Goal: Task Accomplishment & Management: Manage account settings

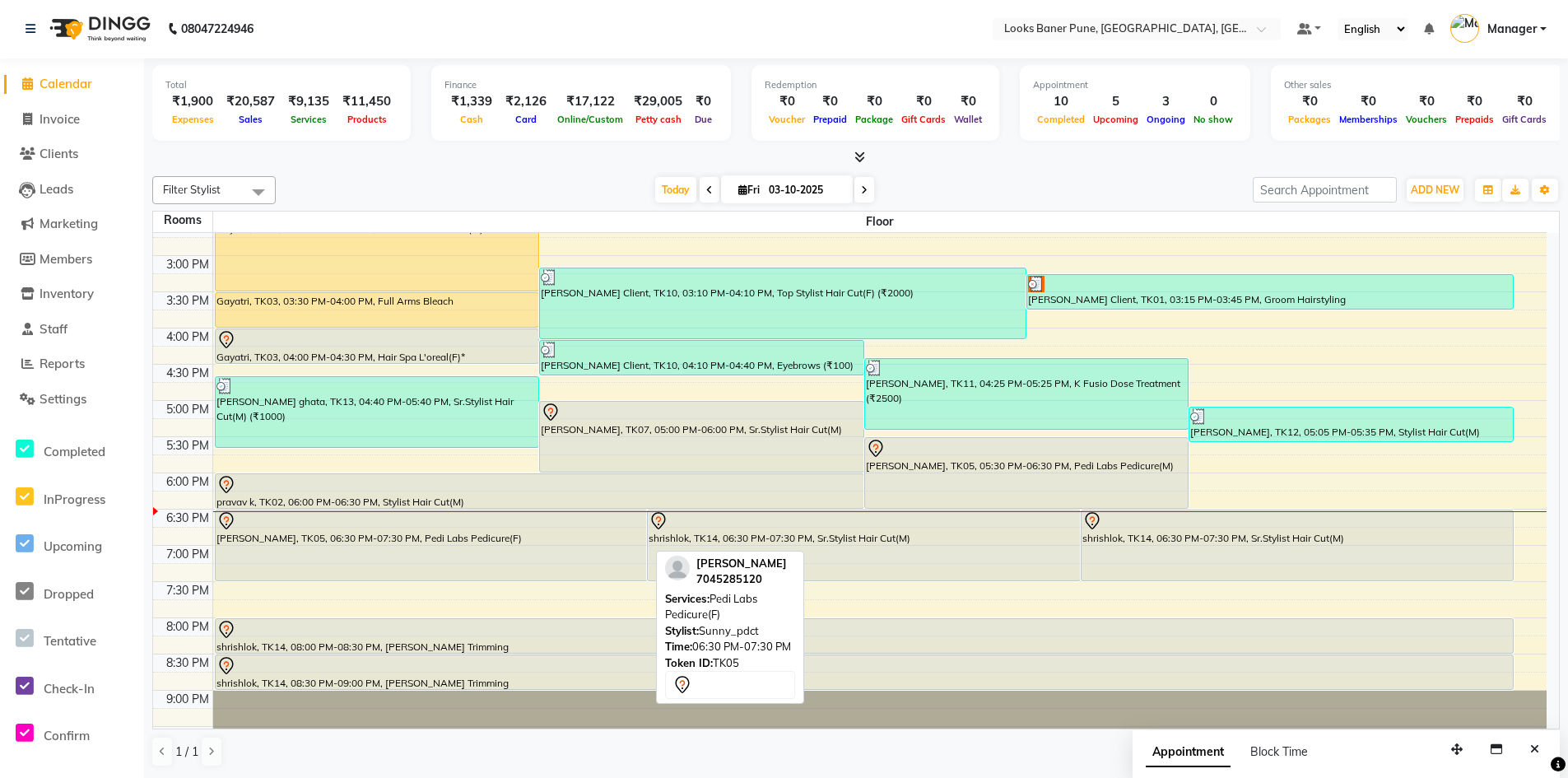
scroll to position [446, 0]
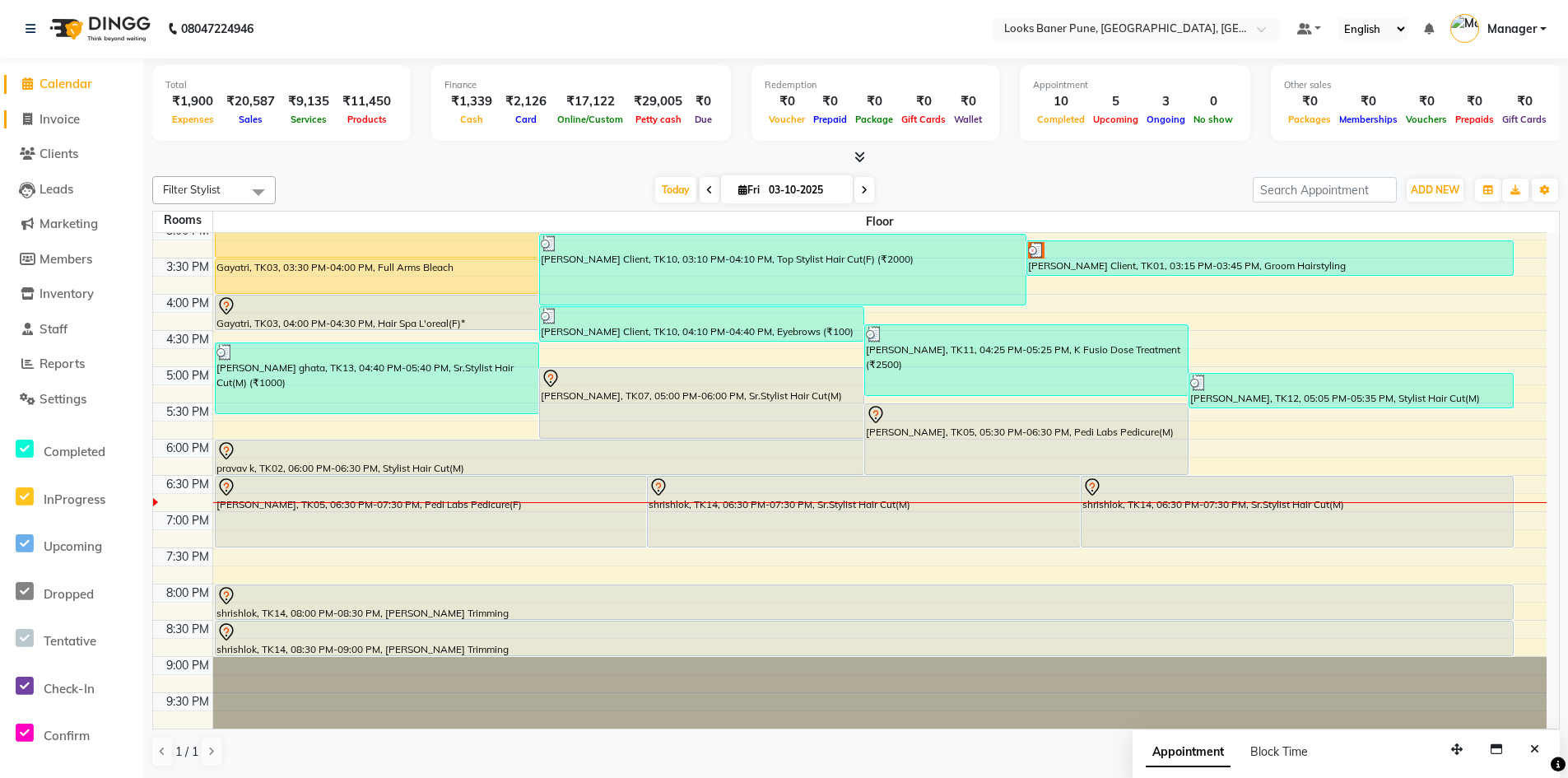
click at [50, 115] on span "Invoice" at bounding box center [59, 119] width 40 height 16
select select "service"
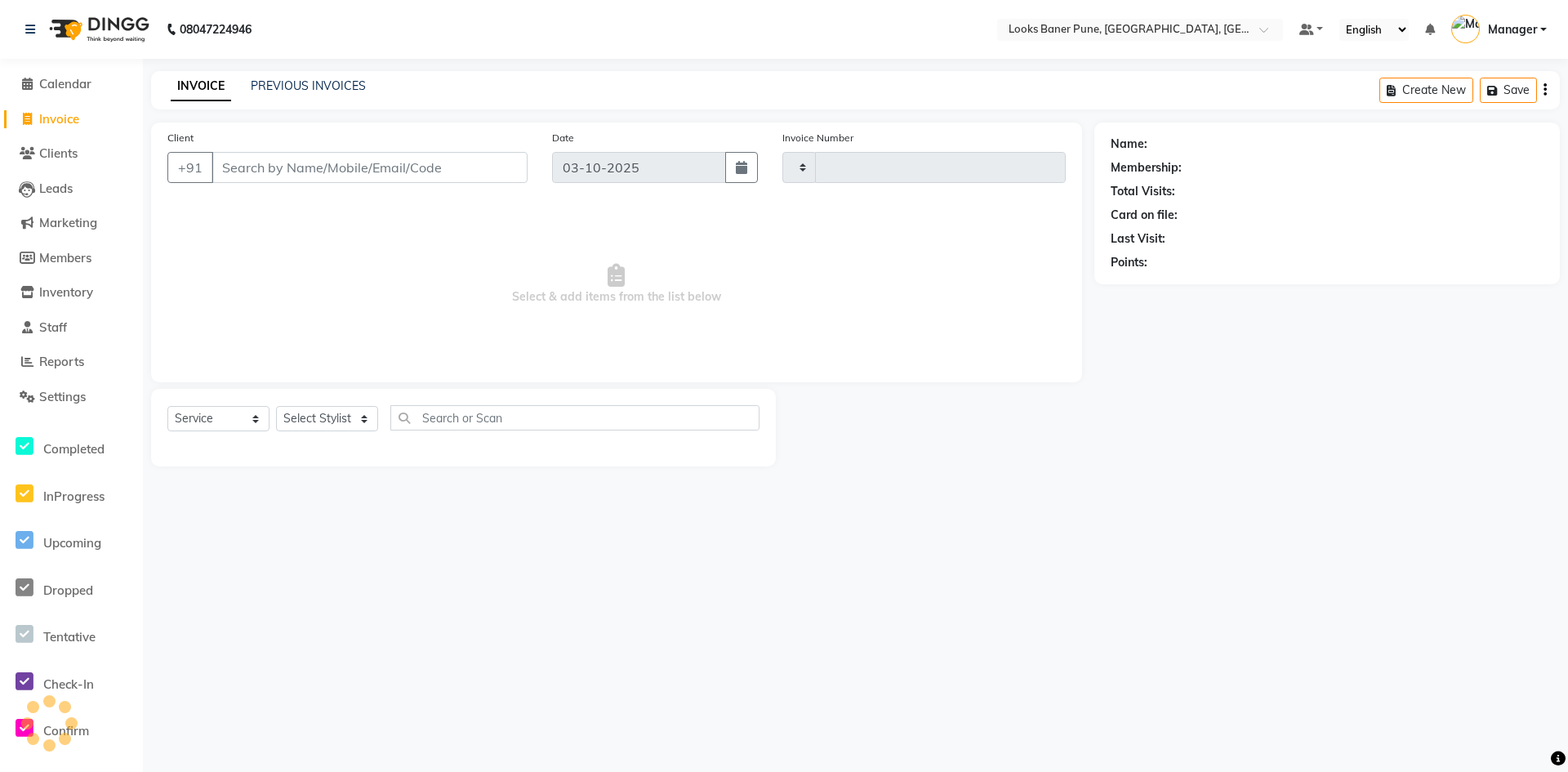
type input "0248"
select select "8917"
click at [286, 175] on input "Client" at bounding box center [369, 167] width 316 height 31
type input "9899455867"
click at [470, 170] on span "Add Client" at bounding box center [485, 167] width 65 height 17
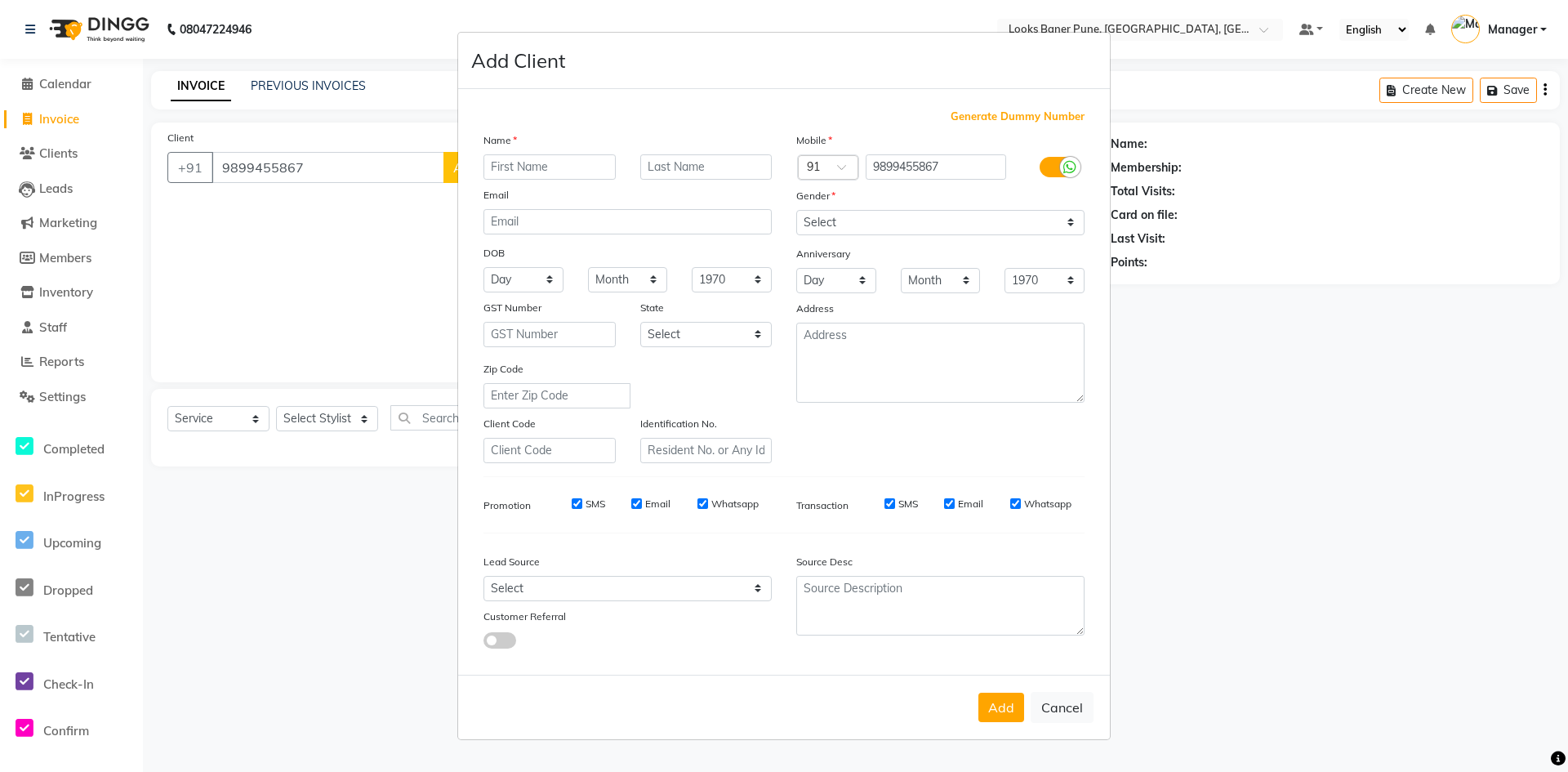
click at [541, 162] on input "text" at bounding box center [549, 167] width 132 height 25
type input "[PERSON_NAME]"
click at [679, 165] on input "text" at bounding box center [706, 167] width 132 height 25
type input "[PERSON_NAME]"
click at [828, 221] on select "Select [DEMOGRAPHIC_DATA] [DEMOGRAPHIC_DATA] Other Prefer Not To Say" at bounding box center [940, 223] width 289 height 25
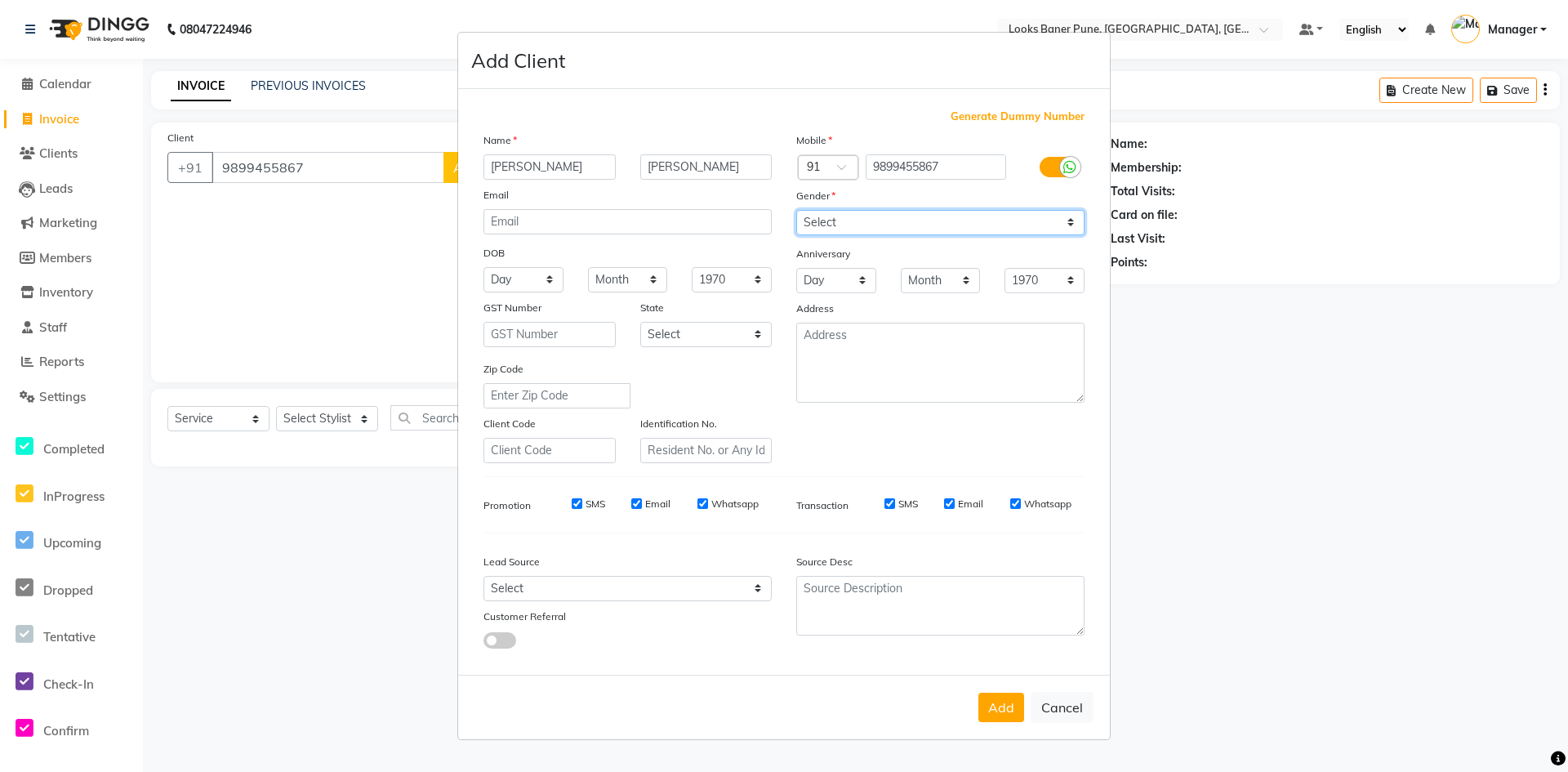
select select "[DEMOGRAPHIC_DATA]"
click at [796, 210] on select "Select [DEMOGRAPHIC_DATA] [DEMOGRAPHIC_DATA] Other Prefer Not To Say" at bounding box center [940, 223] width 289 height 25
click at [1001, 702] on button "Add" at bounding box center [1001, 707] width 46 height 29
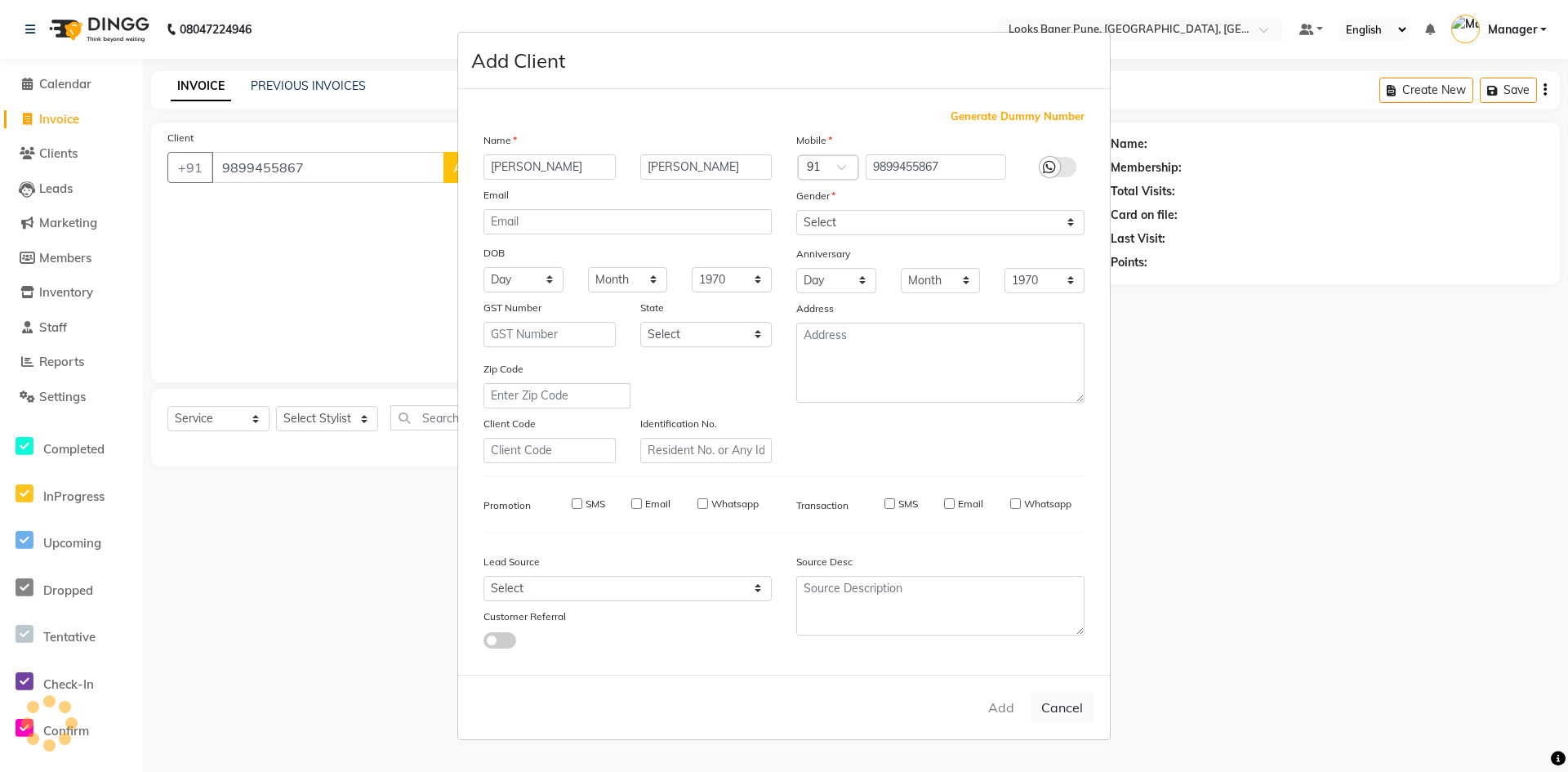
select select
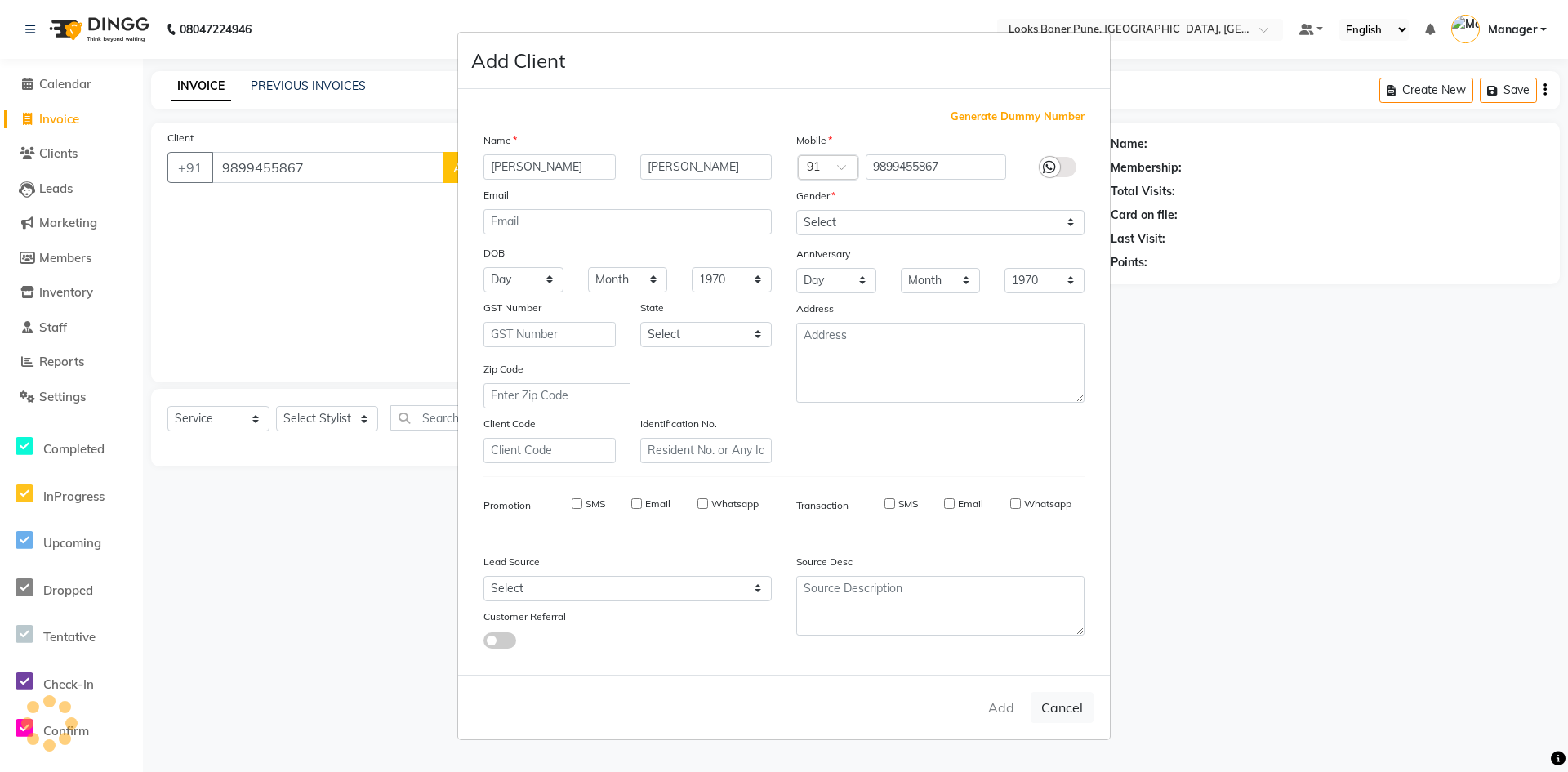
select select
checkbox input "false"
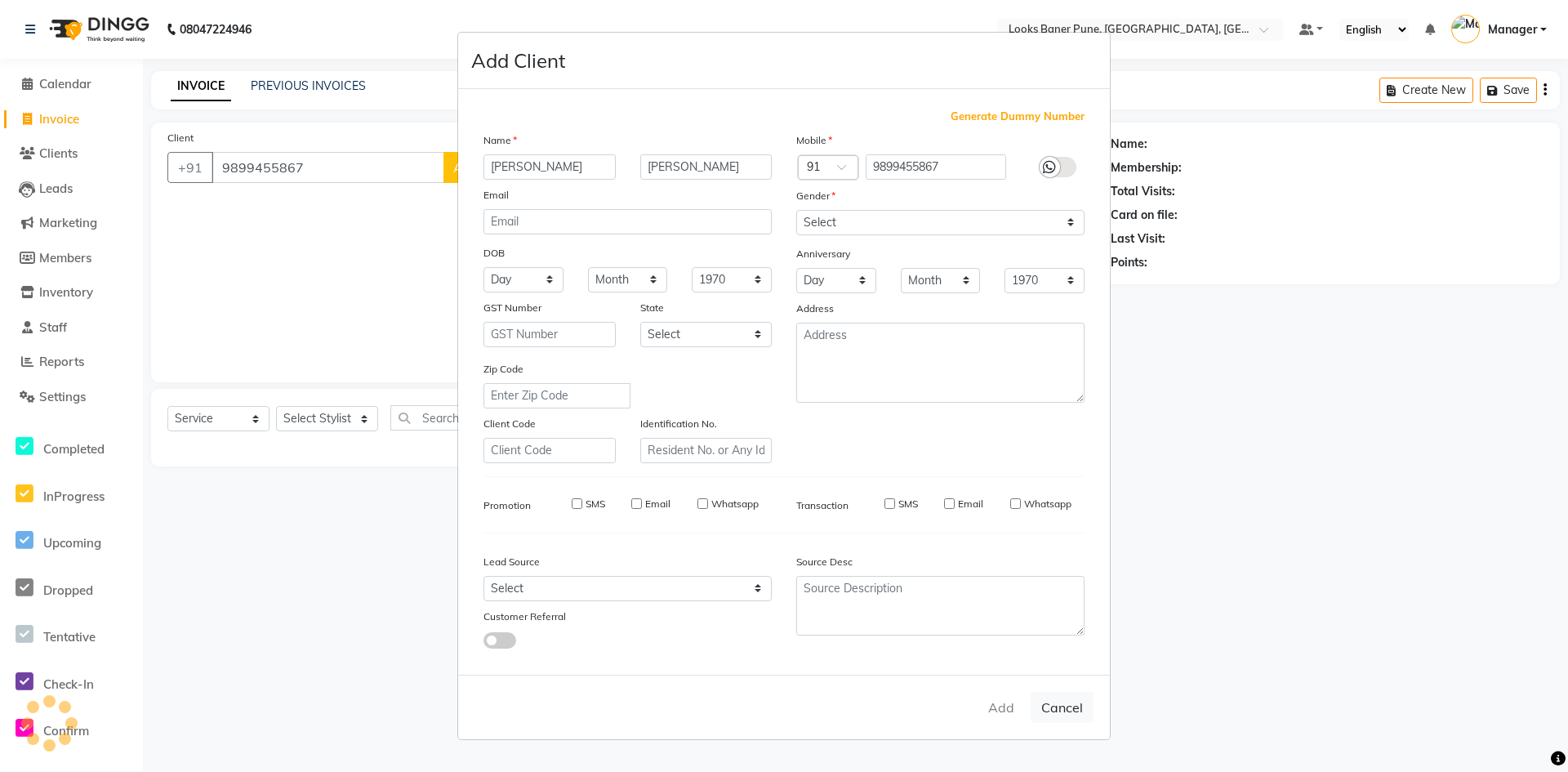
checkbox input "false"
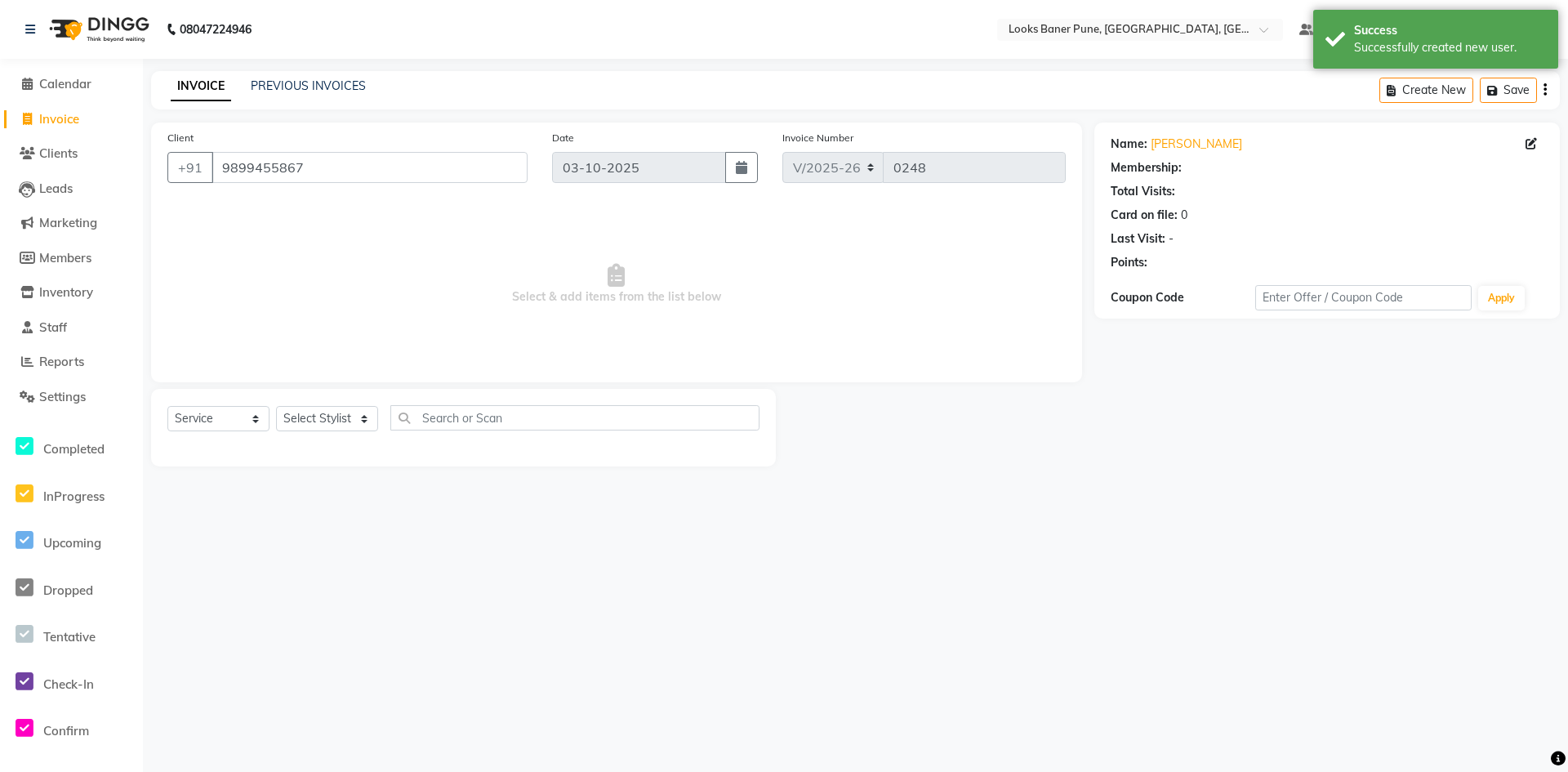
select select "1: Object"
click at [322, 421] on select "Select Stylist Ankita Arshad Ashish_sty Counter_Sales Irfan Manager Pronoy Paul…" at bounding box center [327, 419] width 102 height 25
select select "90860"
click at [276, 406] on select "Select Stylist Ankita Arshad Ashish_sty Counter_Sales Irfan Manager Pronoy Paul…" at bounding box center [327, 419] width 102 height 25
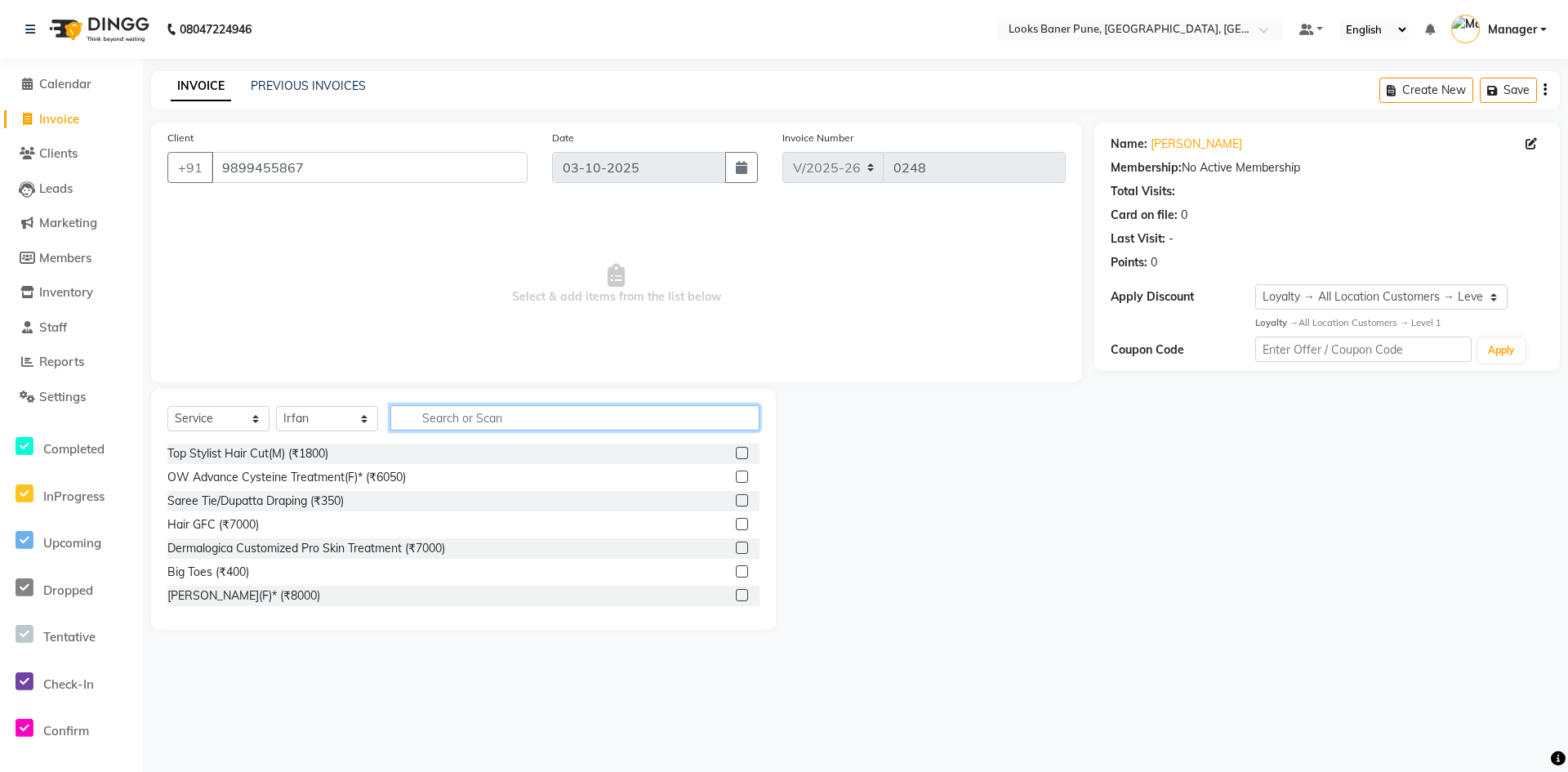
click at [506, 414] on input "text" at bounding box center [574, 418] width 369 height 25
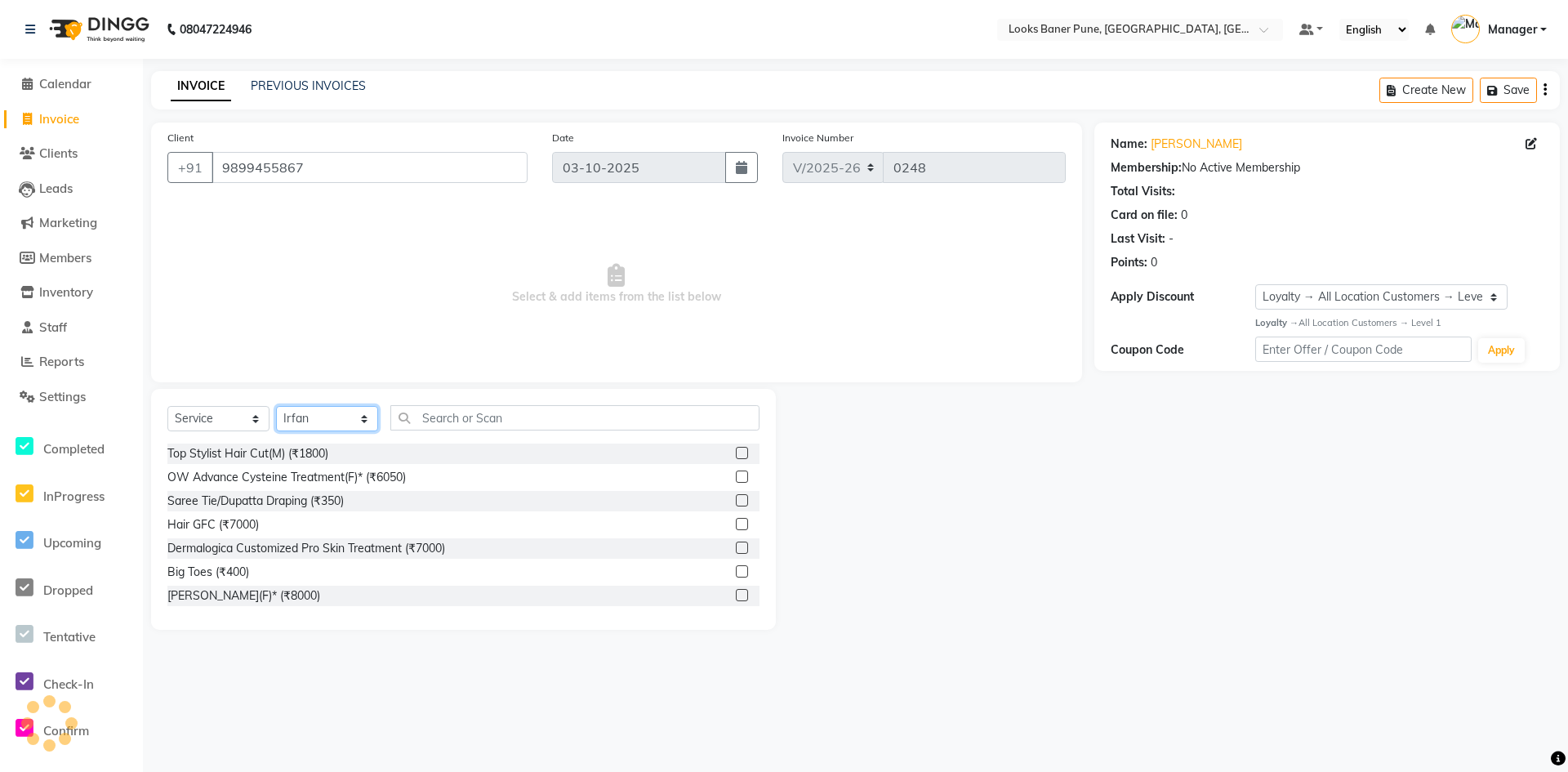
click at [360, 417] on select "Select Stylist Ankita Arshad Ashish_sty Counter_Sales Irfan Manager Pronoy Paul…" at bounding box center [327, 419] width 102 height 25
click at [304, 417] on select "Select Stylist Ankita Arshad Ashish_sty Counter_Sales Irfan Manager Pronoy Paul…" at bounding box center [327, 419] width 102 height 25
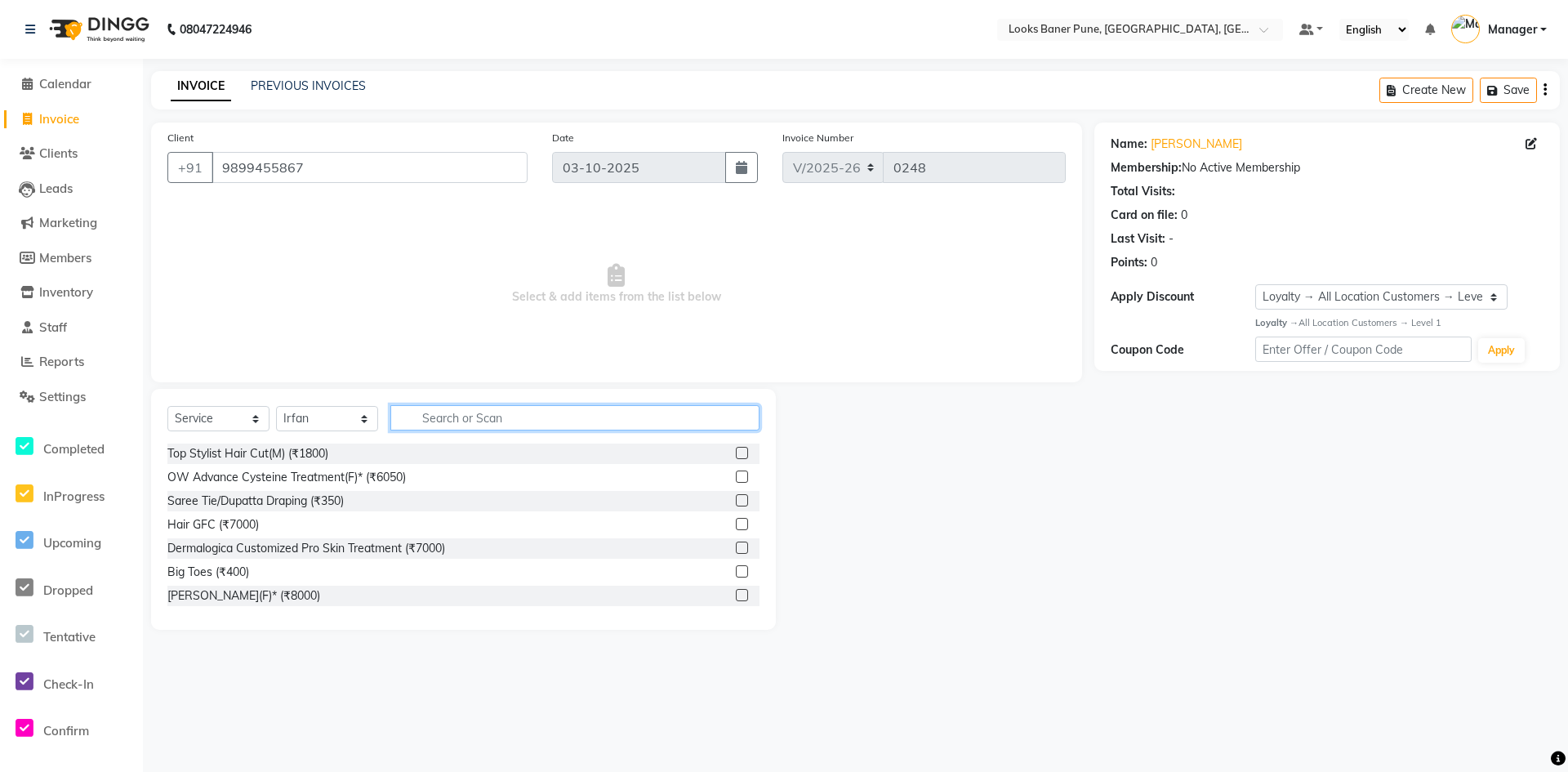
click at [438, 422] on input "text" at bounding box center [574, 418] width 369 height 25
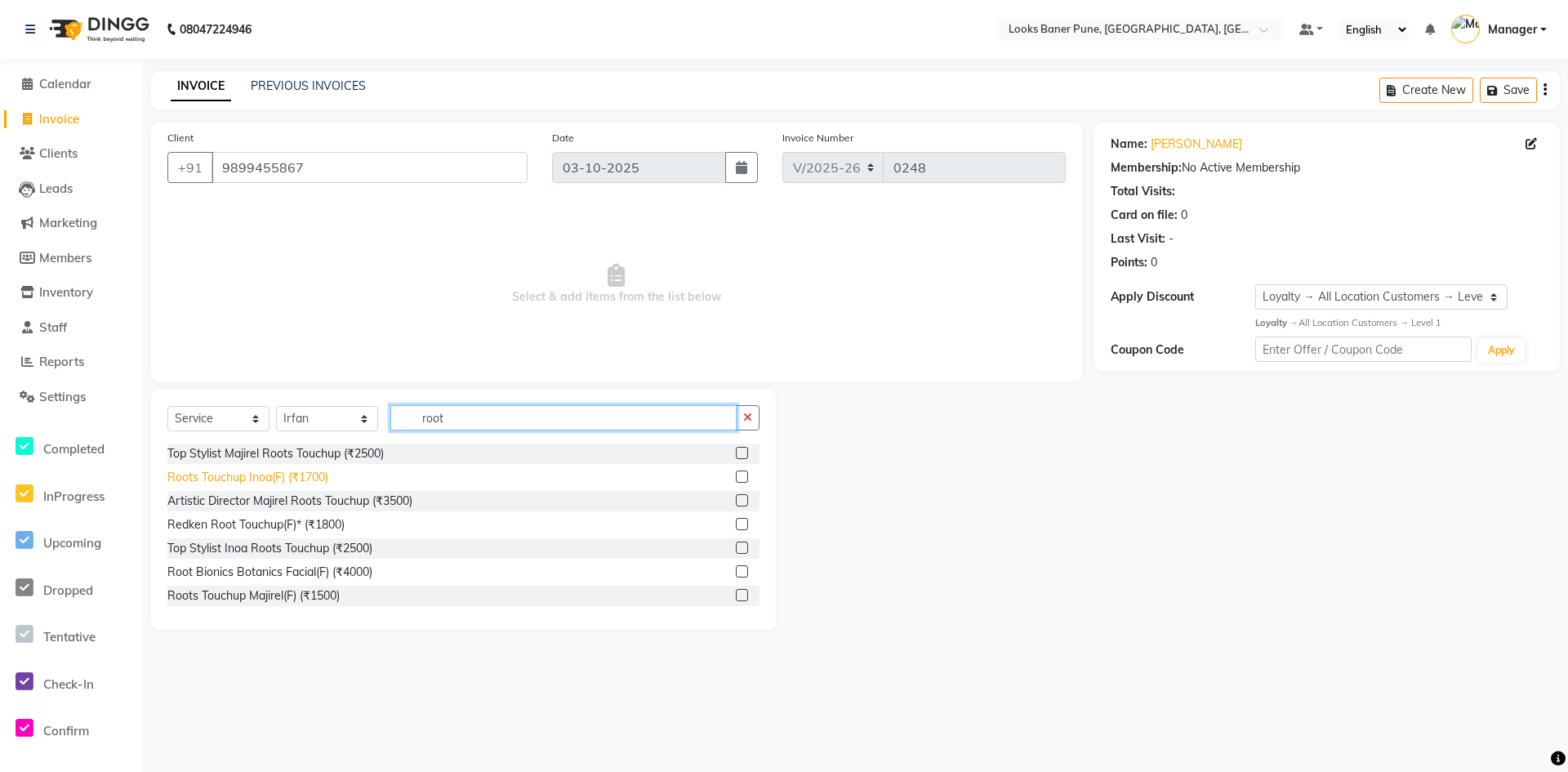
type input "root"
click at [249, 474] on div "Roots Touchup Inoa(F) (₹1700)" at bounding box center [247, 477] width 160 height 18
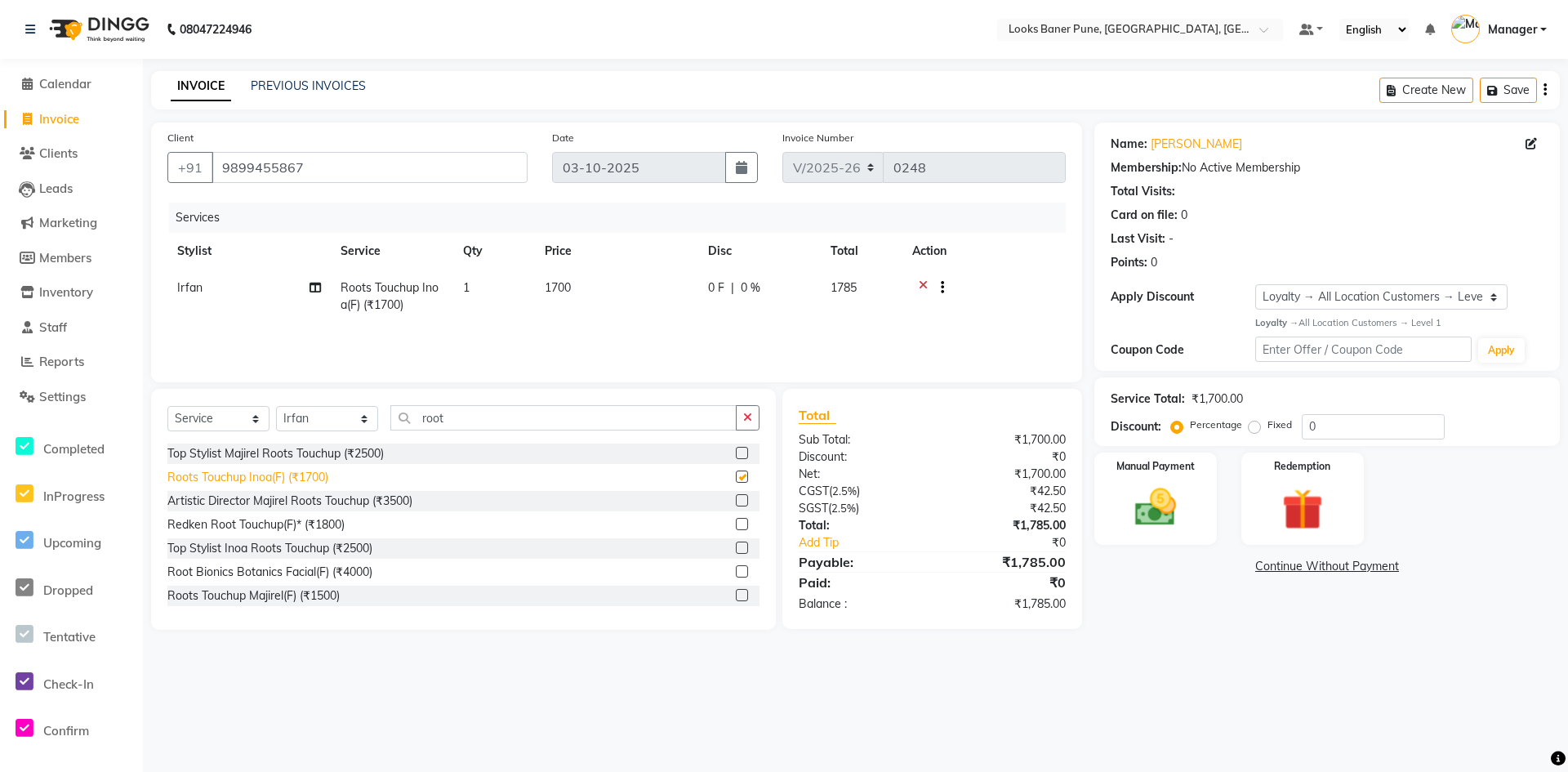
checkbox input "false"
click at [749, 419] on icon "button" at bounding box center [747, 418] width 9 height 12
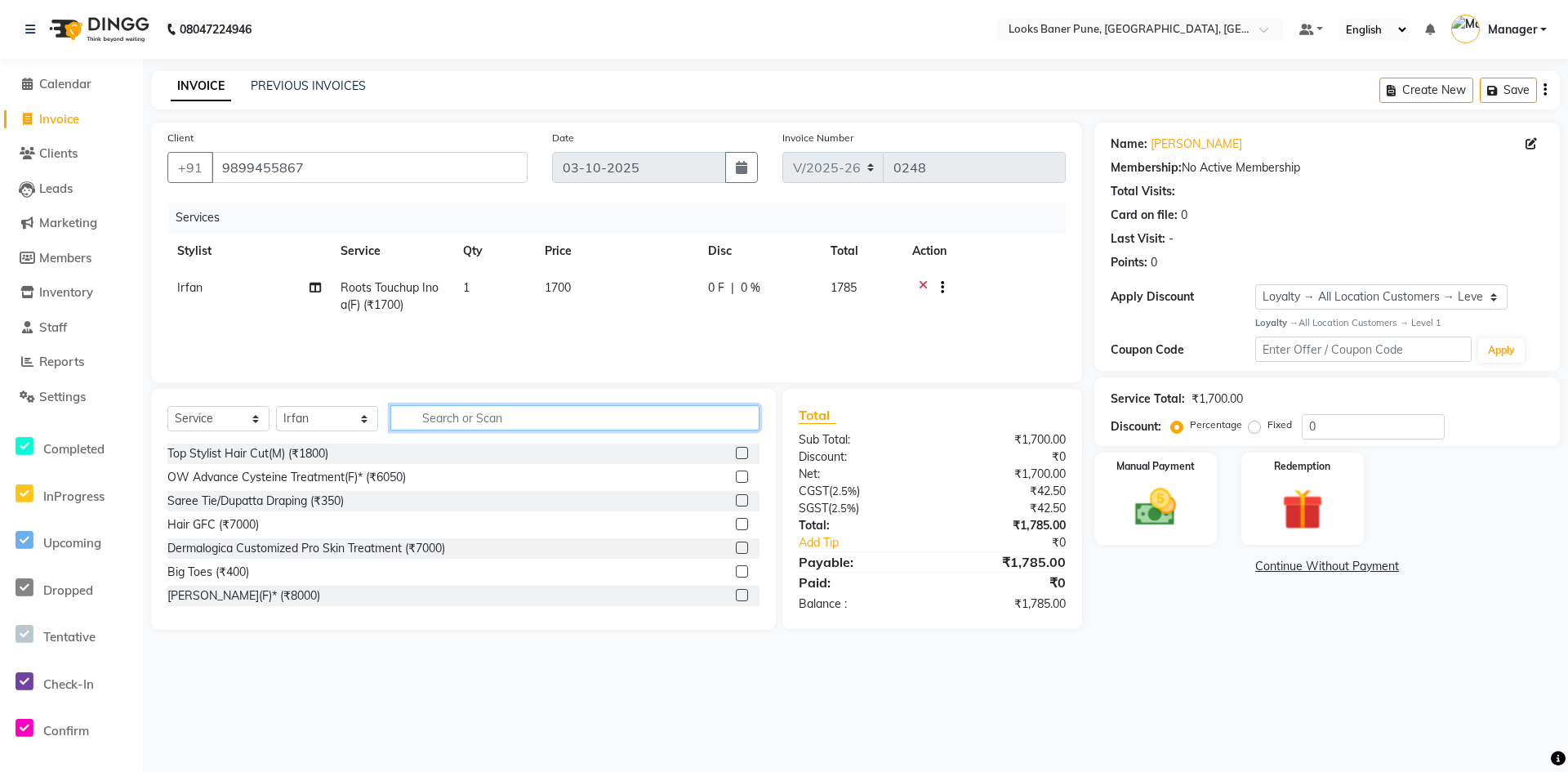
click at [497, 428] on input "text" at bounding box center [574, 418] width 369 height 25
click at [297, 418] on select "Select Stylist Ankita Arshad Ashish_sty Counter_Sales Irfan Manager Pronoy Paul…" at bounding box center [327, 419] width 102 height 25
select select "90853"
click at [276, 406] on select "Select Stylist Ankita Arshad Ashish_sty Counter_Sales Irfan Manager Pronoy Paul…" at bounding box center [327, 419] width 102 height 25
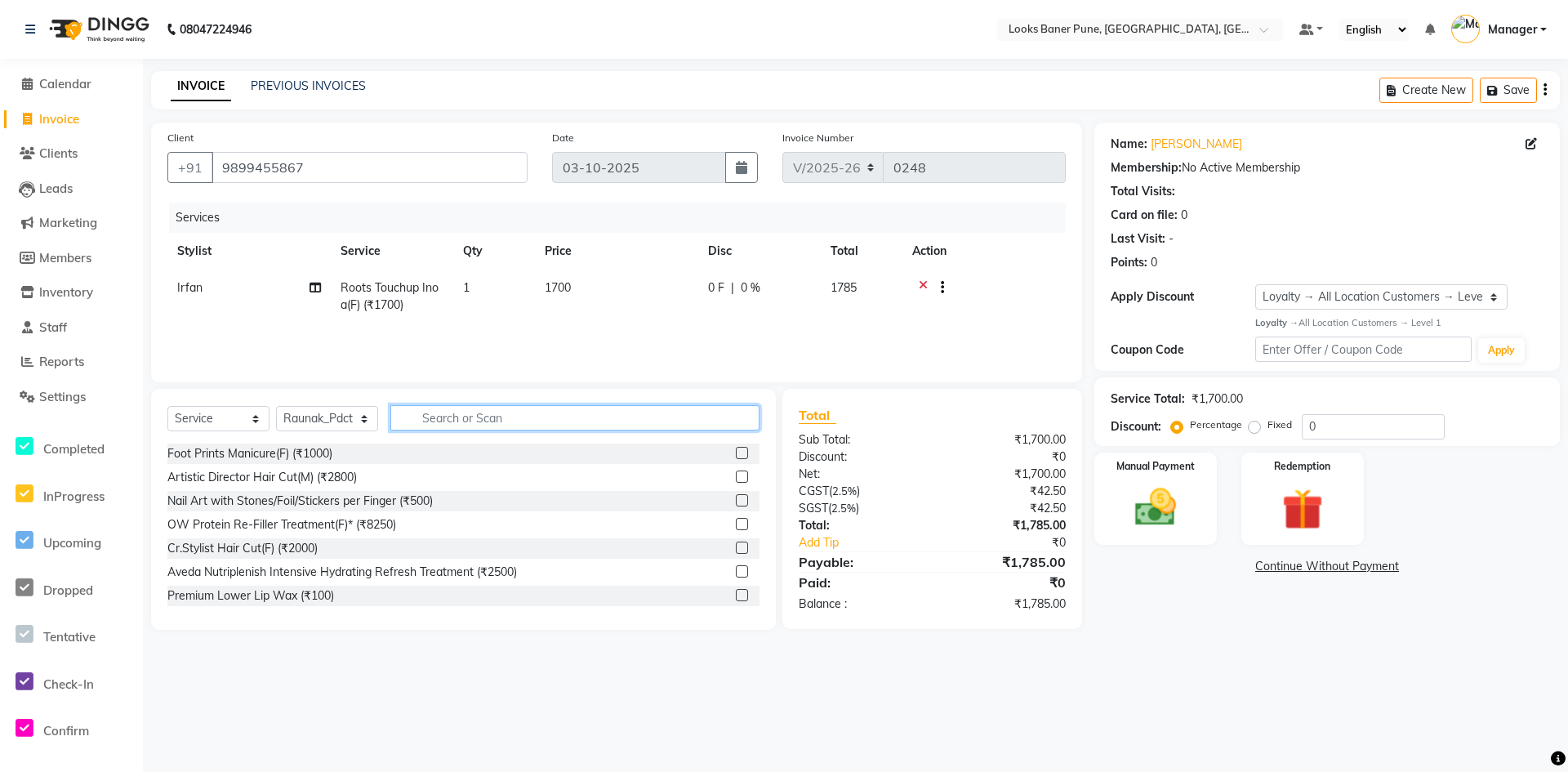
click at [462, 419] on input "text" at bounding box center [574, 418] width 369 height 25
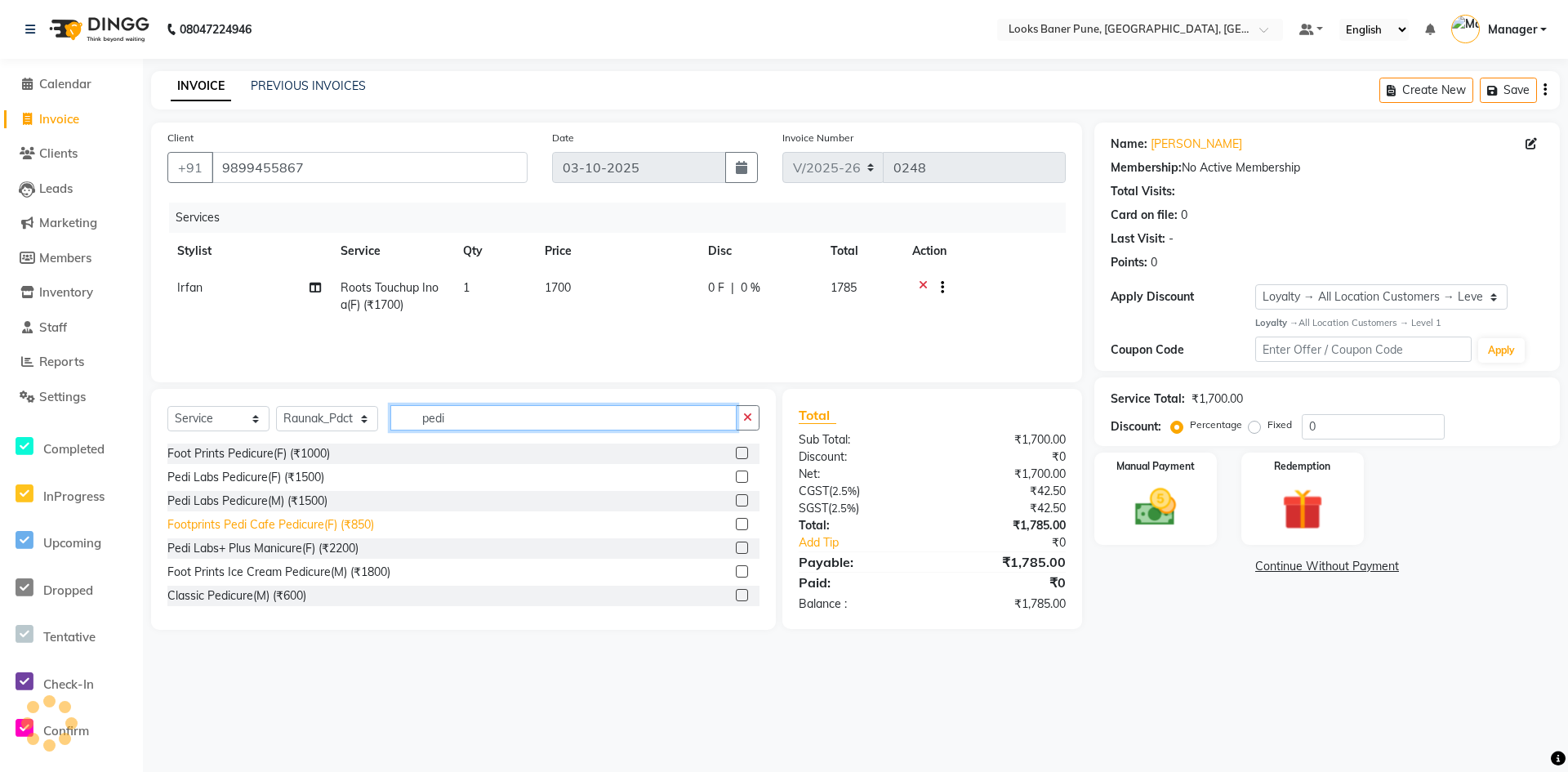
type input "pedi"
click at [338, 525] on div "Footprints Pedi Cafe Pedicure(F) (₹850)" at bounding box center [270, 525] width 206 height 18
checkbox input "false"
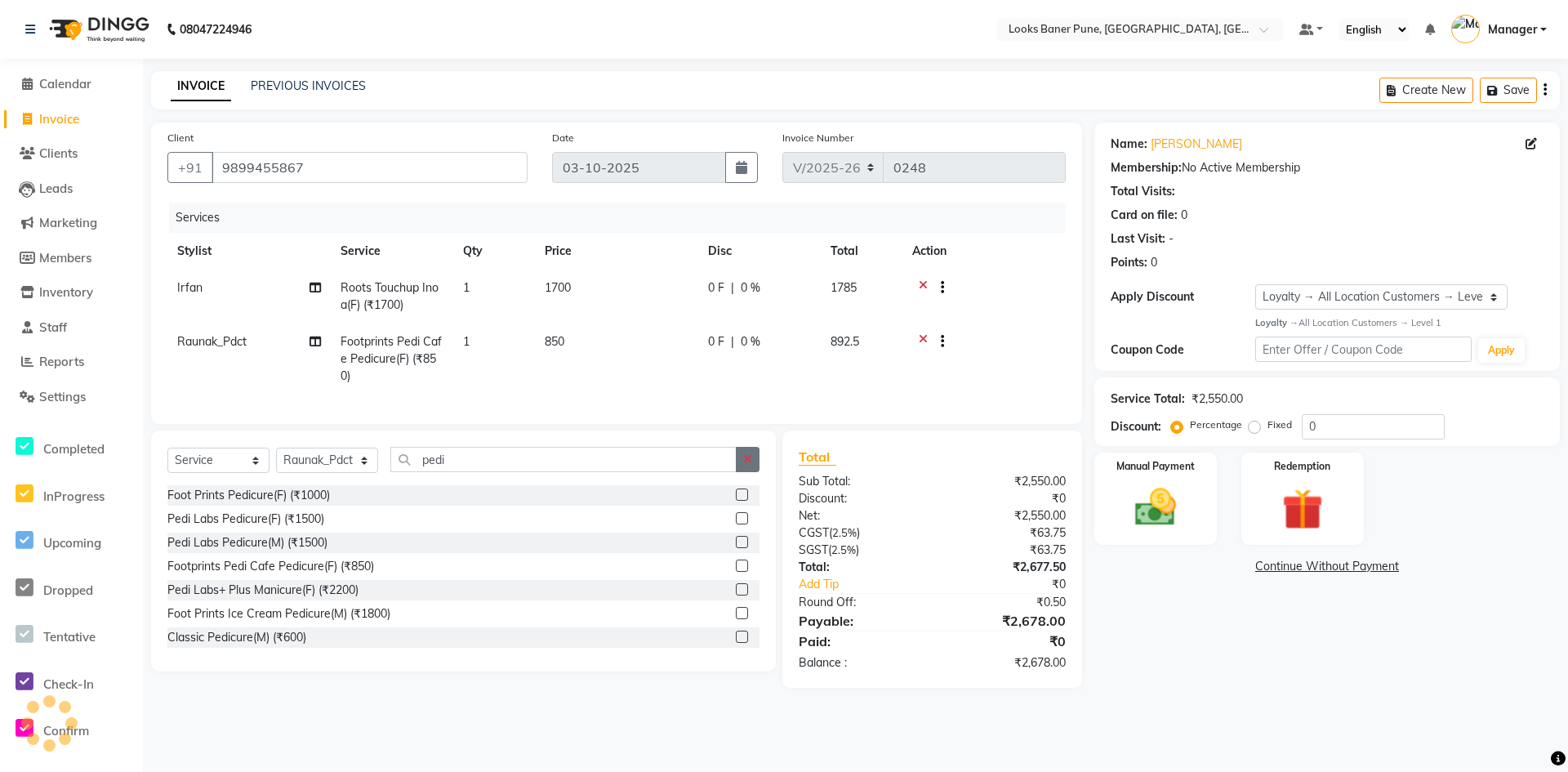
click at [758, 473] on button "button" at bounding box center [747, 460] width 23 height 25
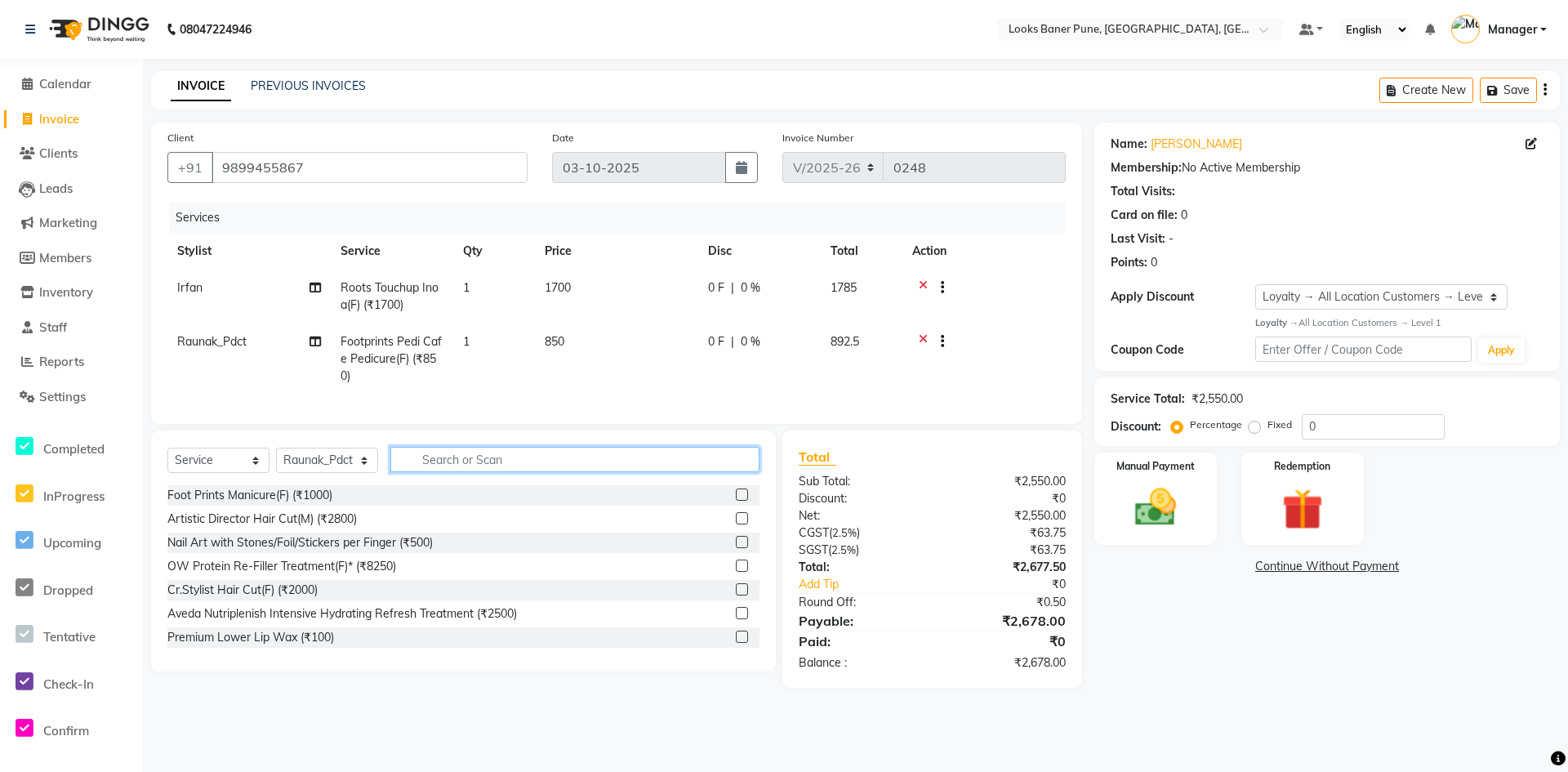
click at [494, 473] on input "text" at bounding box center [574, 460] width 369 height 25
click at [322, 473] on select "Select Stylist Ankita Arshad Ashish_sty Counter_Sales Irfan Manager Pronoy Paul…" at bounding box center [327, 461] width 102 height 25
select select "91464"
click at [276, 460] on select "Select Stylist Ankita Arshad Ashish_sty Counter_Sales Irfan Manager Pronoy Paul…" at bounding box center [327, 461] width 102 height 25
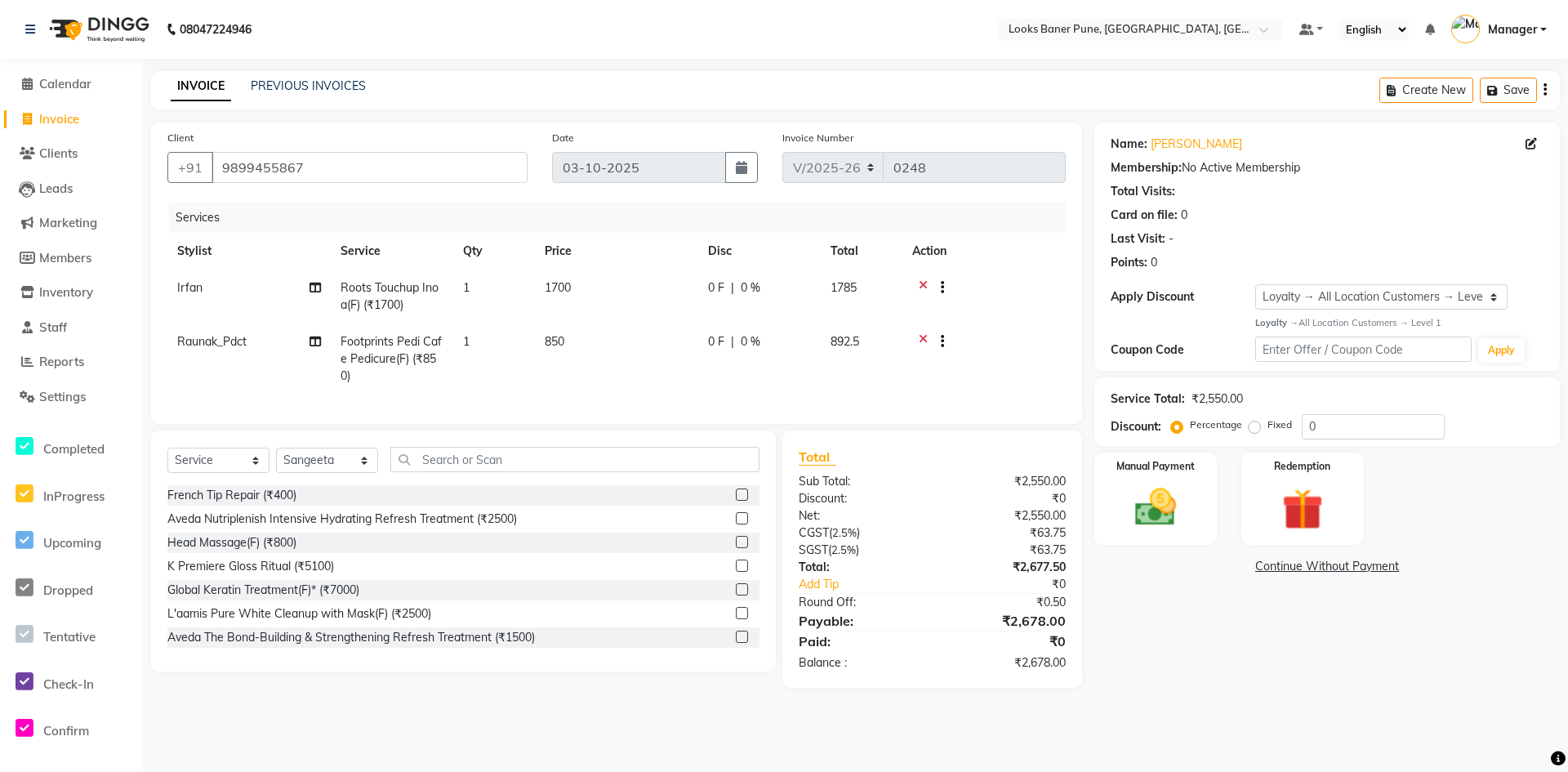
click at [461, 458] on div "Select Service Product Membership Package Voucher Prepaid Gift Card Select Styl…" at bounding box center [463, 551] width 625 height 241
click at [463, 466] on input "text" at bounding box center [574, 460] width 369 height 25
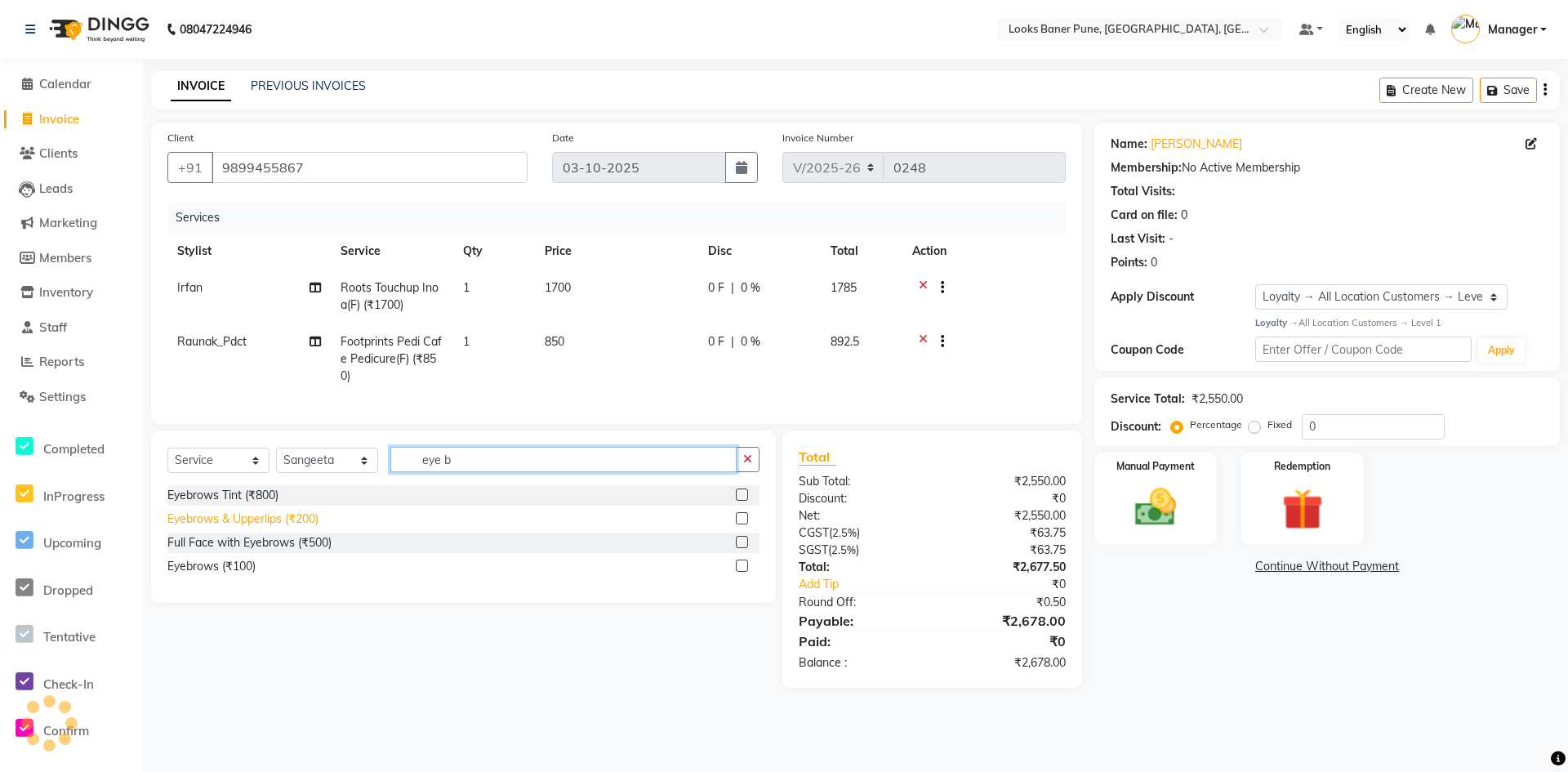
type input "eye b"
click at [269, 527] on div "Eyebrows & Upperlips (₹200)" at bounding box center [243, 520] width 151 height 18
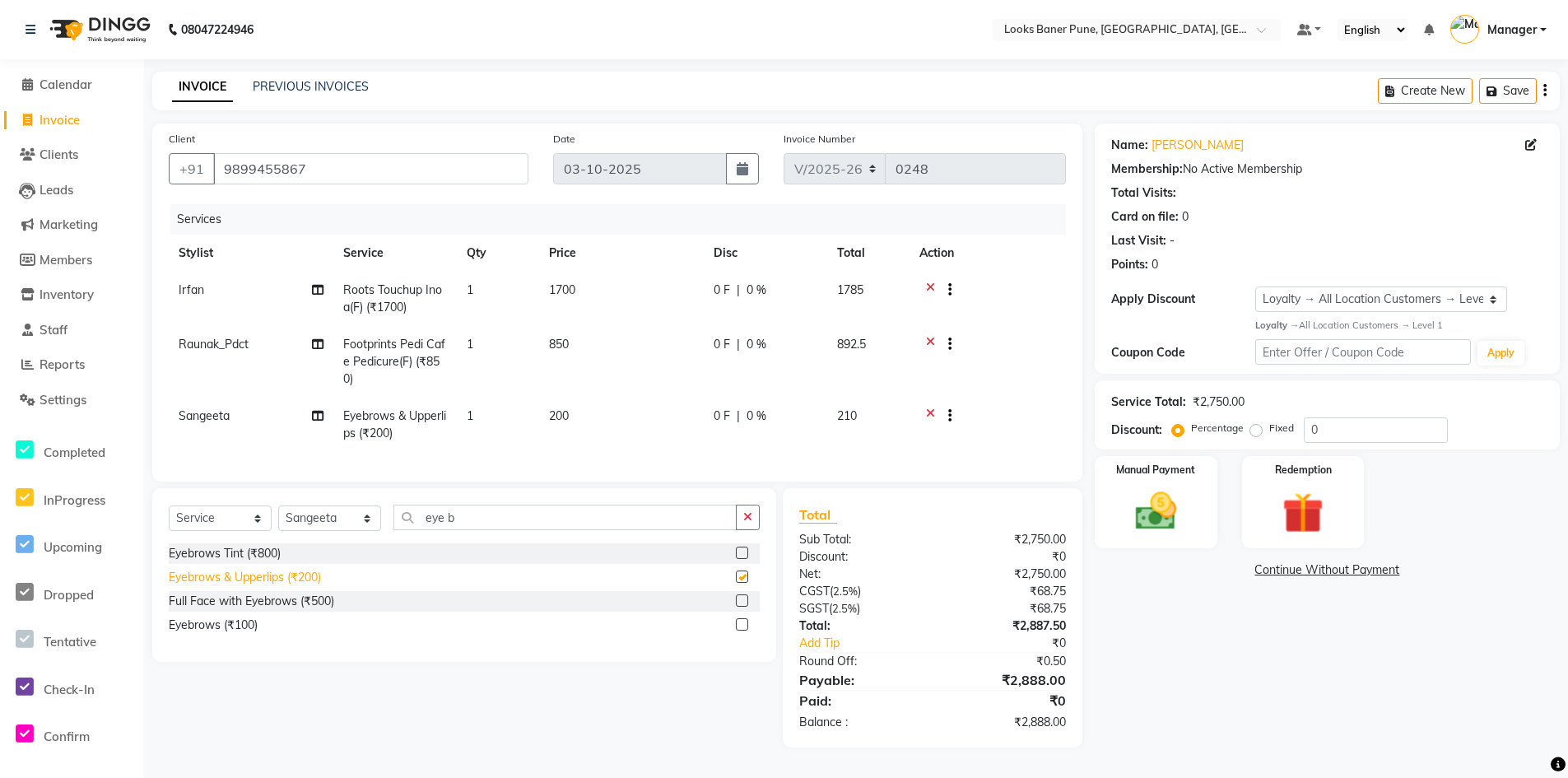
checkbox input "false"
drag, startPoint x: 505, startPoint y: 531, endPoint x: 392, endPoint y: 548, distance: 114.3
click at [392, 543] on div "Select Service Product Membership Package Voucher Prepaid Gift Card Select Styl…" at bounding box center [463, 524] width 591 height 38
click at [932, 342] on icon at bounding box center [930, 346] width 9 height 21
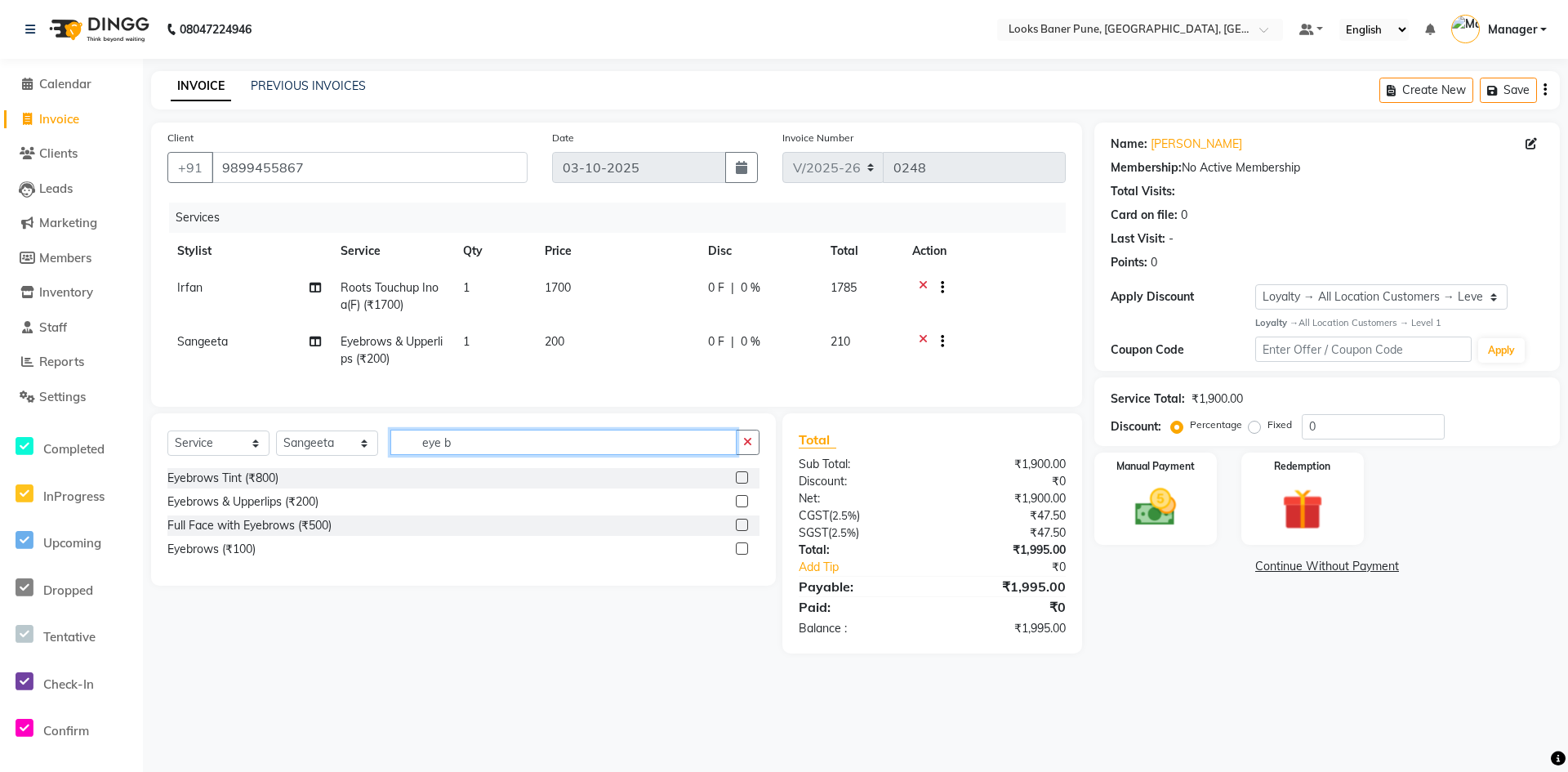
drag, startPoint x: 477, startPoint y: 458, endPoint x: 300, endPoint y: 484, distance: 178.9
click at [300, 484] on div "Select Service Product Membership Package Voucher Prepaid Gift Card Select Styl…" at bounding box center [463, 499] width 625 height 172
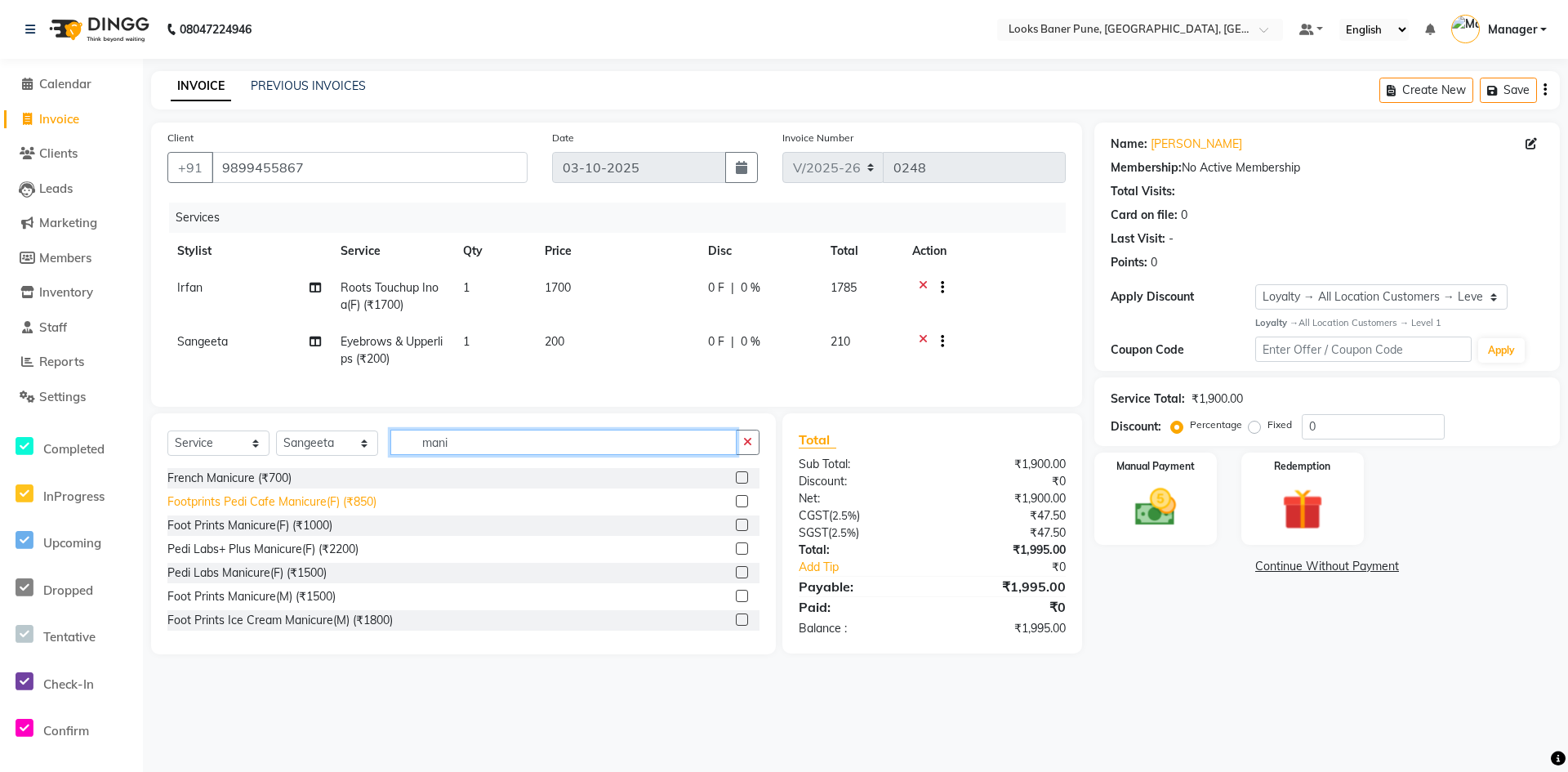
type input "mani"
click at [288, 511] on div "Footprints Pedi Cafe Manicure(F) (₹850)" at bounding box center [272, 502] width 209 height 18
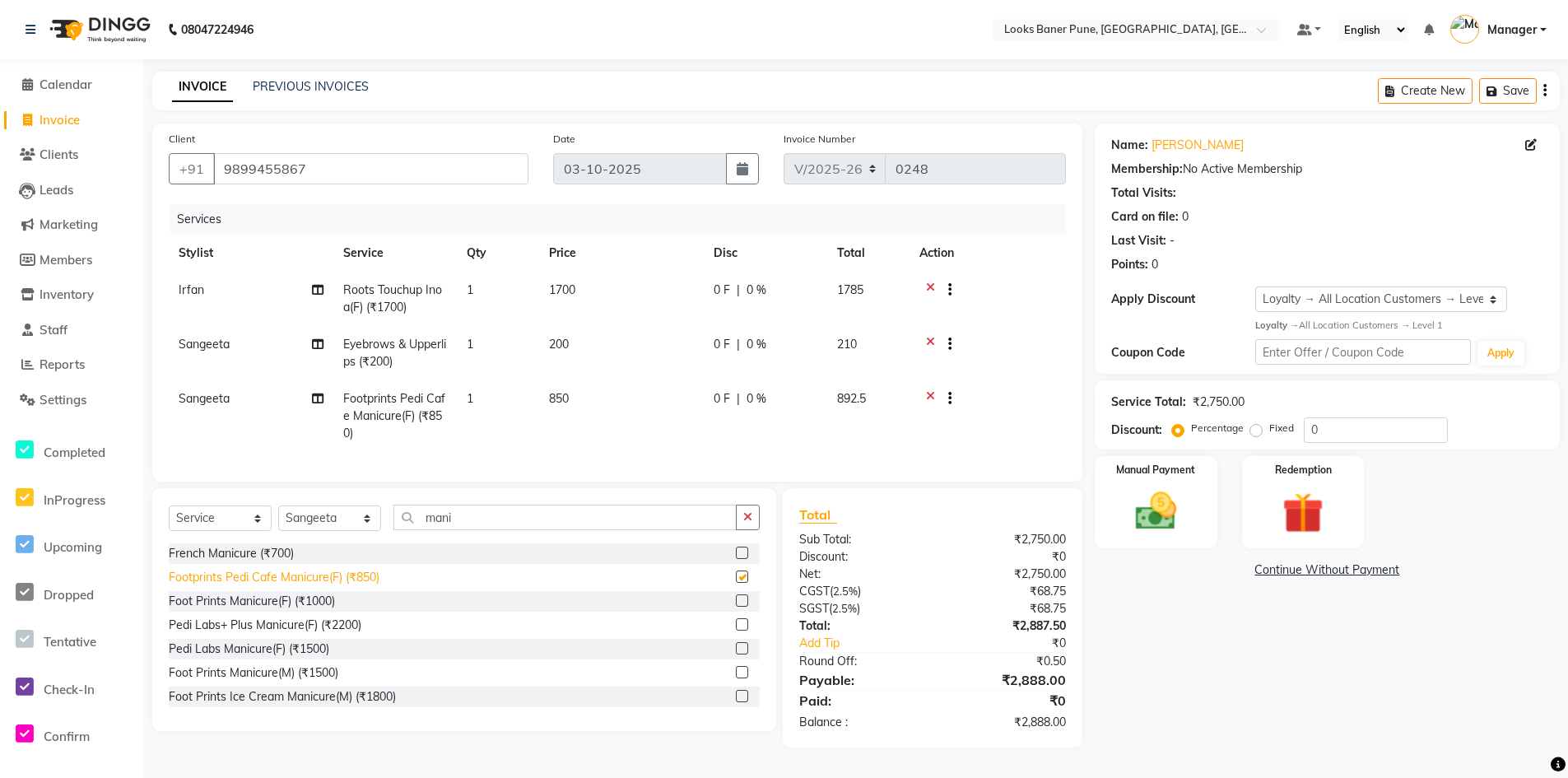
checkbox input "false"
click at [355, 530] on select "Select Stylist Ankita Arshad Ashish_sty Counter_Sales Irfan Manager Pronoy Paul…" at bounding box center [329, 519] width 103 height 26
select select "90853"
click at [278, 518] on select "Select Stylist Ankita Arshad Ashish_sty Counter_Sales Irfan Manager Pronoy Paul…" at bounding box center [329, 519] width 103 height 26
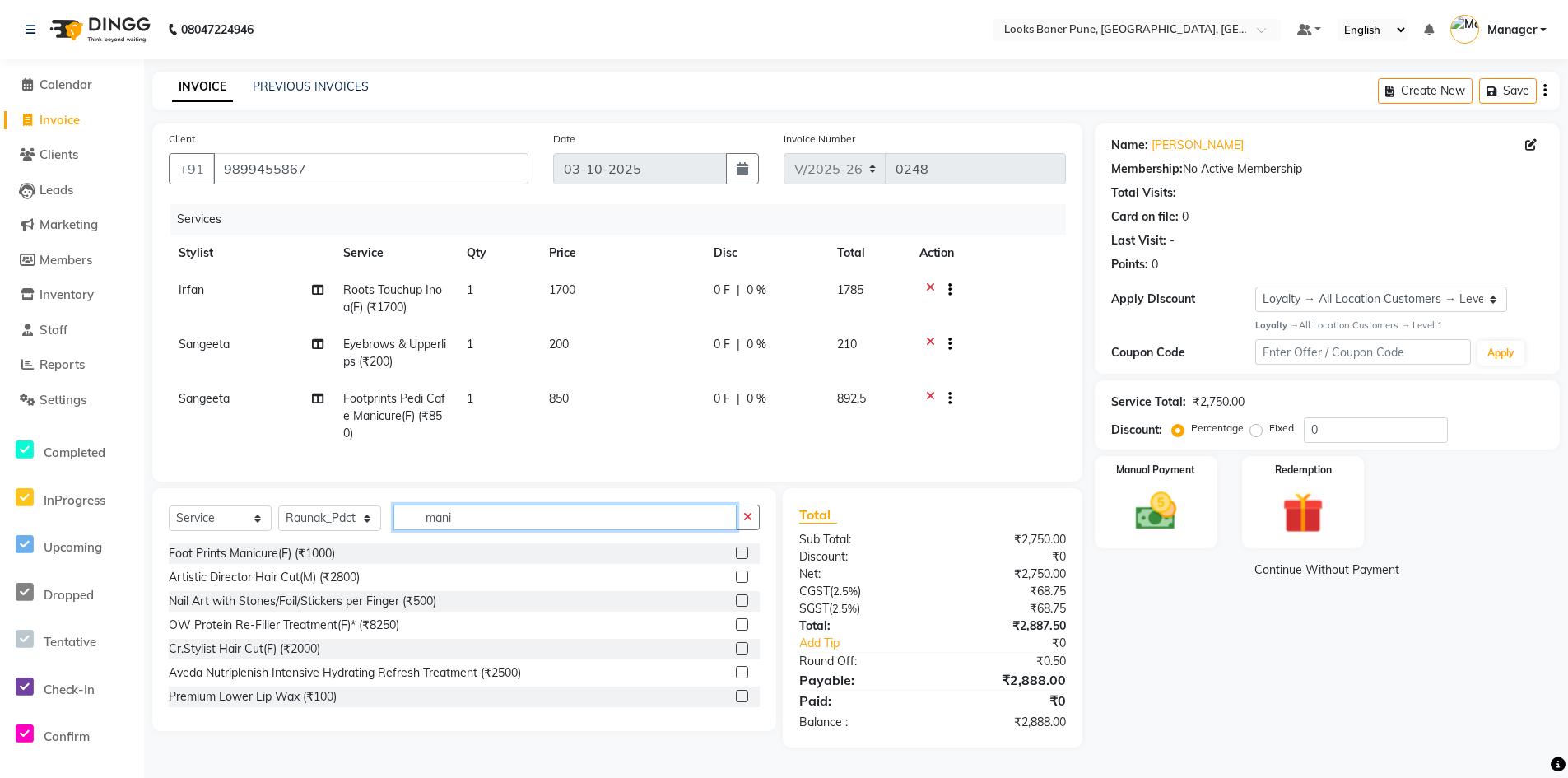
drag, startPoint x: 472, startPoint y: 540, endPoint x: 278, endPoint y: 545, distance: 194.1
click at [278, 543] on div "Select Service Product Membership Package Voucher Prepaid Gift Card Select Styl…" at bounding box center [463, 524] width 591 height 38
type input "pedi"
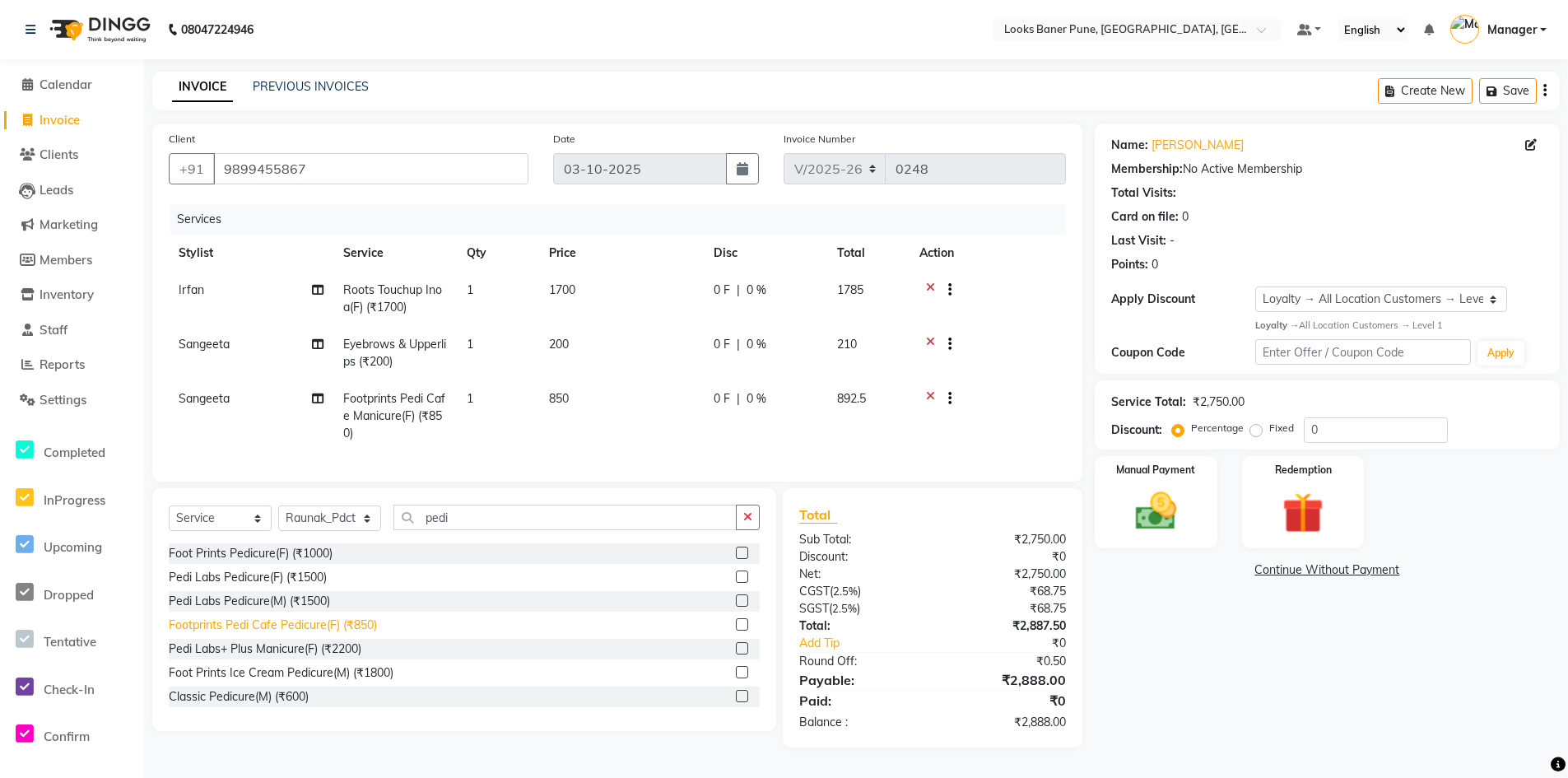
click at [308, 634] on div "Footprints Pedi Cafe Pedicure(F) (₹850)" at bounding box center [272, 625] width 208 height 18
checkbox input "true"
click at [308, 562] on div "Foot Prints Pedicure(F) (₹1000)" at bounding box center [250, 554] width 164 height 18
checkbox input "true"
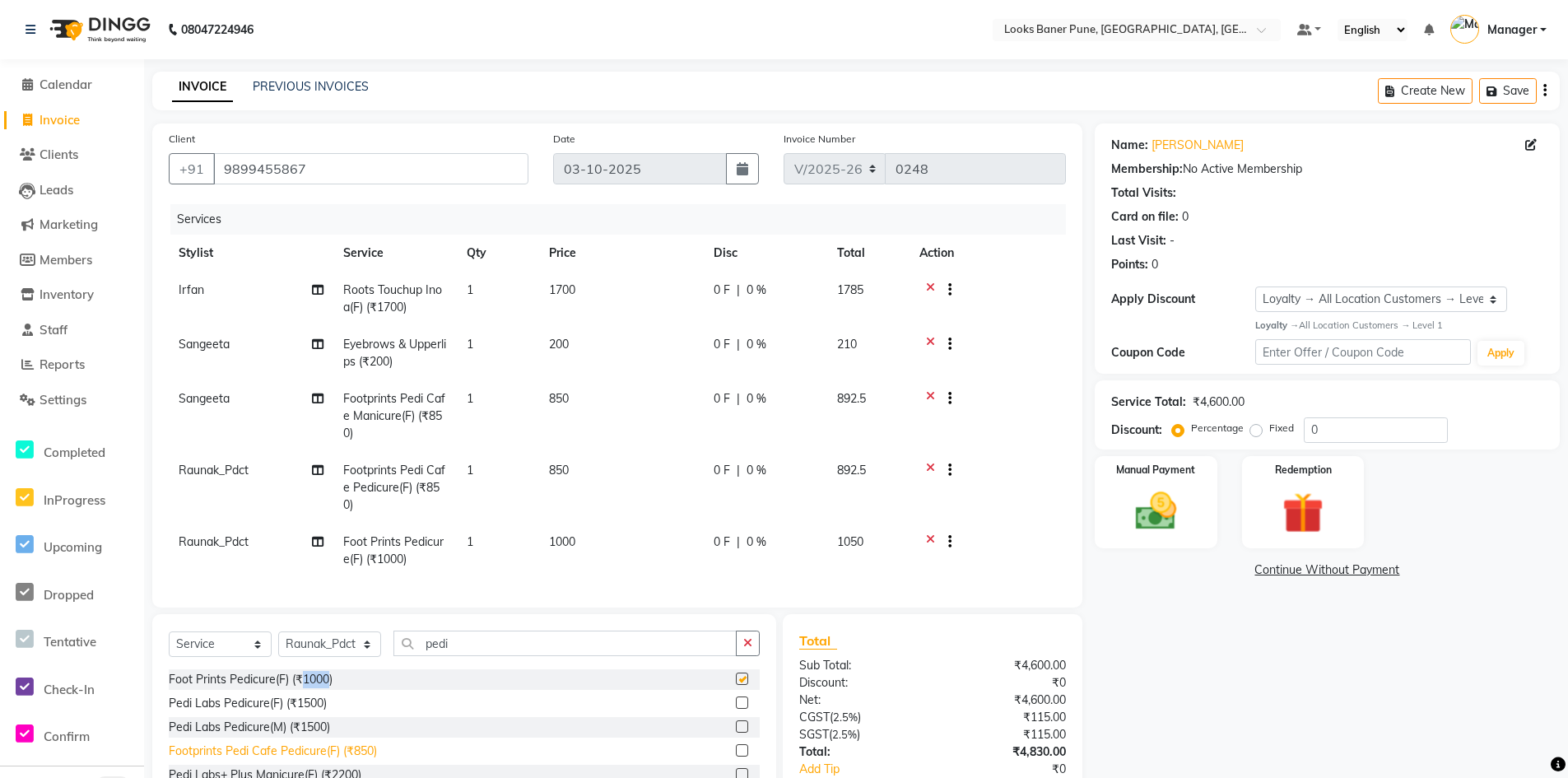
checkbox input "false"
click at [566, 541] on span "1000" at bounding box center [562, 541] width 27 height 15
select select "90853"
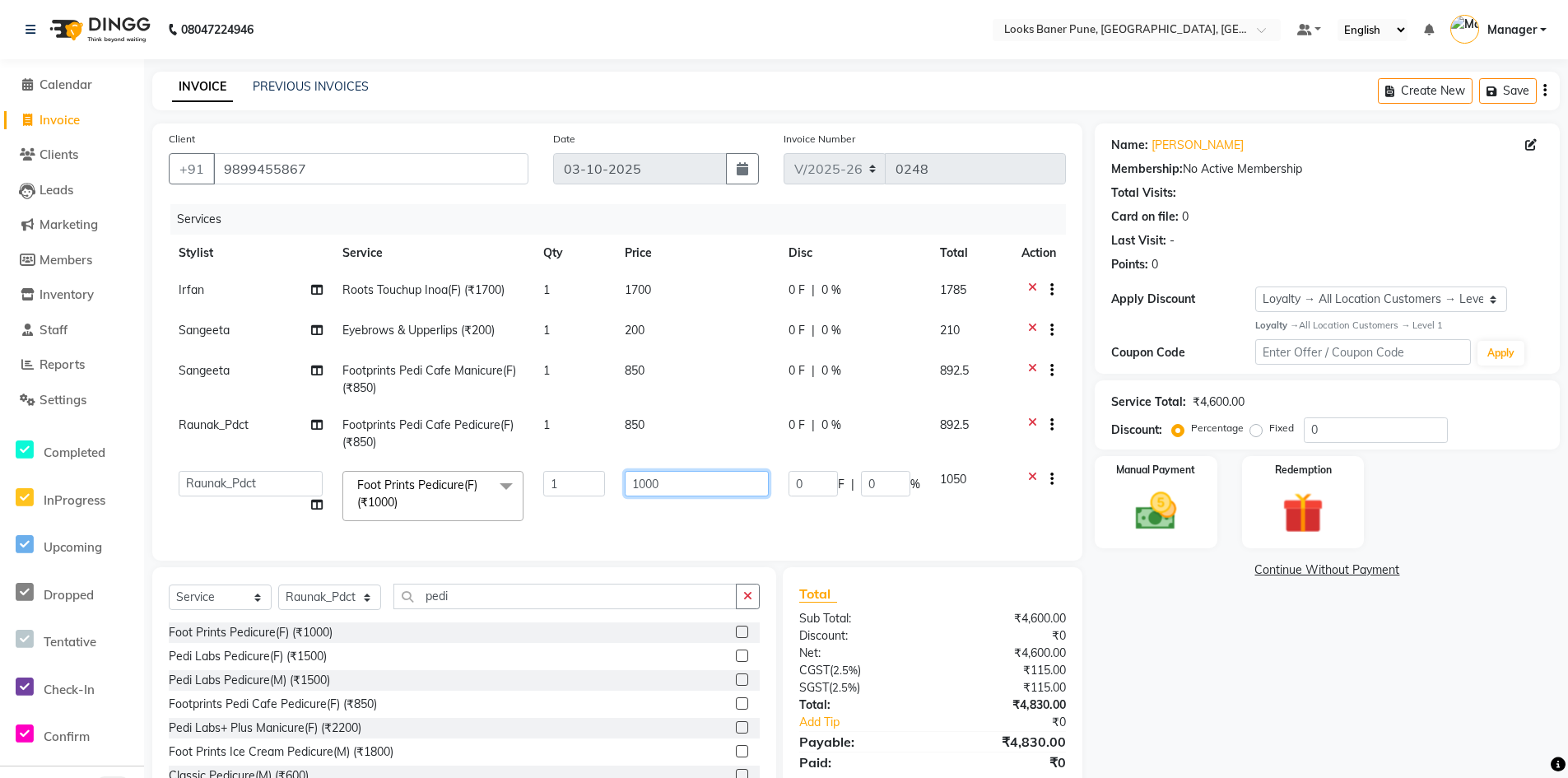
drag, startPoint x: 677, startPoint y: 479, endPoint x: 370, endPoint y: 533, distance: 311.7
click at [401, 526] on tr "Ankita Arshad Ashish_sty Counter_Sales Irfan Manager Pronoy Paul Raju_Mgr Rauna…" at bounding box center [617, 496] width 897 height 70
type input "1200"
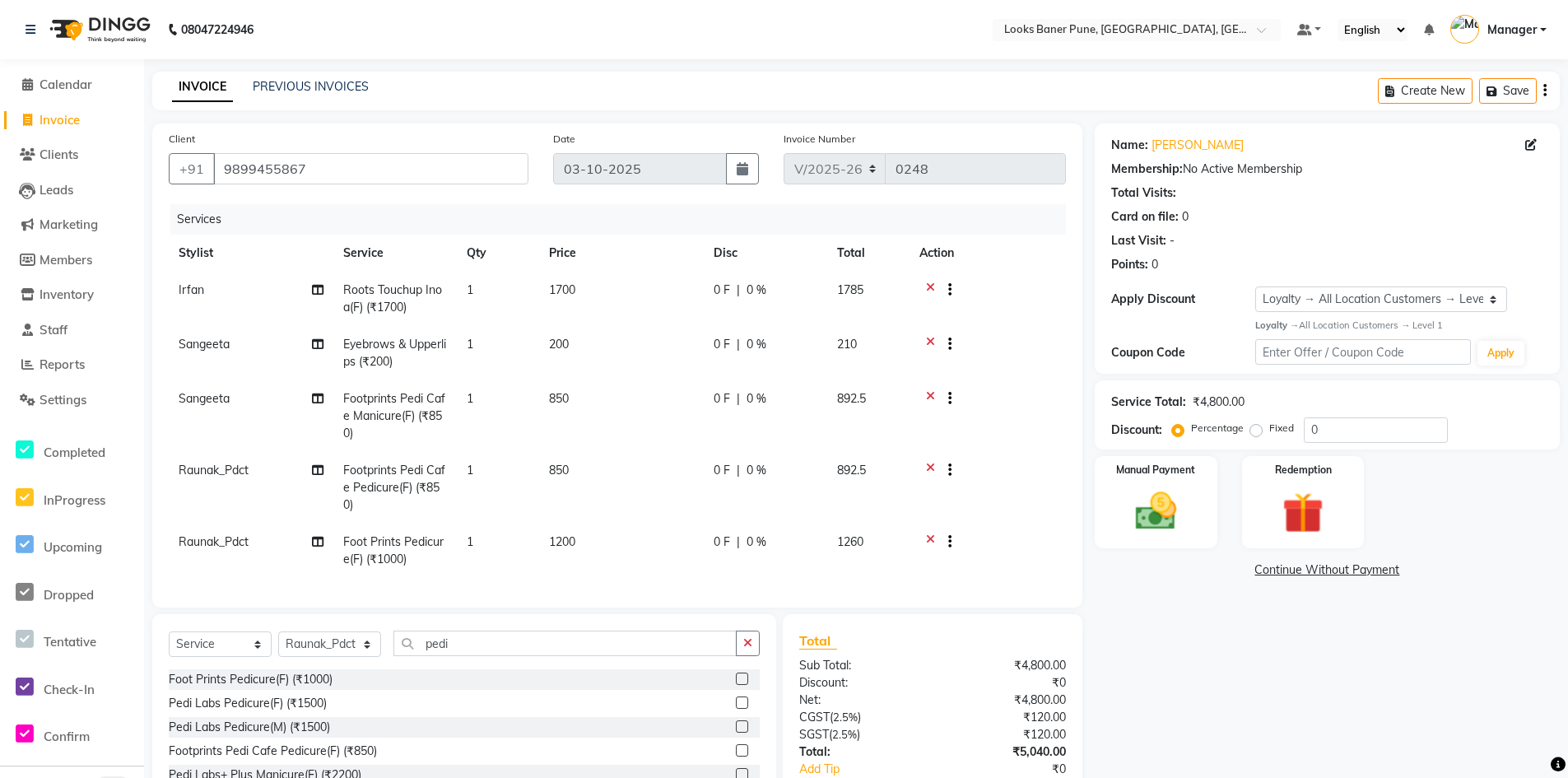
click at [684, 530] on td "1200" at bounding box center [621, 550] width 165 height 54
select select "90853"
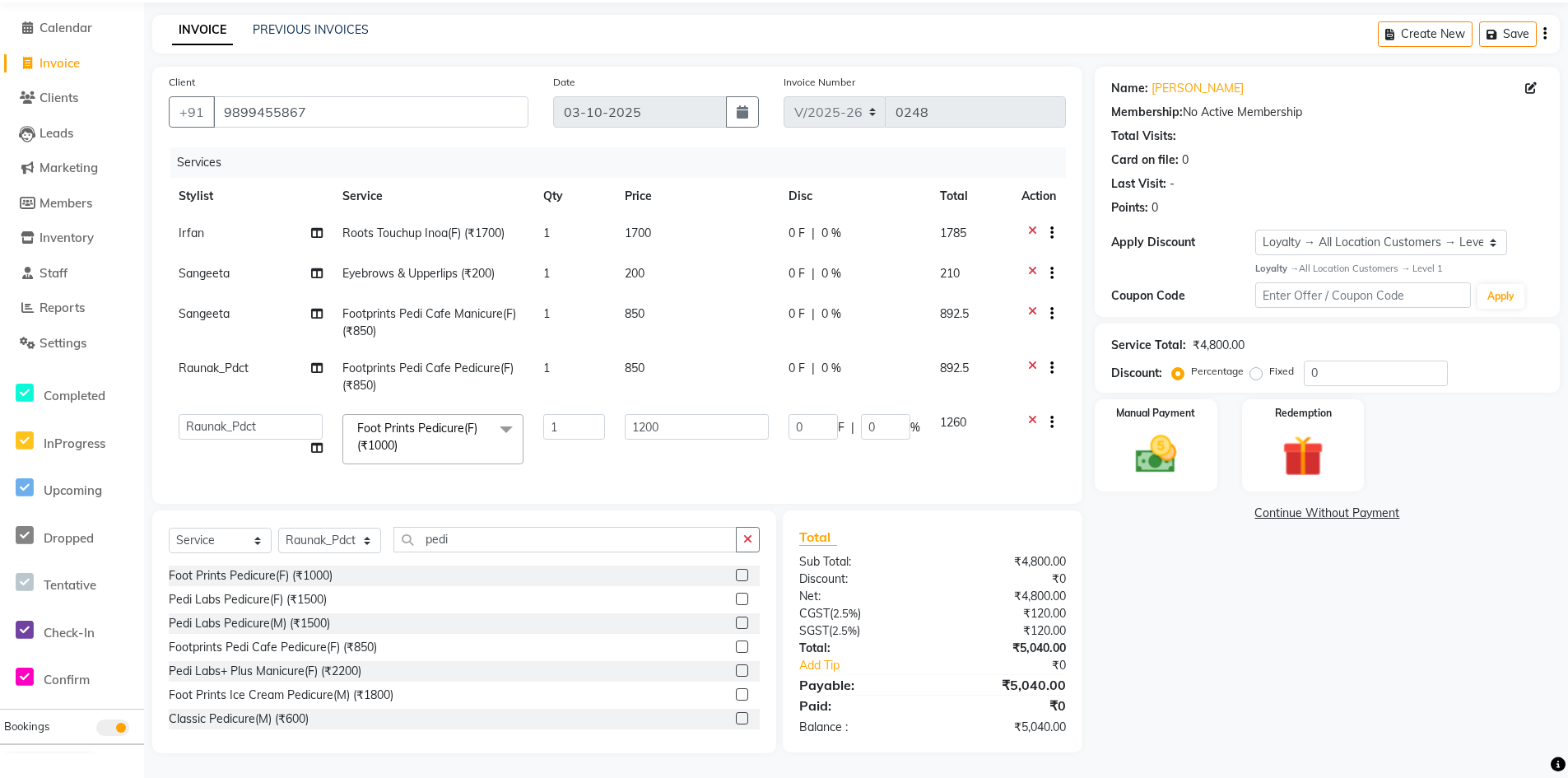
scroll to position [69, 0]
click at [1324, 365] on input "0" at bounding box center [1376, 374] width 144 height 26
type input "2"
type input "24"
type input "2"
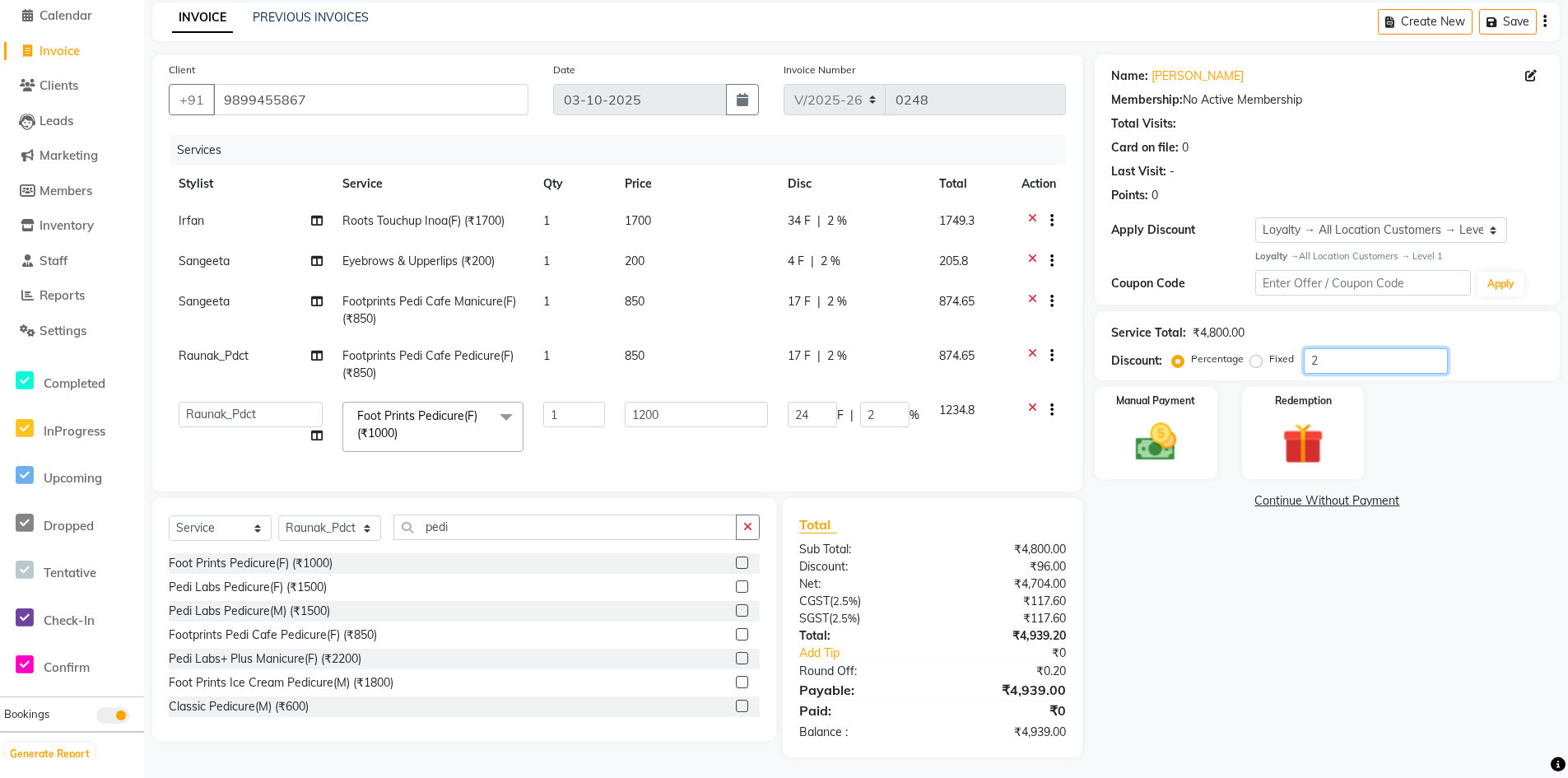
type input "25"
type input "300"
type input "25"
click at [1260, 563] on div "Name: Suhasani Paul Membership: No Active Membership Total Visits: Card on file…" at bounding box center [1333, 405] width 477 height 703
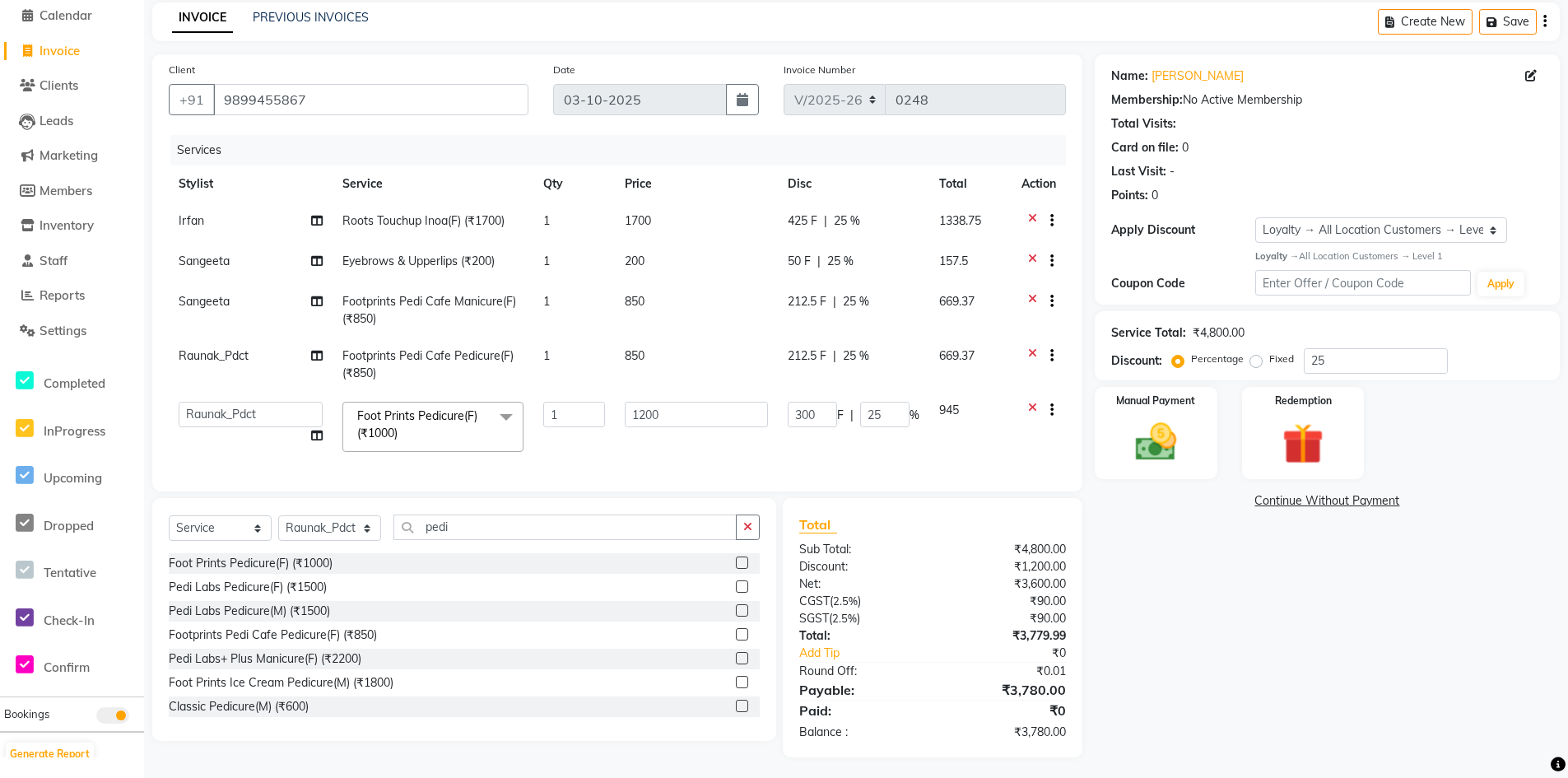
click at [1030, 355] on icon at bounding box center [1033, 357] width 9 height 21
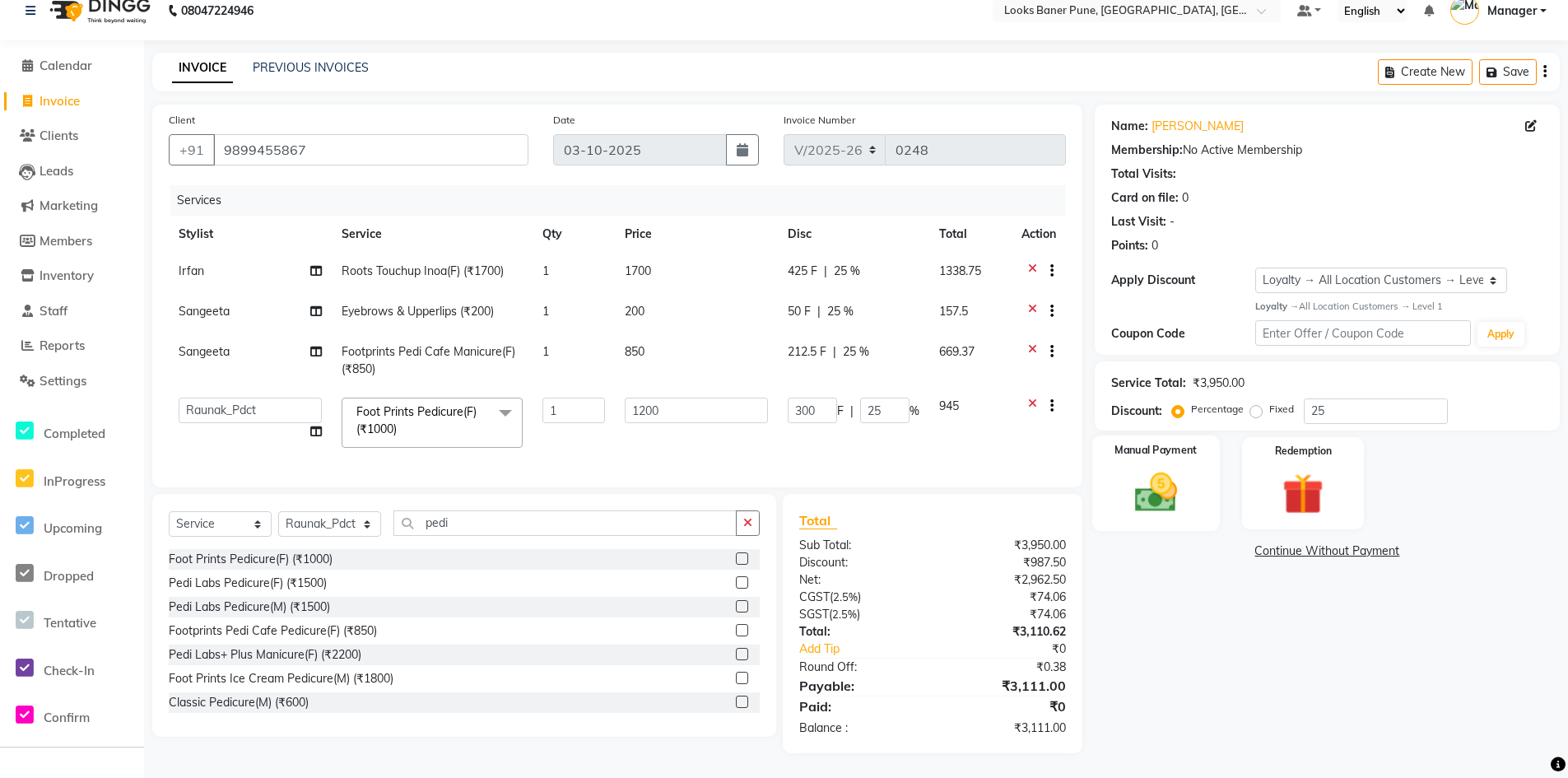
click at [1131, 489] on img at bounding box center [1156, 492] width 70 height 49
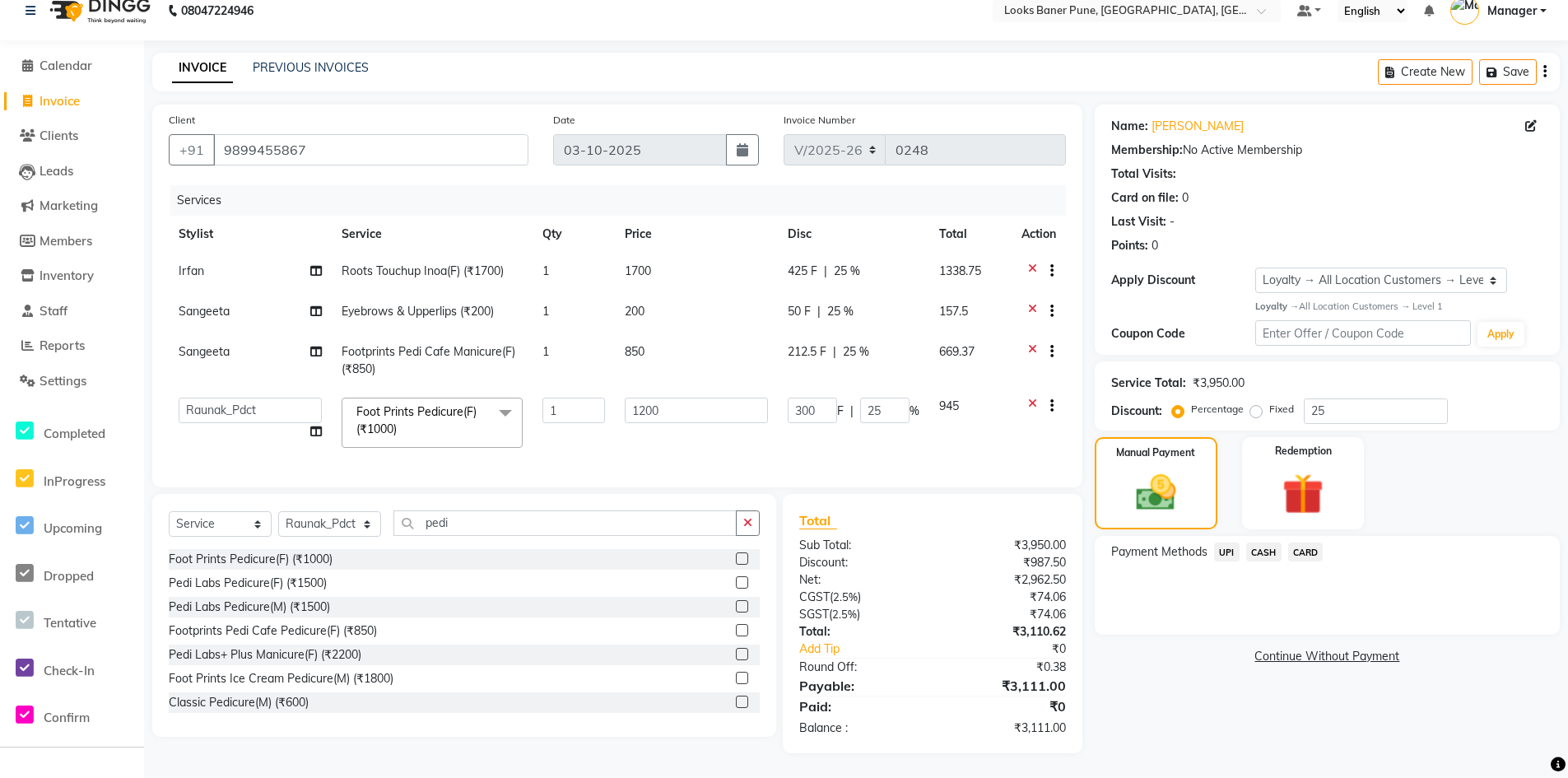
click at [1300, 542] on span "CARD" at bounding box center [1307, 551] width 36 height 19
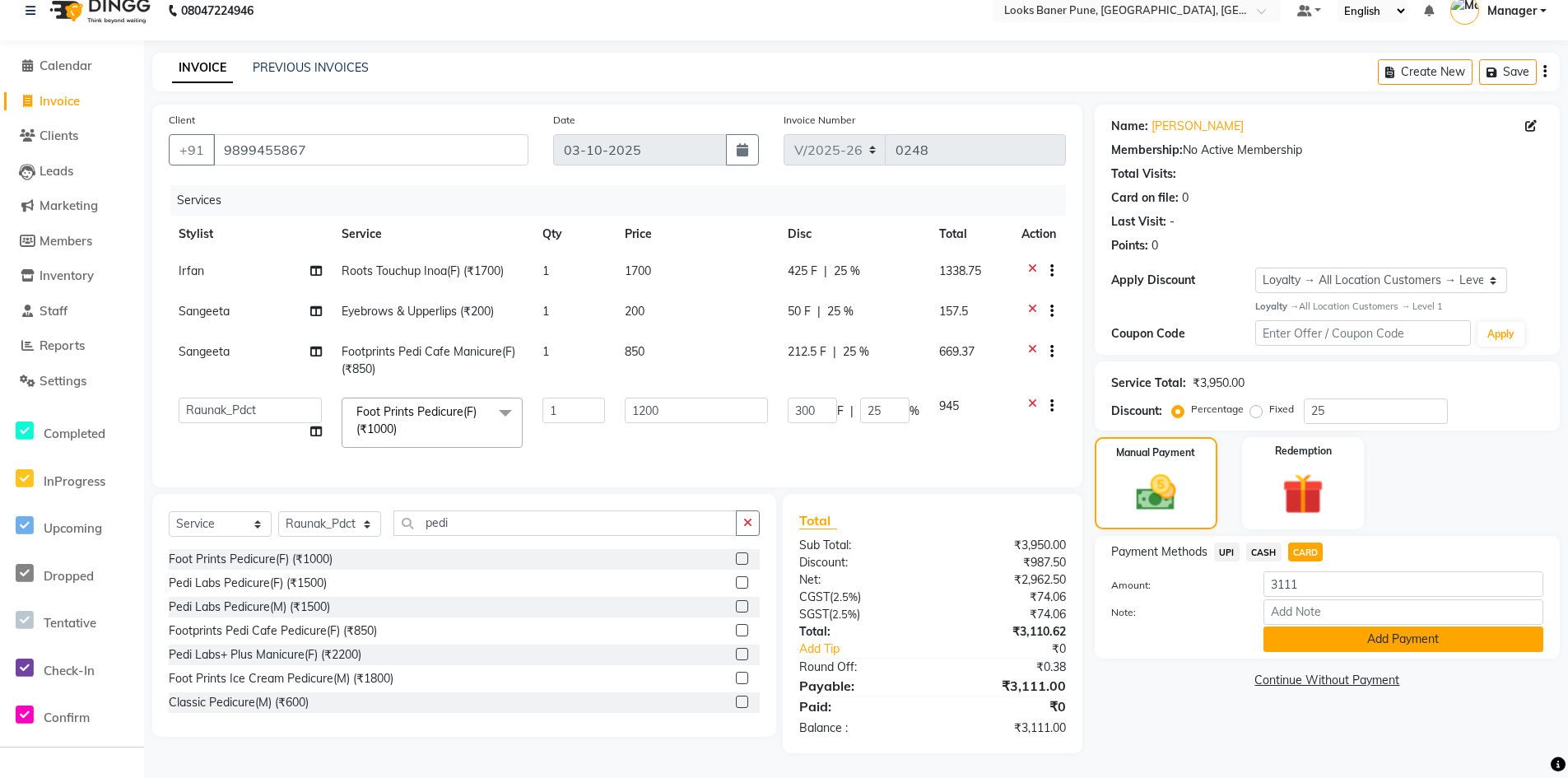
click at [1308, 627] on button "Add Payment" at bounding box center [1404, 639] width 280 height 26
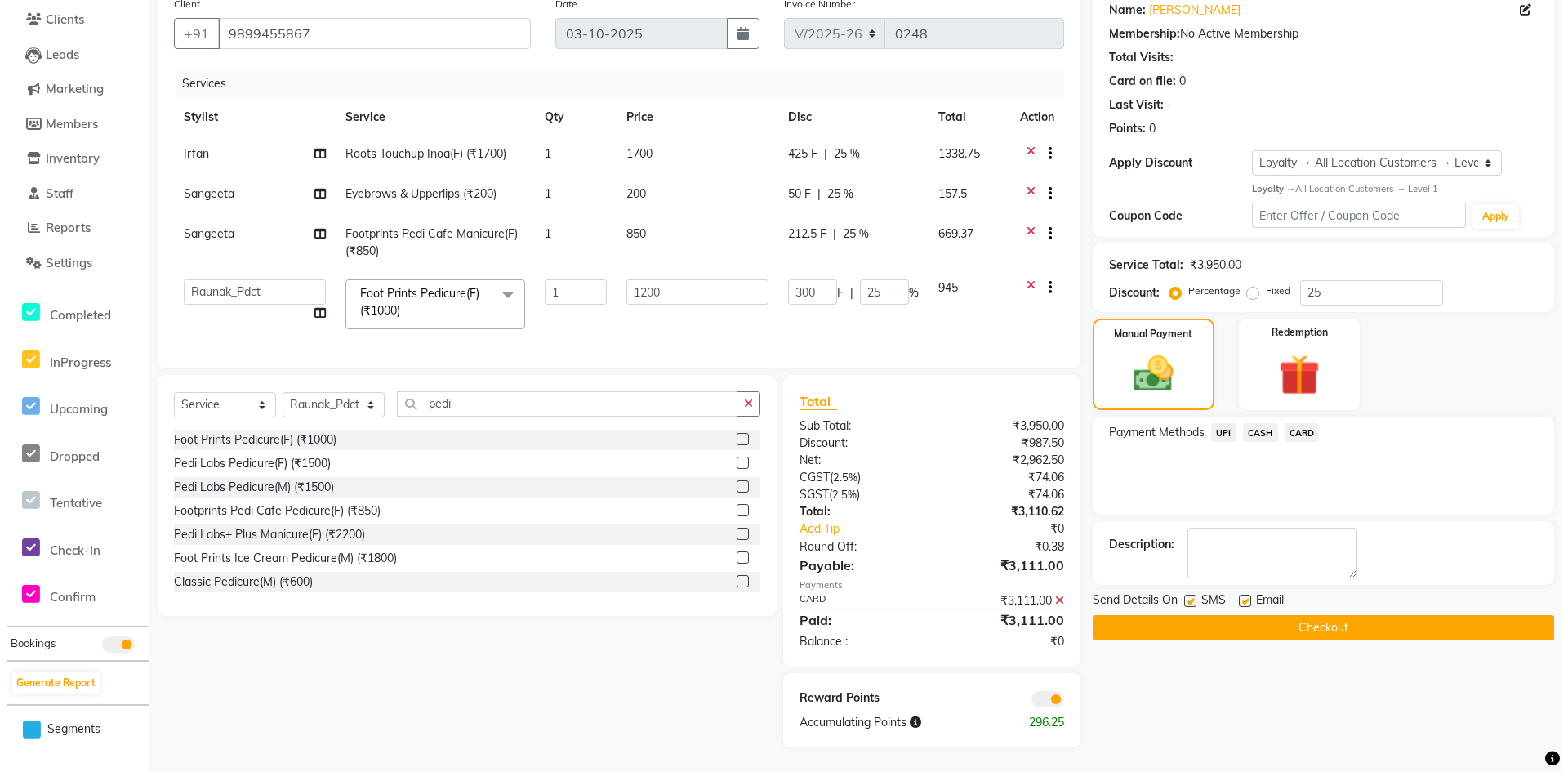
scroll to position [146, 0]
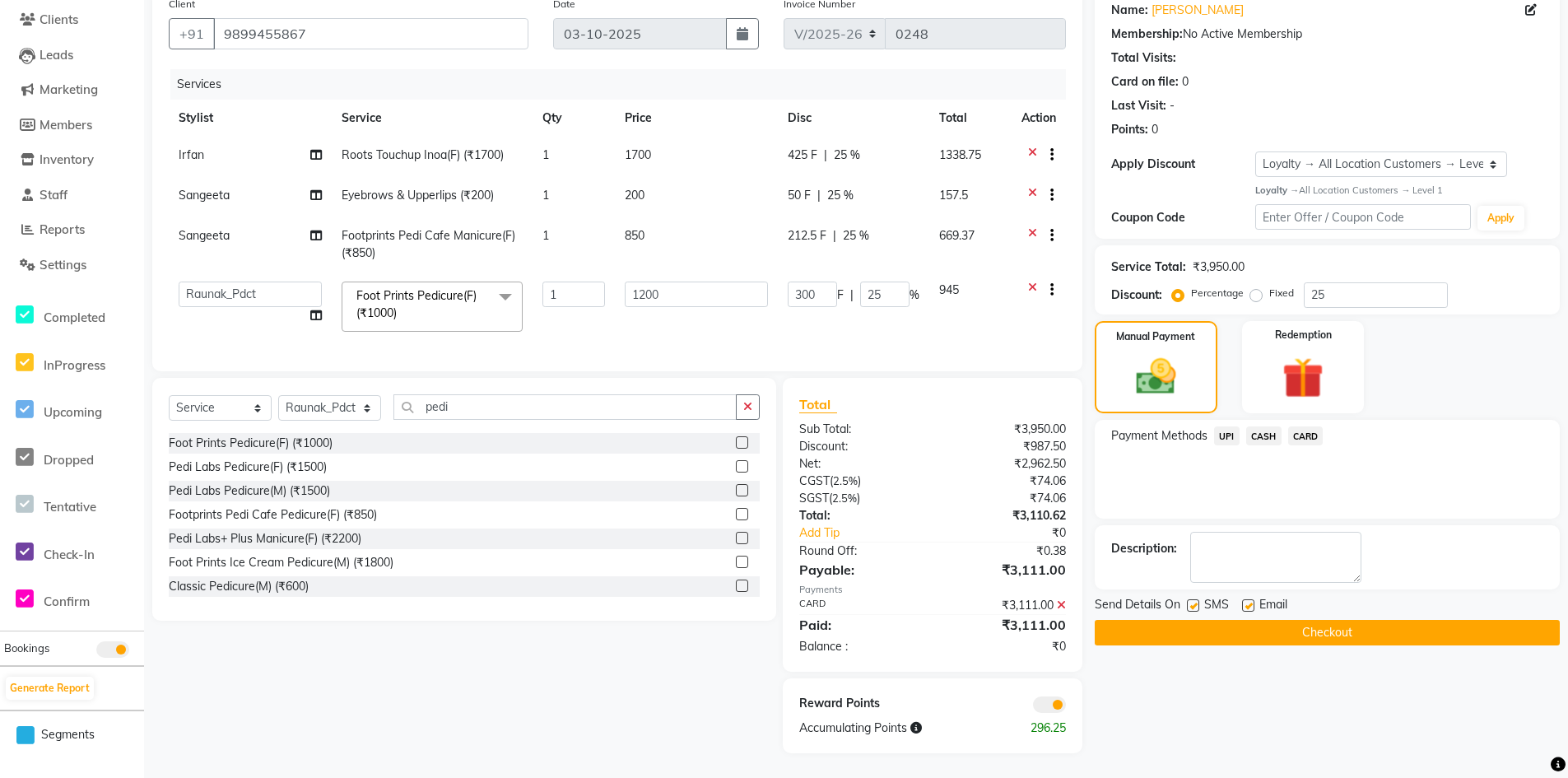
click at [1053, 705] on span at bounding box center [1049, 704] width 33 height 17
click at [1066, 707] on input "checkbox" at bounding box center [1066, 707] width 0 height 0
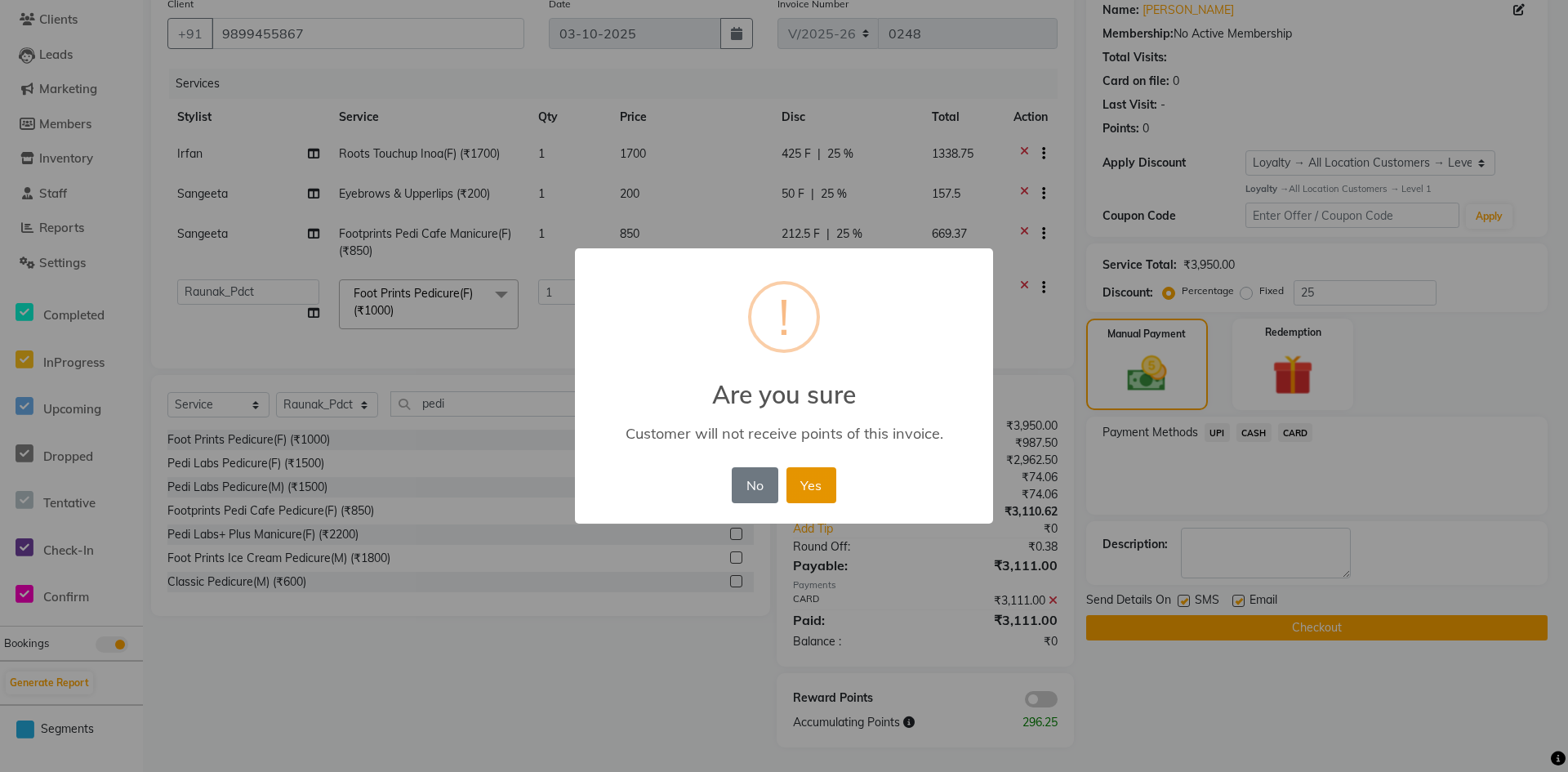
click at [792, 488] on button "Yes" at bounding box center [811, 485] width 50 height 36
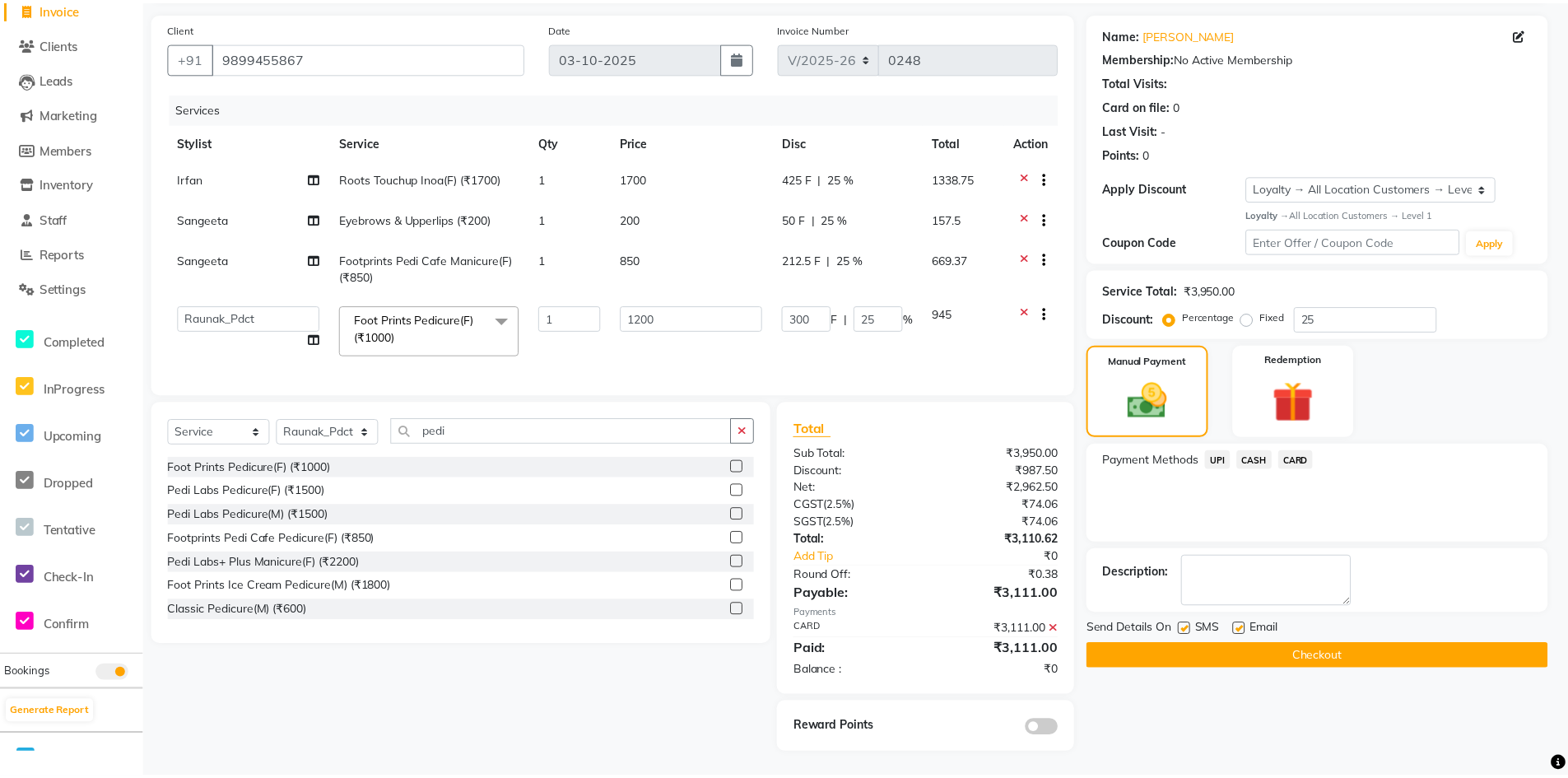
scroll to position [123, 0]
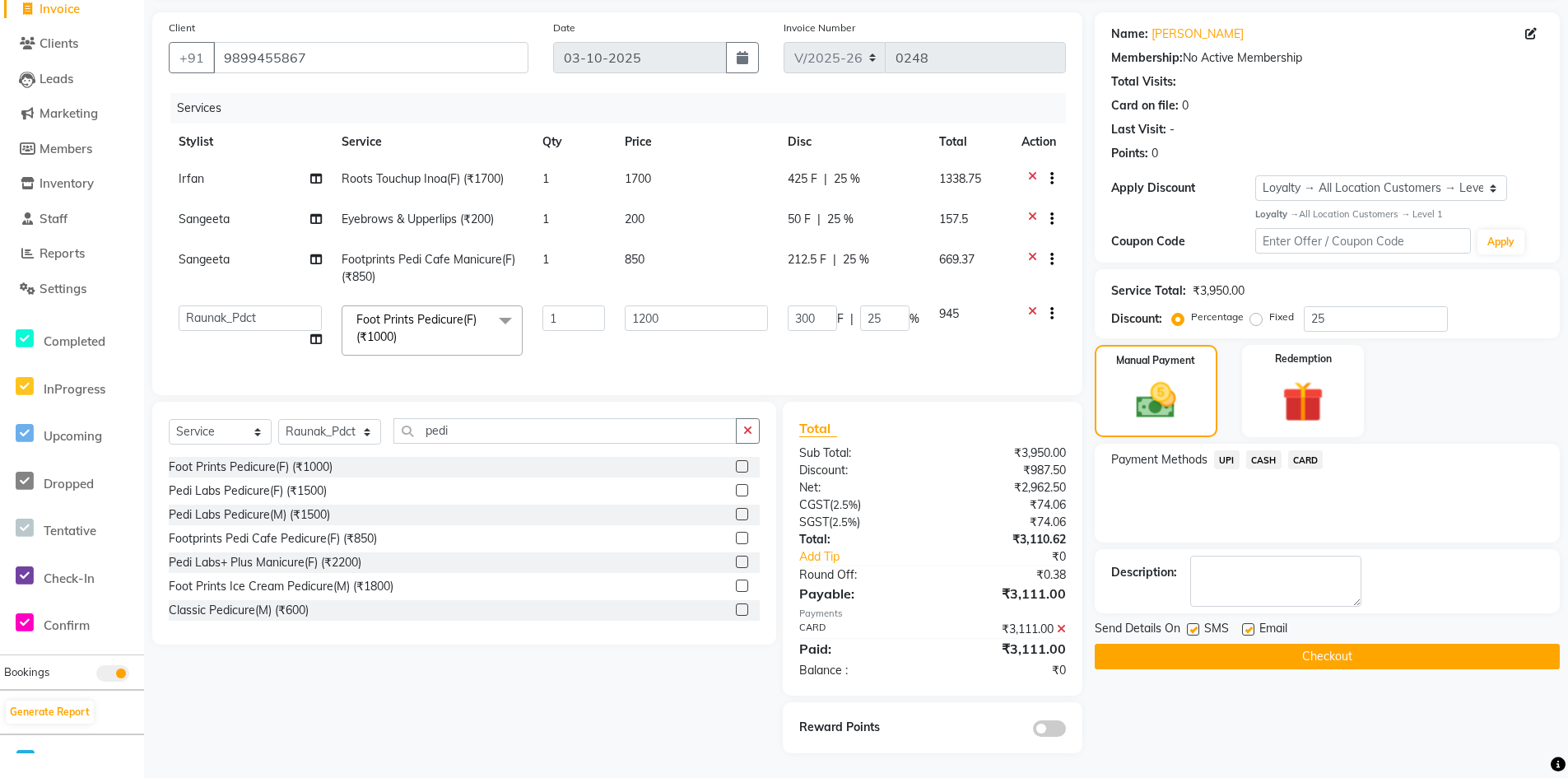
click at [1294, 451] on span "CARD" at bounding box center [1307, 460] width 36 height 19
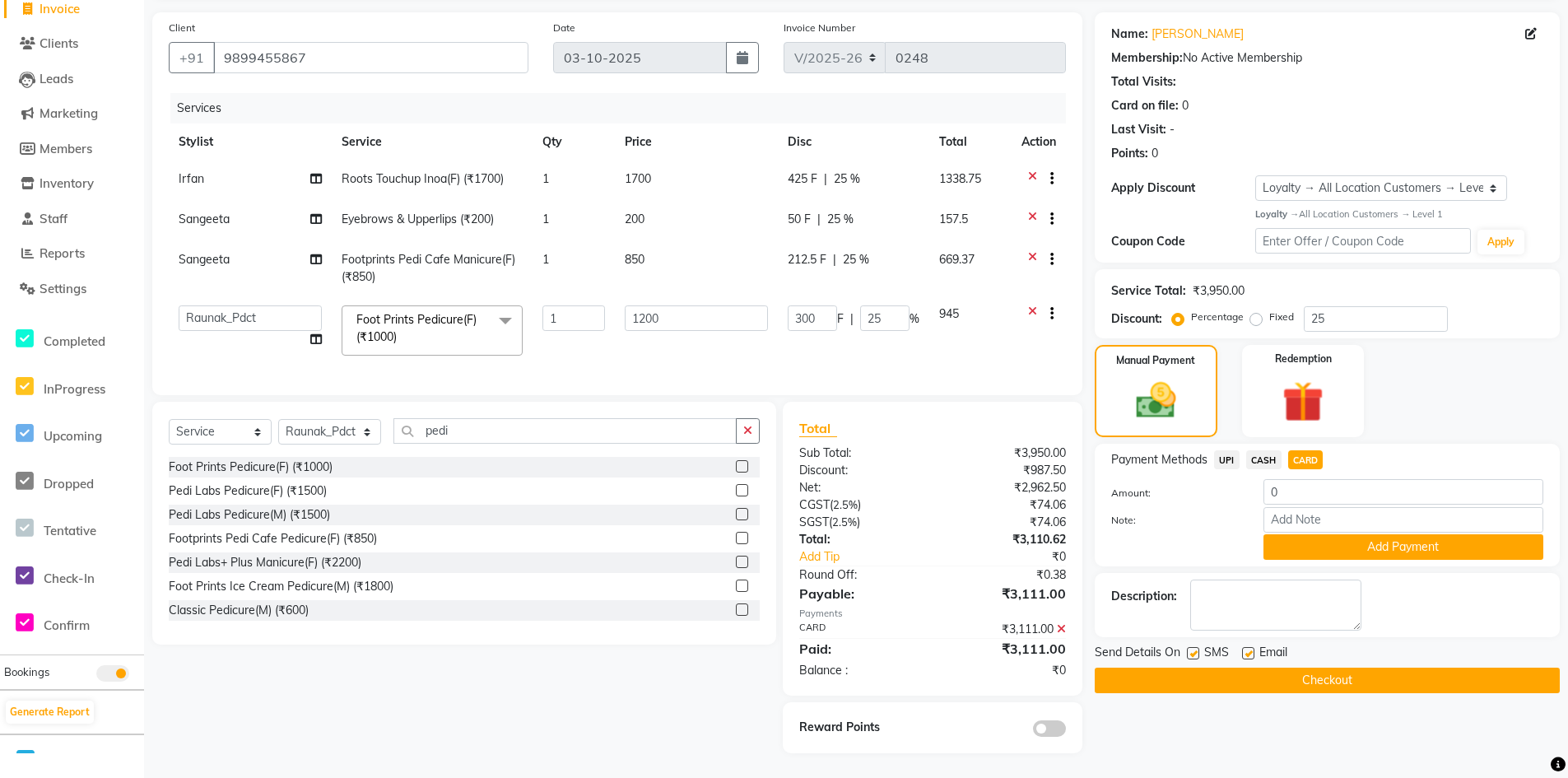
click at [1151, 668] on button "Checkout" at bounding box center [1327, 680] width 465 height 26
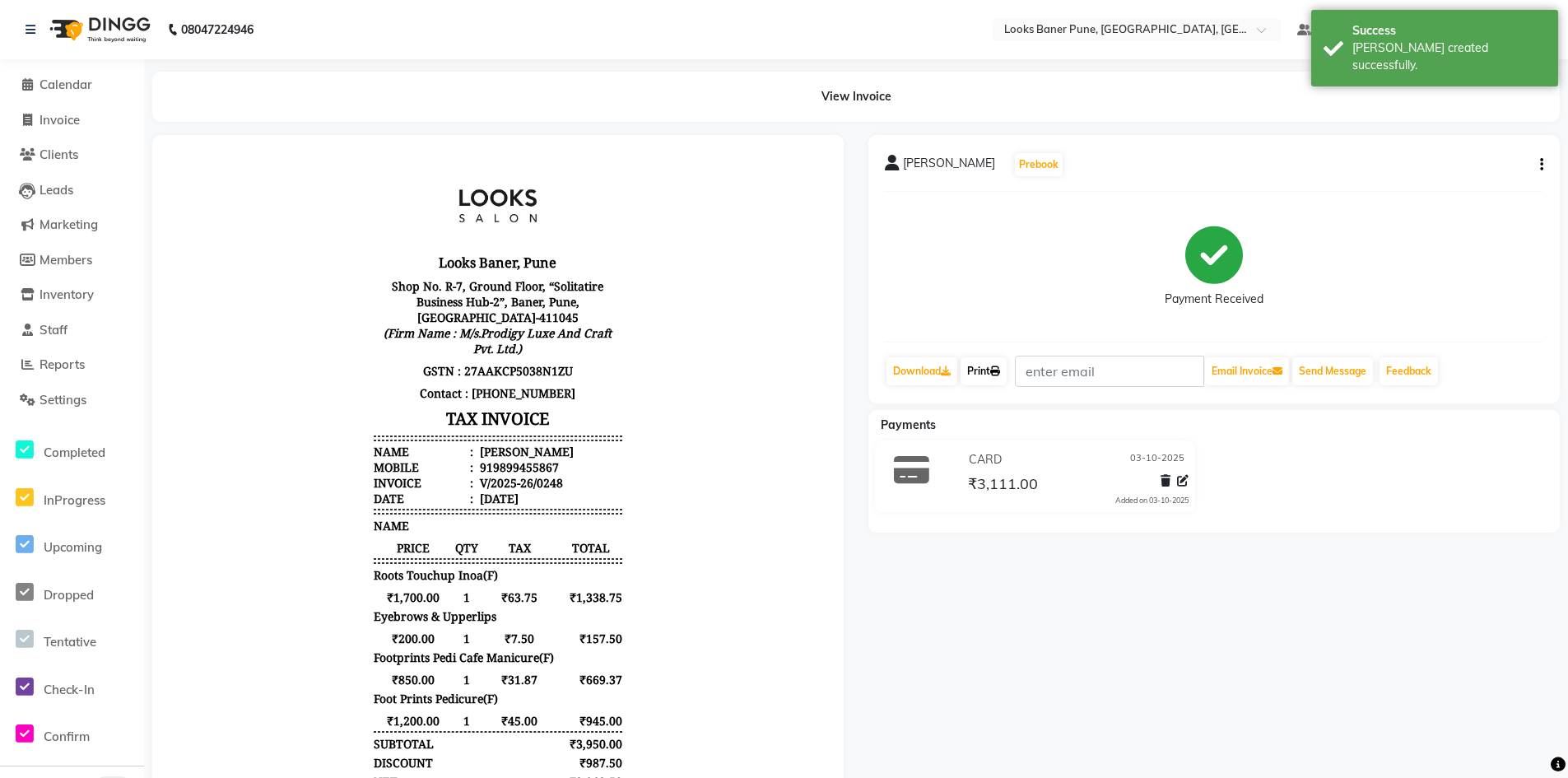
click at [968, 381] on link "Print" at bounding box center [983, 371] width 46 height 28
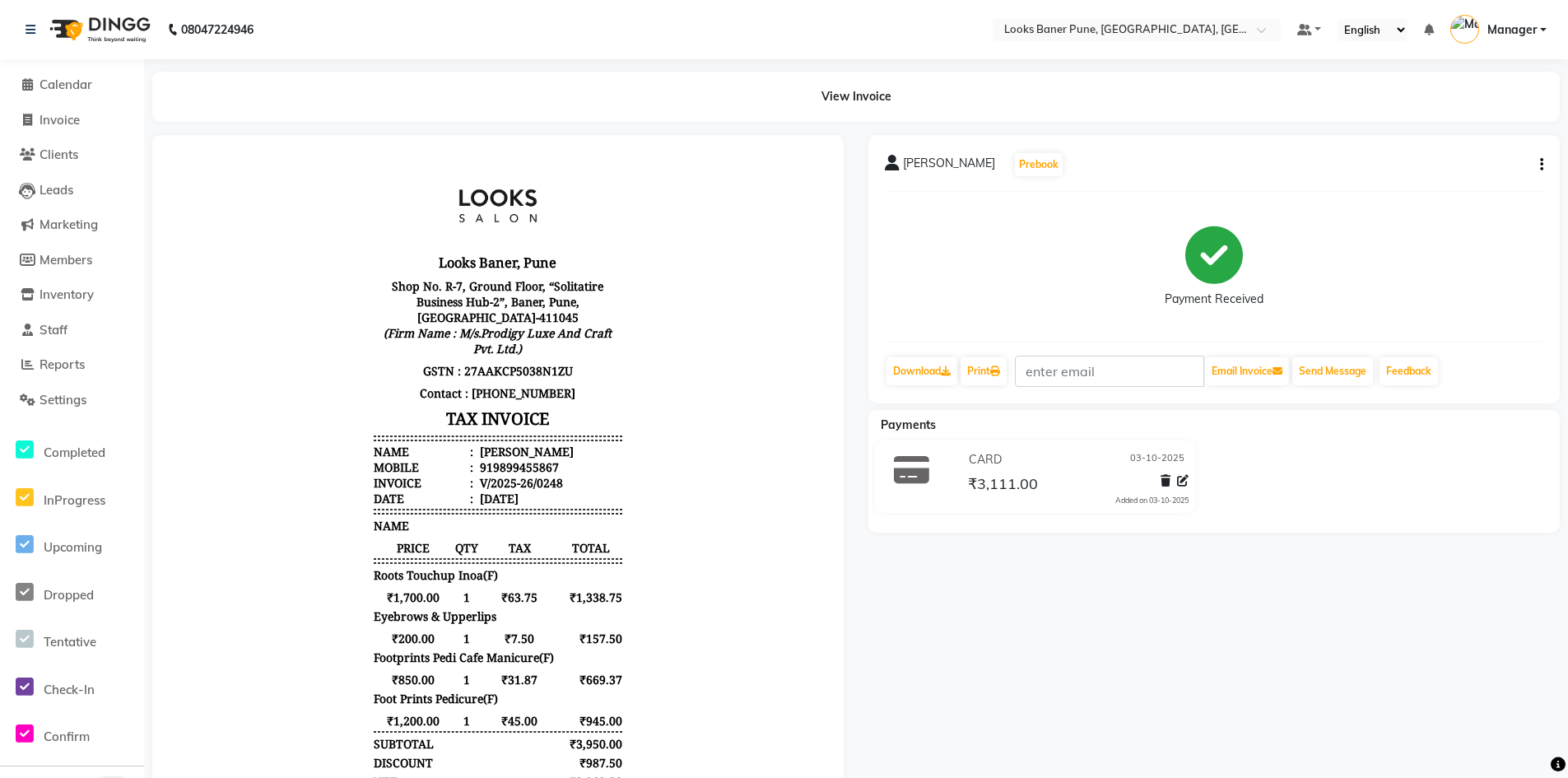
select select "service"
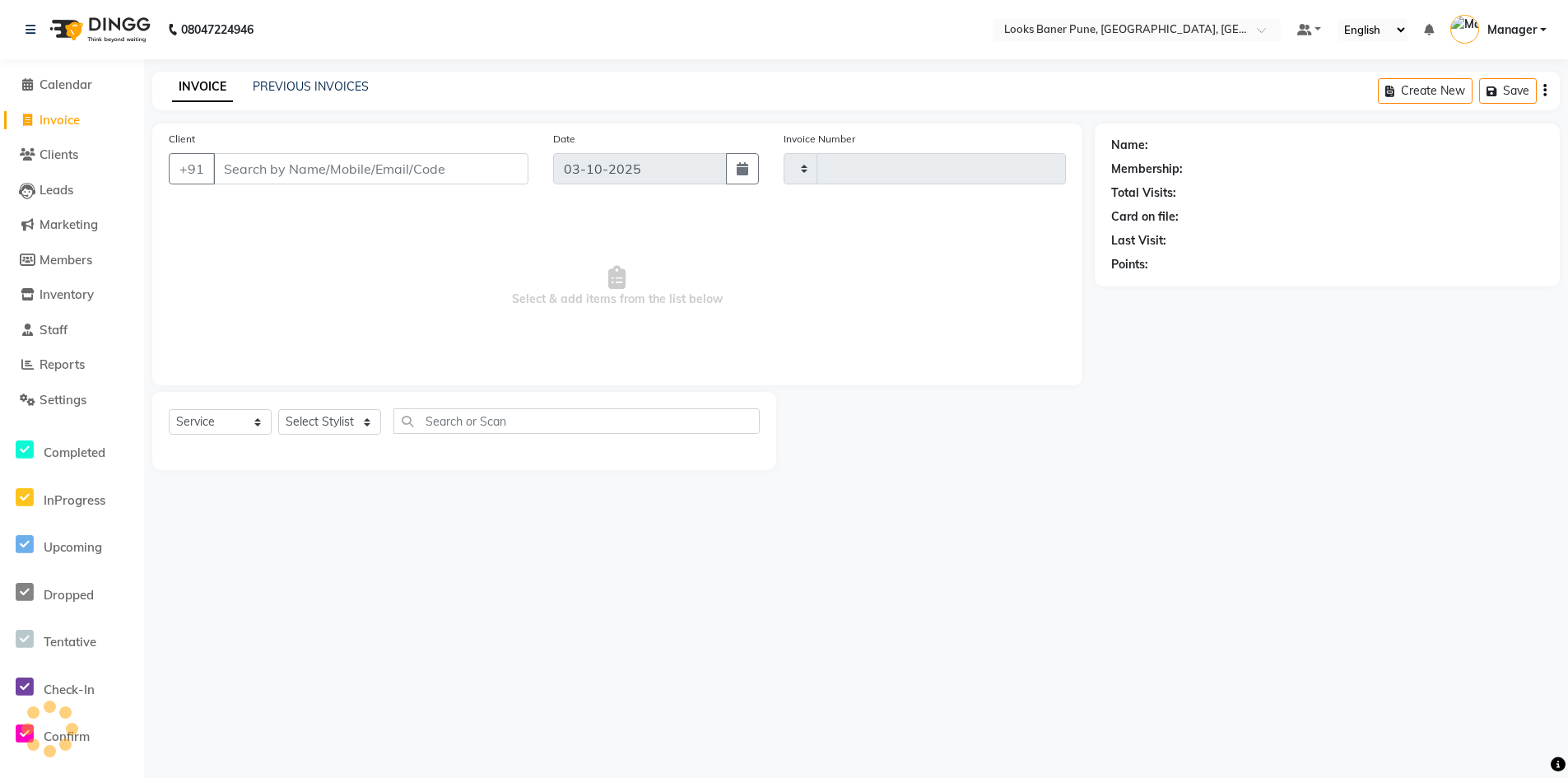
type input "0249"
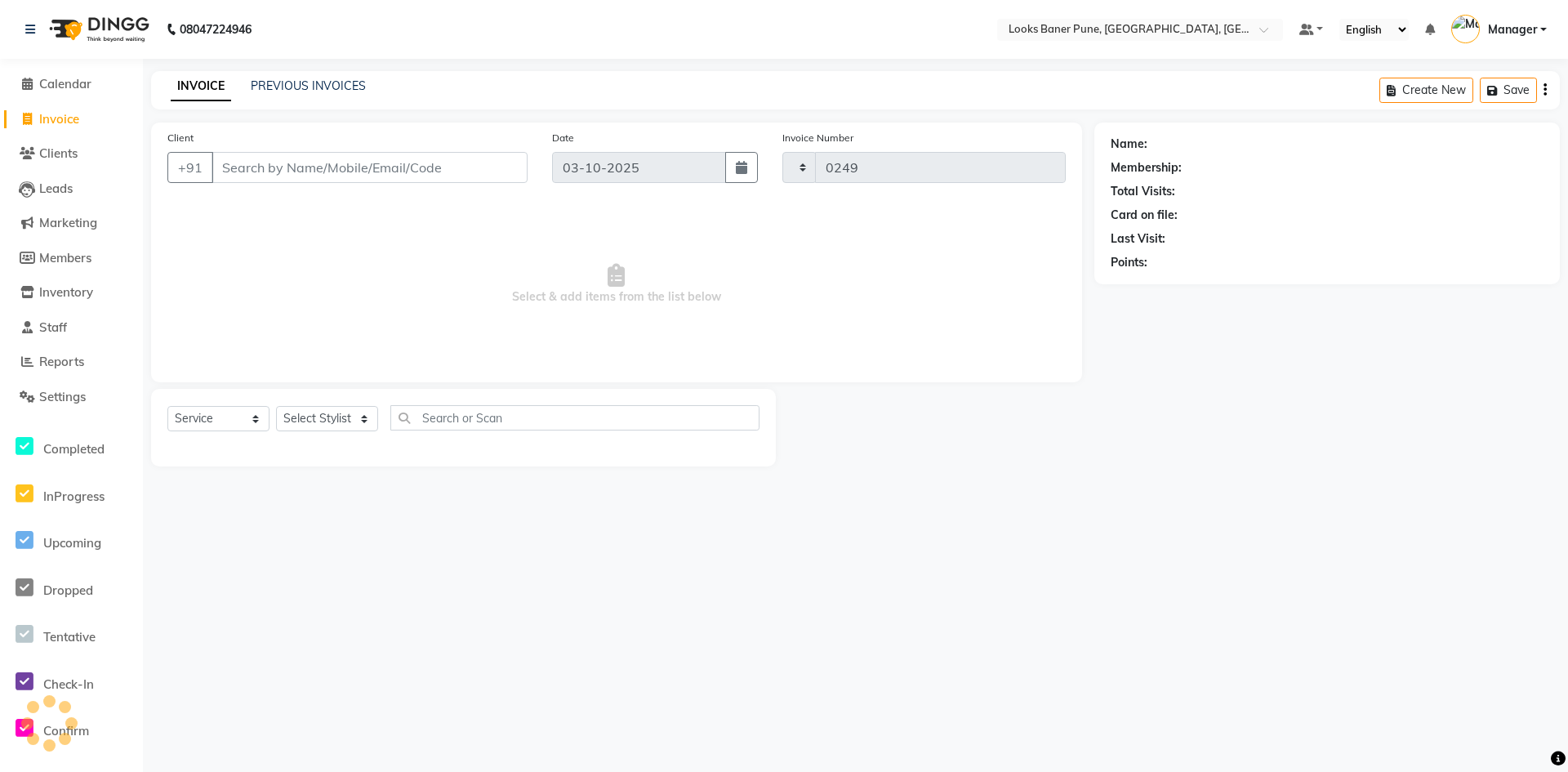
select select "8917"
click at [234, 164] on input "Client" at bounding box center [369, 167] width 316 height 31
type input "9873044421"
click at [479, 169] on span "Add Client" at bounding box center [485, 167] width 65 height 17
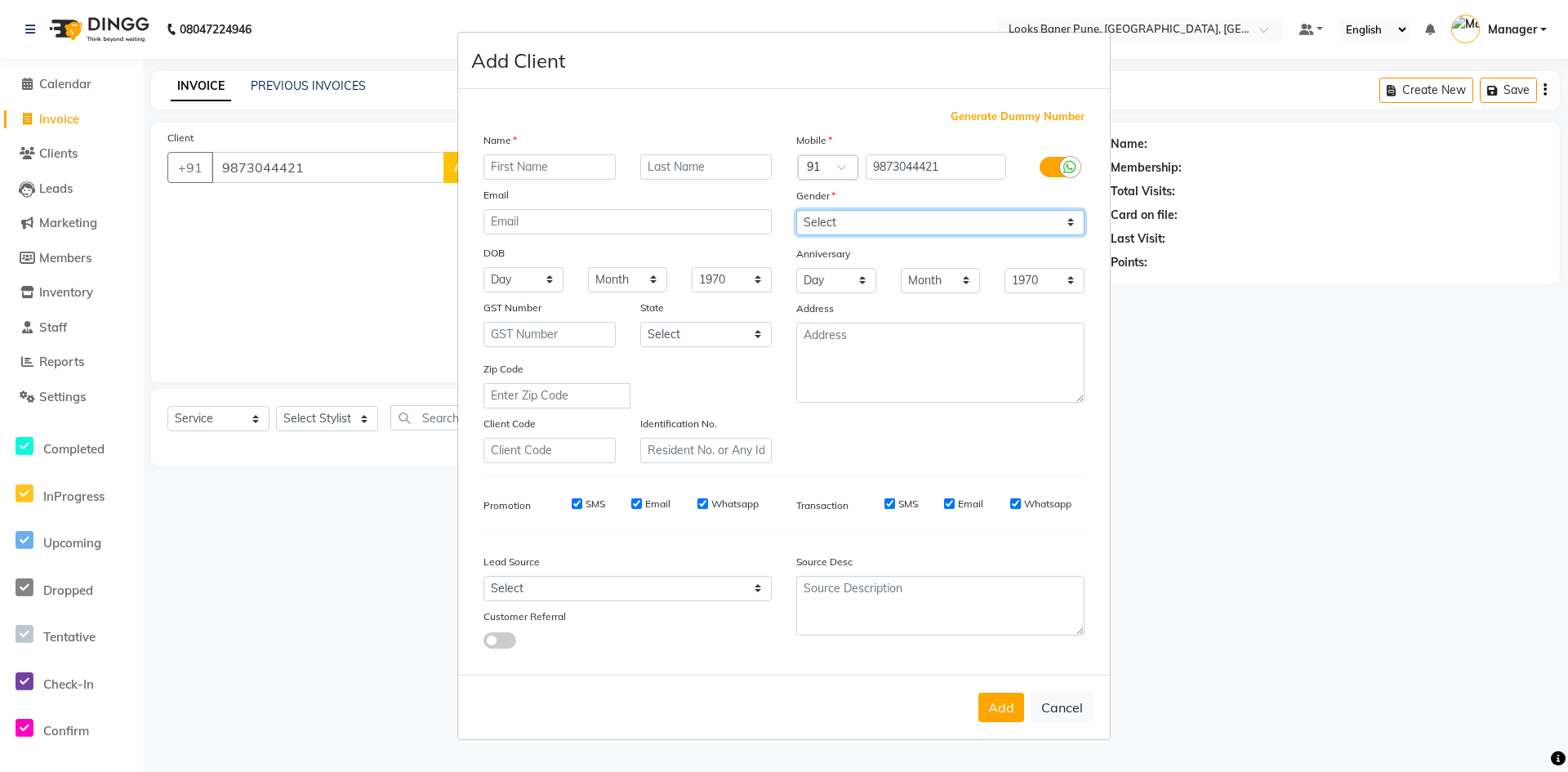
click at [861, 223] on select "Select Male Female Other Prefer Not To Say" at bounding box center [940, 223] width 289 height 25
click at [575, 178] on input "text" at bounding box center [549, 167] width 132 height 25
type input "aditi"
click at [1028, 216] on select "Select Male Female Other Prefer Not To Say" at bounding box center [940, 223] width 289 height 25
select select "female"
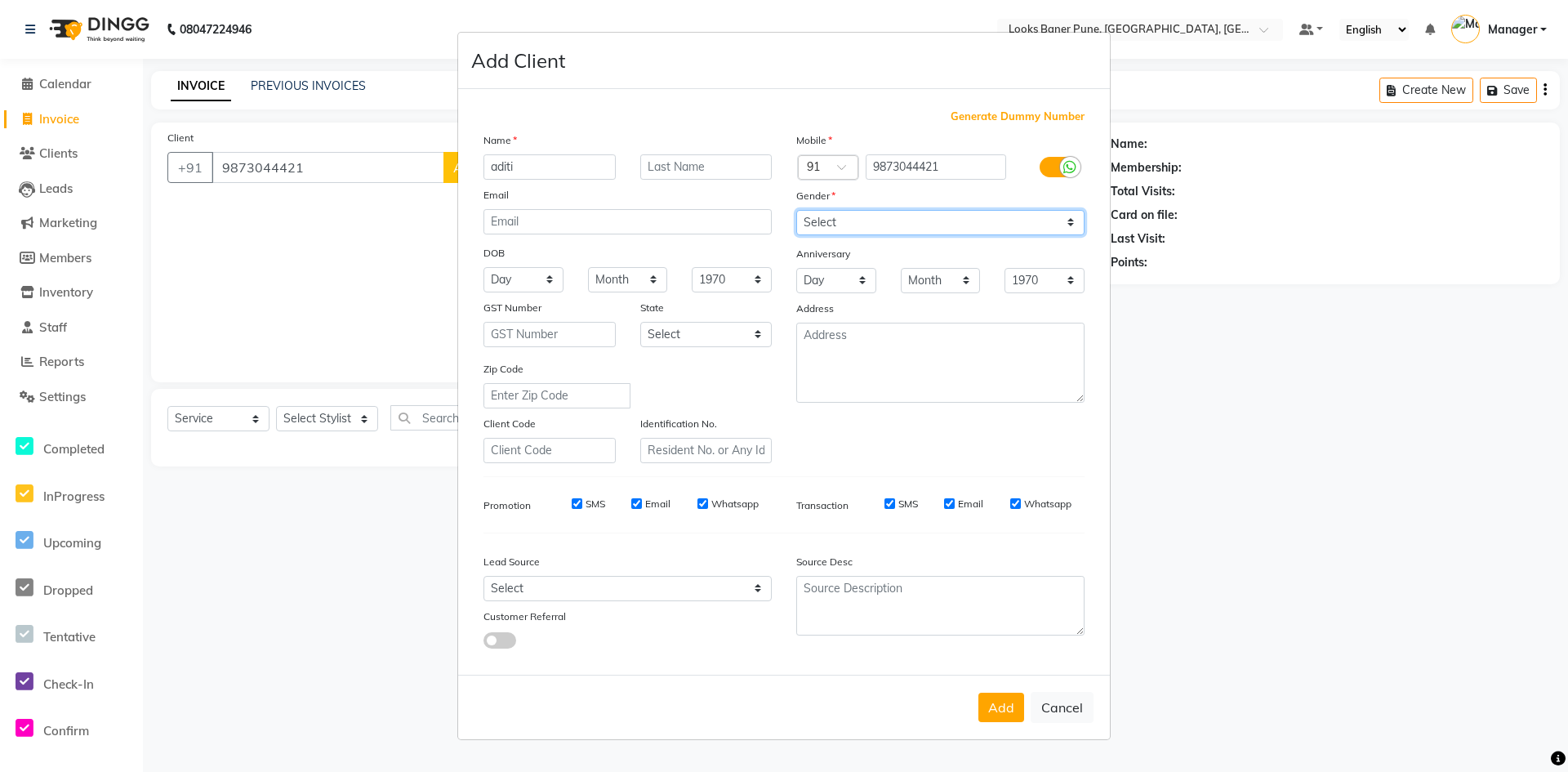
click at [796, 210] on select "Select Male Female Other Prefer Not To Say" at bounding box center [940, 223] width 289 height 25
click at [995, 716] on button "Add" at bounding box center [1001, 707] width 46 height 29
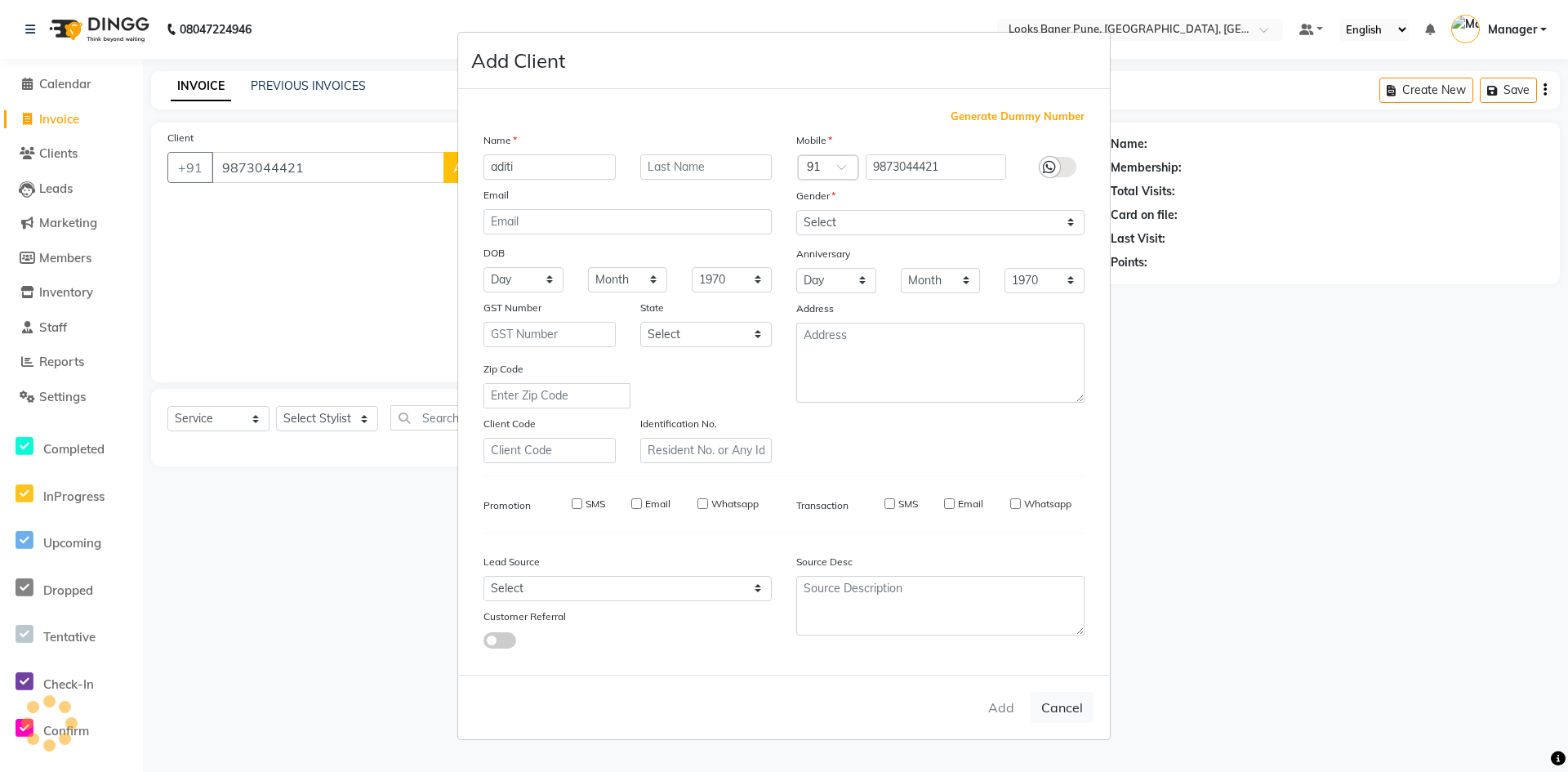
select select
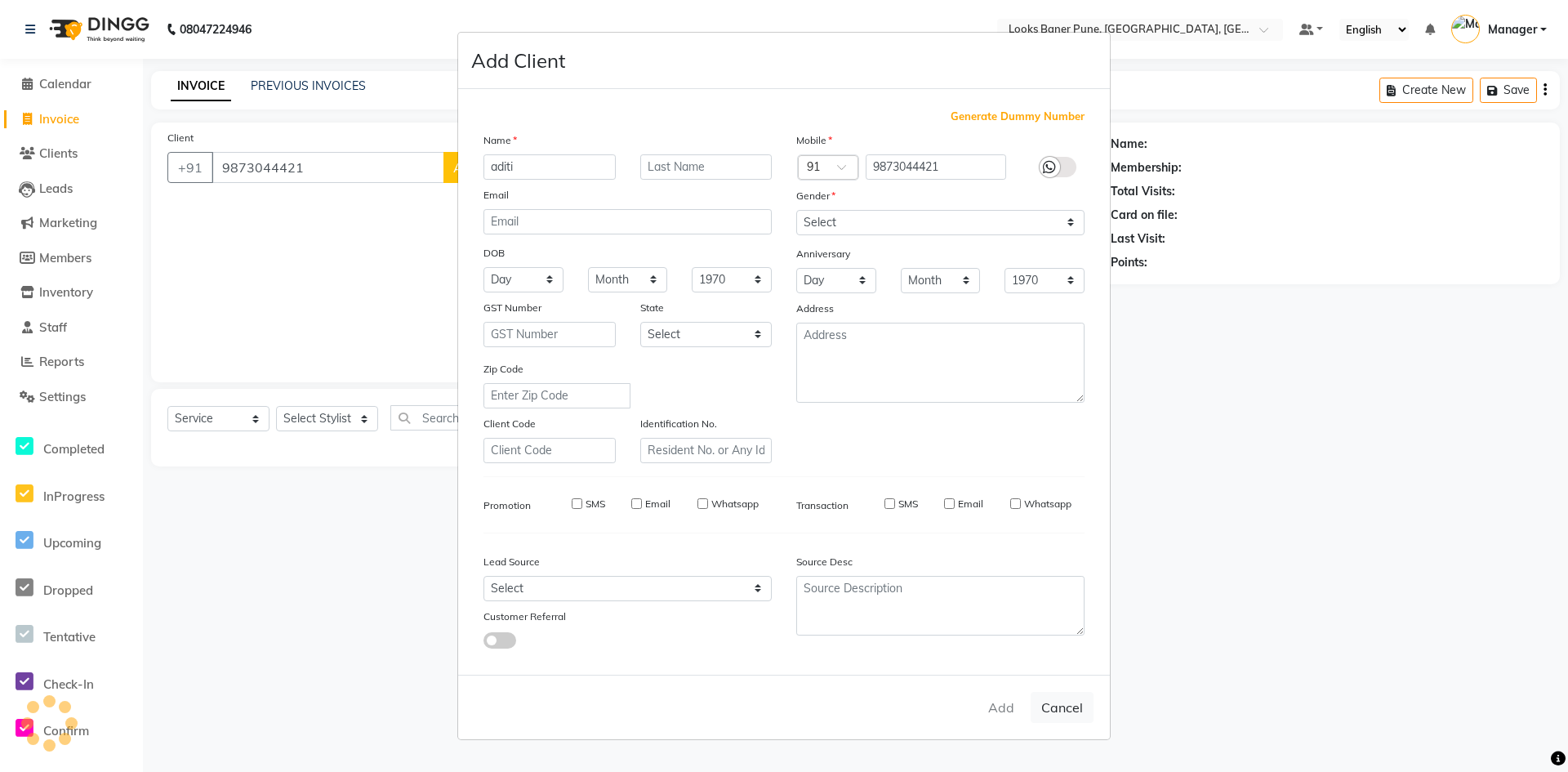
select select
checkbox input "false"
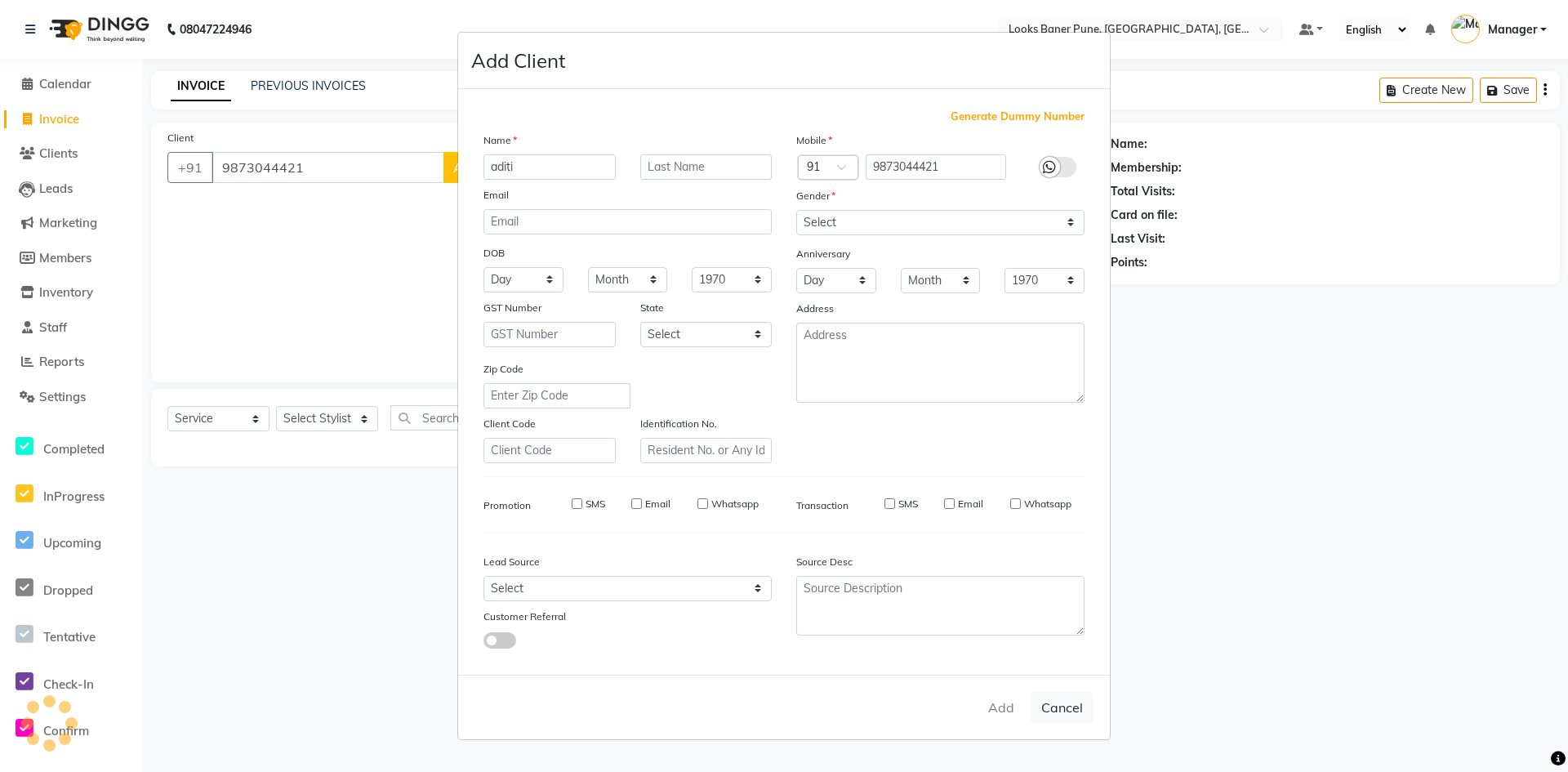
checkbox input "false"
select select "1: Object"
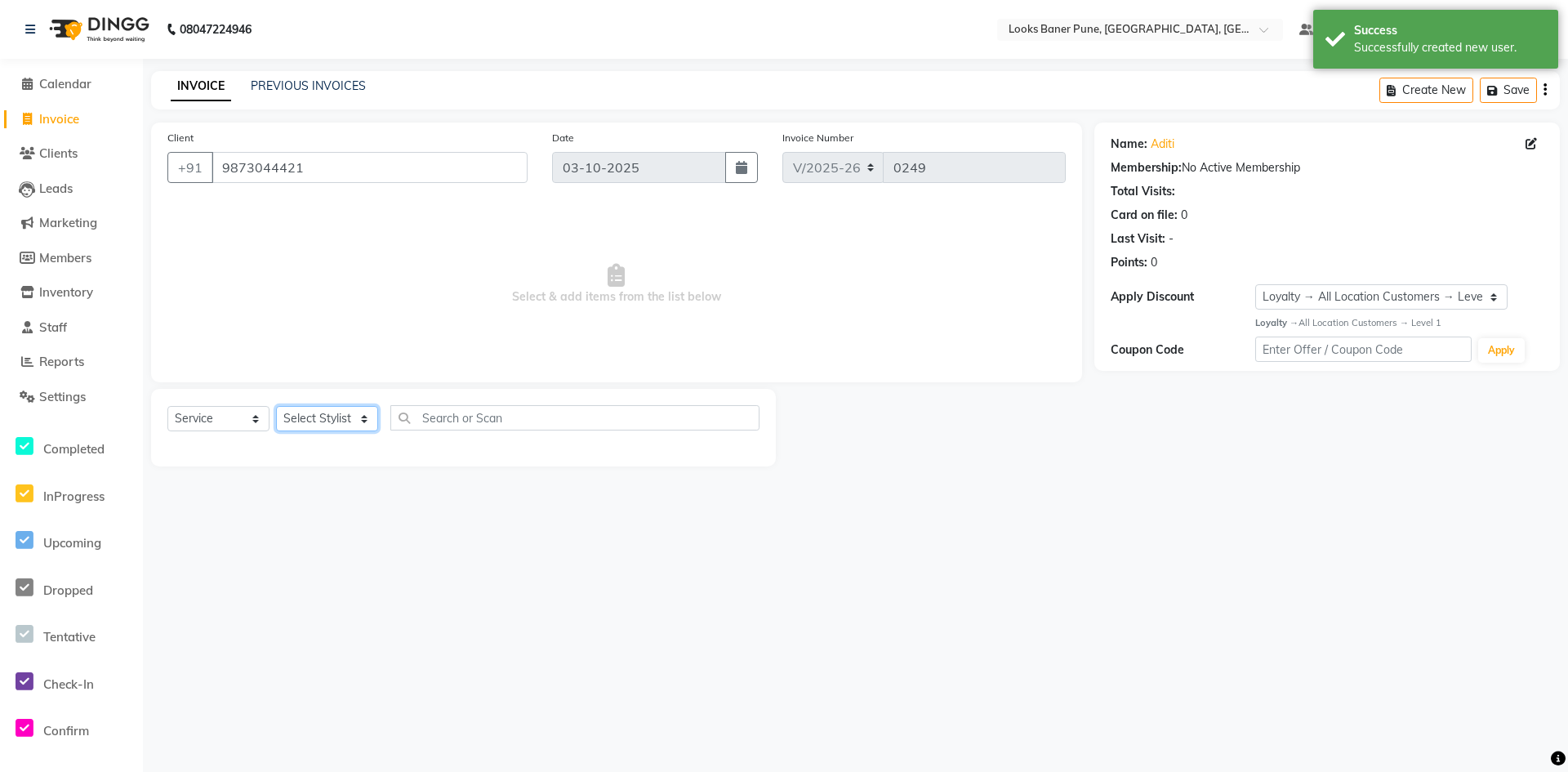
click at [322, 427] on select "Select Stylist Ankita Arshad Ashish_sty Counter_Sales Irfan Manager Pronoy Paul…" at bounding box center [327, 419] width 102 height 25
select select "90854"
click at [276, 406] on select "Select Stylist Ankita Arshad Ashish_sty Counter_Sales Irfan Manager Pronoy Paul…" at bounding box center [327, 419] width 102 height 25
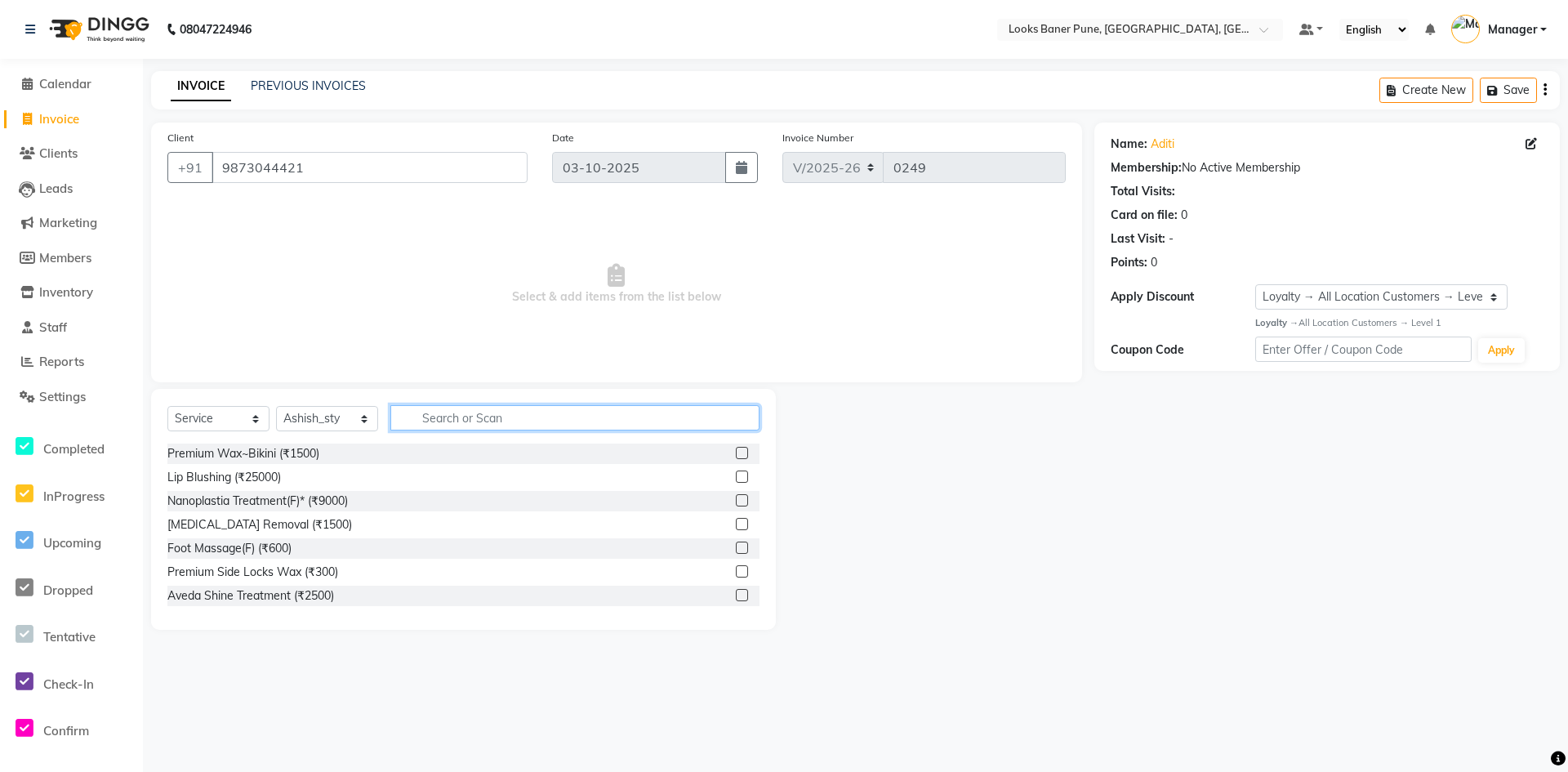
click at [488, 417] on input "text" at bounding box center [574, 418] width 369 height 25
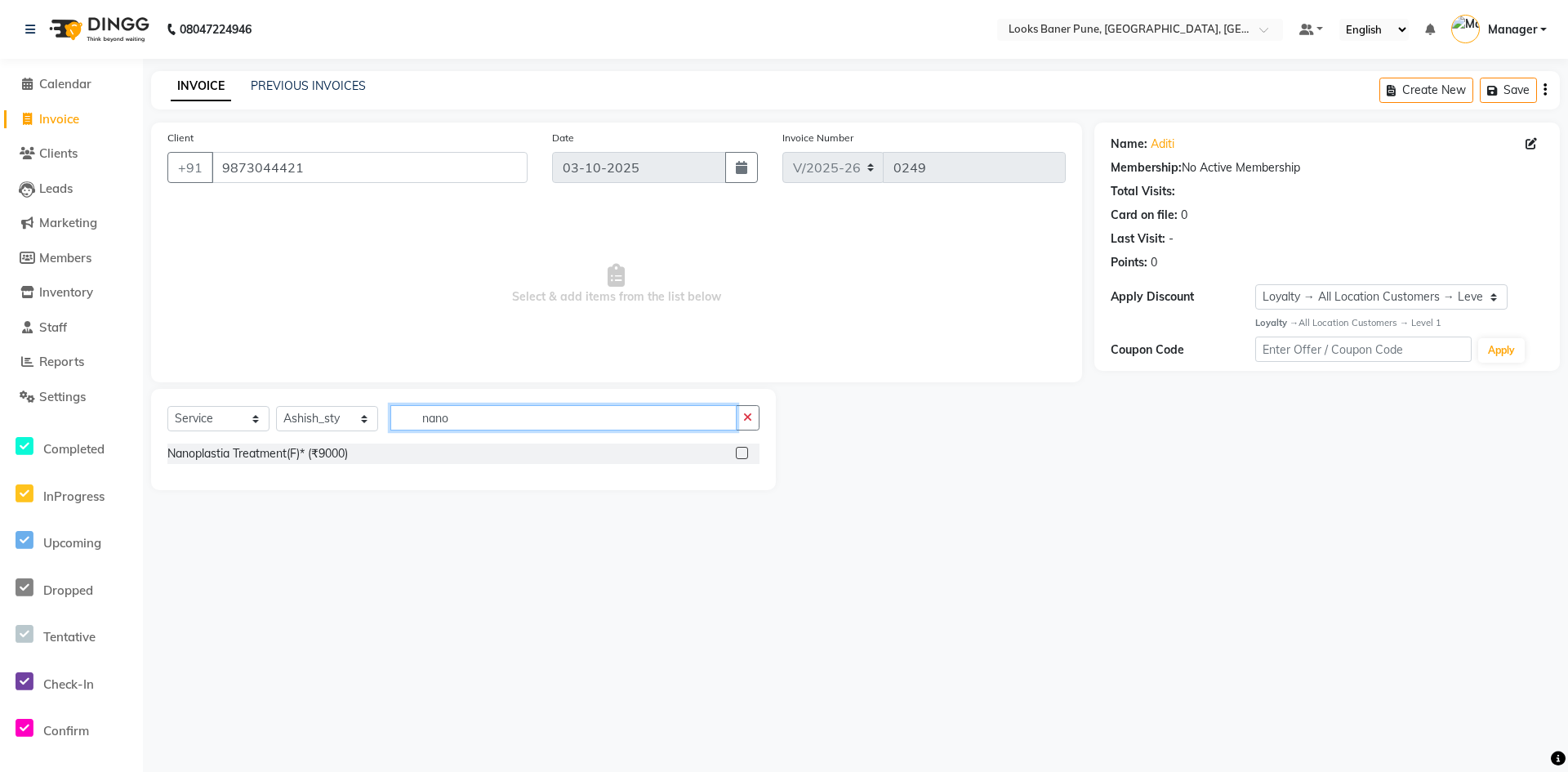
type input "nano"
click at [369, 456] on div "Nanoplastia Treatment(F)* (₹9000)" at bounding box center [463, 453] width 592 height 21
click at [744, 453] on label at bounding box center [741, 453] width 13 height 13
click at [744, 453] on input "checkbox" at bounding box center [740, 453] width 11 height 11
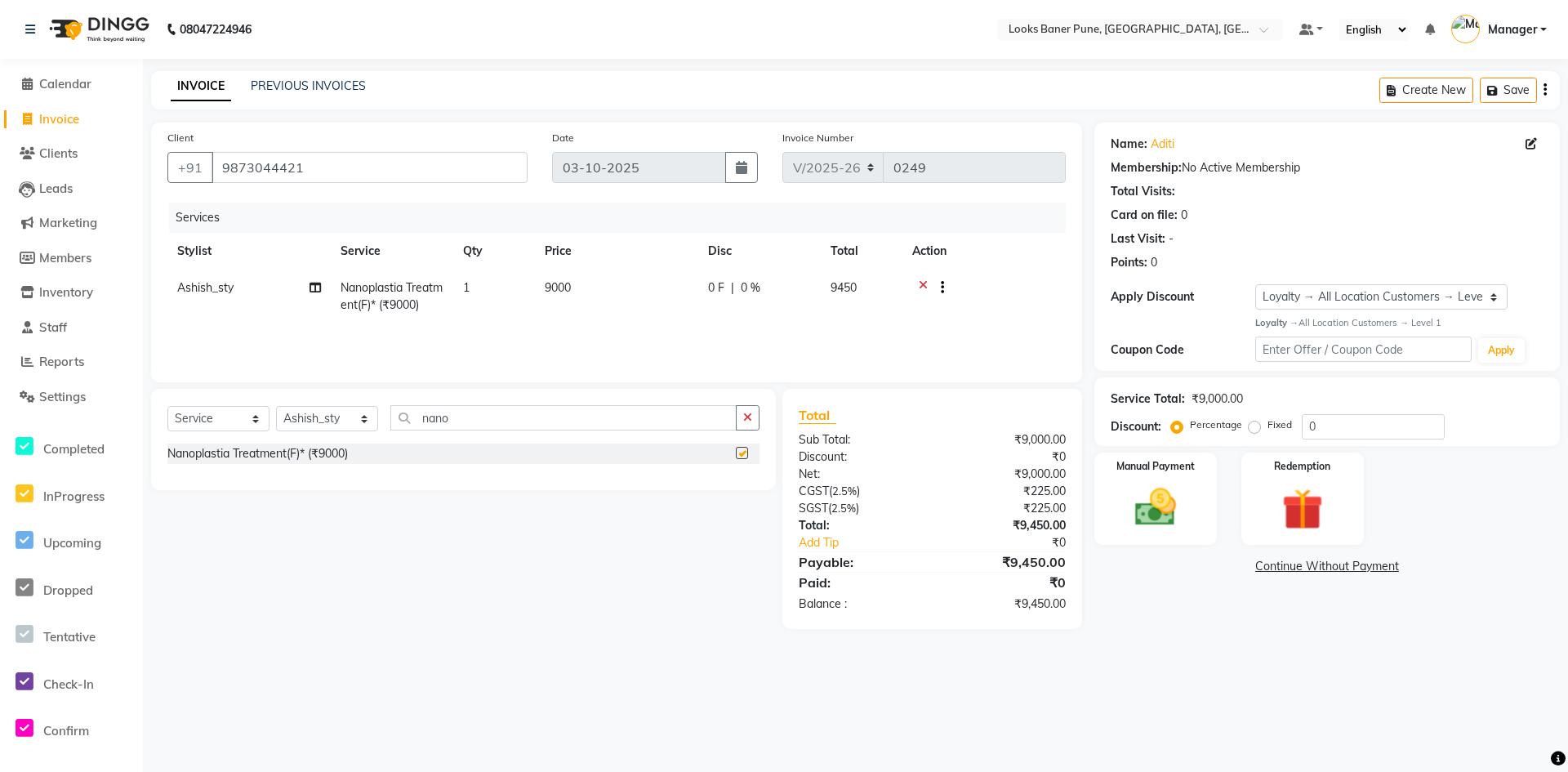
checkbox input "false"
click at [1358, 428] on input "0" at bounding box center [1373, 427] width 143 height 25
type input "25"
click at [555, 289] on span "9000" at bounding box center [558, 287] width 26 height 15
select select "90854"
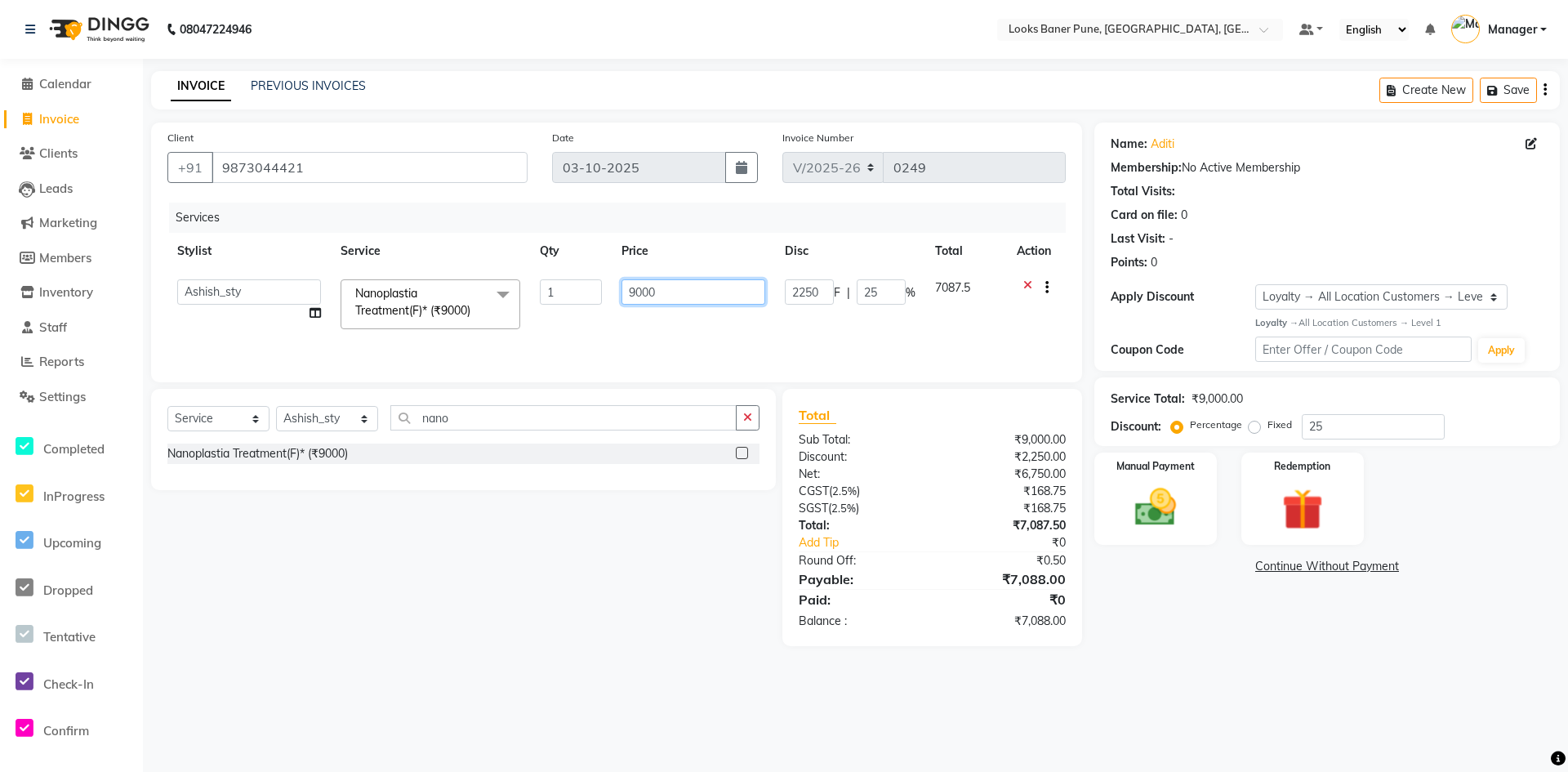
drag, startPoint x: 681, startPoint y: 296, endPoint x: 616, endPoint y: 311, distance: 66.7
click at [616, 311] on td "9000" at bounding box center [693, 304] width 163 height 69
type input "11000"
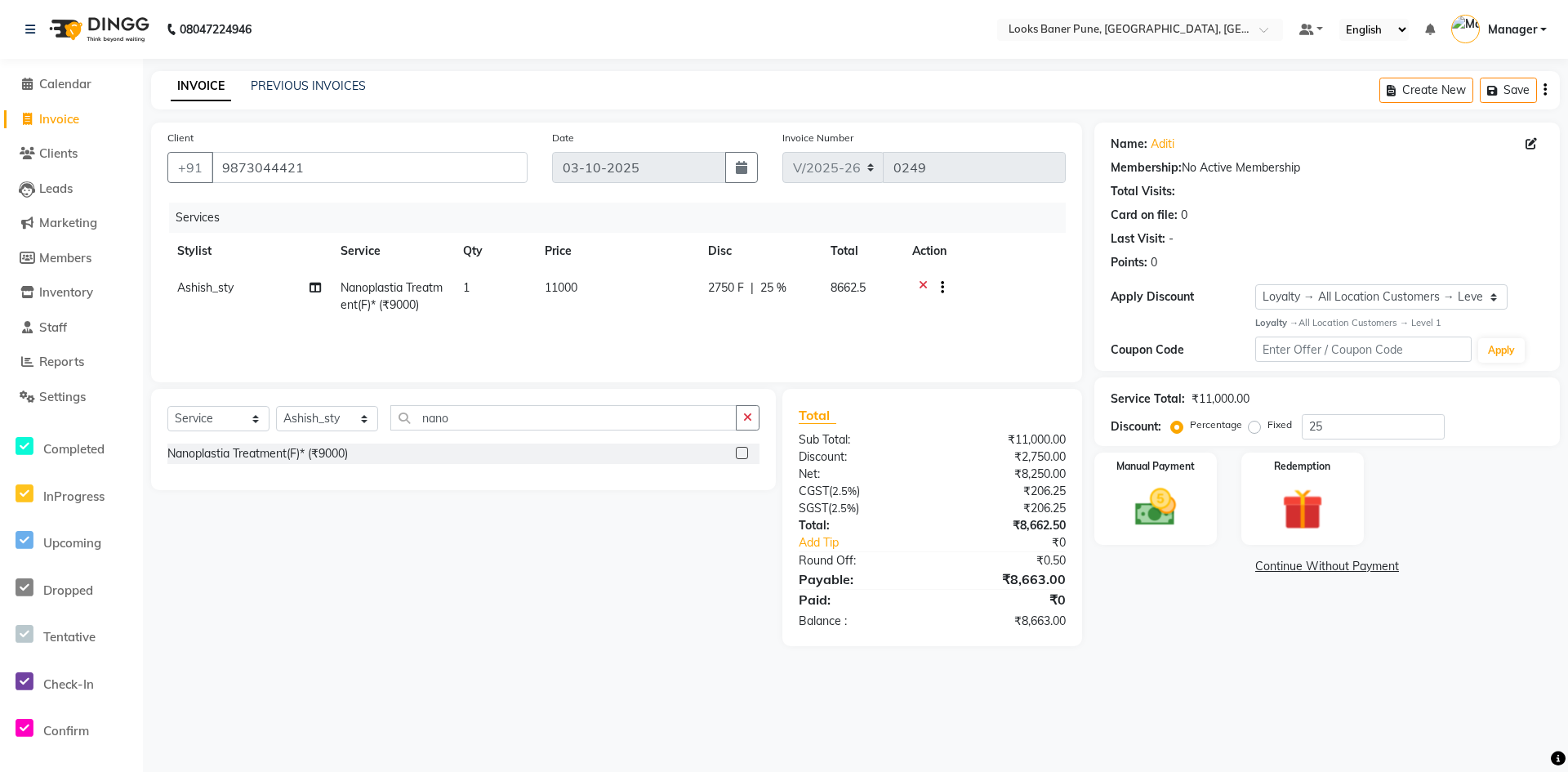
click at [1244, 655] on main "INVOICE PREVIOUS INVOICES Create New Save Client +91 9873044421 Date 03-10-2025…" at bounding box center [855, 371] width 1425 height 600
click at [565, 285] on span "11000" at bounding box center [560, 287] width 32 height 15
select select "90854"
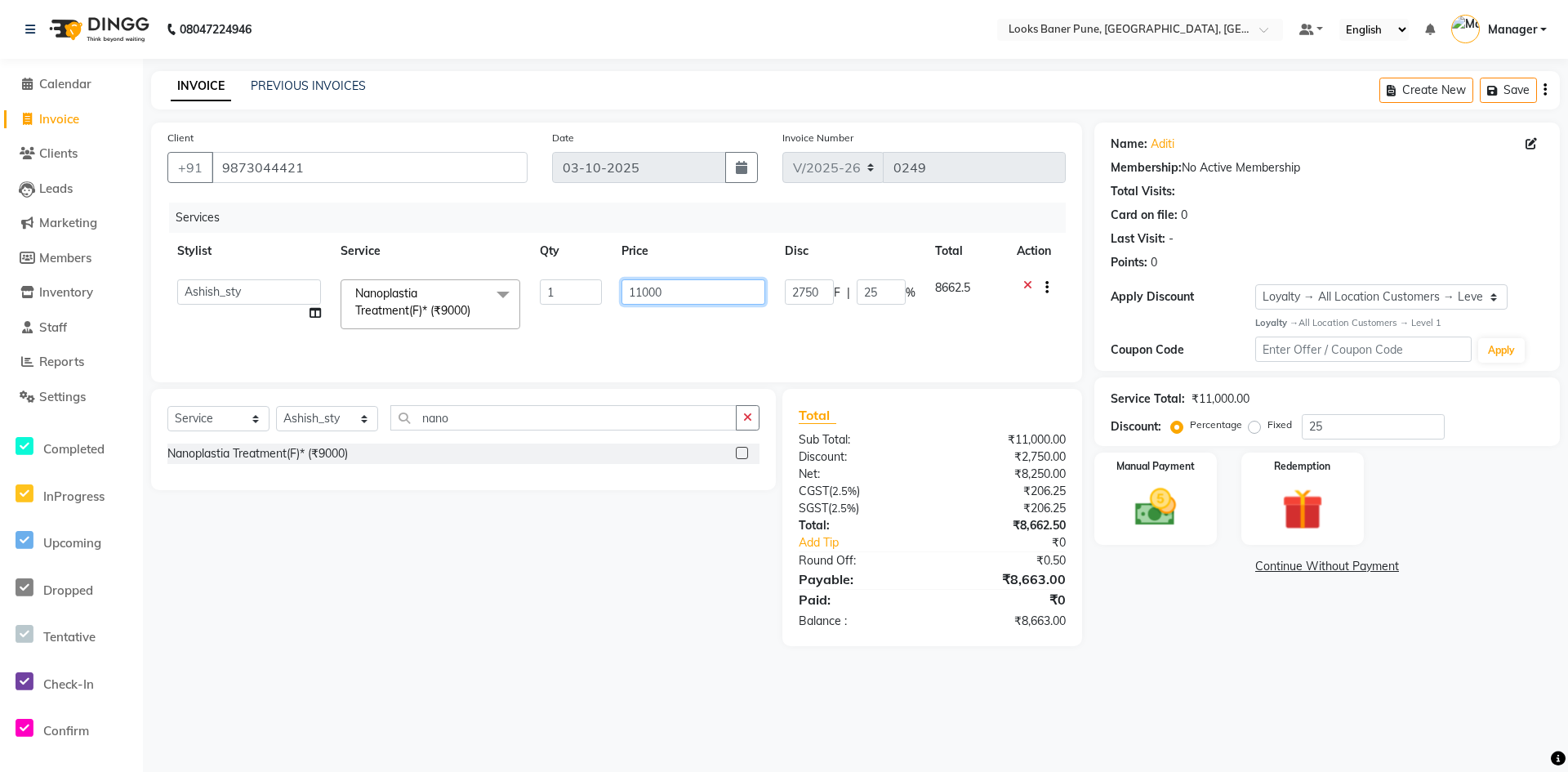
drag, startPoint x: 678, startPoint y: 295, endPoint x: 602, endPoint y: 322, distance: 80.7
click at [602, 322] on tr "Ankita Arshad Ashish_sty Counter_Sales Irfan Manager Pronoy Paul Raju_Mgr Rauna…" at bounding box center [616, 304] width 898 height 69
type input "10900"
click at [668, 329] on div "Services Stylist Service Qty Price Disc Total Action Ankita Arshad Ashish_sty C…" at bounding box center [616, 284] width 898 height 163
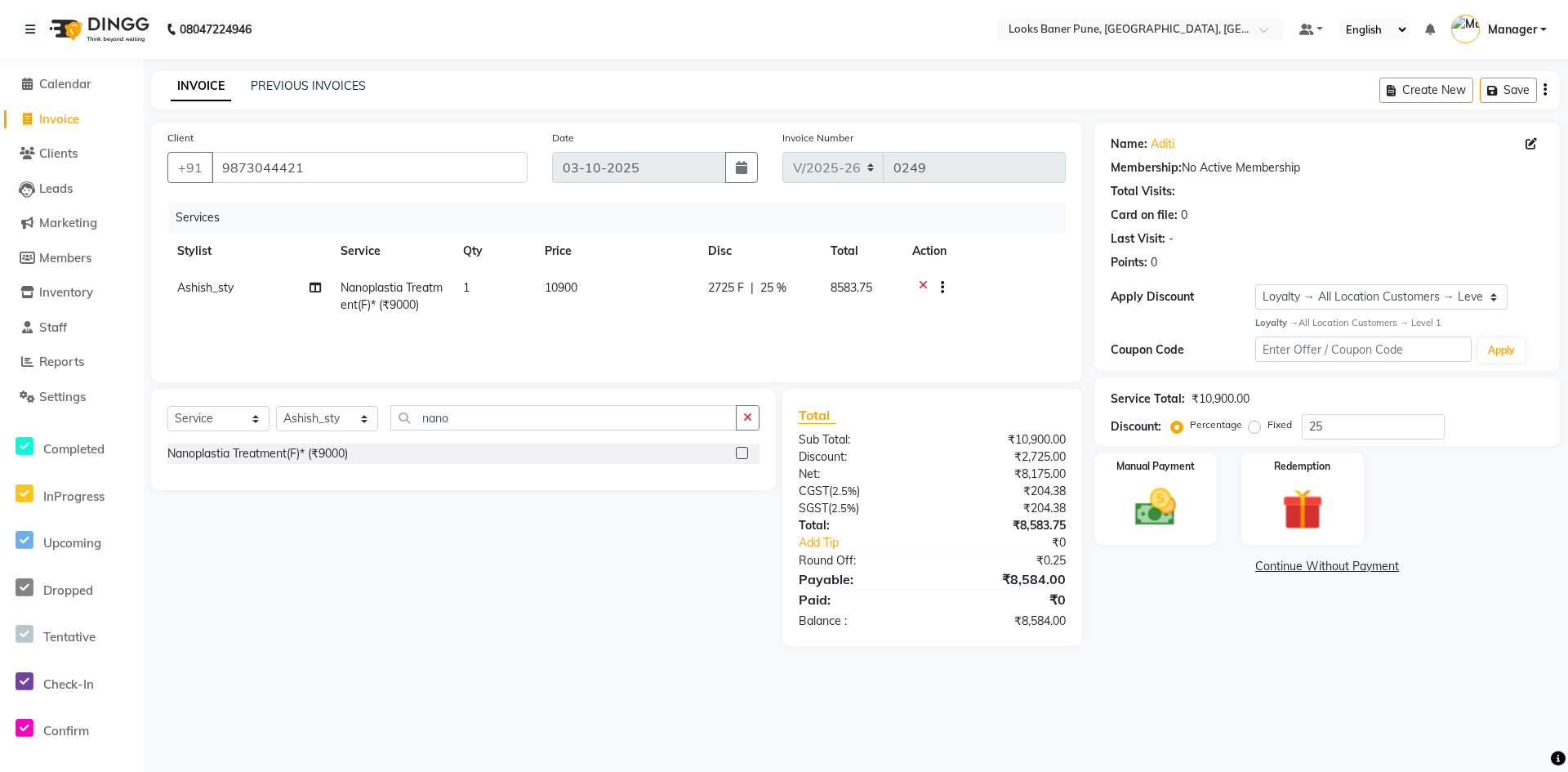
click at [567, 280] on span "10900" at bounding box center [560, 287] width 32 height 15
select select "90854"
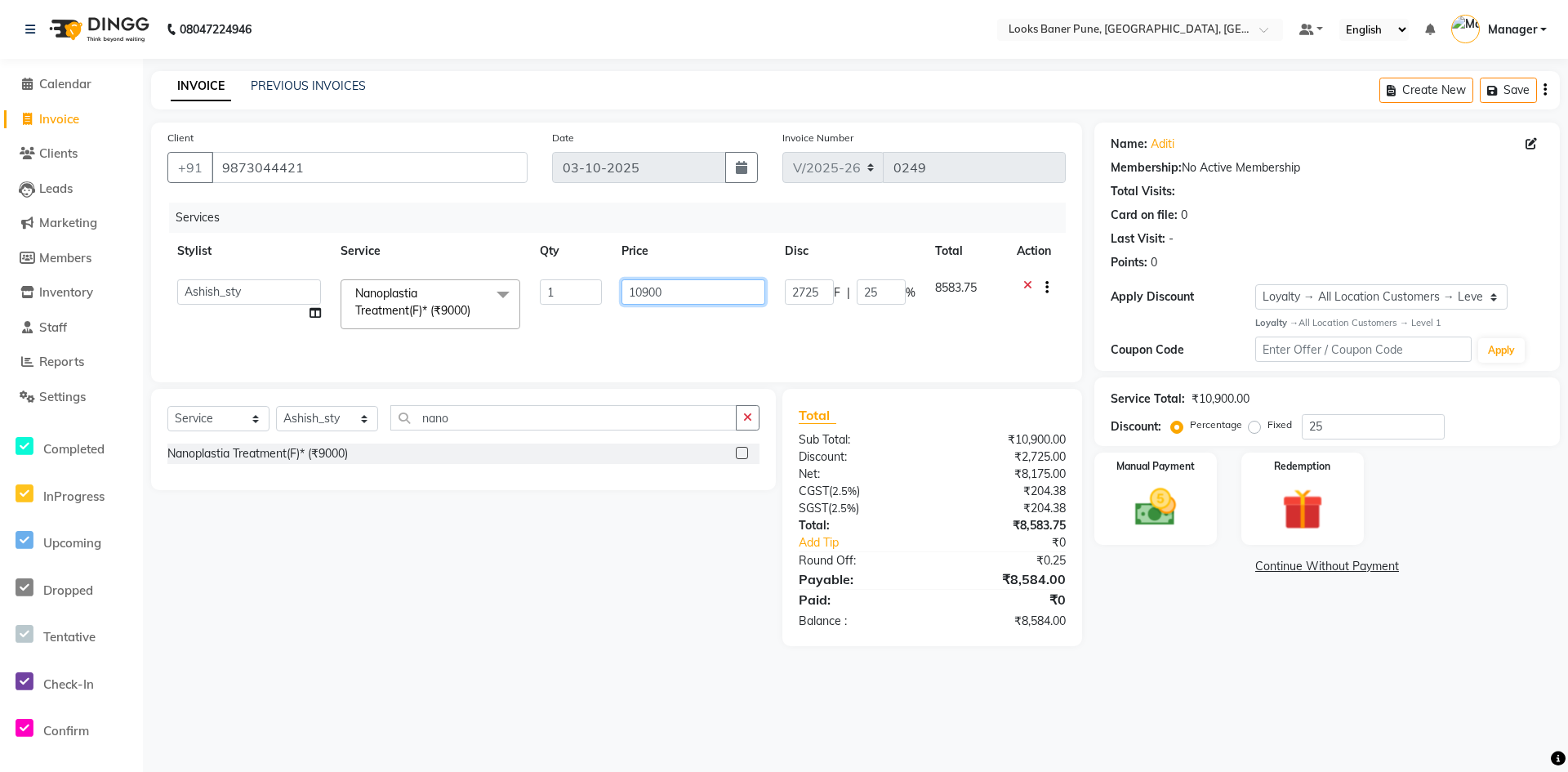
click at [650, 293] on input "10900" at bounding box center [693, 293] width 144 height 25
type input "10800"
click at [672, 328] on div "Services Stylist Service Qty Price Disc Total Action Ankita Arshad Ashish_sty C…" at bounding box center [616, 284] width 898 height 163
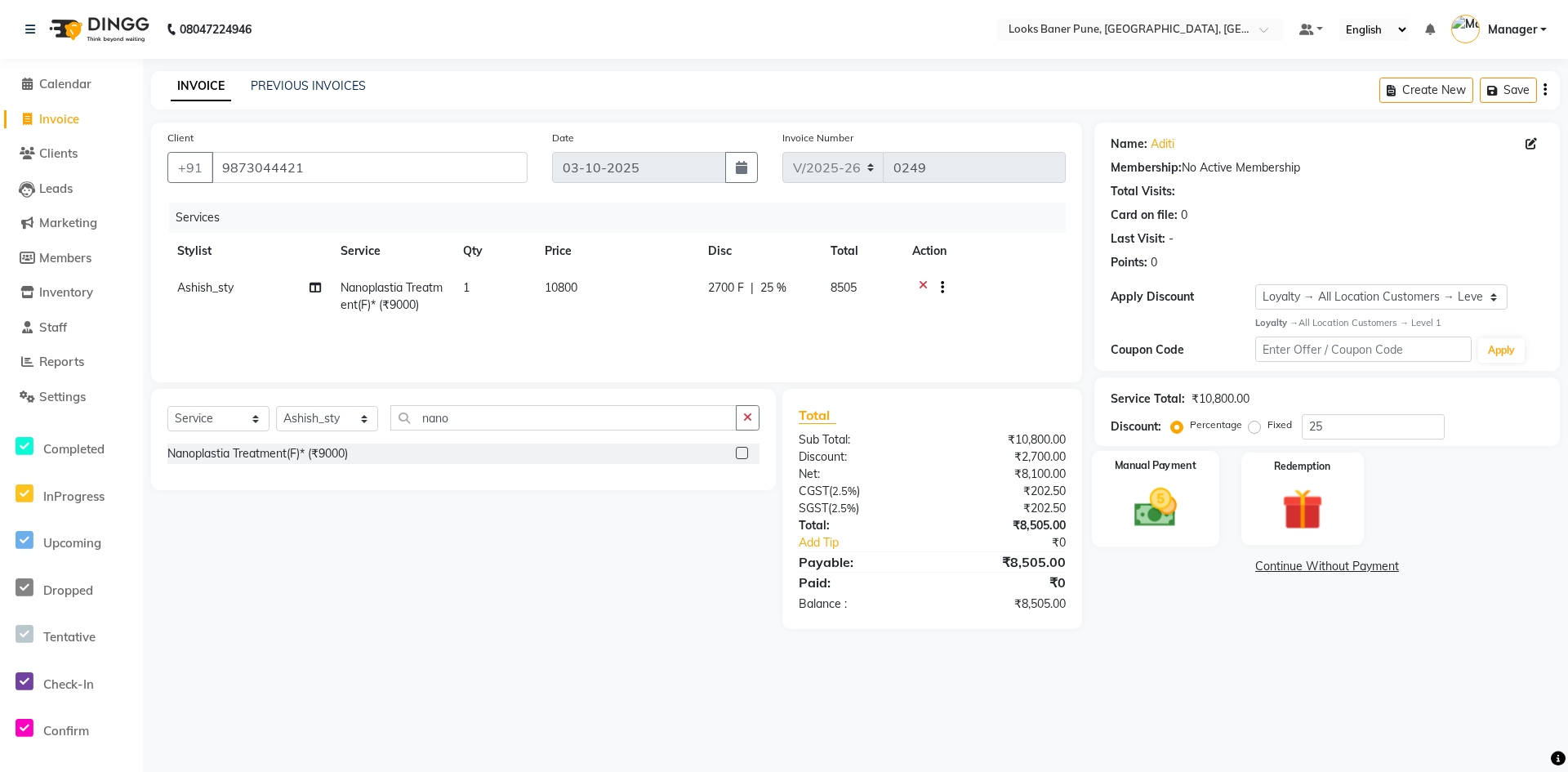
click at [1182, 490] on img at bounding box center [1155, 507] width 70 height 50
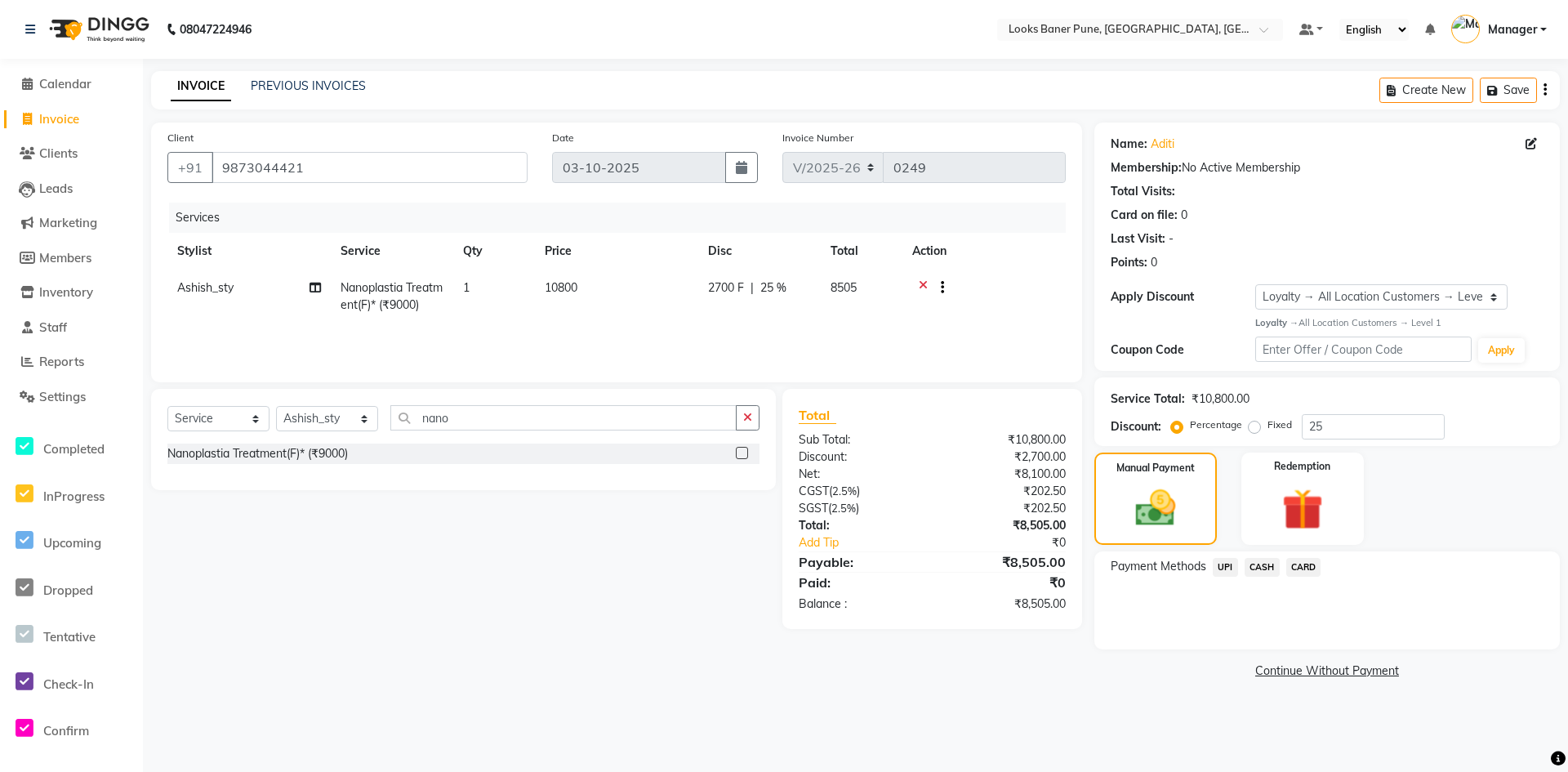
click at [1254, 567] on span "CASH" at bounding box center [1262, 567] width 35 height 19
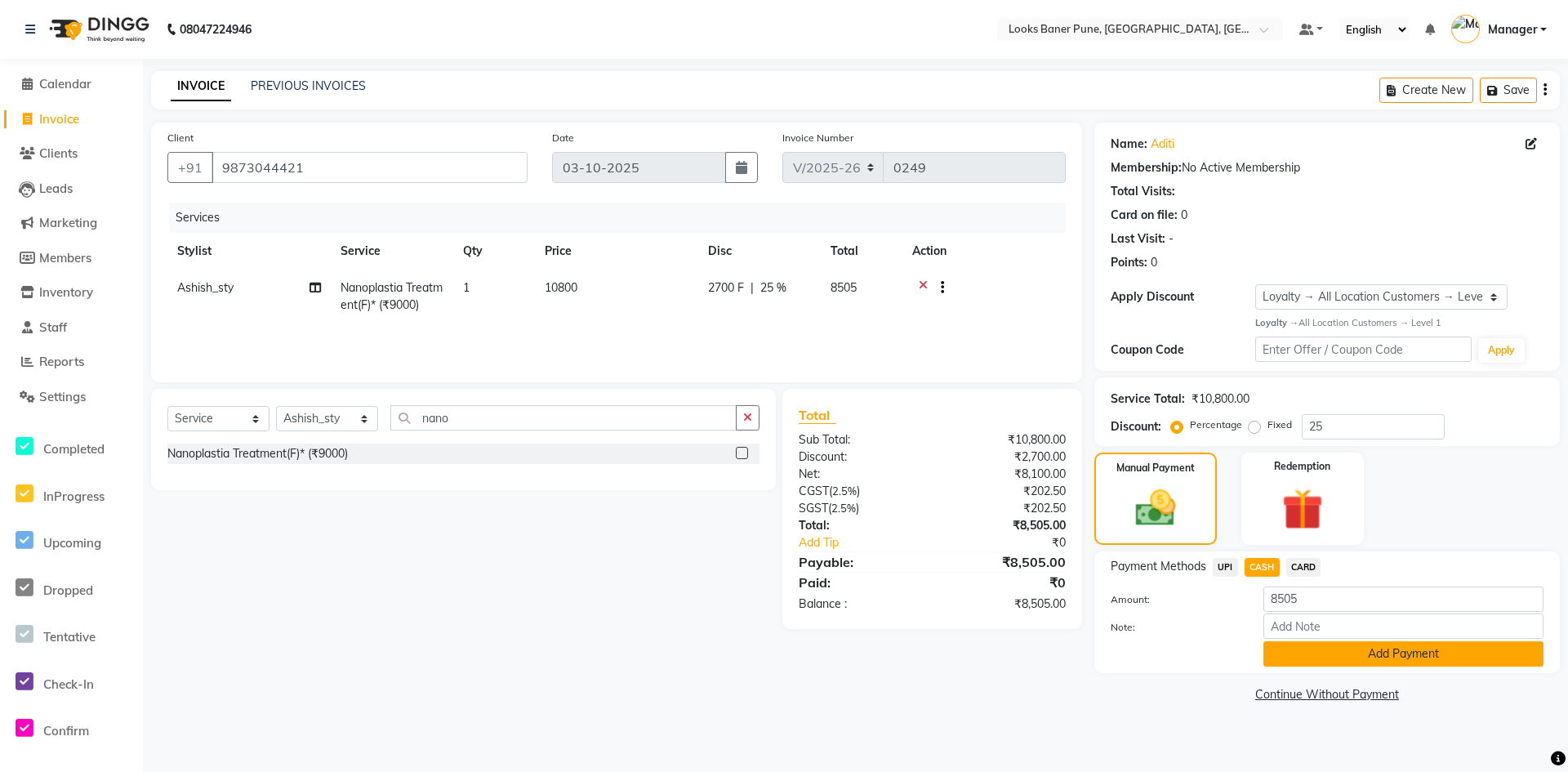
click at [1274, 658] on button "Add Payment" at bounding box center [1404, 654] width 280 height 25
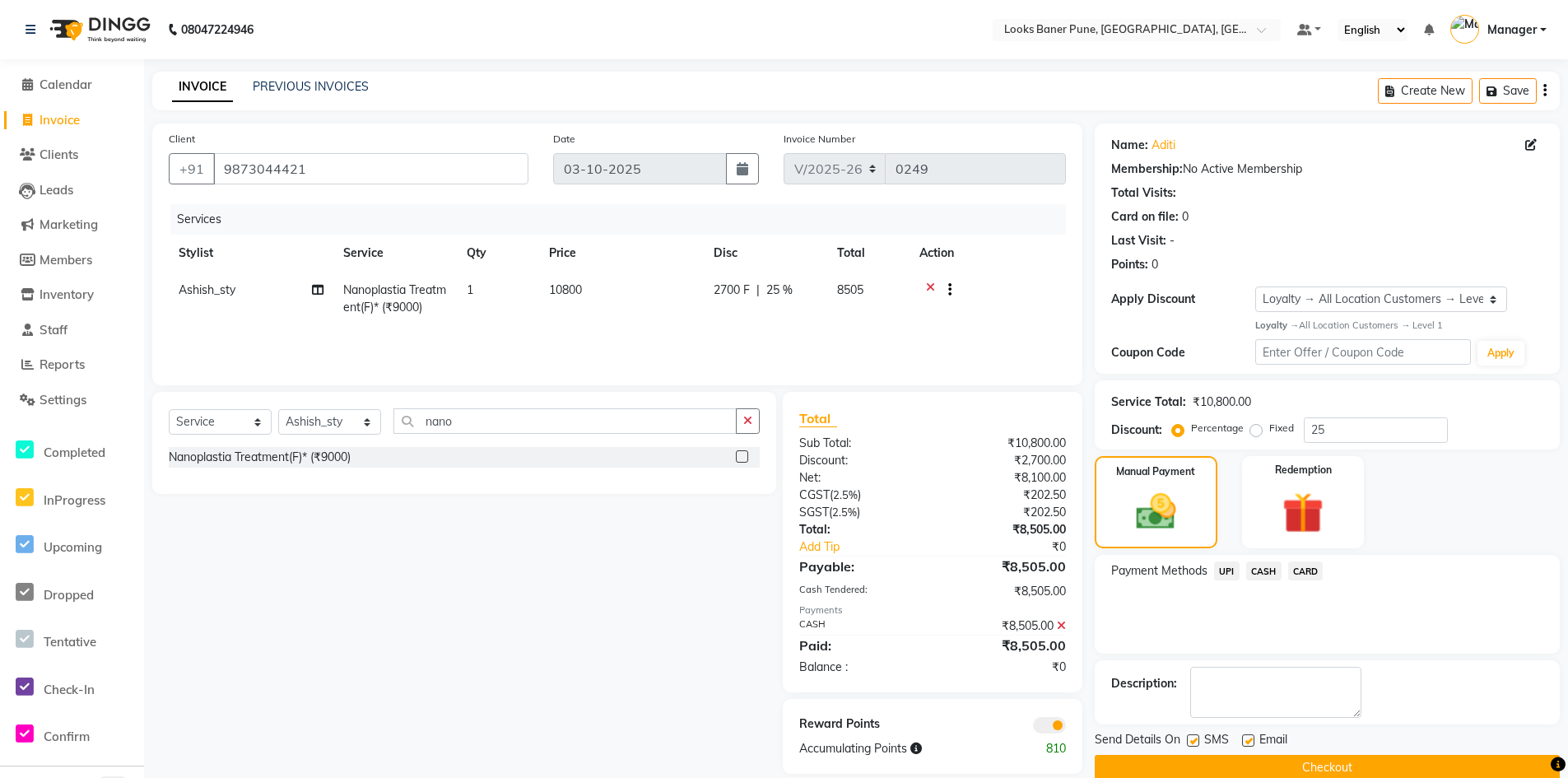
click at [1251, 572] on span "CASH" at bounding box center [1264, 570] width 36 height 19
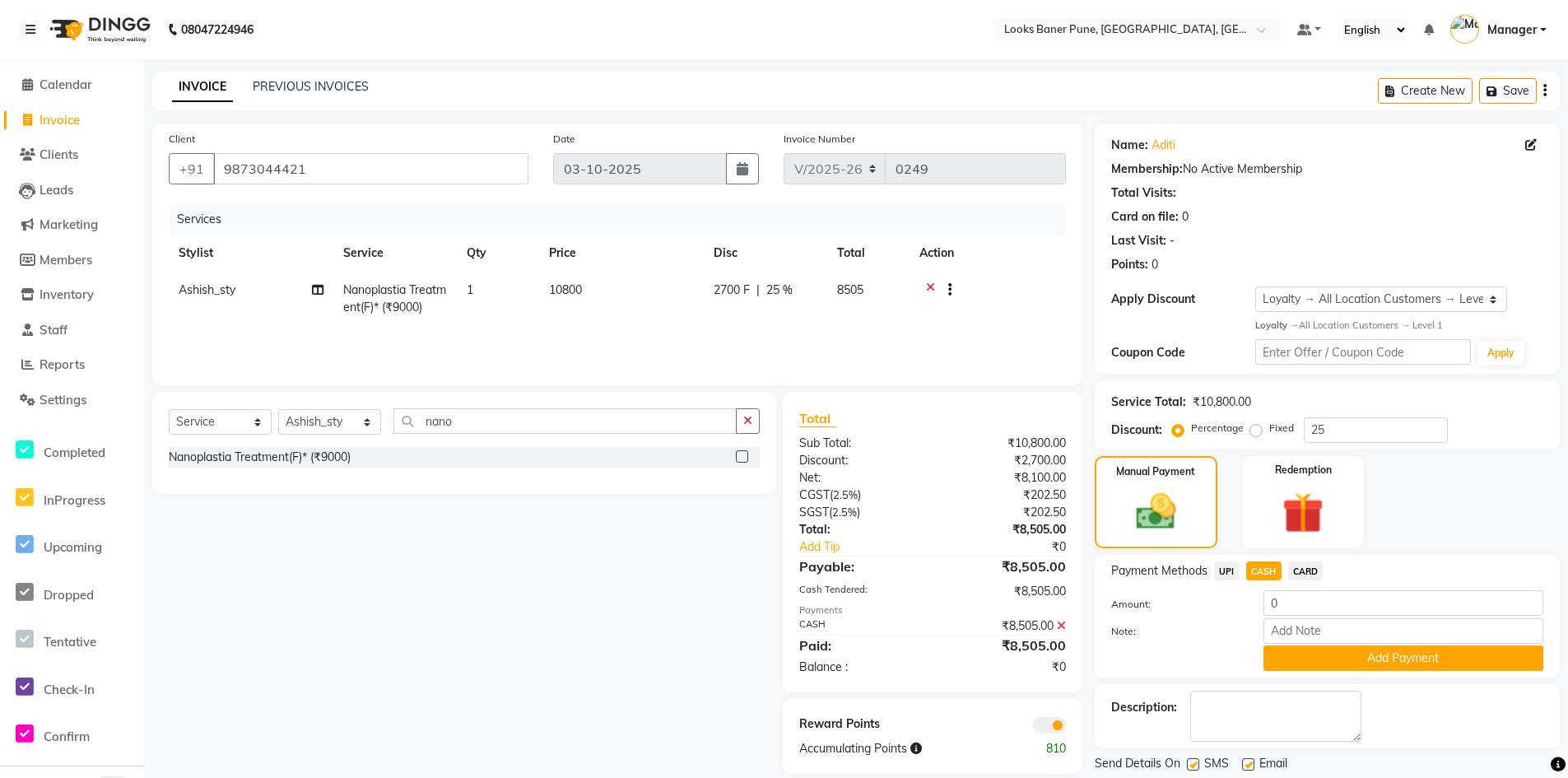
click at [1052, 725] on span at bounding box center [1049, 725] width 33 height 17
click at [1066, 728] on input "checkbox" at bounding box center [1066, 728] width 0 height 0
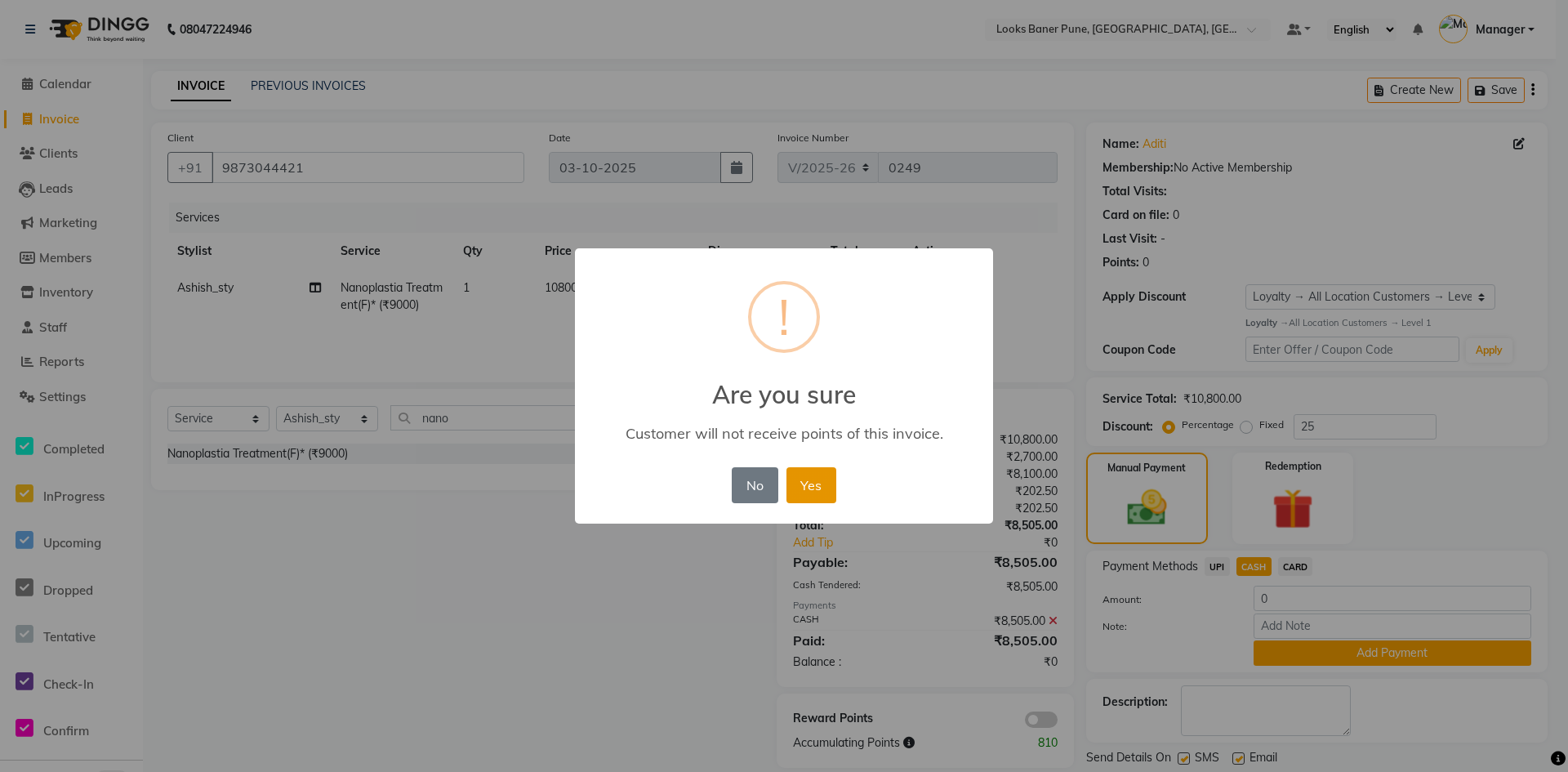
click at [814, 492] on button "Yes" at bounding box center [811, 485] width 50 height 36
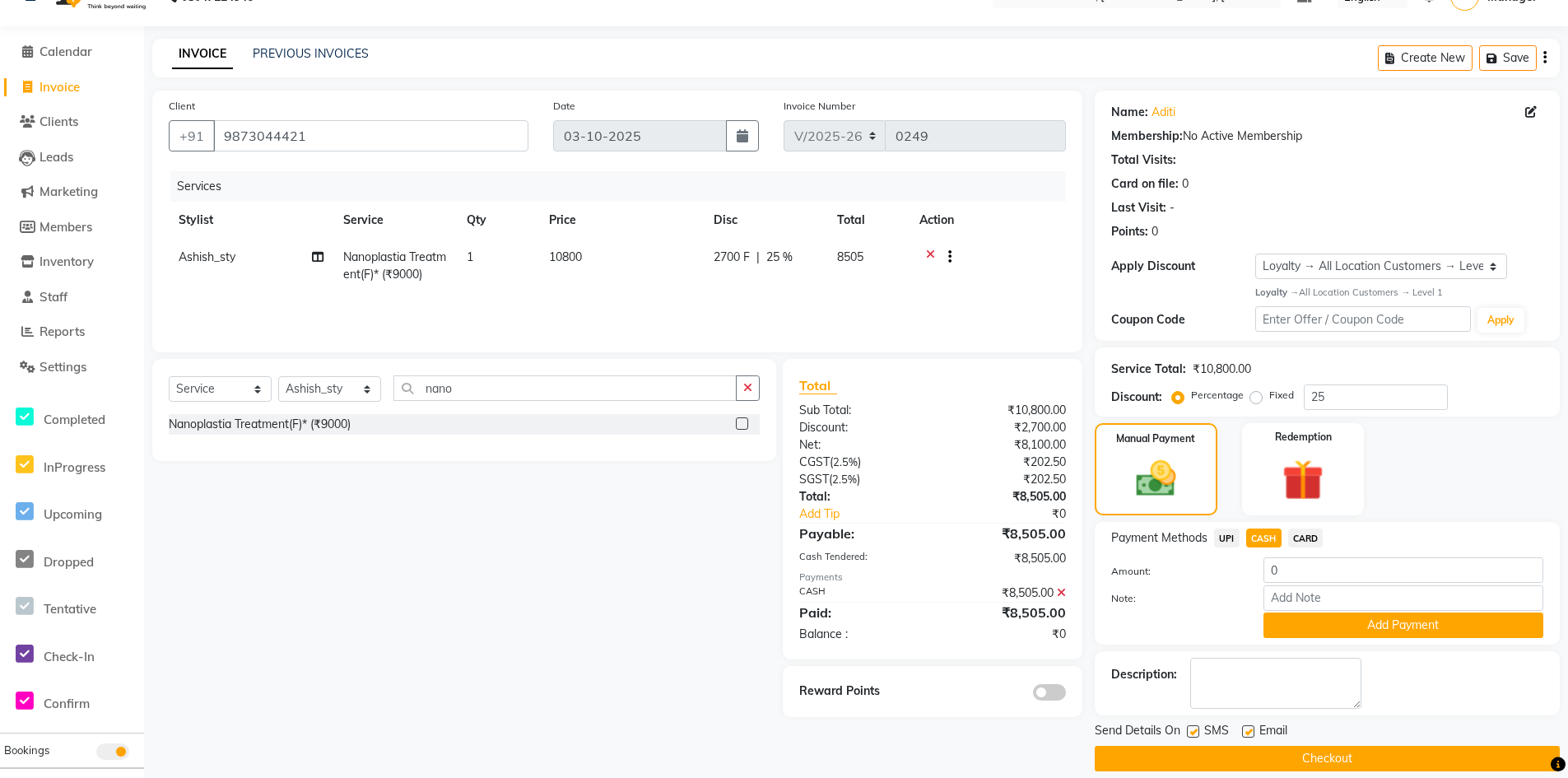
scroll to position [51, 0]
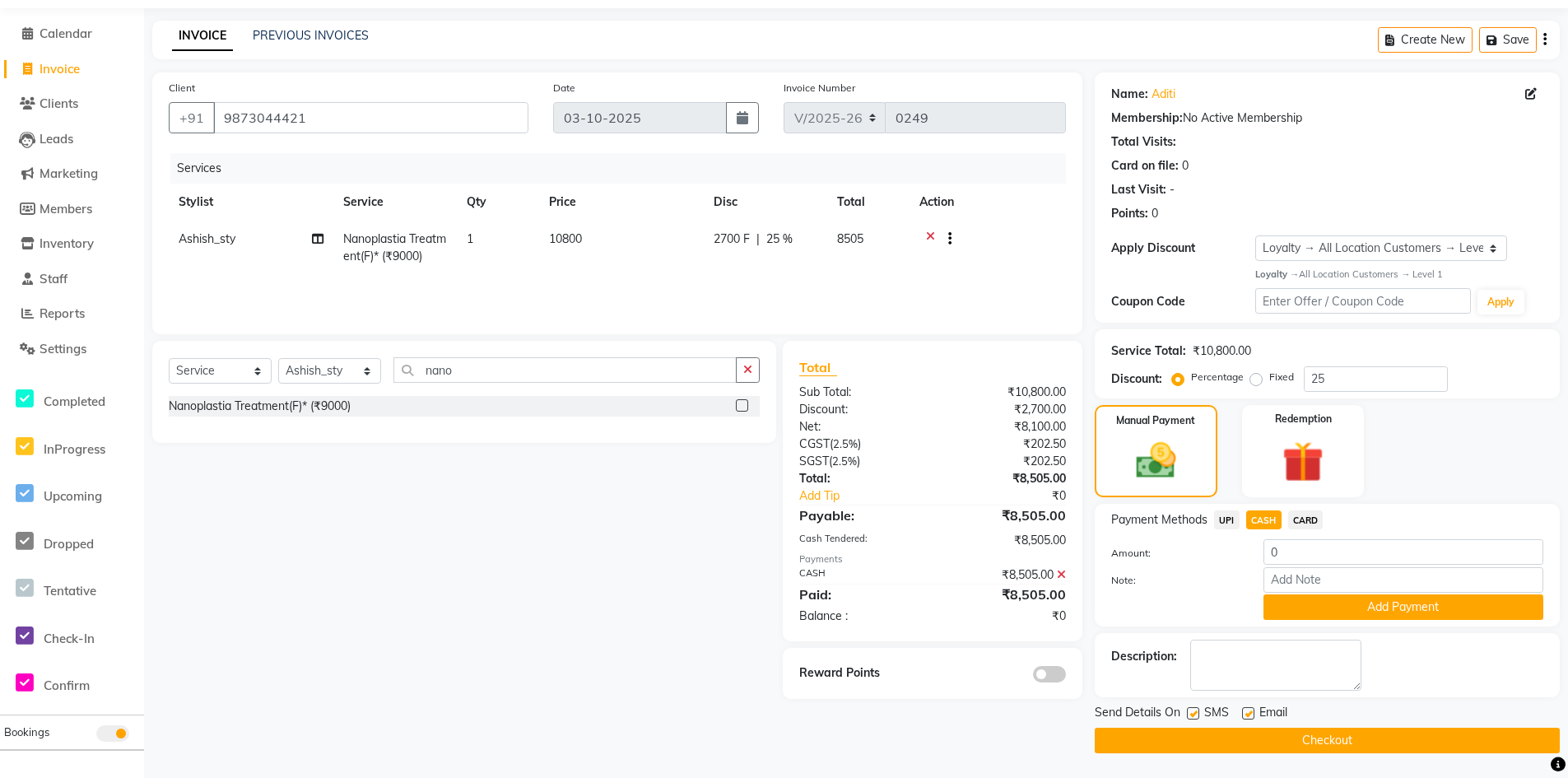
click at [1278, 745] on button "Checkout" at bounding box center [1327, 741] width 465 height 26
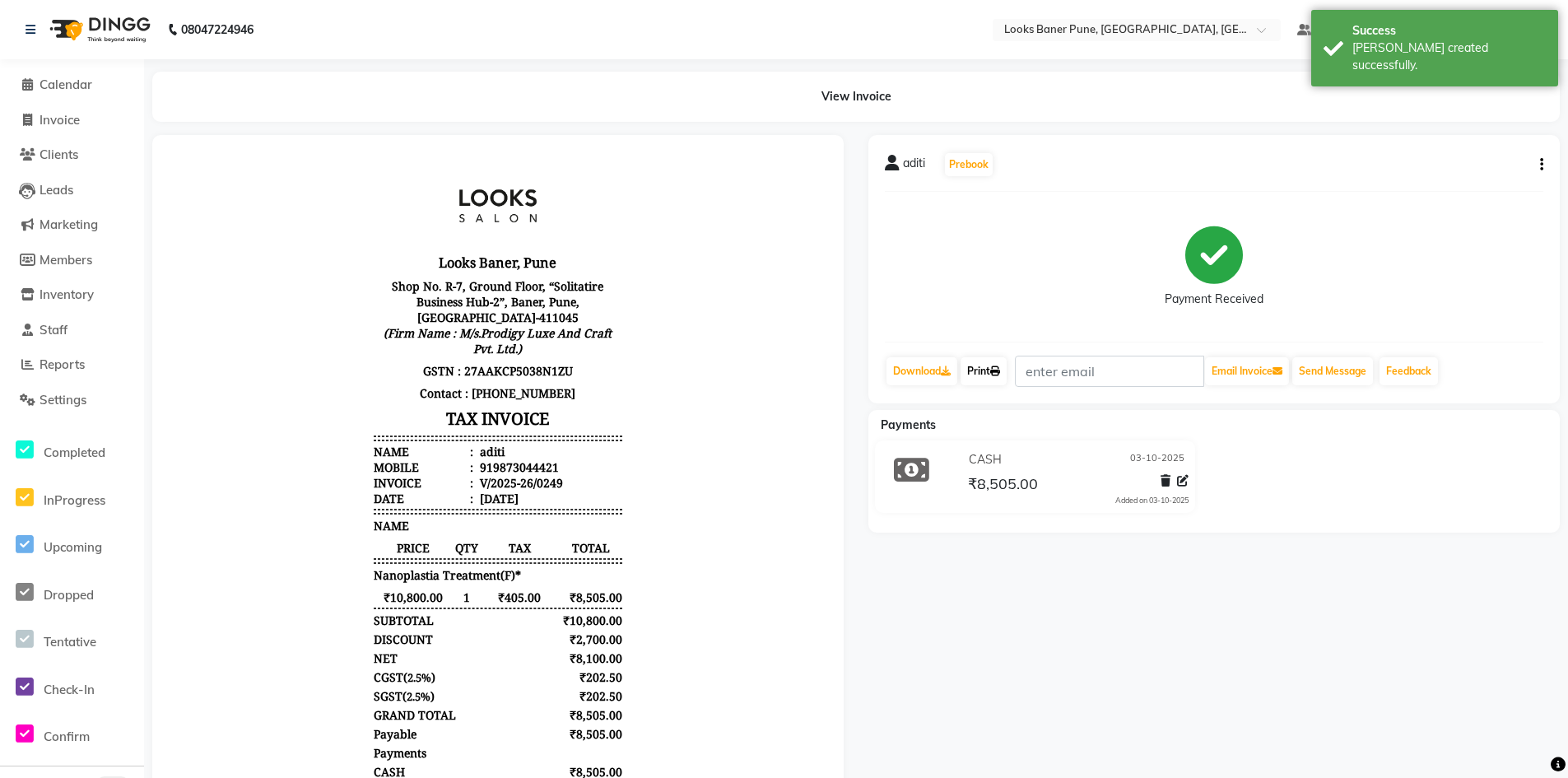
click at [976, 373] on link "Print" at bounding box center [983, 371] width 46 height 28
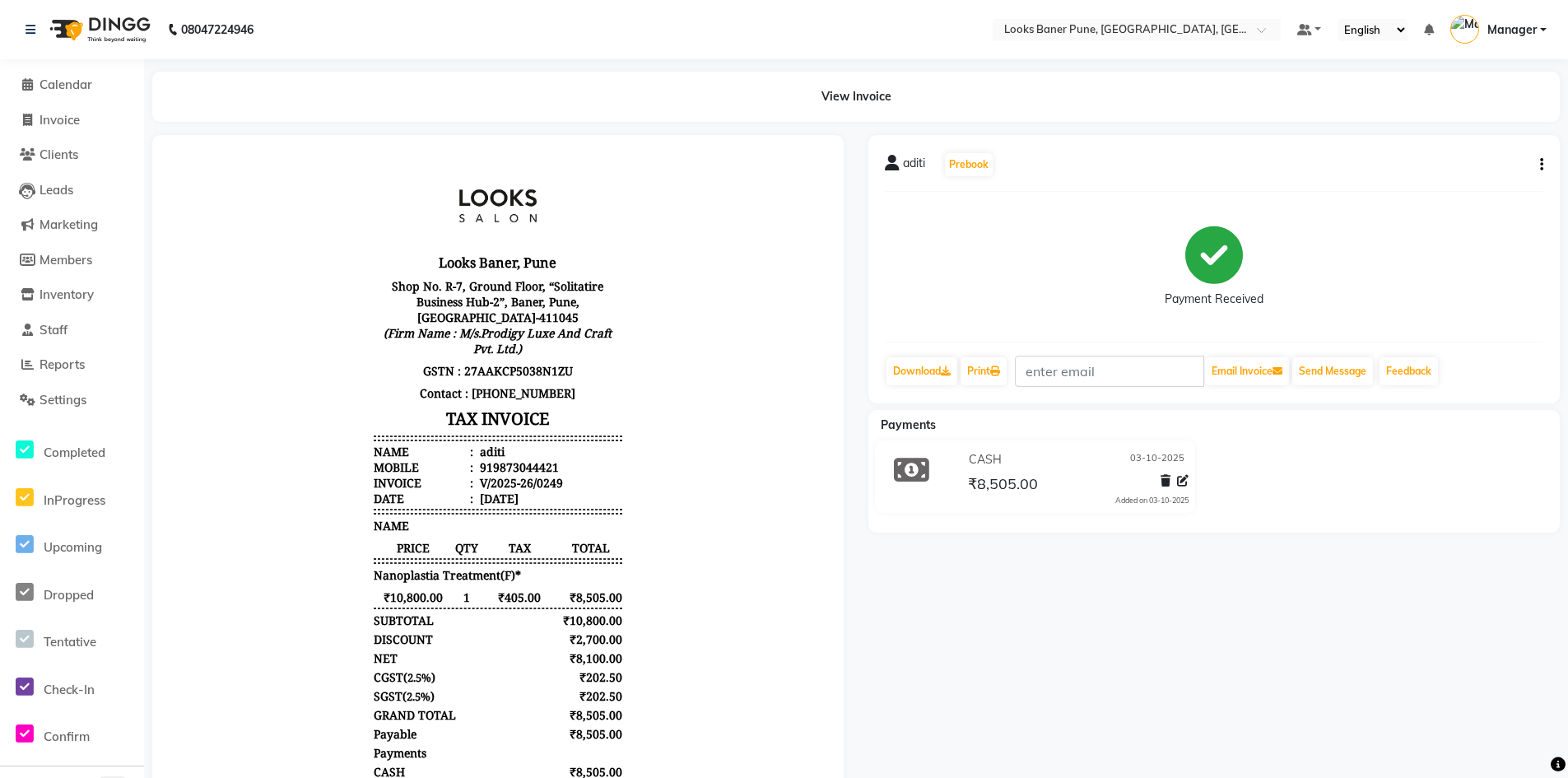
select select "8917"
select select "service"
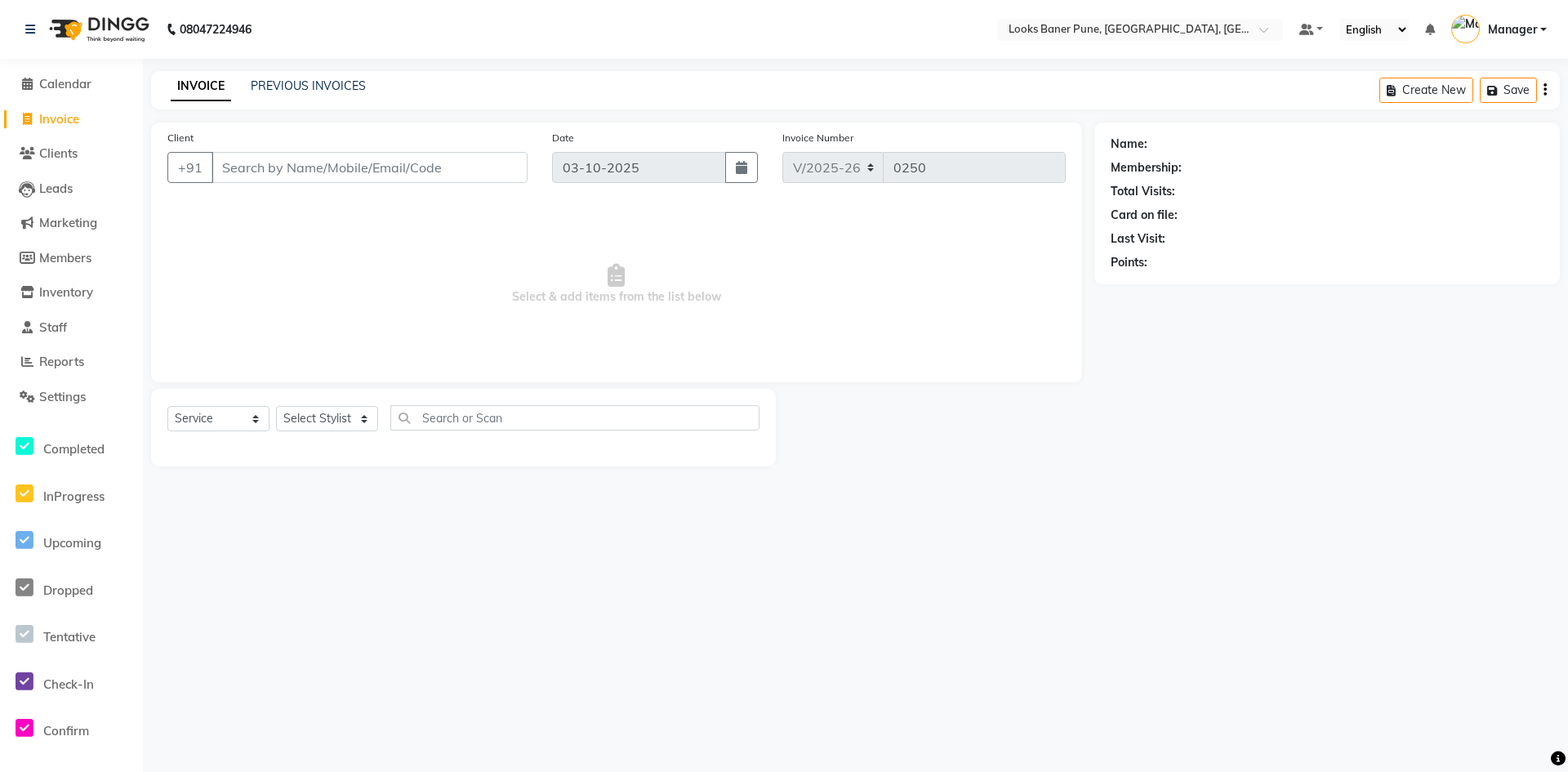
click at [65, 118] on span "Invoice" at bounding box center [59, 119] width 40 height 16
select select "8917"
select select "service"
click at [51, 154] on span "Clients" at bounding box center [58, 154] width 38 height 16
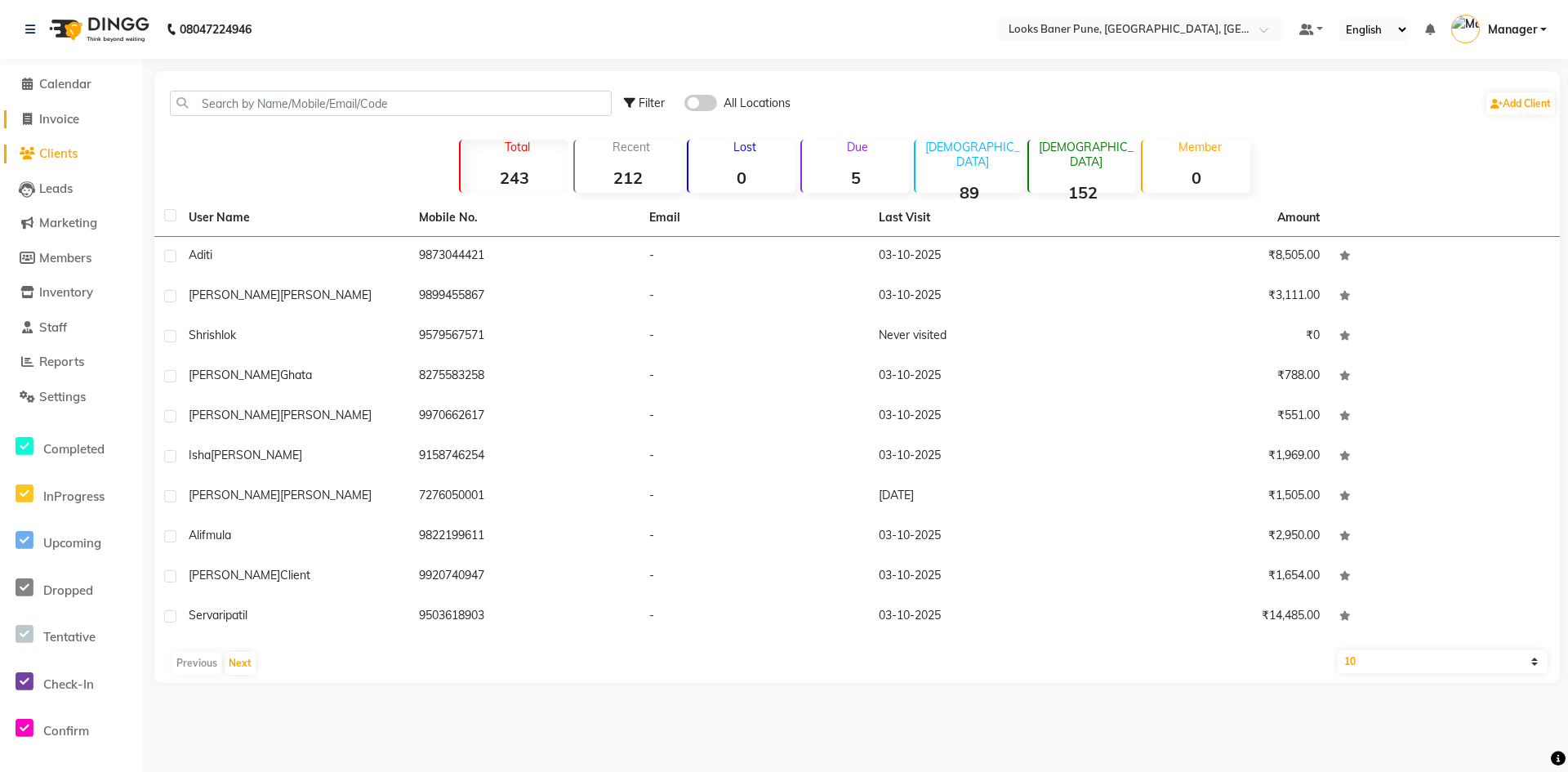
click at [67, 115] on span "Invoice" at bounding box center [59, 119] width 40 height 16
select select "8917"
select select "service"
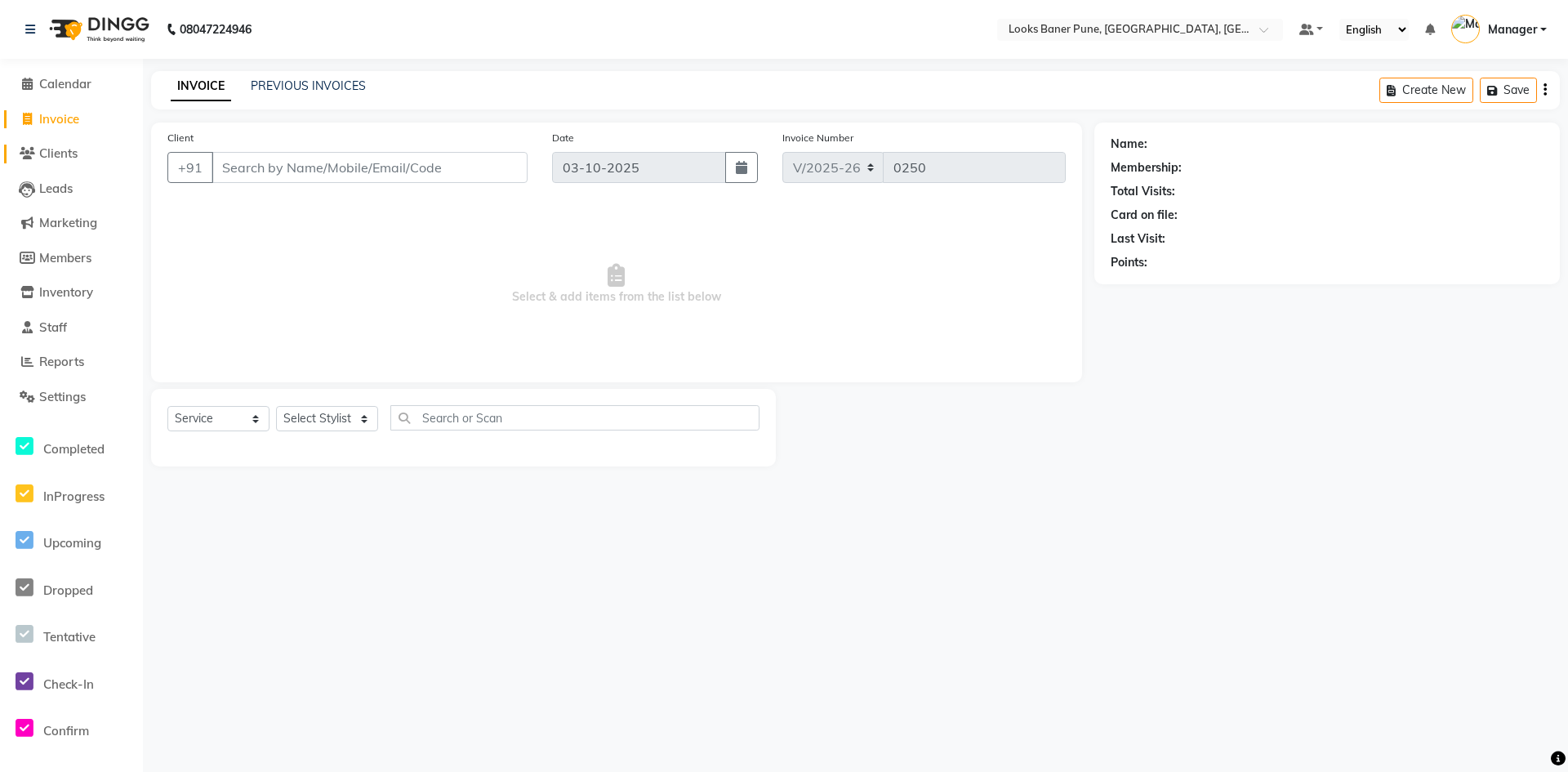
click at [71, 159] on span "Clients" at bounding box center [58, 154] width 38 height 16
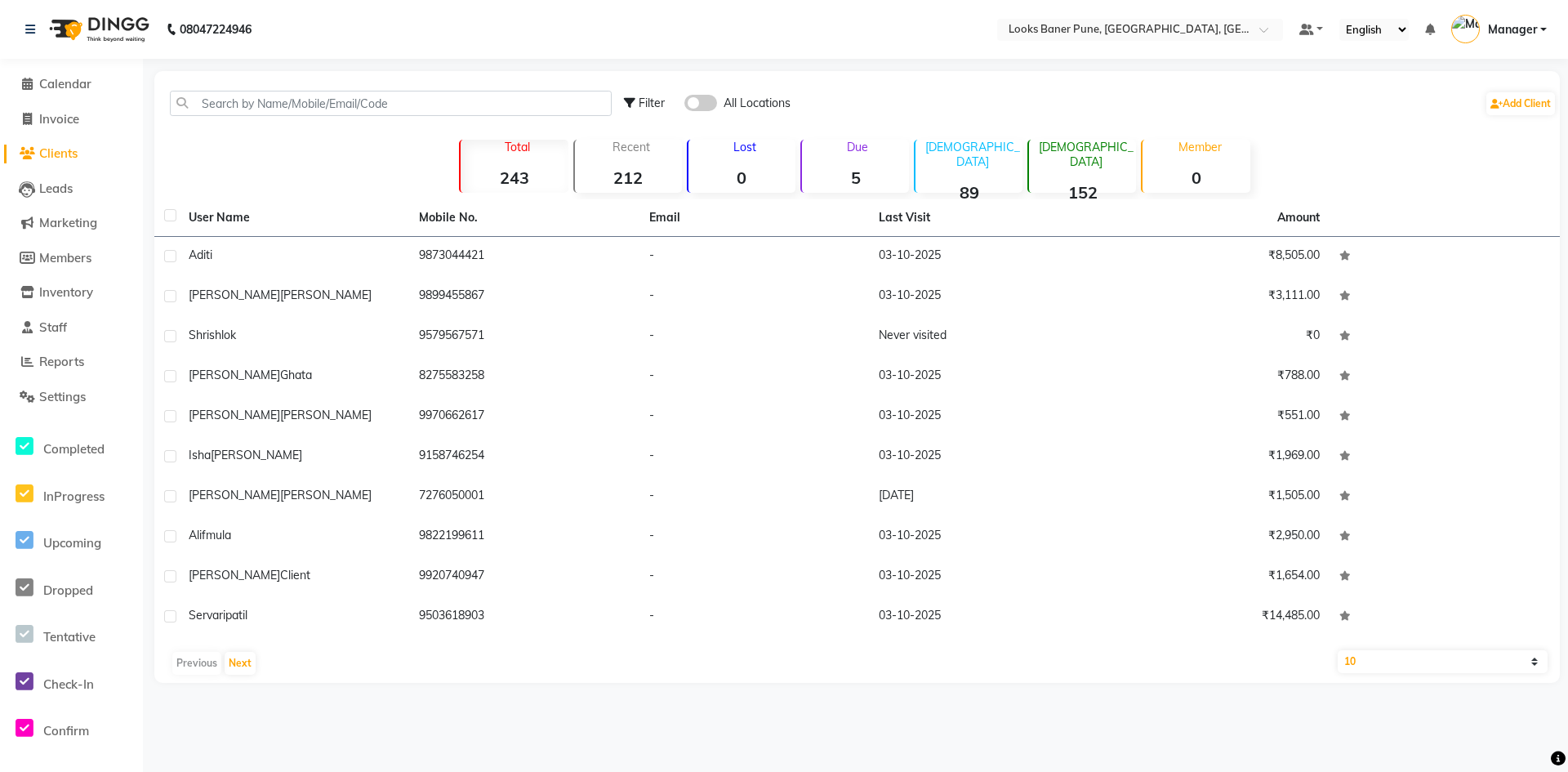
click at [76, 96] on li "Calendar" at bounding box center [71, 84] width 143 height 35
click at [70, 77] on span "Calendar" at bounding box center [65, 84] width 52 height 16
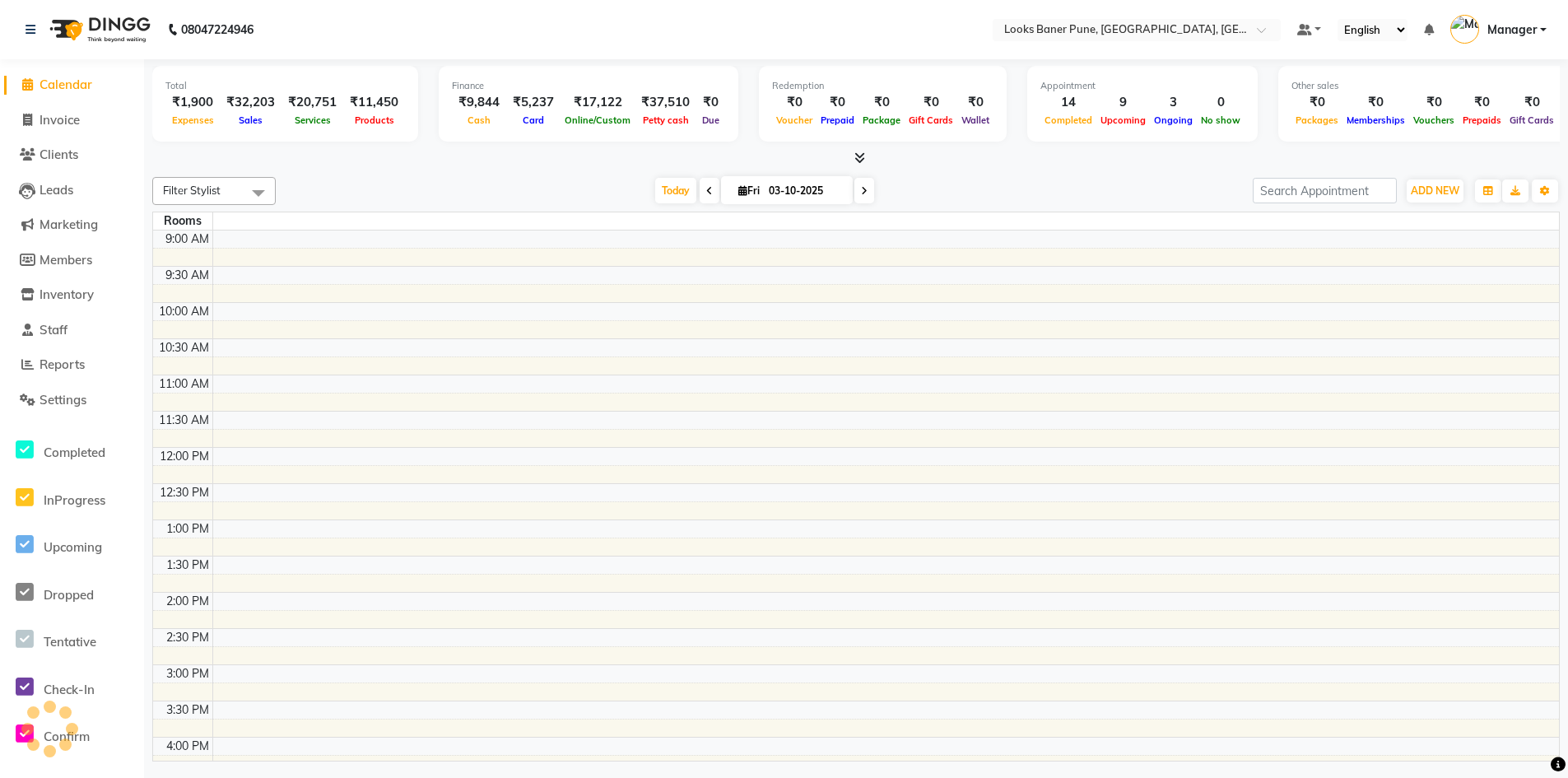
scroll to position [414, 0]
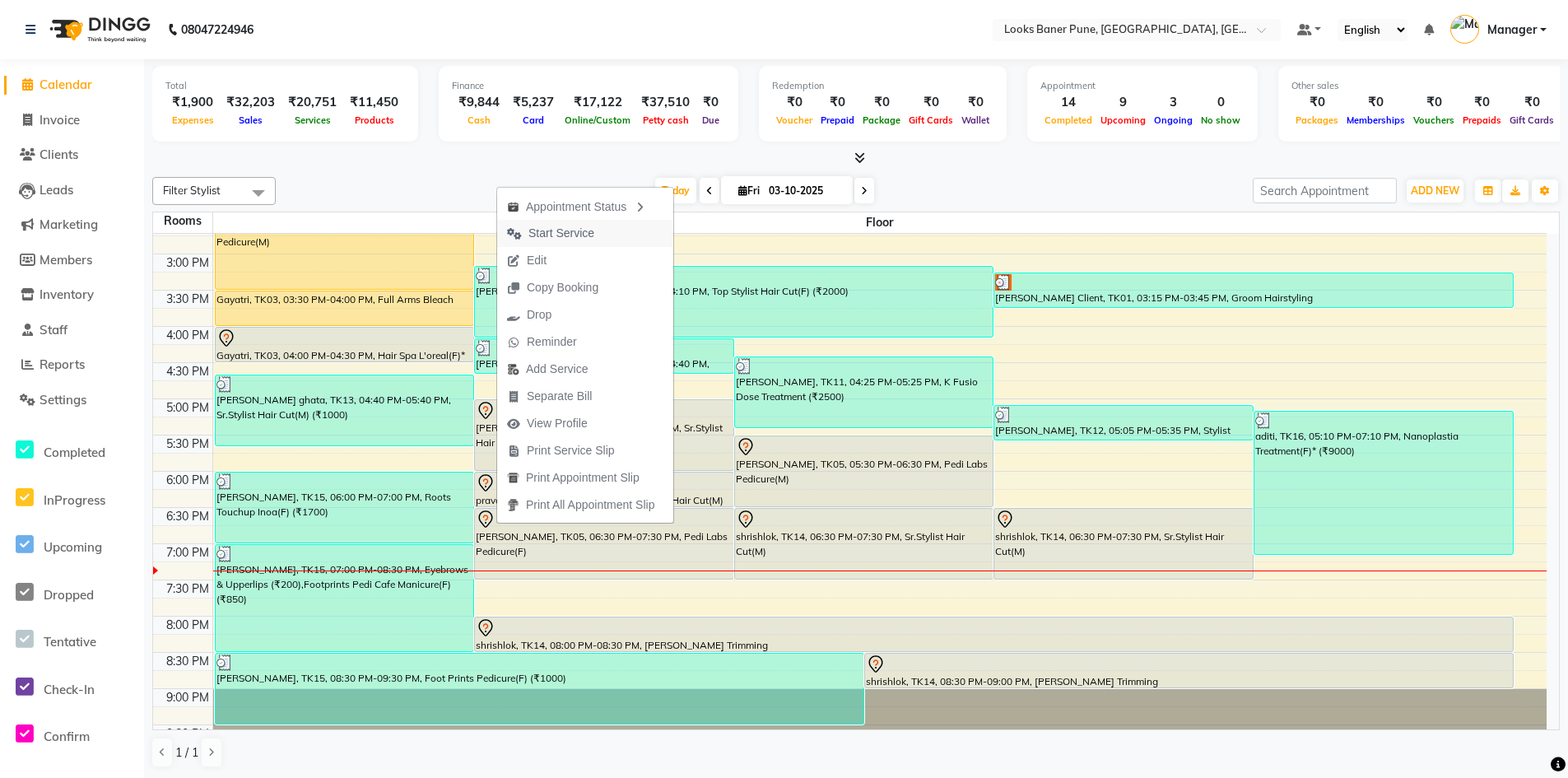
click at [594, 235] on span "Start Service" at bounding box center [561, 234] width 66 height 18
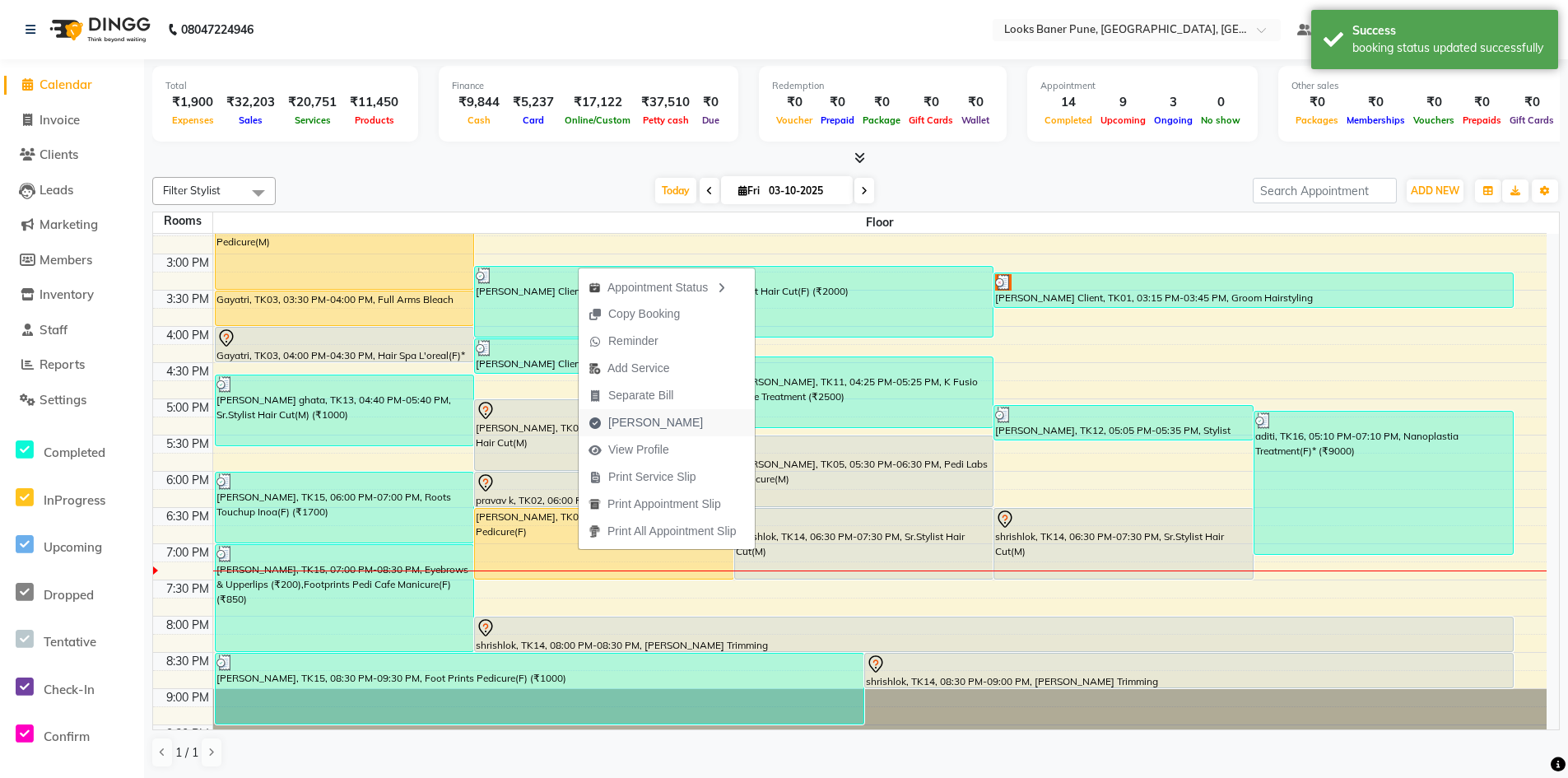
click at [646, 423] on span "Mark Done" at bounding box center [656, 423] width 95 height 18
select select "service"
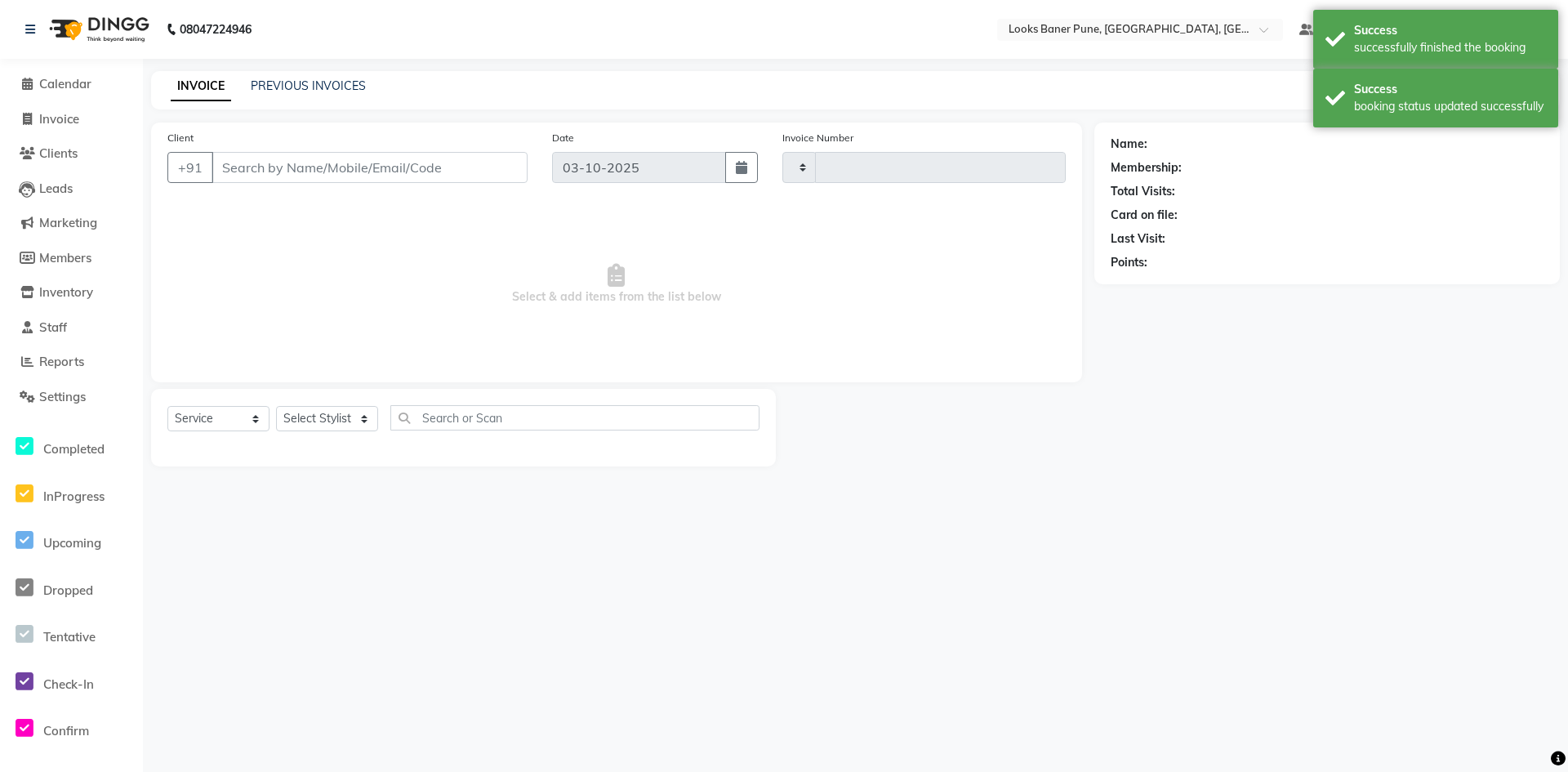
type input "0250"
select select "8917"
type input "7045285120"
select select "91590"
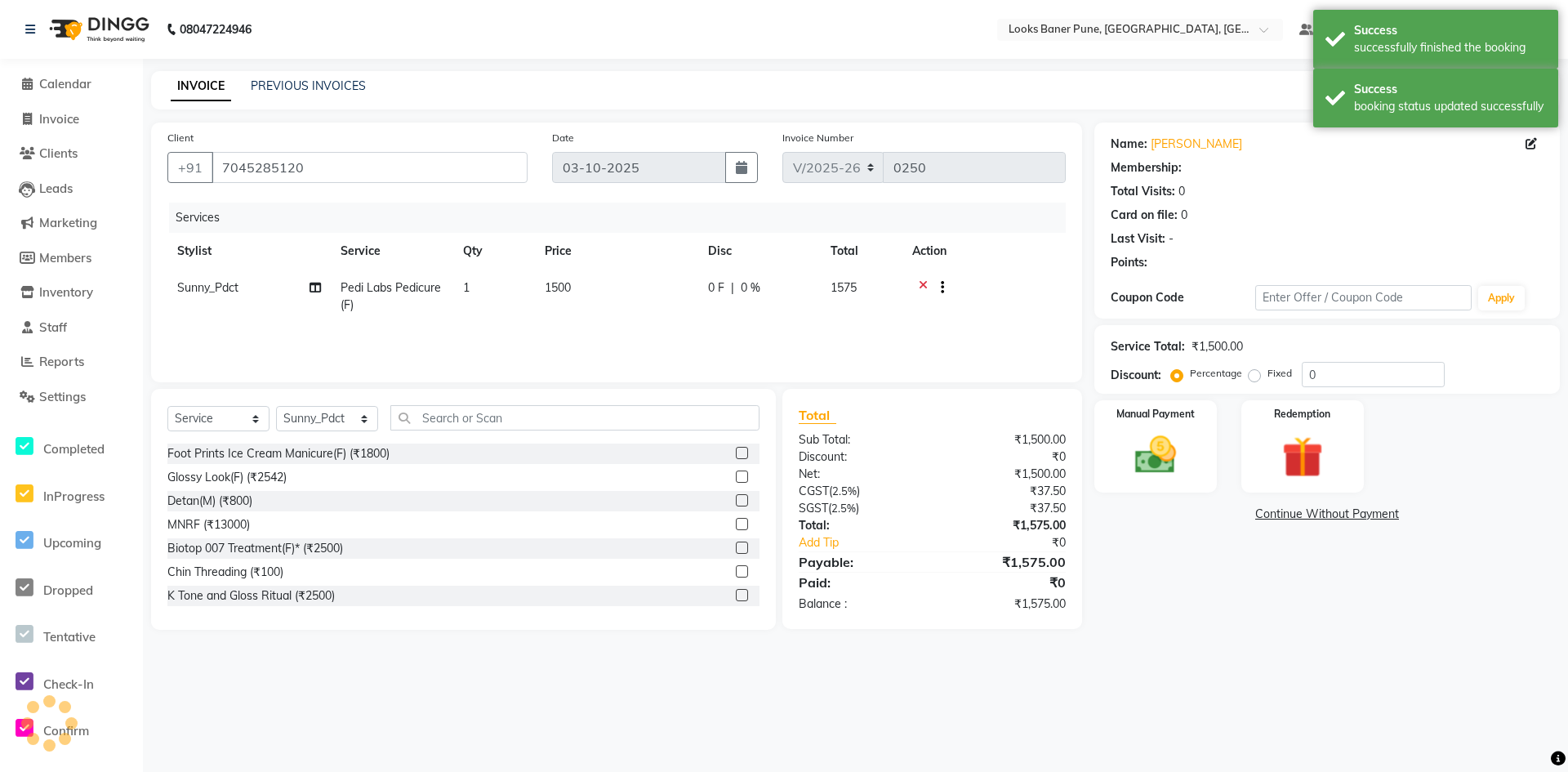
select select "1: Object"
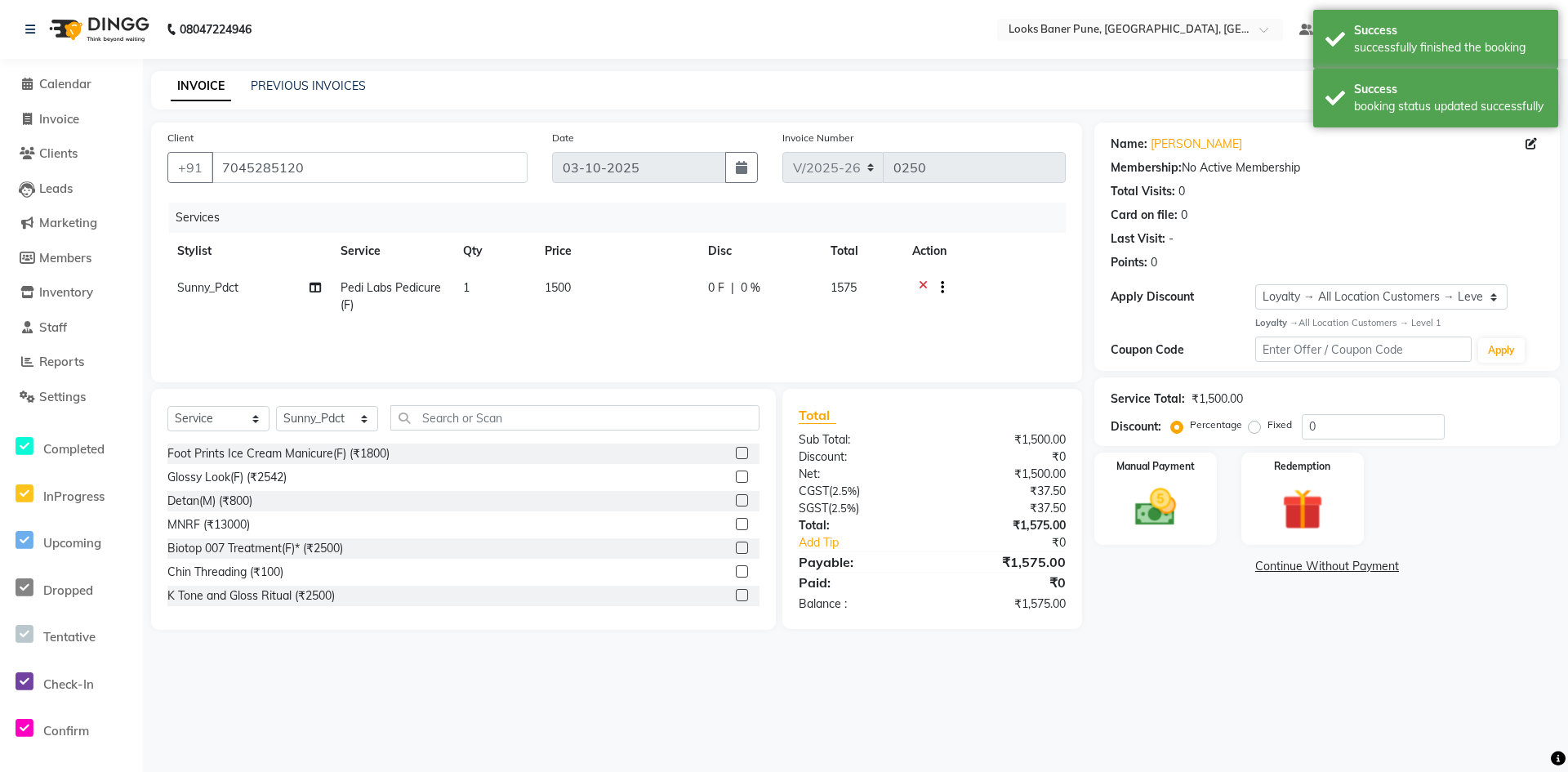
click at [557, 288] on span "1500" at bounding box center [558, 287] width 26 height 15
select select "91590"
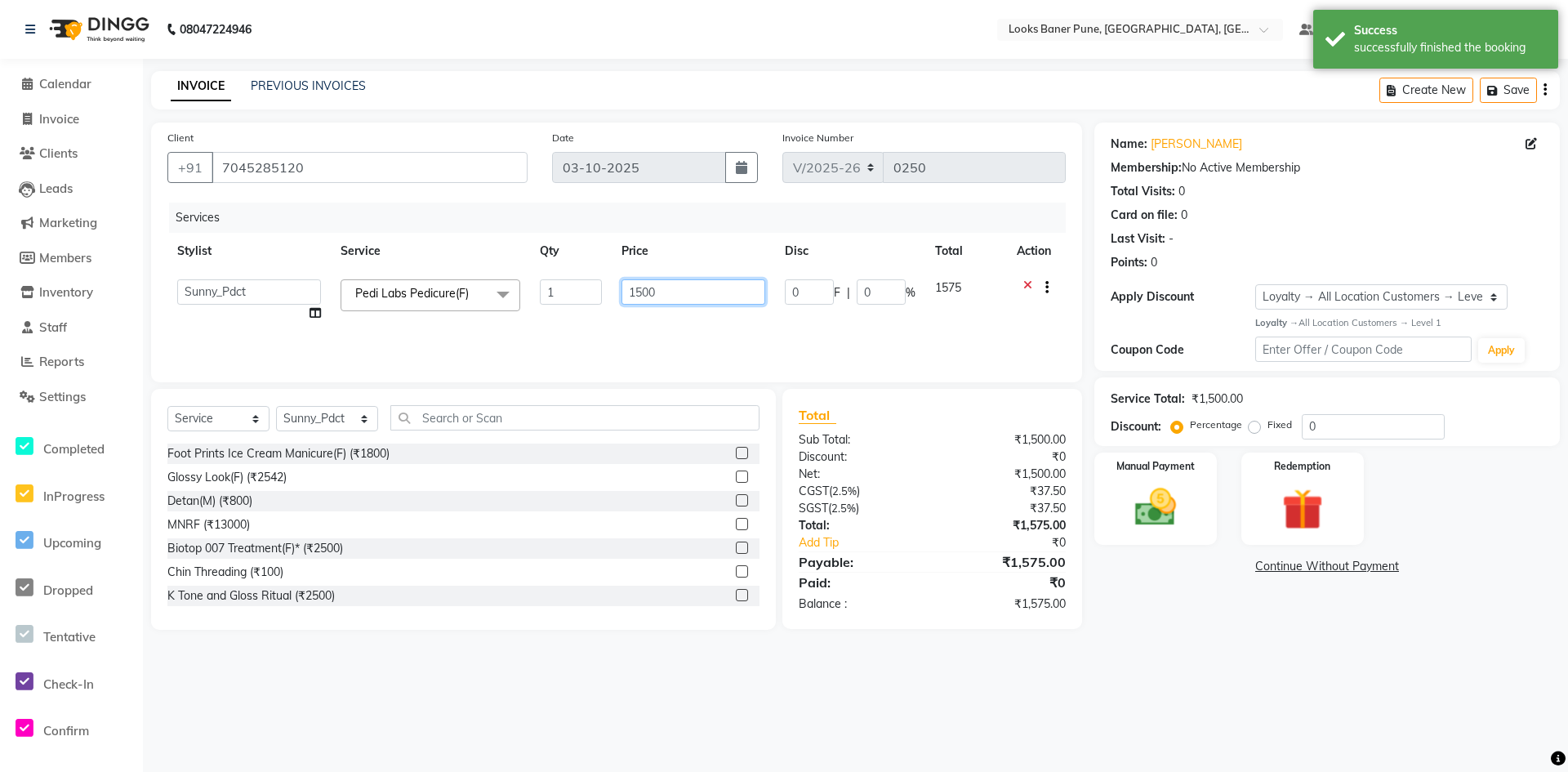
drag, startPoint x: 688, startPoint y: 278, endPoint x: 583, endPoint y: 308, distance: 109.2
click at [583, 308] on tr "Ankita Arshad Ashish_sty Counter_Sales Irfan Manager Pronoy Paul Raju_Mgr Rauna…" at bounding box center [616, 300] width 898 height 62
type input "2200"
click at [585, 326] on div "Services Stylist Service Qty Price Disc Total Action Sunny_Pdct Pedi Labs Pedic…" at bounding box center [616, 284] width 898 height 163
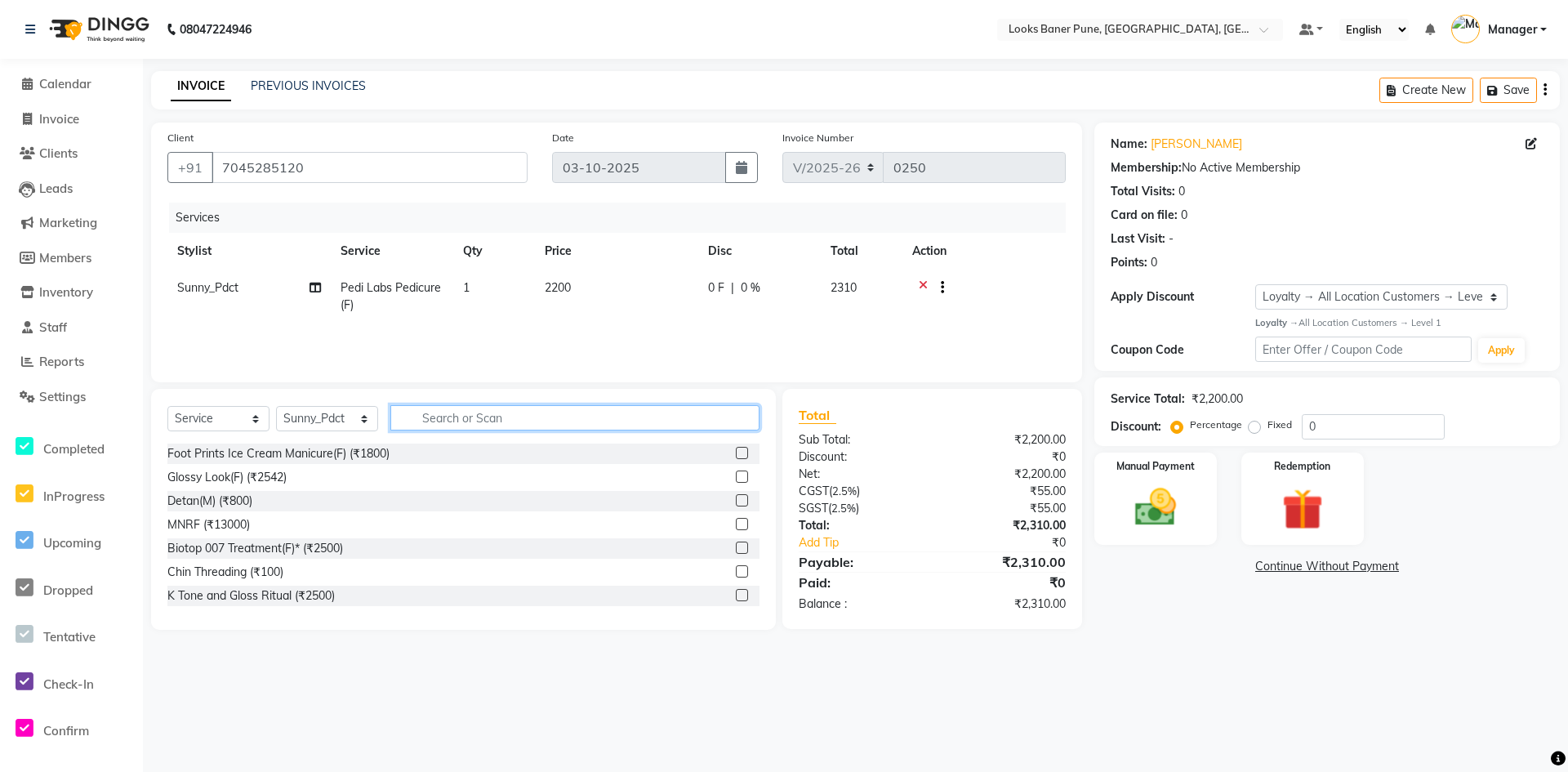
click at [457, 425] on input "text" at bounding box center [574, 418] width 369 height 25
click at [369, 429] on select "Select Stylist Ankita Arshad Ashish_sty Counter_Sales Irfan Manager Pronoy Paul…" at bounding box center [327, 419] width 102 height 25
select select "91502"
click at [276, 406] on select "Select Stylist Ankita Arshad Ashish_sty Counter_Sales Irfan Manager Pronoy Paul…" at bounding box center [327, 419] width 102 height 25
click at [523, 415] on input "text" at bounding box center [574, 418] width 369 height 25
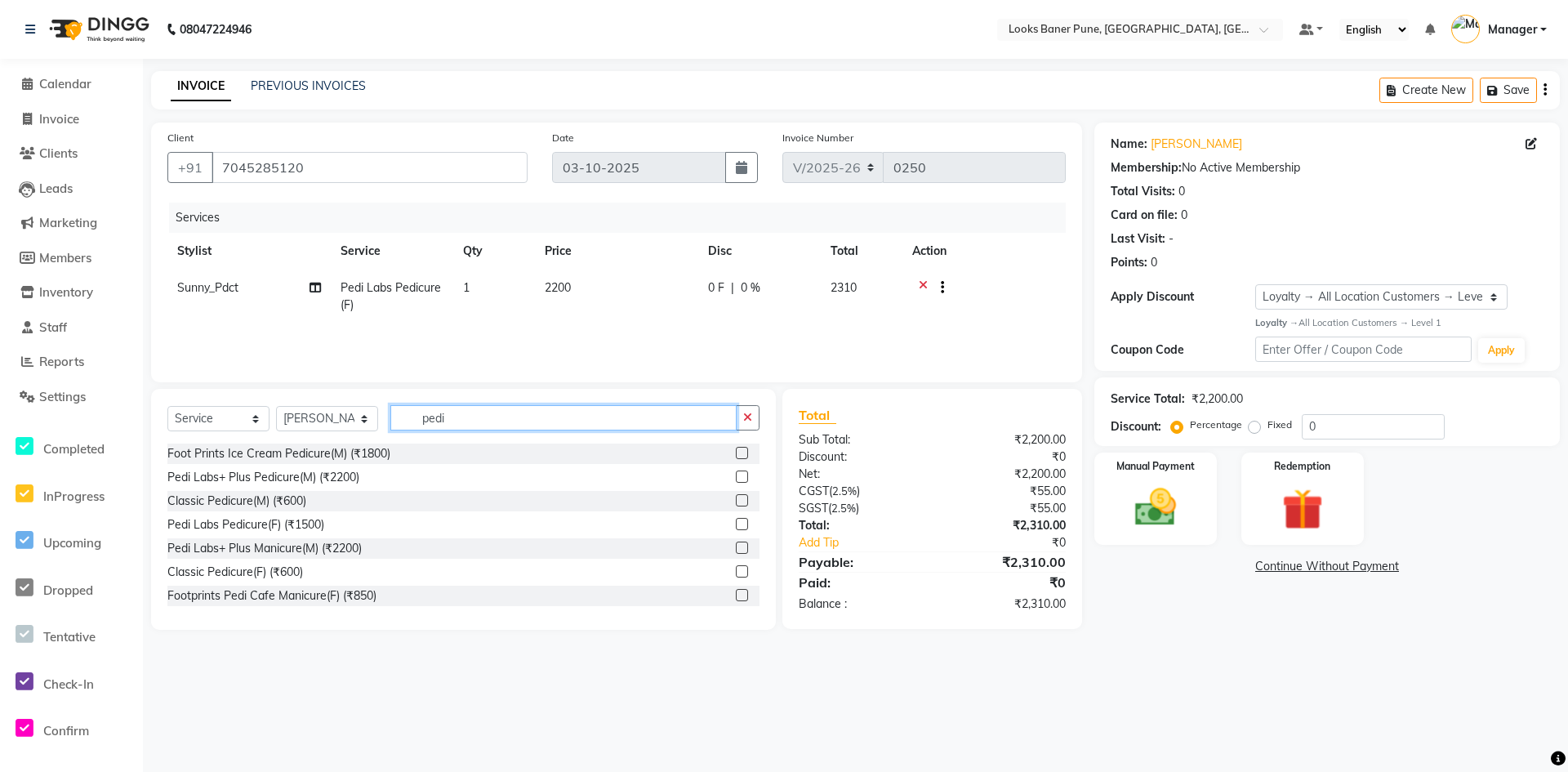
type input "pedi"
click at [418, 282] on span "Pedi Labs Pedicure(F)" at bounding box center [390, 295] width 101 height 32
select select "91590"
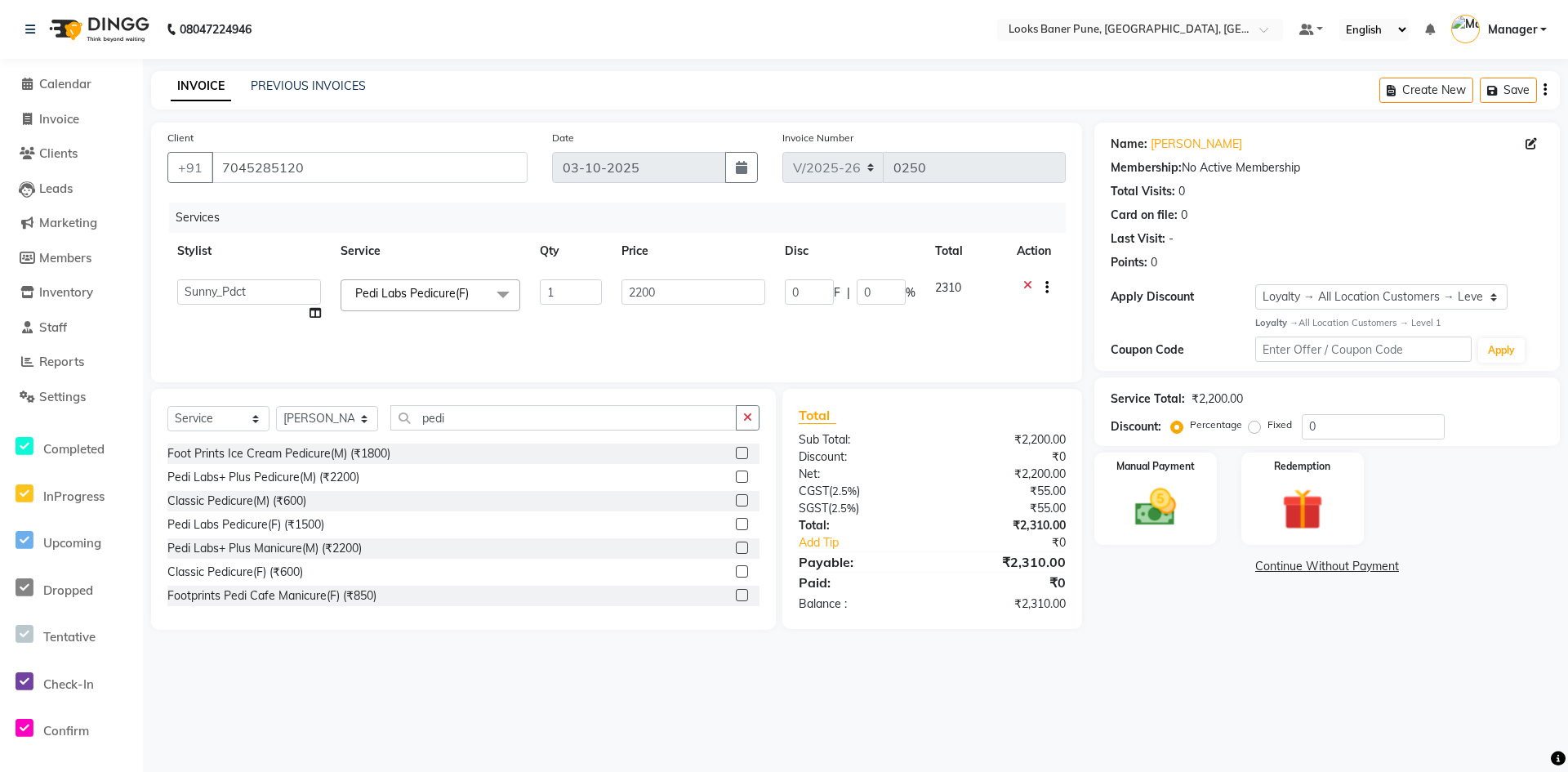
click at [499, 292] on span at bounding box center [503, 295] width 32 height 31
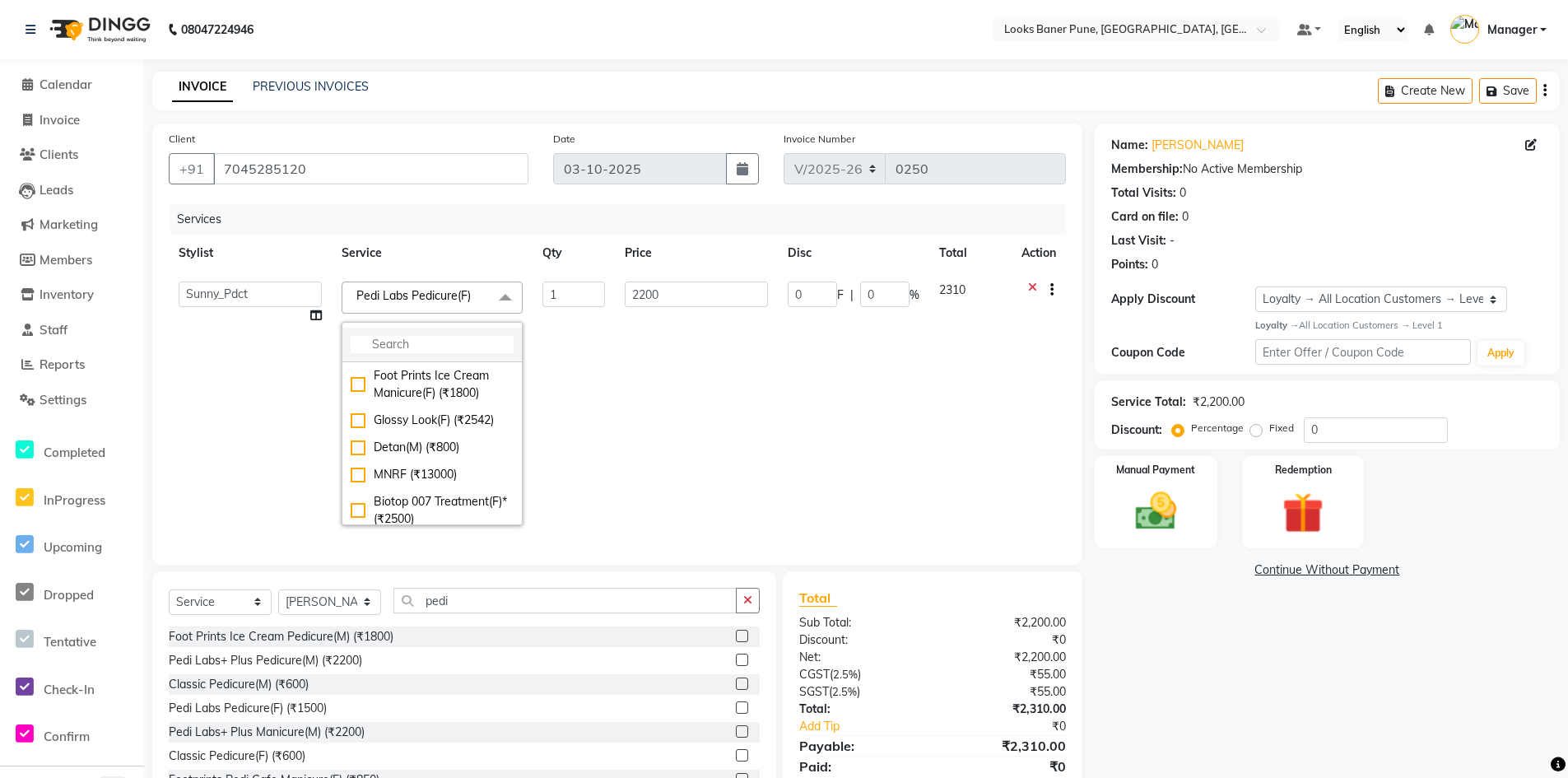
click at [471, 342] on input "multiselect-search" at bounding box center [432, 345] width 163 height 18
type input "ice"
click at [416, 429] on div "Foot Prints Ice Cream Pedicure(M) (₹1800)" at bounding box center [432, 428] width 163 height 35
checkbox input "true"
type input "1800"
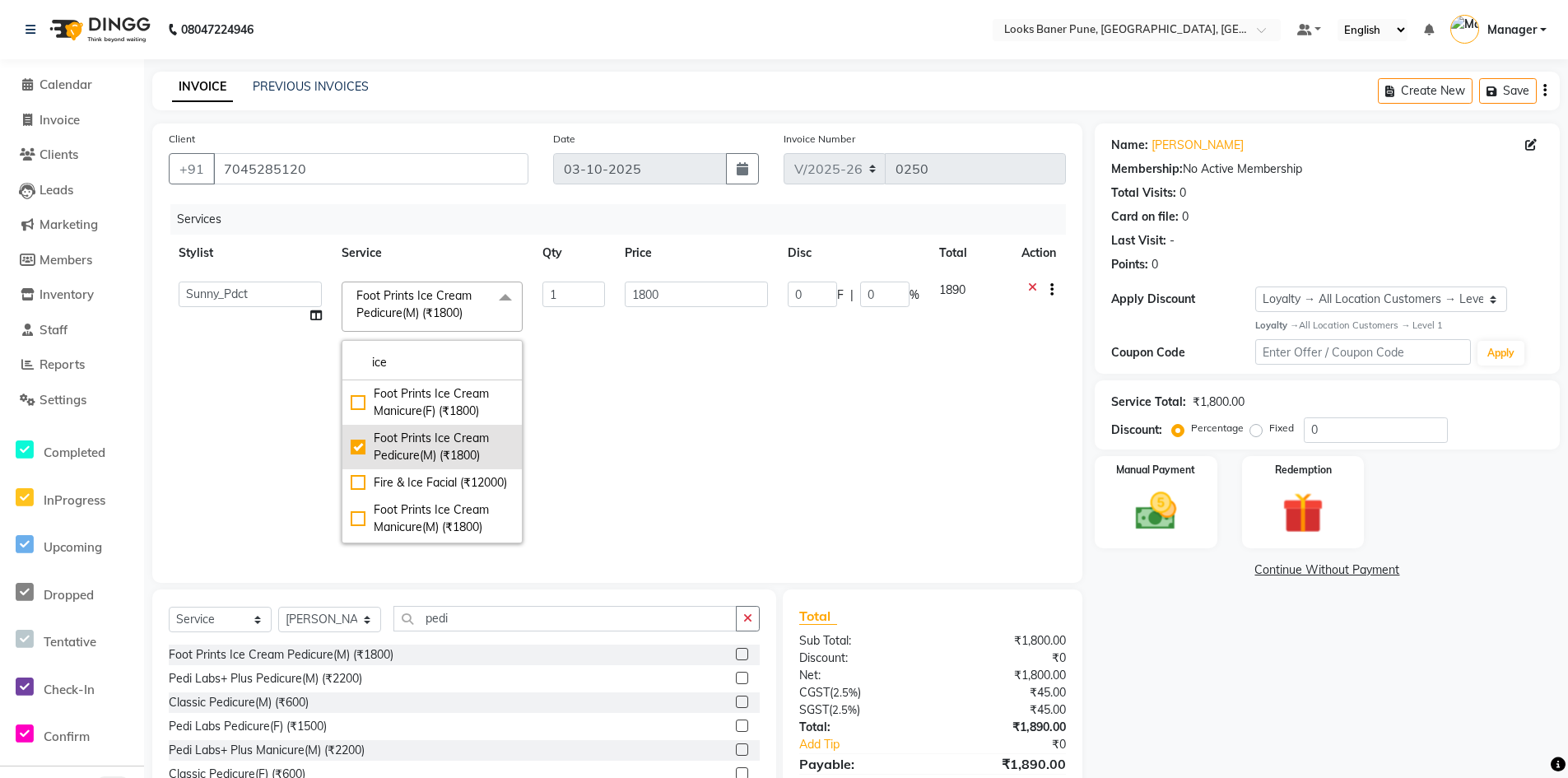
click at [433, 454] on div "Foot Prints Ice Cream Pedicure(M) (₹1800)" at bounding box center [432, 447] width 163 height 35
checkbox input "false"
type input "0"
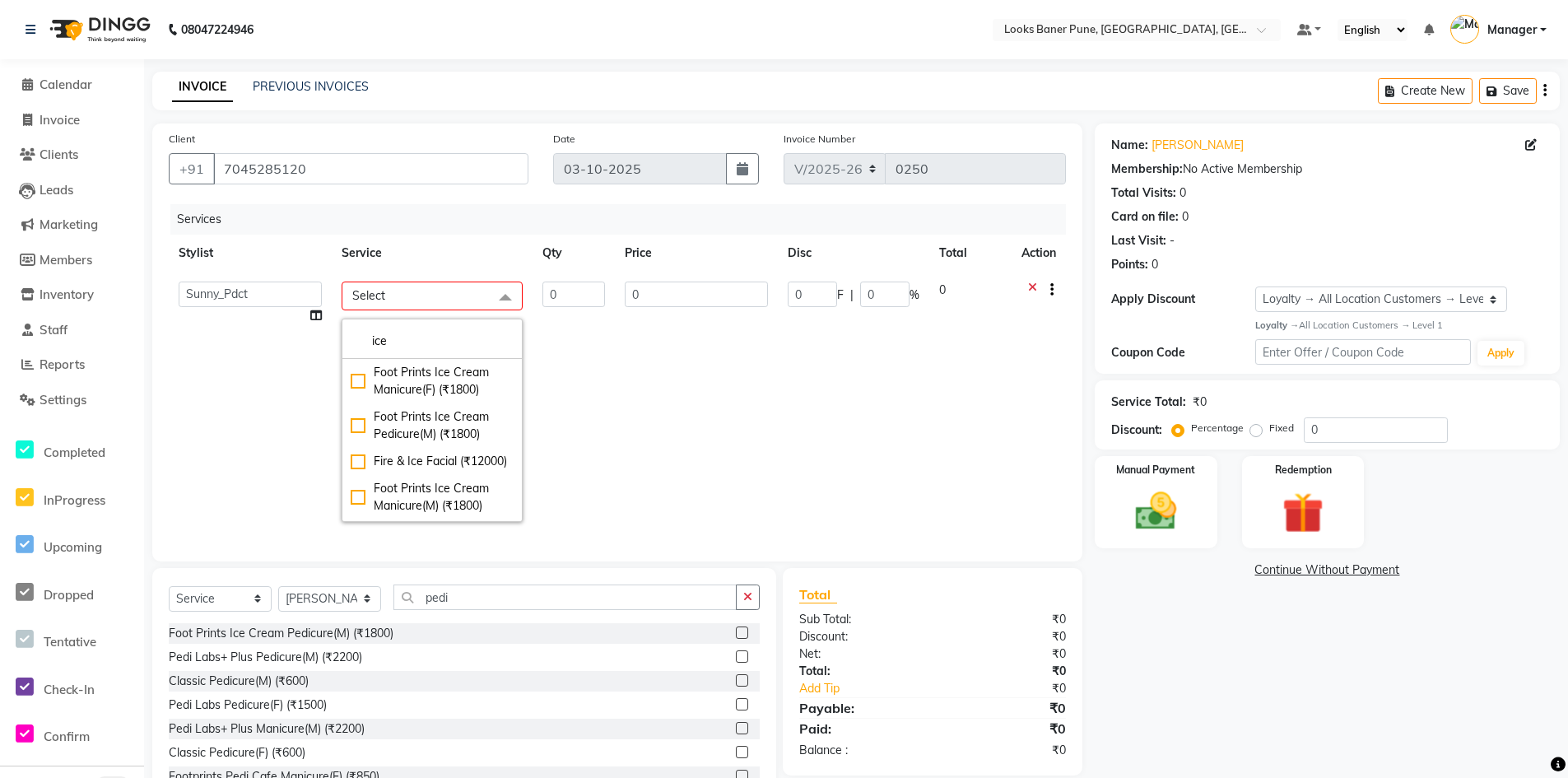
click at [501, 296] on span at bounding box center [505, 298] width 33 height 32
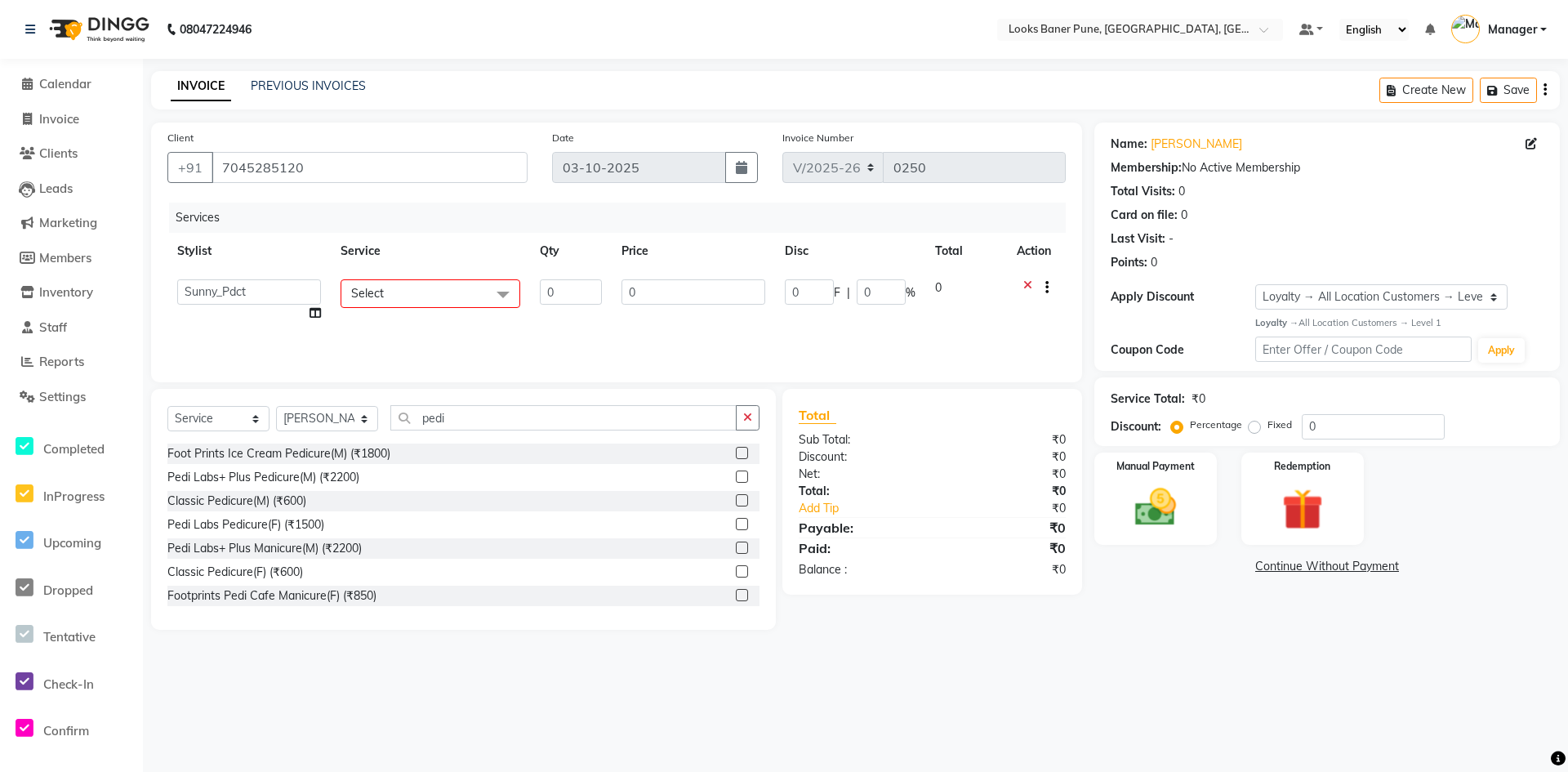
click at [497, 294] on span at bounding box center [503, 295] width 32 height 31
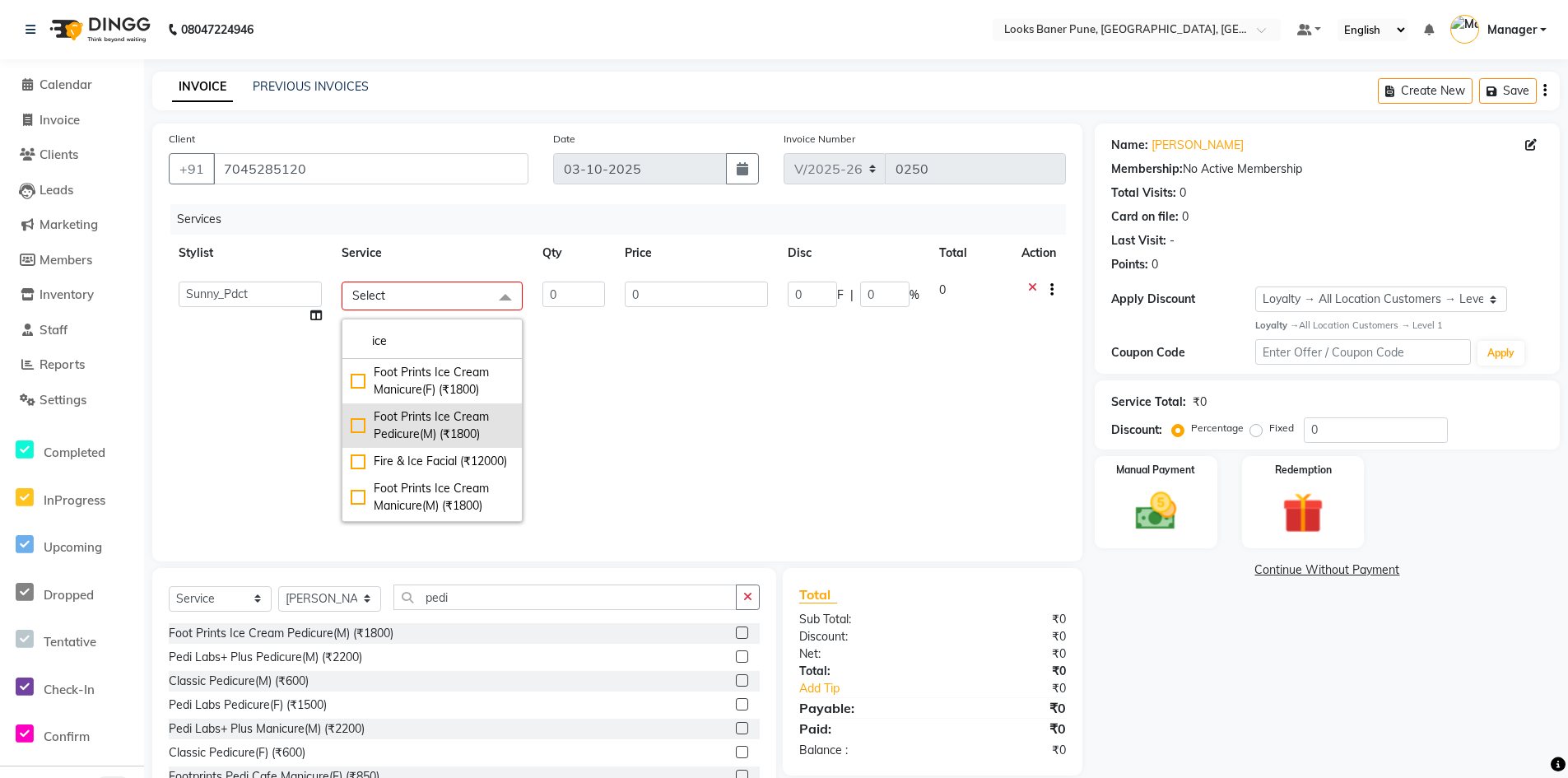
click at [442, 431] on div "Foot Prints Ice Cream Pedicure(M) (₹1800)" at bounding box center [432, 425] width 163 height 35
checkbox input "true"
type input "1"
type input "1800"
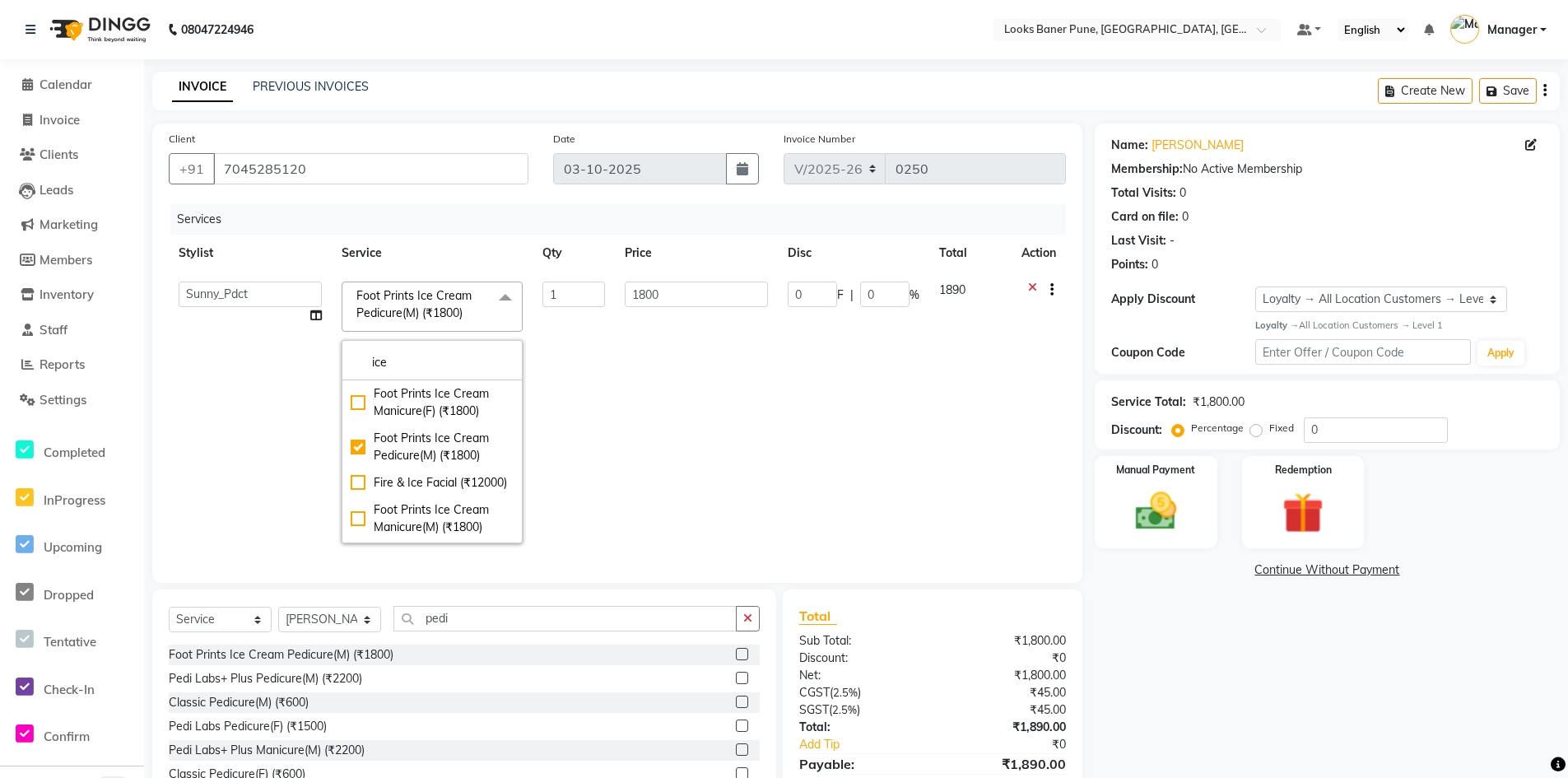
click at [670, 416] on td "1800" at bounding box center [697, 413] width 164 height 282
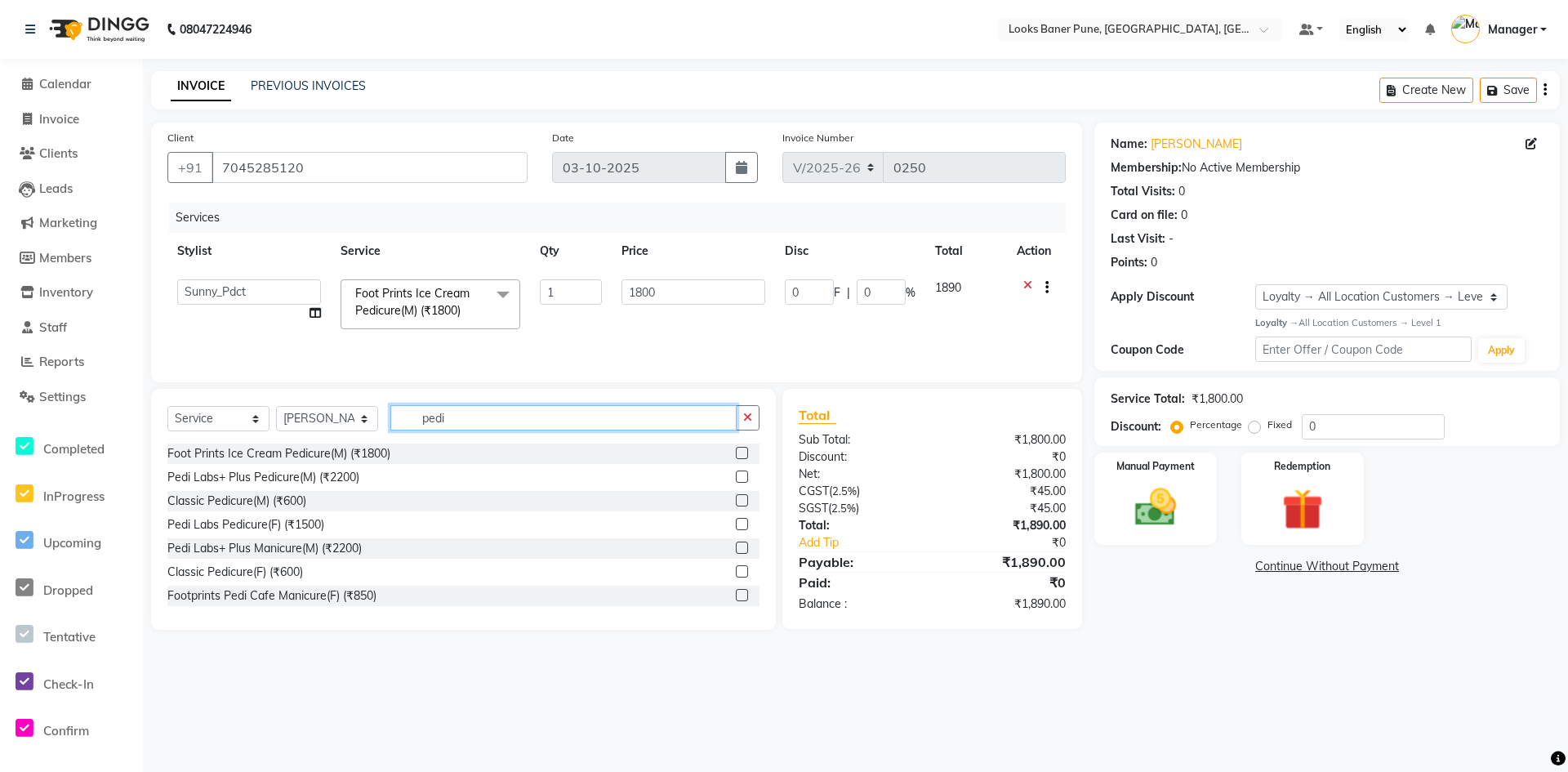
drag, startPoint x: 497, startPoint y: 418, endPoint x: 368, endPoint y: 432, distance: 129.8
click at [368, 432] on div "Select Service Product Membership Package Voucher Prepaid Gift Card Select Styl…" at bounding box center [463, 424] width 592 height 38
click at [516, 418] on input "pedi" at bounding box center [563, 418] width 346 height 25
type input "pedicure"
drag, startPoint x: 575, startPoint y: 422, endPoint x: 159, endPoint y: 496, distance: 422.5
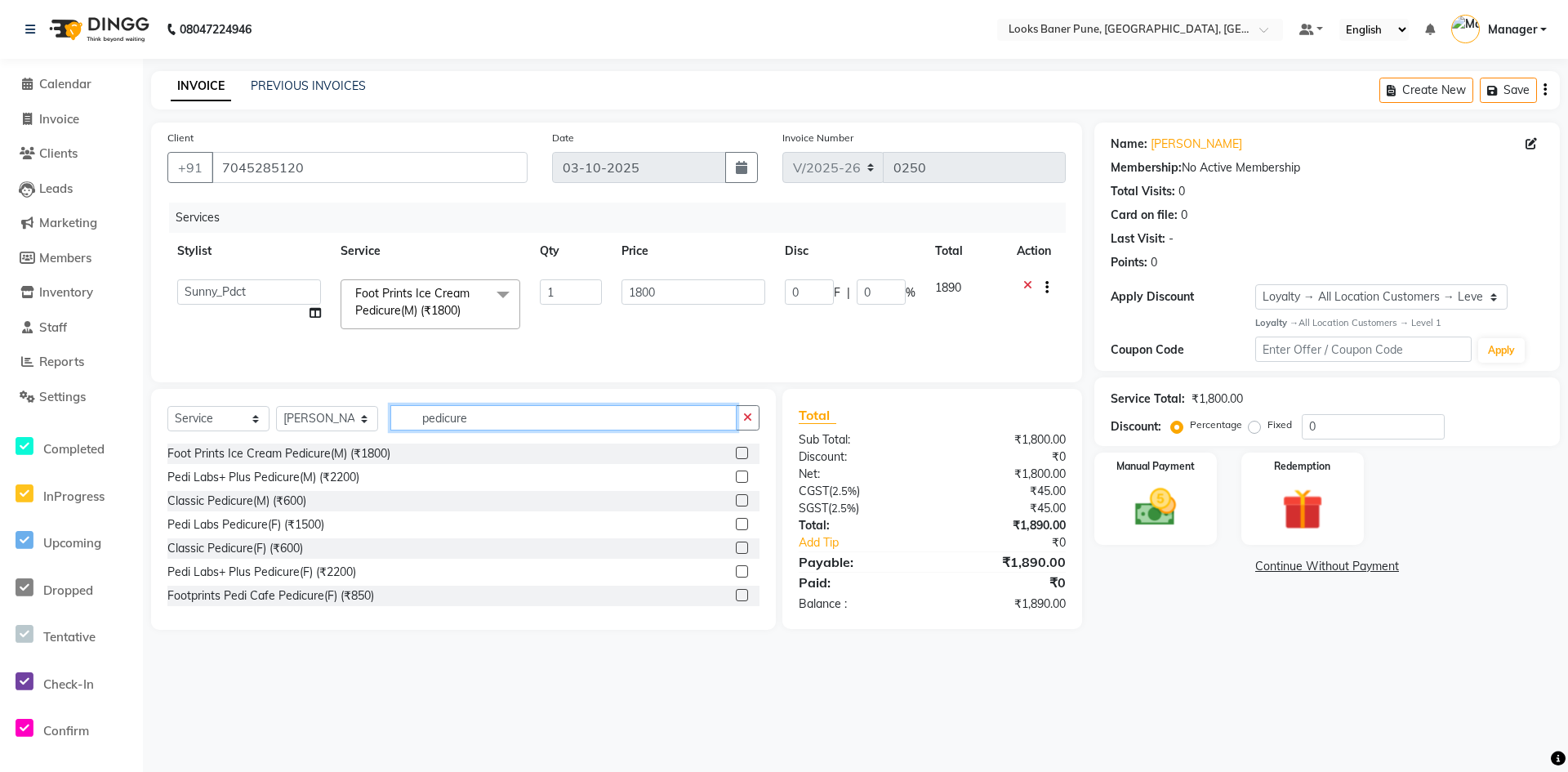
click at [202, 490] on div "Select Service Product Membership Package Voucher Prepaid Gift Card Select Styl…" at bounding box center [463, 509] width 625 height 241
type input "ice"
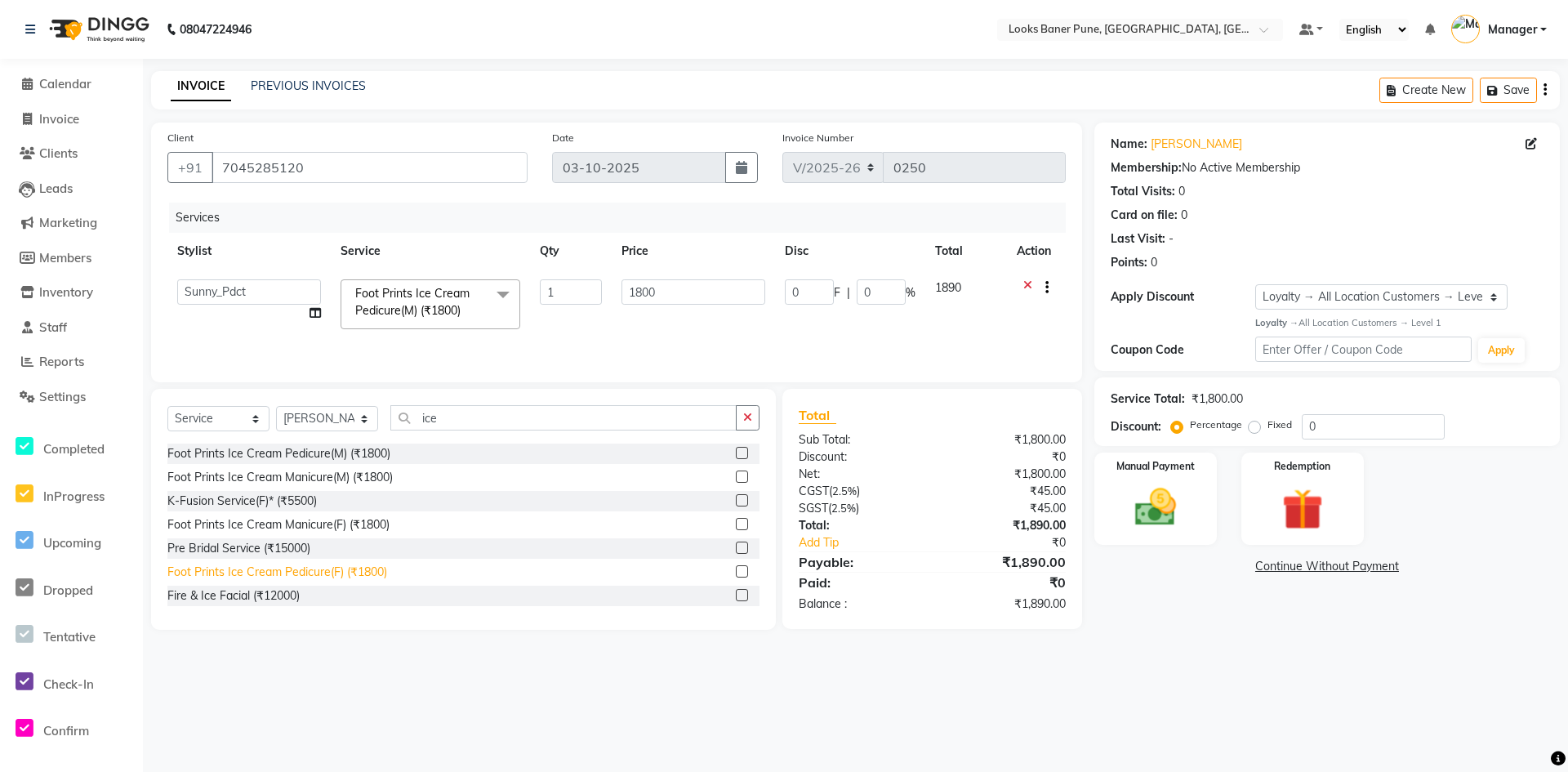
click at [290, 570] on div "Foot Prints Ice Cream Pedicure(F) (₹1800)" at bounding box center [277, 572] width 220 height 18
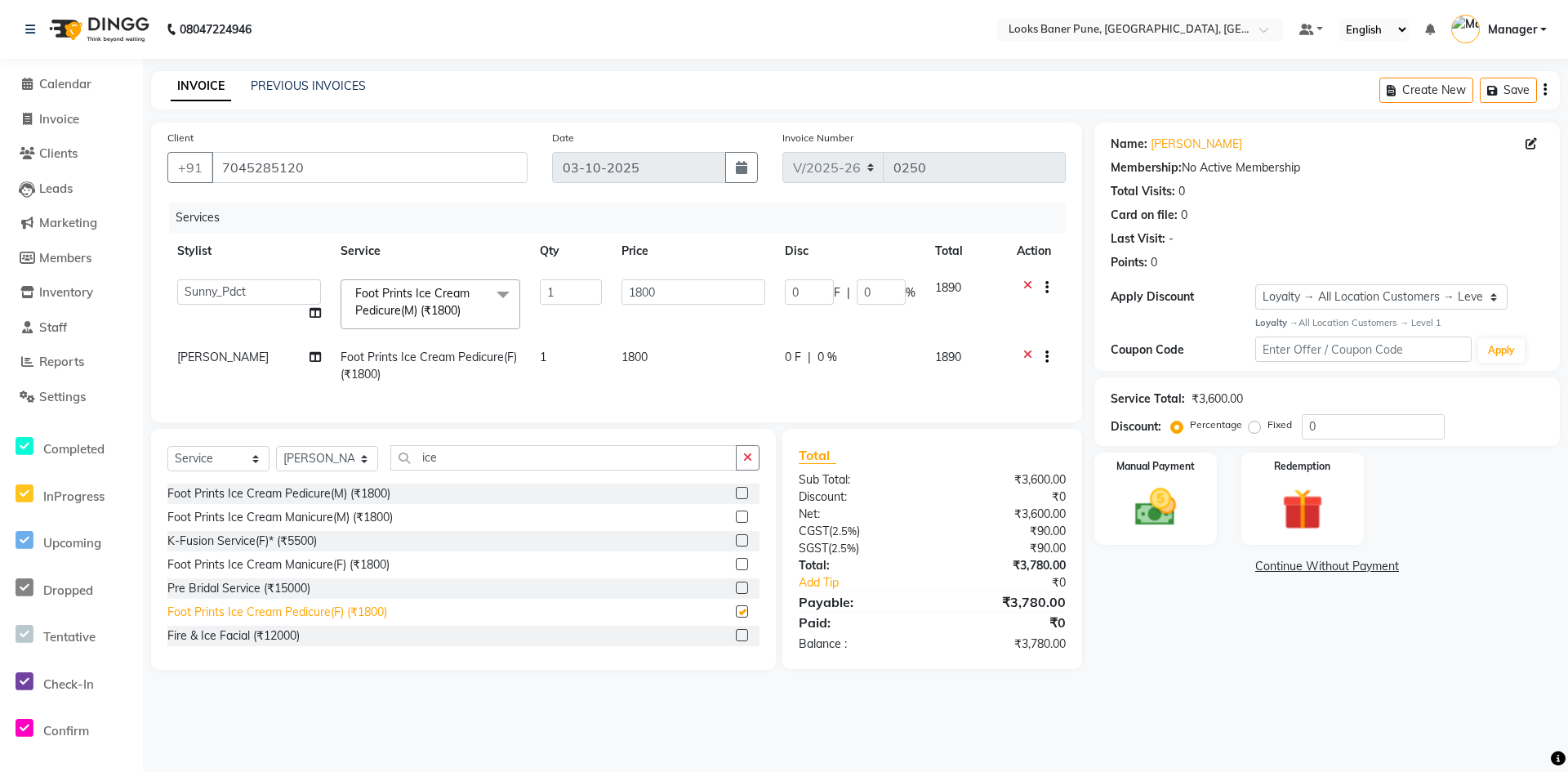
checkbox input "false"
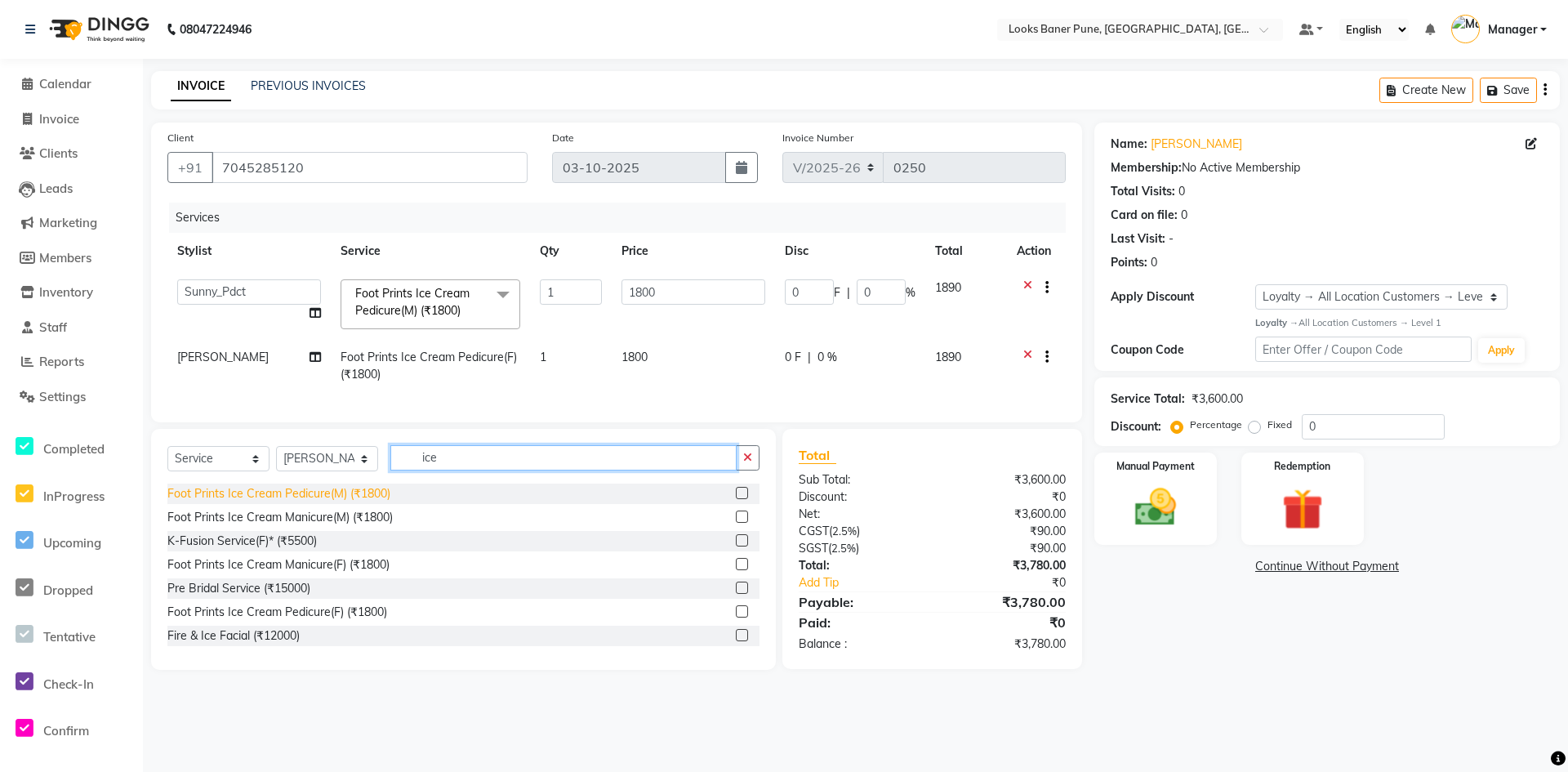
drag, startPoint x: 525, startPoint y: 477, endPoint x: 239, endPoint y: 505, distance: 287.4
click at [248, 502] on div "Select Service Product Membership Package Voucher Prepaid Gift Card Select Styl…" at bounding box center [463, 549] width 625 height 241
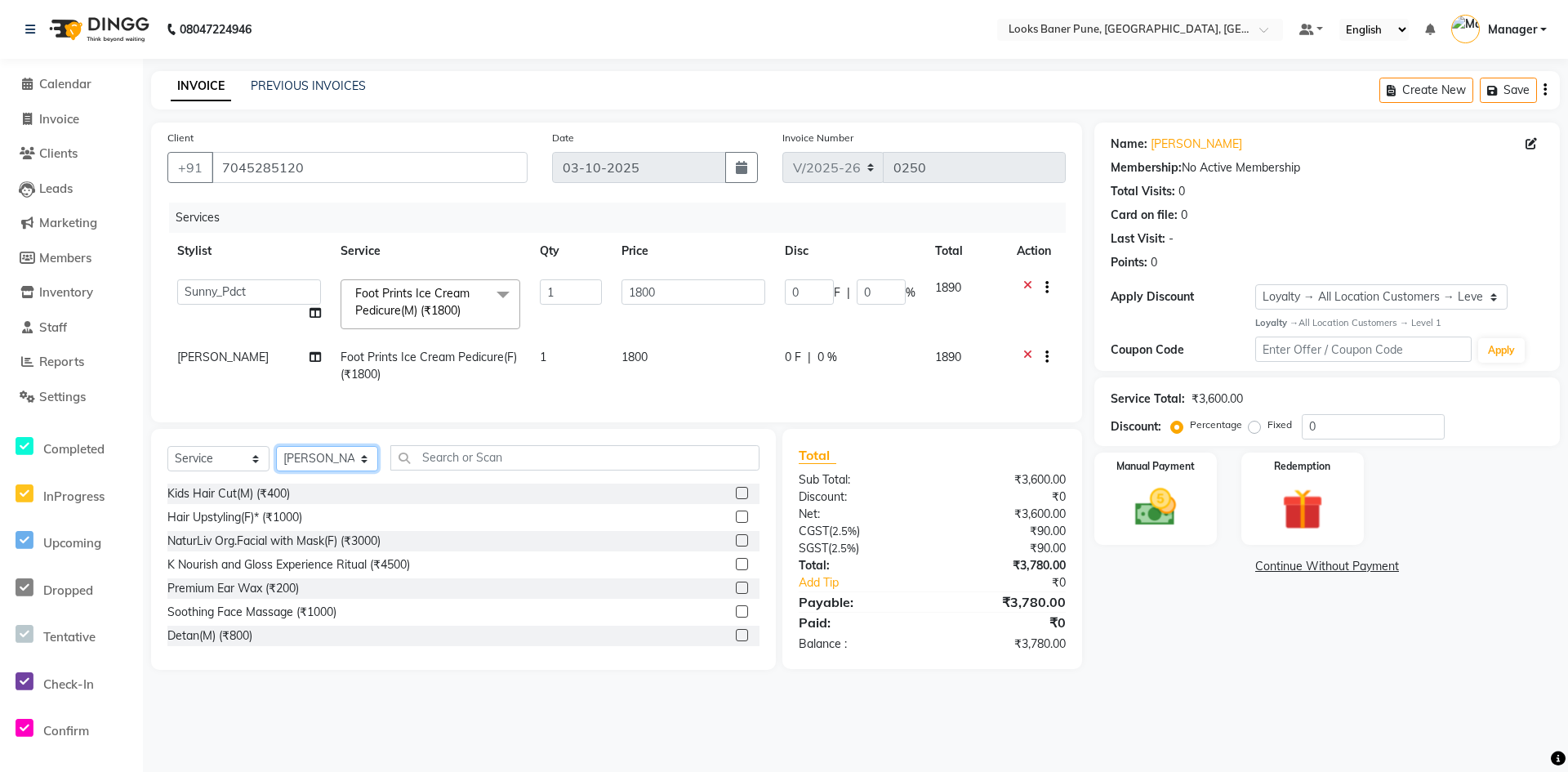
click at [349, 472] on select "Select Stylist Ankita Arshad Ashish_sty Counter_Sales Irfan Manager Pronoy Paul…" at bounding box center [327, 459] width 102 height 25
click at [521, 391] on td "Foot Prints Ice Cream Pedicure(F) (₹1800)" at bounding box center [430, 365] width 200 height 54
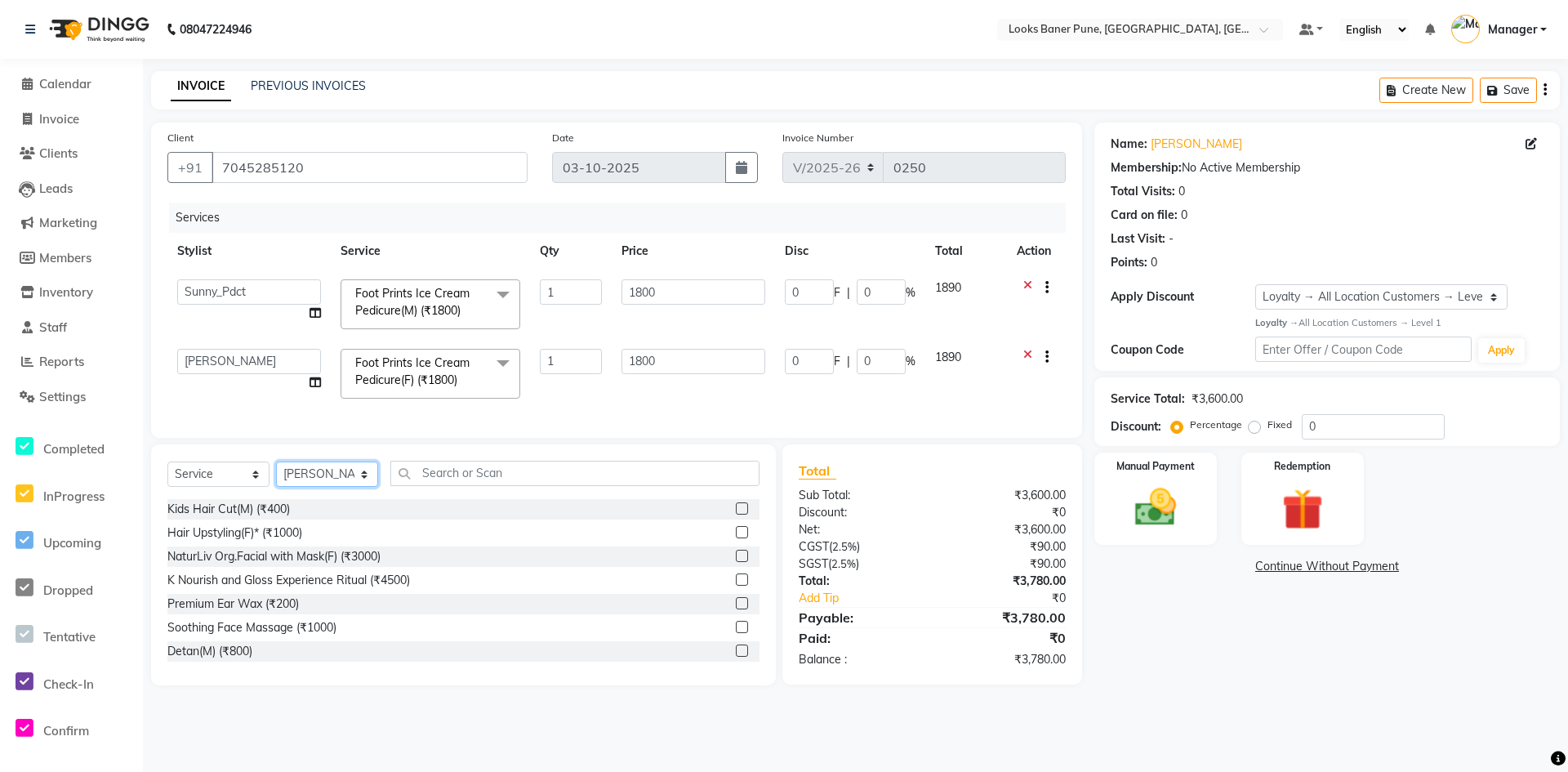
click at [336, 487] on select "Select Stylist Ankita Arshad Ashish_sty Counter_Sales Irfan Manager Pronoy Paul…" at bounding box center [327, 475] width 102 height 25
select select "90851"
click at [276, 474] on select "Select Stylist Ankita Arshad Ashish_sty Counter_Sales Irfan Manager Pronoy Paul…" at bounding box center [327, 475] width 102 height 25
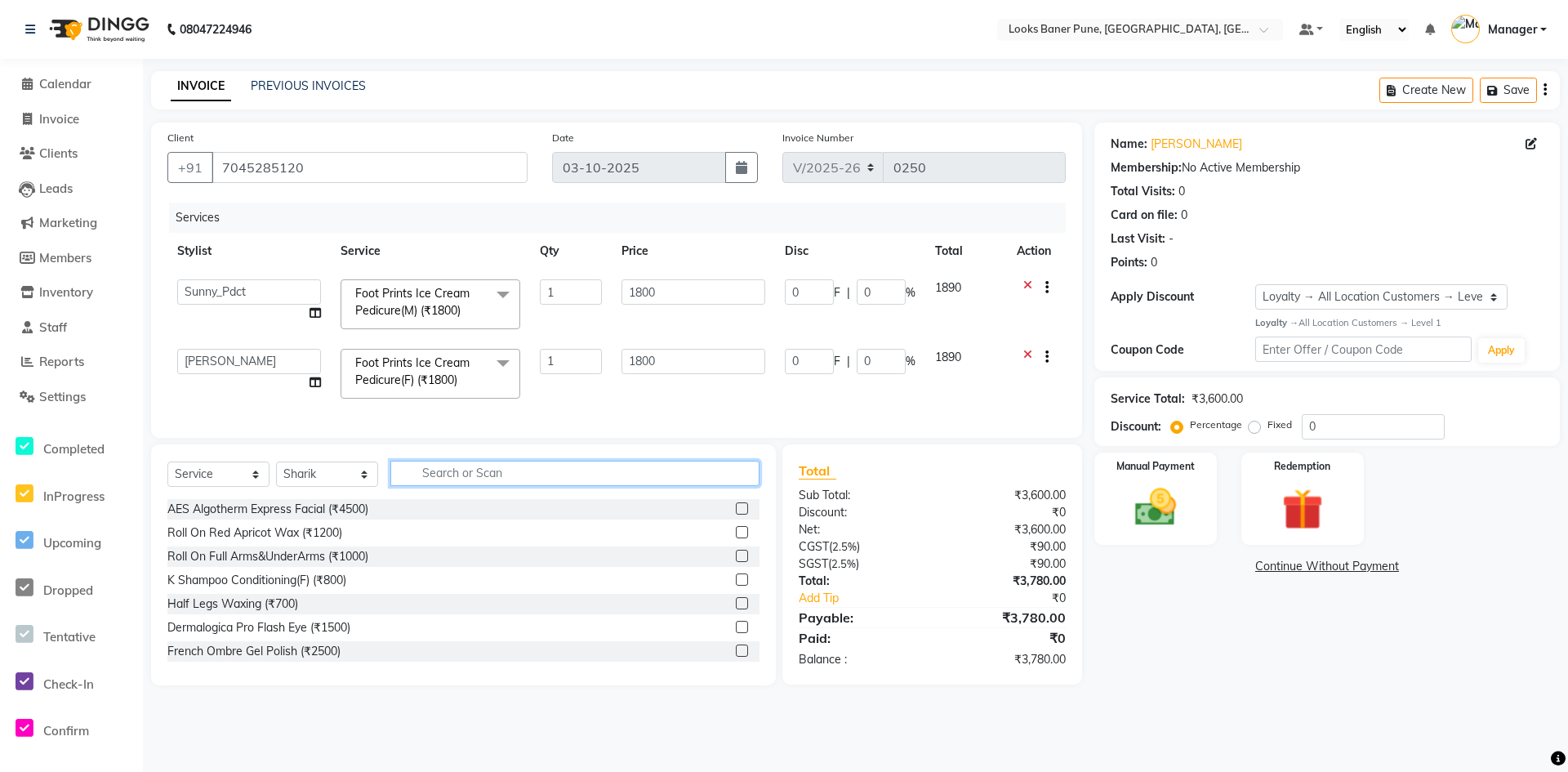
click at [445, 483] on input "text" at bounding box center [574, 474] width 369 height 25
type input "hair cut"
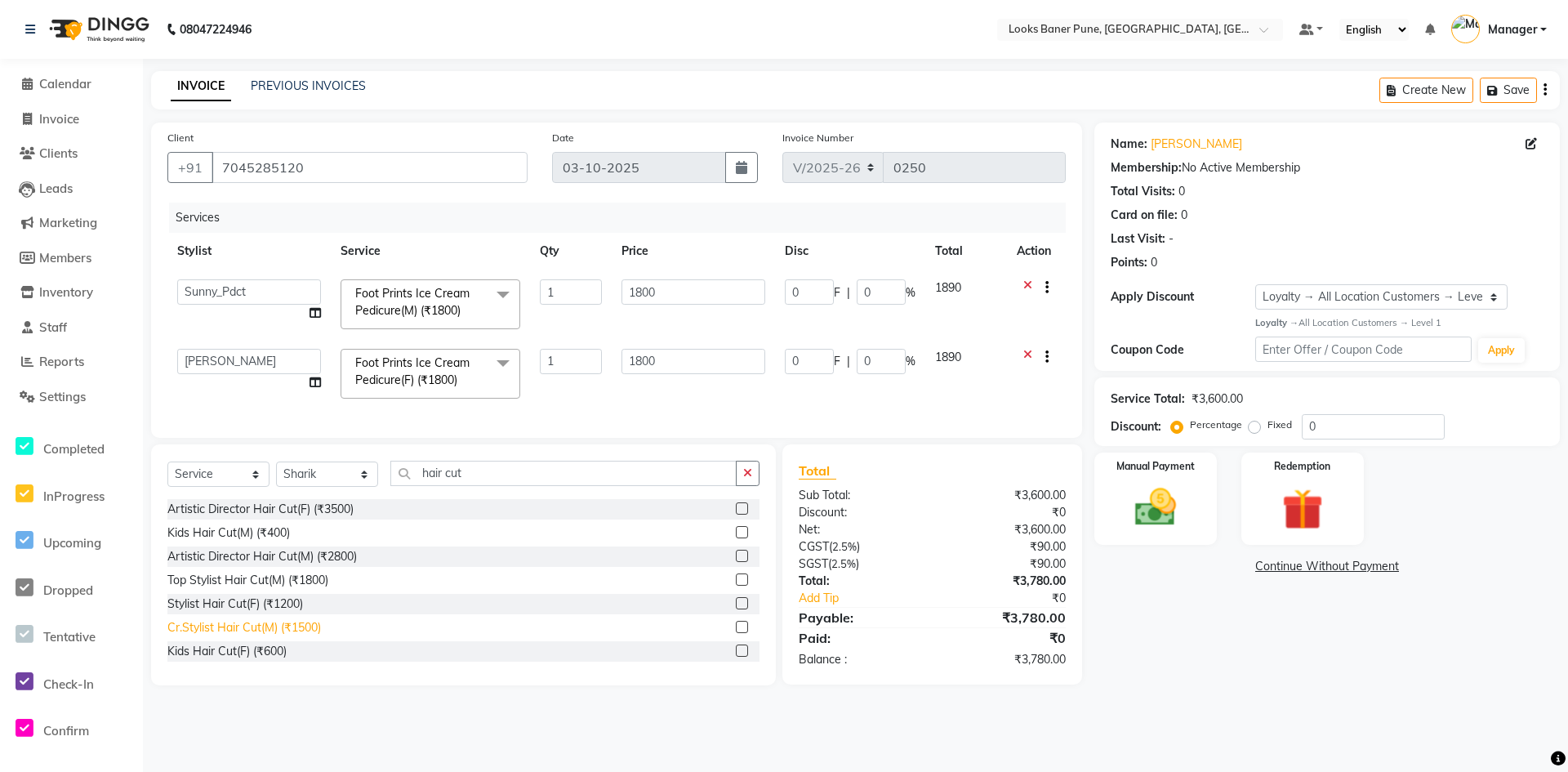
click at [270, 633] on div "Cr.Stylist Hair Cut(M) (₹1500)" at bounding box center [244, 628] width 154 height 18
checkbox input "false"
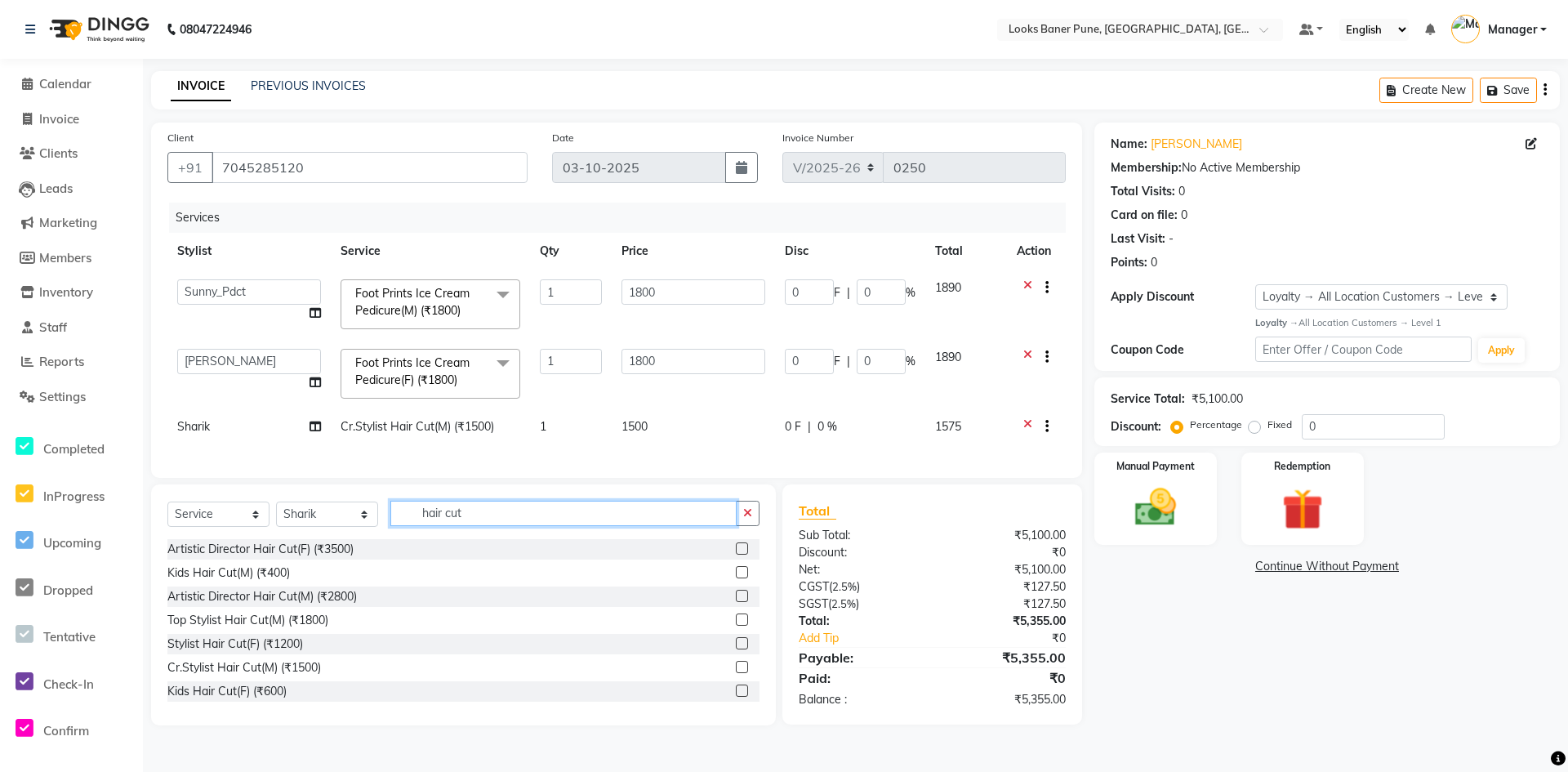
drag, startPoint x: 509, startPoint y: 527, endPoint x: 218, endPoint y: 571, distance: 294.3
click at [218, 571] on div "Select Service Product Membership Package Voucher Prepaid Gift Card Select Styl…" at bounding box center [463, 605] width 625 height 241
click at [640, 427] on span "1500" at bounding box center [634, 426] width 26 height 15
select select "90851"
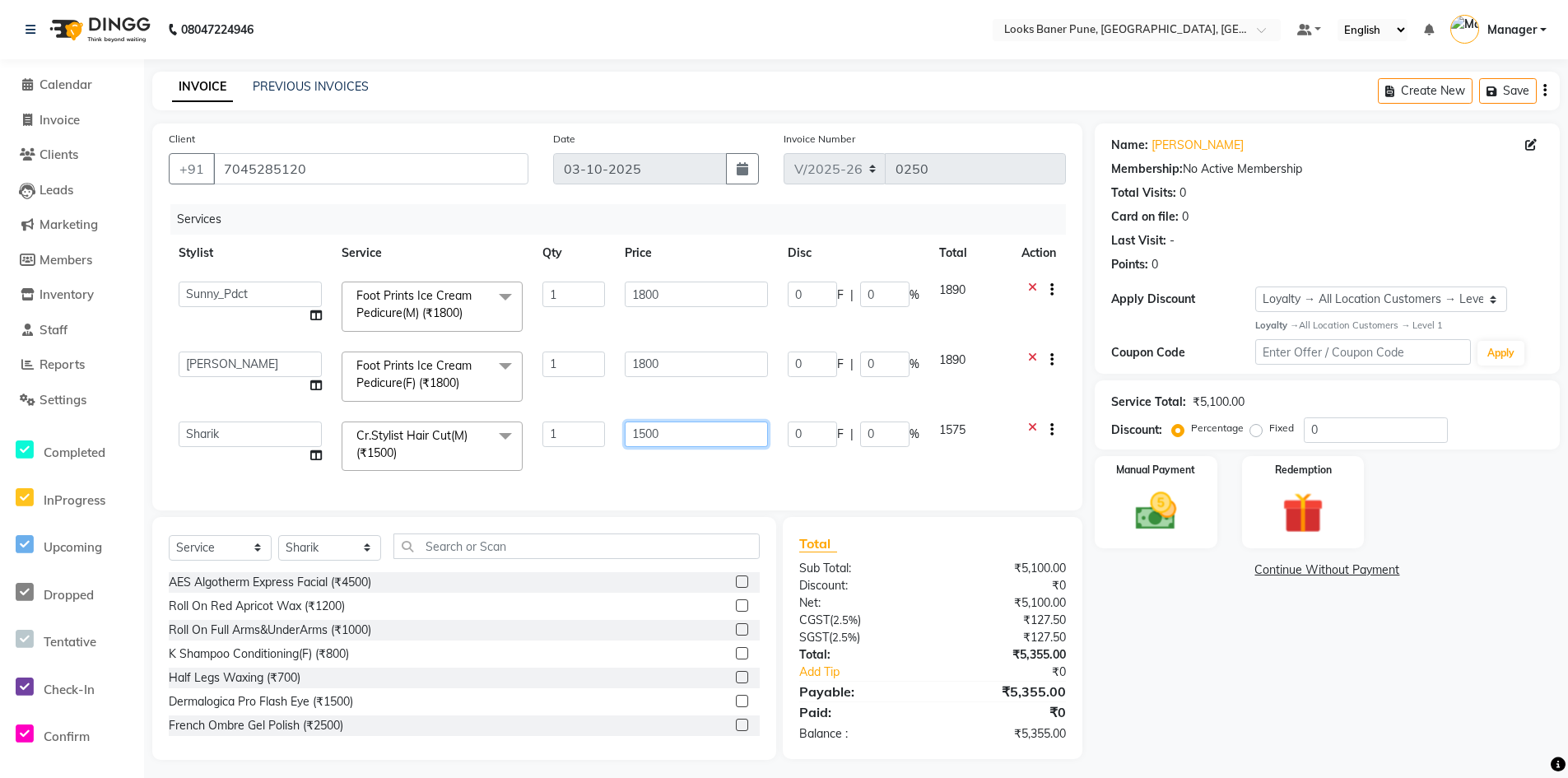
drag, startPoint x: 712, startPoint y: 431, endPoint x: 311, endPoint y: 491, distance: 405.5
click at [441, 453] on tr "Ankita Arshad Ashish_sty Counter_Sales Irfan Manager Pronoy Paul Raju_Mgr Rauna…" at bounding box center [617, 446] width 897 height 70
type input "1000"
click at [563, 473] on div "Services Stylist Service Qty Price Disc Total Action Ankita Arshad Ashish_sty C…" at bounding box center [617, 349] width 897 height 290
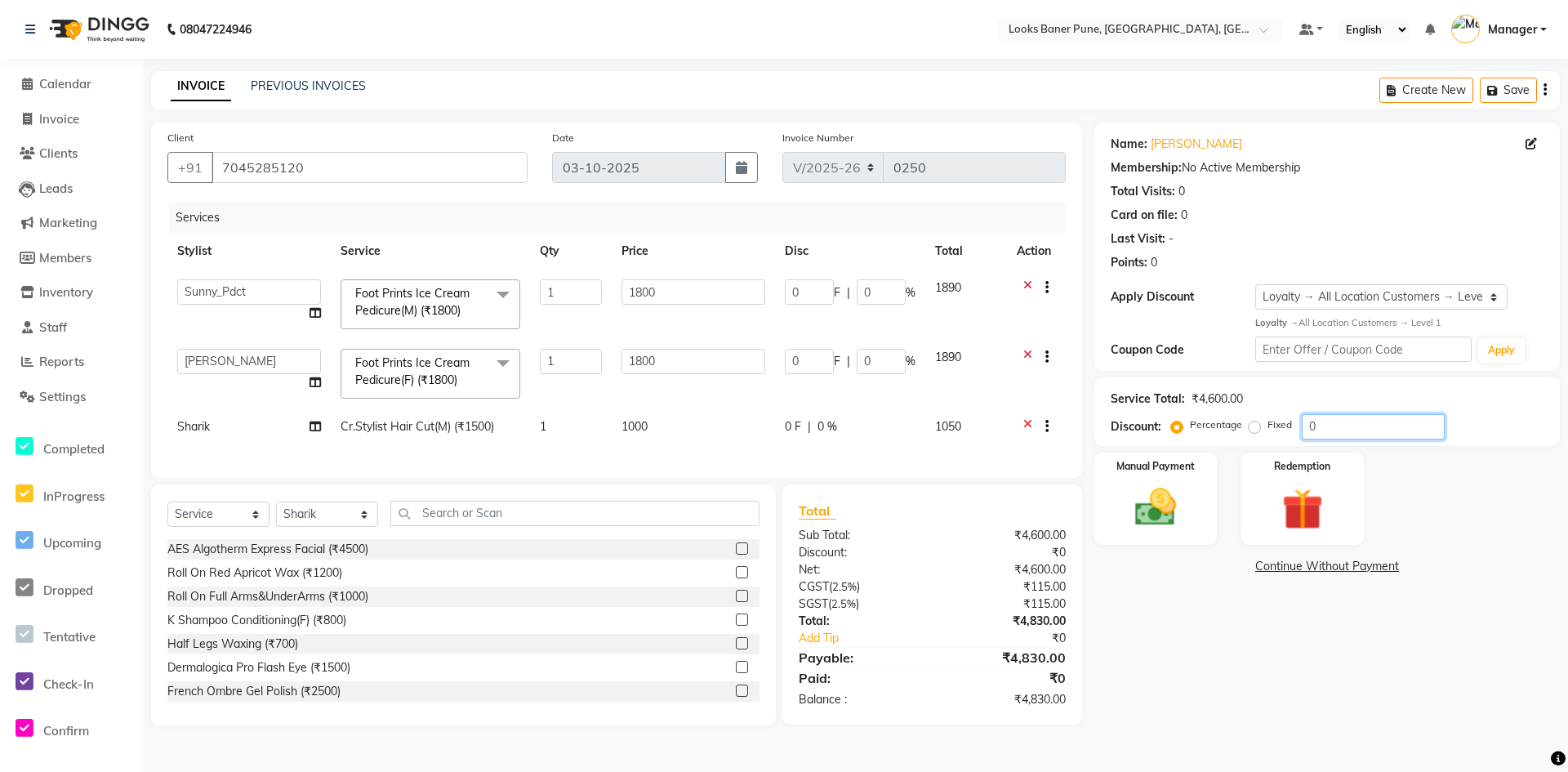
click at [1337, 425] on input "0" at bounding box center [1373, 427] width 143 height 25
type input "2"
type input "36"
type input "2"
type input "36"
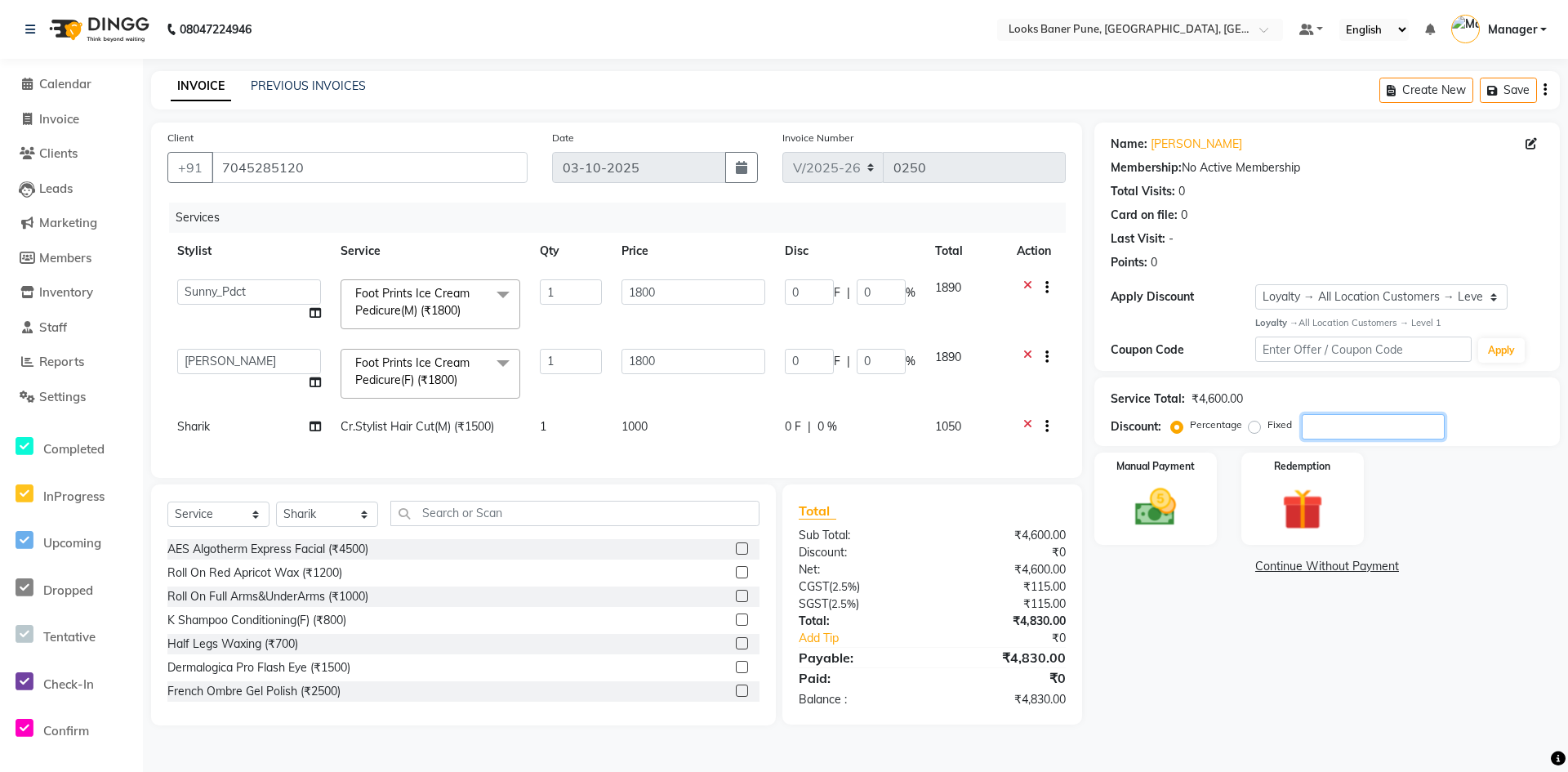
type input "2"
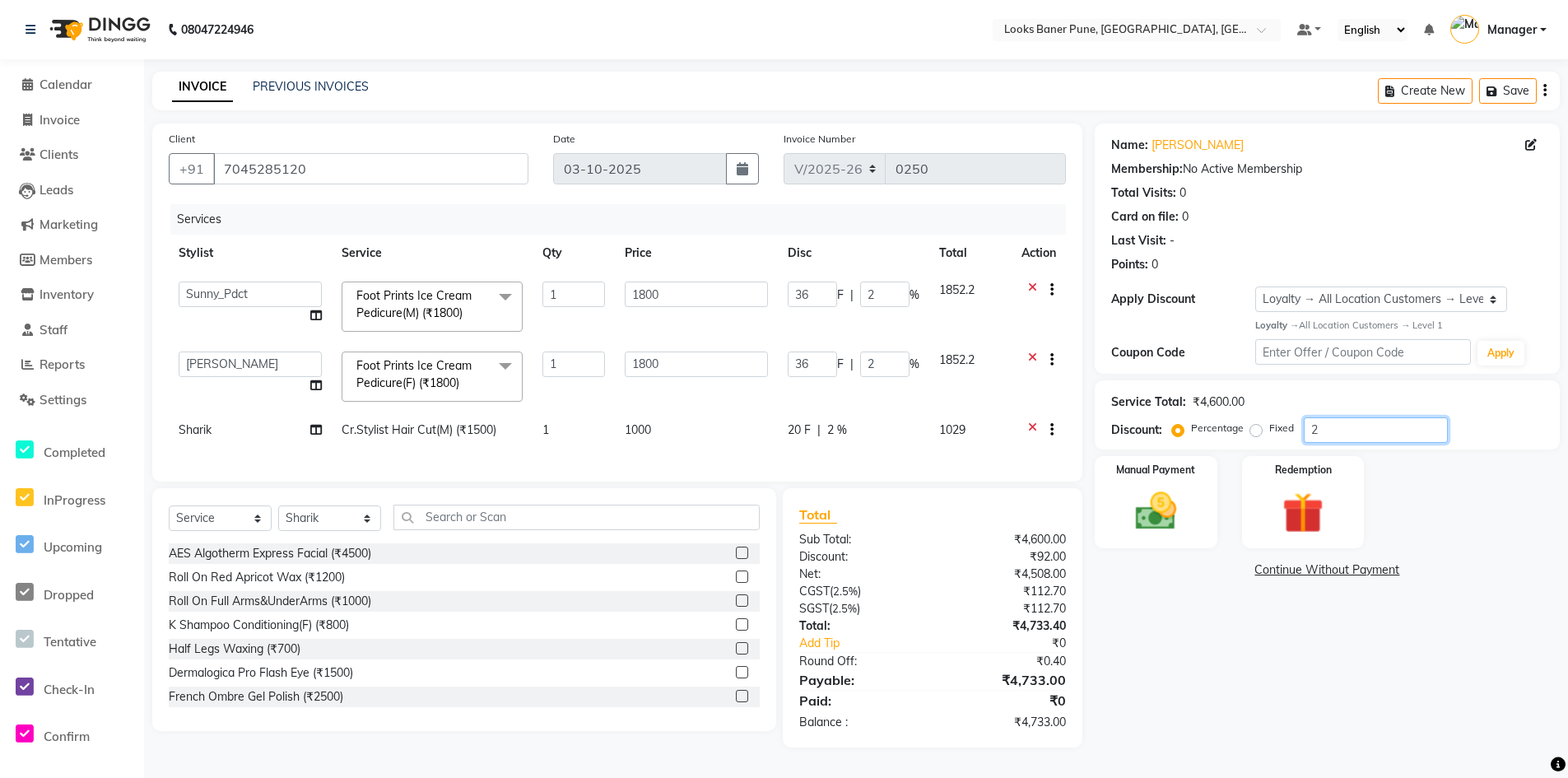
type input "25"
type input "450"
type input "25"
type input "450"
type input "25"
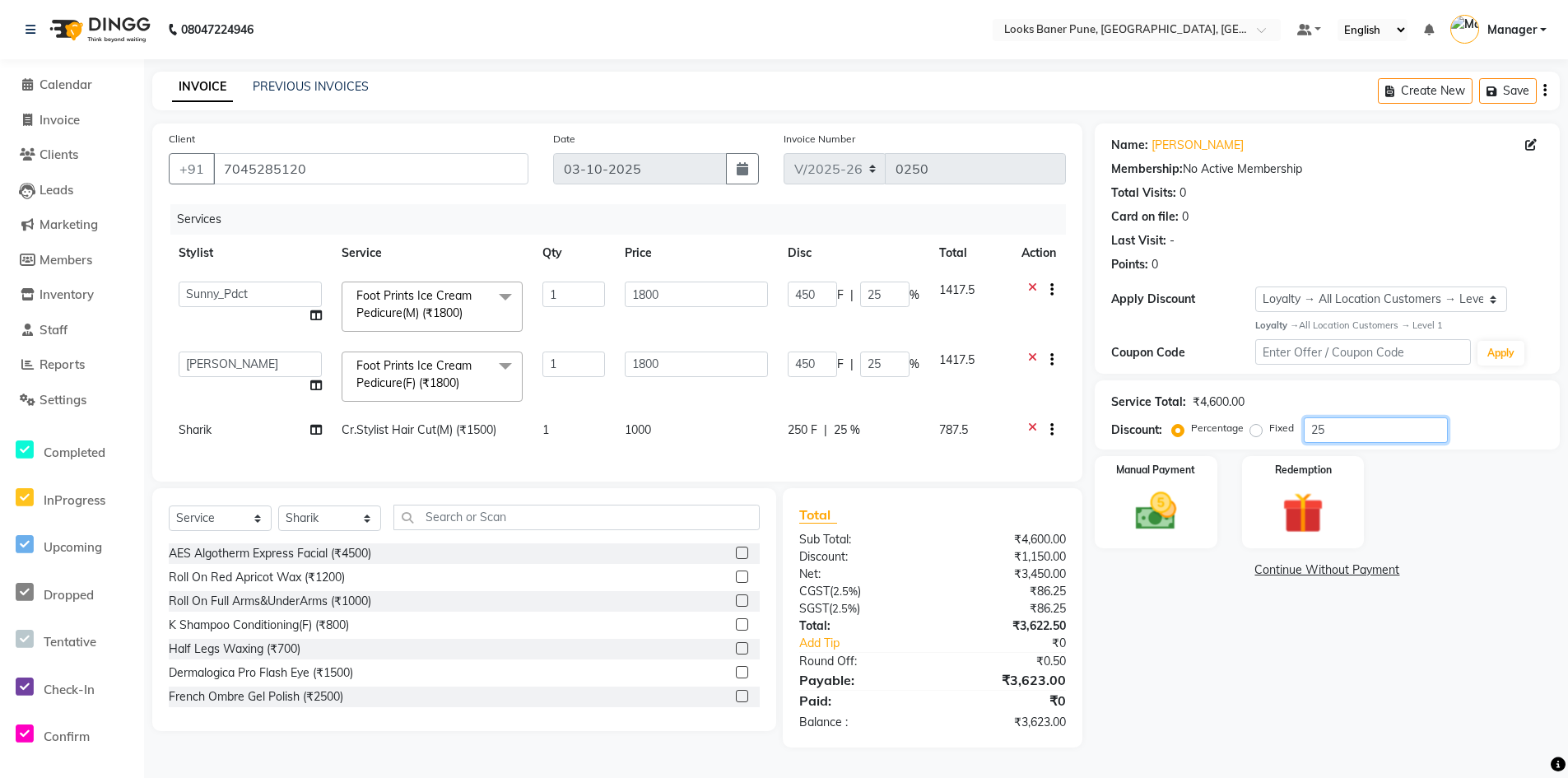
scroll to position [7, 0]
type input "25"
click at [547, 522] on input "text" at bounding box center [577, 518] width 367 height 26
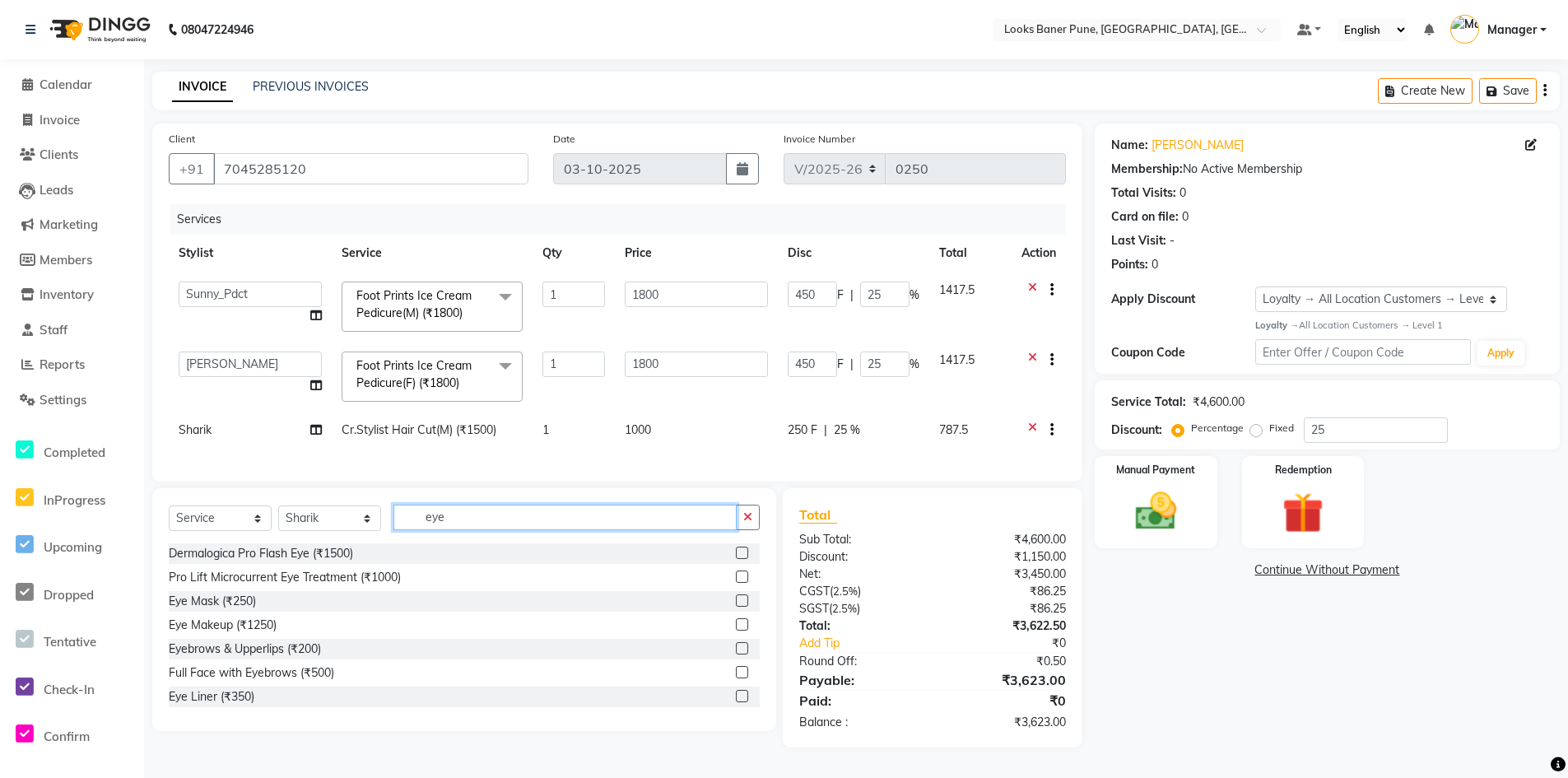
click at [537, 529] on input "eye" at bounding box center [565, 518] width 343 height 26
type input "e"
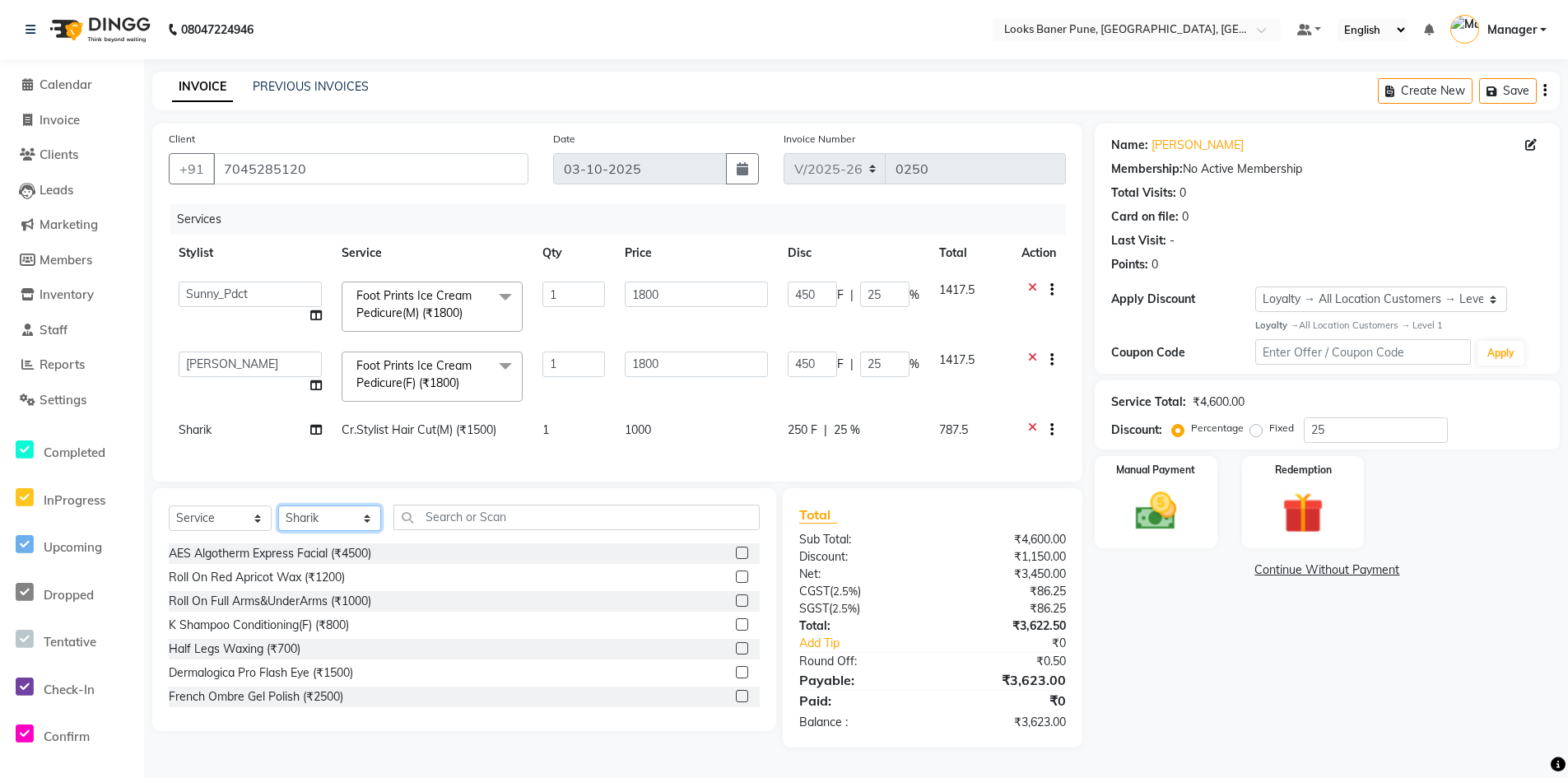
click at [364, 524] on select "Select Stylist Ankita Arshad Ashish_sty Counter_Sales Irfan Manager Pronoy Paul…" at bounding box center [329, 519] width 103 height 26
select select "91590"
click at [278, 511] on select "Select Stylist Ankita Arshad Ashish_sty Counter_Sales Irfan Manager Pronoy Paul…" at bounding box center [329, 519] width 103 height 26
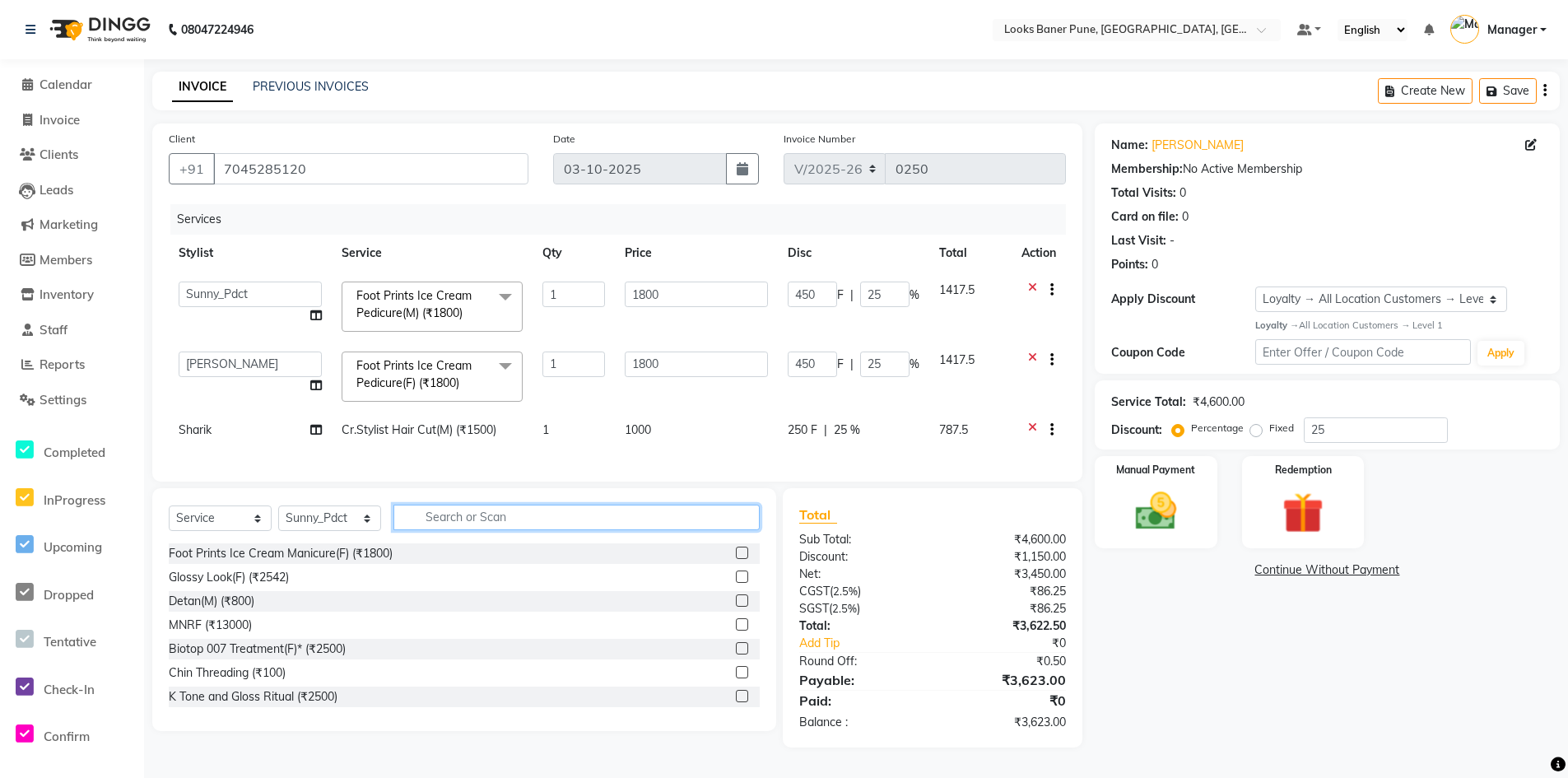
click at [538, 523] on input "text" at bounding box center [577, 518] width 367 height 26
type input "head"
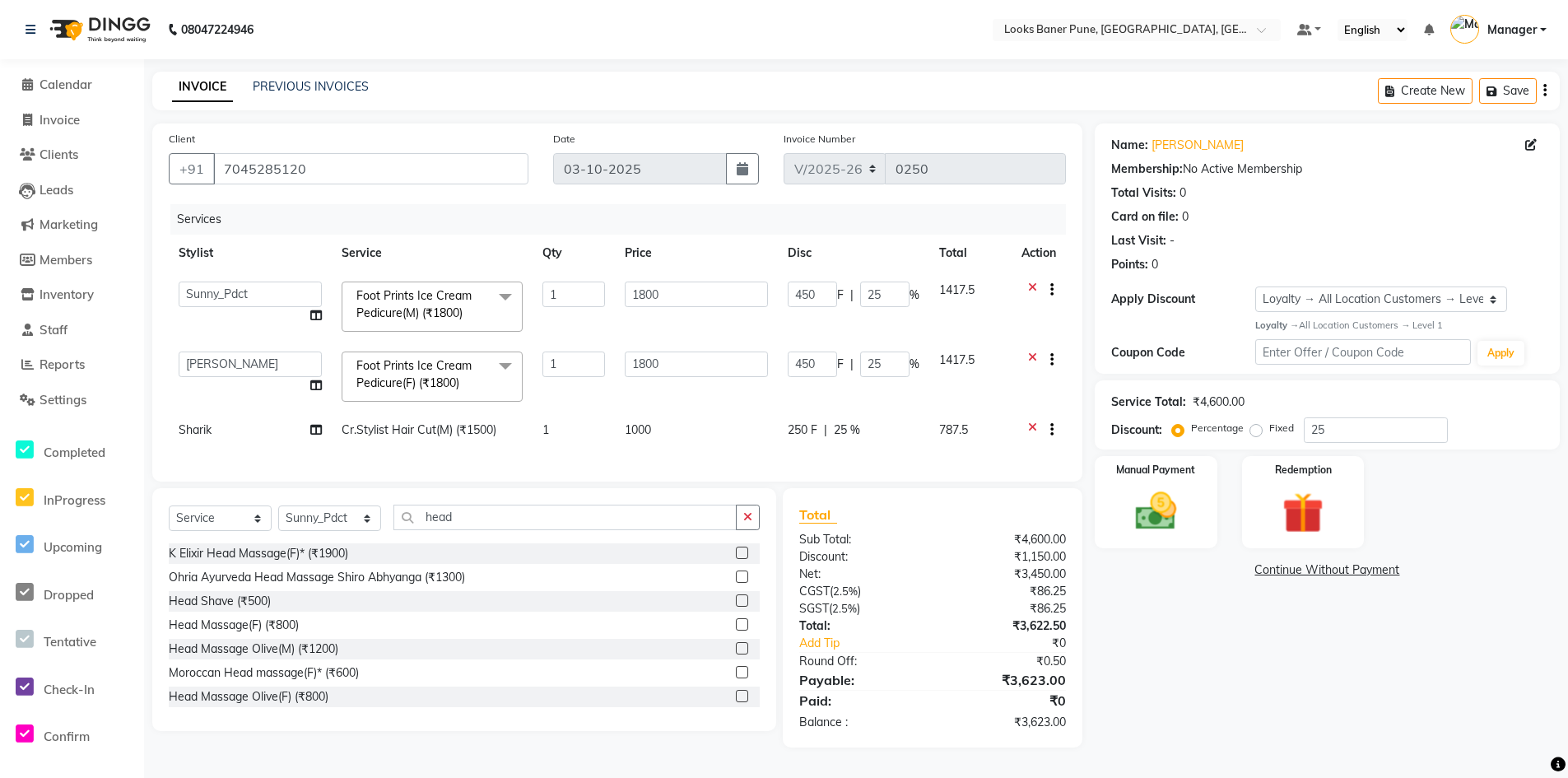
click at [736, 655] on label at bounding box center [742, 648] width 13 height 13
click at [736, 655] on input "checkbox" at bounding box center [741, 649] width 11 height 11
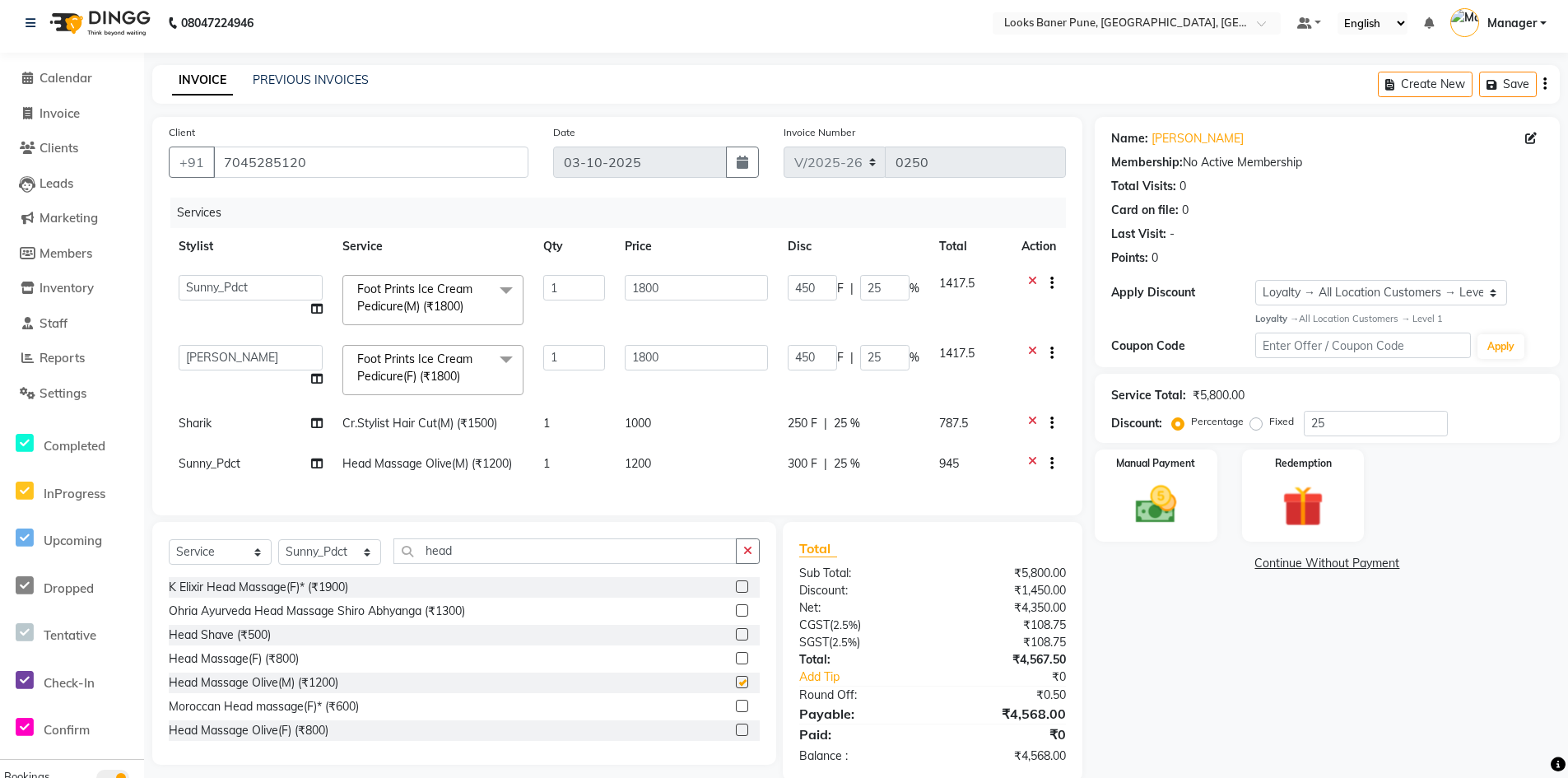
checkbox input "false"
click at [1175, 523] on img at bounding box center [1156, 505] width 70 height 49
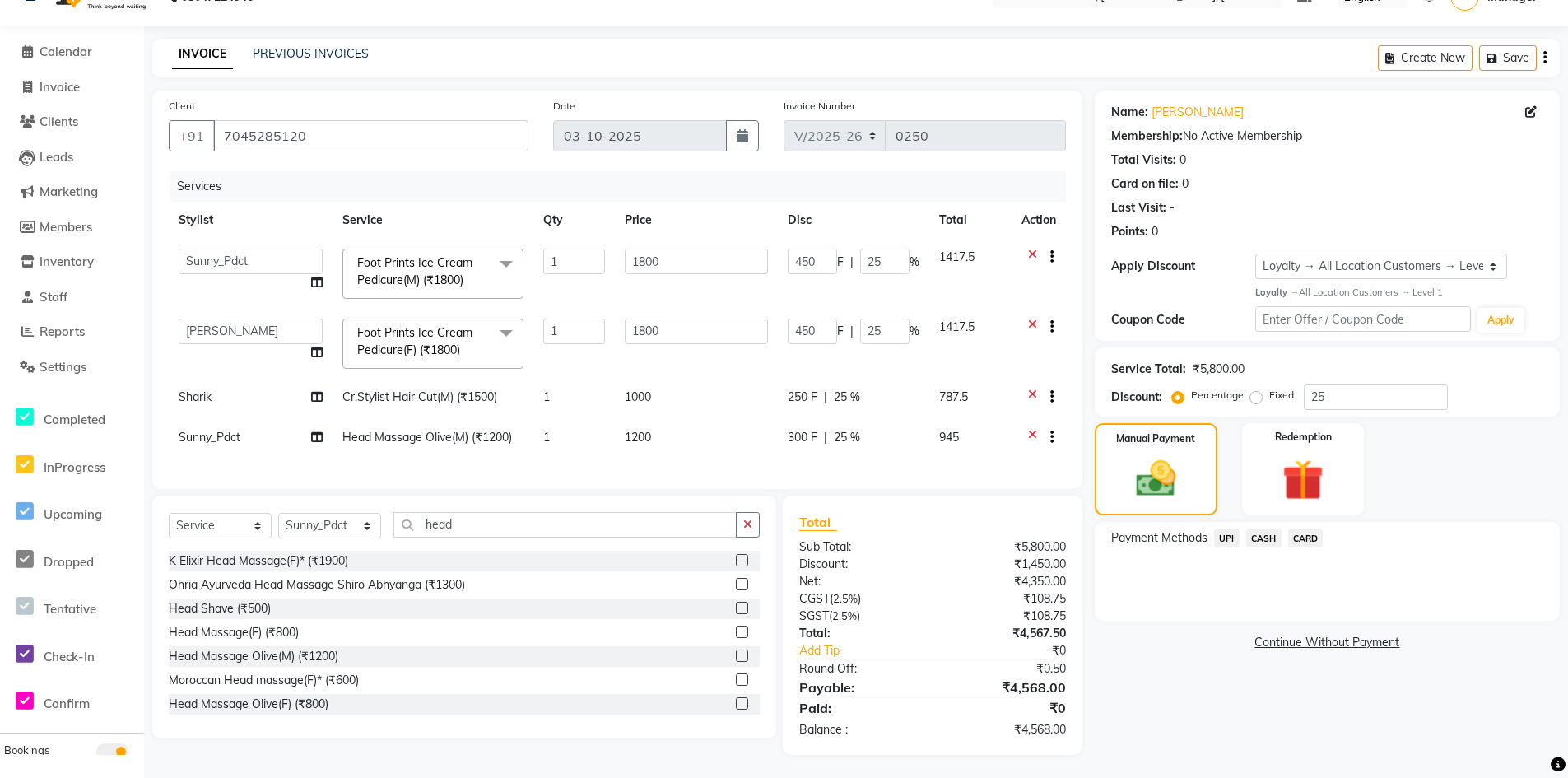
scroll to position [47, 0]
click at [1230, 527] on span "UPI" at bounding box center [1227, 535] width 26 height 19
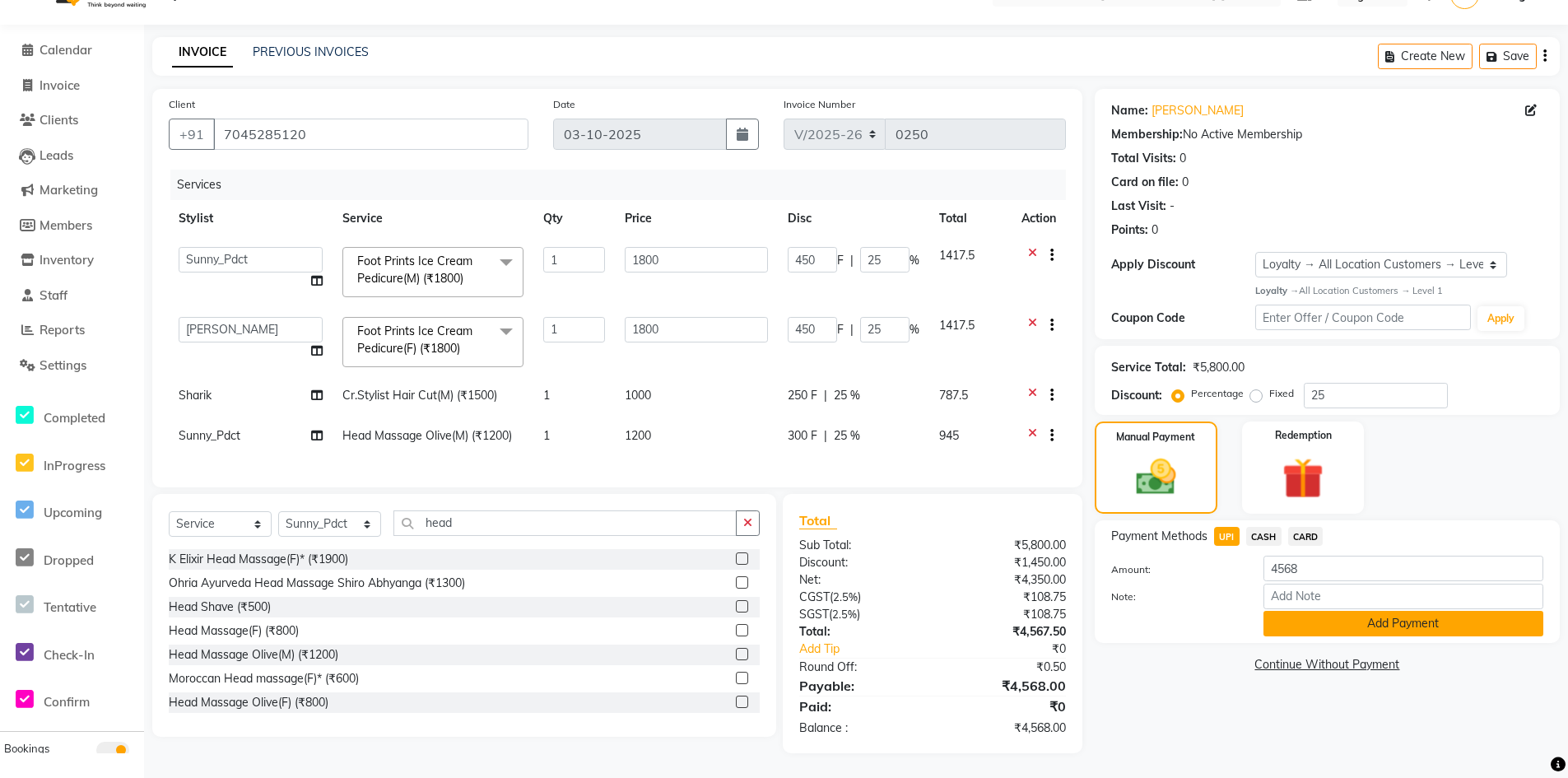
click at [1291, 615] on button "Add Payment" at bounding box center [1404, 623] width 280 height 26
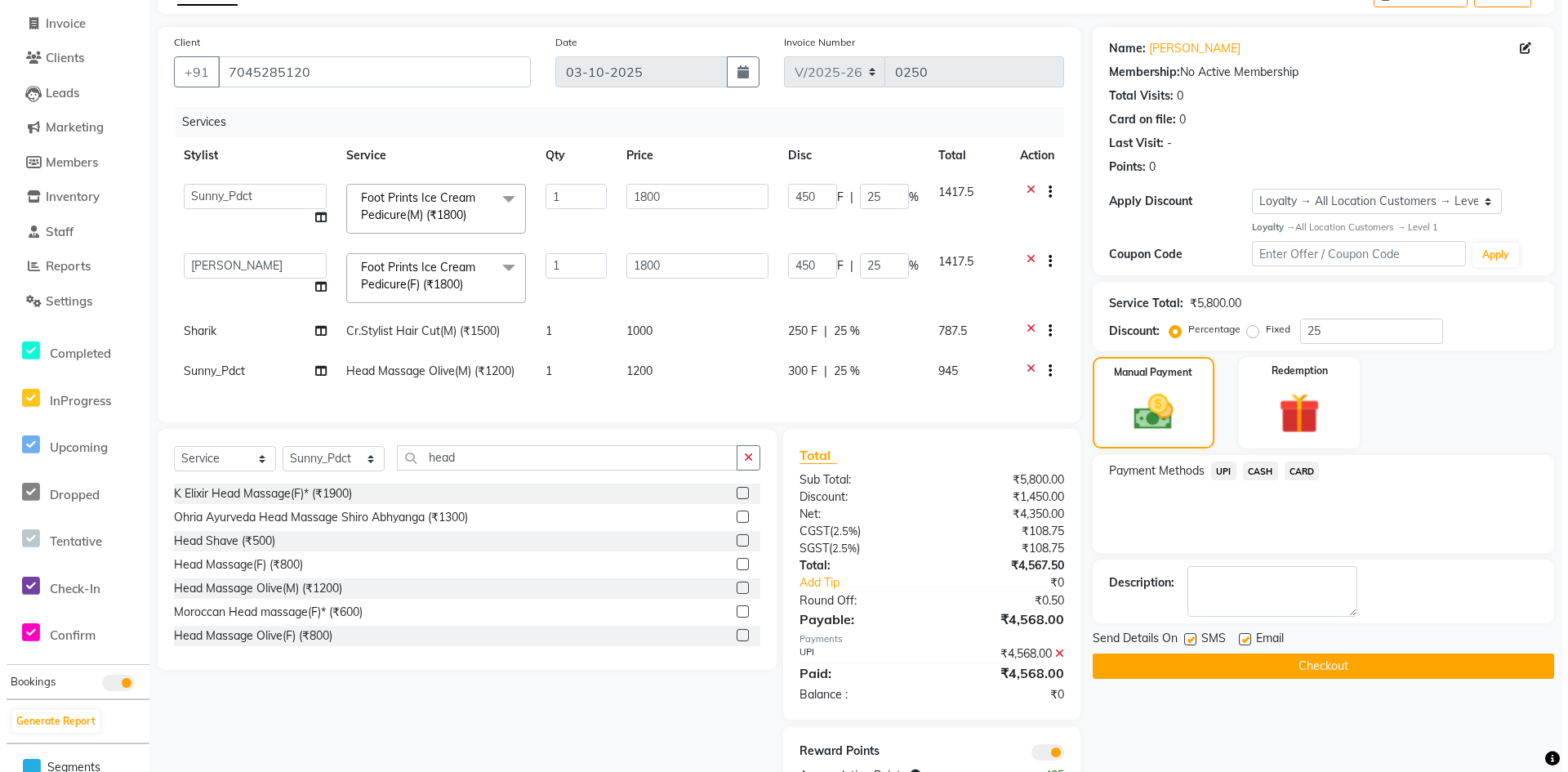
scroll to position [160, 0]
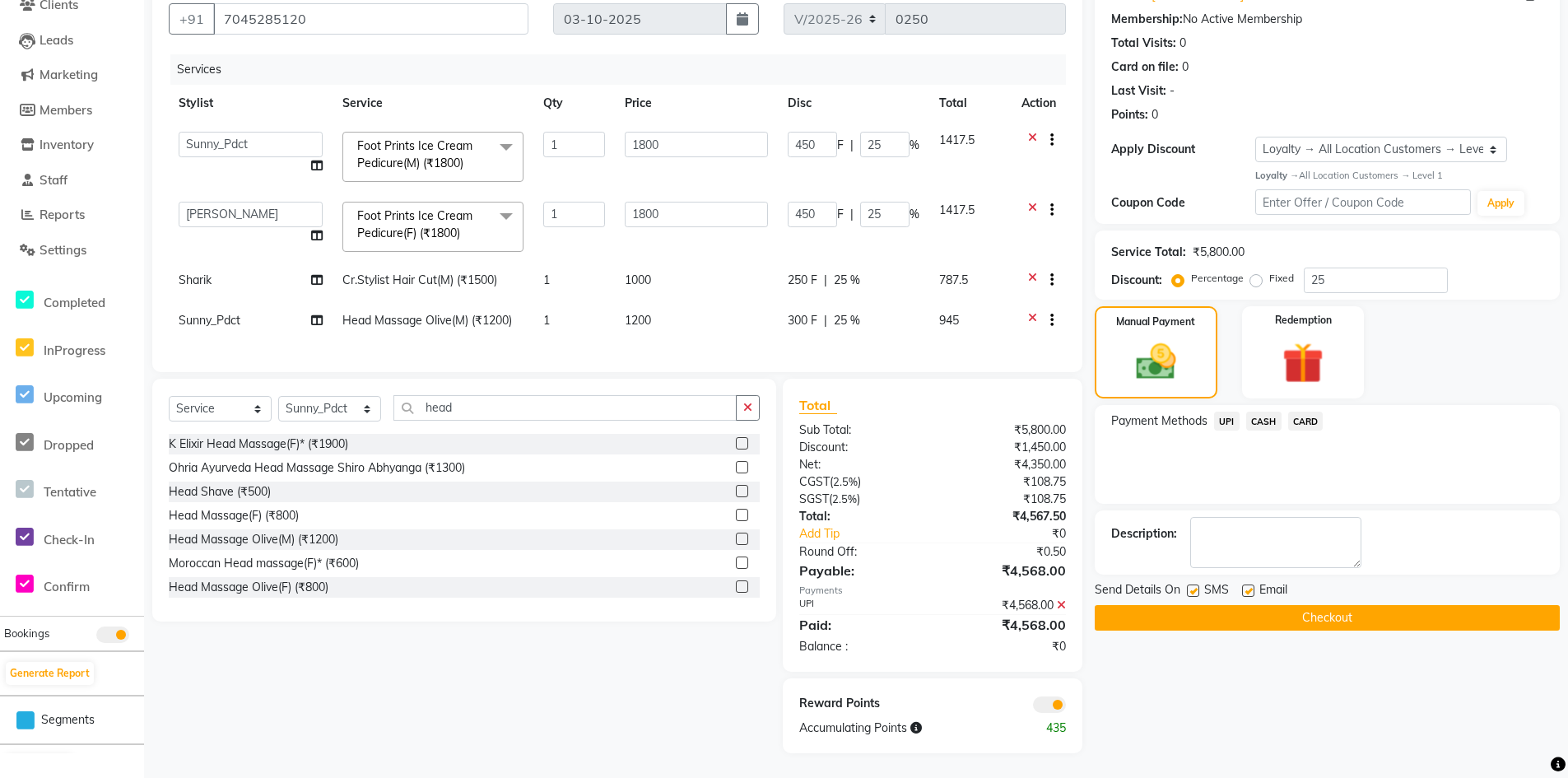
click at [1044, 702] on span at bounding box center [1049, 704] width 33 height 17
click at [1066, 707] on input "checkbox" at bounding box center [1066, 707] width 0 height 0
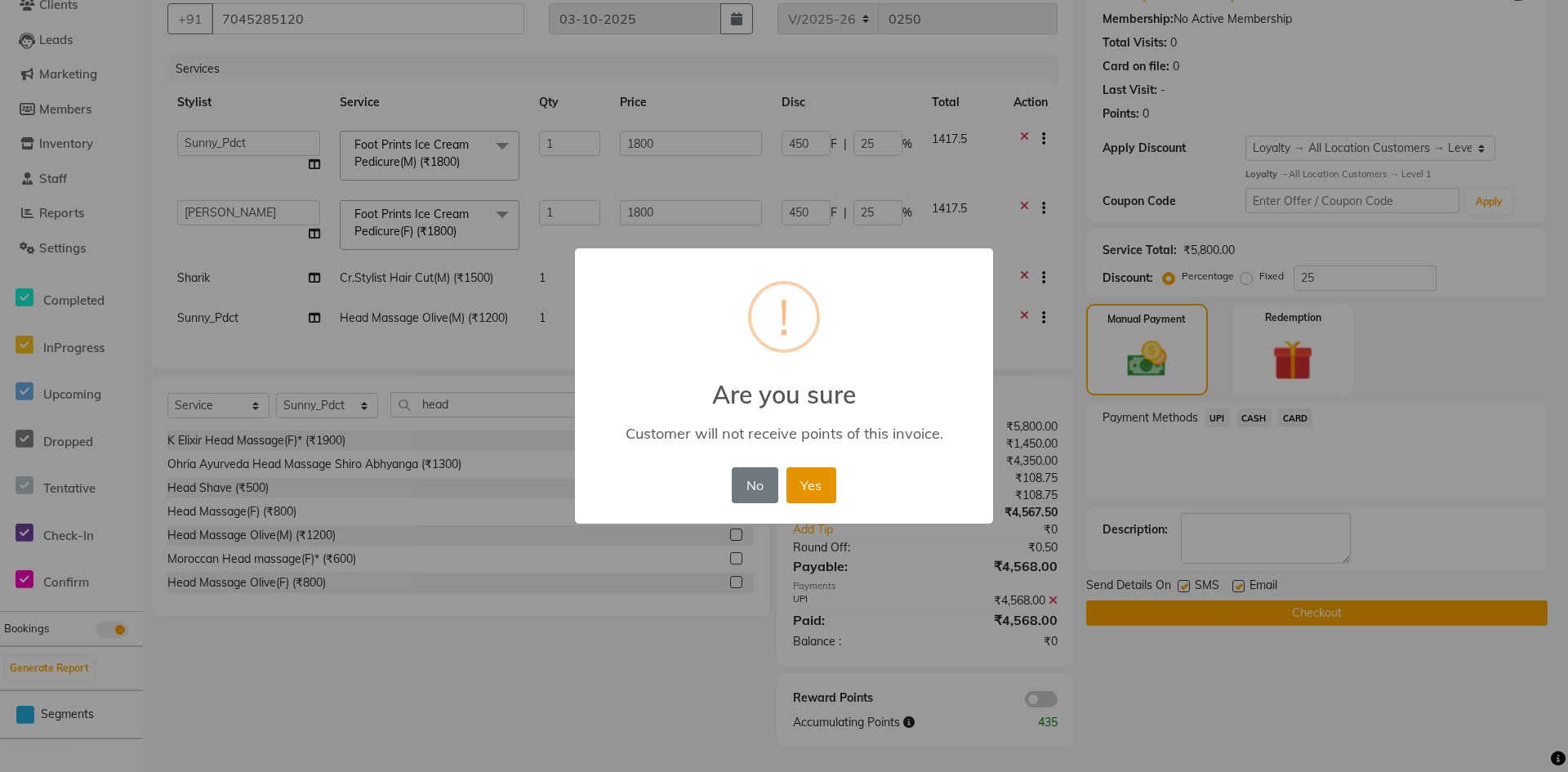
click at [807, 495] on button "Yes" at bounding box center [811, 485] width 50 height 36
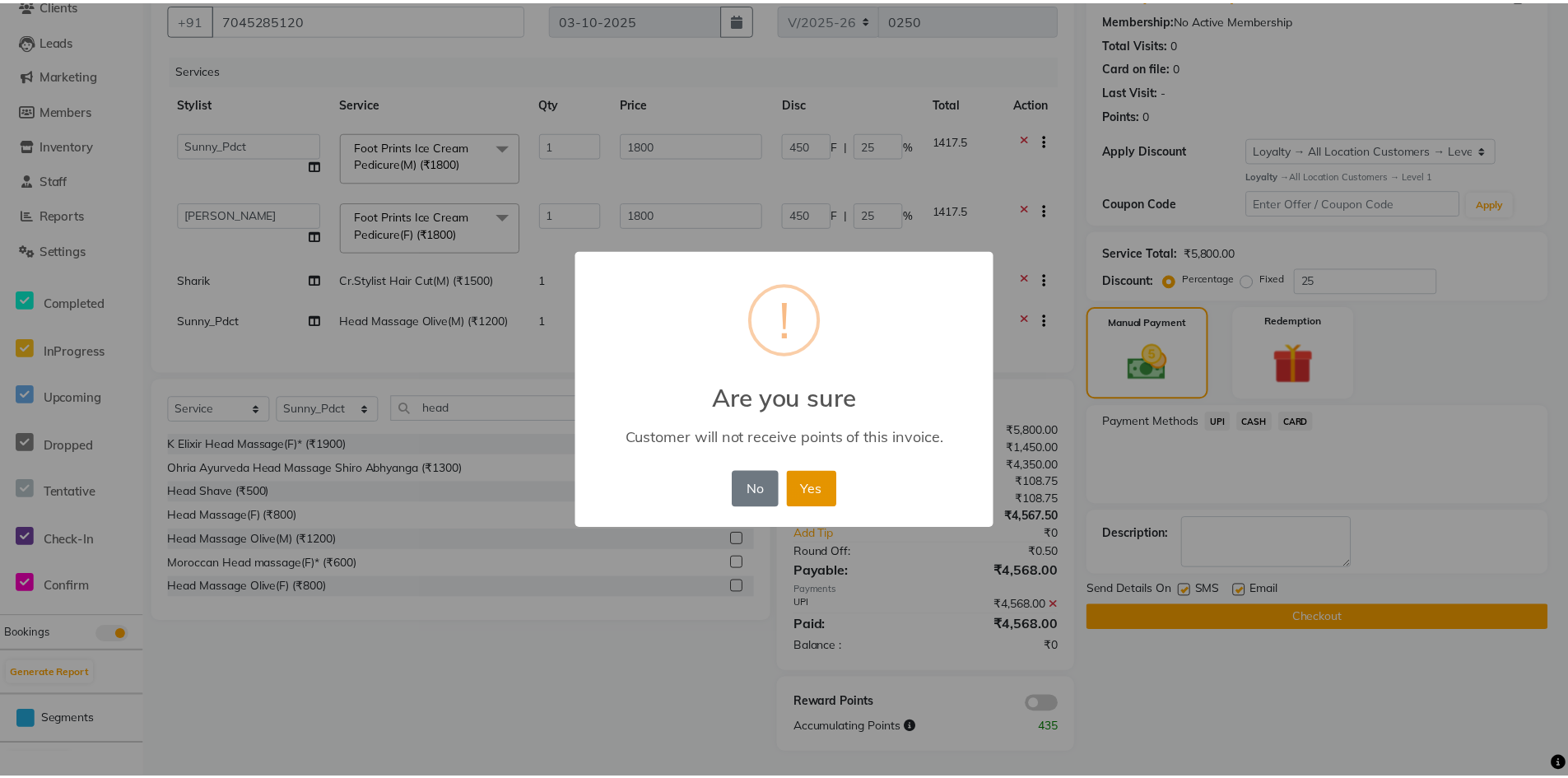
scroll to position [138, 0]
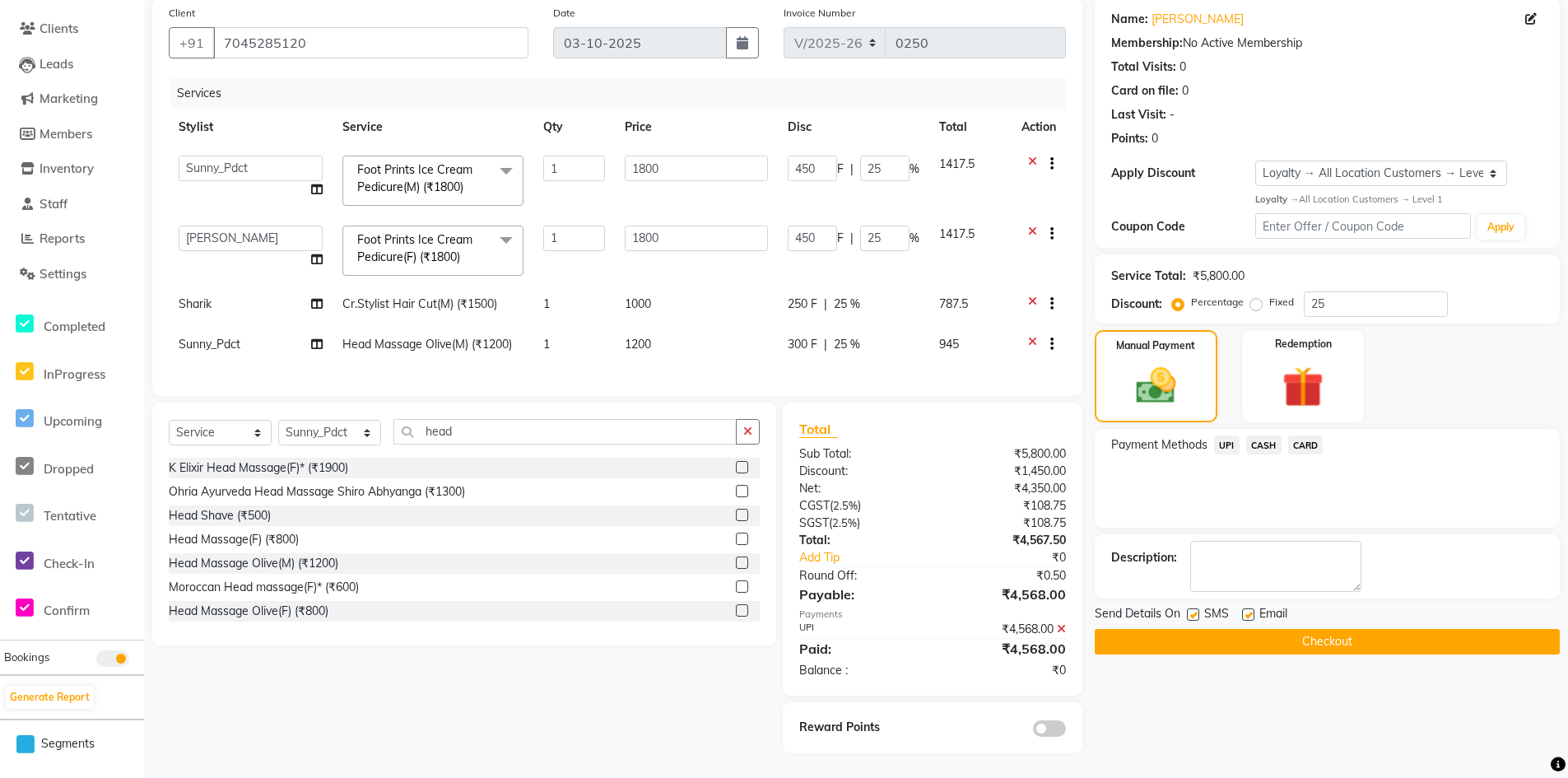
click at [1220, 632] on button "Checkout" at bounding box center [1327, 642] width 465 height 26
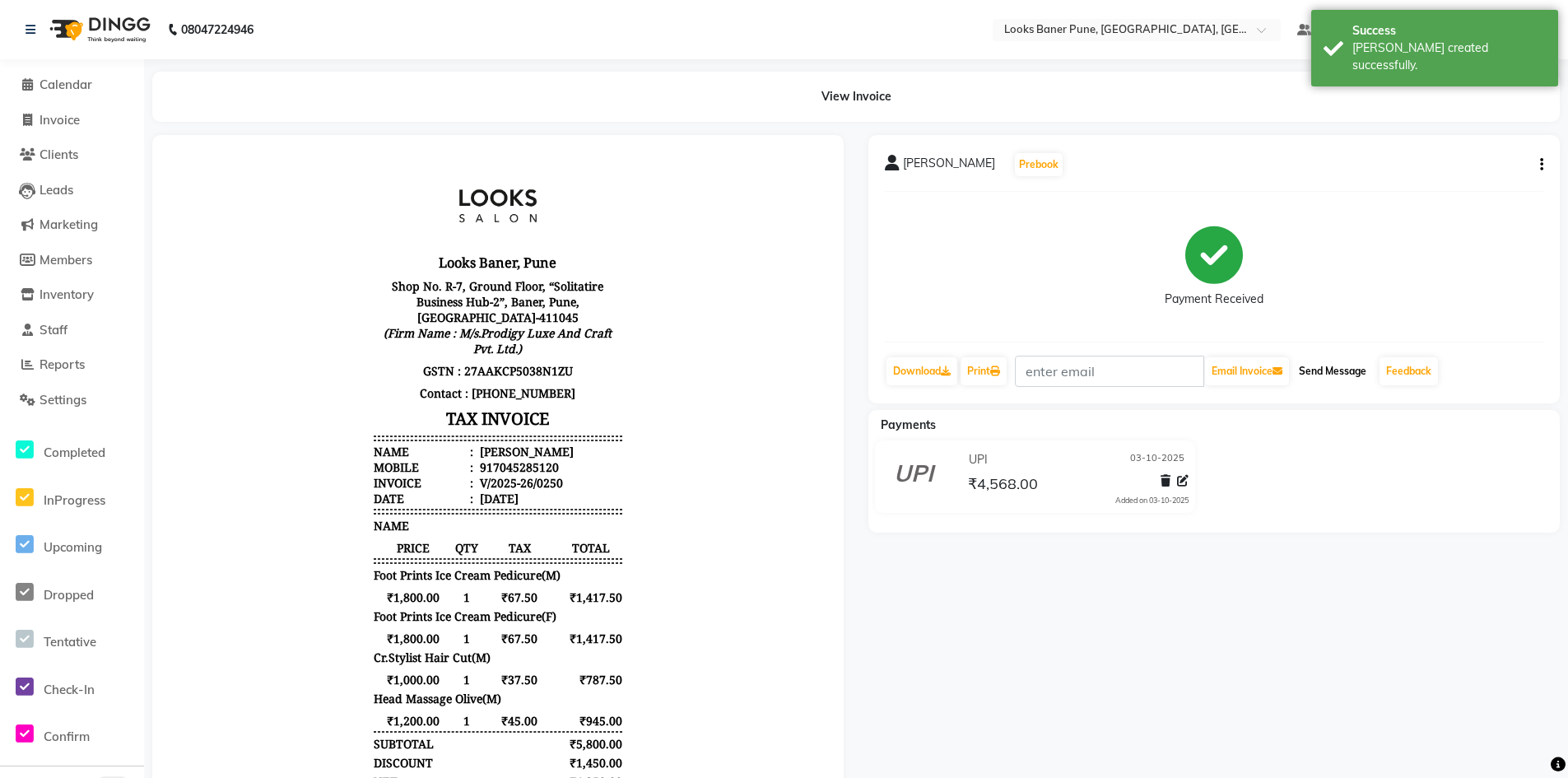
click at [1319, 370] on button "Send Message" at bounding box center [1333, 371] width 81 height 28
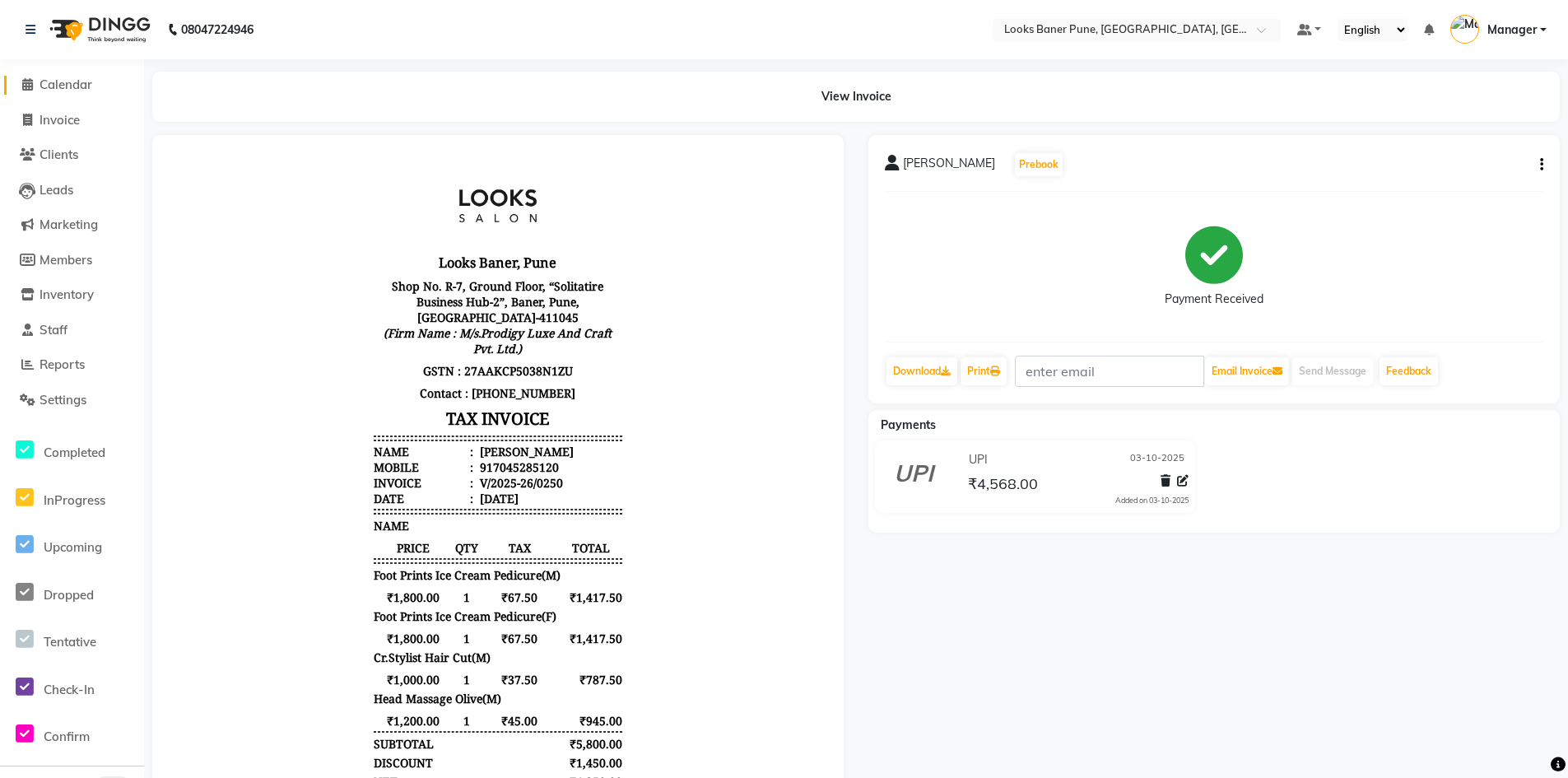
click at [62, 77] on span "Calendar" at bounding box center [65, 85] width 52 height 16
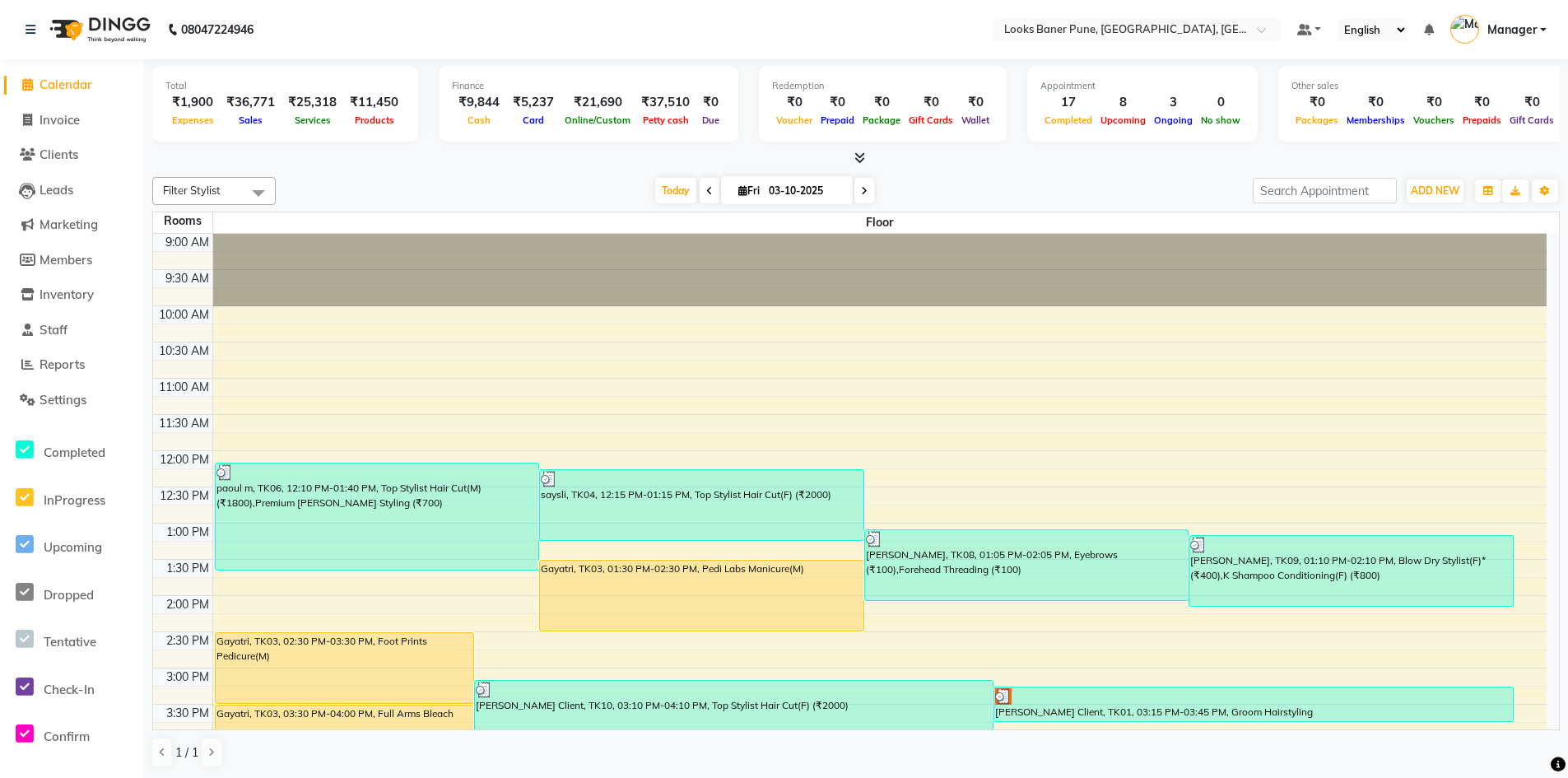
click at [80, 130] on li "Invoice" at bounding box center [72, 120] width 144 height 35
click at [80, 121] on span "Invoice" at bounding box center [59, 120] width 40 height 16
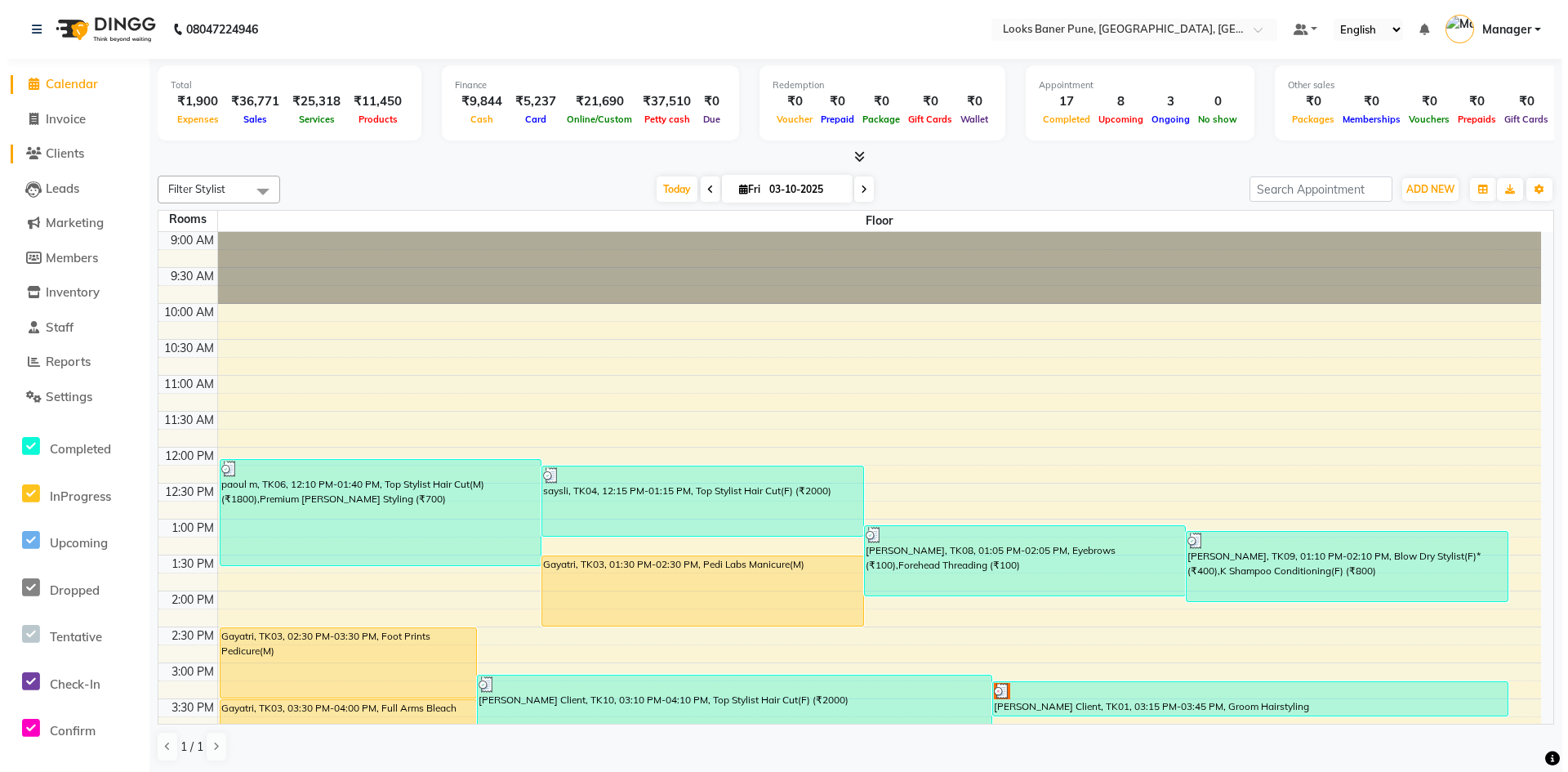
select select "8917"
select select "service"
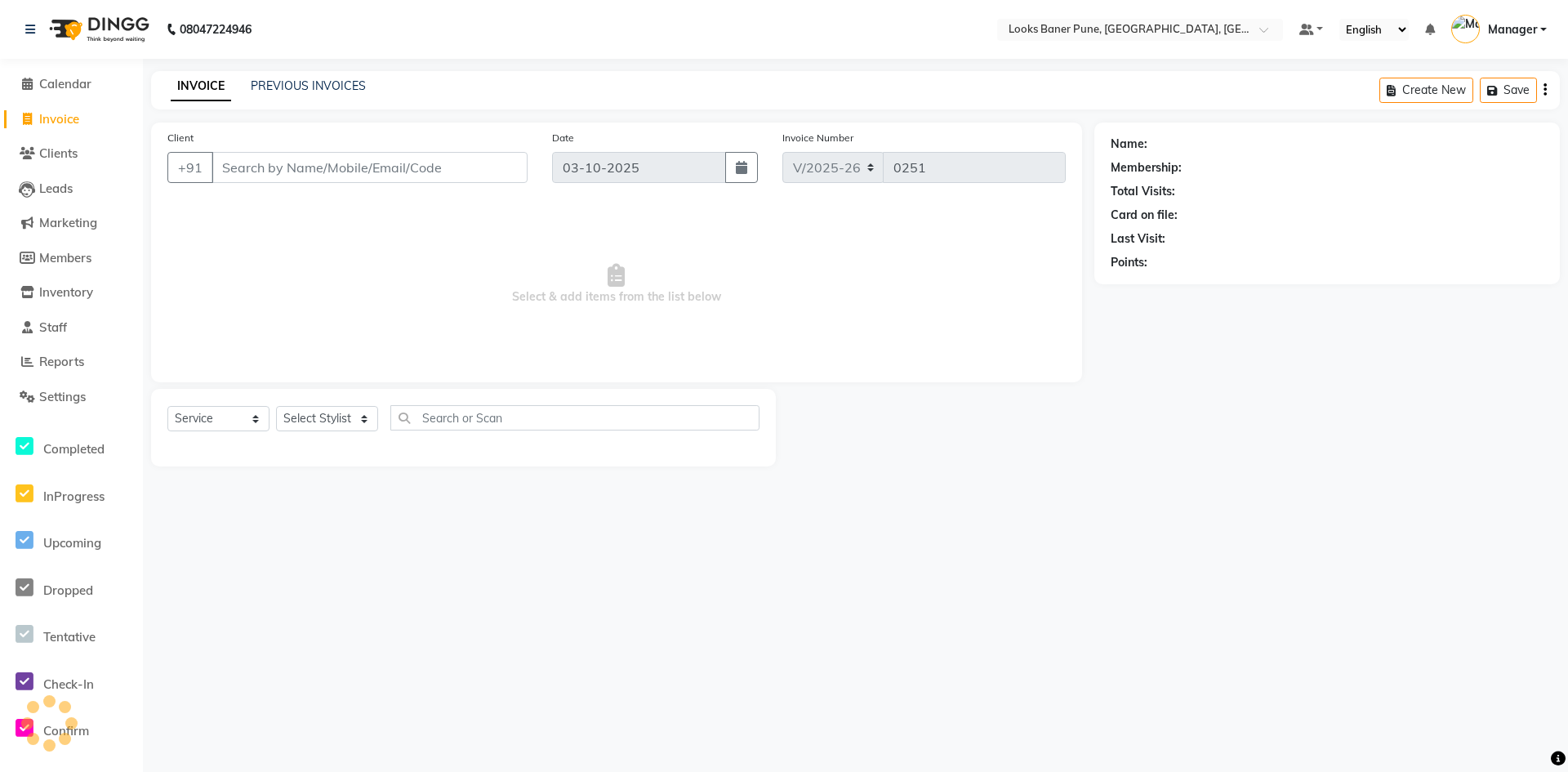
click at [301, 177] on input "Client" at bounding box center [369, 167] width 316 height 31
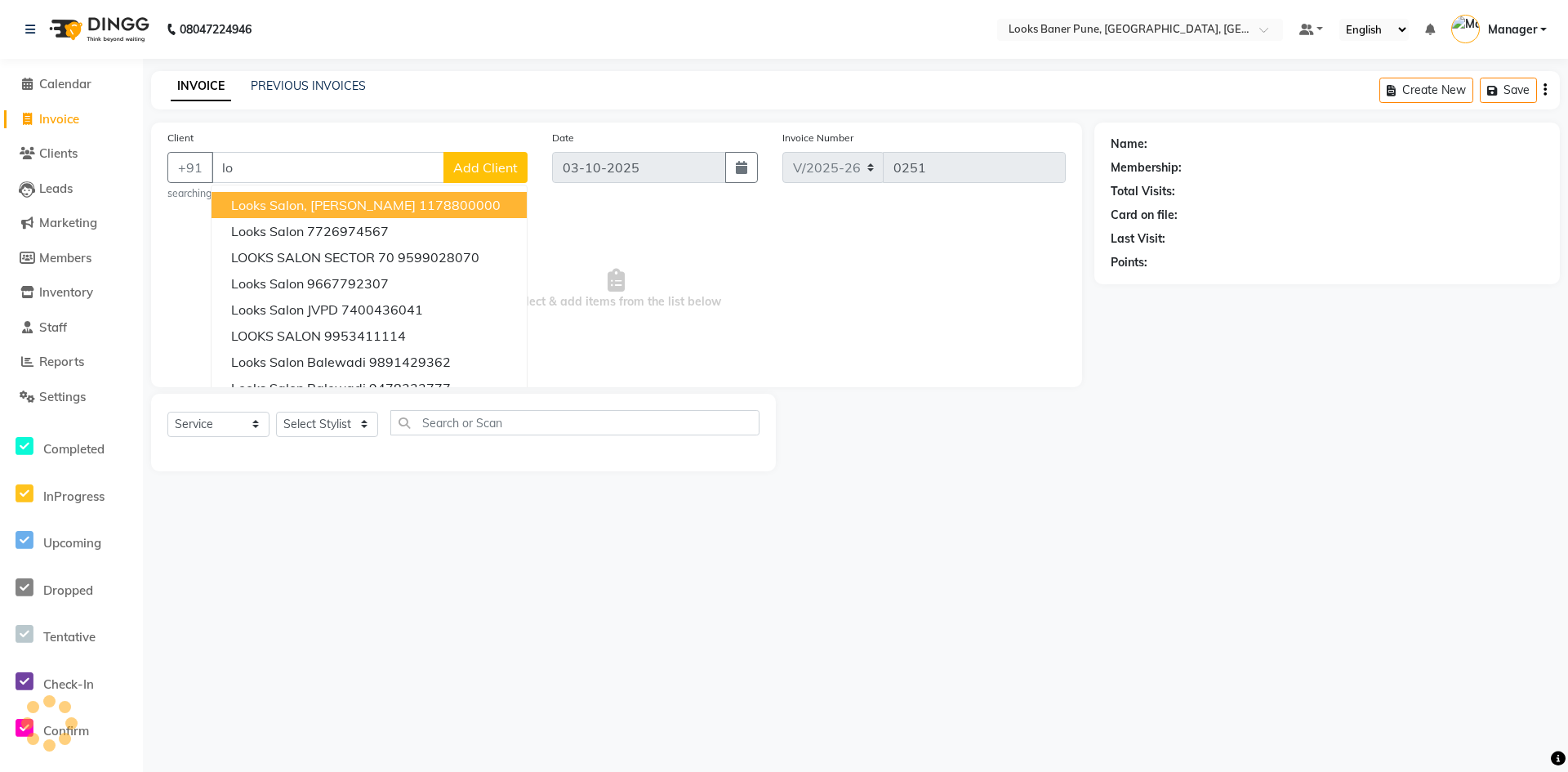
type input "l"
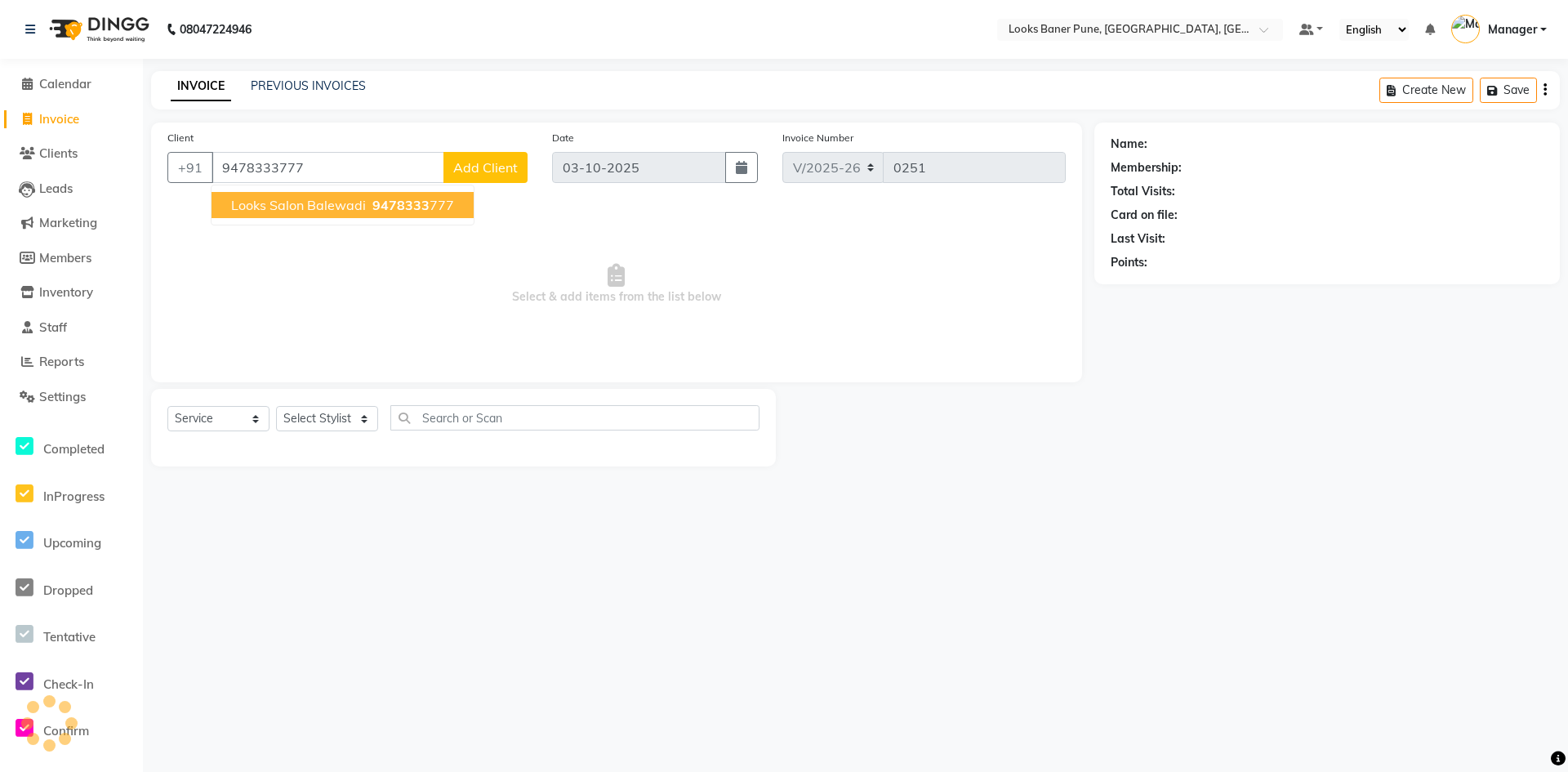
type input "9478333777"
select select "1: Object"
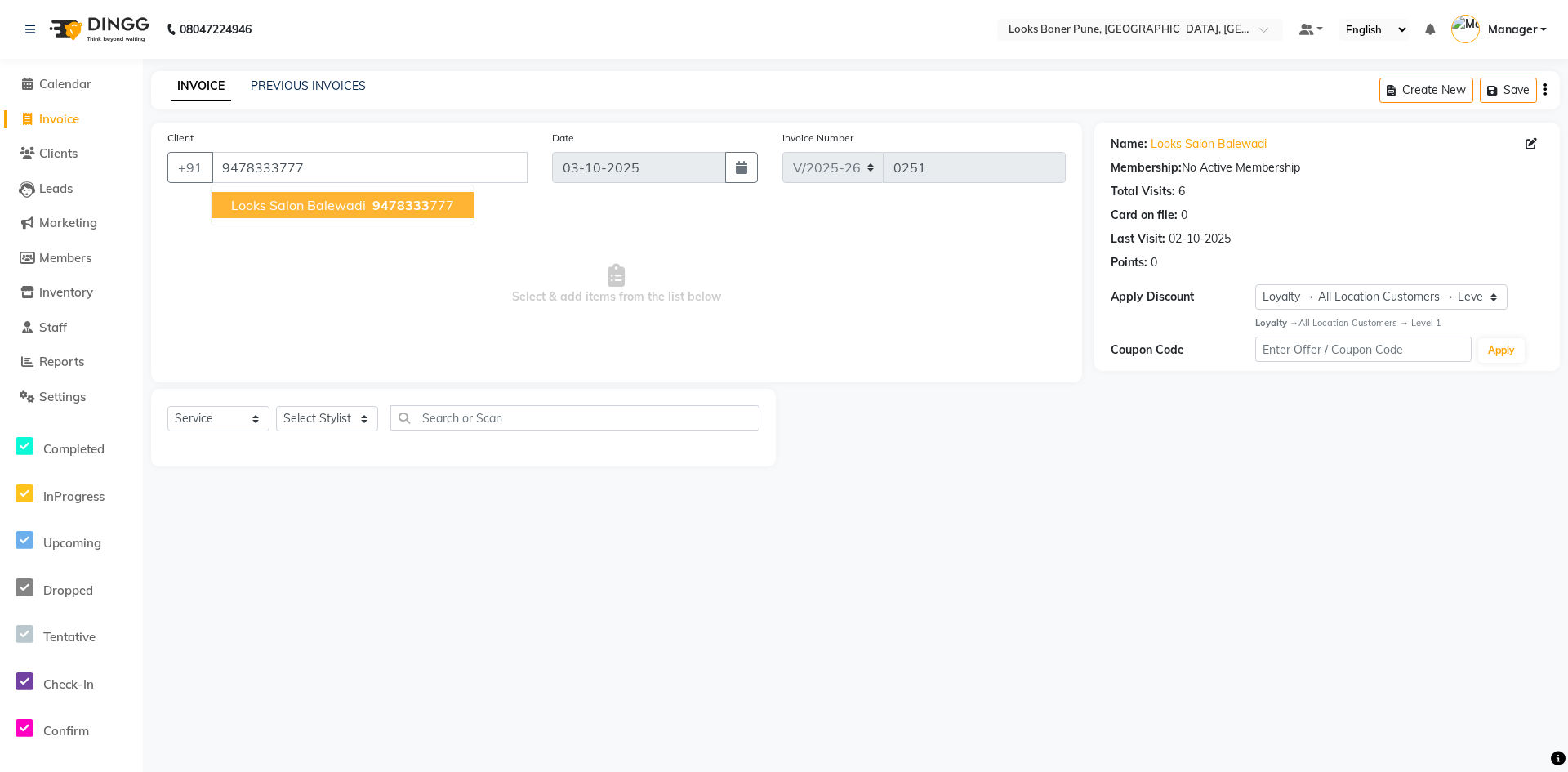
click at [426, 208] on ngb-highlight "9478333 777" at bounding box center [411, 204] width 85 height 17
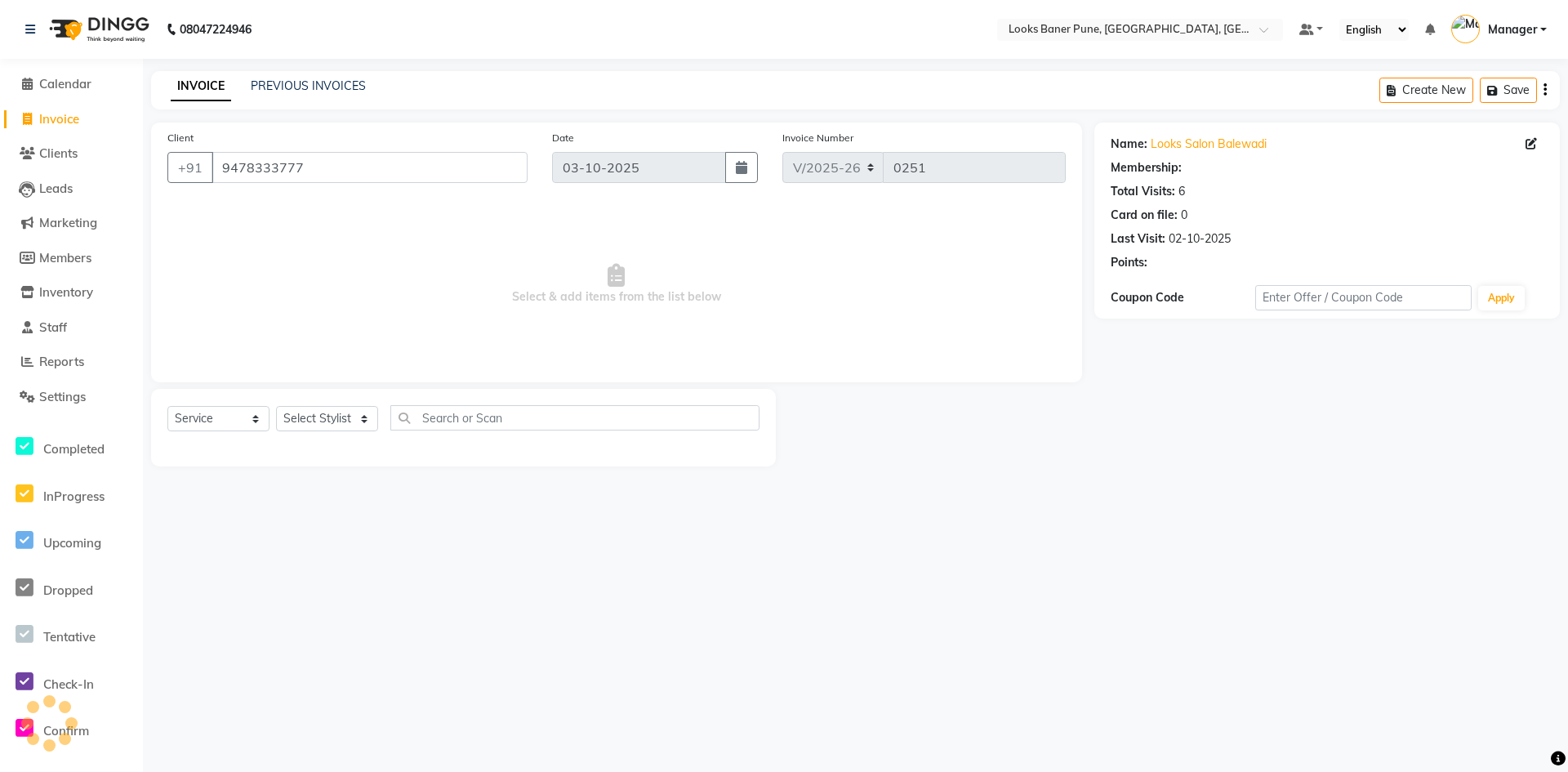
select select "1: Object"
click at [363, 426] on select "Select Stylist Ankita Arshad Ashish_sty Counter_Sales Irfan Manager Pronoy Paul…" at bounding box center [327, 419] width 102 height 25
select select "91502"
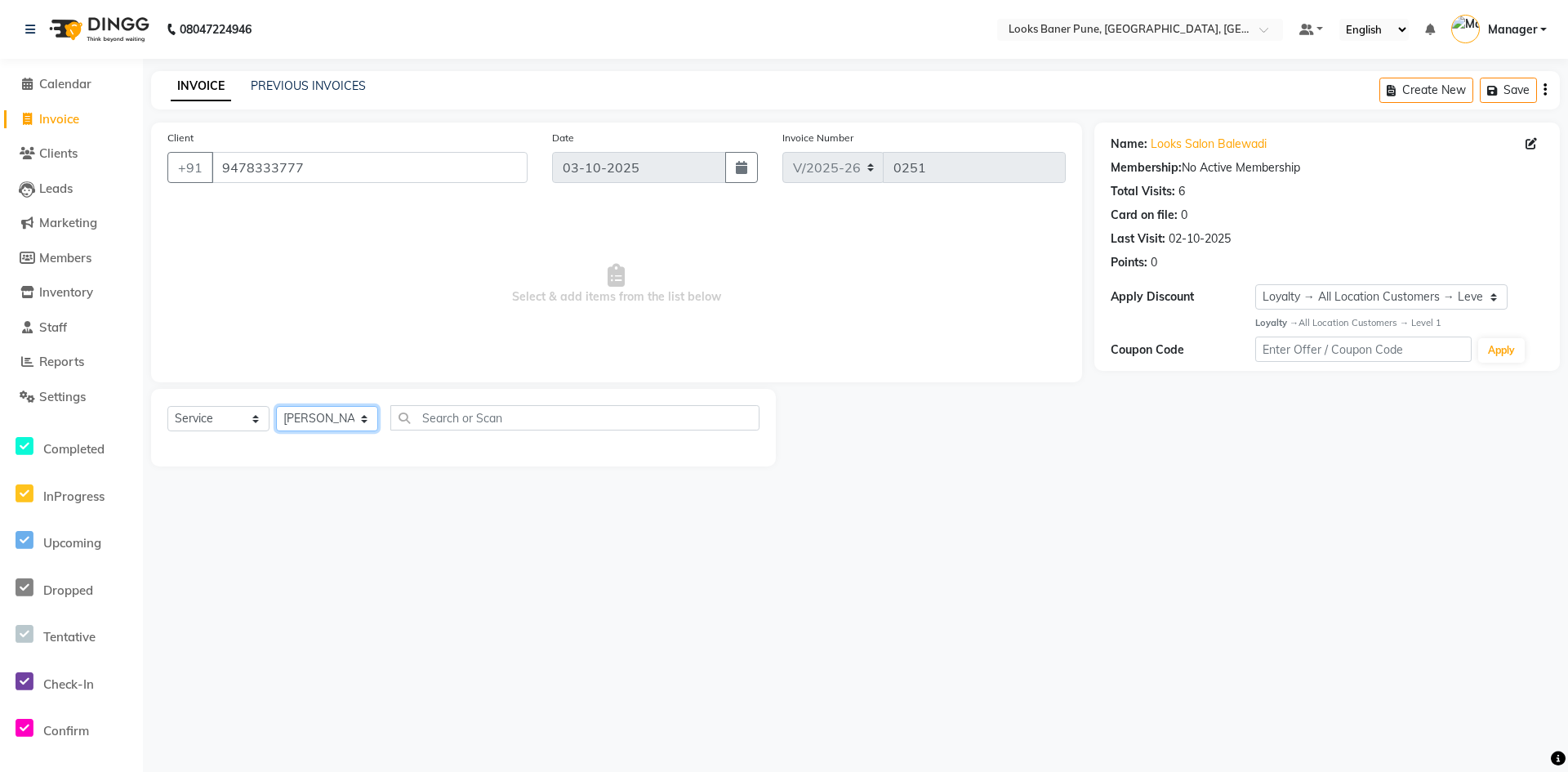
click at [276, 406] on select "Select Stylist Ankita Arshad Ashish_sty Counter_Sales Irfan Manager Pronoy Paul…" at bounding box center [327, 419] width 102 height 25
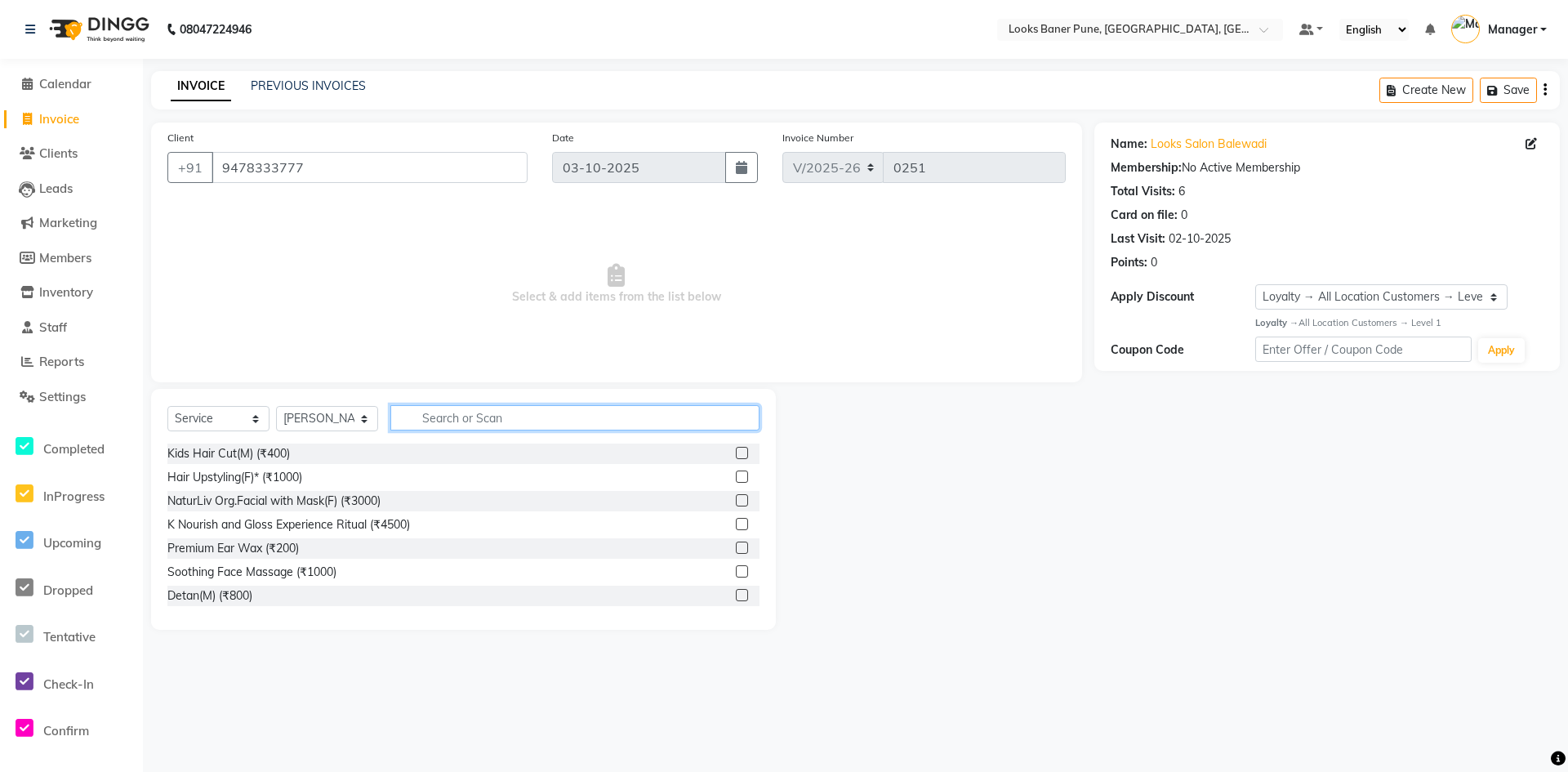
click at [438, 417] on input "text" at bounding box center [574, 418] width 369 height 25
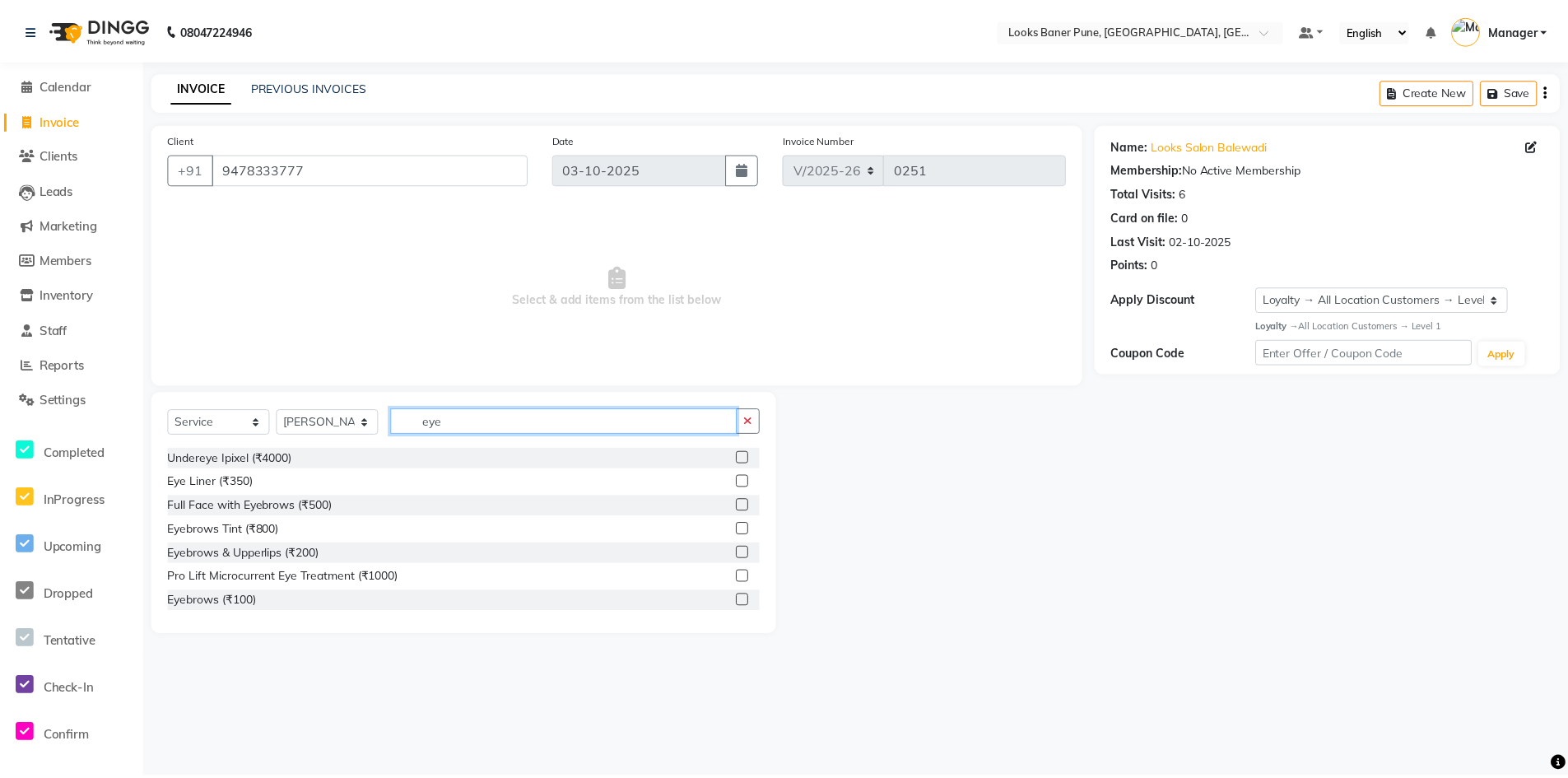
scroll to position [98, 0]
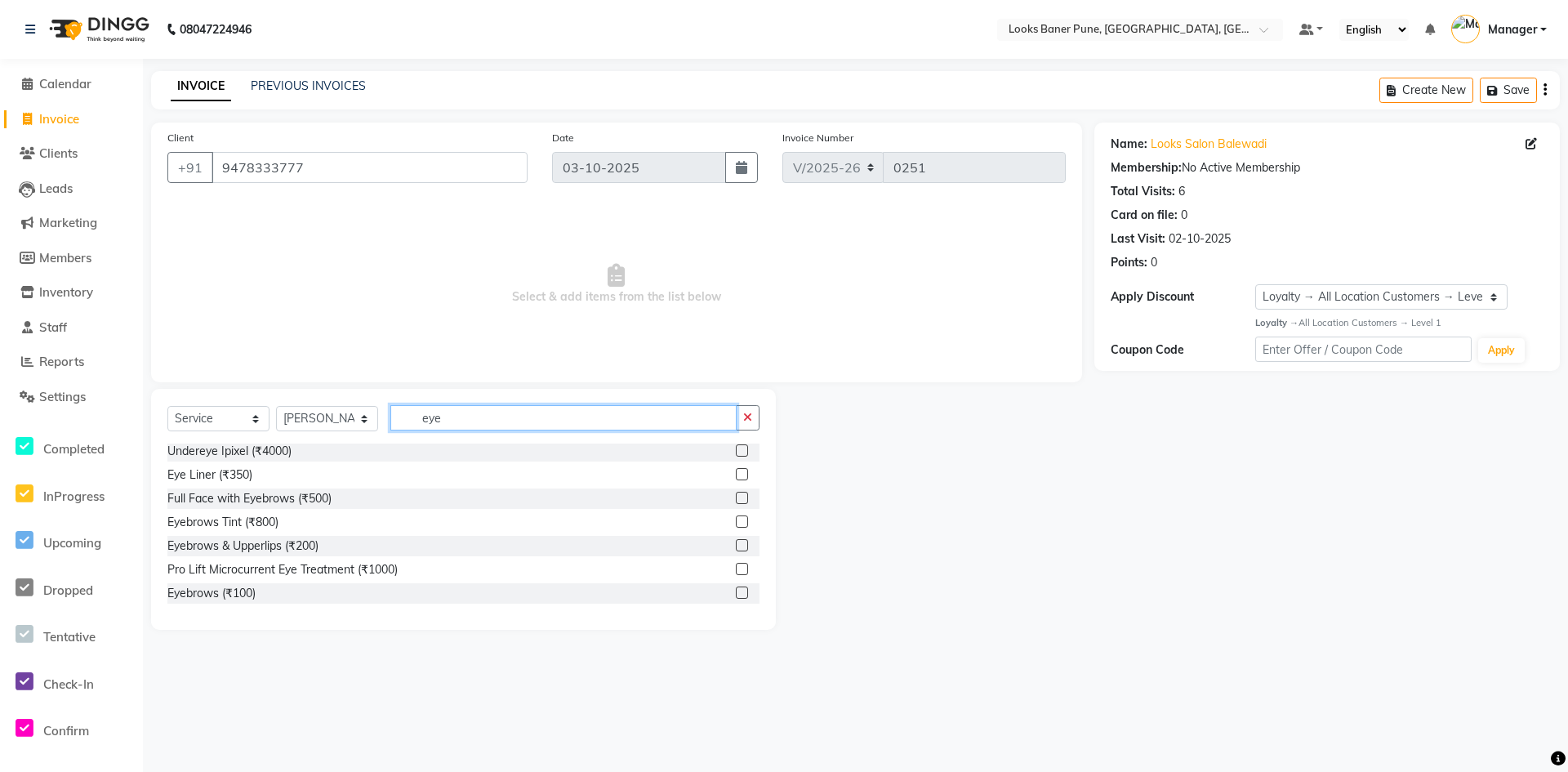
type input "eye"
click at [736, 592] on label at bounding box center [741, 592] width 13 height 13
click at [736, 592] on input "checkbox" at bounding box center [740, 593] width 11 height 11
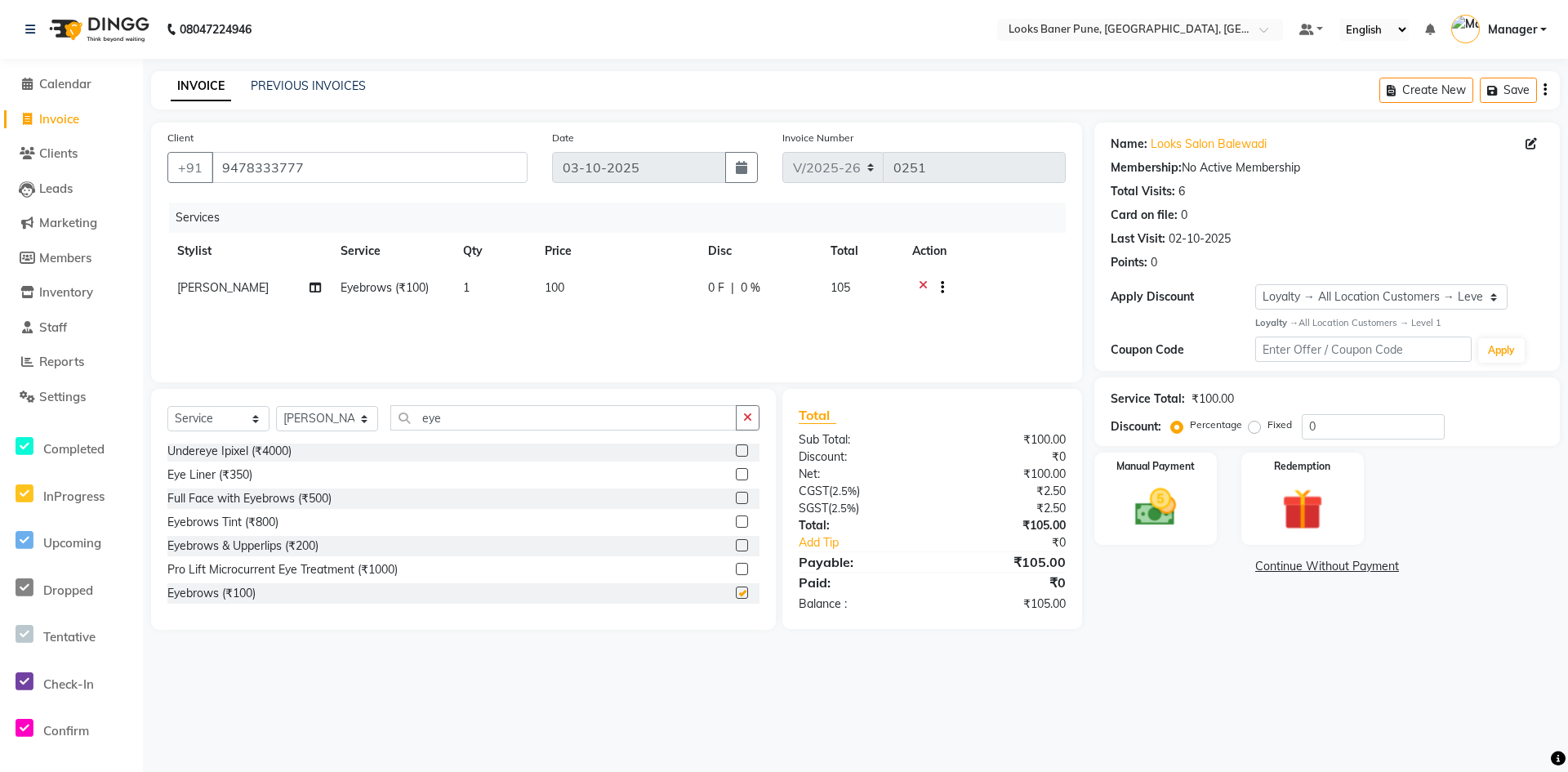
checkbox input "false"
click at [1141, 515] on img at bounding box center [1155, 507] width 70 height 50
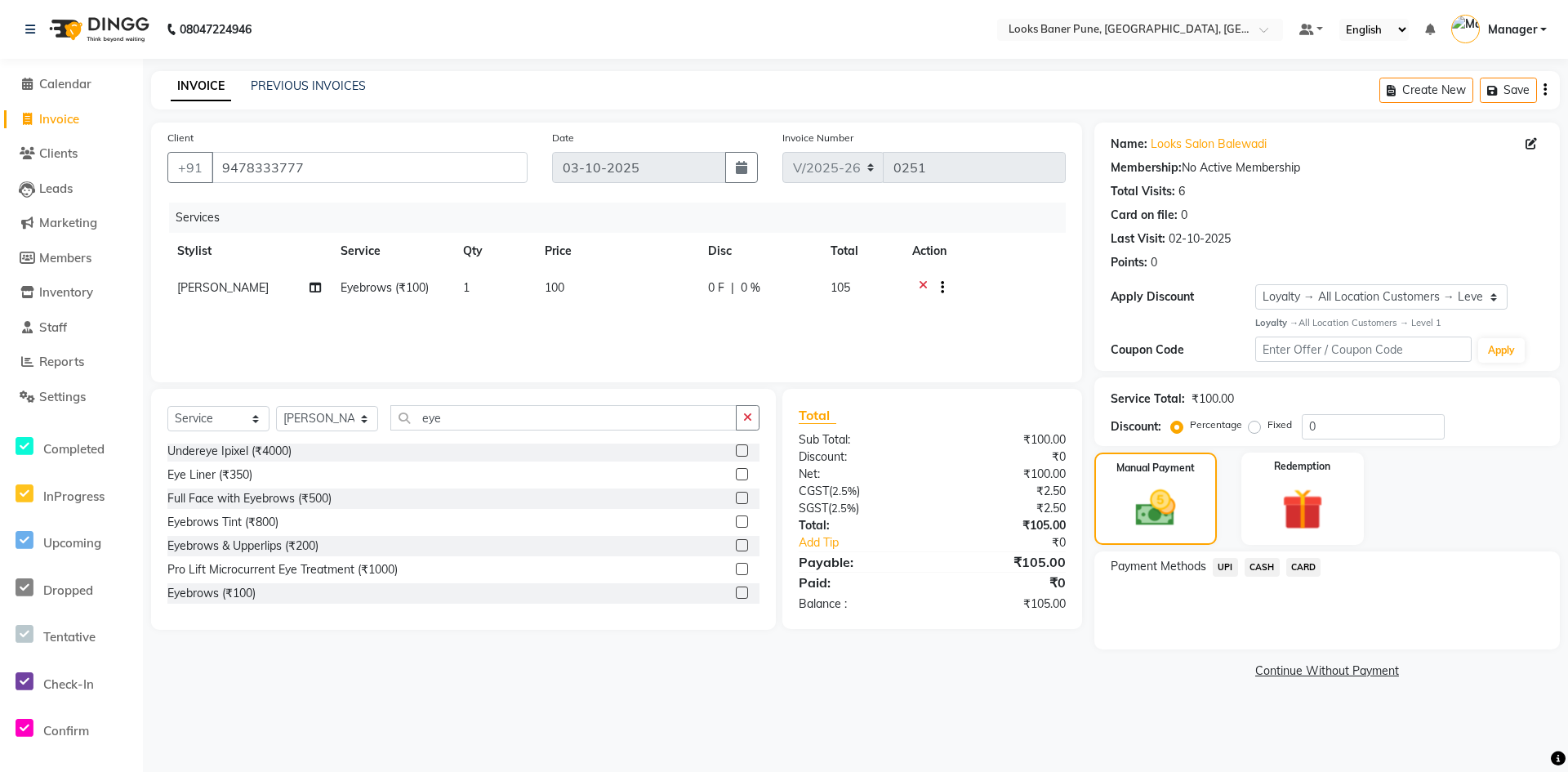
click at [1223, 568] on span "UPI" at bounding box center [1226, 567] width 25 height 19
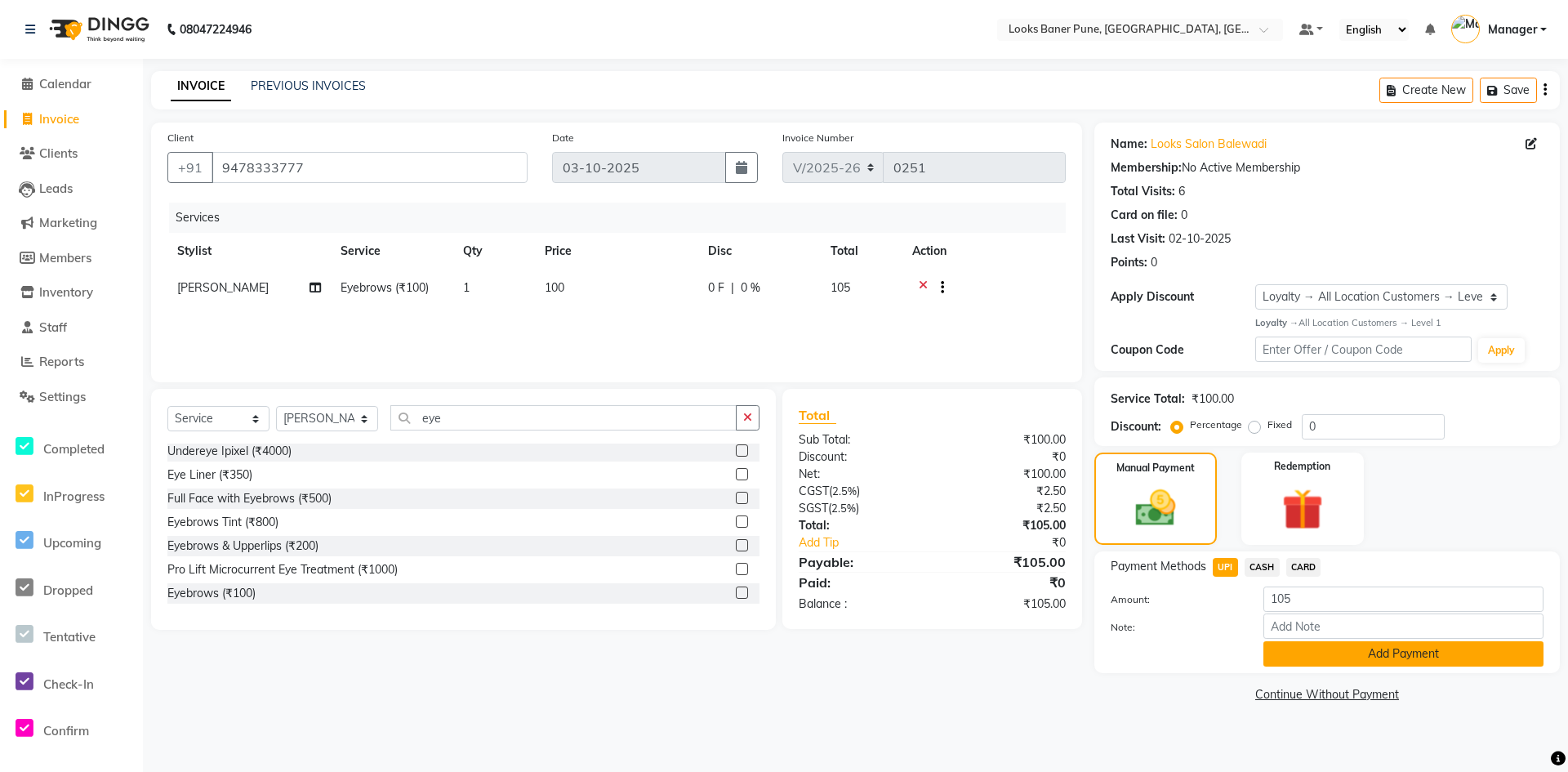
click at [1311, 660] on button "Add Payment" at bounding box center [1404, 654] width 280 height 25
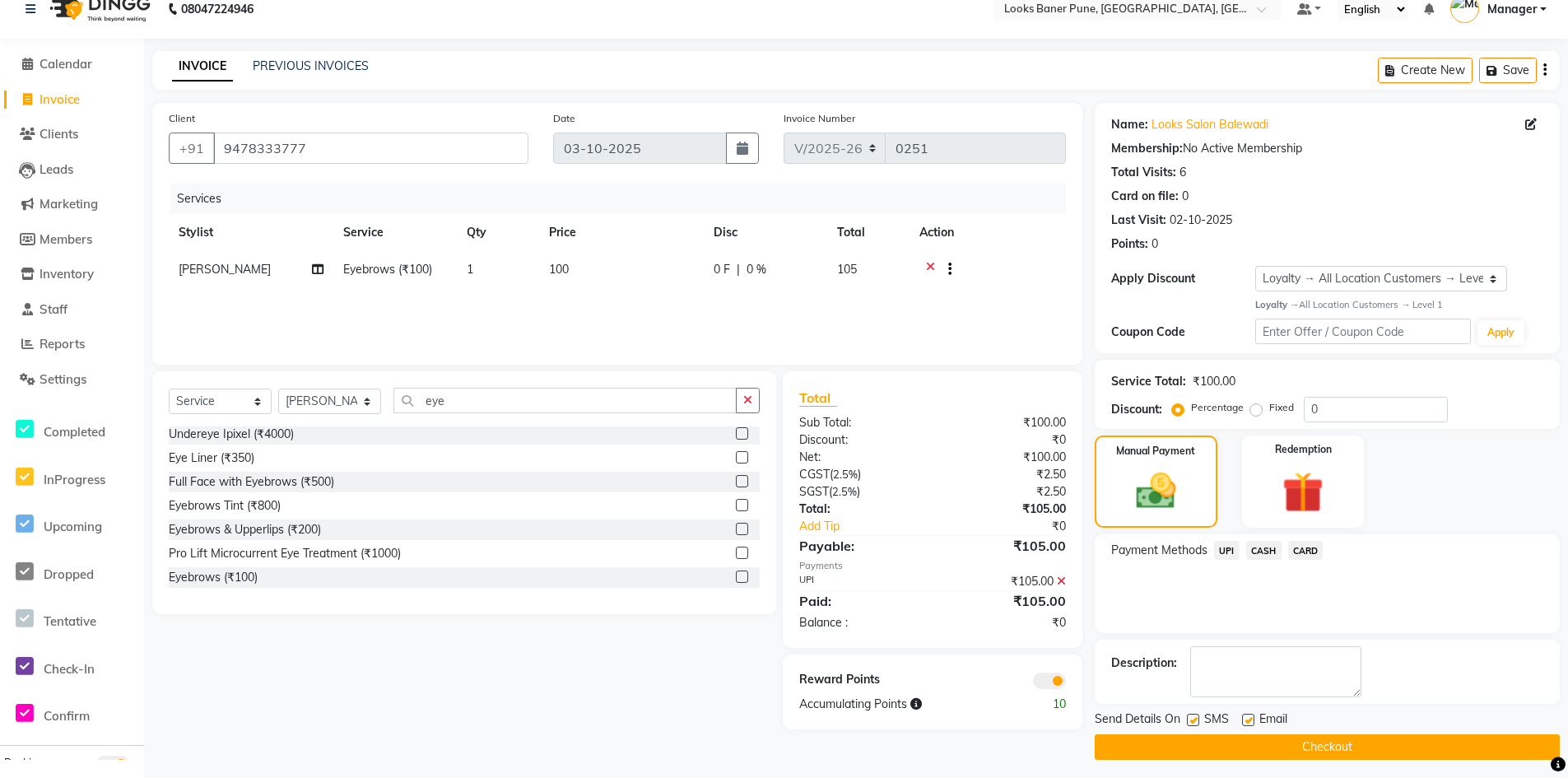
scroll to position [28, 0]
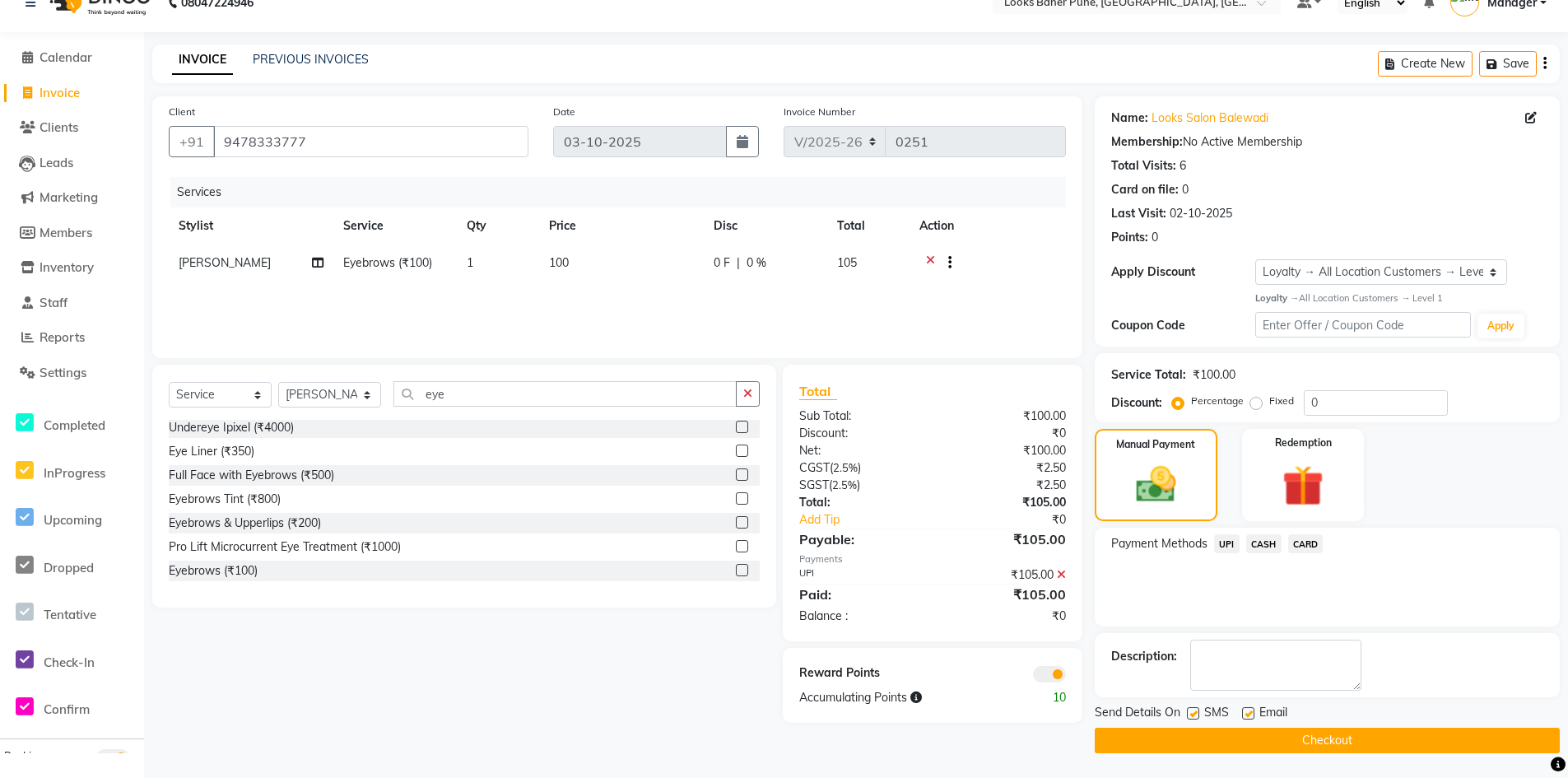
click at [1043, 672] on span at bounding box center [1049, 673] width 33 height 17
click at [1066, 676] on input "checkbox" at bounding box center [1066, 676] width 0 height 0
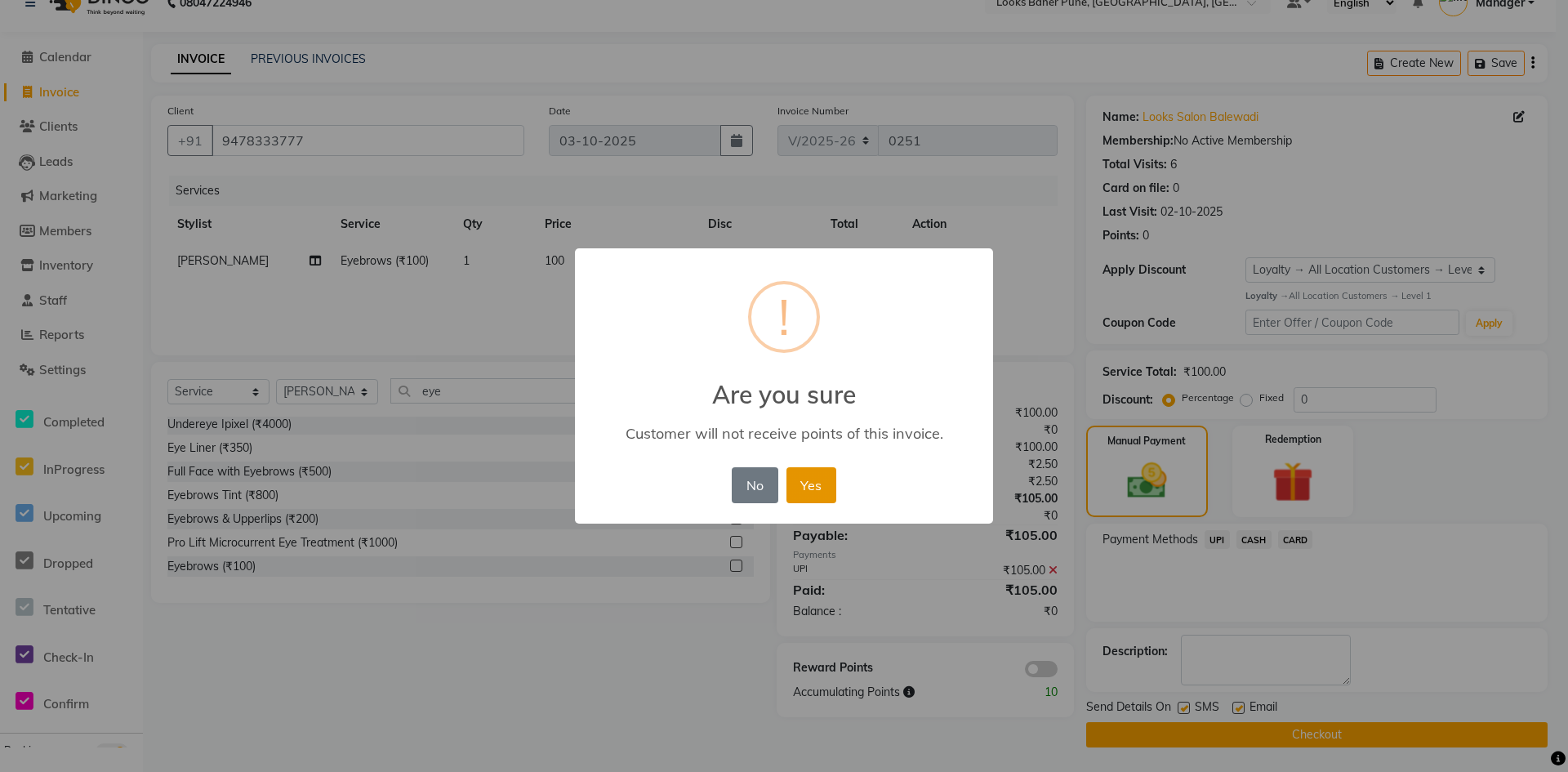
click at [819, 477] on button "Yes" at bounding box center [811, 485] width 50 height 36
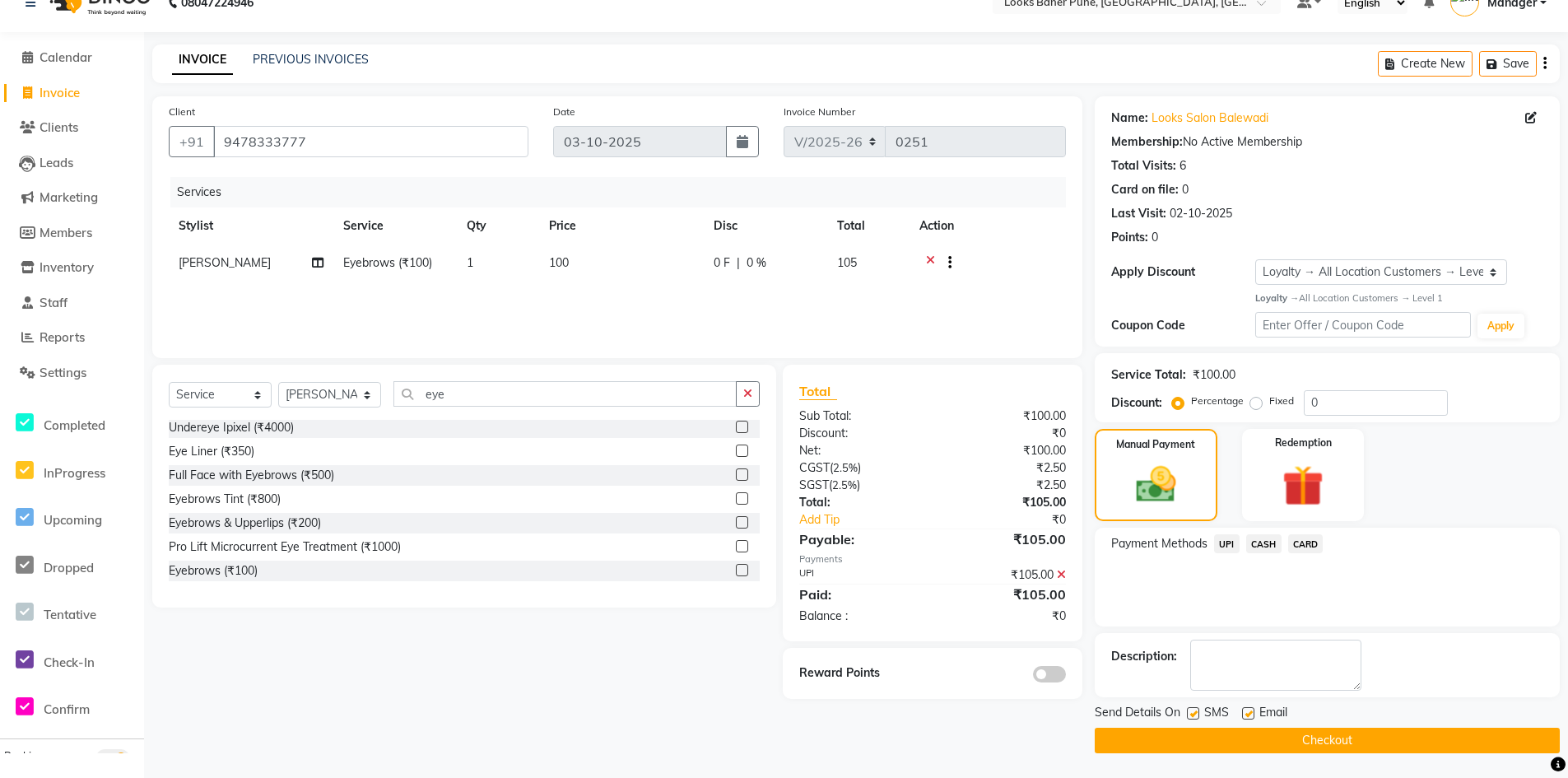
click at [1178, 743] on button "Checkout" at bounding box center [1327, 741] width 465 height 26
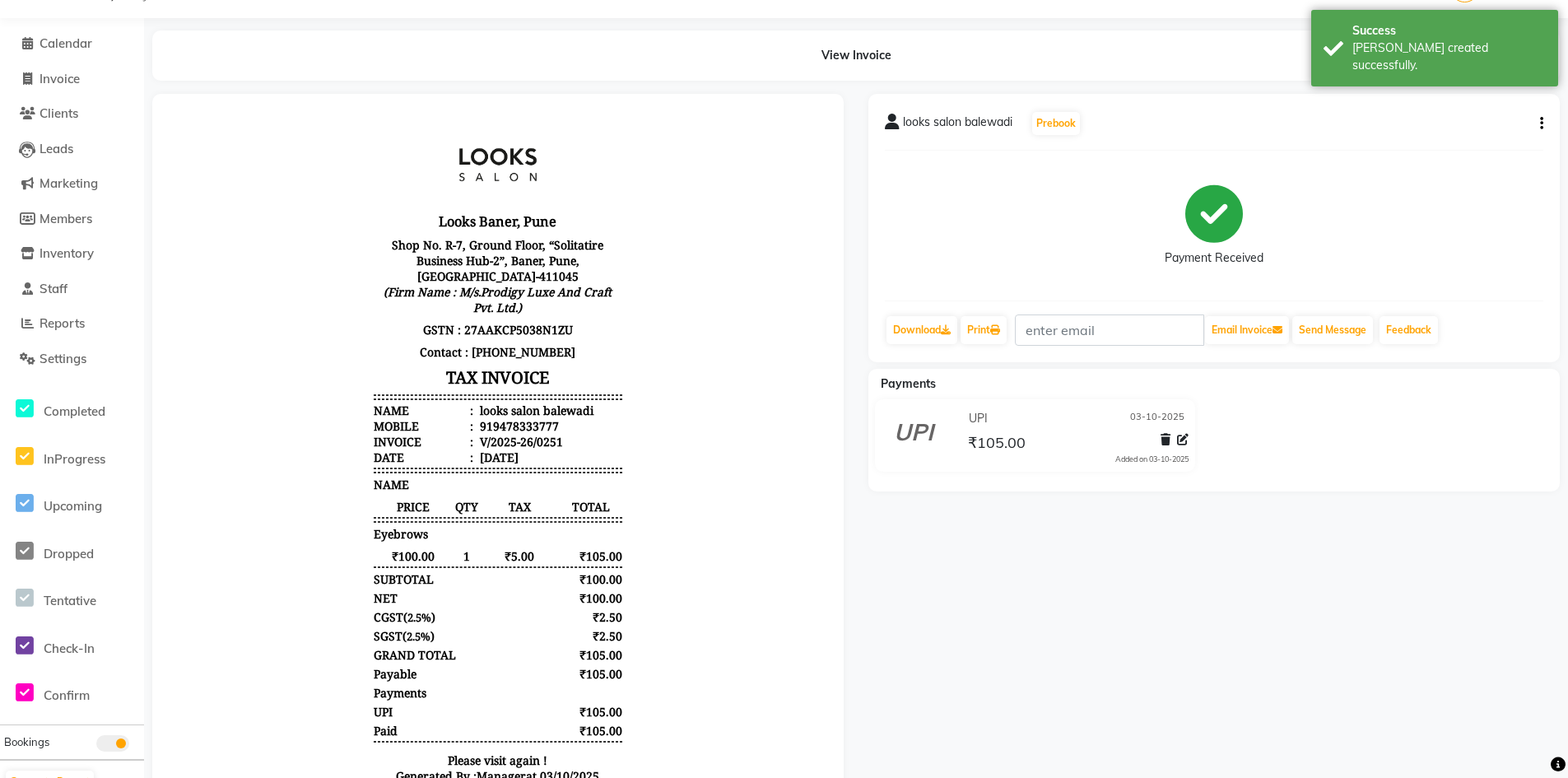
scroll to position [82, 0]
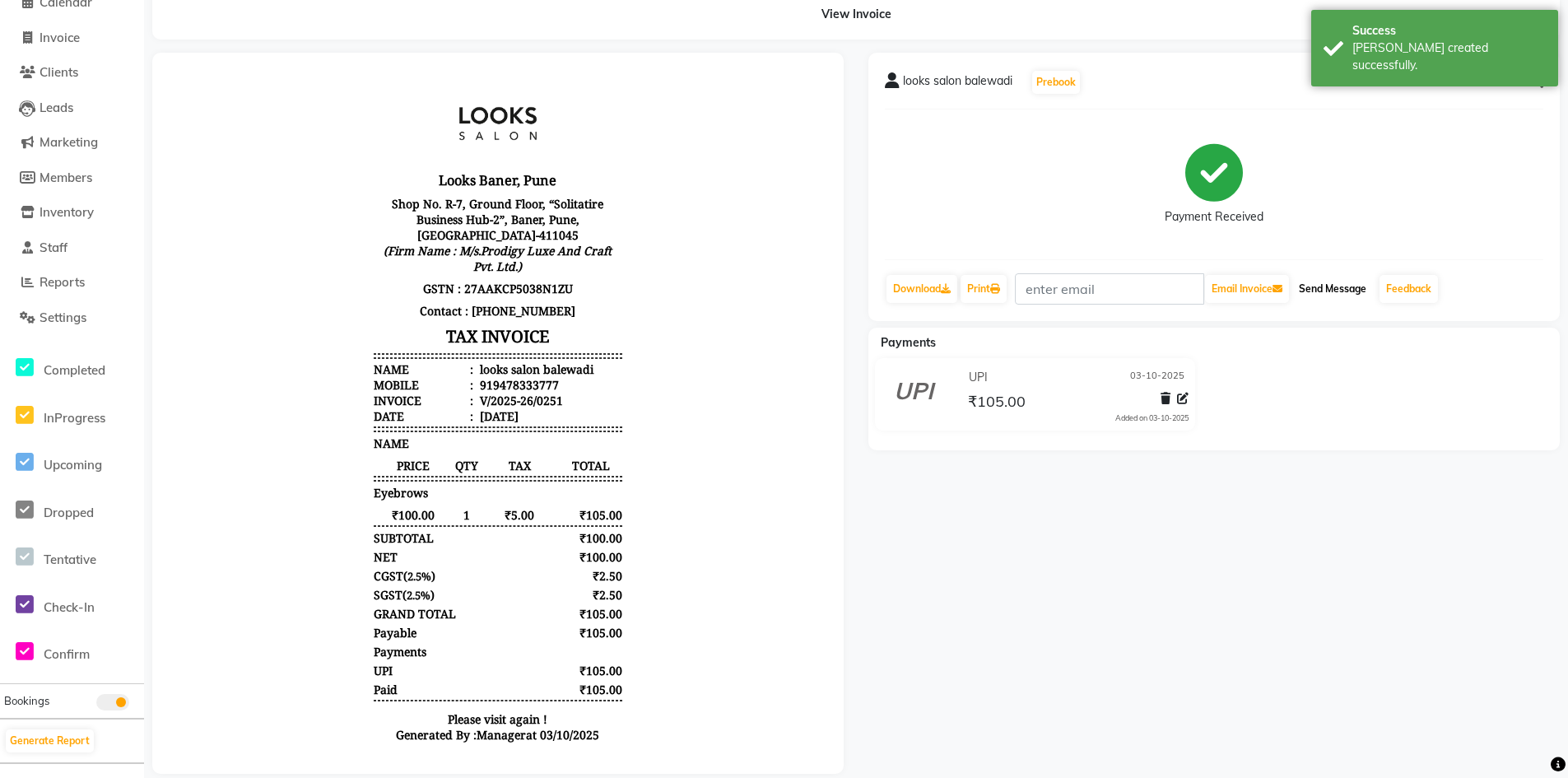
click at [1323, 293] on button "Send Message" at bounding box center [1333, 289] width 81 height 28
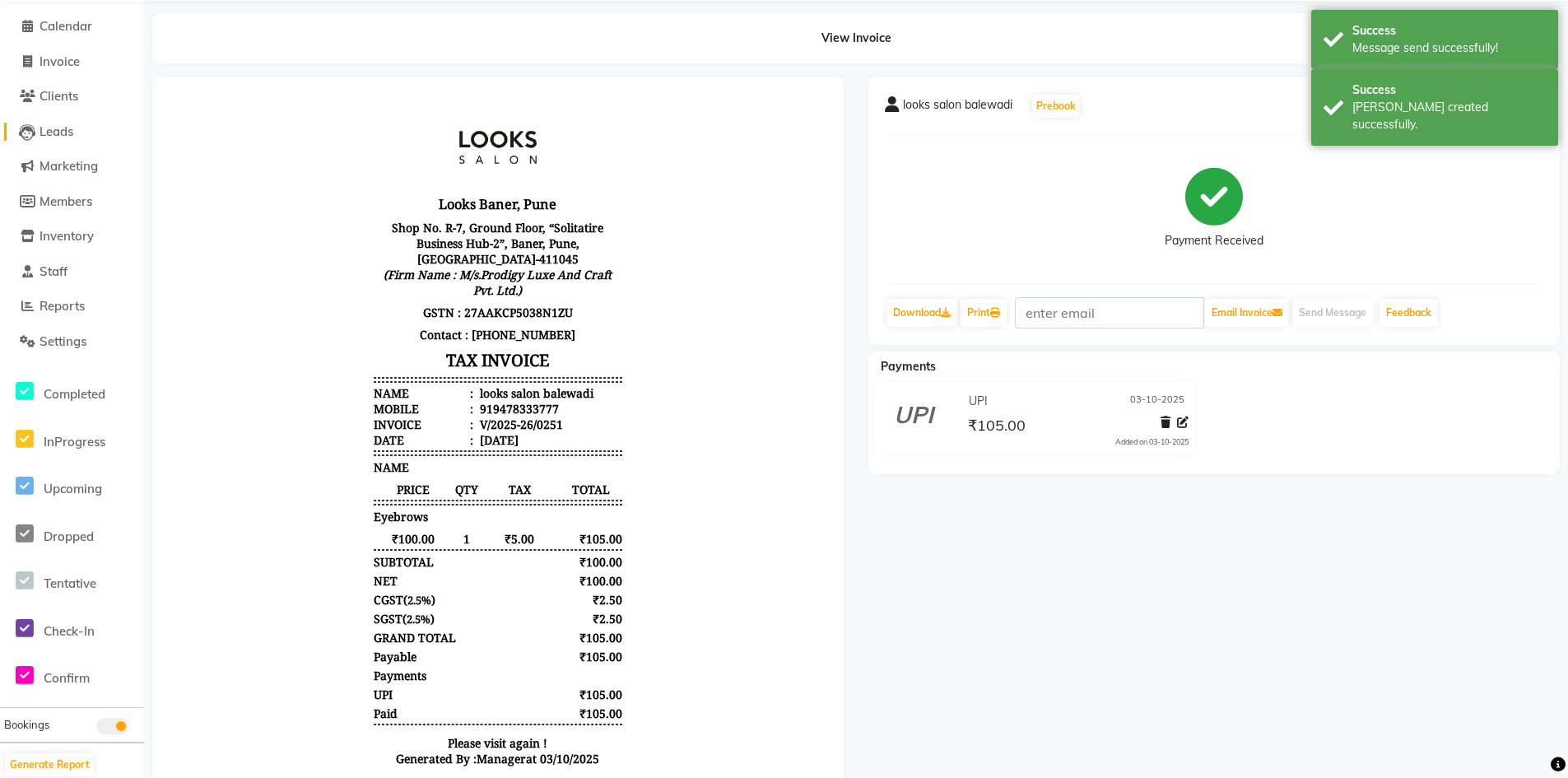
scroll to position [0, 0]
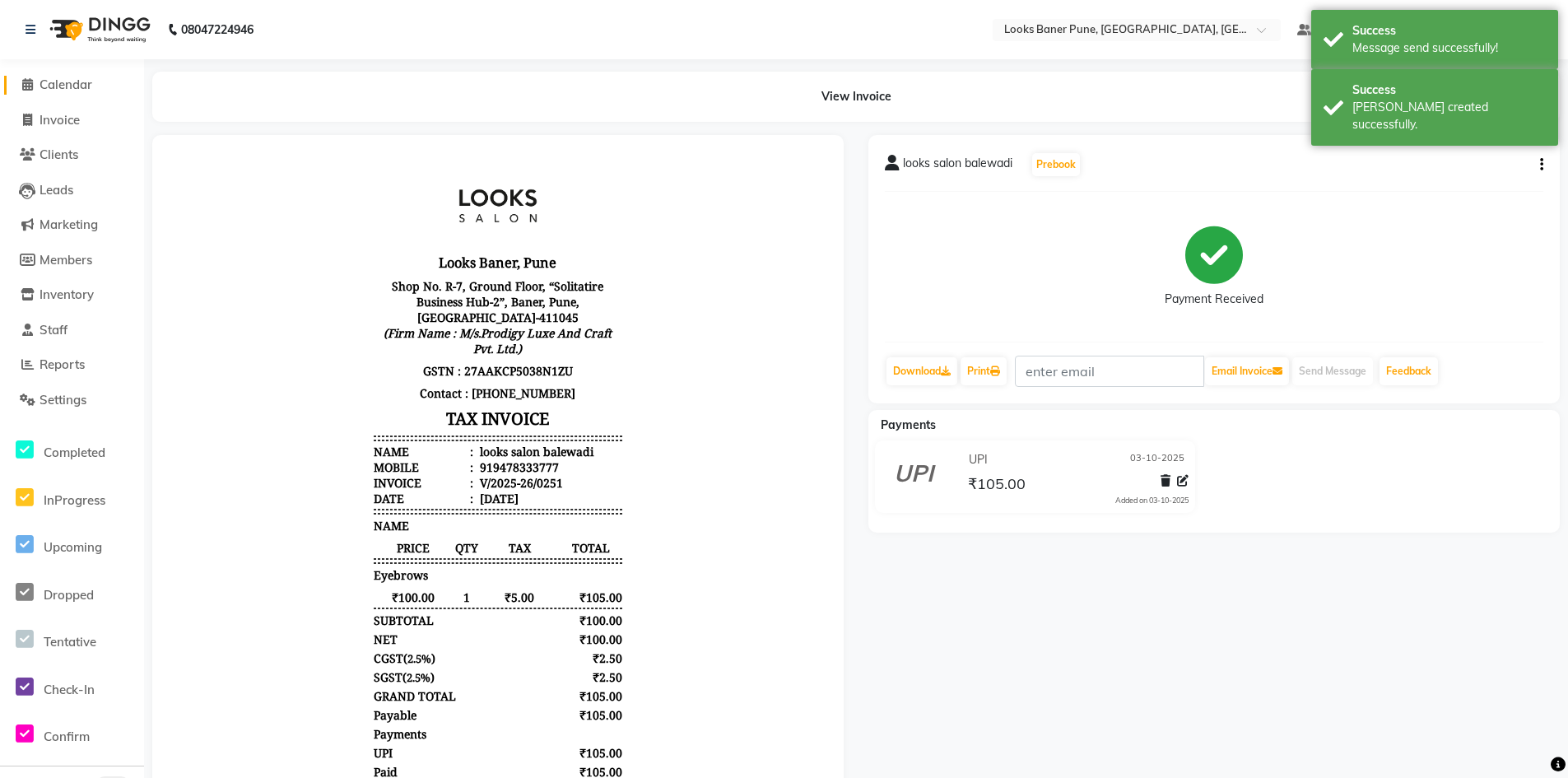
click at [79, 87] on span "Calendar" at bounding box center [65, 85] width 52 height 16
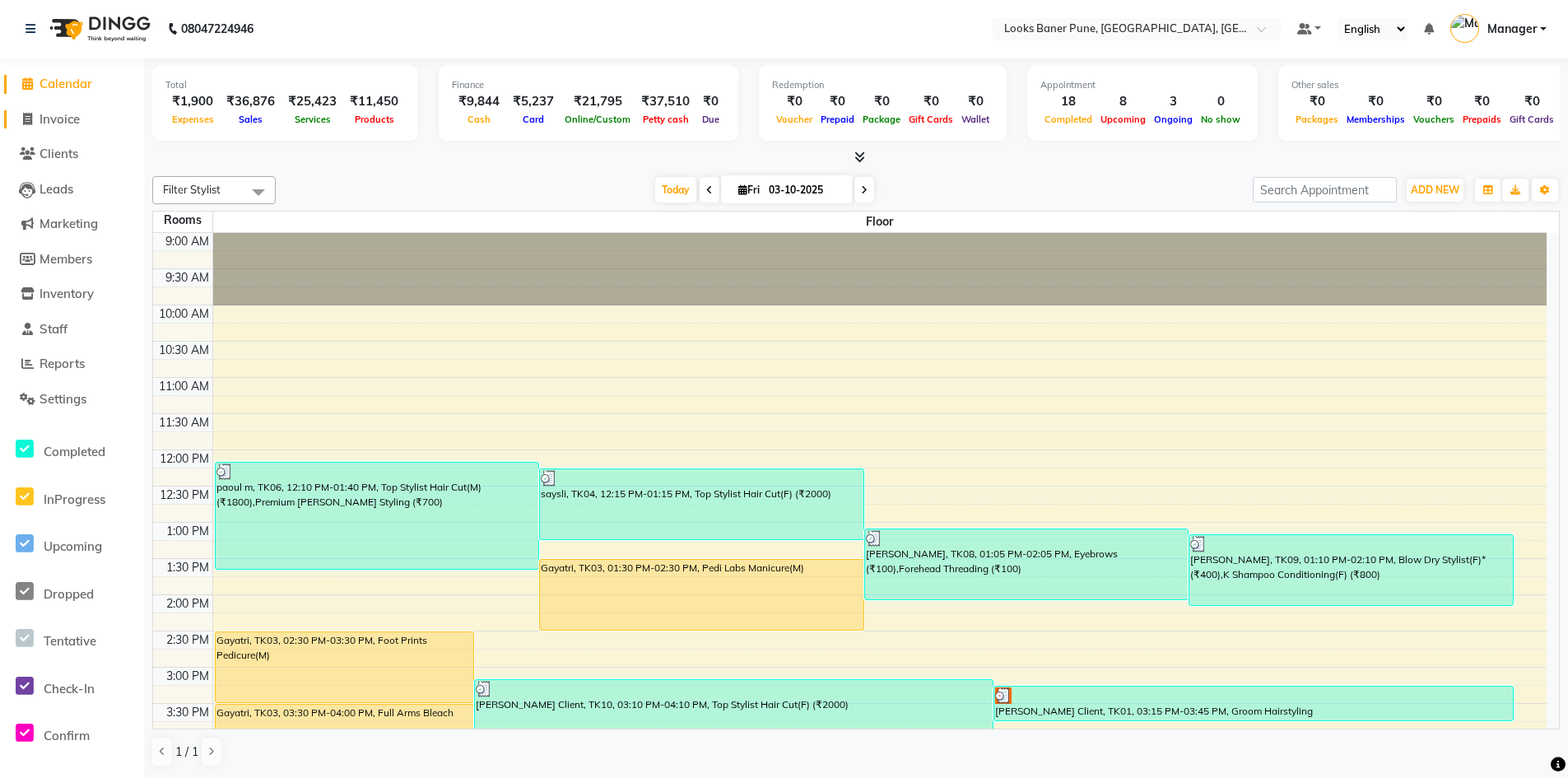
click at [69, 121] on span "Invoice" at bounding box center [59, 119] width 40 height 16
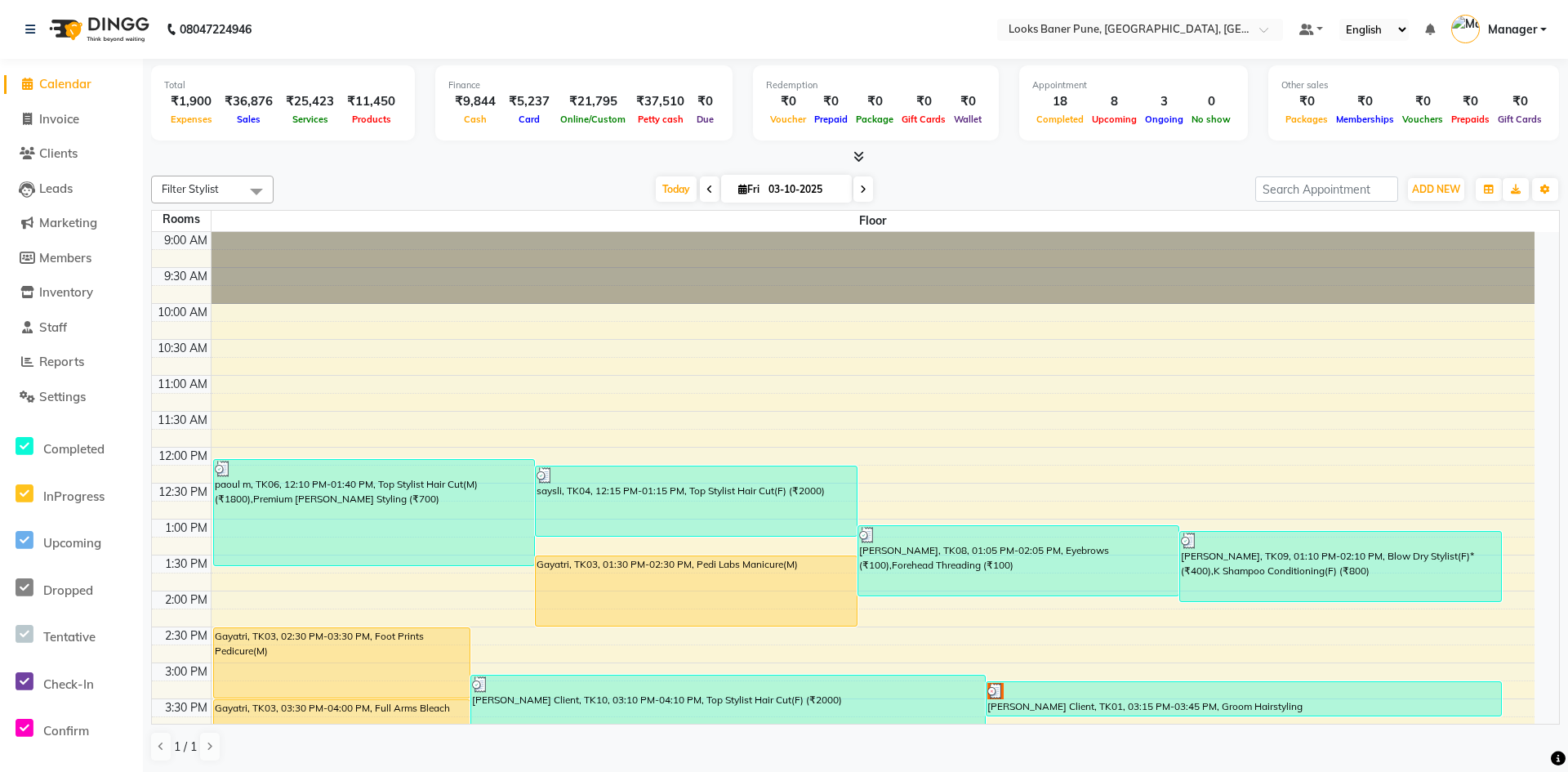
select select "8917"
select select "service"
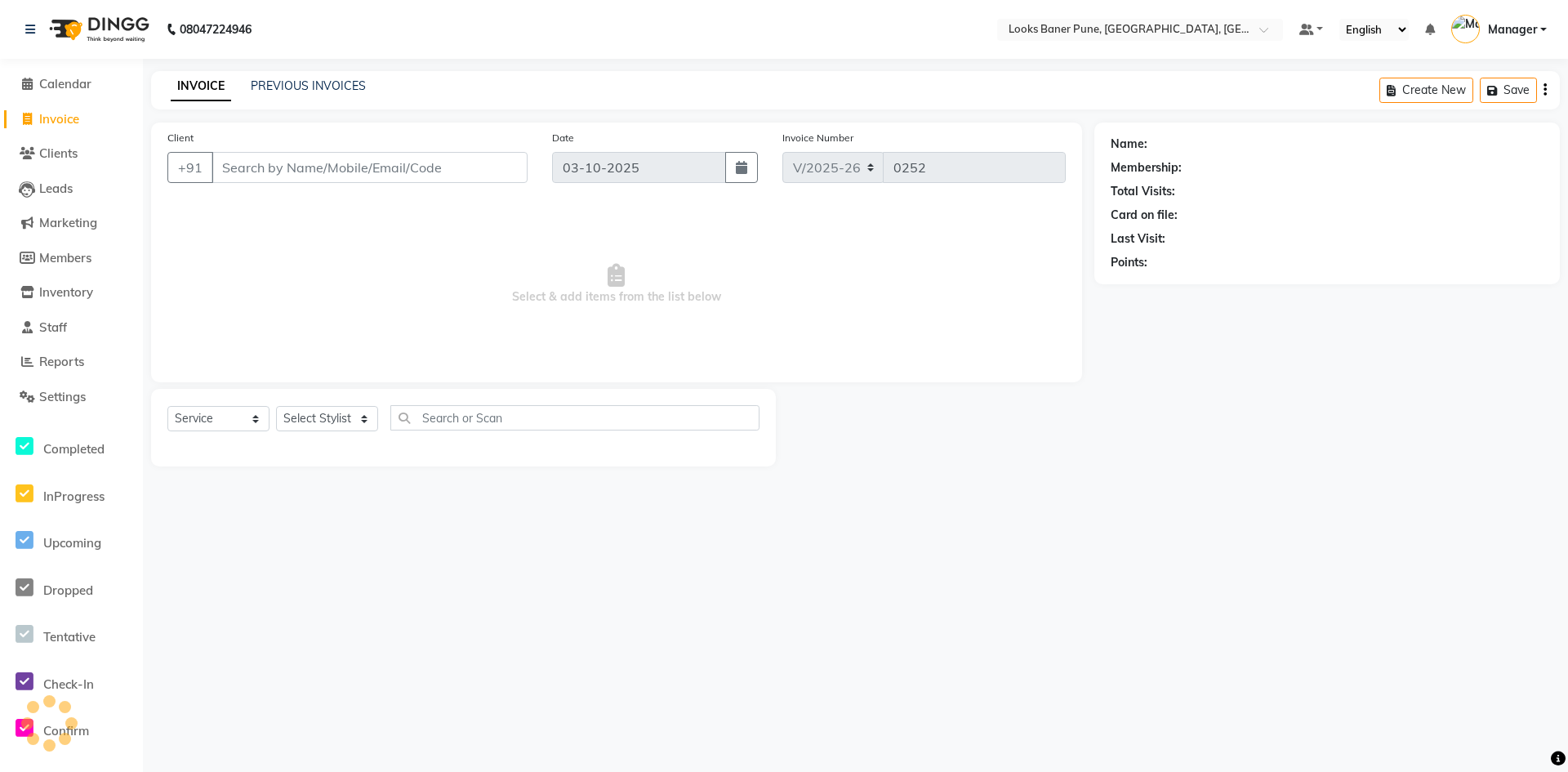
click at [319, 170] on input "Client" at bounding box center [369, 167] width 316 height 31
type input "l"
click at [256, 165] on input "7894333777" at bounding box center [328, 167] width 233 height 31
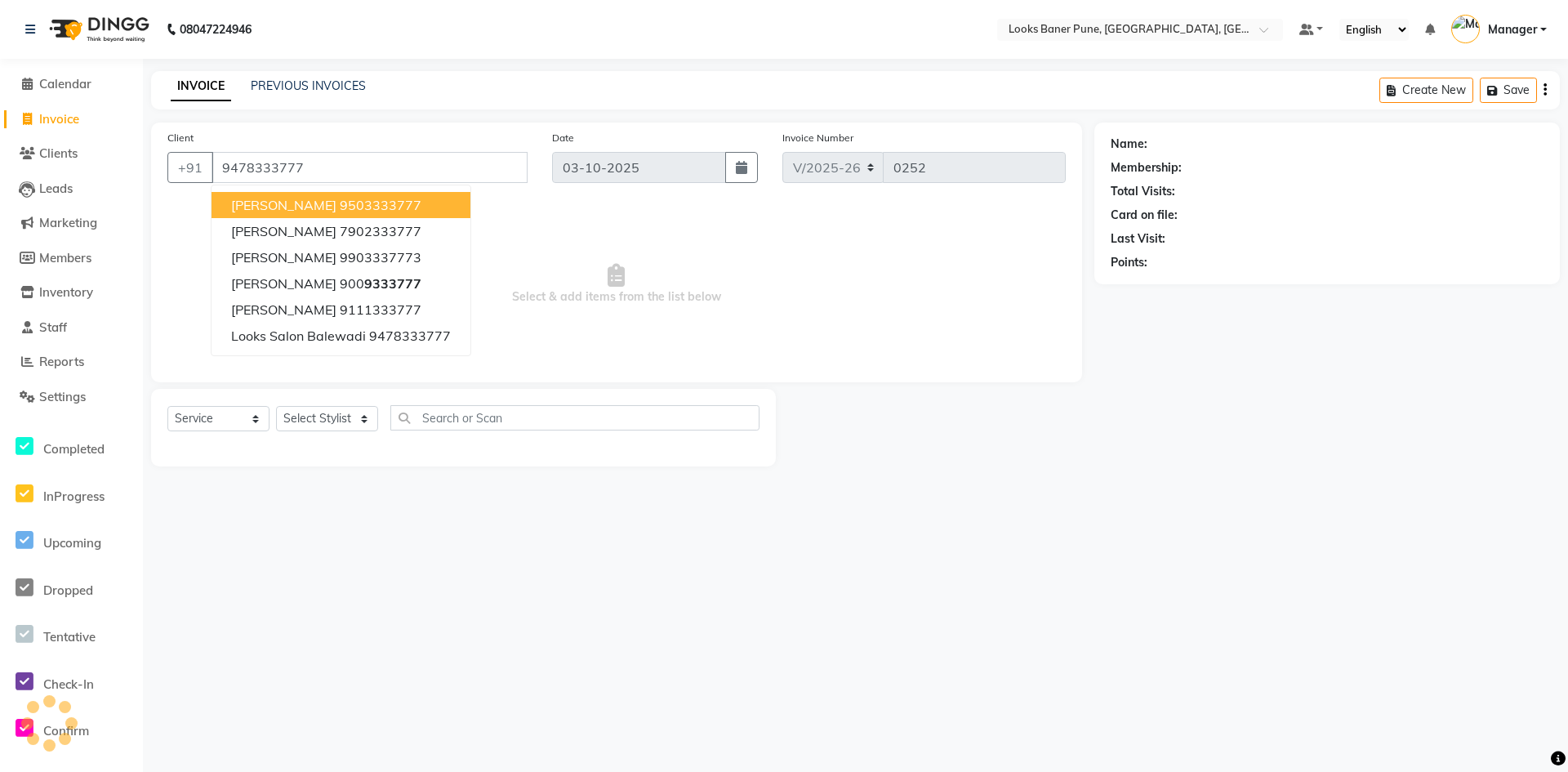
type input "9478333777"
select select "1: Object"
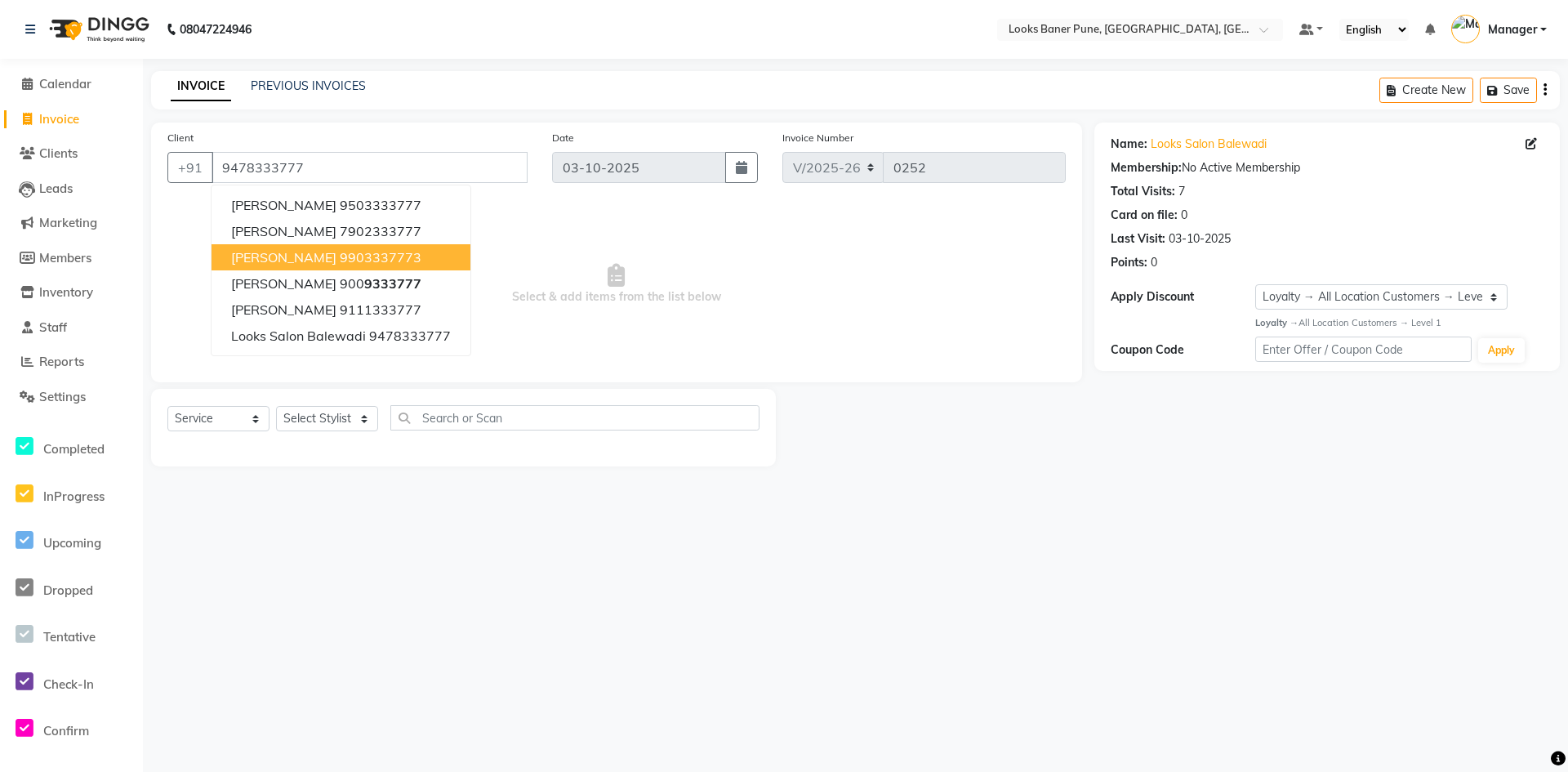
click at [966, 463] on div at bounding box center [935, 427] width 319 height 77
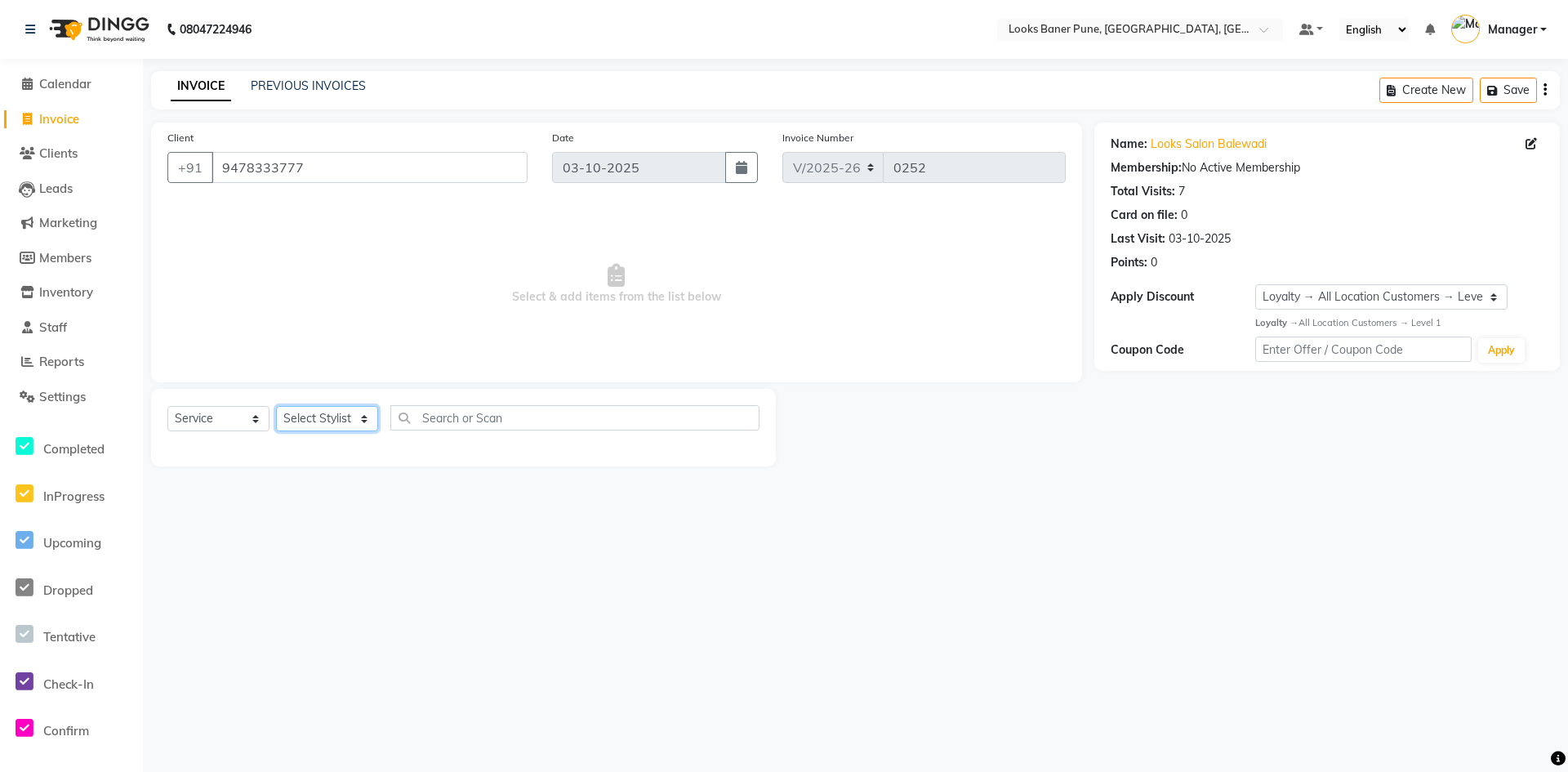
click at [366, 418] on select "Select Stylist Ankita Arshad Ashish_sty Counter_Sales Irfan Manager Pronoy Paul…" at bounding box center [327, 419] width 102 height 25
select select "90855"
click at [276, 406] on select "Select Stylist Ankita Arshad Ashish_sty Counter_Sales Irfan Manager Pronoy Paul…" at bounding box center [327, 419] width 102 height 25
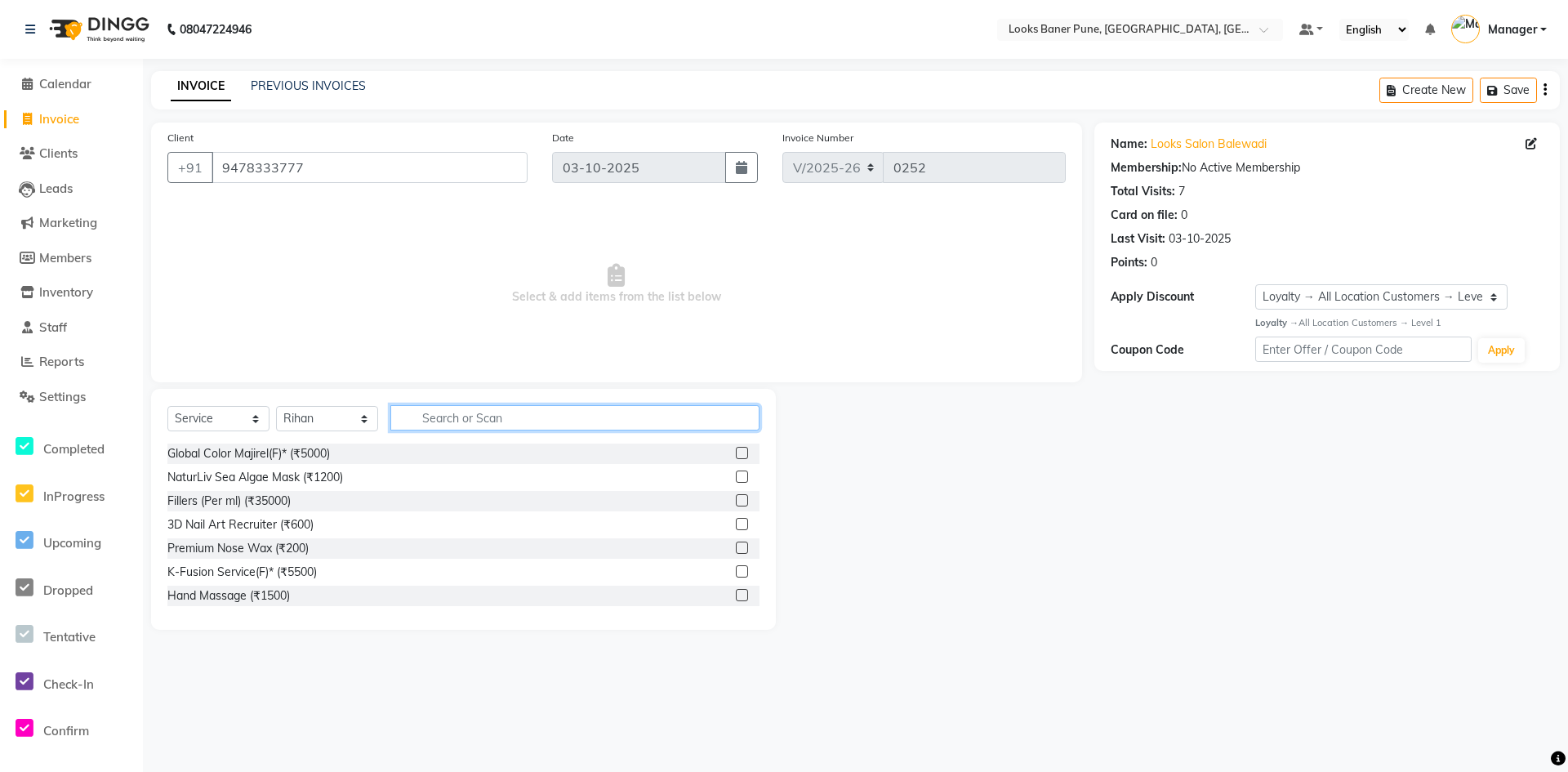
click at [438, 426] on input "text" at bounding box center [574, 418] width 369 height 25
type input "cut"
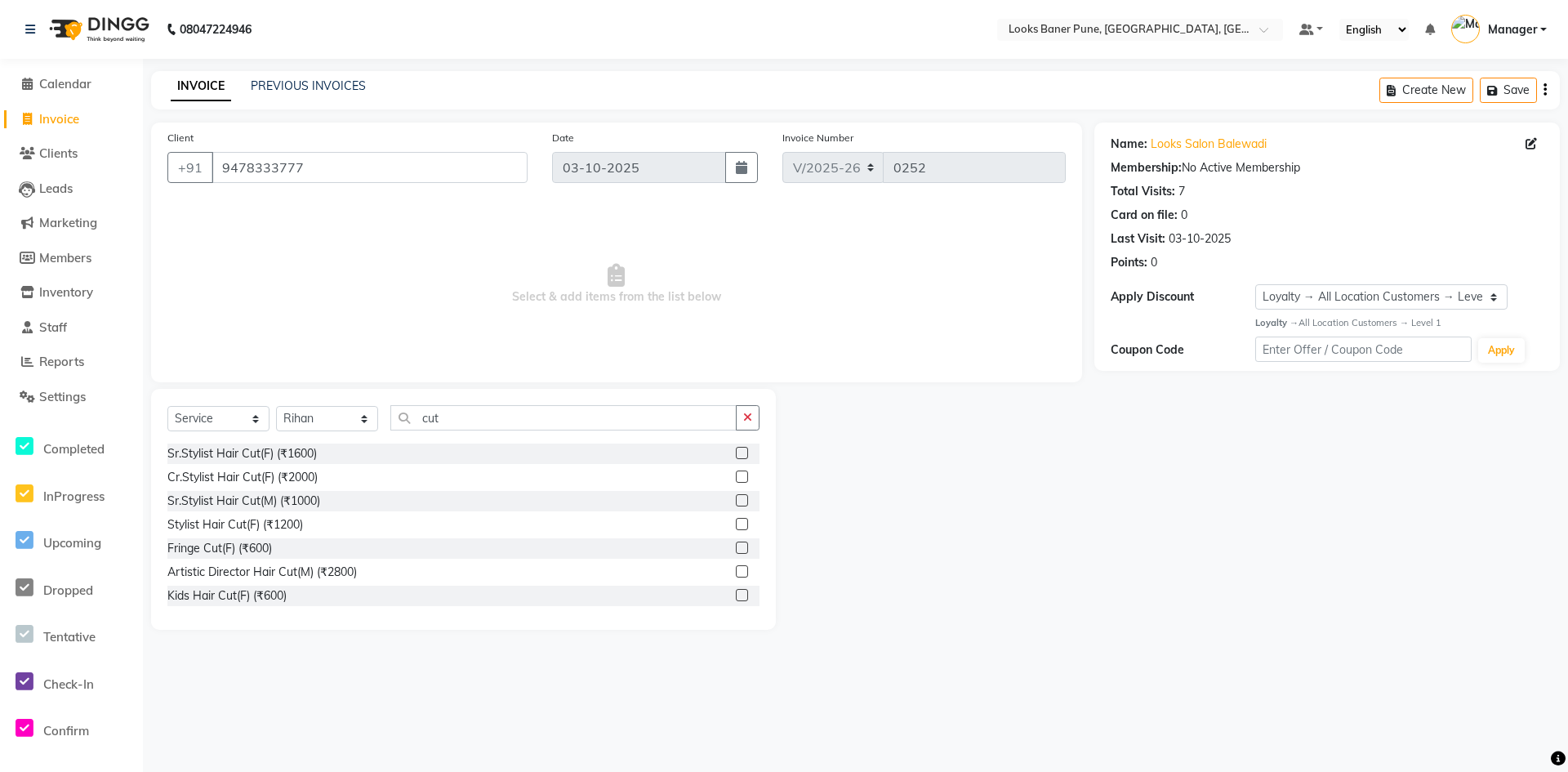
click at [736, 499] on label at bounding box center [741, 500] width 13 height 13
click at [736, 499] on input "checkbox" at bounding box center [740, 501] width 11 height 11
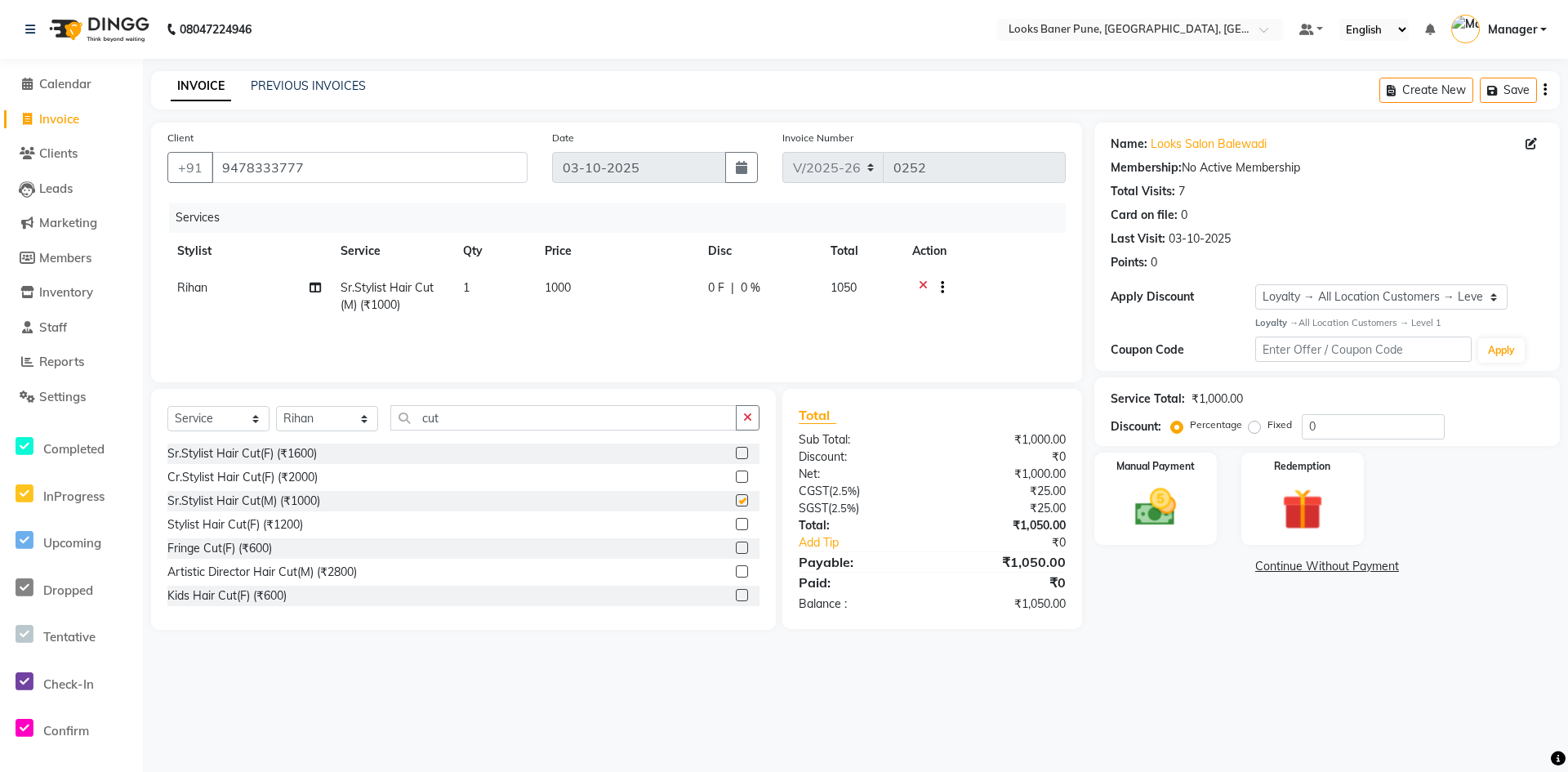
checkbox input "false"
click at [463, 417] on input "cut" at bounding box center [563, 418] width 346 height 25
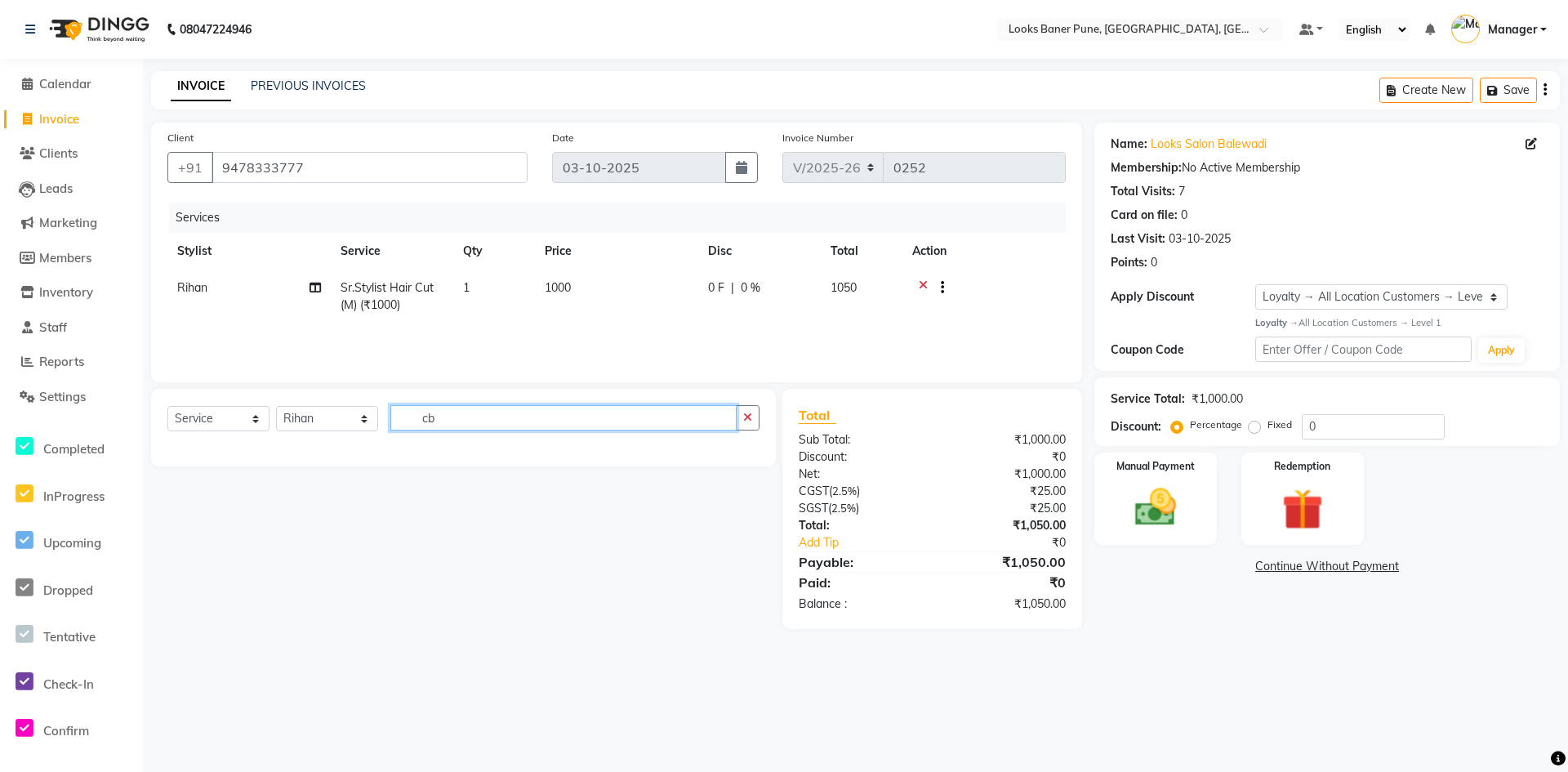
type input "c"
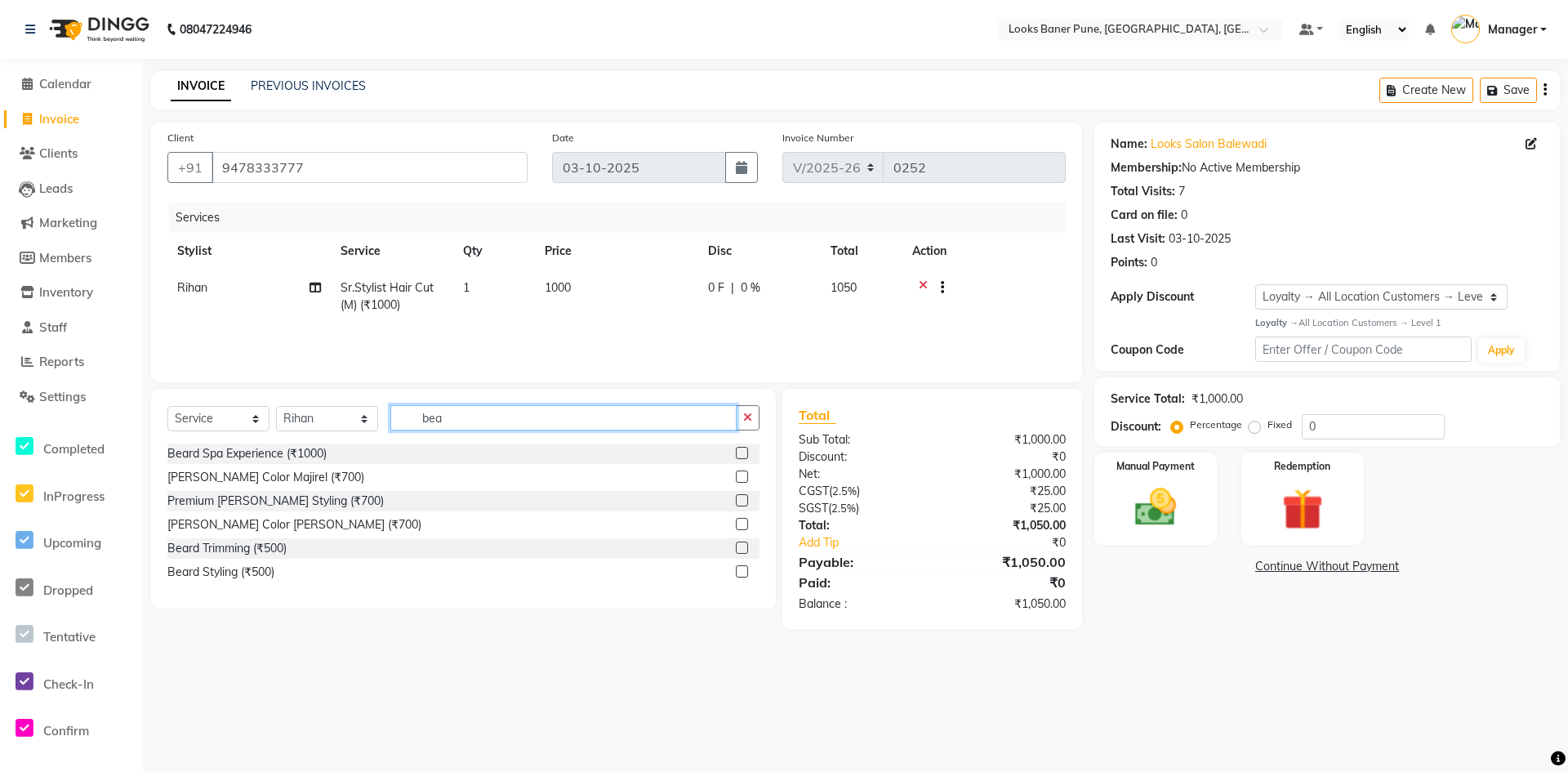
type input "bea"
click at [744, 544] on label at bounding box center [741, 548] width 13 height 13
click at [744, 544] on input "checkbox" at bounding box center [740, 548] width 11 height 11
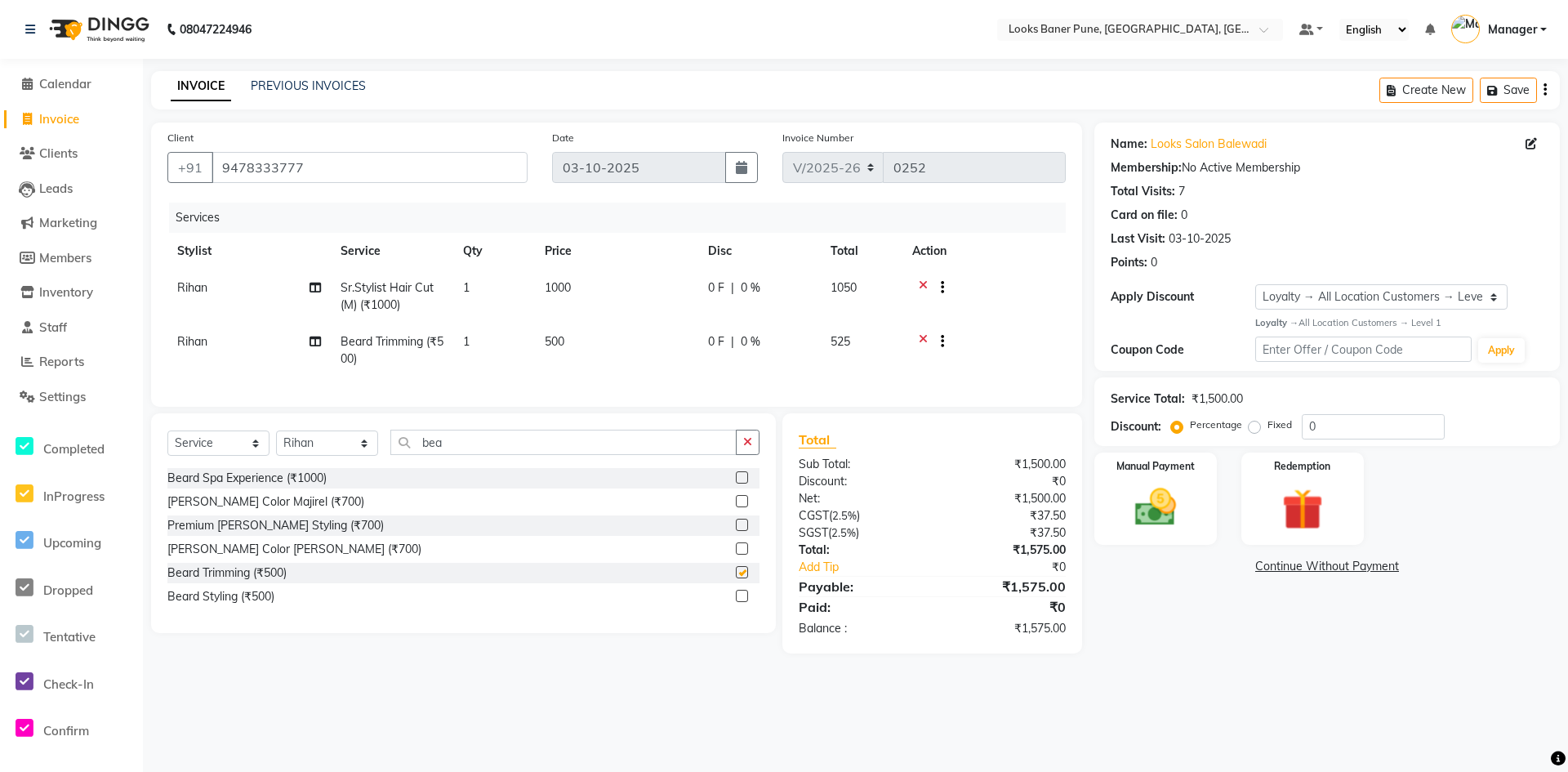
checkbox input "false"
click at [1377, 427] on input "0" at bounding box center [1373, 427] width 143 height 25
type input "25"
click at [1150, 518] on img at bounding box center [1155, 507] width 70 height 50
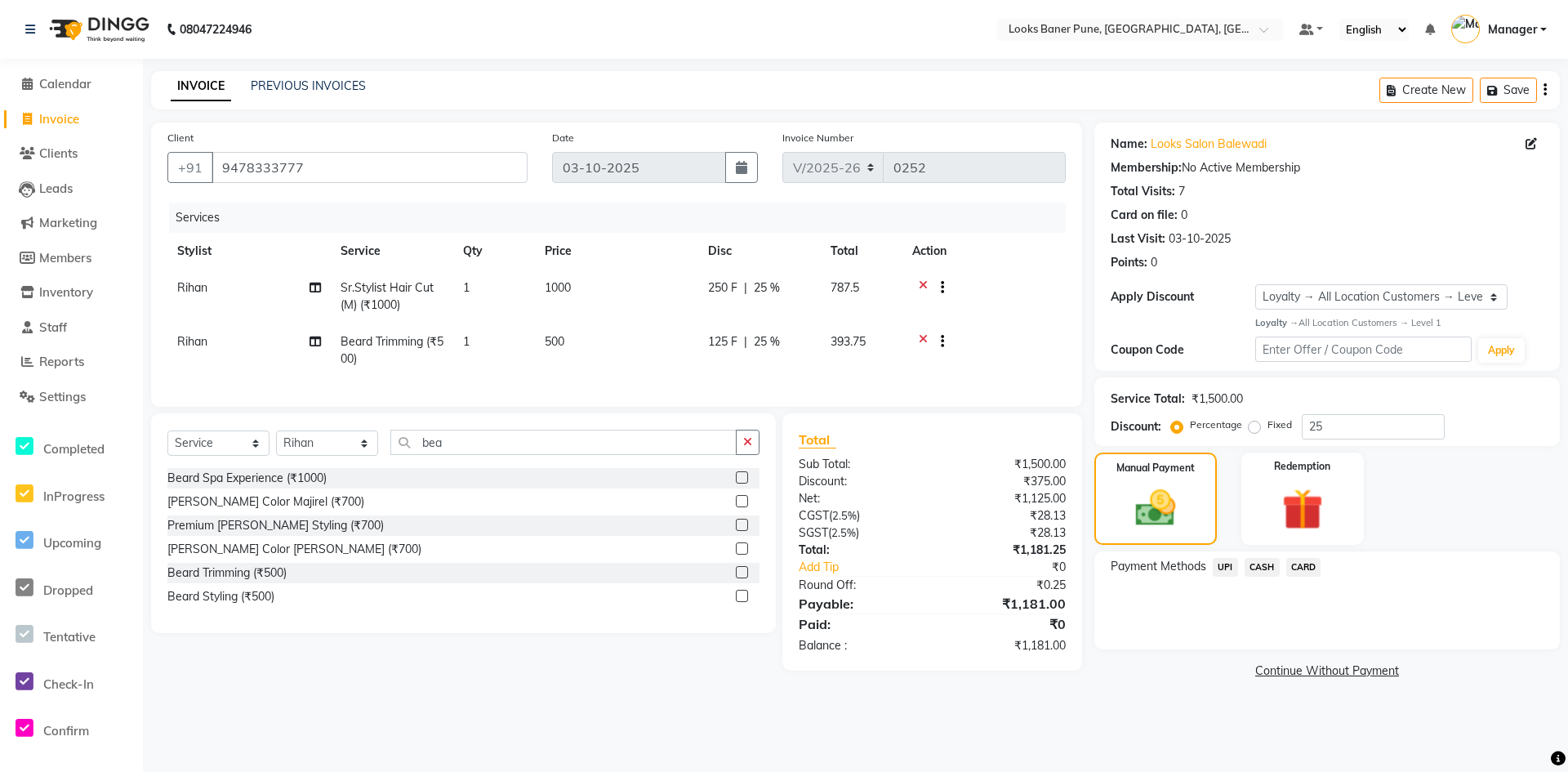
click at [1221, 567] on span "UPI" at bounding box center [1226, 567] width 25 height 19
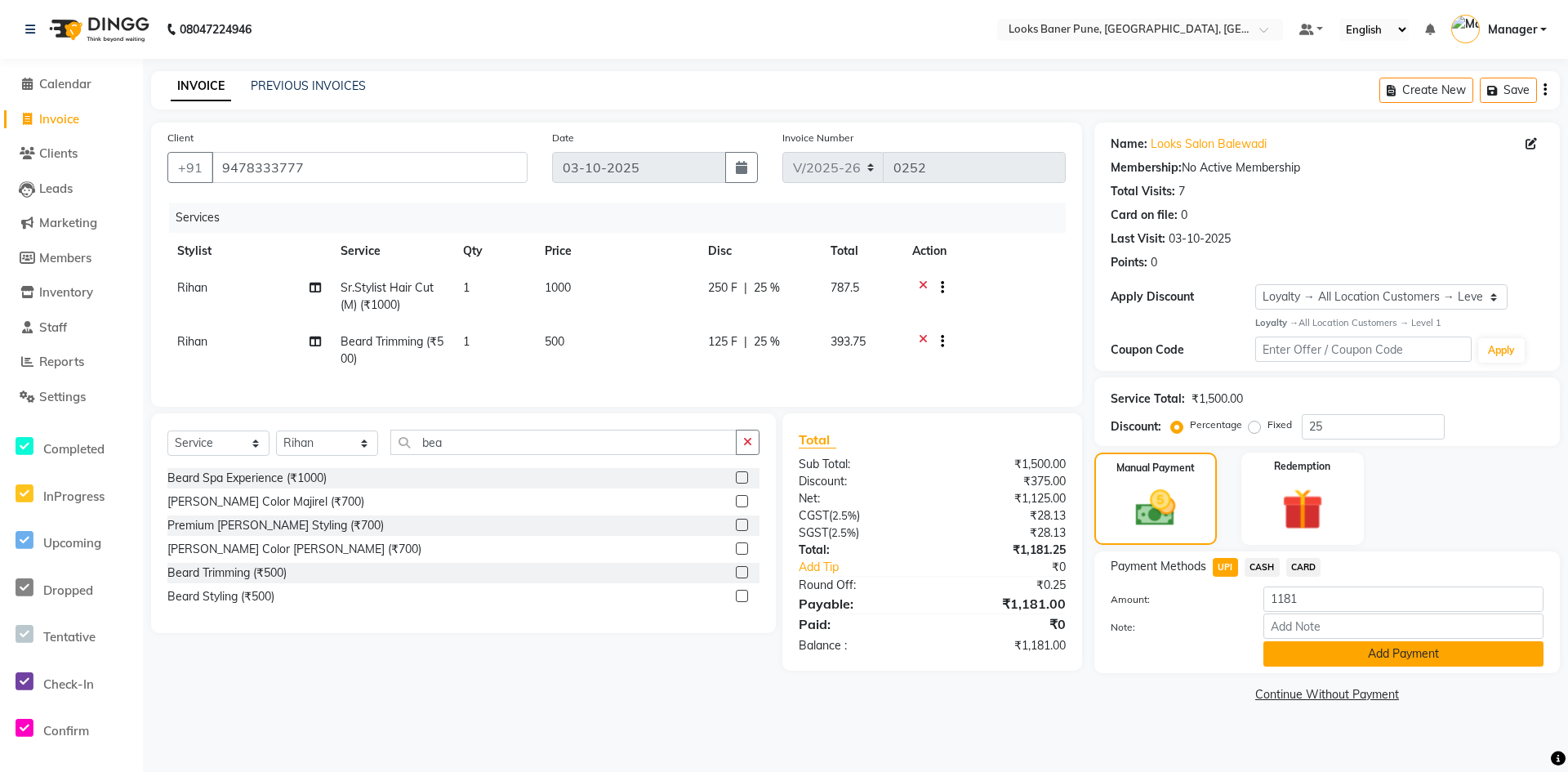
click at [1320, 659] on button "Add Payment" at bounding box center [1404, 654] width 280 height 25
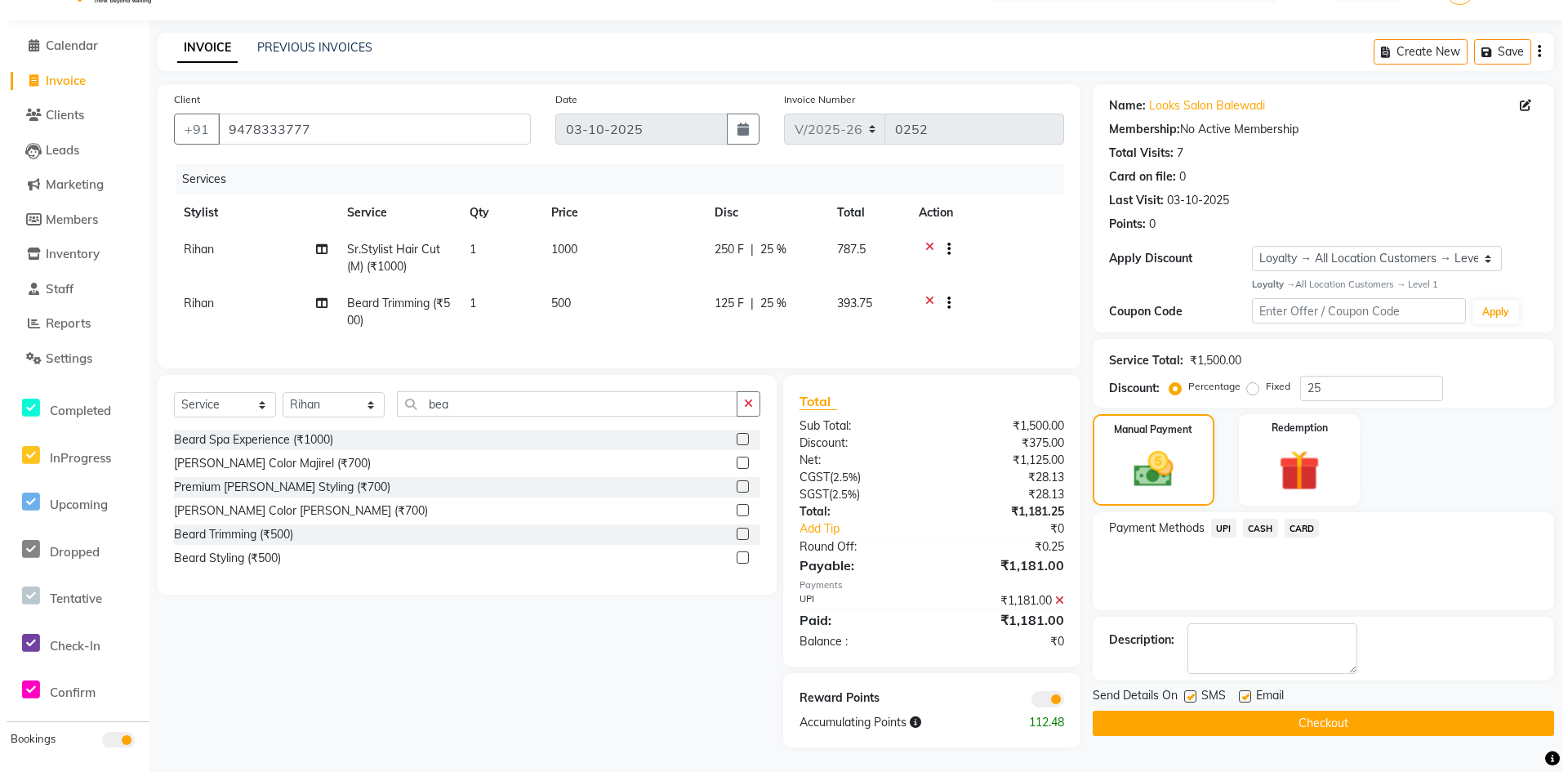
scroll to position [51, 0]
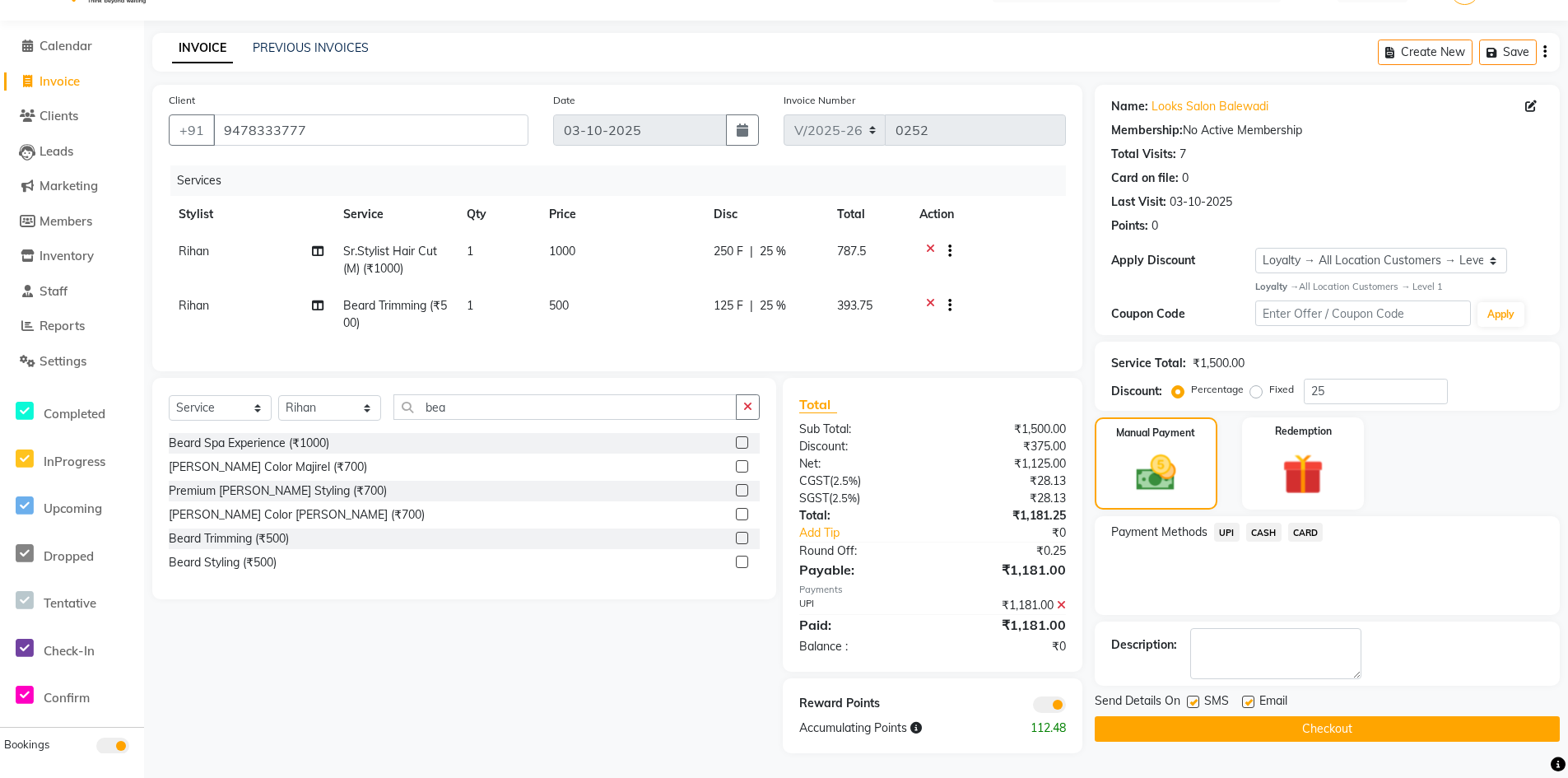
click at [1039, 704] on span at bounding box center [1049, 704] width 33 height 17
click at [1066, 707] on input "checkbox" at bounding box center [1066, 707] width 0 height 0
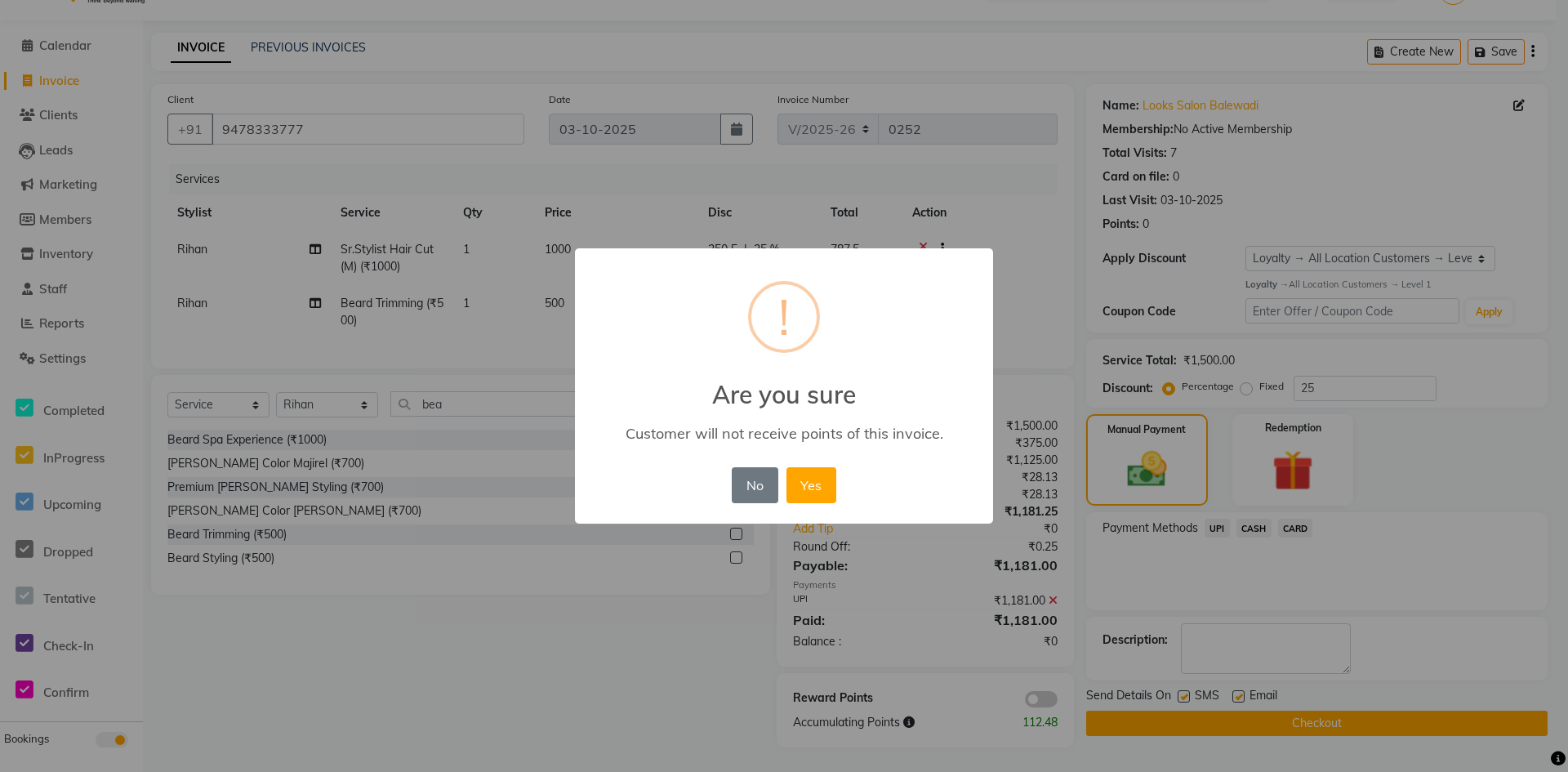
drag, startPoint x: 809, startPoint y: 484, endPoint x: 880, endPoint y: 522, distance: 80.5
click at [825, 511] on div "× ! Are you sure Customer will not receive points of this invoice. No No Yes" at bounding box center [784, 386] width 418 height 276
click at [1248, 705] on div "× ! Are you sure Customer will not receive points of this invoice. No No Yes" at bounding box center [784, 386] width 1568 height 772
click at [814, 482] on button "Yes" at bounding box center [811, 485] width 50 height 36
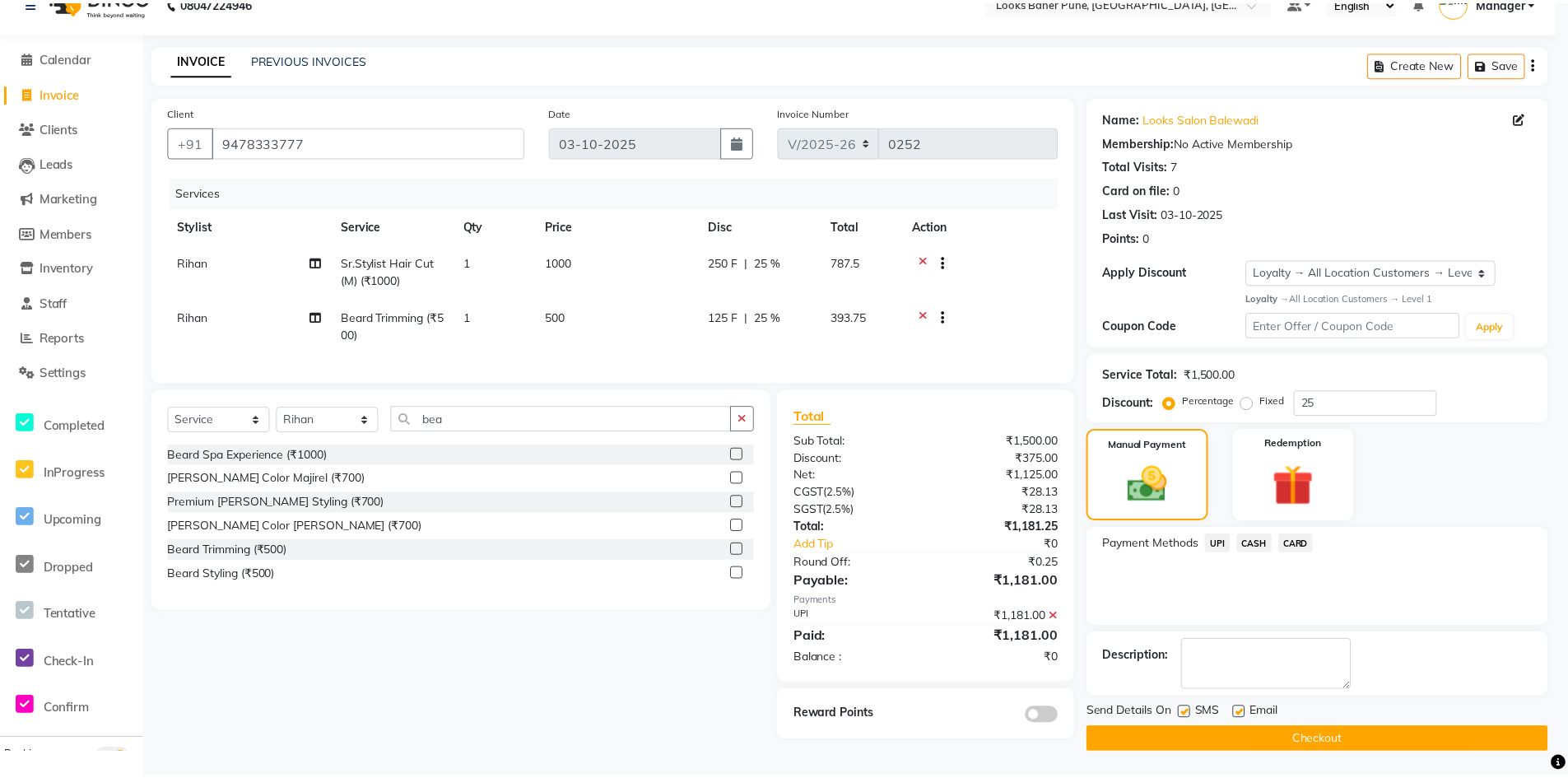
scroll to position [28, 0]
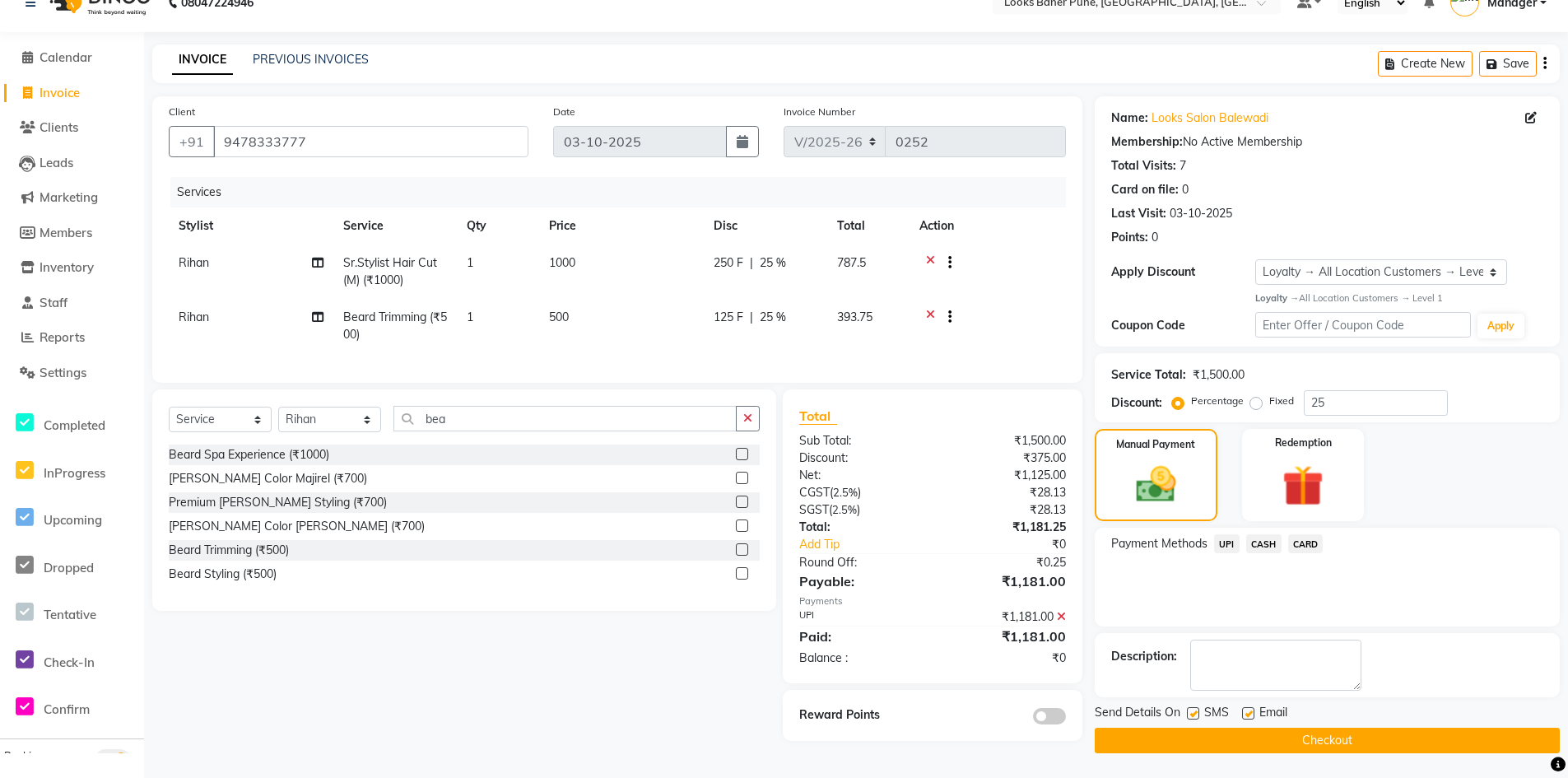
click at [1254, 732] on button "Checkout" at bounding box center [1327, 741] width 465 height 26
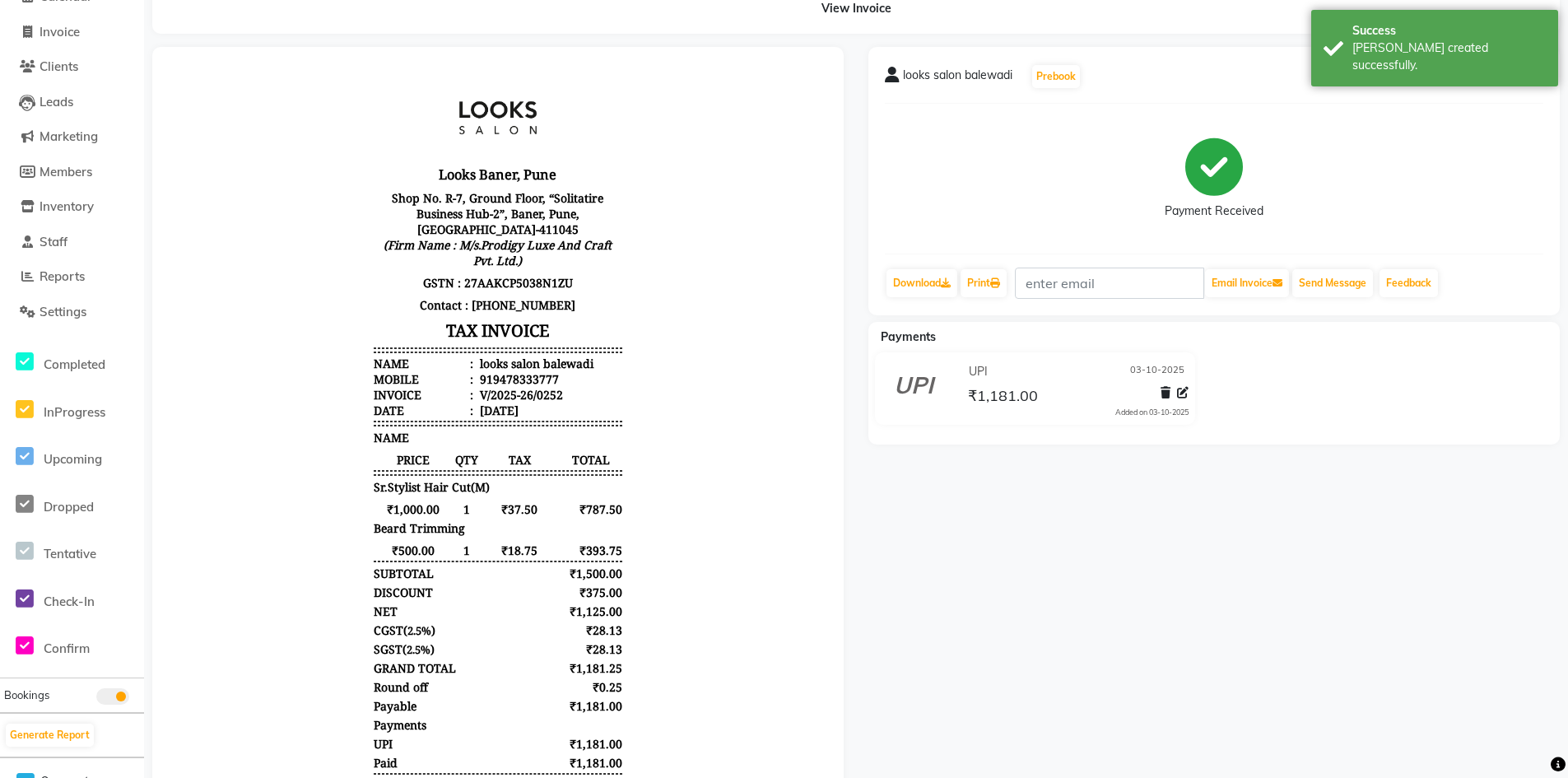
scroll to position [194, 0]
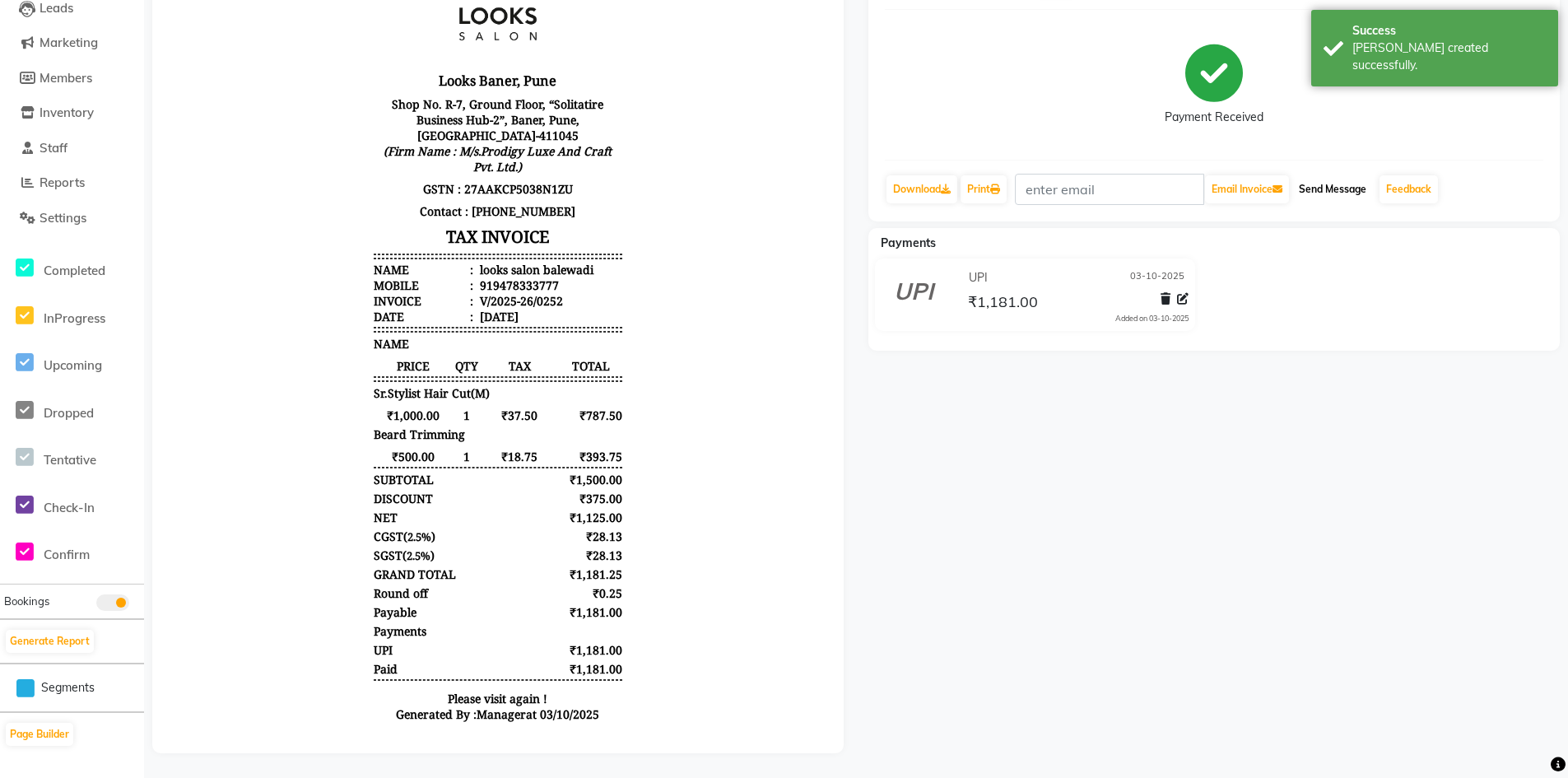
click at [1324, 176] on button "Send Message" at bounding box center [1333, 189] width 81 height 28
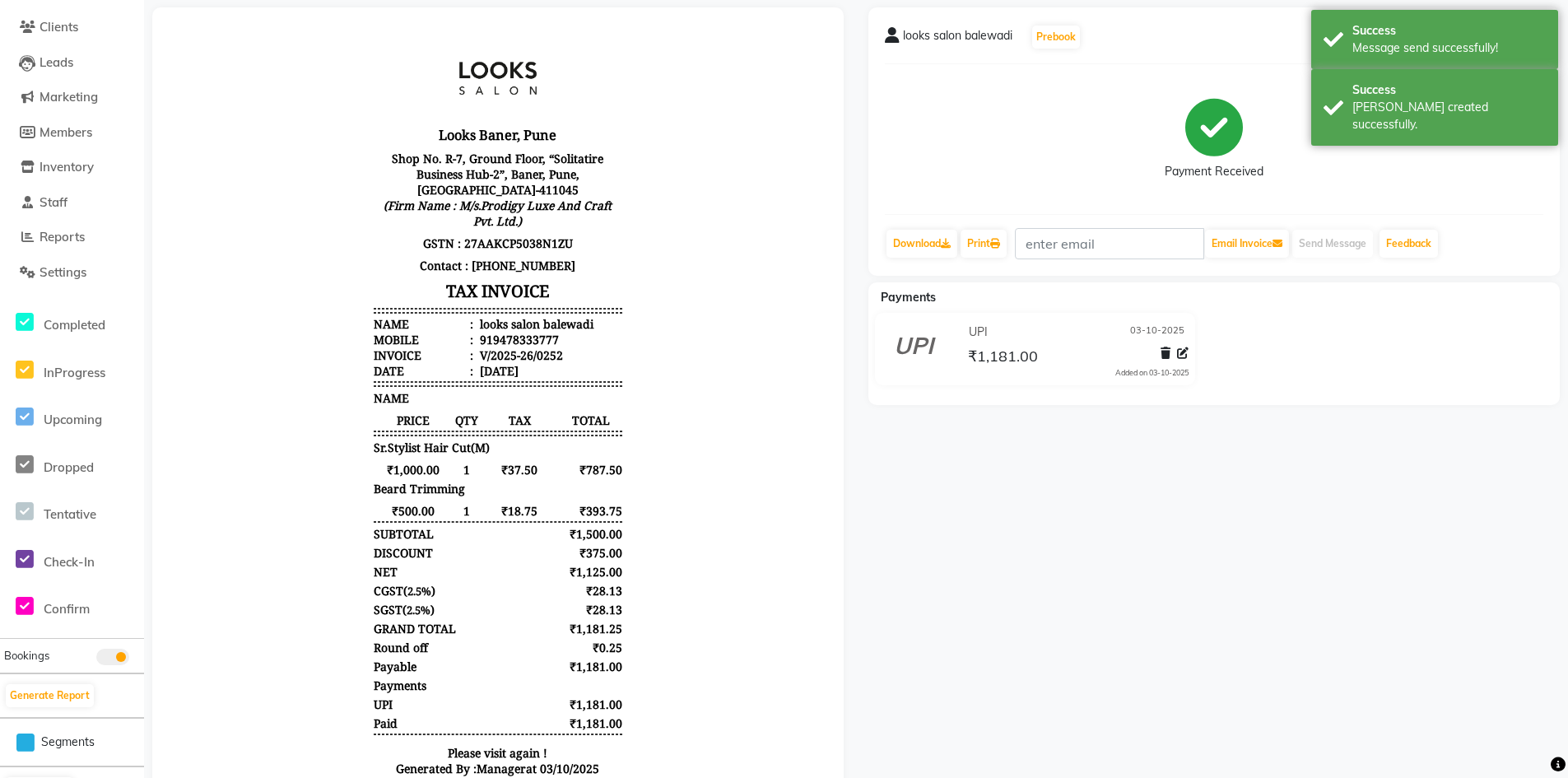
scroll to position [0, 0]
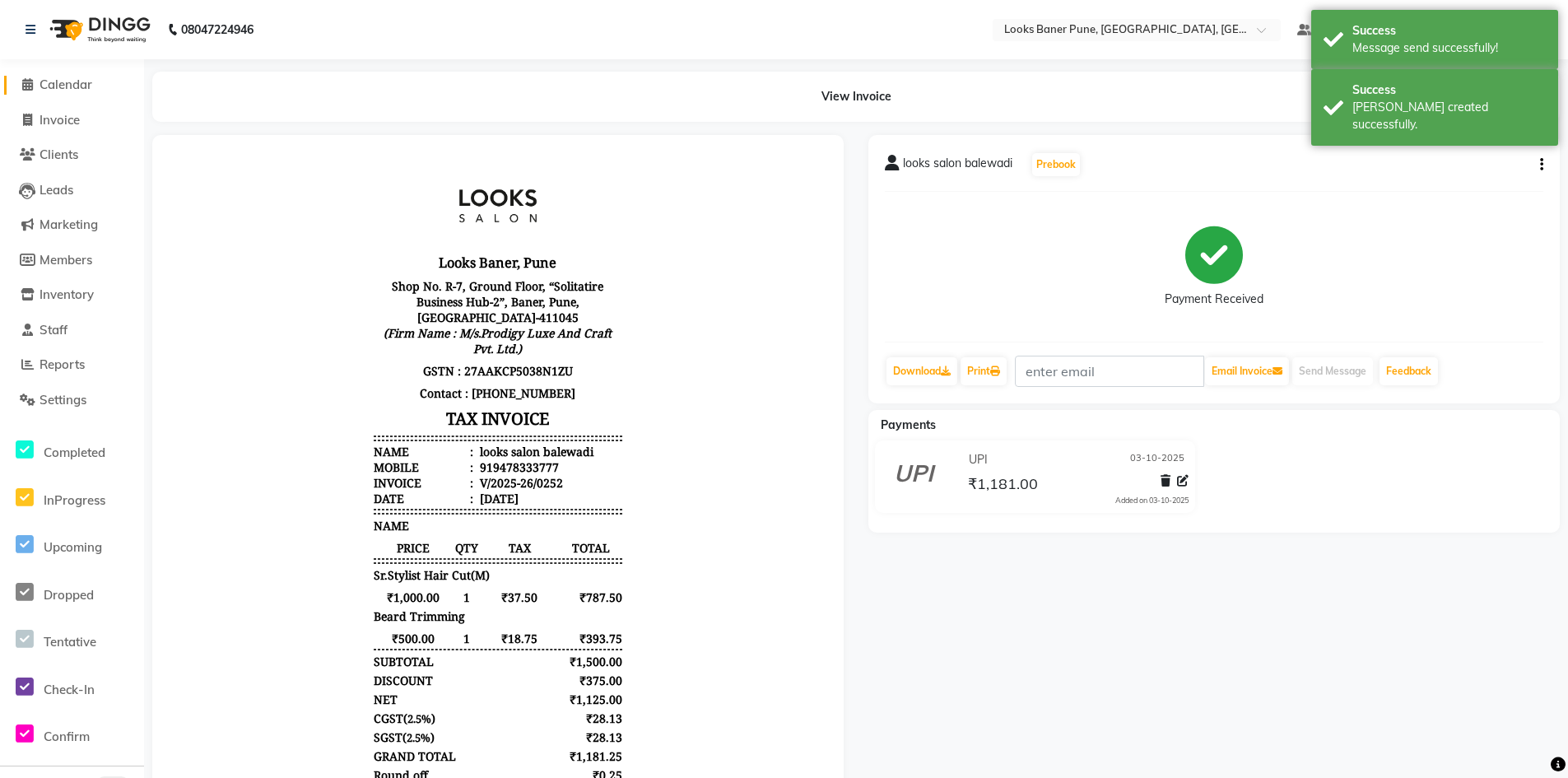
drag, startPoint x: 32, startPoint y: 84, endPoint x: 98, endPoint y: 103, distance: 68.7
click at [32, 84] on icon at bounding box center [28, 84] width 11 height 13
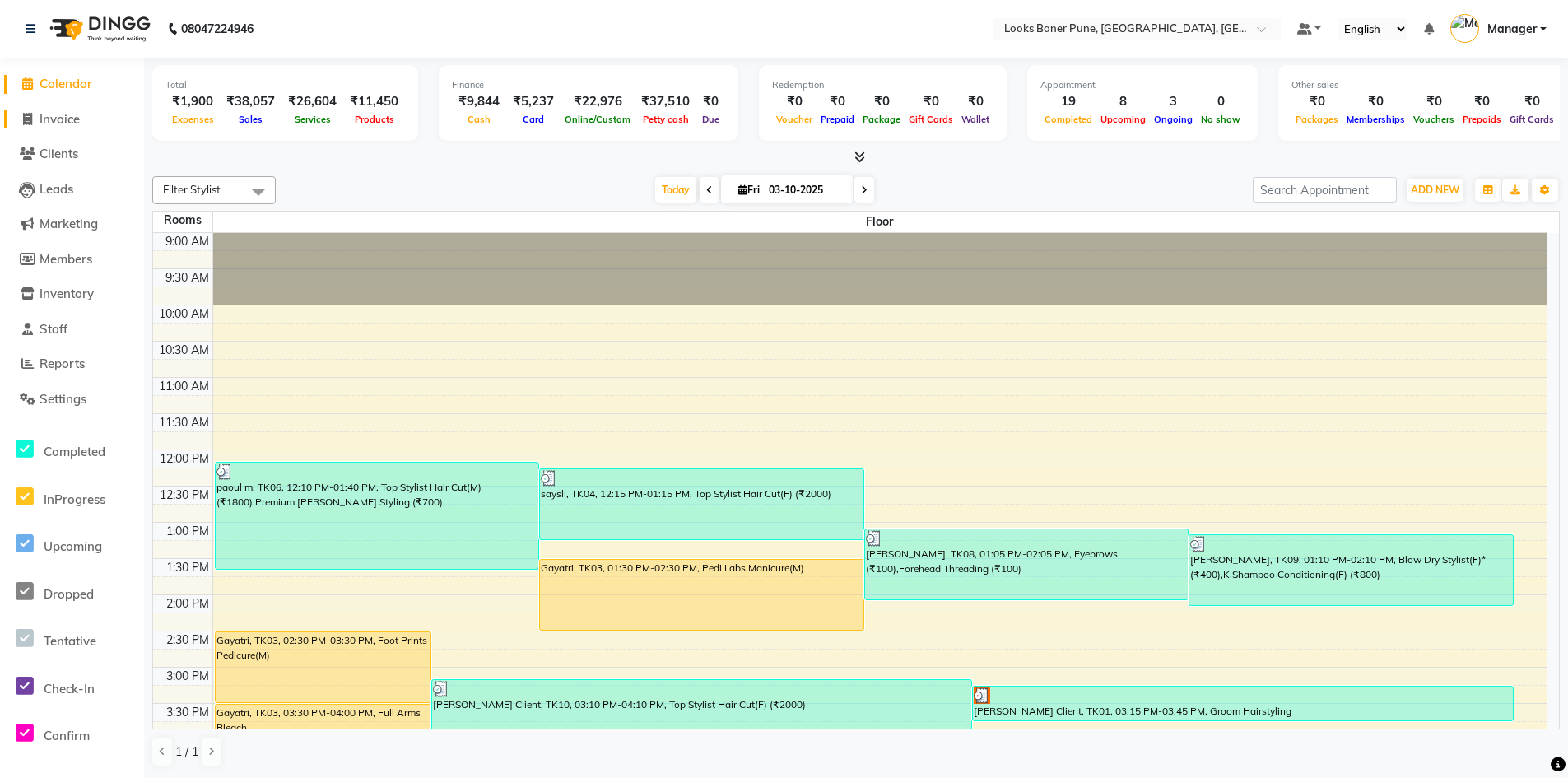
click at [70, 115] on span "Invoice" at bounding box center [59, 119] width 40 height 16
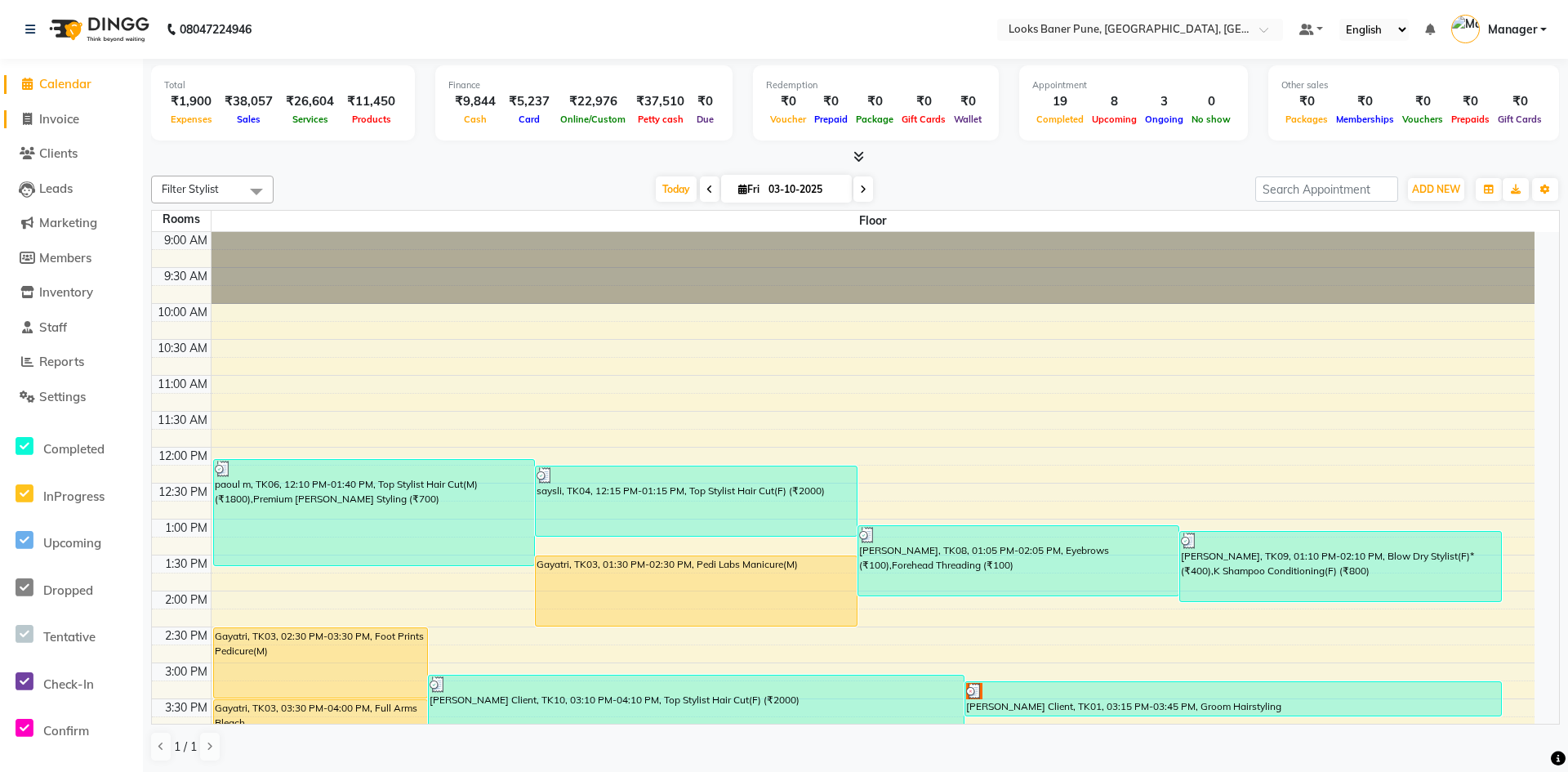
select select "8917"
select select "service"
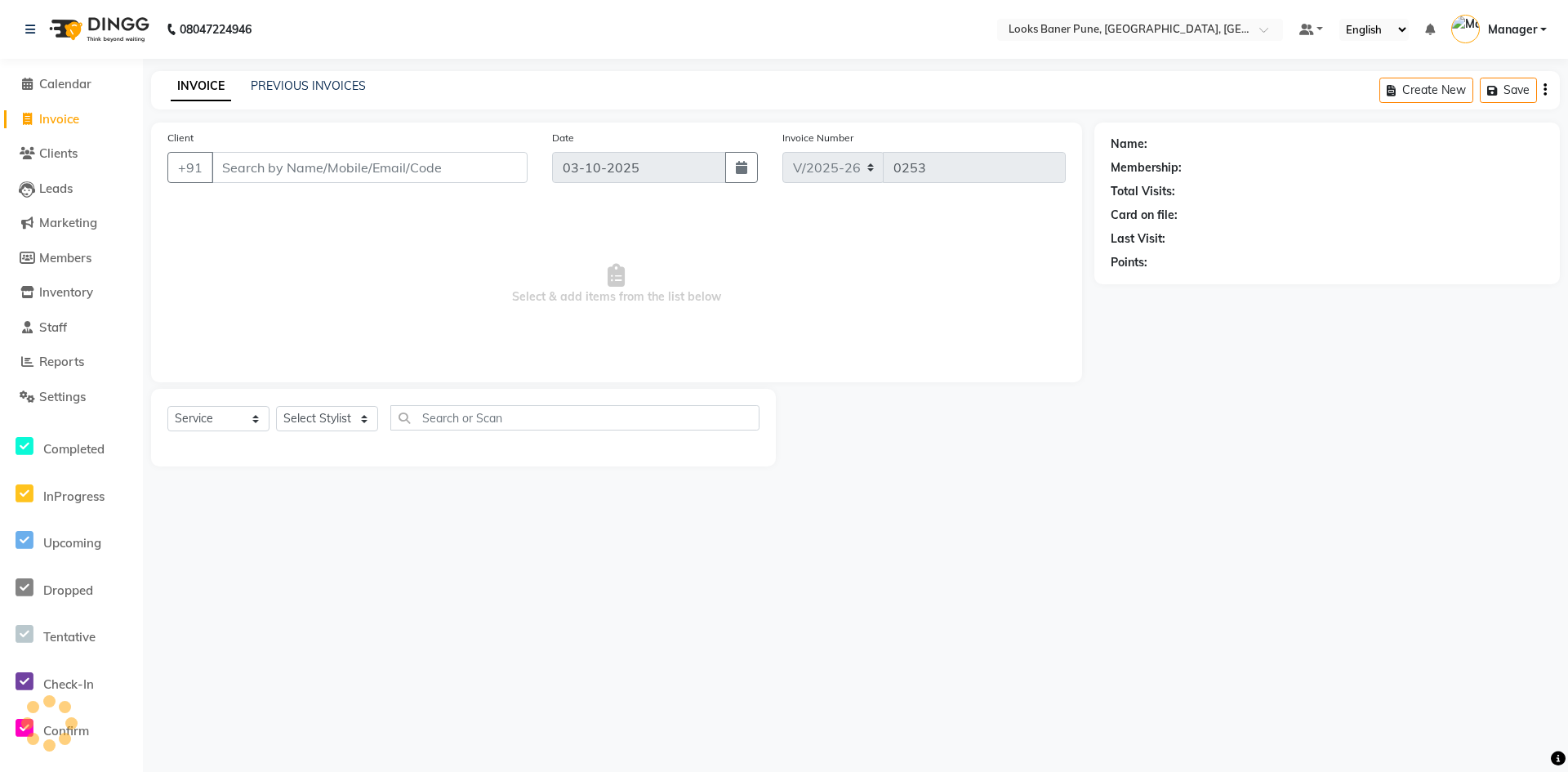
click at [348, 175] on input "Client" at bounding box center [369, 167] width 316 height 31
click at [330, 166] on input "Client" at bounding box center [369, 167] width 316 height 31
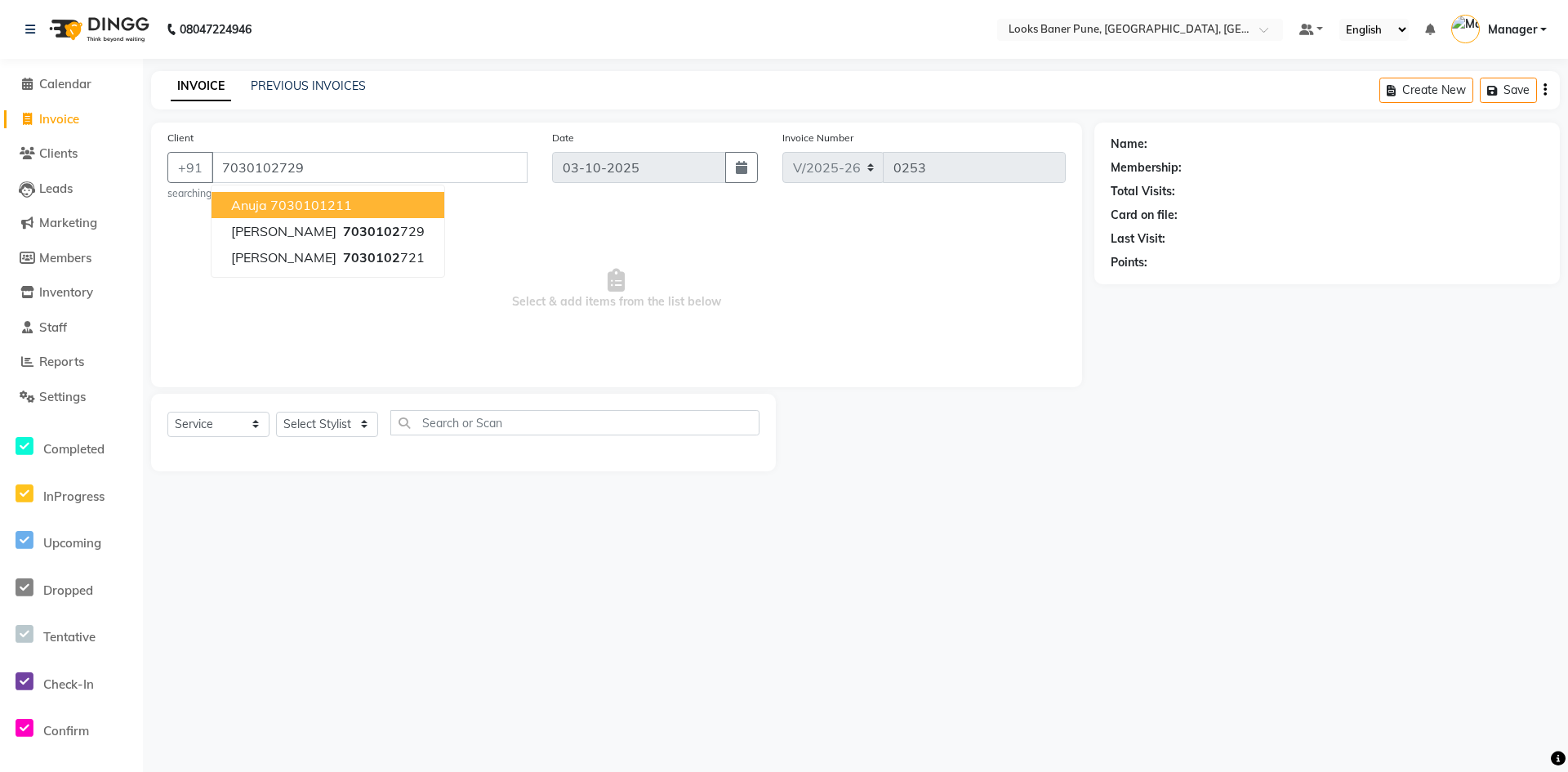
type input "7030102729"
select select "1: Object"
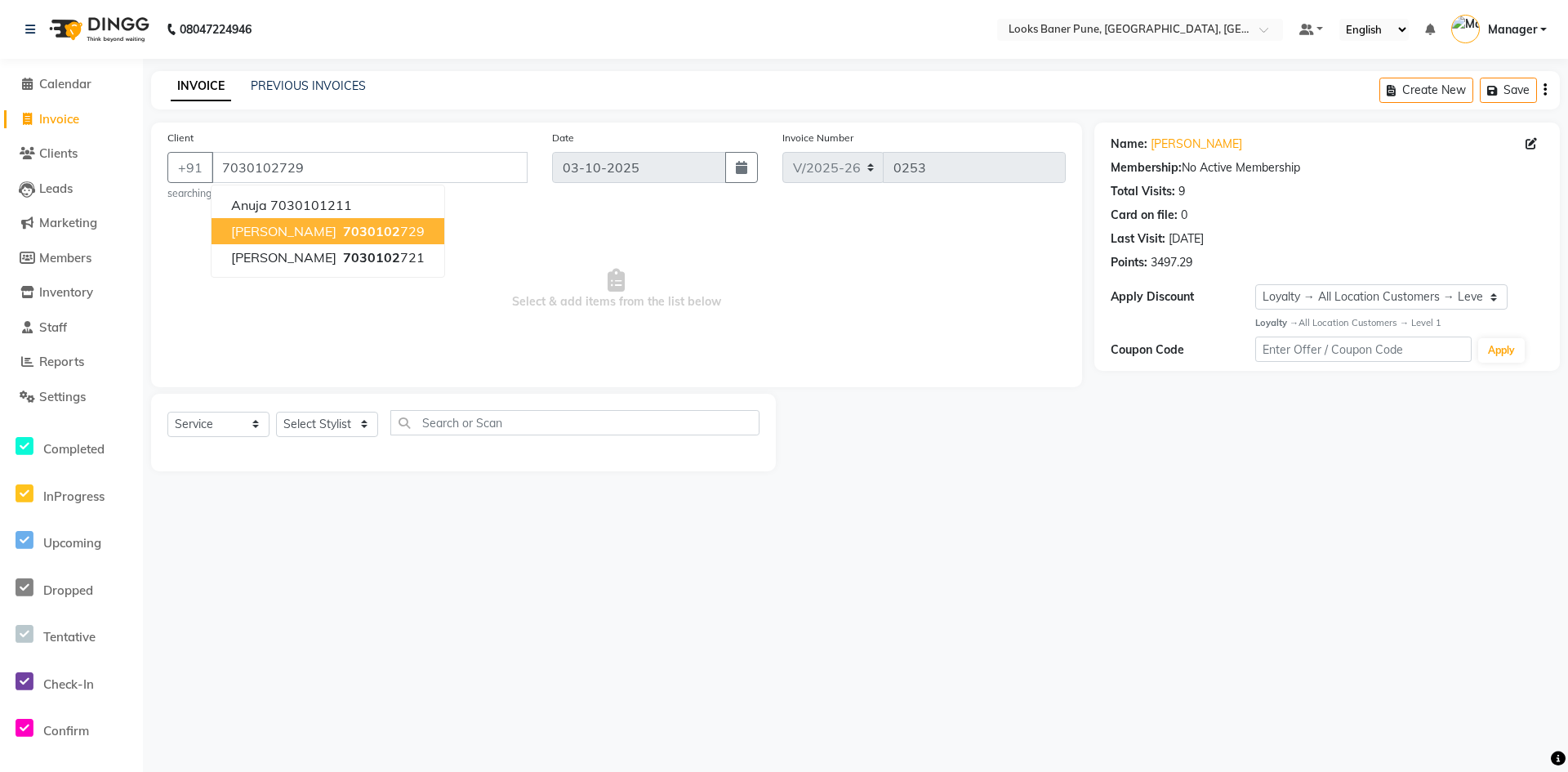
click at [305, 225] on span "Neeraj Shinde" at bounding box center [284, 231] width 106 height 17
click at [305, 225] on span "Select & add items from the list below" at bounding box center [616, 289] width 898 height 163
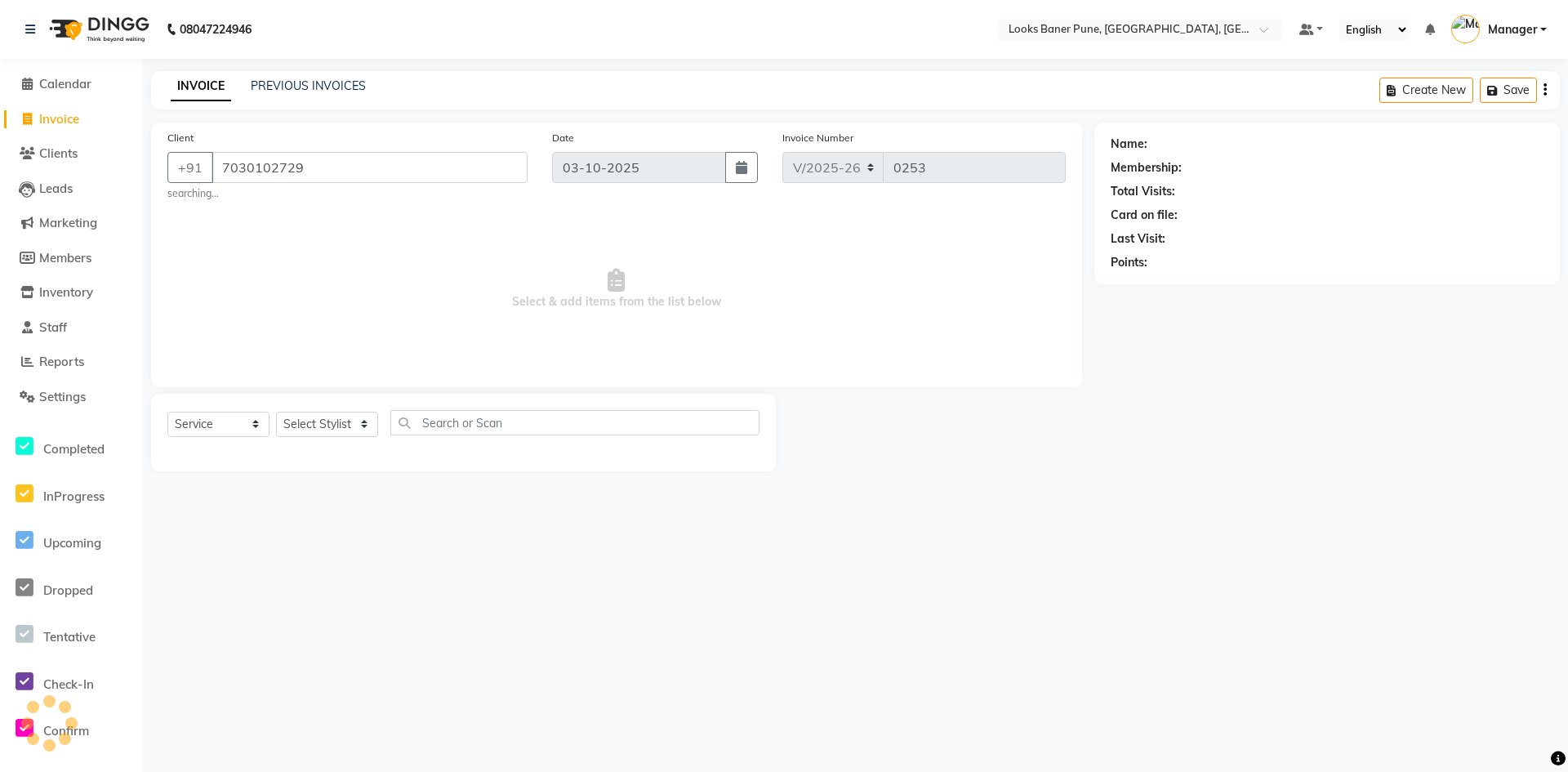
select select "1: Object"
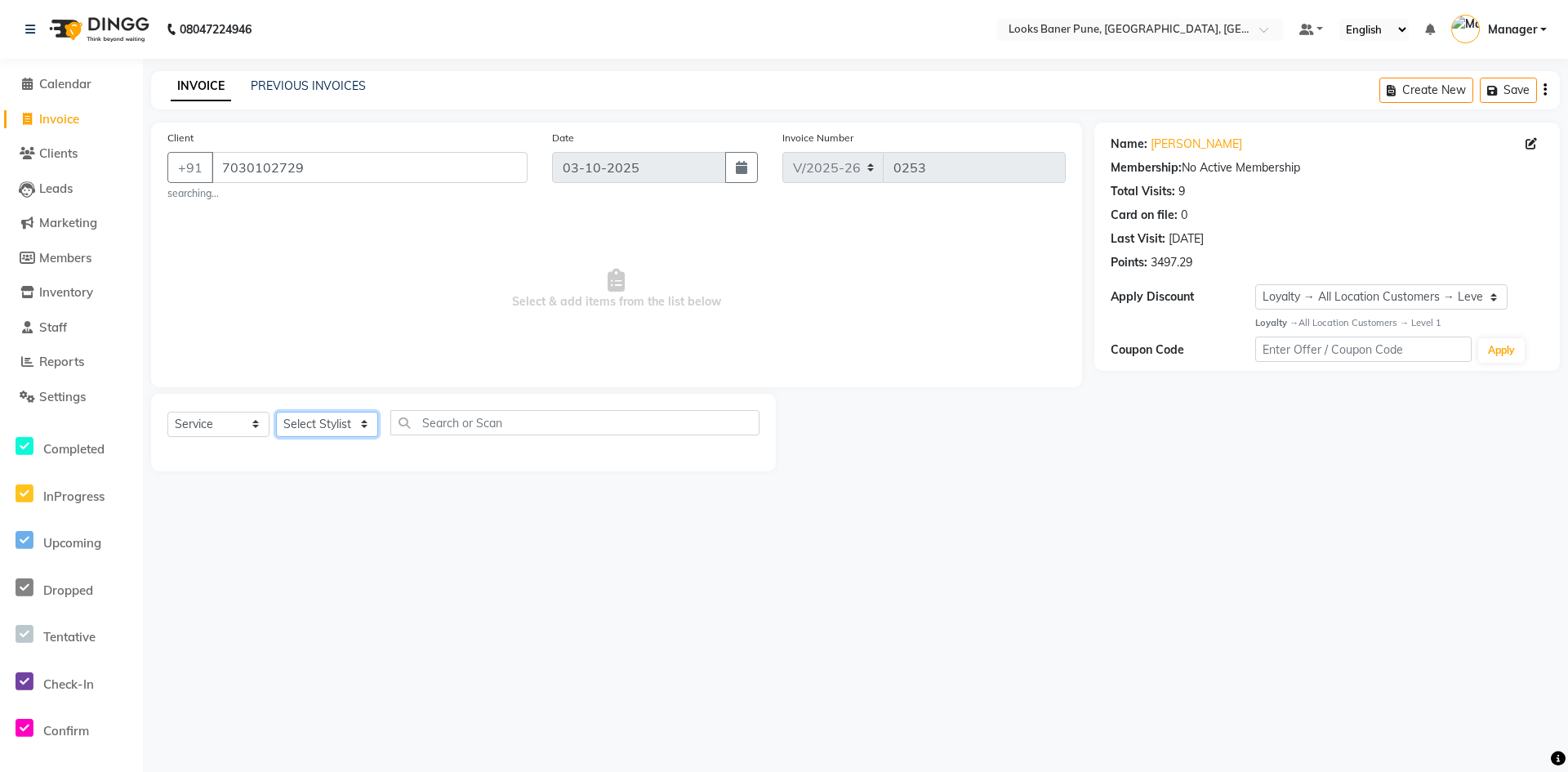
click at [334, 423] on select "Select Stylist Ankita Arshad Ashish_sty Counter_Sales Irfan Manager Pronoy Paul…" at bounding box center [327, 425] width 102 height 25
select select "90856"
click at [276, 412] on select "Select Stylist Ankita Arshad Ashish_sty Counter_Sales Irfan Manager Pronoy Paul…" at bounding box center [327, 425] width 102 height 25
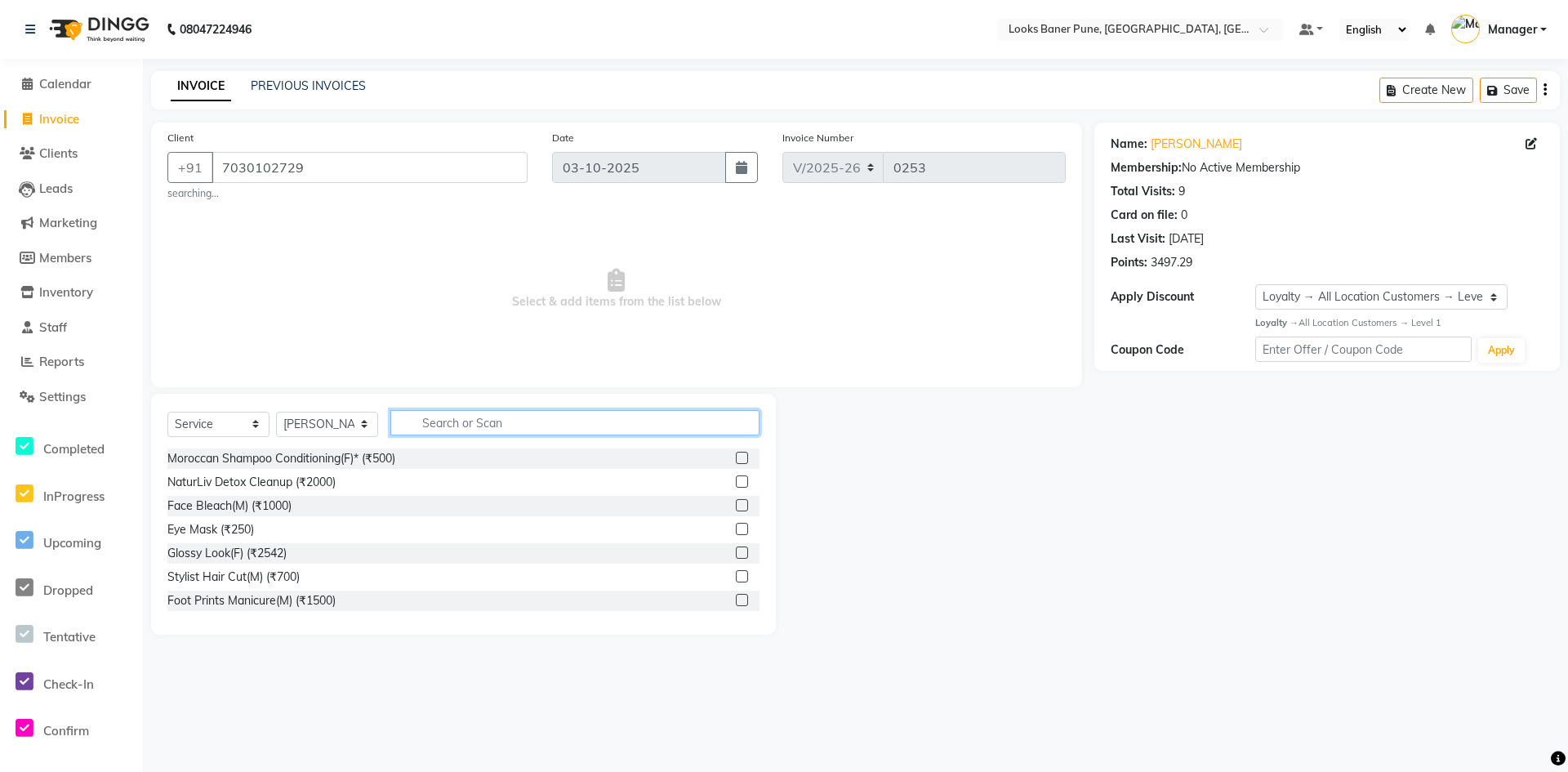
click at [479, 423] on input "text" at bounding box center [574, 423] width 369 height 25
type input "c"
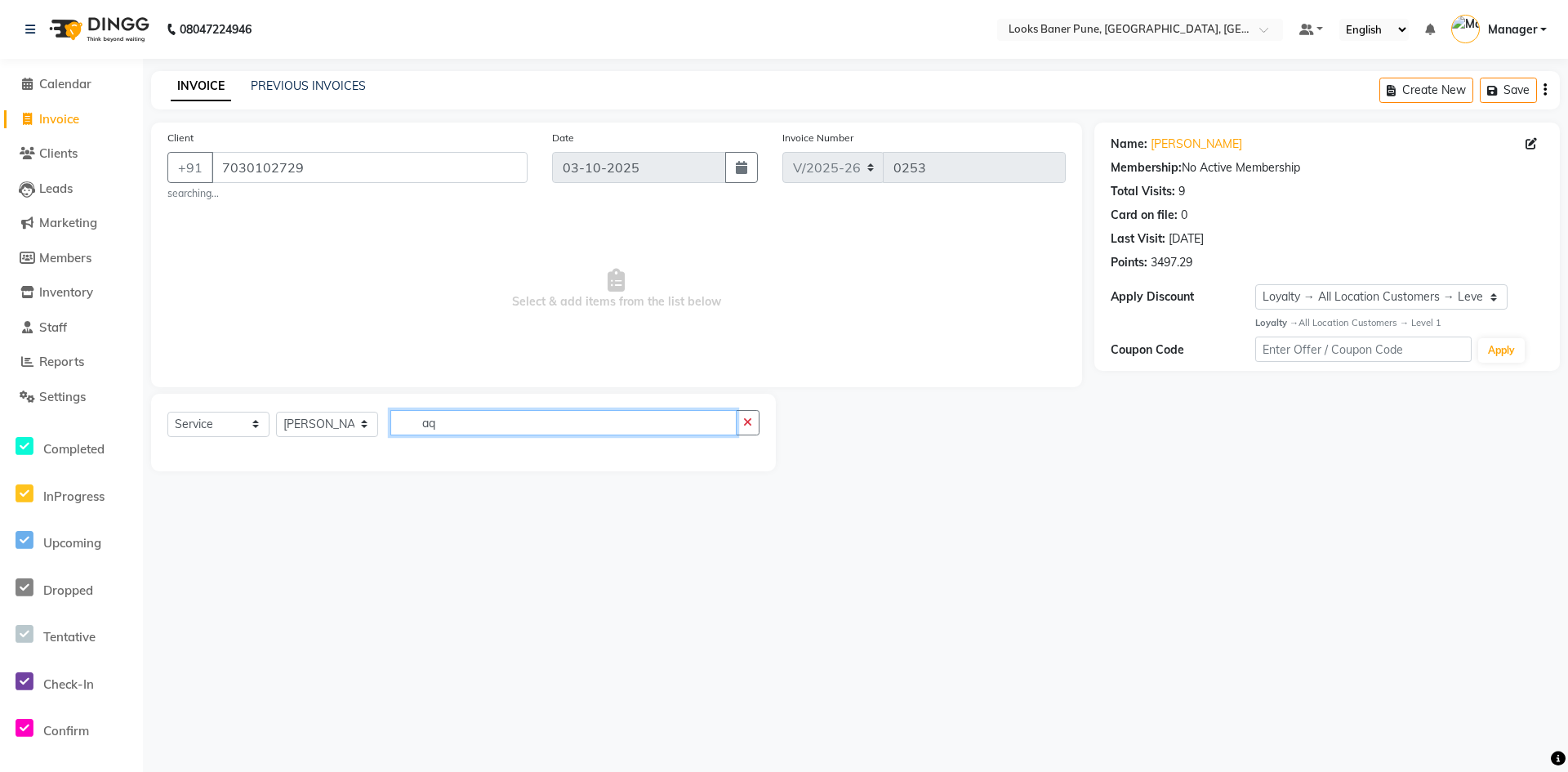
type input "a"
type input "dertma"
drag, startPoint x: 507, startPoint y: 426, endPoint x: 29, endPoint y: 527, distance: 488.6
click at [29, 496] on app-home "08047224946 Select Location × Looks Baner Pune, Balewadi, Pune Default Panel My…" at bounding box center [784, 248] width 1568 height 496
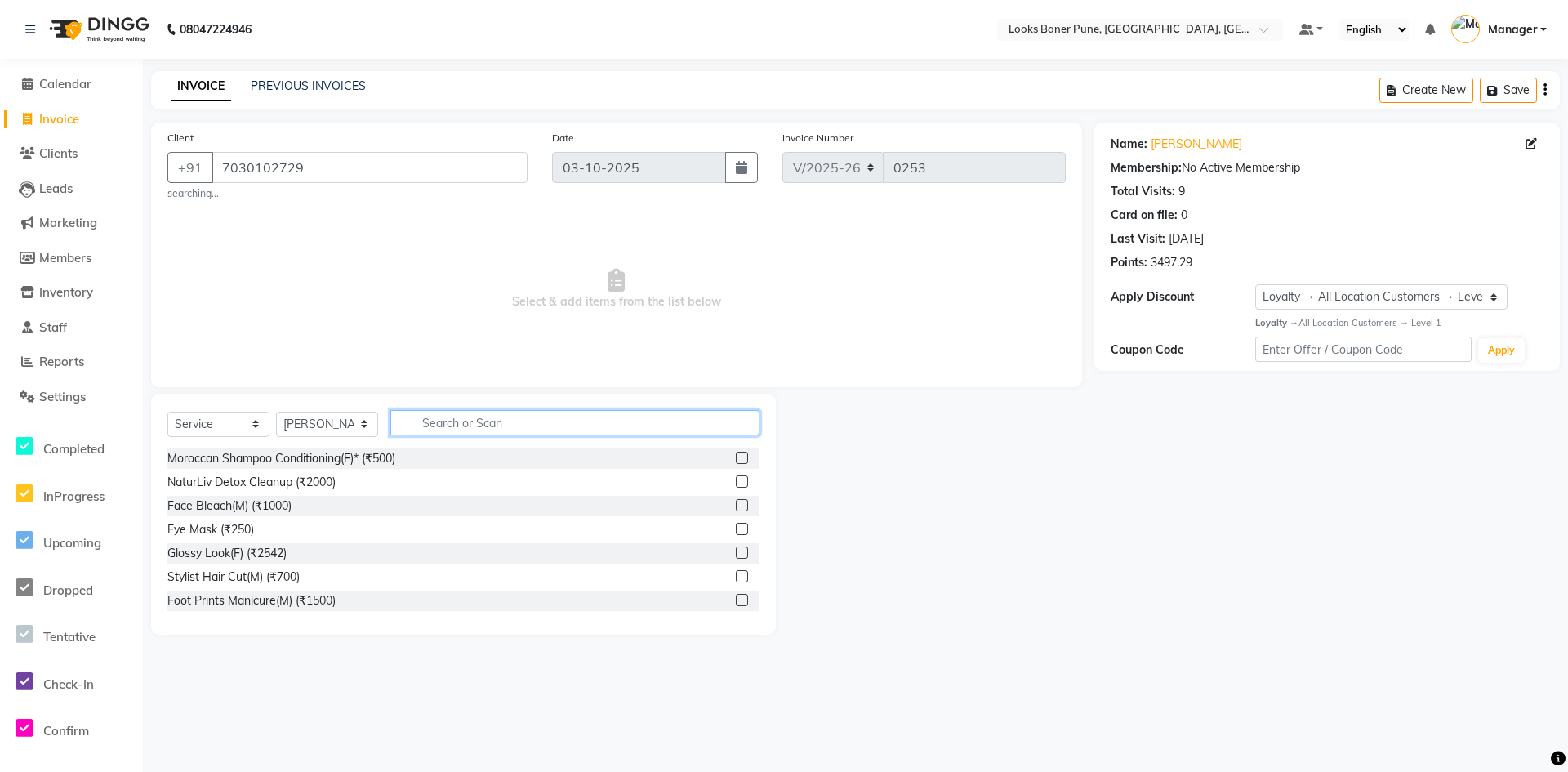
click at [505, 420] on input "text" at bounding box center [574, 423] width 369 height 25
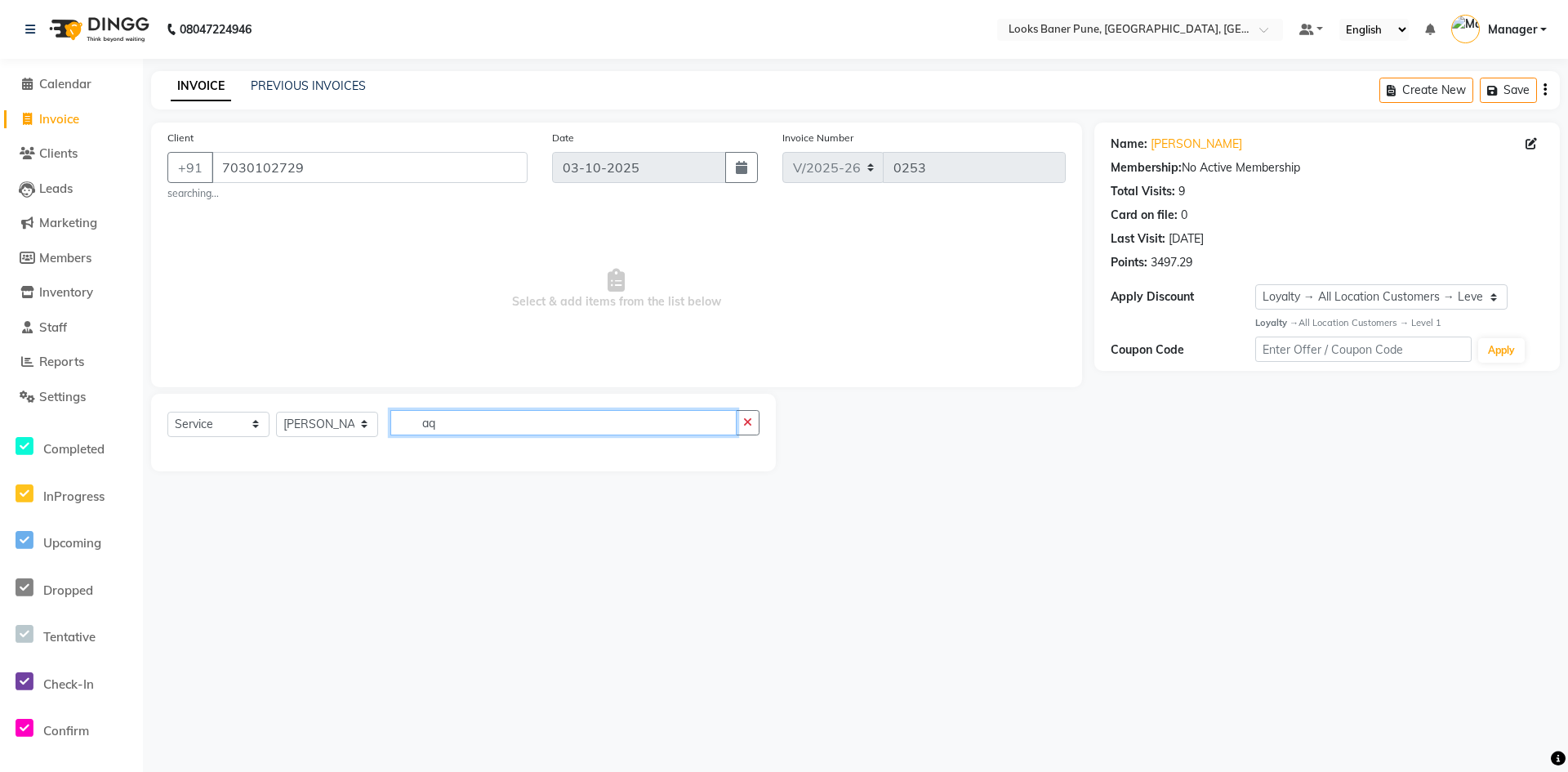
type input "a"
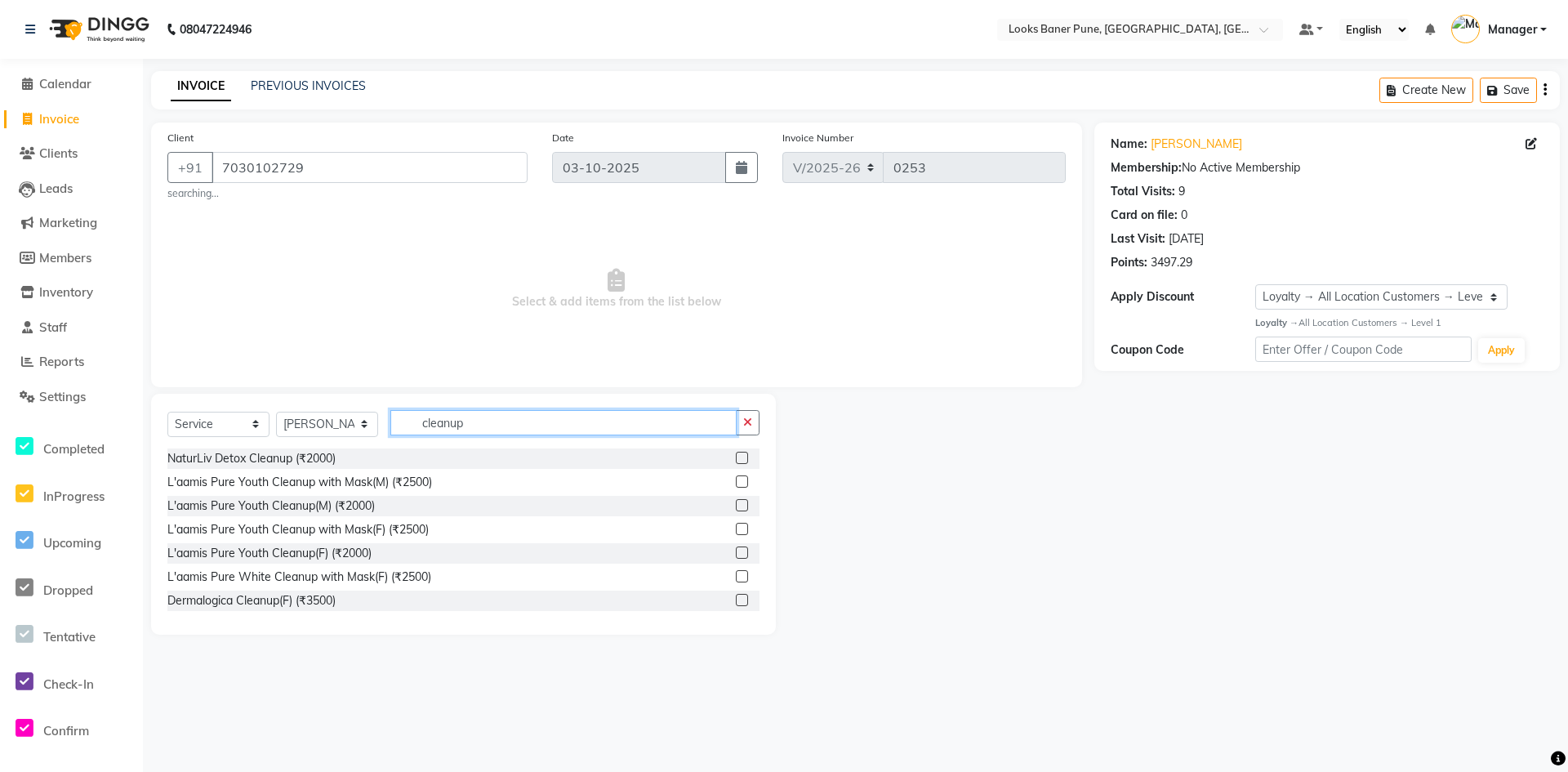
type input "cleanup"
click at [370, 428] on select "Select Stylist Ankita Arshad Ashish_sty Counter_Sales Irfan Manager Pronoy Paul…" at bounding box center [327, 425] width 102 height 25
click at [476, 424] on input "cleanup" at bounding box center [563, 423] width 346 height 25
click at [355, 457] on div "NaturLiv Detox Cleanup (₹2000)" at bounding box center [463, 458] width 592 height 21
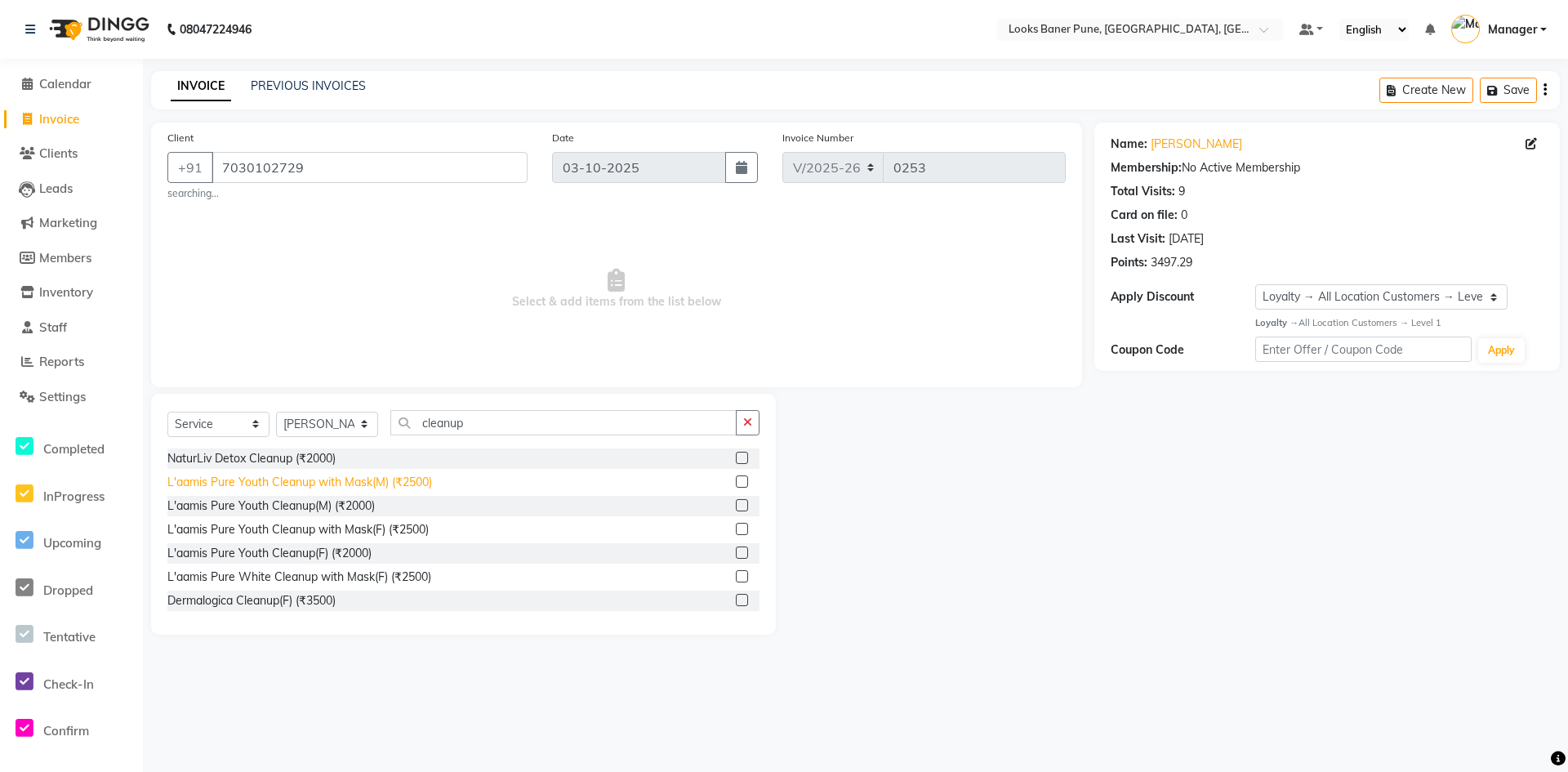
click at [338, 480] on div "L'aamis Pure Youth Cleanup with Mask(M) (₹2500)" at bounding box center [299, 482] width 265 height 18
checkbox input "false"
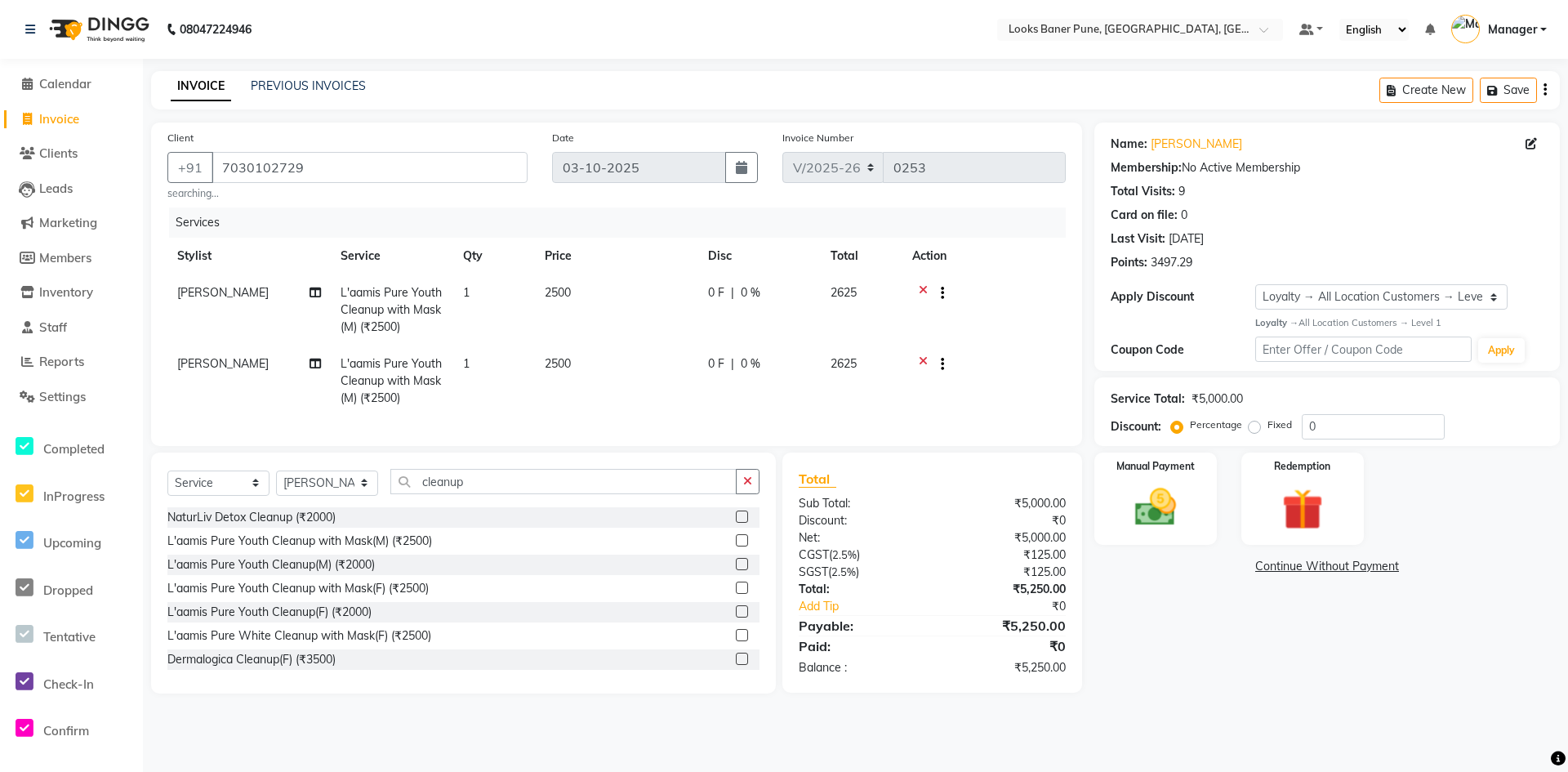
click at [927, 288] on div at bounding box center [935, 295] width 17 height 21
click at [928, 288] on div at bounding box center [935, 295] width 17 height 21
click at [921, 291] on icon at bounding box center [922, 295] width 9 height 21
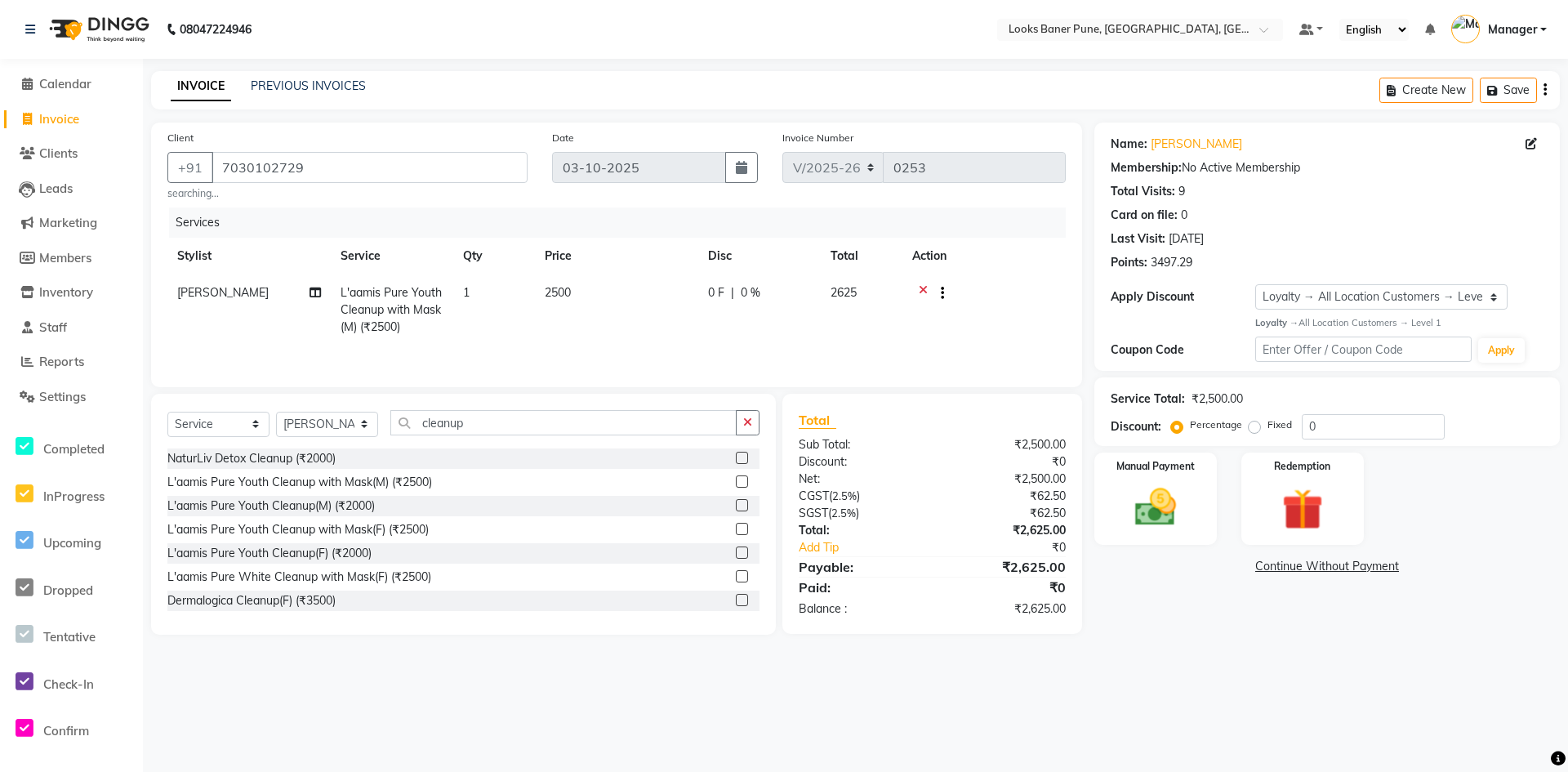
click at [921, 291] on icon at bounding box center [922, 295] width 9 height 21
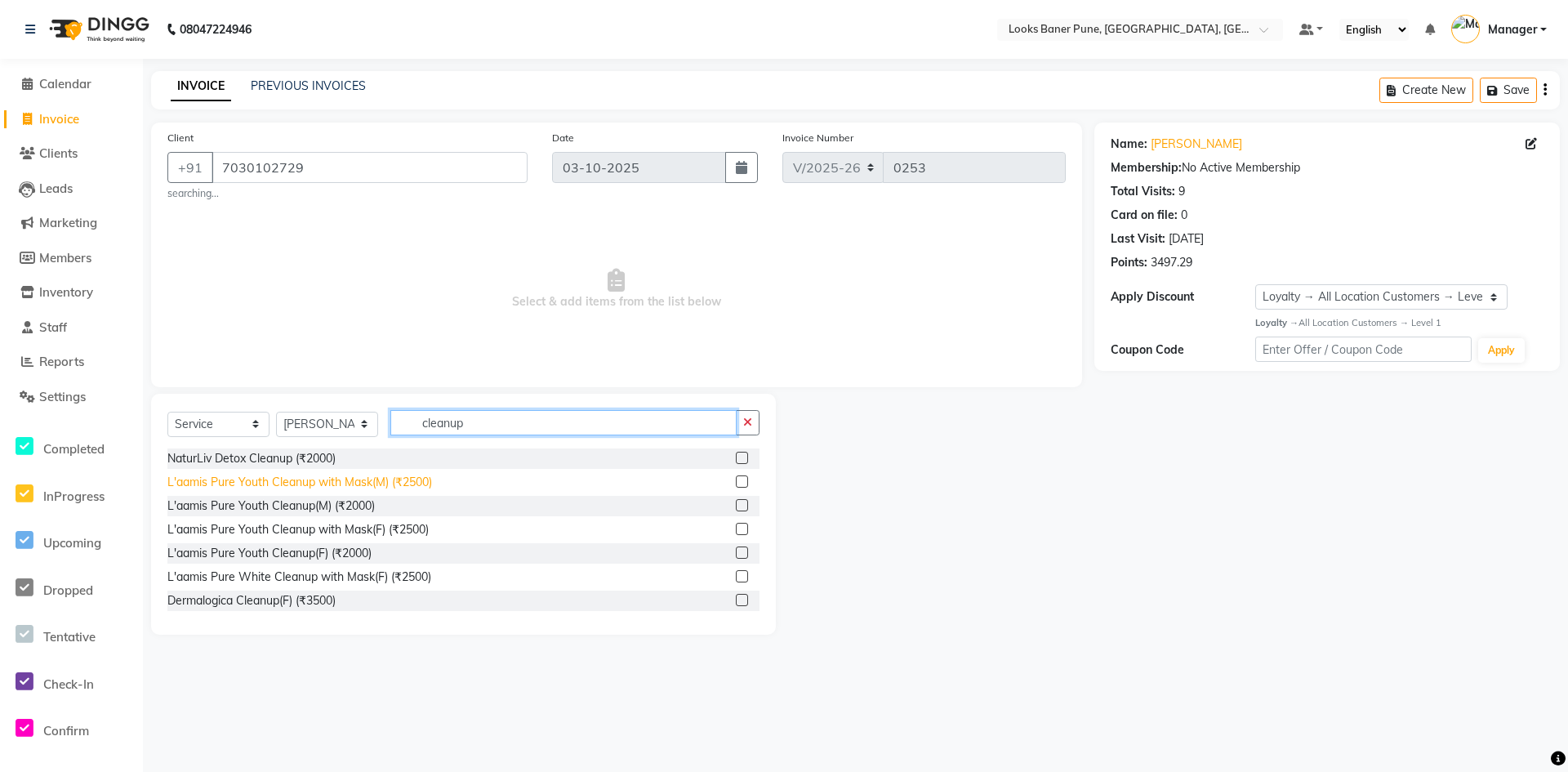
drag, startPoint x: 636, startPoint y: 428, endPoint x: 191, endPoint y: 482, distance: 448.3
click at [205, 481] on div "Select Service Product Membership Package Voucher Prepaid Gift Card Select Styl…" at bounding box center [463, 514] width 625 height 241
type input "natu"
click at [736, 503] on label at bounding box center [741, 505] width 13 height 13
click at [736, 503] on input "checkbox" at bounding box center [740, 506] width 11 height 11
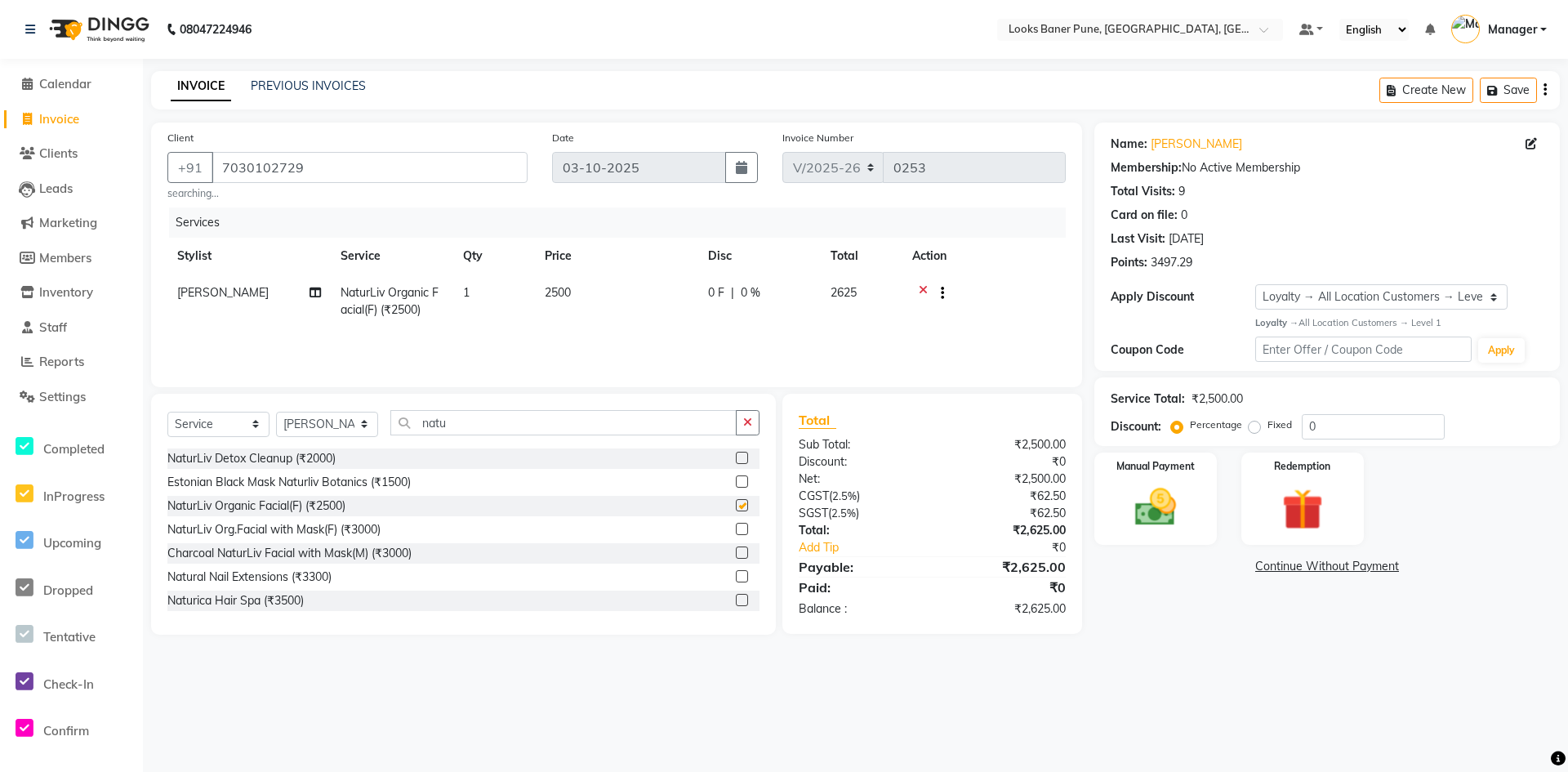
checkbox input "false"
click at [754, 428] on button "button" at bounding box center [747, 423] width 23 height 25
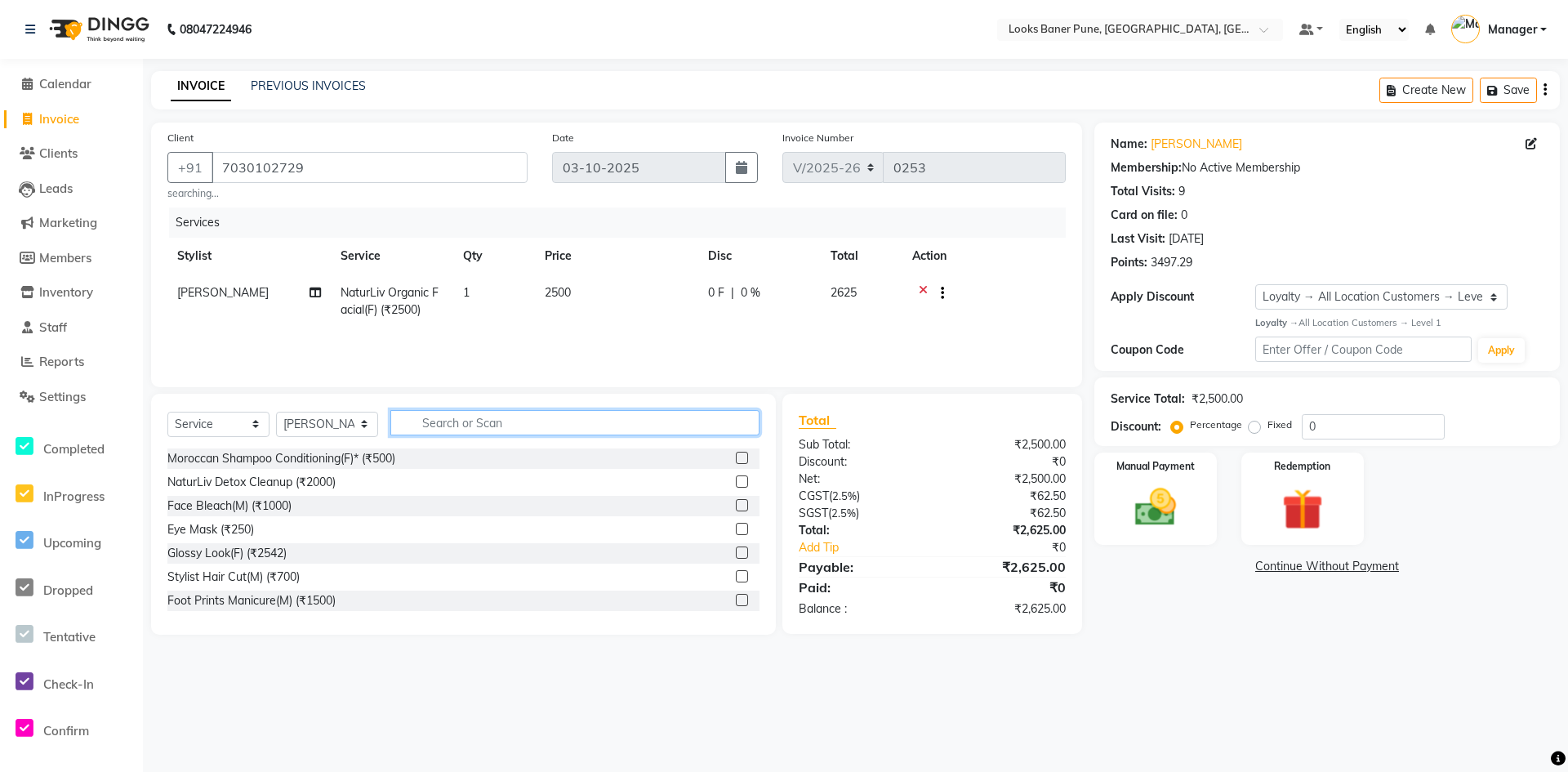
click at [601, 426] on input "text" at bounding box center [574, 423] width 369 height 25
type input "head"
click at [736, 600] on label at bounding box center [741, 600] width 13 height 13
click at [736, 600] on input "checkbox" at bounding box center [740, 601] width 11 height 11
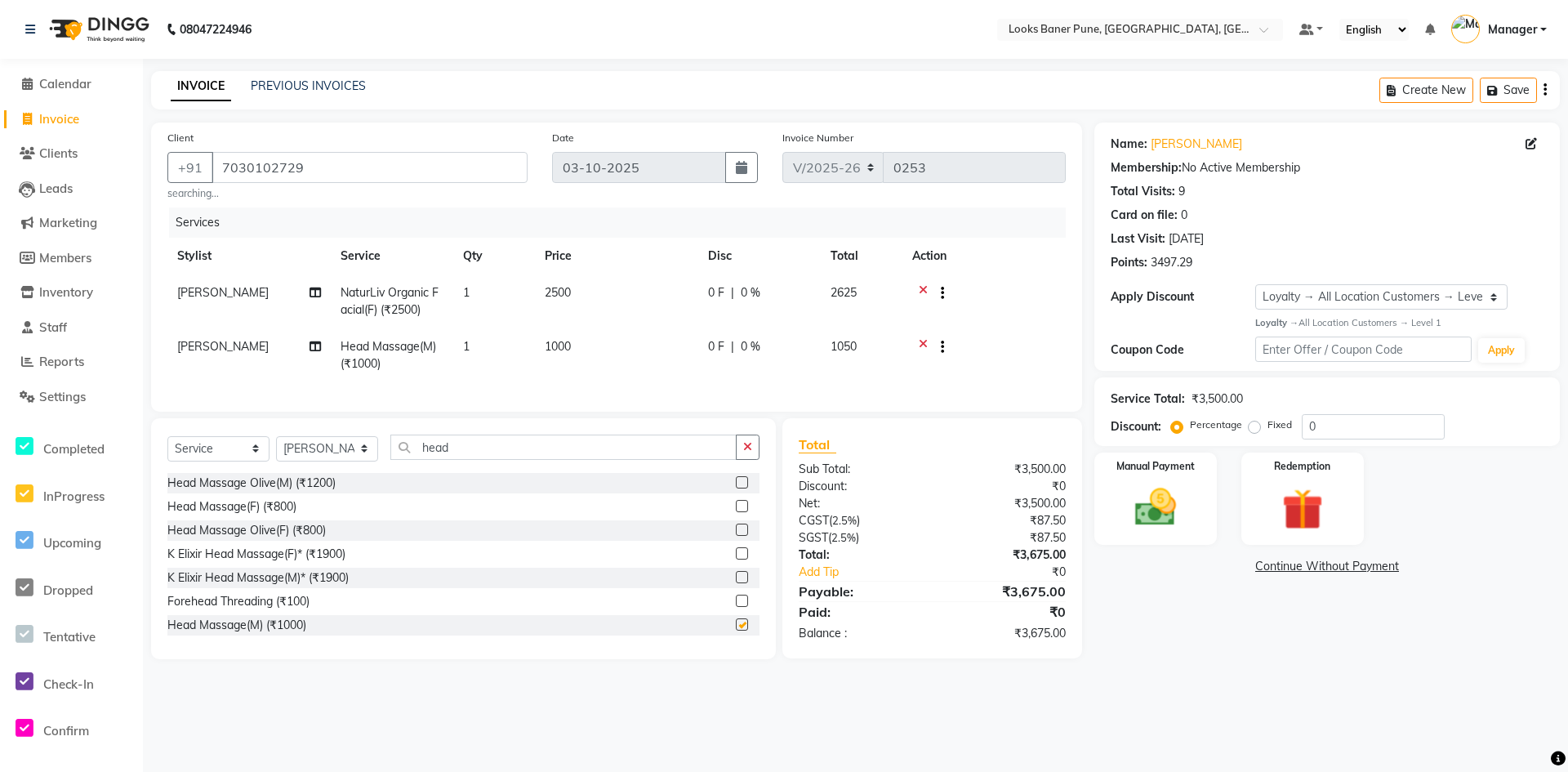
checkbox input "false"
drag, startPoint x: 470, startPoint y: 463, endPoint x: 114, endPoint y: 531, distance: 362.4
click at [197, 516] on div "Select Service Product Membership Package Voucher Prepaid Gift Card Select Styl…" at bounding box center [463, 538] width 625 height 241
type input "nail art"
click at [736, 583] on label at bounding box center [741, 577] width 13 height 13
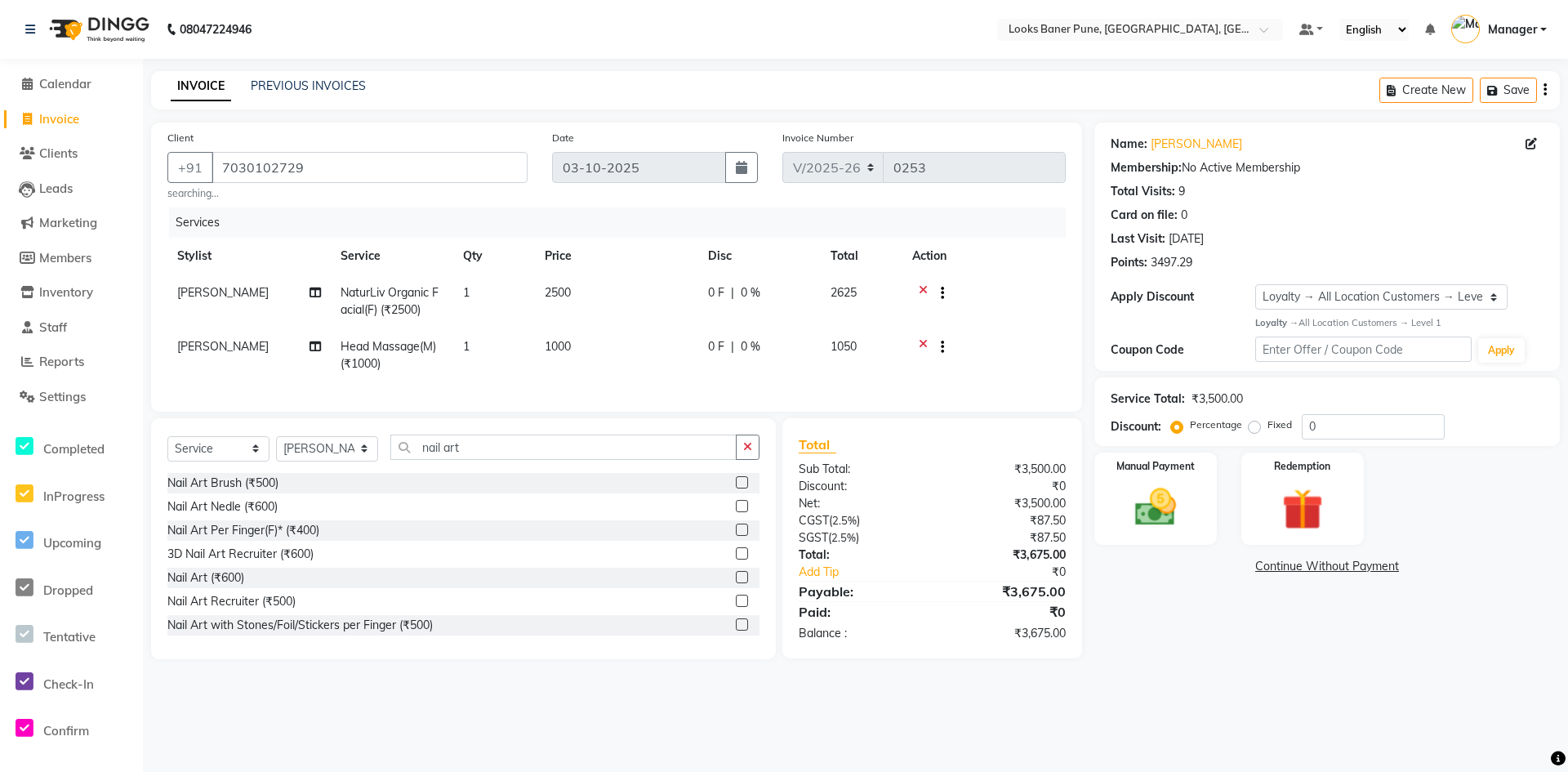
click at [736, 583] on input "checkbox" at bounding box center [740, 577] width 11 height 11
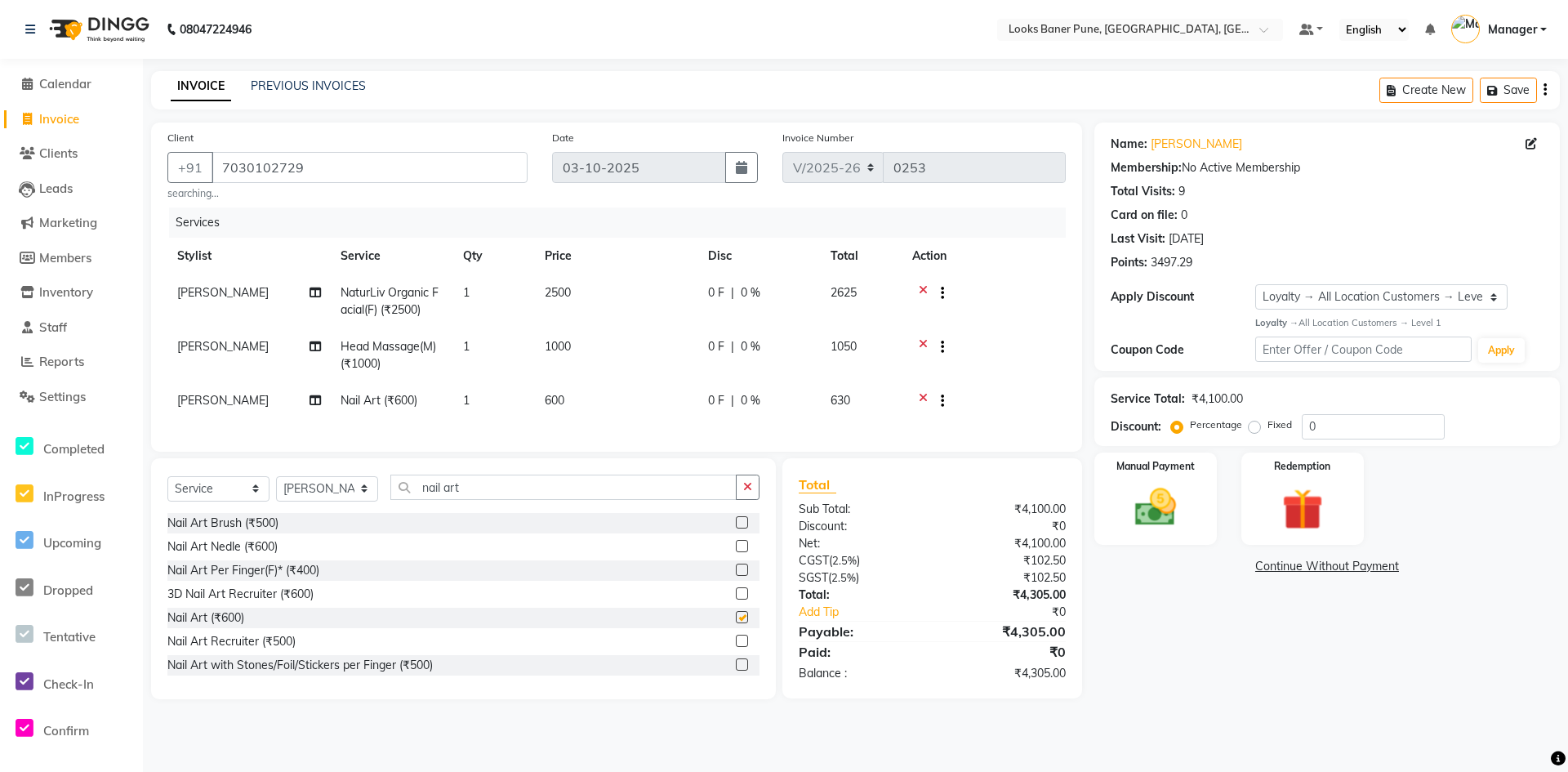
checkbox input "false"
click at [560, 404] on span "600" at bounding box center [555, 400] width 20 height 15
select select "90856"
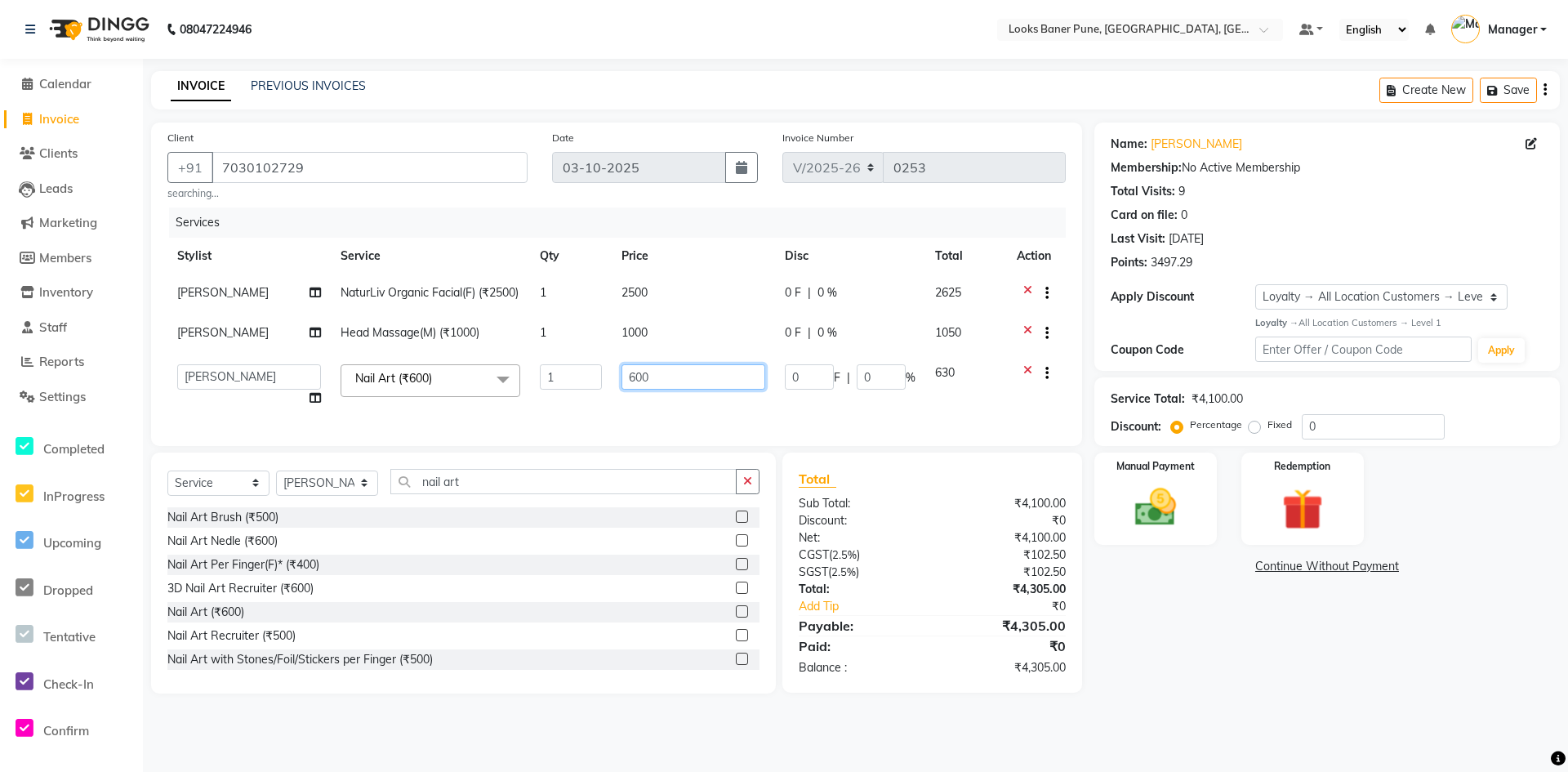
drag, startPoint x: 686, startPoint y: 396, endPoint x: 326, endPoint y: 472, distance: 367.9
click at [426, 430] on div "Services Stylist Service Qty Price Disc Total Action Sonali NaturLiv Organic Fa…" at bounding box center [616, 318] width 898 height 222
type input "1500"
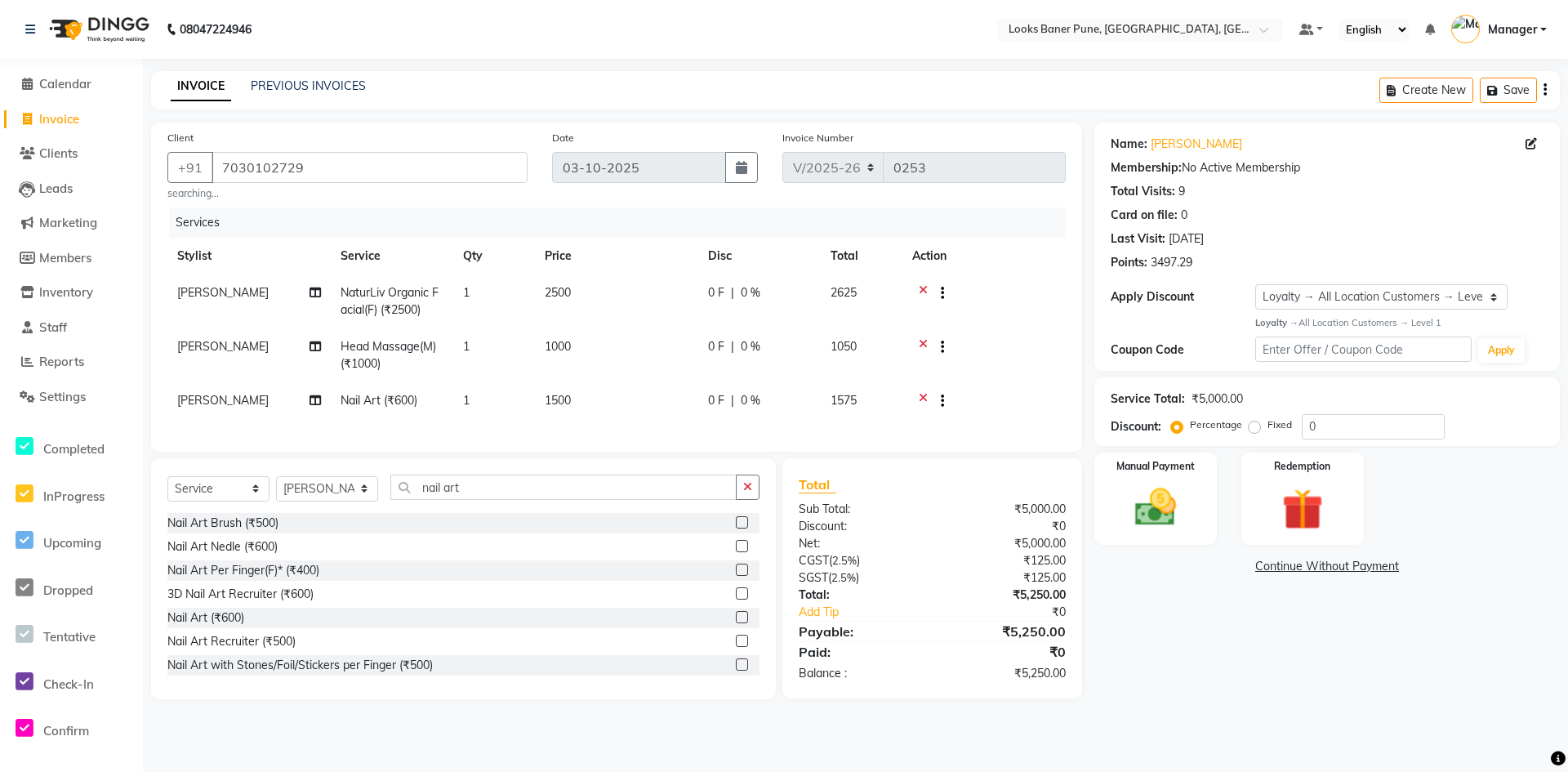
click at [423, 425] on div "Services Stylist Service Qty Price Disc Total Action Sonali NaturLiv Organic Fa…" at bounding box center [616, 321] width 898 height 228
click at [1344, 417] on input "0" at bounding box center [1373, 427] width 143 height 25
type input "25"
click at [1180, 635] on div "Name: Neeraj Shinde Membership: No Active Membership Total Visits: 9 Card on fi…" at bounding box center [1333, 419] width 477 height 593
click at [557, 347] on span "1000" at bounding box center [558, 345] width 26 height 15
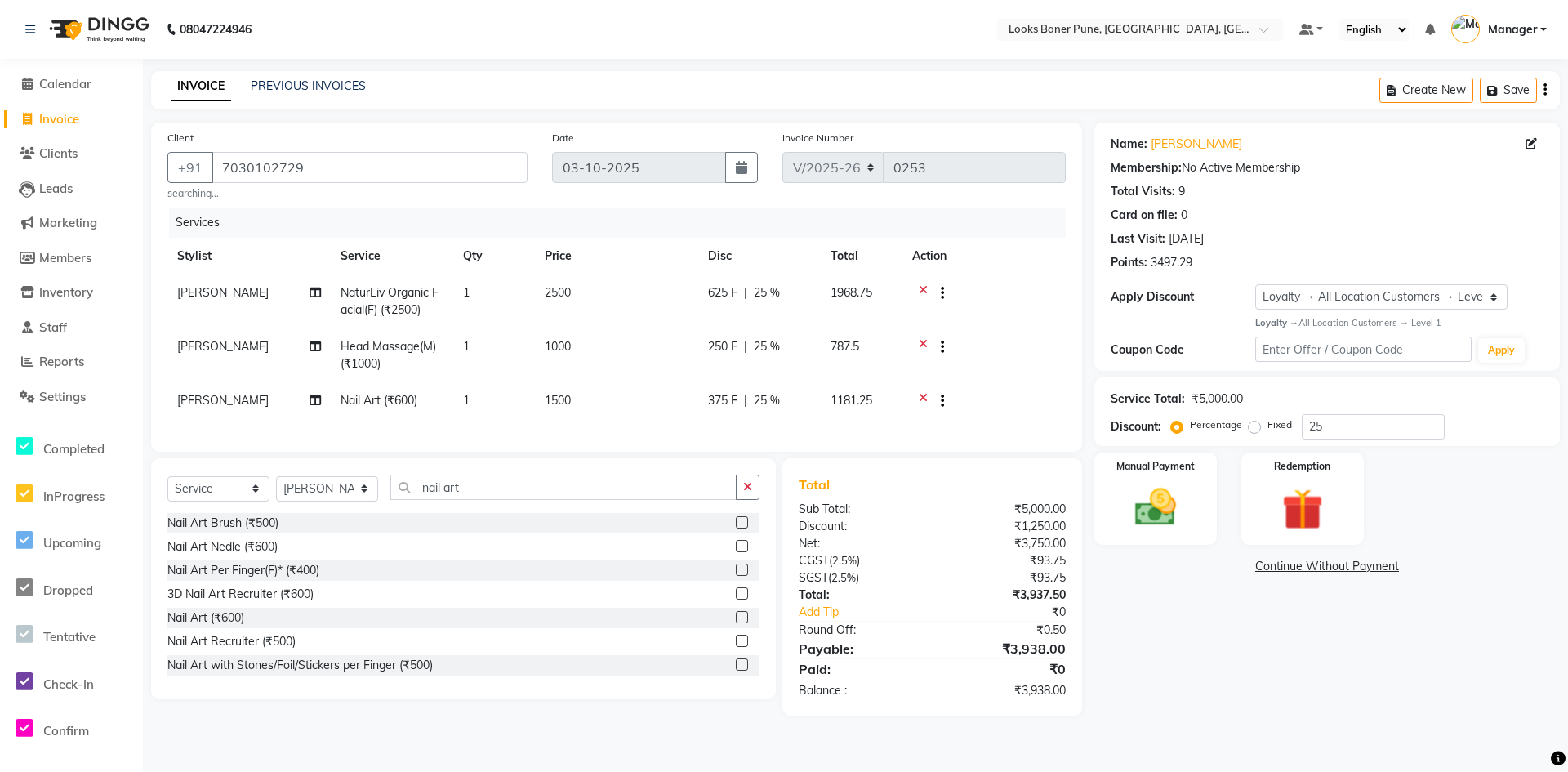
select select "90856"
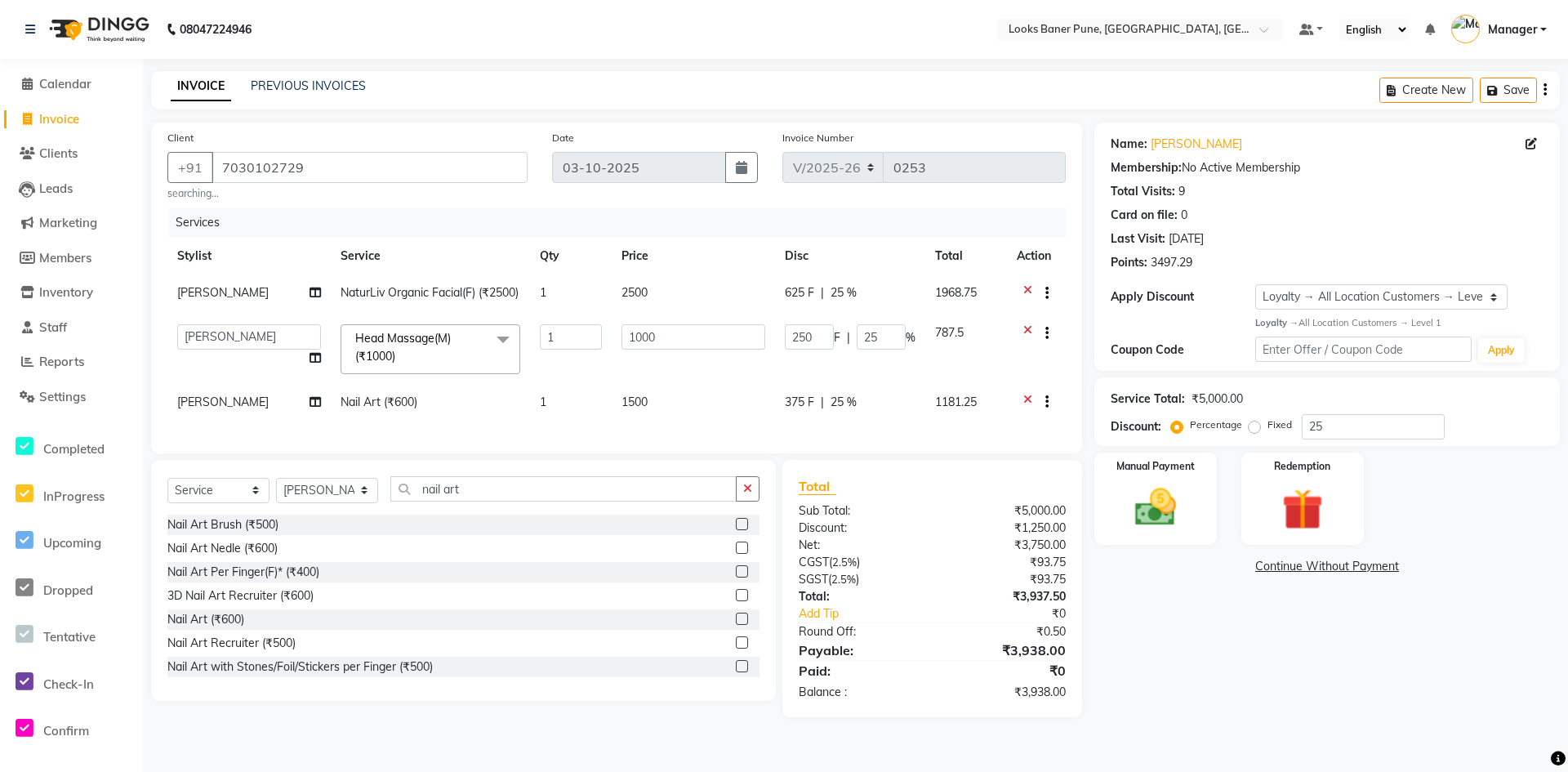
click at [1028, 343] on icon at bounding box center [1027, 334] width 9 height 21
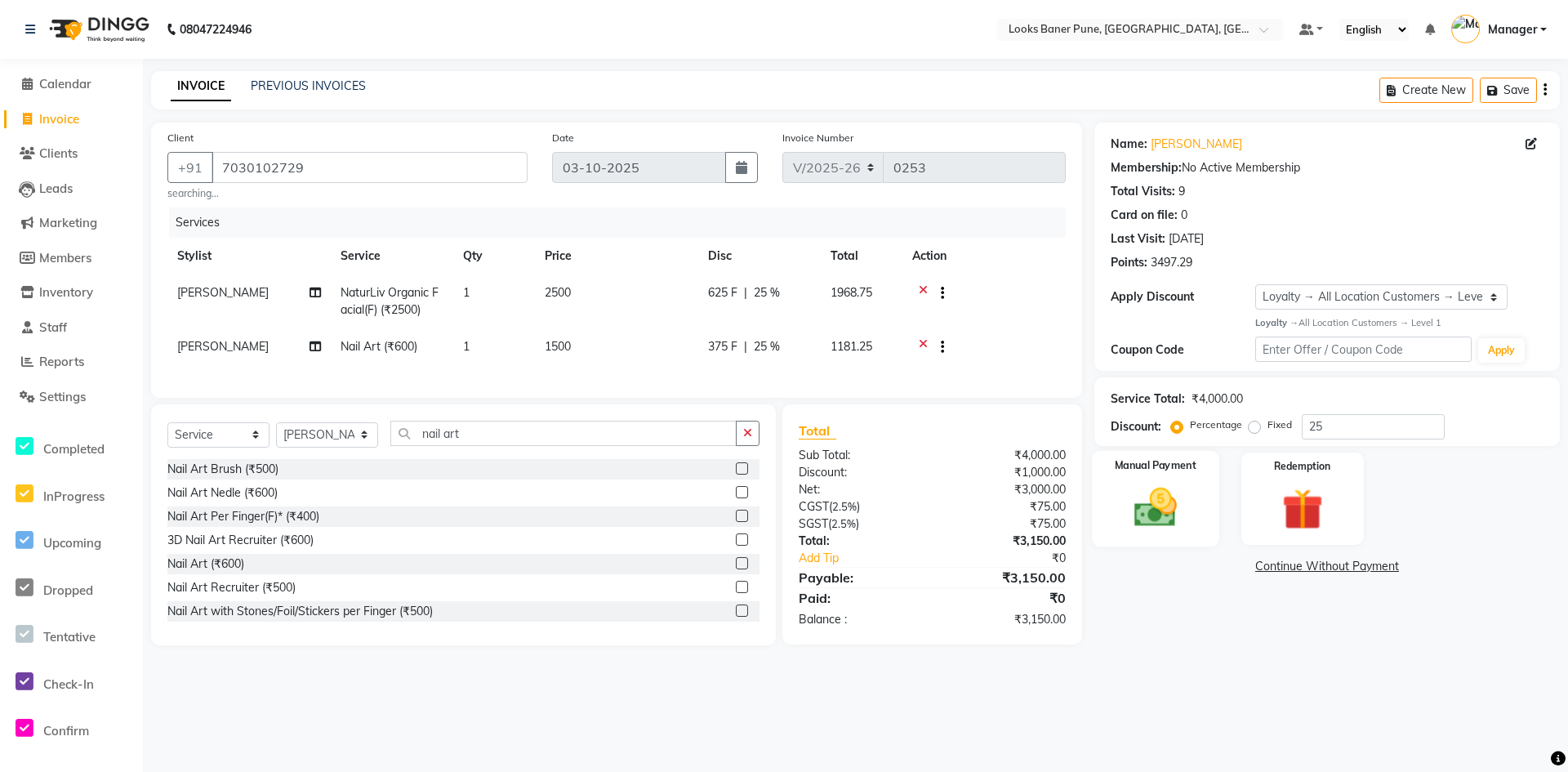
click at [1204, 502] on div "Manual Payment" at bounding box center [1155, 499] width 127 height 97
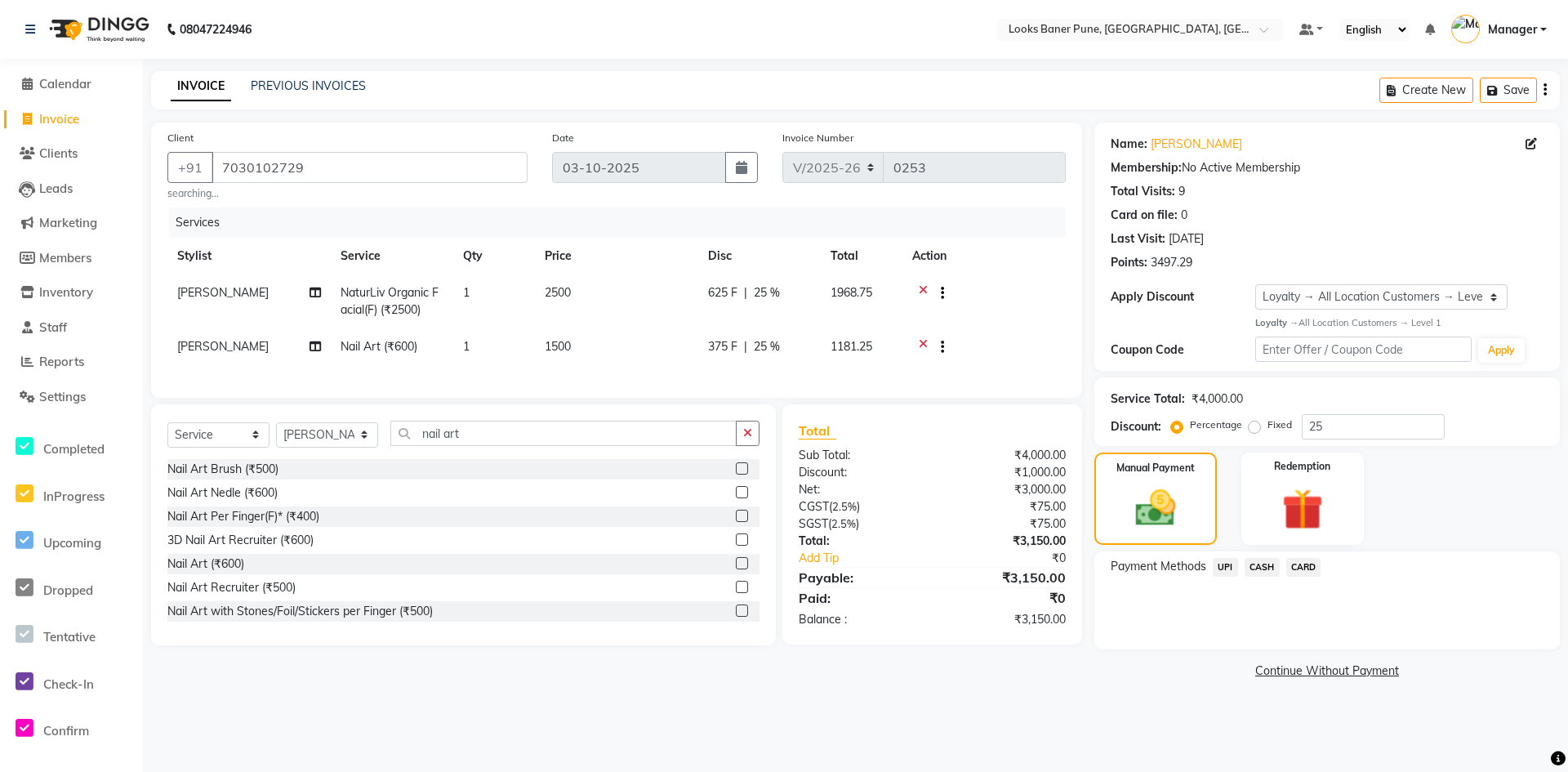
click at [1295, 566] on span "CARD" at bounding box center [1304, 567] width 35 height 19
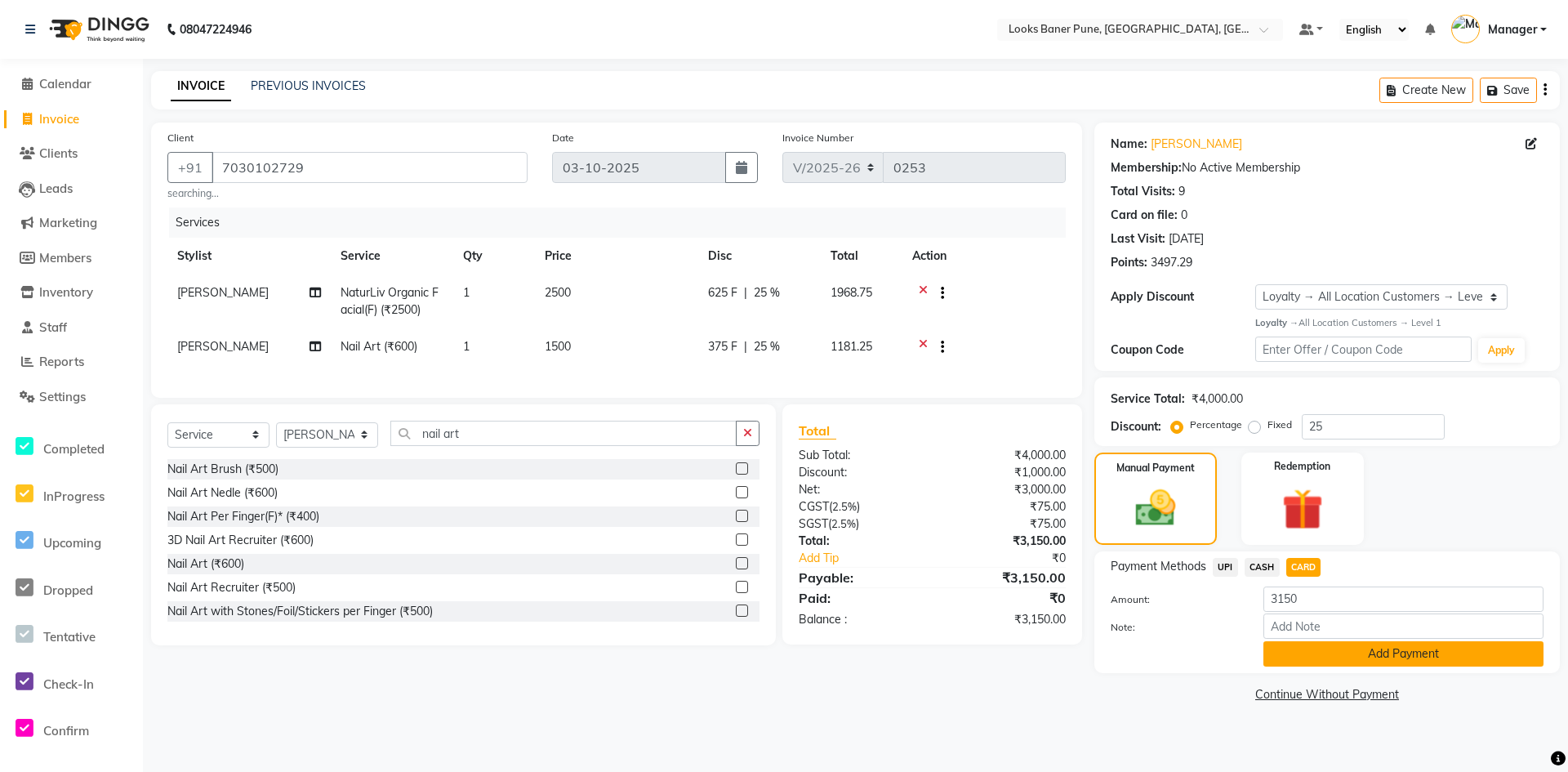
click at [1320, 656] on button "Add Payment" at bounding box center [1404, 654] width 280 height 25
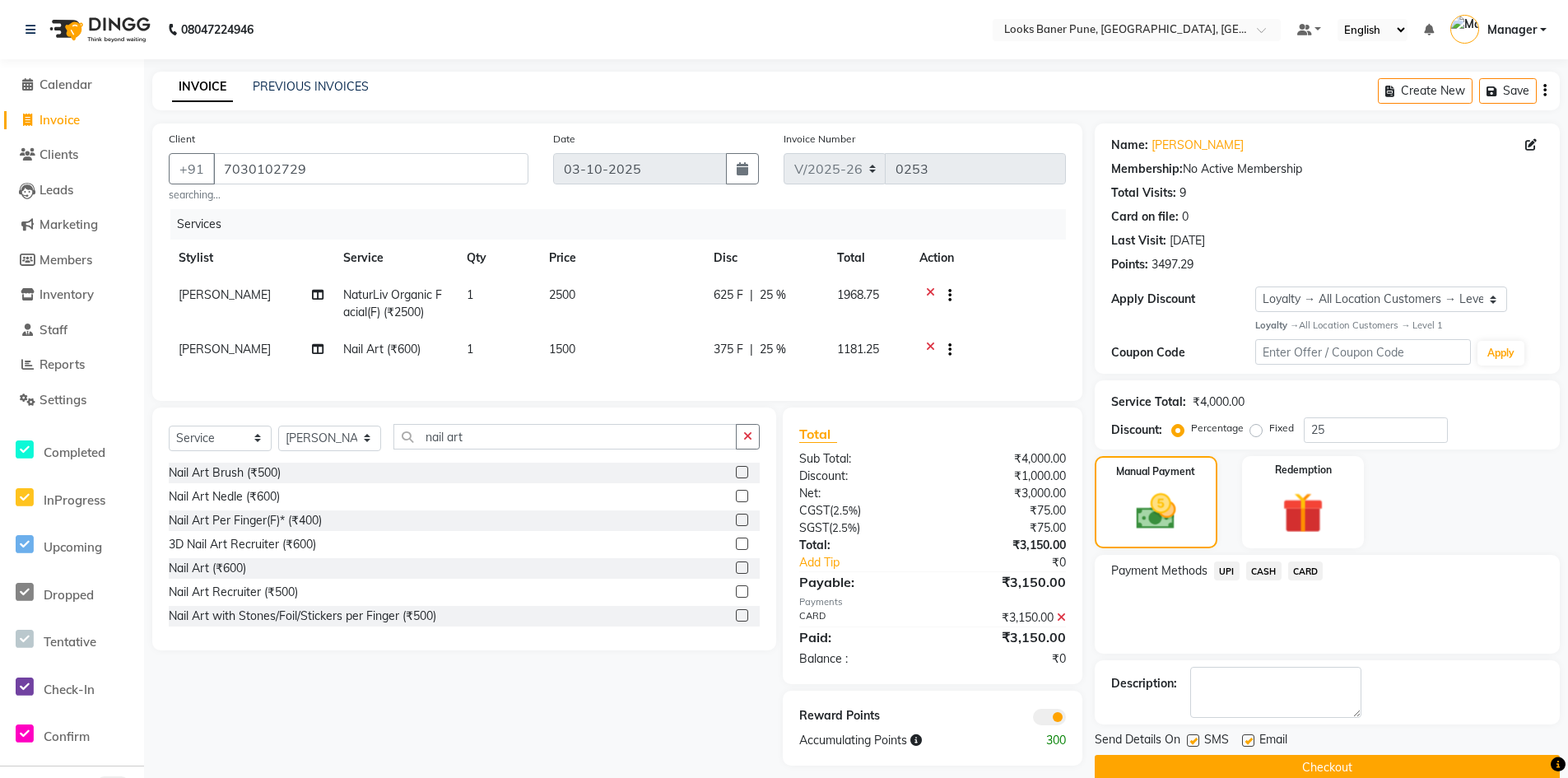
click at [1299, 571] on span "CARD" at bounding box center [1307, 570] width 36 height 19
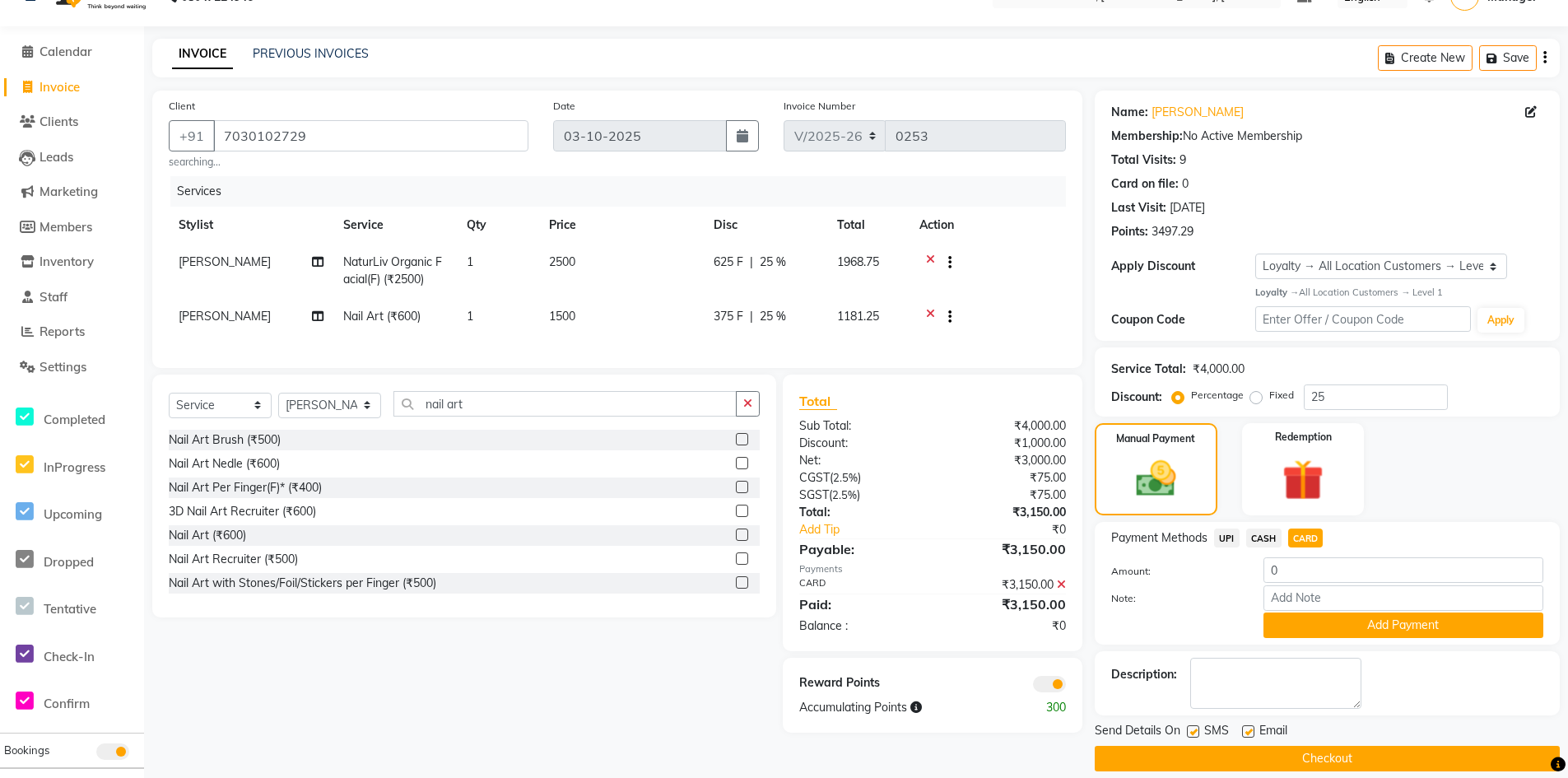
scroll to position [51, 0]
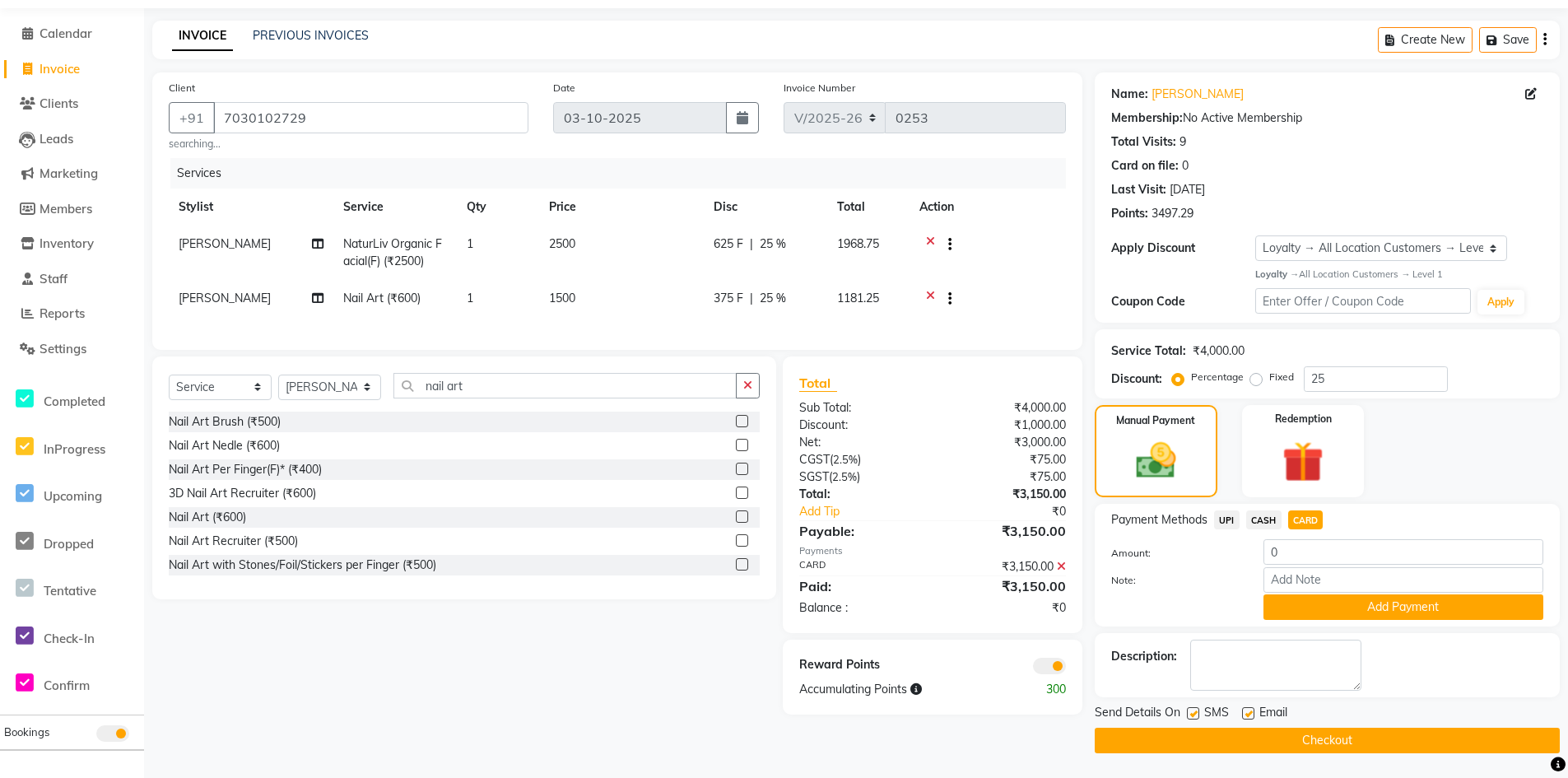
click at [1054, 674] on span at bounding box center [1049, 666] width 33 height 17
click at [1066, 669] on input "checkbox" at bounding box center [1066, 669] width 0 height 0
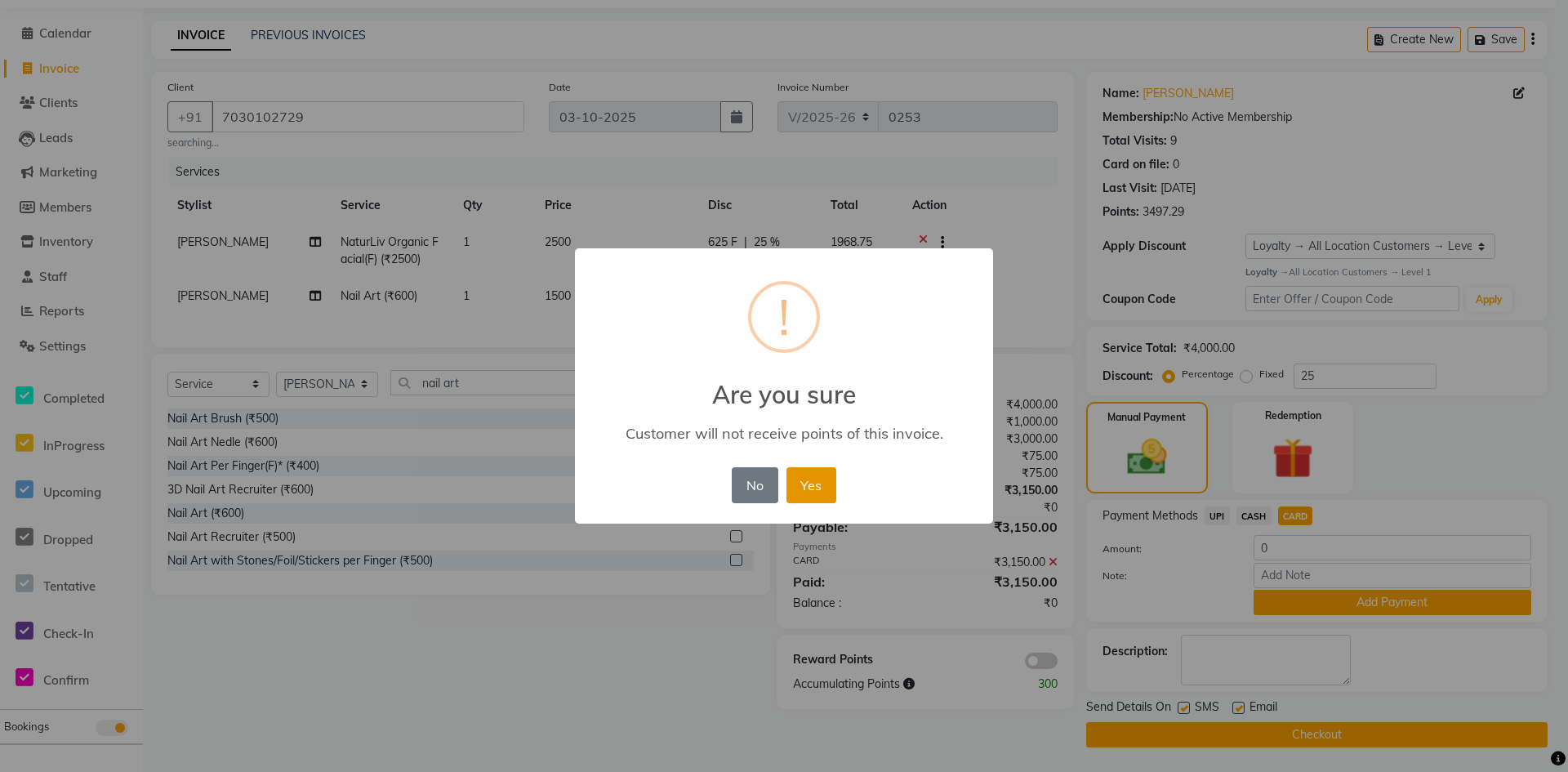
click at [817, 485] on button "Yes" at bounding box center [811, 485] width 50 height 36
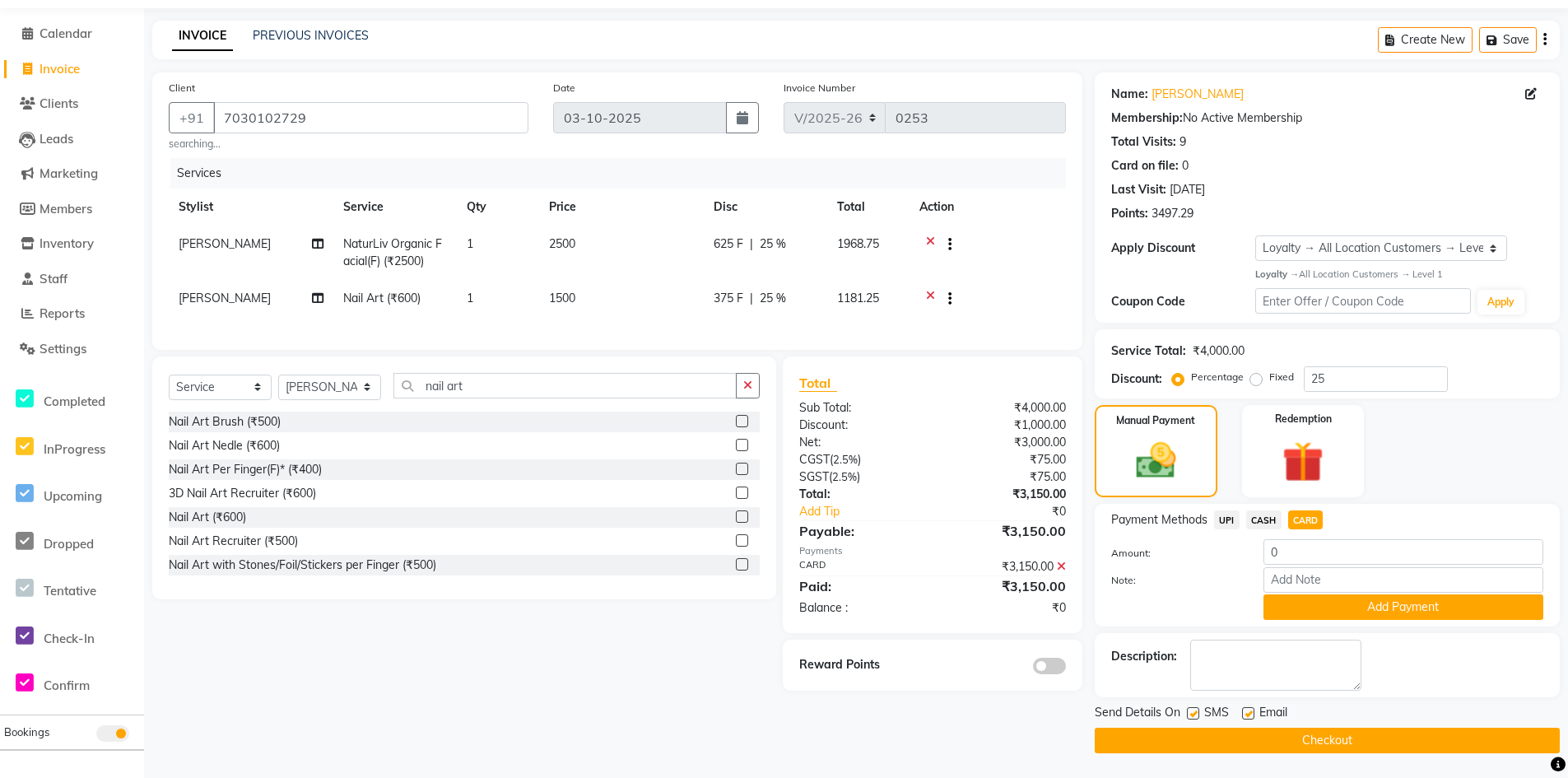
click at [1420, 743] on button "Checkout" at bounding box center [1327, 741] width 465 height 26
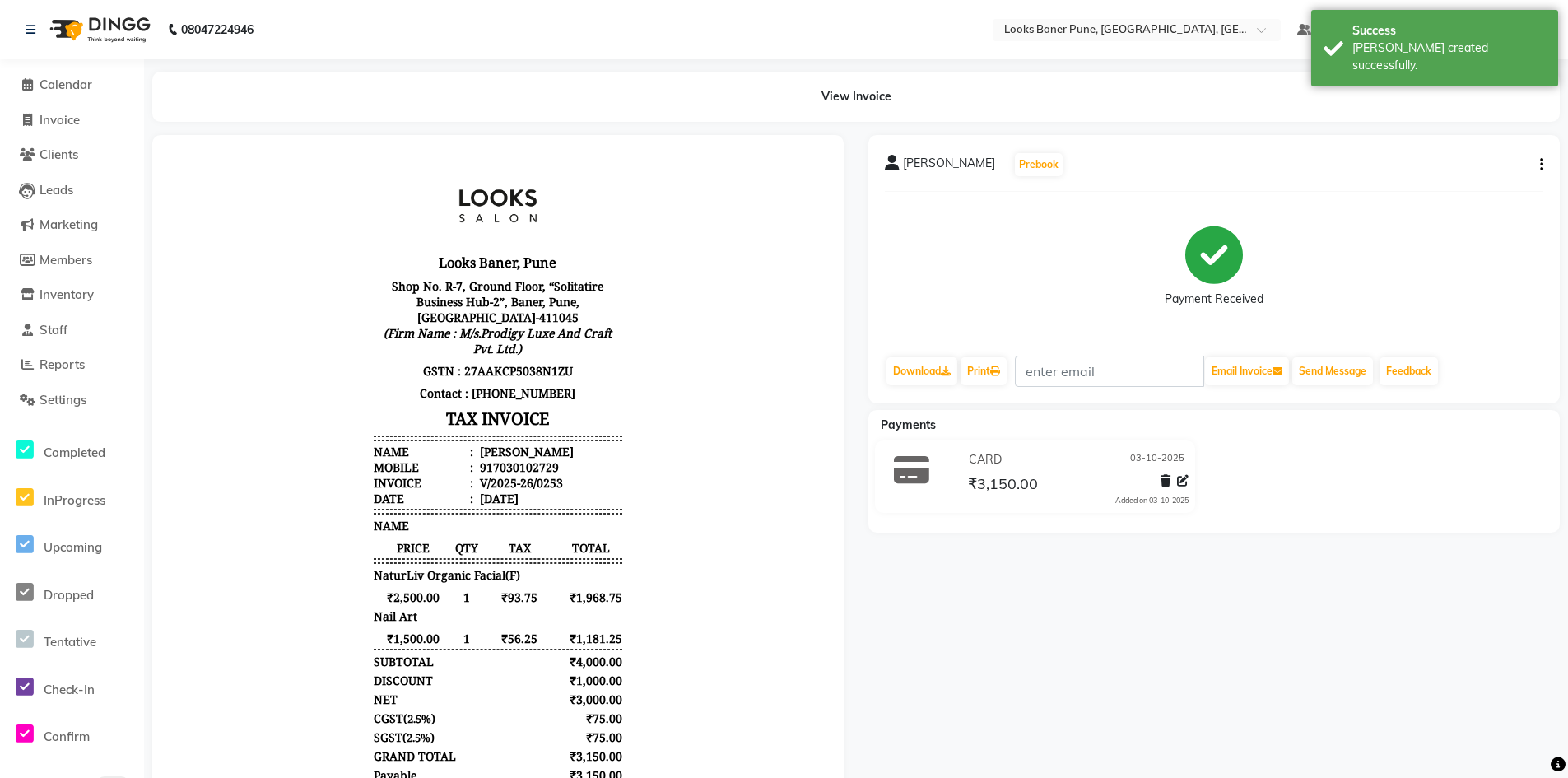
click at [64, 129] on li "Invoice" at bounding box center [72, 120] width 144 height 35
click at [62, 119] on span "Invoice" at bounding box center [59, 120] width 40 height 16
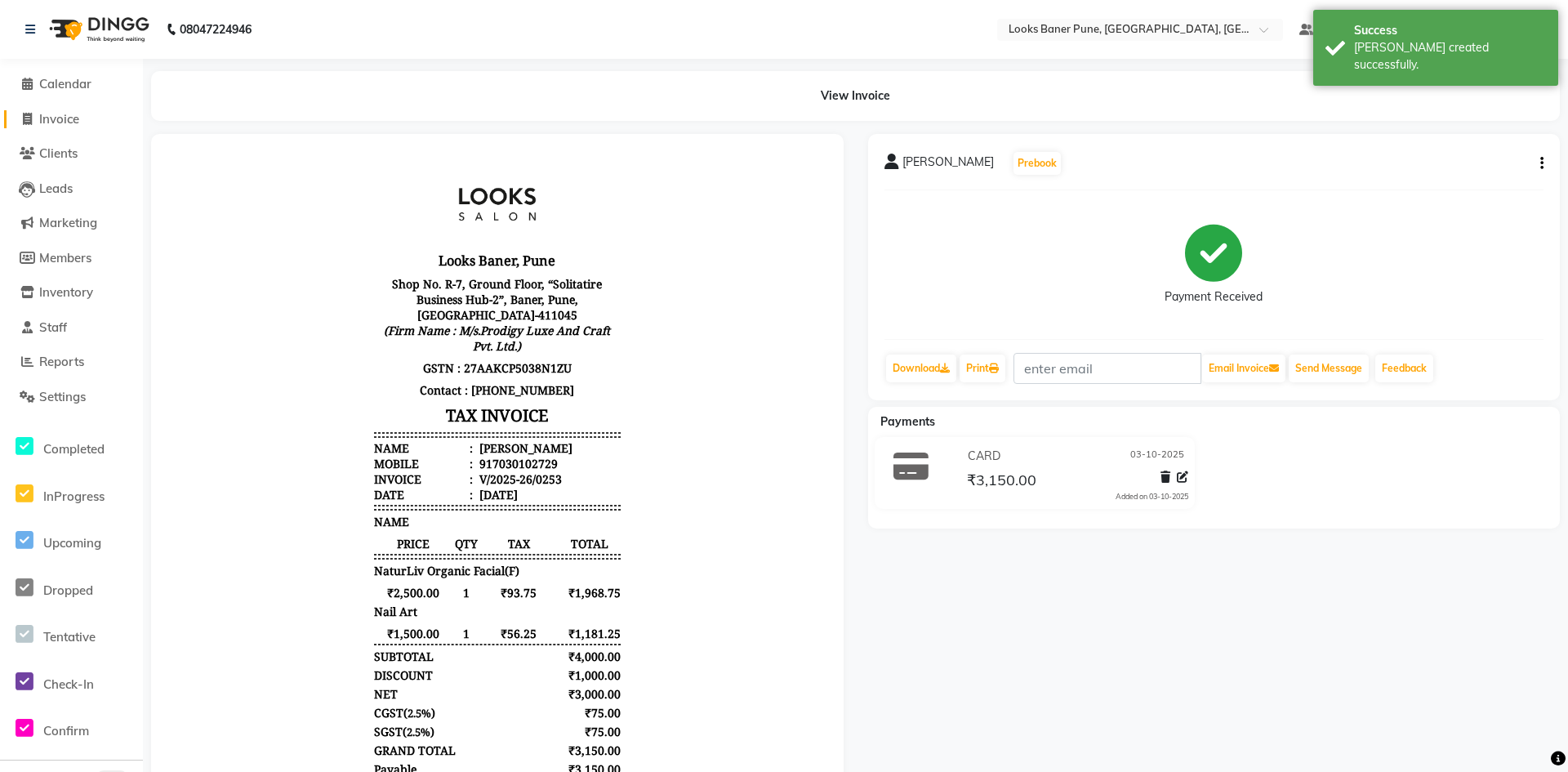
select select "service"
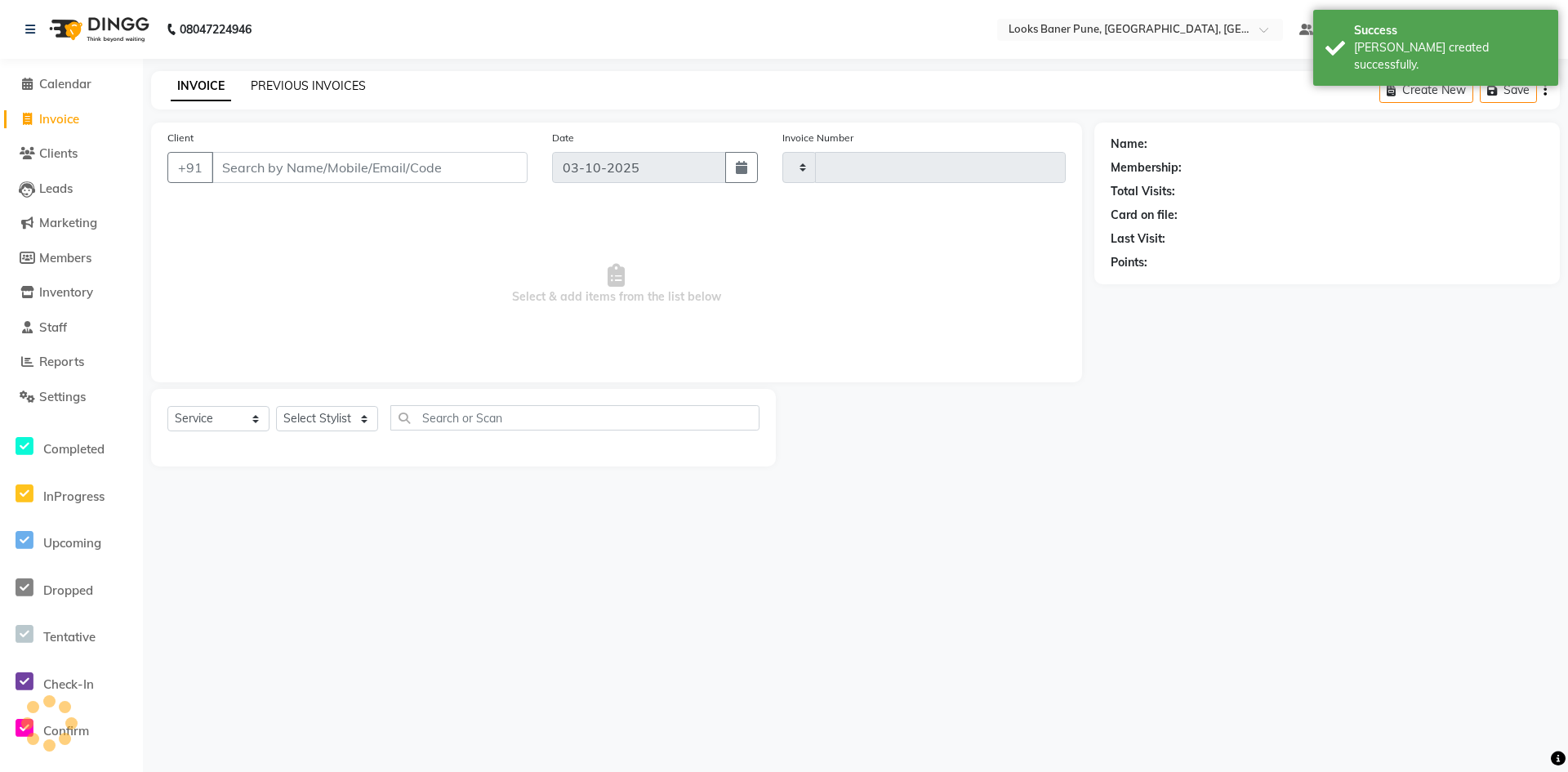
type input "0254"
select select "8917"
click at [335, 174] on input "Client" at bounding box center [369, 167] width 316 height 31
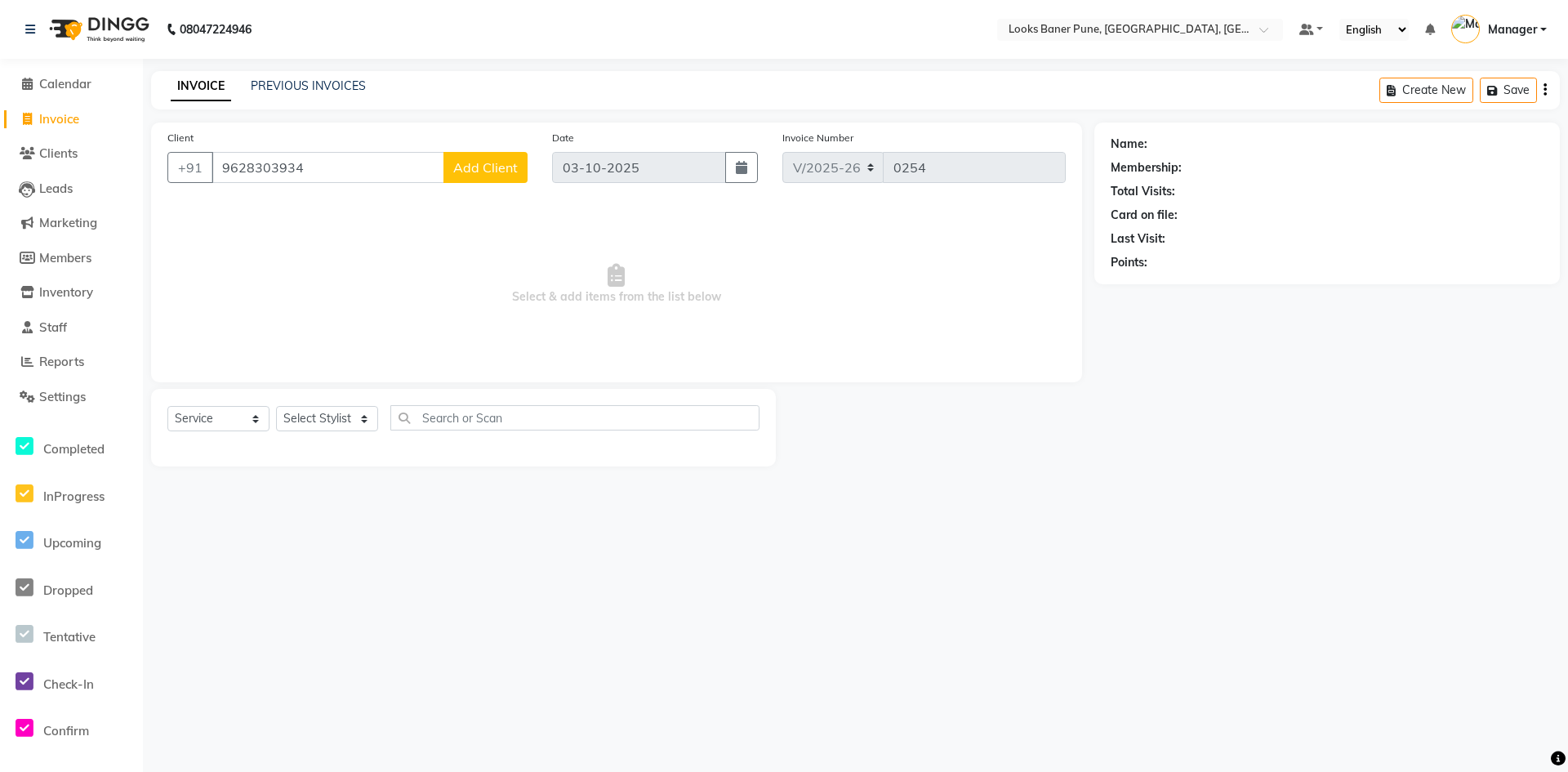
type input "9628303934"
click at [479, 178] on button "Add Client" at bounding box center [485, 167] width 84 height 31
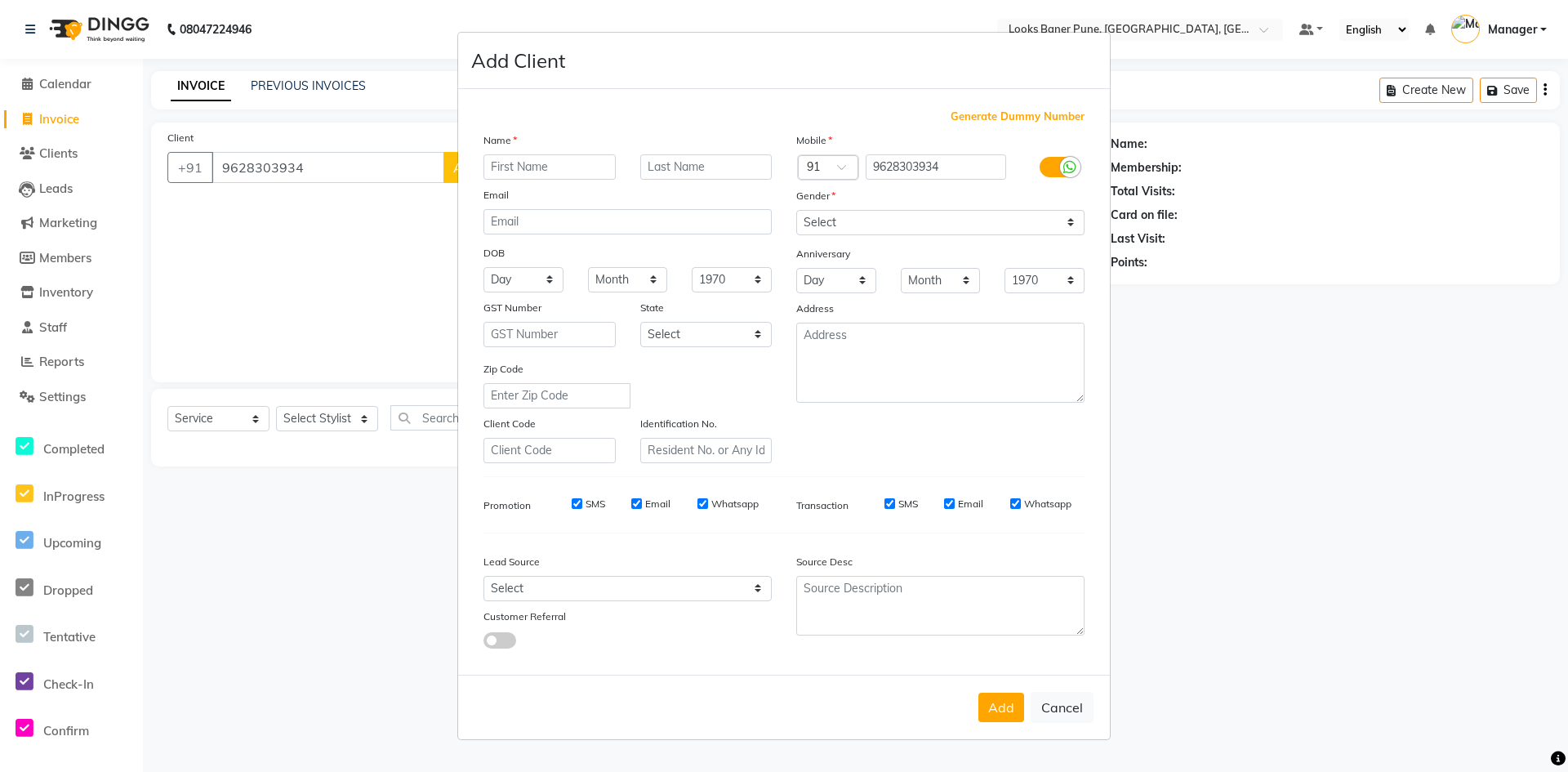
click at [571, 166] on input "text" at bounding box center [549, 167] width 132 height 25
type input "[DEMOGRAPHIC_DATA]"
click at [816, 225] on select "Select Male Female Other Prefer Not To Say" at bounding box center [940, 223] width 289 height 25
select select "male"
click at [796, 210] on select "Select Male Female Other Prefer Not To Say" at bounding box center [940, 223] width 289 height 25
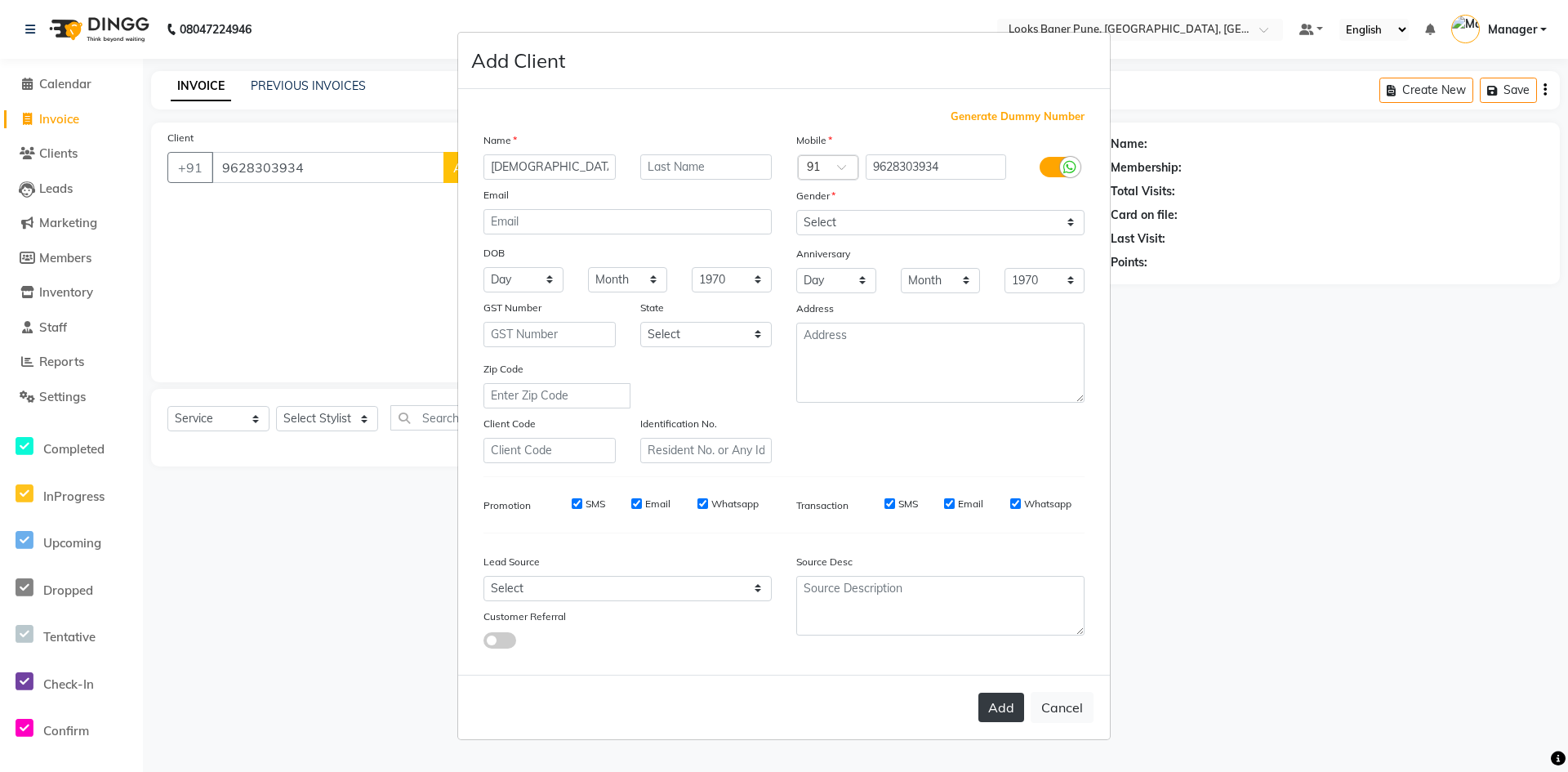
click at [997, 705] on button "Add" at bounding box center [1001, 707] width 46 height 29
select select
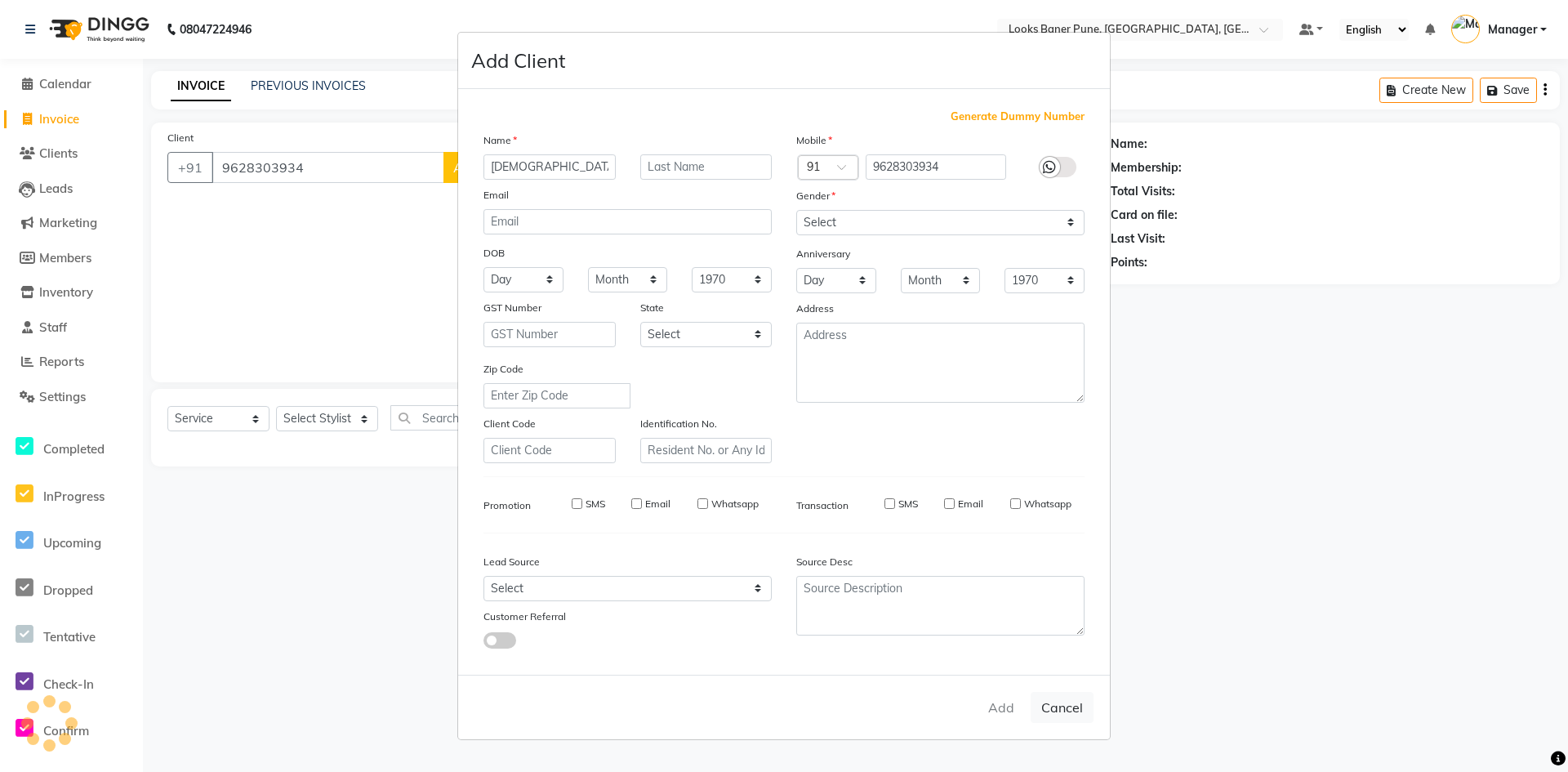
select select
checkbox input "false"
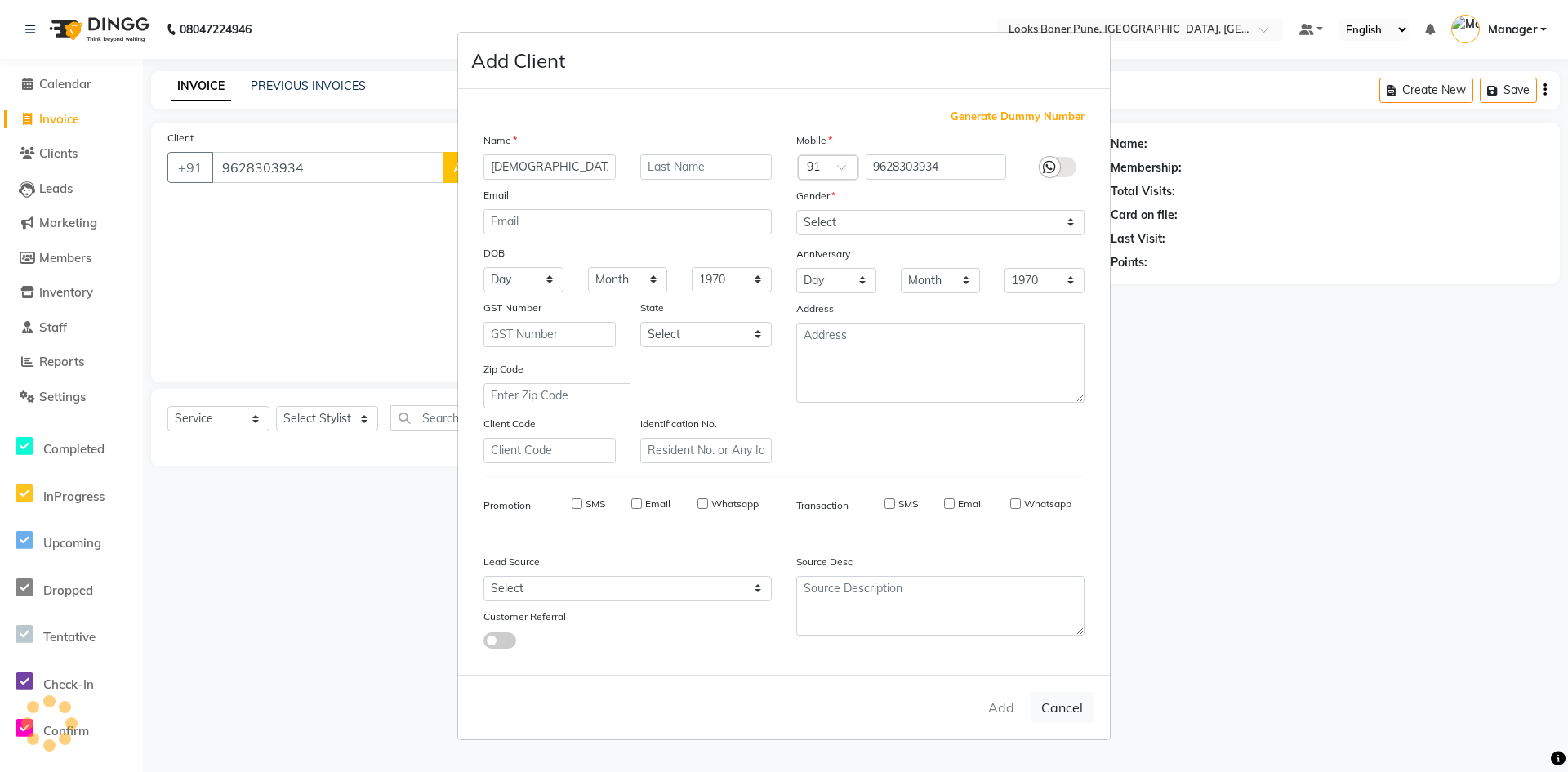
checkbox input "false"
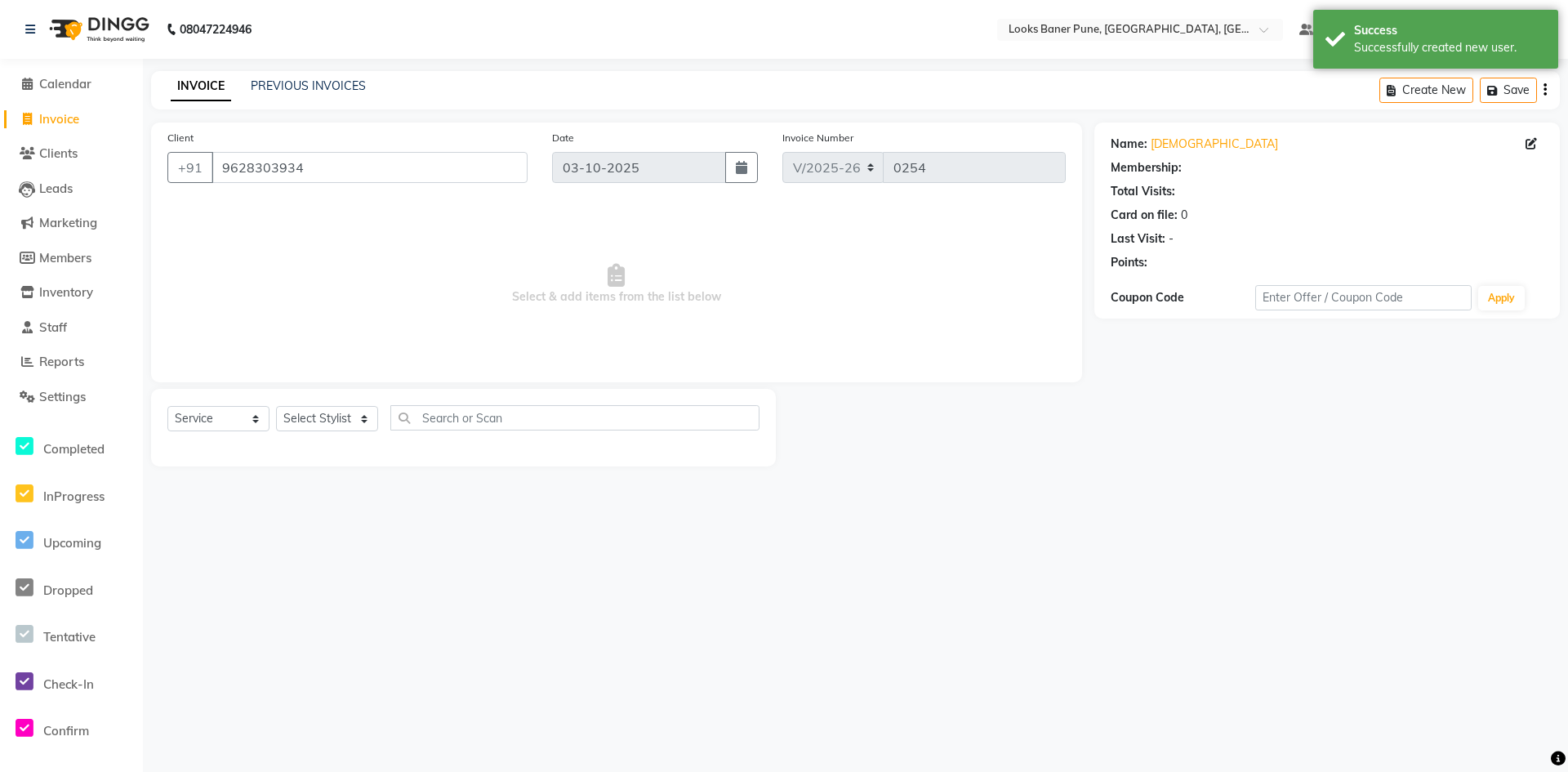
select select "1: Object"
click at [345, 427] on select "Select Stylist Ankita Arshad Ashish_sty Counter_Sales Irfan Manager Pronoy Paul…" at bounding box center [327, 419] width 102 height 25
select select "90864"
click at [276, 406] on select "Select Stylist Ankita Arshad Ashish_sty Counter_Sales Irfan Manager Pronoy Paul…" at bounding box center [327, 419] width 102 height 25
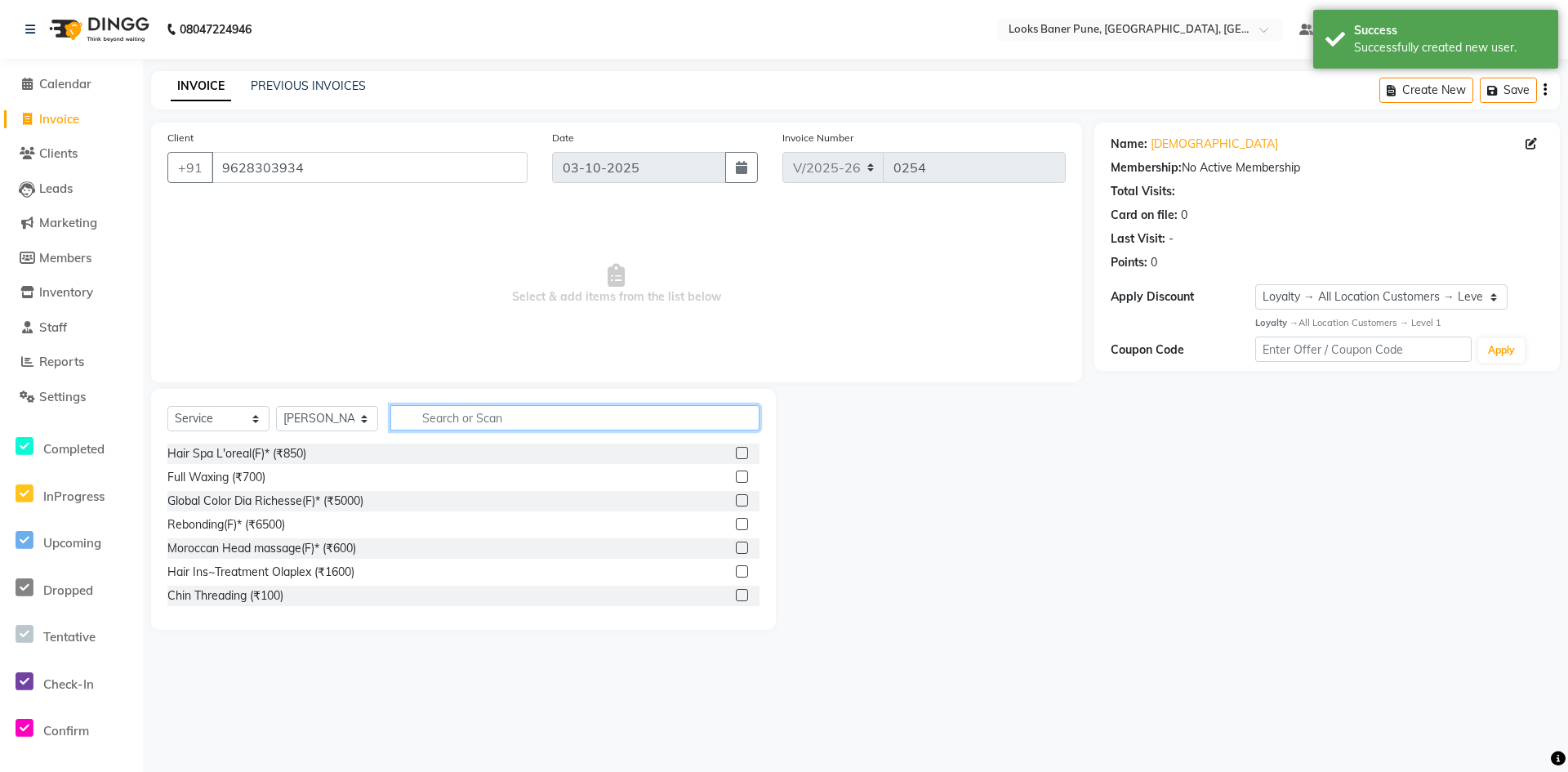
click at [441, 425] on input "text" at bounding box center [574, 418] width 369 height 25
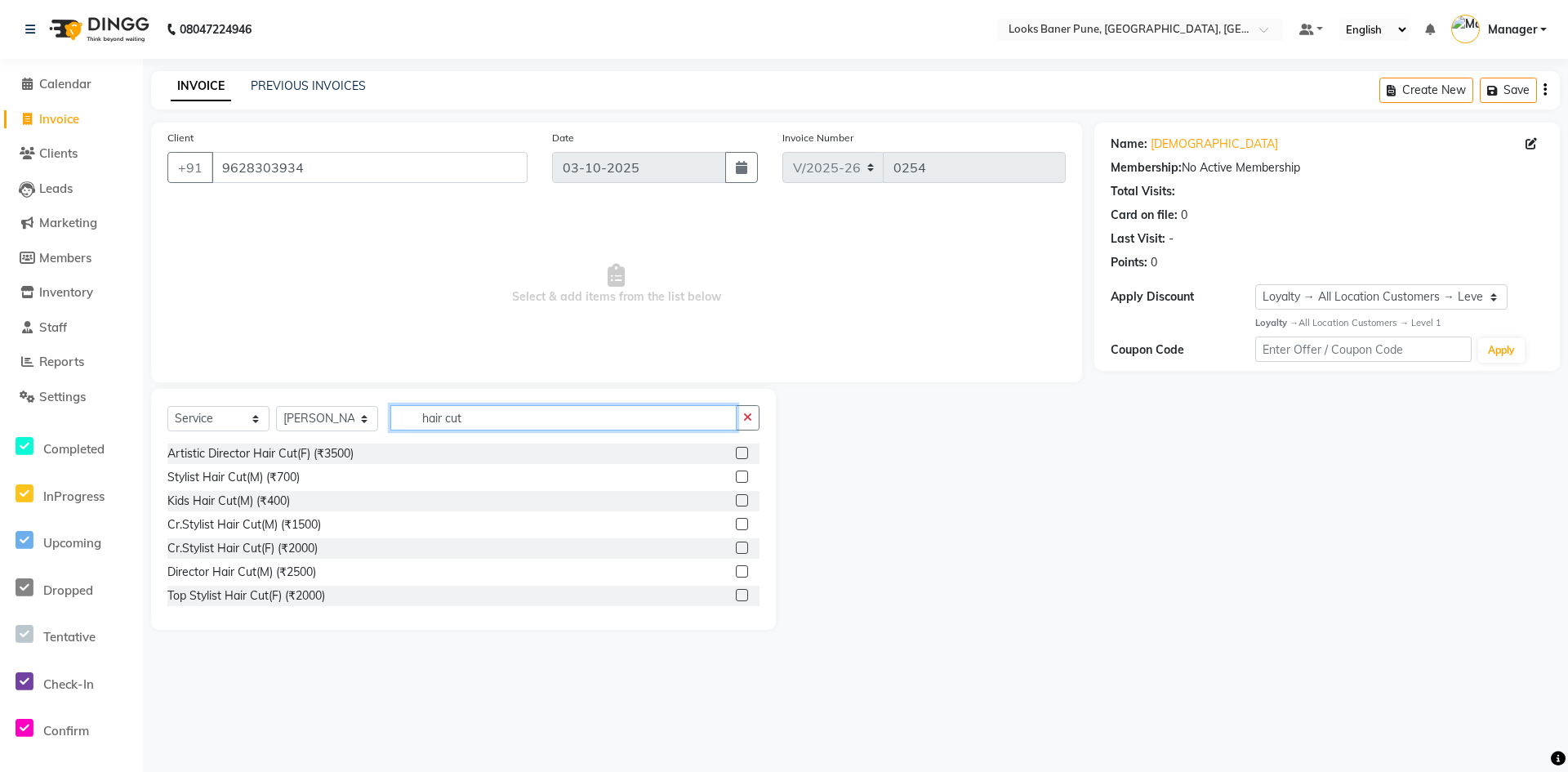
type input "hair cut"
click at [736, 524] on label at bounding box center [741, 523] width 13 height 13
click at [736, 524] on input "checkbox" at bounding box center [740, 524] width 11 height 11
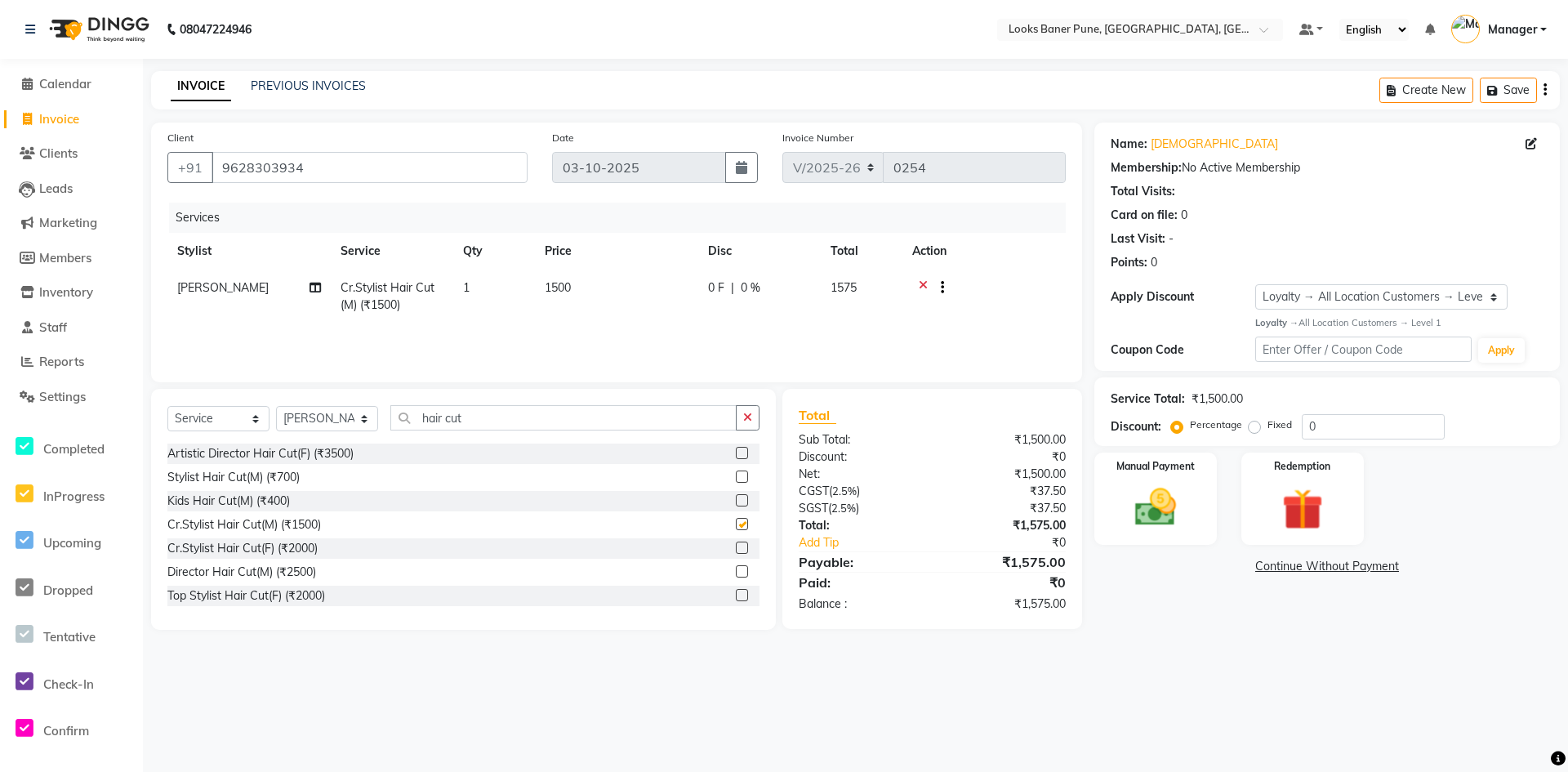
checkbox input "false"
click at [566, 285] on span "1500" at bounding box center [558, 287] width 26 height 15
select select "90864"
drag, startPoint x: 724, startPoint y: 278, endPoint x: 529, endPoint y: 337, distance: 203.7
click at [540, 334] on tr "Ankita Arshad Ashish_sty Counter_Sales Irfan Manager Pronoy Paul Raju_Mgr Rauna…" at bounding box center [616, 304] width 898 height 69
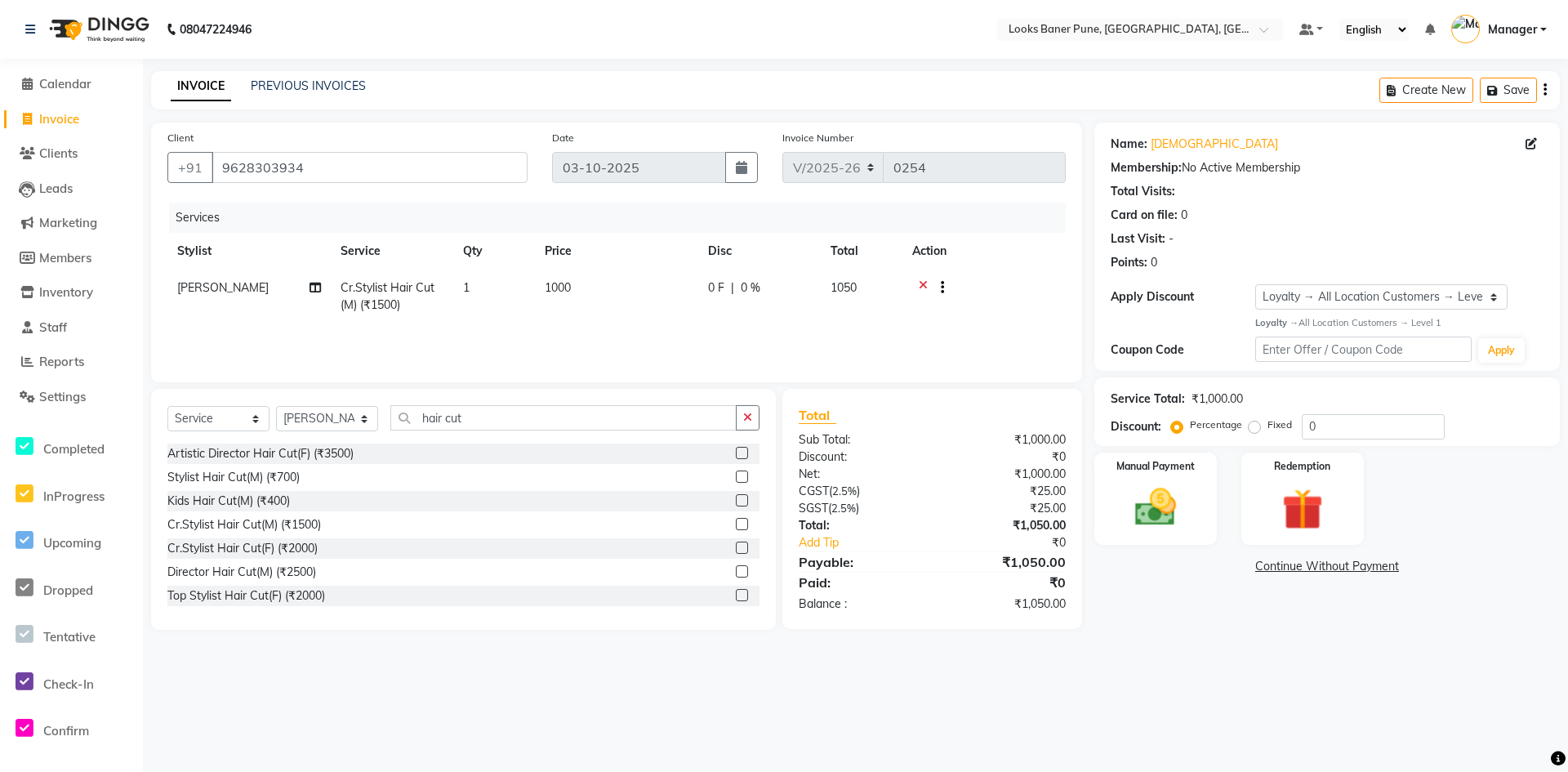
click at [517, 342] on div "Services Stylist Service Qty Price Disc Total Action Waseem Cr.Stylist Hair Cut…" at bounding box center [616, 284] width 898 height 163
drag, startPoint x: 528, startPoint y: 416, endPoint x: 338, endPoint y: 453, distance: 193.6
click at [340, 453] on div "Select Service Product Membership Package Voucher Prepaid Gift Card Select Styl…" at bounding box center [463, 509] width 625 height 241
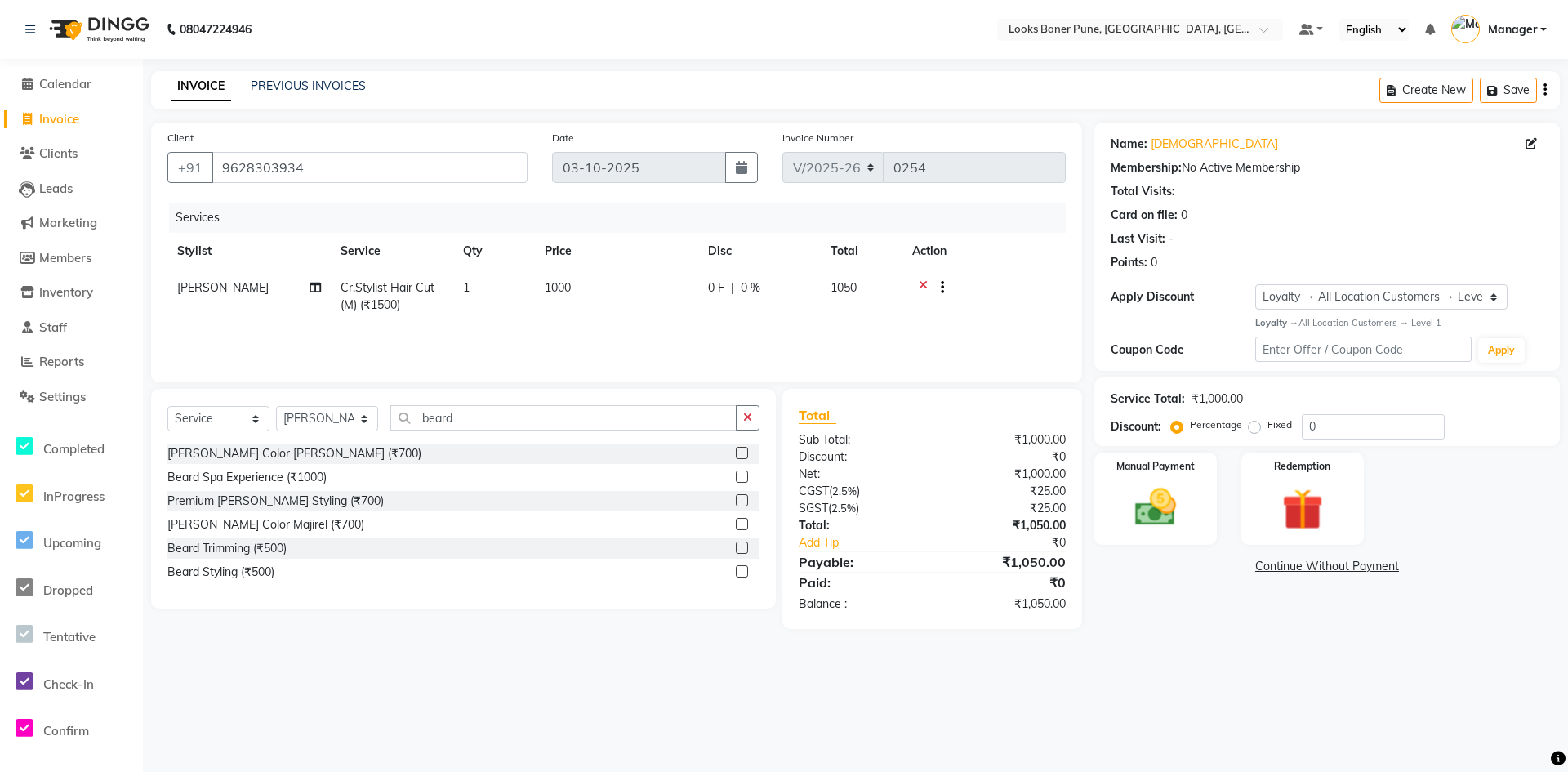
click at [743, 574] on label at bounding box center [741, 571] width 13 height 13
click at [743, 574] on input "checkbox" at bounding box center [740, 571] width 11 height 11
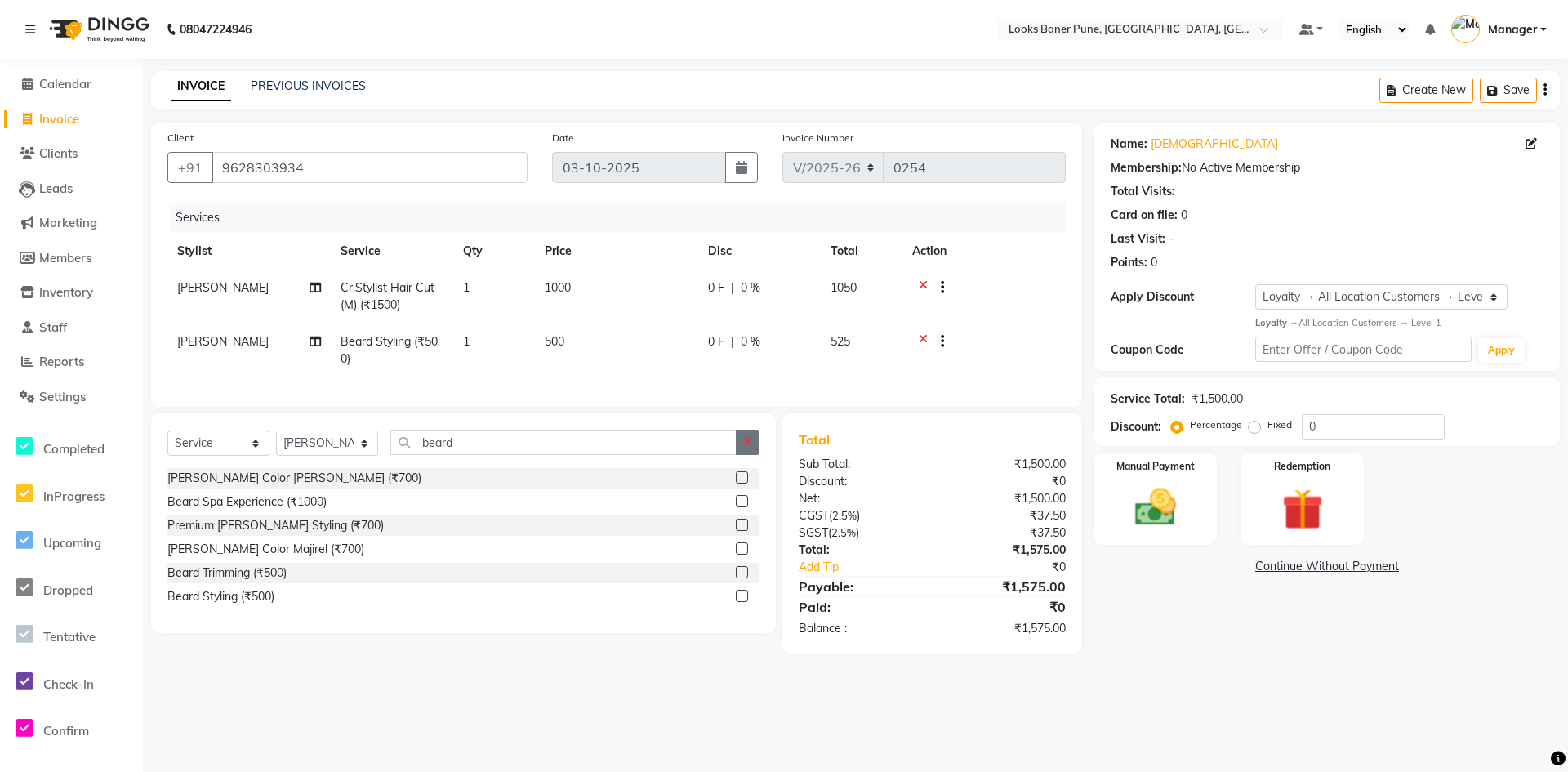
click at [751, 448] on icon "button" at bounding box center [747, 442] width 9 height 12
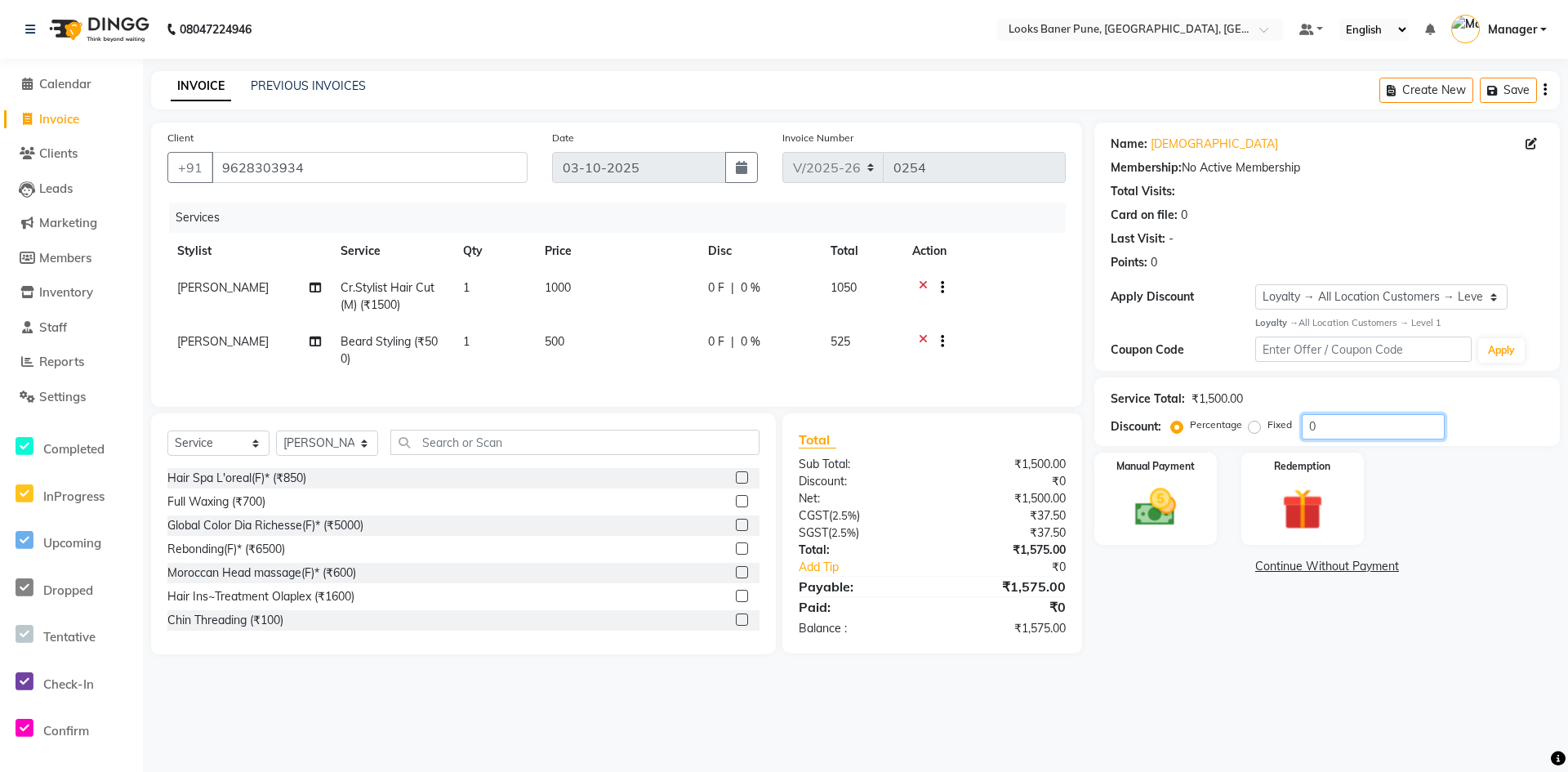
click at [1380, 429] on input "0" at bounding box center [1373, 427] width 143 height 25
click at [1164, 623] on div "Name: Dharmaveer Membership: No Active Membership Total Visits: Card on file: 0…" at bounding box center [1333, 396] width 477 height 548
click at [1164, 520] on img at bounding box center [1155, 507] width 70 height 50
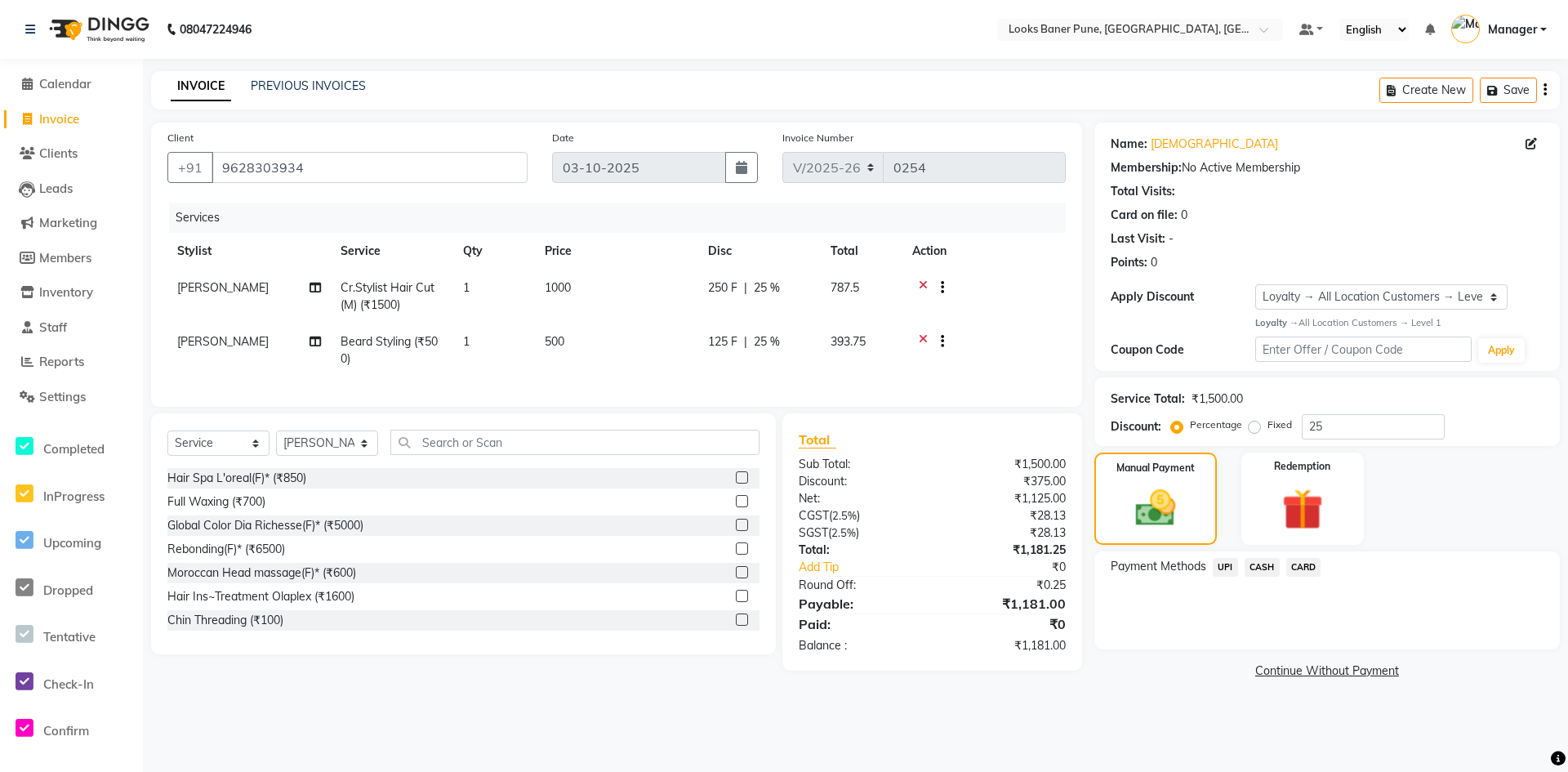
click at [1215, 563] on span "UPI" at bounding box center [1226, 567] width 25 height 19
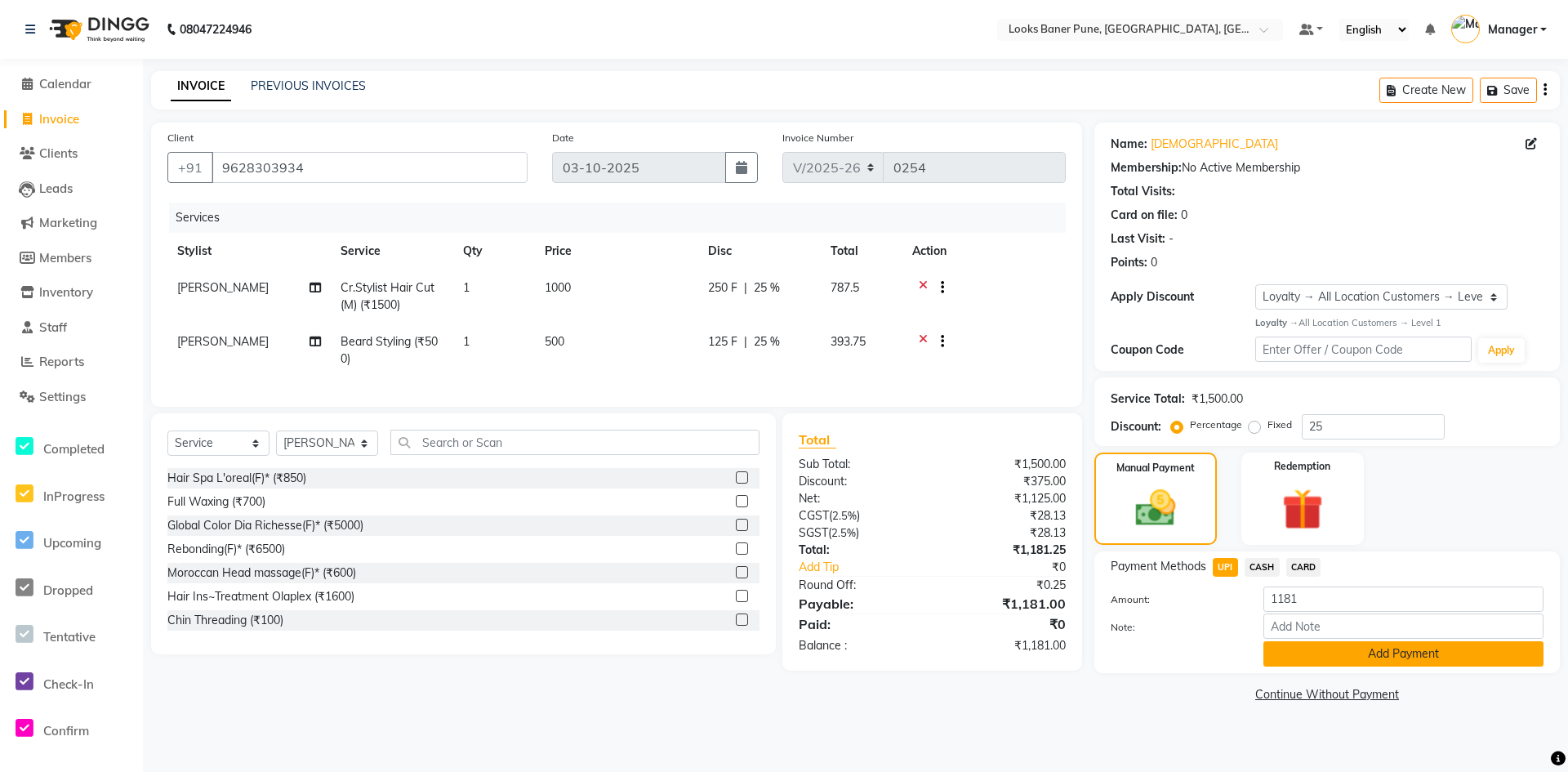
click at [1308, 659] on button "Add Payment" at bounding box center [1404, 654] width 280 height 25
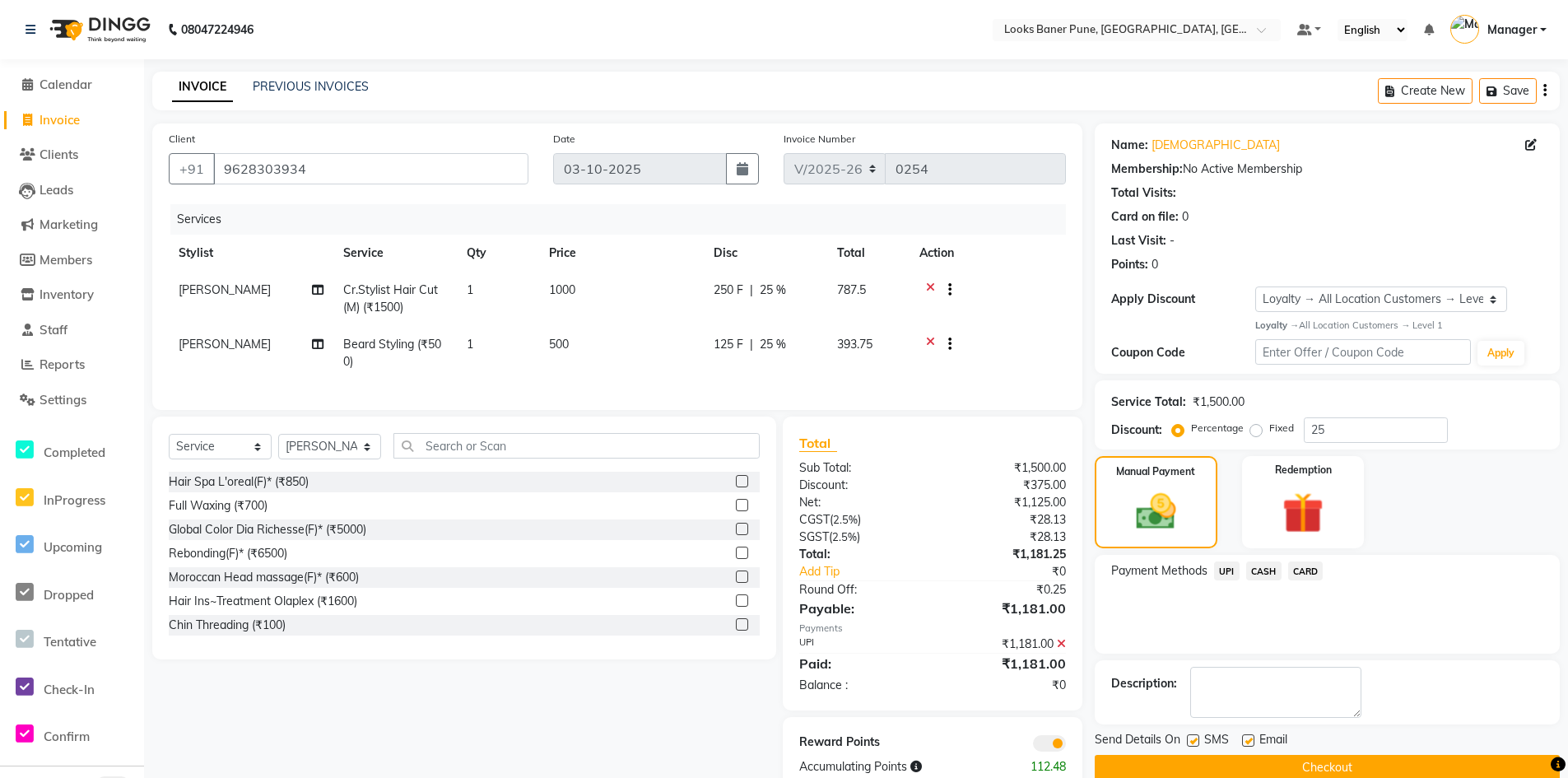
click at [1049, 751] on span at bounding box center [1049, 743] width 33 height 17
click at [1066, 745] on input "checkbox" at bounding box center [1066, 745] width 0 height 0
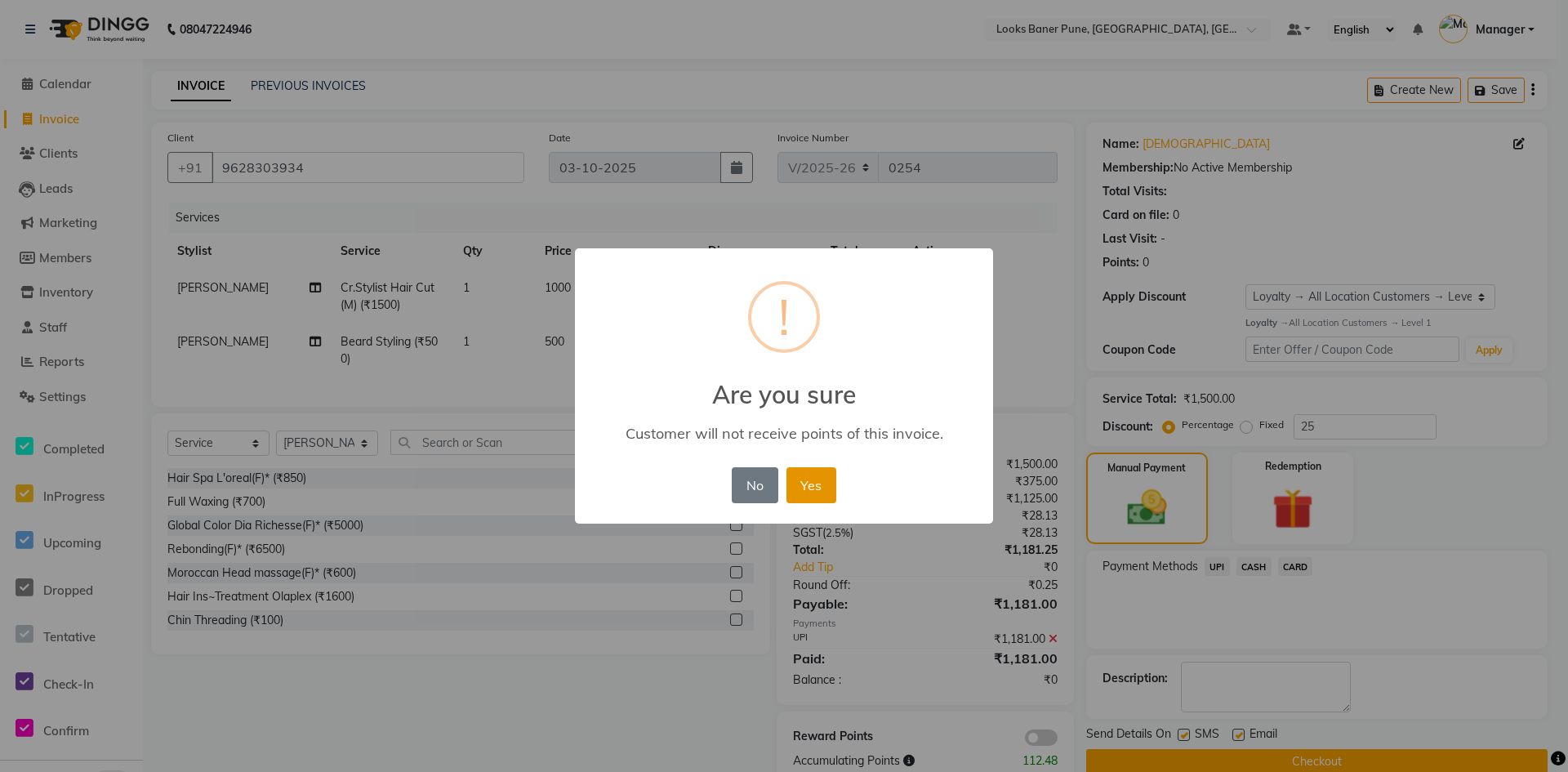
click at [809, 493] on button "Yes" at bounding box center [811, 485] width 50 height 36
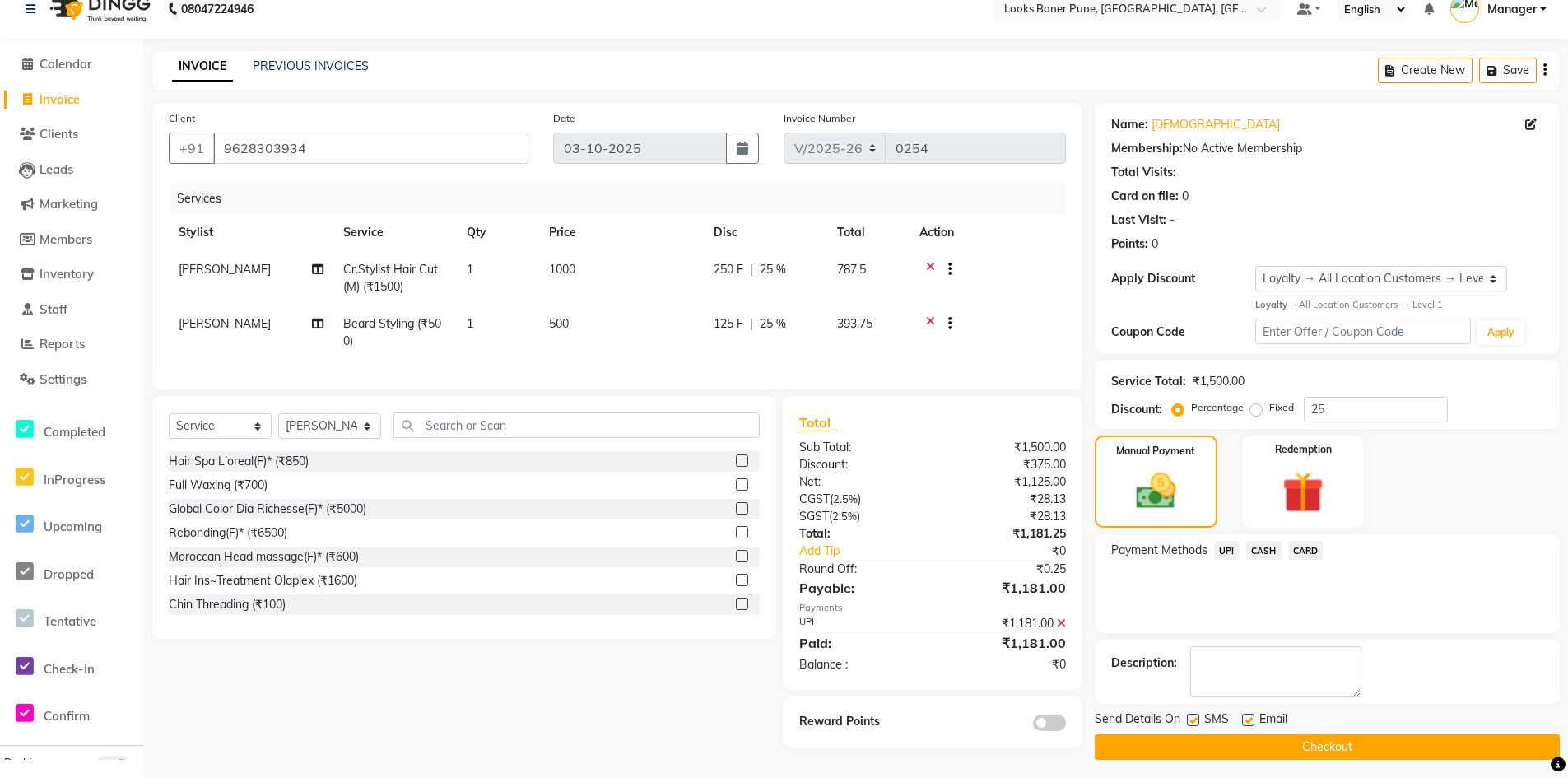
scroll to position [28, 0]
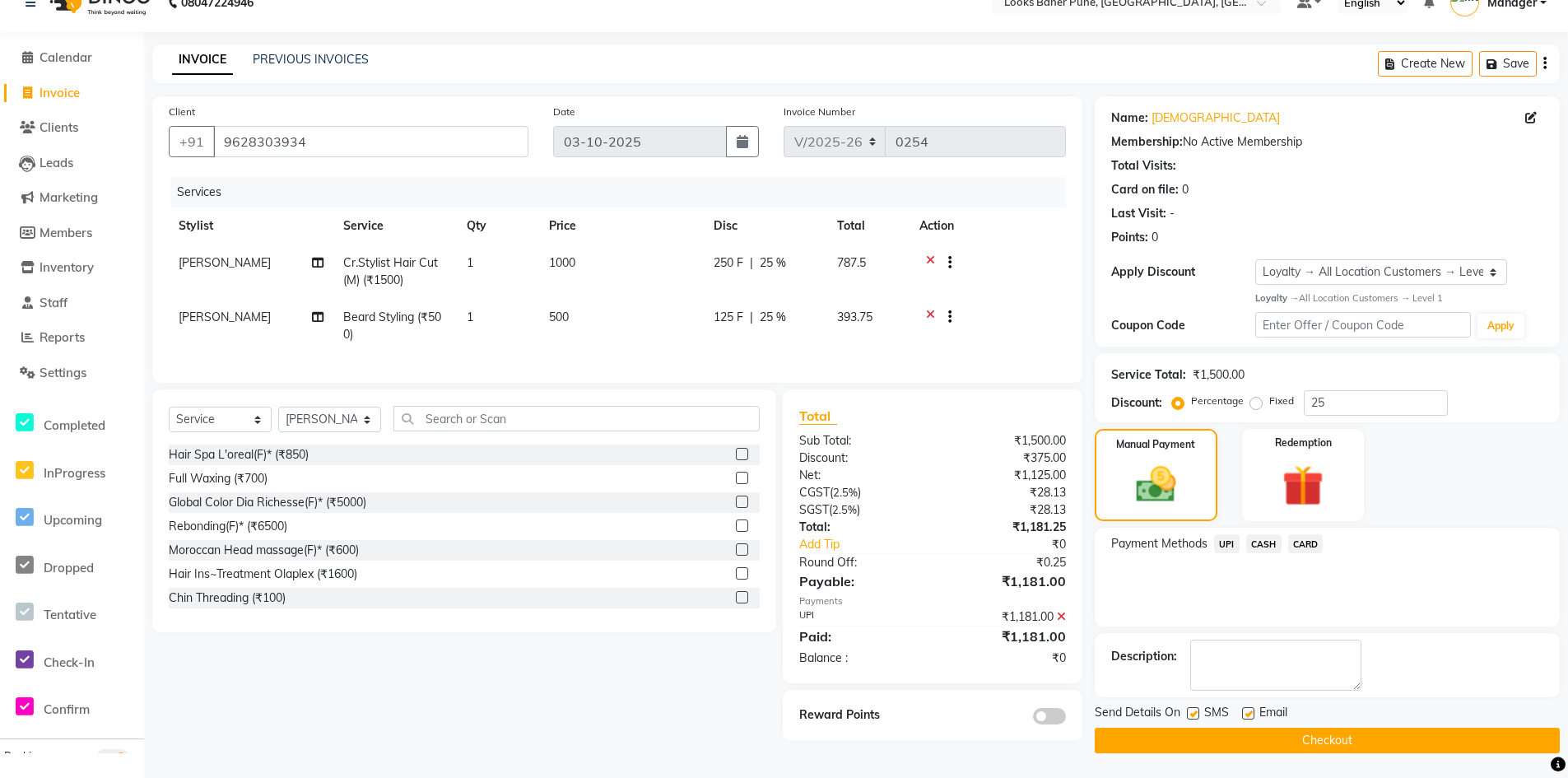
click at [1256, 741] on button "Checkout" at bounding box center [1327, 741] width 465 height 26
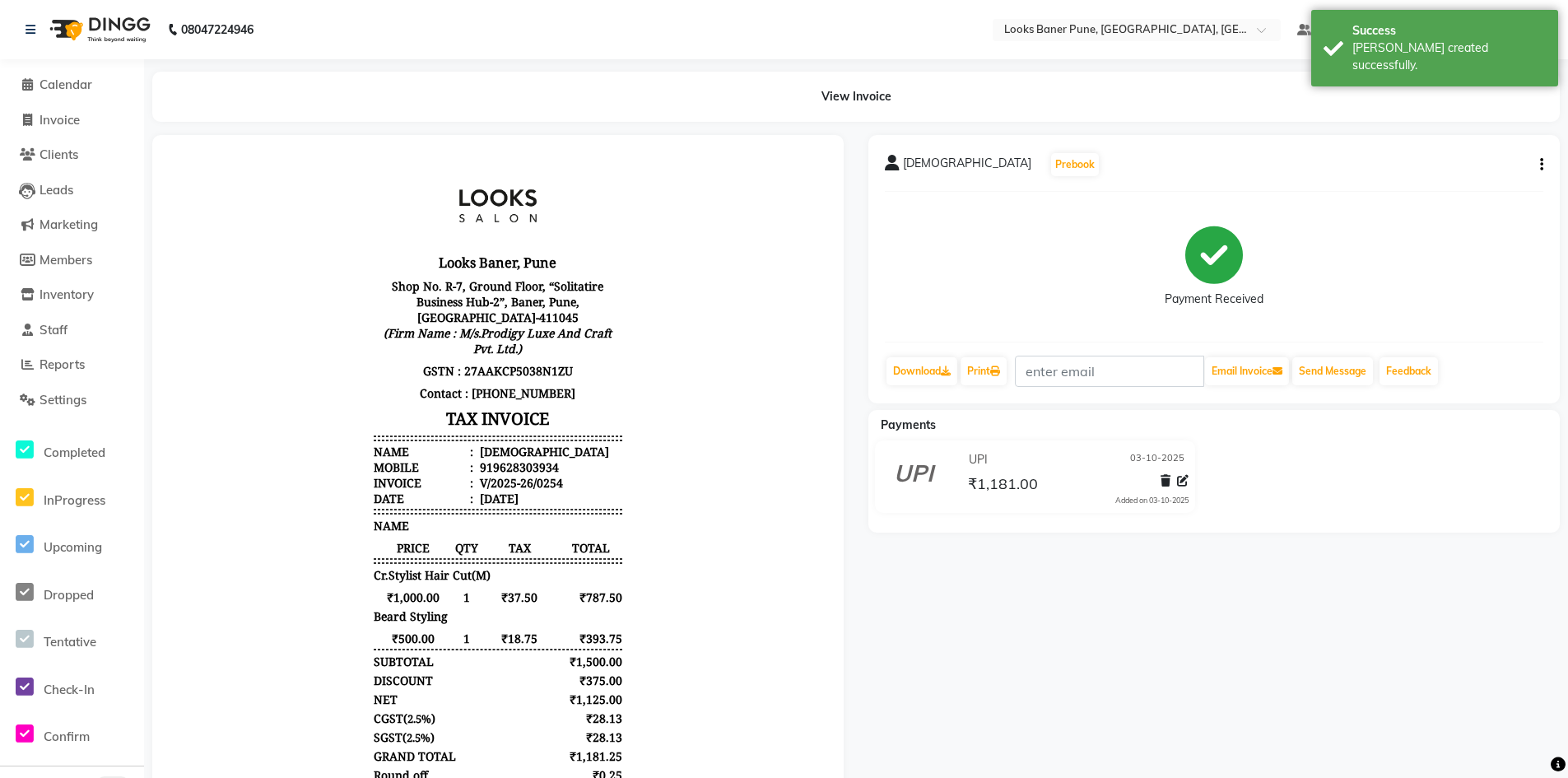
drag, startPoint x: 22, startPoint y: 5, endPoint x: 0, endPoint y: 413, distance: 408.6
click at [18, 63] on app-home "08047224946 Select Location × Looks Baner Pune, Balewadi, Pune Default Panel My…" at bounding box center [784, 479] width 1568 height 959
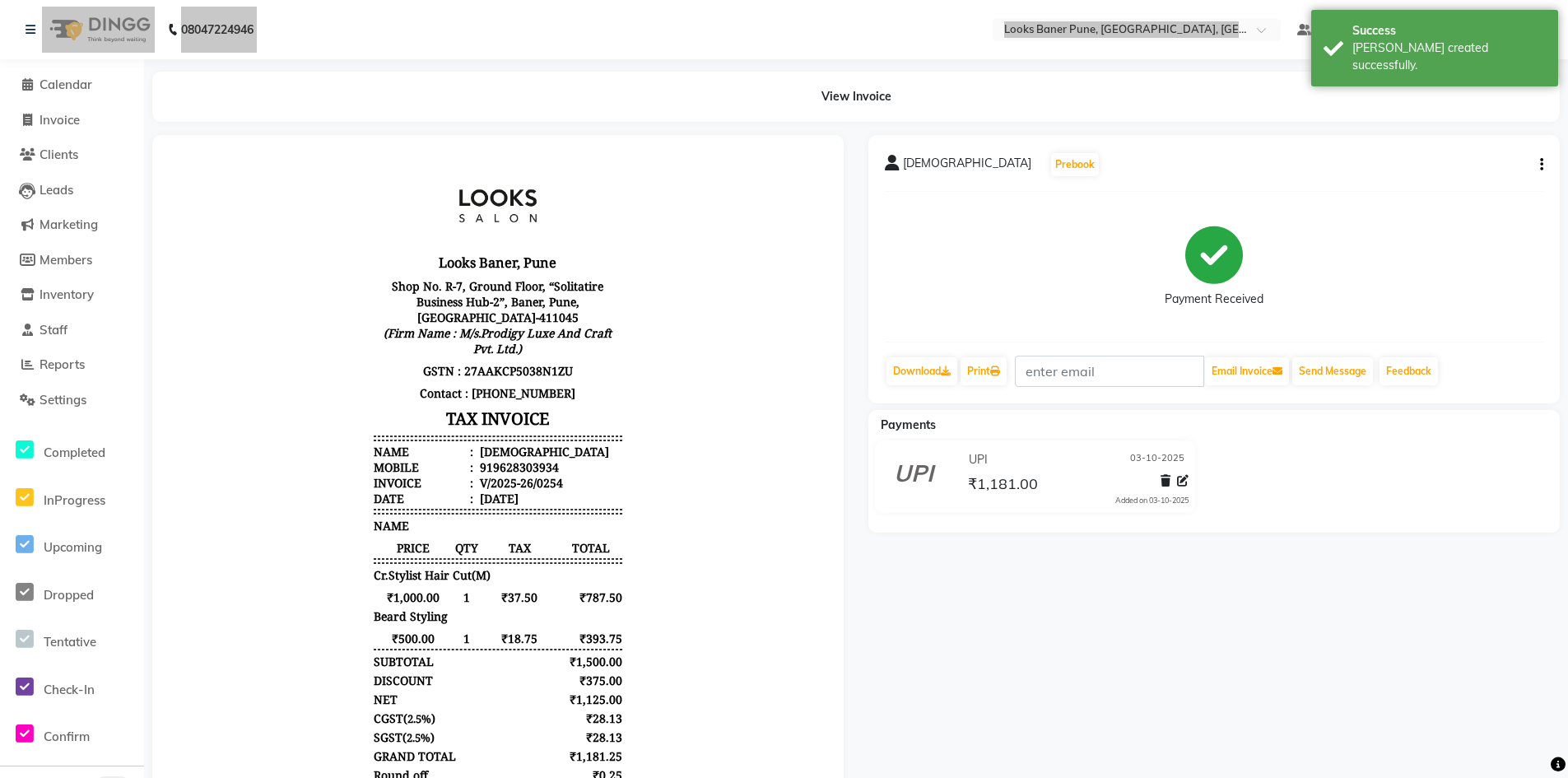
click at [236, 470] on body "Looks Baner, Pune Shop No. R-7, Ground Floor, “Solitatire Business Hub-2”, Bane…" at bounding box center [498, 538] width 646 height 762
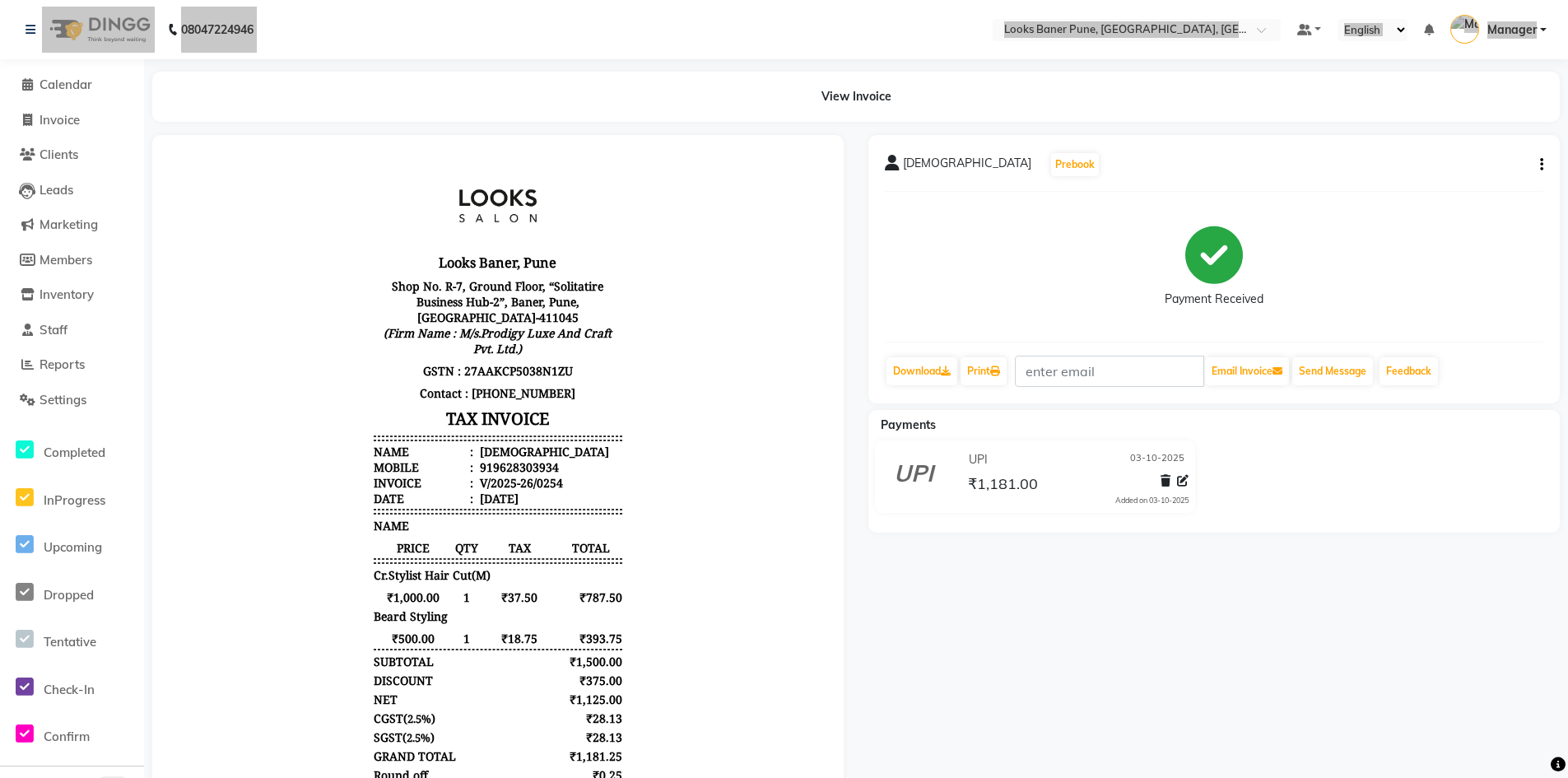
click at [264, 326] on body "Looks Baner, Pune Shop No. R-7, Ground Floor, “Solitatire Business Hub-2”, Bane…" at bounding box center [498, 538] width 646 height 762
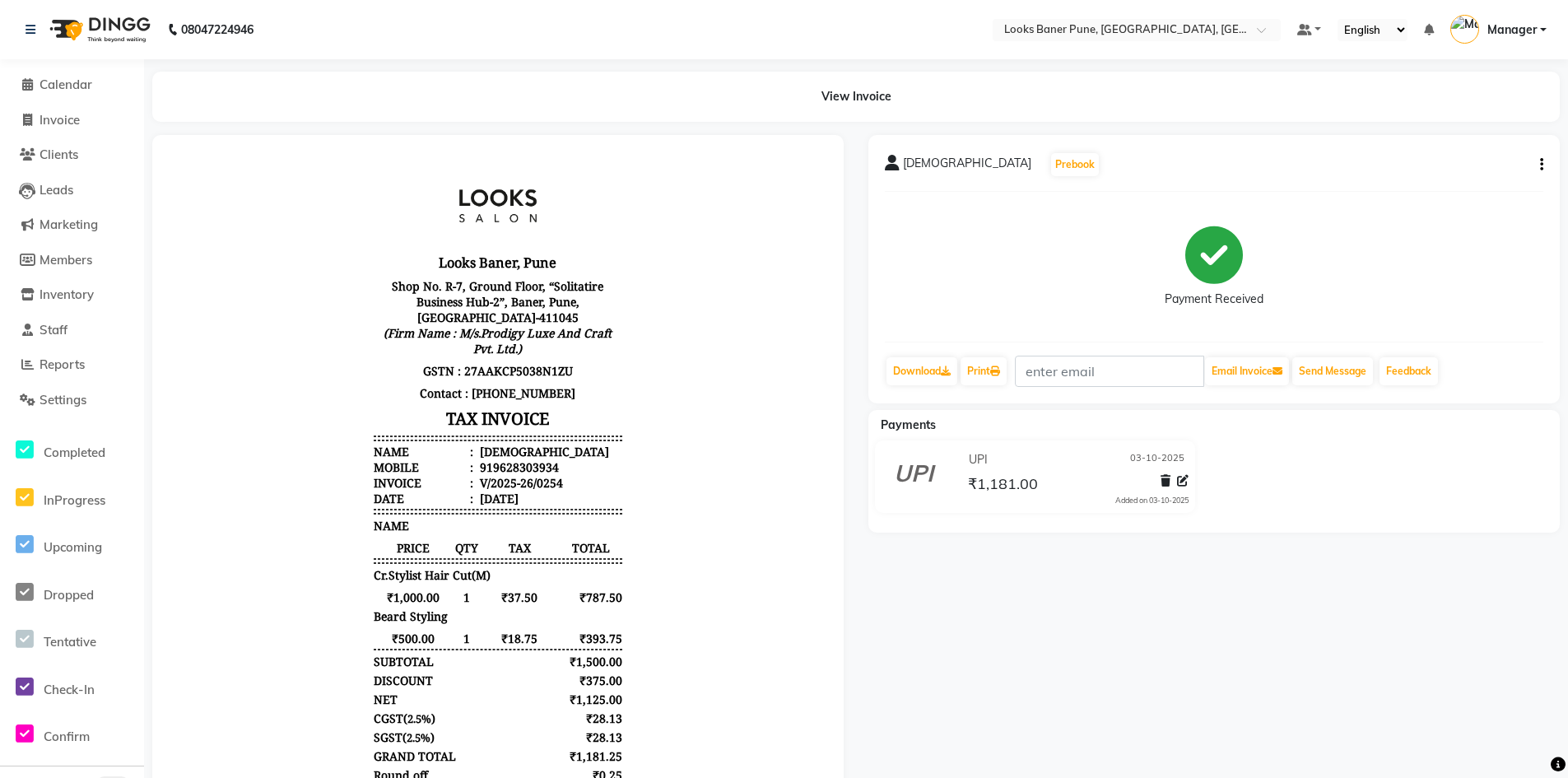
click at [1463, 167] on div "dharmaveer Prebook" at bounding box center [1215, 165] width 659 height 27
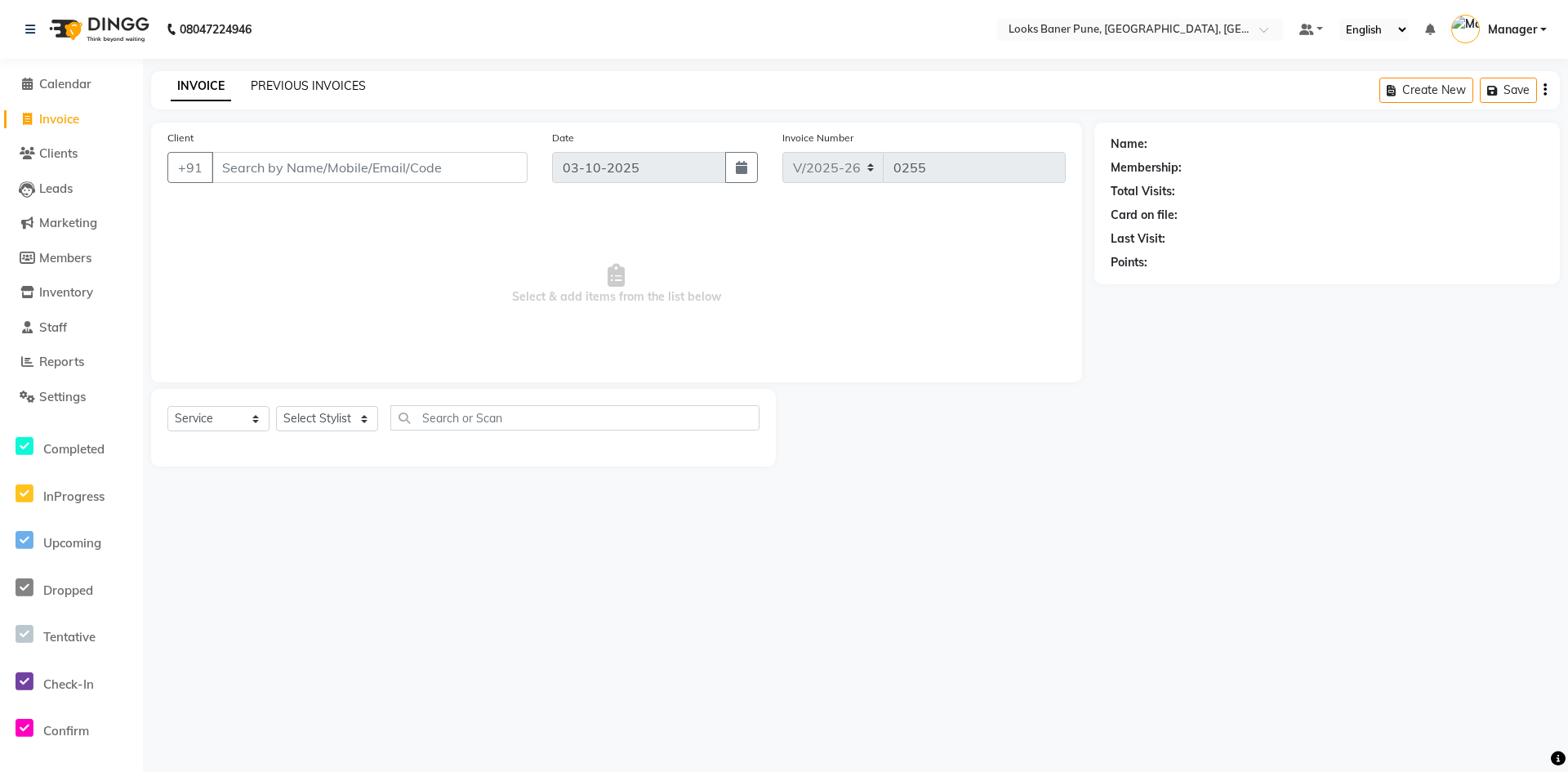
click at [347, 78] on link "PREVIOUS INVOICES" at bounding box center [308, 85] width 115 height 15
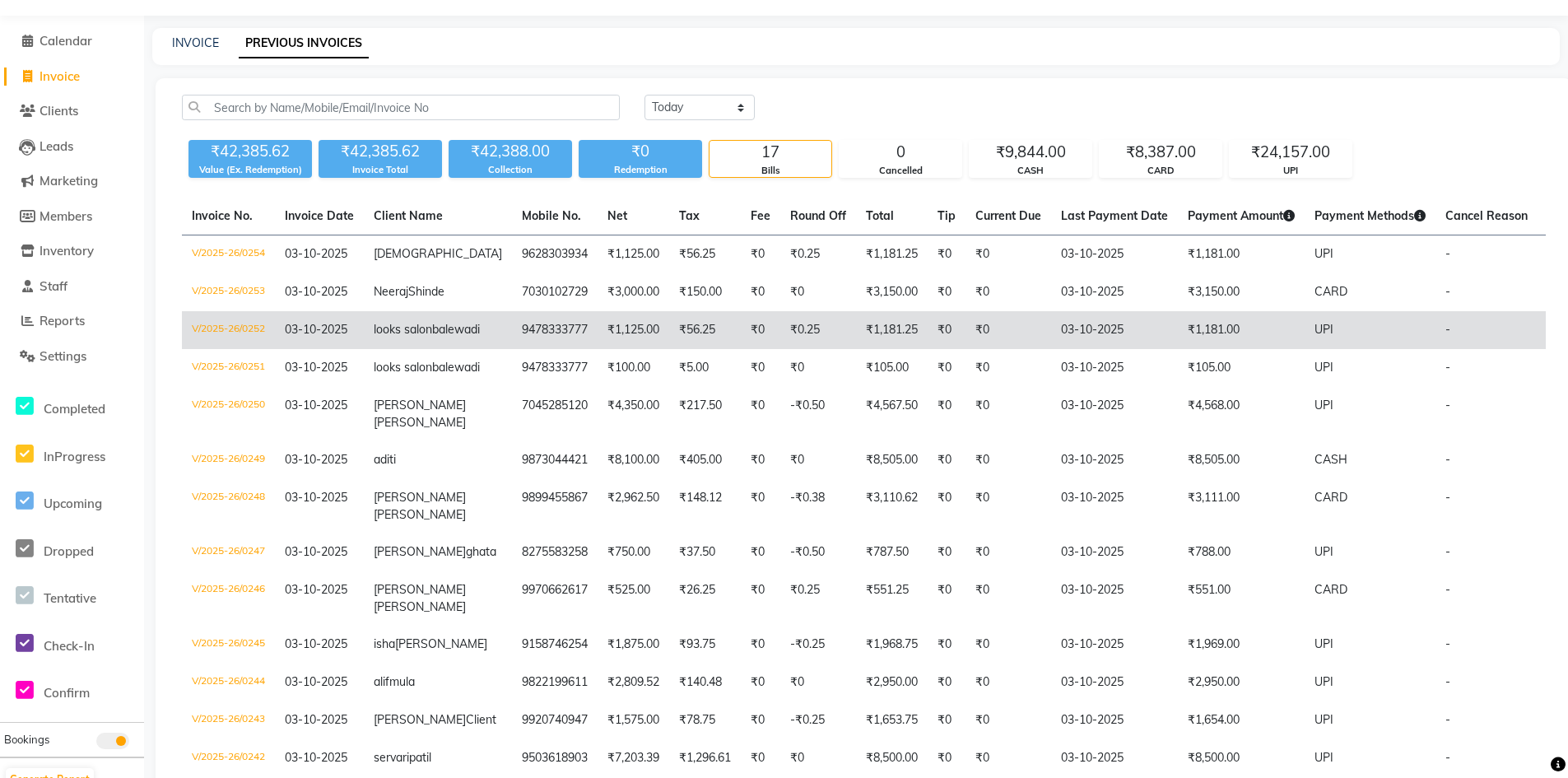
scroll to position [82, 0]
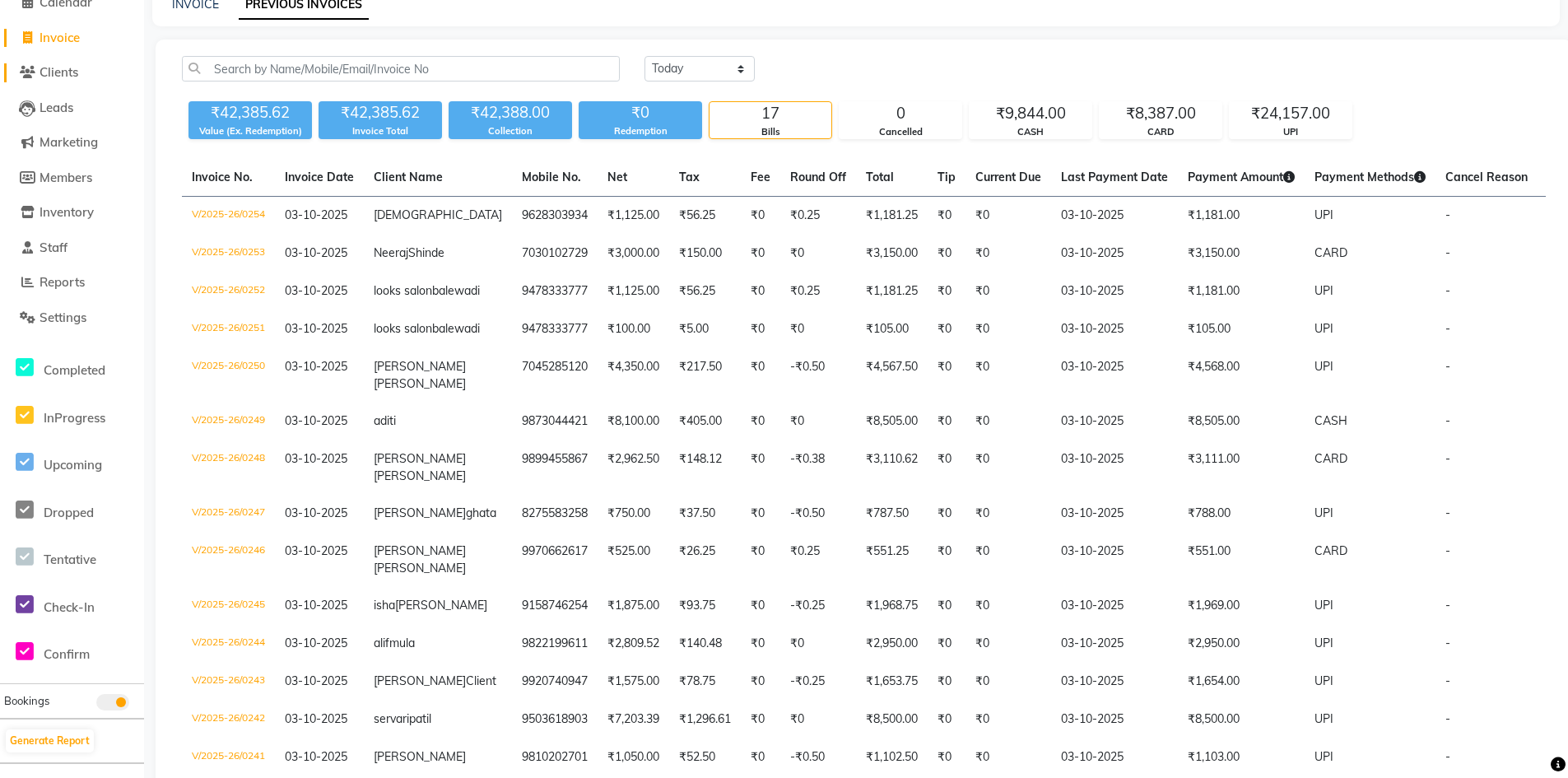
click at [68, 70] on span "Clients" at bounding box center [58, 72] width 38 height 16
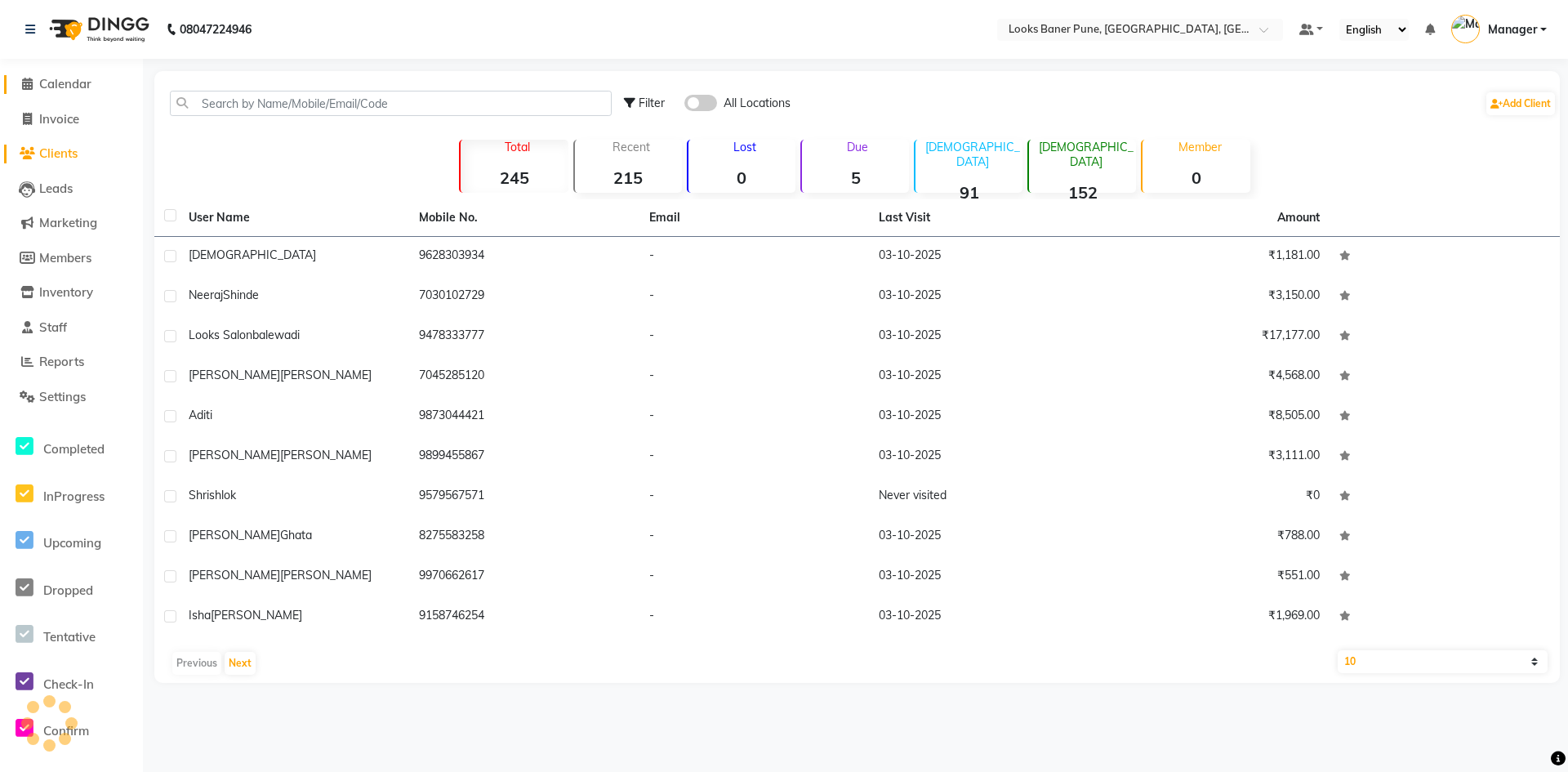
click at [53, 88] on span "Calendar" at bounding box center [65, 84] width 52 height 16
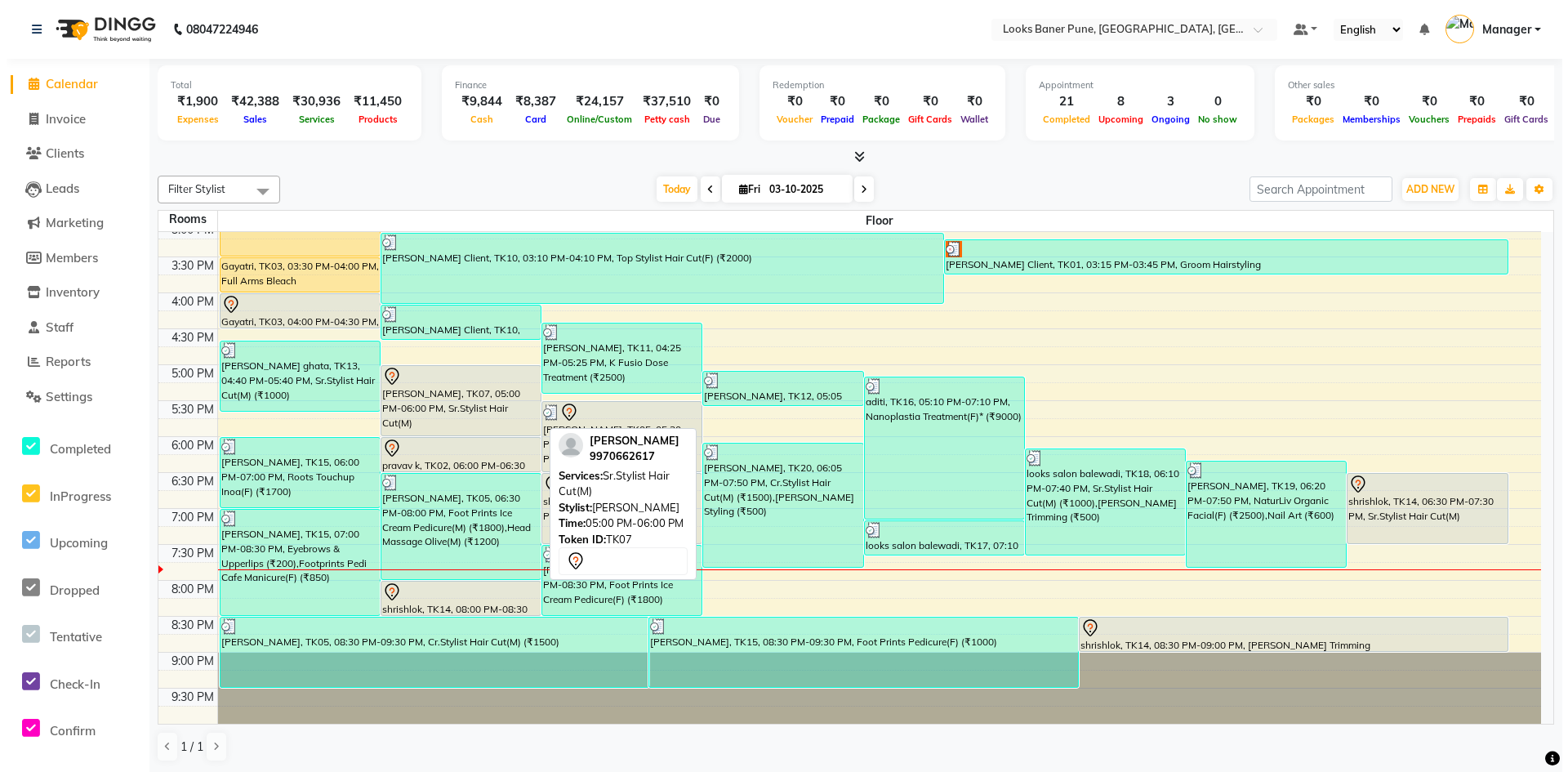
scroll to position [1, 0]
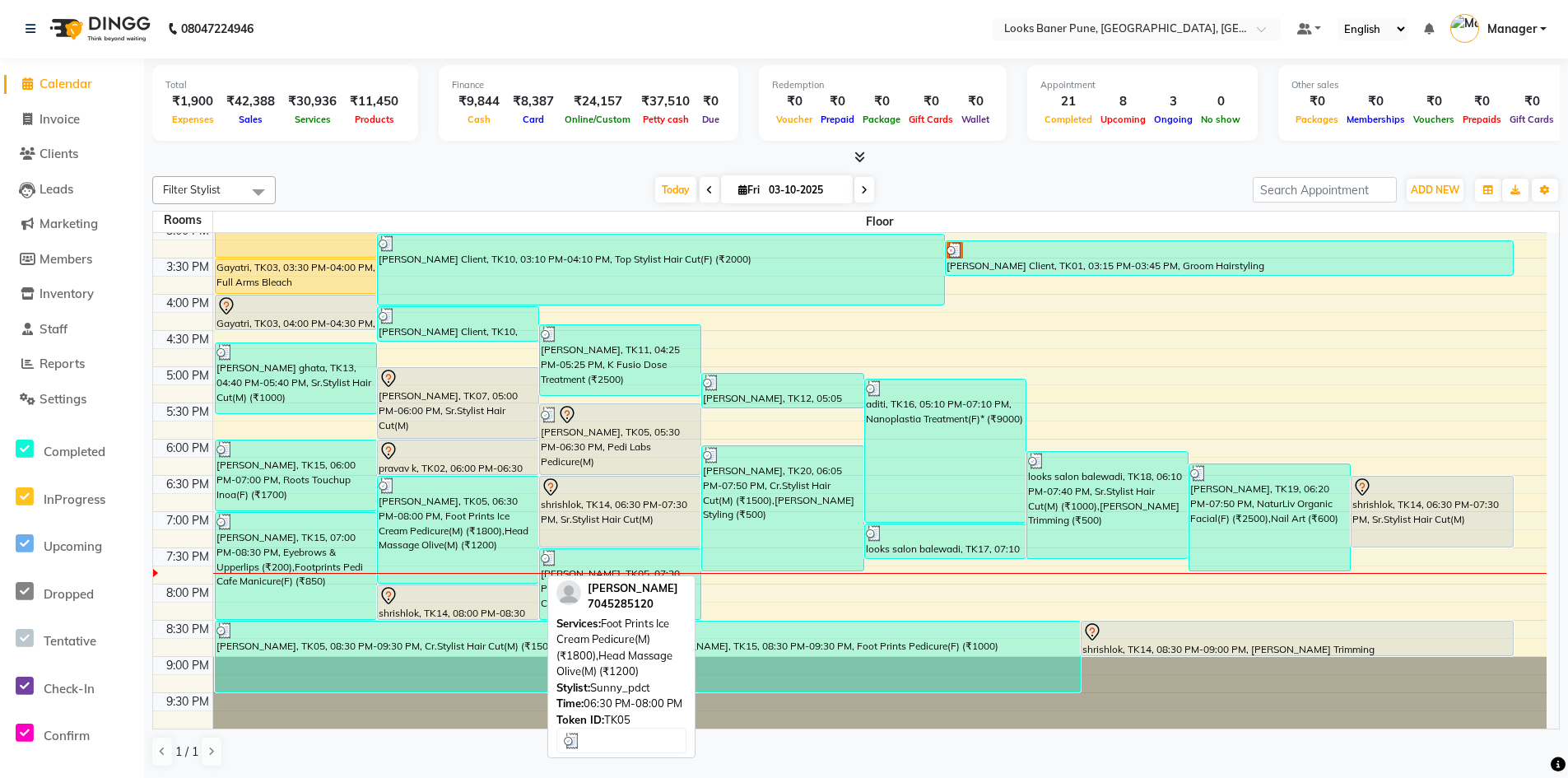
click at [439, 520] on div "payoja shaw, TK05, 06:30 PM-08:00 PM, Foot Prints Ice Cream Pedicure(M) (₹1800)…" at bounding box center [458, 530] width 161 height 106
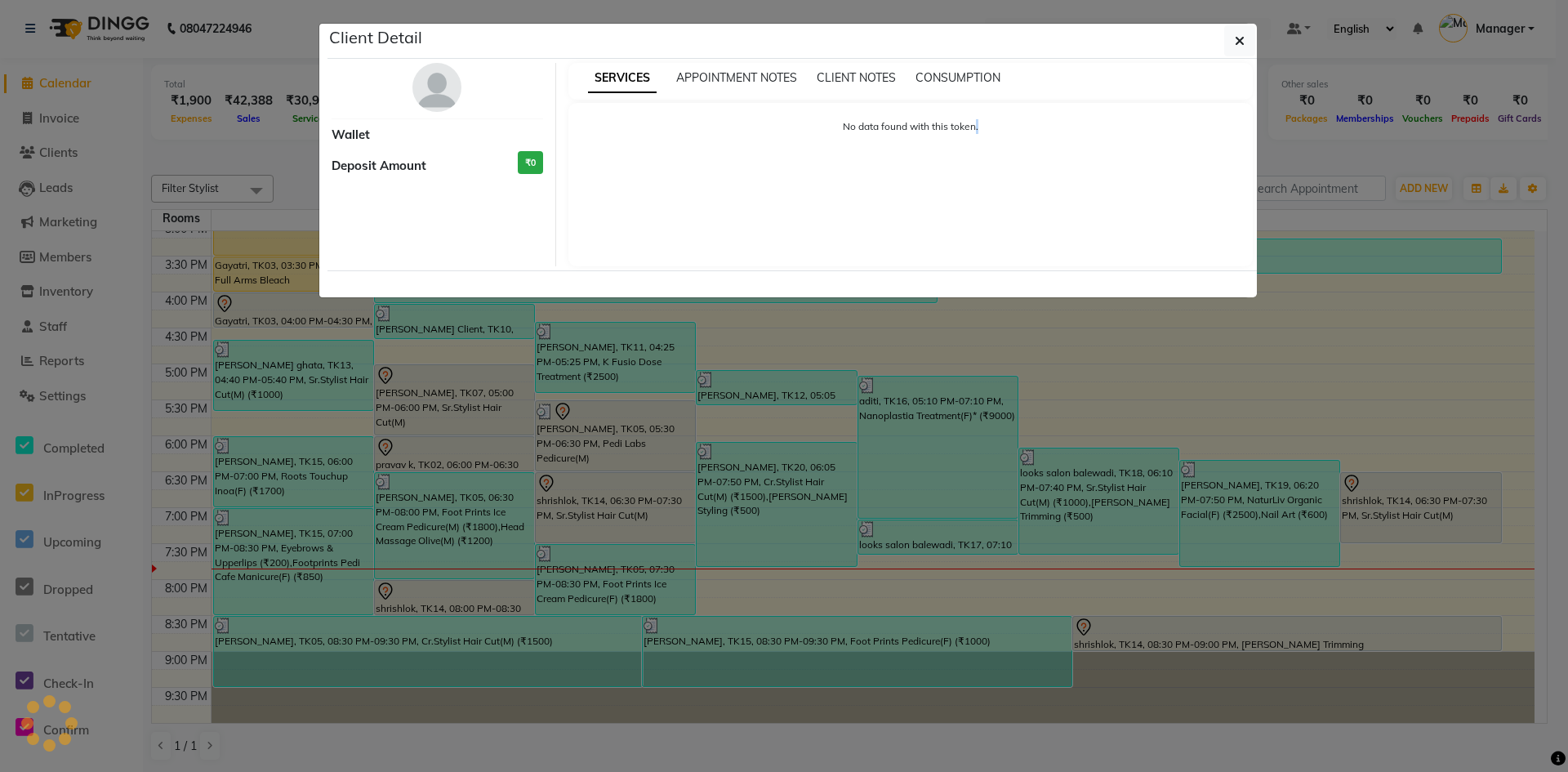
click at [435, 516] on ngb-modal-window "Client Detail Wallet Deposit Amount ₹0 SERVICES APPOINTMENT NOTES CLIENT NOTES …" at bounding box center [784, 386] width 1568 height 772
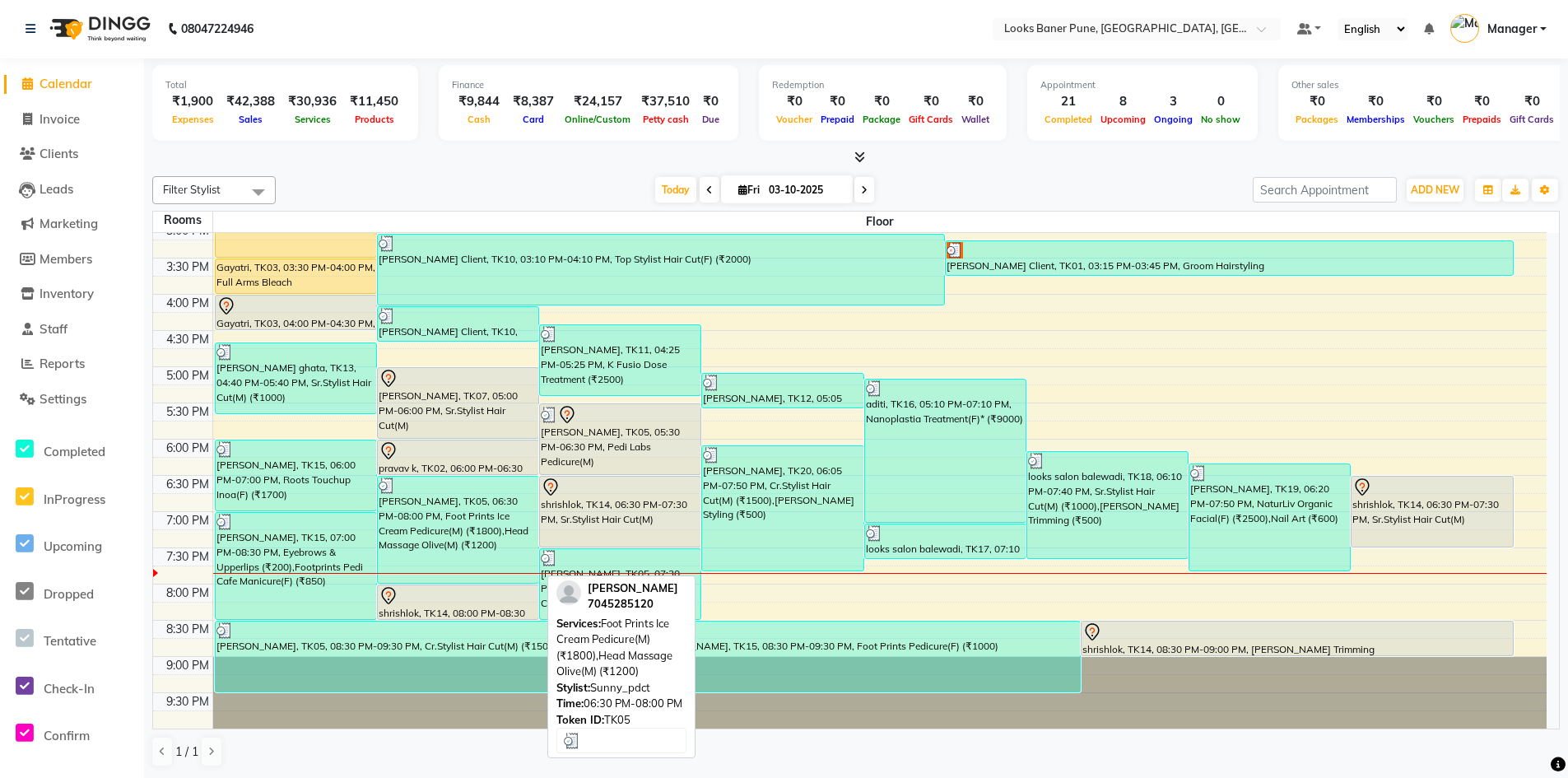
click at [447, 502] on div "payoja shaw, TK05, 06:30 PM-08:00 PM, Foot Prints Ice Cream Pedicure(M) (₹1800)…" at bounding box center [458, 530] width 161 height 106
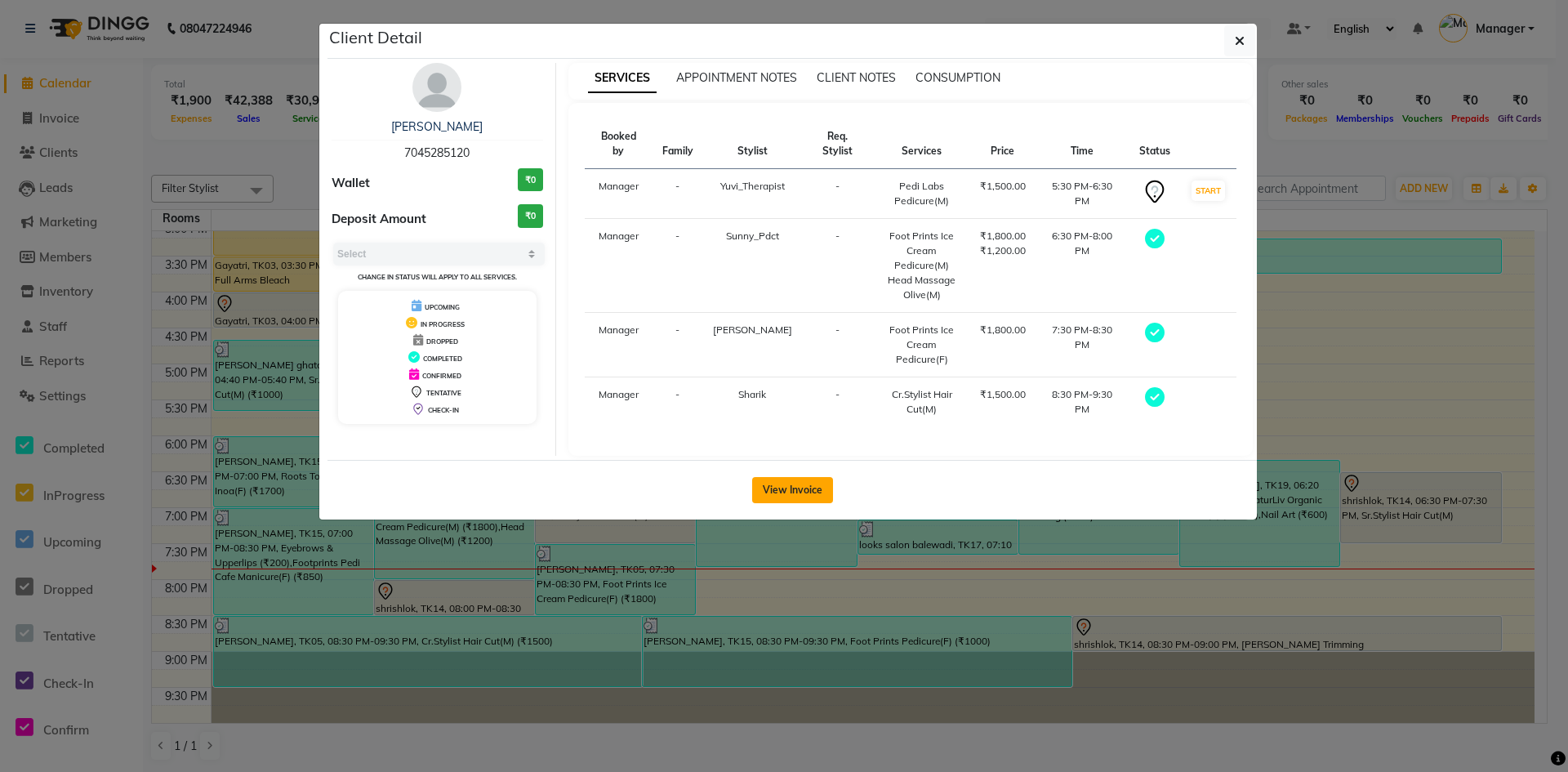
click at [797, 477] on button "View Invoice" at bounding box center [792, 490] width 81 height 26
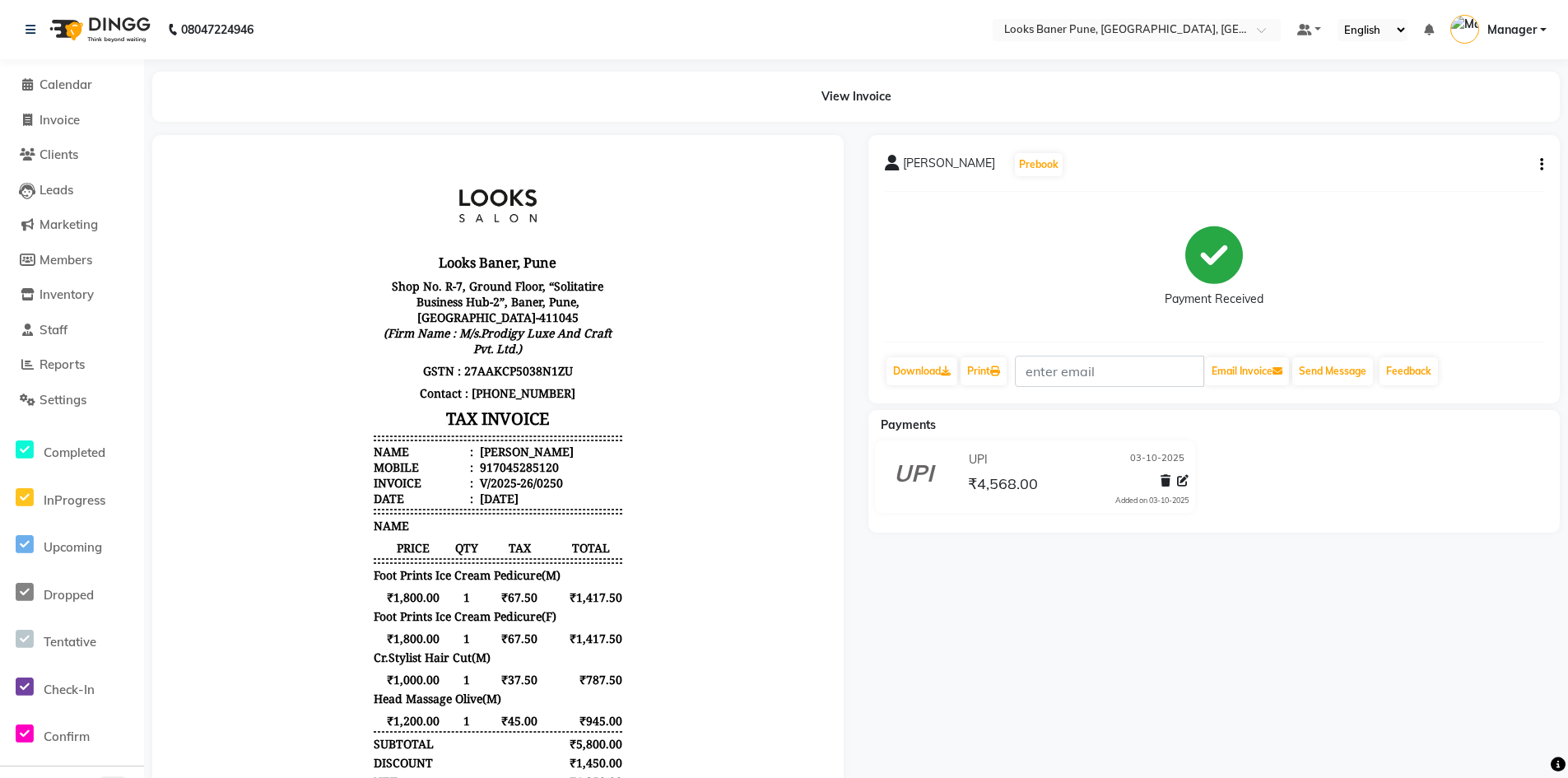
drag, startPoint x: 0, startPoint y: 138, endPoint x: 149, endPoint y: 346, distance: 255.9
click at [64, 235] on ul "Calendar Invoice Clients Leads Marketing Members Inventory Staff Reports Settin…" at bounding box center [72, 502] width 144 height 870
click at [374, 318] on p "Shop No. R-7, Ground Floor, “Solitatire Business Hub-2”, Baner, Pune, Maharasht…" at bounding box center [498, 318] width 249 height 85
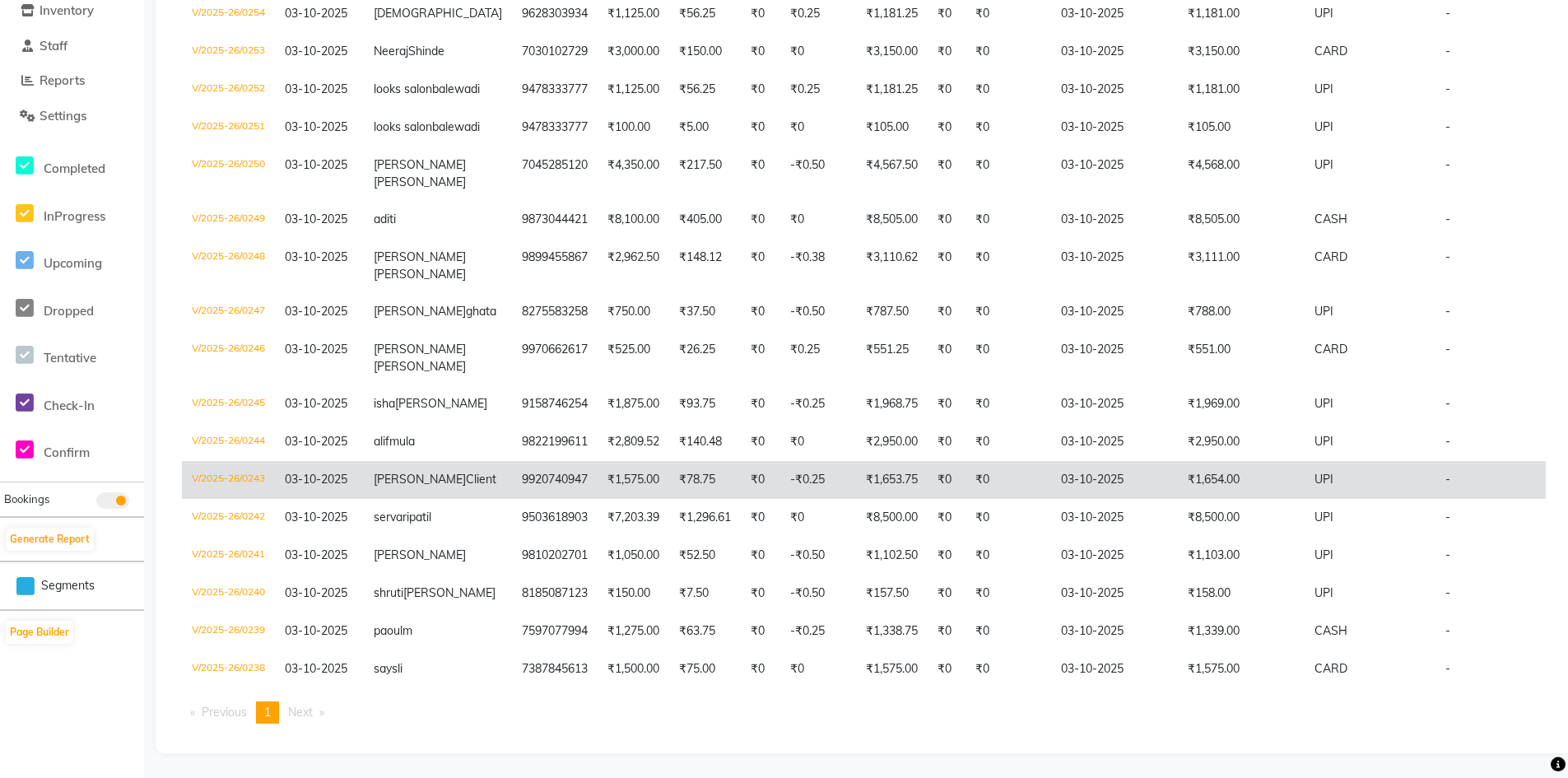
scroll to position [383, 0]
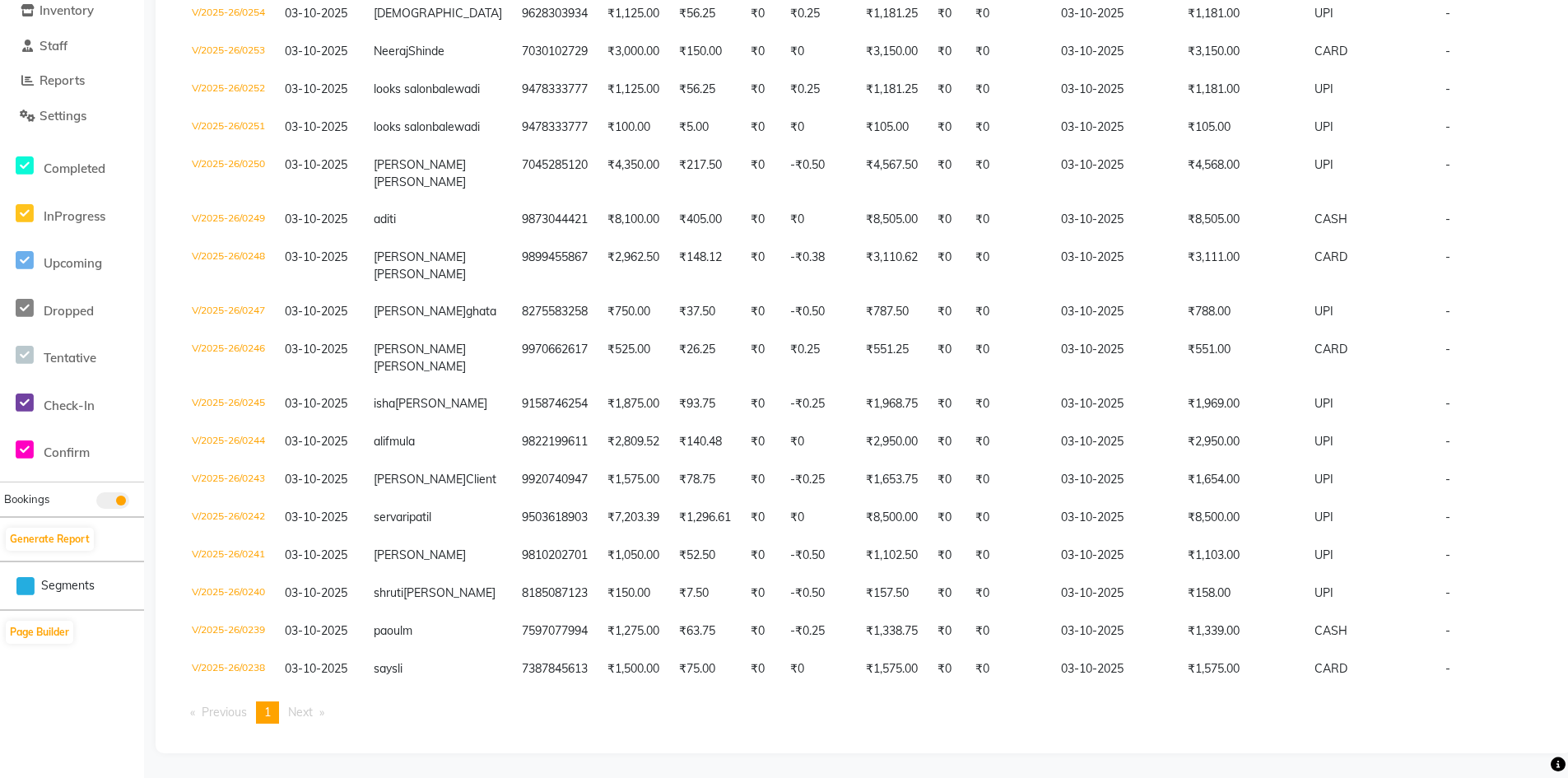
click at [308, 712] on span "Next page" at bounding box center [300, 712] width 25 height 15
click at [267, 715] on span "1" at bounding box center [267, 712] width 7 height 15
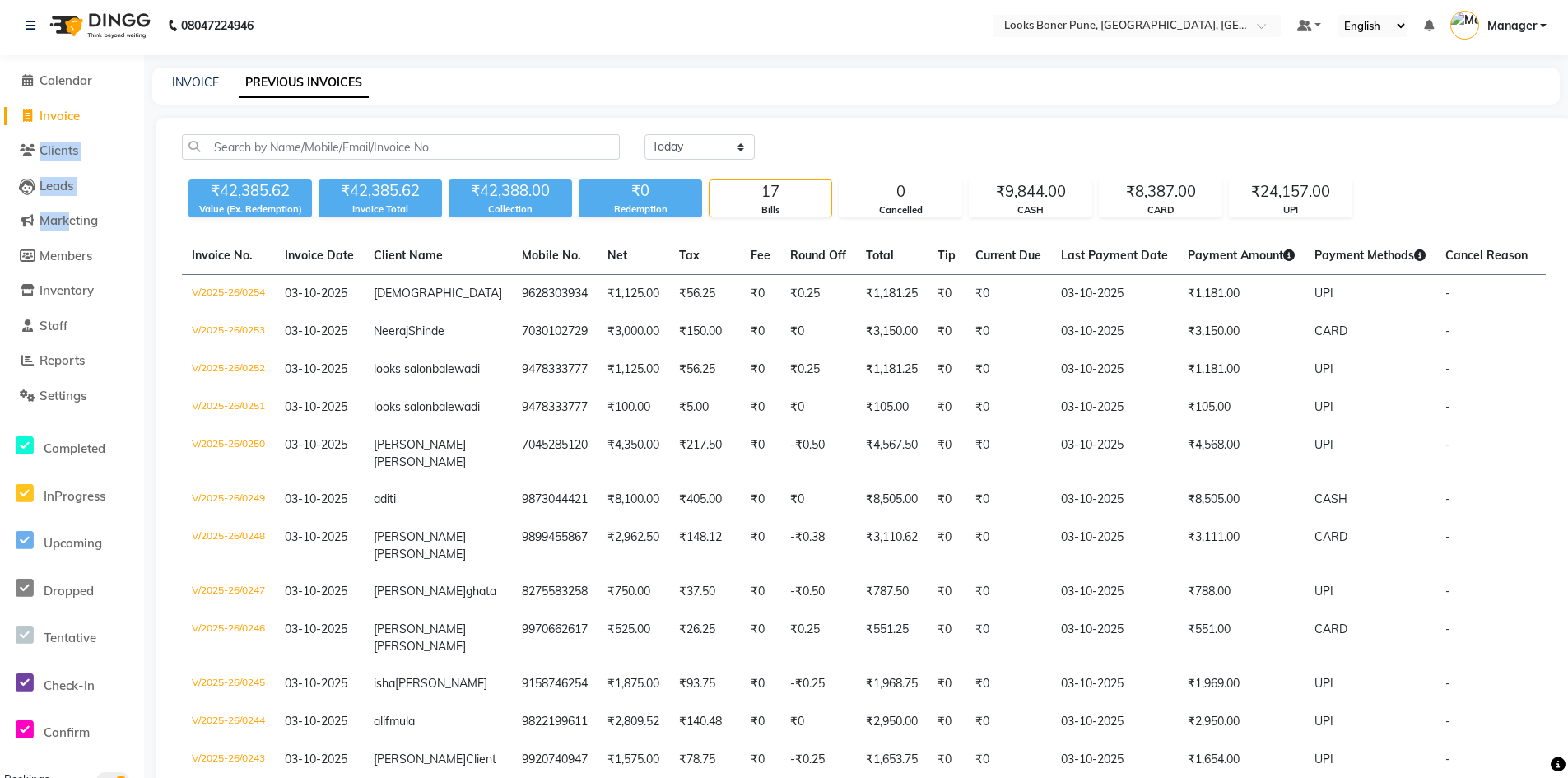
scroll to position [0, 0]
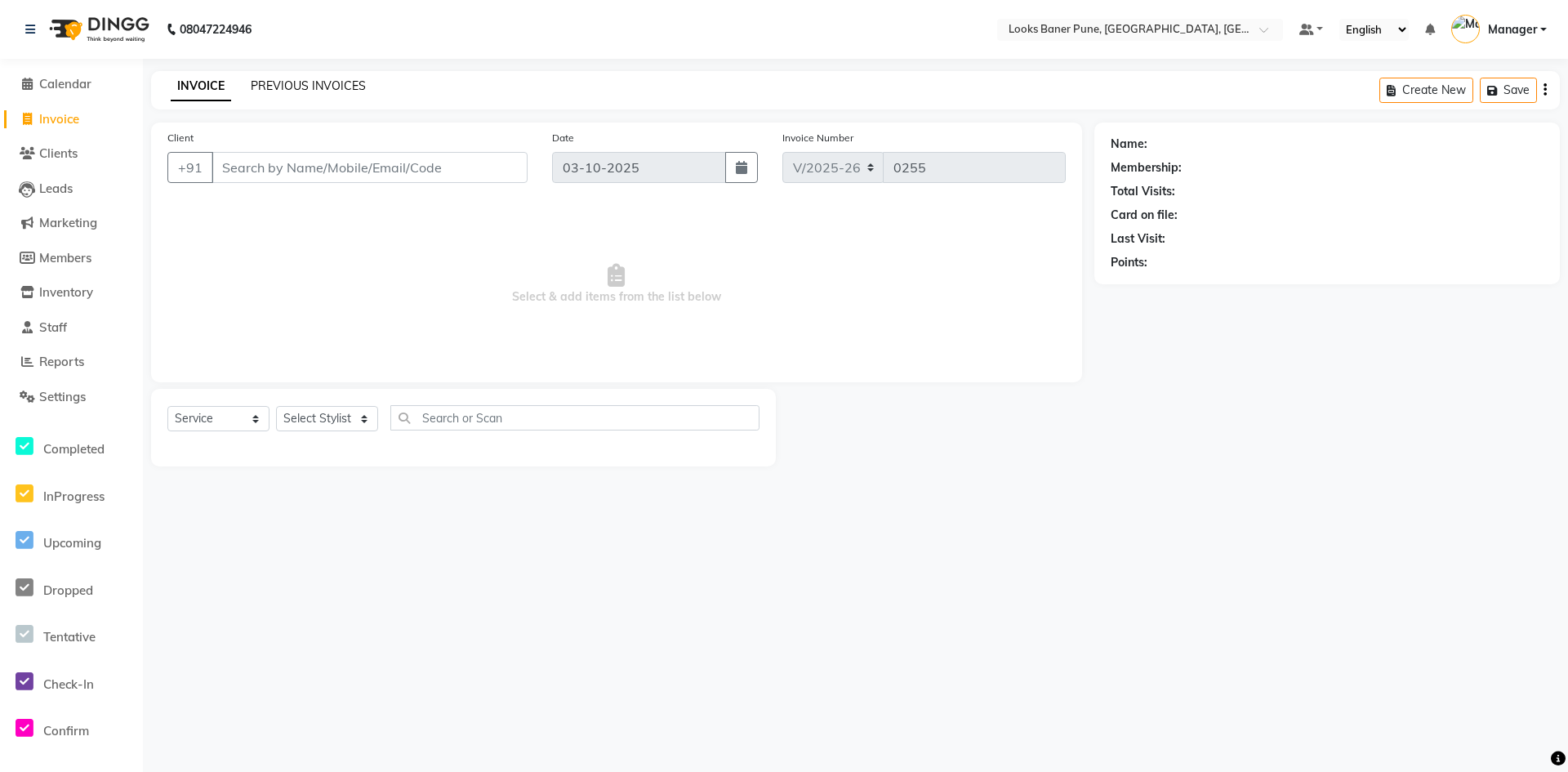
click at [299, 90] on link "PREVIOUS INVOICES" at bounding box center [308, 85] width 115 height 15
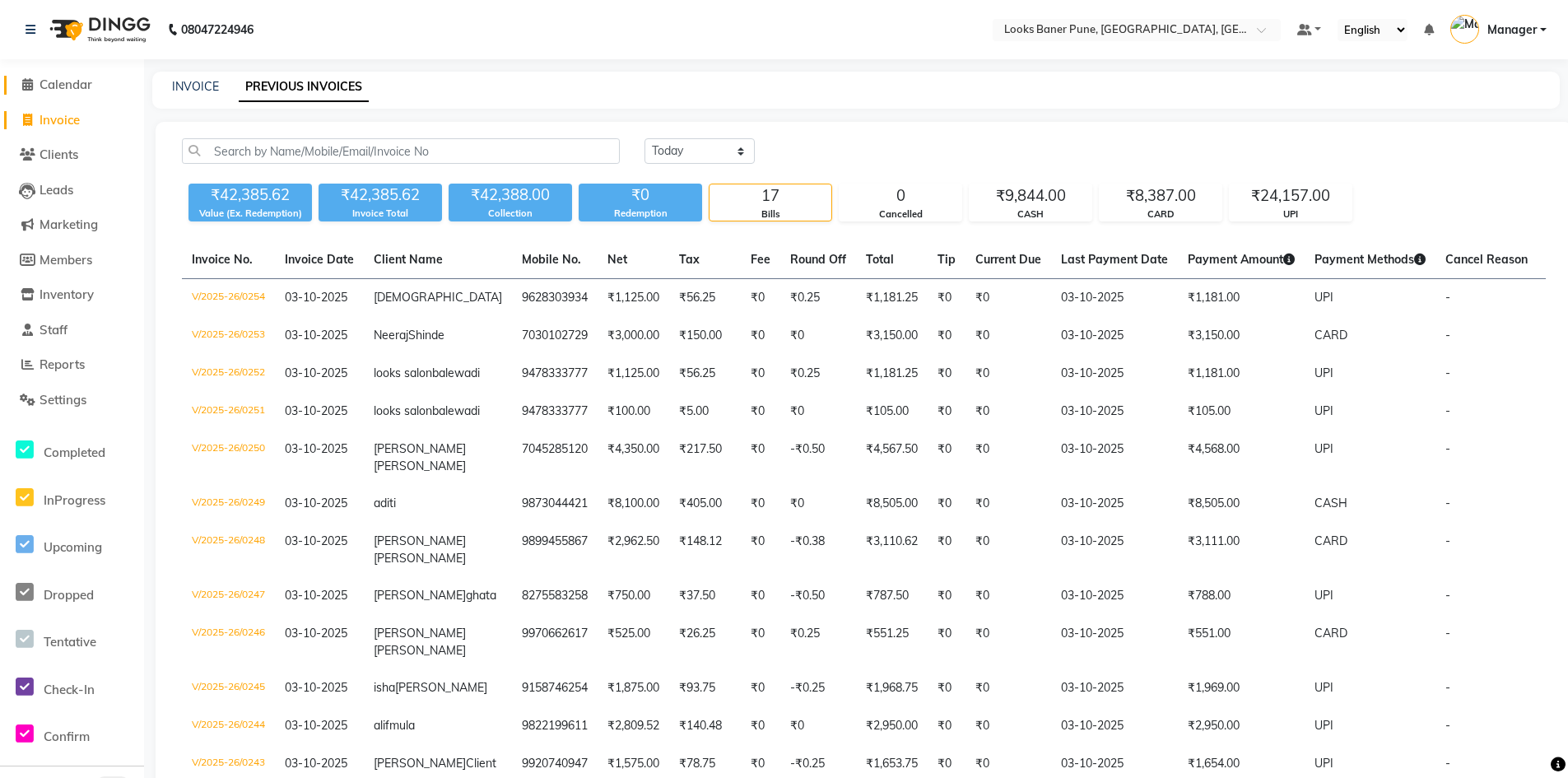
drag, startPoint x: 54, startPoint y: 87, endPoint x: 72, endPoint y: 127, distance: 43.9
click at [54, 87] on span "Calendar" at bounding box center [65, 85] width 52 height 16
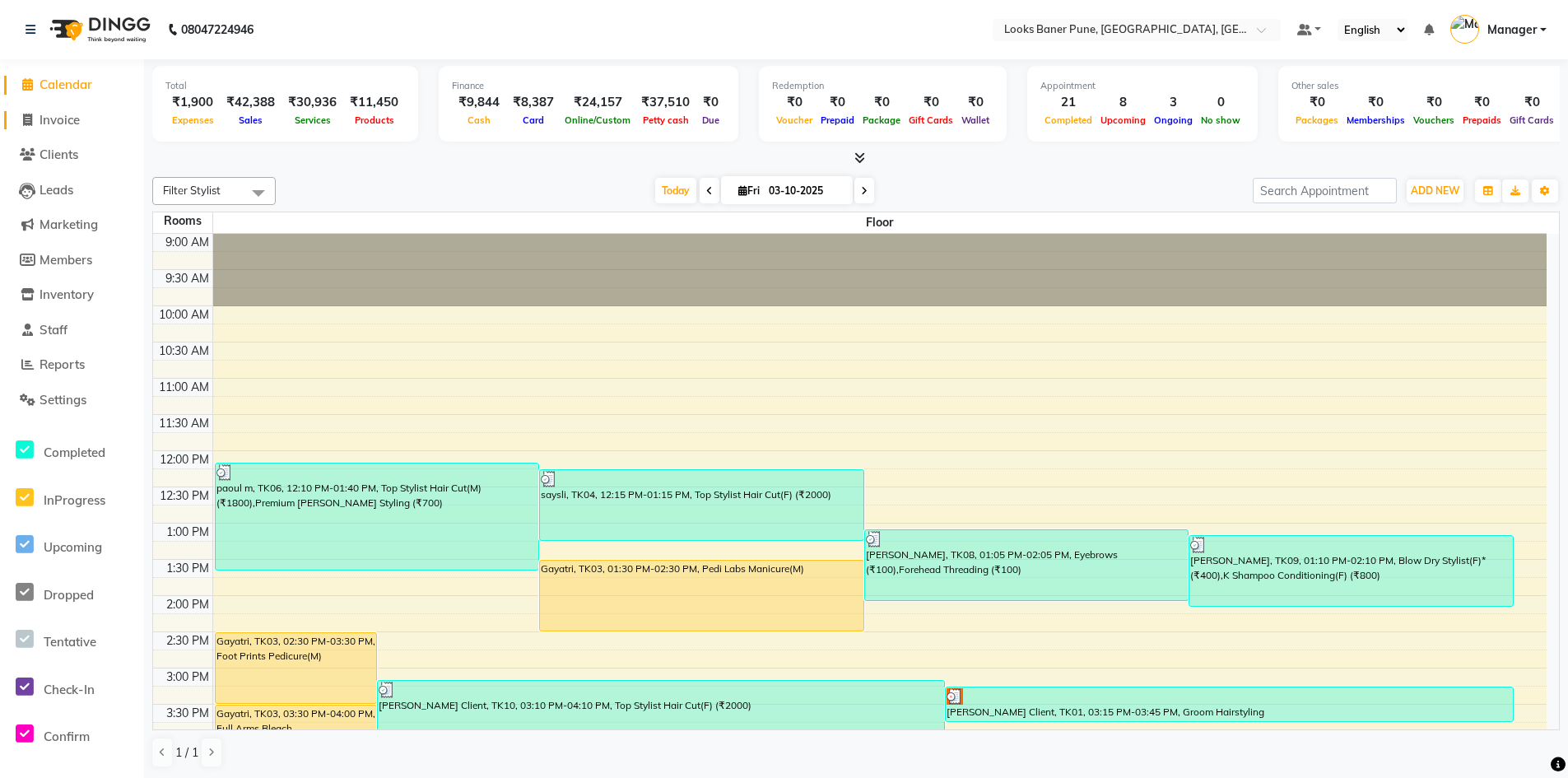
click at [75, 125] on span "Invoice" at bounding box center [59, 120] width 40 height 16
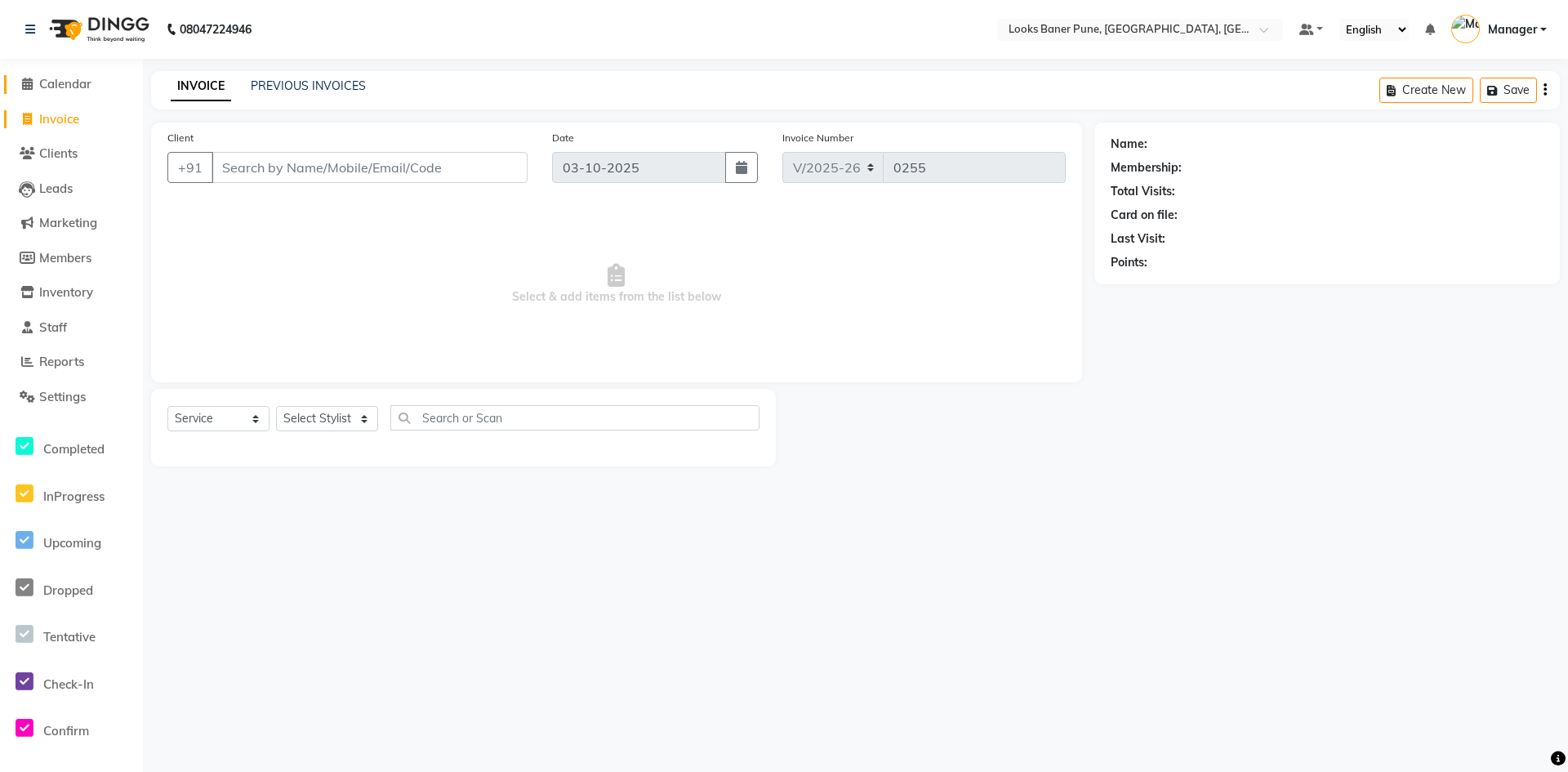
click at [86, 90] on span "Calendar" at bounding box center [65, 84] width 52 height 16
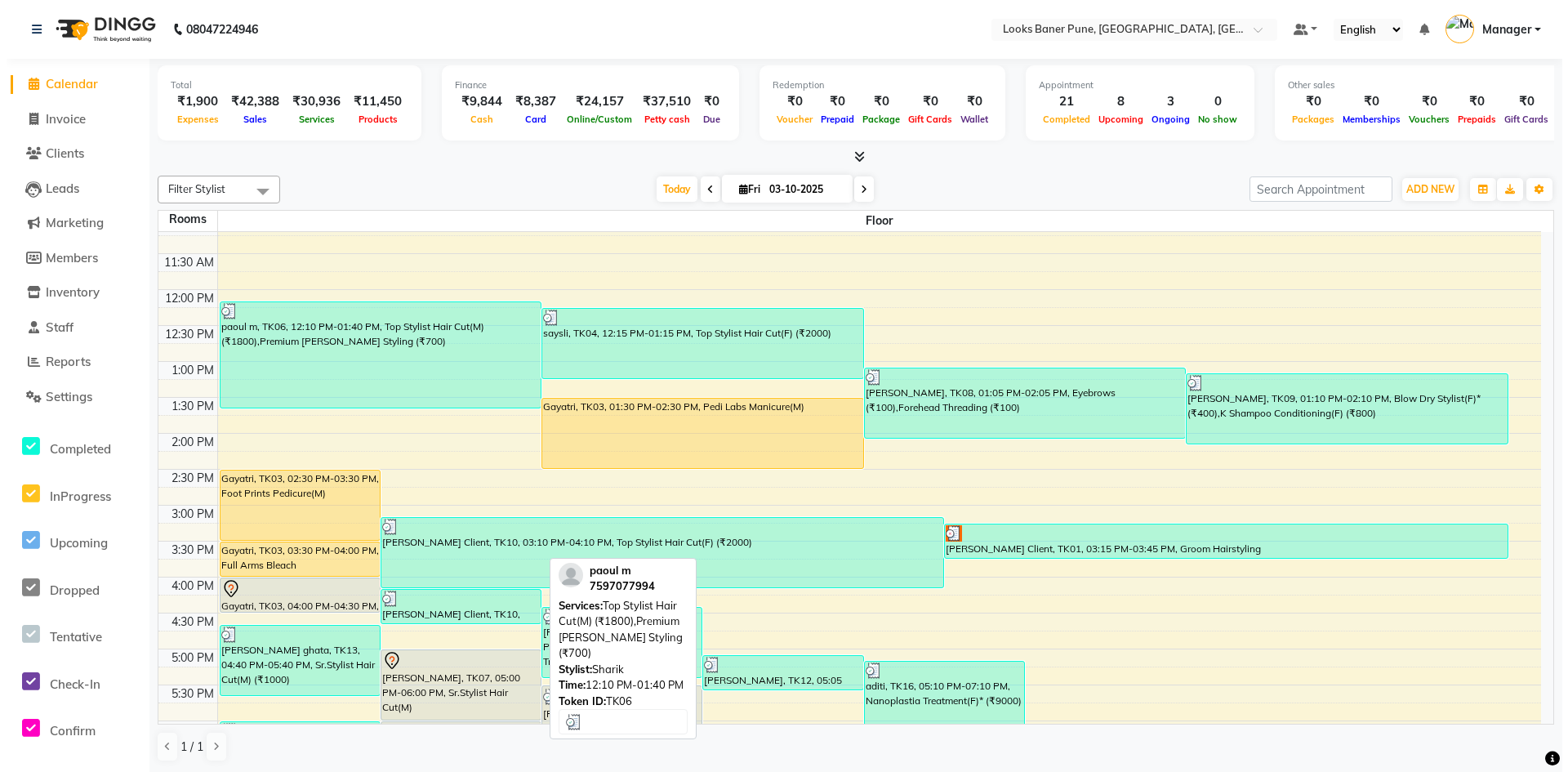
scroll to position [245, 0]
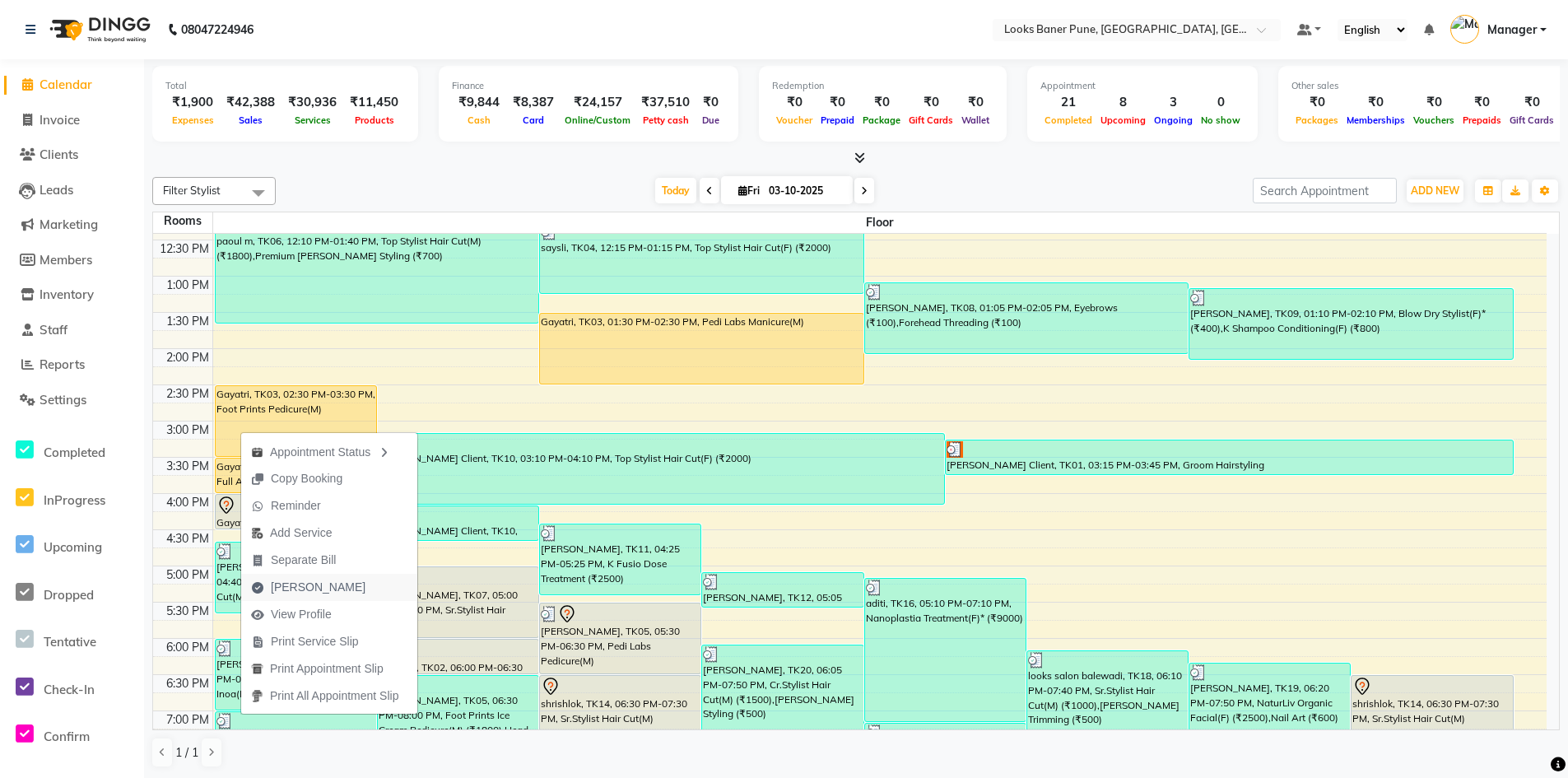
click at [298, 584] on span "Mark Done" at bounding box center [319, 588] width 95 height 18
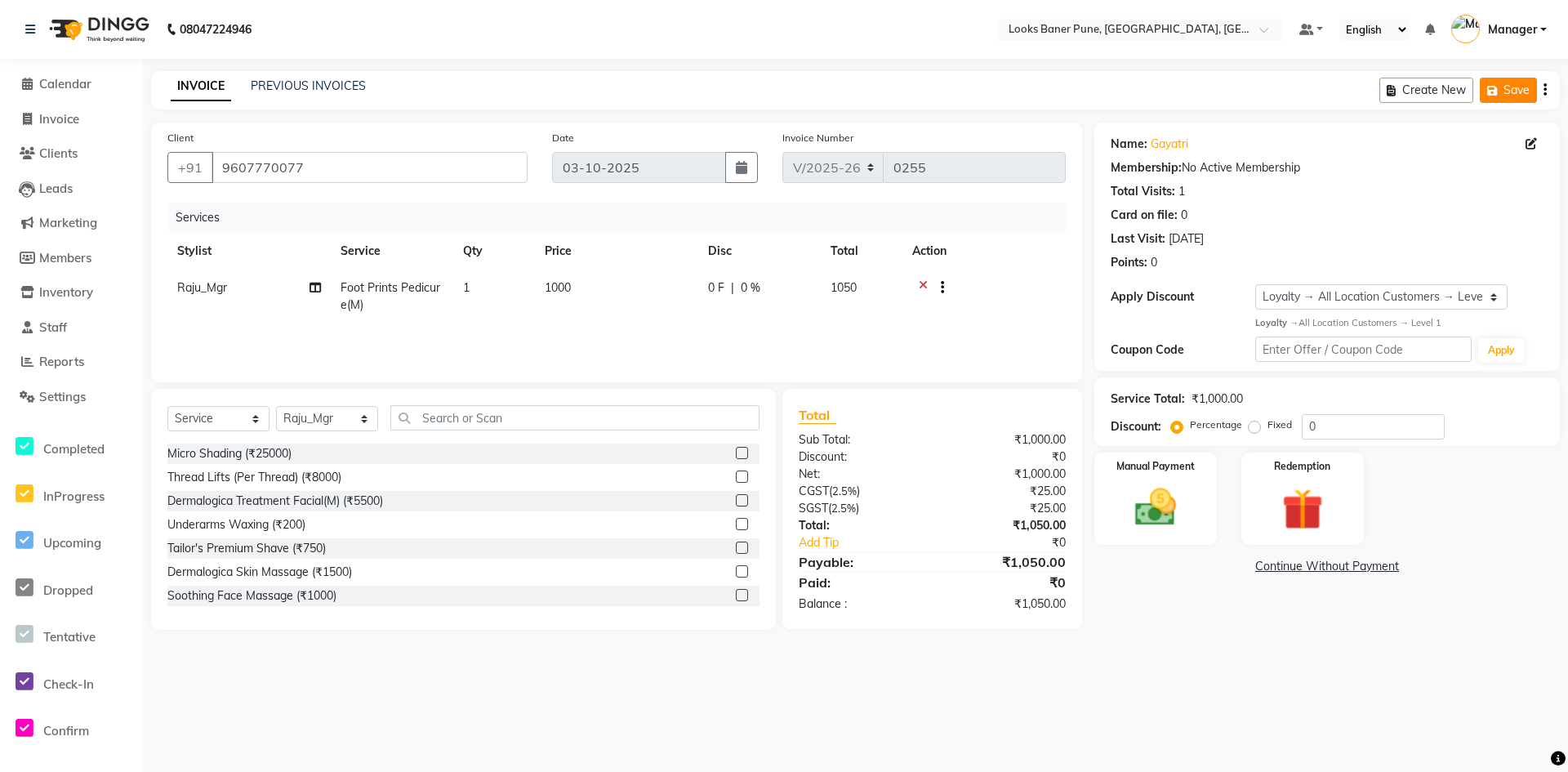
click at [1513, 95] on button "Save" at bounding box center [1508, 90] width 57 height 25
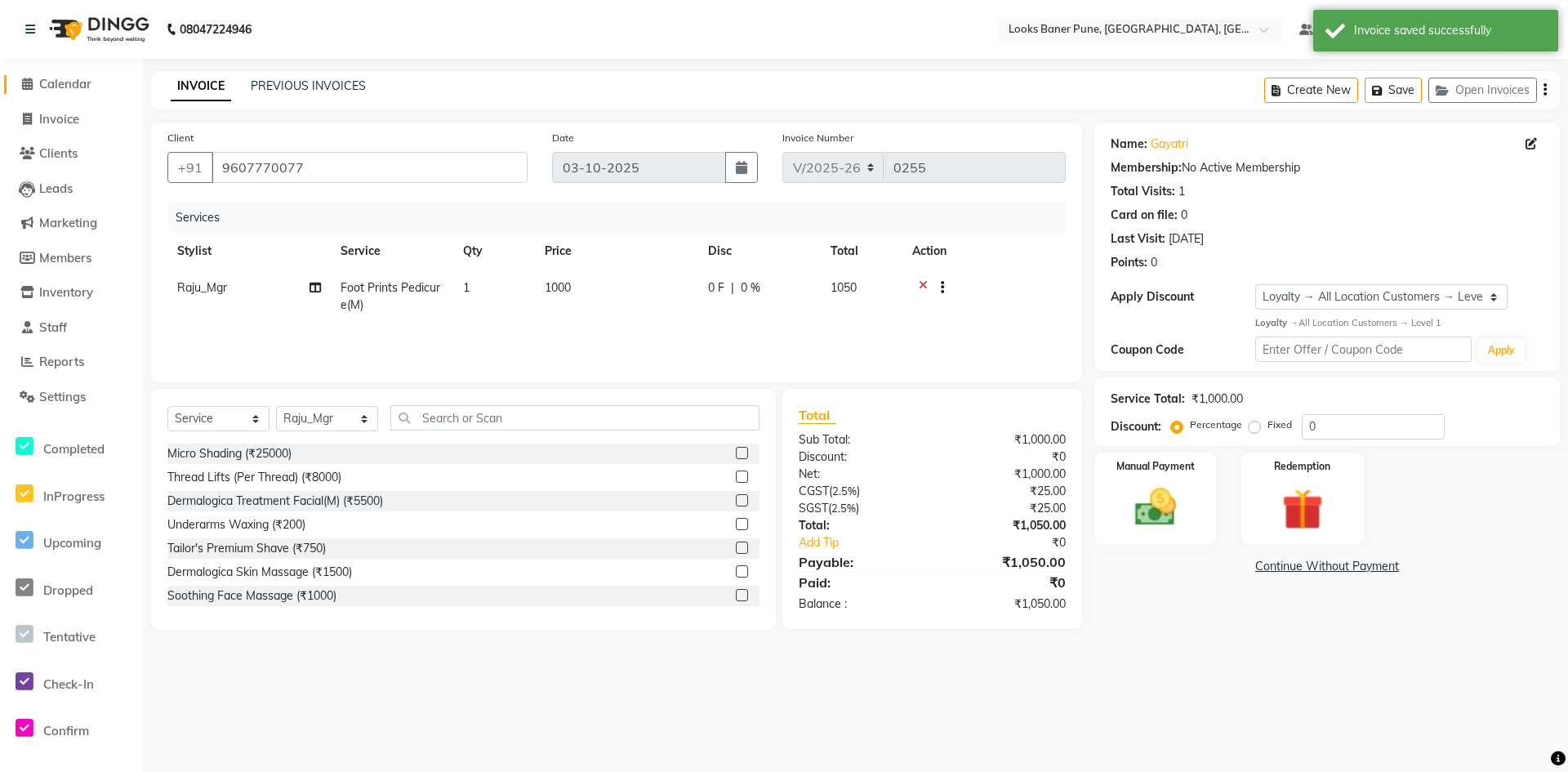
click at [55, 86] on span "Calendar" at bounding box center [65, 84] width 52 height 16
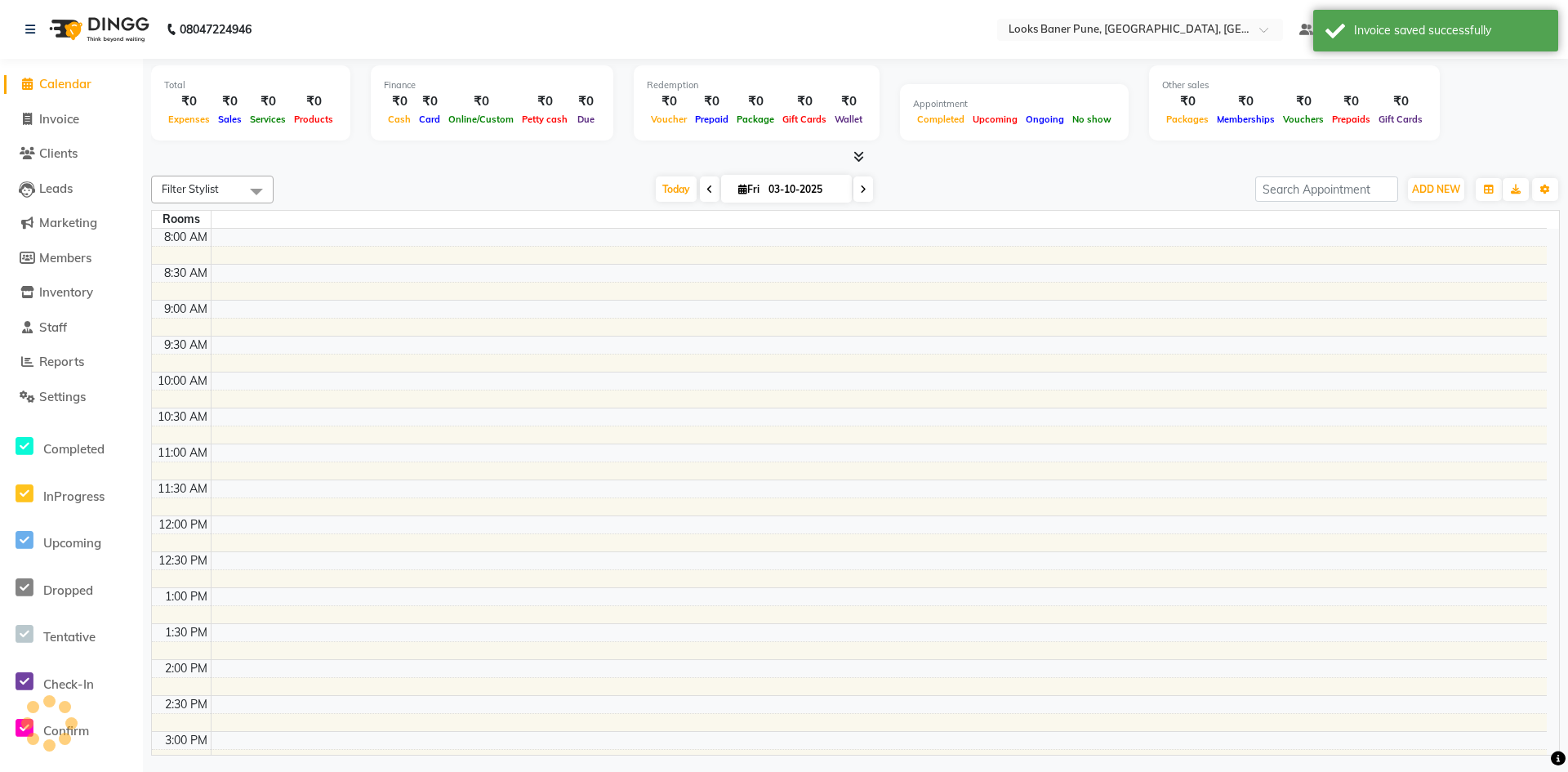
scroll to position [336, 0]
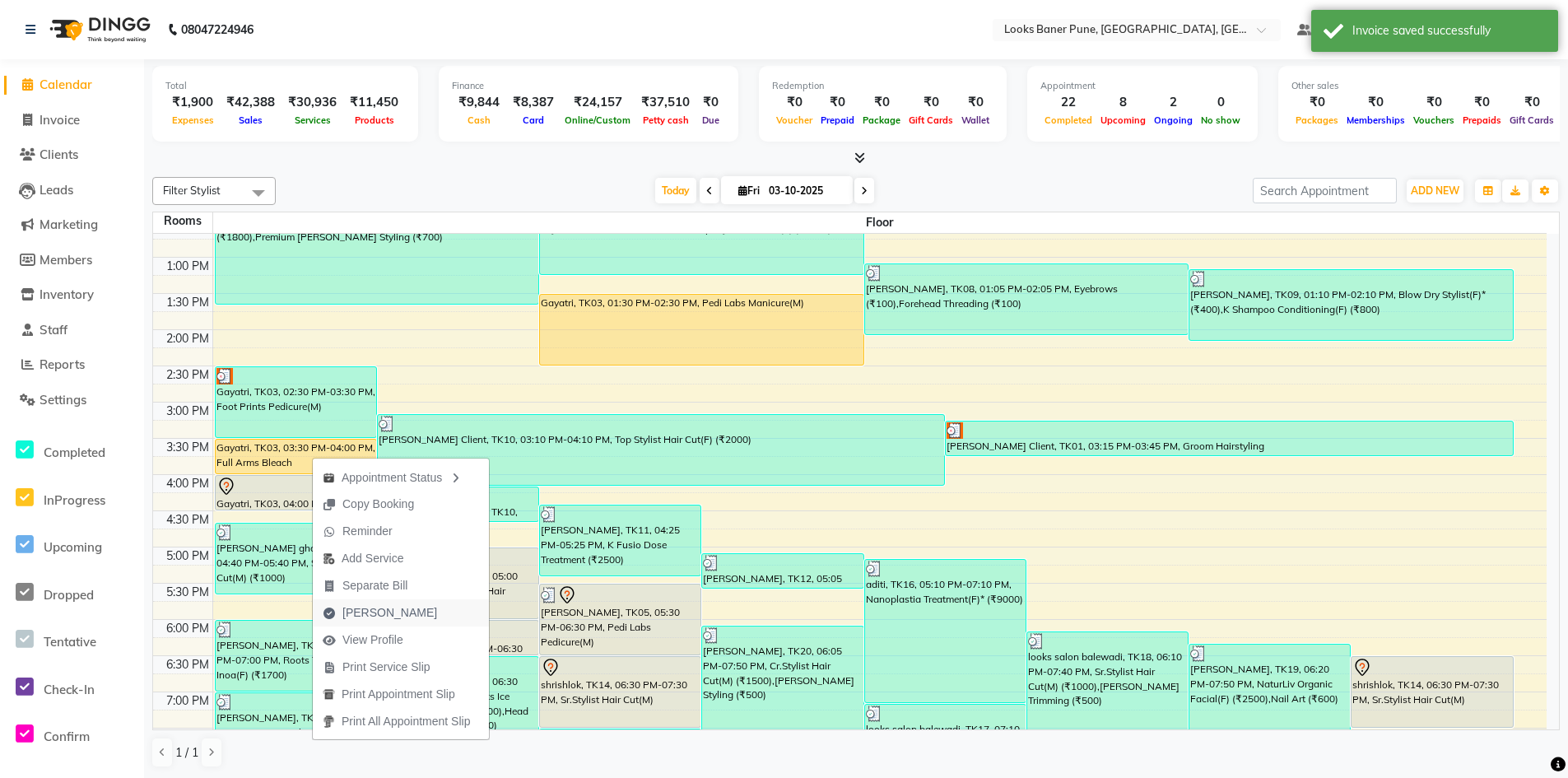
click at [374, 610] on span "Mark Done" at bounding box center [390, 613] width 95 height 18
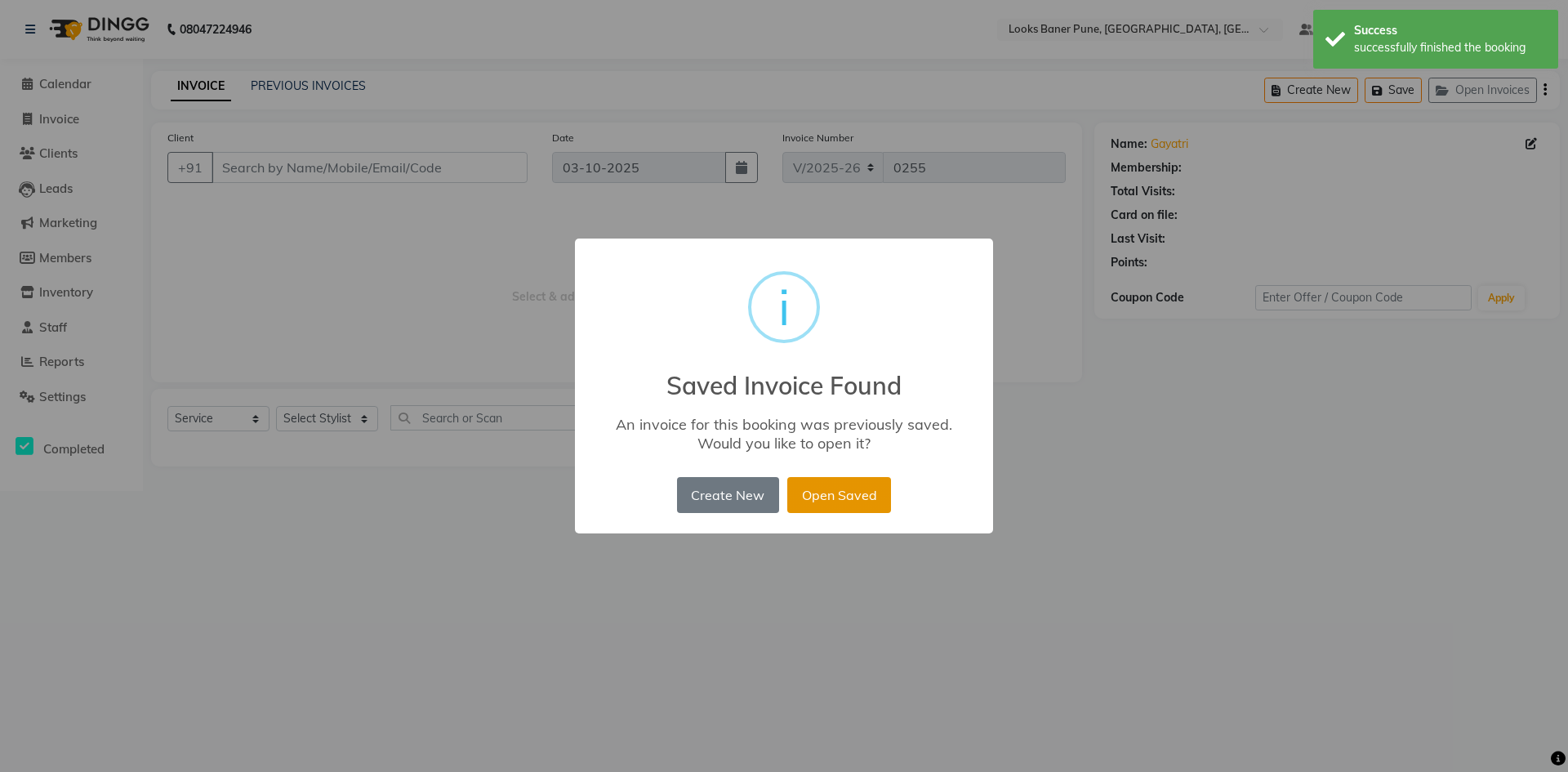
click at [822, 503] on button "Open Saved" at bounding box center [839, 495] width 104 height 36
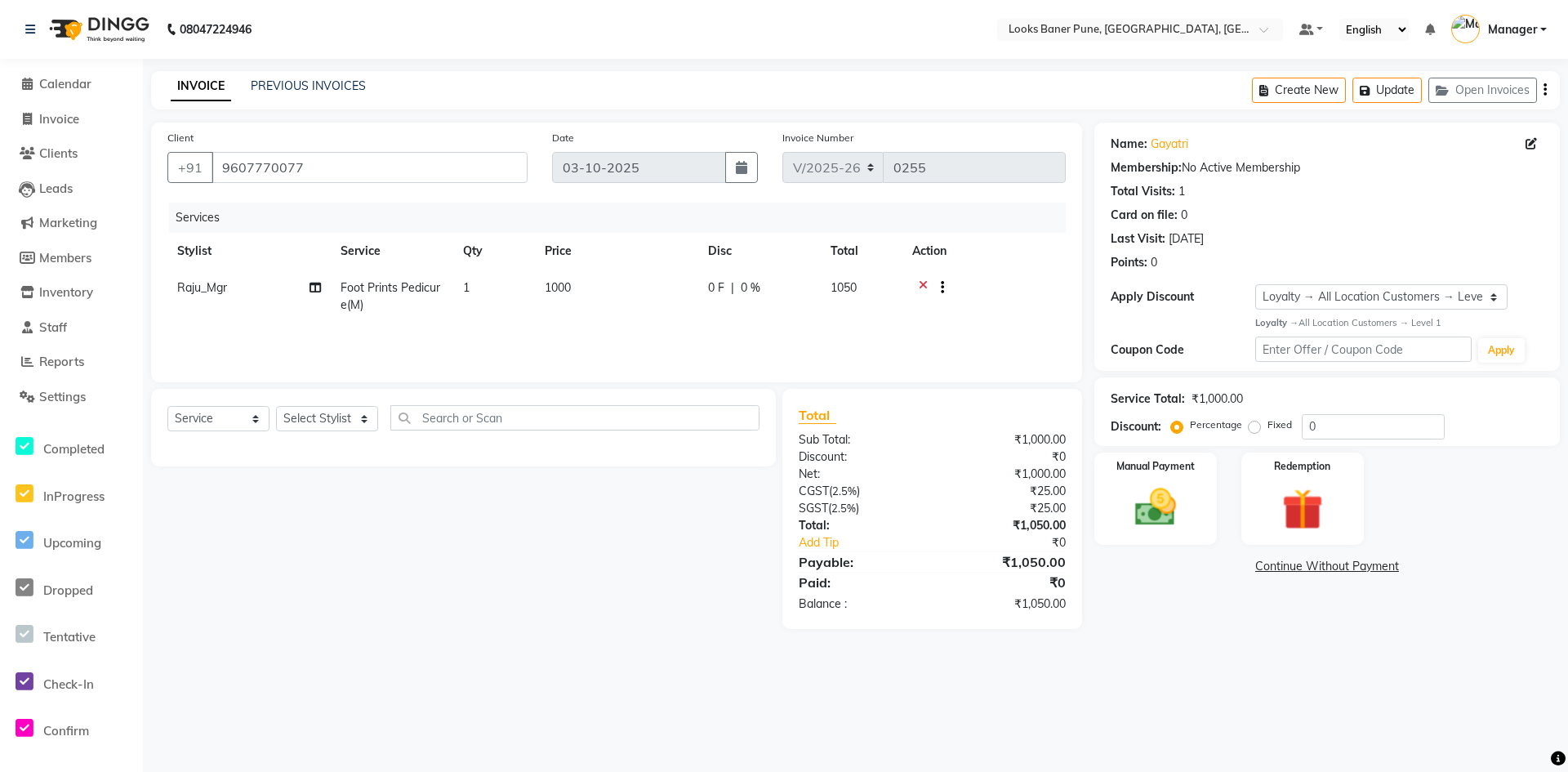
click at [219, 287] on span "Raju_Mgr" at bounding box center [202, 287] width 50 height 15
click at [1023, 284] on icon at bounding box center [1027, 290] width 9 height 21
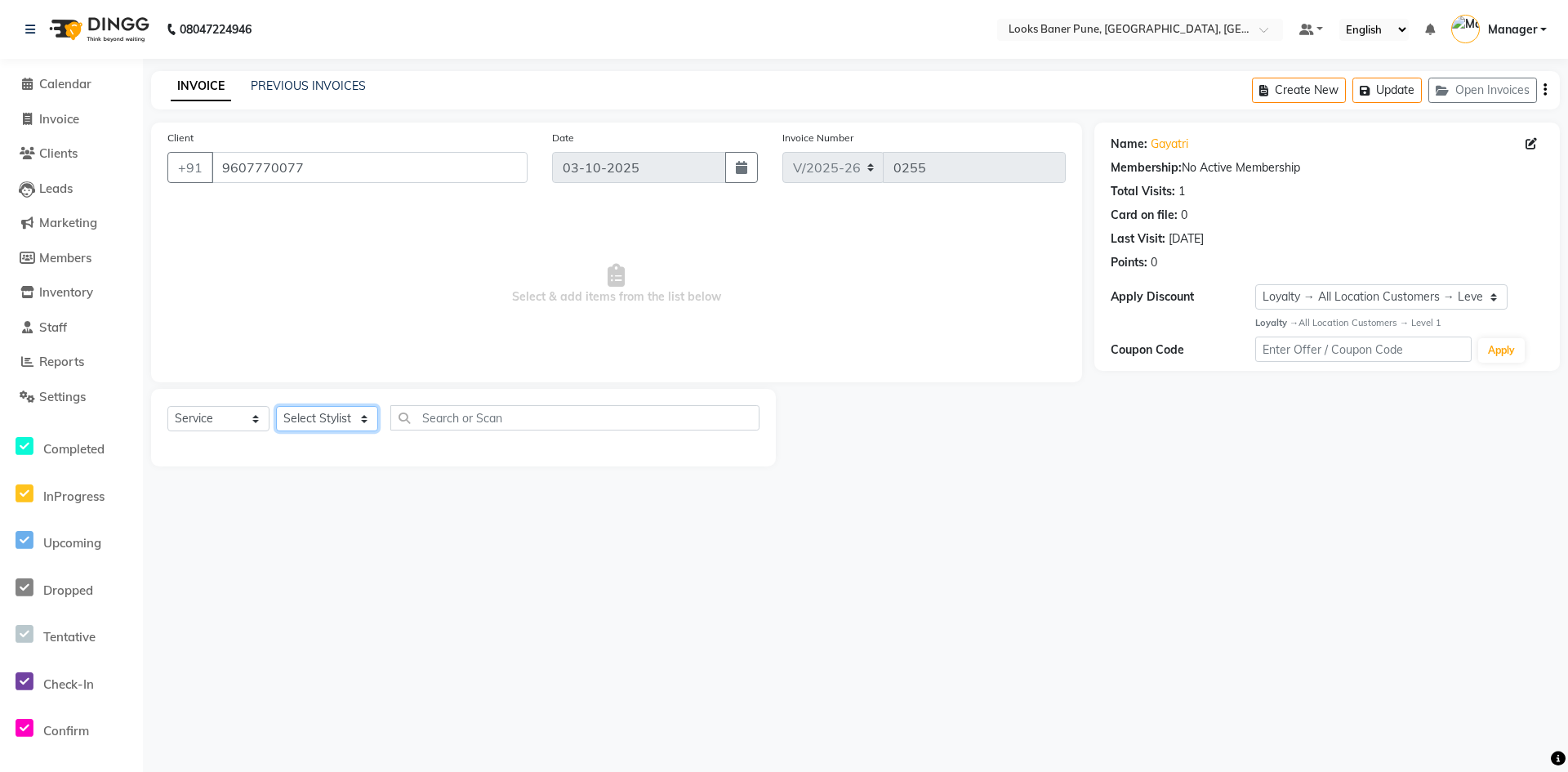
click at [319, 421] on select "Select Stylist Ankita Arshad Ashish_sty Counter_Sales Irfan Manager Pronoy Paul…" at bounding box center [327, 419] width 102 height 25
click at [276, 406] on select "Select Stylist Ankita Arshad Ashish_sty Counter_Sales Irfan Manager Pronoy Paul…" at bounding box center [327, 419] width 102 height 25
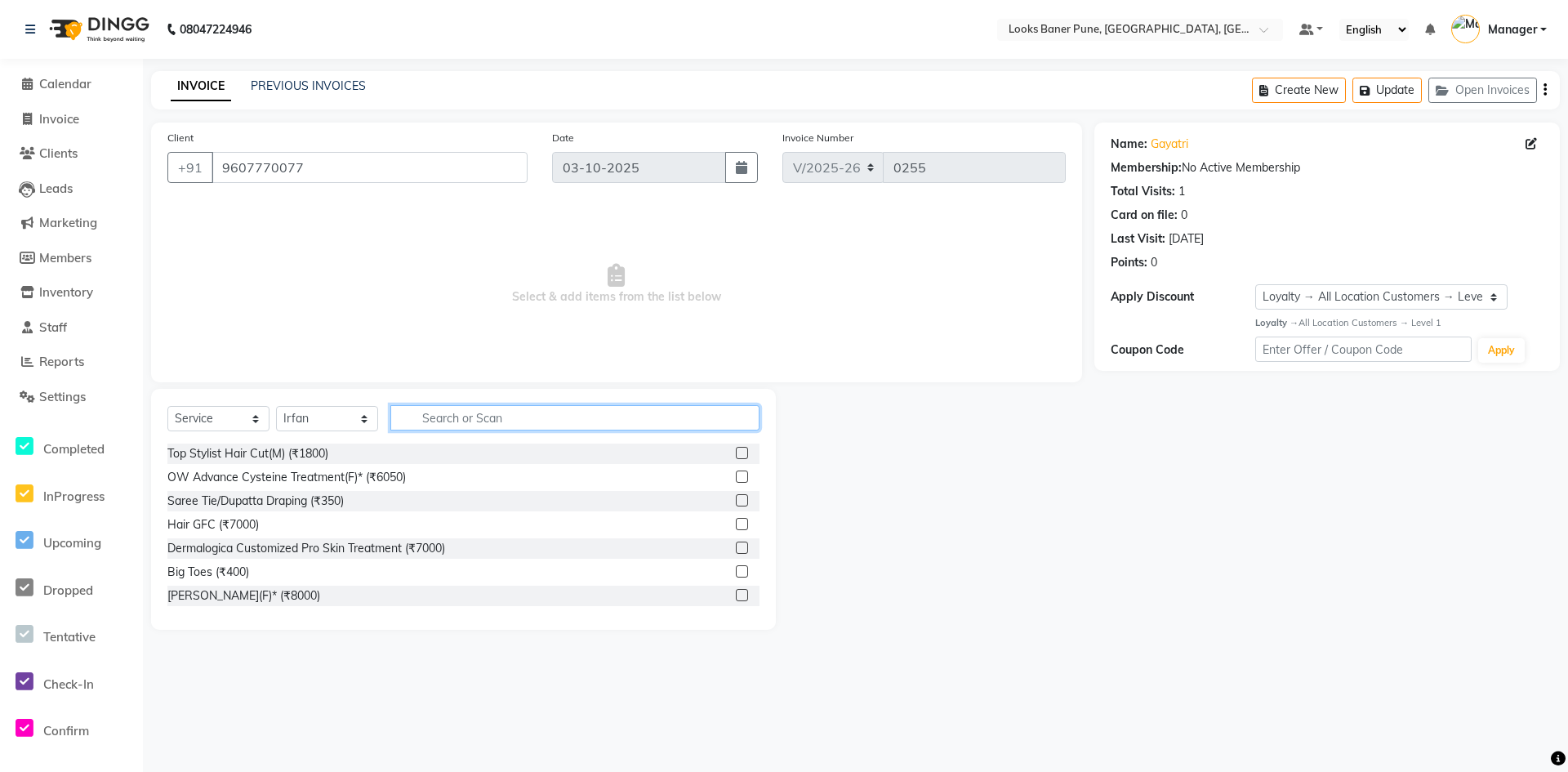
click at [458, 418] on input "text" at bounding box center [574, 418] width 369 height 25
click at [299, 423] on select "Select Stylist Ankita Arshad Ashish_sty Counter_Sales Irfan Manager Pronoy Paul…" at bounding box center [327, 419] width 102 height 25
click at [276, 406] on select "Select Stylist Ankita Arshad Ashish_sty Counter_Sales Irfan Manager Pronoy Paul…" at bounding box center [327, 419] width 102 height 25
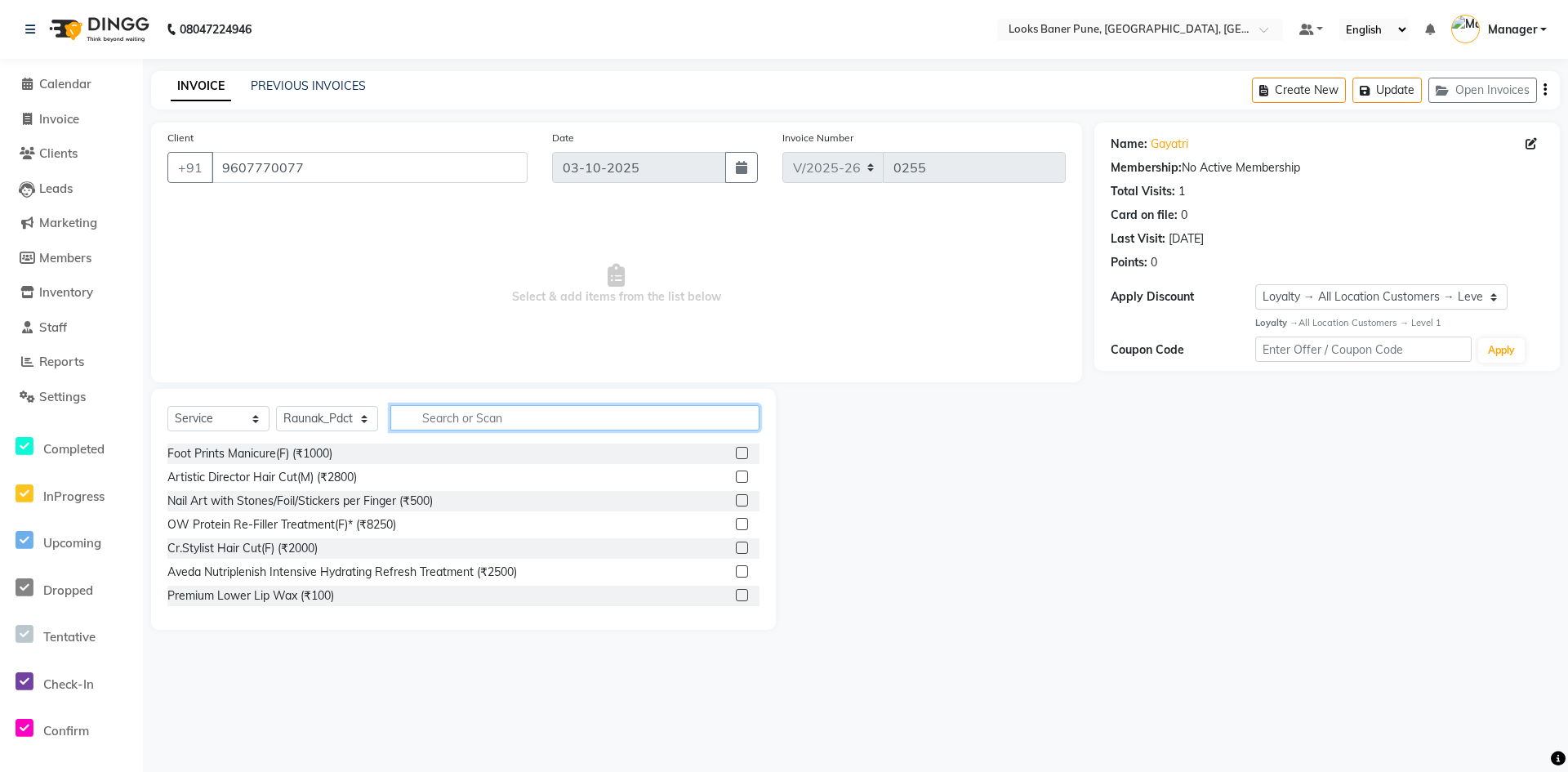
click at [451, 418] on input "text" at bounding box center [574, 418] width 369 height 25
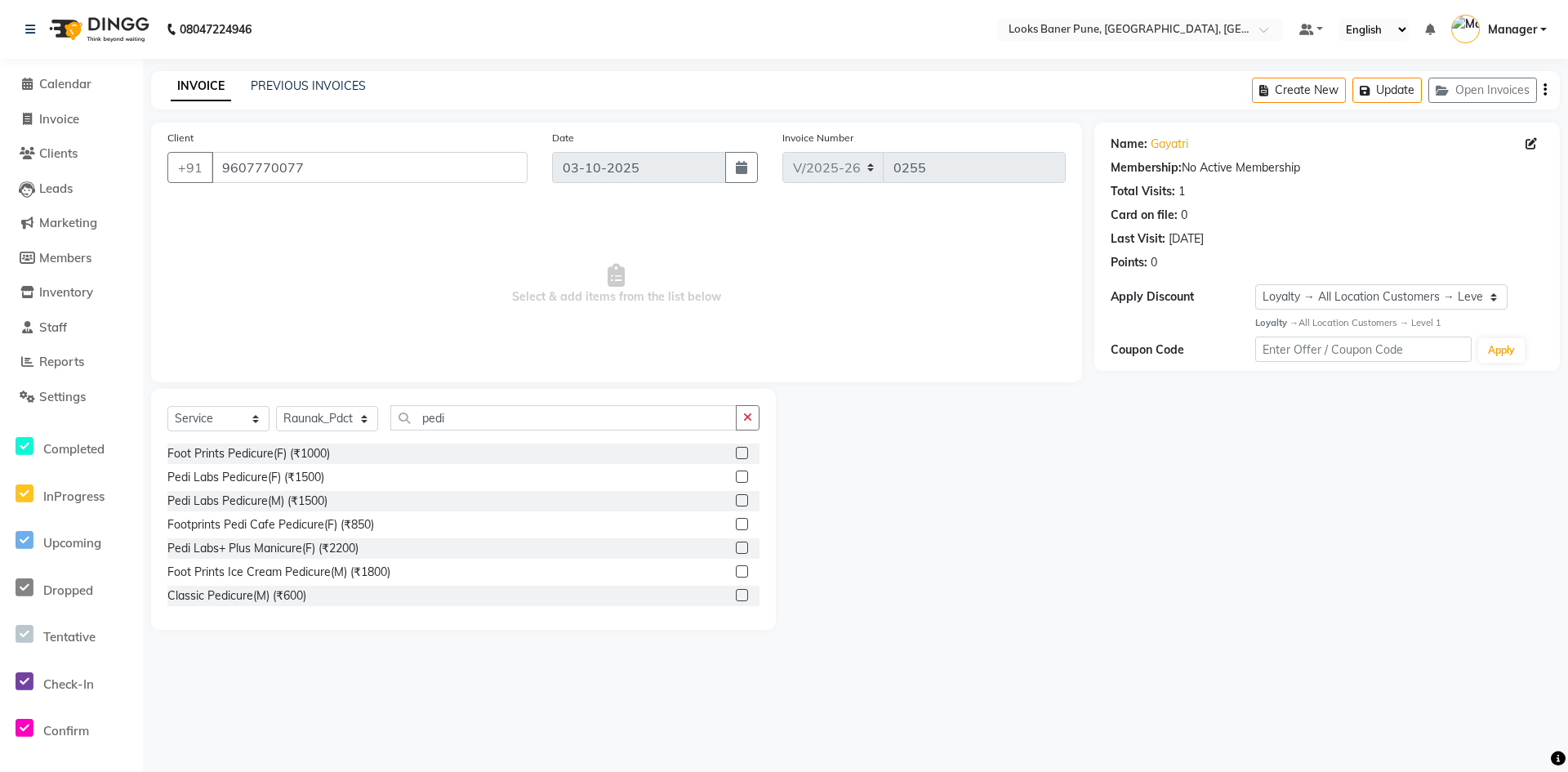
click at [736, 553] on label at bounding box center [741, 548] width 13 height 13
click at [736, 553] on input "checkbox" at bounding box center [740, 548] width 11 height 11
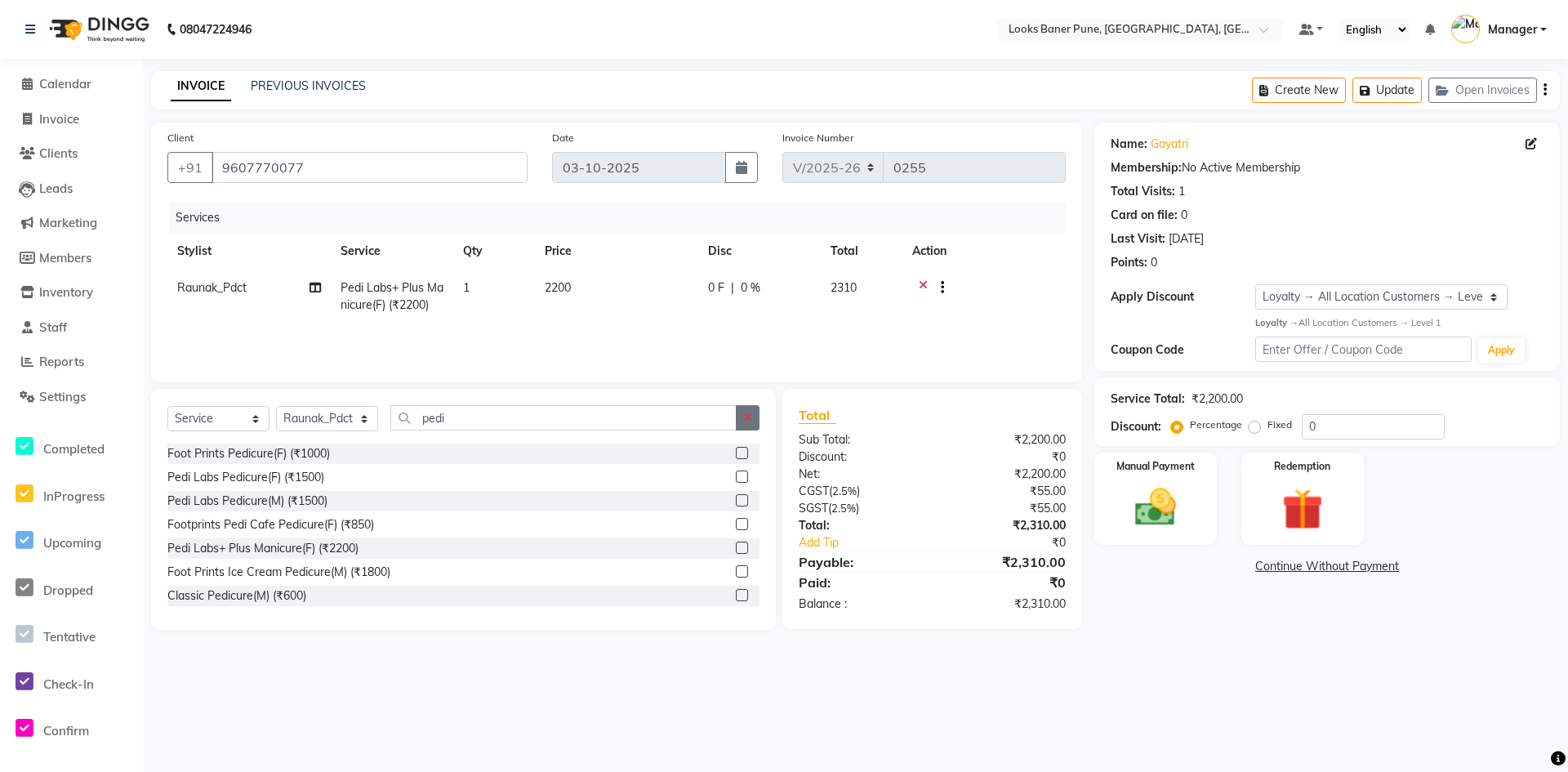
click at [744, 422] on icon "button" at bounding box center [747, 418] width 9 height 12
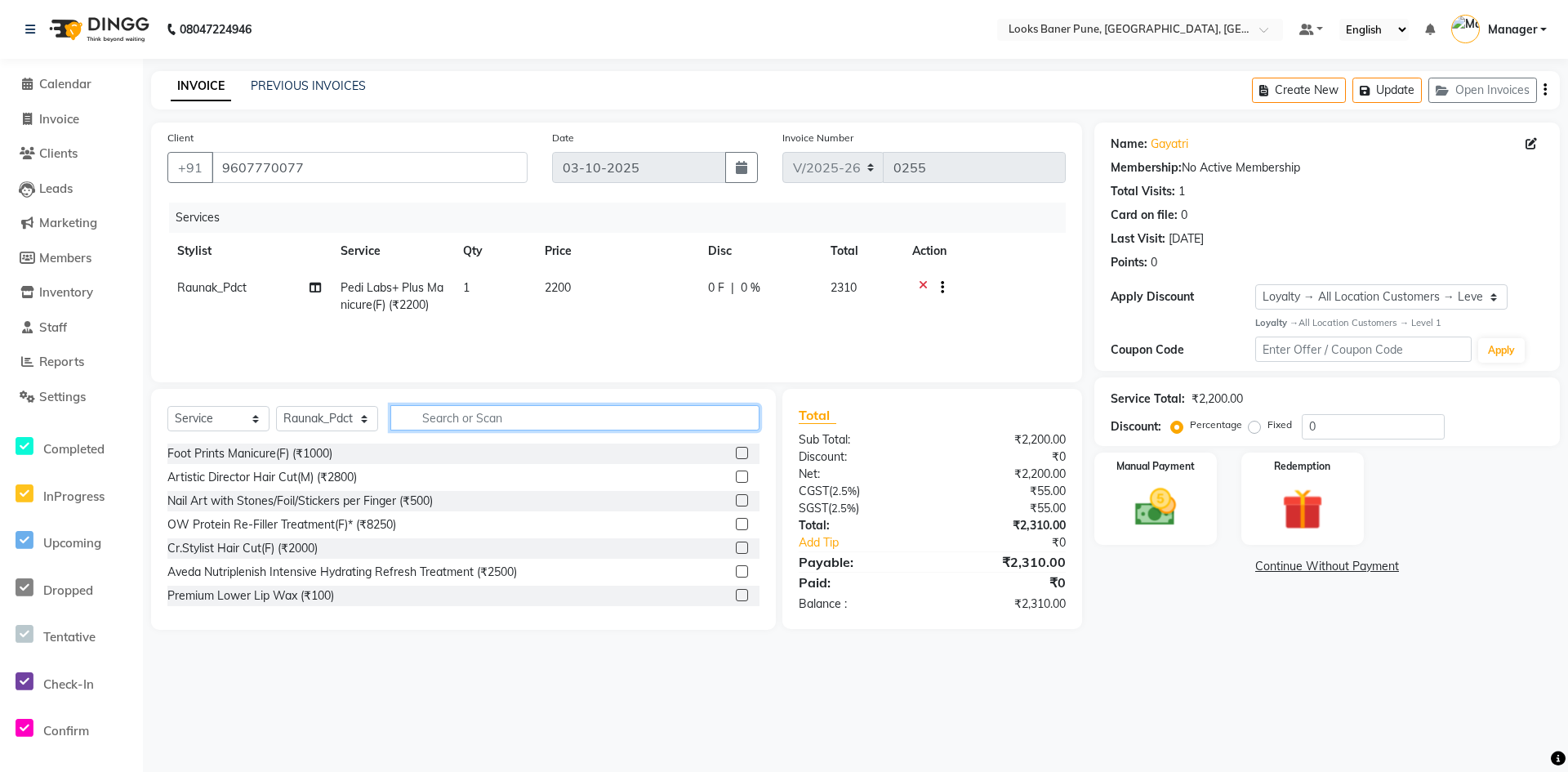
click at [605, 425] on input "text" at bounding box center [574, 418] width 369 height 25
click at [485, 411] on input "pedi" at bounding box center [563, 418] width 346 height 25
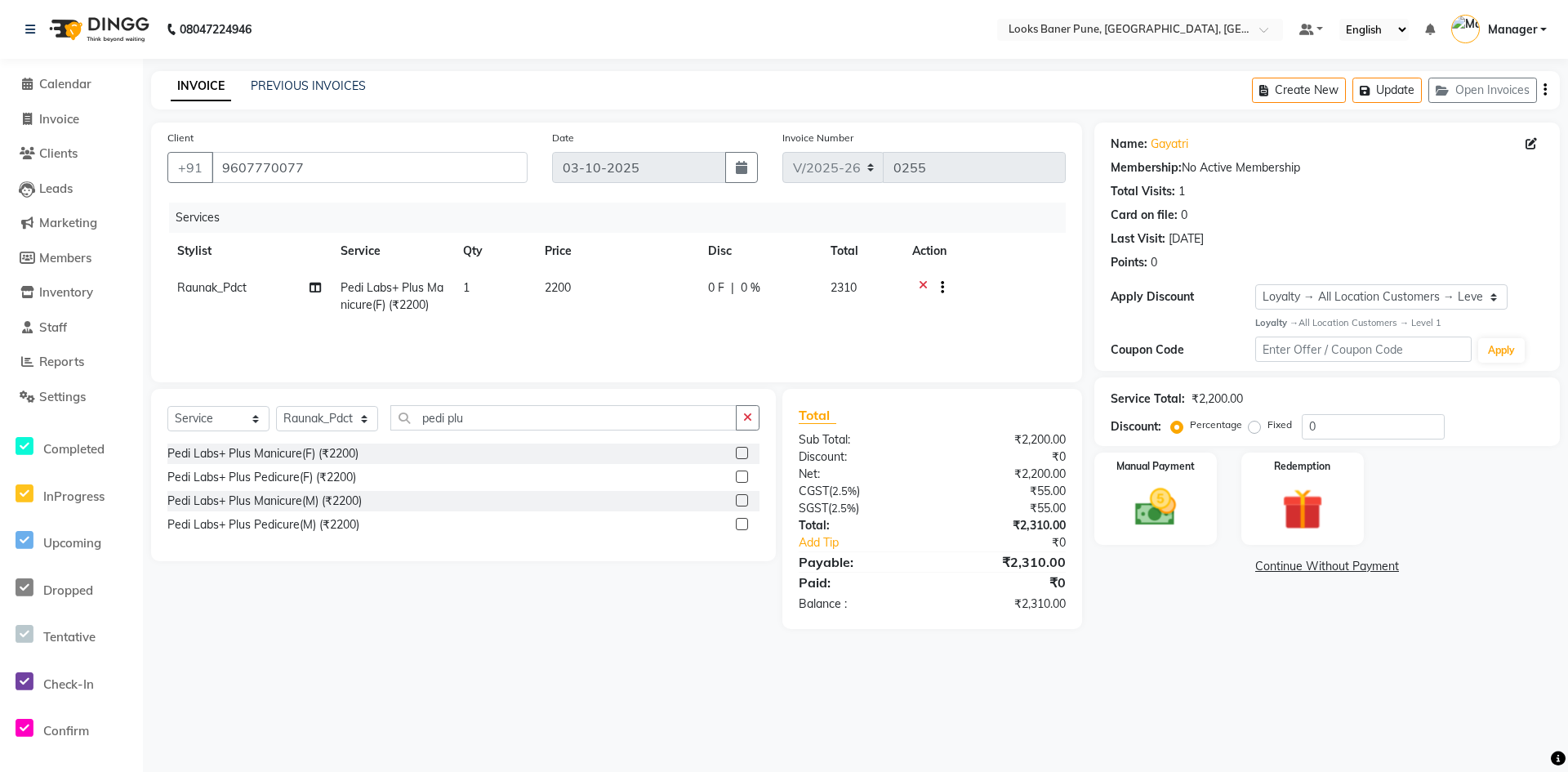
click at [736, 477] on label at bounding box center [741, 477] width 13 height 13
click at [736, 477] on input "checkbox" at bounding box center [740, 477] width 11 height 11
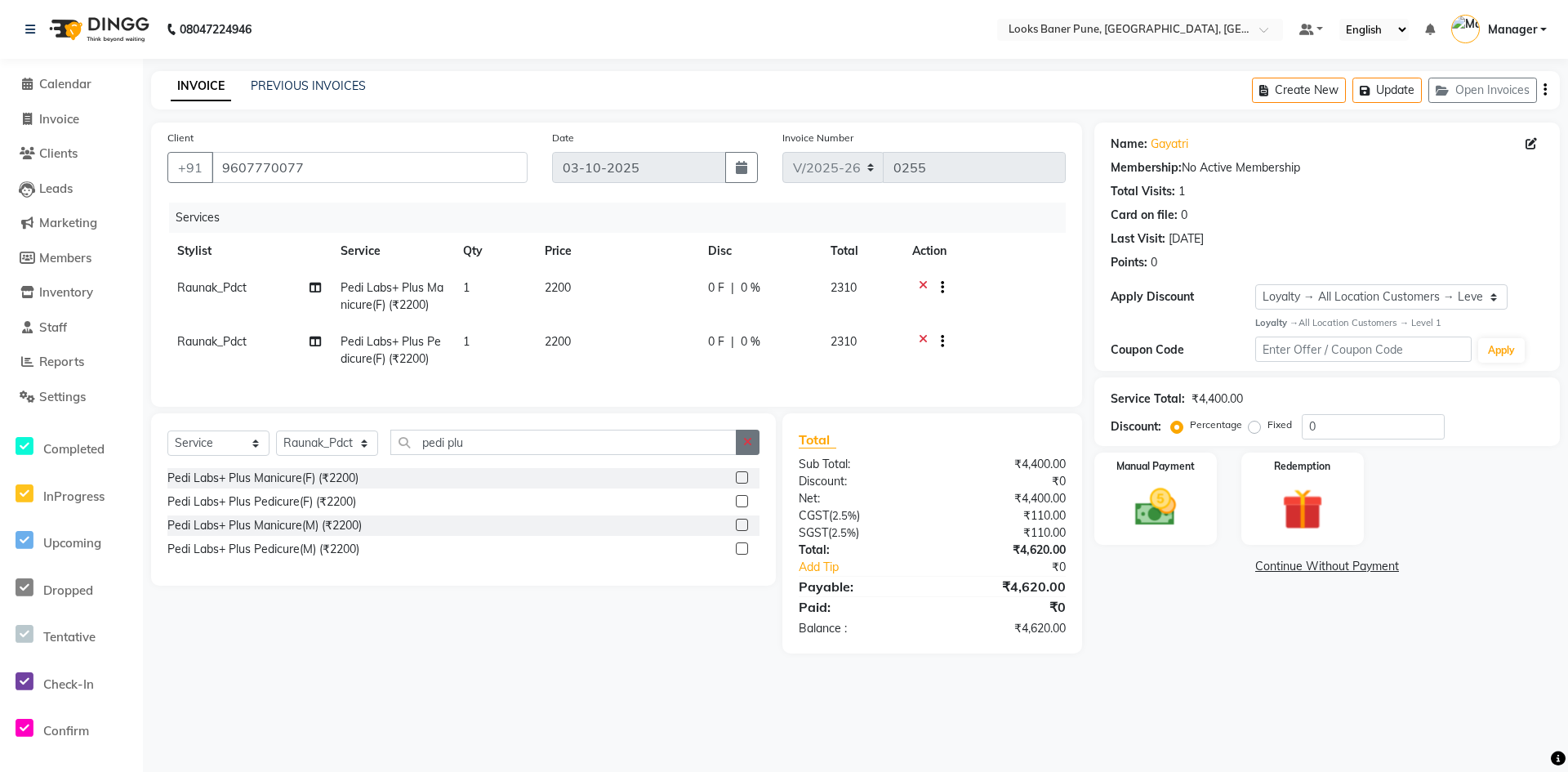
click at [737, 455] on button "button" at bounding box center [747, 442] width 23 height 25
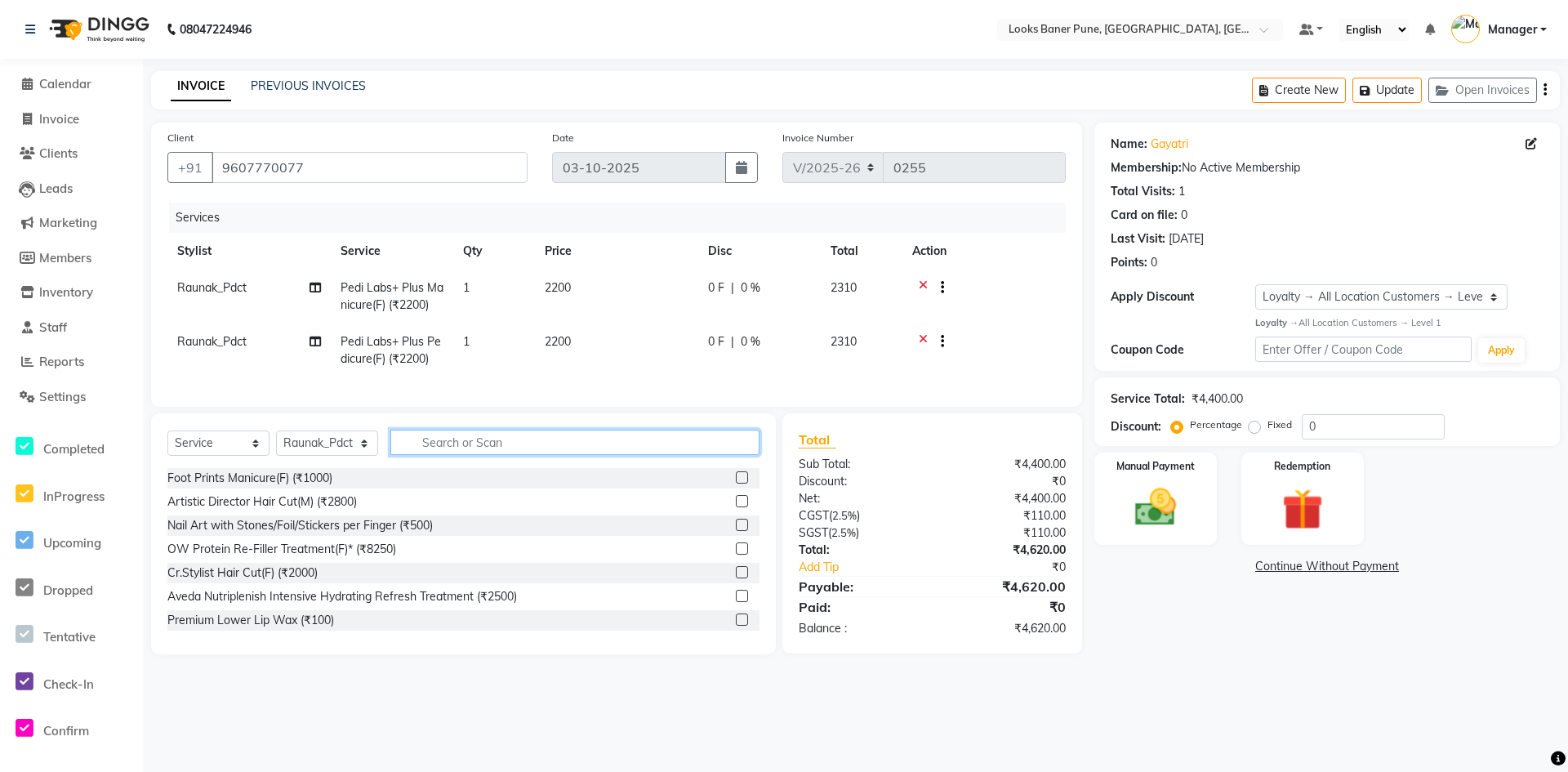
click at [566, 453] on input "text" at bounding box center [574, 442] width 369 height 25
click at [232, 346] on span "Raunak_Pdct" at bounding box center [211, 341] width 69 height 15
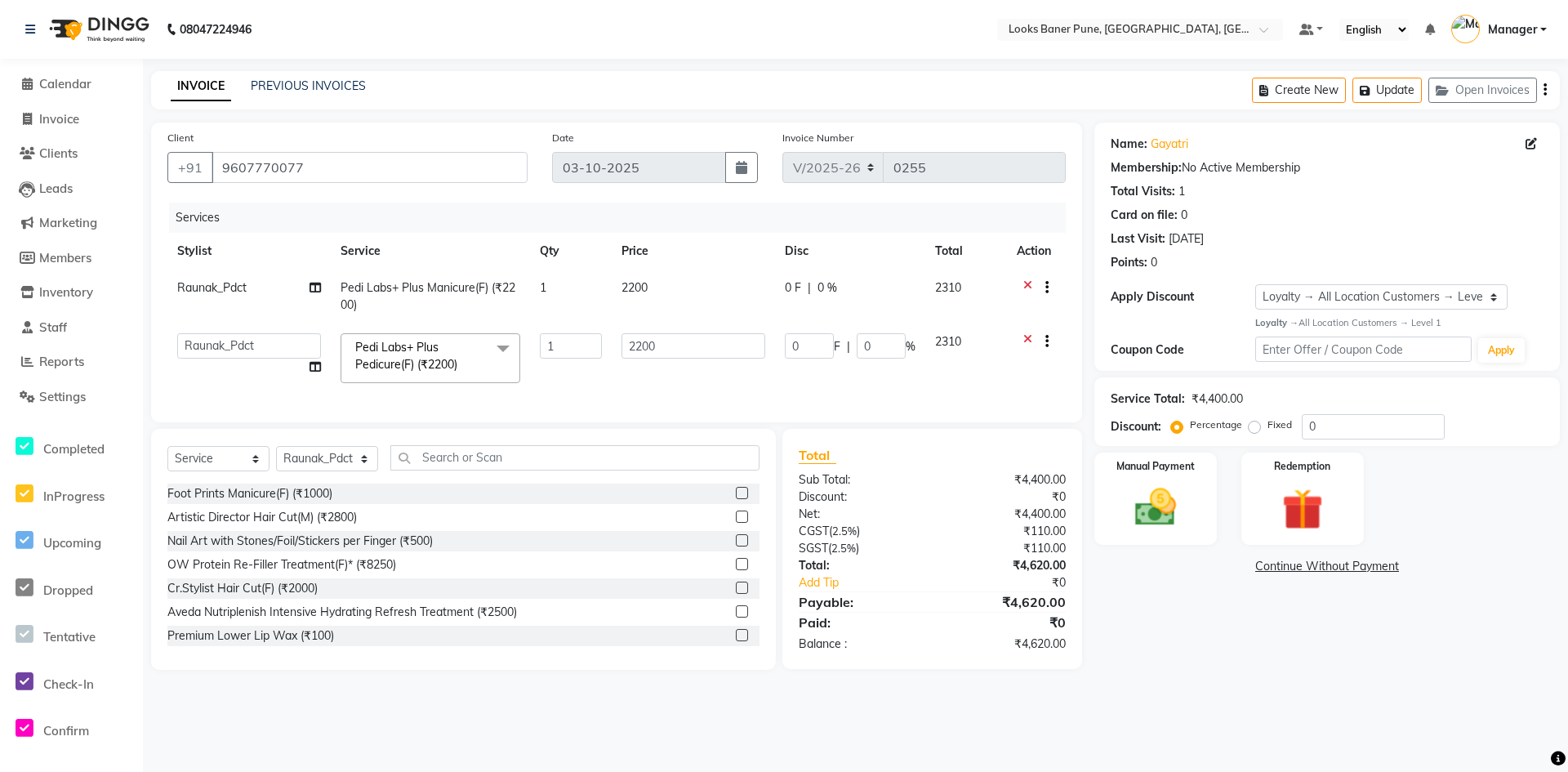
click at [309, 290] on td "Raunak_Pdct" at bounding box center [248, 296] width 163 height 54
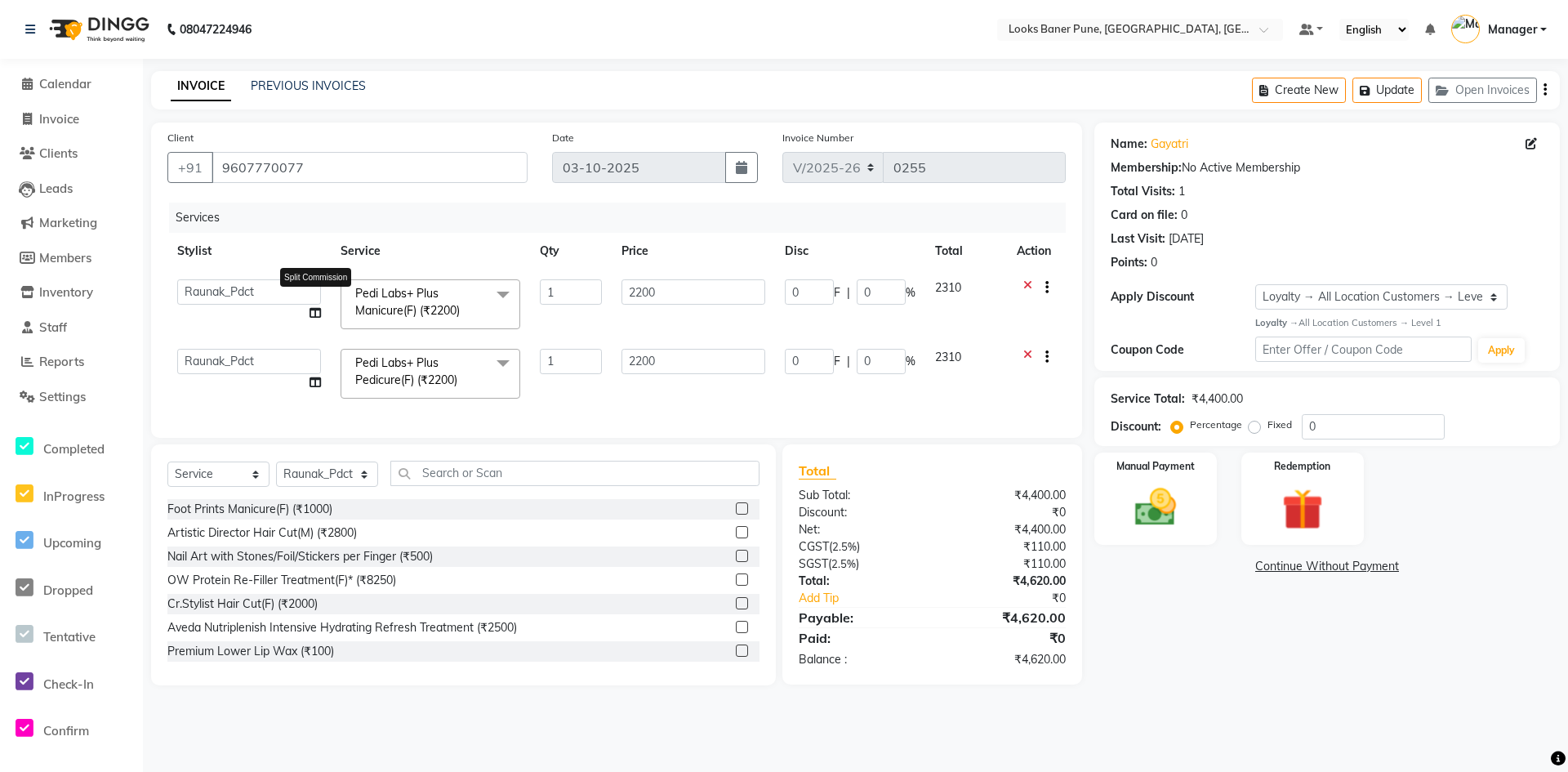
click at [310, 312] on icon at bounding box center [315, 313] width 12 height 12
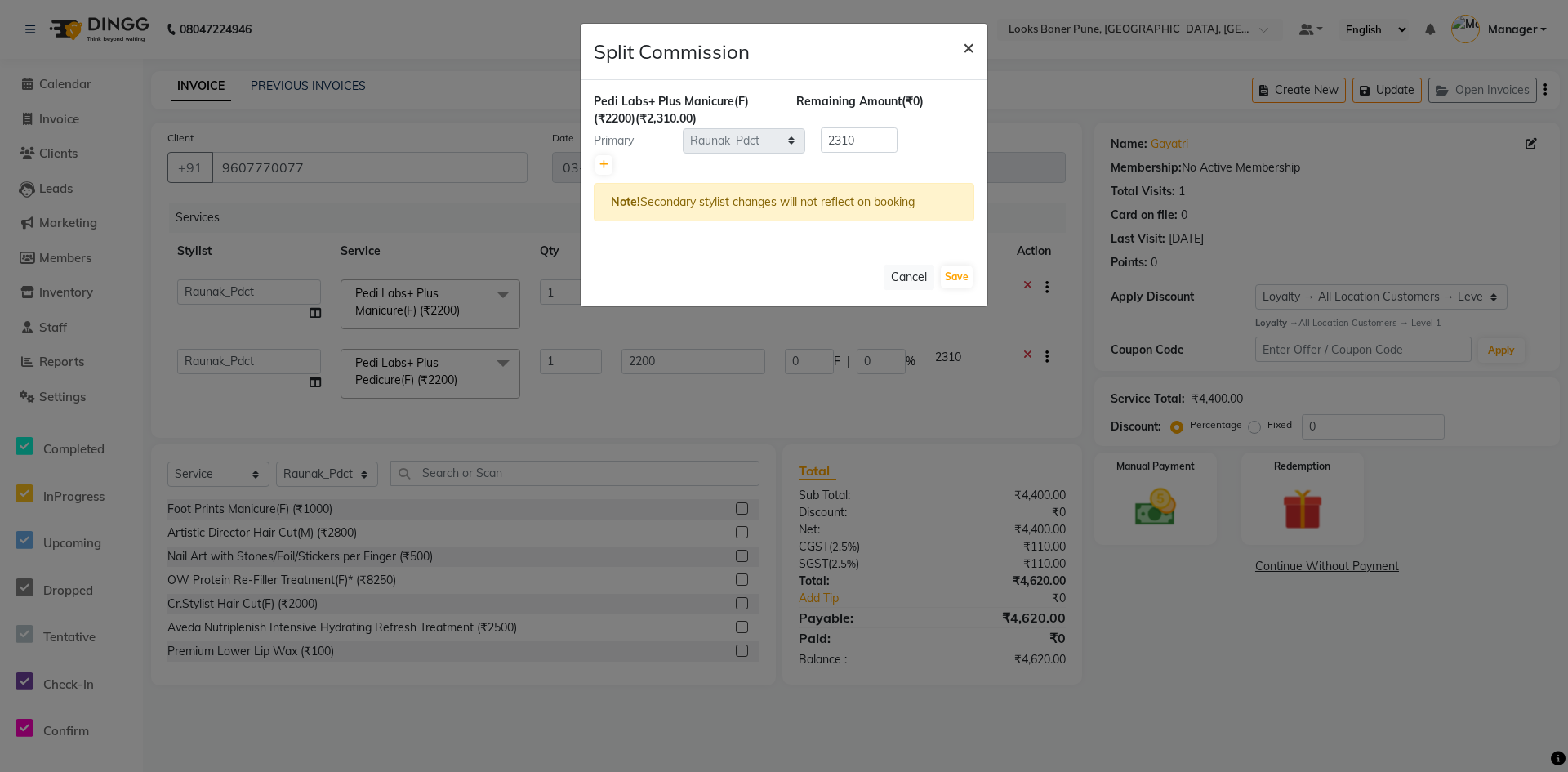
click at [963, 52] on span "×" at bounding box center [968, 46] width 12 height 24
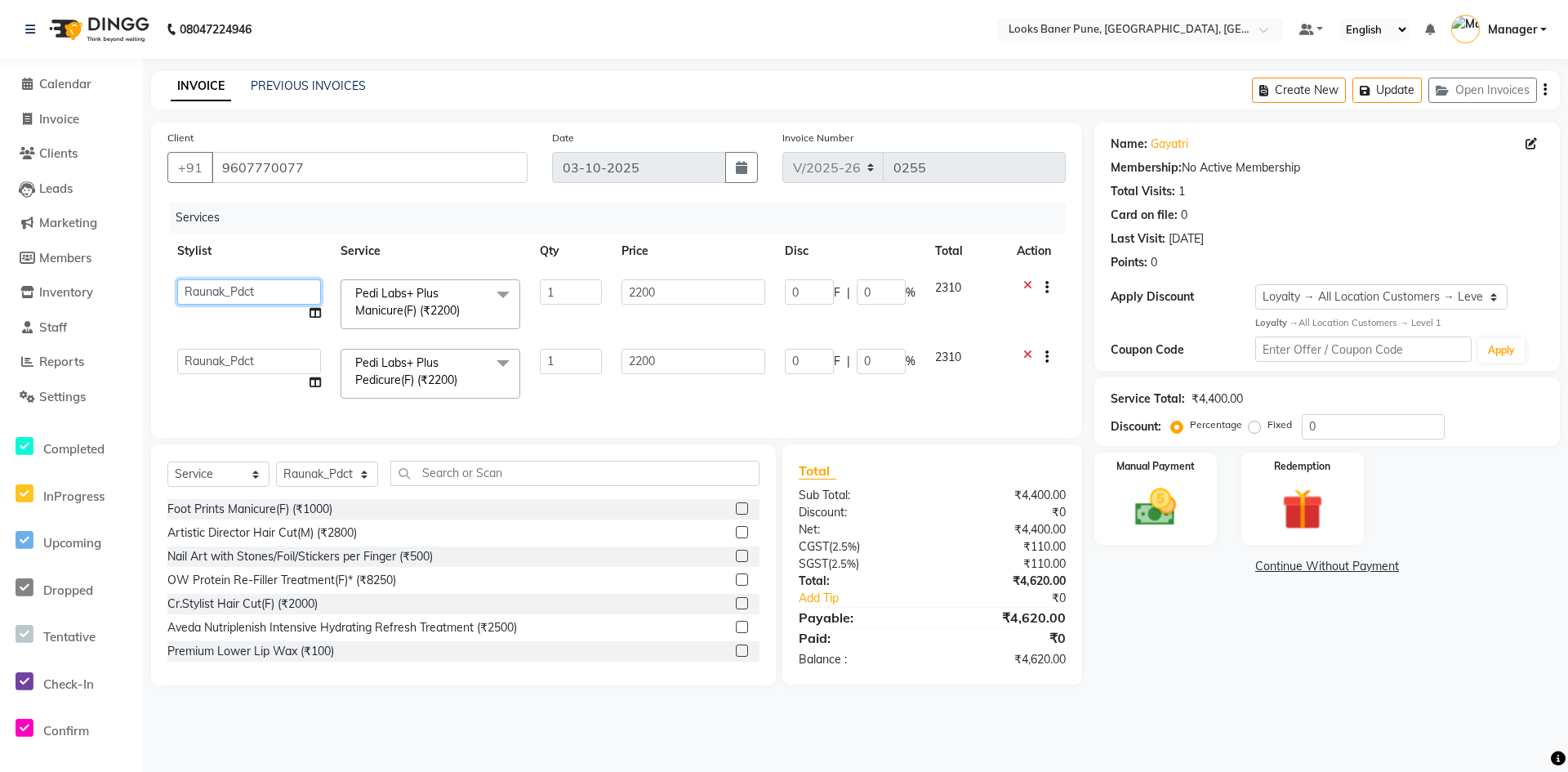
click at [198, 285] on select "Ankita Arshad Ashish_sty Counter_Sales Irfan Manager Pronoy Paul Raju_Mgr Rauna…" at bounding box center [248, 293] width 144 height 25
click at [267, 295] on select "Ankita Arshad Ashish_sty Counter_Sales Irfan Manager Pronoy Paul Raju_Mgr Rauna…" at bounding box center [248, 293] width 144 height 25
drag, startPoint x: 603, startPoint y: 485, endPoint x: 250, endPoint y: 496, distance: 353.2
click at [265, 495] on div "Select Service Product Membership Package Voucher Prepaid Gift Card Select Styl…" at bounding box center [463, 479] width 592 height 38
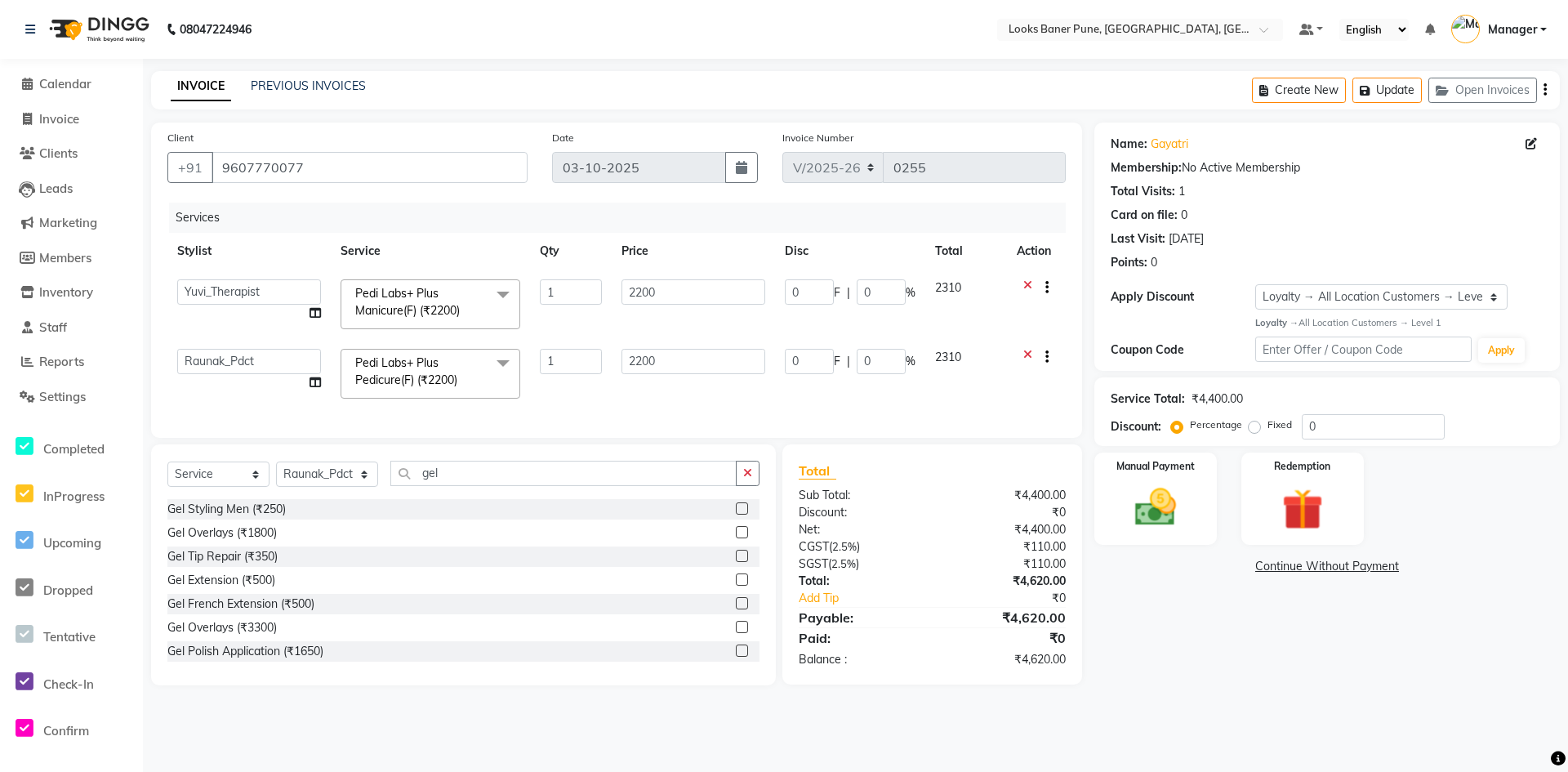
click at [736, 657] on label at bounding box center [741, 651] width 13 height 13
click at [736, 657] on input "checkbox" at bounding box center [740, 651] width 11 height 11
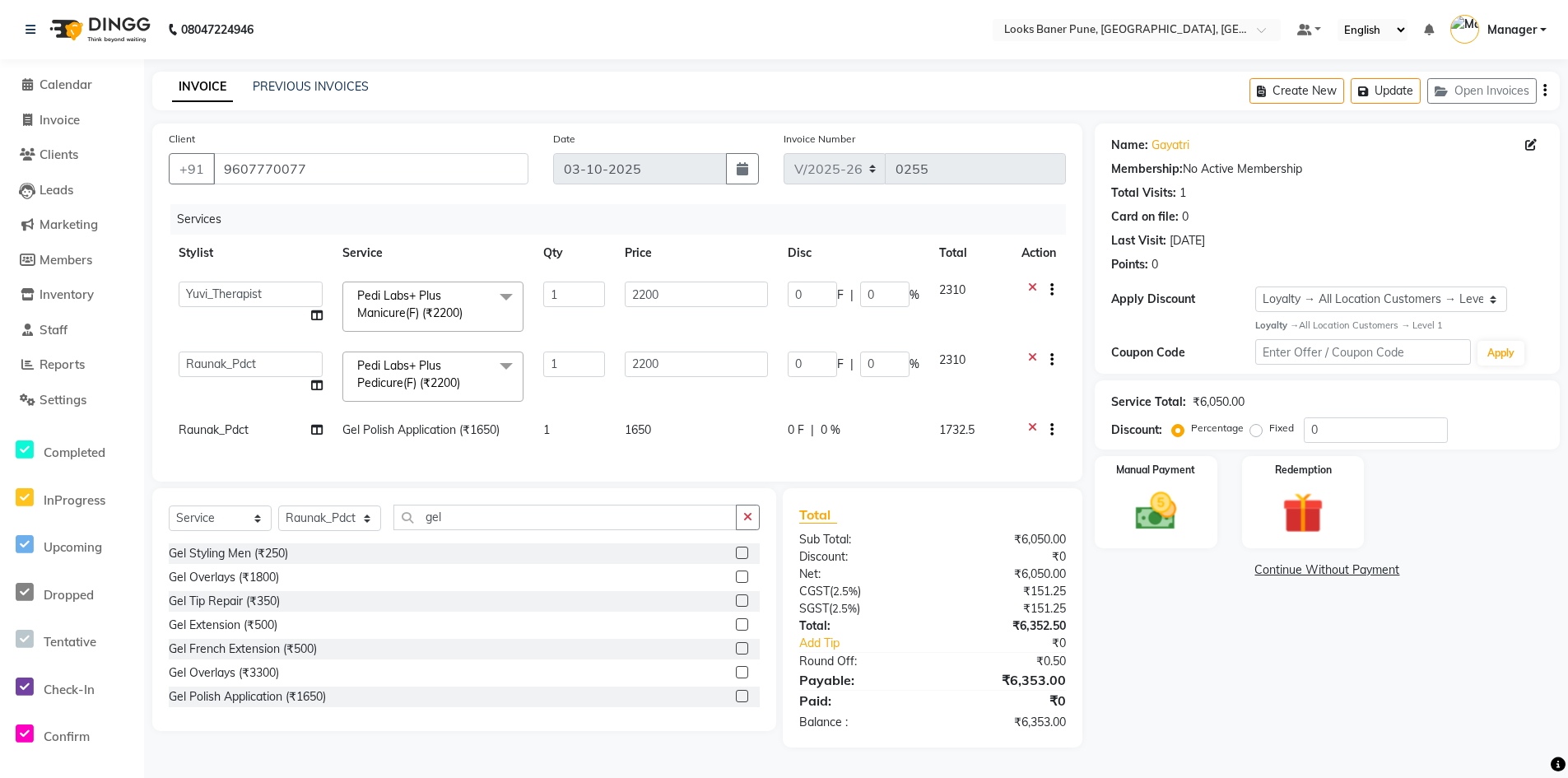
click at [643, 424] on span "1650" at bounding box center [638, 429] width 27 height 15
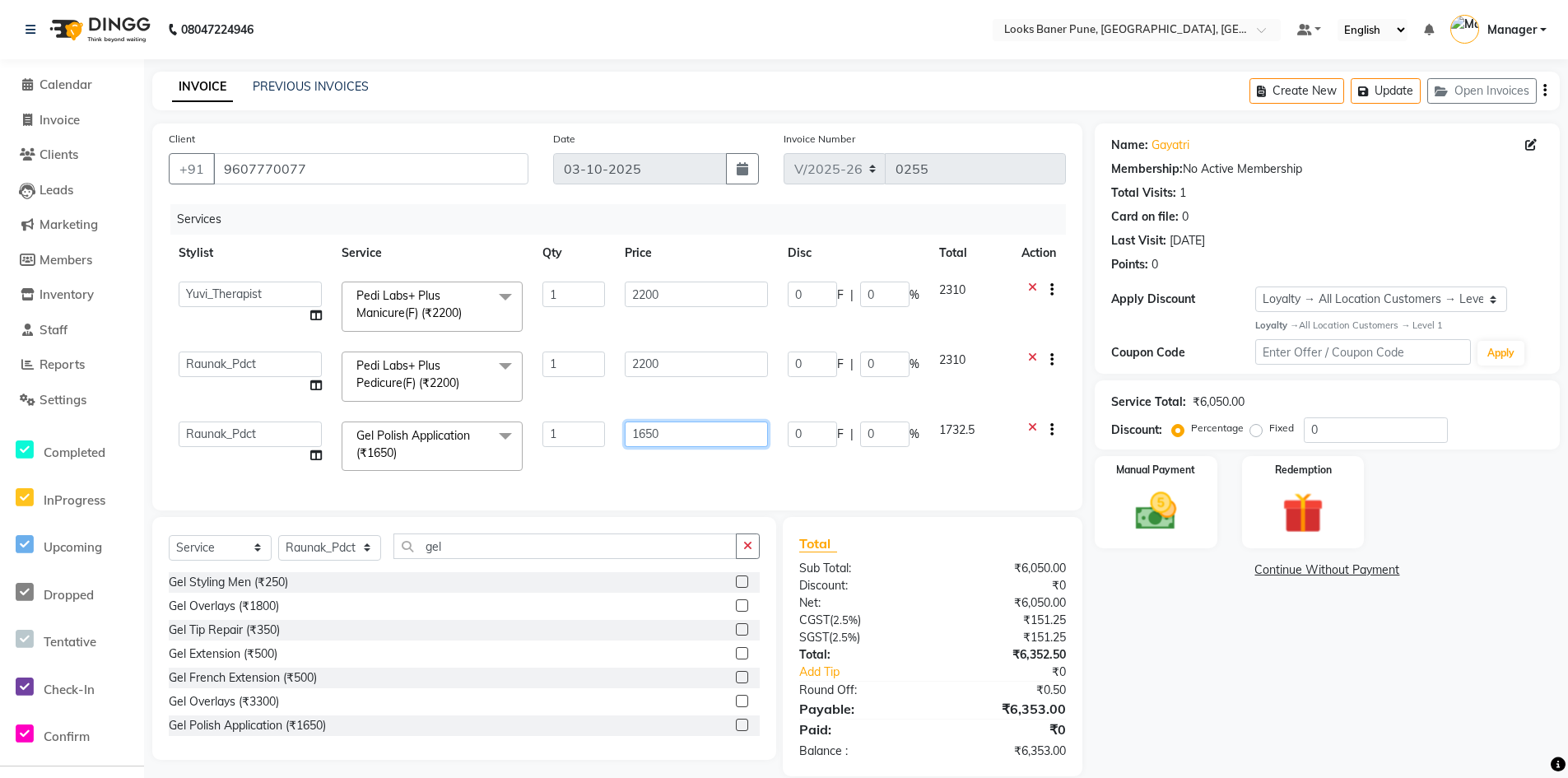
drag, startPoint x: 723, startPoint y: 439, endPoint x: 452, endPoint y: 422, distance: 271.5
click at [484, 438] on tr "Ankita Arshad Ashish_sty Counter_Sales Irfan Manager Pronoy Paul Raju_Mgr Rauna…" at bounding box center [617, 446] width 897 height 70
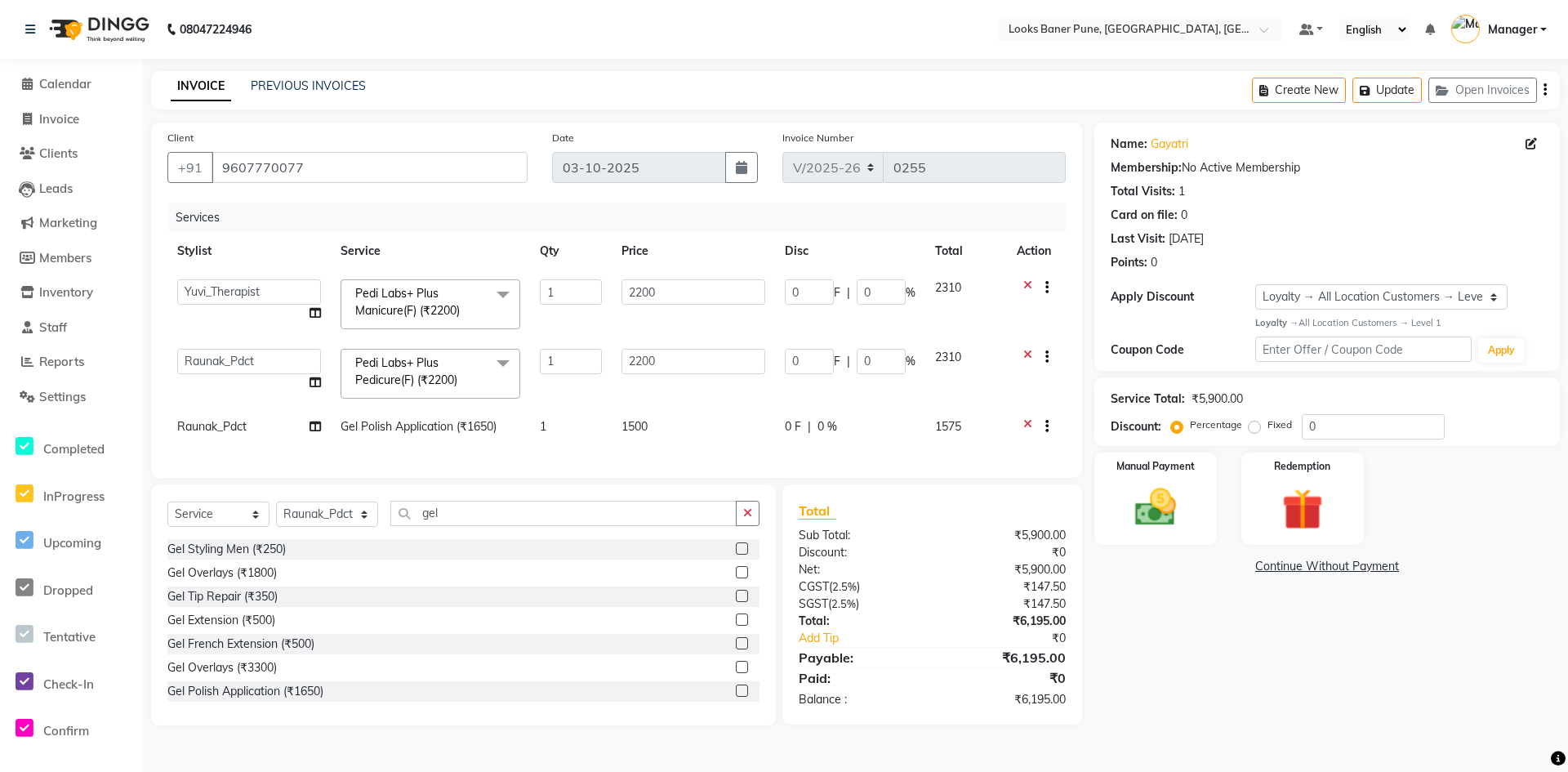
click at [616, 462] on div "Services Stylist Service Qty Price Disc Total Action Ankita Arshad Ashish_sty C…" at bounding box center [616, 332] width 898 height 259
drag, startPoint x: 499, startPoint y: 524, endPoint x: 162, endPoint y: 543, distance: 337.5
click at [170, 539] on div "Select Service Product Membership Package Voucher Prepaid Gift Card Select Styl…" at bounding box center [463, 520] width 592 height 38
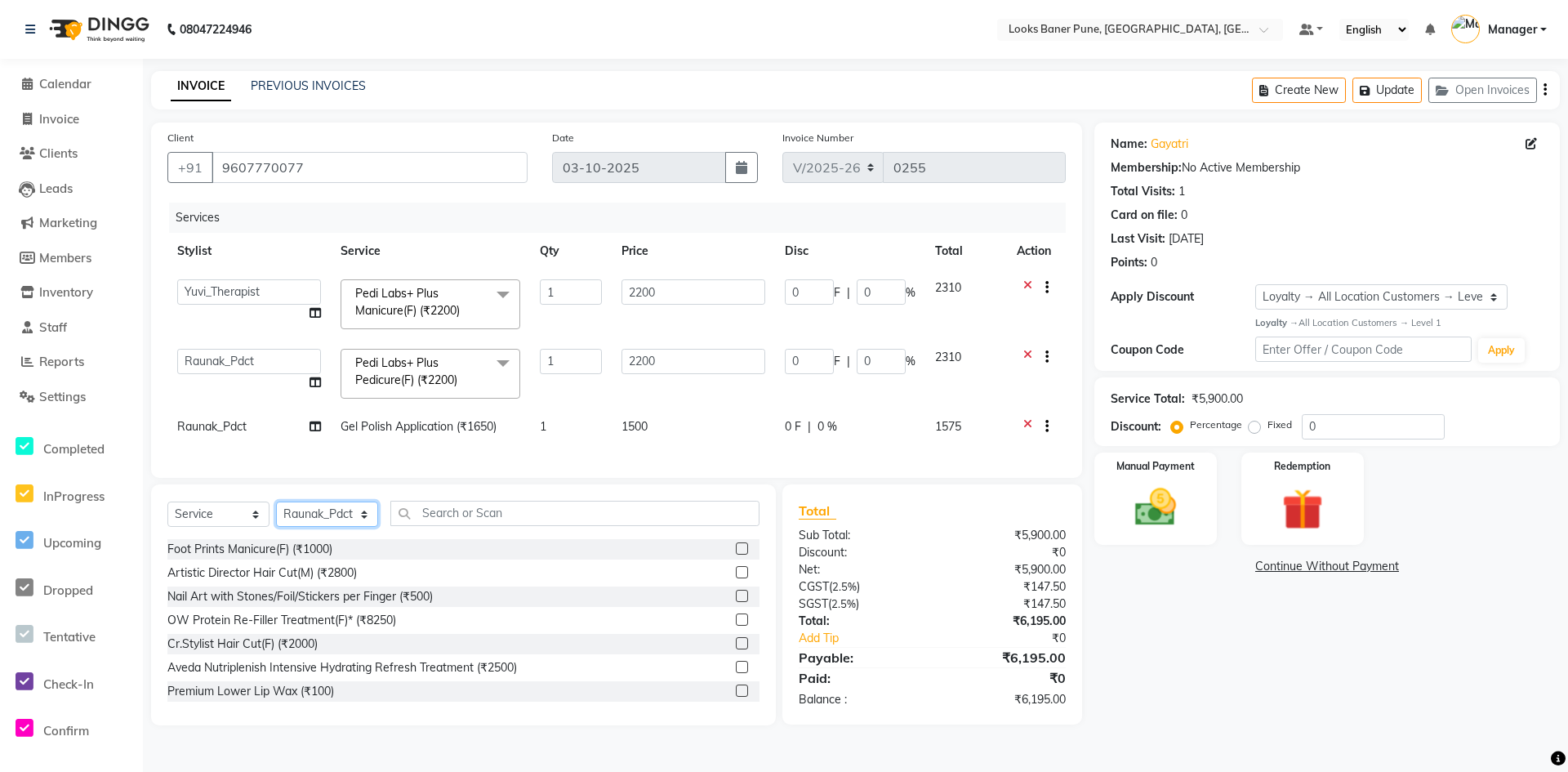
click at [342, 527] on select "Select Stylist Ankita Arshad Ashish_sty Counter_Sales Irfan Manager Pronoy Paul…" at bounding box center [327, 515] width 102 height 25
click at [276, 514] on select "Select Stylist Ankita Arshad Ashish_sty Counter_Sales Irfan Manager Pronoy Paul…" at bounding box center [327, 515] width 102 height 25
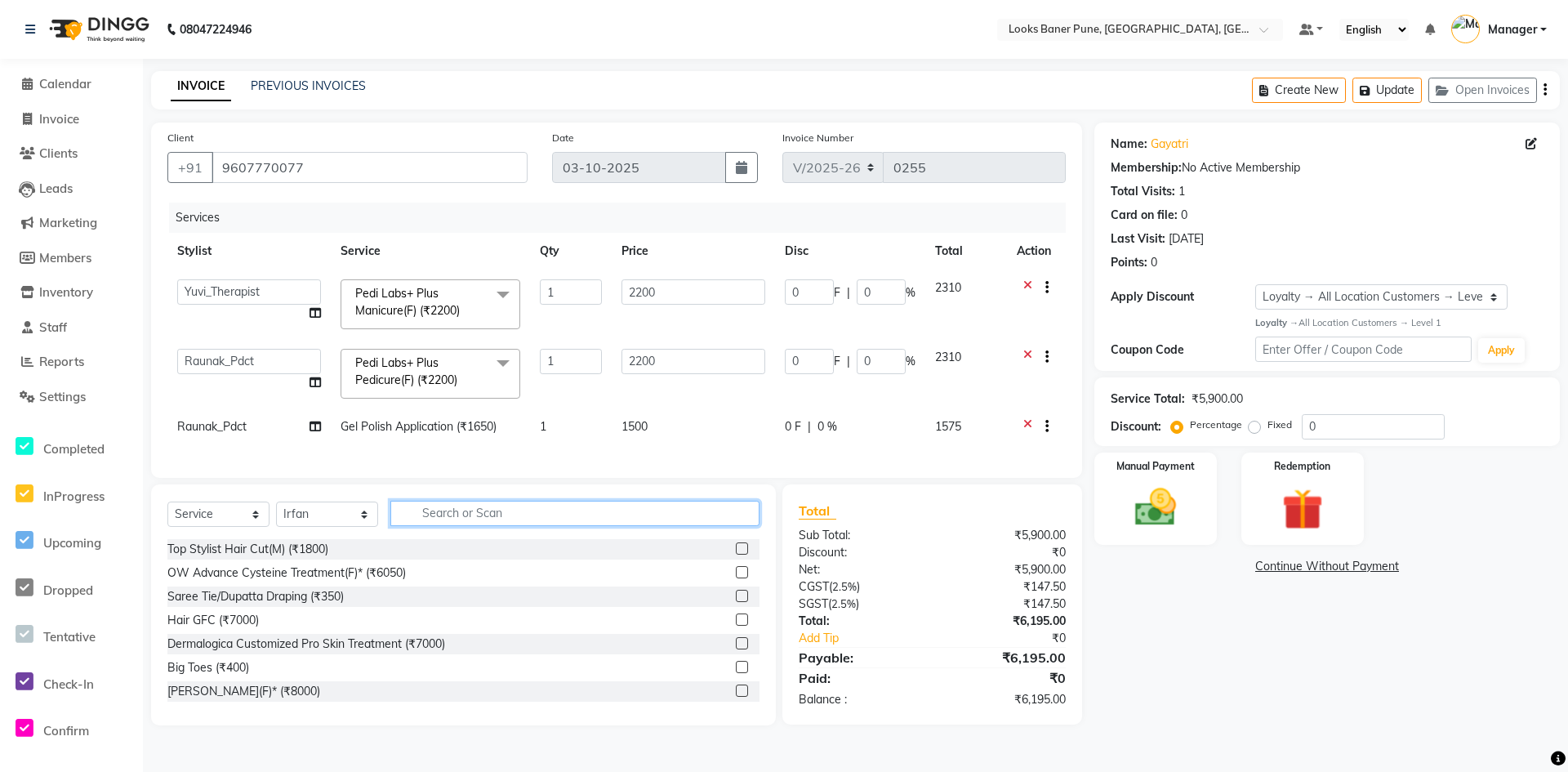
click at [460, 517] on input "text" at bounding box center [574, 514] width 369 height 25
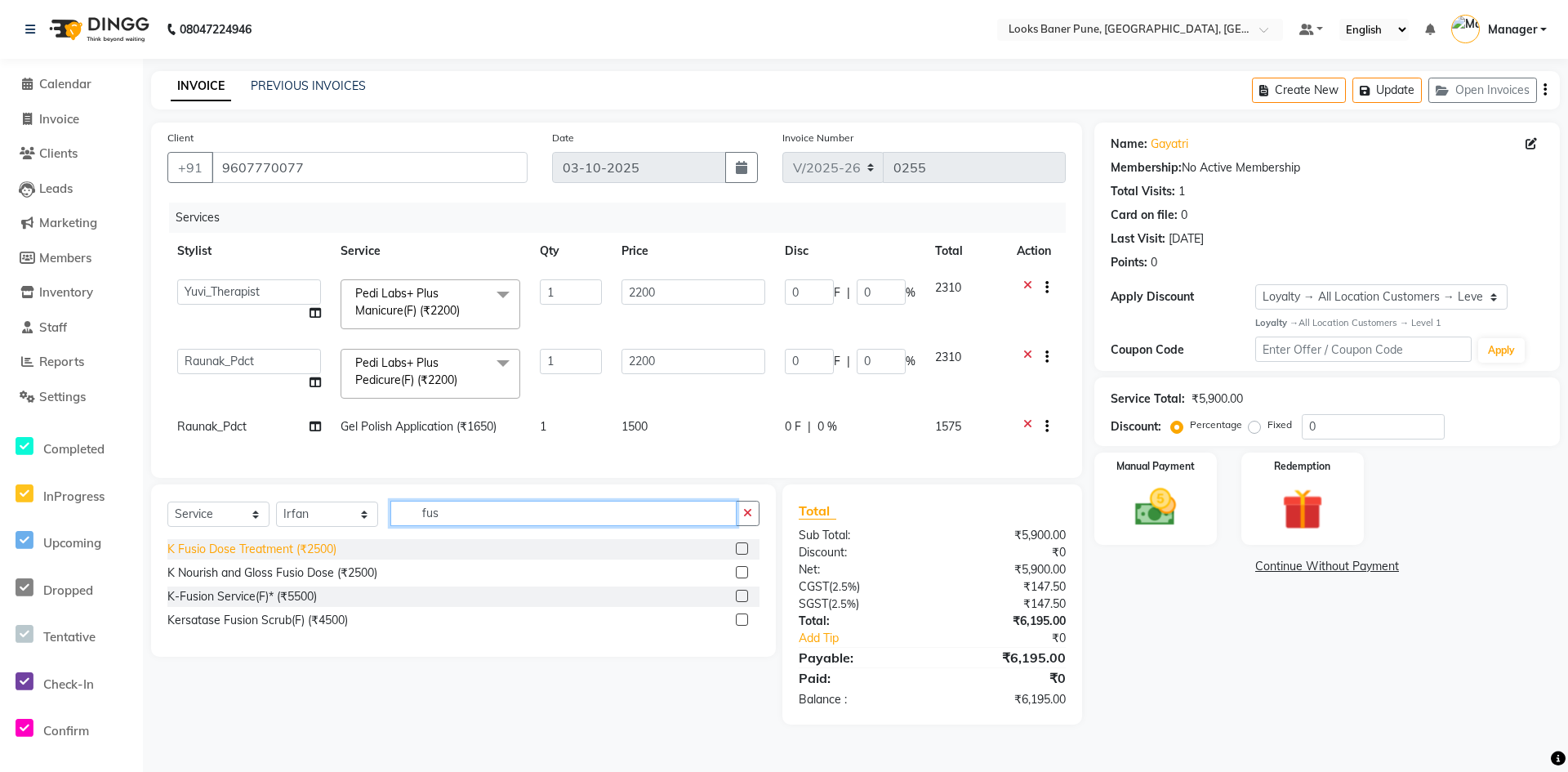
drag, startPoint x: 502, startPoint y: 527, endPoint x: 291, endPoint y: 565, distance: 214.4
click at [295, 565] on div "Select Service Product Membership Package Voucher Prepaid Gift Card Select Styl…" at bounding box center [463, 570] width 625 height 172
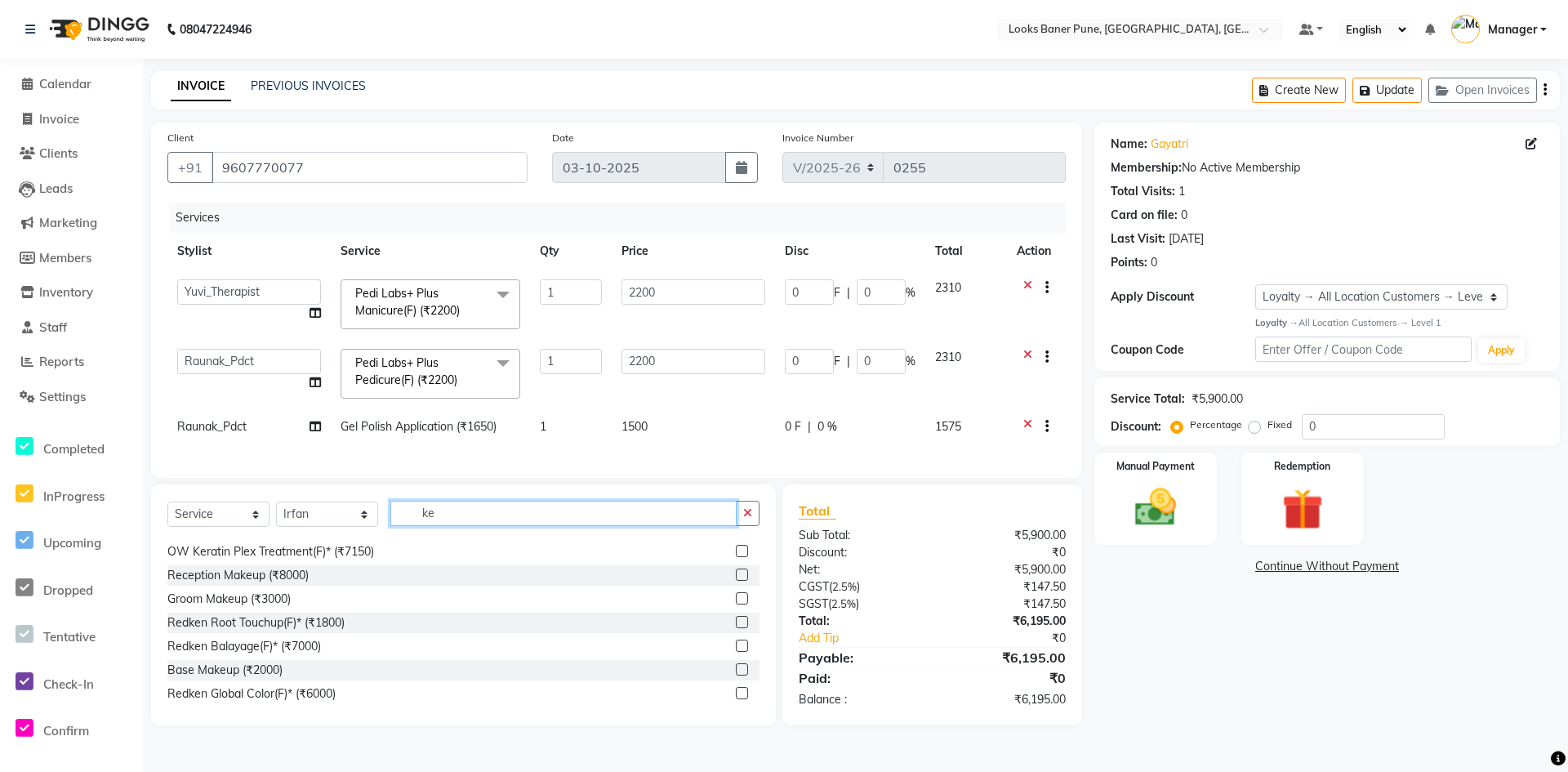
scroll to position [245, 0]
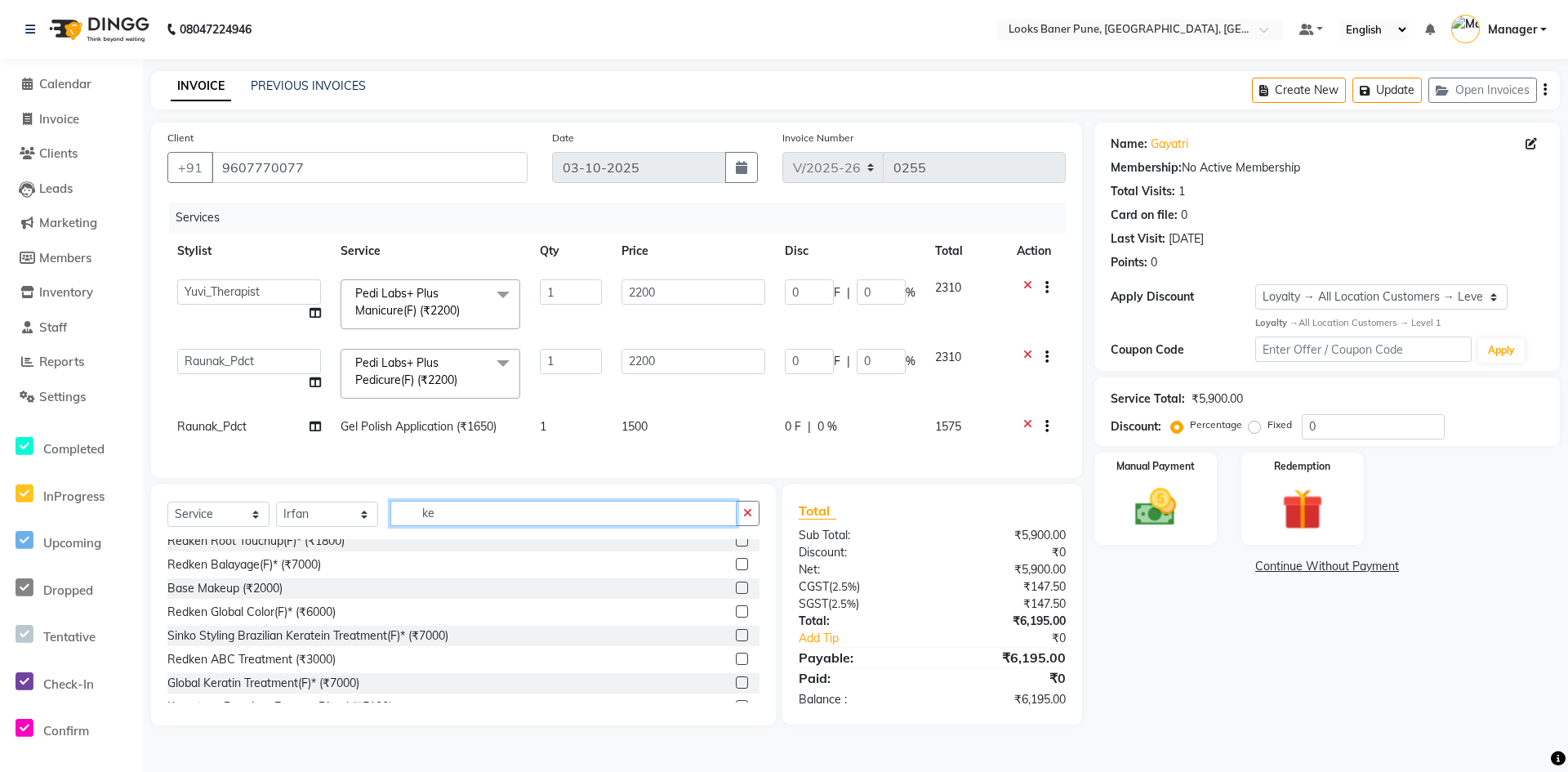
click at [484, 522] on input "ke" at bounding box center [563, 514] width 346 height 25
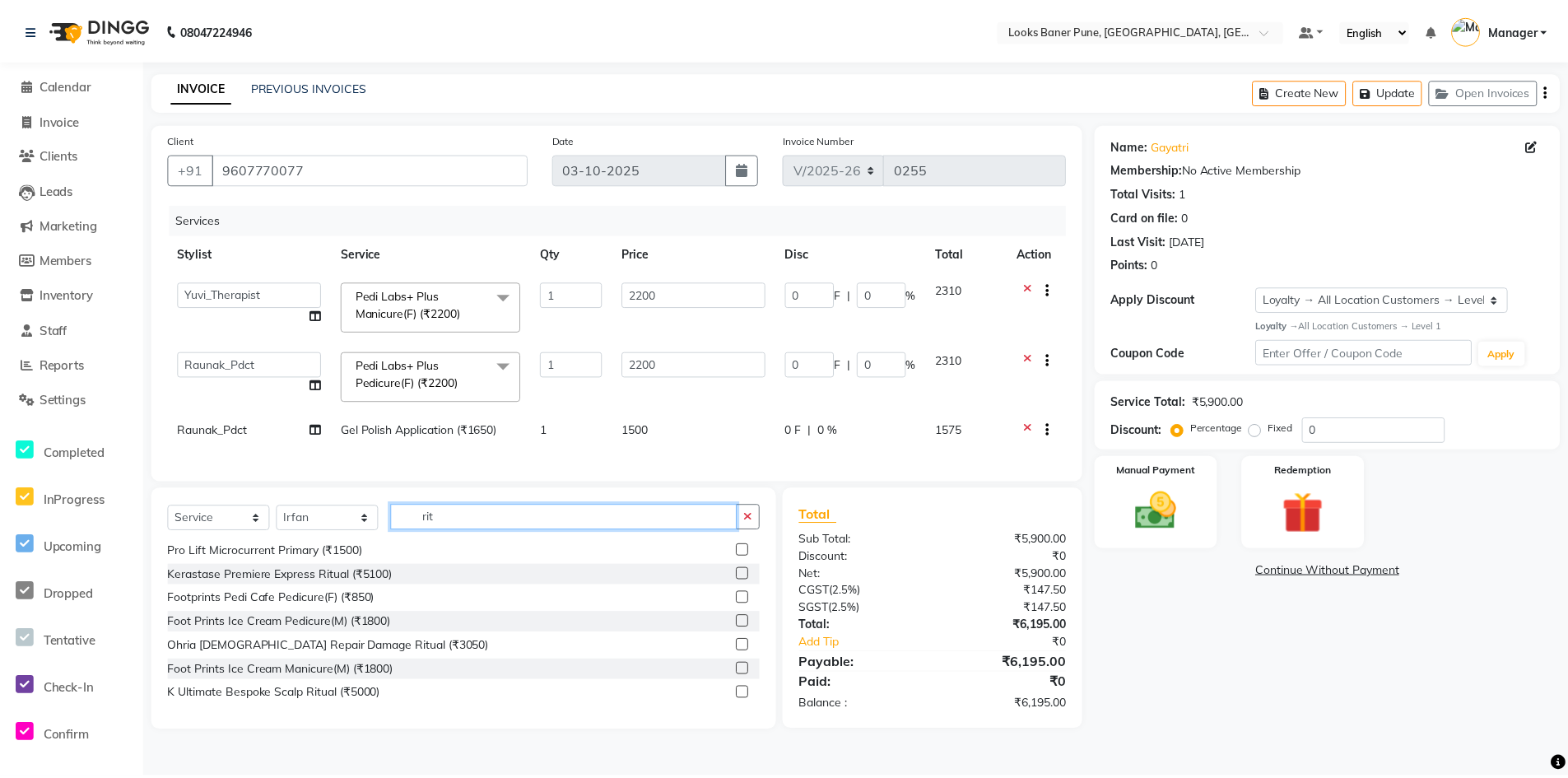
scroll to position [242, 0]
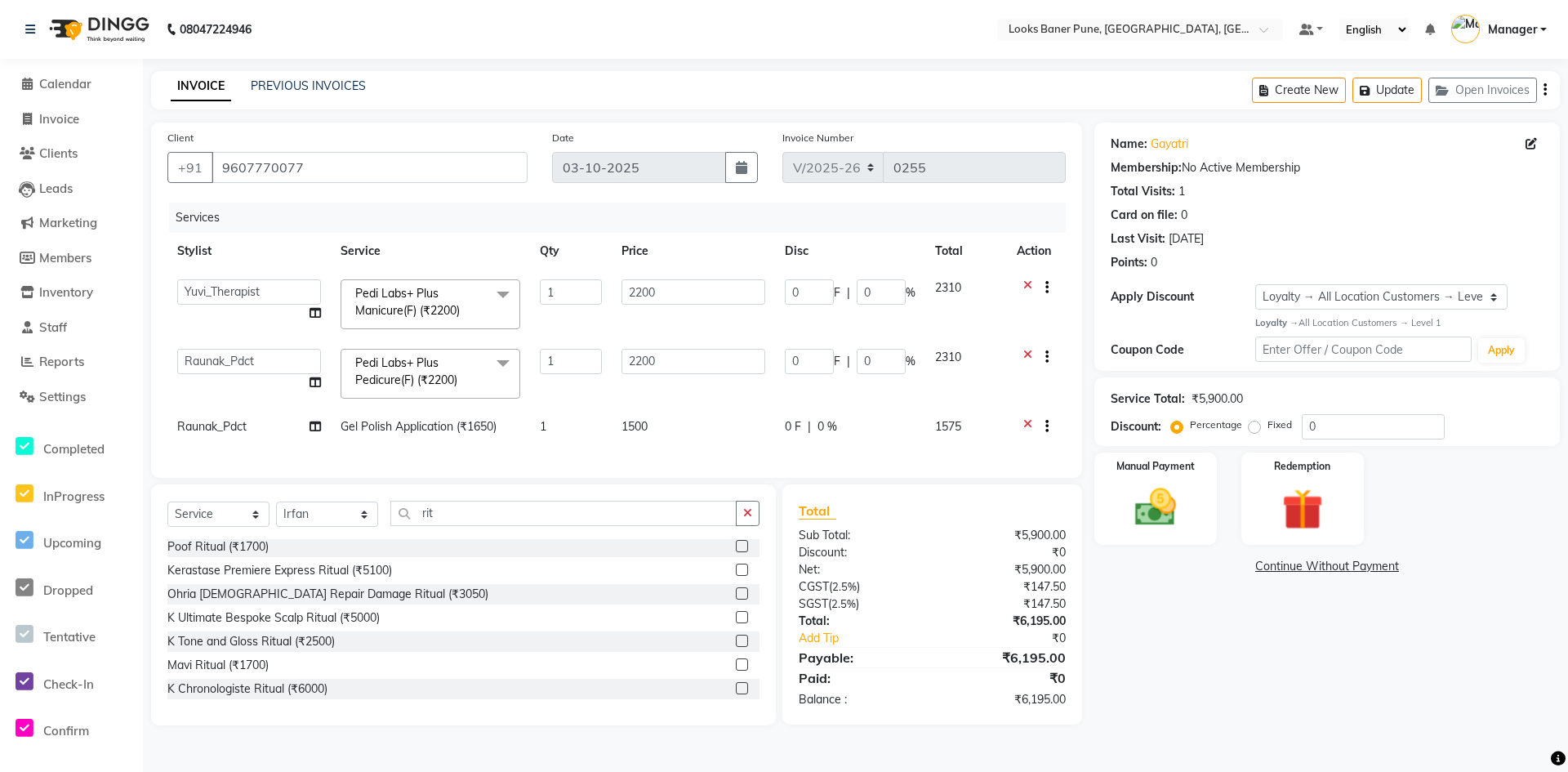
click at [736, 576] on label at bounding box center [741, 569] width 13 height 13
click at [736, 576] on input "checkbox" at bounding box center [740, 570] width 11 height 11
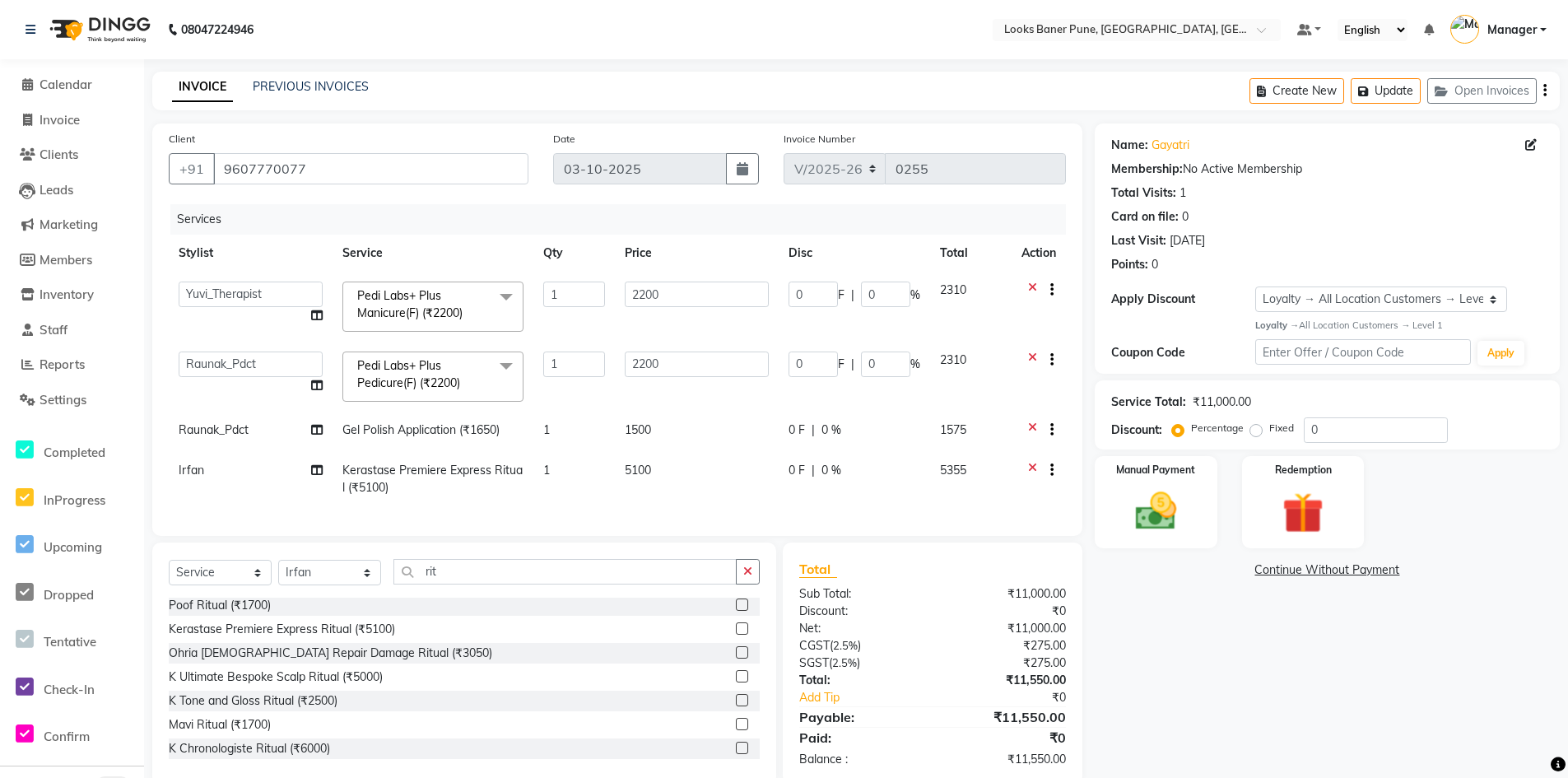
click at [635, 466] on span "5100" at bounding box center [638, 469] width 27 height 15
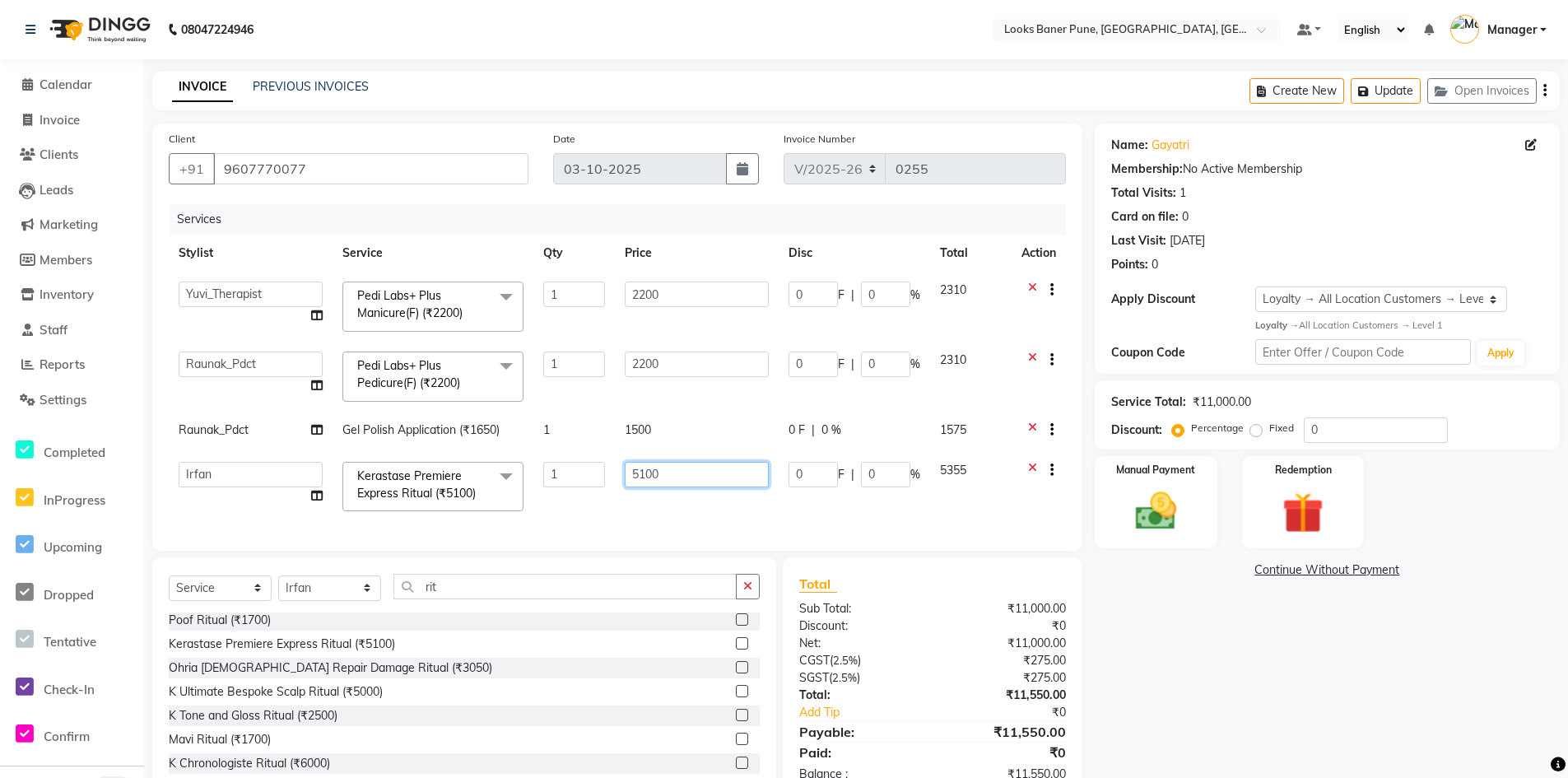
drag, startPoint x: 677, startPoint y: 476, endPoint x: 566, endPoint y: 504, distance: 114.5
click at [566, 504] on tr "Ankita Arshad Ashish_sty Counter_Sales Irfan Manager Pronoy Paul Raju_Mgr Rauna…" at bounding box center [617, 486] width 897 height 70
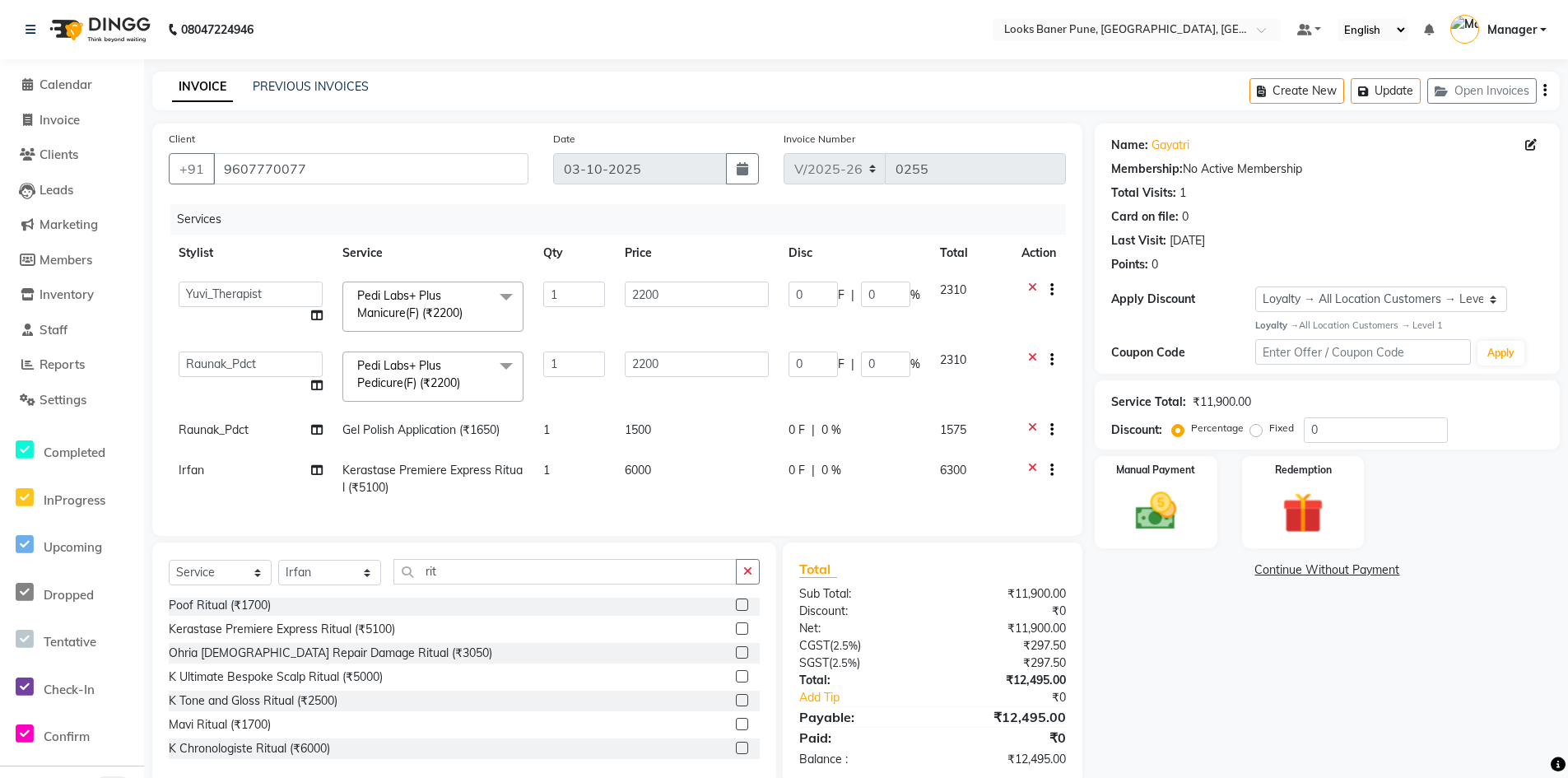
click at [637, 515] on div "Services Stylist Service Qty Price Disc Total Action Ankita Arshad Ashish_sty C…" at bounding box center [617, 362] width 897 height 316
drag, startPoint x: 478, startPoint y: 579, endPoint x: 307, endPoint y: 609, distance: 173.6
click at [307, 609] on div "Select Service Product Membership Package Voucher Prepaid Gift Card Select Styl…" at bounding box center [463, 664] width 624 height 243
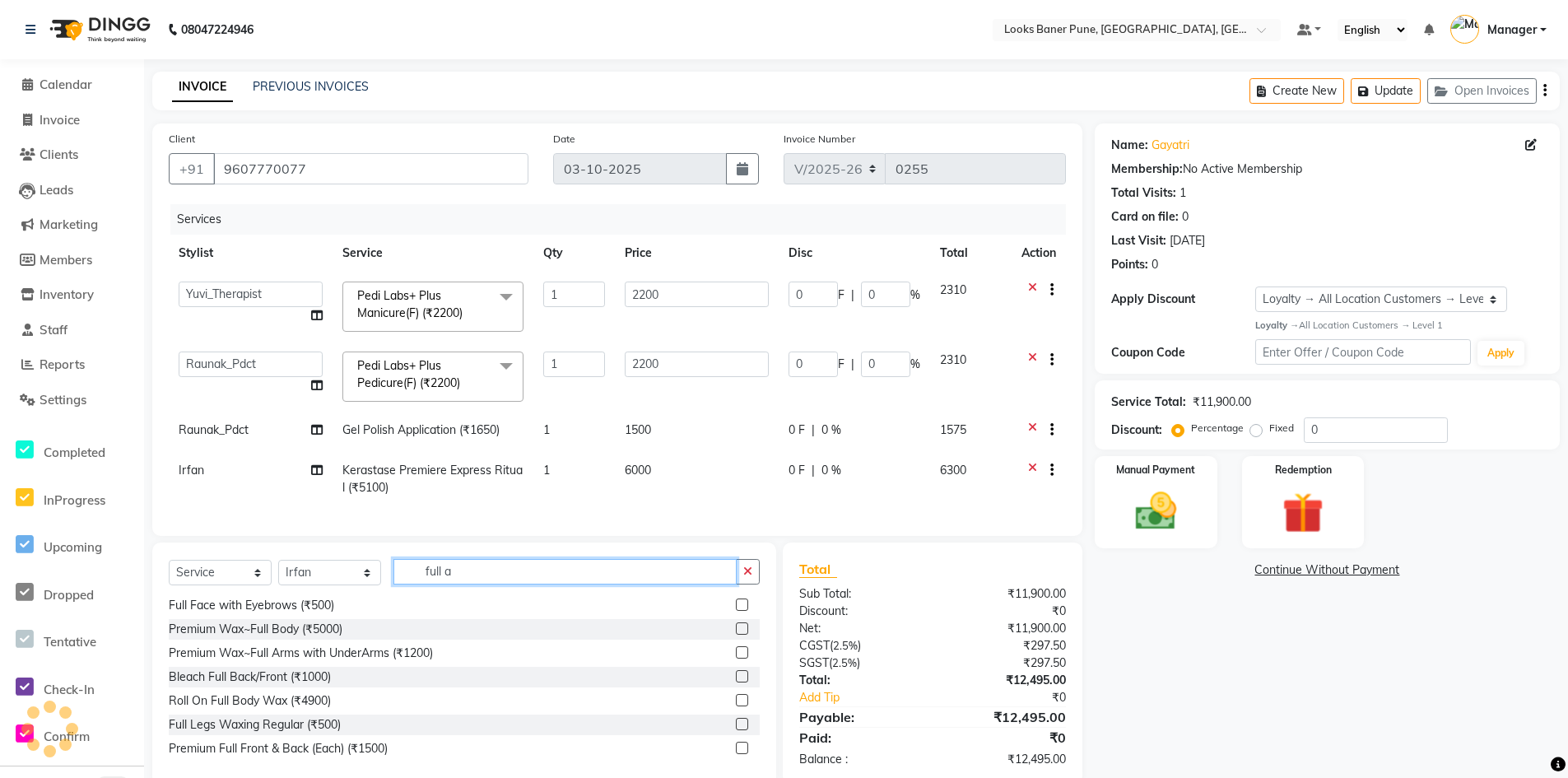
scroll to position [50, 0]
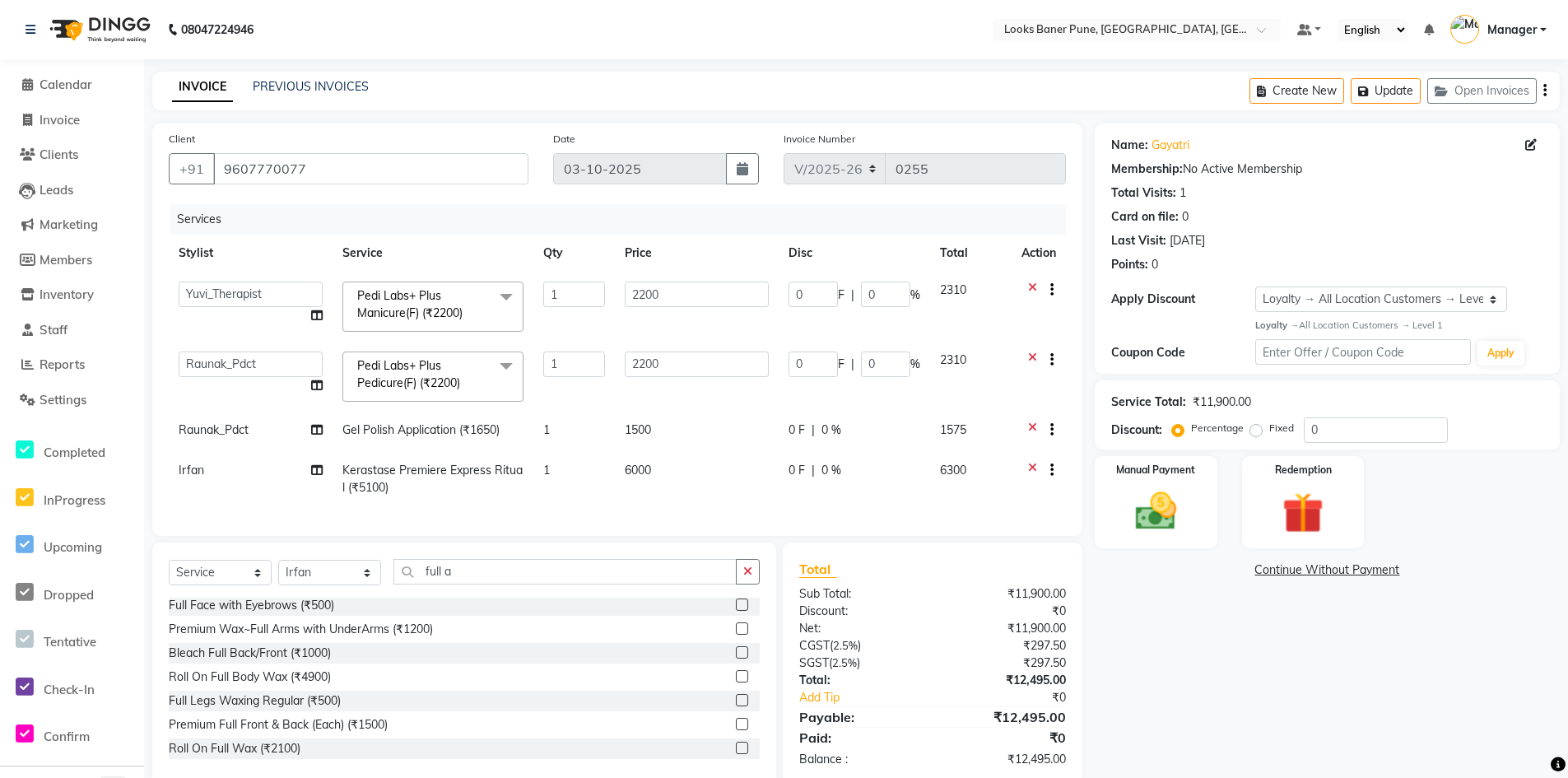
click at [736, 635] on label at bounding box center [742, 628] width 13 height 13
click at [736, 635] on input "checkbox" at bounding box center [741, 629] width 11 height 11
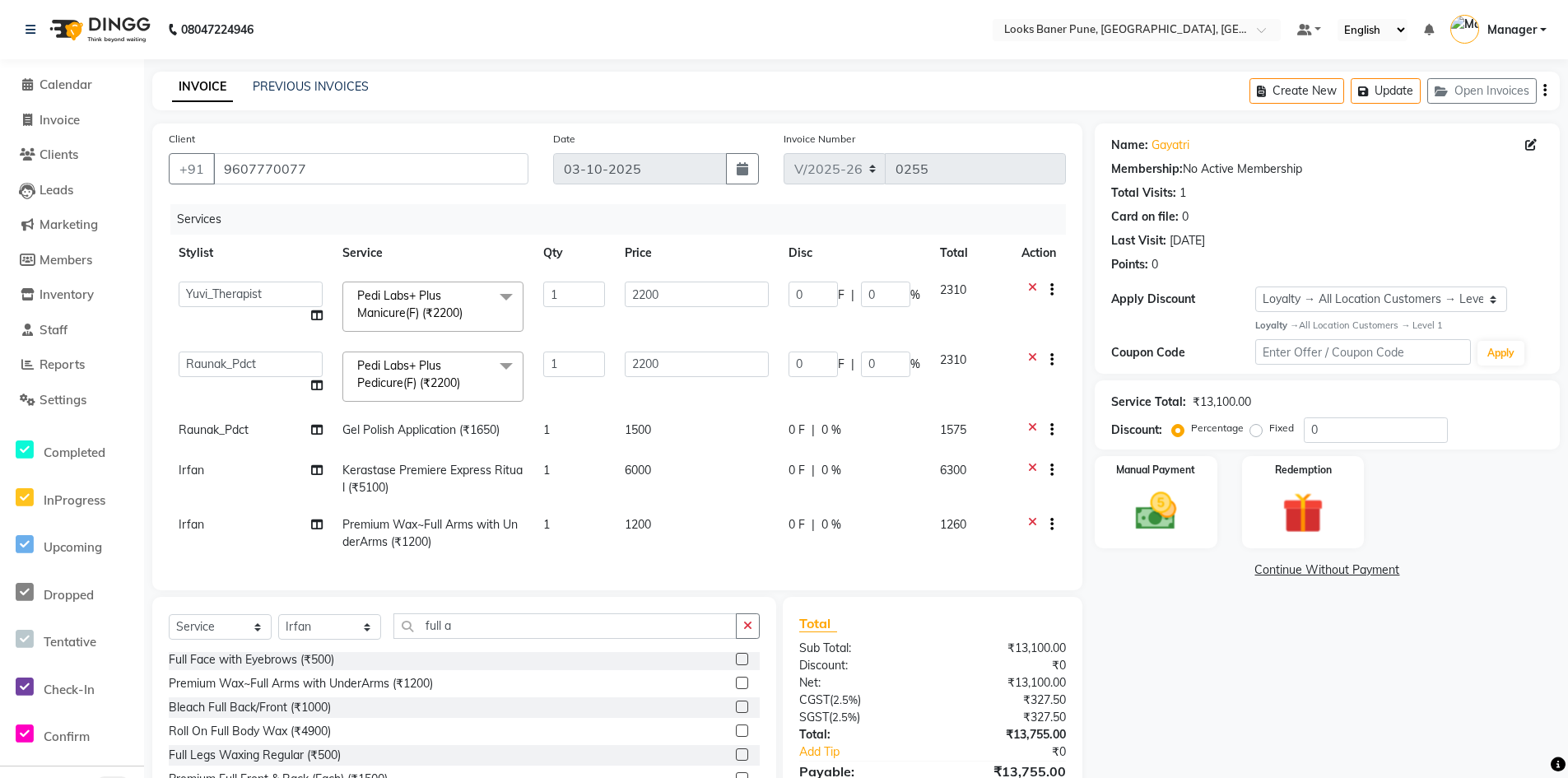
click at [645, 526] on span "1200" at bounding box center [638, 524] width 27 height 15
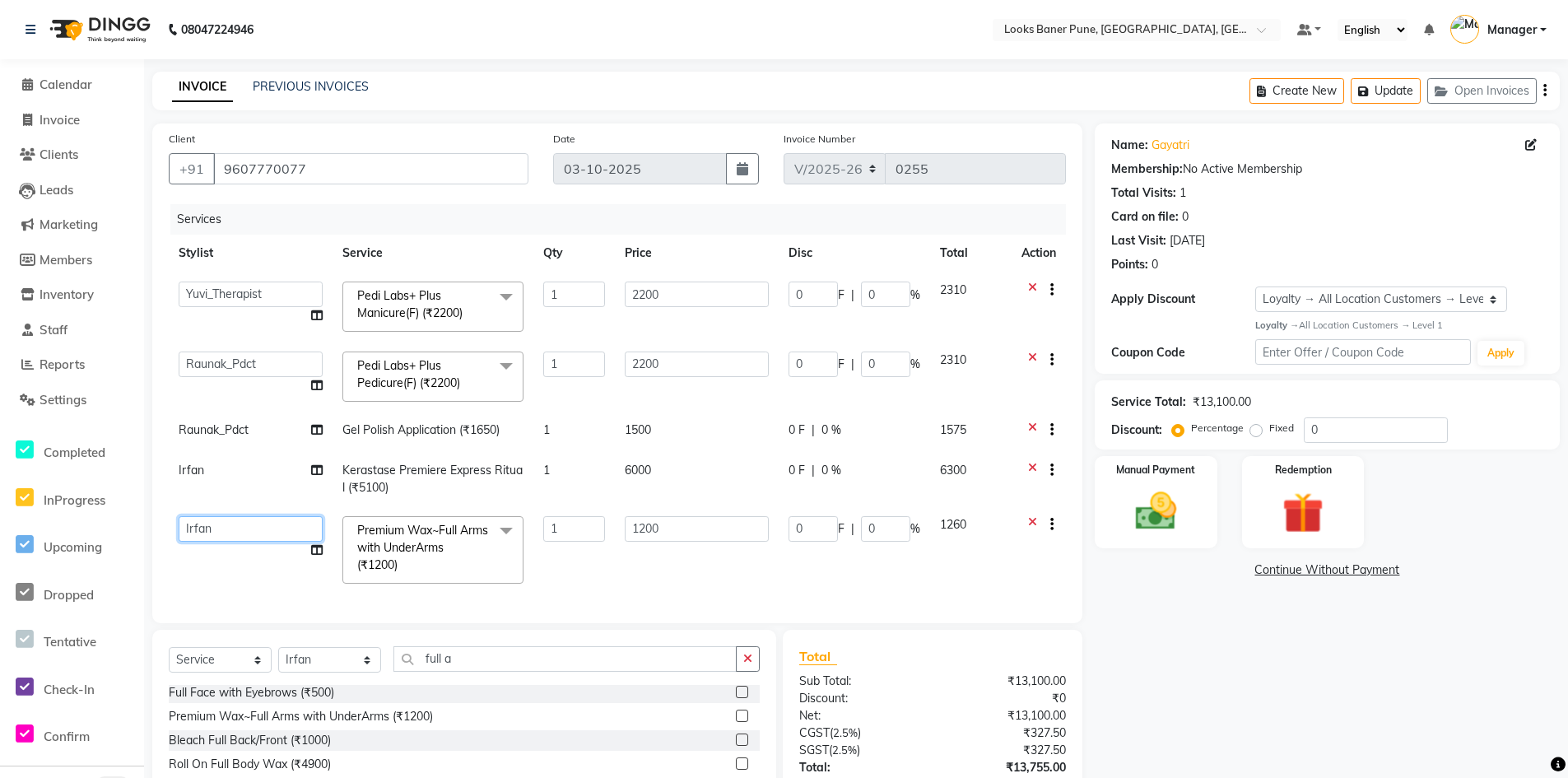
click at [191, 524] on select "Ankita Arshad Ashish_sty Counter_Sales Irfan Manager Pronoy Paul Raju_Mgr Rauna…" at bounding box center [250, 529] width 144 height 26
click at [589, 602] on div "Services Stylist Service Qty Price Disc Total Action Ankita Arshad Ashish_sty C…" at bounding box center [617, 405] width 897 height 402
click at [662, 529] on input "1200" at bounding box center [696, 529] width 143 height 26
drag, startPoint x: 682, startPoint y: 535, endPoint x: 537, endPoint y: 556, distance: 146.5
click at [537, 556] on tr "Ankita Arshad Ashish_sty Counter_Sales Irfan Manager Pronoy Paul Raju_Mgr Rauna…" at bounding box center [617, 549] width 897 height 87
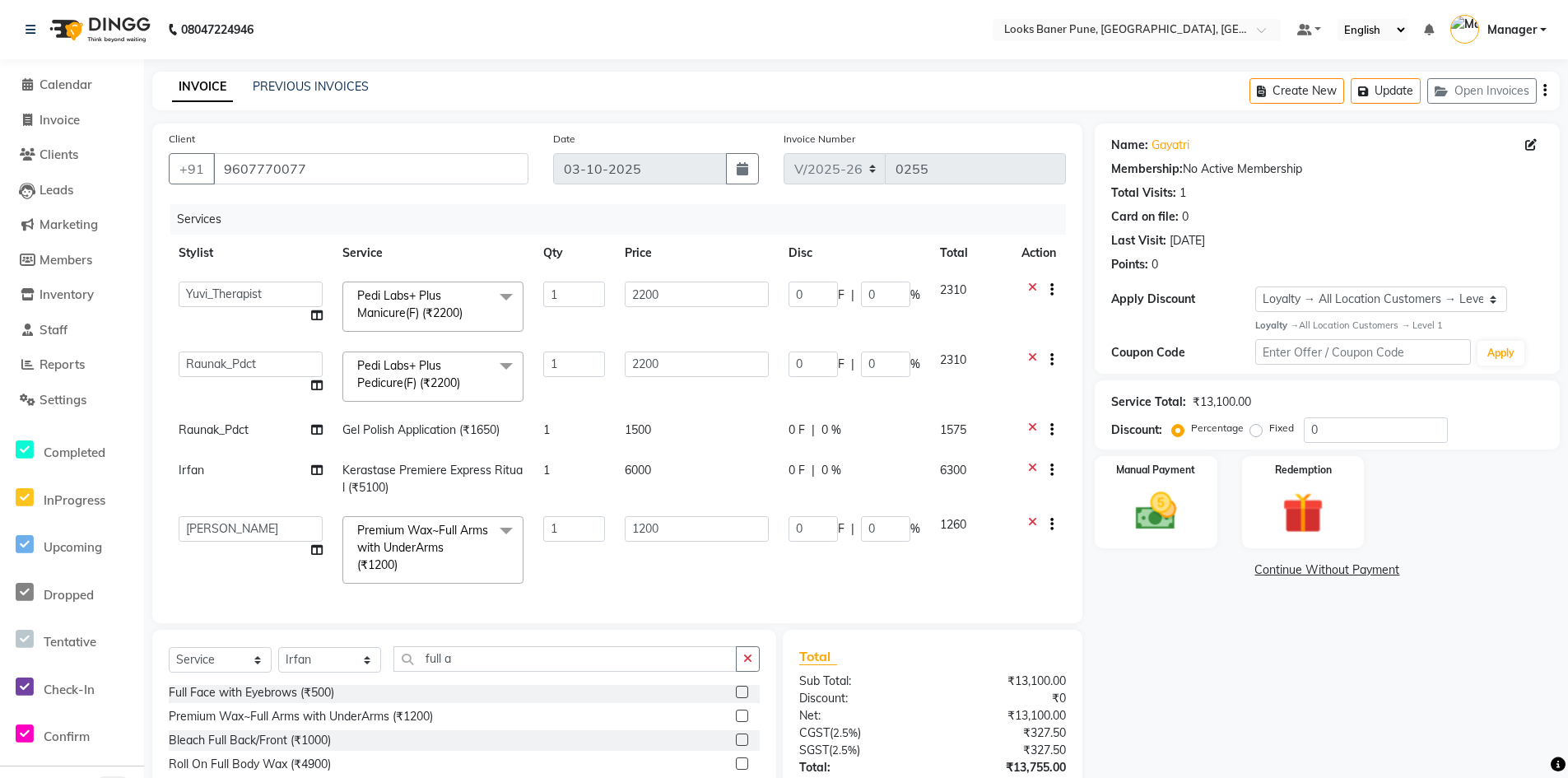
click at [580, 578] on div "Services Stylist Service Qty Price Disc Total Action Ankita Arshad Ashish_sty C…" at bounding box center [617, 405] width 897 height 402
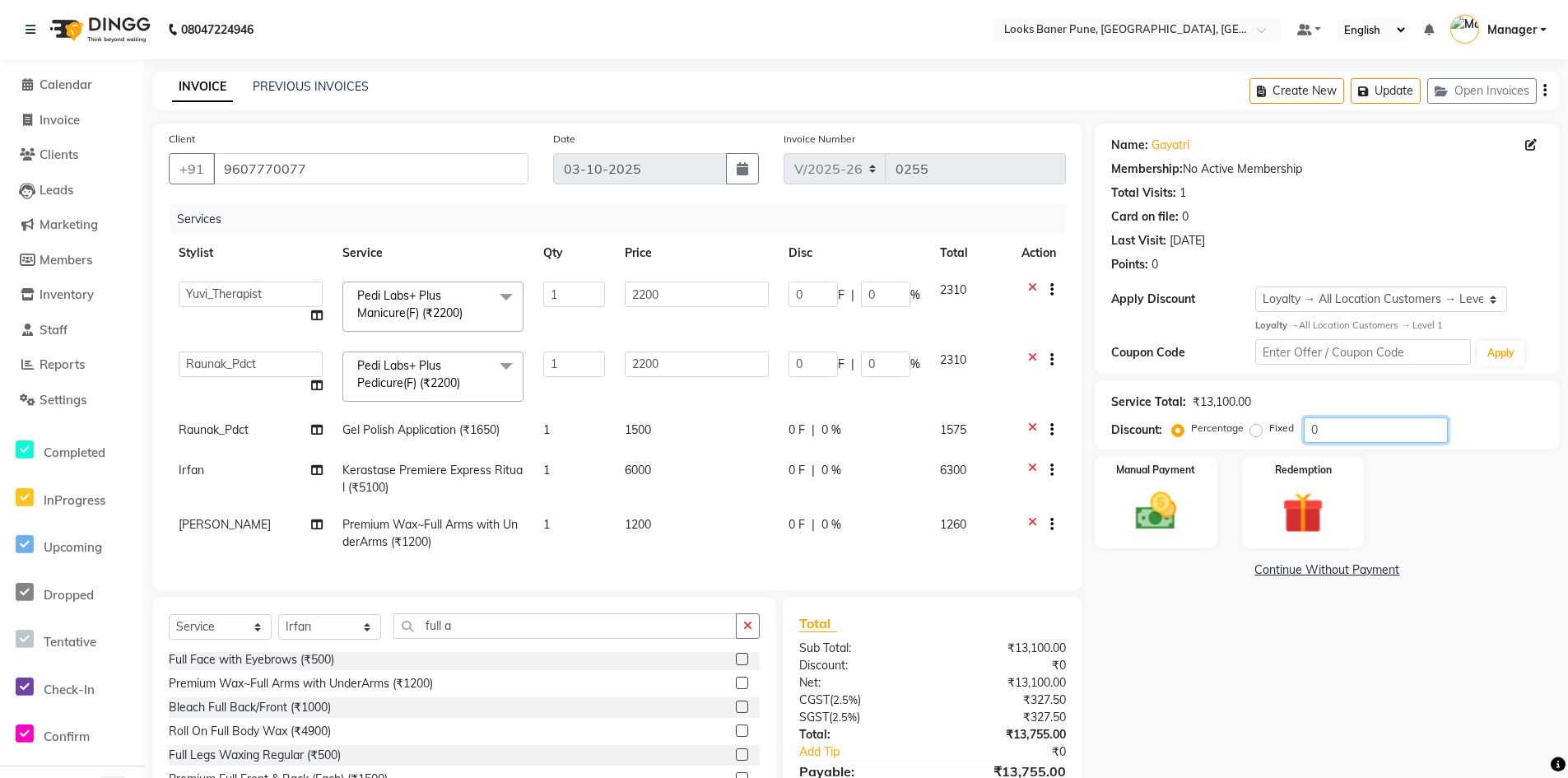
click at [1357, 426] on input "0" at bounding box center [1376, 430] width 144 height 26
click at [1260, 601] on div "Name: Gayatri Membership: No Active Membership Total Visits: 1 Card on file: 0 …" at bounding box center [1333, 489] width 477 height 733
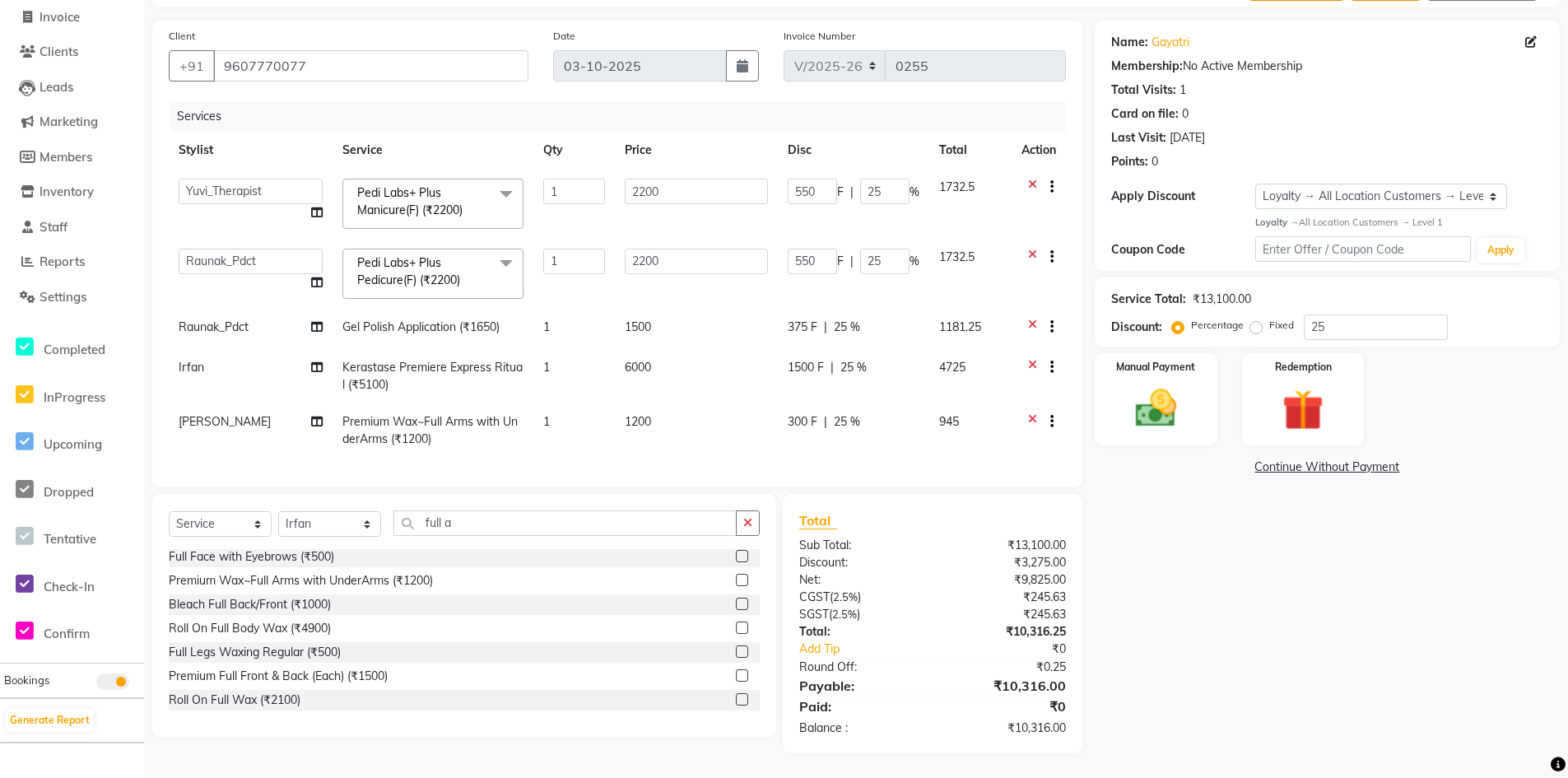
scroll to position [115, 0]
click at [1359, 315] on input "25" at bounding box center [1376, 327] width 144 height 26
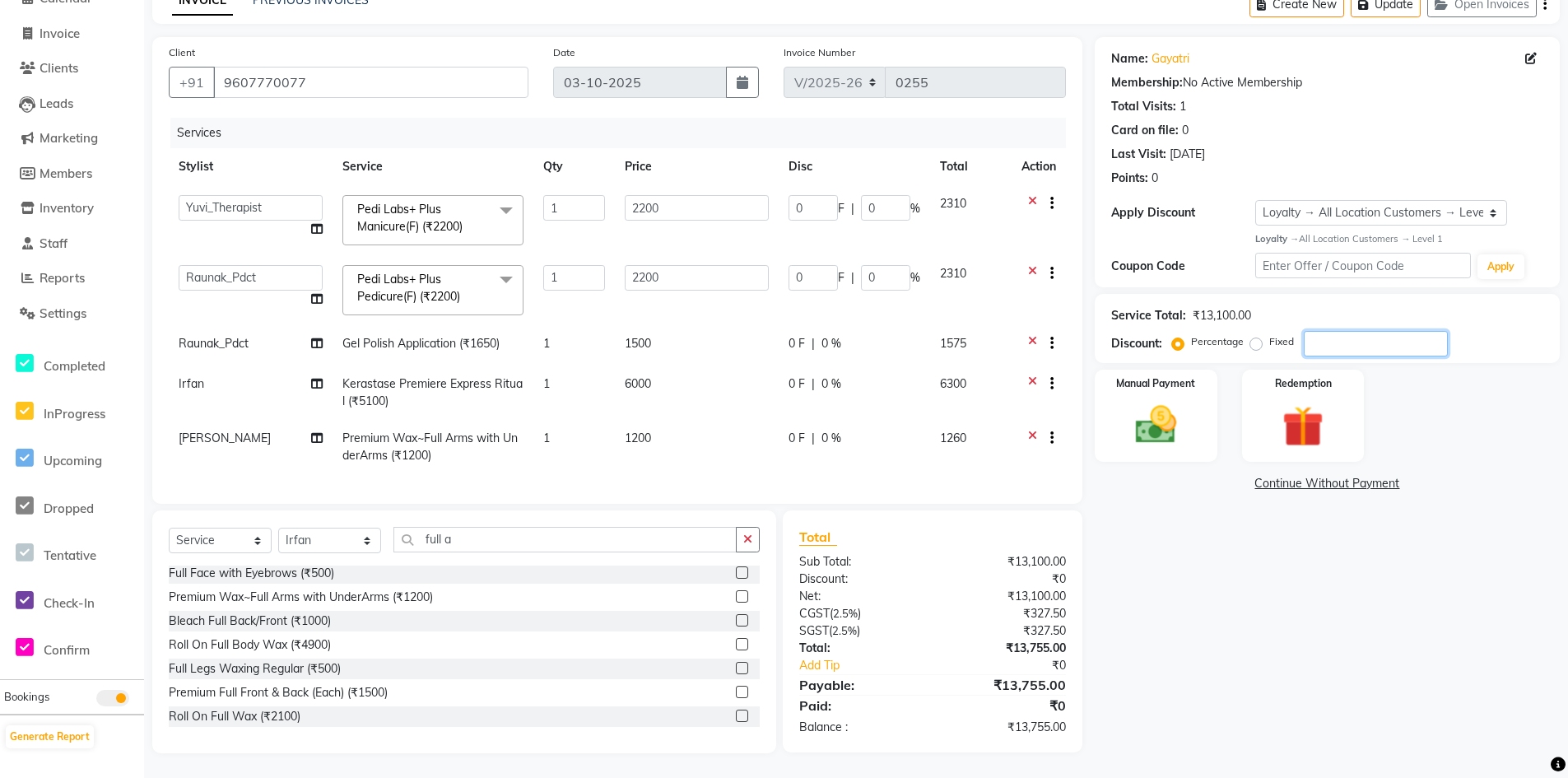
click at [1369, 331] on input "number" at bounding box center [1376, 344] width 144 height 26
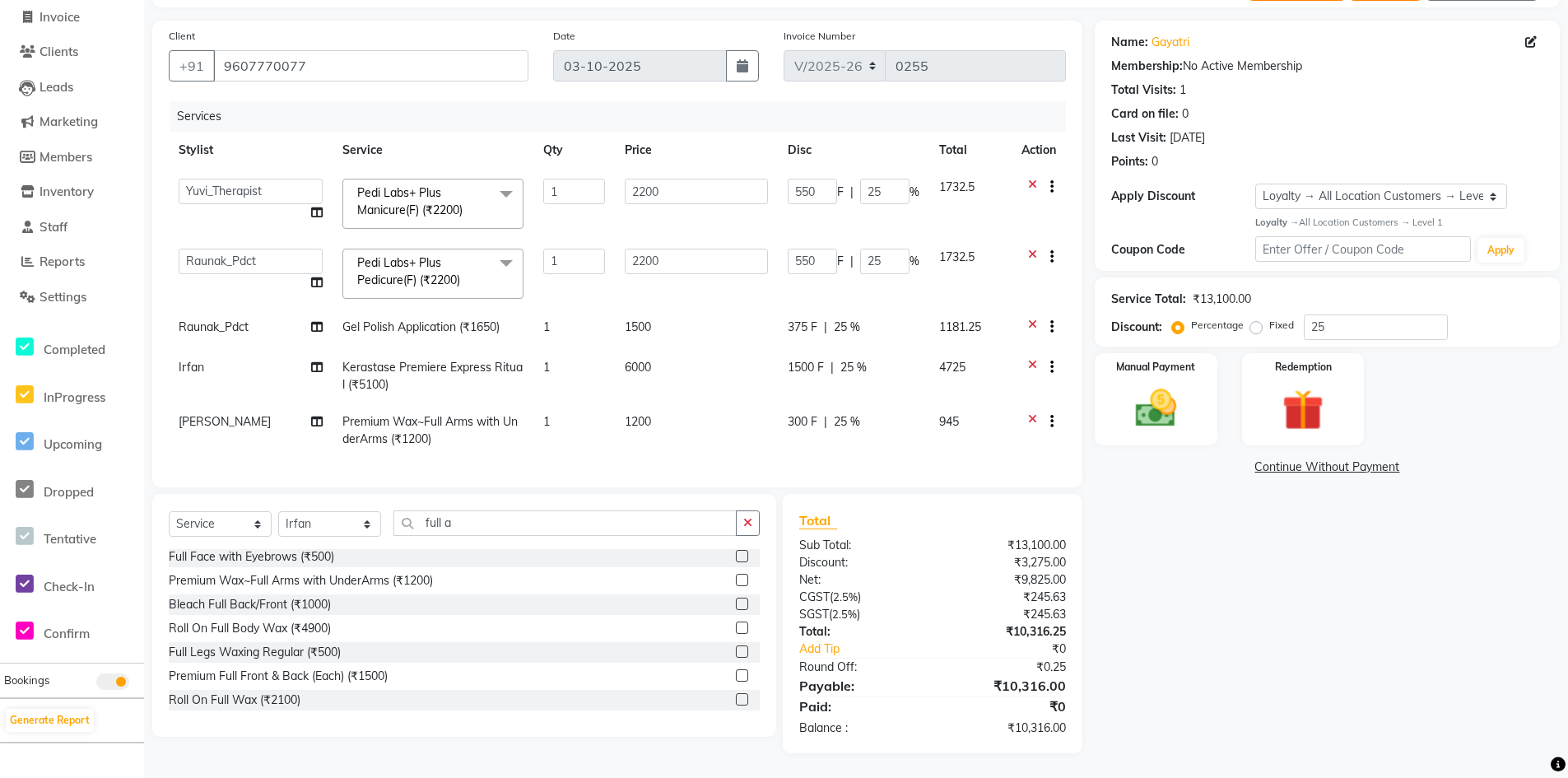
click at [1257, 526] on div "Name: Gayatri Membership: No Active Membership Total Visits: 1 Card on file: 0 …" at bounding box center [1333, 387] width 477 height 733
click at [1182, 370] on div "Manual Payment" at bounding box center [1156, 399] width 127 height 97
click at [1224, 459] on span "UPI" at bounding box center [1227, 467] width 26 height 19
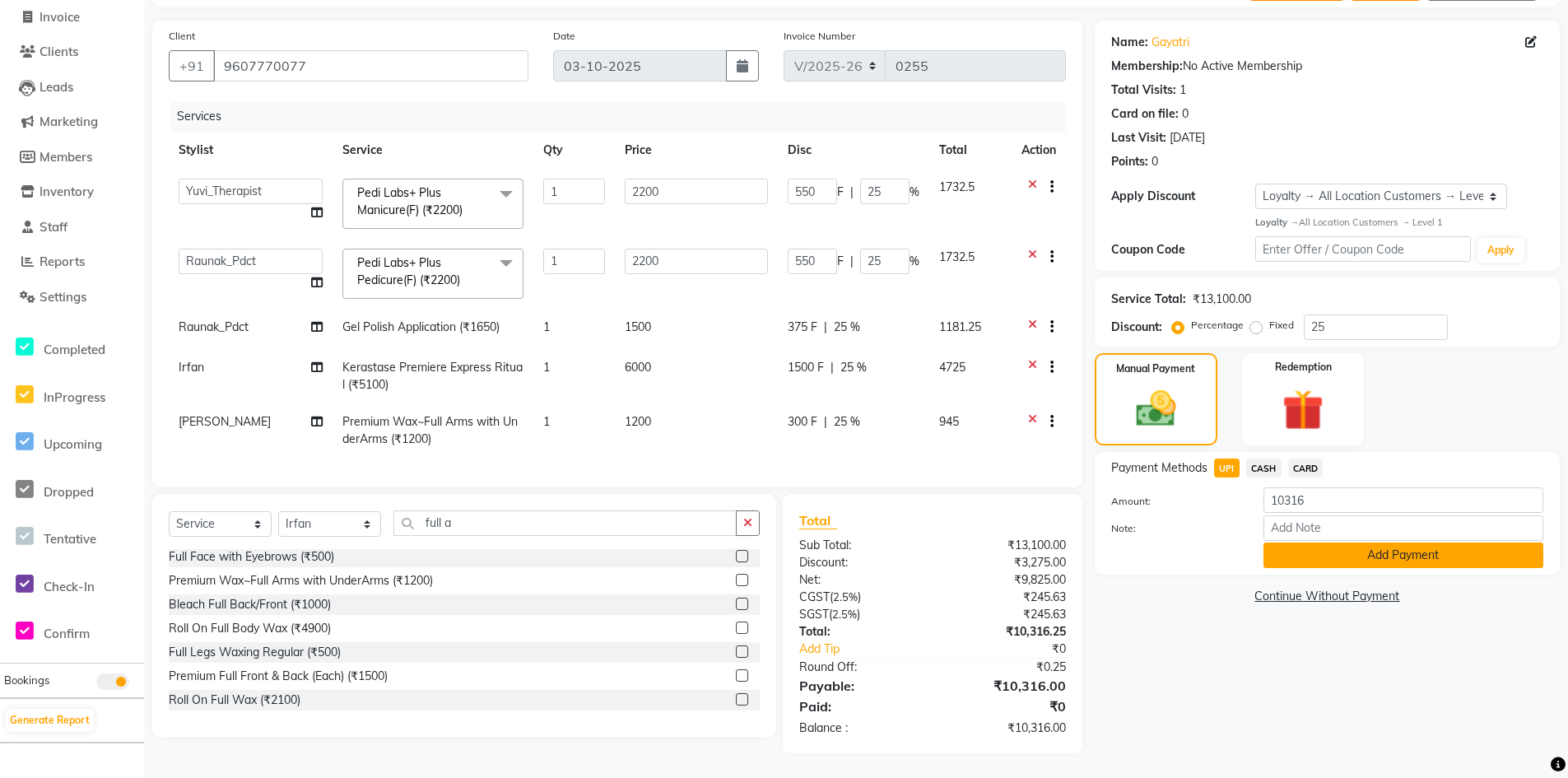
click at [1326, 543] on button "Add Payment" at bounding box center [1404, 555] width 280 height 26
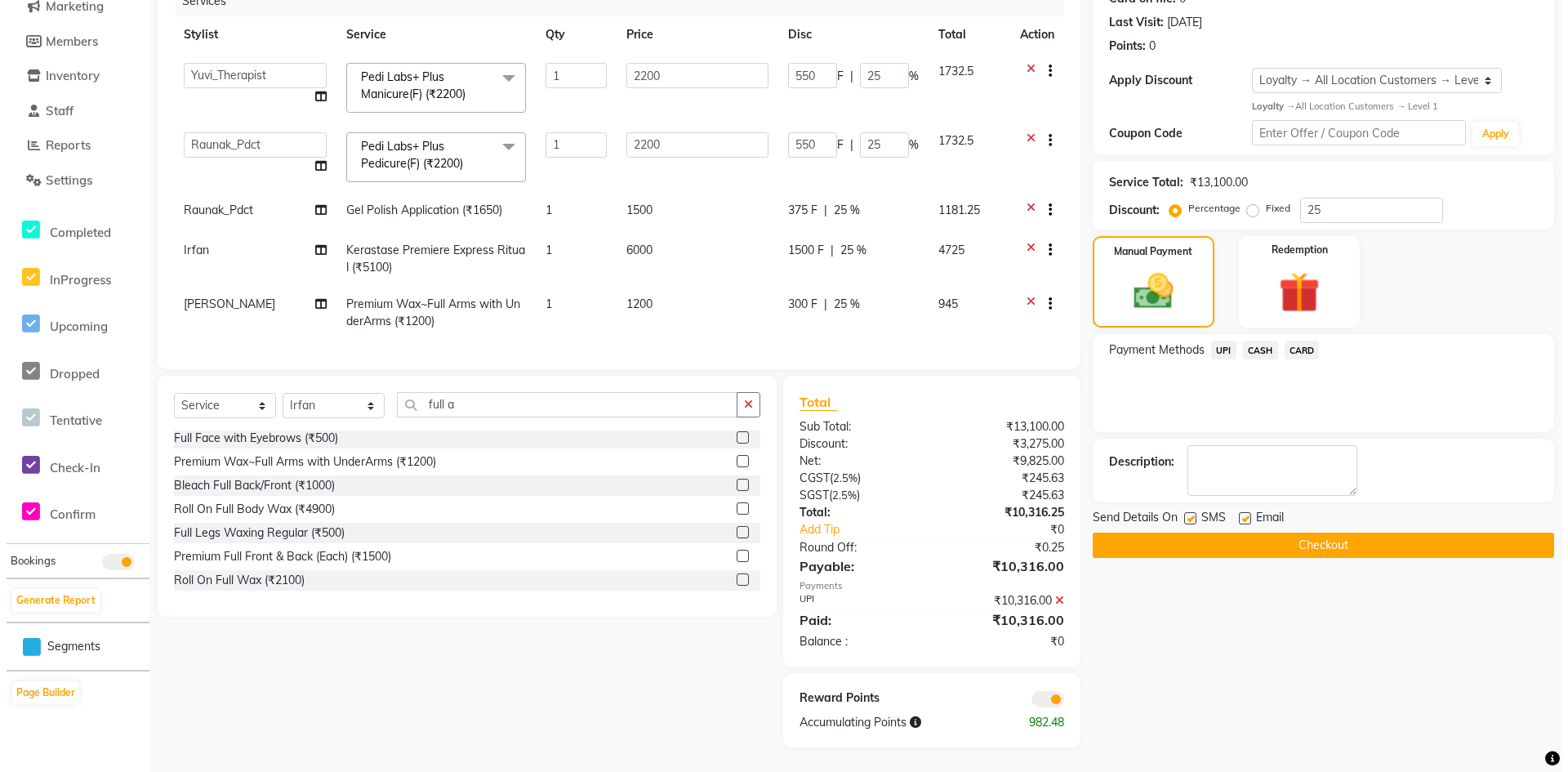
scroll to position [229, 0]
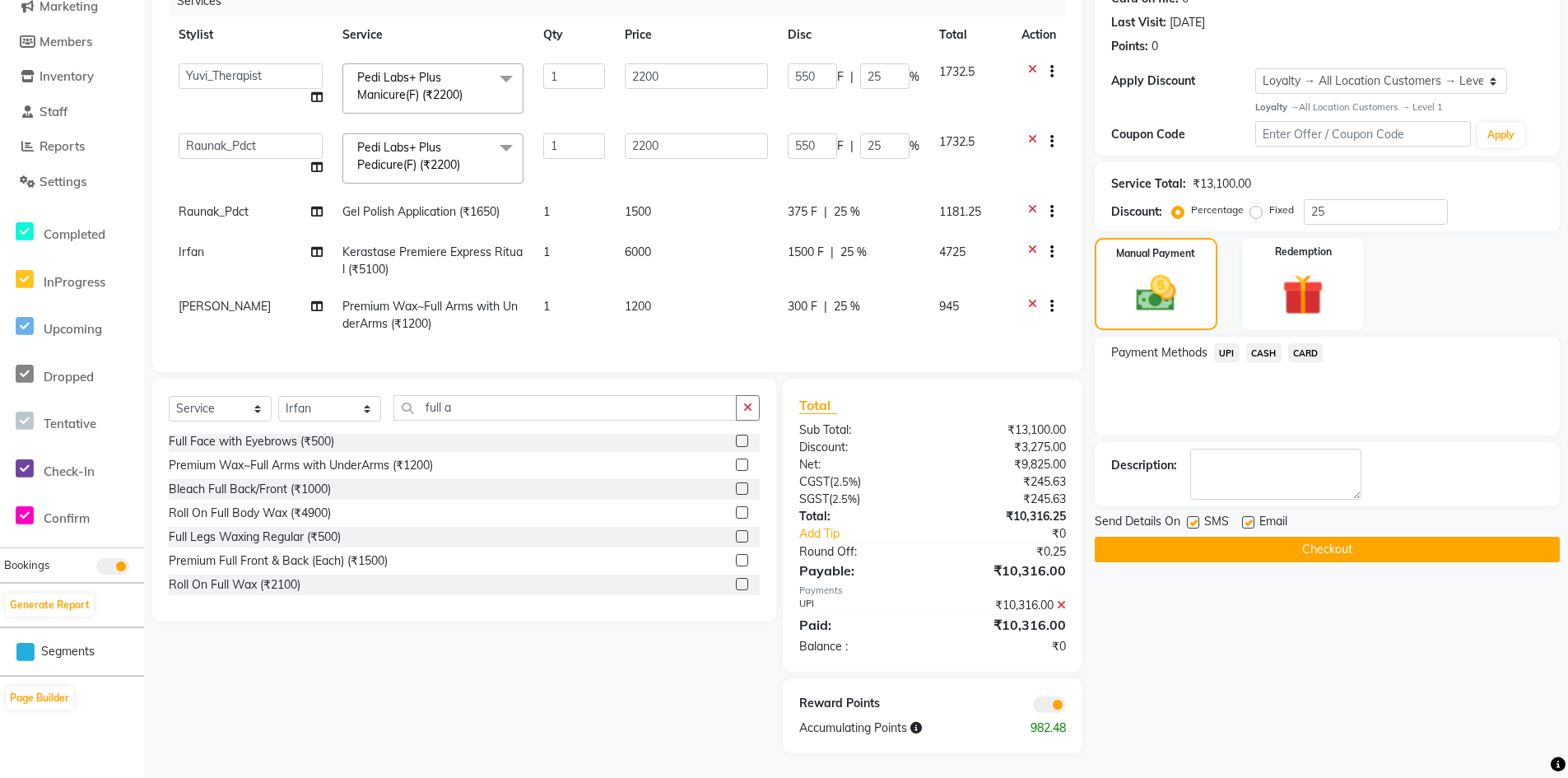
click at [1057, 702] on span at bounding box center [1049, 704] width 33 height 17
click at [1066, 707] on input "checkbox" at bounding box center [1066, 707] width 0 height 0
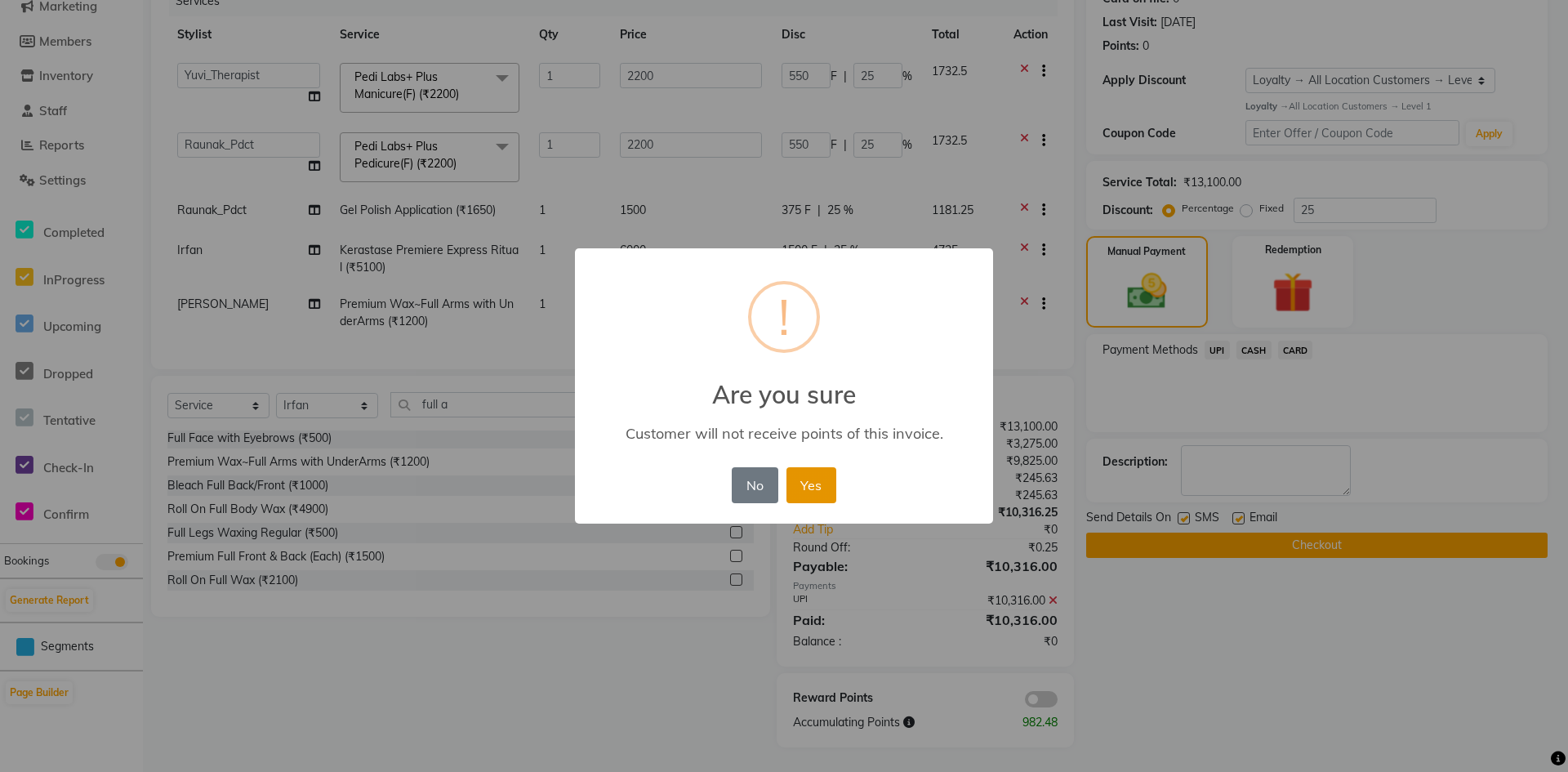
click at [828, 478] on button "Yes" at bounding box center [811, 485] width 50 height 36
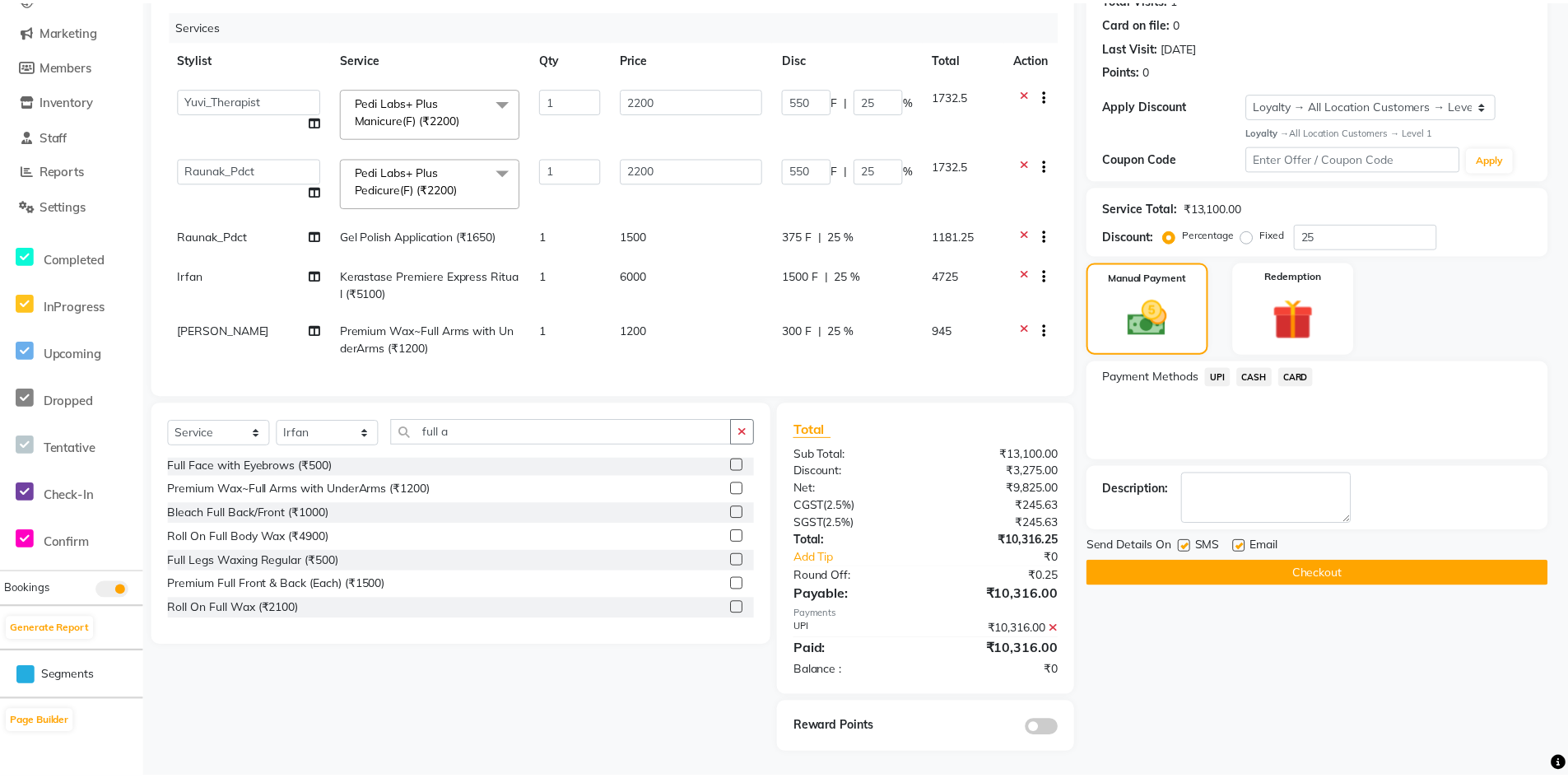
scroll to position [207, 0]
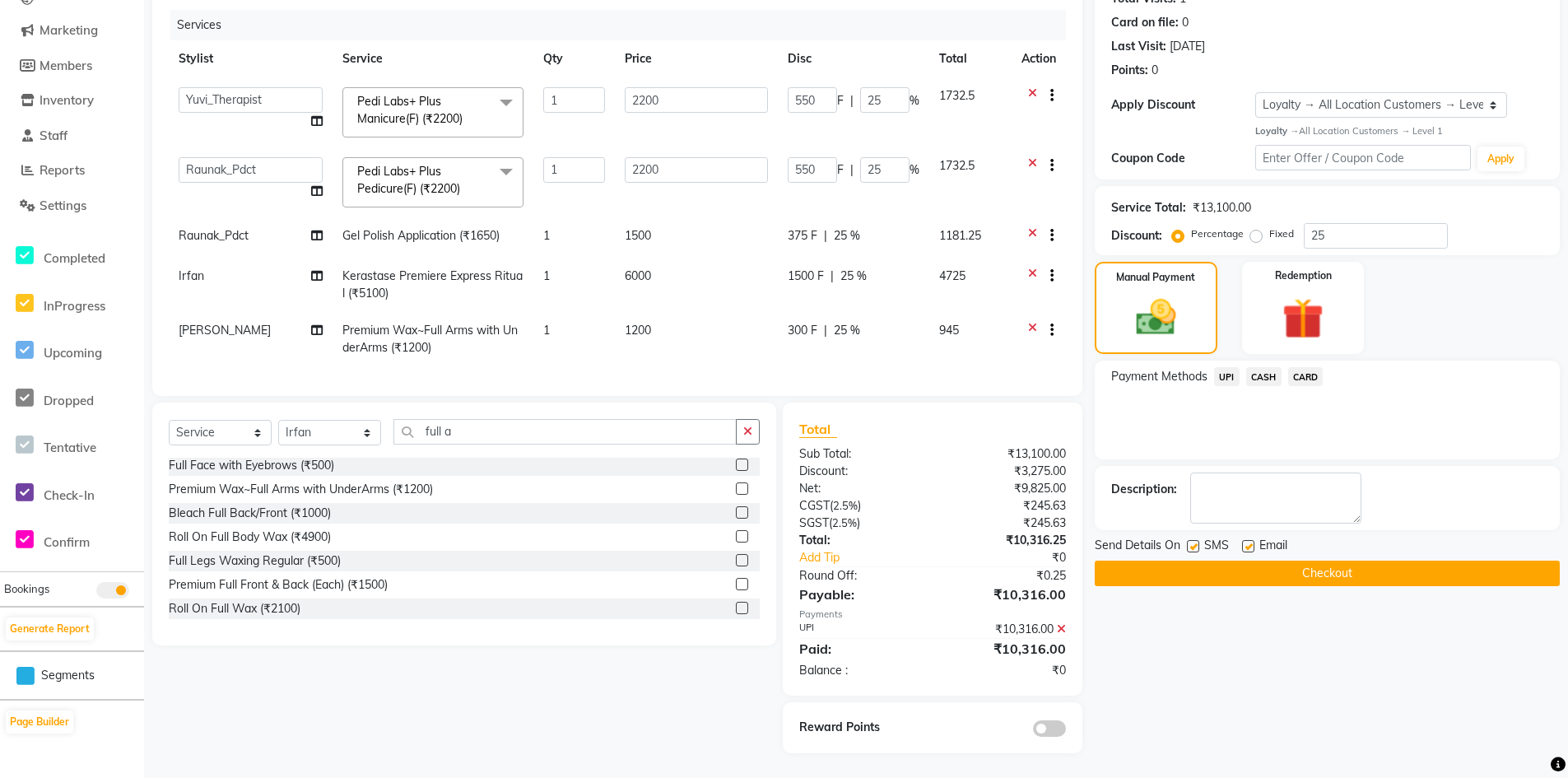
click at [1222, 367] on span "UPI" at bounding box center [1227, 376] width 26 height 19
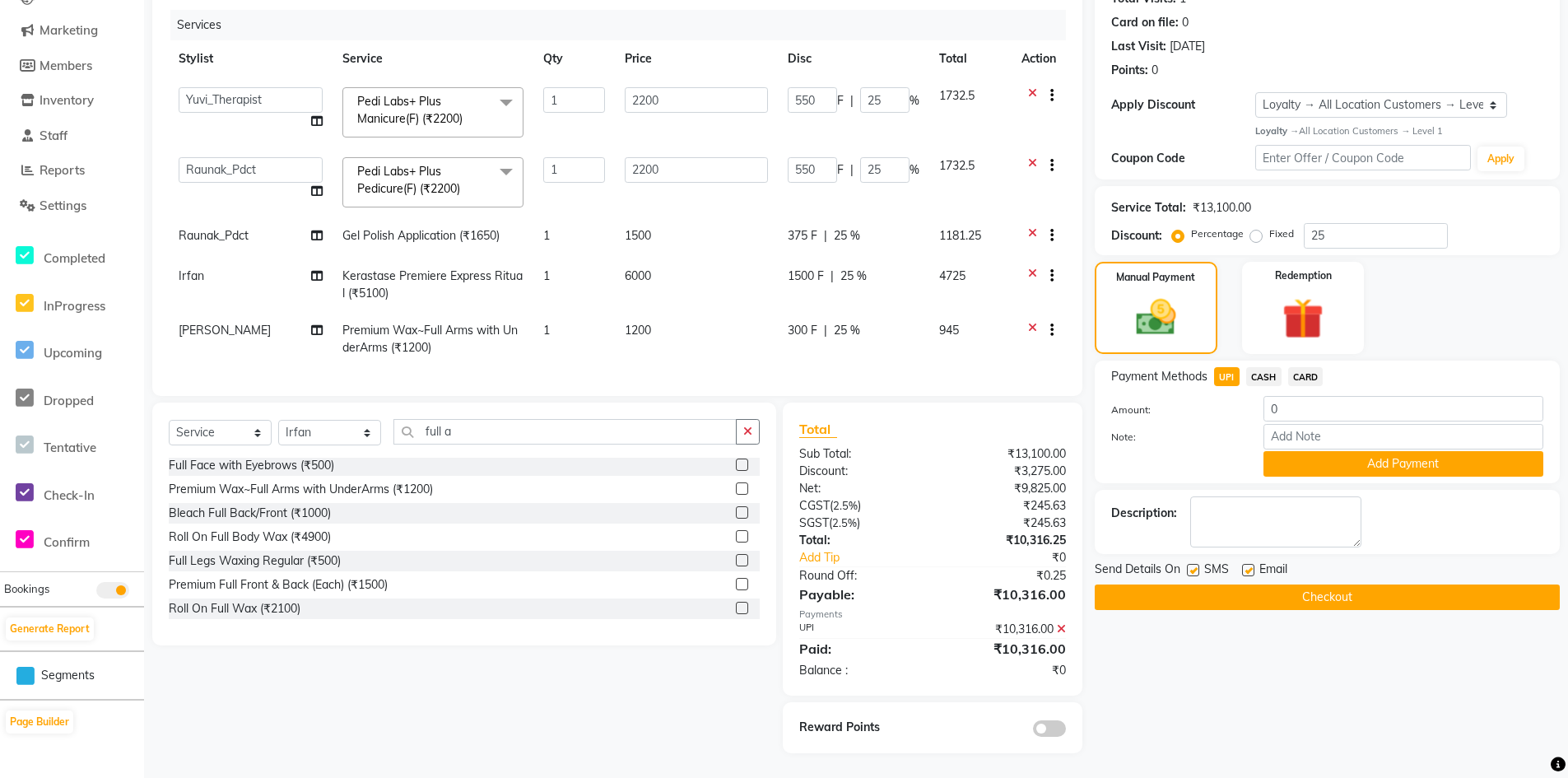
click at [1249, 589] on button "Checkout" at bounding box center [1327, 598] width 465 height 26
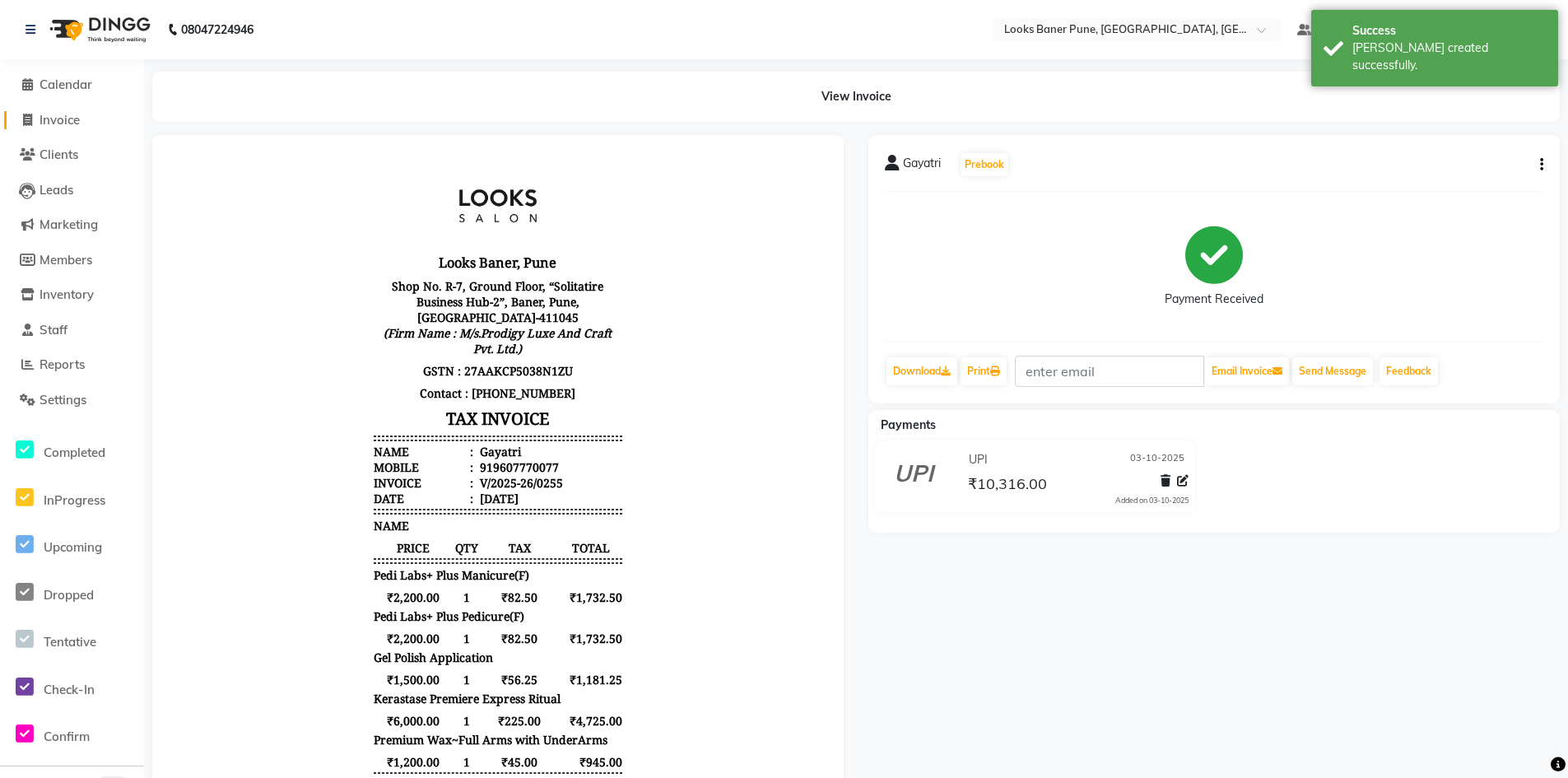
click at [57, 127] on link "Invoice" at bounding box center [72, 120] width 136 height 19
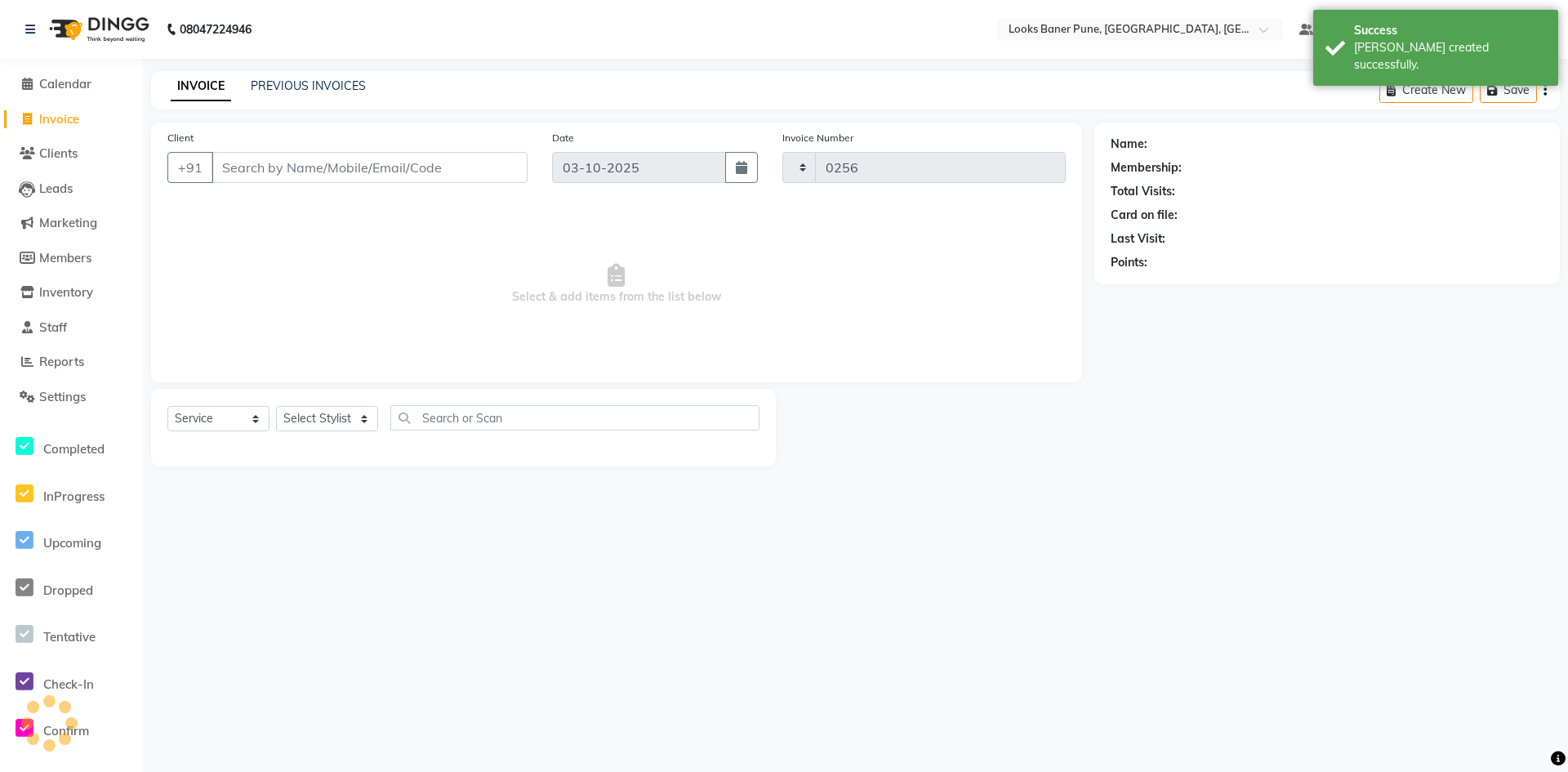
click at [247, 84] on div "INVOICE PREVIOUS INVOICES" at bounding box center [258, 86] width 215 height 18
click at [318, 85] on link "PREVIOUS INVOICES" at bounding box center [308, 85] width 115 height 15
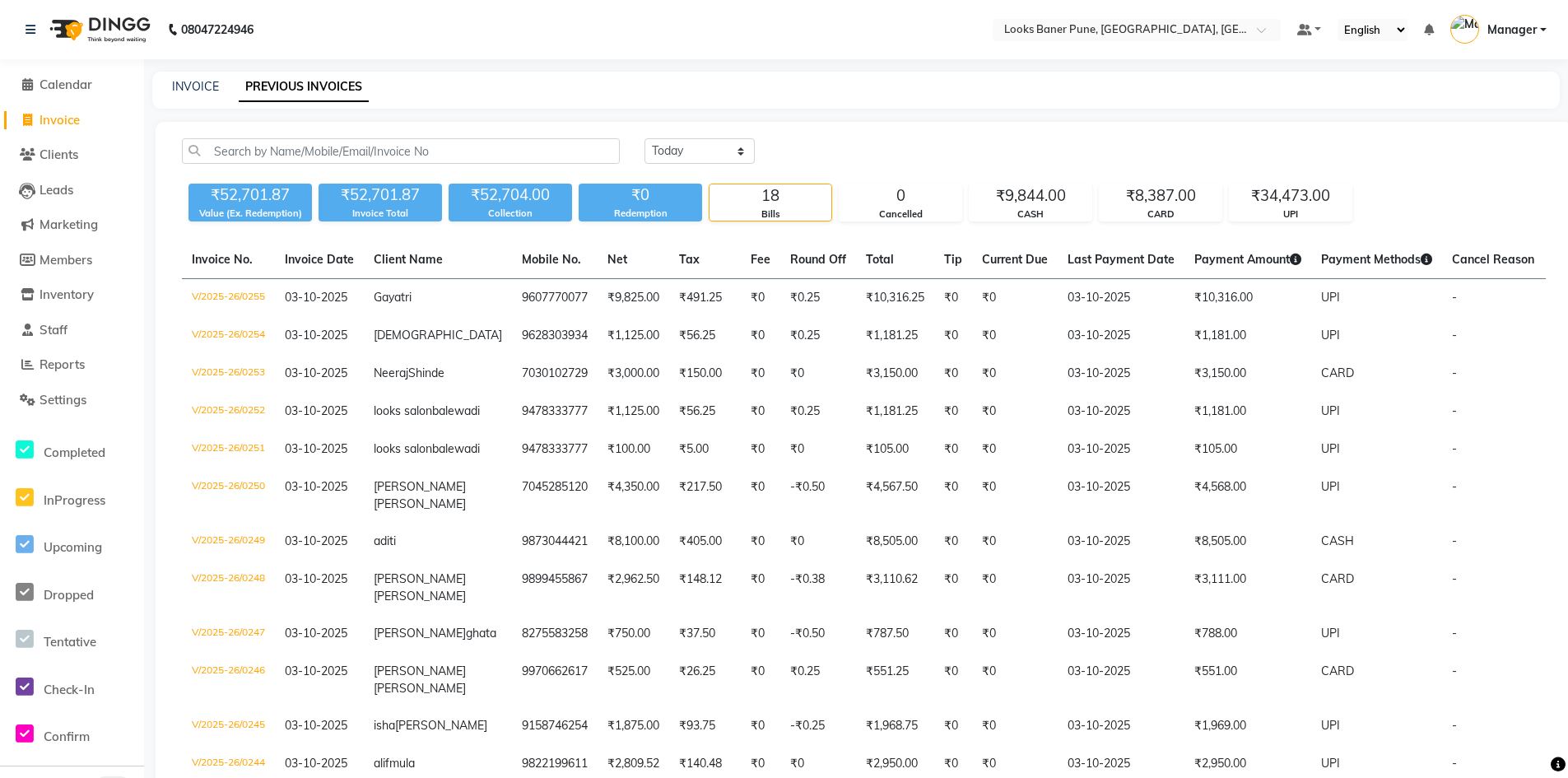
click at [398, 200] on div "₹52,701.87" at bounding box center [380, 194] width 123 height 23
click at [90, 89] on span "Calendar" at bounding box center [65, 85] width 52 height 16
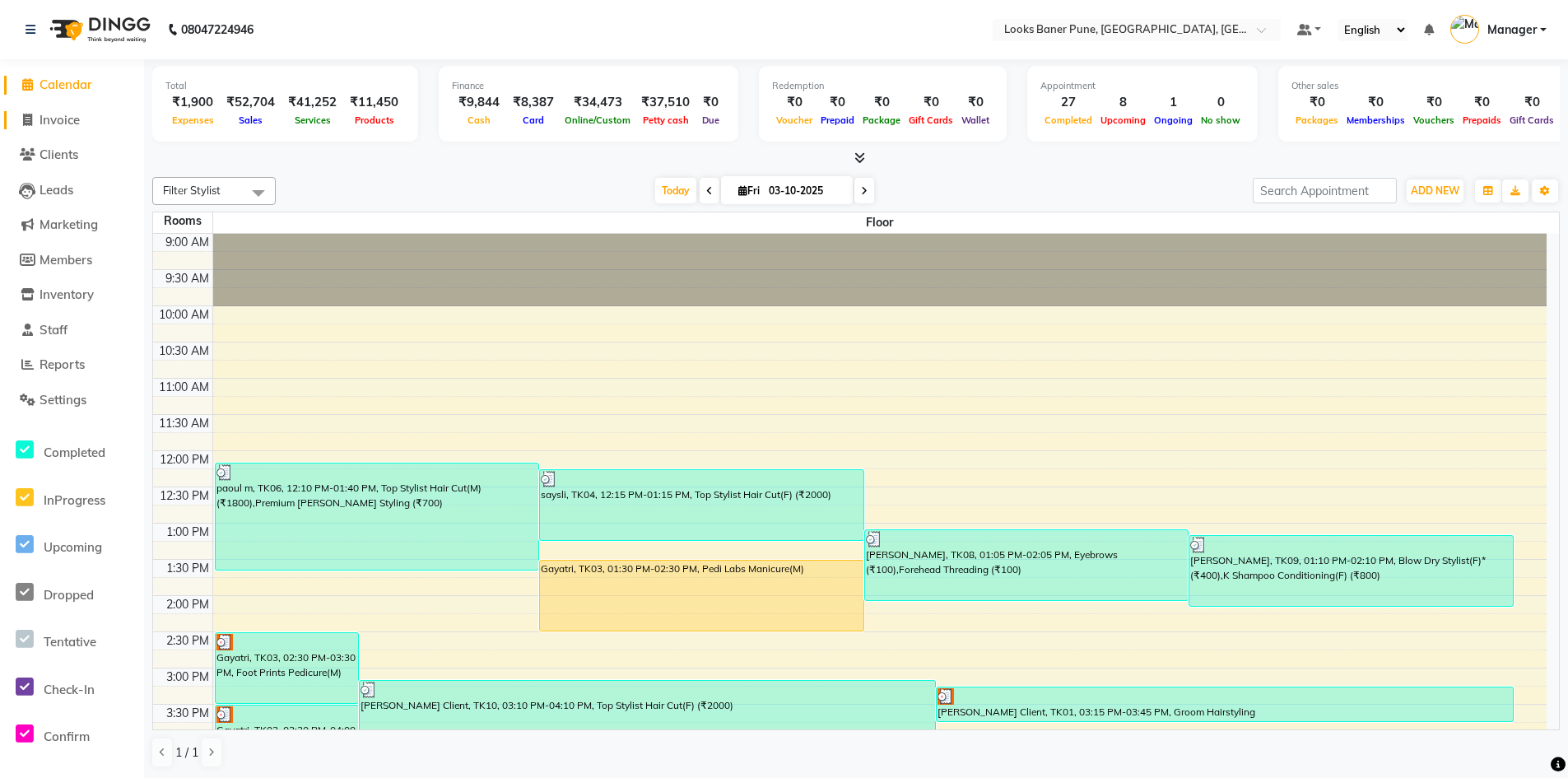
click at [70, 127] on link "Invoice" at bounding box center [72, 120] width 136 height 19
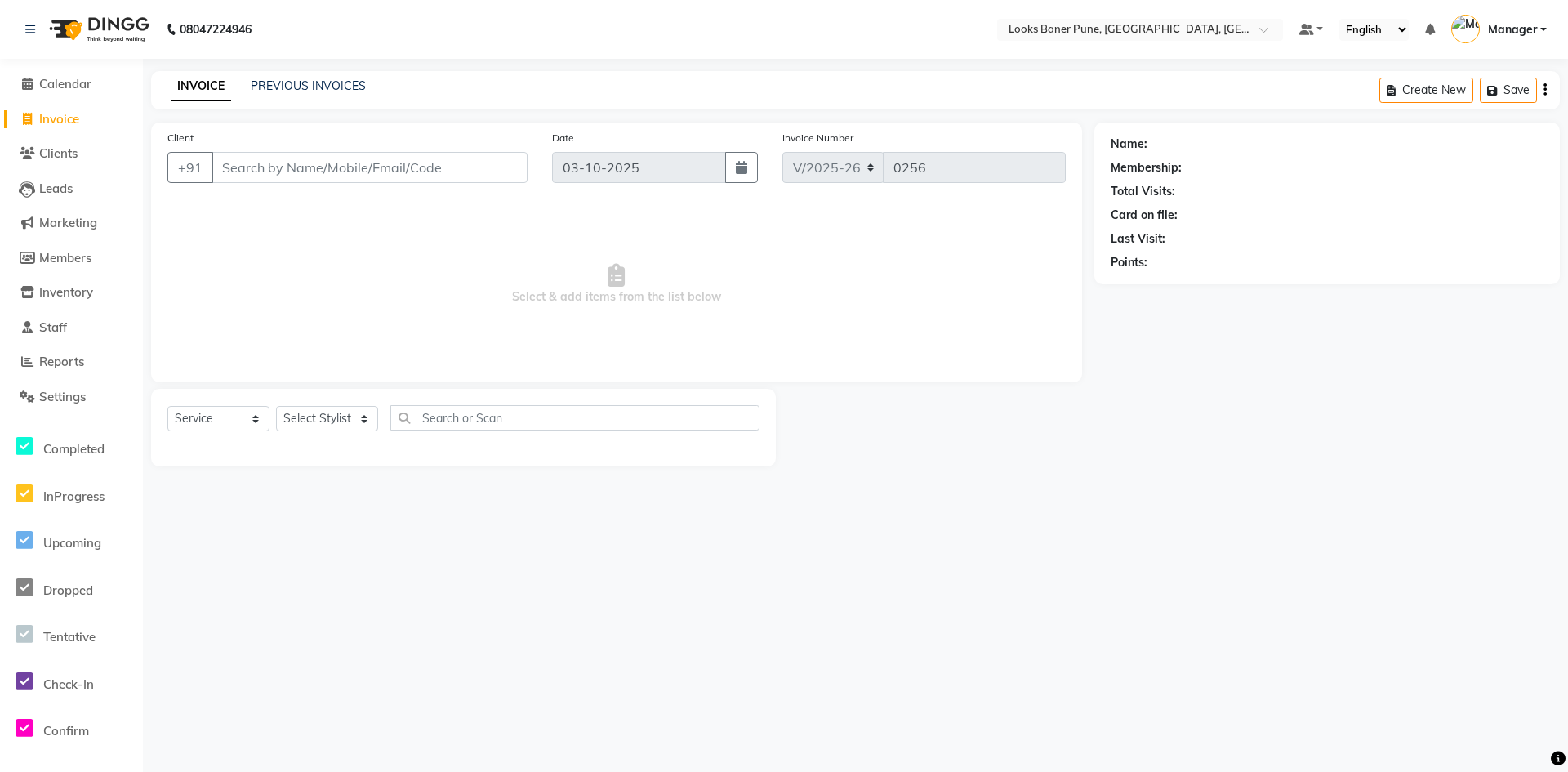
drag, startPoint x: 268, startPoint y: 172, endPoint x: 258, endPoint y: 171, distance: 10.0
click at [265, 172] on input "Client" at bounding box center [369, 167] width 316 height 31
click at [474, 169] on span "Add Client" at bounding box center [485, 167] width 65 height 17
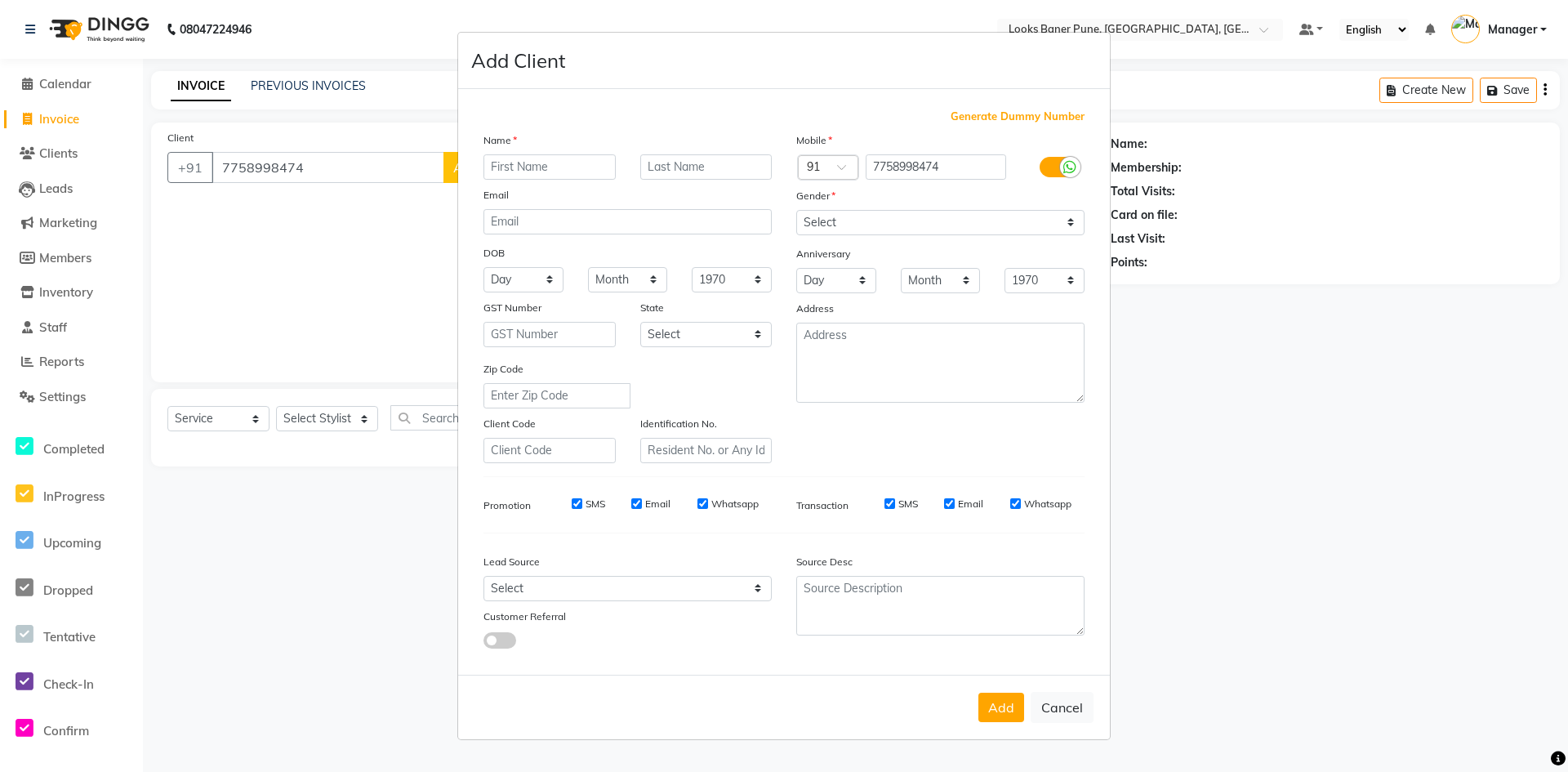
click at [562, 168] on input "text" at bounding box center [549, 167] width 132 height 25
click at [710, 171] on input "text" at bounding box center [706, 167] width 132 height 25
drag, startPoint x: 1072, startPoint y: 232, endPoint x: 1059, endPoint y: 218, distance: 19.1
click at [1072, 231] on select "Select Male Female Other Prefer Not To Say" at bounding box center [940, 223] width 289 height 25
click at [796, 210] on select "Select Male Female Other Prefer Not To Say" at bounding box center [940, 223] width 289 height 25
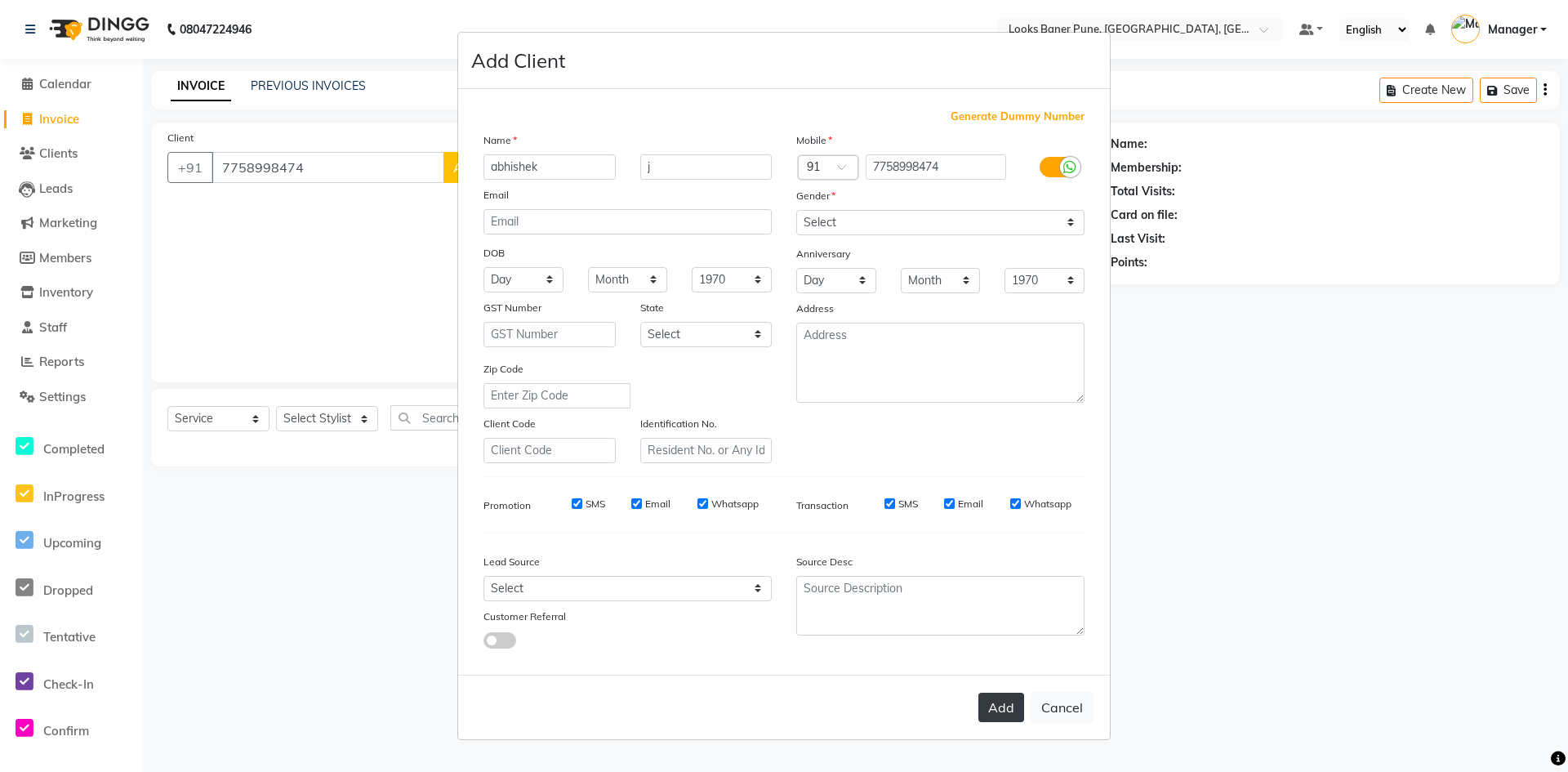
click at [990, 713] on button "Add" at bounding box center [1001, 707] width 46 height 29
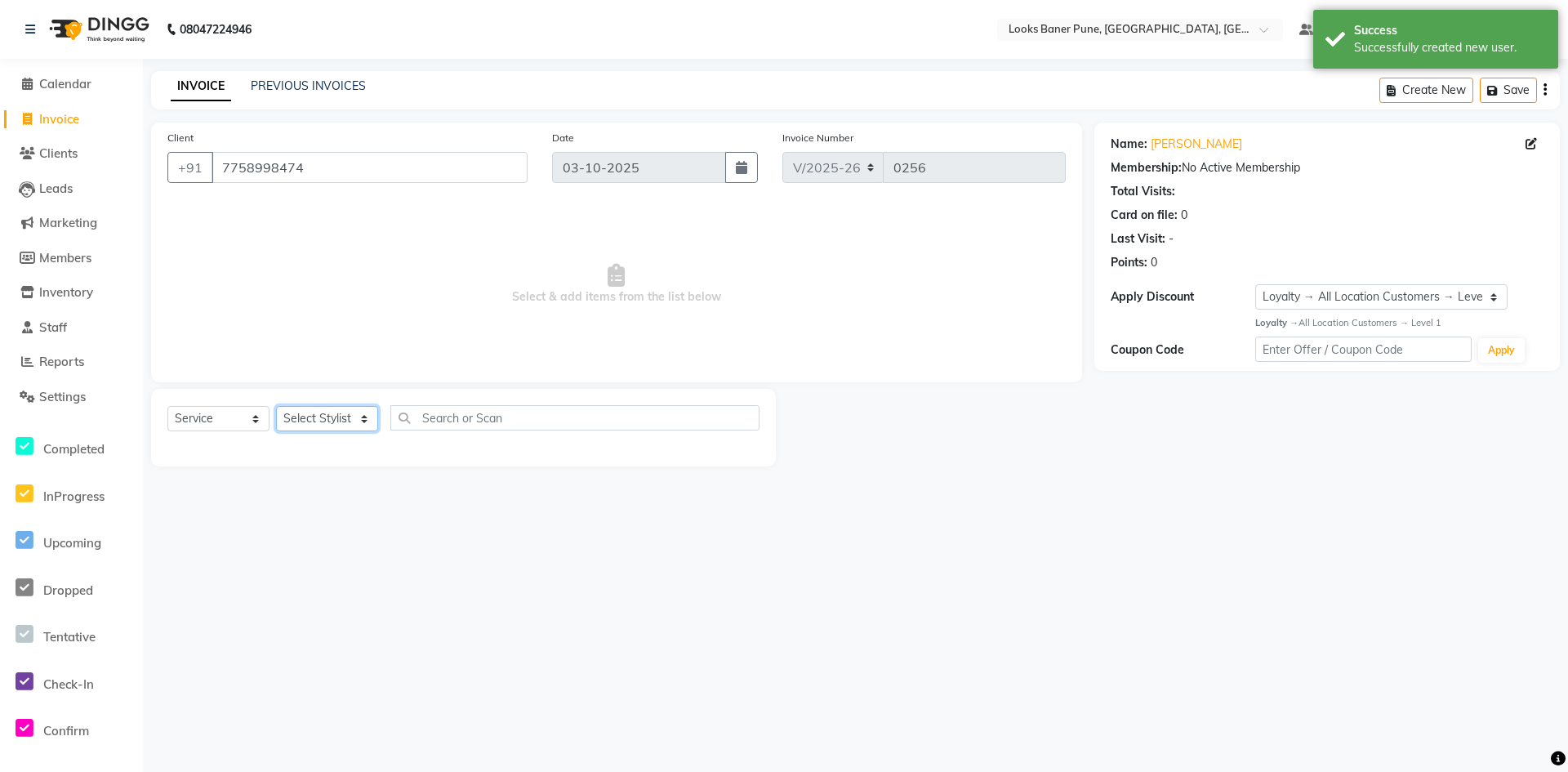
click at [371, 420] on select "Select Stylist Ankita Arshad Ashish_sty Counter_Sales Irfan Manager Pronoy Paul…" at bounding box center [327, 419] width 102 height 25
click at [276, 406] on select "Select Stylist Ankita Arshad Ashish_sty Counter_Sales Irfan Manager Pronoy Paul…" at bounding box center [327, 419] width 102 height 25
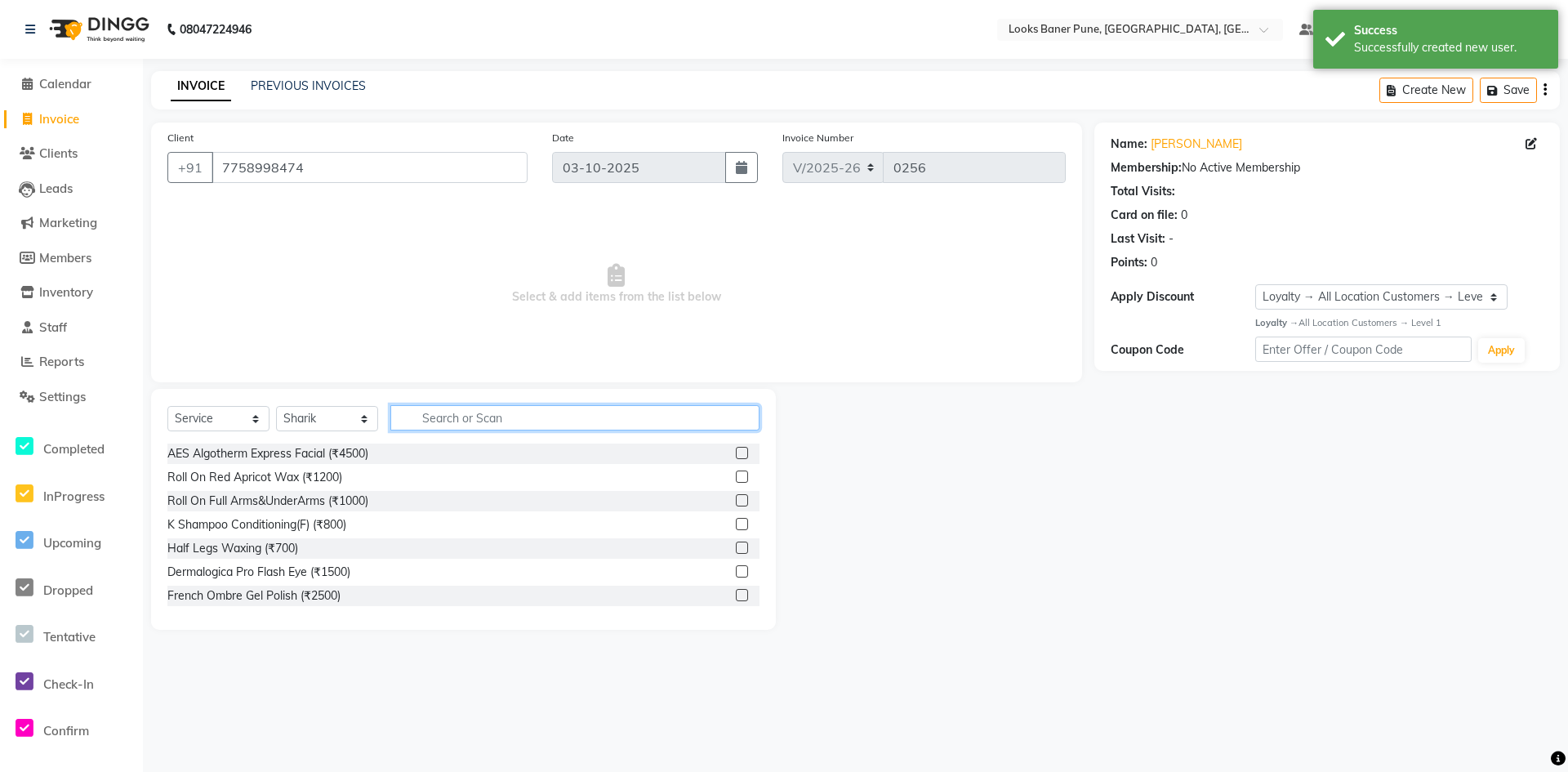
click at [458, 418] on input "text" at bounding box center [574, 418] width 369 height 25
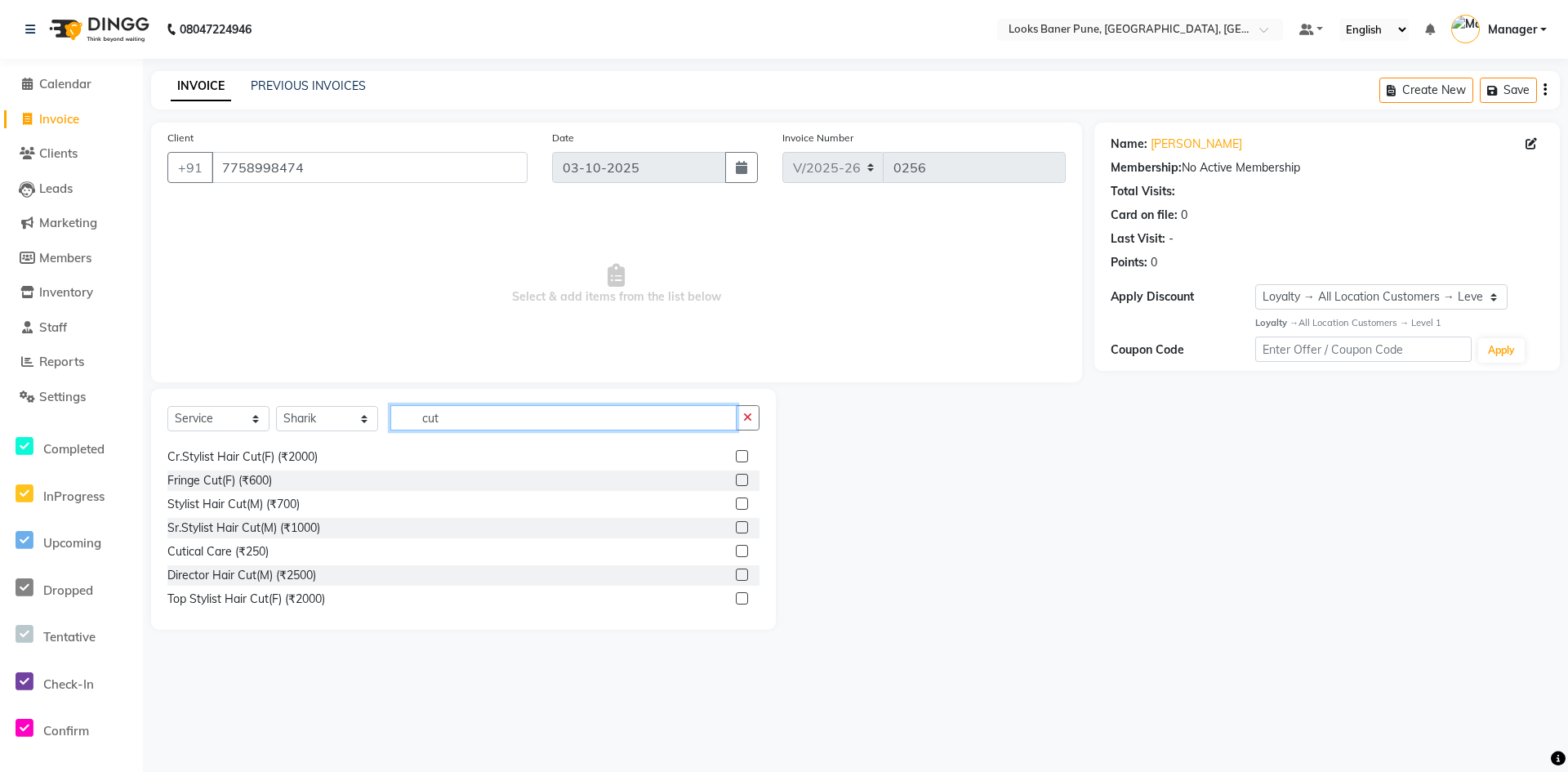
scroll to position [163, 0]
click at [736, 528] on label at bounding box center [741, 526] width 13 height 13
click at [736, 528] on input "checkbox" at bounding box center [740, 526] width 11 height 11
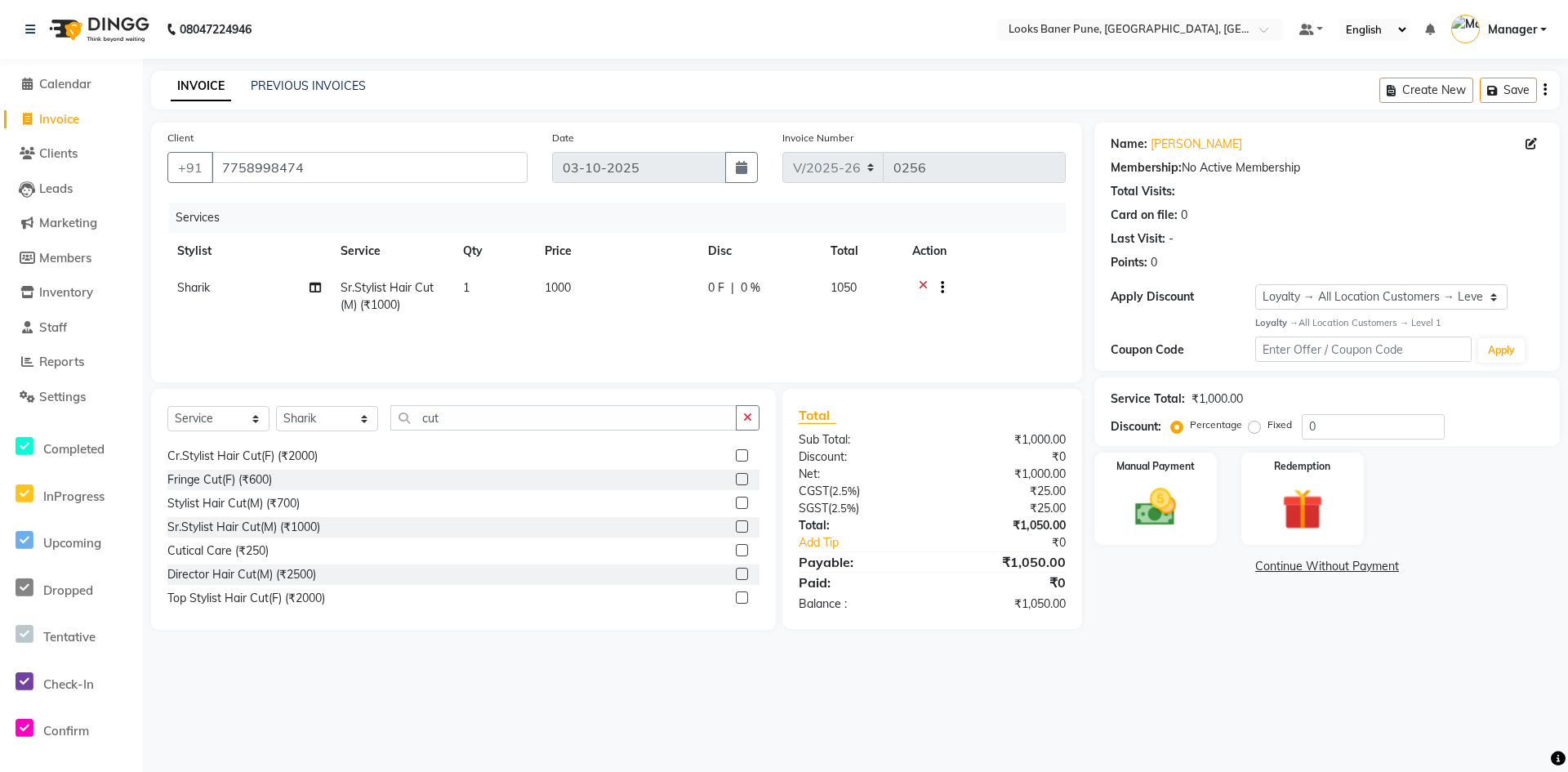
click at [581, 432] on div "Select Service Product Membership Package Voucher Prepaid Gift Card Select Styl…" at bounding box center [463, 424] width 592 height 38
click at [530, 422] on input "cut" at bounding box center [563, 418] width 346 height 25
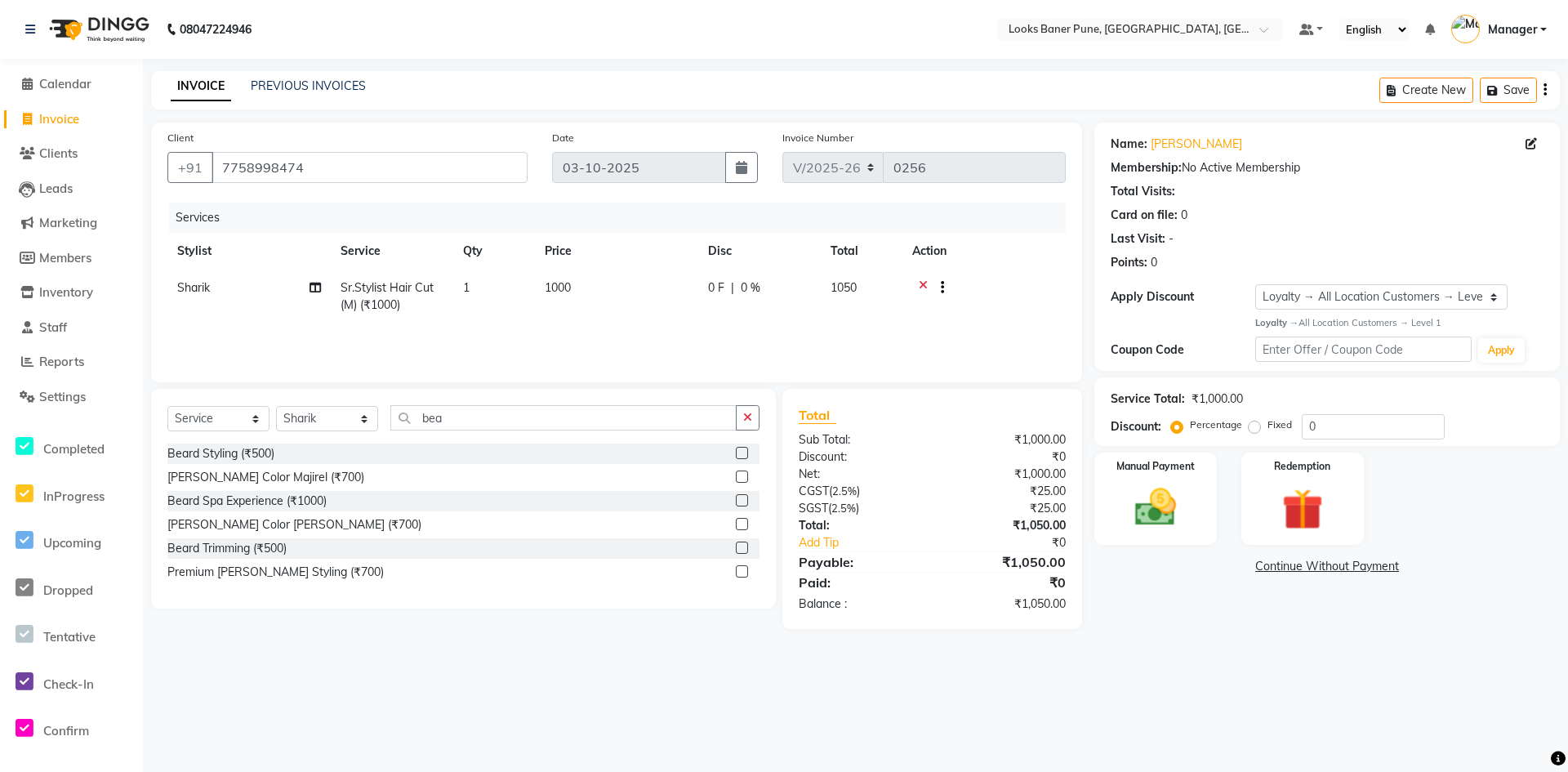
click at [739, 548] on label at bounding box center [741, 548] width 13 height 13
click at [739, 548] on input "checkbox" at bounding box center [740, 548] width 11 height 11
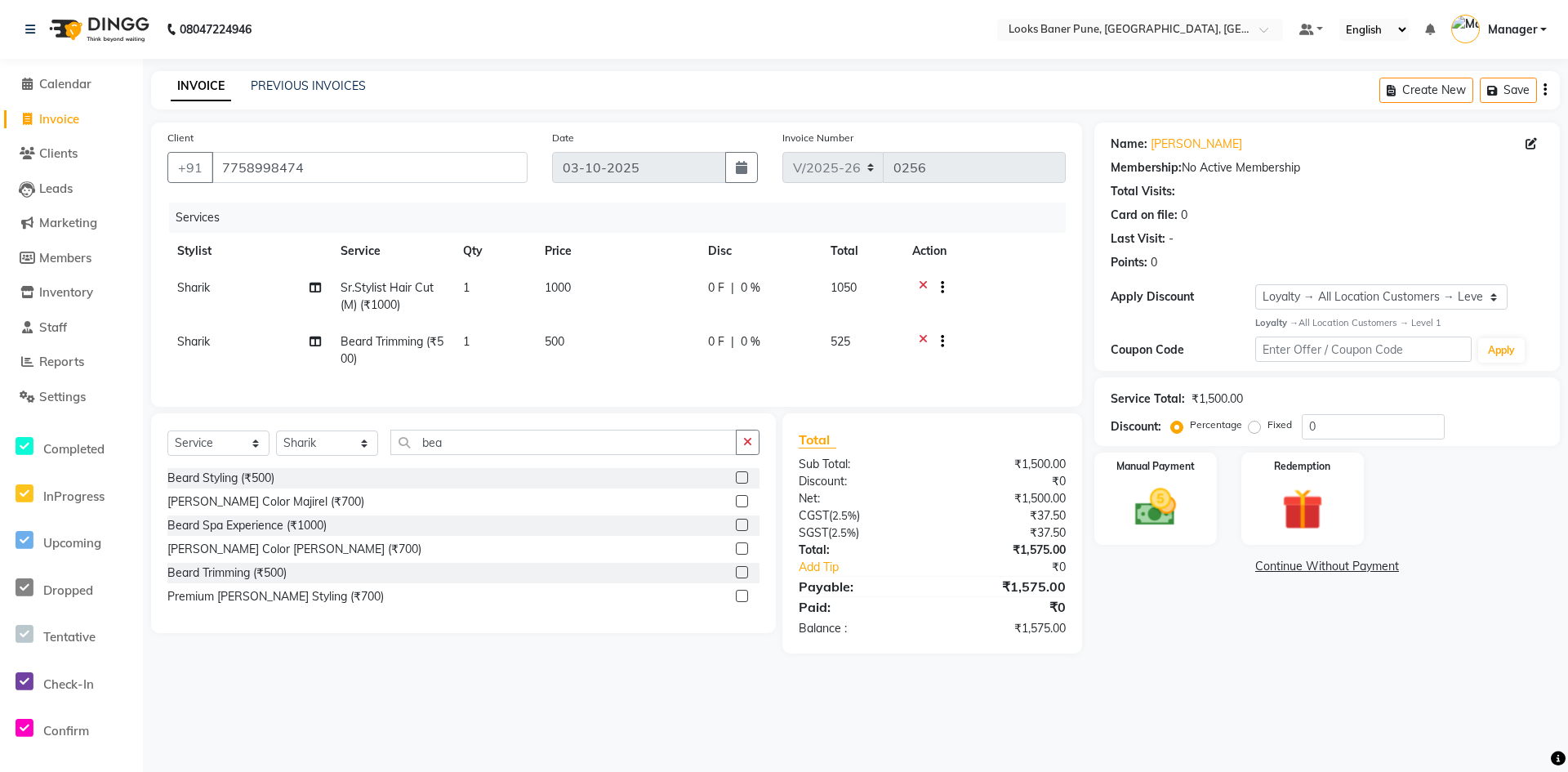
click at [742, 578] on label at bounding box center [741, 572] width 13 height 13
click at [742, 578] on input "checkbox" at bounding box center [740, 572] width 11 height 11
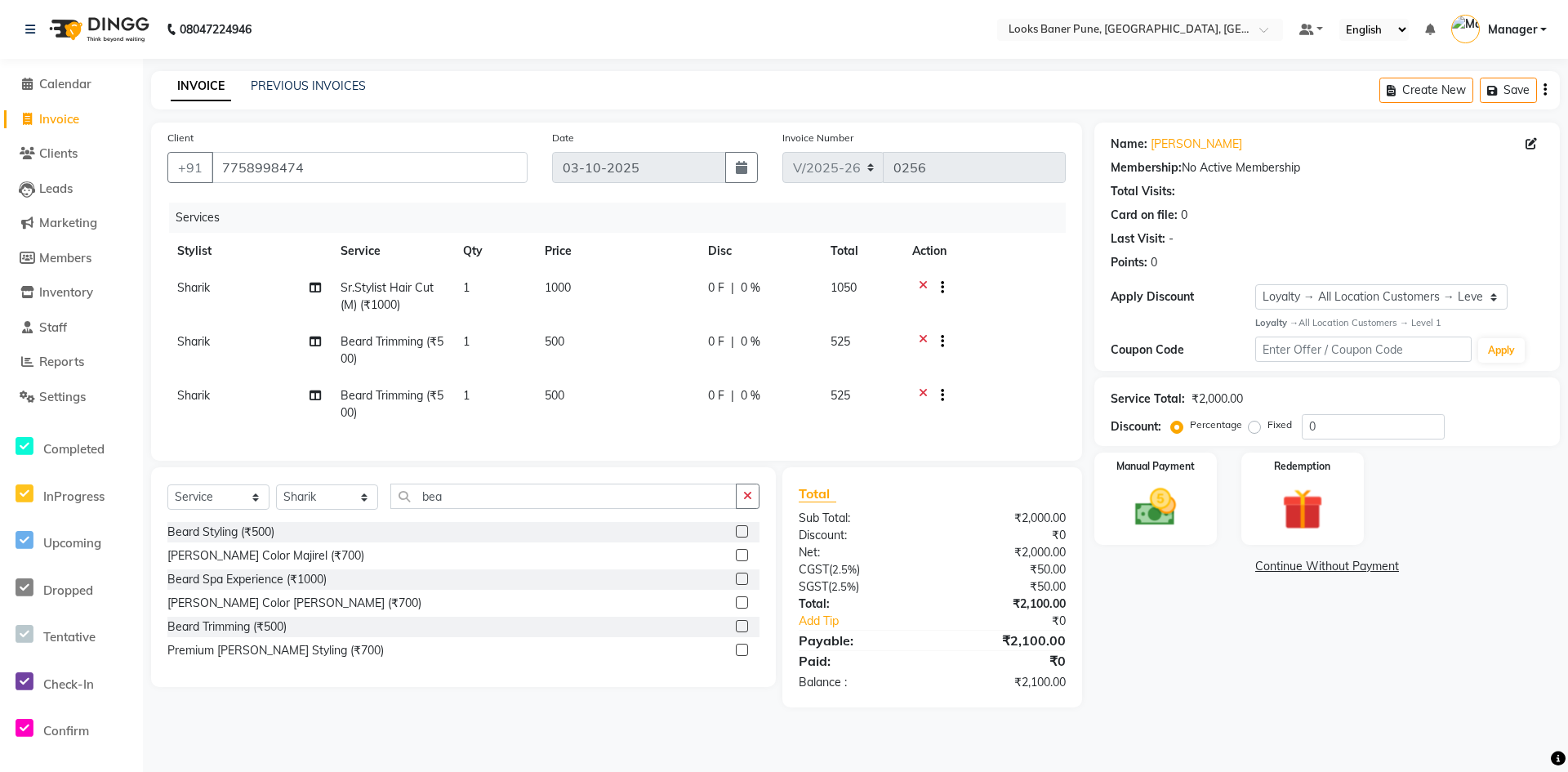
click at [923, 395] on icon at bounding box center [922, 397] width 9 height 21
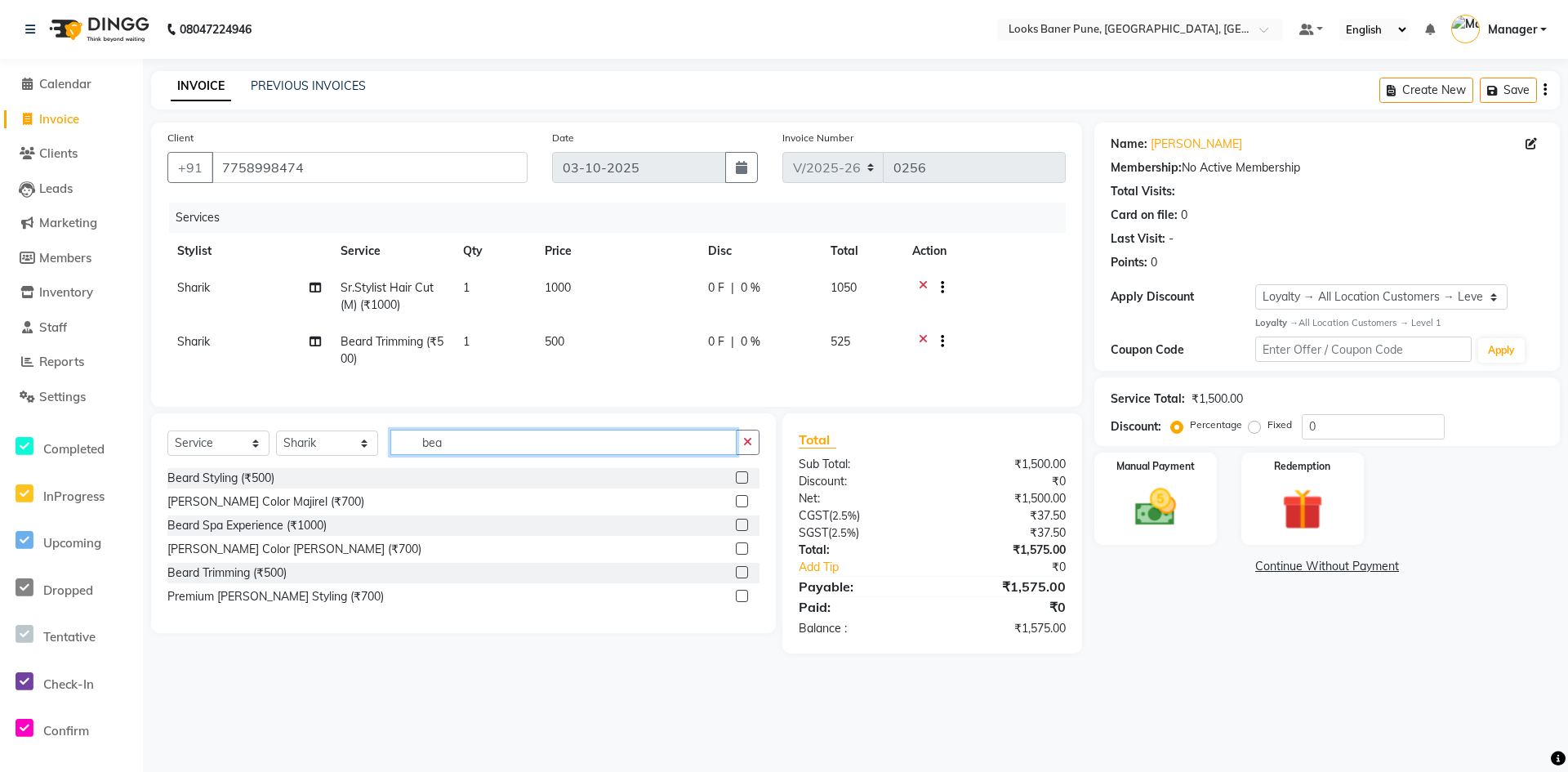
click at [539, 455] on input "bea" at bounding box center [563, 442] width 346 height 25
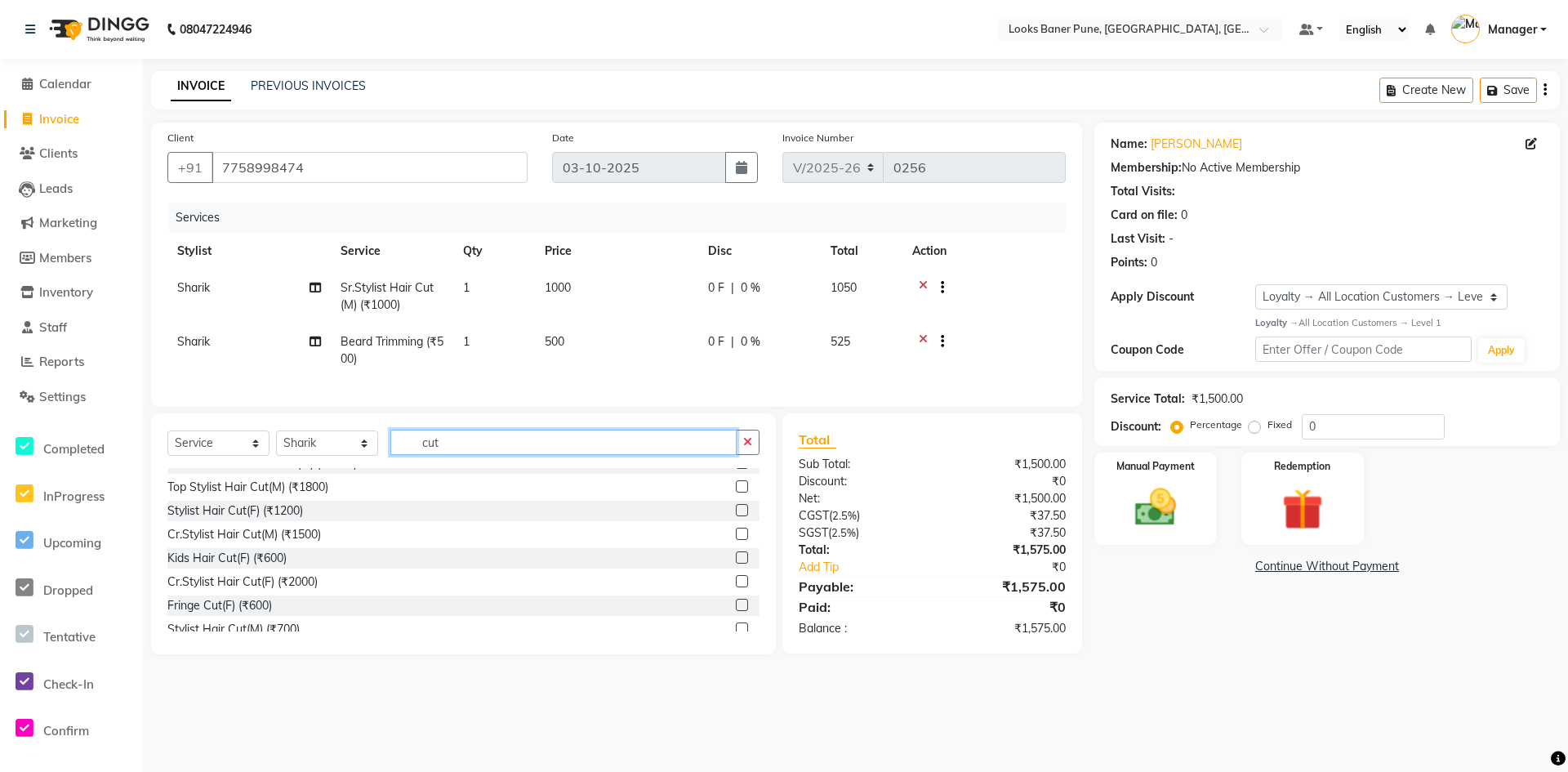
scroll to position [163, 0]
click at [736, 557] on label at bounding box center [741, 551] width 13 height 13
click at [736, 557] on input "checkbox" at bounding box center [740, 552] width 11 height 11
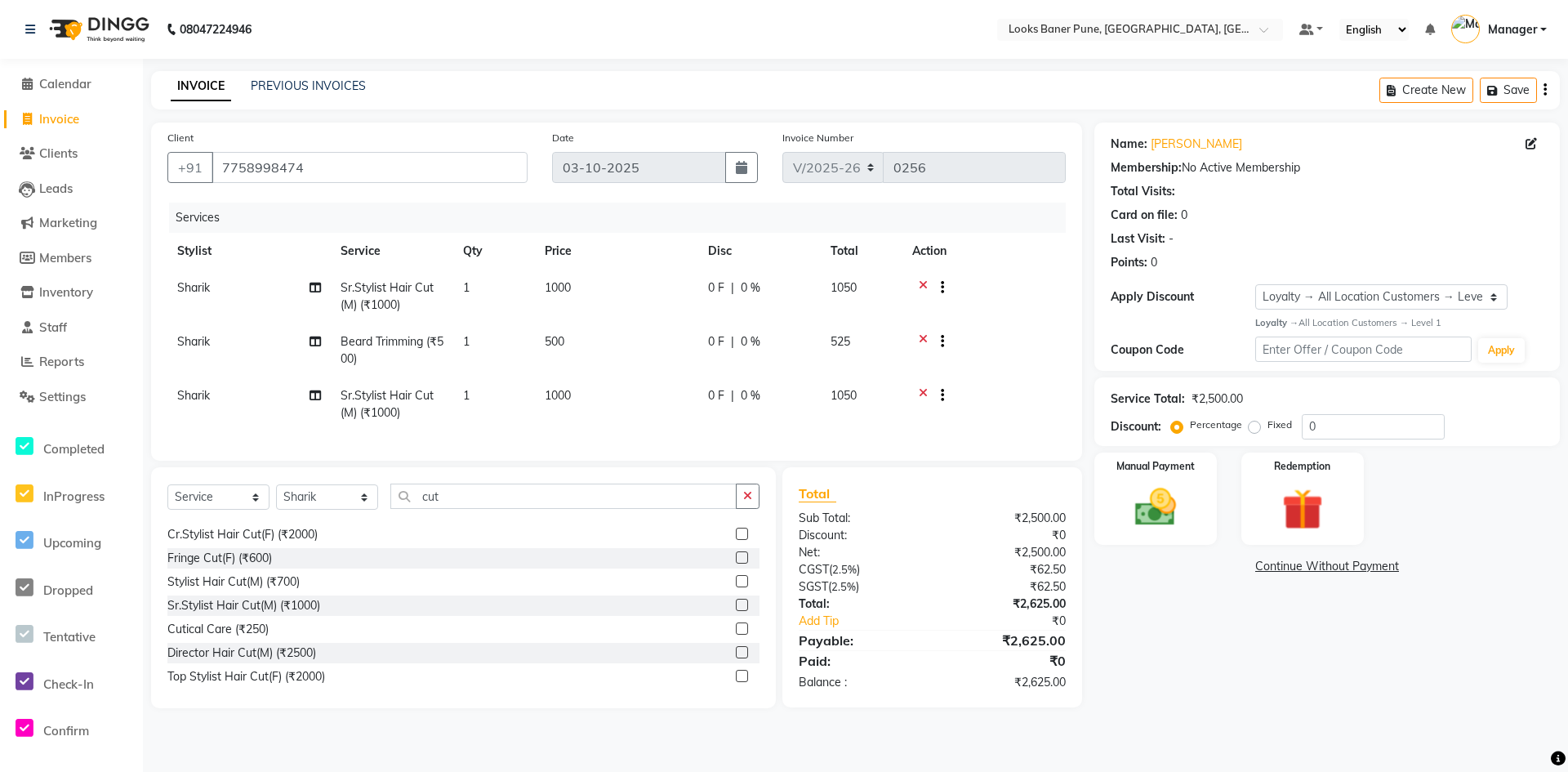
click at [206, 398] on span "Sharik" at bounding box center [193, 395] width 32 height 15
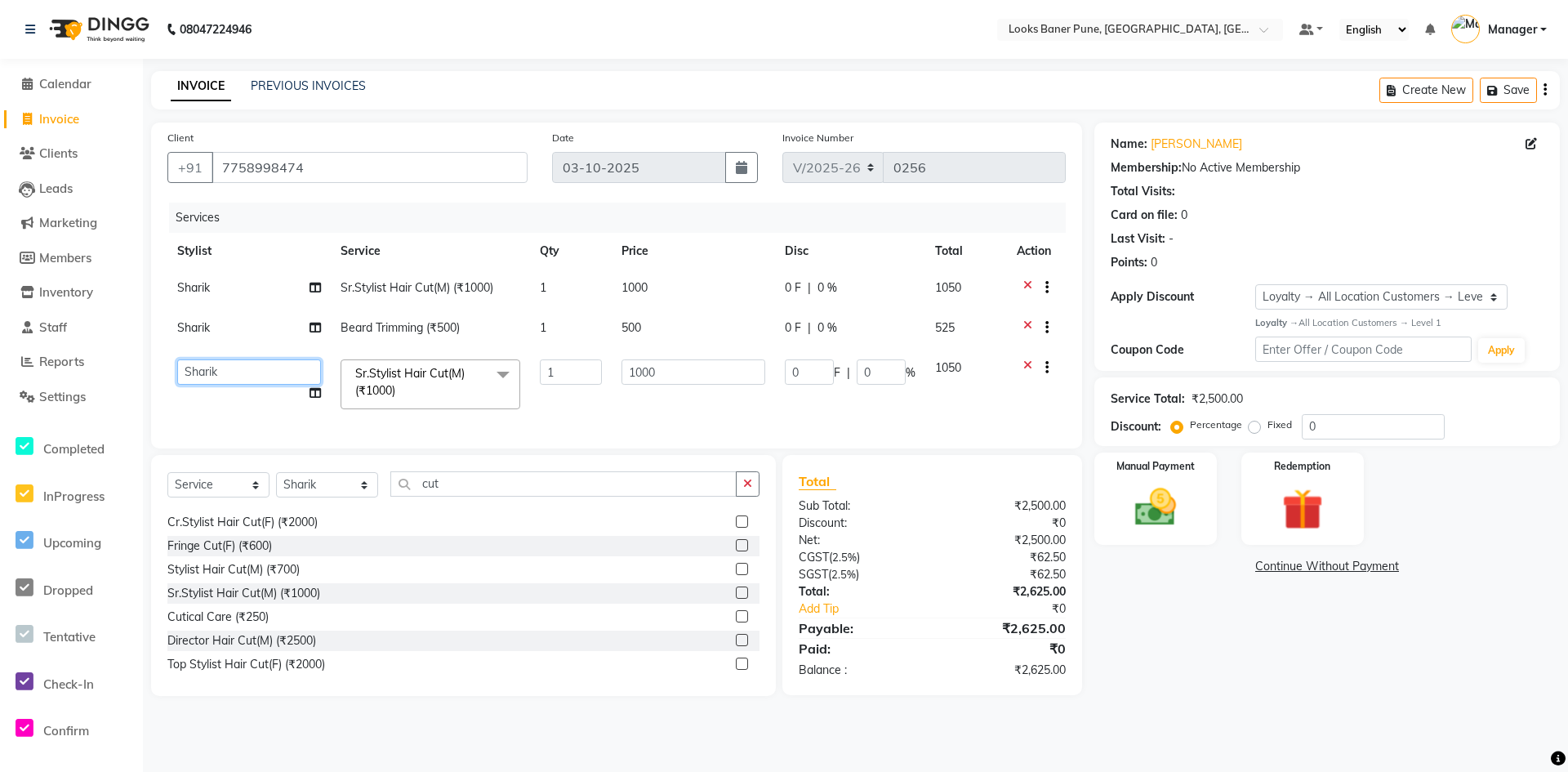
click at [279, 380] on select "Ankita Arshad Ashish_sty Counter_Sales Irfan Manager Pronoy Paul Raju_Mgr Rauna…" at bounding box center [248, 372] width 144 height 25
click at [479, 497] on input "cut" at bounding box center [563, 484] width 346 height 25
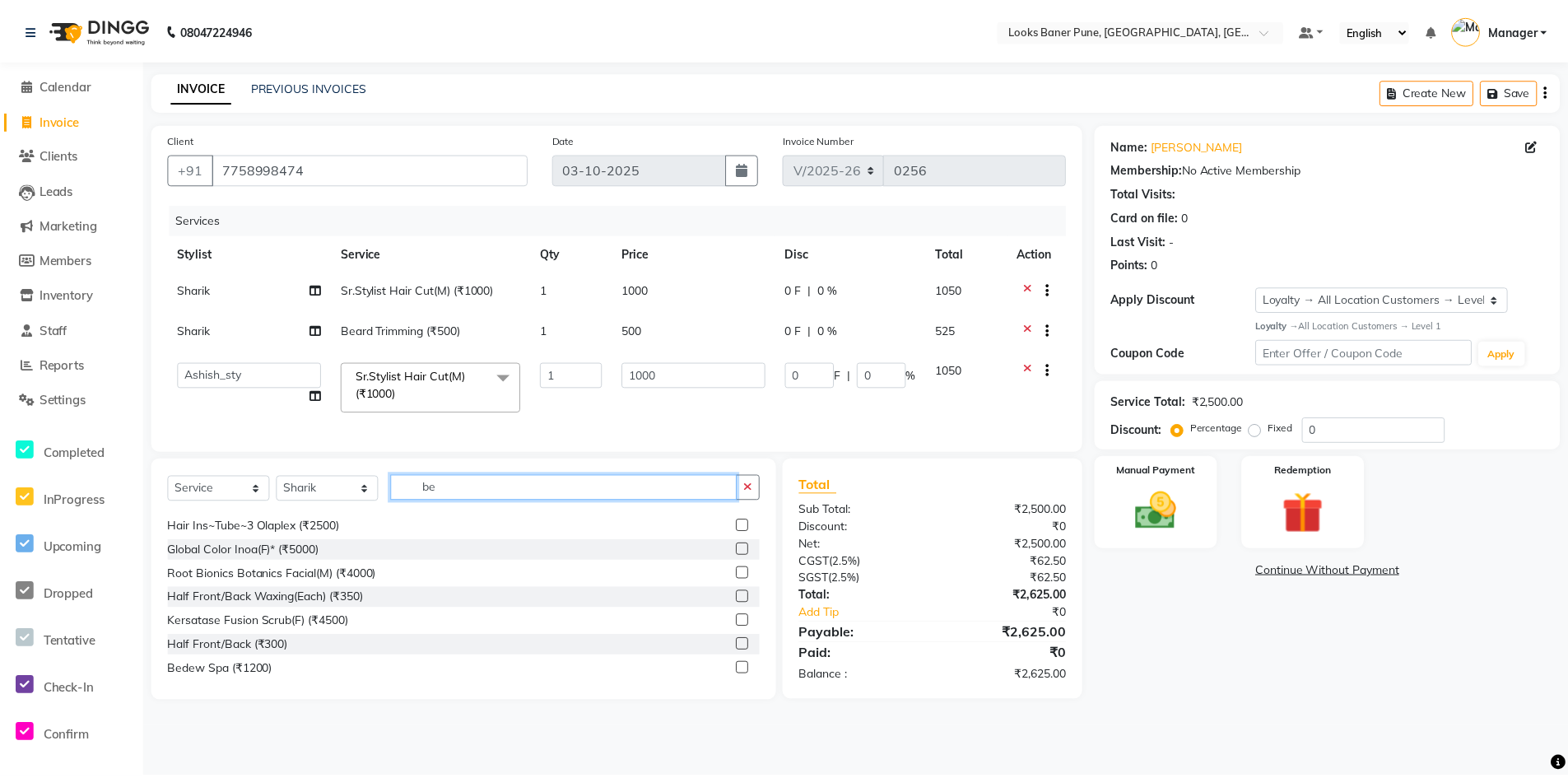
scroll to position [0, 0]
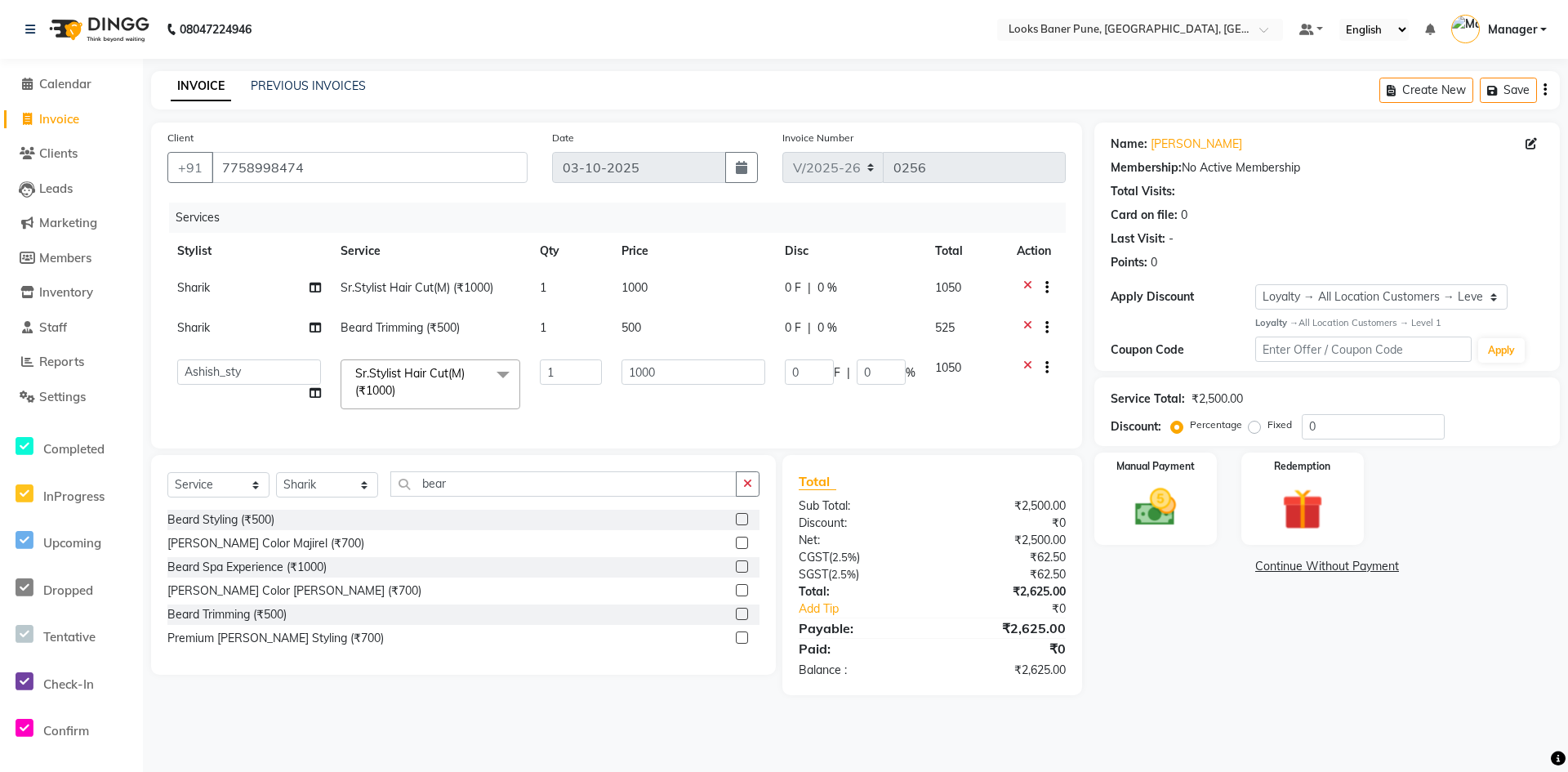
click at [740, 620] on label at bounding box center [741, 613] width 13 height 13
click at [740, 620] on input "checkbox" at bounding box center [740, 614] width 11 height 11
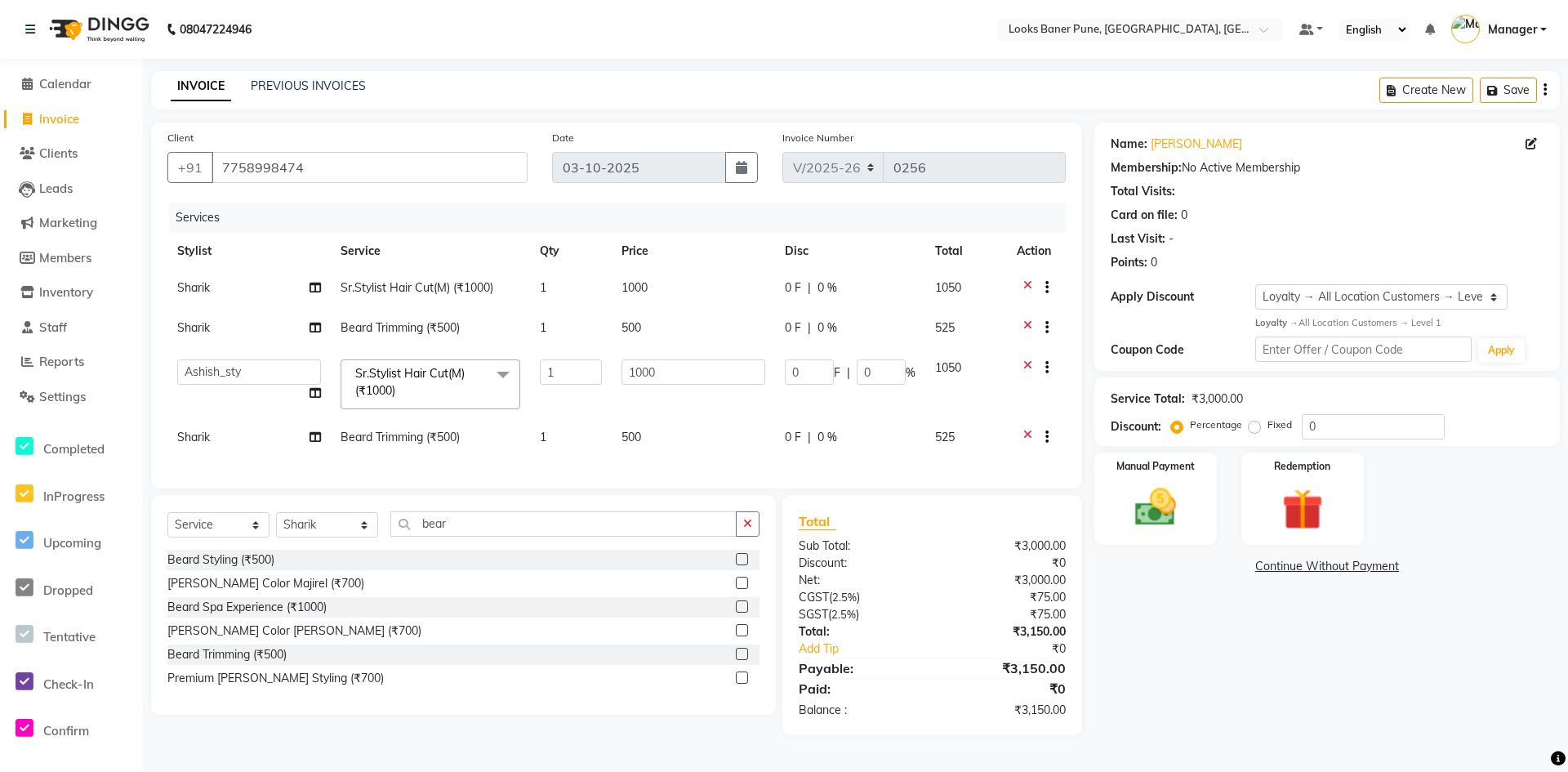
click at [206, 440] on span "Sharik" at bounding box center [193, 436] width 32 height 15
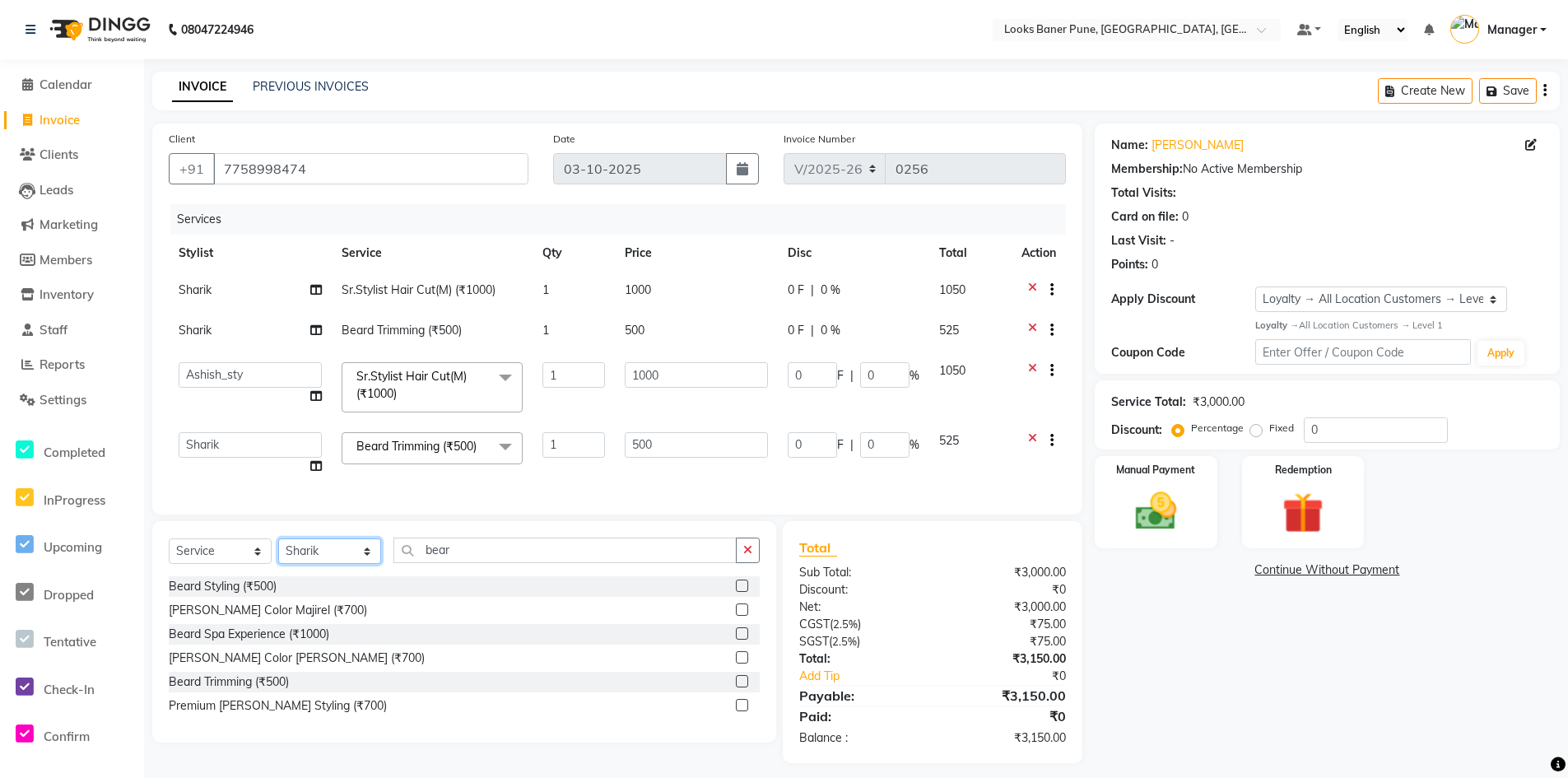
click at [369, 564] on select "Select Stylist Ankita Arshad Ashish_sty Counter_Sales Irfan Manager Pronoy Paul…" at bounding box center [329, 551] width 103 height 26
click at [278, 551] on select "Select Stylist Ankita Arshad Ashish_sty Counter_Sales Irfan Manager Pronoy Paul…" at bounding box center [329, 551] width 103 height 26
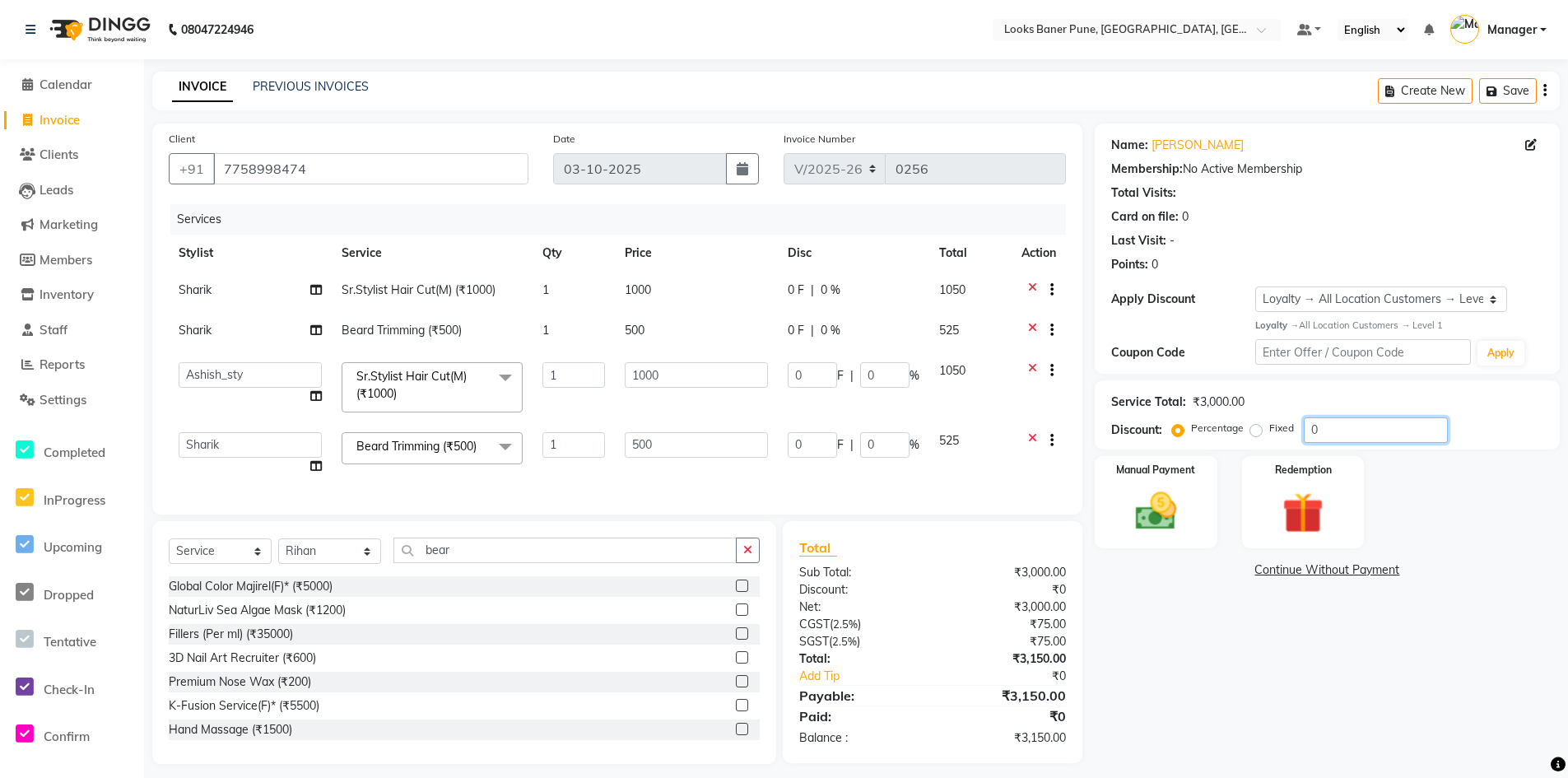
click at [1360, 434] on input "0" at bounding box center [1376, 430] width 144 height 26
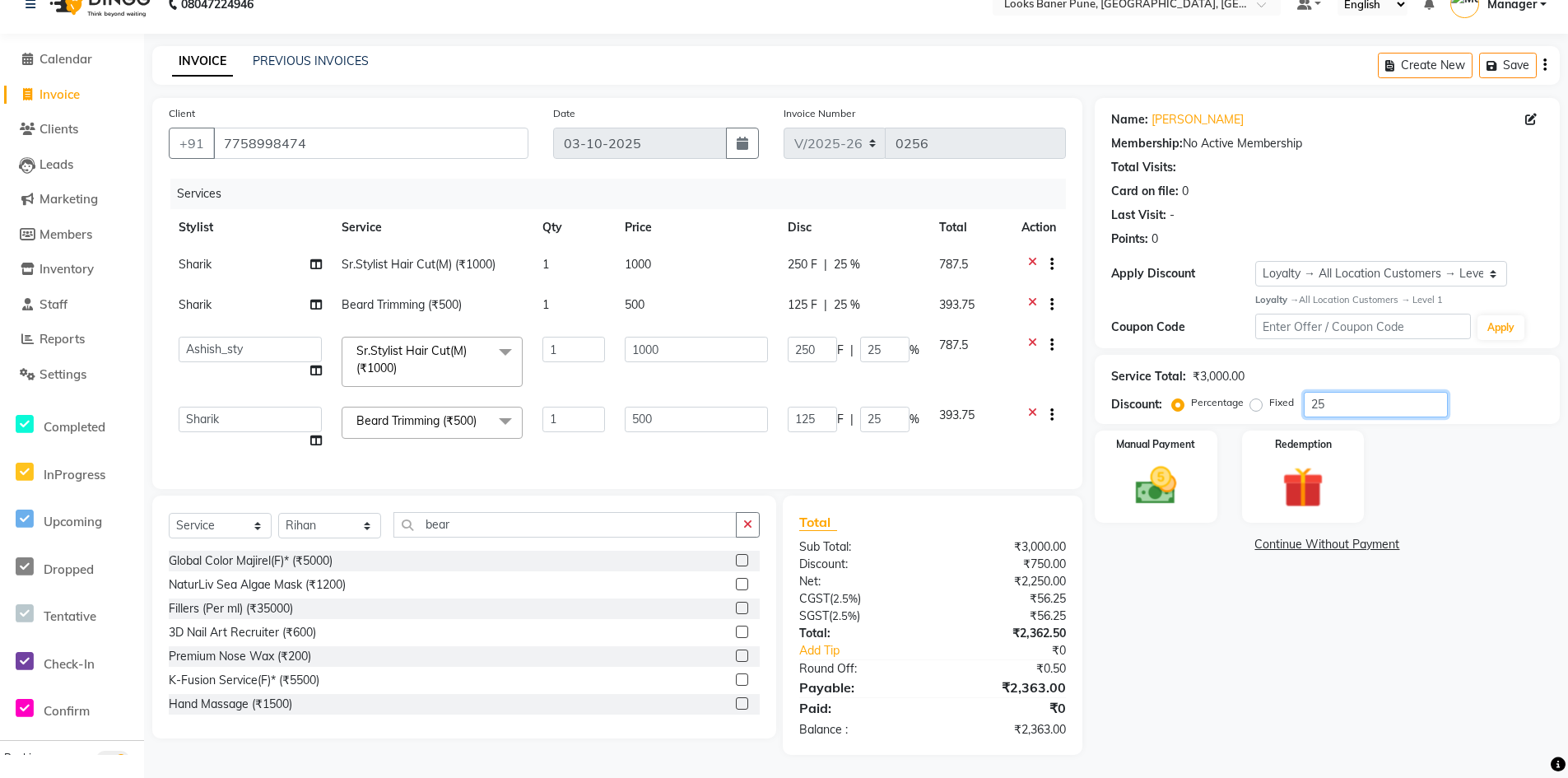
scroll to position [39, 0]
click at [1524, 51] on button "Save" at bounding box center [1508, 64] width 57 height 26
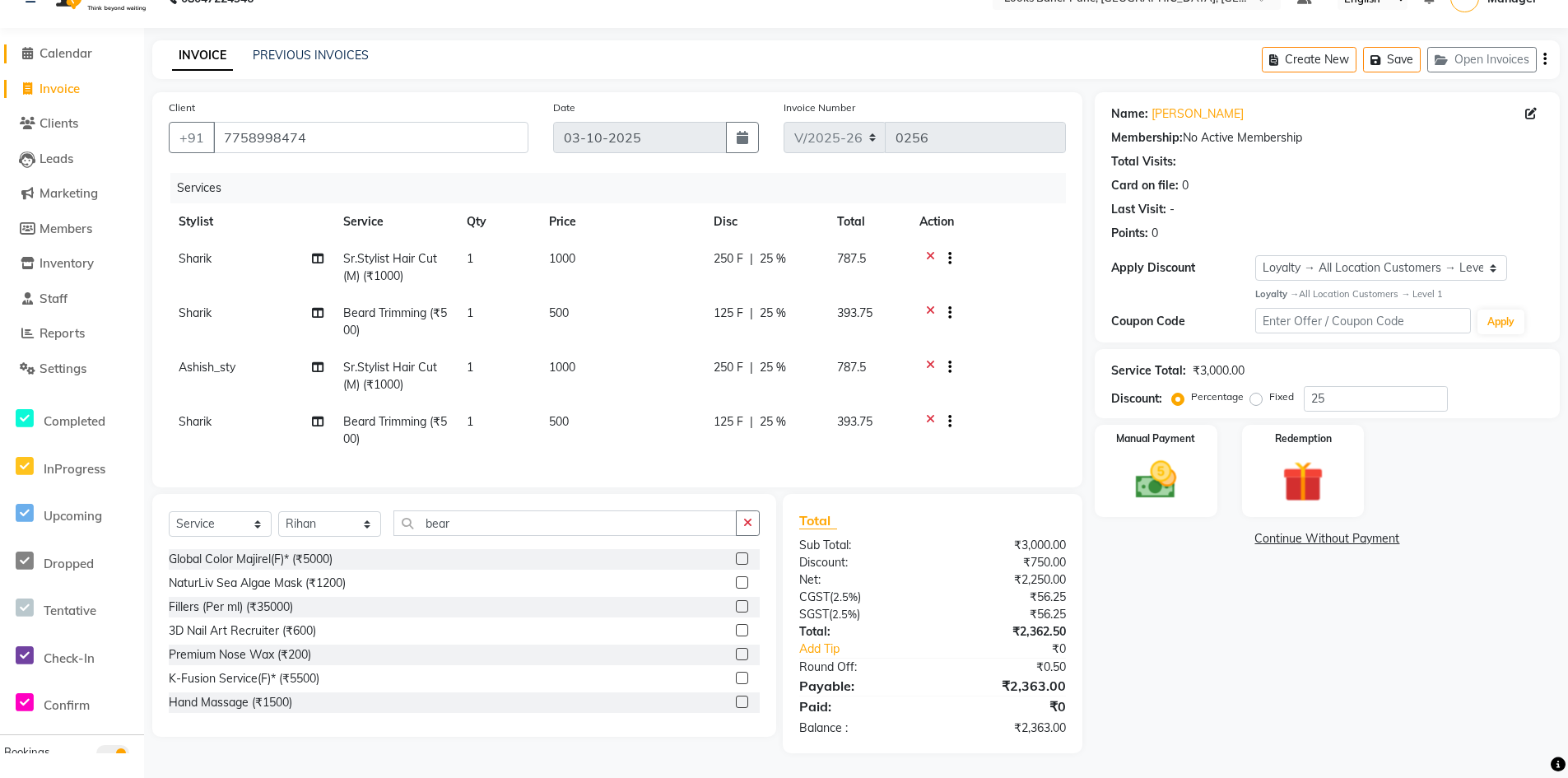
drag, startPoint x: 77, startPoint y: 72, endPoint x: 108, endPoint y: 86, distance: 34.0
click at [77, 81] on span "Invoice" at bounding box center [59, 89] width 40 height 16
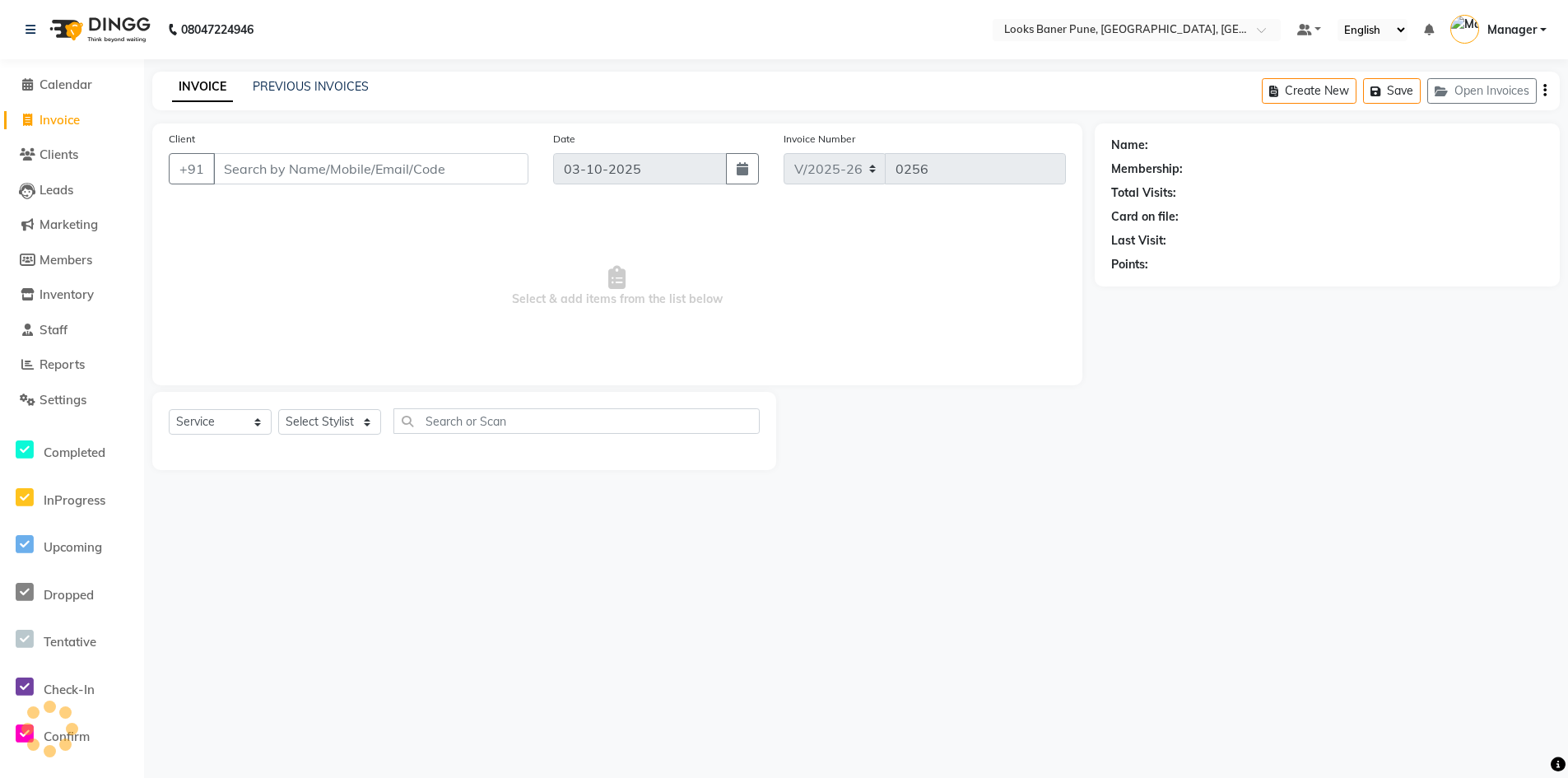
scroll to position [0, 0]
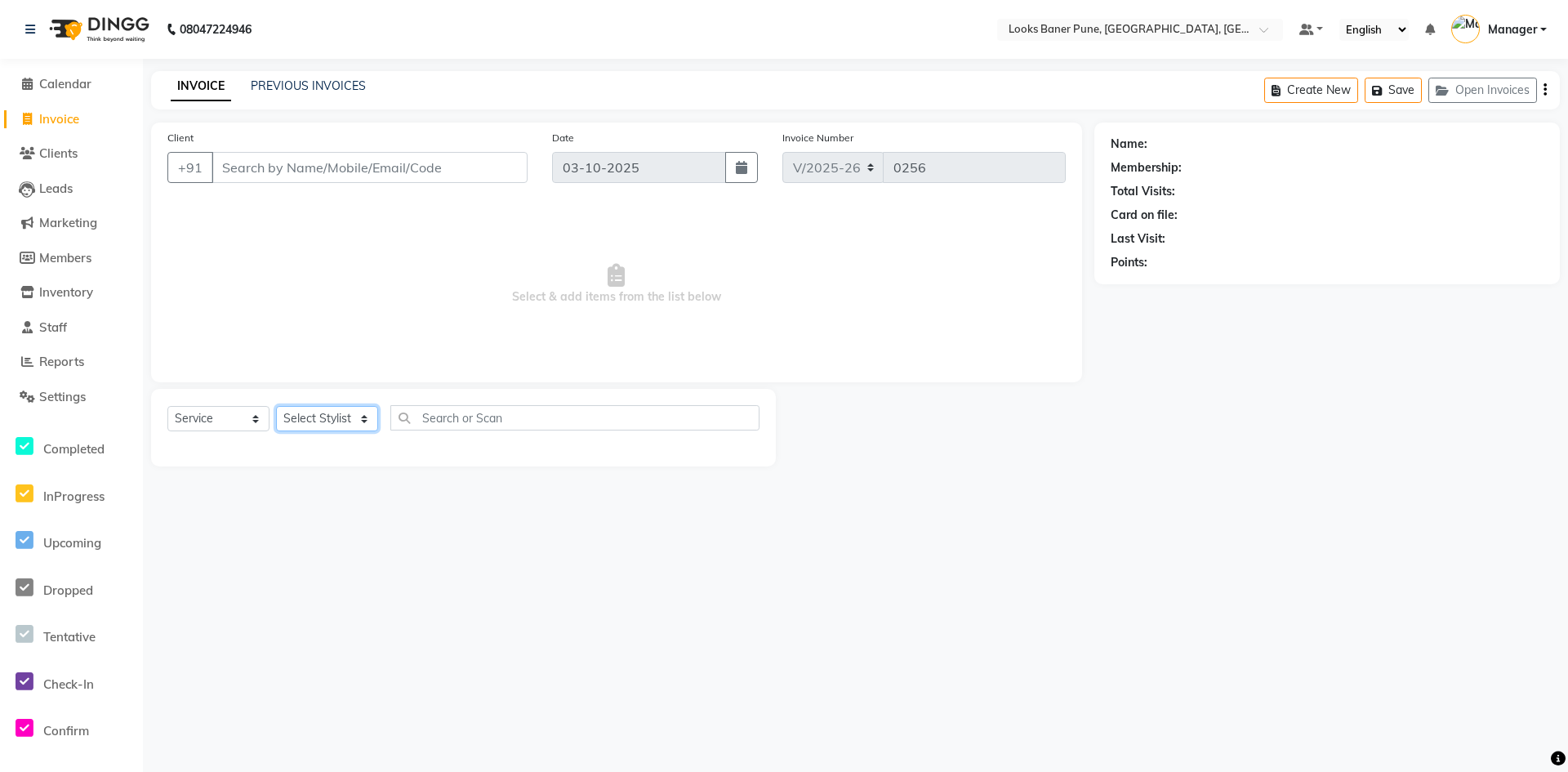
click at [358, 426] on select "Select Stylist Ankita Arshad Ashish_sty Counter_Sales Irfan Manager Pronoy Paul…" at bounding box center [327, 419] width 102 height 25
click at [276, 406] on select "Select Stylist Ankita Arshad Ashish_sty Counter_Sales Irfan Manager Pronoy Paul…" at bounding box center [327, 419] width 102 height 25
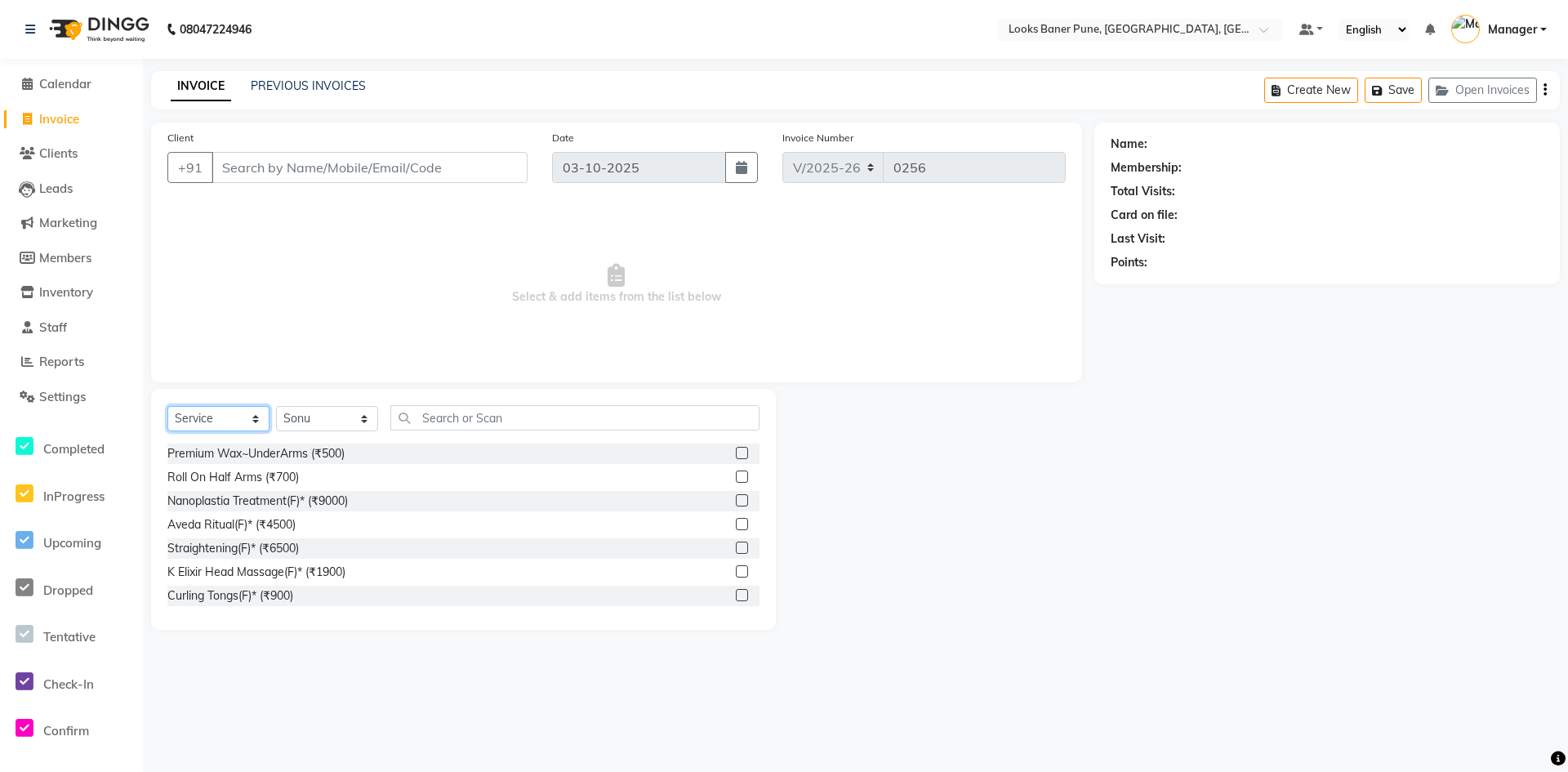
click at [261, 418] on select "Select Service Product Membership Package Voucher Prepaid Gift Card" at bounding box center [218, 419] width 102 height 25
click at [167, 406] on select "Select Service Product Membership Package Voucher Prepaid Gift Card" at bounding box center [218, 419] width 102 height 25
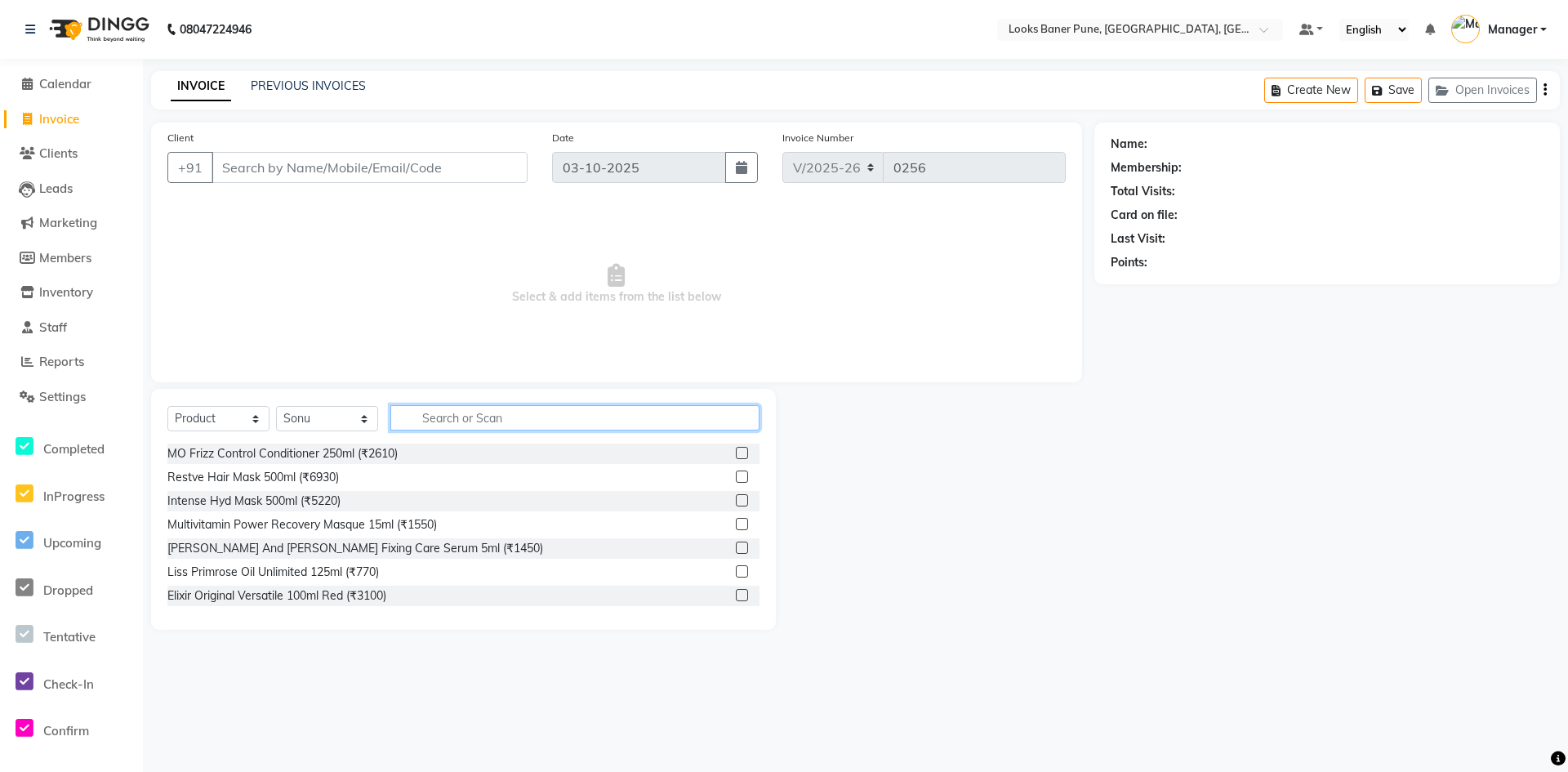
click at [442, 418] on input "text" at bounding box center [574, 418] width 369 height 25
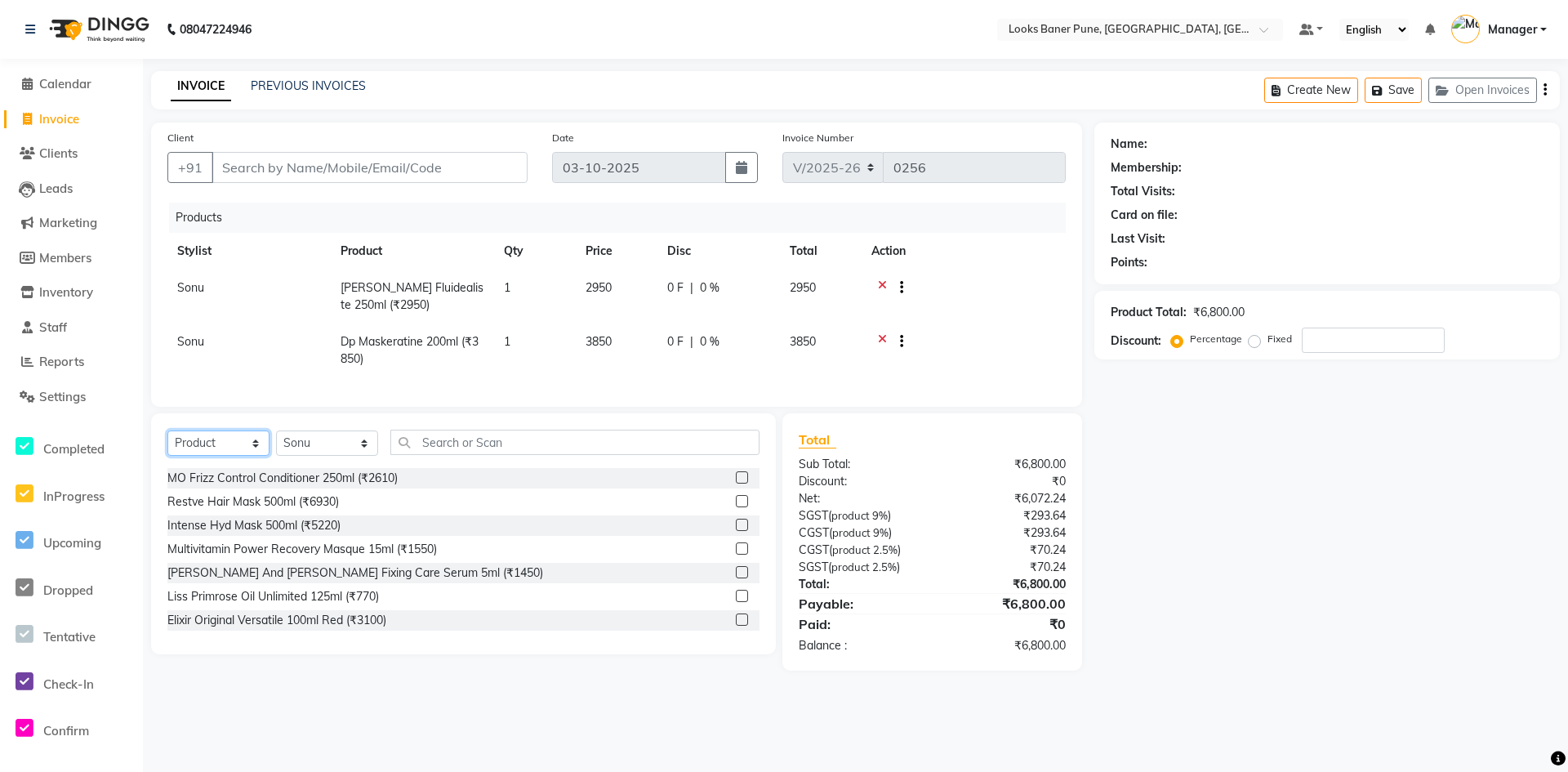
click at [258, 456] on select "Select Service Product Membership Package Voucher Prepaid Gift Card" at bounding box center [218, 443] width 102 height 25
click at [167, 443] on select "Select Service Product Membership Package Voucher Prepaid Gift Card" at bounding box center [218, 443] width 102 height 25
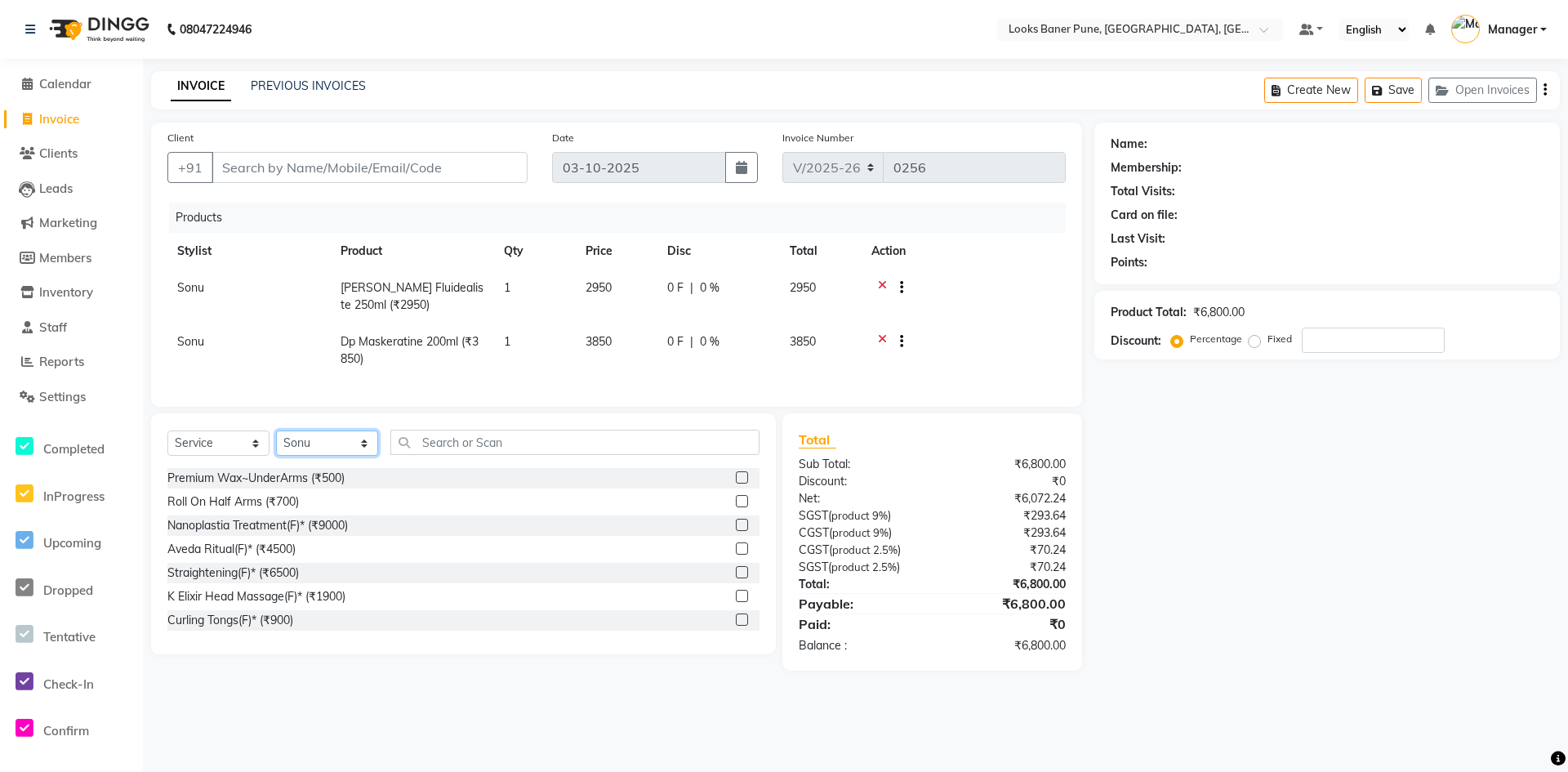
click at [369, 456] on select "Select Stylist Ankita Arshad Ashish_sty Counter_Sales Irfan Manager Pronoy Paul…" at bounding box center [327, 443] width 102 height 25
click at [276, 443] on select "Select Stylist Ankita Arshad Ashish_sty Counter_Sales Irfan Manager Pronoy Paul…" at bounding box center [327, 443] width 102 height 25
click at [409, 455] on input "text" at bounding box center [574, 442] width 369 height 25
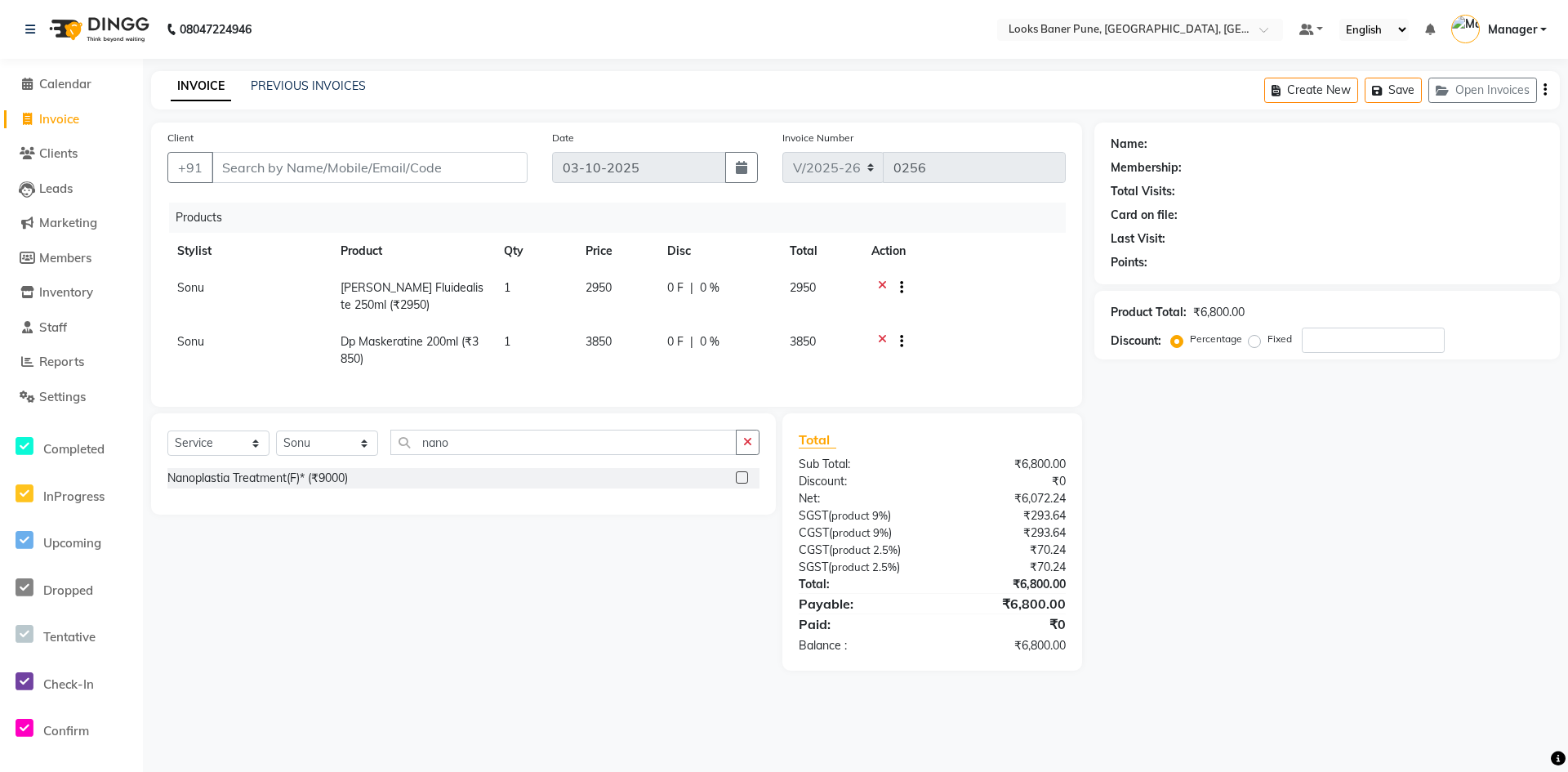
click at [743, 483] on label at bounding box center [741, 477] width 13 height 13
click at [743, 483] on input "checkbox" at bounding box center [740, 477] width 11 height 11
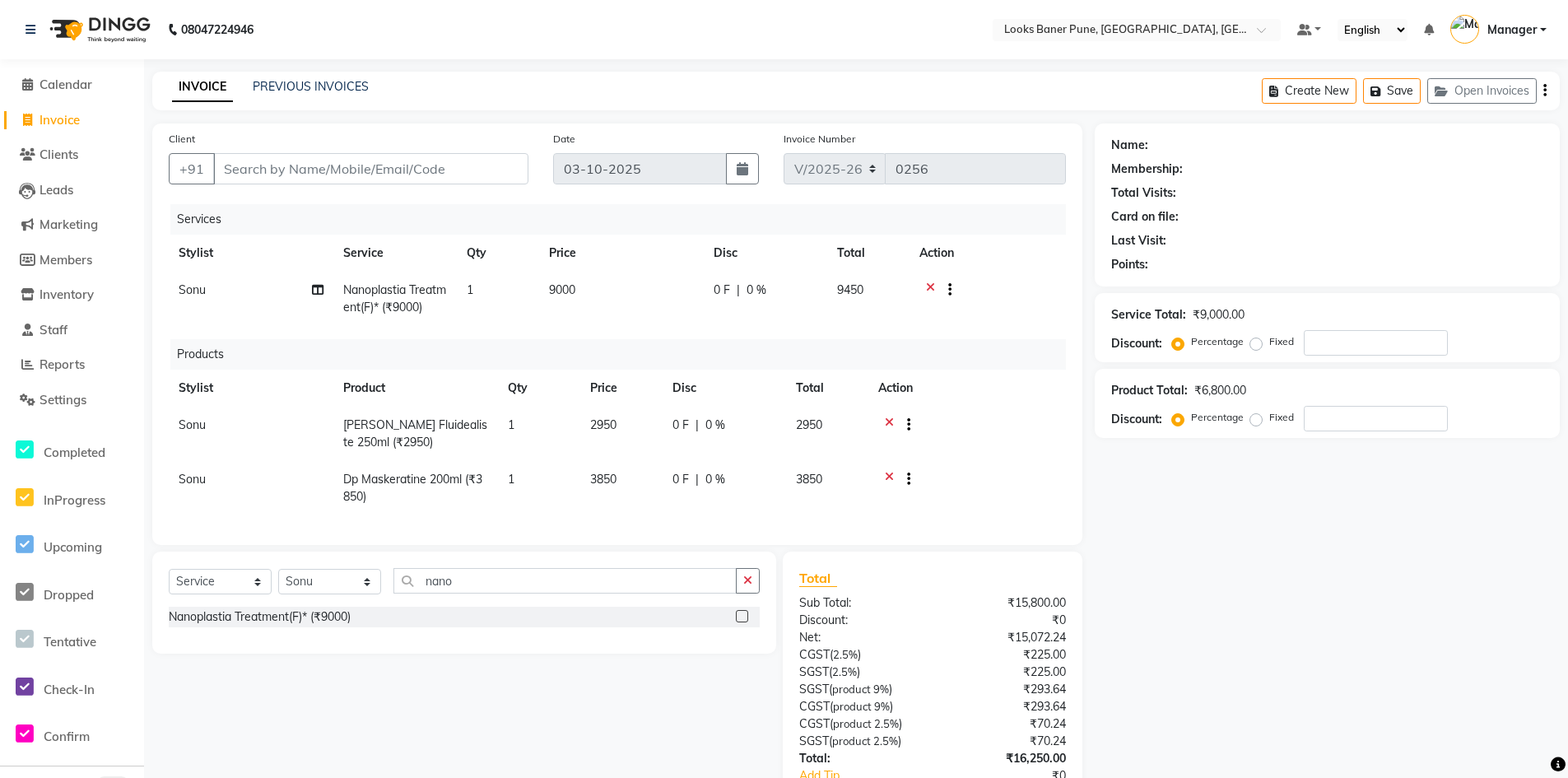
click at [576, 293] on span "9000" at bounding box center [562, 289] width 27 height 15
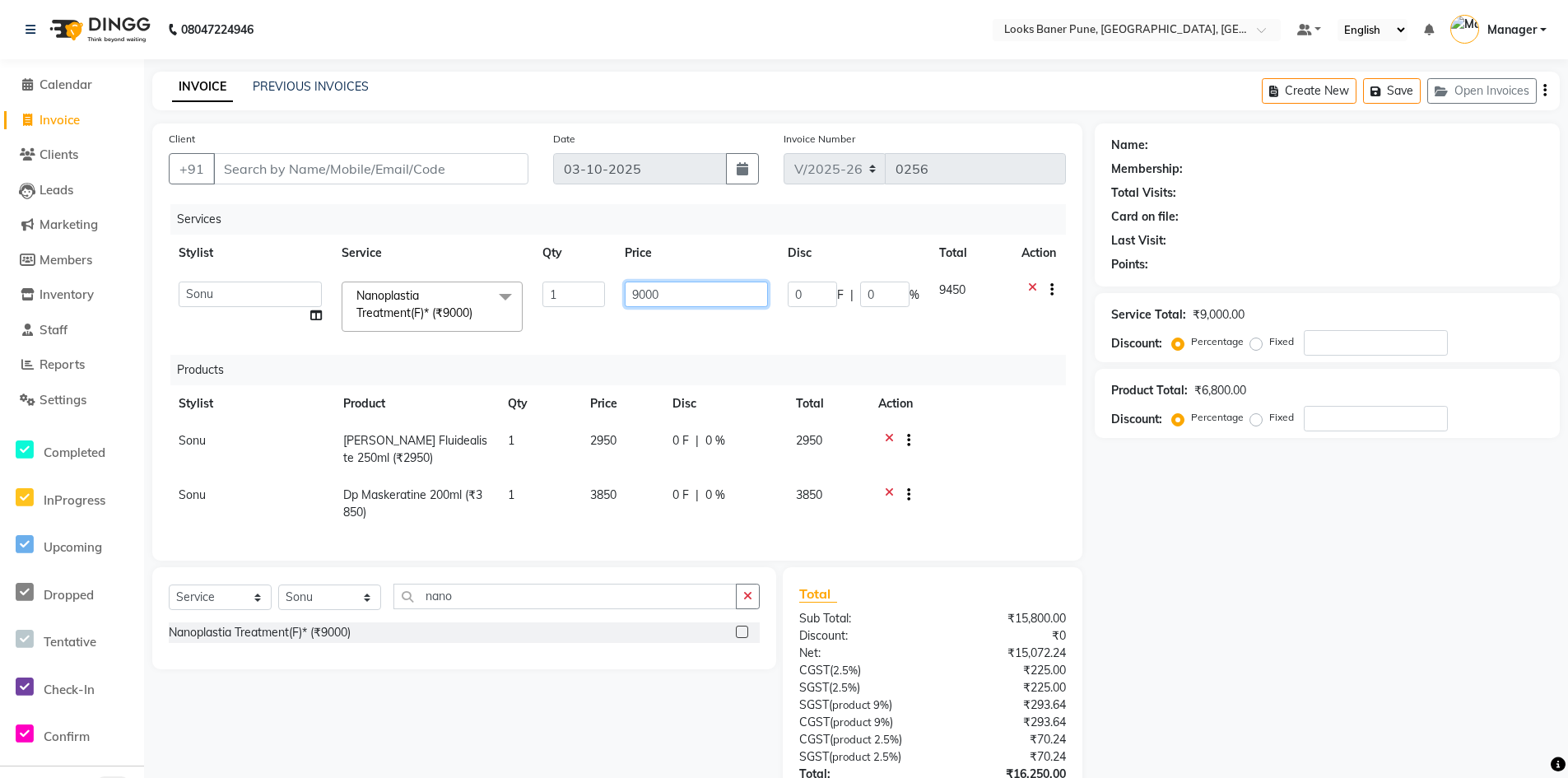
click at [684, 286] on input "9000" at bounding box center [697, 295] width 144 height 26
click at [597, 624] on div "Select Service Product Membership Package Voucher Prepaid Gift Card Select Styl…" at bounding box center [463, 618] width 624 height 103
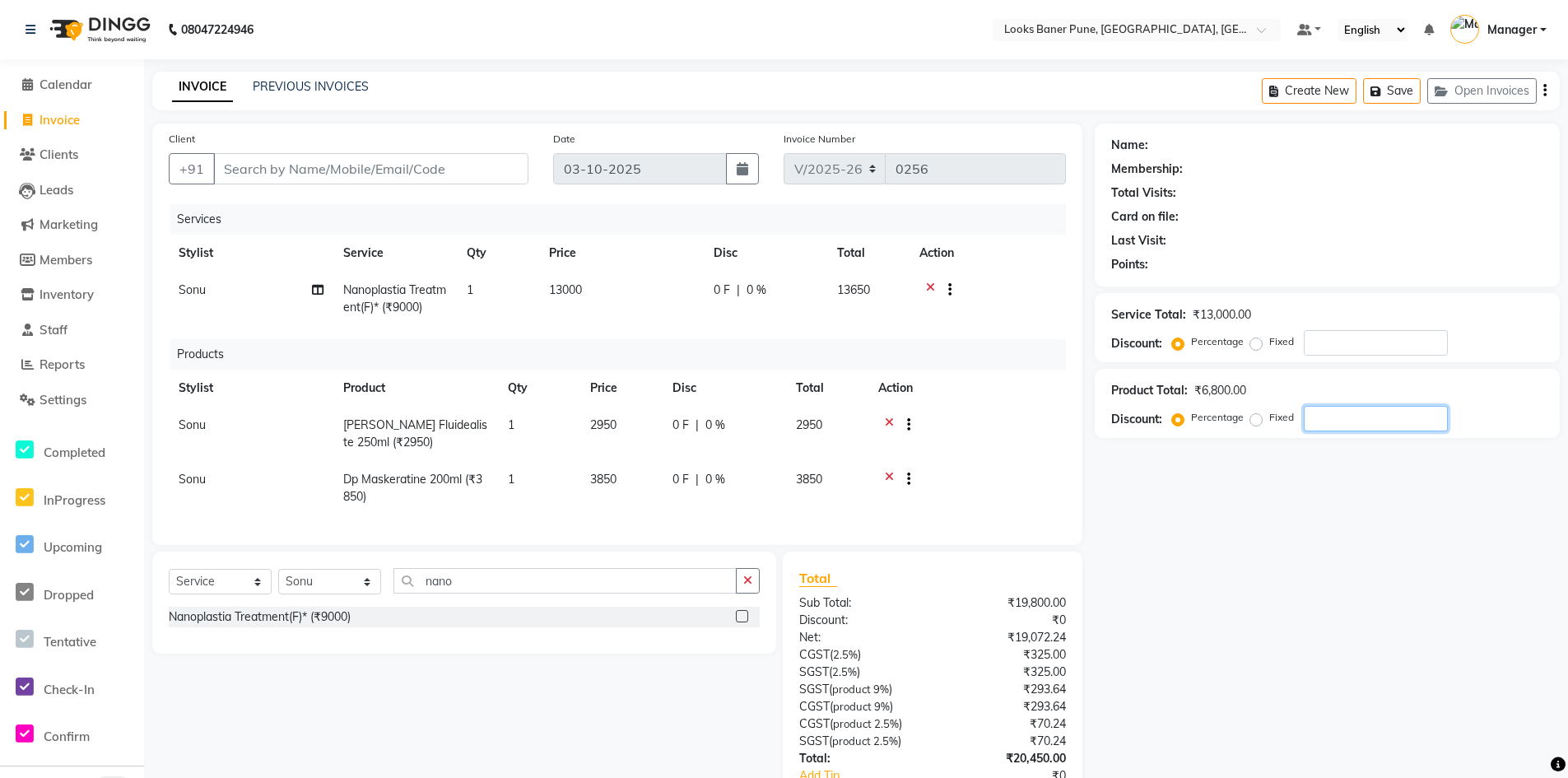
click at [1338, 416] on input "number" at bounding box center [1376, 419] width 144 height 26
click at [747, 429] on span "25 %" at bounding box center [741, 425] width 27 height 18
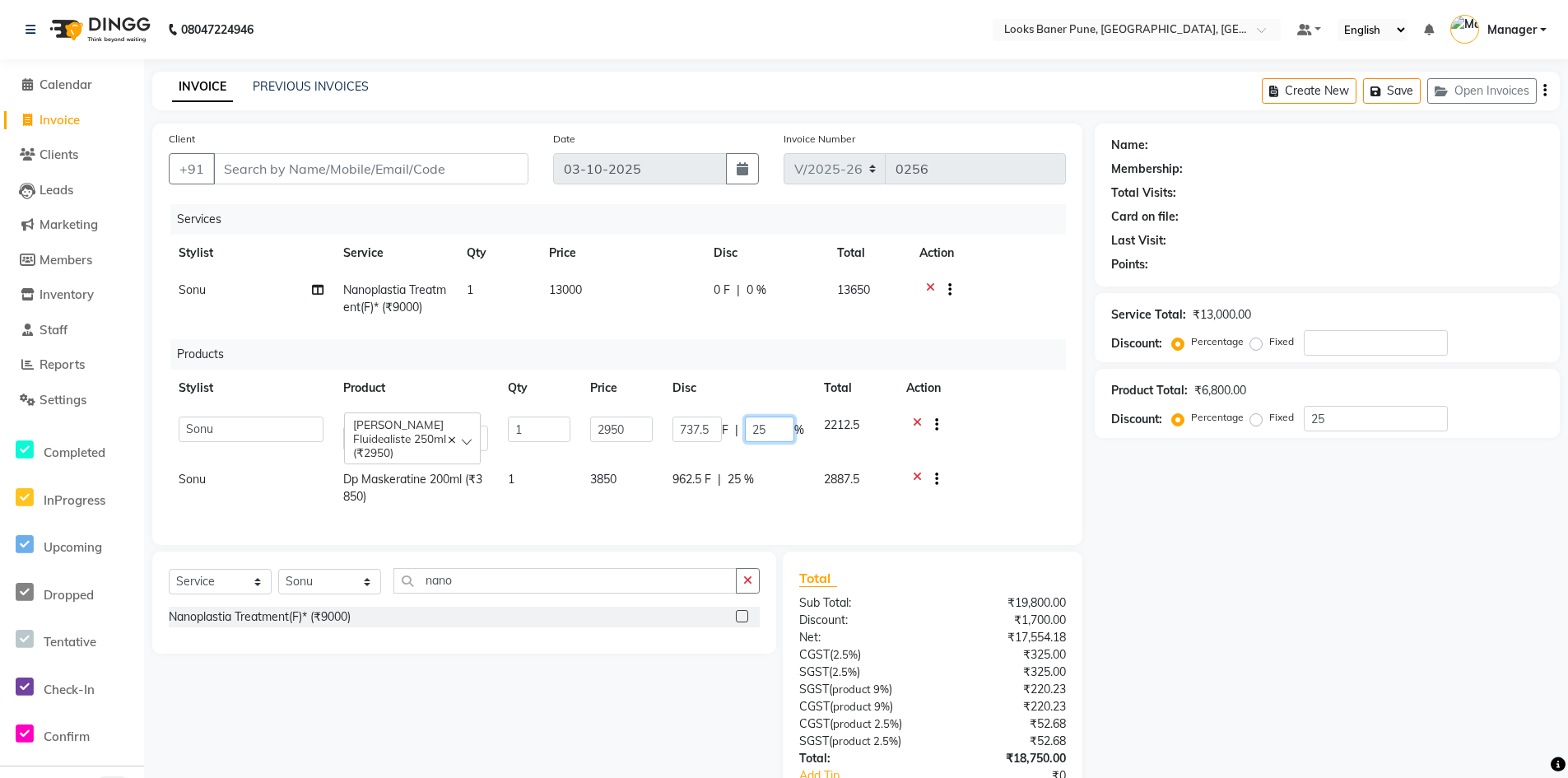
click at [790, 436] on input "25" at bounding box center [770, 429] width 49 height 26
click at [770, 477] on div "962.5 F | 25 %" at bounding box center [739, 480] width 132 height 18
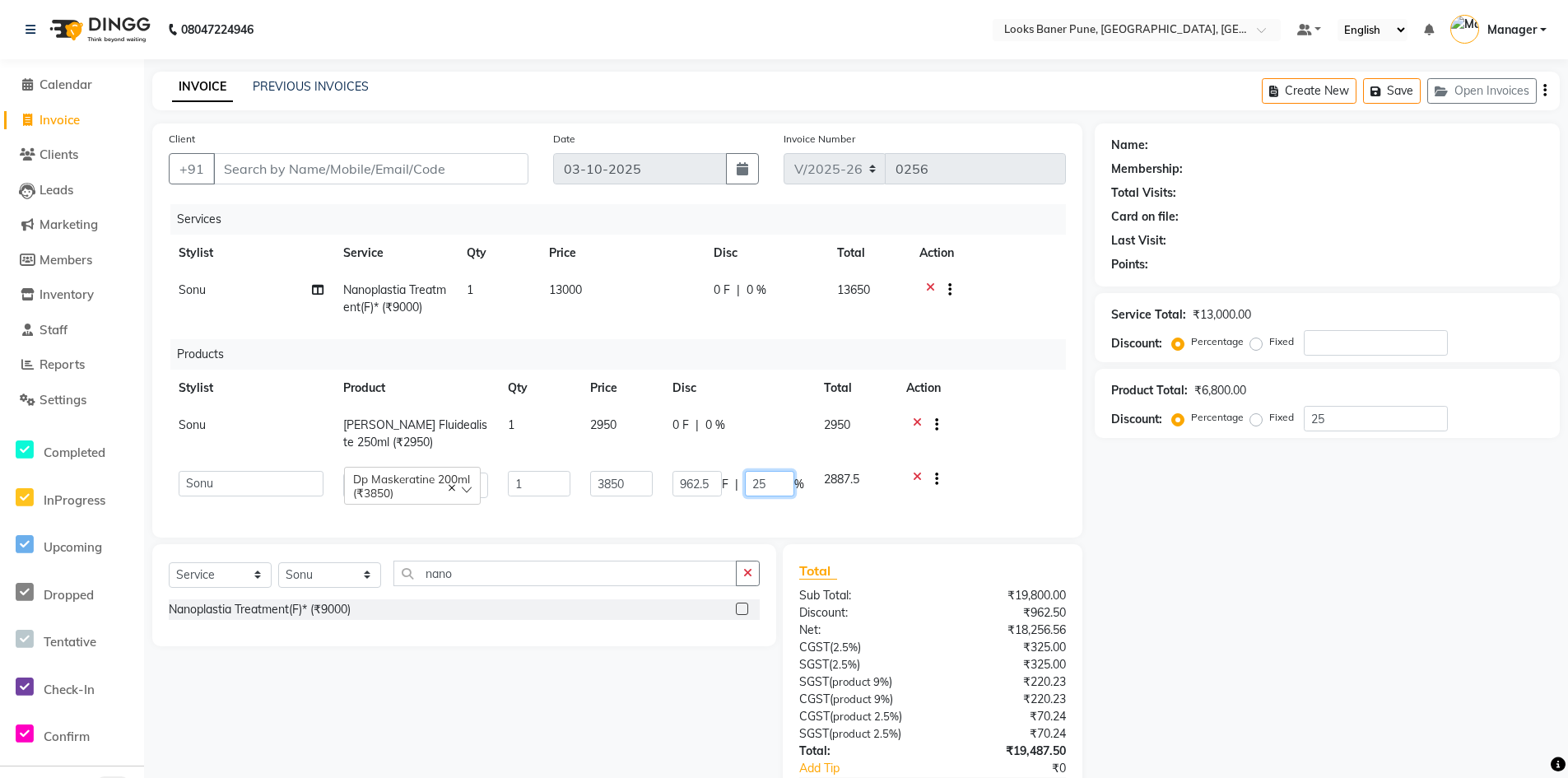
click at [777, 481] on input "25" at bounding box center [770, 484] width 49 height 26
click at [775, 427] on div "0 F | 0 %" at bounding box center [739, 425] width 132 height 18
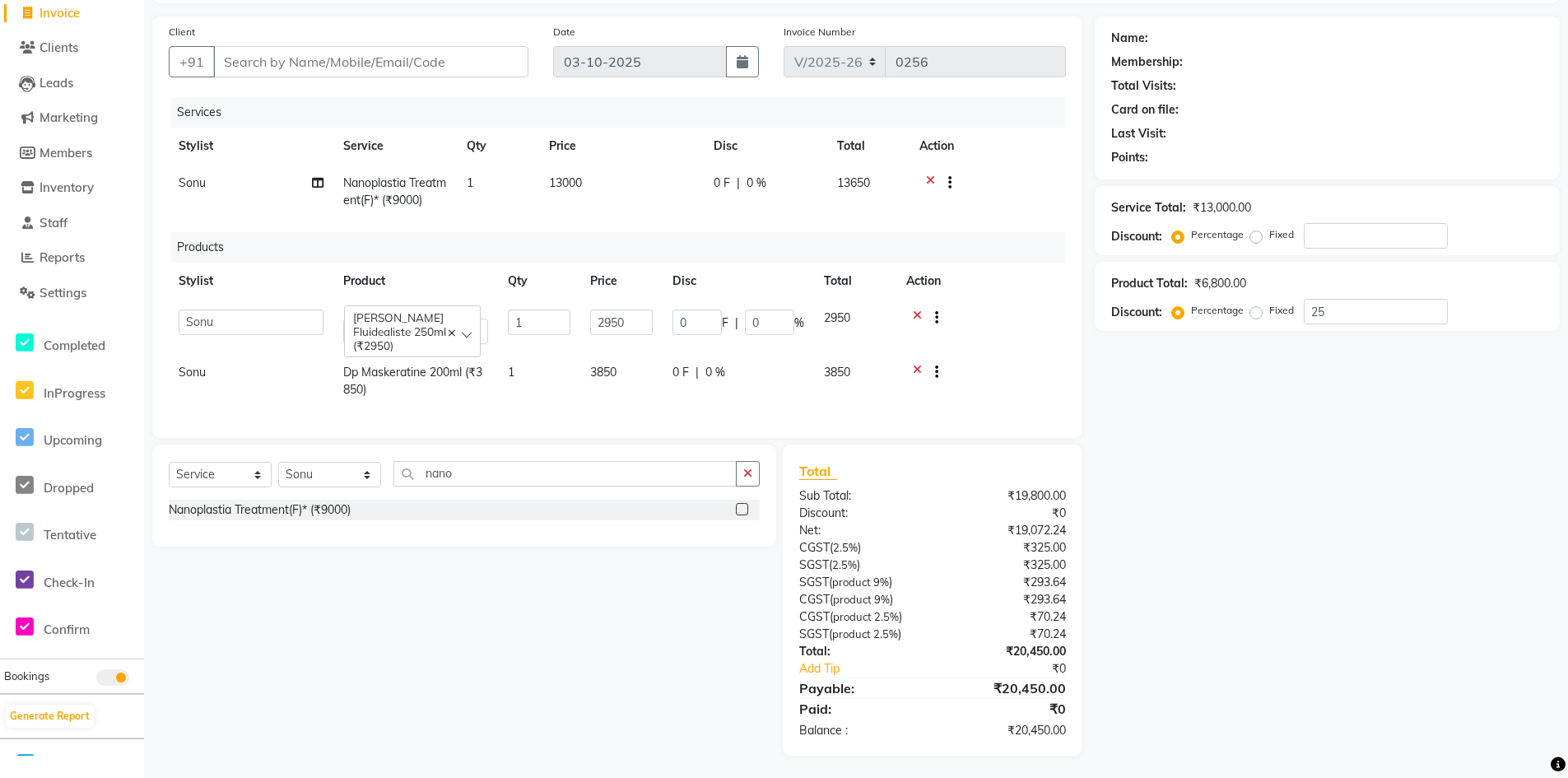
scroll to position [114, 0]
click at [931, 174] on icon at bounding box center [930, 181] width 9 height 21
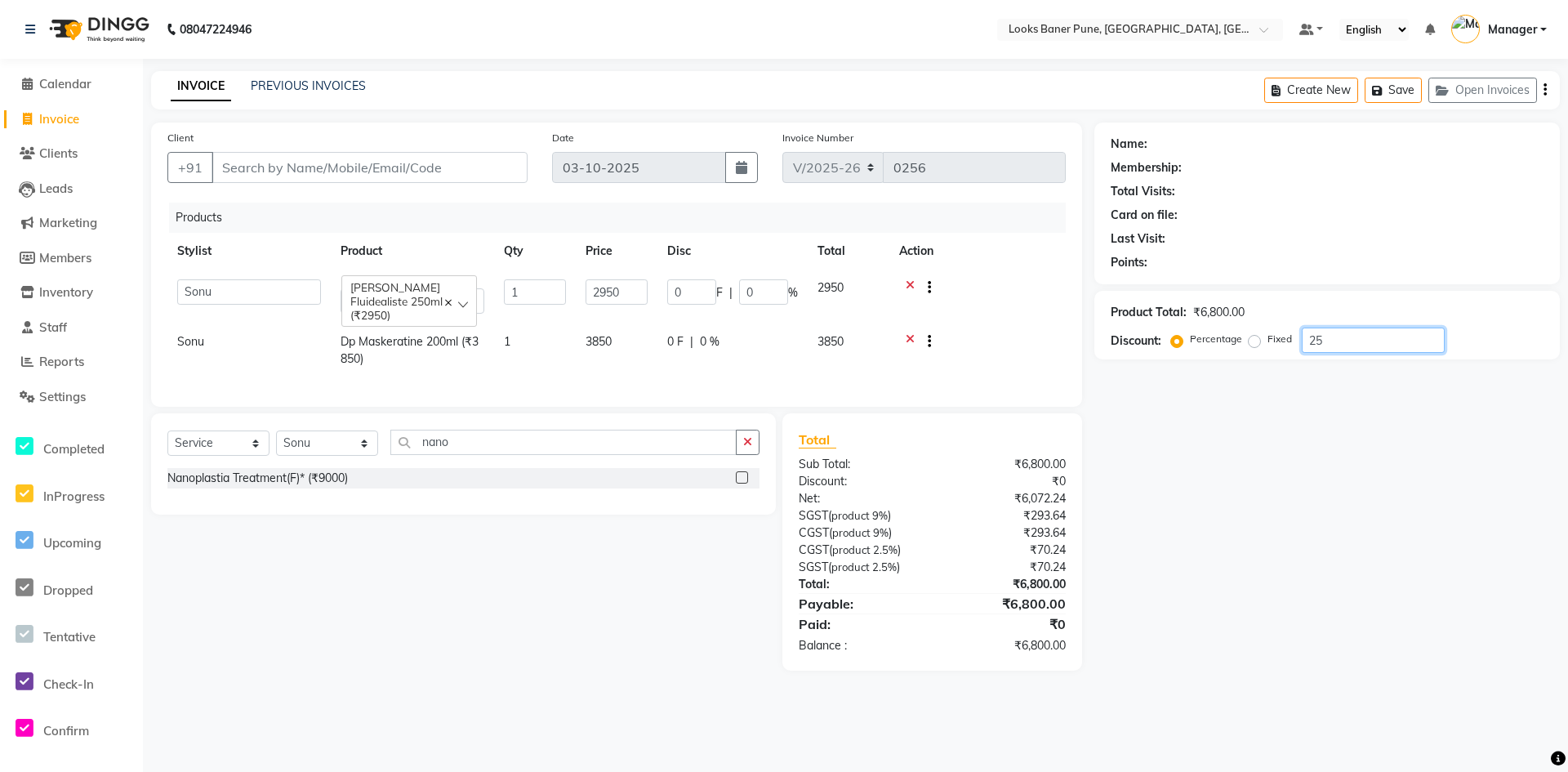
click at [1338, 340] on input "25" at bounding box center [1373, 341] width 143 height 25
click at [1175, 630] on div "Name: Membership: Total Visits: Card on file: Last Visit: Points: Product Total…" at bounding box center [1333, 396] width 477 height 548
click at [314, 181] on input "Client" at bounding box center [369, 167] width 316 height 31
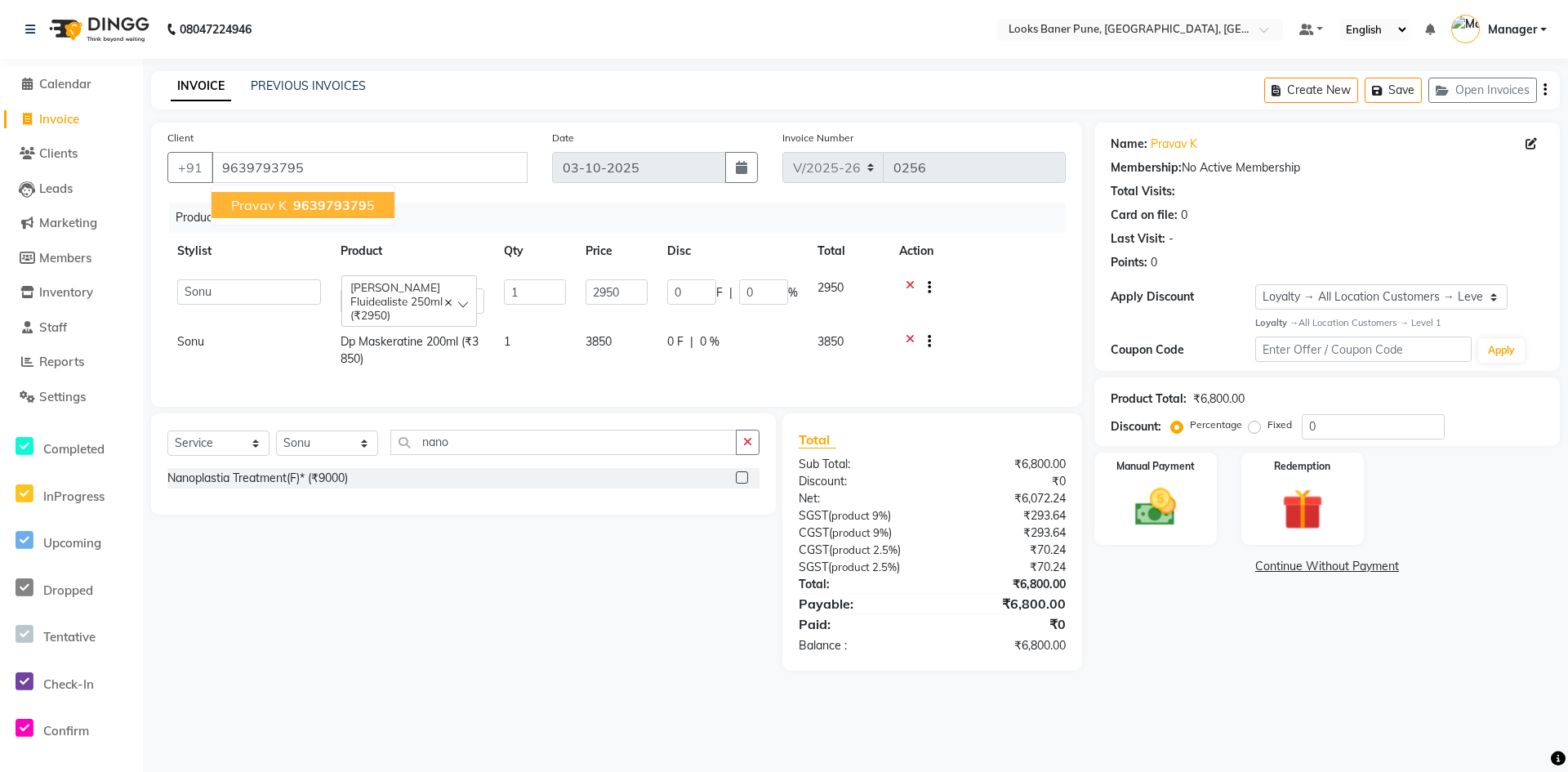
click at [353, 198] on span "963979379" at bounding box center [330, 204] width 73 height 17
click at [1149, 518] on img at bounding box center [1155, 507] width 70 height 50
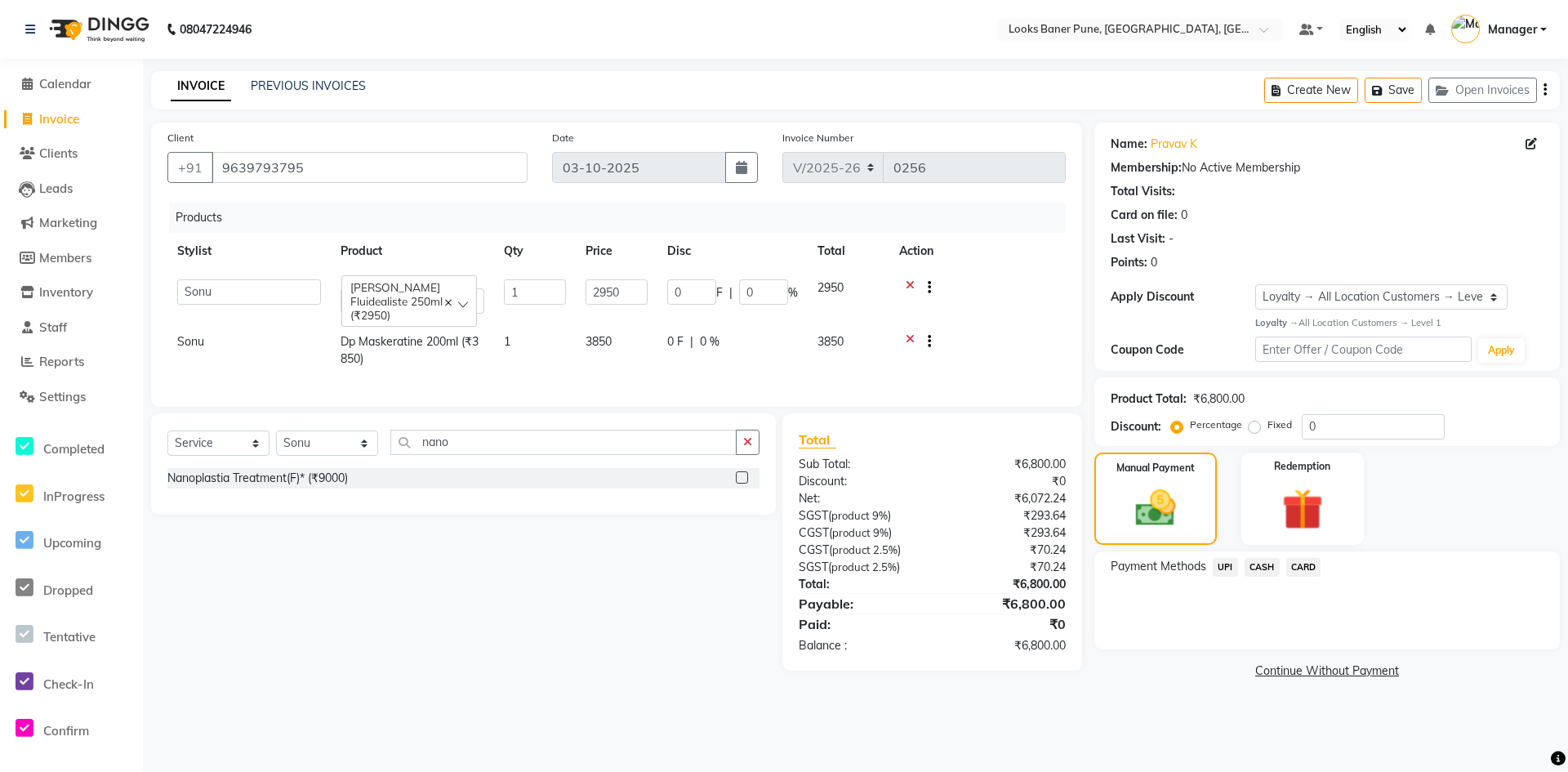
click at [1229, 567] on span "UPI" at bounding box center [1226, 567] width 25 height 19
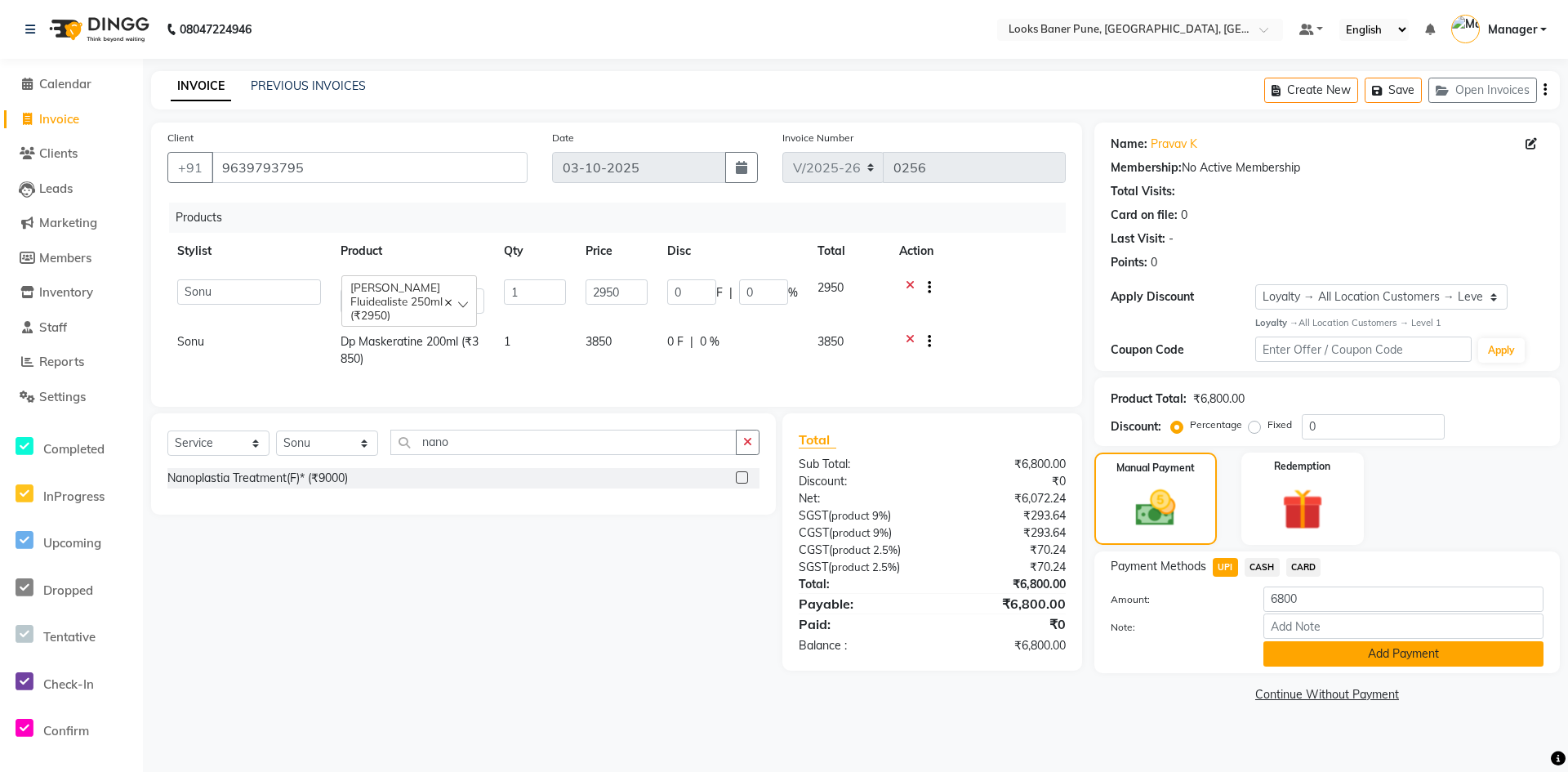
click at [1346, 654] on button "Add Payment" at bounding box center [1404, 654] width 280 height 25
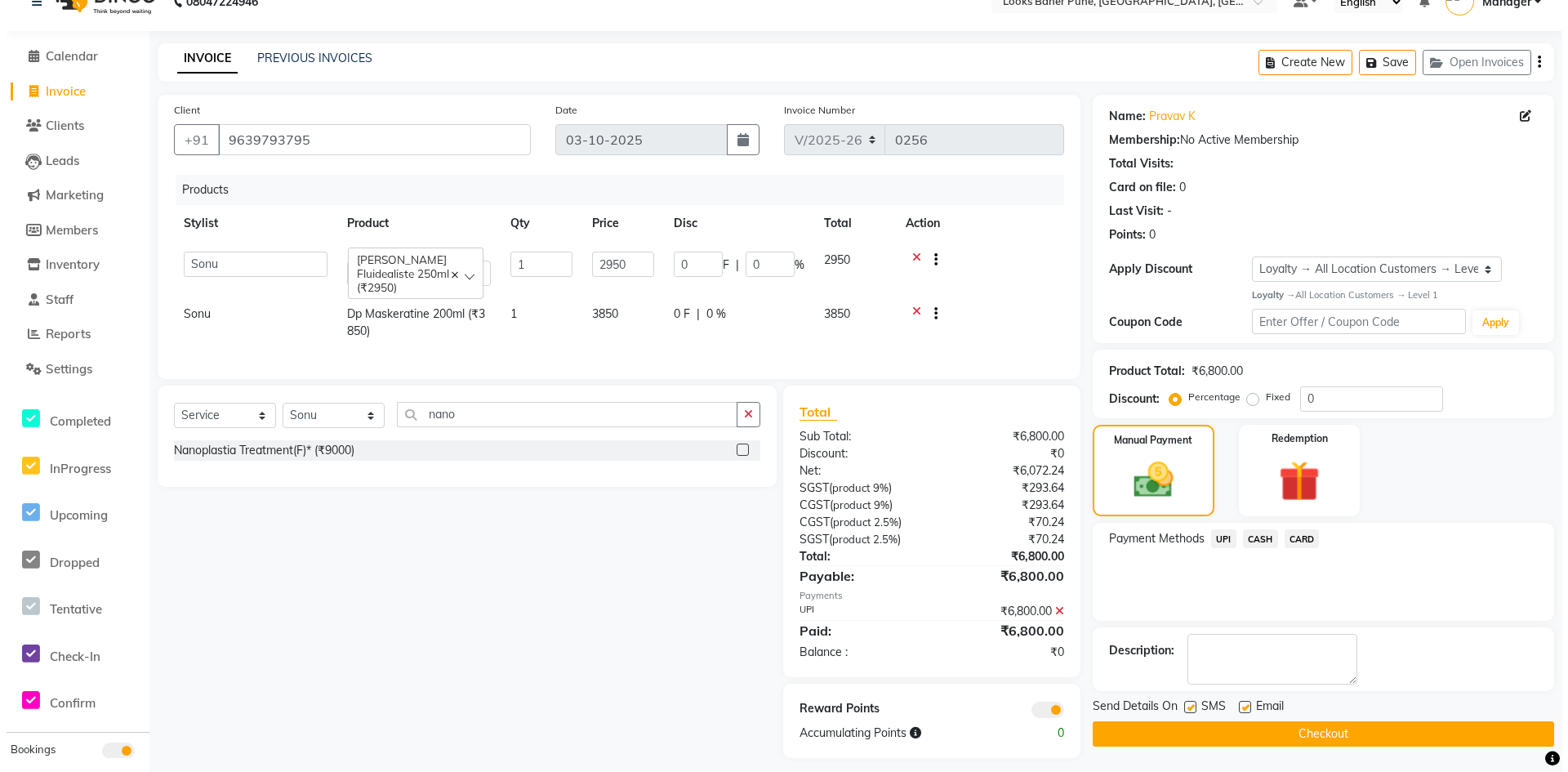
scroll to position [43, 0]
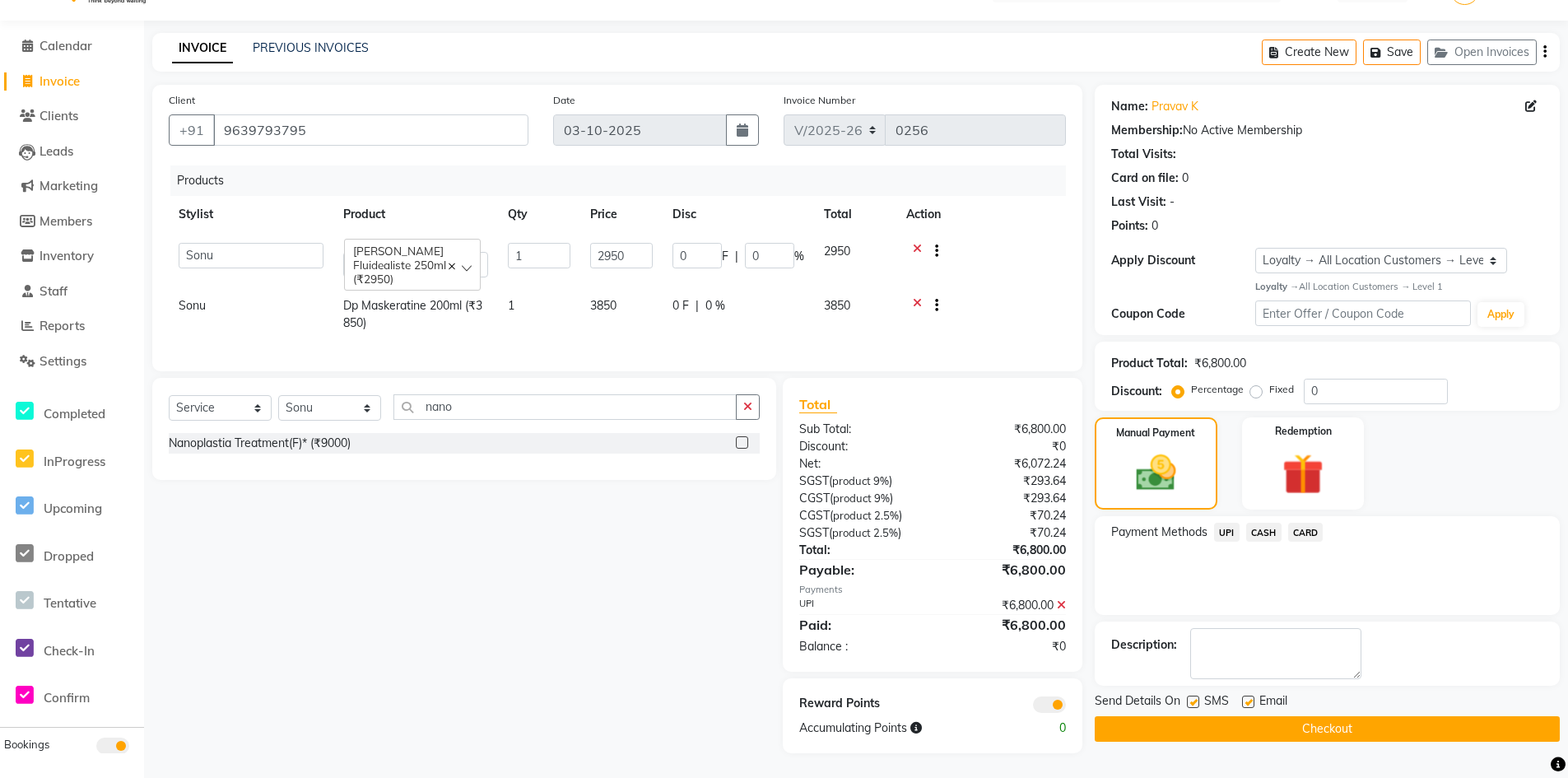
click at [1044, 700] on span at bounding box center [1049, 704] width 33 height 17
click at [1066, 707] on input "checkbox" at bounding box center [1066, 707] width 0 height 0
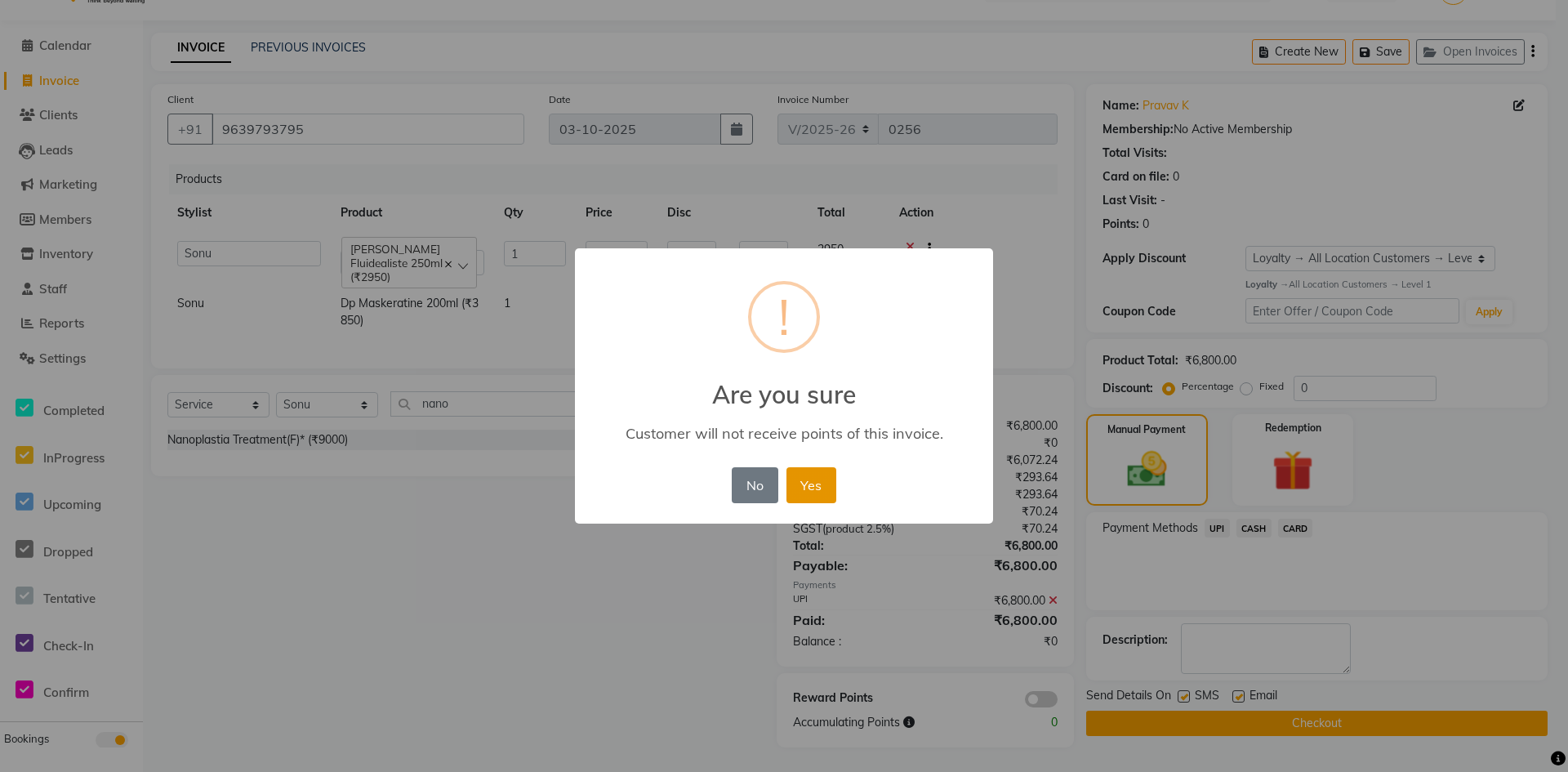
click at [812, 473] on button "Yes" at bounding box center [811, 485] width 50 height 36
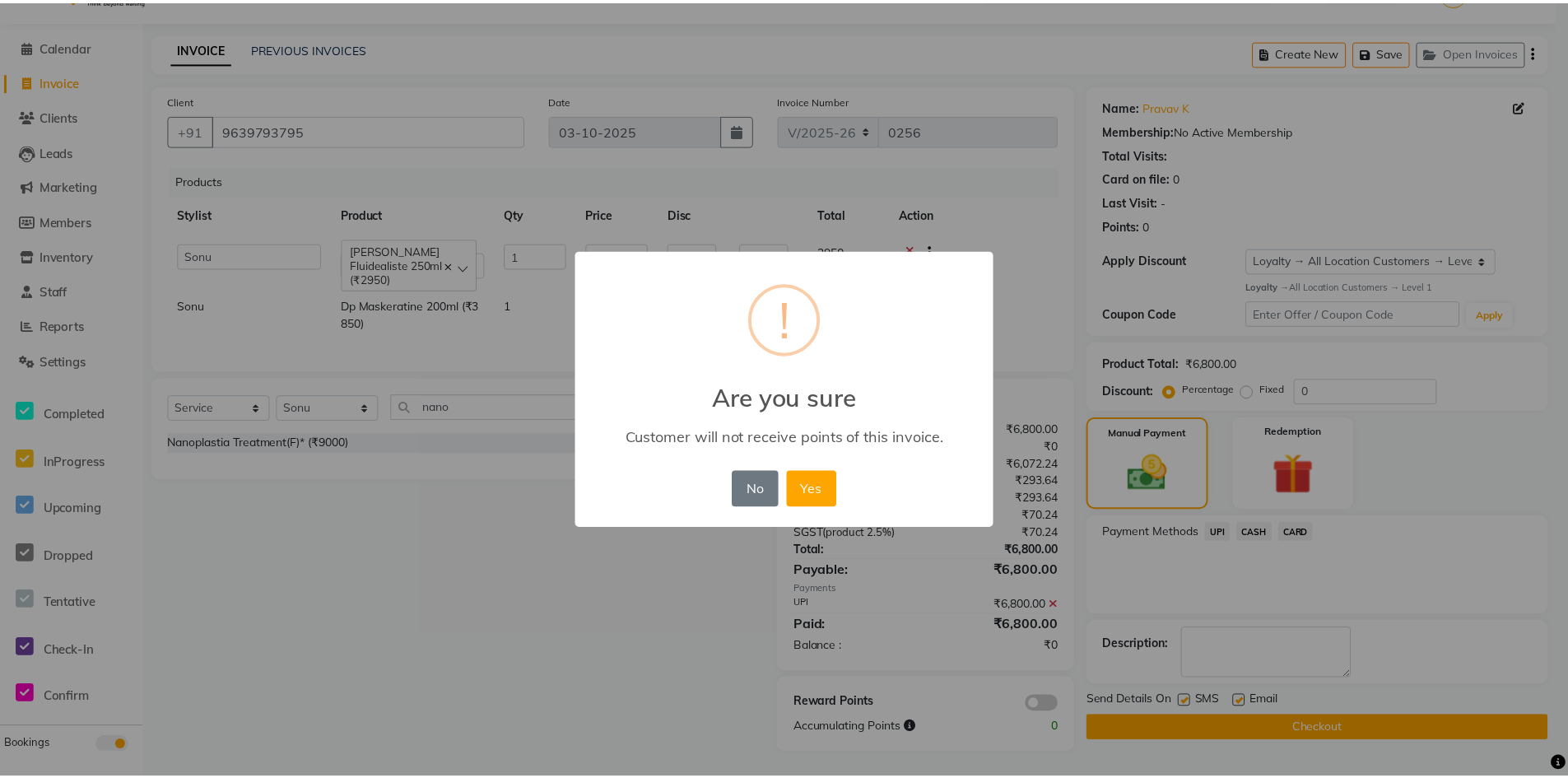
scroll to position [28, 0]
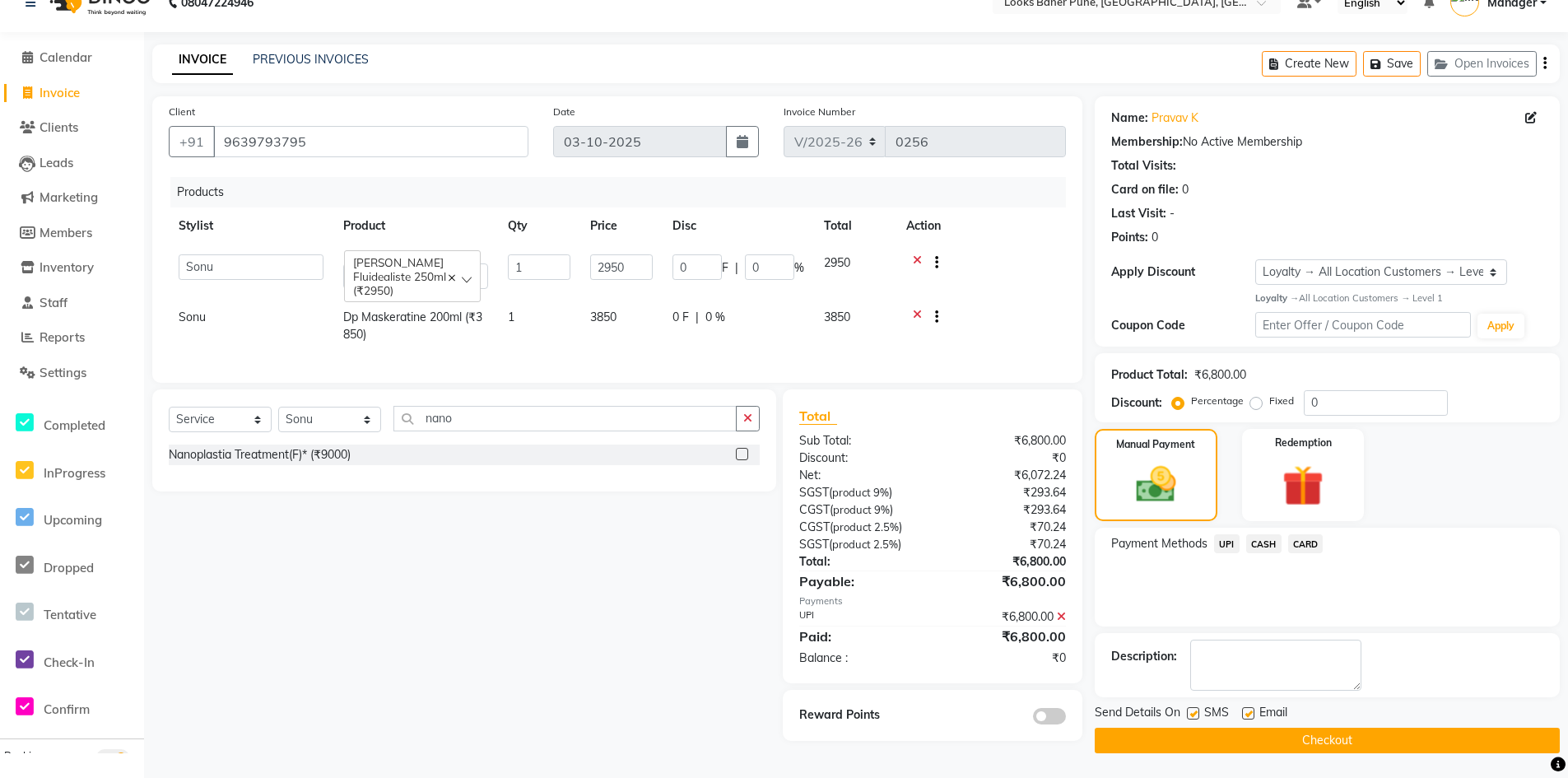
click at [1213, 735] on button "Checkout" at bounding box center [1327, 741] width 465 height 26
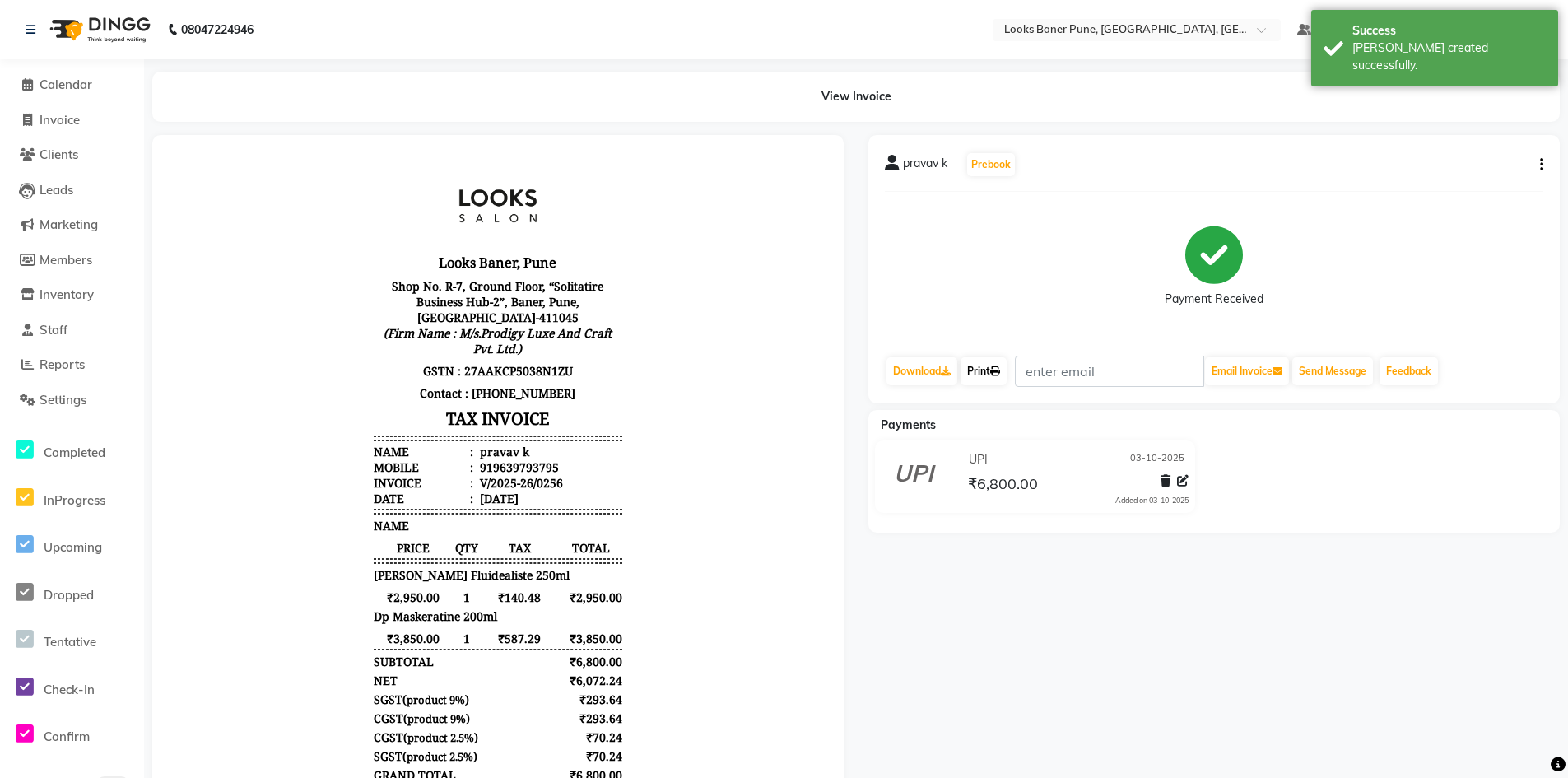
click at [984, 363] on link "Print" at bounding box center [983, 371] width 46 height 28
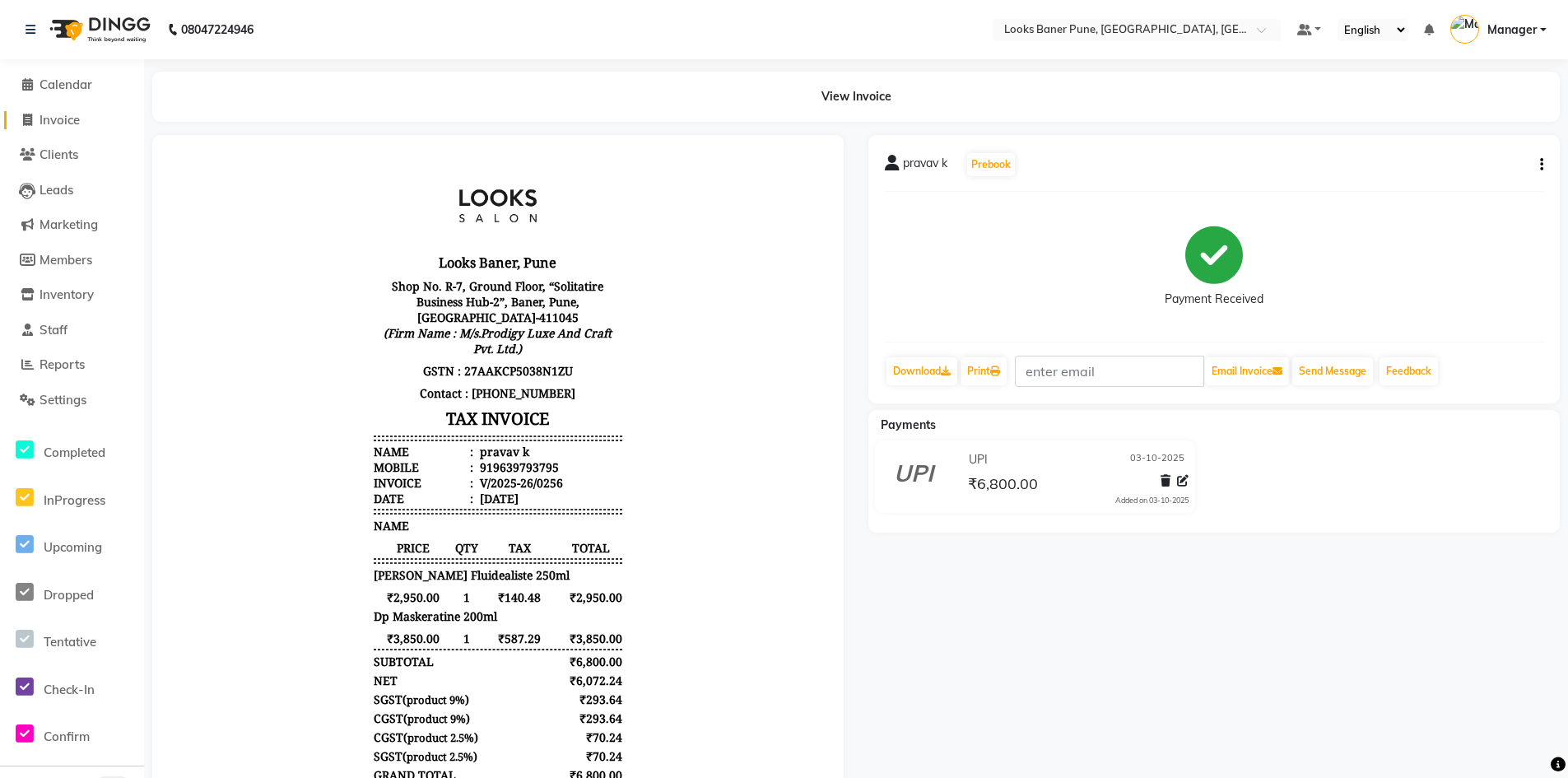
click at [77, 122] on span "Invoice" at bounding box center [59, 120] width 40 height 16
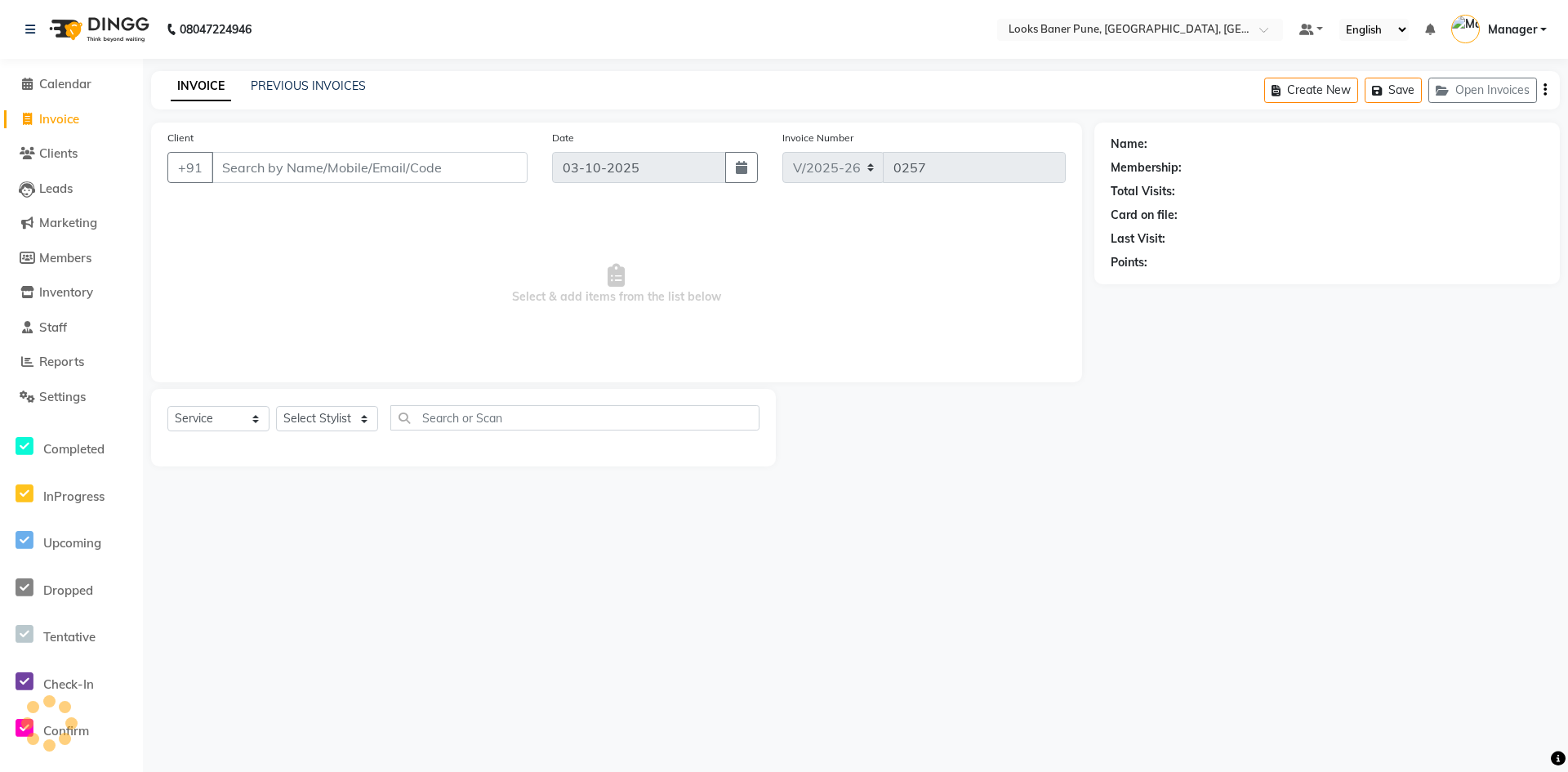
click at [265, 162] on input "Client" at bounding box center [369, 167] width 316 height 31
click at [299, 79] on link "PREVIOUS INVOICES" at bounding box center [308, 85] width 115 height 15
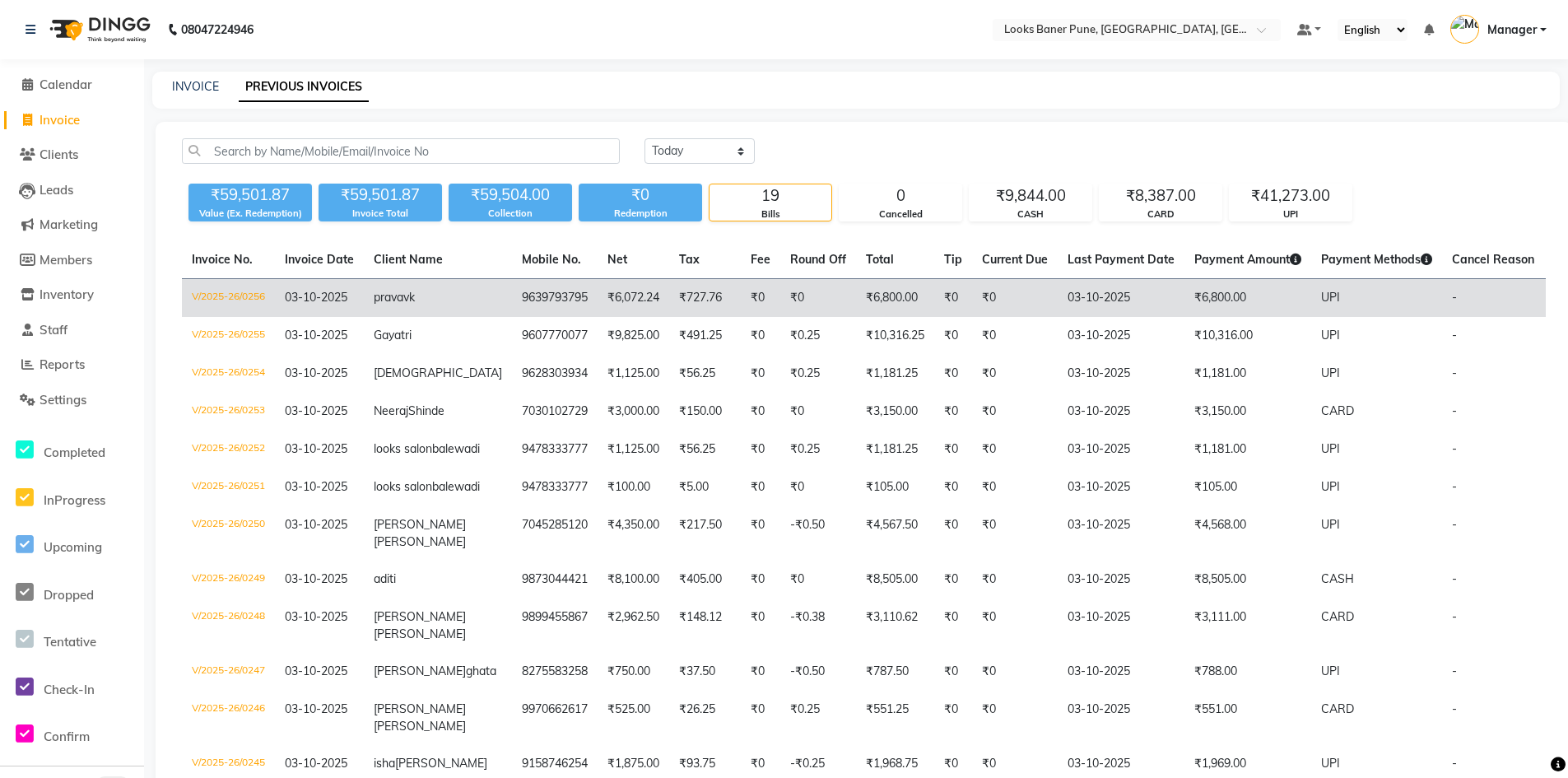
click at [512, 296] on td "9639793795" at bounding box center [554, 298] width 86 height 38
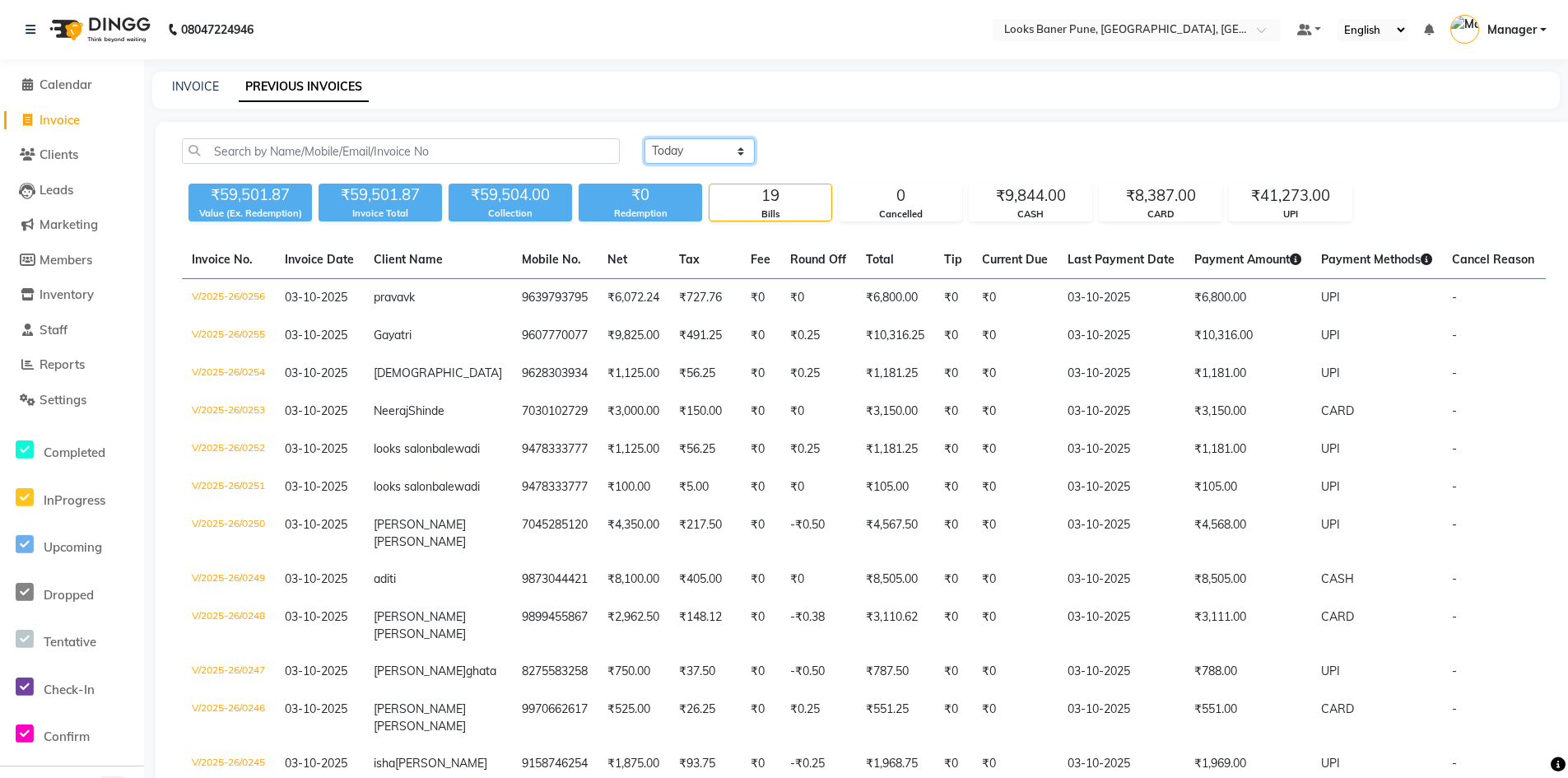
click at [739, 155] on select "Today Yesterday Custom Range" at bounding box center [700, 151] width 110 height 26
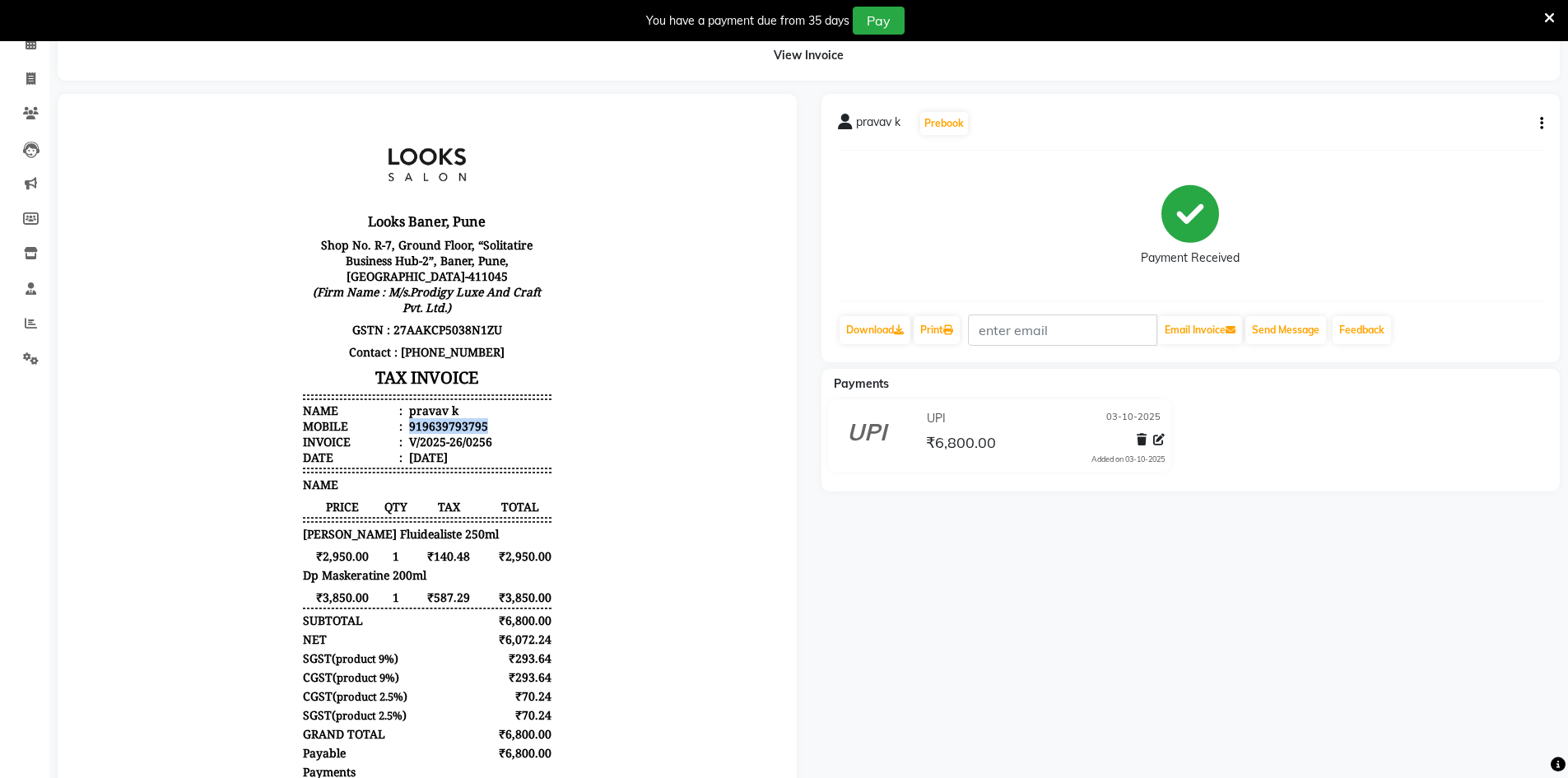
drag, startPoint x: 395, startPoint y: 426, endPoint x: 476, endPoint y: 426, distance: 81.0
click at [476, 426] on li "Mobile : 919639793795" at bounding box center [427, 426] width 249 height 16
copy div "919639793795"
click at [25, 78] on span at bounding box center [31, 79] width 29 height 19
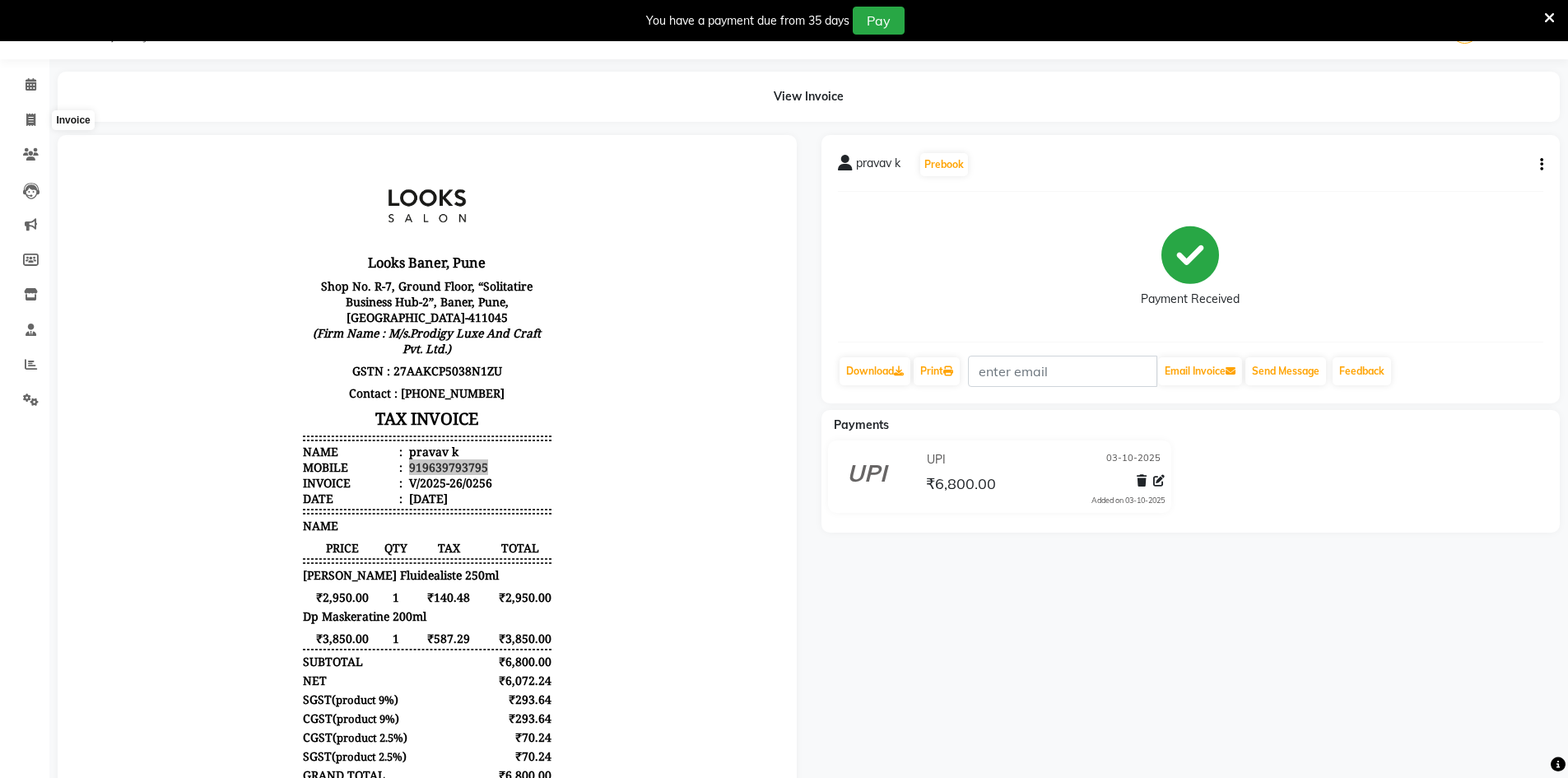
select select "8917"
select select "service"
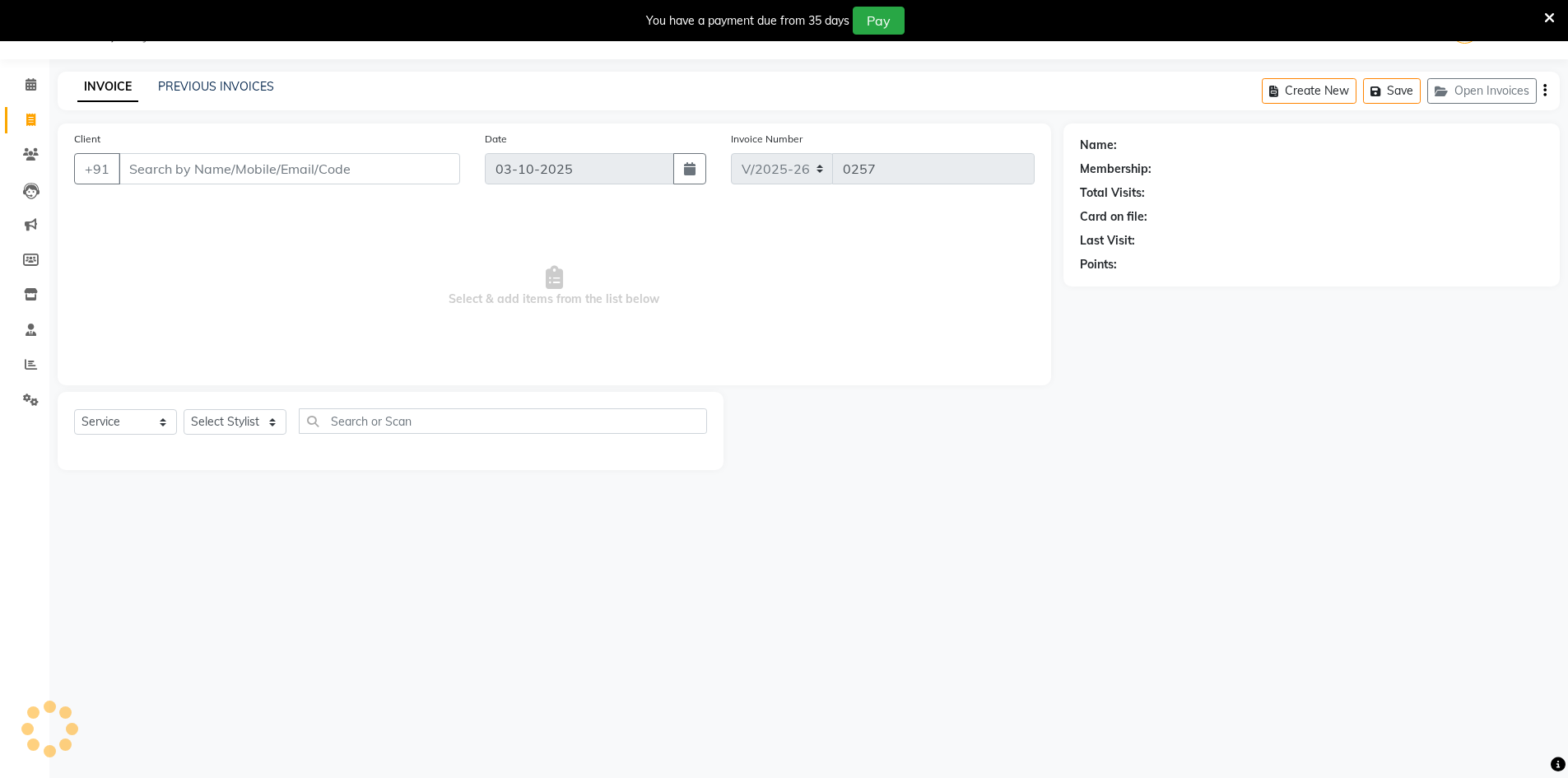
click at [175, 170] on input "Client" at bounding box center [289, 169] width 341 height 32
type input "919639793795"
select select "1: Object"
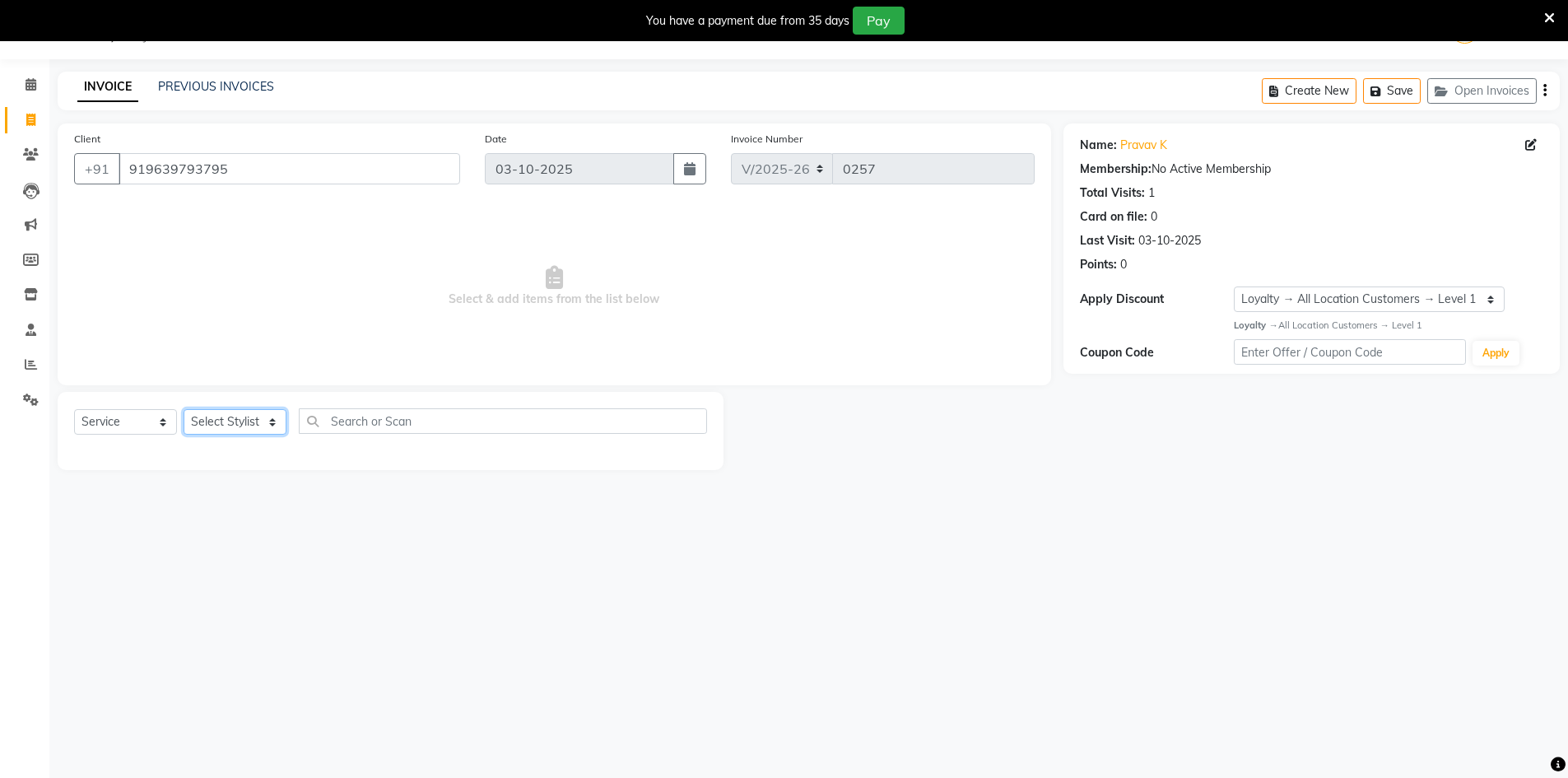
click at [279, 428] on select "Select Stylist [PERSON_NAME] Counter_Sales [PERSON_NAME] Manager [PERSON_NAME] …" at bounding box center [235, 422] width 103 height 26
select select "90857"
click at [183, 409] on select "Select Stylist [PERSON_NAME] Counter_Sales [PERSON_NAME] Manager [PERSON_NAME] …" at bounding box center [235, 422] width 103 height 26
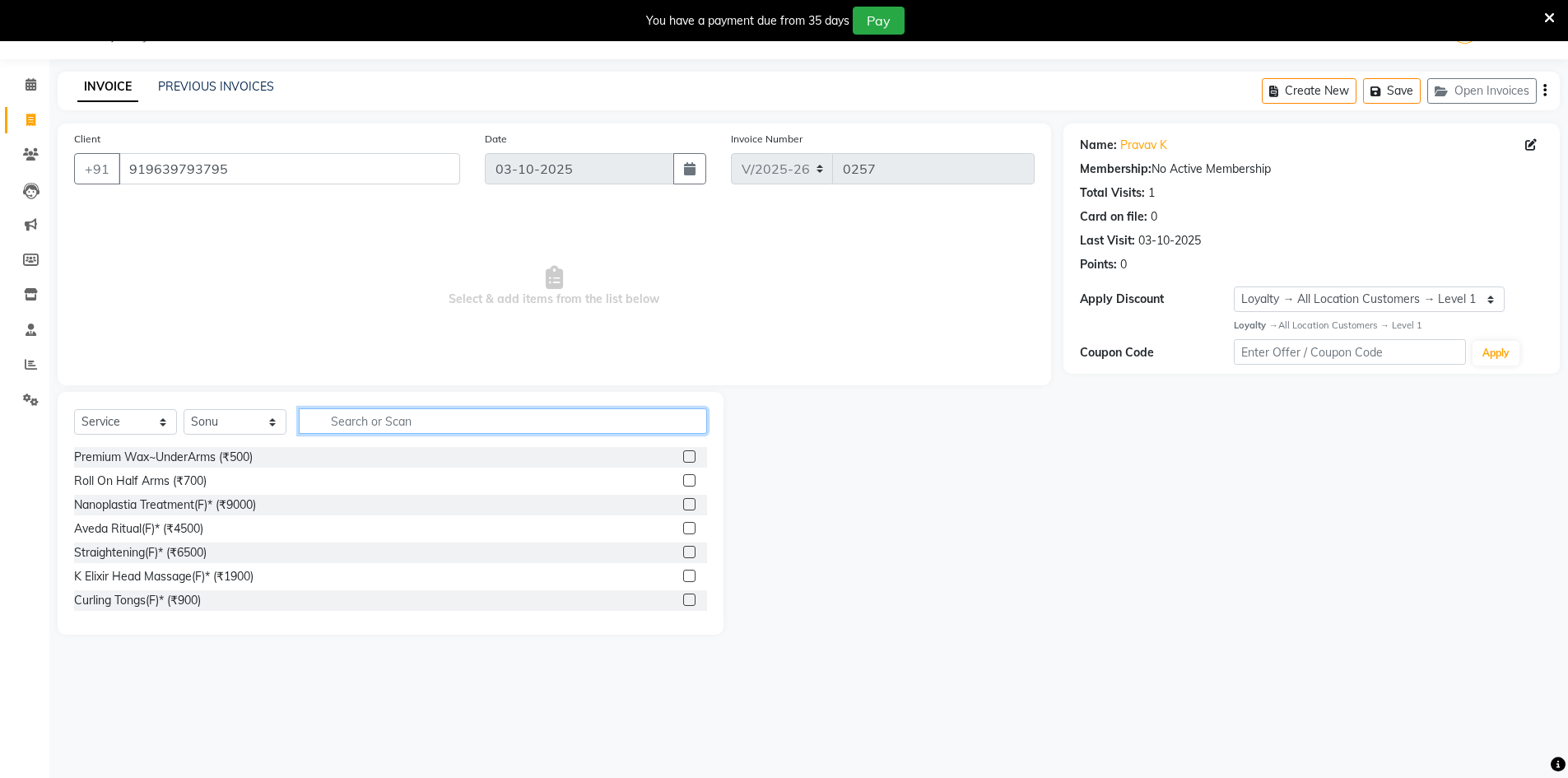
click at [396, 430] on input "text" at bounding box center [503, 421] width 408 height 26
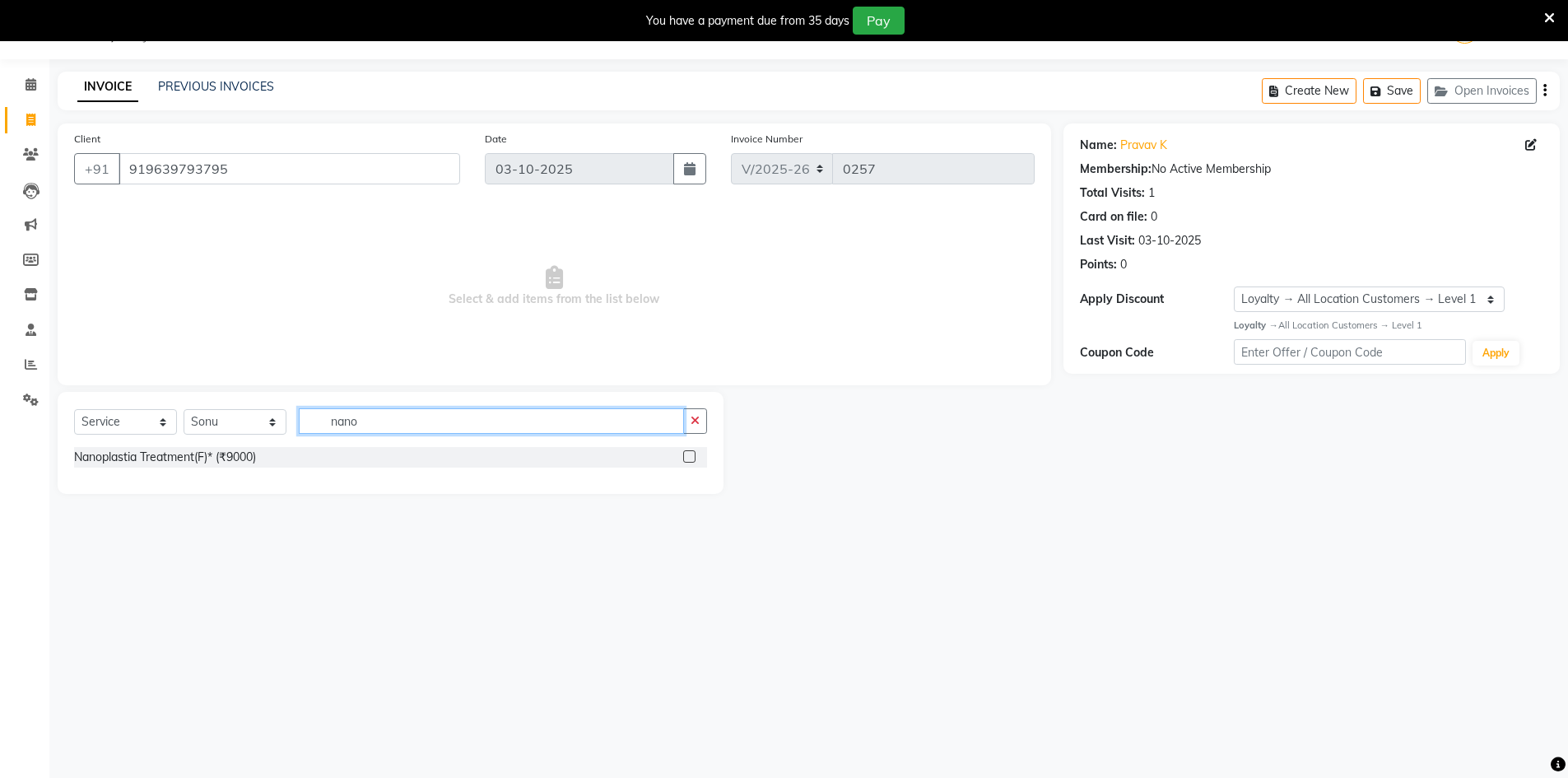
type input "nano"
click at [685, 459] on label at bounding box center [689, 457] width 13 height 13
click at [685, 459] on input "checkbox" at bounding box center [688, 457] width 11 height 11
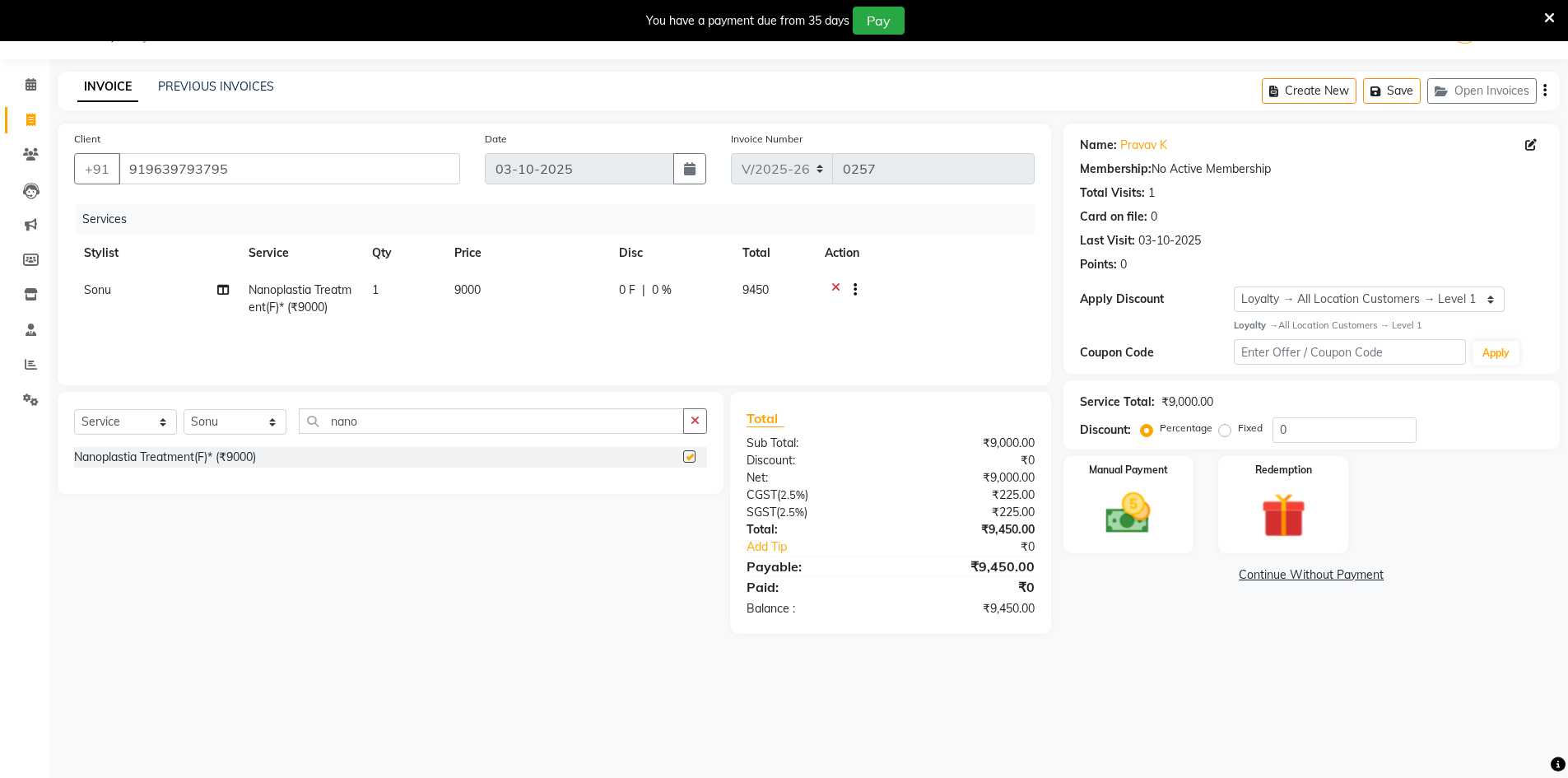
checkbox input "false"
click at [486, 295] on td "9000" at bounding box center [527, 299] width 165 height 54
select select "90857"
click at [577, 298] on input "9000" at bounding box center [604, 295] width 145 height 26
type input "9"
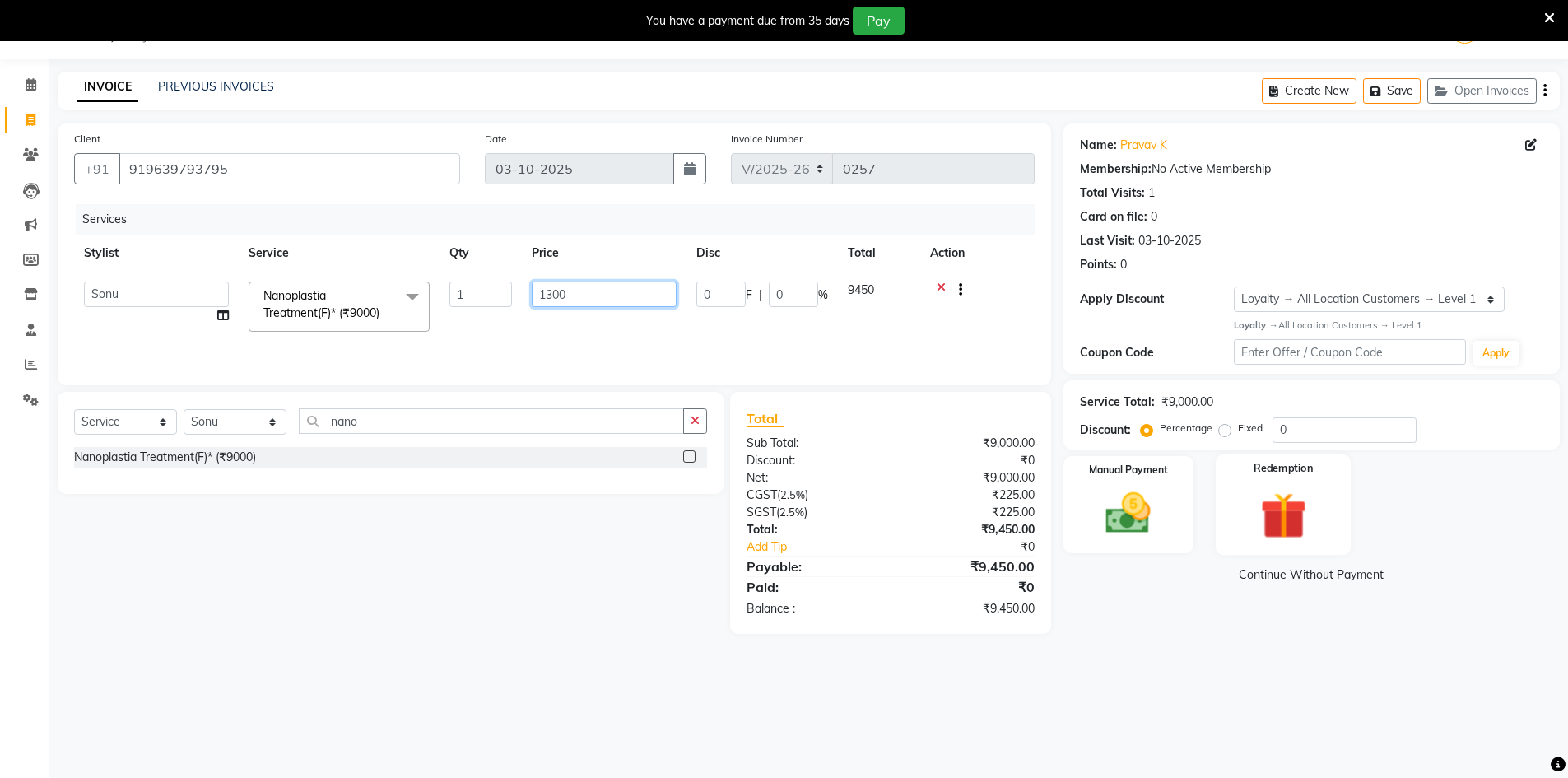
type input "13000"
click at [1319, 434] on input "0" at bounding box center [1345, 430] width 144 height 26
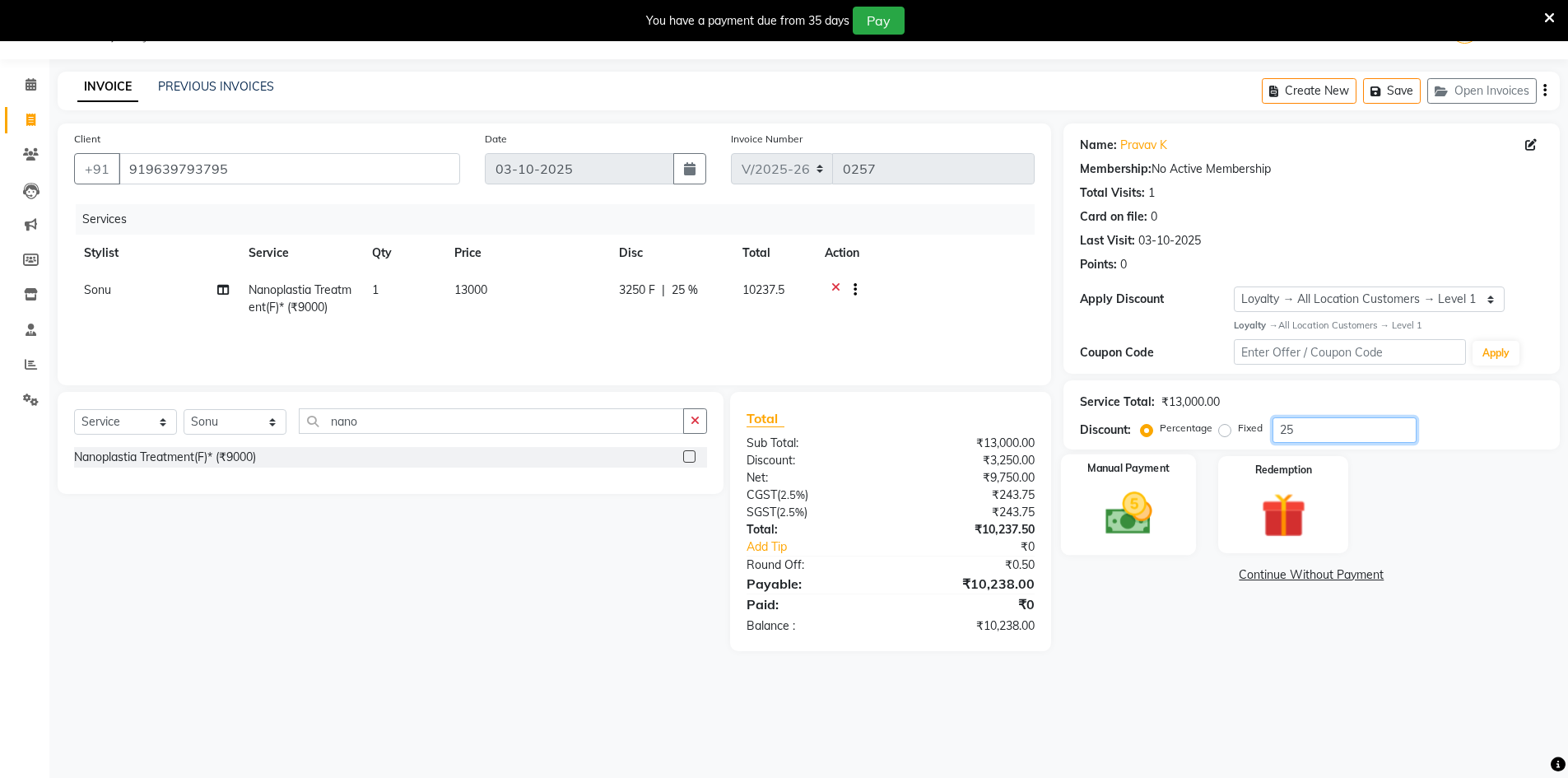
type input "25"
click at [1171, 527] on div "Manual Payment" at bounding box center [1128, 504] width 136 height 102
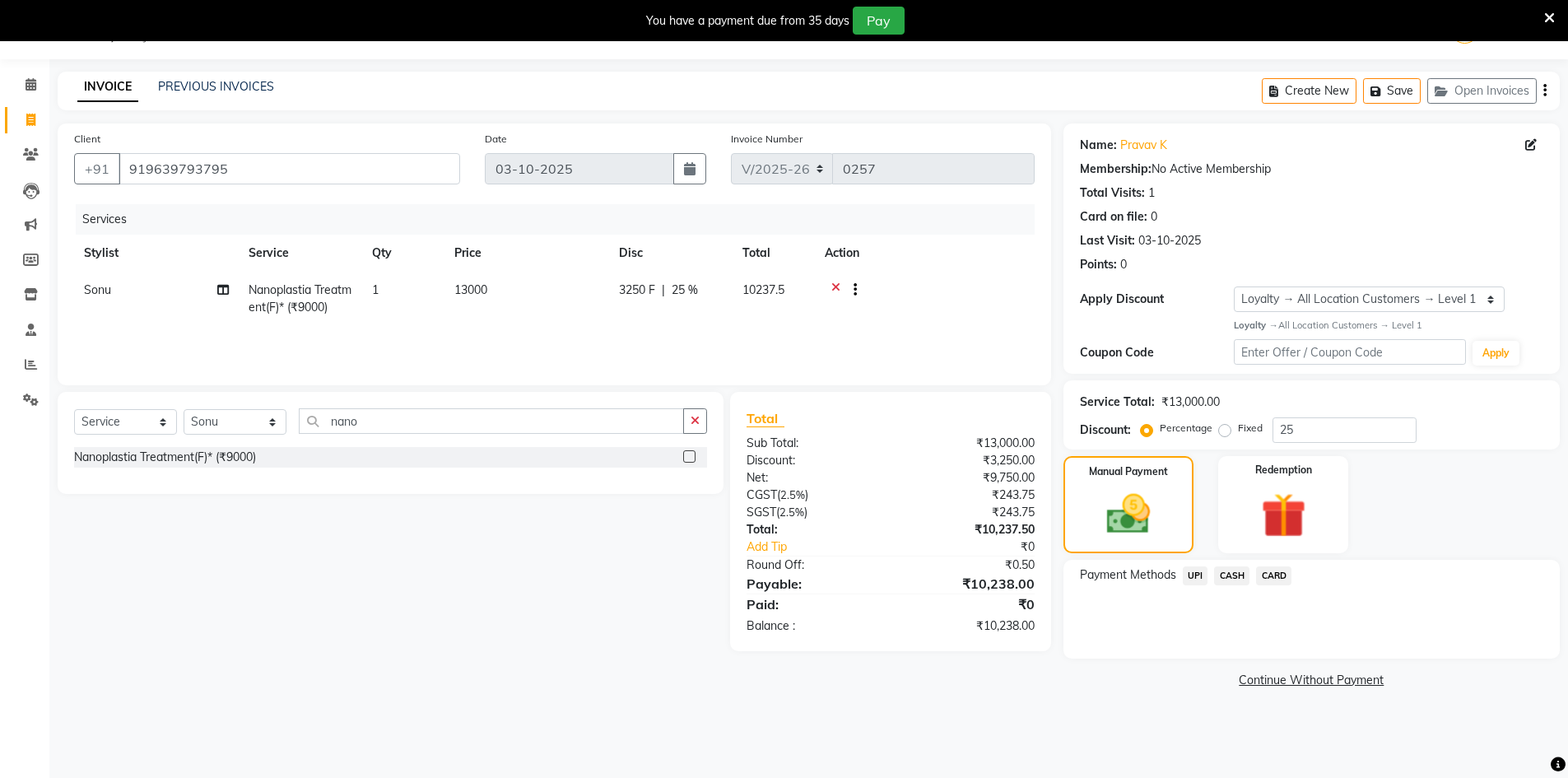
click at [1197, 576] on span "UPI" at bounding box center [1196, 575] width 26 height 19
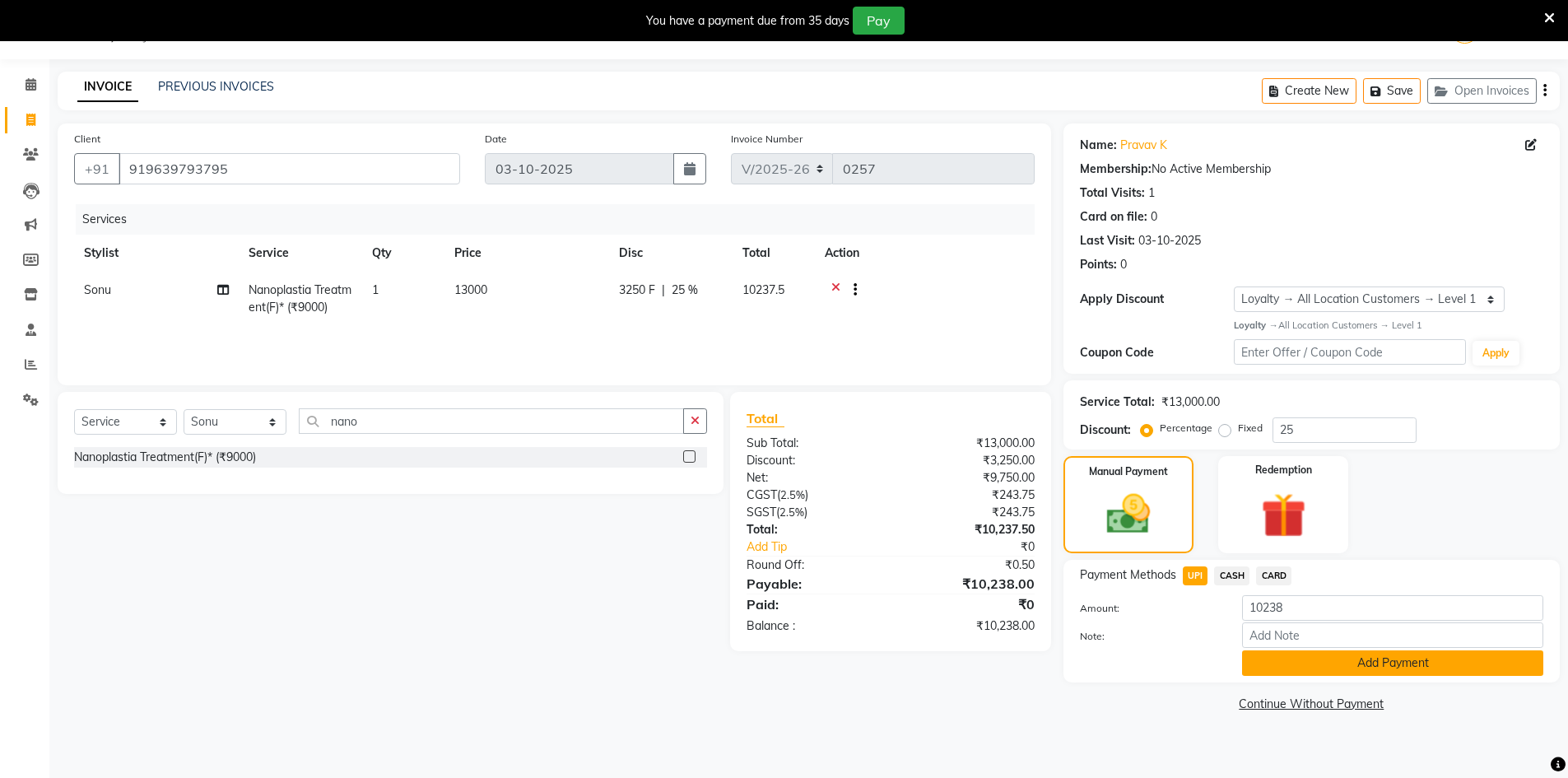
click at [1322, 663] on button "Add Payment" at bounding box center [1393, 664] width 302 height 26
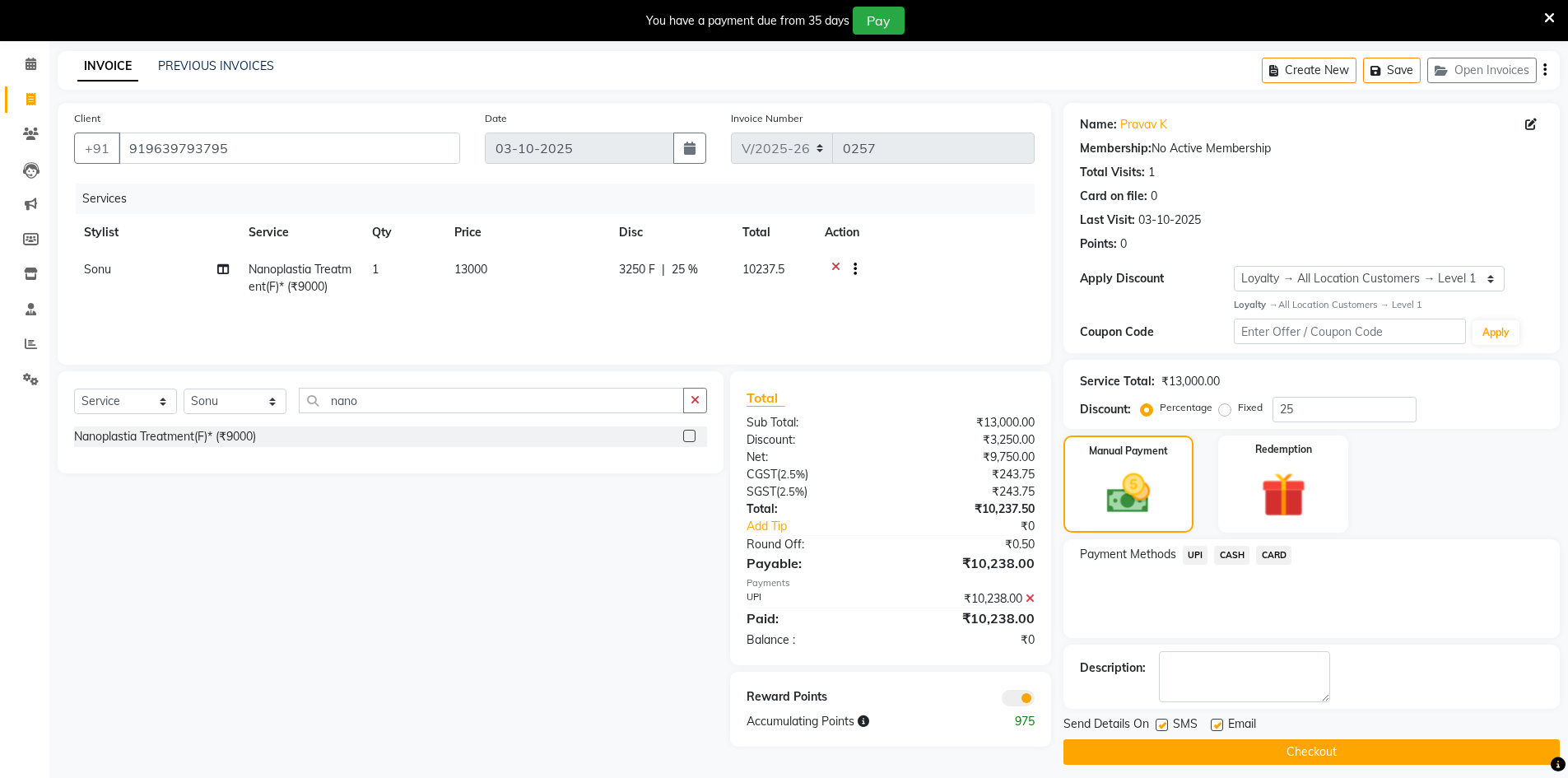
scroll to position [73, 0]
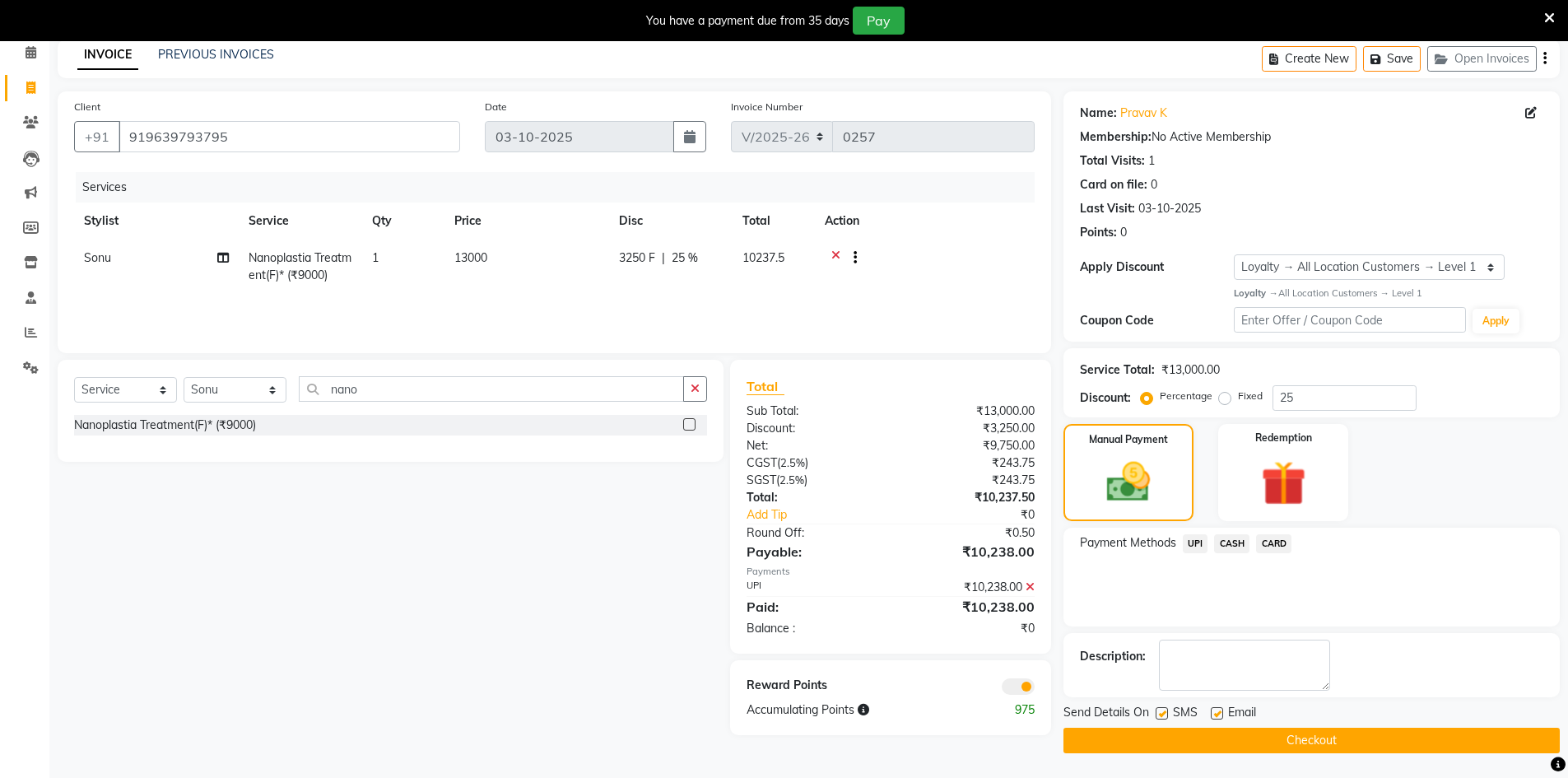
click at [1015, 685] on span at bounding box center [1018, 686] width 33 height 17
click at [1034, 689] on input "checkbox" at bounding box center [1034, 689] width 0 height 0
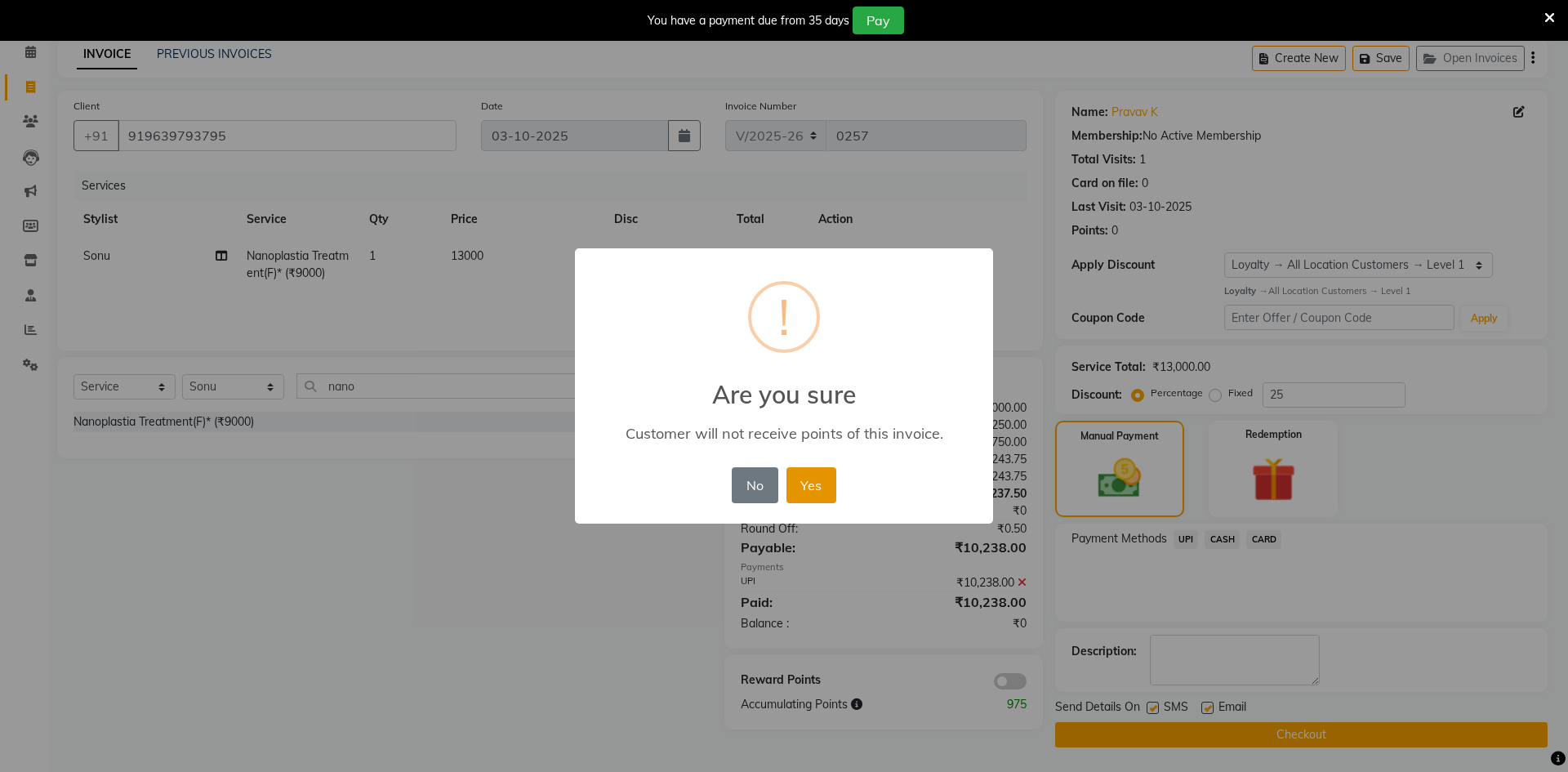
click at [803, 496] on button "Yes" at bounding box center [811, 485] width 50 height 36
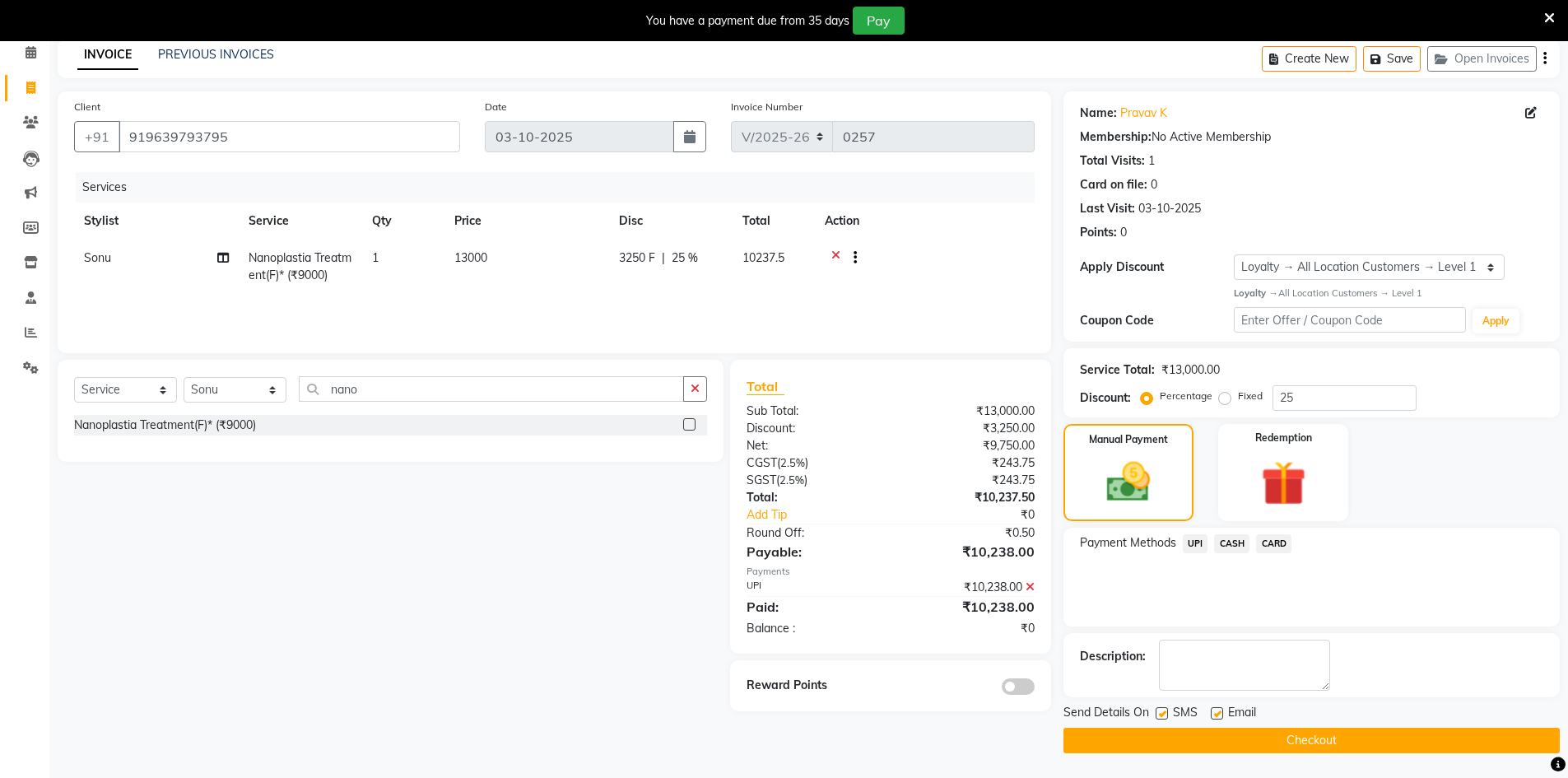
click at [1252, 742] on button "Checkout" at bounding box center [1312, 741] width 496 height 26
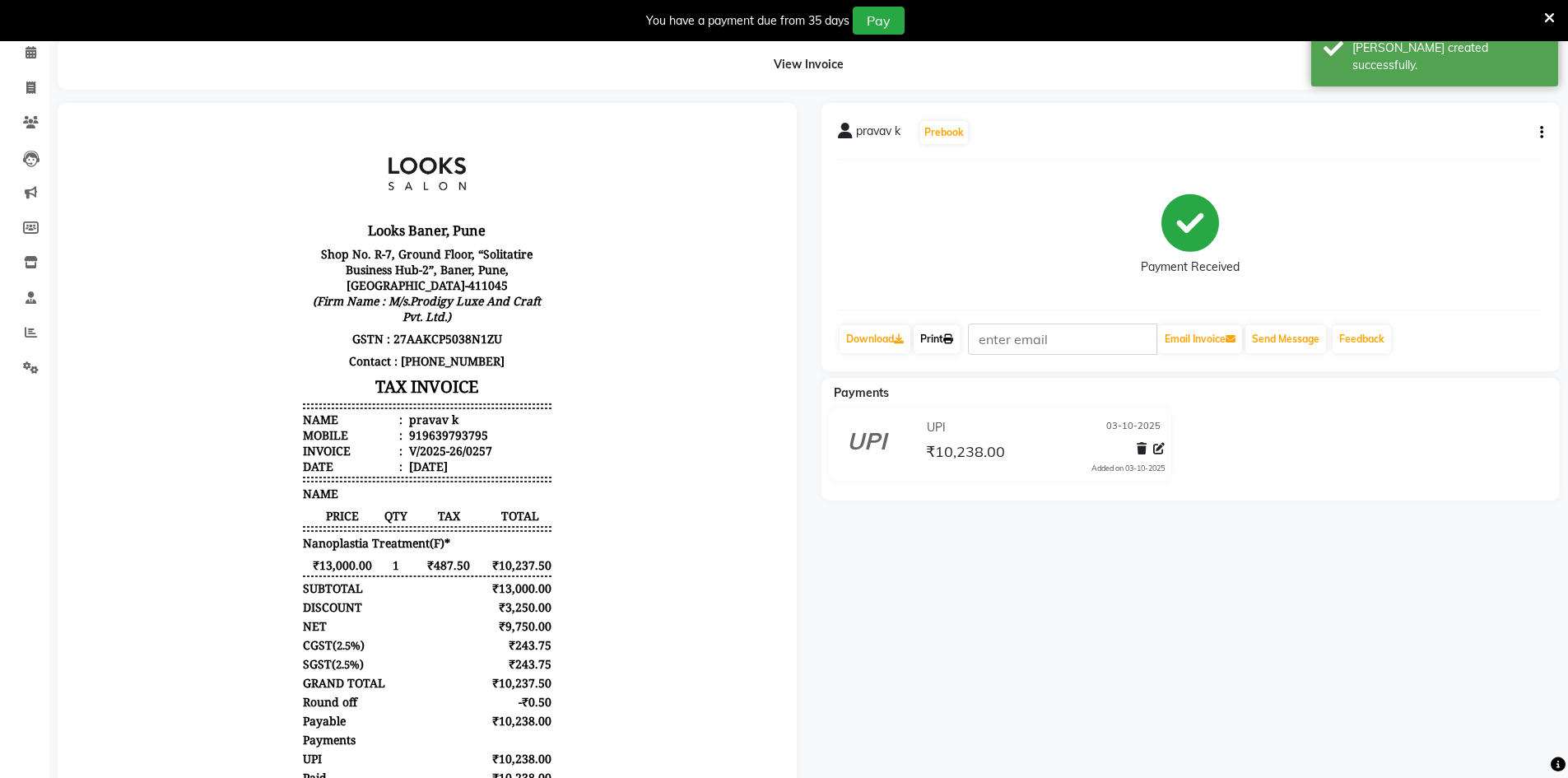
click at [950, 334] on icon at bounding box center [949, 339] width 10 height 10
click at [1305, 336] on button "Send Message" at bounding box center [1286, 339] width 81 height 28
click at [32, 52] on icon at bounding box center [31, 52] width 11 height 13
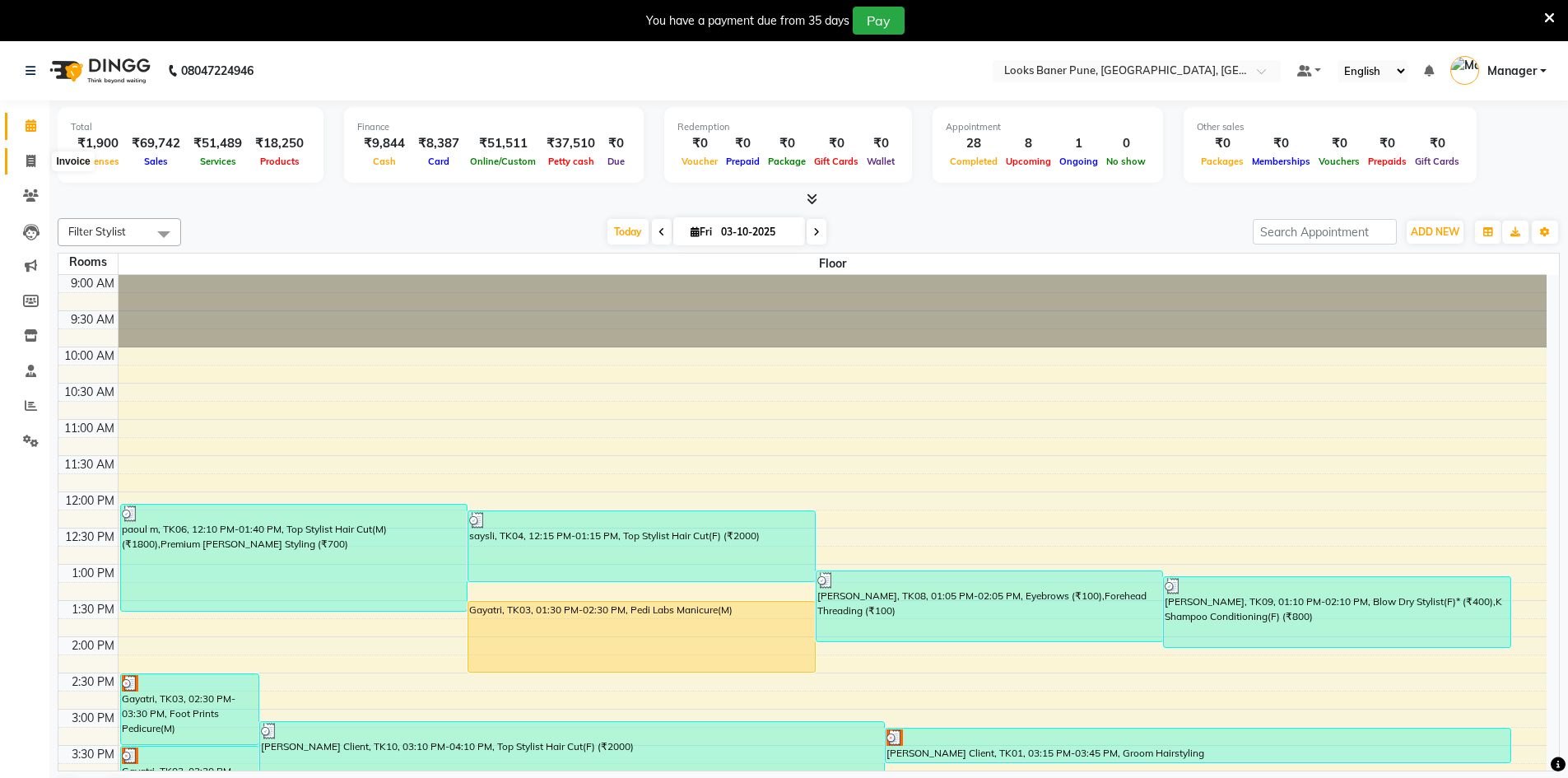
click at [33, 160] on icon at bounding box center [31, 161] width 9 height 13
select select "8917"
select select "service"
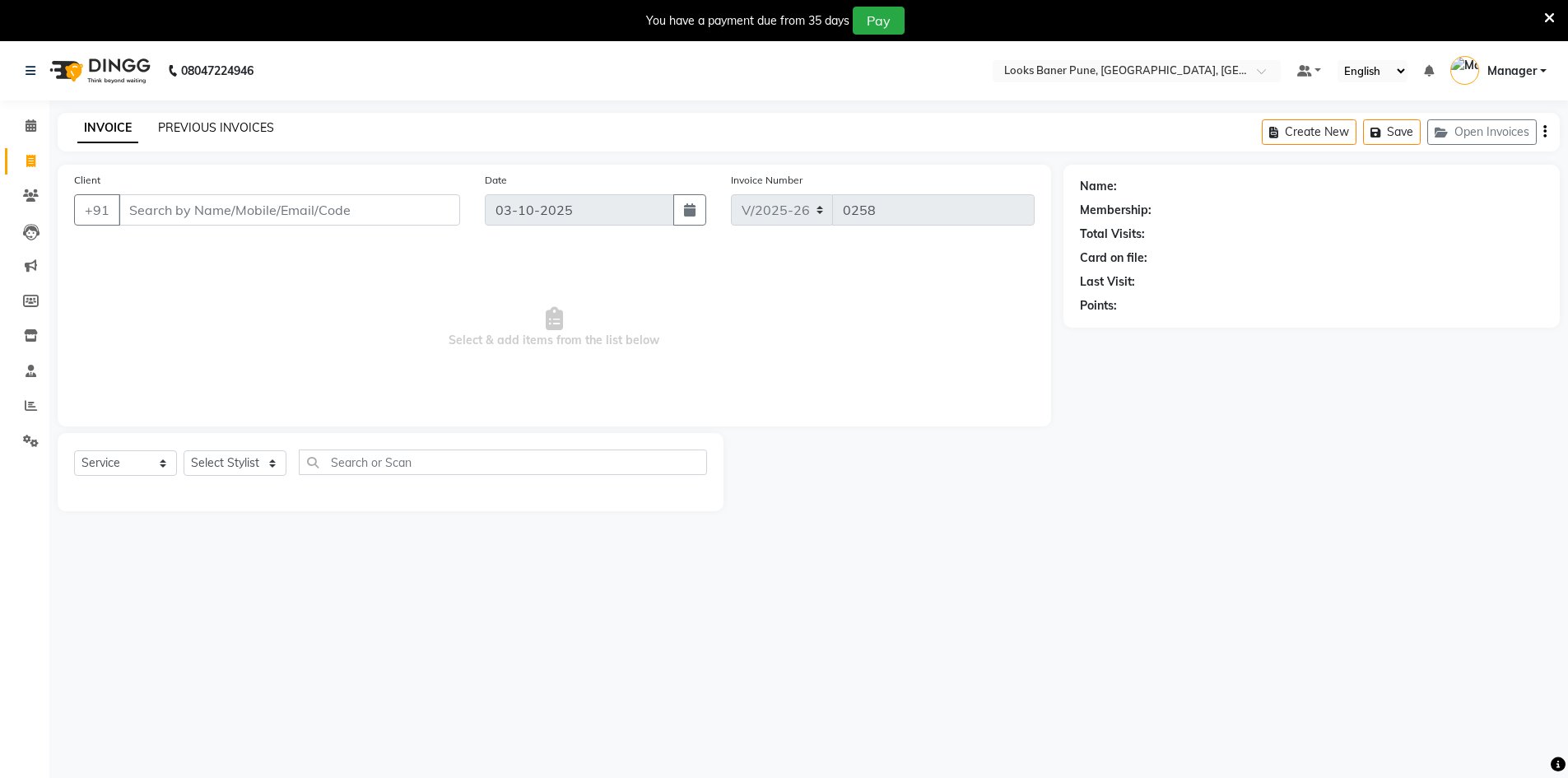
click at [181, 129] on link "PREVIOUS INVOICES" at bounding box center [216, 127] width 116 height 15
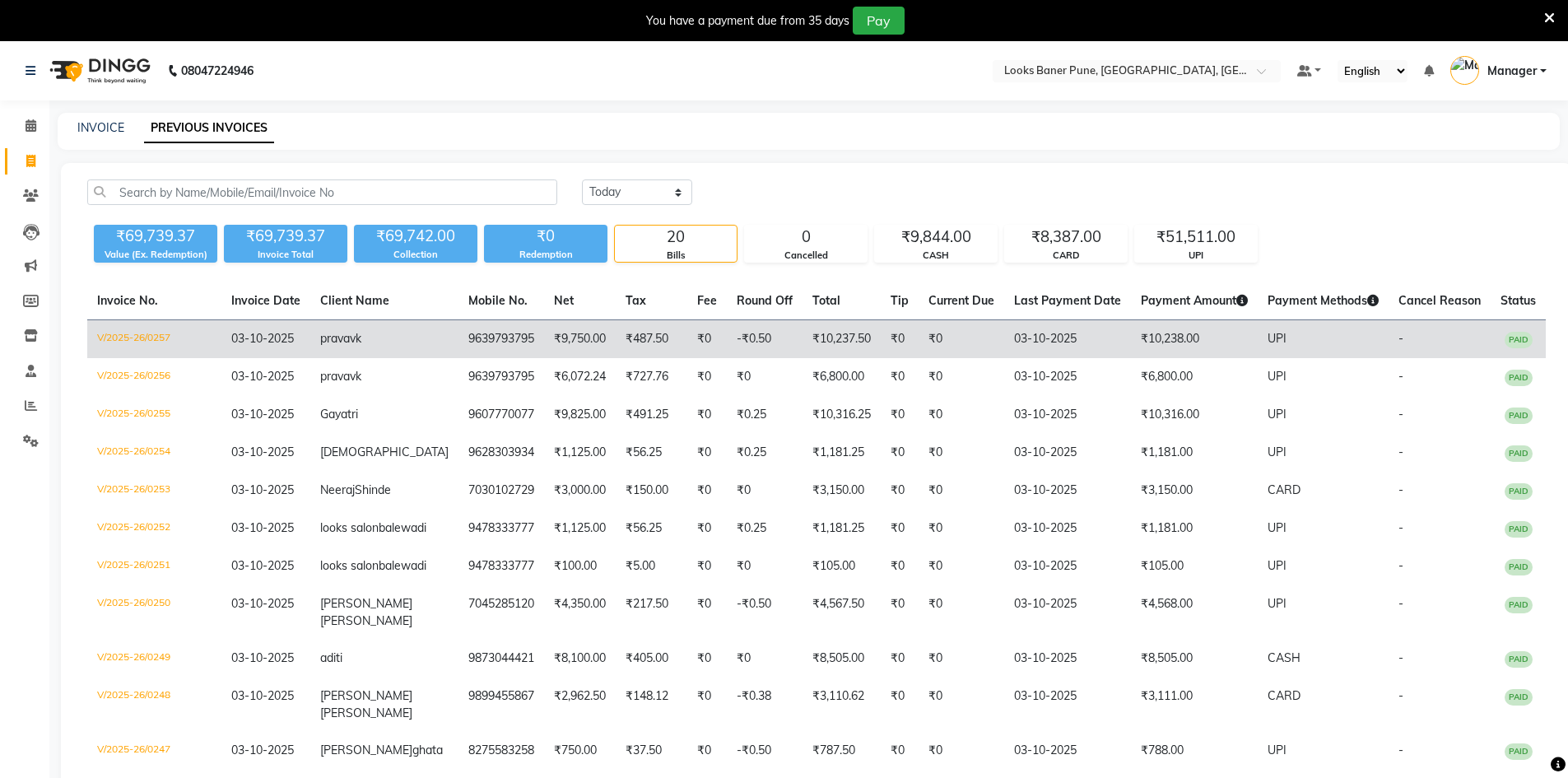
click at [810, 351] on td "₹10,237.50" at bounding box center [841, 339] width 78 height 38
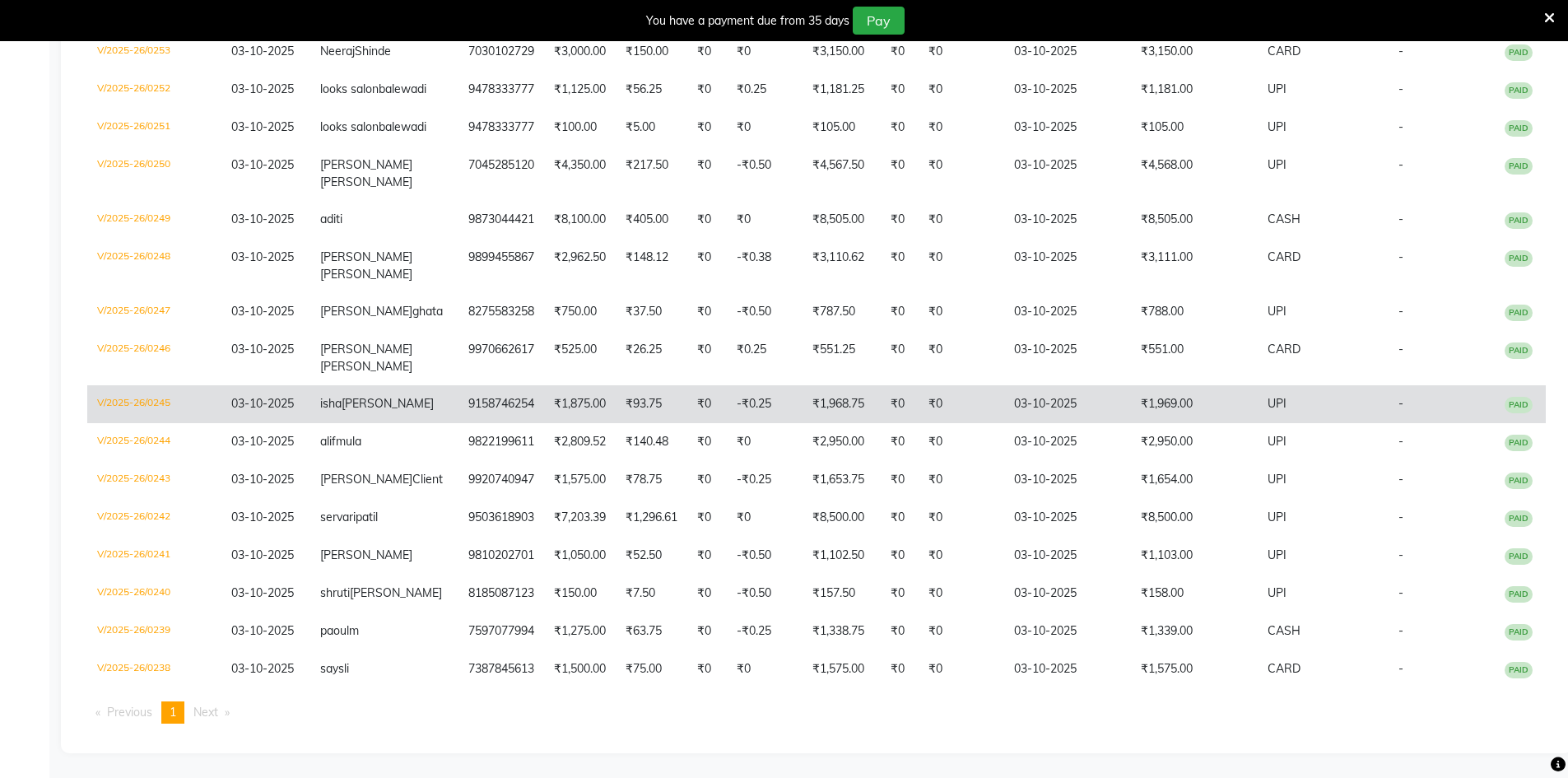
scroll to position [537, 0]
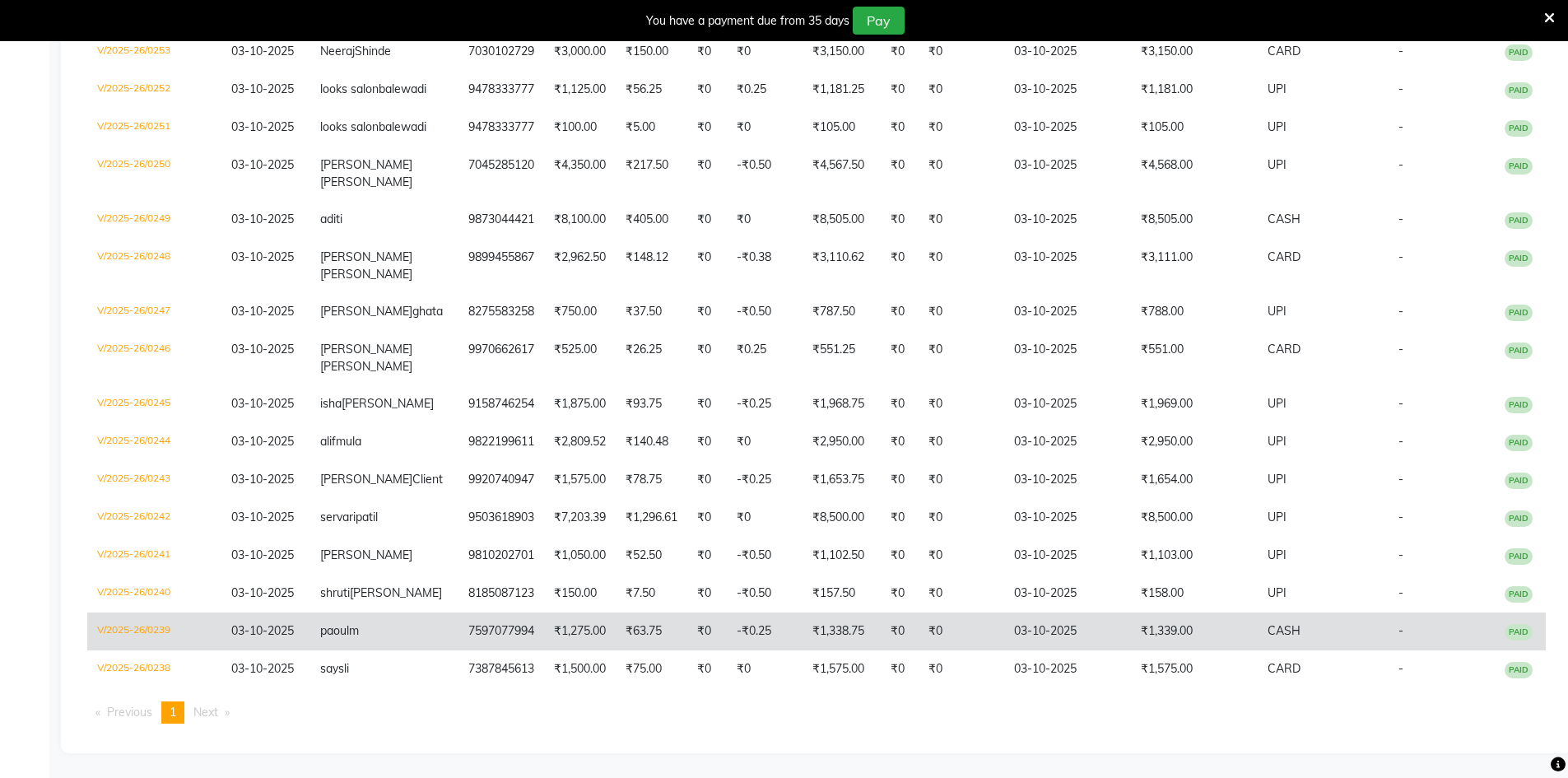
click at [940, 632] on td "₹0" at bounding box center [962, 631] width 86 height 37
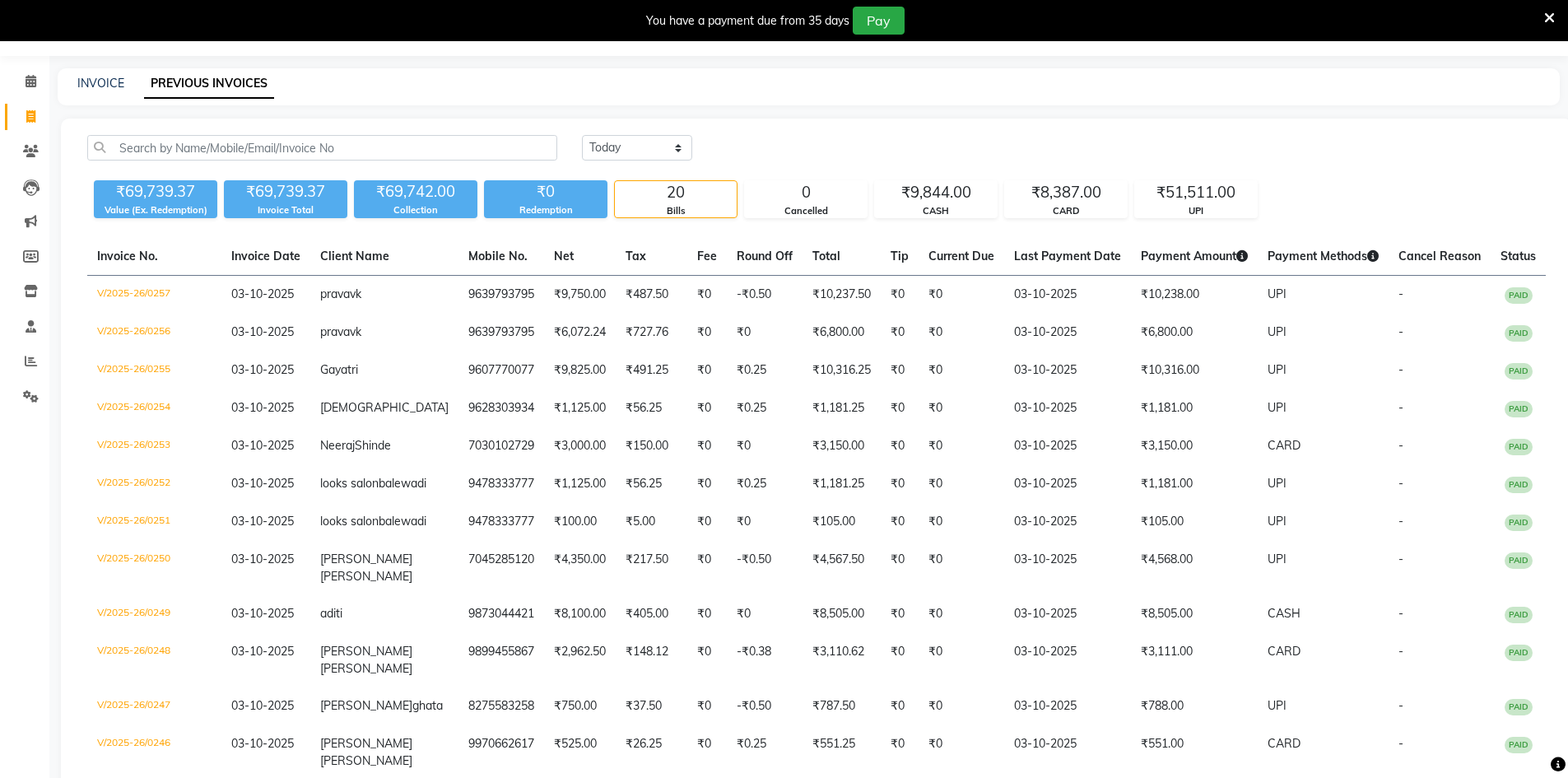
scroll to position [43, 0]
click at [26, 83] on icon at bounding box center [31, 82] width 11 height 13
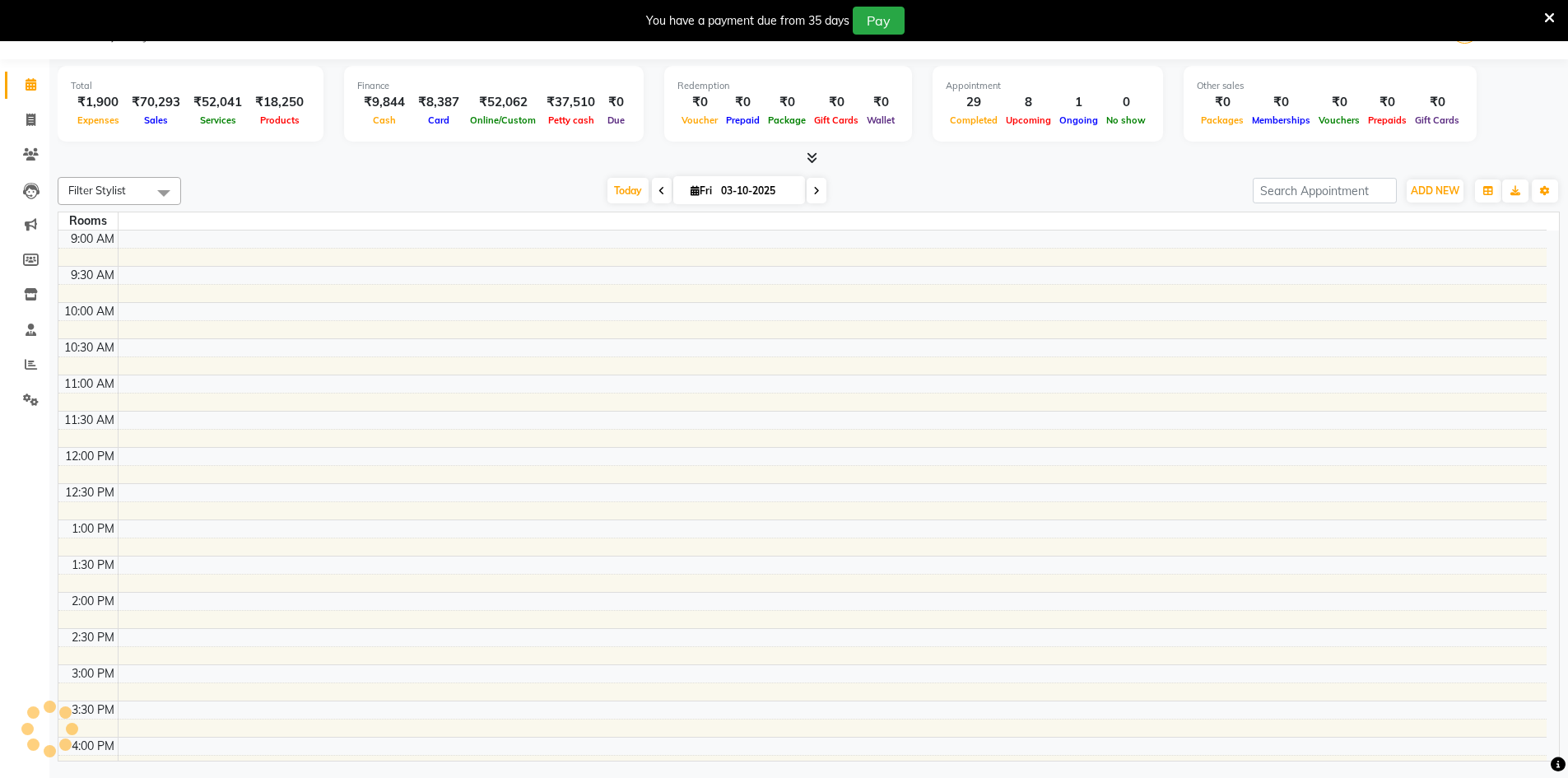
scroll to position [414, 0]
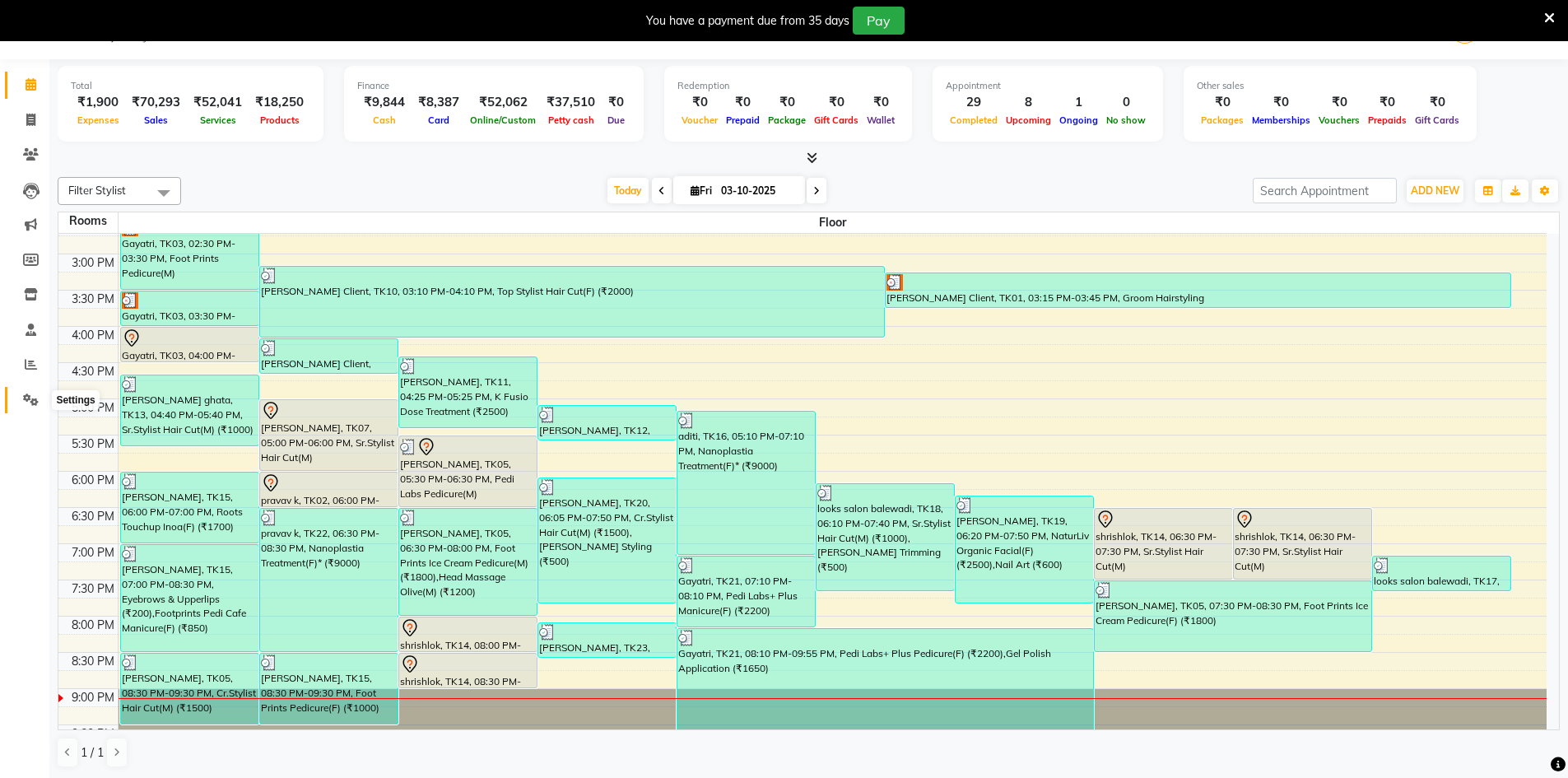
click at [39, 394] on span at bounding box center [31, 400] width 29 height 19
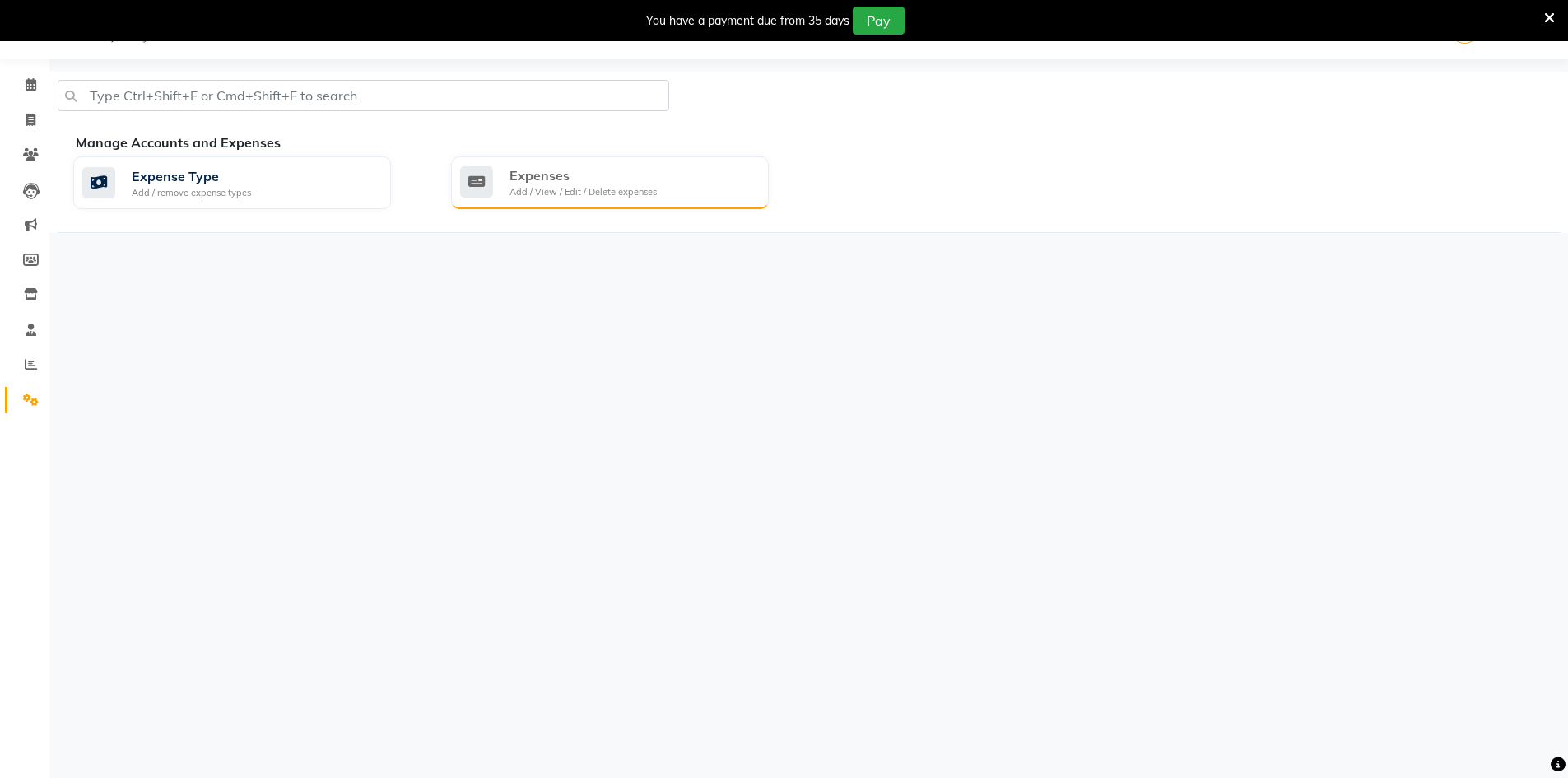
click at [601, 177] on div "Expenses" at bounding box center [583, 176] width 147 height 20
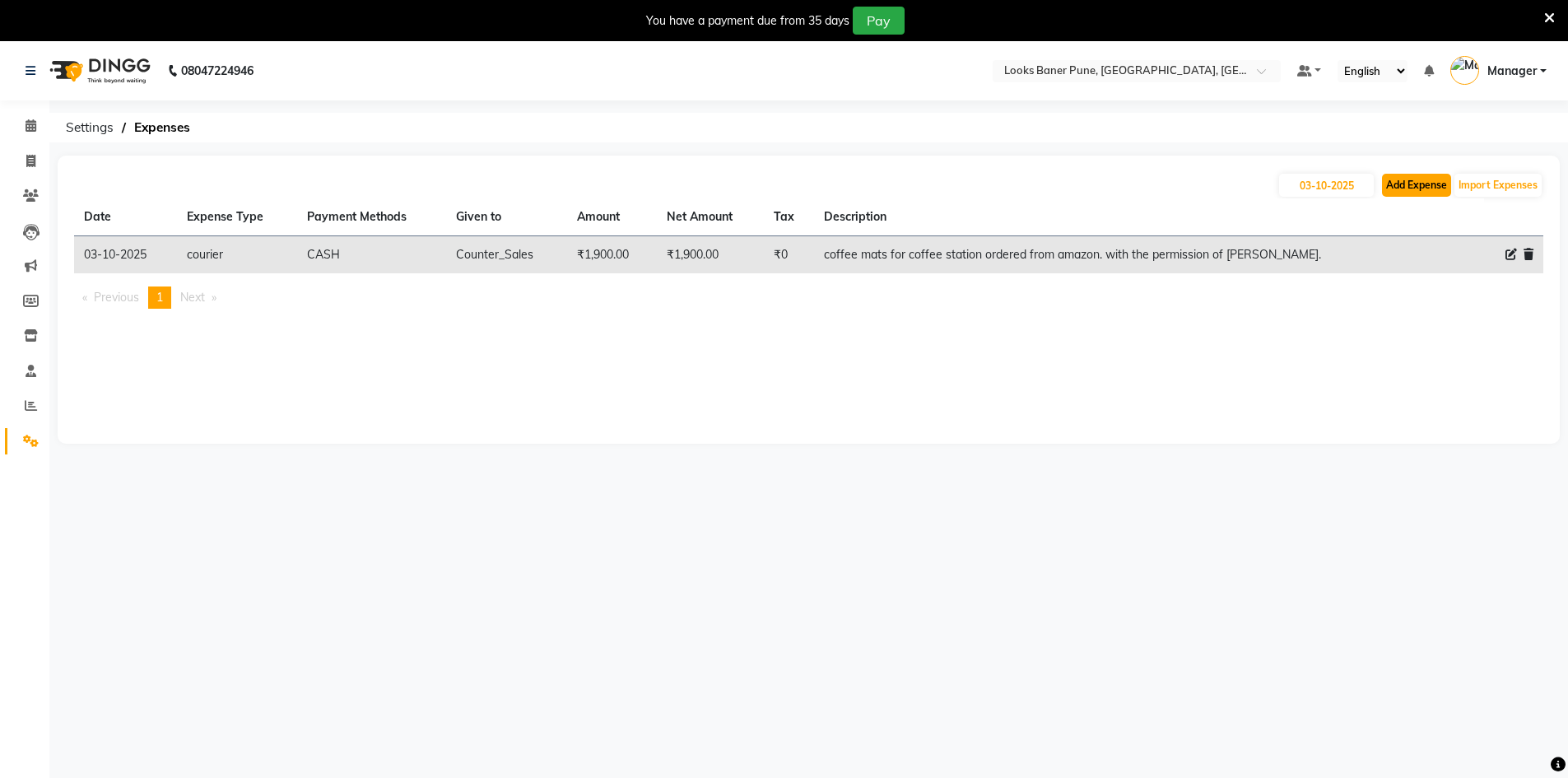
click at [1424, 191] on button "Add Expense" at bounding box center [1417, 184] width 69 height 23
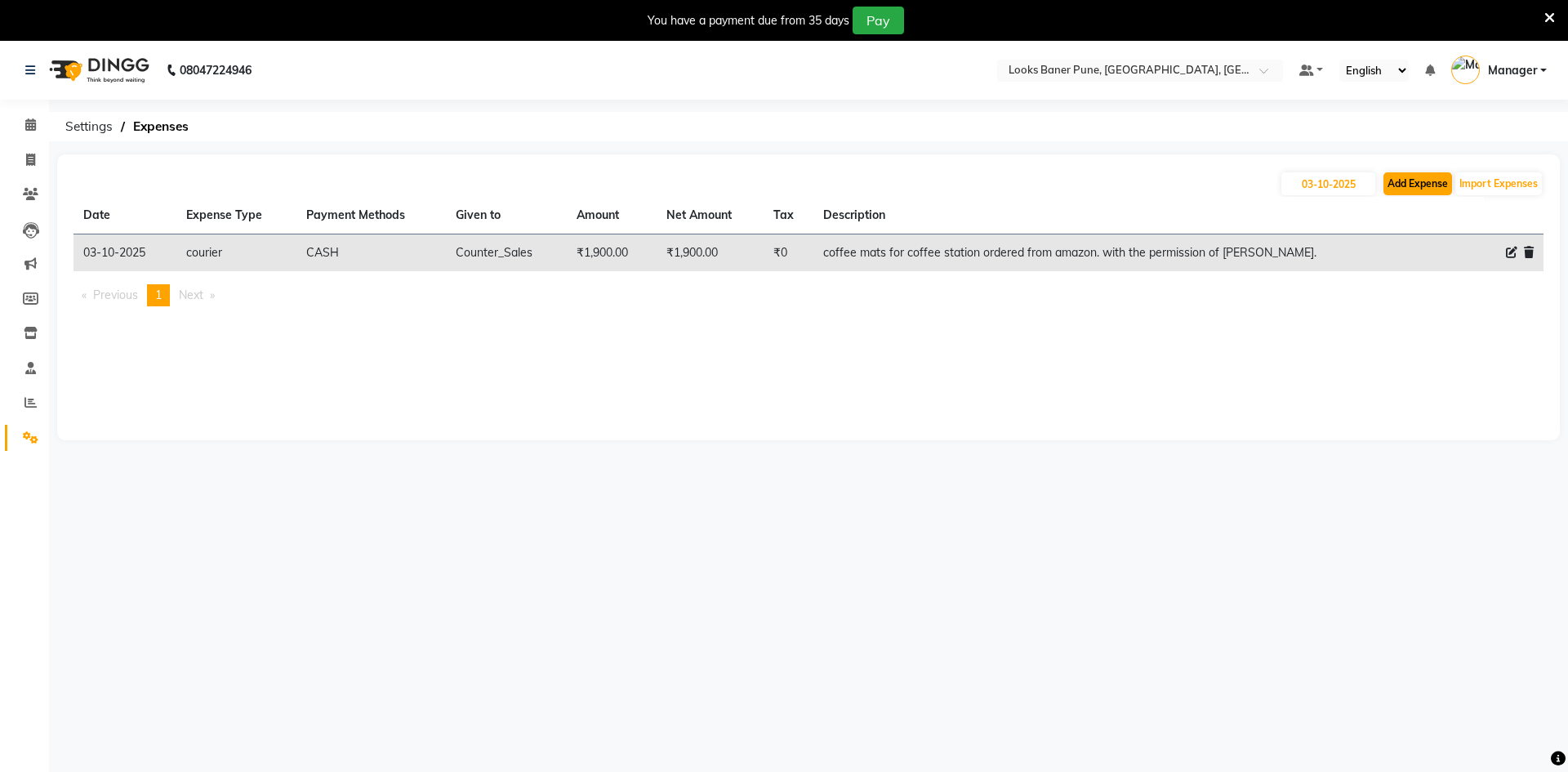
select select "1"
select select "8145"
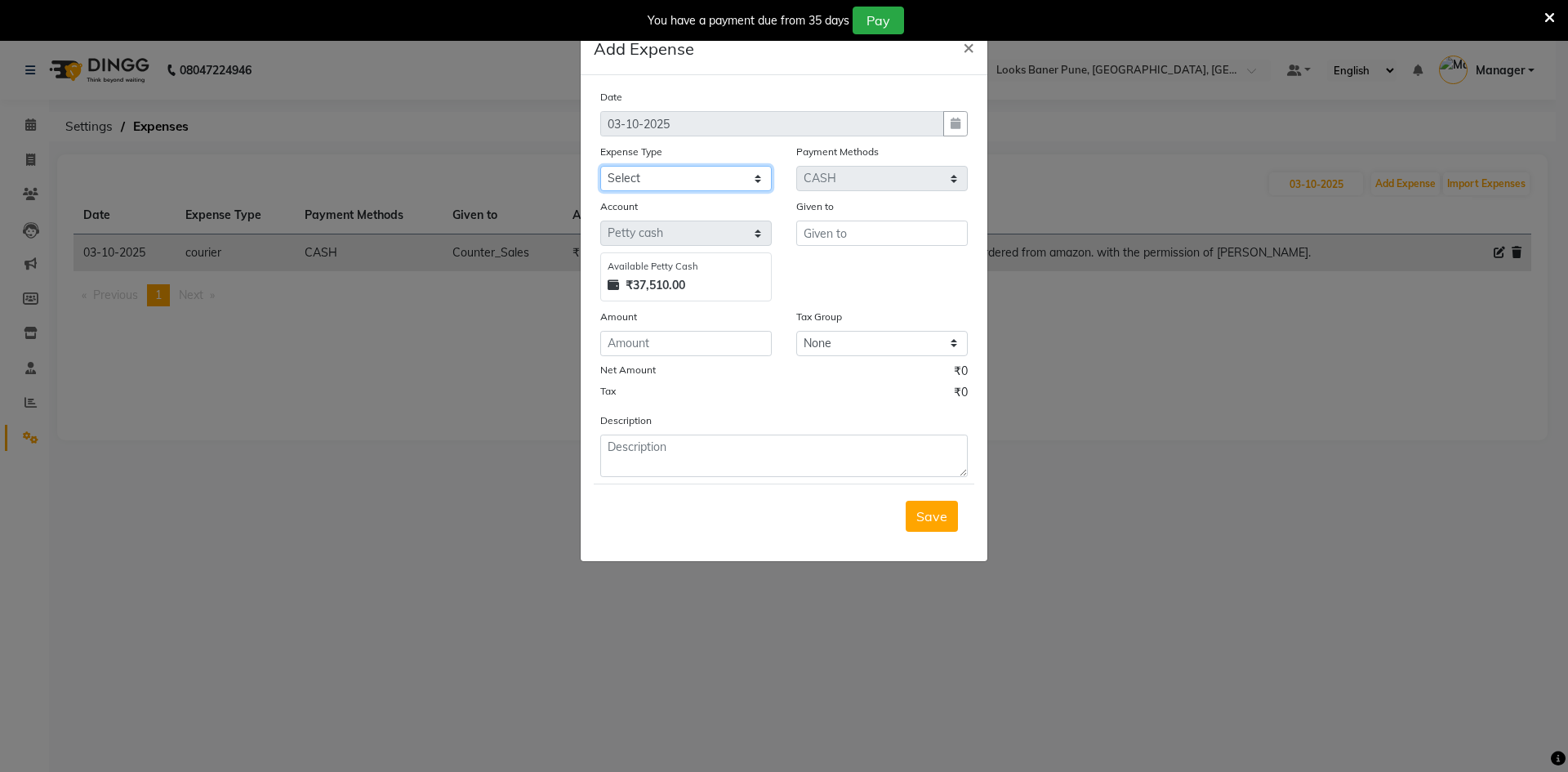
click at [754, 182] on select "Select Accommodation Aesthetics Bank Deposit BLINKIT Cash Handover Client Refun…" at bounding box center [686, 178] width 171 height 25
select select "25132"
click at [601, 165] on select "Select Accommodation Aesthetics Bank Deposit BLINKIT Cash Handover Client Refun…" at bounding box center [686, 178] width 171 height 25
click at [661, 349] on input "number" at bounding box center [686, 343] width 171 height 25
type input "983"
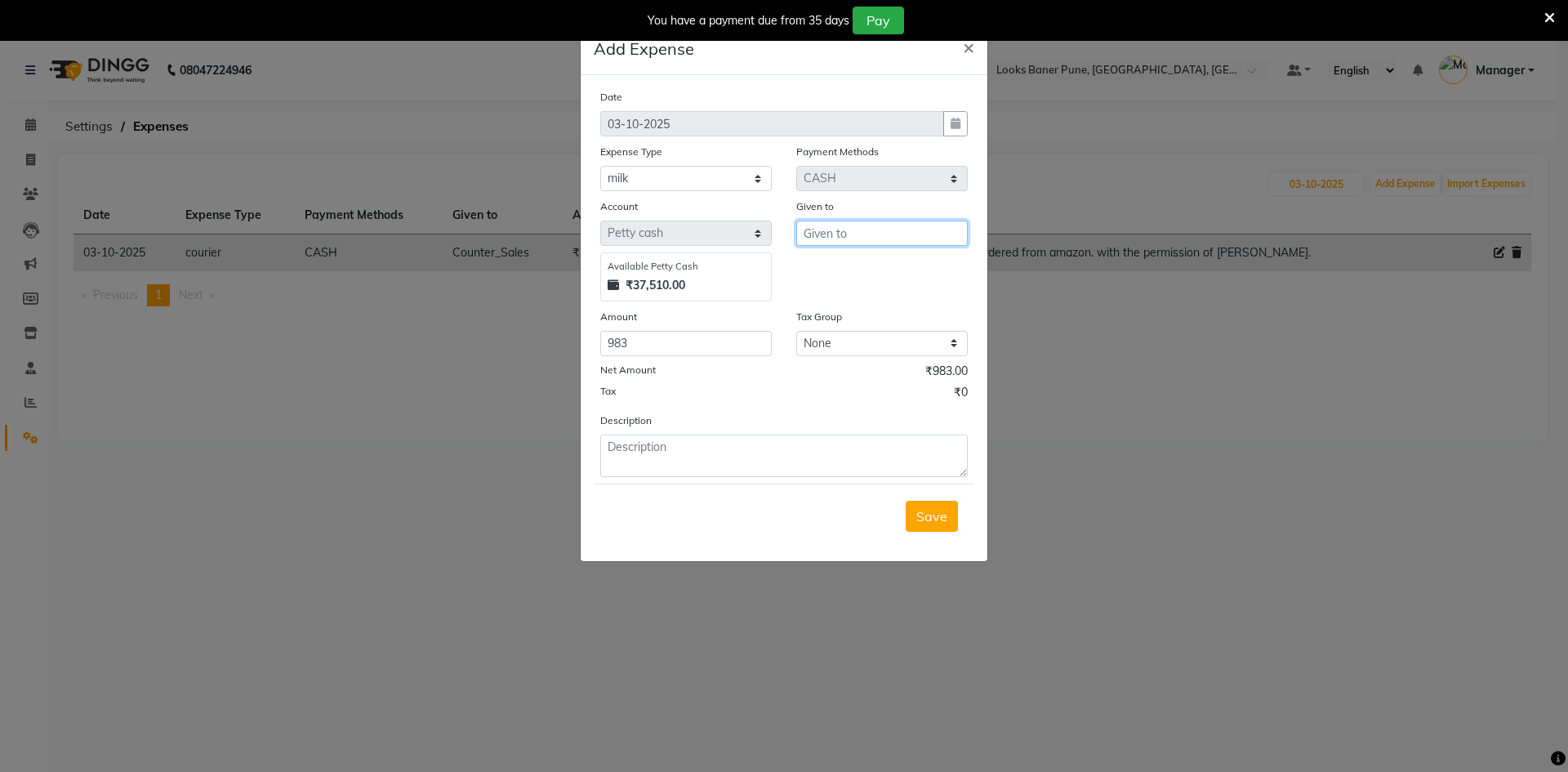
click at [894, 236] on input "text" at bounding box center [881, 233] width 171 height 25
type input "counter sales"
click at [660, 462] on textarea at bounding box center [784, 455] width 368 height 42
type textarea "milk/ suger / candy /elaichi/sponge wipe"
click at [933, 509] on span "Save" at bounding box center [932, 516] width 31 height 17
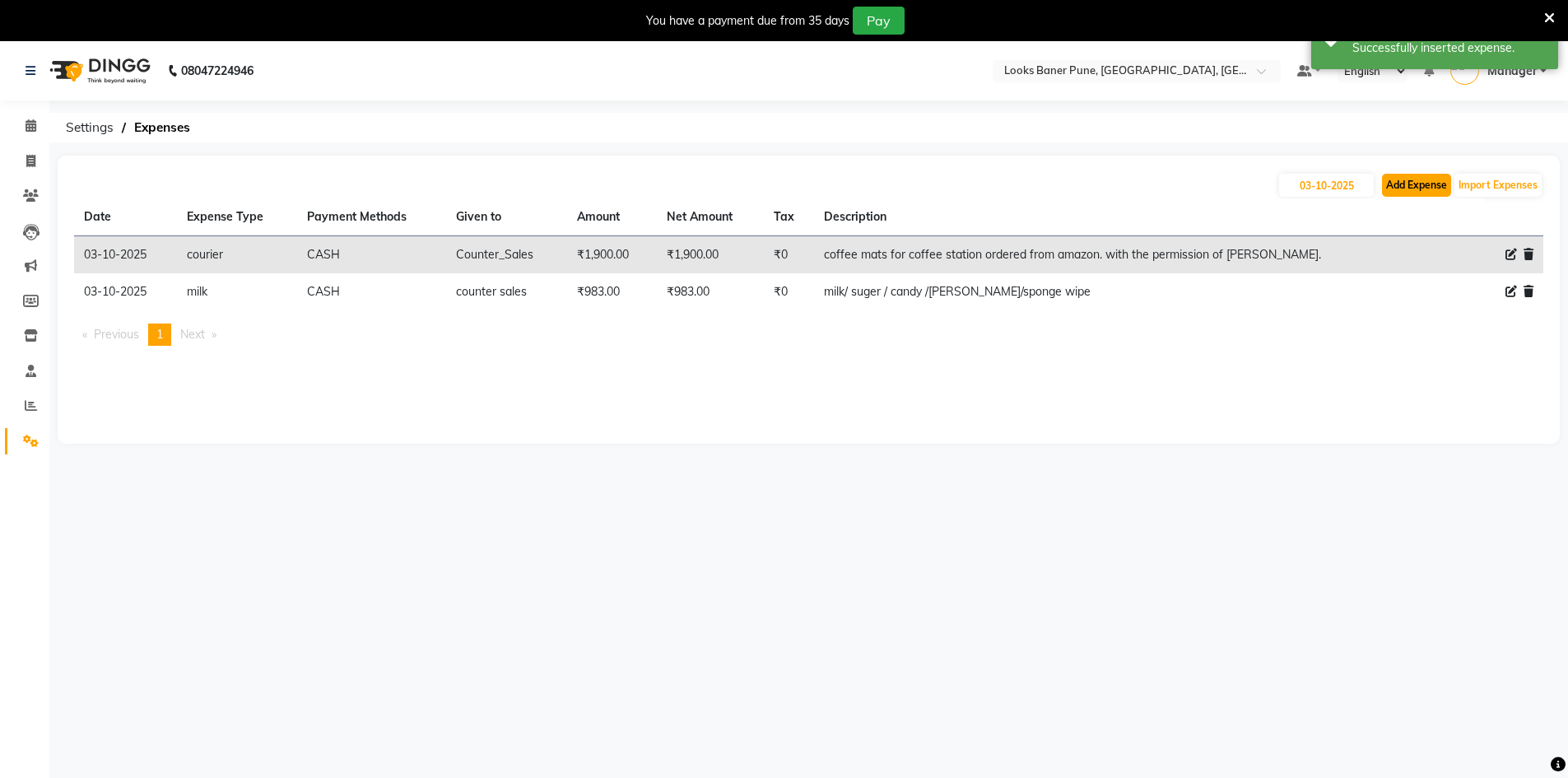
click at [1415, 185] on button "Add Expense" at bounding box center [1417, 184] width 69 height 23
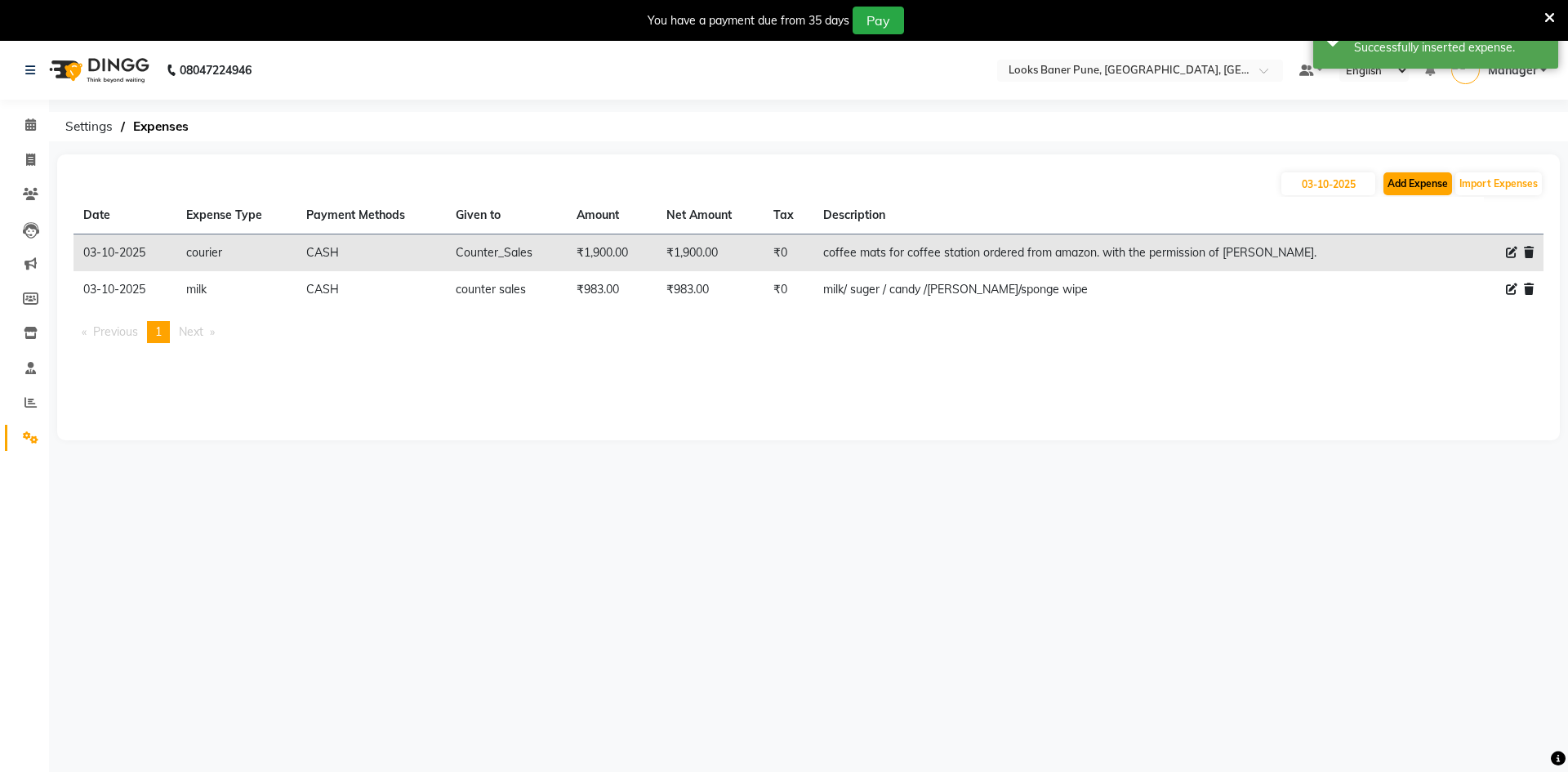
select select "1"
select select "8145"
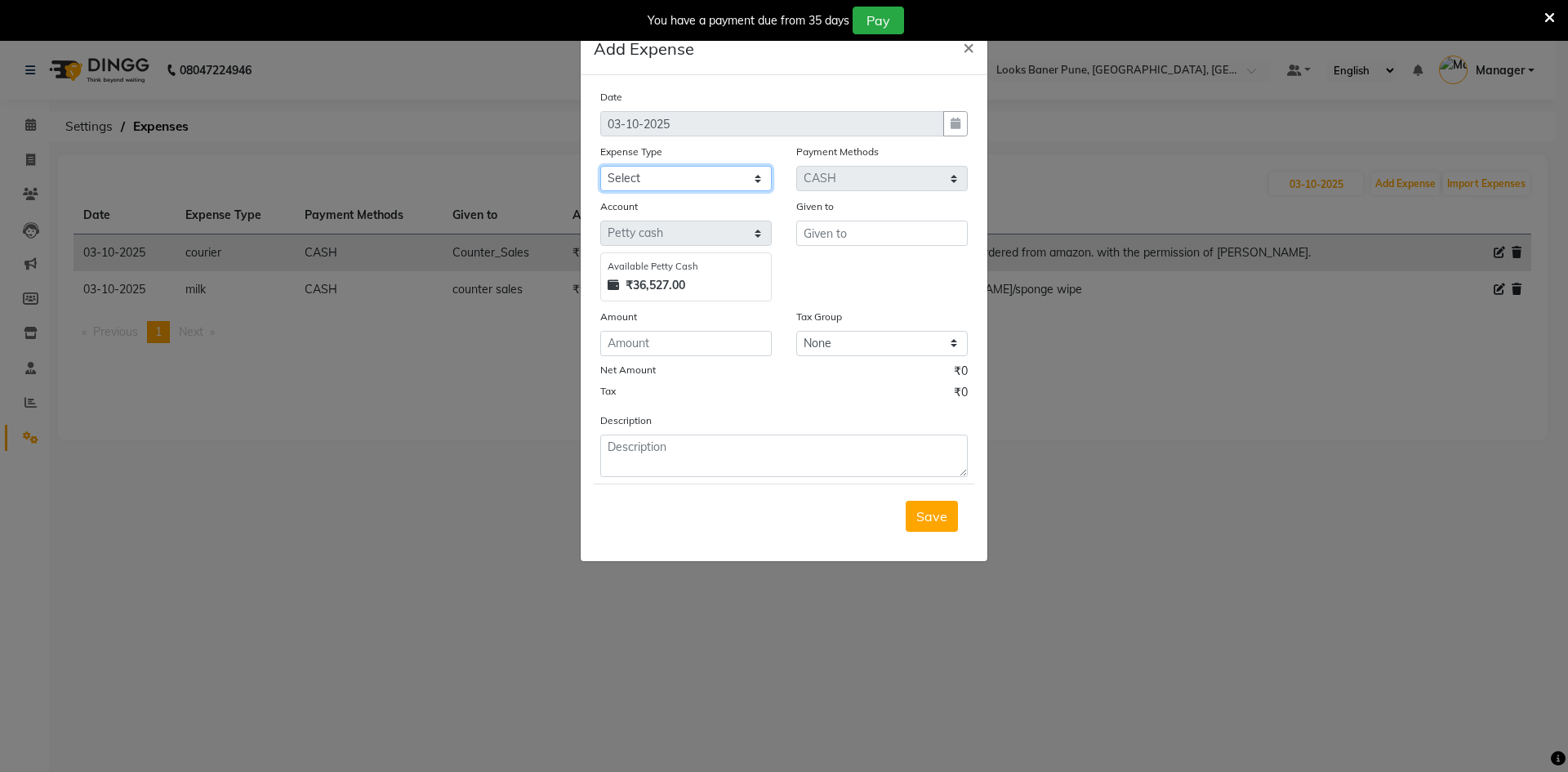
click at [759, 180] on select "Select Accommodation Aesthetics Bank Deposit BLINKIT Cash Handover Client Refun…" at bounding box center [686, 178] width 171 height 25
select select "24889"
click at [601, 165] on select "Select Accommodation Aesthetics Bank Deposit BLINKIT Cash Handover Client Refun…" at bounding box center [686, 178] width 171 height 25
click at [855, 235] on input "text" at bounding box center [881, 233] width 171 height 25
type input "counter sales"
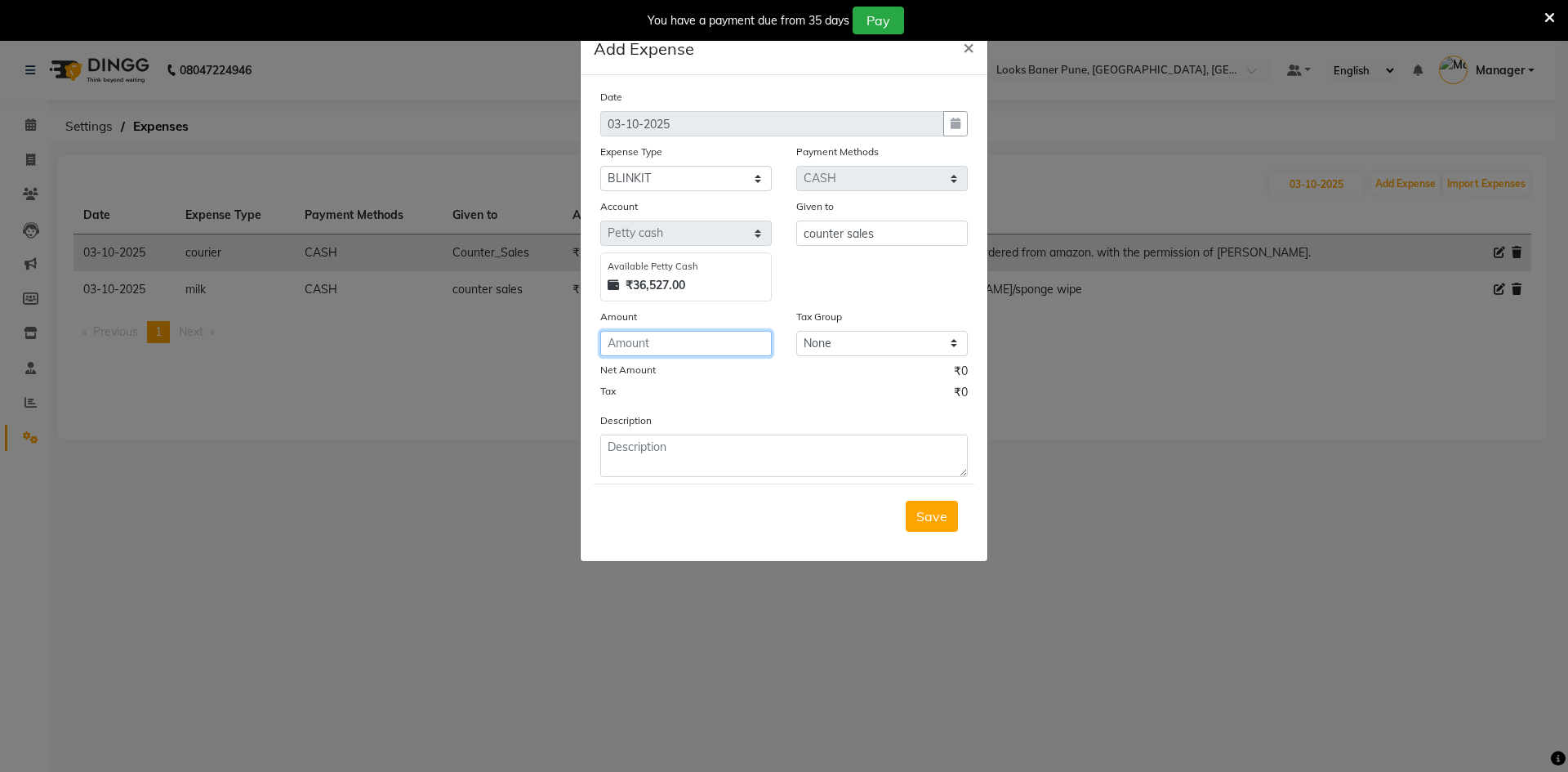
click at [705, 349] on input "number" at bounding box center [686, 343] width 171 height 25
type input "300"
click at [646, 442] on textarea at bounding box center [784, 455] width 368 height 42
type textarea "suger pauch /for clint2 pc"
click at [929, 516] on span "Save" at bounding box center [932, 516] width 31 height 17
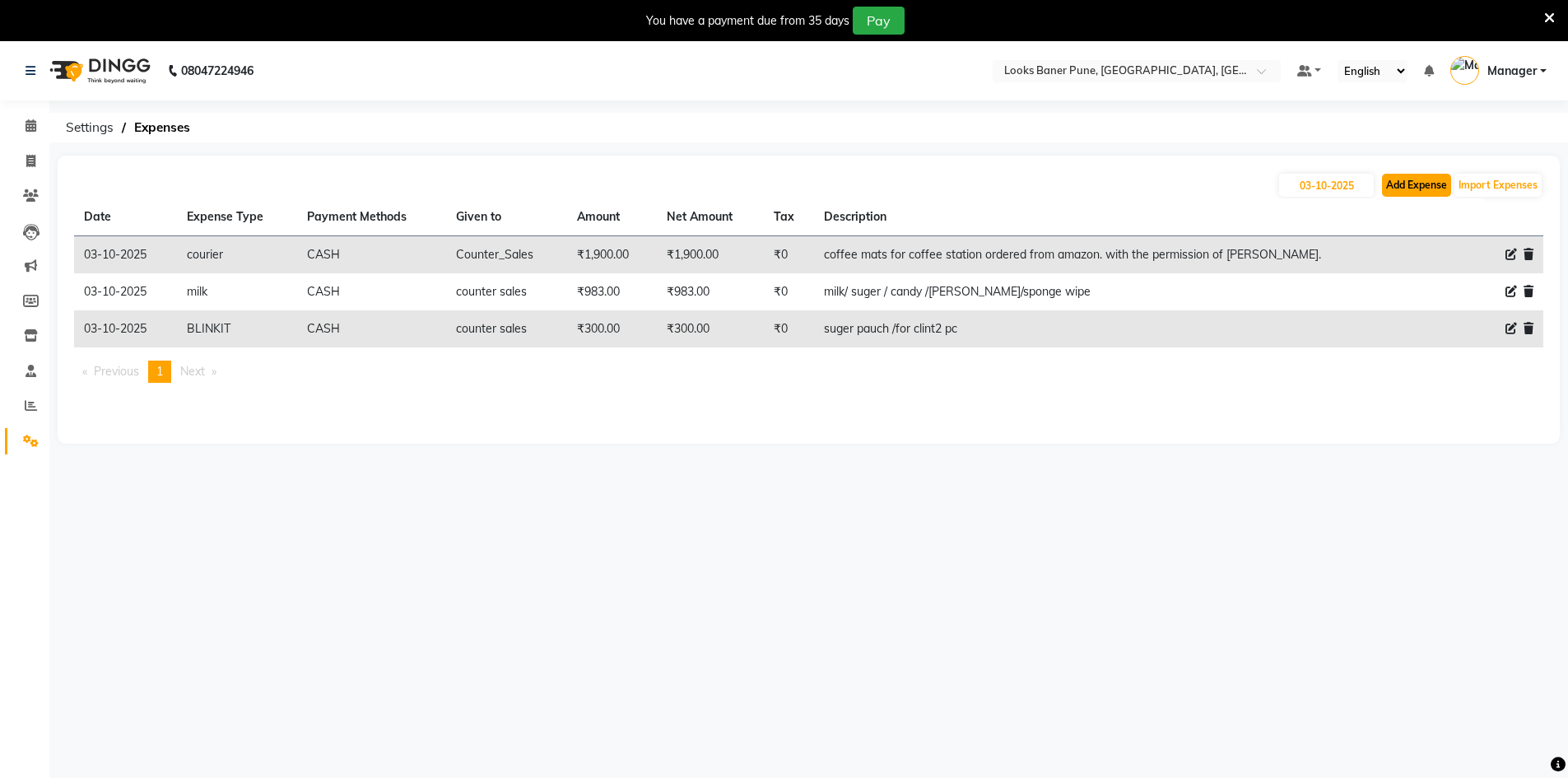
click at [1413, 189] on button "Add Expense" at bounding box center [1417, 184] width 69 height 23
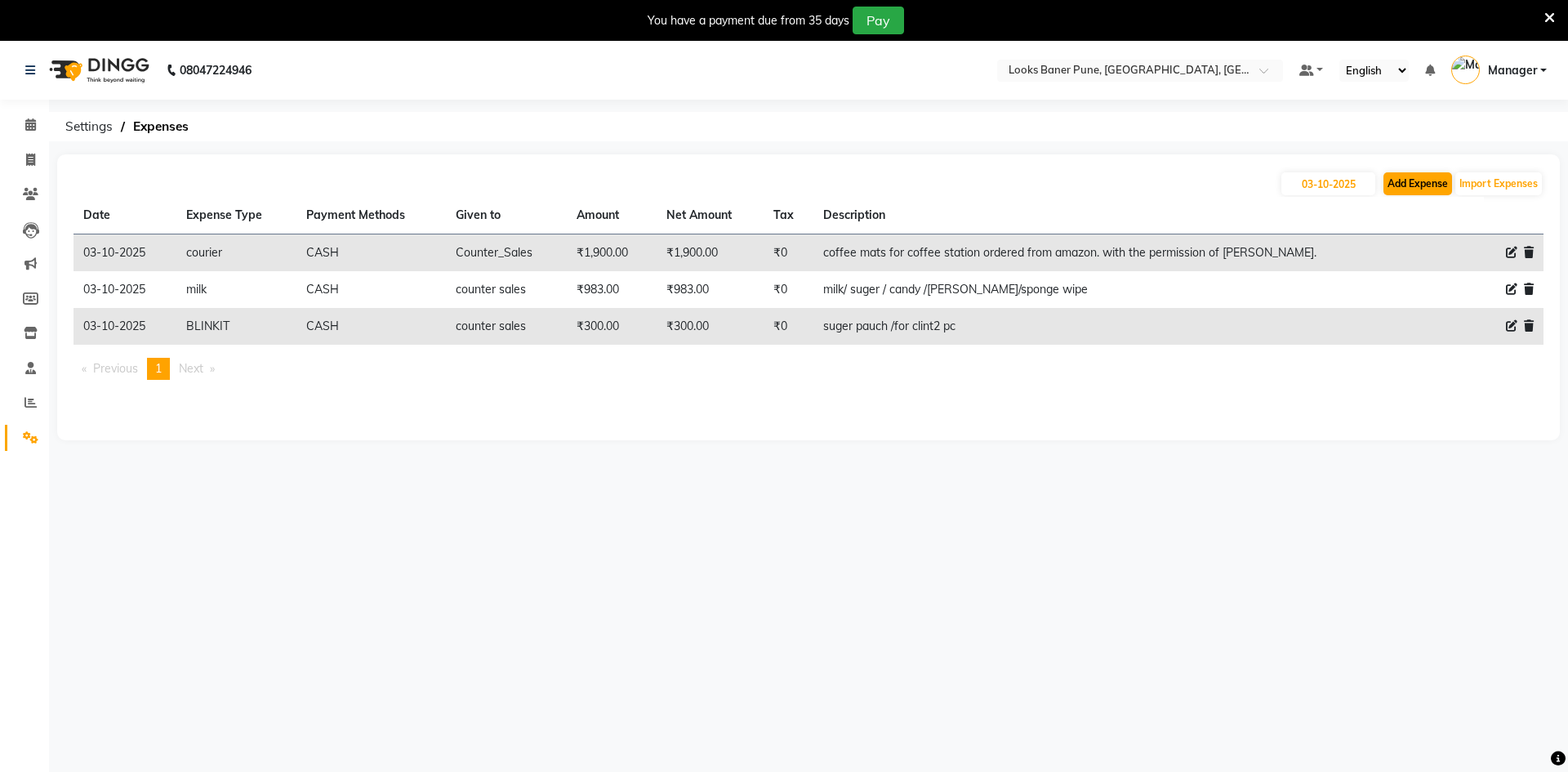
select select "1"
select select "8145"
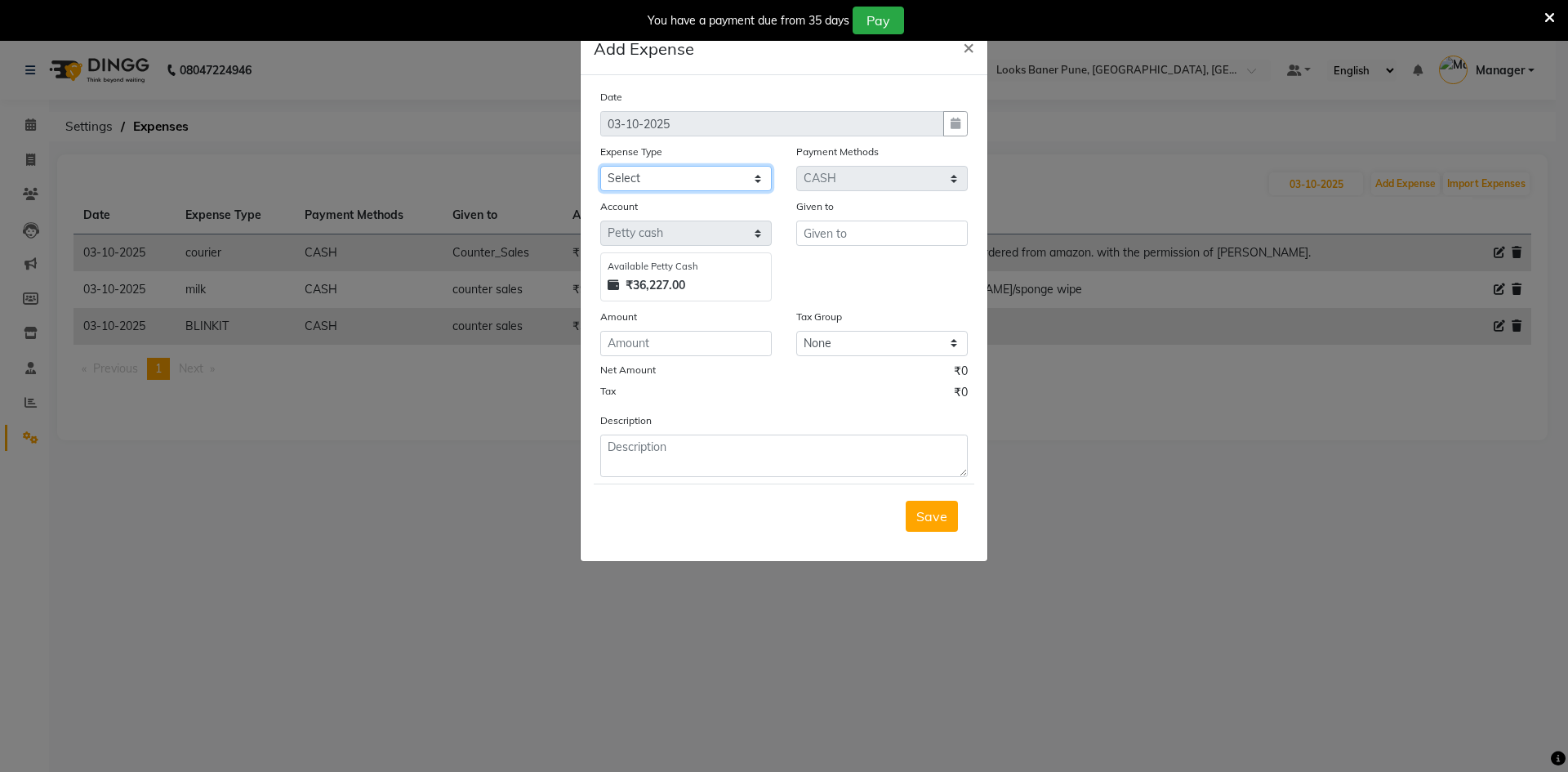
click at [753, 183] on select "Select Accommodation Aesthetics Bank Deposit BLINKIT Cash Handover Client Refun…" at bounding box center [686, 178] width 171 height 25
select select "23749"
click at [601, 165] on select "Select Accommodation Aesthetics Bank Deposit BLINKIT Cash Handover Client Refun…" at bounding box center [686, 178] width 171 height 25
click at [698, 347] on input "number" at bounding box center [686, 343] width 171 height 25
type input "260"
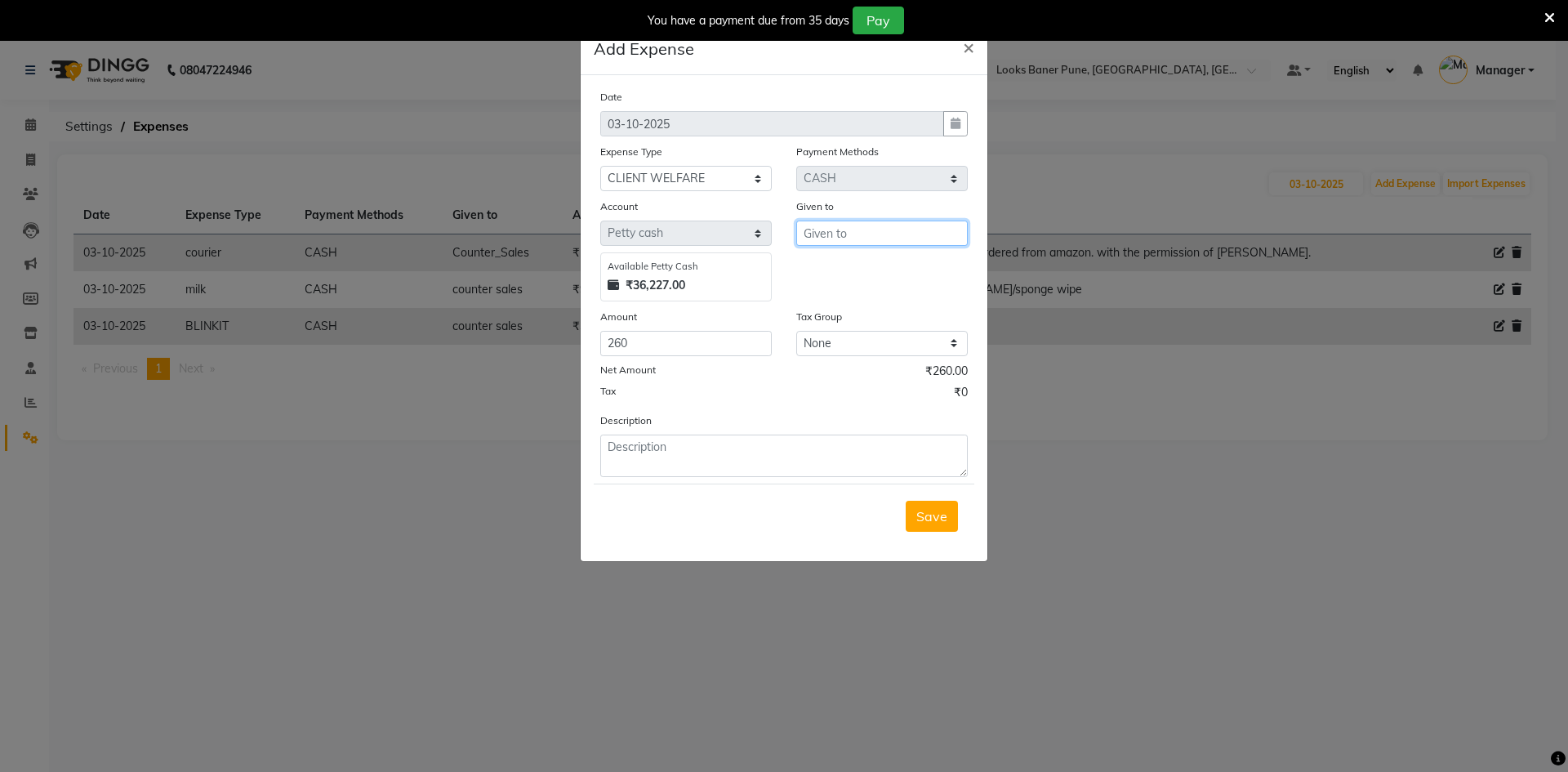
click at [868, 226] on input "text" at bounding box center [881, 233] width 171 height 25
type input "counter sales"
click at [710, 343] on input "260" at bounding box center [686, 343] width 171 height 25
click at [673, 452] on textarea at bounding box center [784, 455] width 368 height 42
type textarea "water bottel 2 pc"
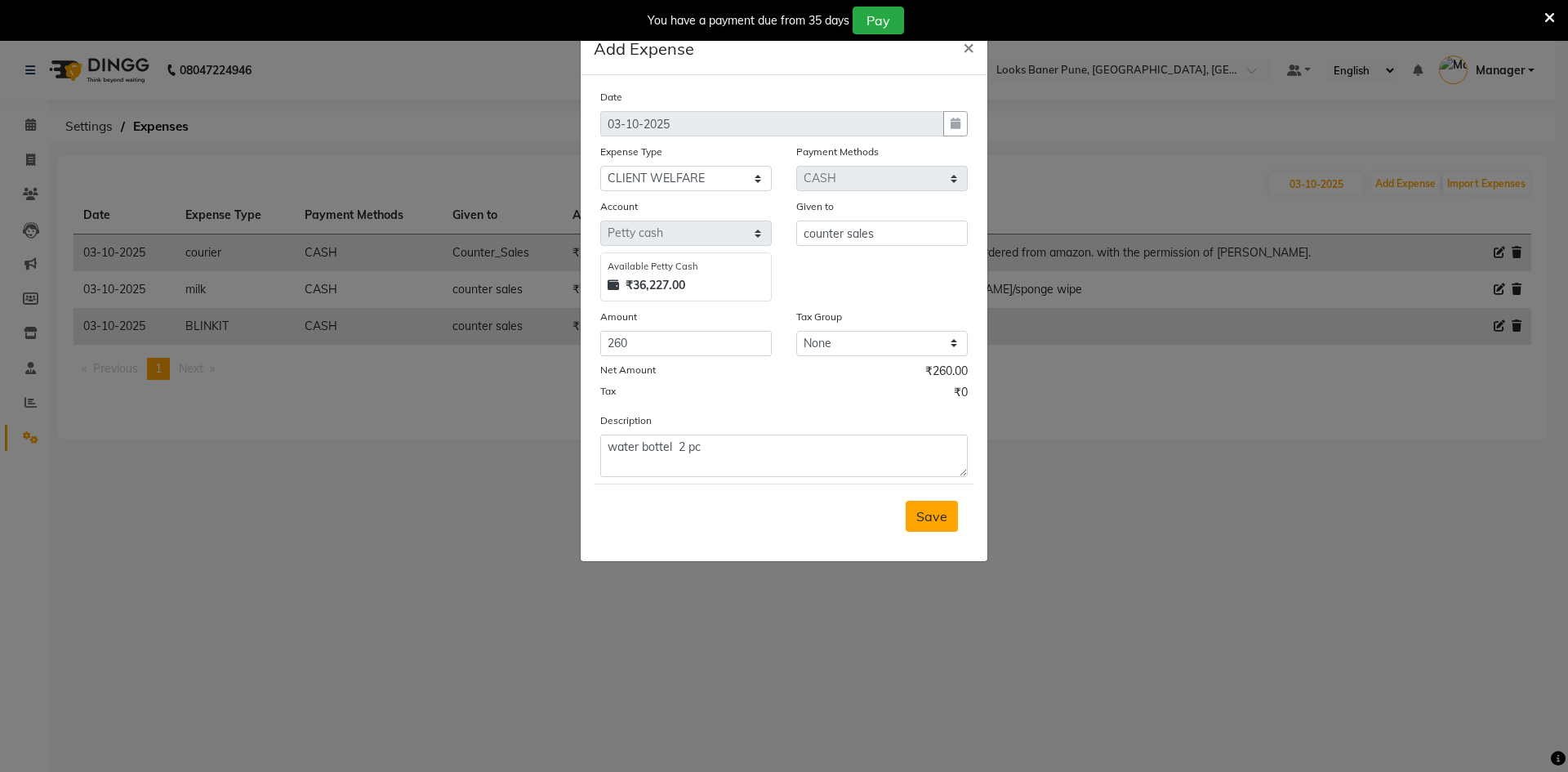
click at [927, 519] on span "Save" at bounding box center [932, 516] width 31 height 17
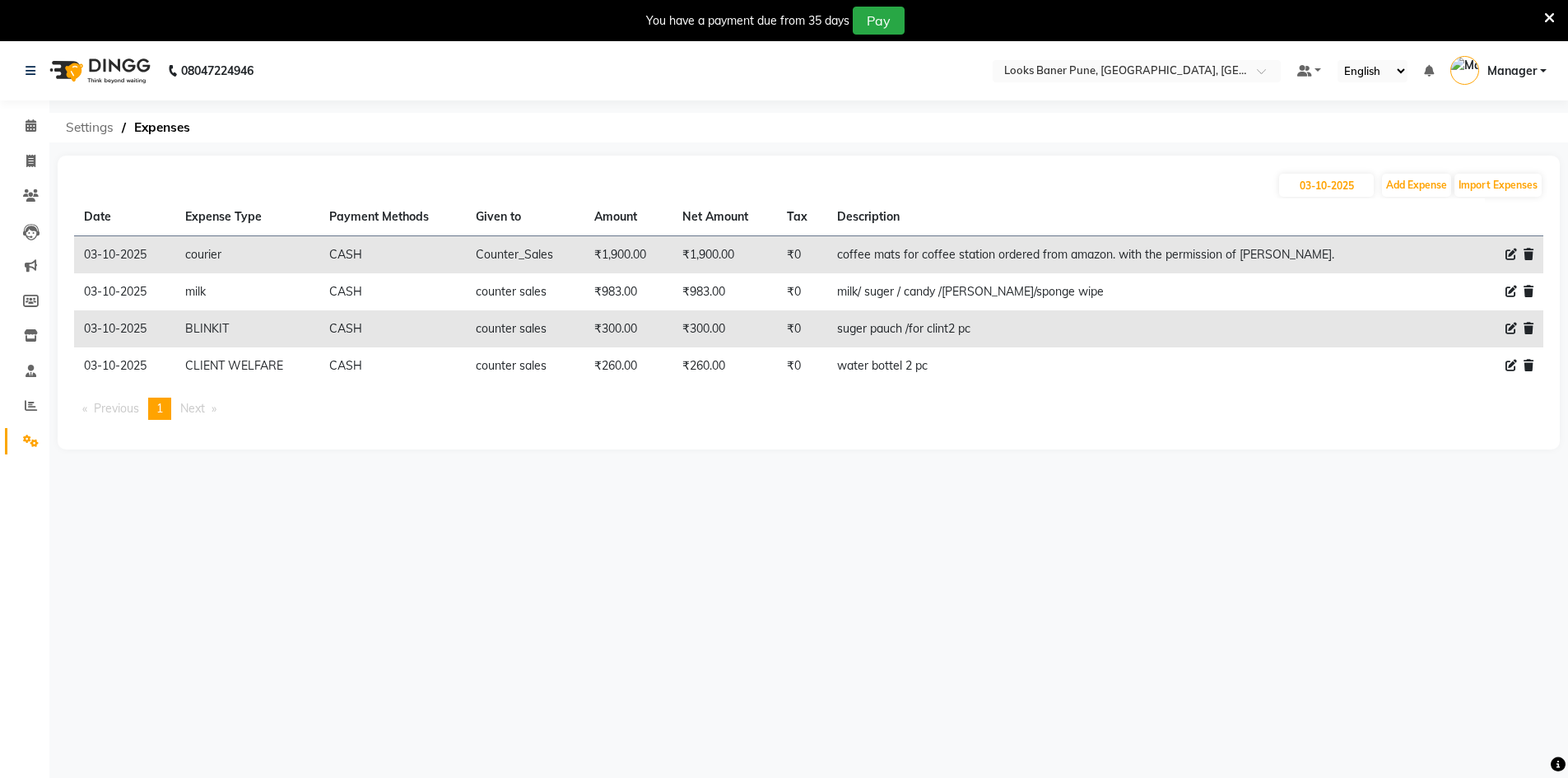
click at [103, 126] on span "Settings" at bounding box center [89, 127] width 64 height 30
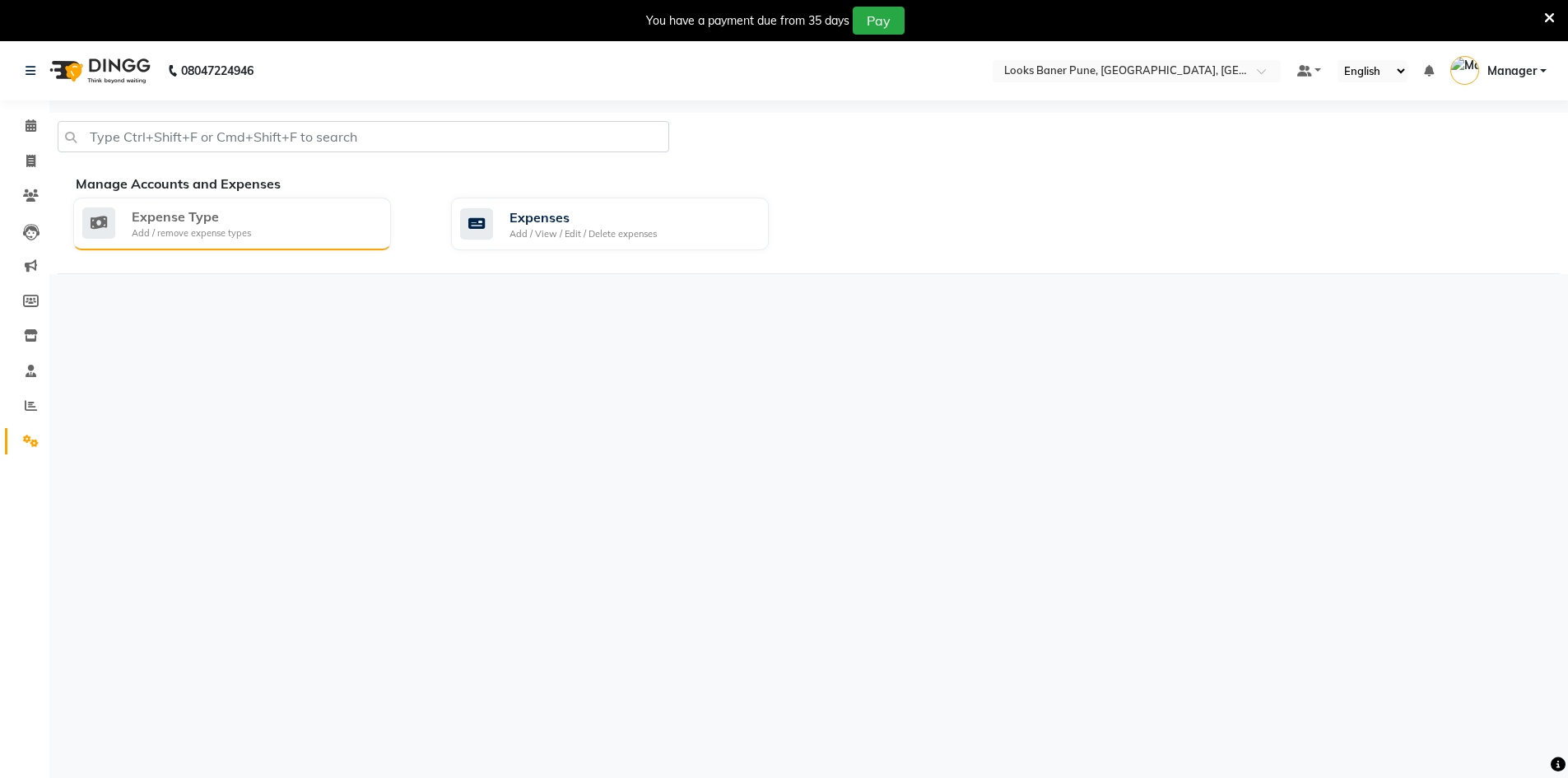
click at [273, 239] on div "Expense Type Add / remove expense types" at bounding box center [230, 224] width 296 height 34
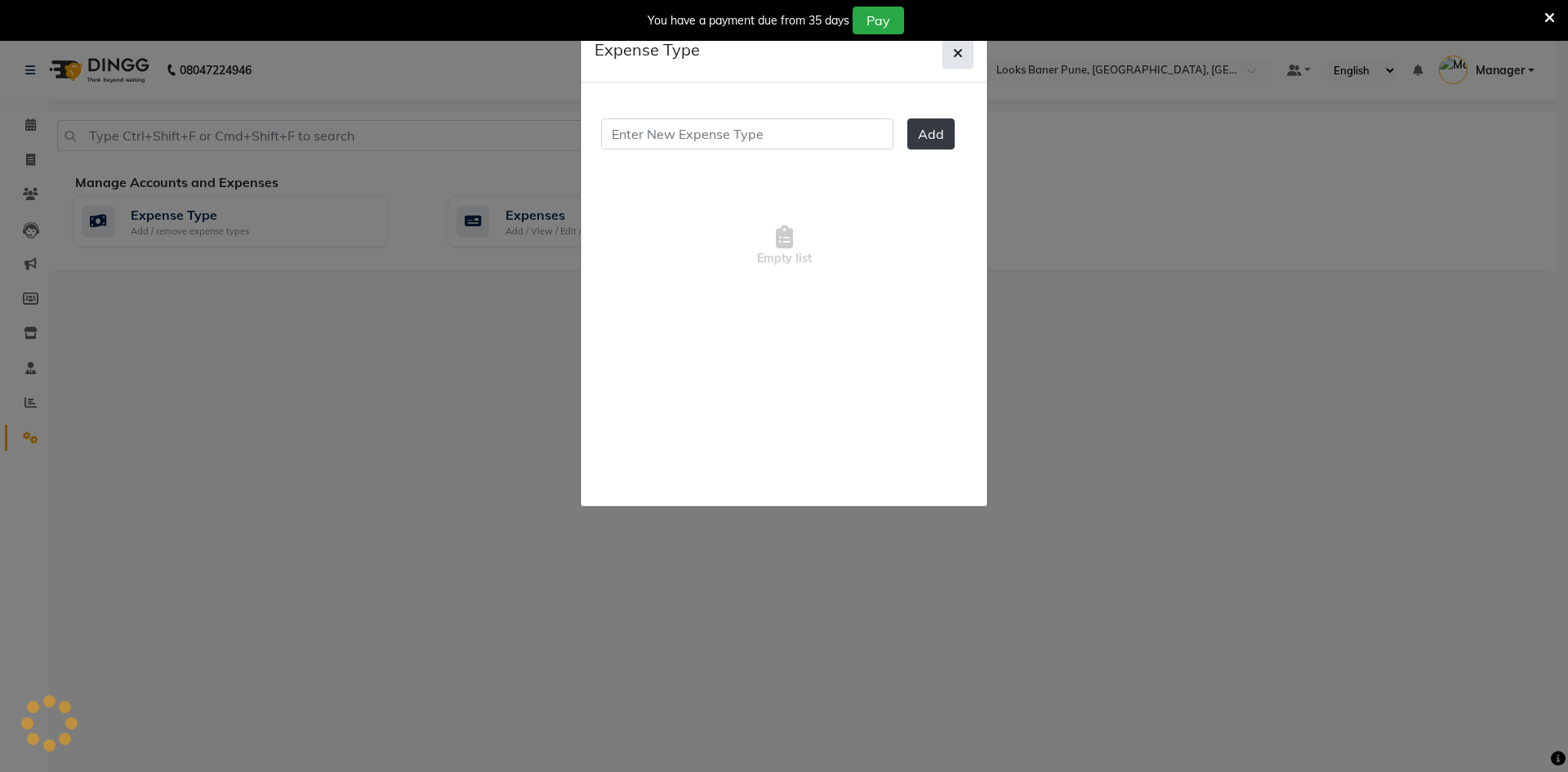
click at [952, 50] on button "button" at bounding box center [958, 53] width 31 height 31
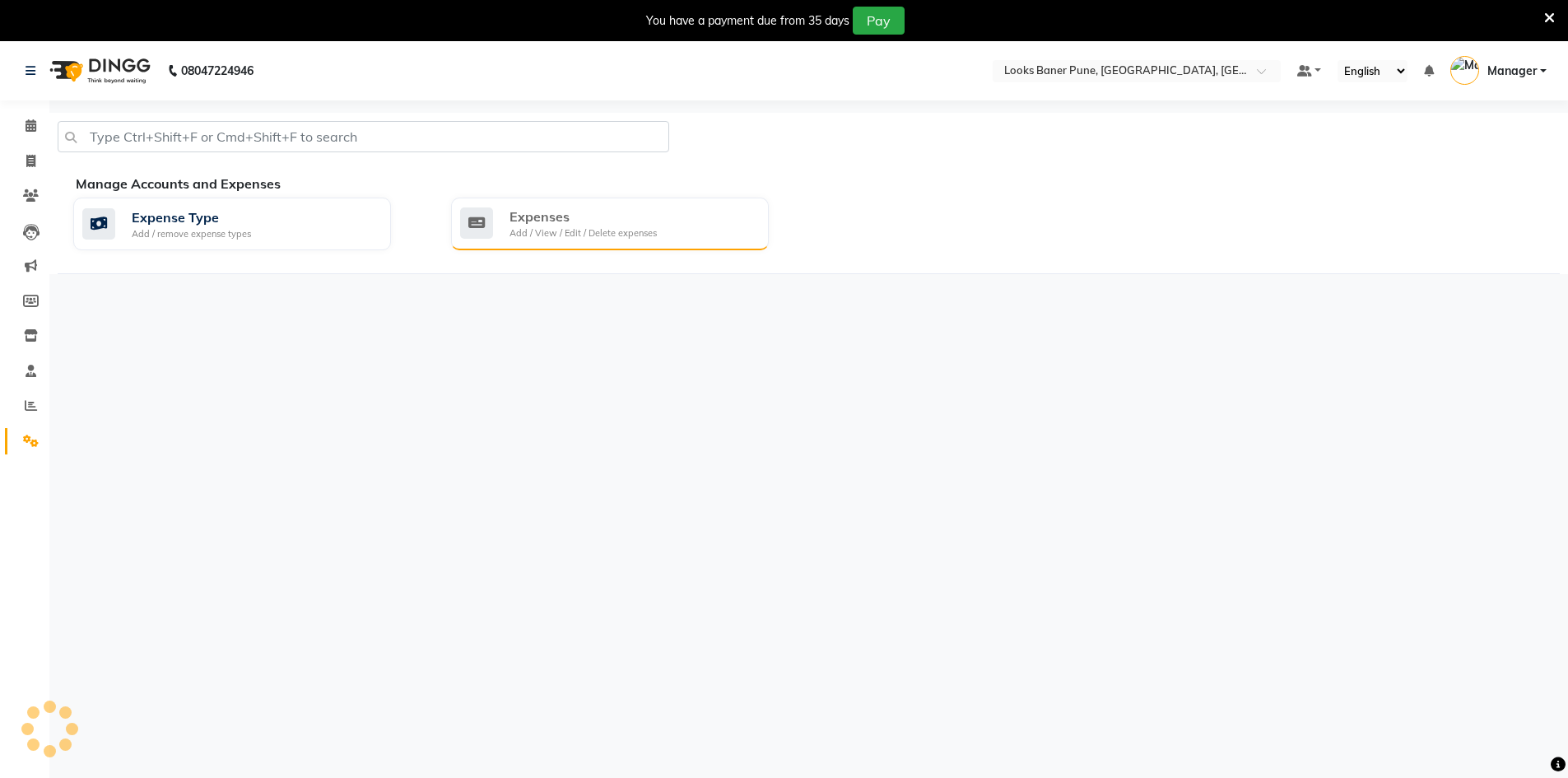
click at [611, 206] on div "Expenses Add / View / Edit / Delete expenses" at bounding box center [610, 223] width 318 height 52
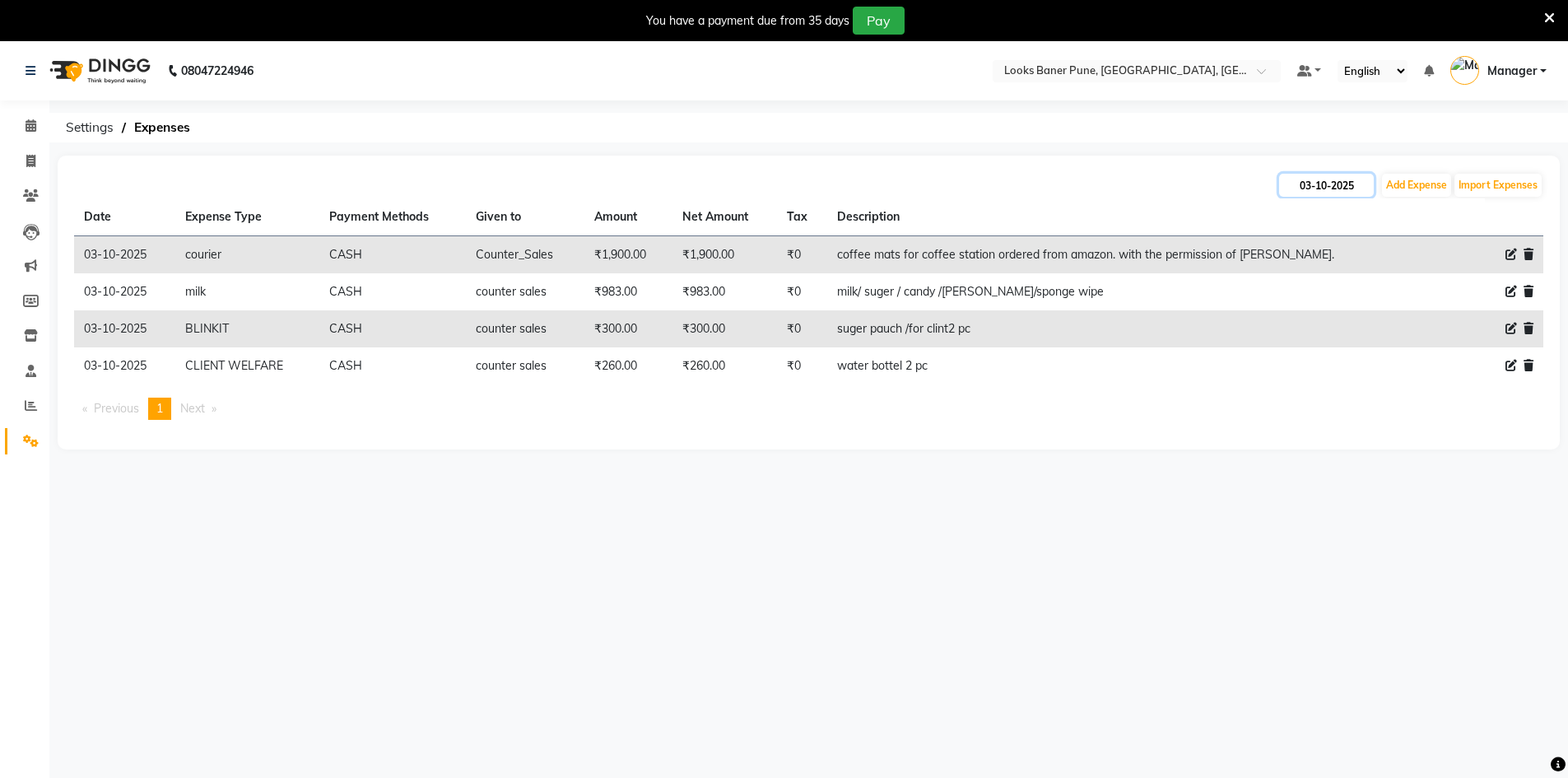
click at [1345, 186] on input "03-10-2025" at bounding box center [1326, 184] width 95 height 23
select select "10"
select select "2025"
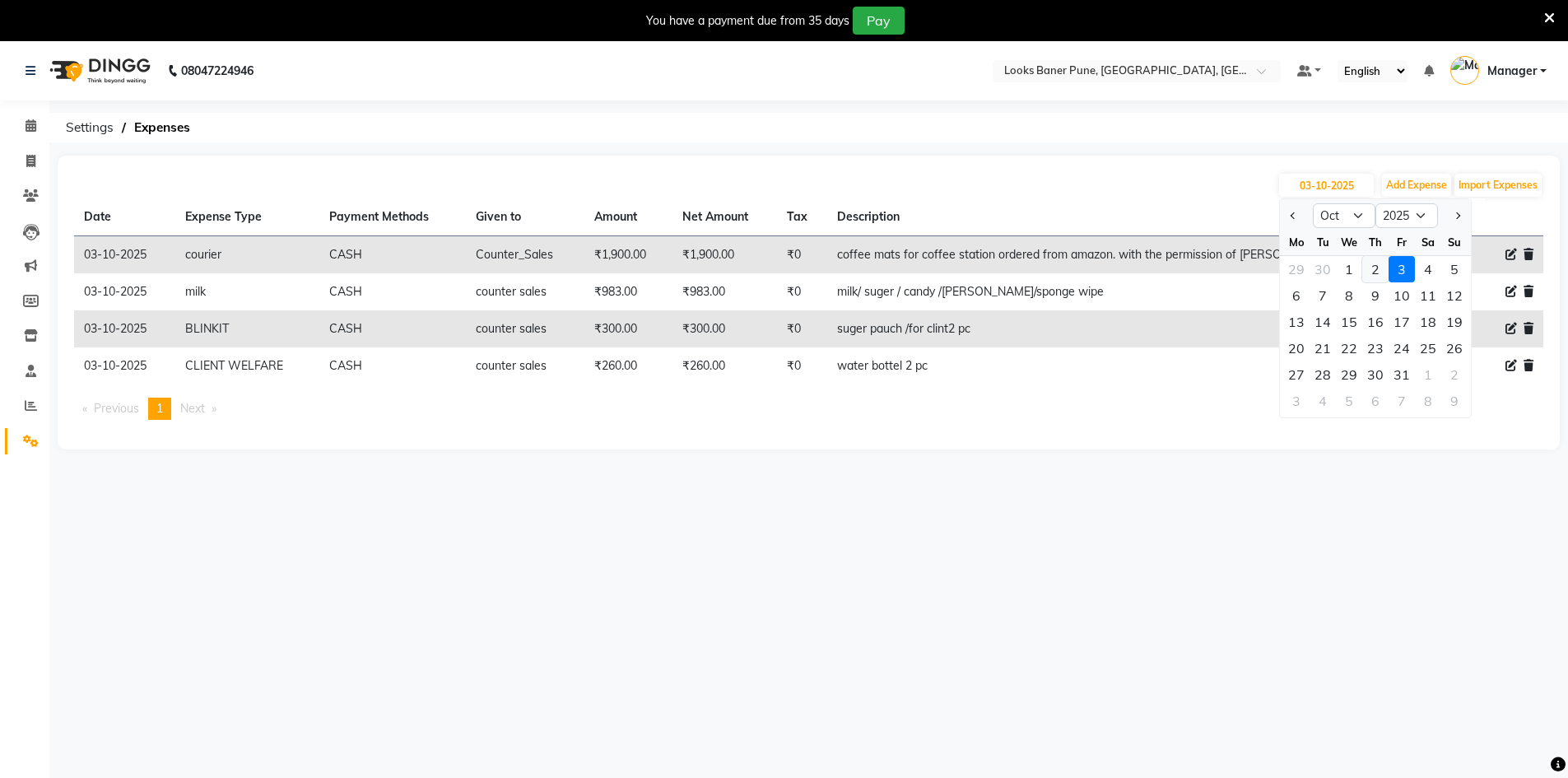
click at [1372, 262] on div "2" at bounding box center [1376, 269] width 27 height 27
type input "02-10-2025"
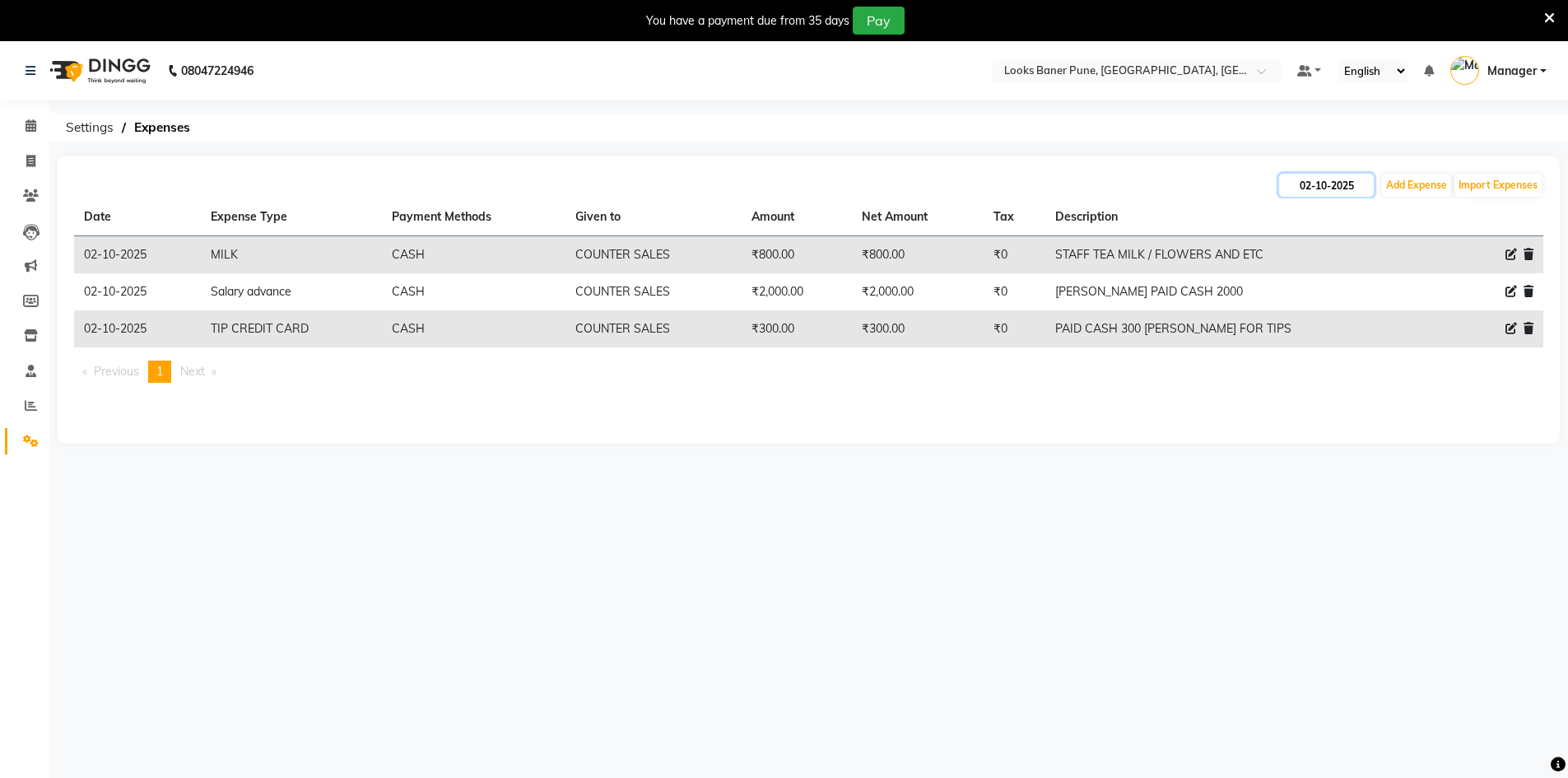
click at [1359, 185] on input "02-10-2025" at bounding box center [1326, 184] width 95 height 23
select select "10"
select select "2025"
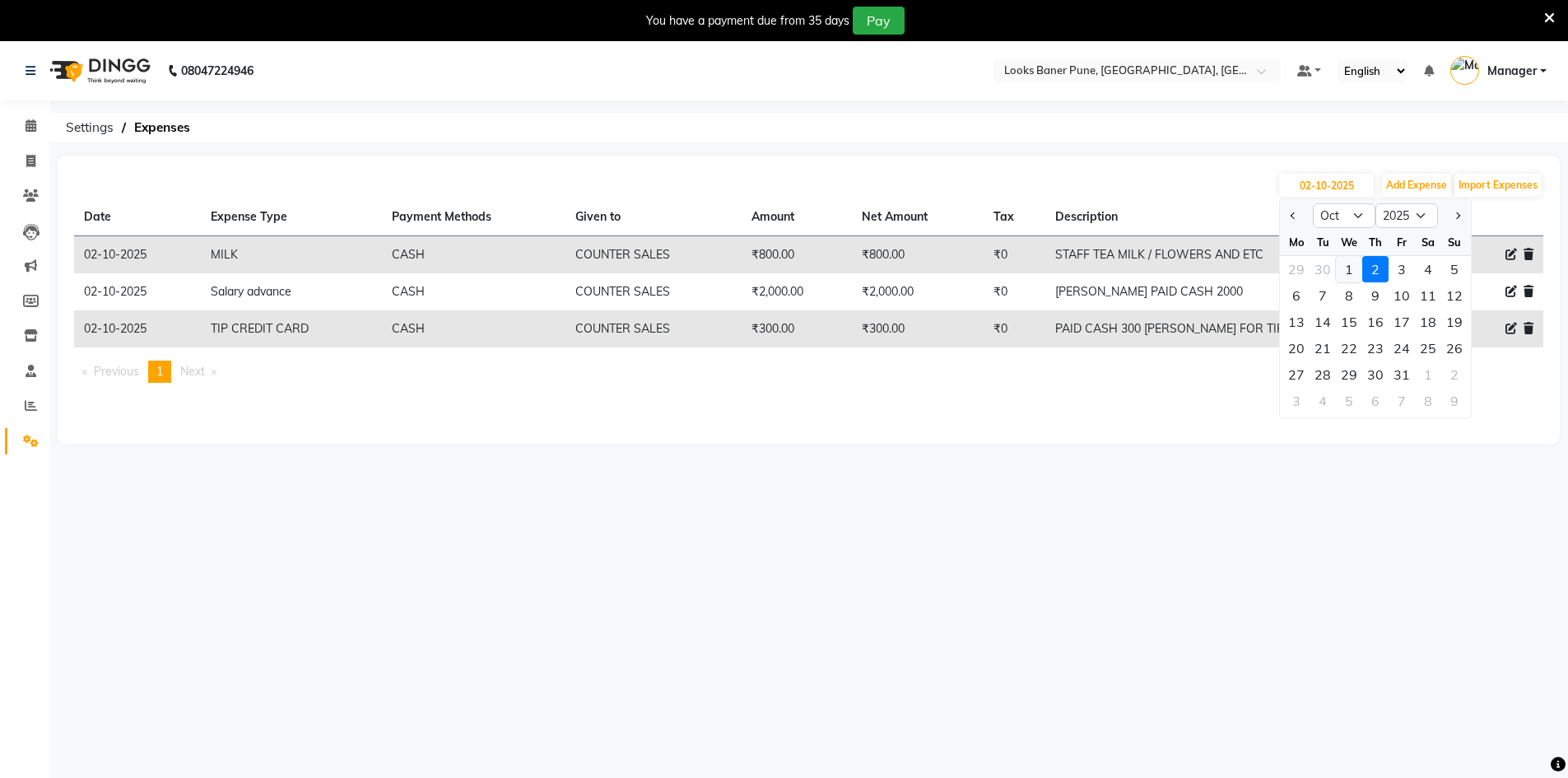
click at [1350, 271] on div "1" at bounding box center [1349, 269] width 27 height 27
type input "01-10-2025"
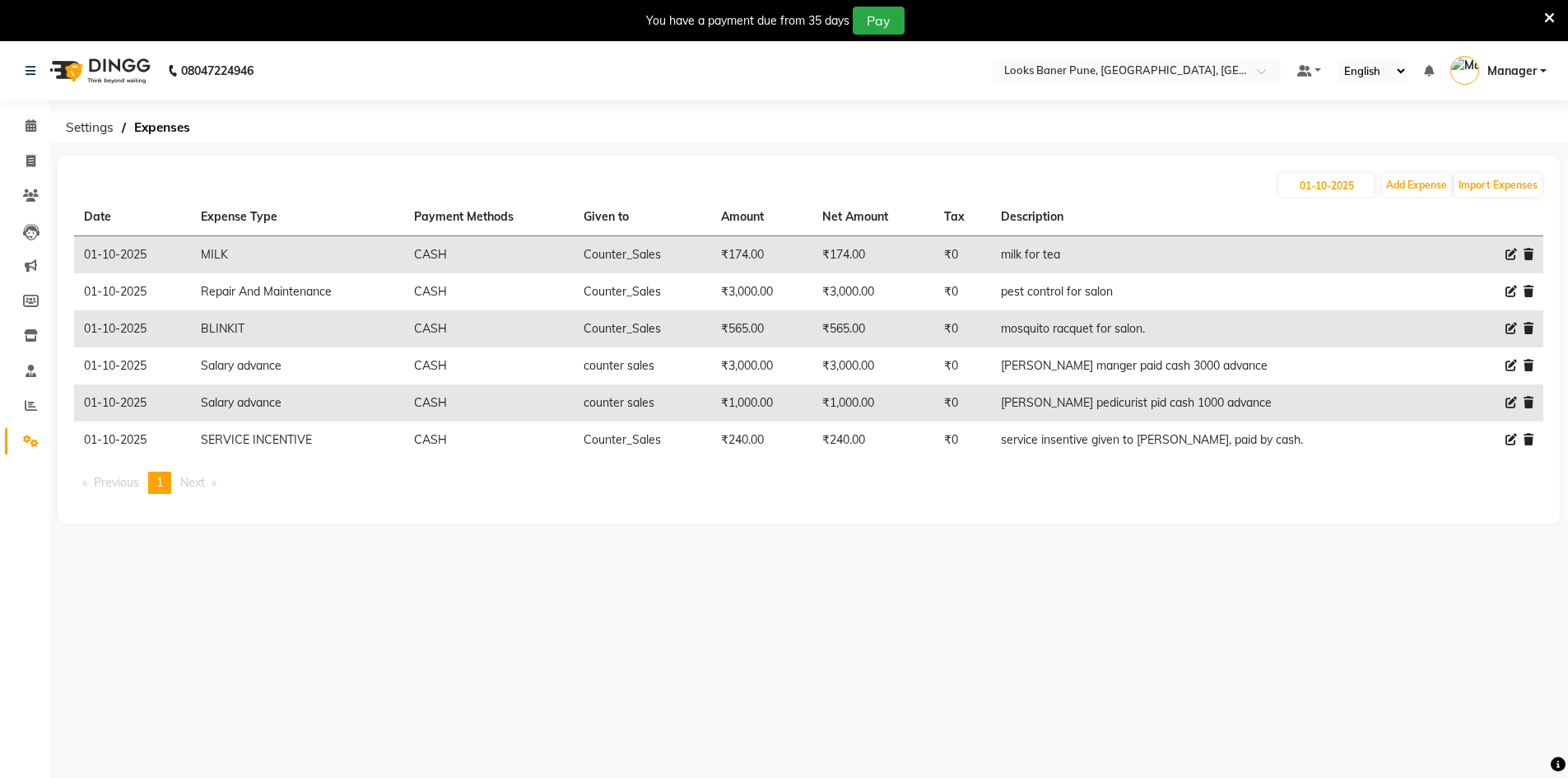
click at [1553, 18] on icon at bounding box center [1549, 18] width 11 height 15
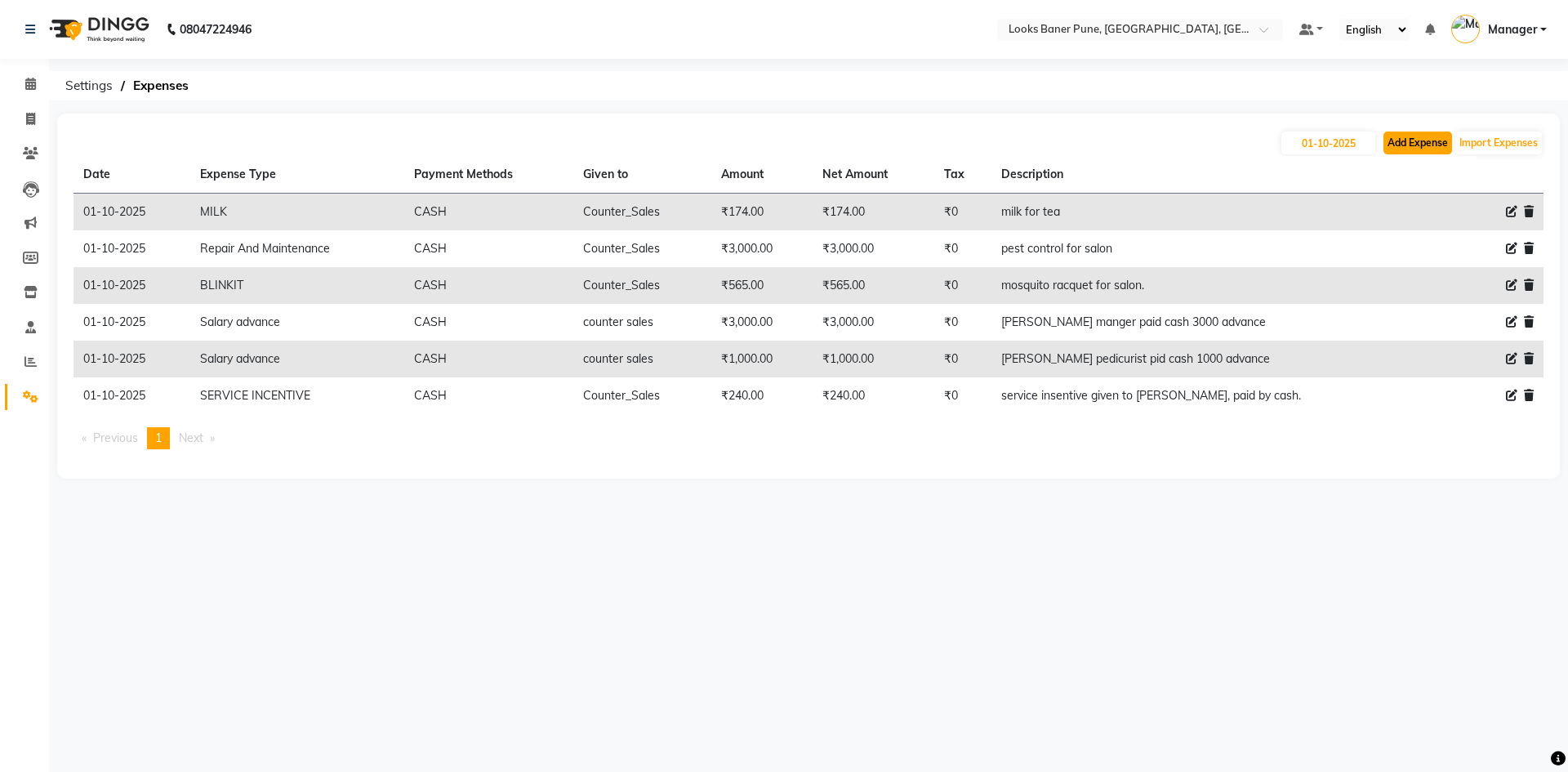
click at [1415, 152] on button "Add Expense" at bounding box center [1417, 142] width 68 height 23
select select "1"
select select "8145"
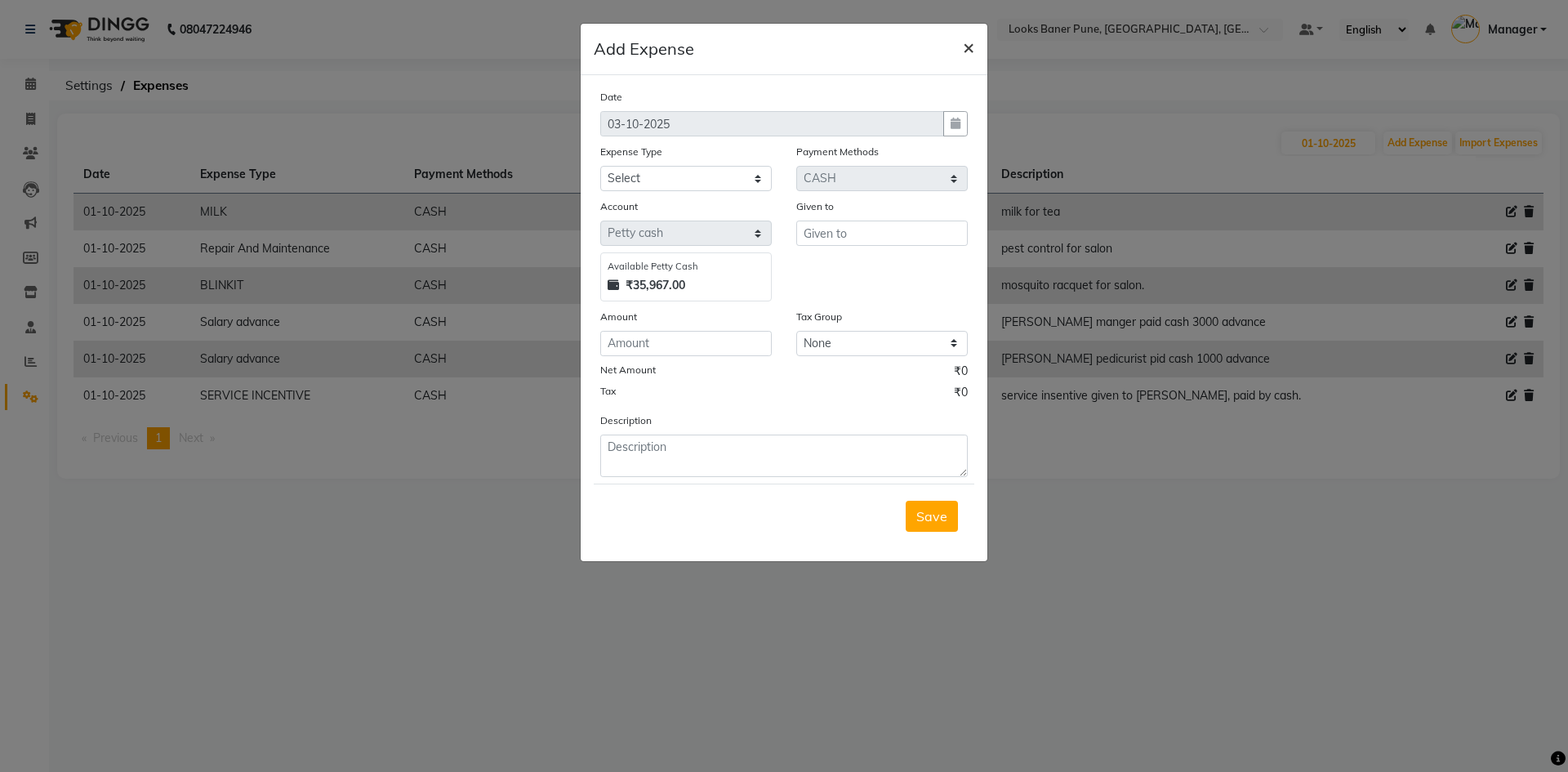
click at [975, 41] on button "×" at bounding box center [968, 46] width 37 height 46
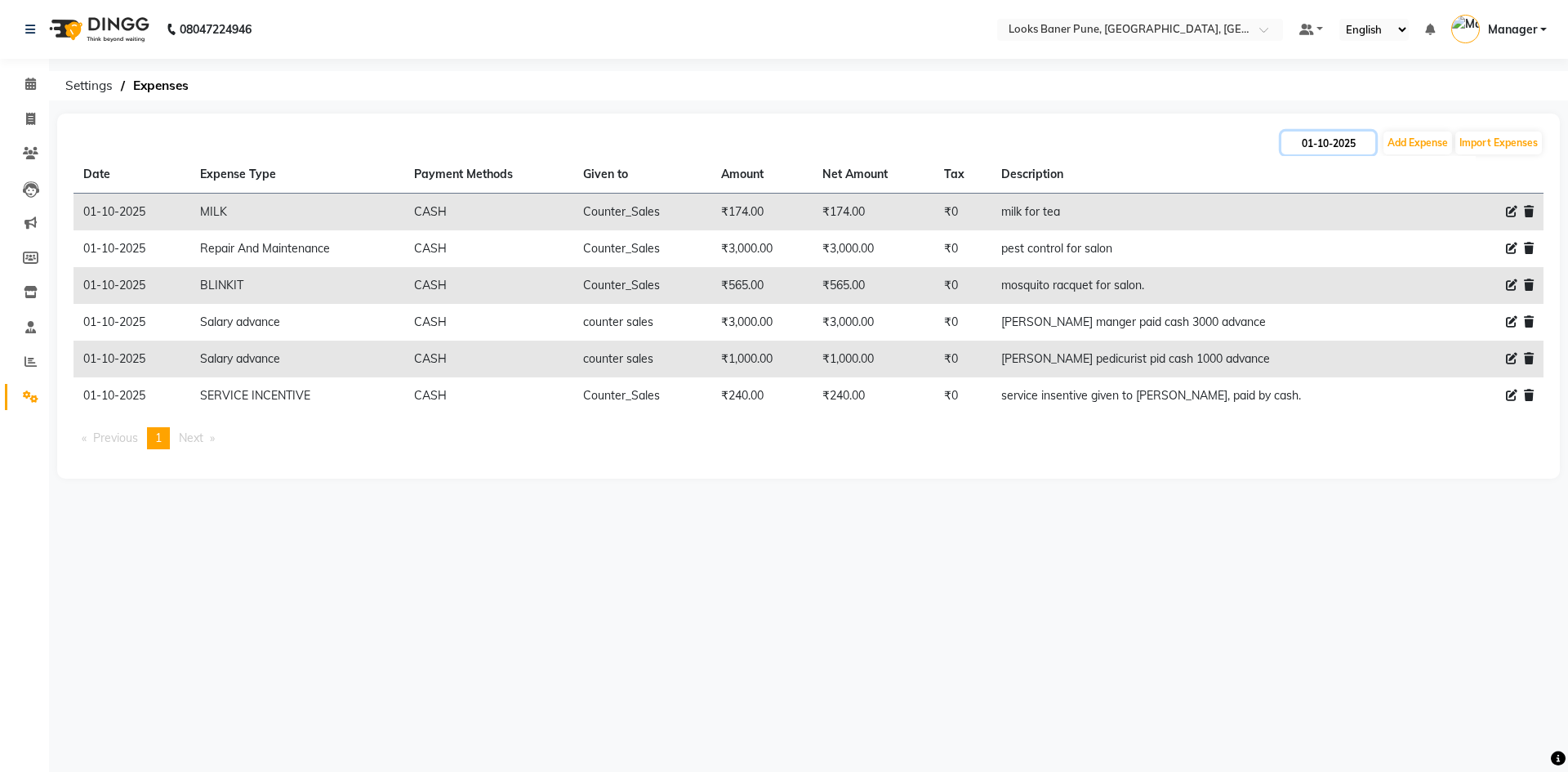
click at [1315, 145] on input "01-10-2025" at bounding box center [1328, 142] width 94 height 23
select select "10"
select select "2025"
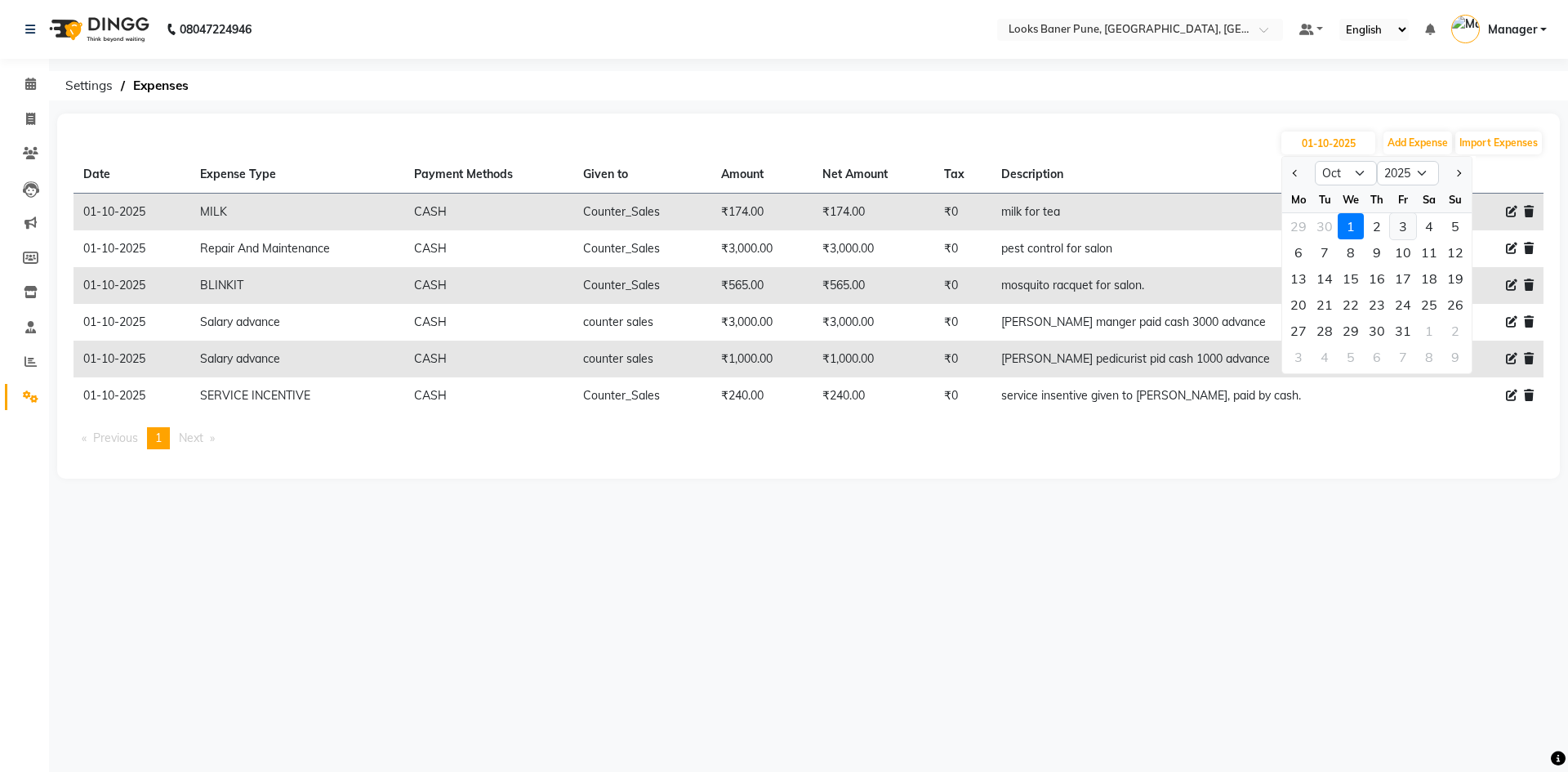
click at [1403, 232] on div "3" at bounding box center [1403, 226] width 26 height 26
type input "03-10-2025"
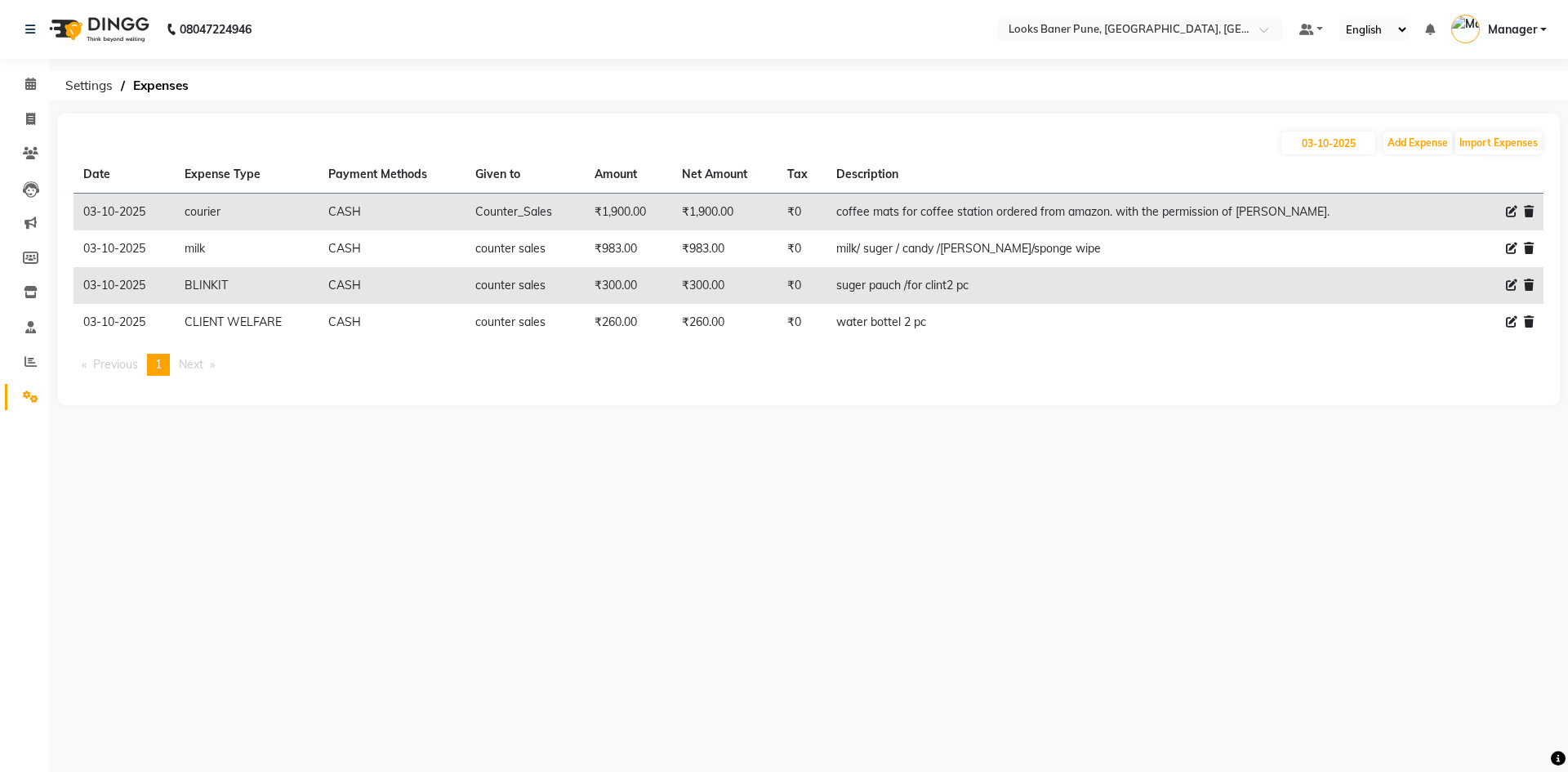
click at [24, 32] on div "08047224946" at bounding box center [138, 29] width 250 height 46
click at [31, 79] on icon at bounding box center [30, 83] width 11 height 13
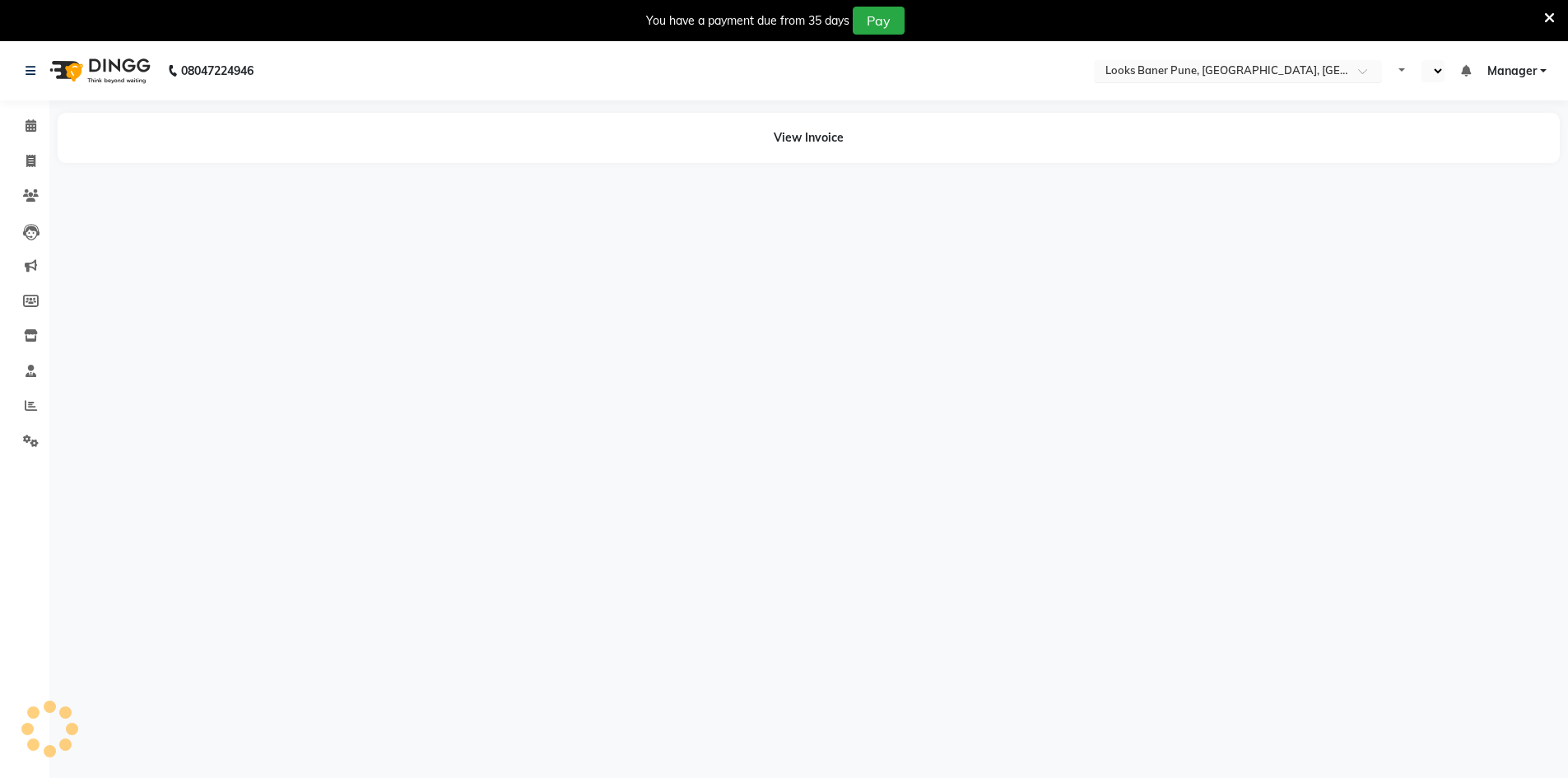
select select "en"
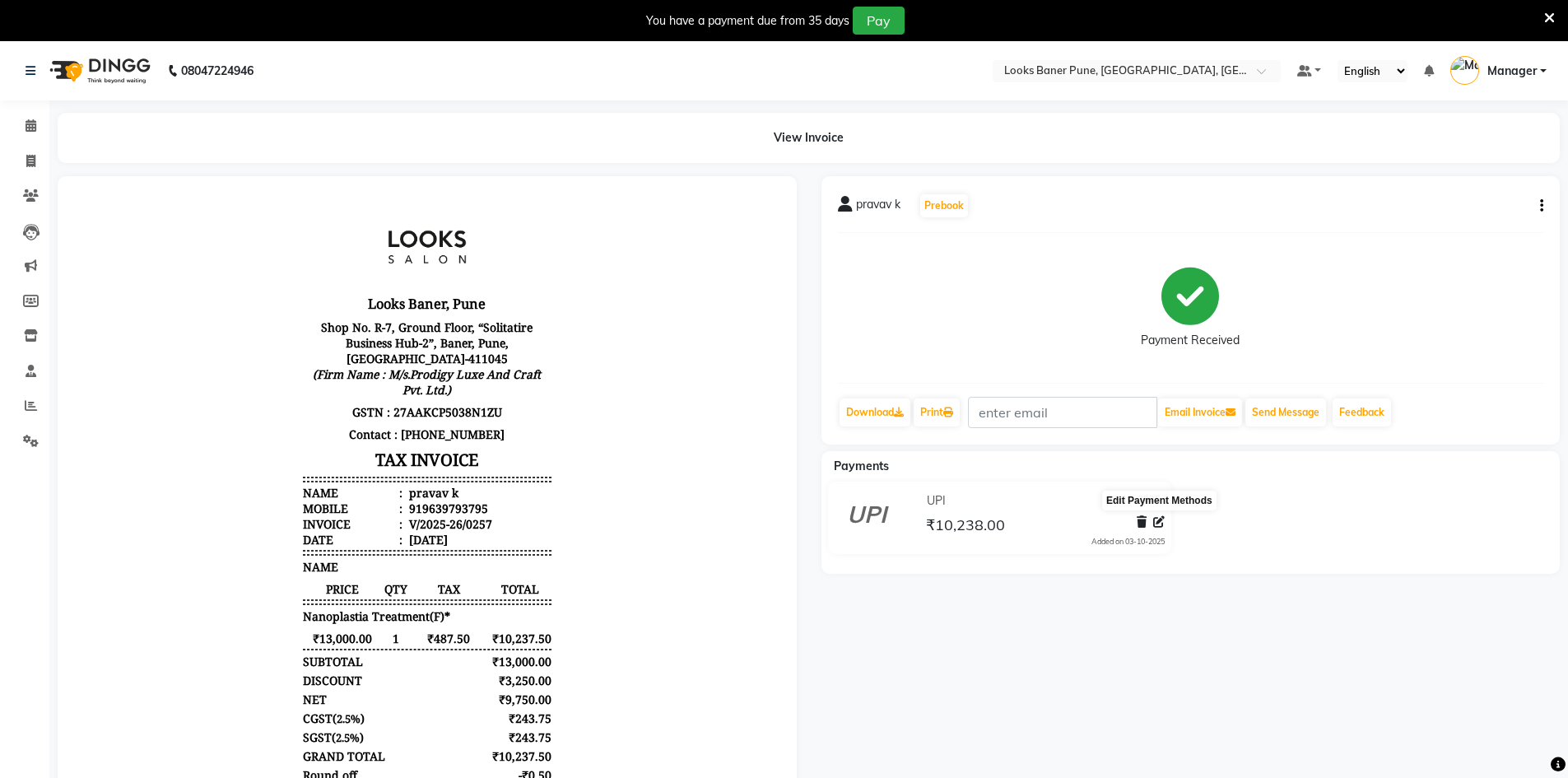
click at [1162, 524] on icon at bounding box center [1160, 522] width 12 height 12
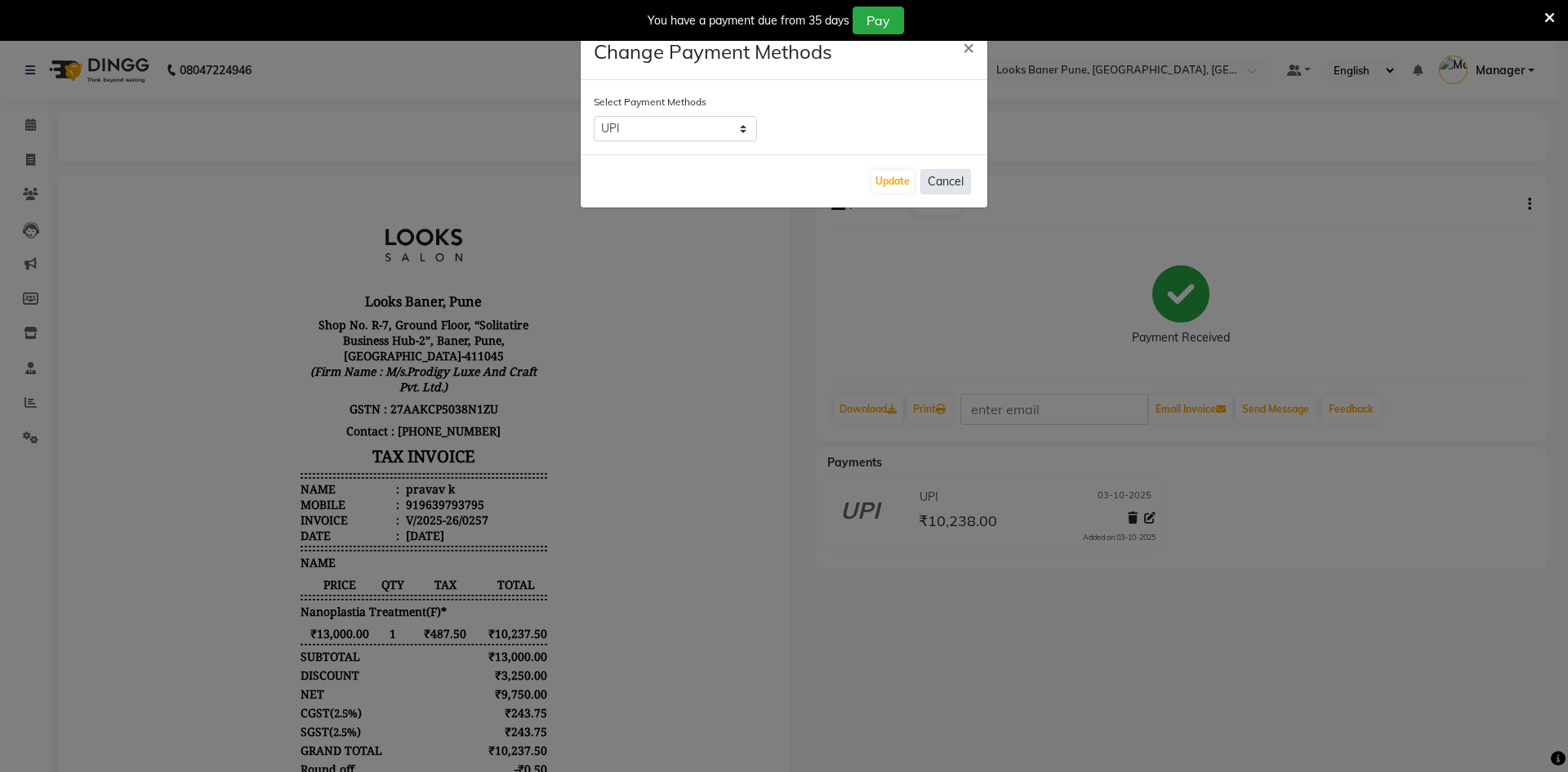
click at [963, 190] on button "Cancel" at bounding box center [946, 182] width 51 height 25
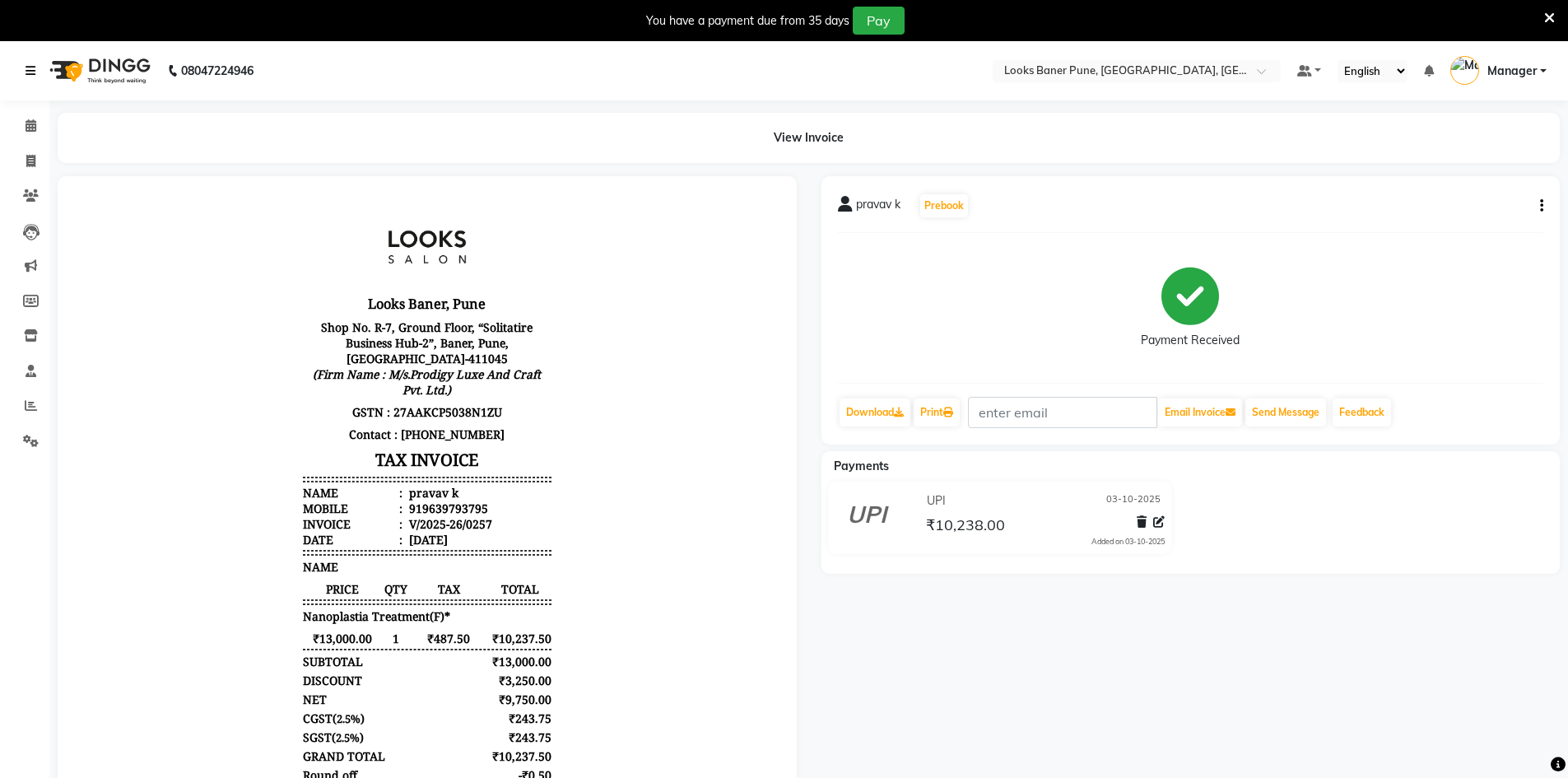
drag, startPoint x: 28, startPoint y: 65, endPoint x: 42, endPoint y: 116, distance: 52.9
click at [28, 65] on icon at bounding box center [31, 71] width 10 height 12
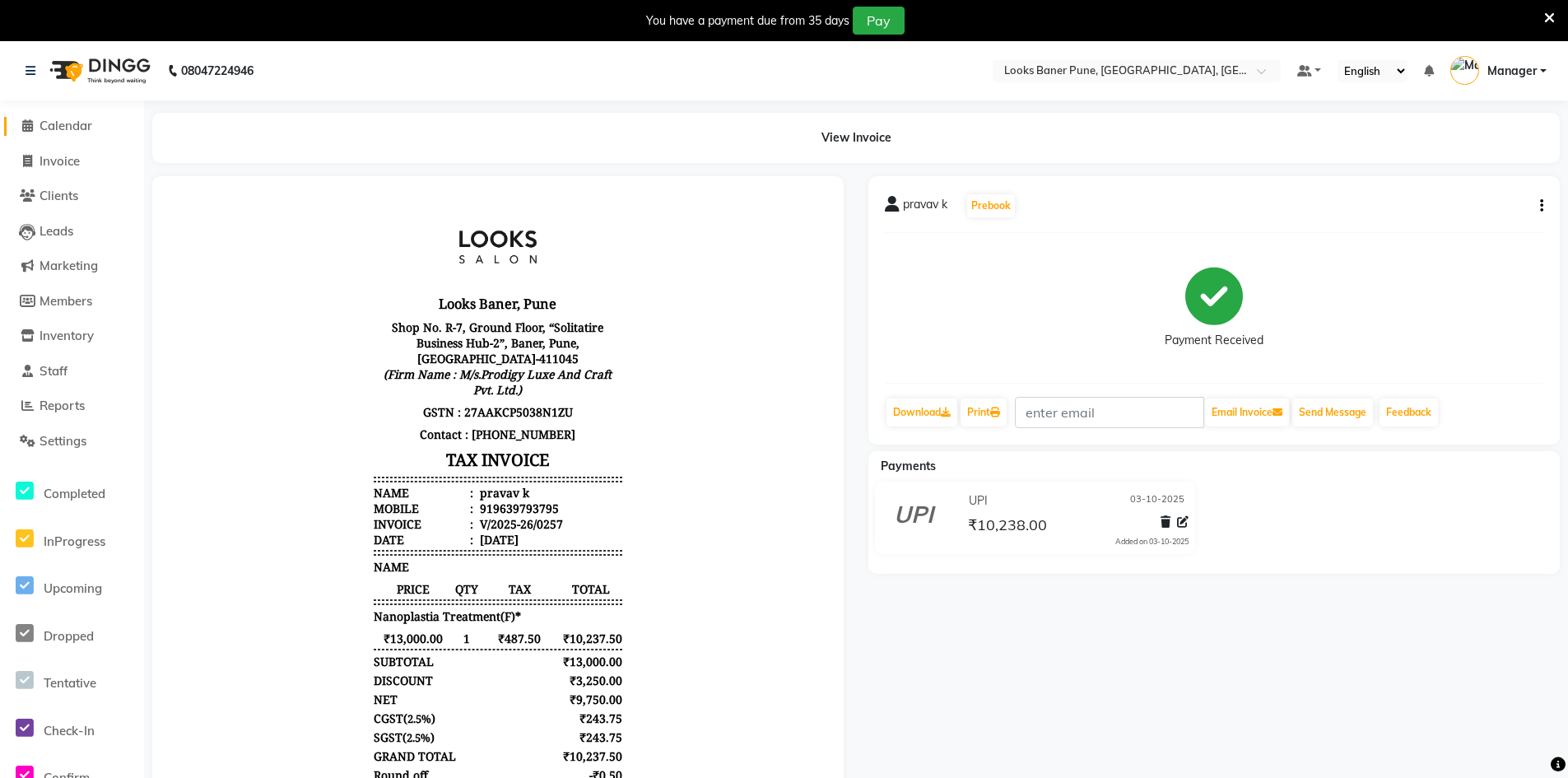
click at [25, 126] on icon at bounding box center [28, 125] width 11 height 13
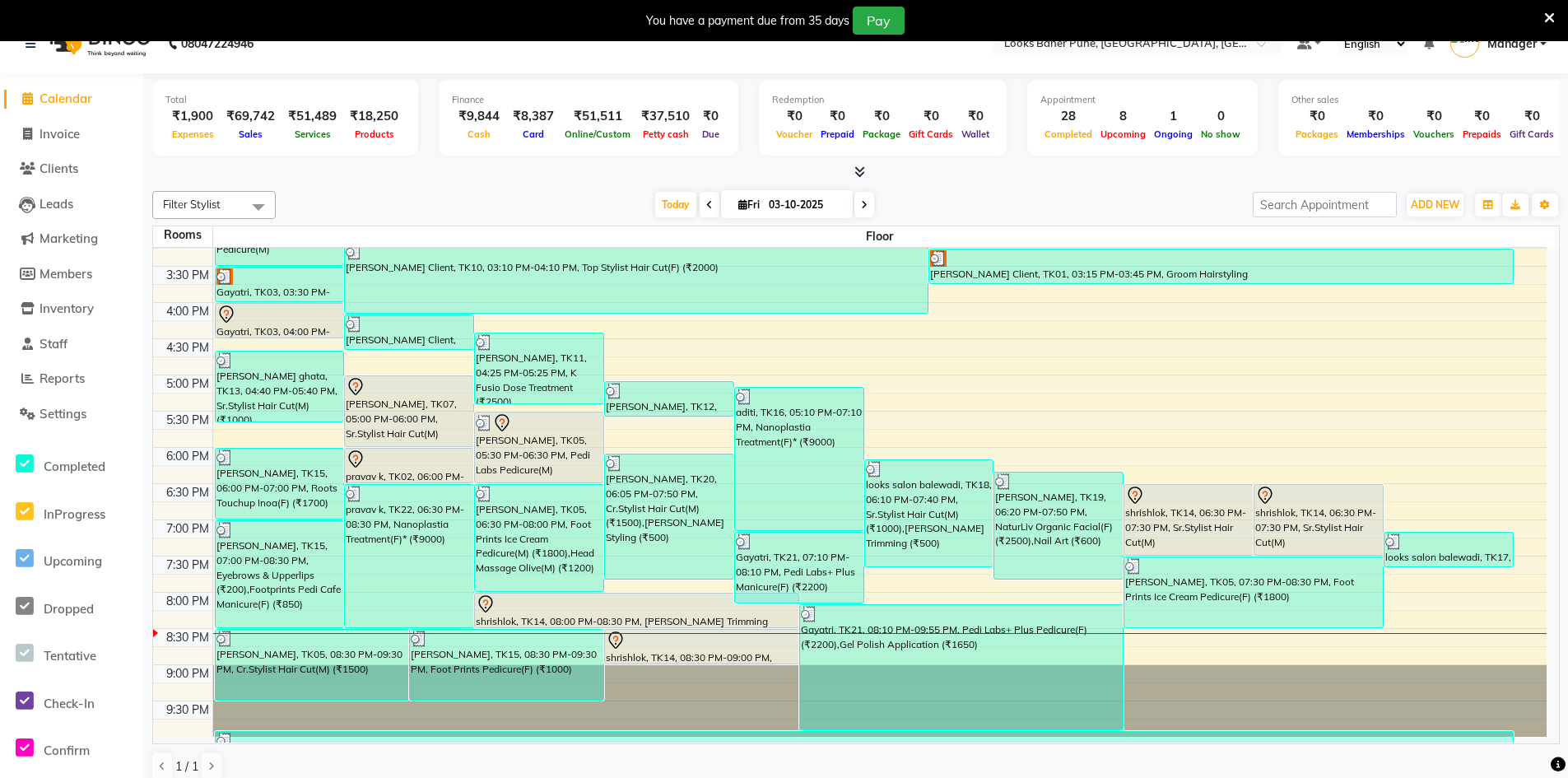
scroll to position [42, 0]
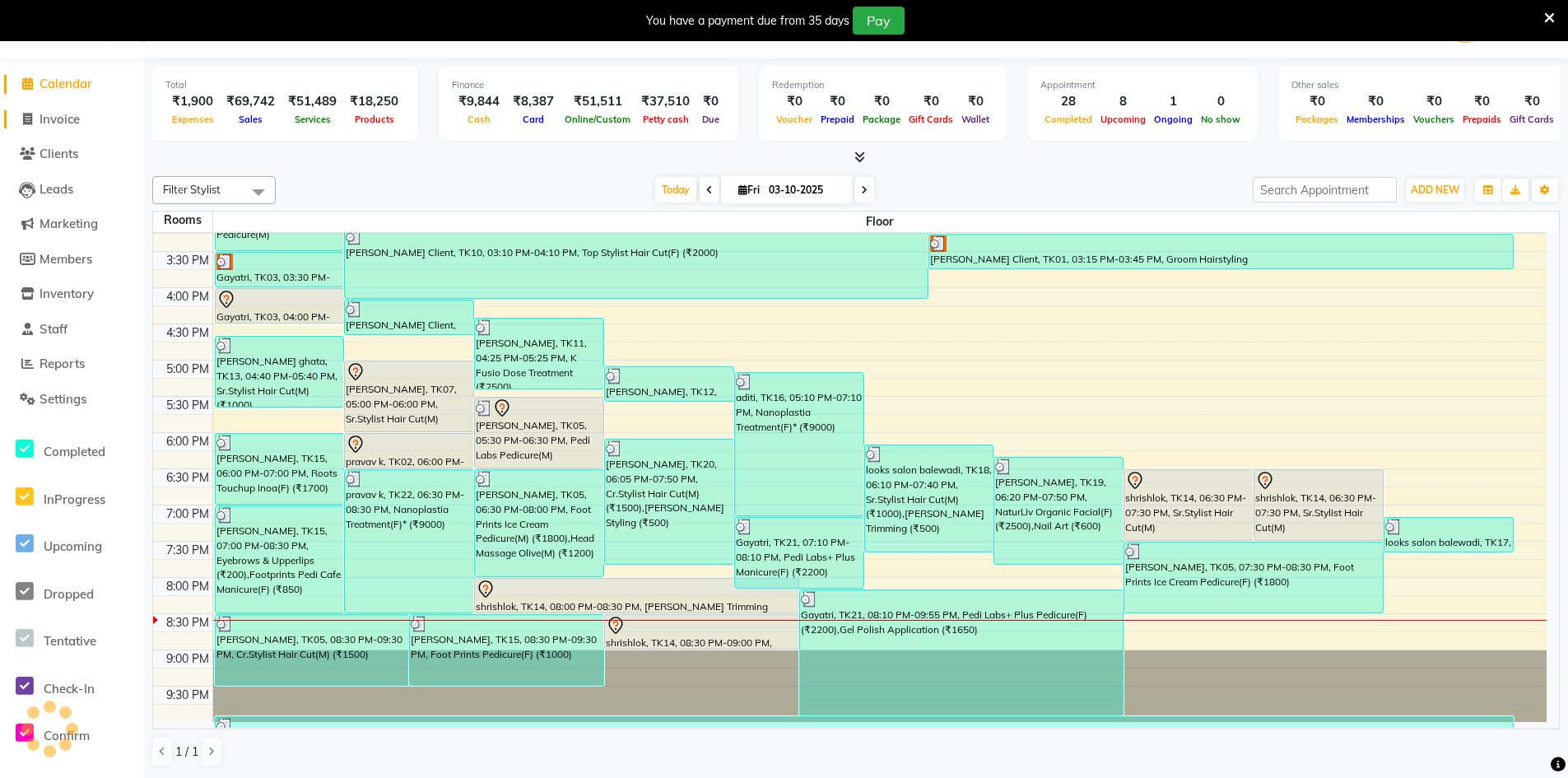
click at [58, 126] on span "Invoice" at bounding box center [59, 119] width 40 height 16
select select "8917"
select select "service"
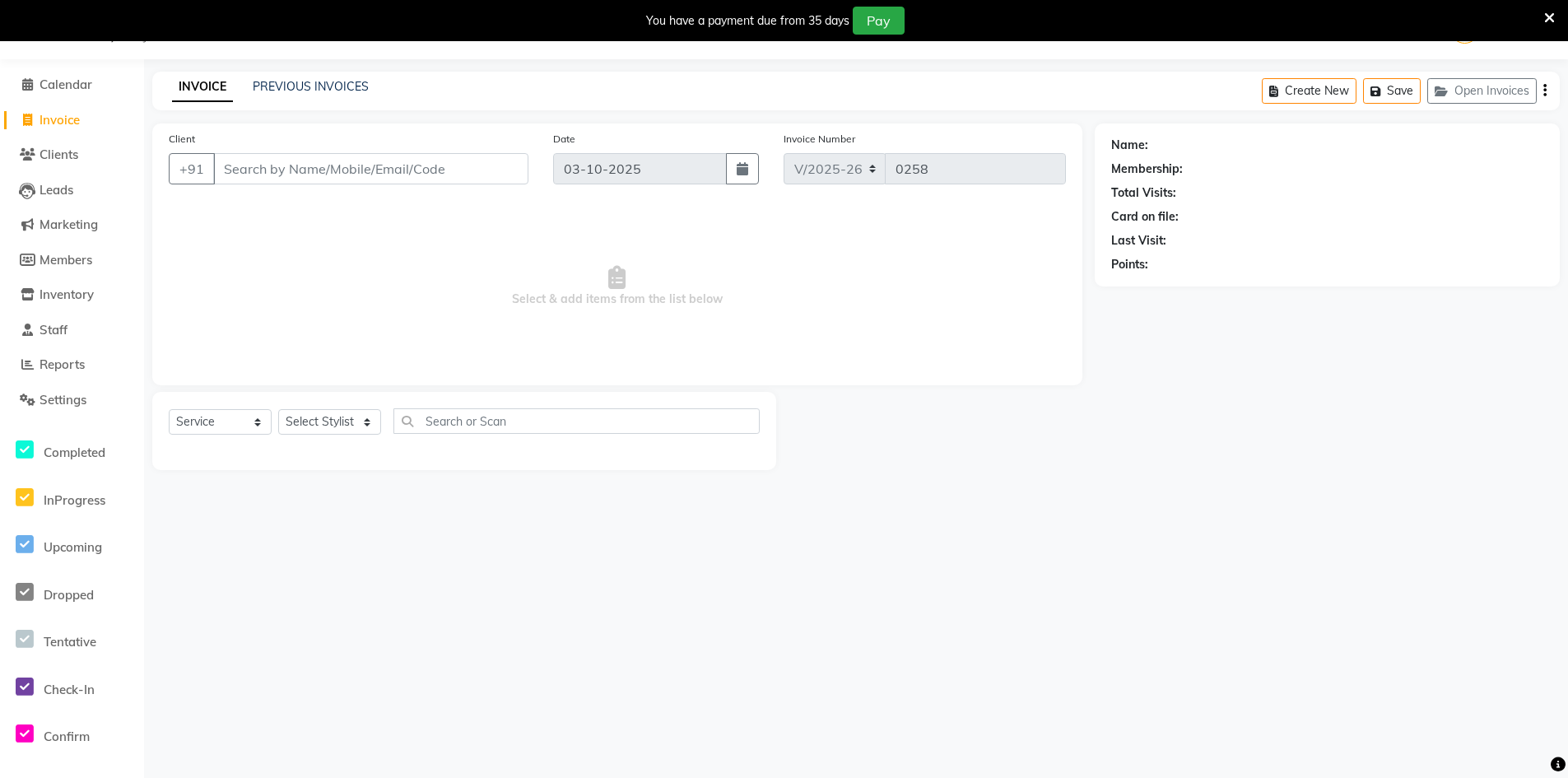
scroll to position [41, 0]
click at [376, 431] on select "Select Stylist [PERSON_NAME] Counter_Sales [PERSON_NAME] Manager [PERSON_NAME] …" at bounding box center [329, 422] width 103 height 26
select select "90854"
click at [278, 409] on select "Select Stylist [PERSON_NAME] Counter_Sales [PERSON_NAME] Manager [PERSON_NAME] …" at bounding box center [329, 422] width 103 height 26
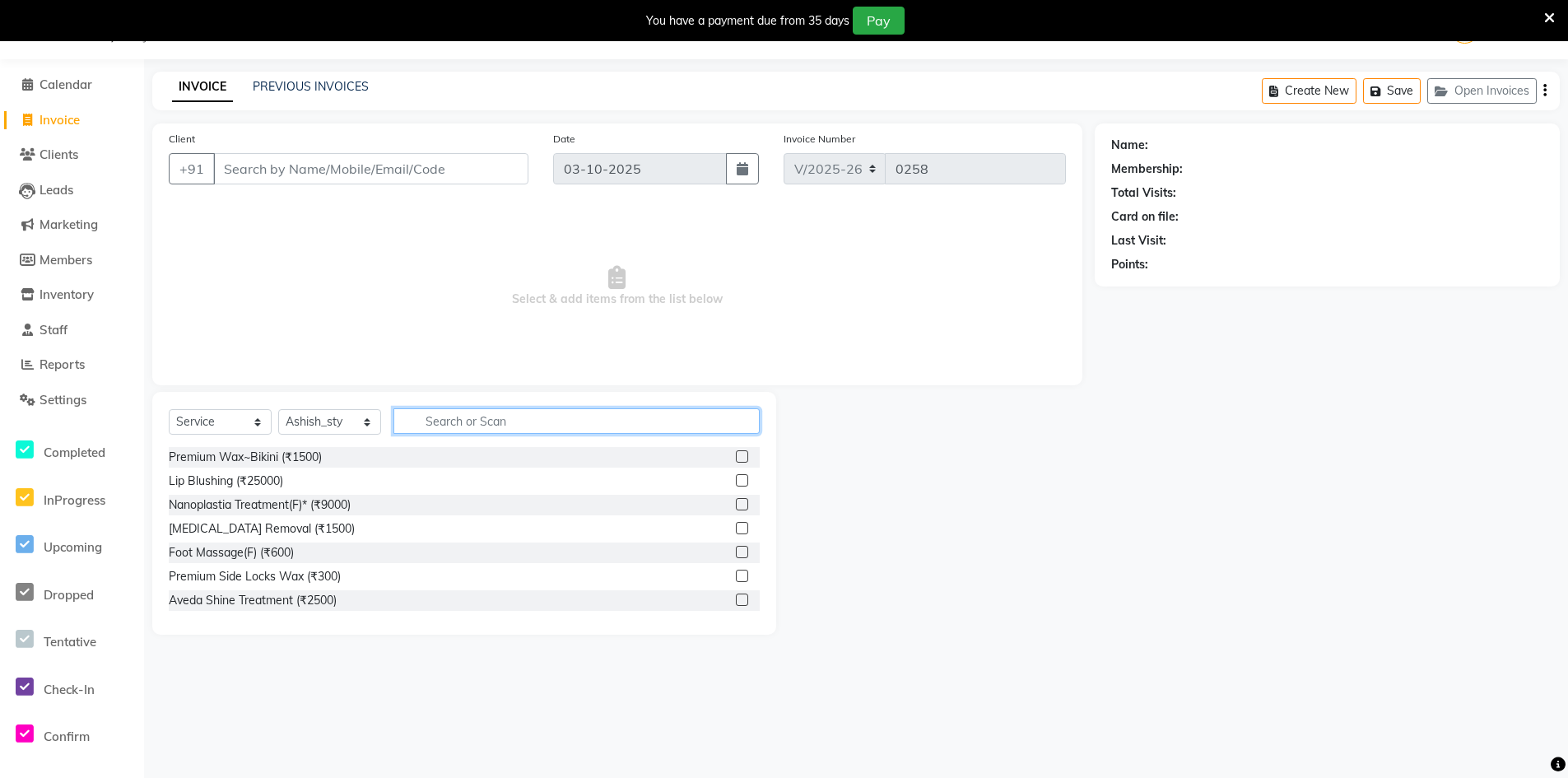
click at [421, 426] on input "text" at bounding box center [577, 421] width 367 height 26
type input "wash"
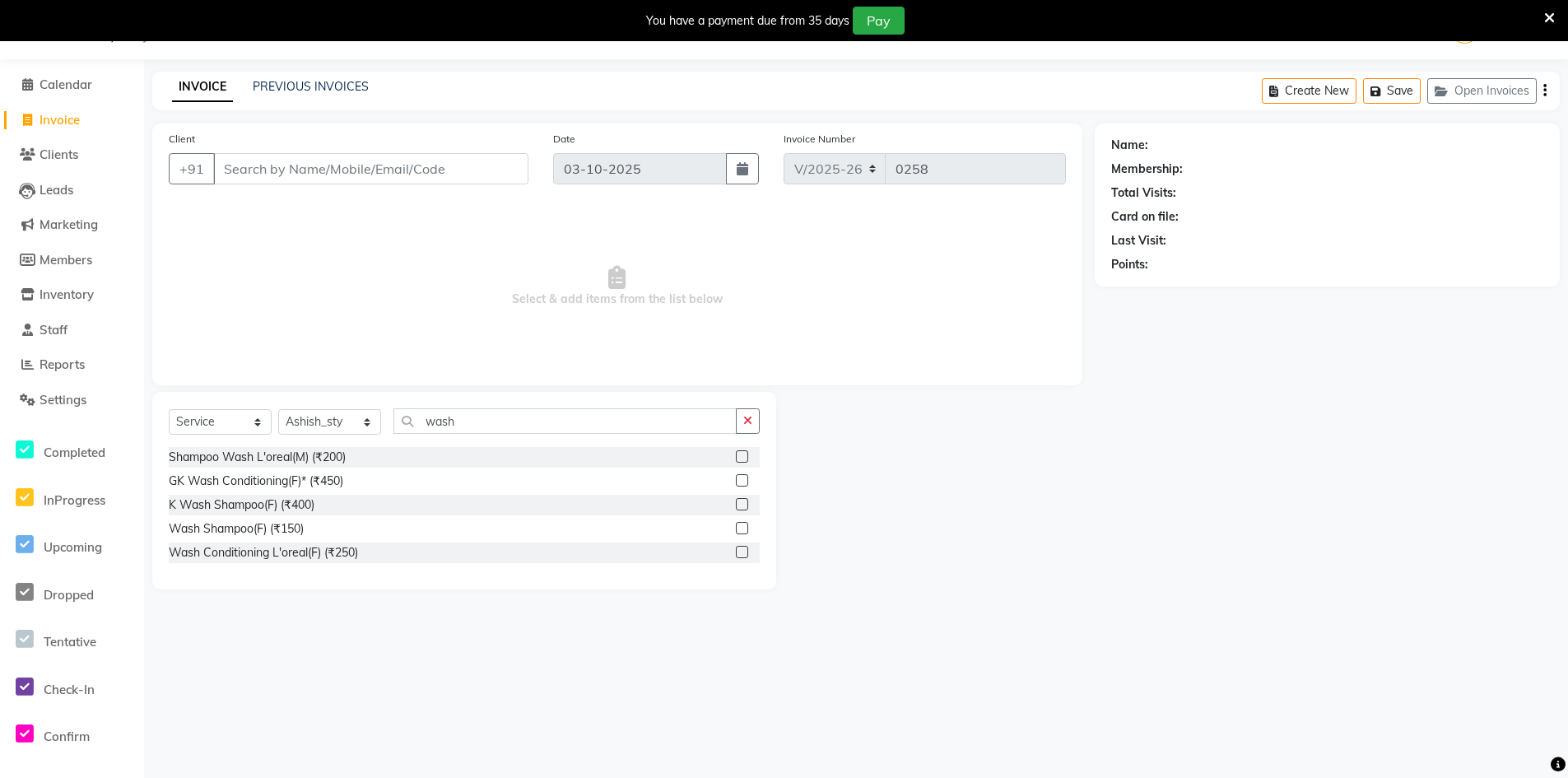
click at [745, 551] on label at bounding box center [742, 552] width 13 height 13
click at [745, 551] on input "checkbox" at bounding box center [741, 552] width 11 height 11
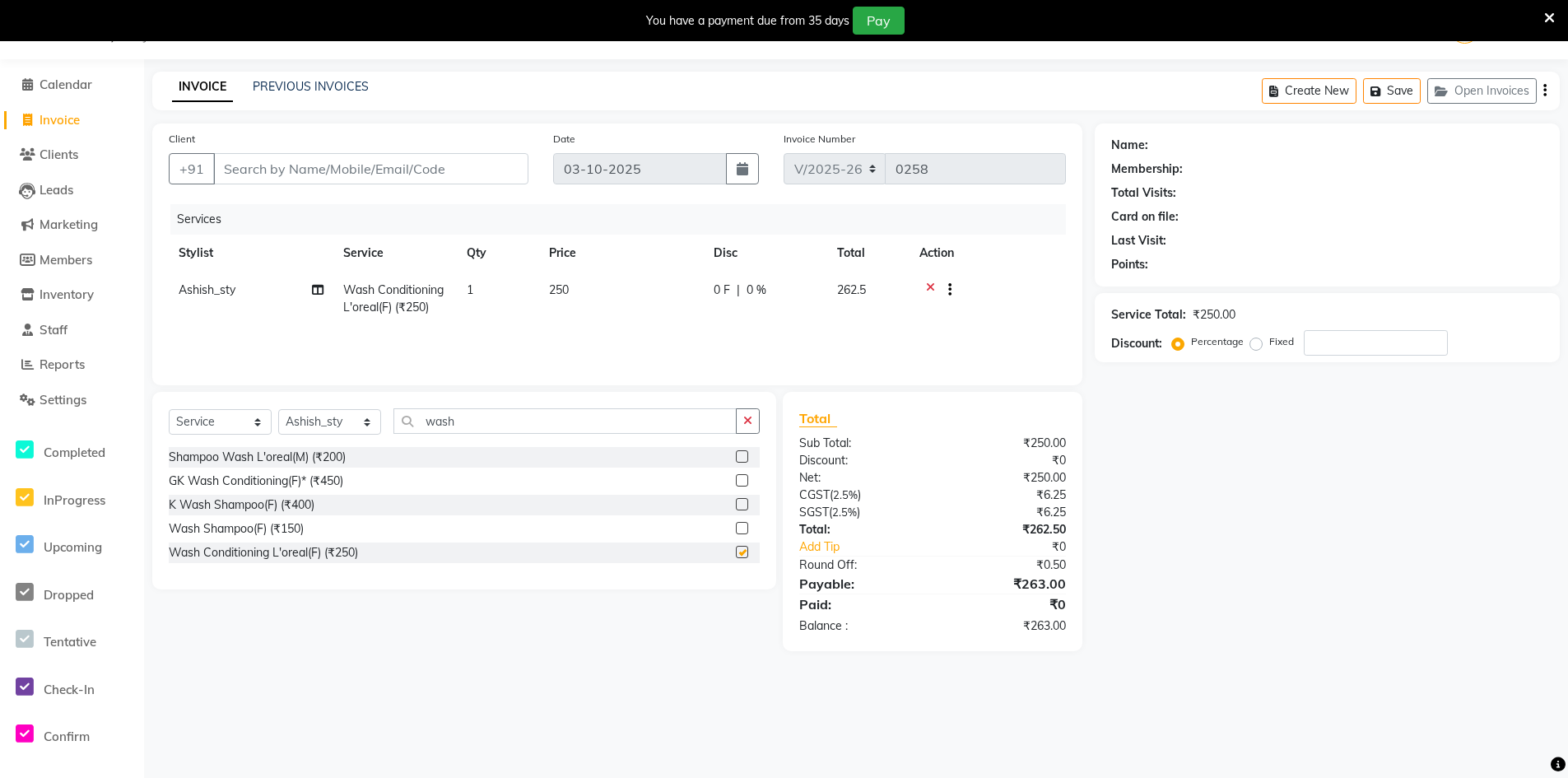
checkbox input "false"
click at [576, 290] on td "250" at bounding box center [621, 299] width 165 height 54
select select "90854"
click at [715, 301] on input "250" at bounding box center [697, 295] width 144 height 26
type input "2"
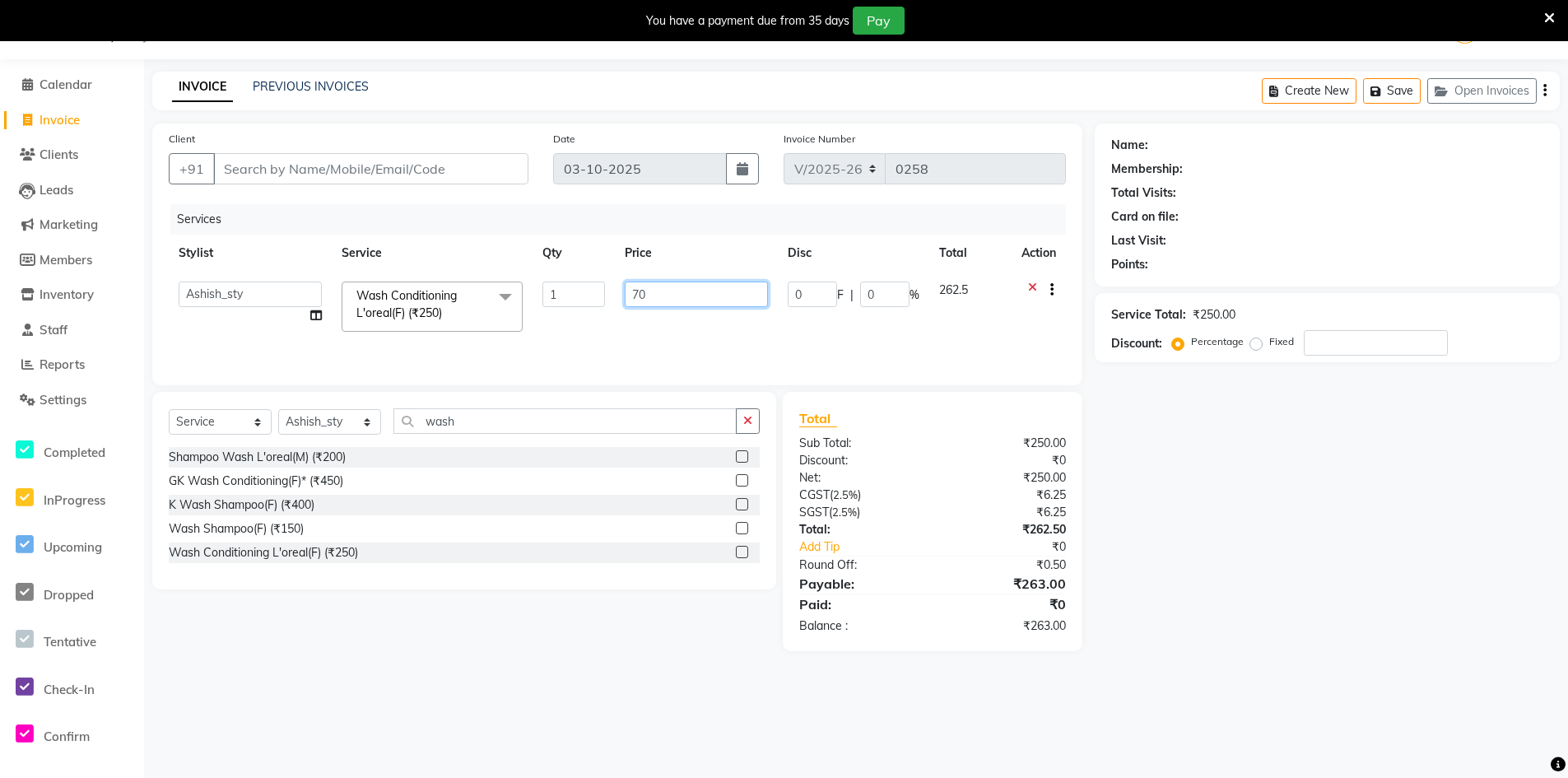
type input "700"
click at [1368, 523] on div "Name: Membership: Total Visits: Card on file: Last Visit: Points: Service Total…" at bounding box center [1333, 387] width 477 height 528
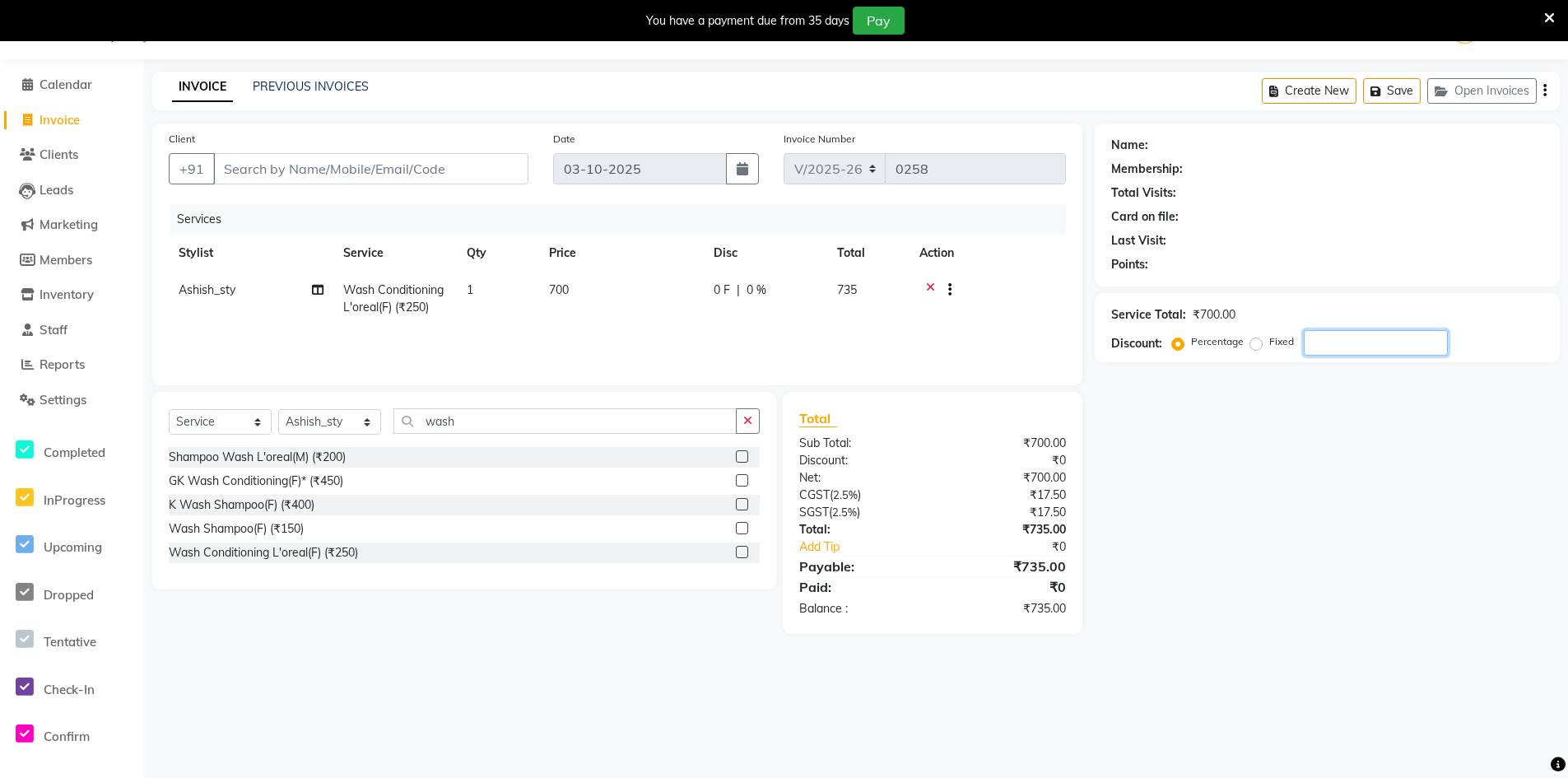
click at [1326, 332] on input "number" at bounding box center [1376, 343] width 144 height 26
type input "25"
click at [272, 164] on input "Client" at bounding box center [371, 169] width 316 height 32
type input "7"
type input "0"
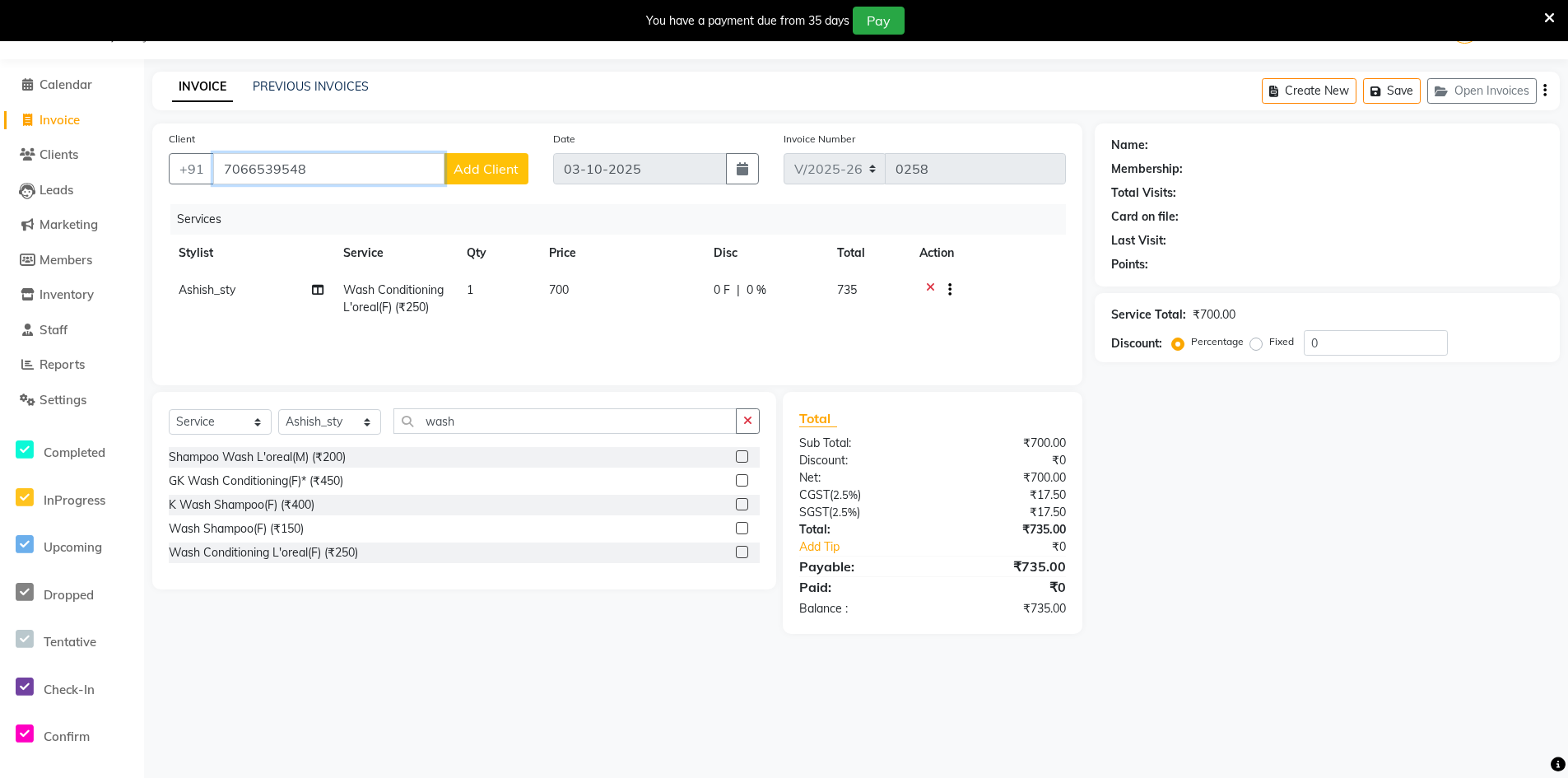
type input "7066539548"
click at [461, 176] on span "Add Client" at bounding box center [486, 169] width 65 height 17
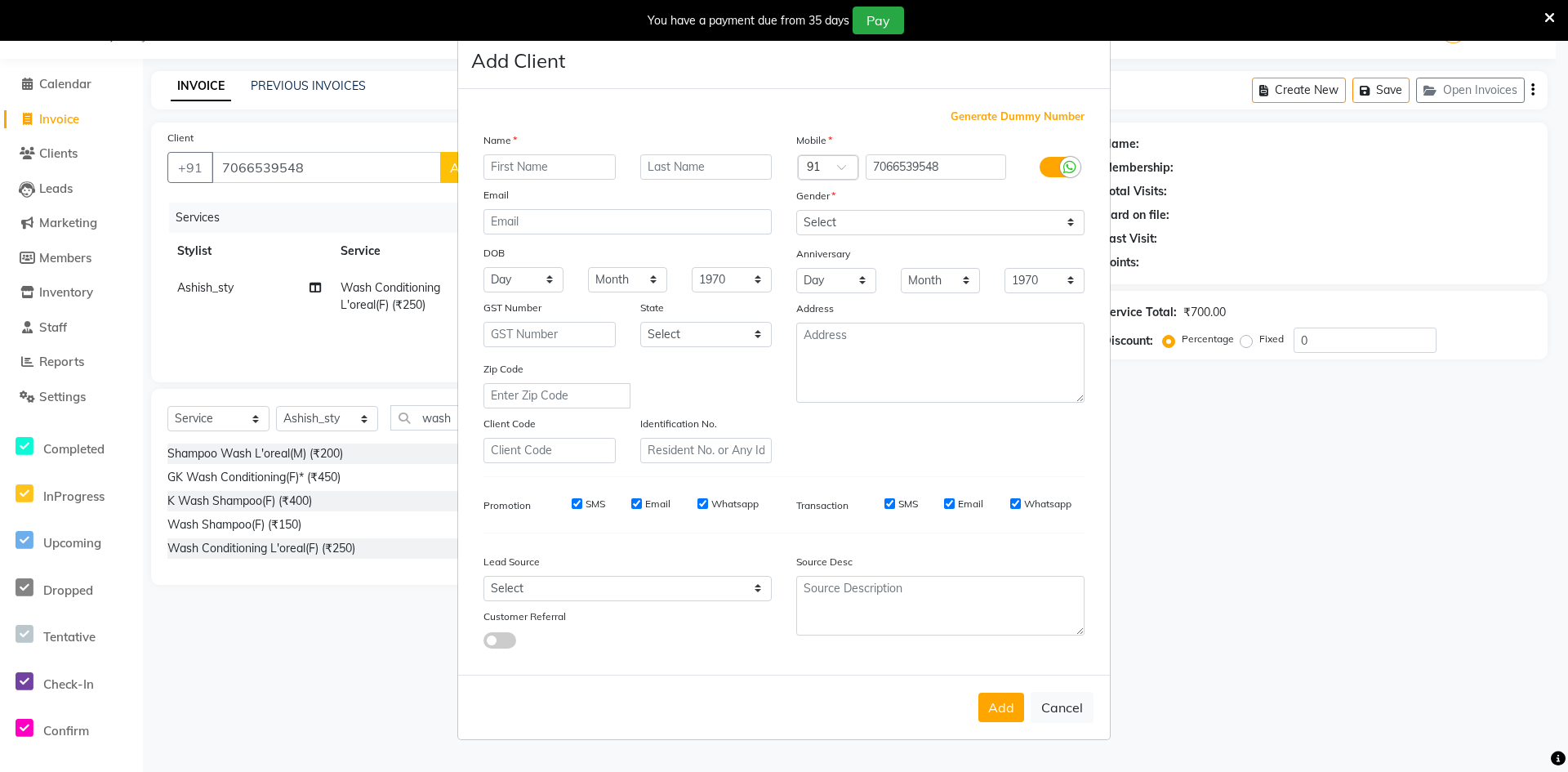
click at [535, 164] on input "text" at bounding box center [549, 167] width 132 height 25
type input "surbhi"
click at [764, 162] on input "text" at bounding box center [706, 167] width 132 height 25
type input "kothari"
click at [1063, 222] on select "Select Male Female Other Prefer Not To Say" at bounding box center [940, 223] width 289 height 25
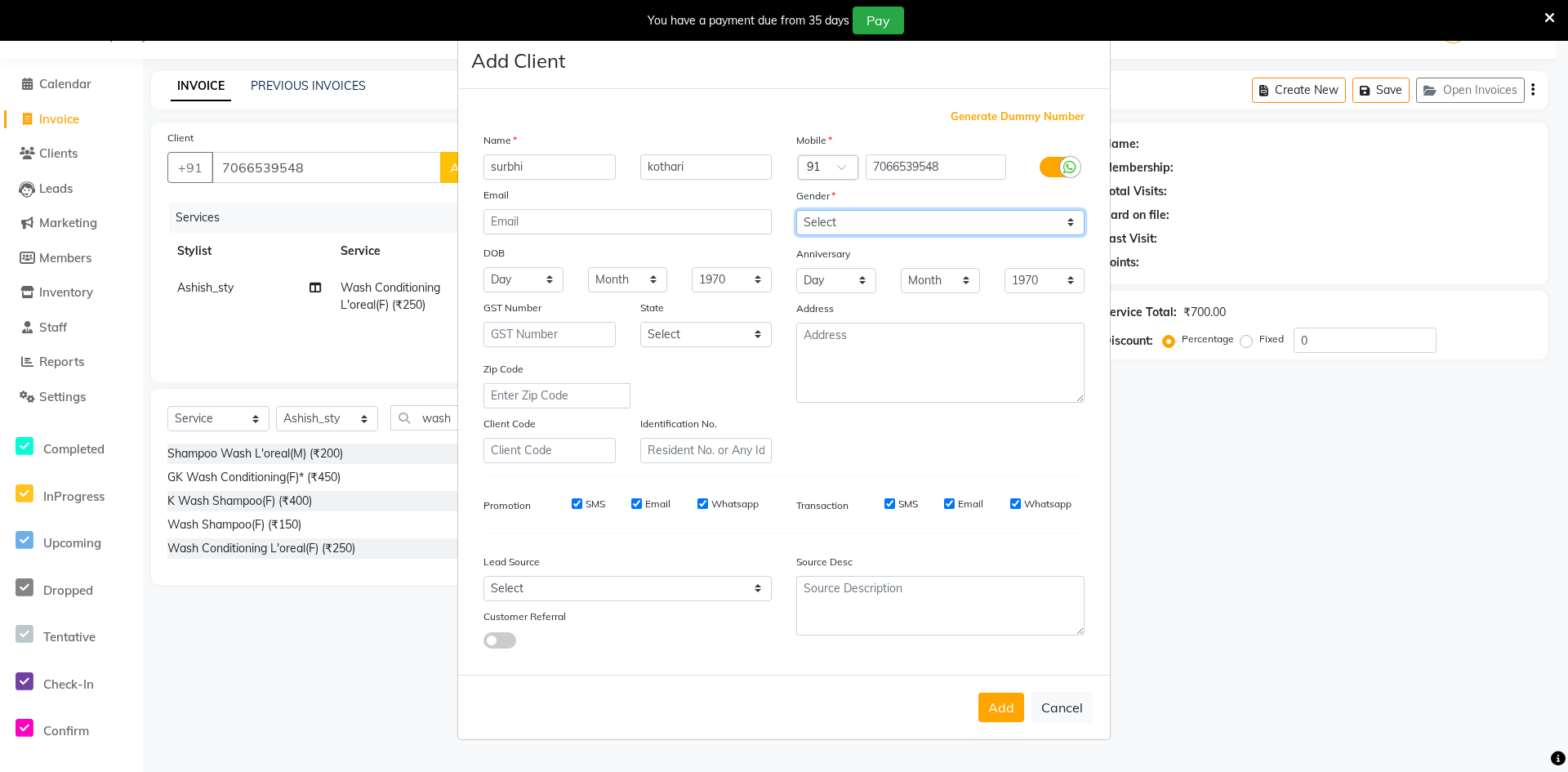
select select "female"
click at [796, 210] on select "Select Male Female Other Prefer Not To Say" at bounding box center [940, 223] width 289 height 25
click at [1002, 709] on button "Add" at bounding box center [1001, 707] width 46 height 29
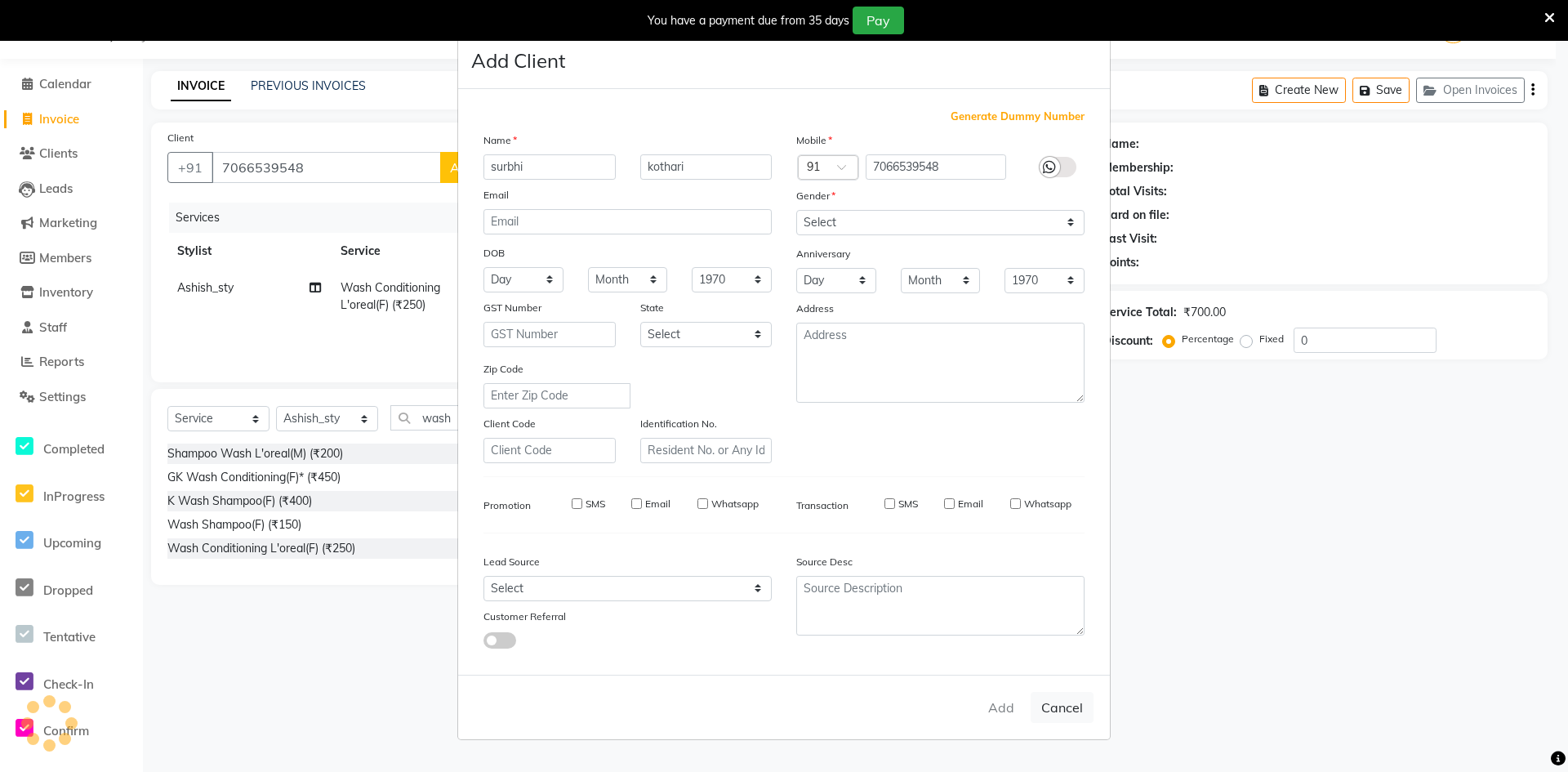
select select
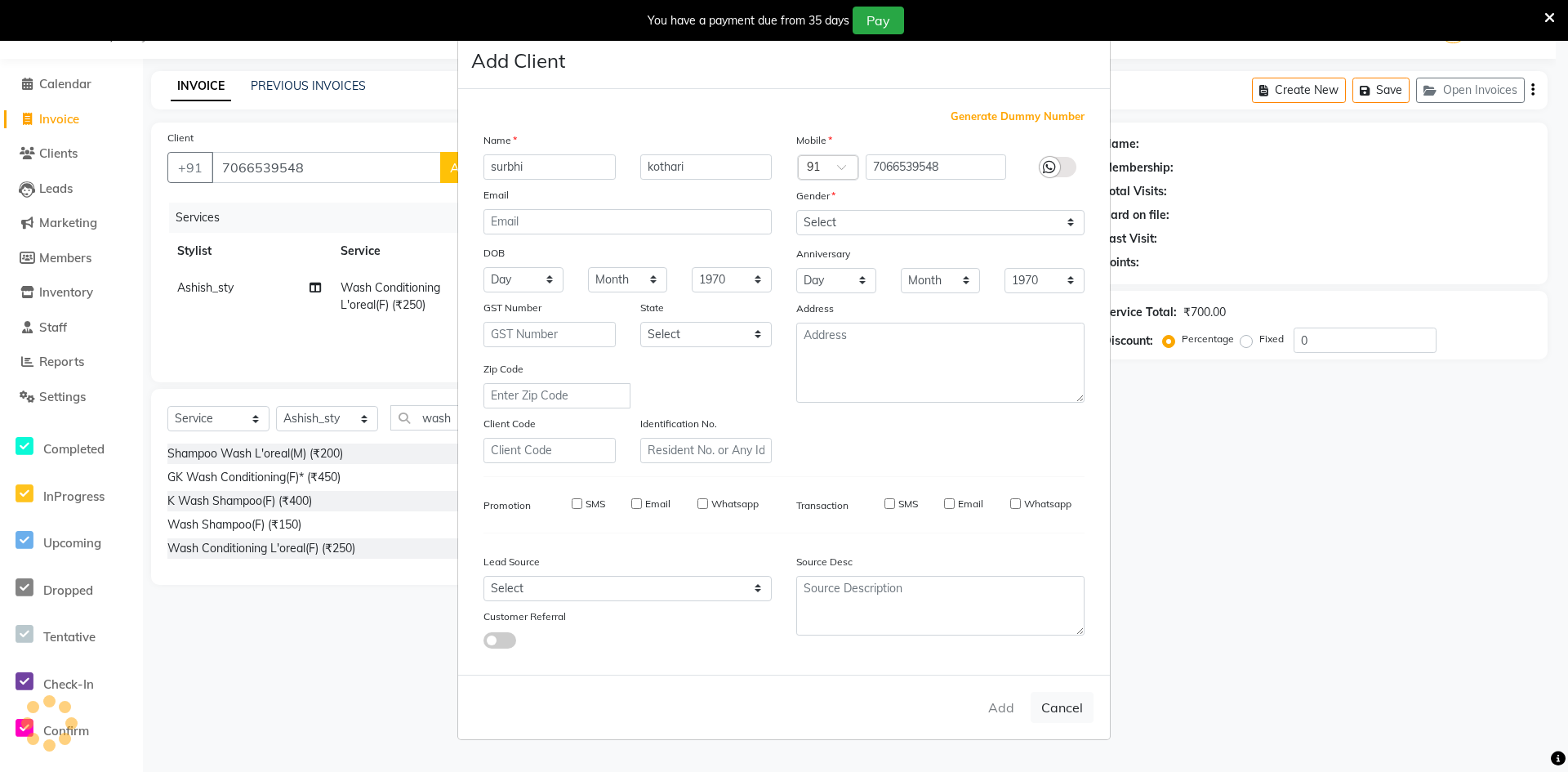
select select
checkbox input "false"
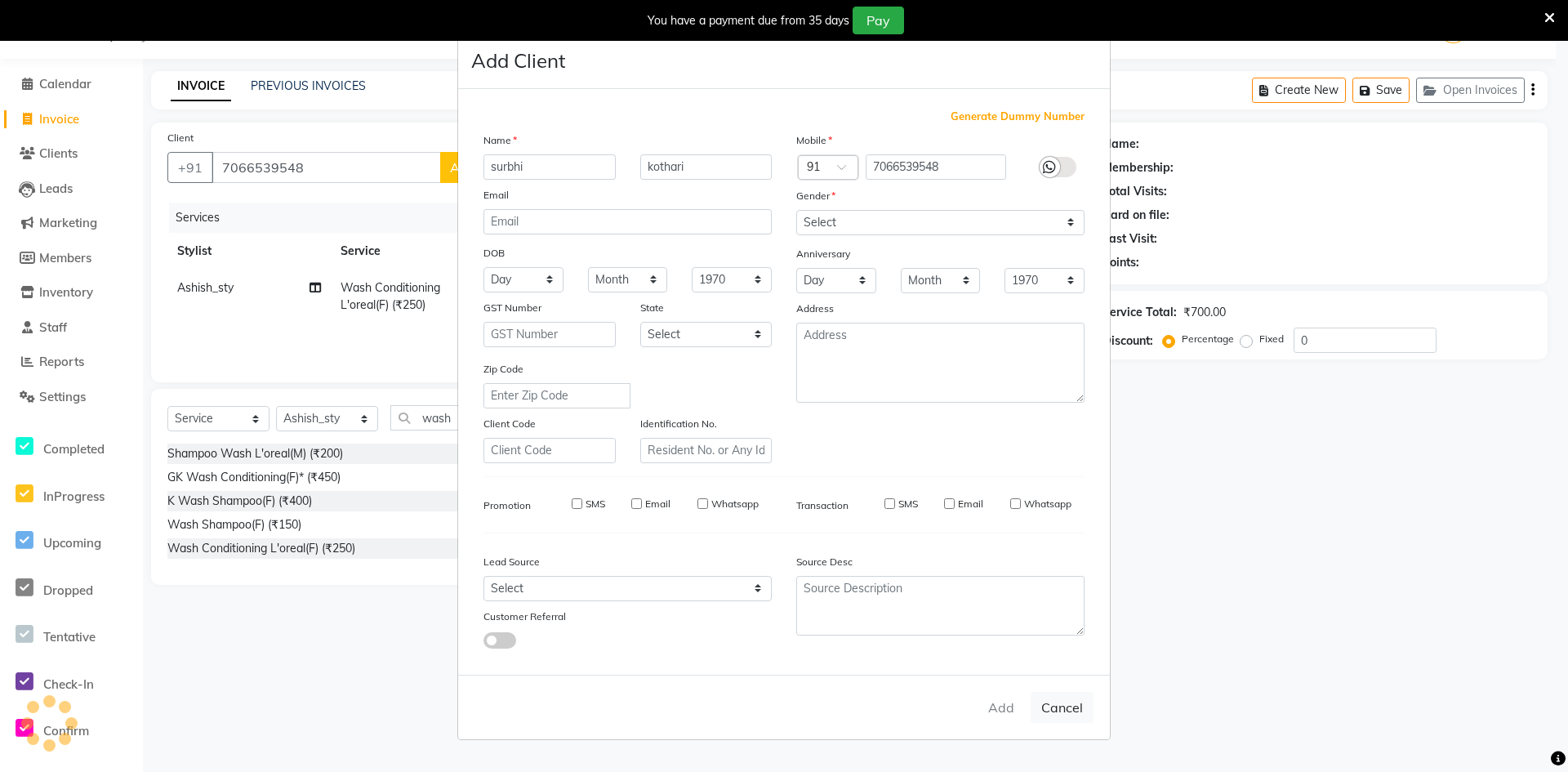
checkbox input "false"
select select "1: Object"
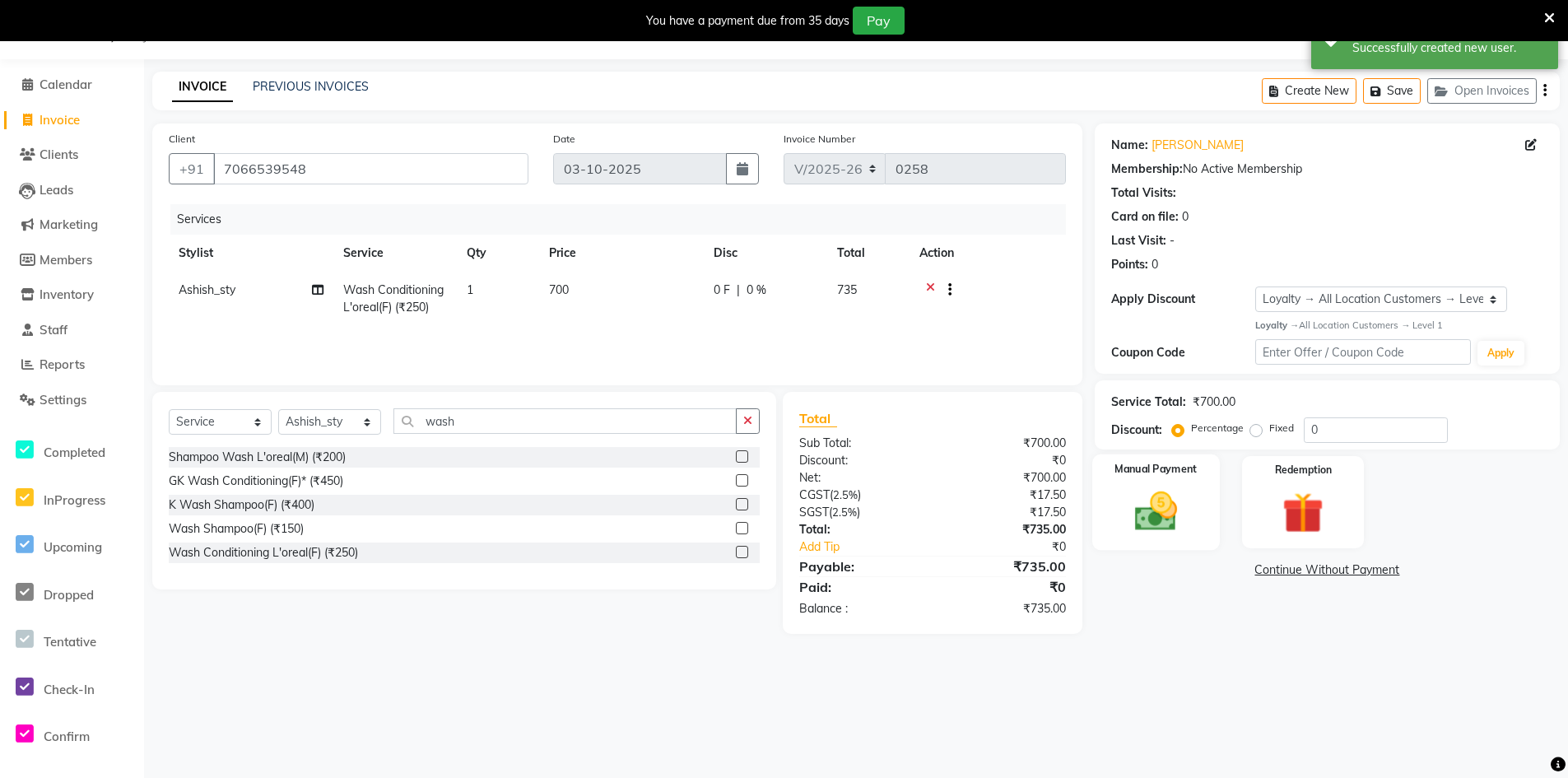
click at [1149, 529] on img at bounding box center [1156, 511] width 70 height 49
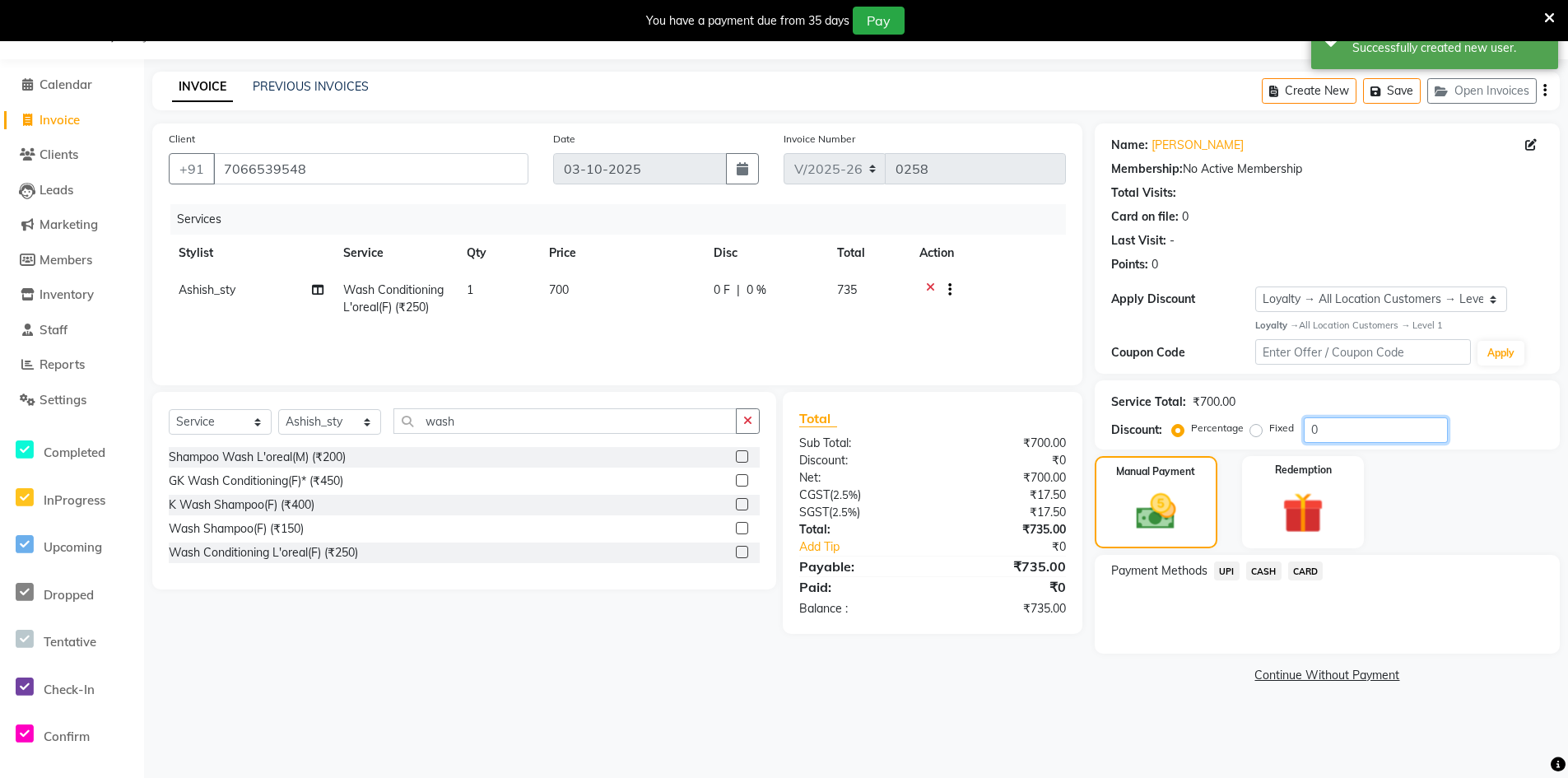
click at [1333, 427] on input "0" at bounding box center [1376, 430] width 144 height 26
type input "25"
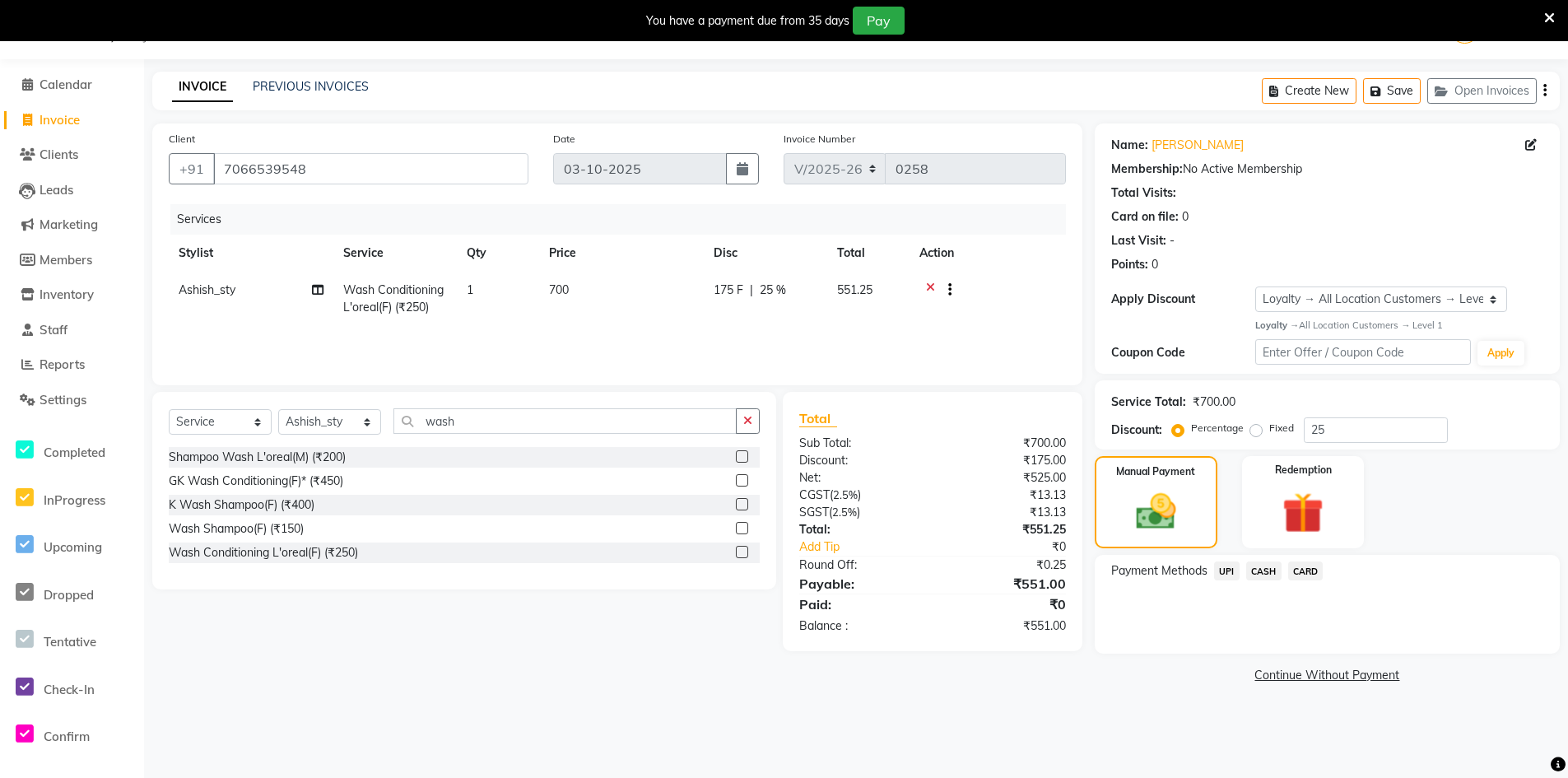
click at [1312, 566] on span "CARD" at bounding box center [1307, 570] width 36 height 19
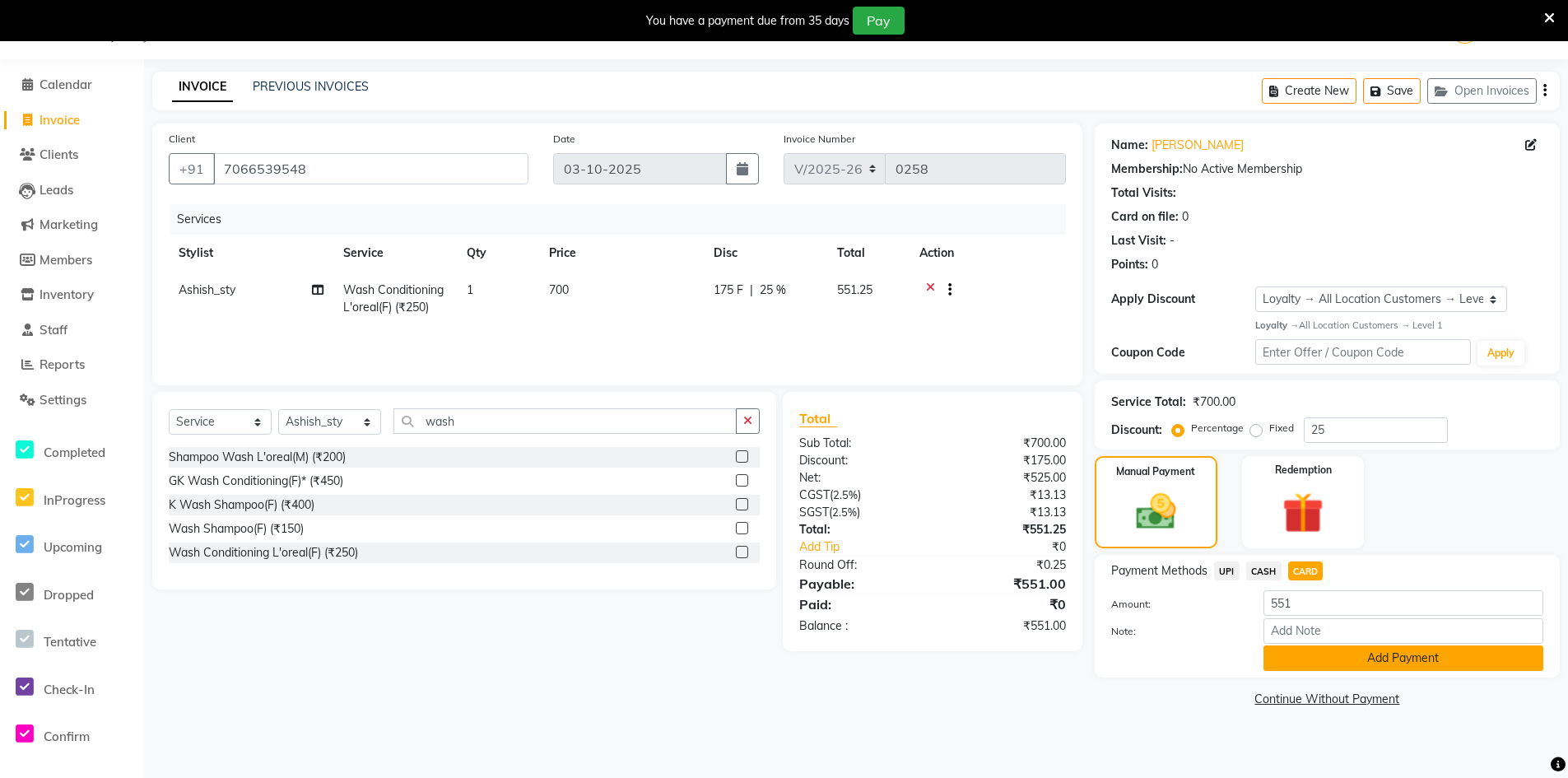
click at [1349, 661] on button "Add Payment" at bounding box center [1404, 659] width 280 height 26
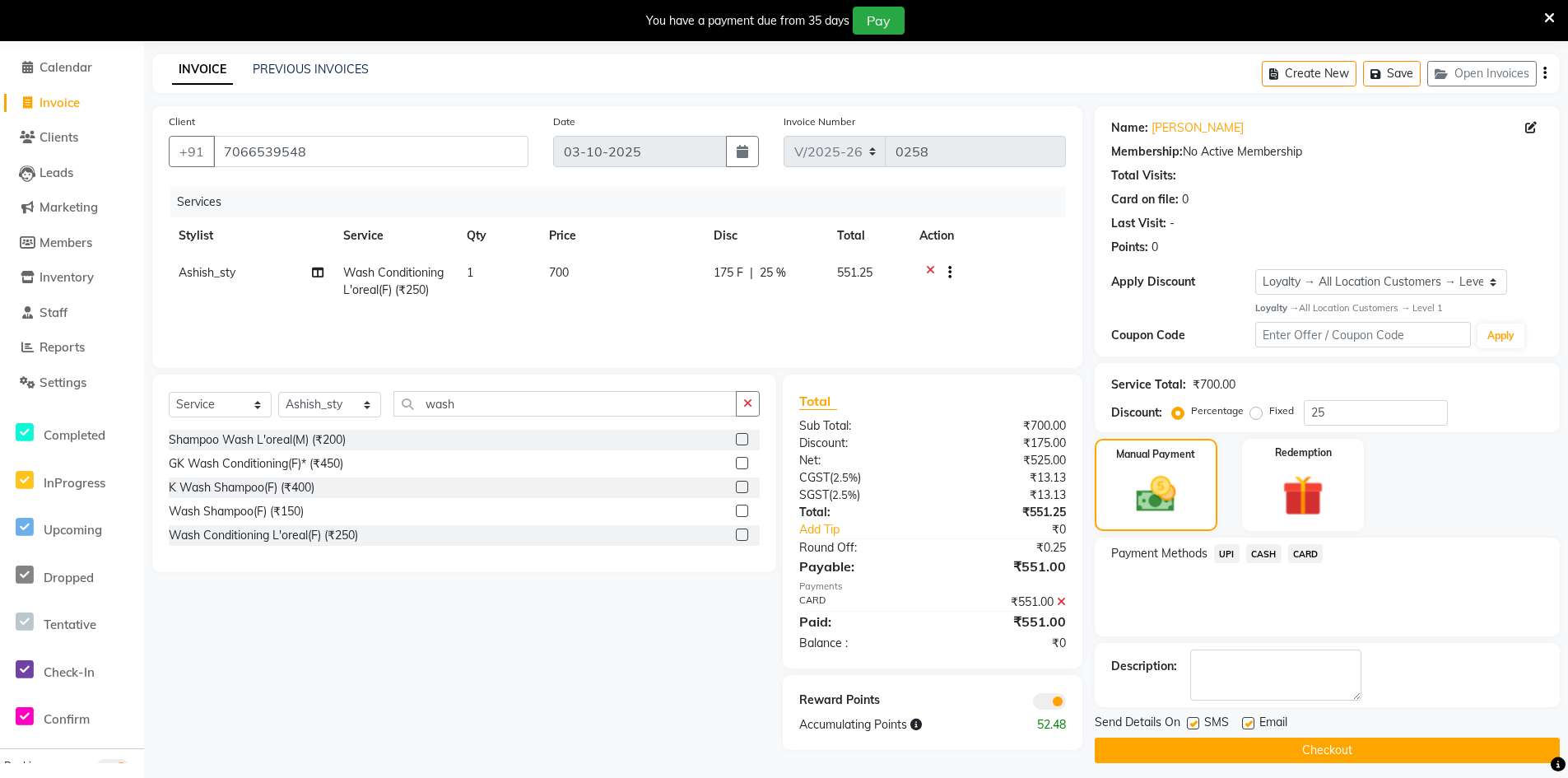
scroll to position [68, 0]
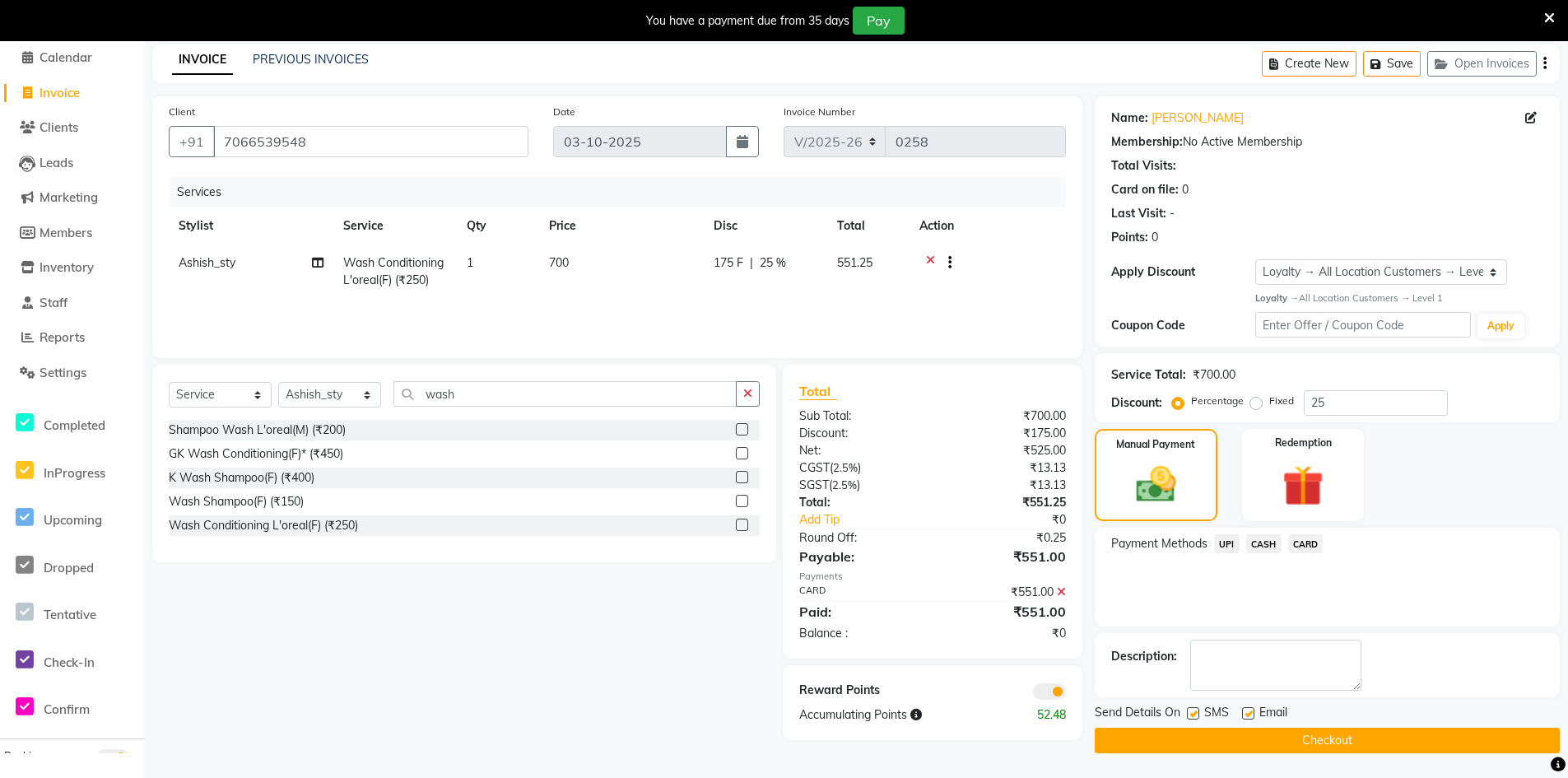
click at [1043, 693] on span at bounding box center [1049, 691] width 33 height 17
click at [1066, 694] on input "checkbox" at bounding box center [1066, 694] width 0 height 0
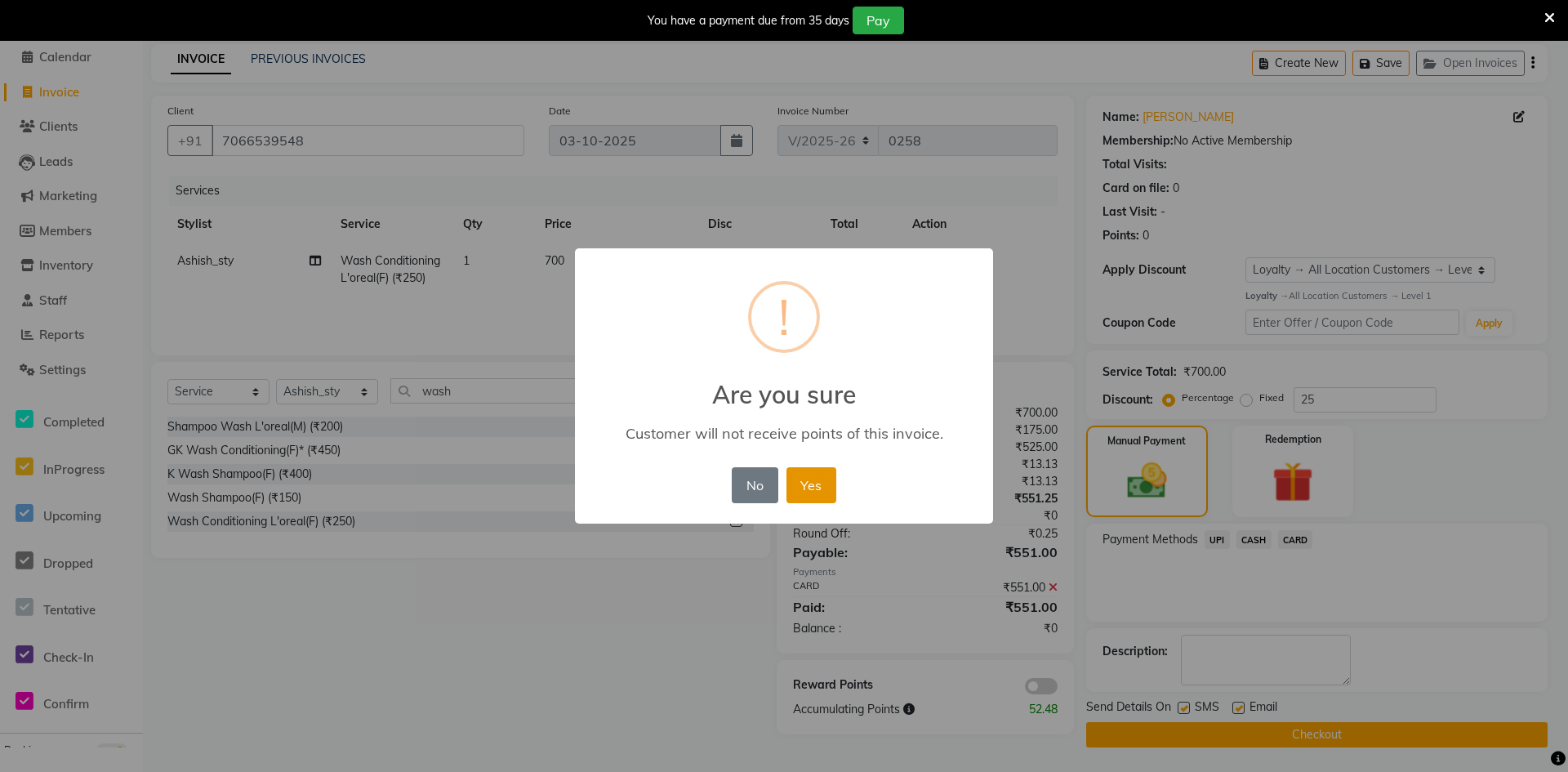
click at [821, 483] on button "Yes" at bounding box center [811, 485] width 50 height 36
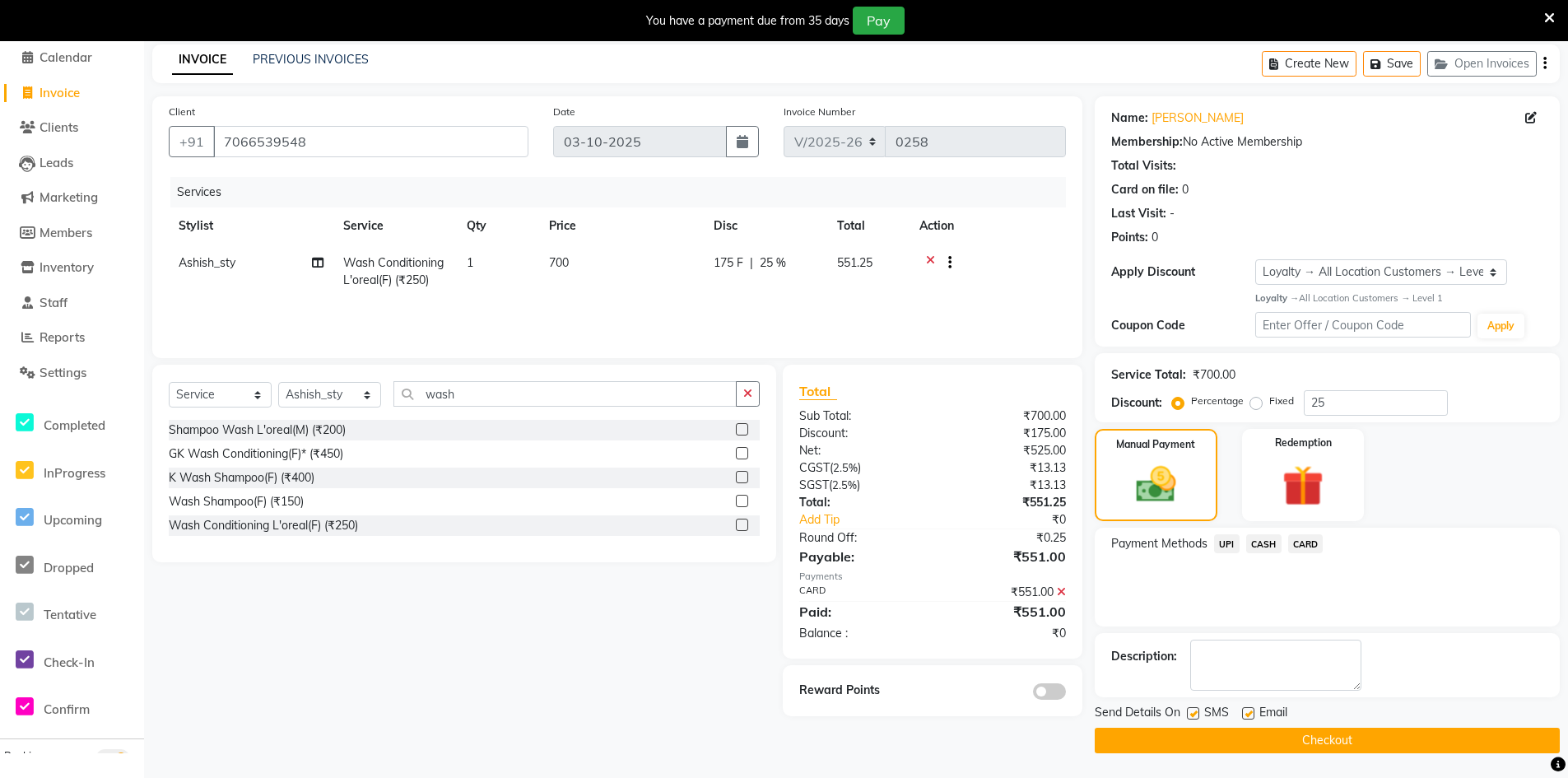
click at [1254, 733] on button "Checkout" at bounding box center [1327, 741] width 465 height 26
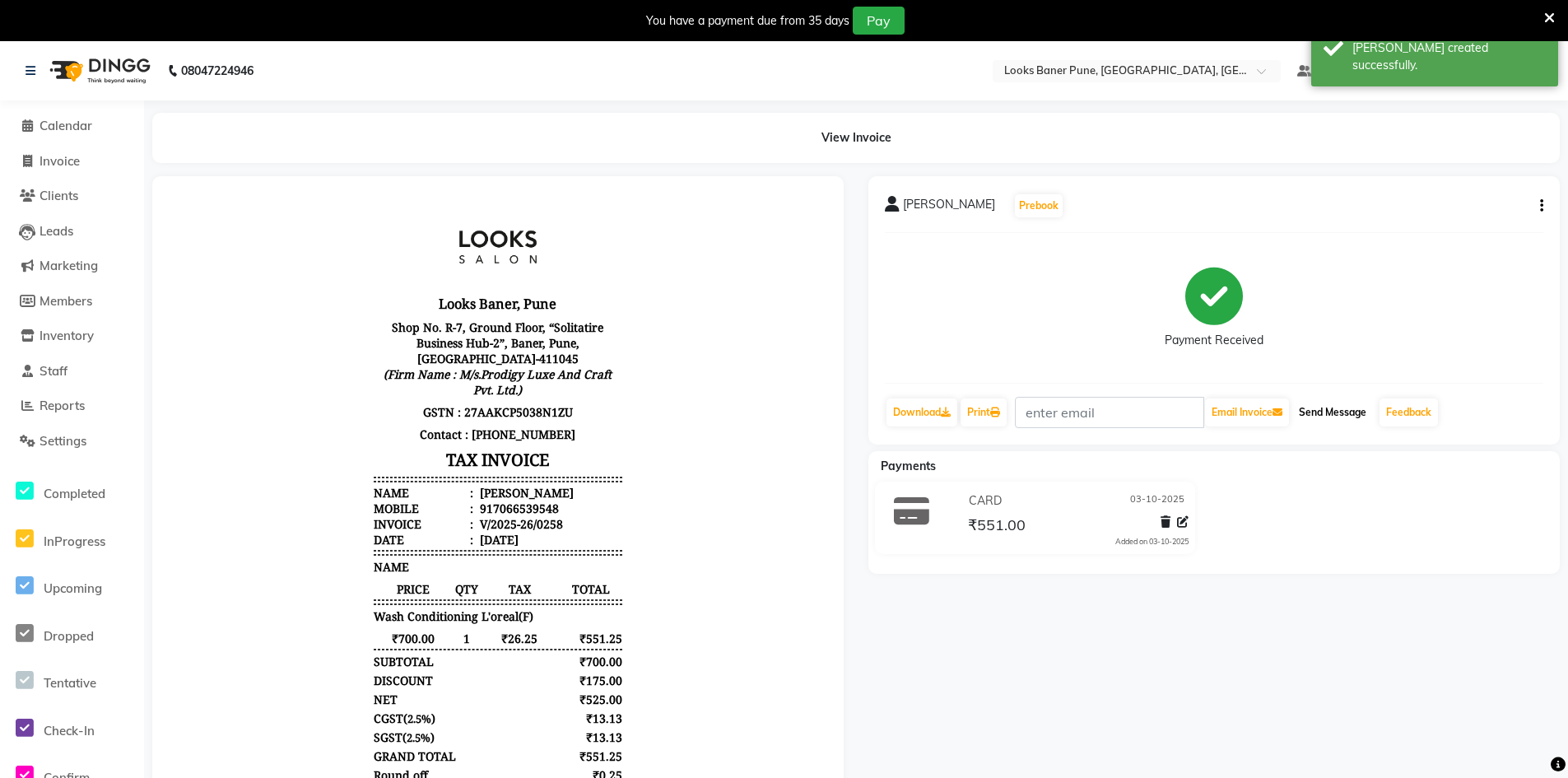
click at [1331, 417] on button "Send Message" at bounding box center [1333, 412] width 81 height 28
click at [73, 131] on span "Calendar" at bounding box center [65, 125] width 52 height 16
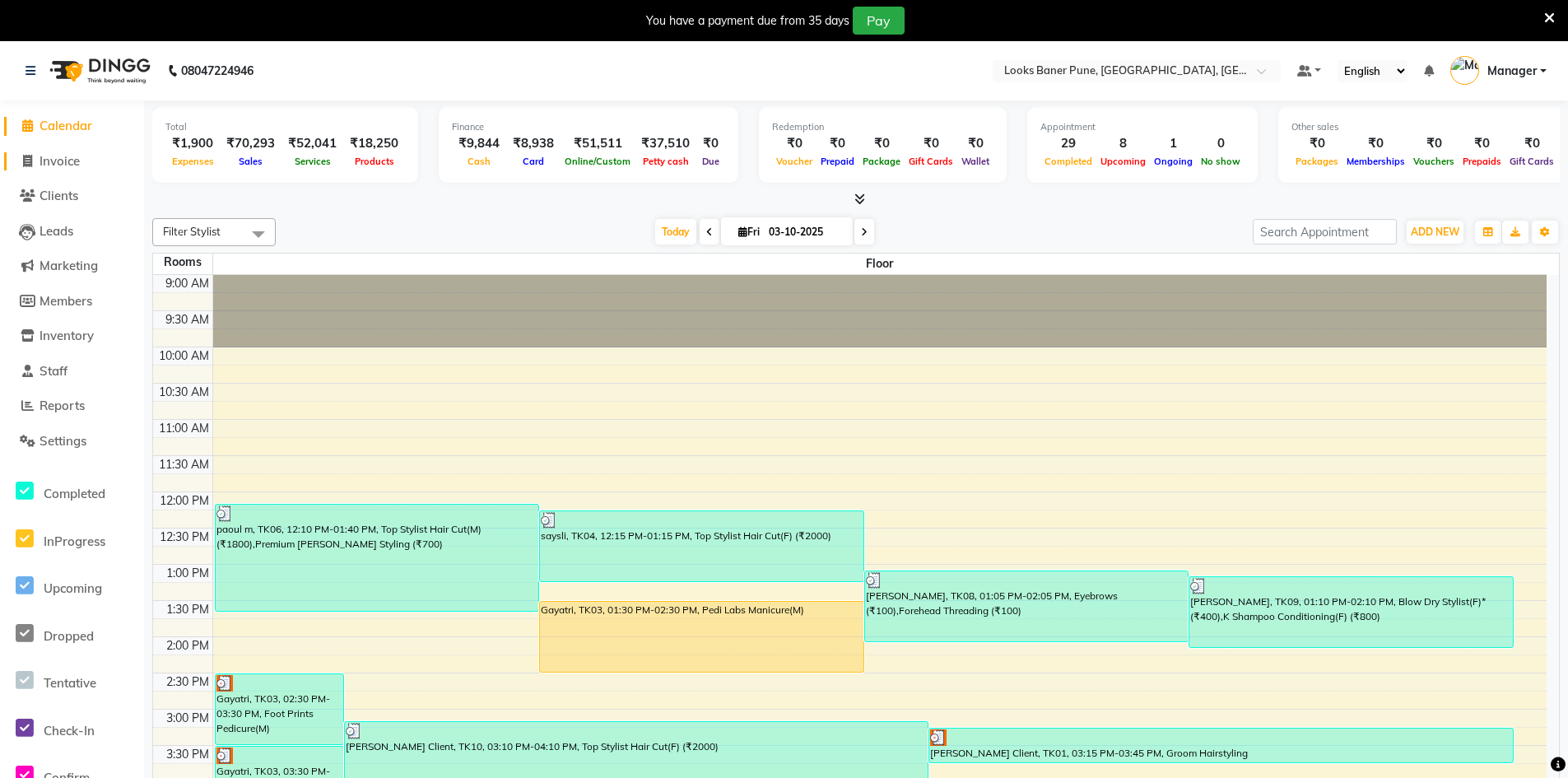
click at [87, 163] on link "Invoice" at bounding box center [72, 161] width 136 height 19
select select "8917"
select select "service"
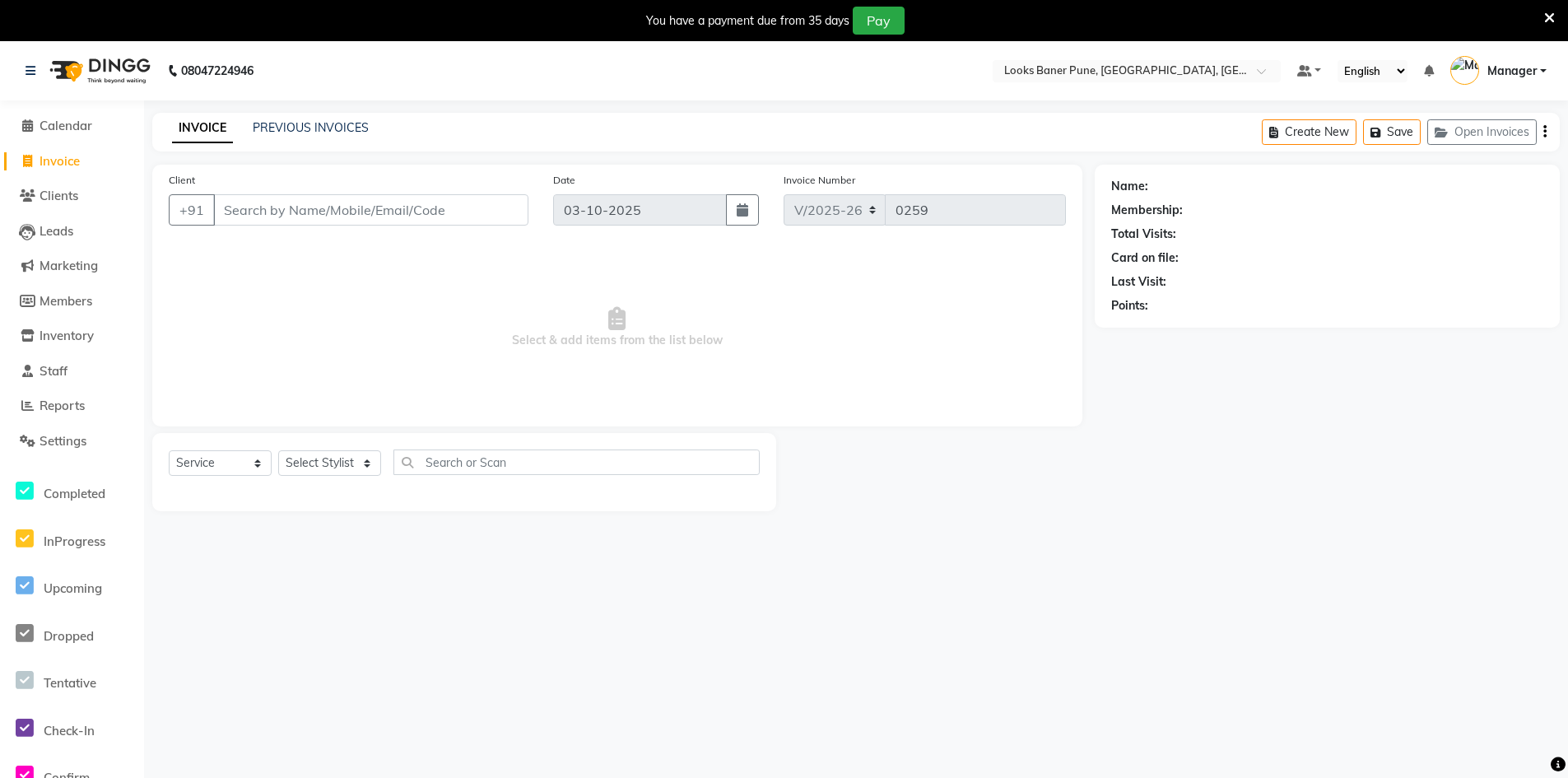
click at [292, 135] on div "PREVIOUS INVOICES" at bounding box center [311, 128] width 116 height 18
click at [352, 118] on div "INVOICE PREVIOUS INVOICES Create New Save Open Invoices" at bounding box center [856, 131] width 1408 height 38
click at [334, 122] on link "PREVIOUS INVOICES" at bounding box center [311, 127] width 116 height 15
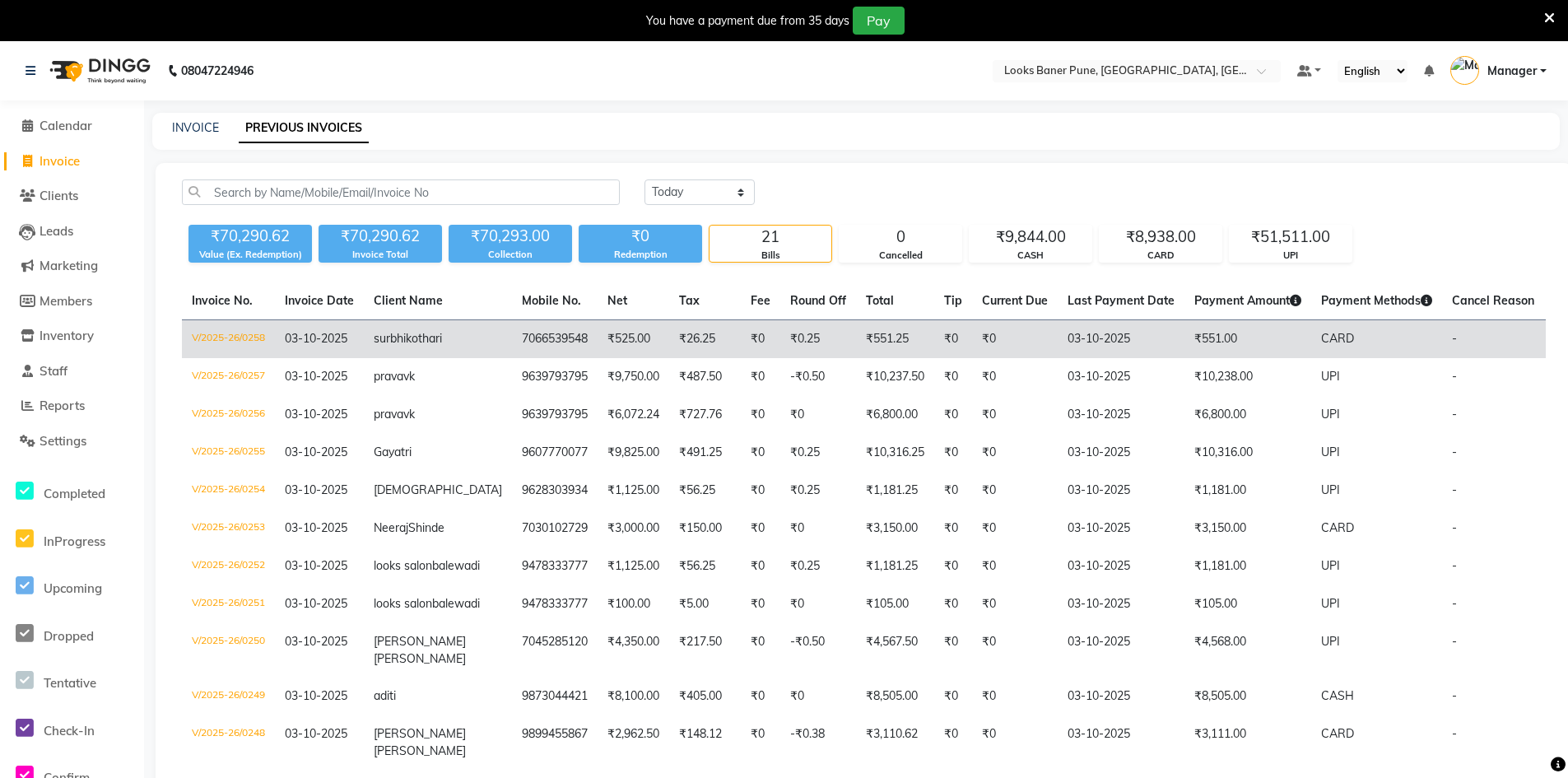
click at [678, 346] on td "₹26.25" at bounding box center [705, 339] width 72 height 38
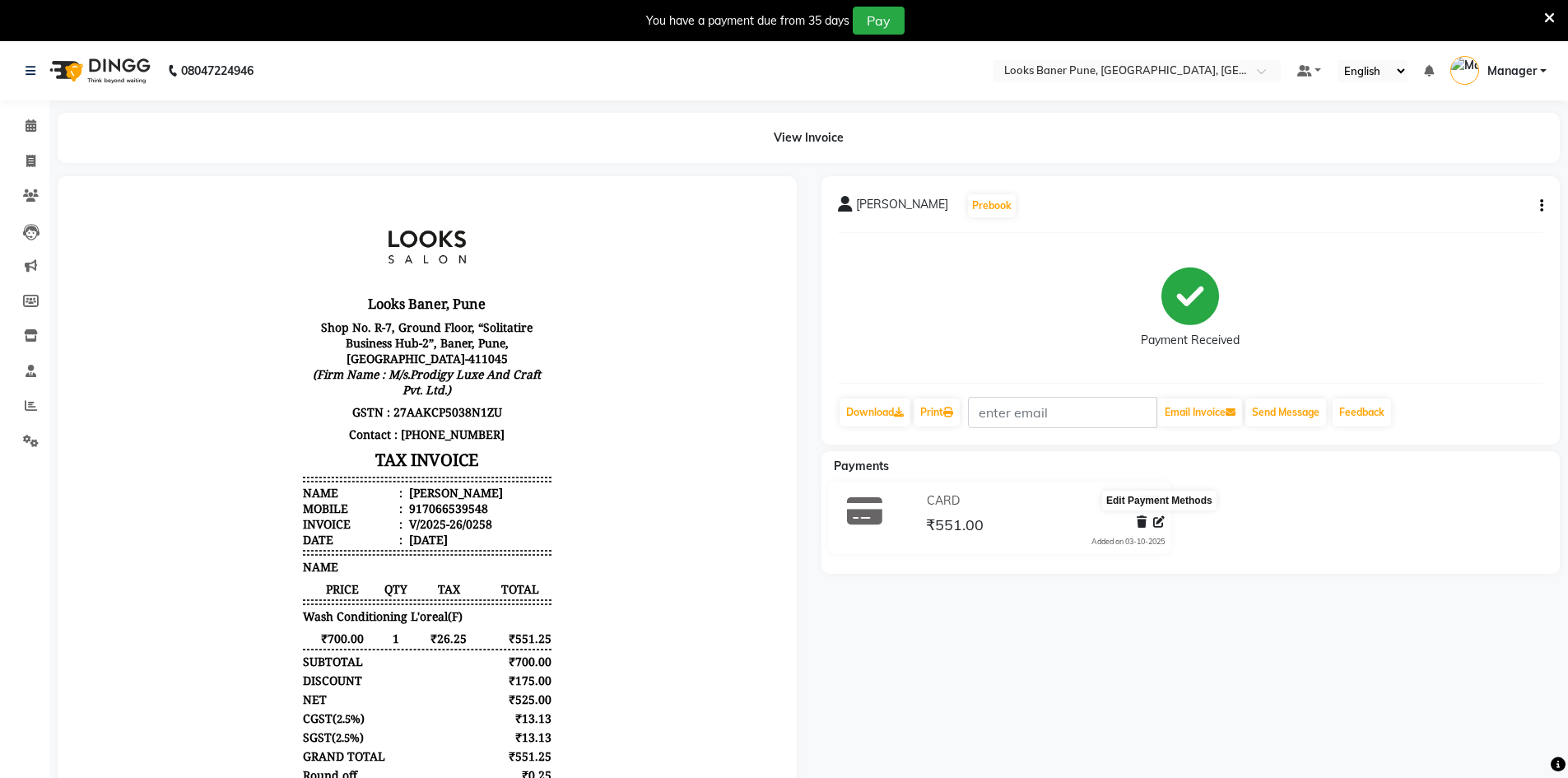
click at [1156, 521] on icon at bounding box center [1160, 522] width 12 height 12
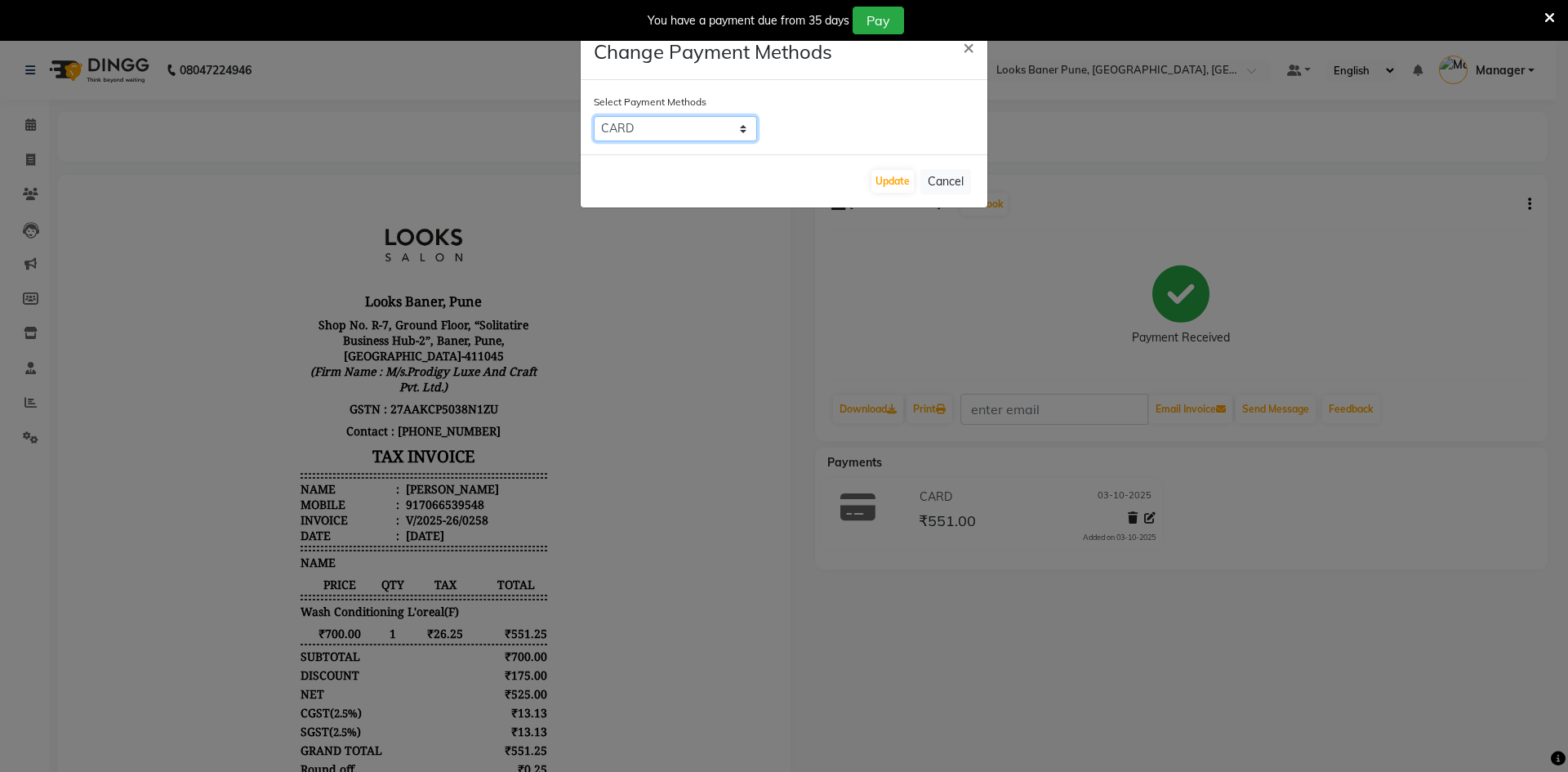
click at [745, 129] on select "UPI CASH CARD" at bounding box center [675, 129] width 163 height 25
select select "8"
click at [594, 116] on select "UPI CASH CARD" at bounding box center [675, 129] width 163 height 25
click at [892, 188] on button "Update" at bounding box center [892, 181] width 42 height 23
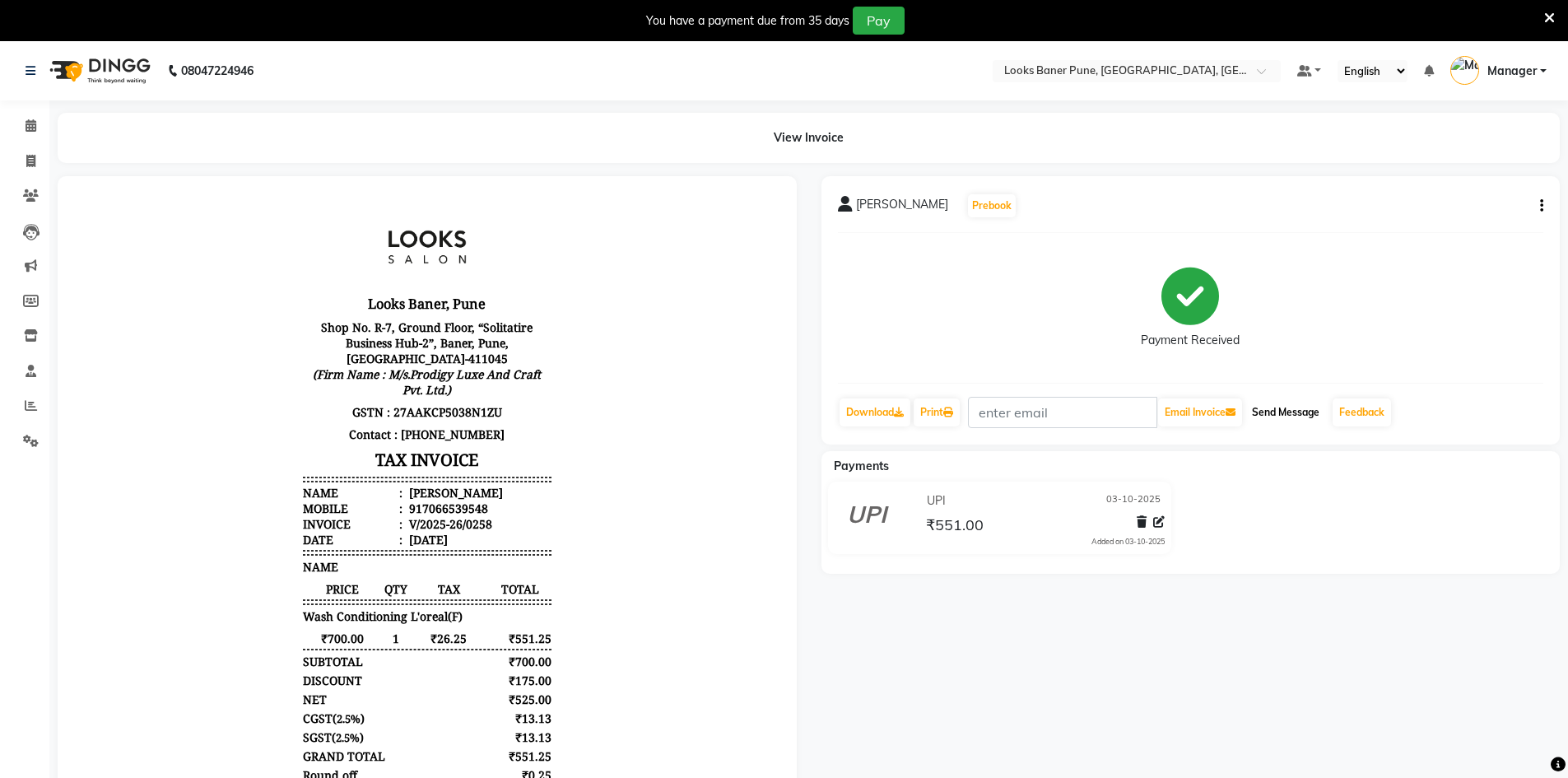
click at [1294, 403] on button "Send Message" at bounding box center [1286, 412] width 81 height 28
click at [23, 125] on span at bounding box center [31, 126] width 29 height 19
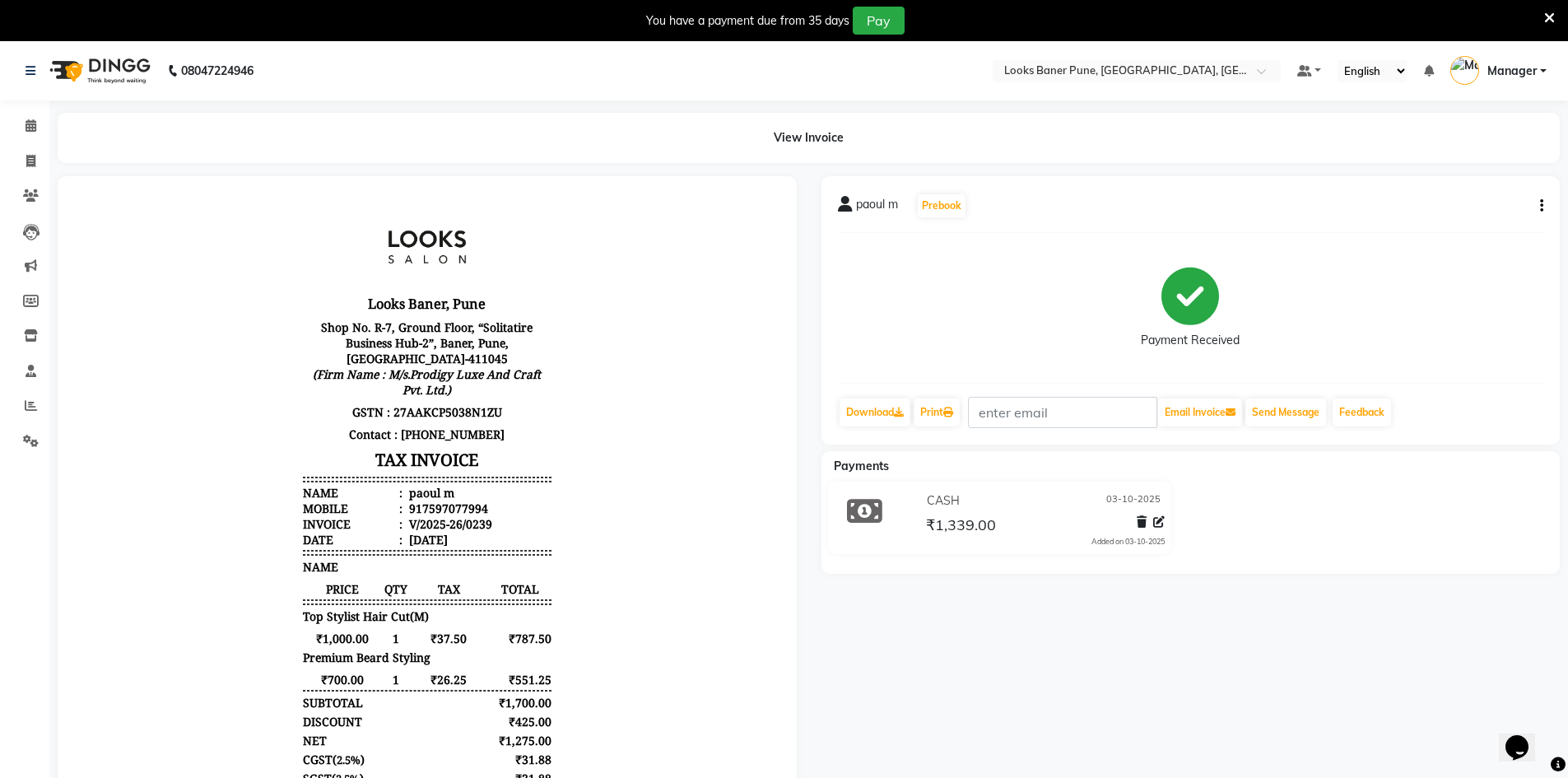
scroll to position [165, 0]
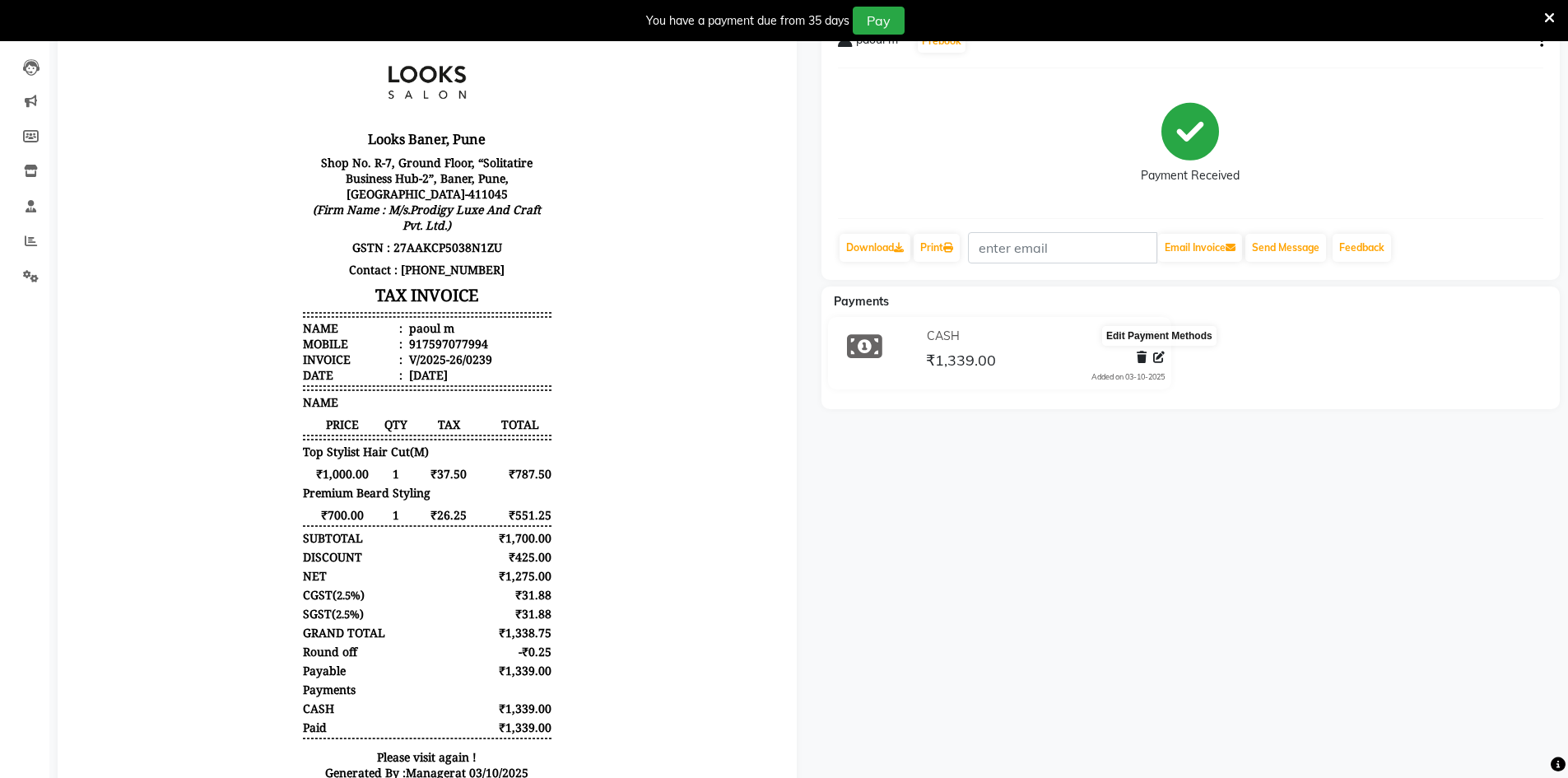
click at [1161, 360] on icon at bounding box center [1160, 357] width 12 height 12
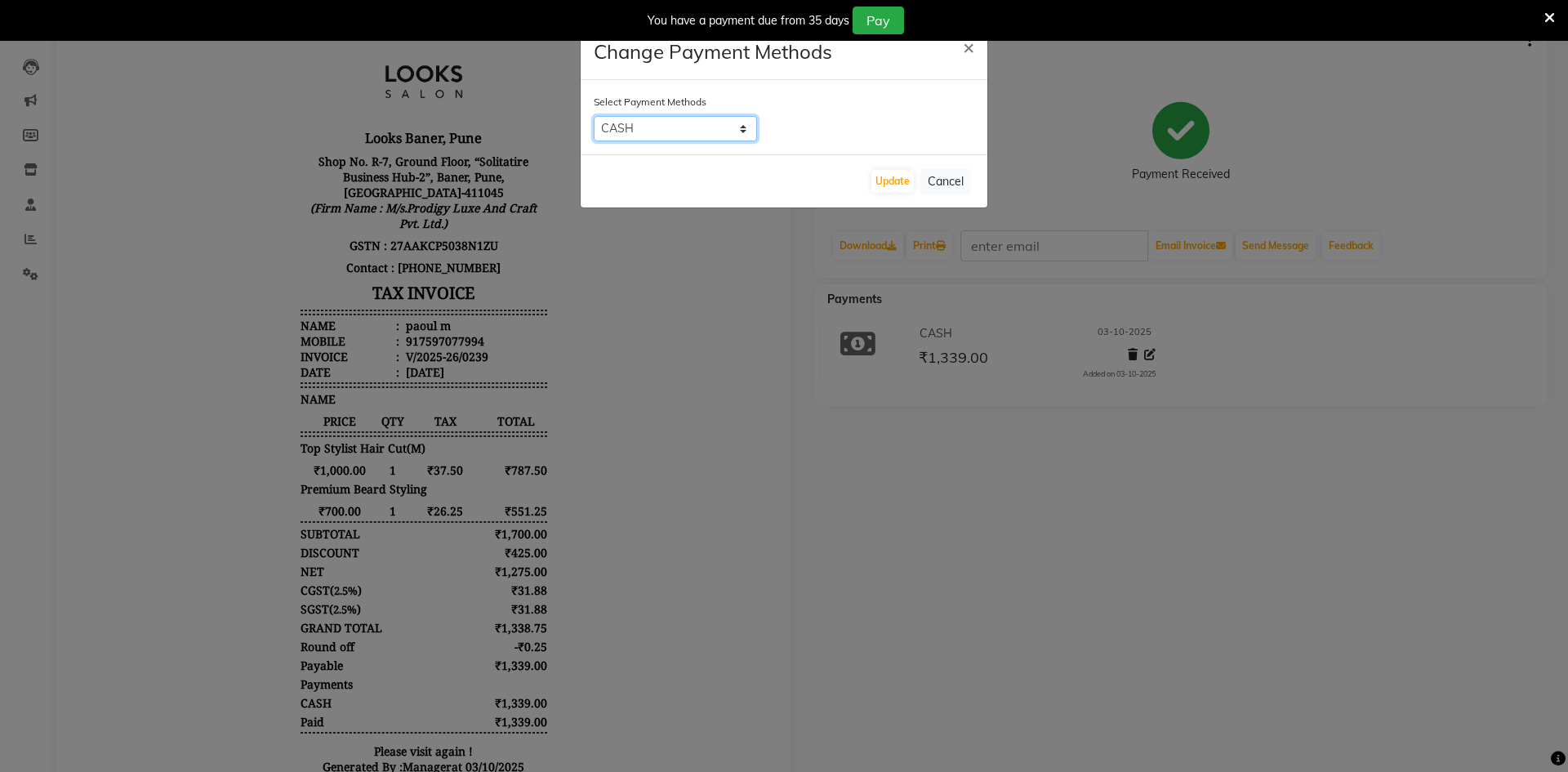
click at [742, 132] on select "UPI CASH CARD" at bounding box center [675, 129] width 163 height 25
select select "8"
click at [594, 116] on select "UPI CASH CARD" at bounding box center [675, 129] width 163 height 25
click at [963, 50] on span "×" at bounding box center [968, 46] width 12 height 24
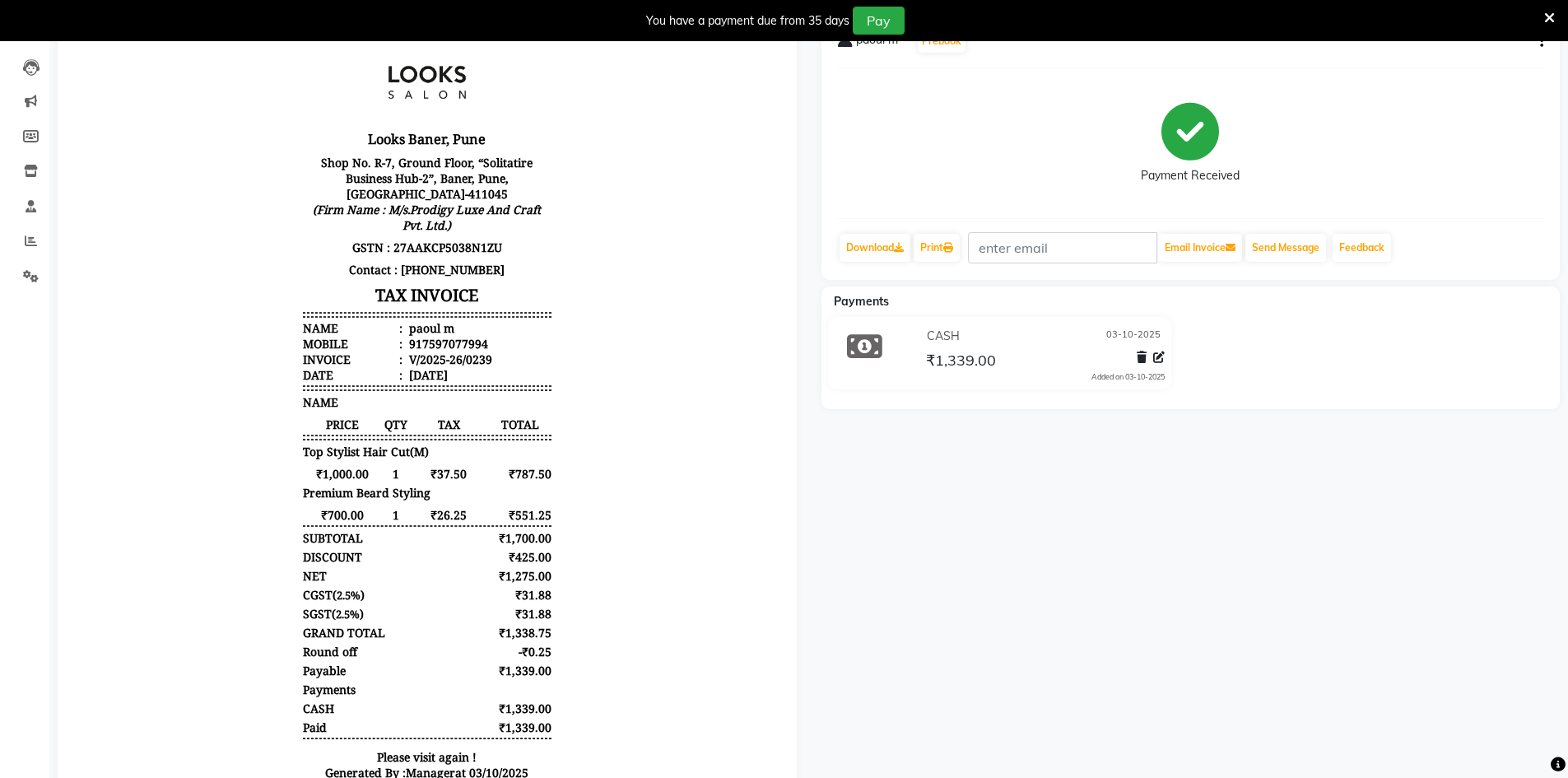
scroll to position [0, 0]
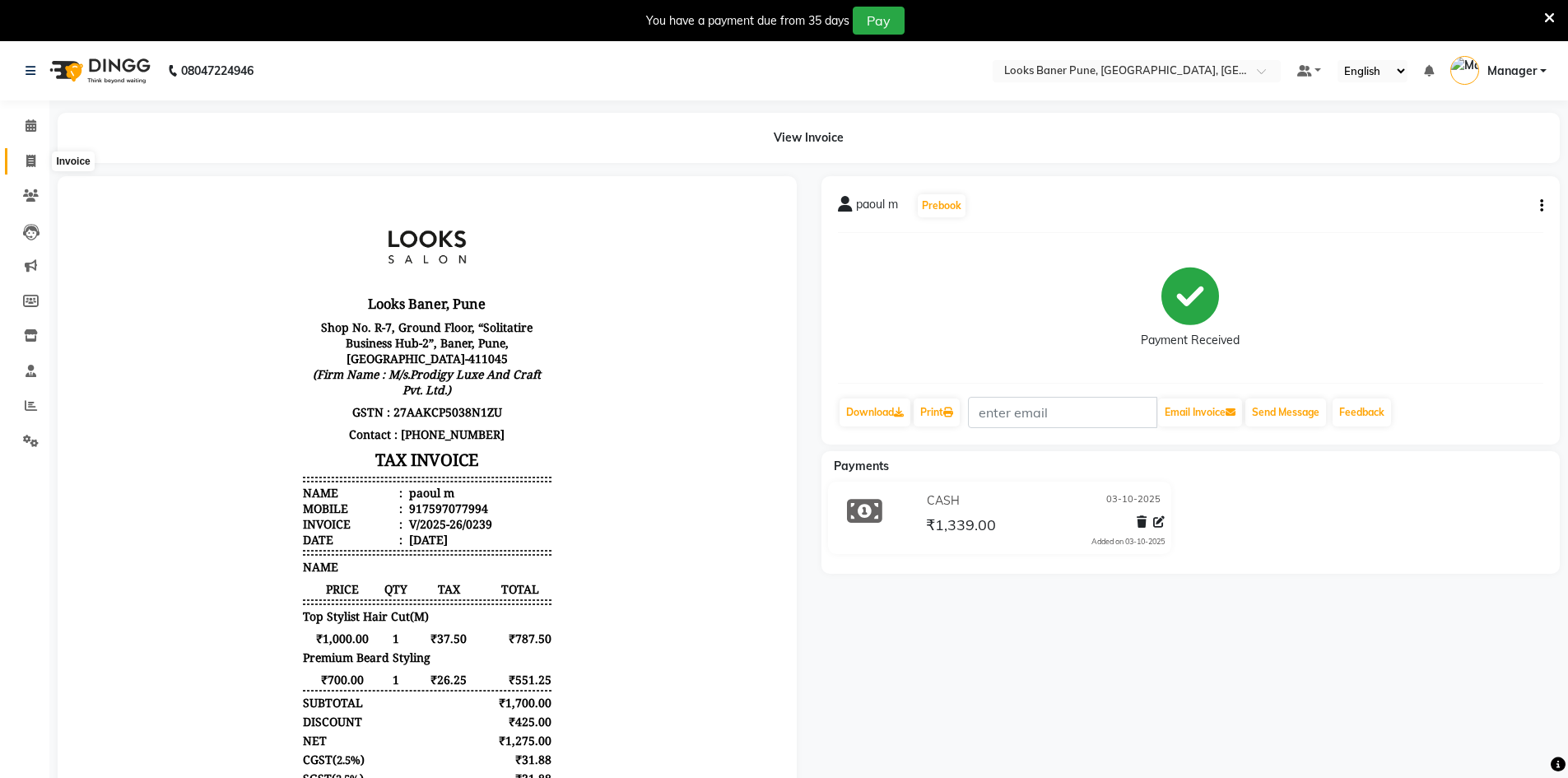
click at [29, 155] on icon at bounding box center [31, 161] width 9 height 13
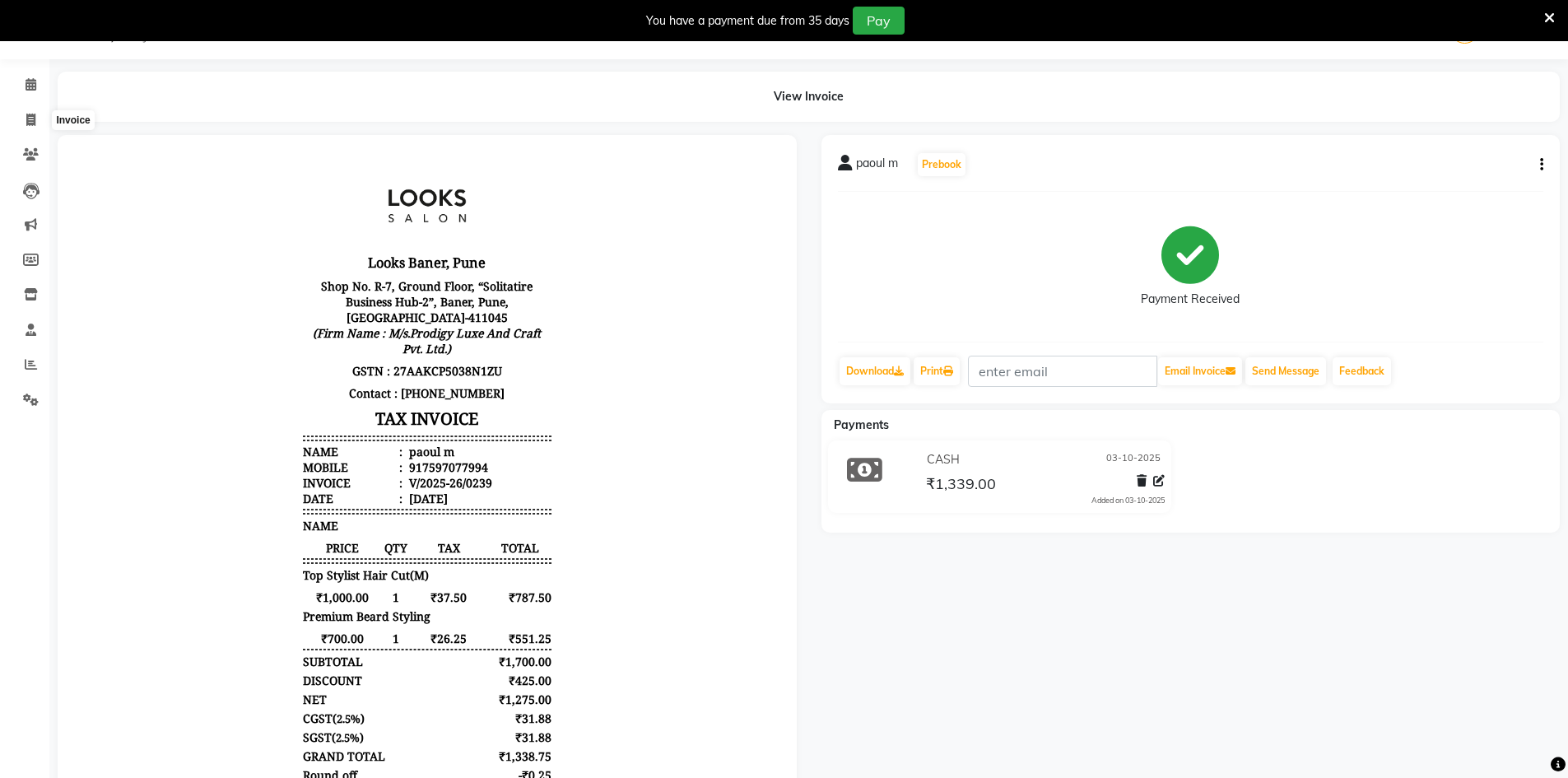
select select "8917"
select select "service"
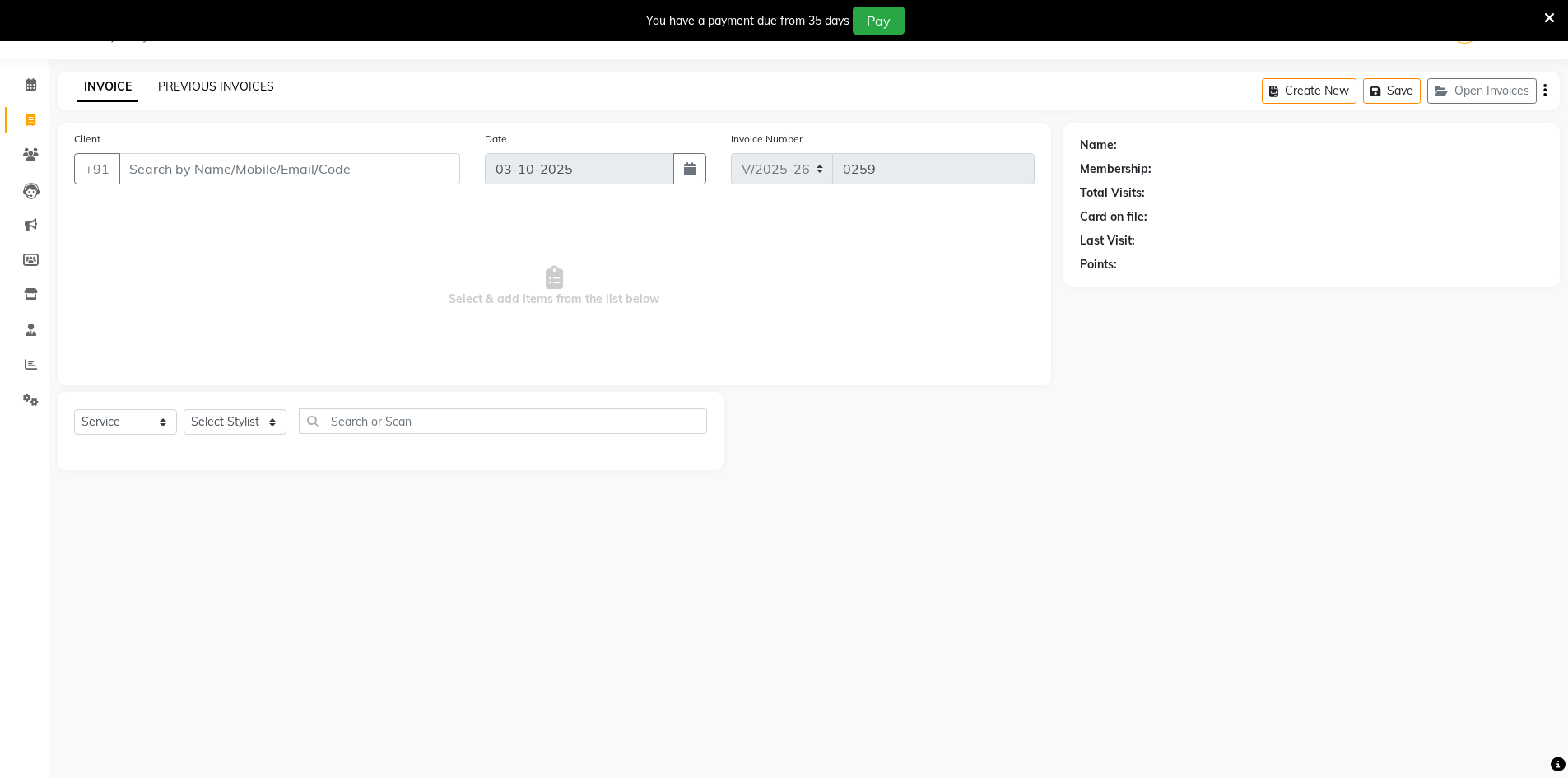
click at [237, 88] on link "PREVIOUS INVOICES" at bounding box center [216, 86] width 116 height 15
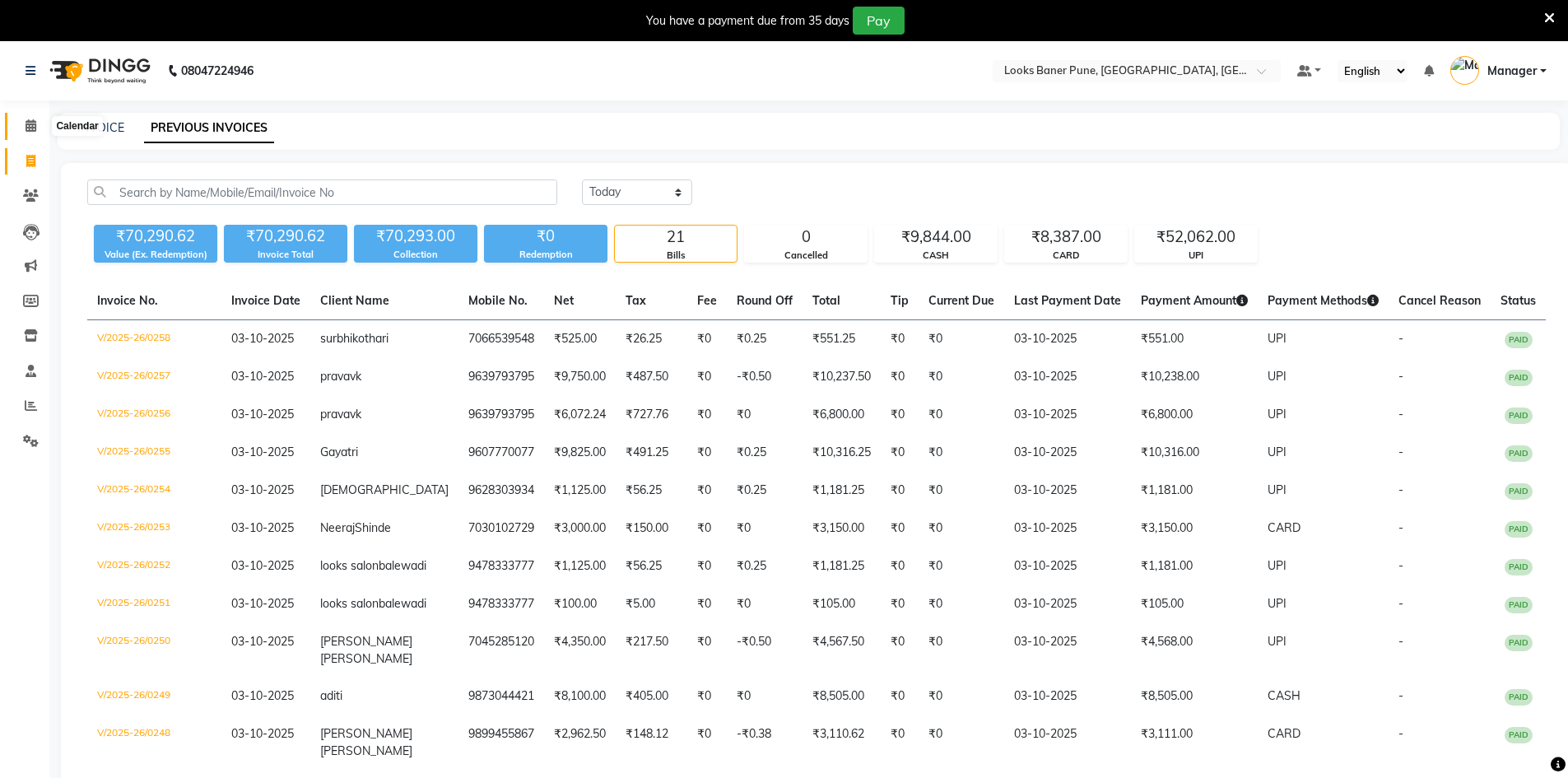
click at [33, 122] on icon at bounding box center [31, 125] width 11 height 13
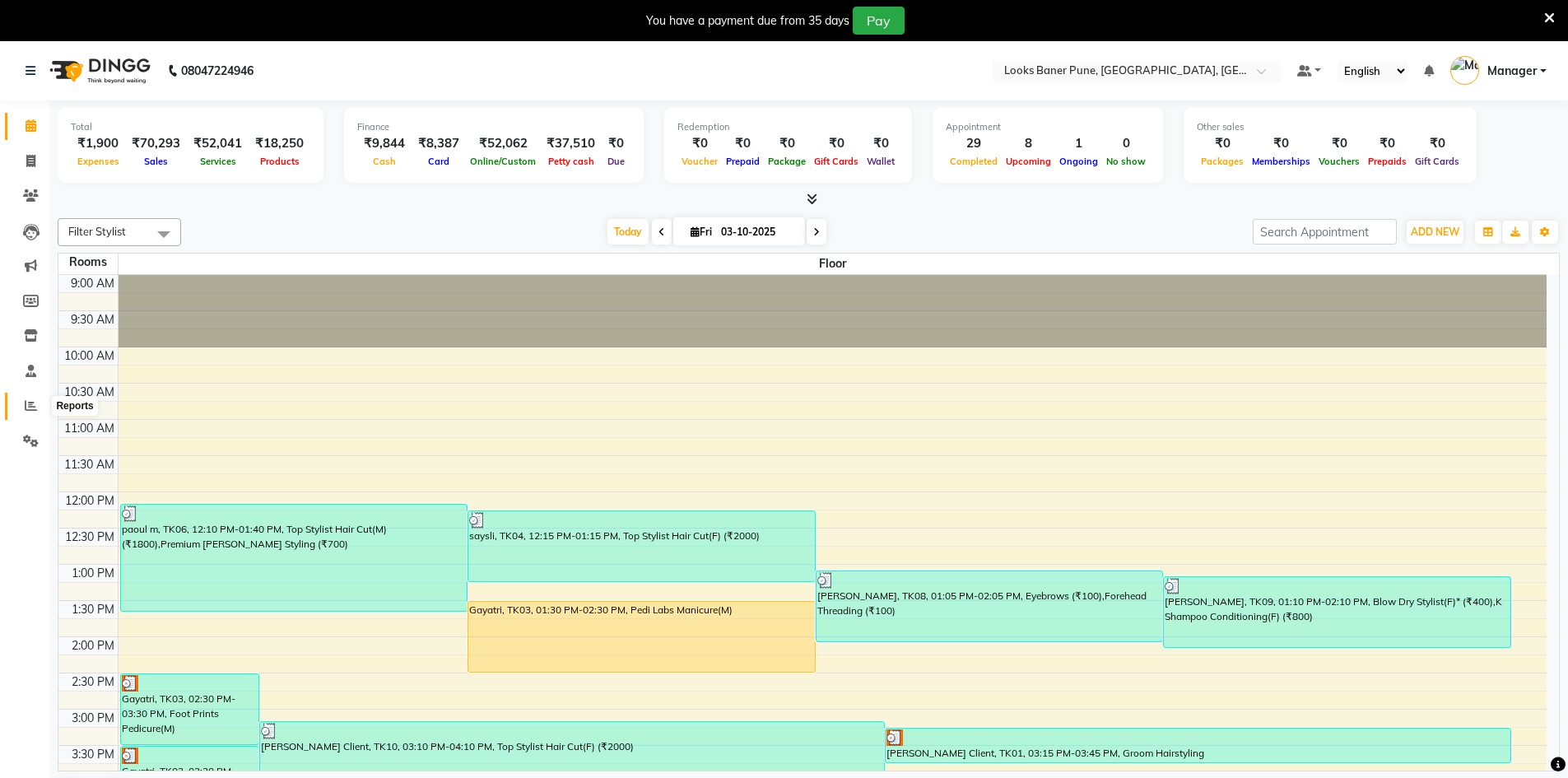
click at [30, 412] on span at bounding box center [31, 405] width 29 height 19
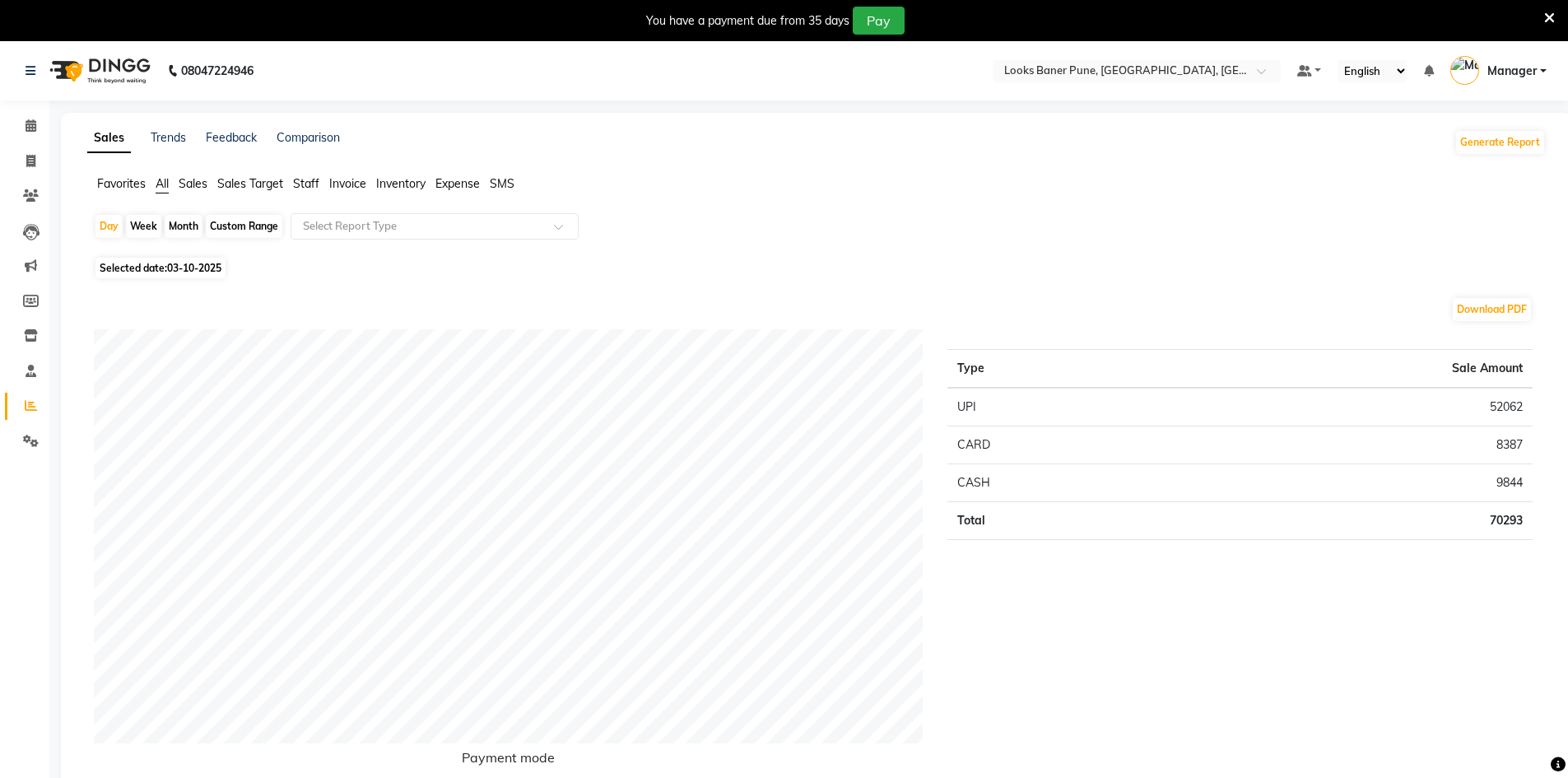
click at [350, 183] on span "Invoice" at bounding box center [348, 183] width 37 height 15
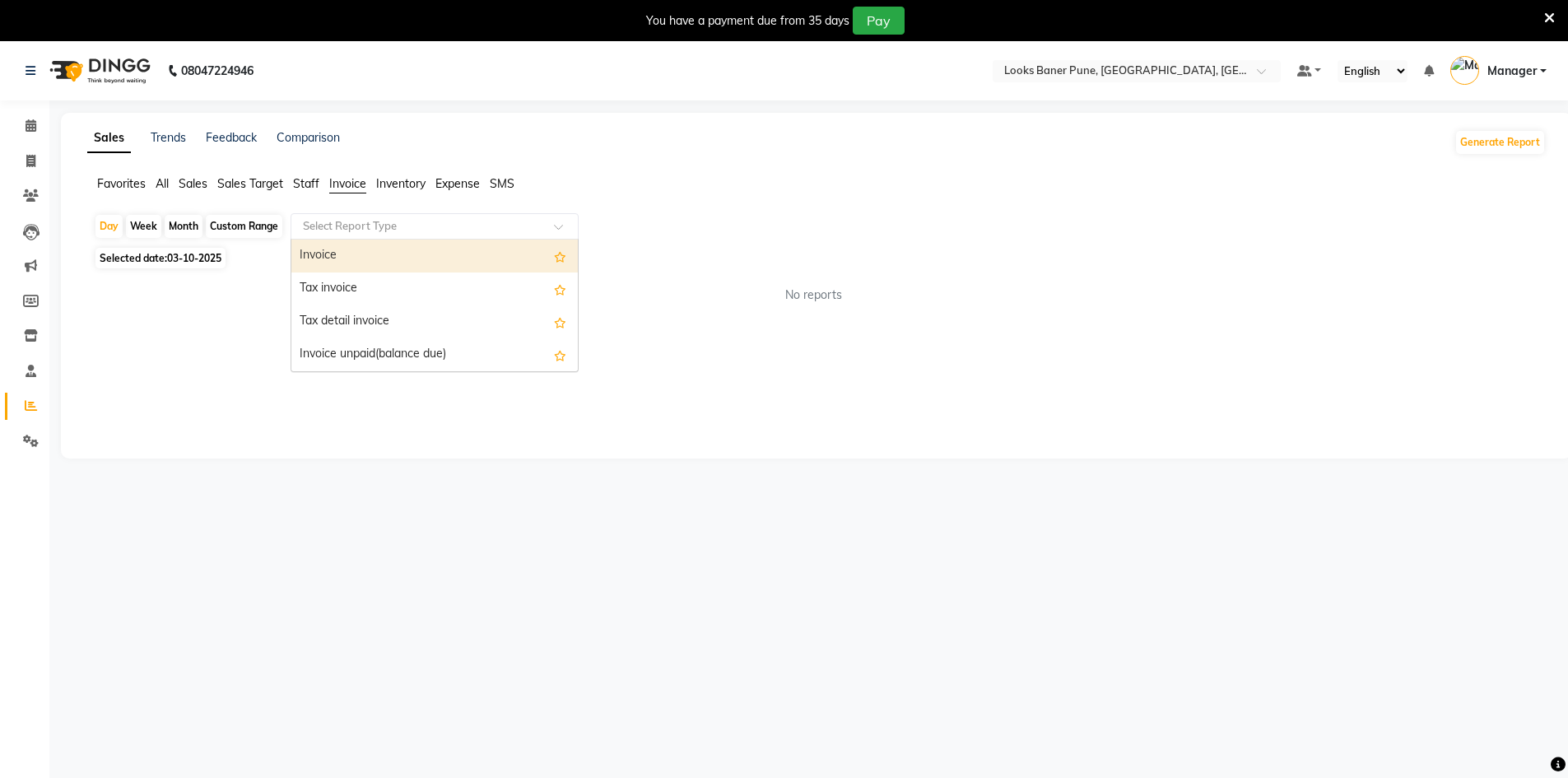
click at [565, 229] on span at bounding box center [564, 231] width 21 height 17
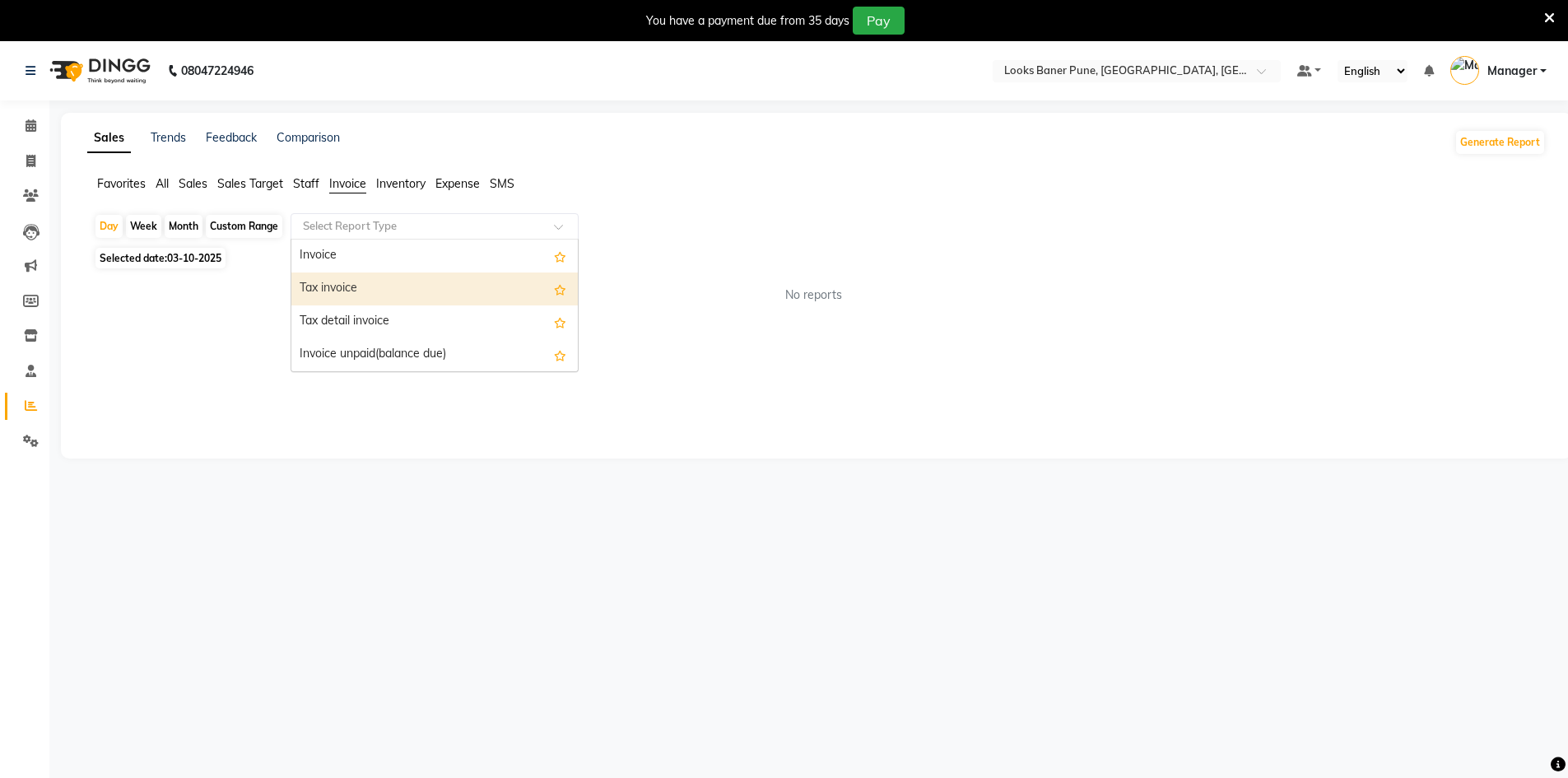
click at [364, 291] on div "Tax invoice" at bounding box center [435, 288] width 287 height 33
select select "full_report"
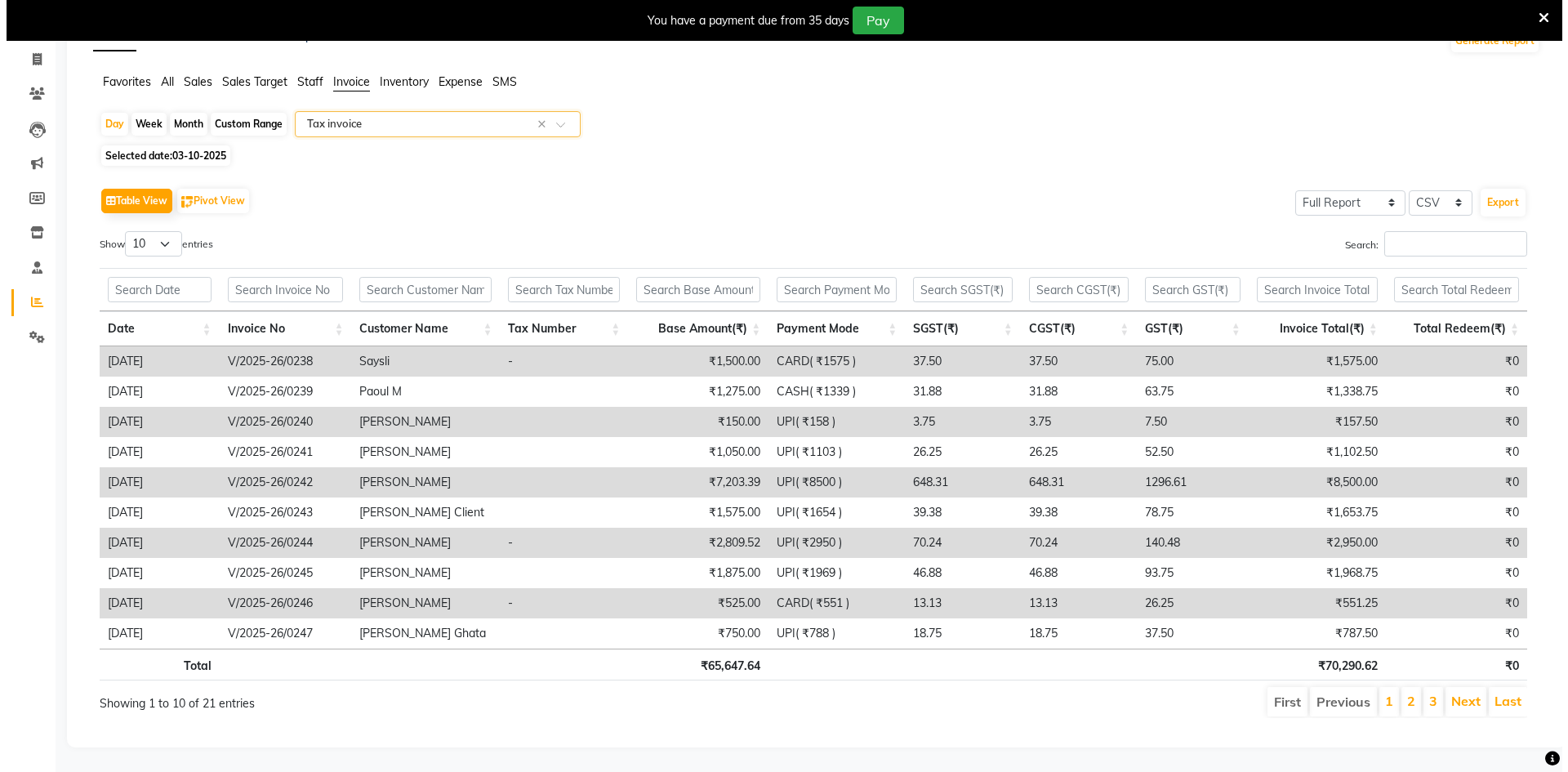
scroll to position [113, 0]
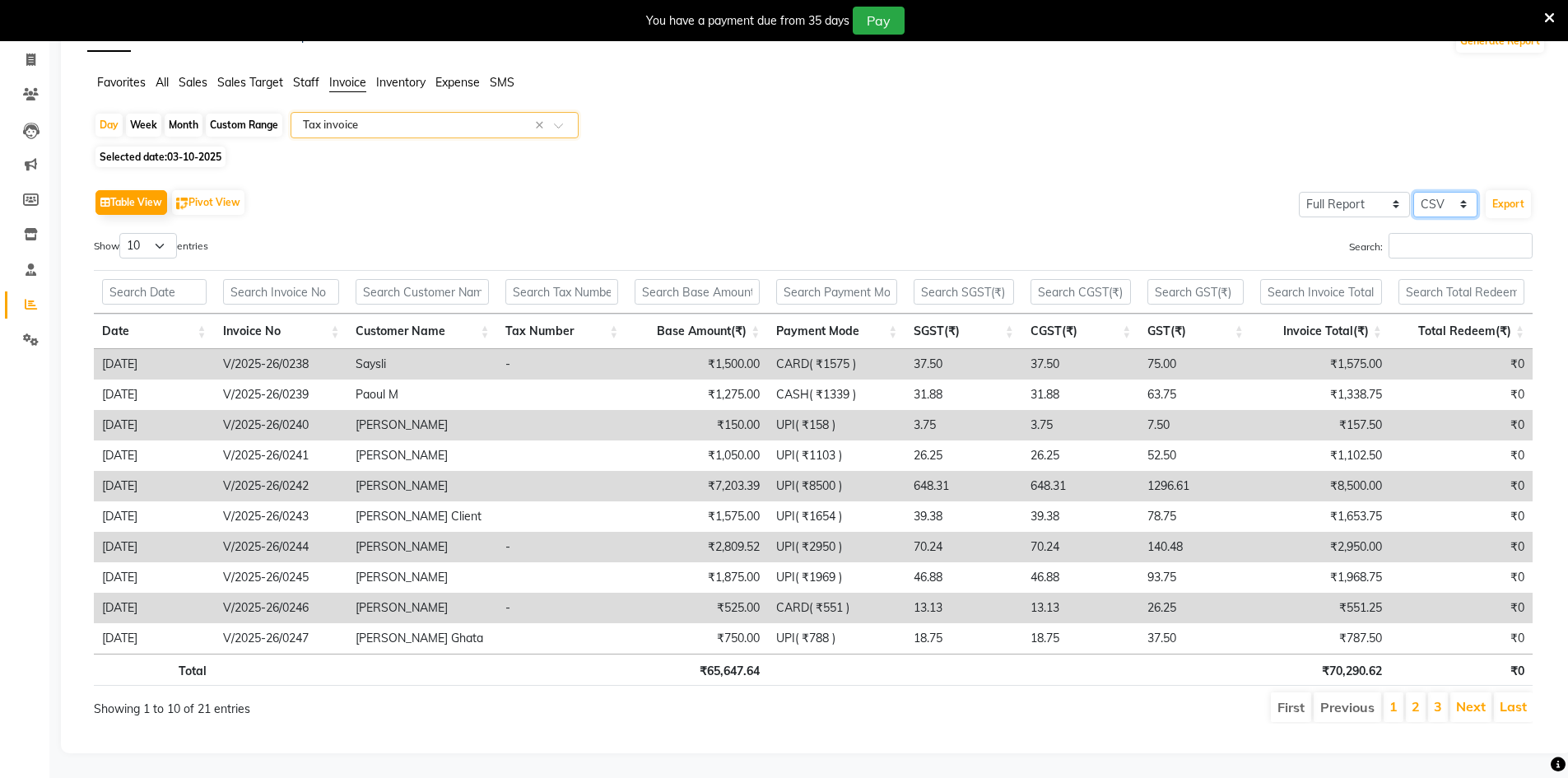
click at [1467, 192] on select "Select CSV PDF" at bounding box center [1446, 205] width 64 height 26
select select "pdf"
click at [1414, 192] on select "Select CSV PDF" at bounding box center [1446, 205] width 64 height 26
click at [1509, 191] on button "Export" at bounding box center [1509, 204] width 45 height 28
select select "monospace"
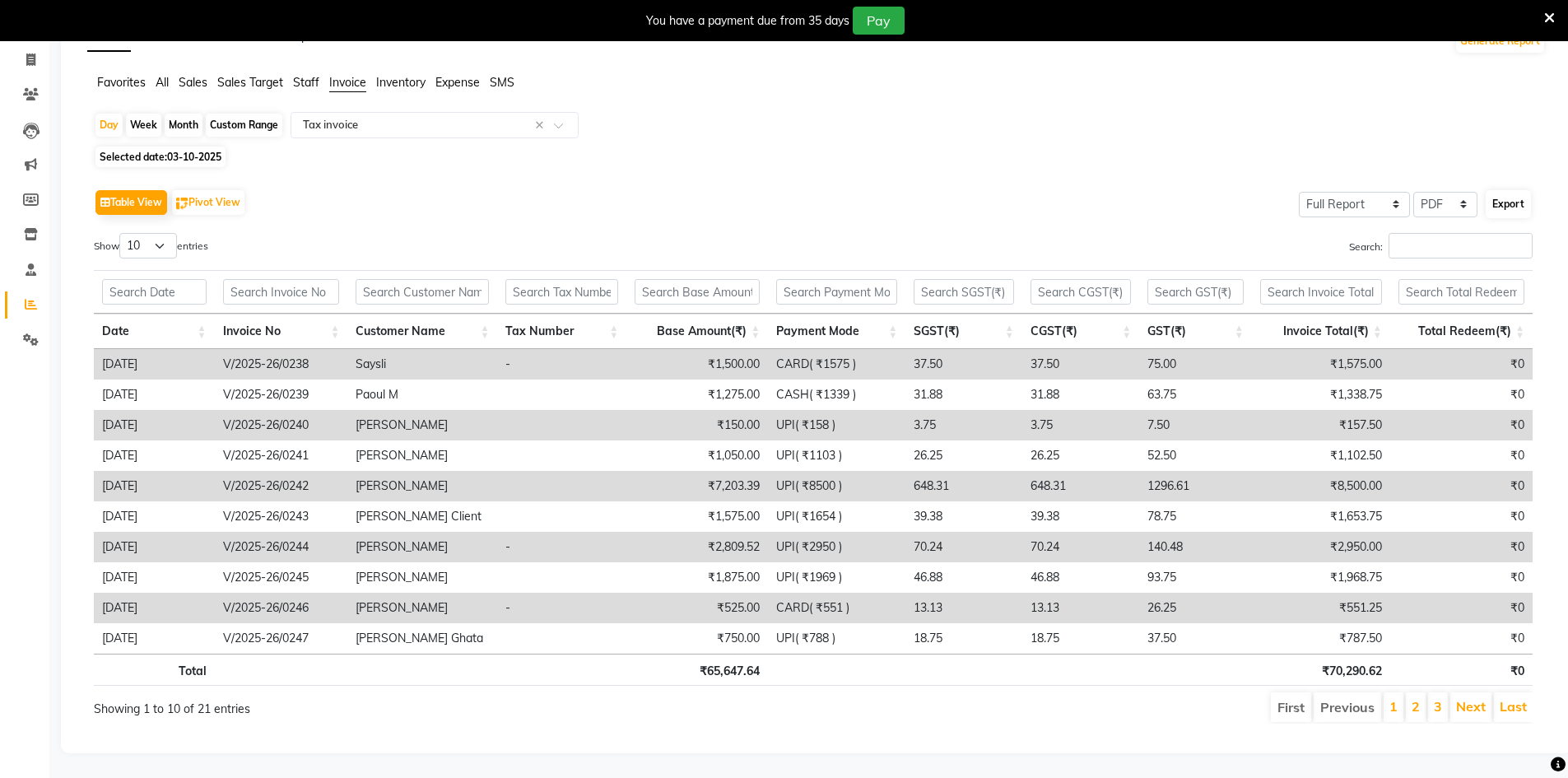
select select "12px"
select select "template_1"
select select "A4"
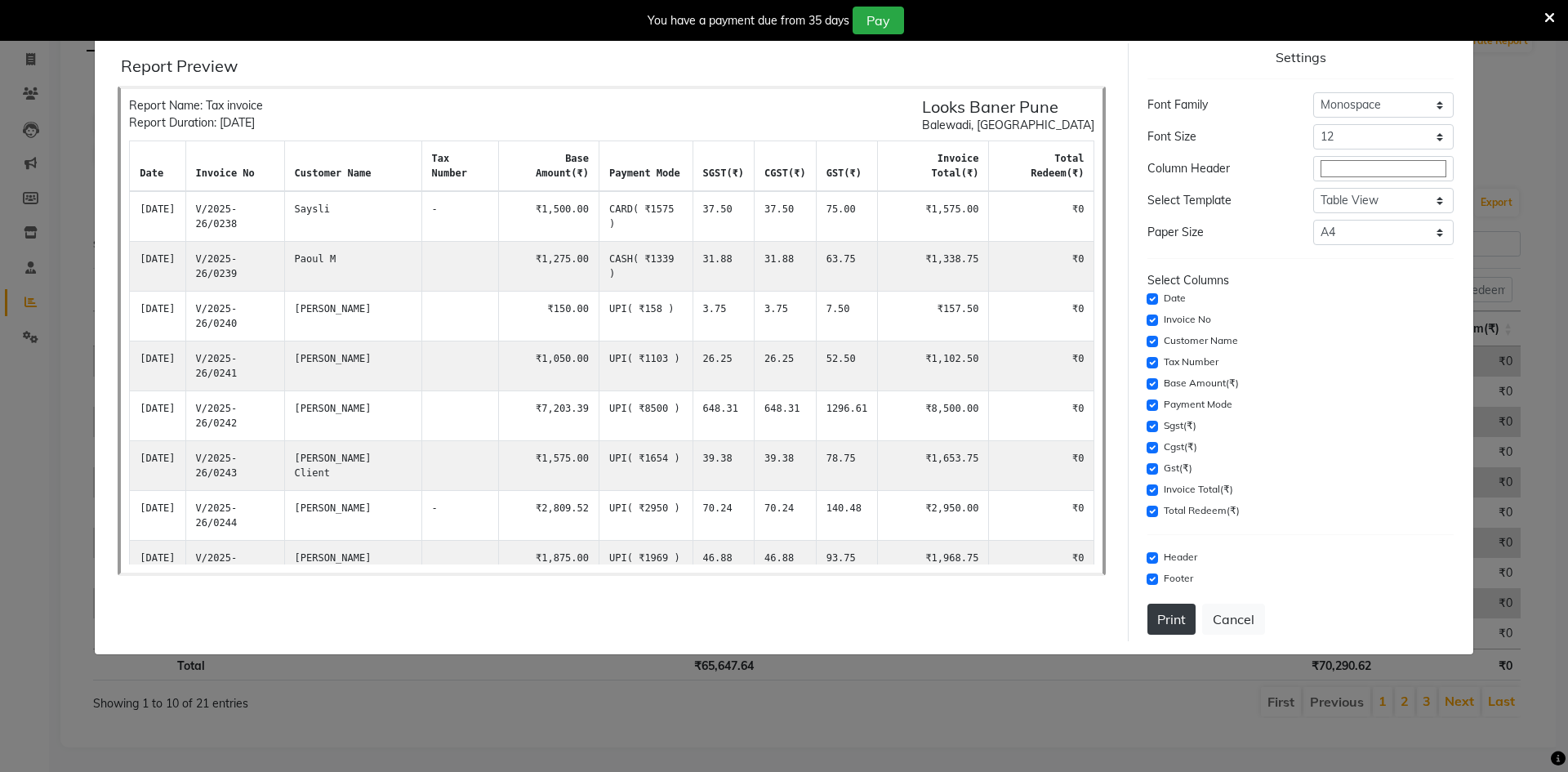
click at [1170, 620] on button "Print" at bounding box center [1171, 619] width 48 height 31
click at [1549, 21] on icon at bounding box center [1549, 18] width 11 height 15
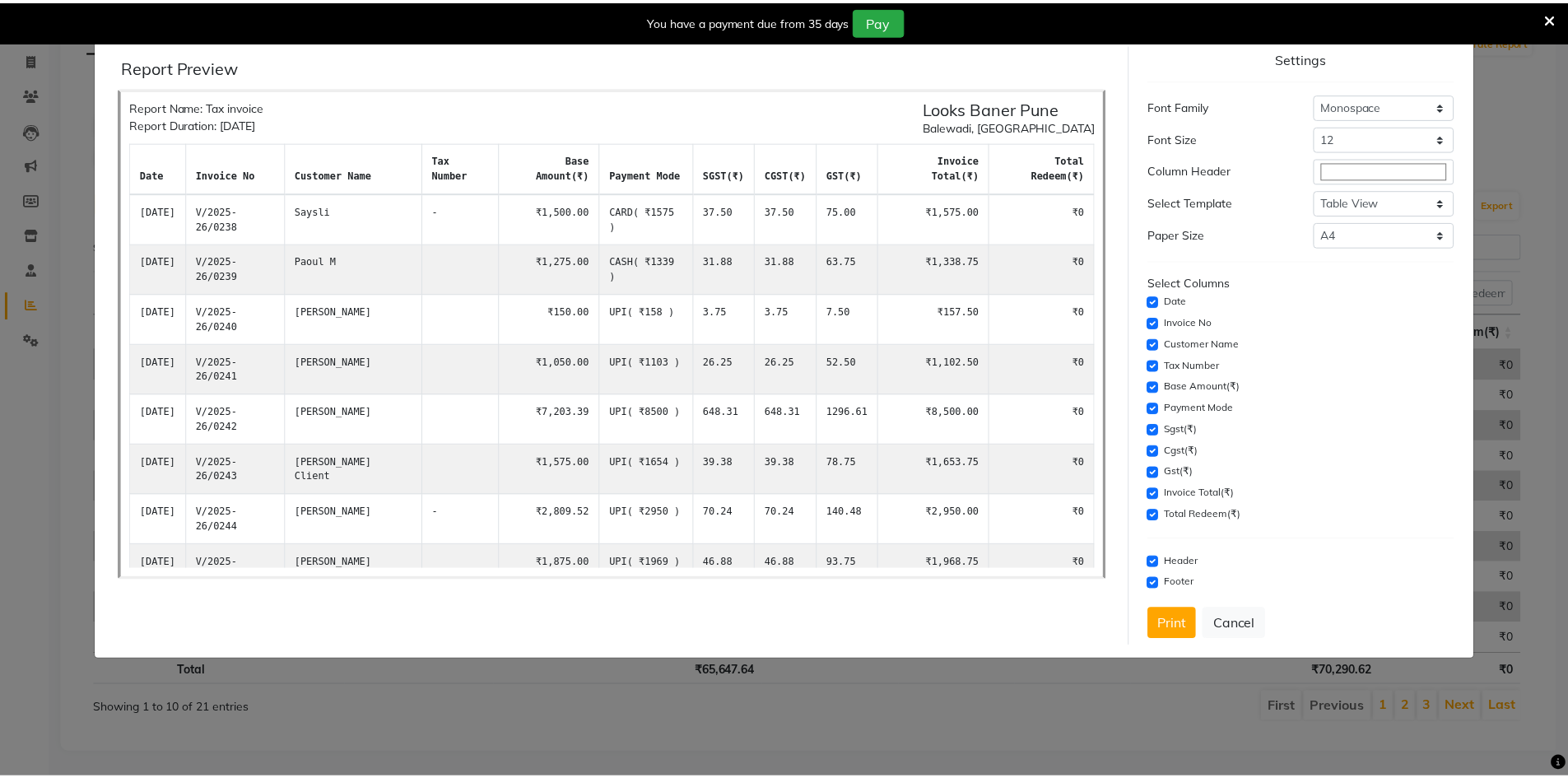
scroll to position [72, 0]
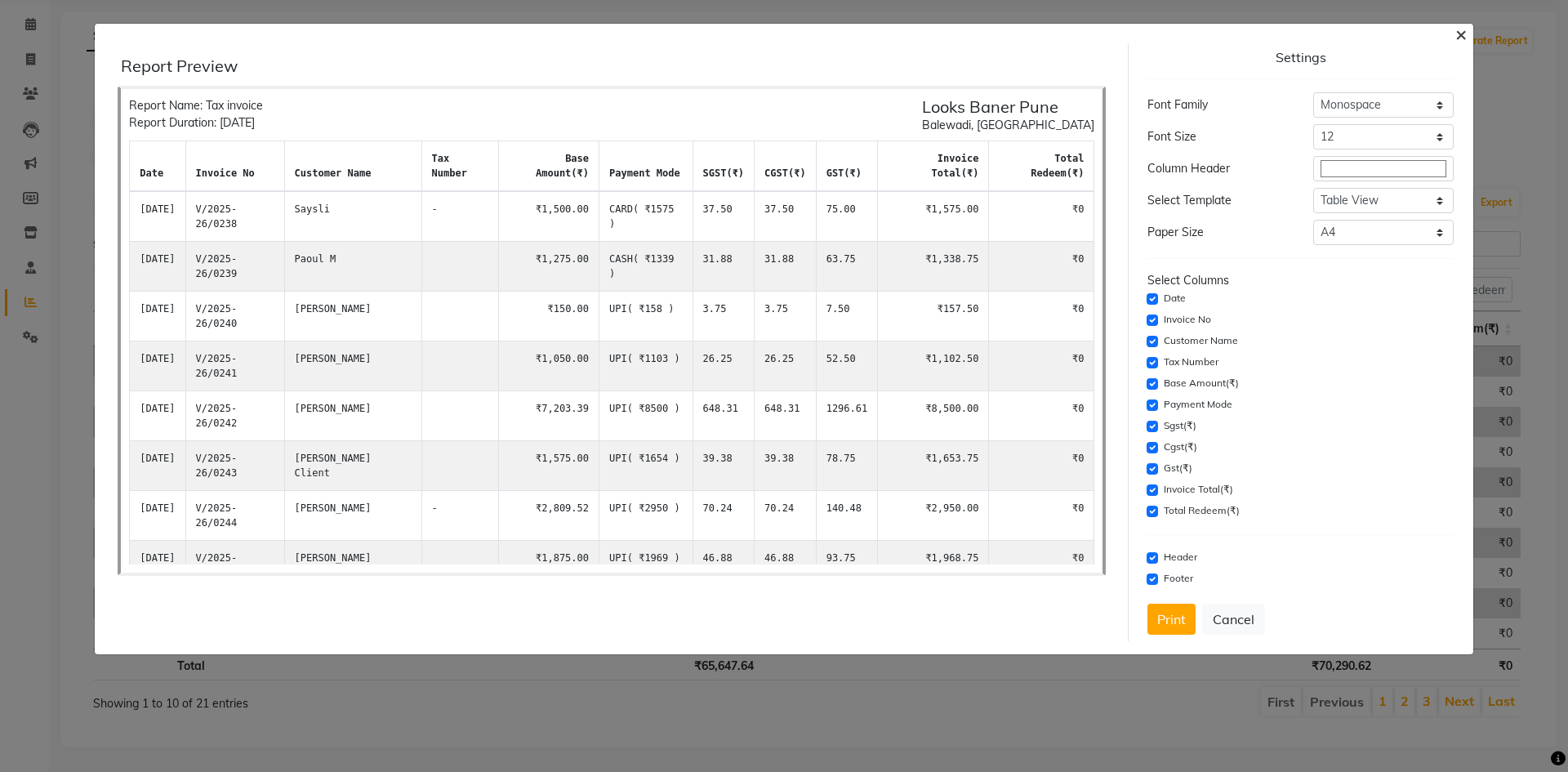
click at [1460, 40] on span "×" at bounding box center [1461, 33] width 12 height 24
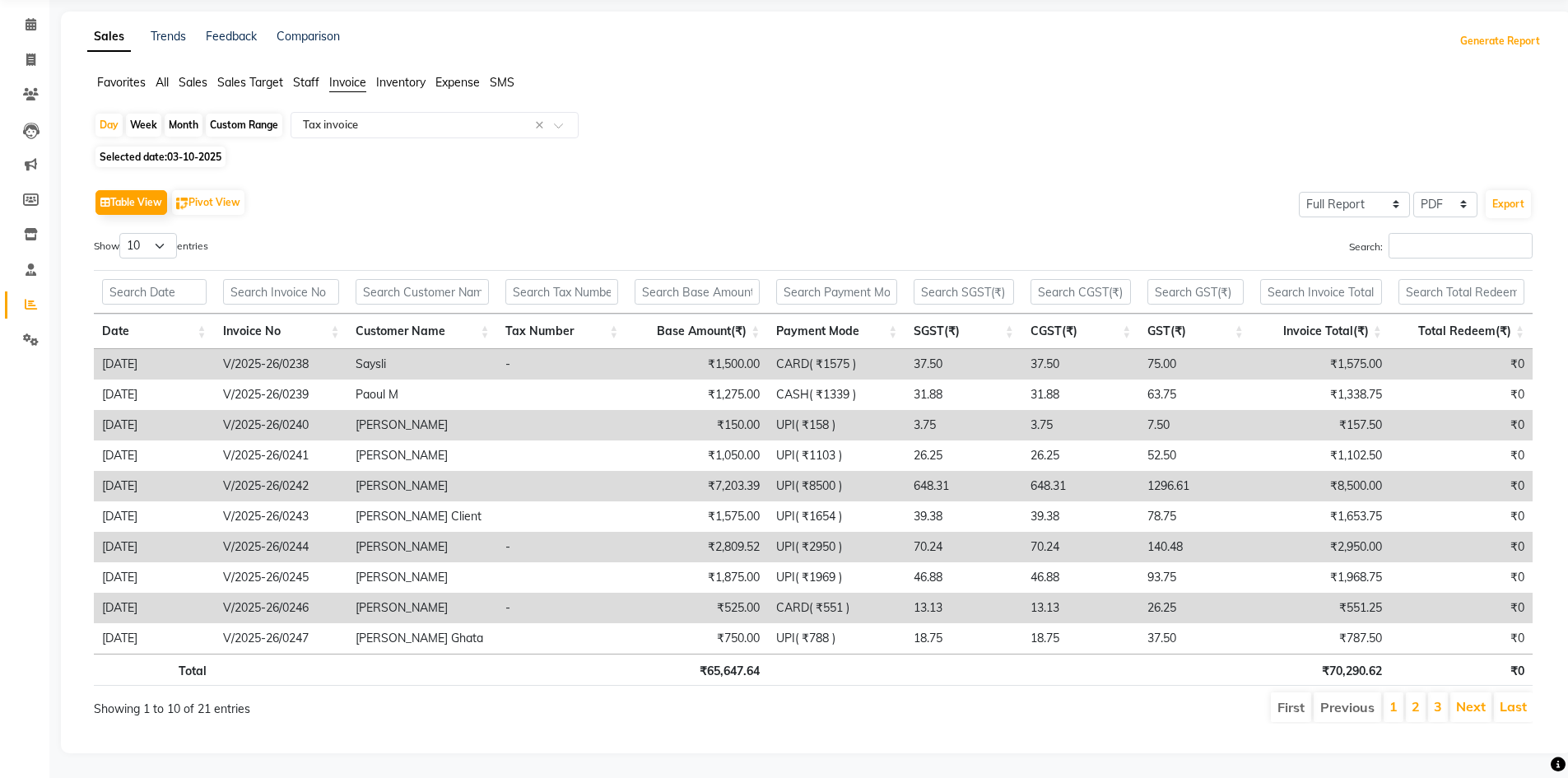
click at [1506, 31] on button "Generate Report" at bounding box center [1500, 40] width 88 height 23
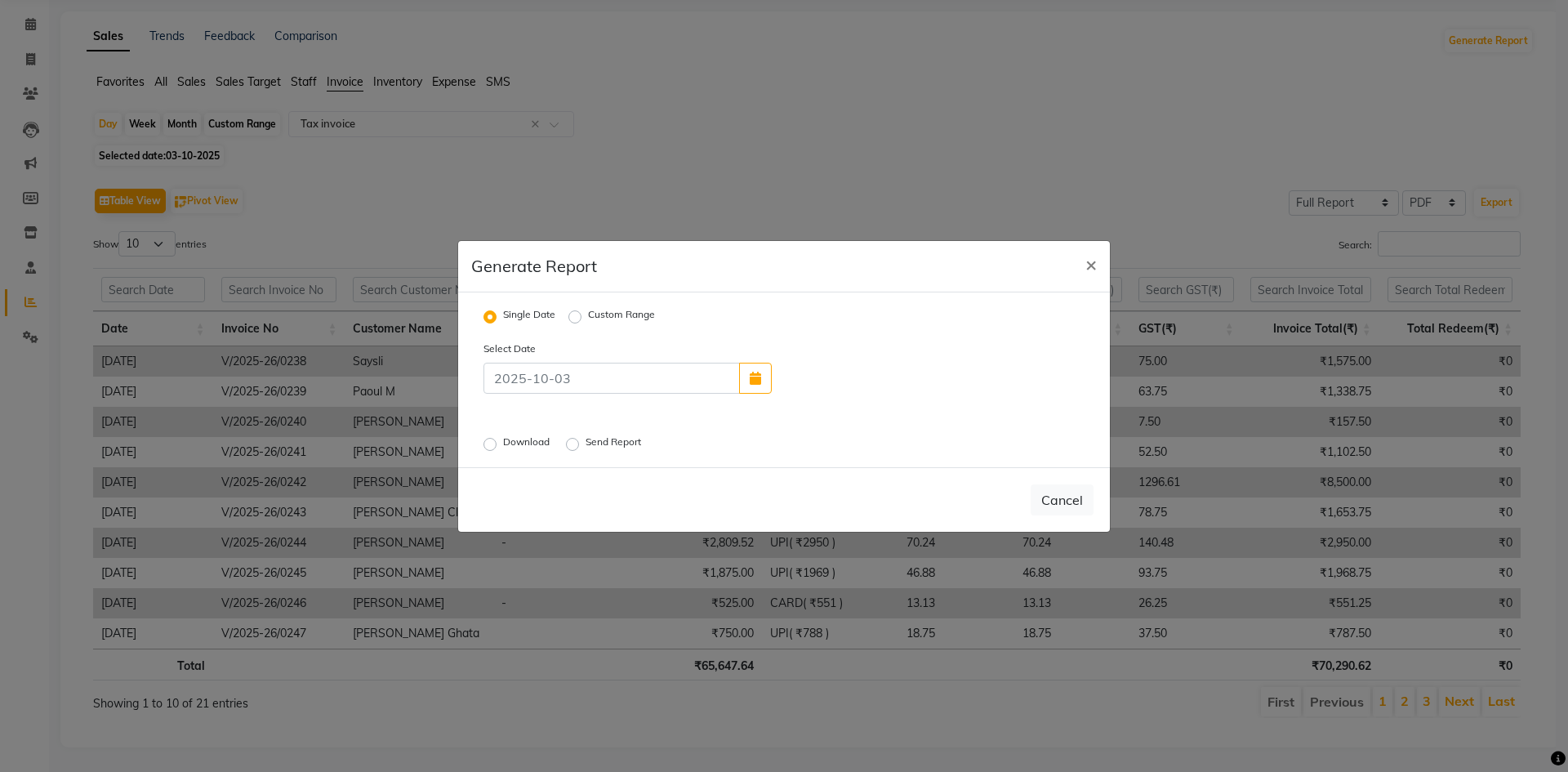
click at [503, 447] on label "Download" at bounding box center [527, 444] width 50 height 20
click at [487, 447] on input "Download" at bounding box center [493, 444] width 12 height 12
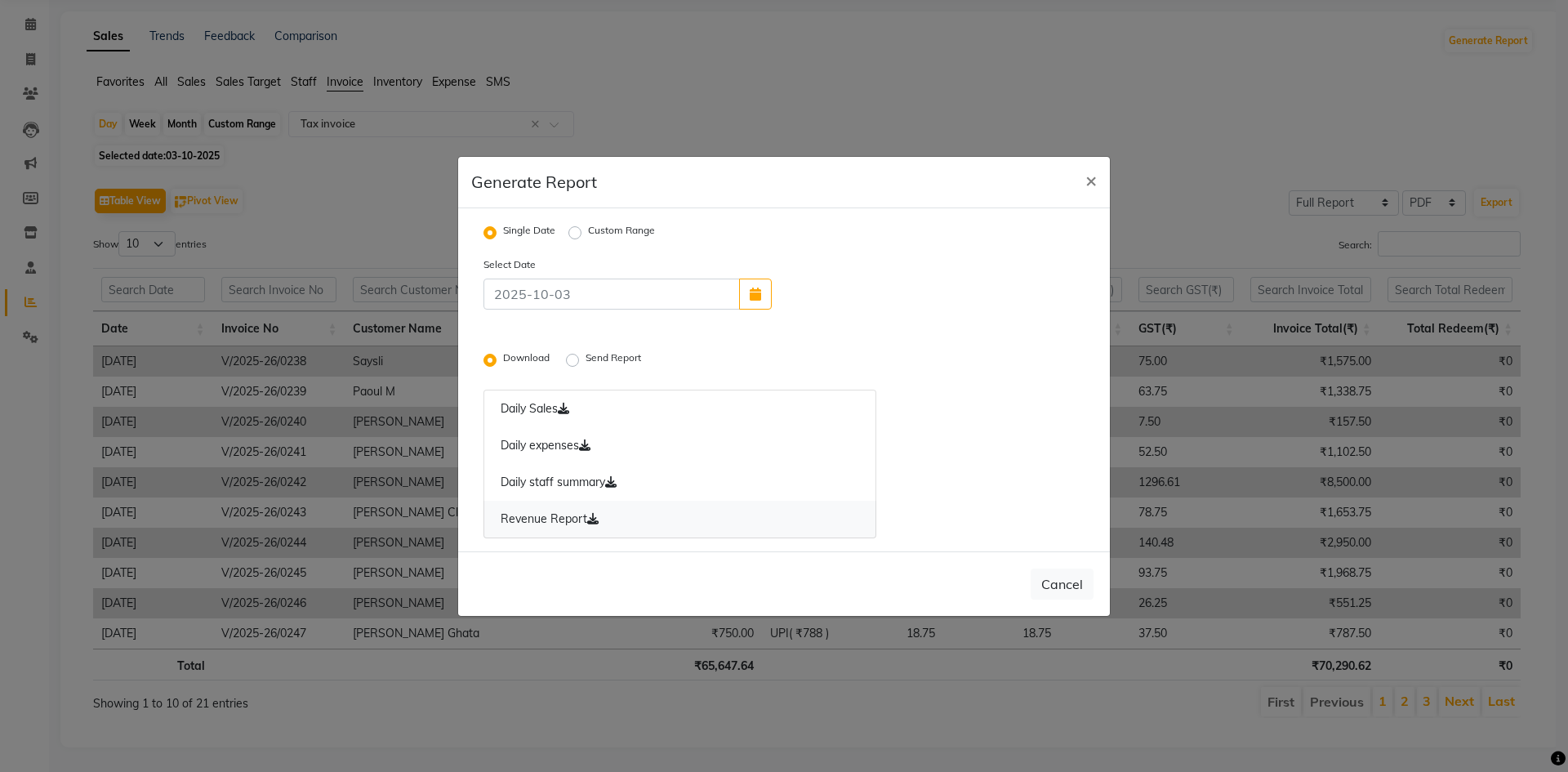
click at [576, 516] on link "Revenue Report" at bounding box center [680, 520] width 393 height 37
click at [1081, 181] on button "×" at bounding box center [1091, 179] width 37 height 46
radio input "false"
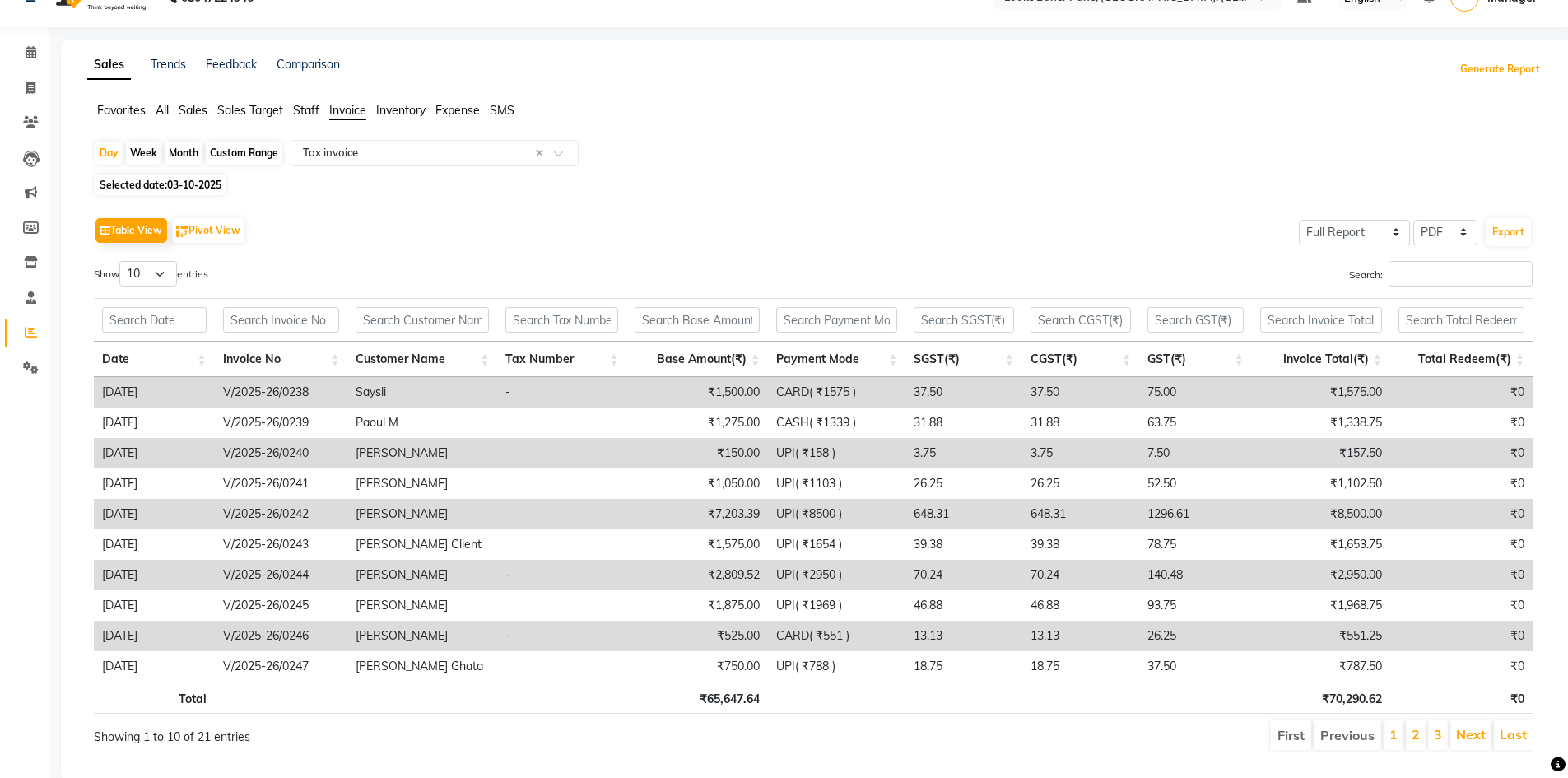
scroll to position [0, 0]
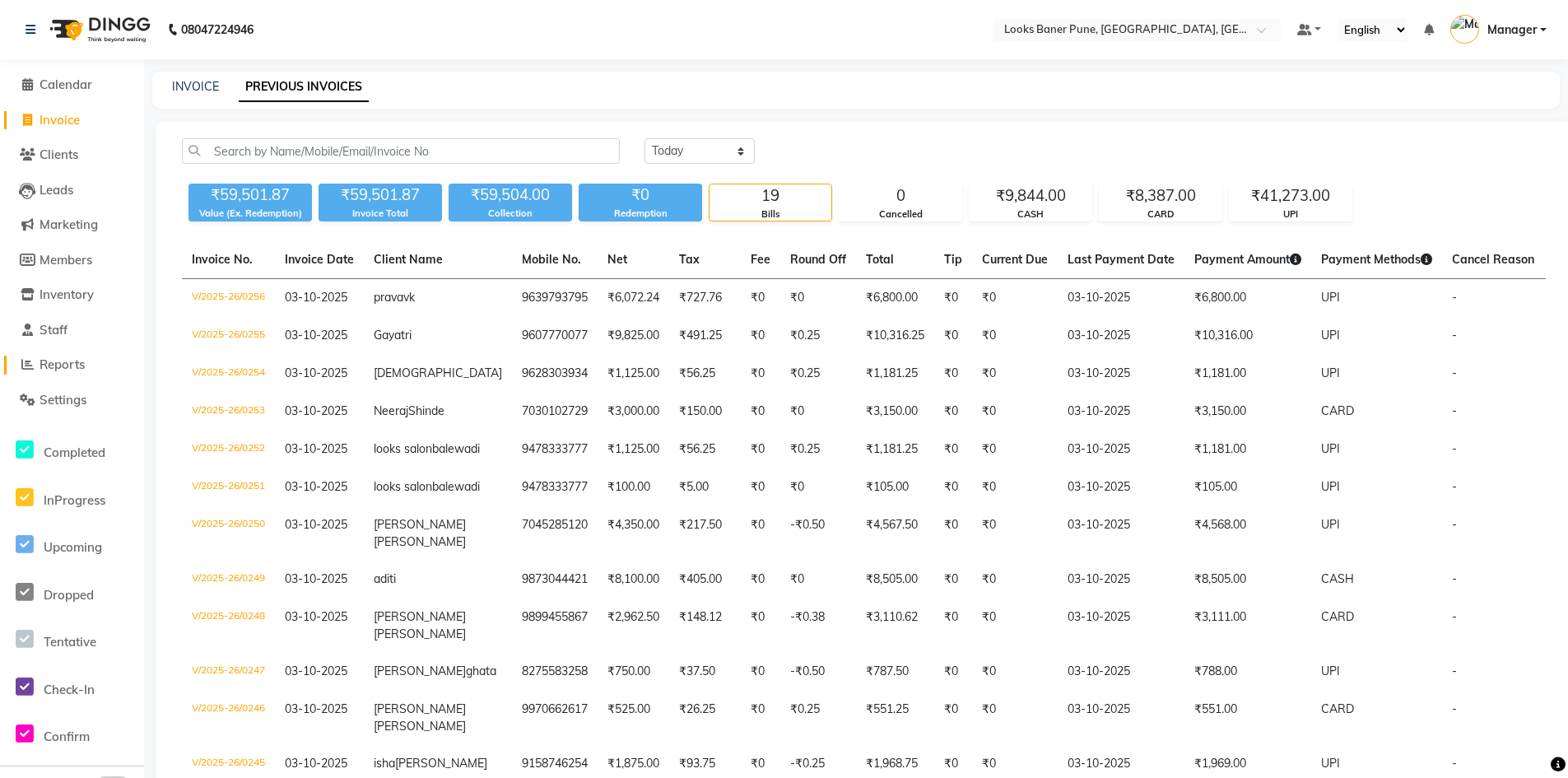
click at [93, 367] on link "Reports" at bounding box center [72, 365] width 136 height 19
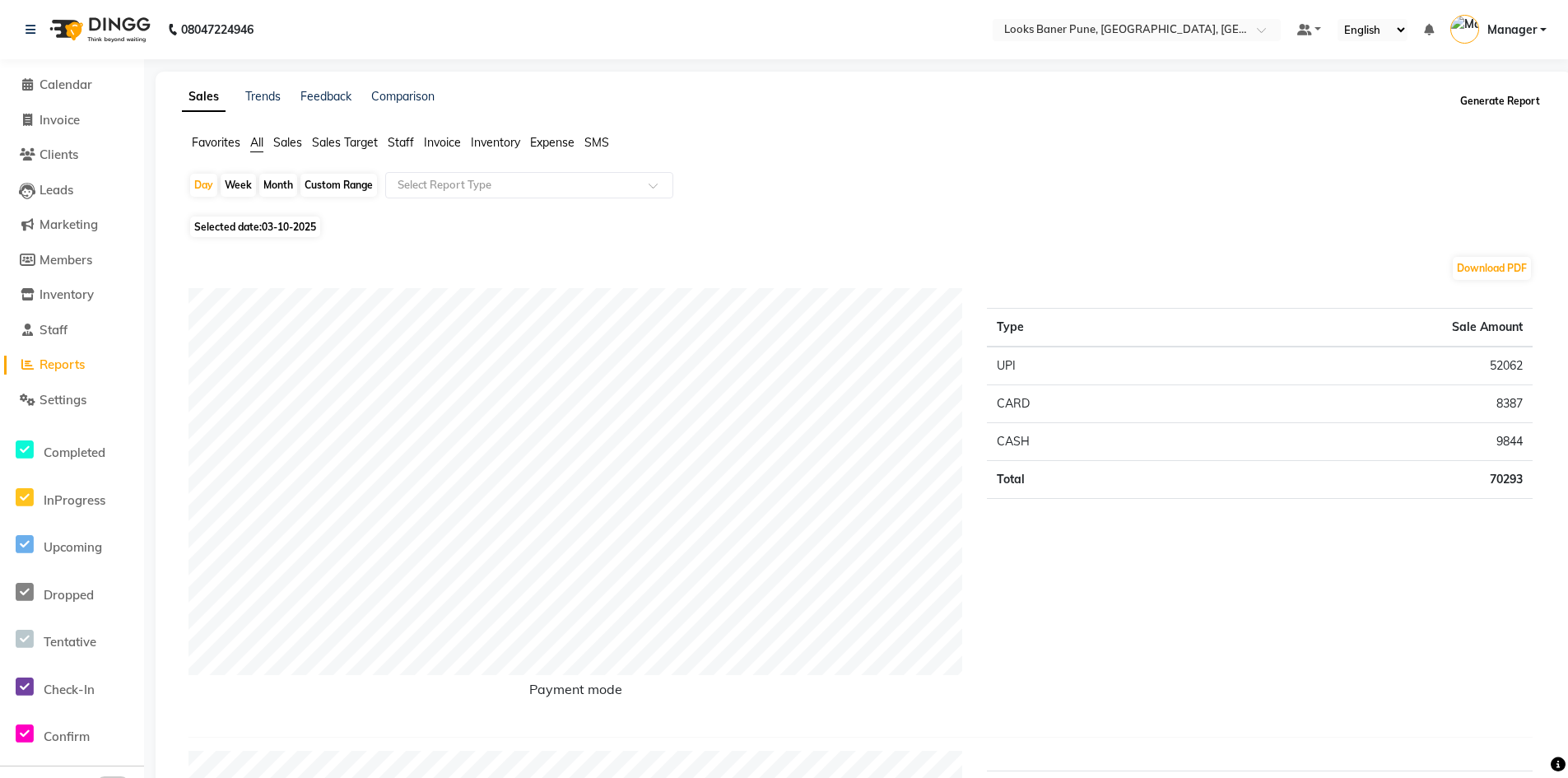
click at [1483, 93] on button "Generate Report" at bounding box center [1500, 101] width 88 height 23
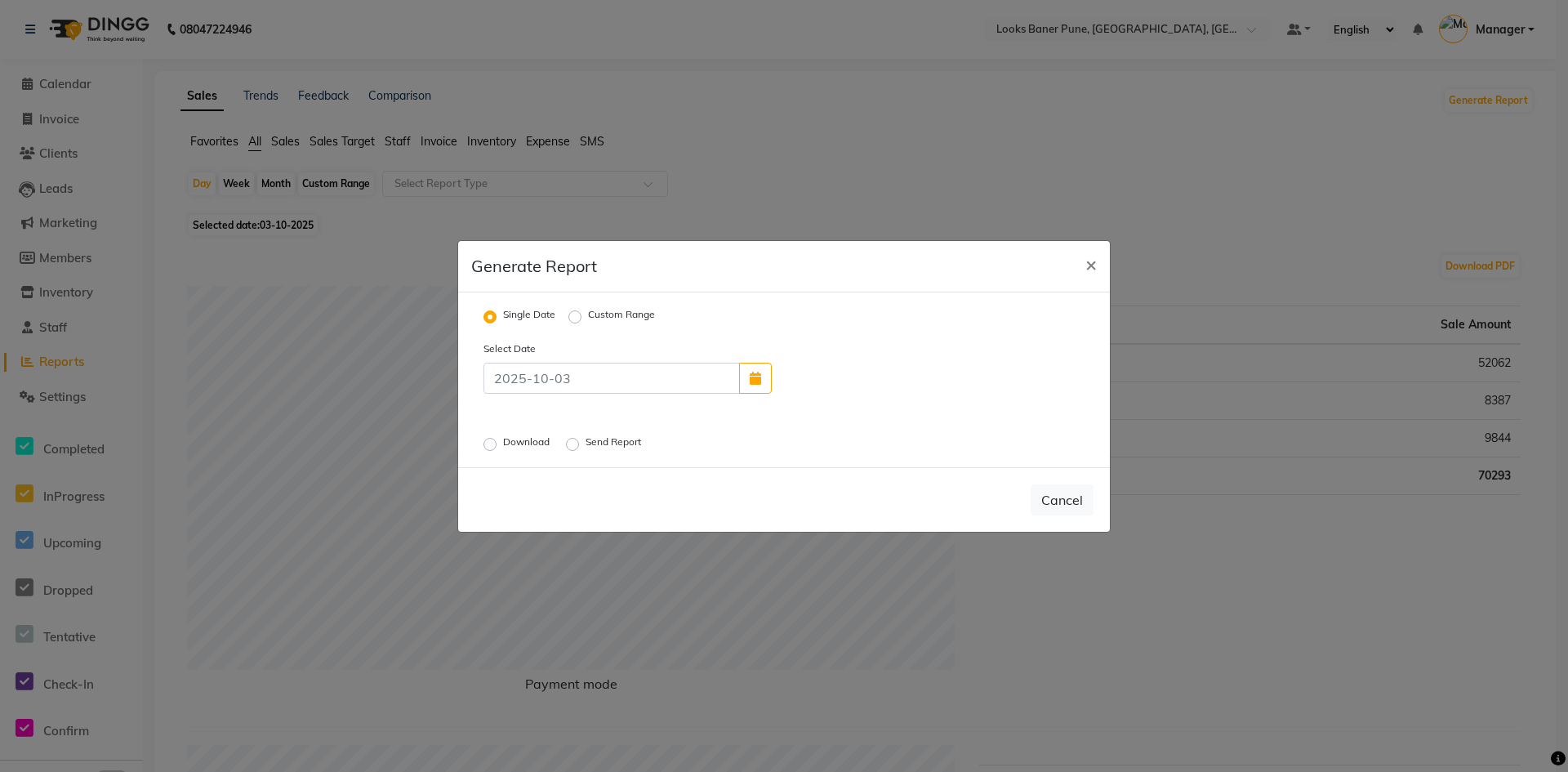
click at [586, 440] on label "Send Report" at bounding box center [615, 444] width 59 height 20
click at [579, 440] on input "Send Report" at bounding box center [575, 444] width 12 height 12
click at [1076, 498] on button "Send" at bounding box center [1068, 500] width 51 height 29
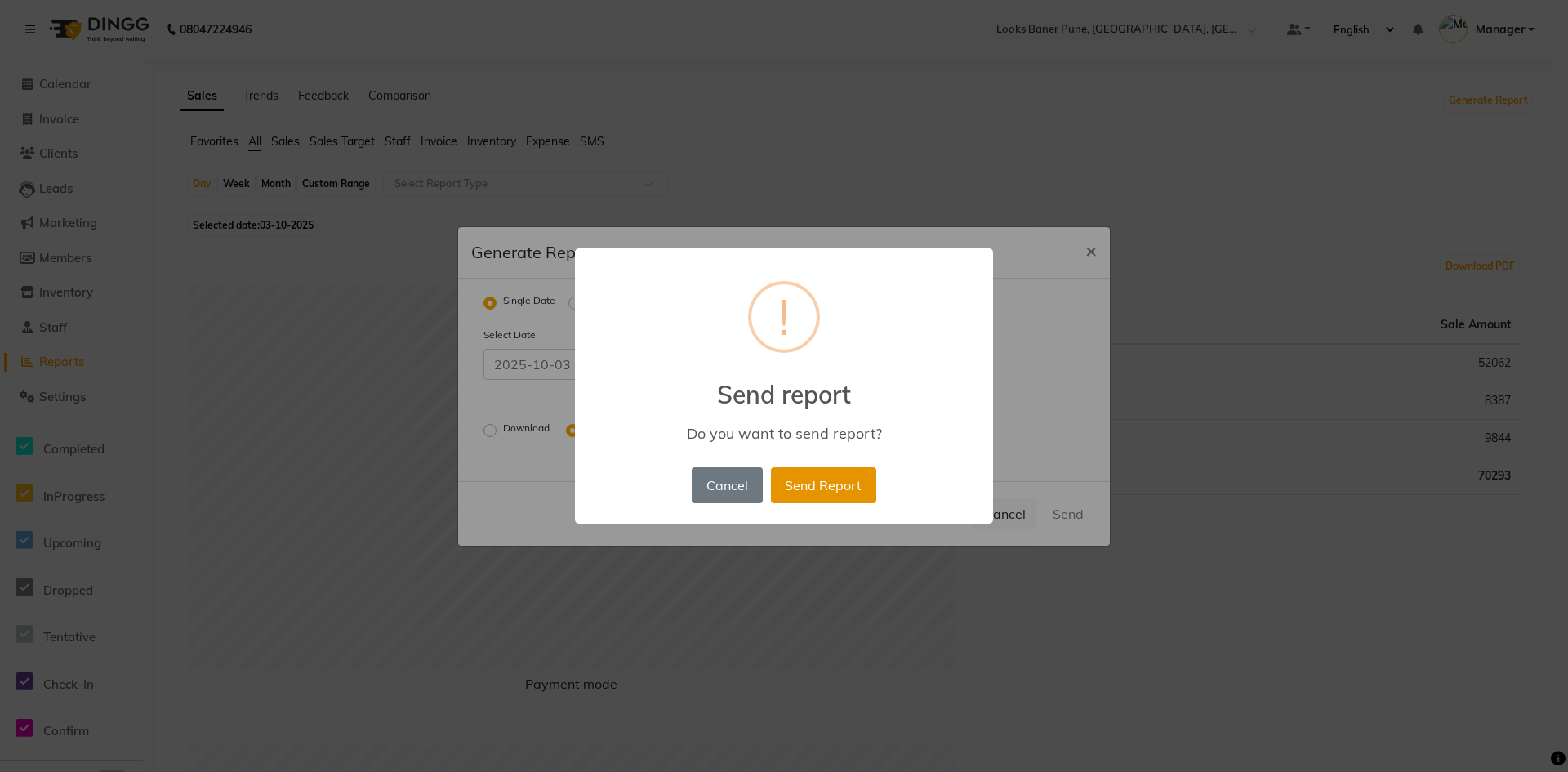
click at [837, 480] on button "Send Report" at bounding box center [824, 485] width 106 height 36
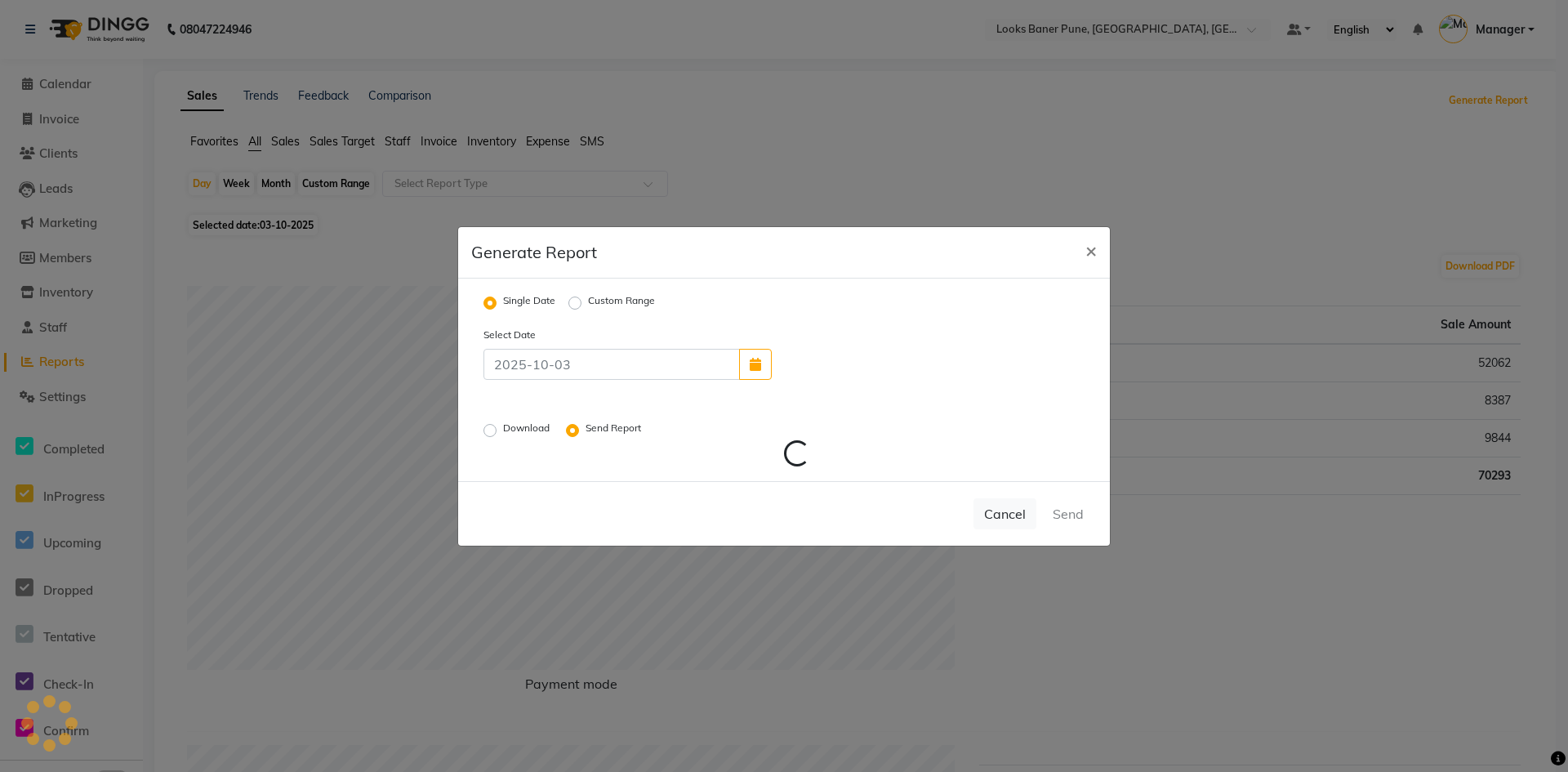
radio input "false"
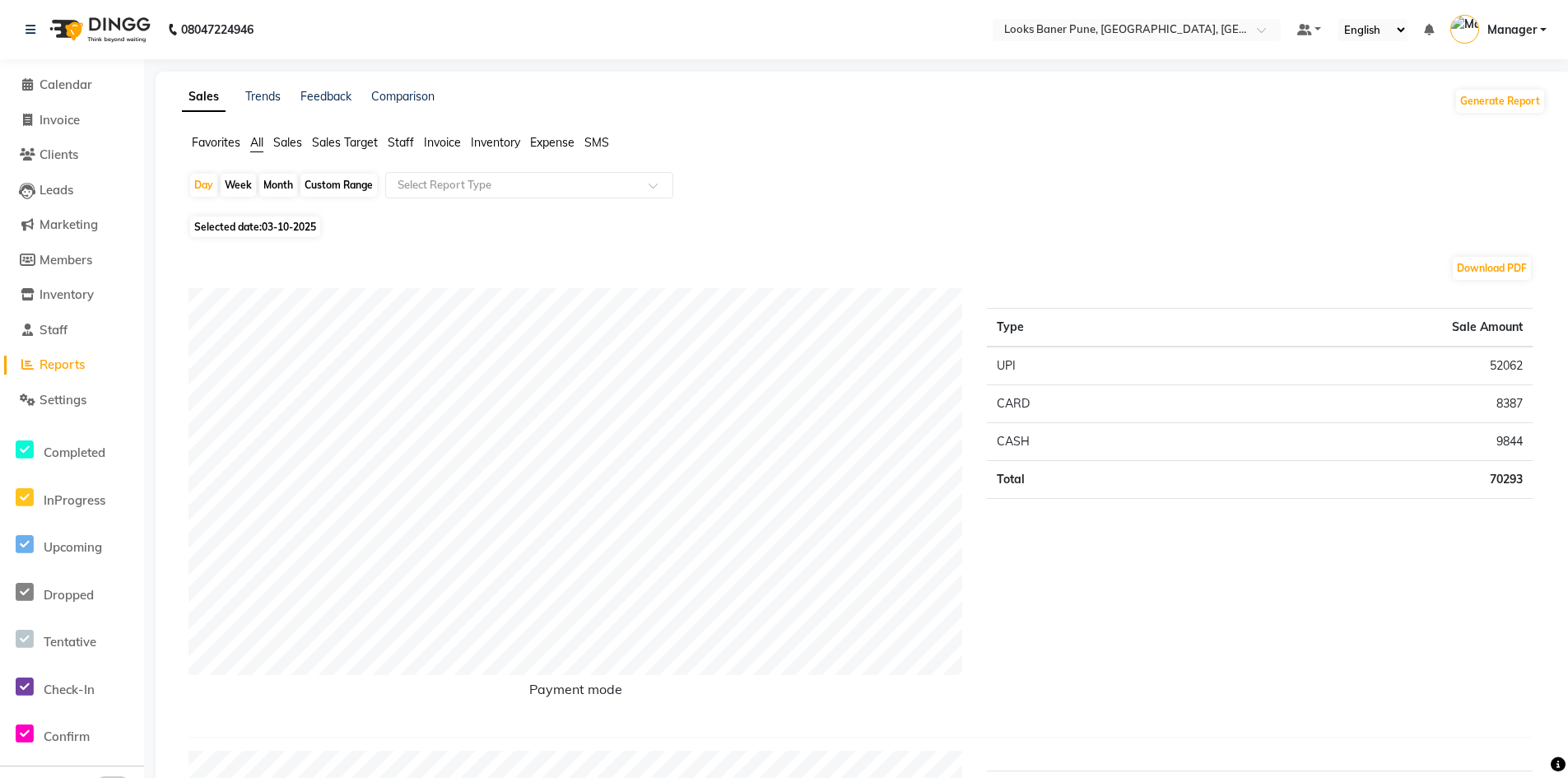
click at [396, 147] on span "Staff" at bounding box center [400, 142] width 27 height 15
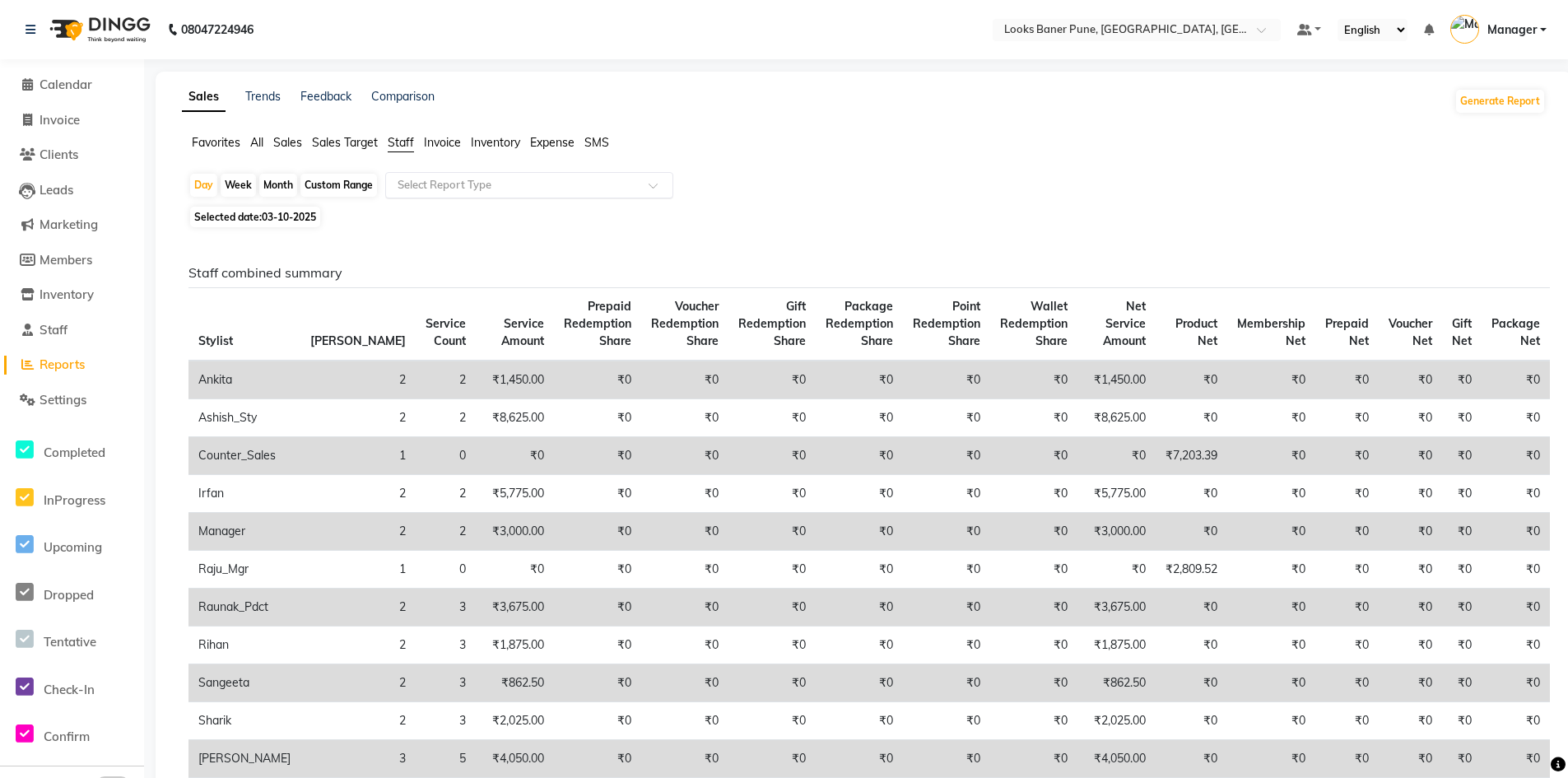
click at [661, 187] on span at bounding box center [659, 190] width 21 height 17
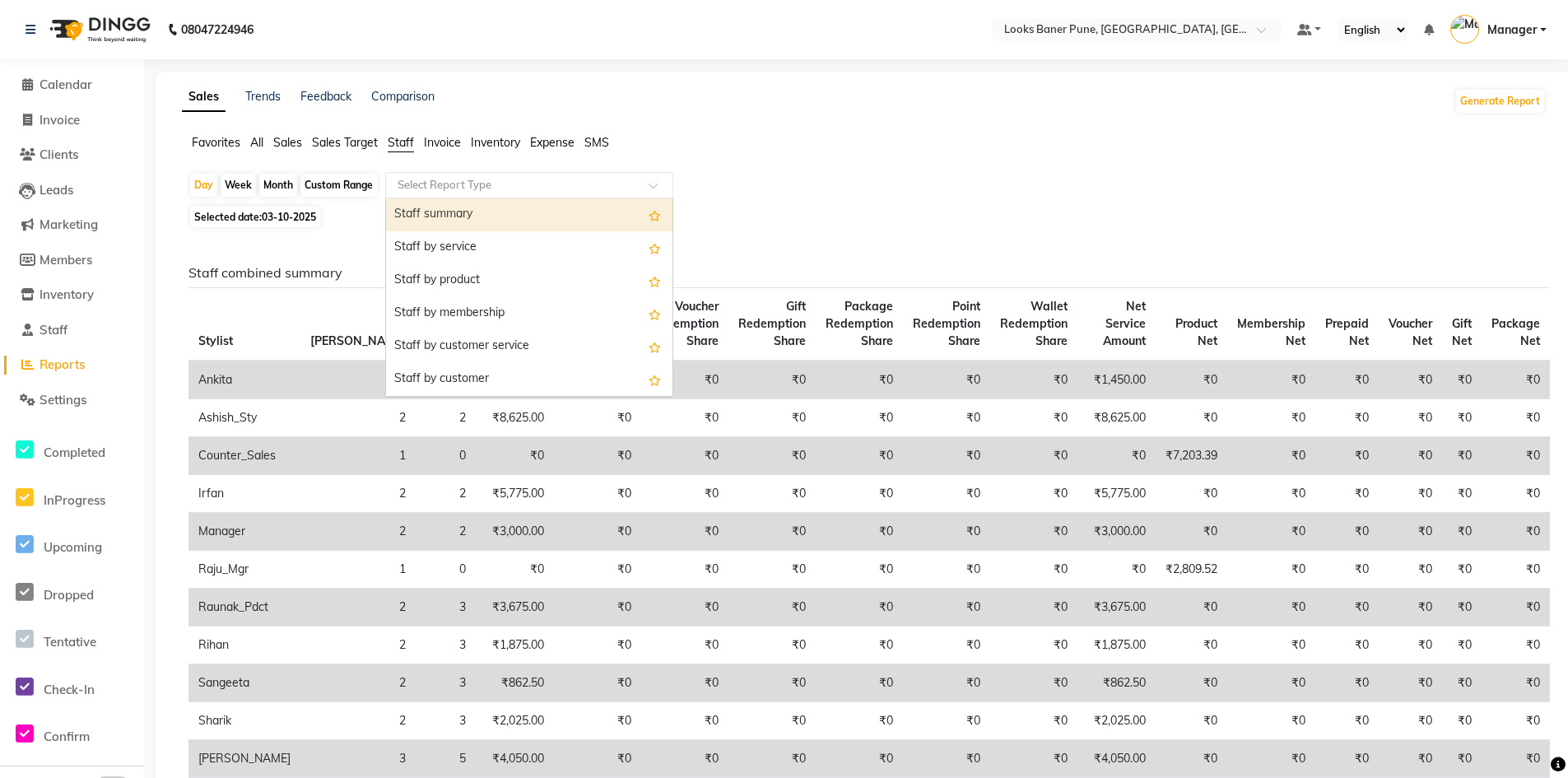
click at [523, 224] on div "Staff summary" at bounding box center [530, 214] width 287 height 33
select select "full_report"
select select "pdf"
